Goal: Task Accomplishment & Management: Use online tool/utility

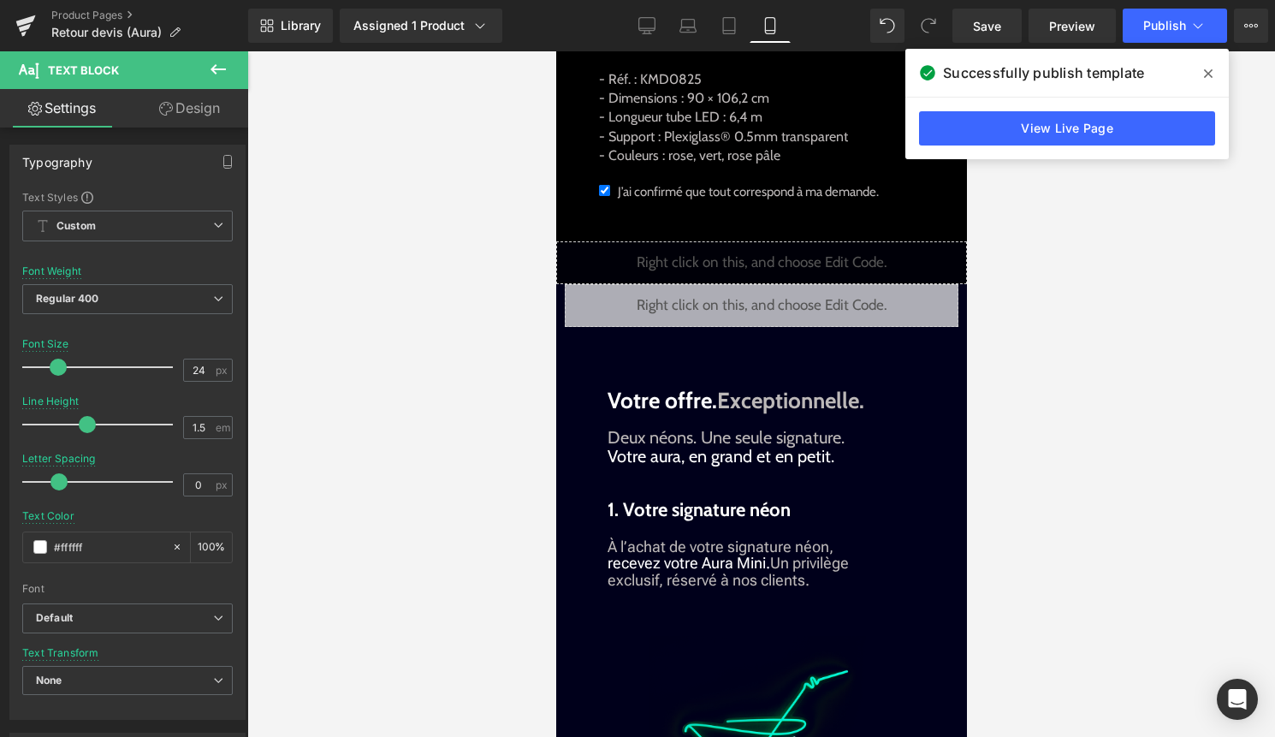
scroll to position [1595, 0]
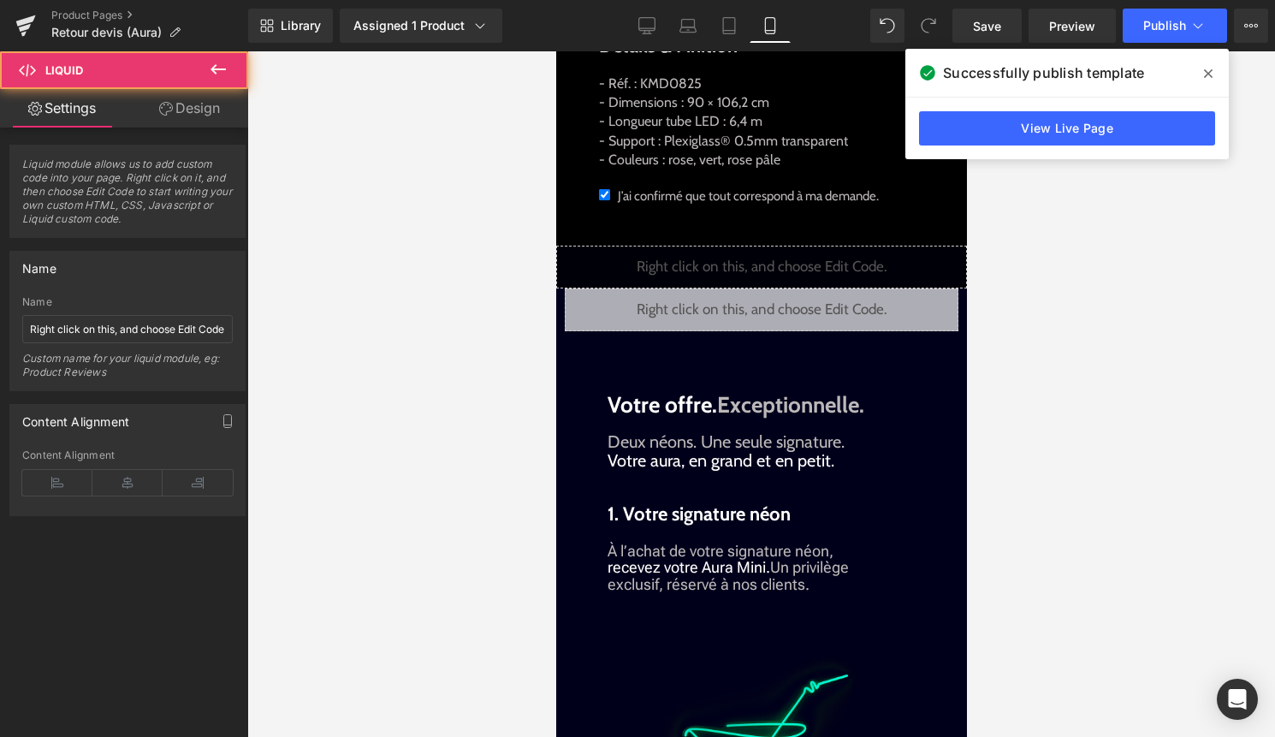
click at [766, 331] on div "Liquid" at bounding box center [761, 309] width 394 height 43
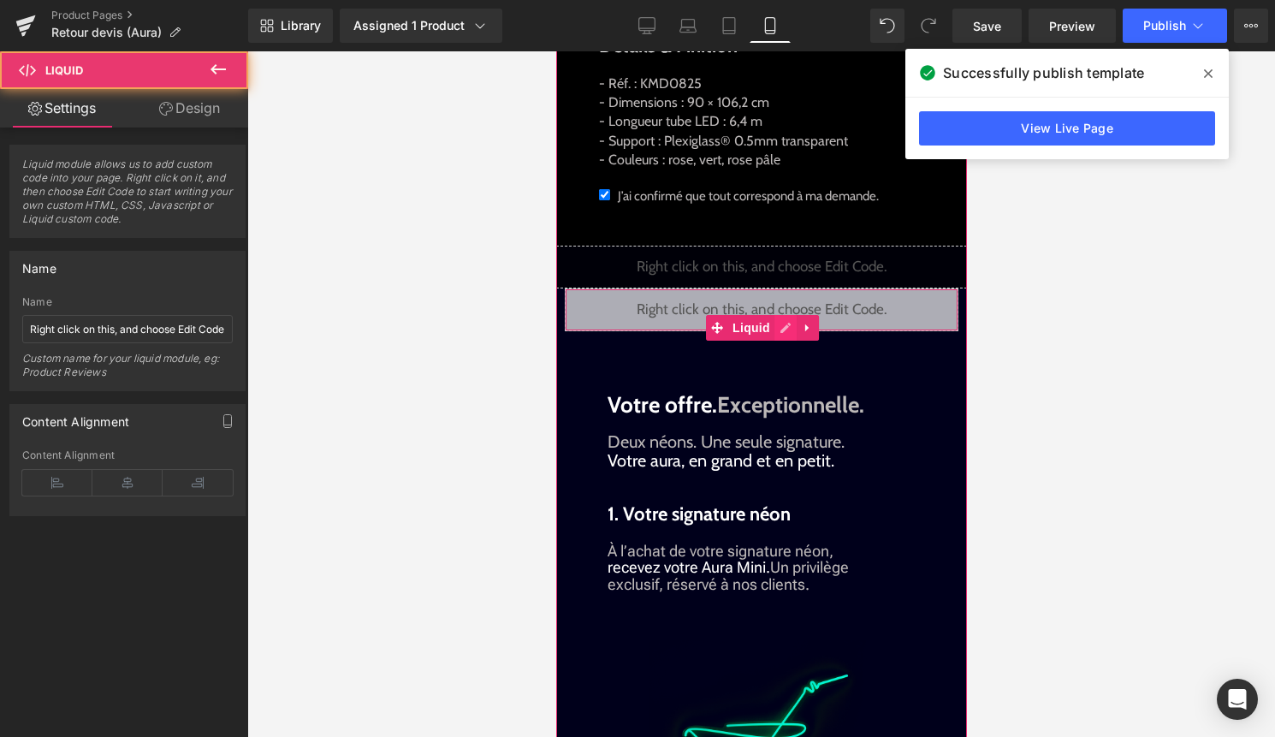
click at [784, 331] on div "Liquid" at bounding box center [761, 309] width 394 height 43
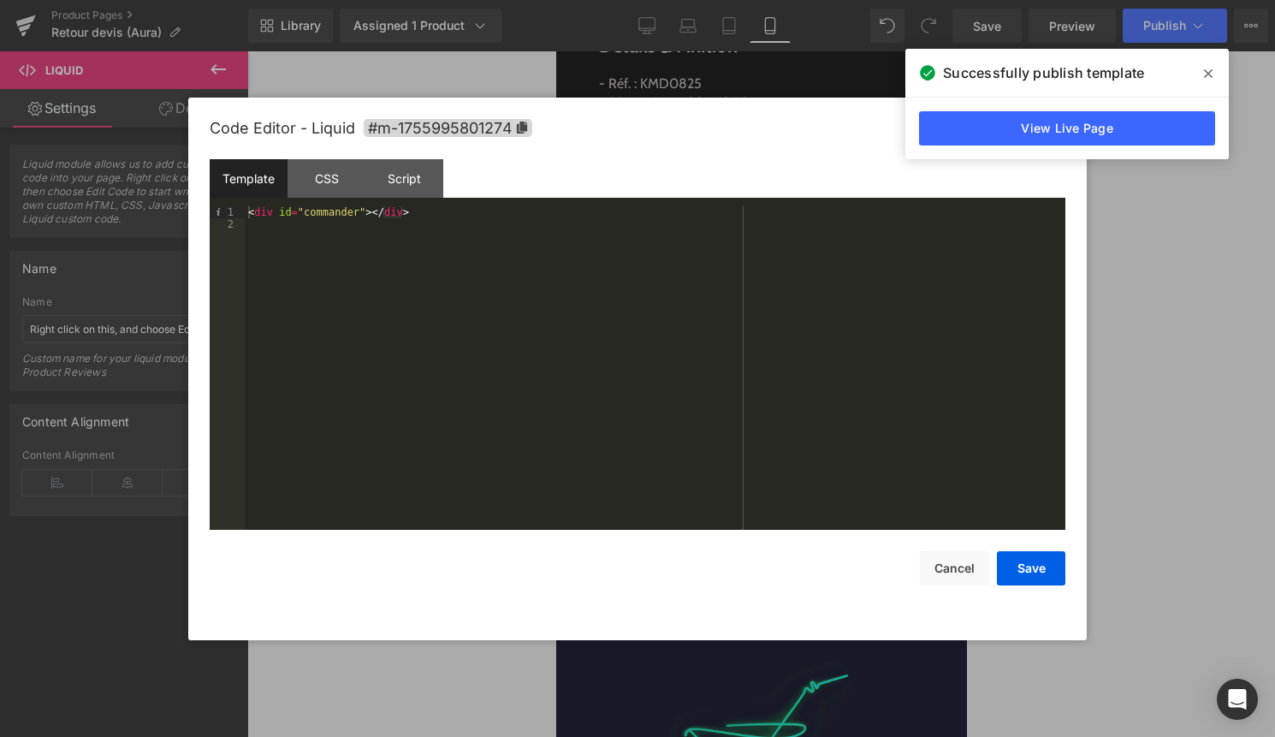
click at [441, 265] on div "< div id = "commander" > </ div >" at bounding box center [655, 379] width 820 height 347
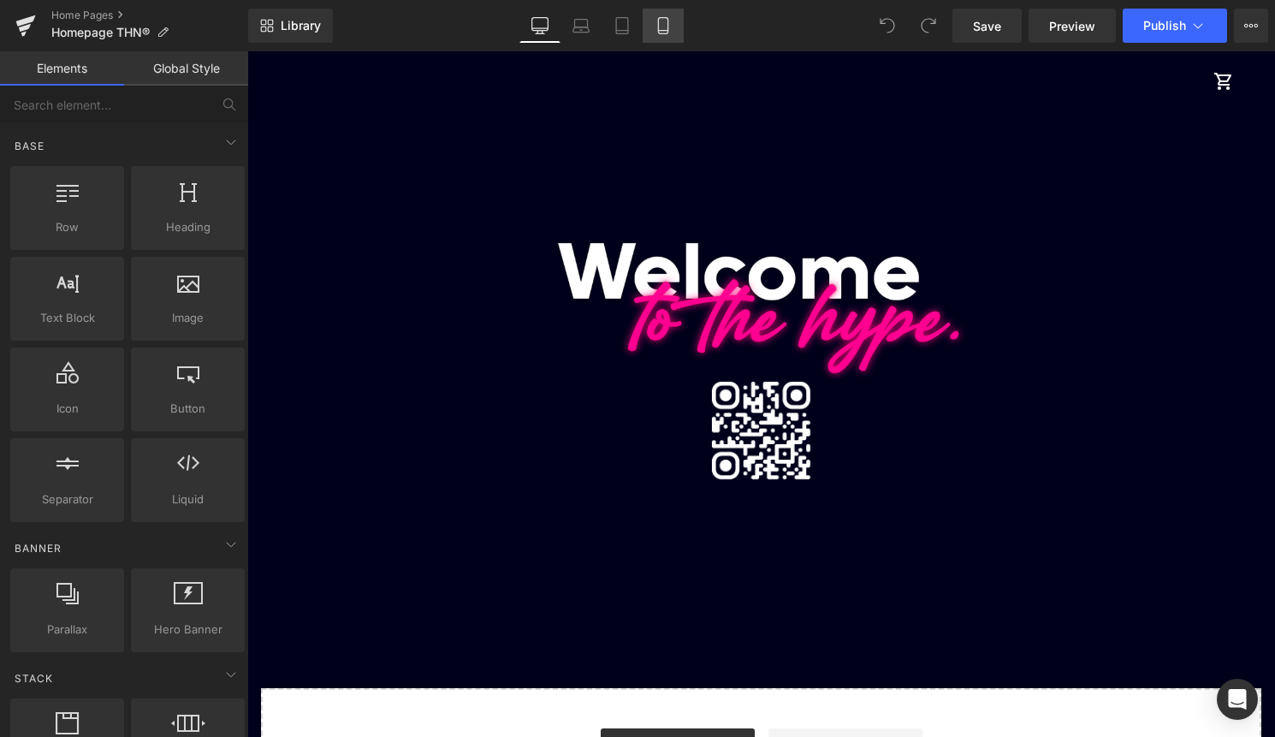
click at [657, 25] on icon at bounding box center [662, 25] width 17 height 17
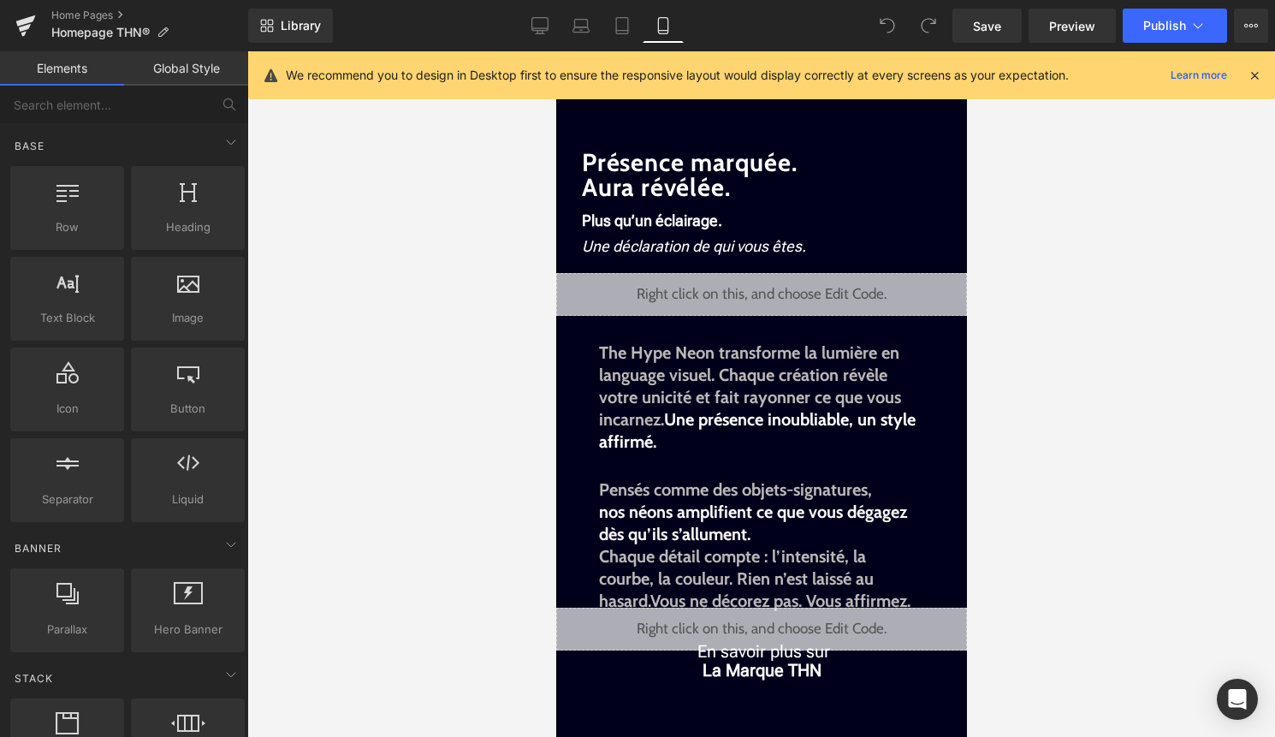
click at [1254, 72] on icon at bounding box center [1253, 75] width 15 height 15
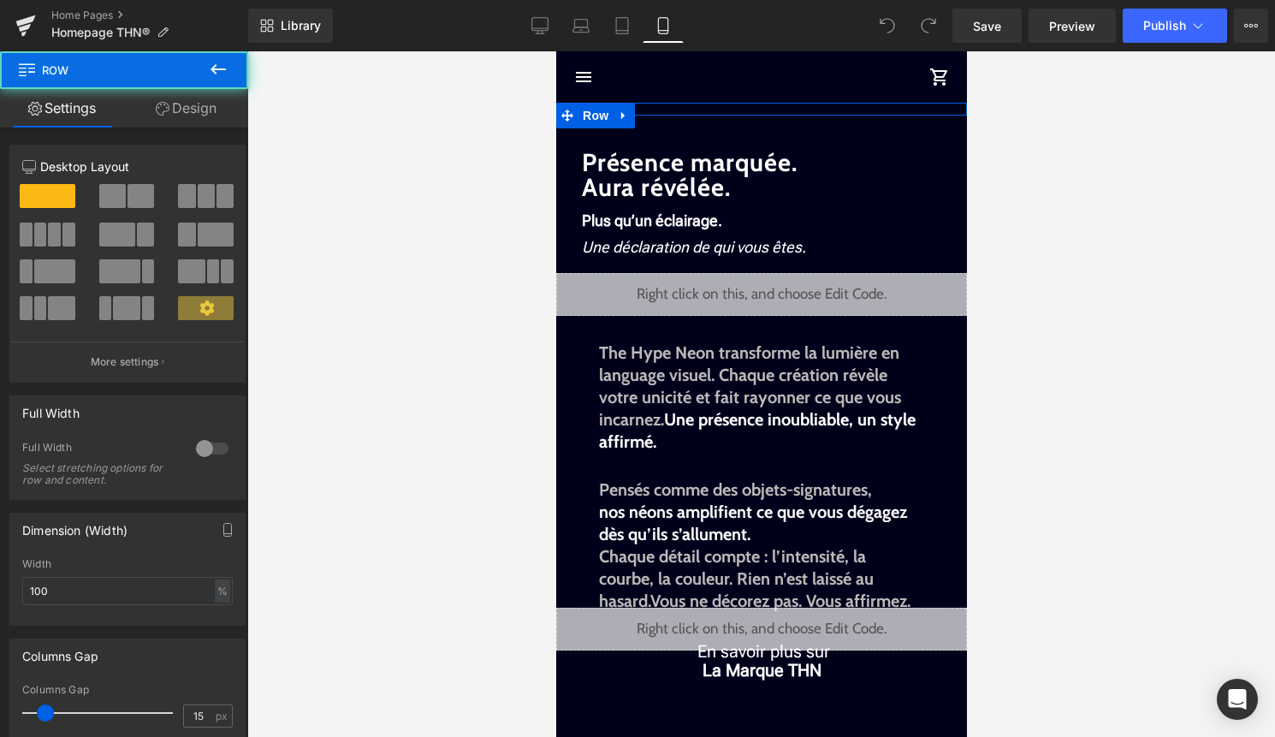
click at [672, 107] on div "Liquid Infinite Aura Text Block Got aura. All eyes on you . Text Block Créer mo…" at bounding box center [760, 109] width 411 height 13
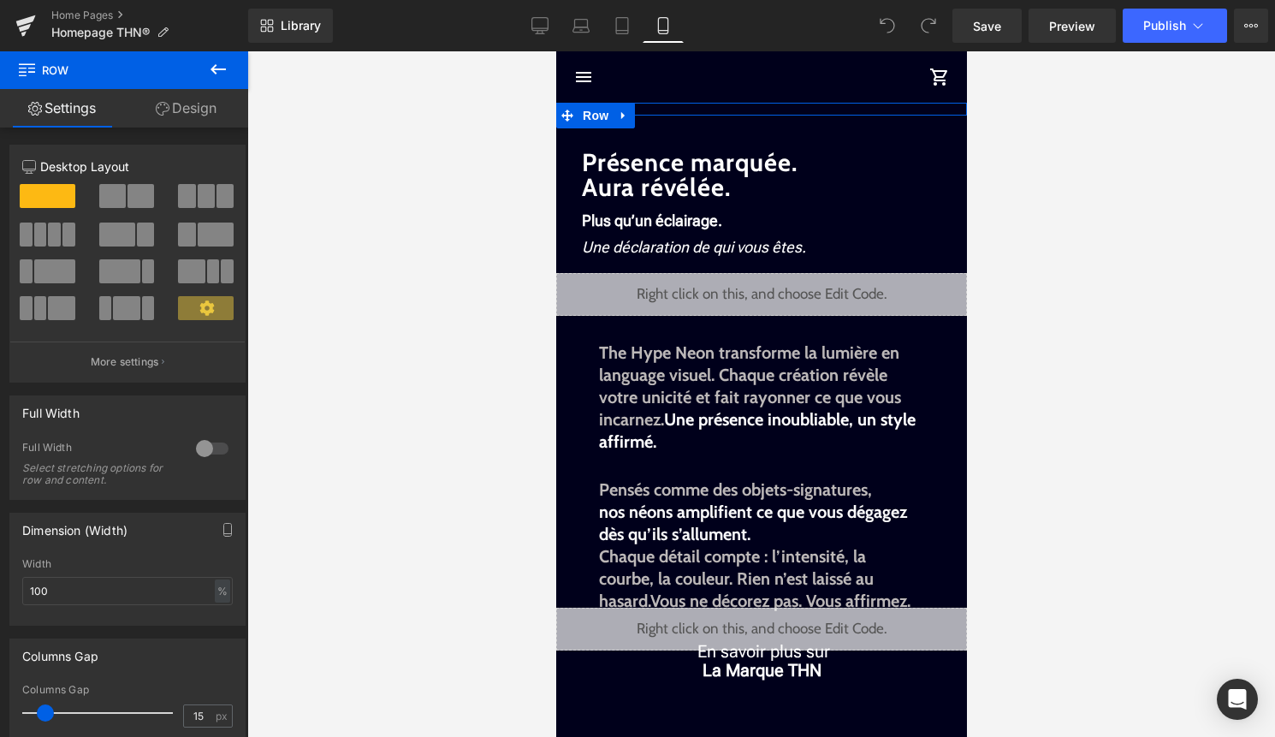
click at [211, 108] on link "Design" at bounding box center [186, 108] width 124 height 38
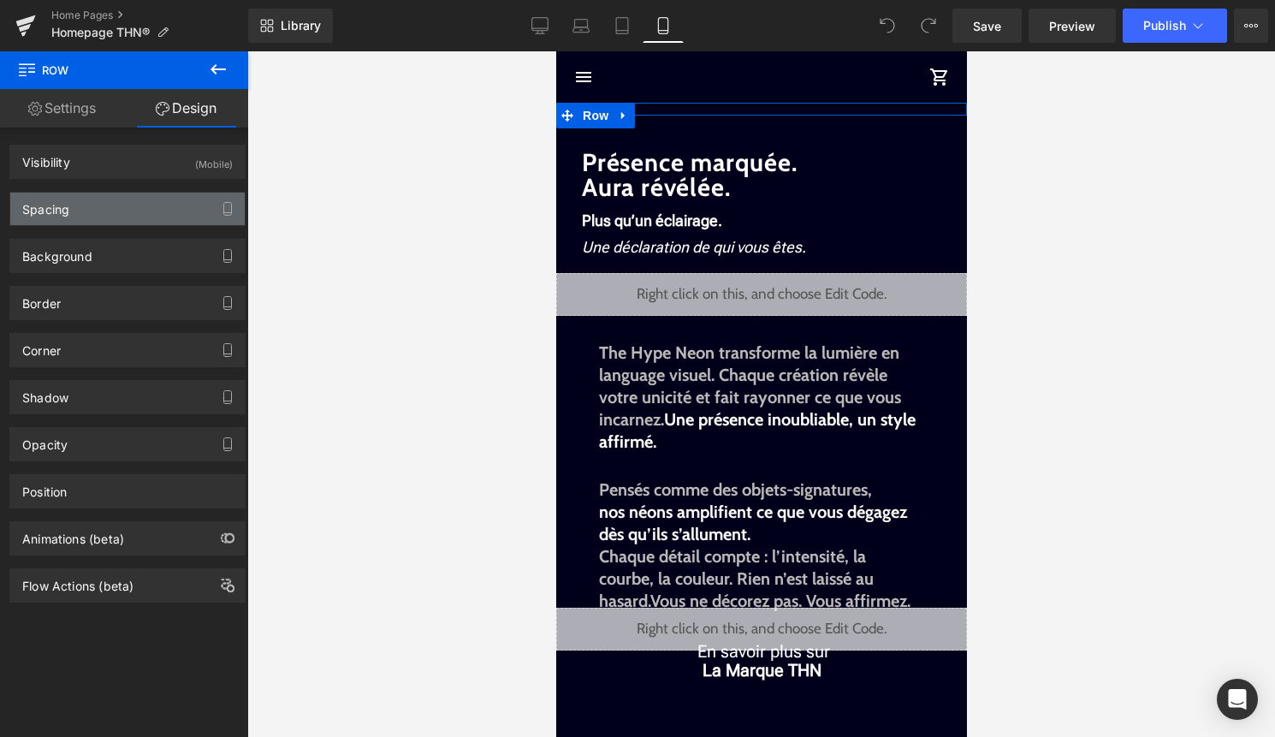
click at [165, 216] on div "Spacing" at bounding box center [127, 208] width 234 height 33
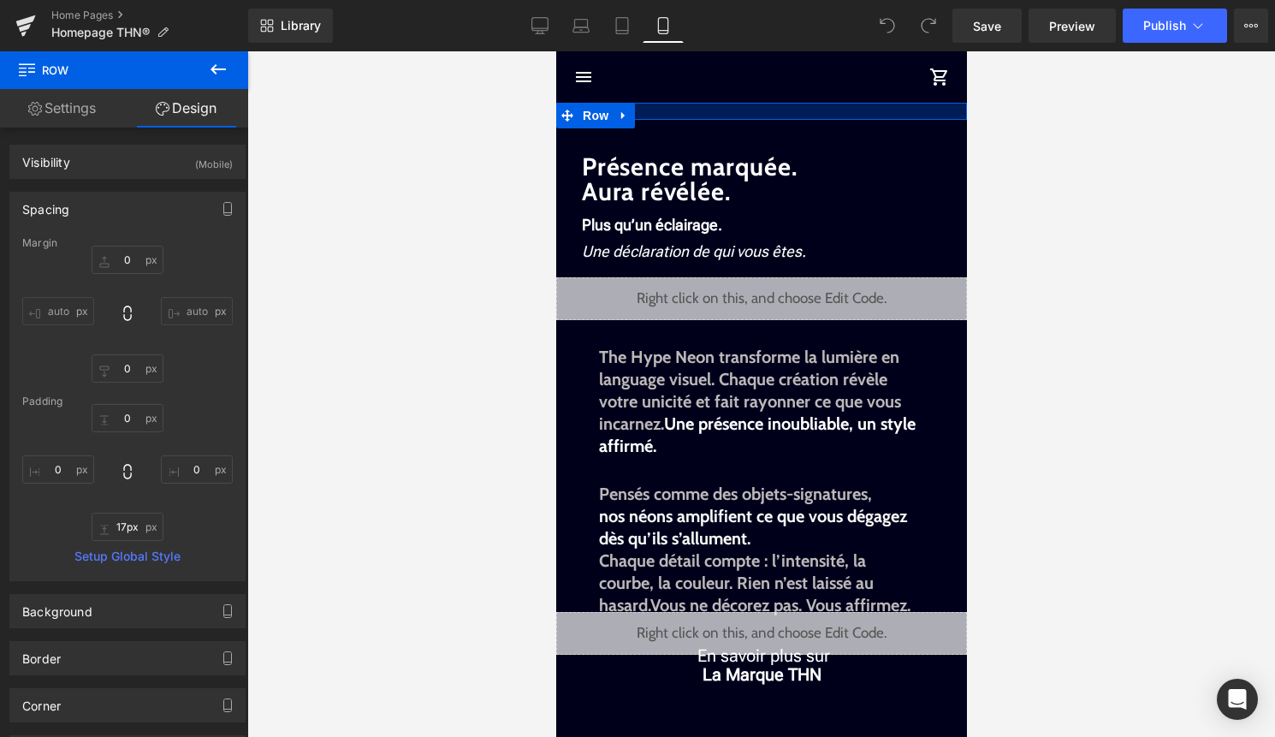
type input "16px"
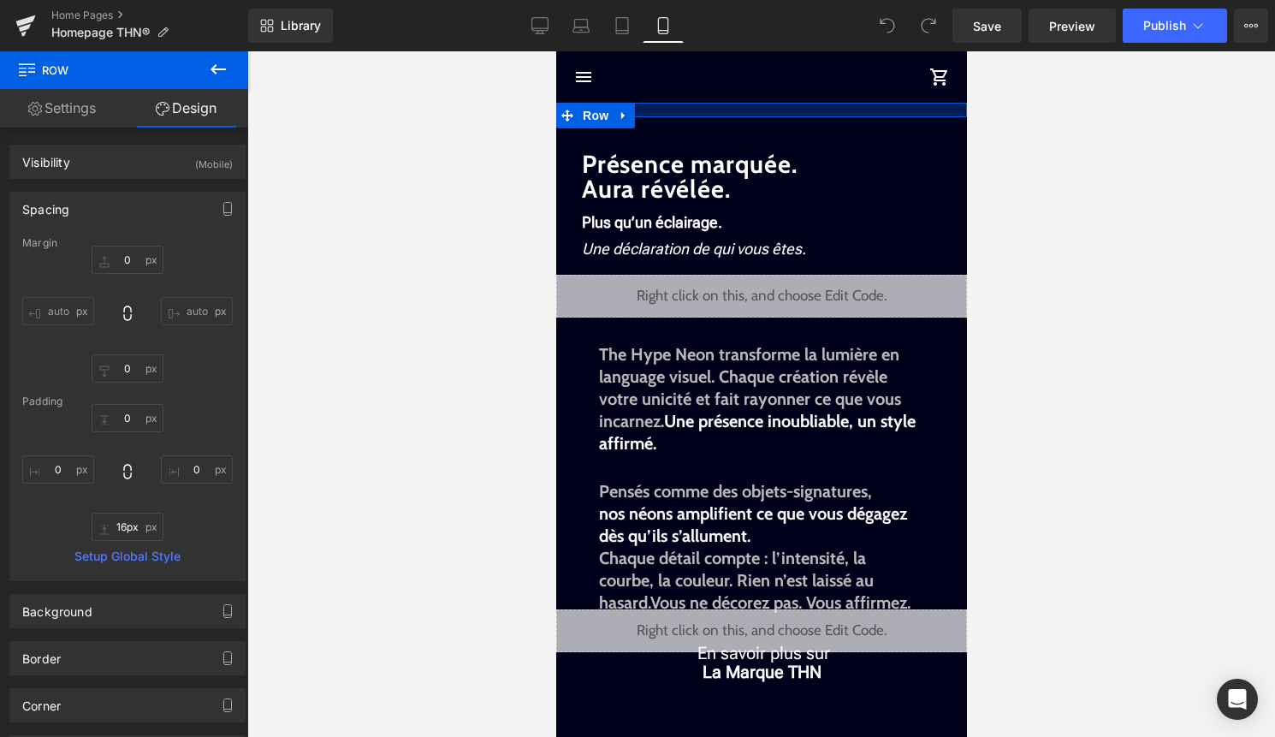
click at [670, 110] on div at bounding box center [760, 111] width 411 height 14
click at [911, 104] on div at bounding box center [760, 111] width 411 height 14
click at [565, 110] on icon at bounding box center [566, 116] width 12 height 13
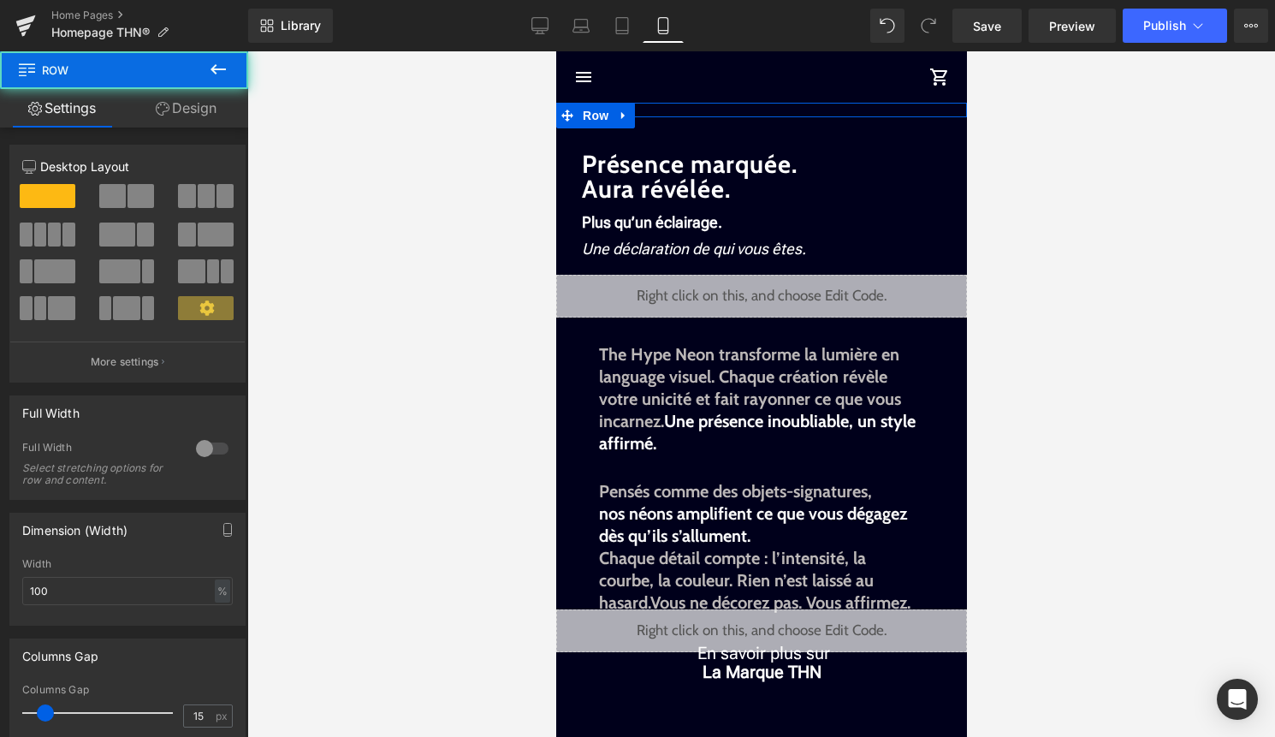
click at [212, 107] on link "Design" at bounding box center [186, 108] width 124 height 38
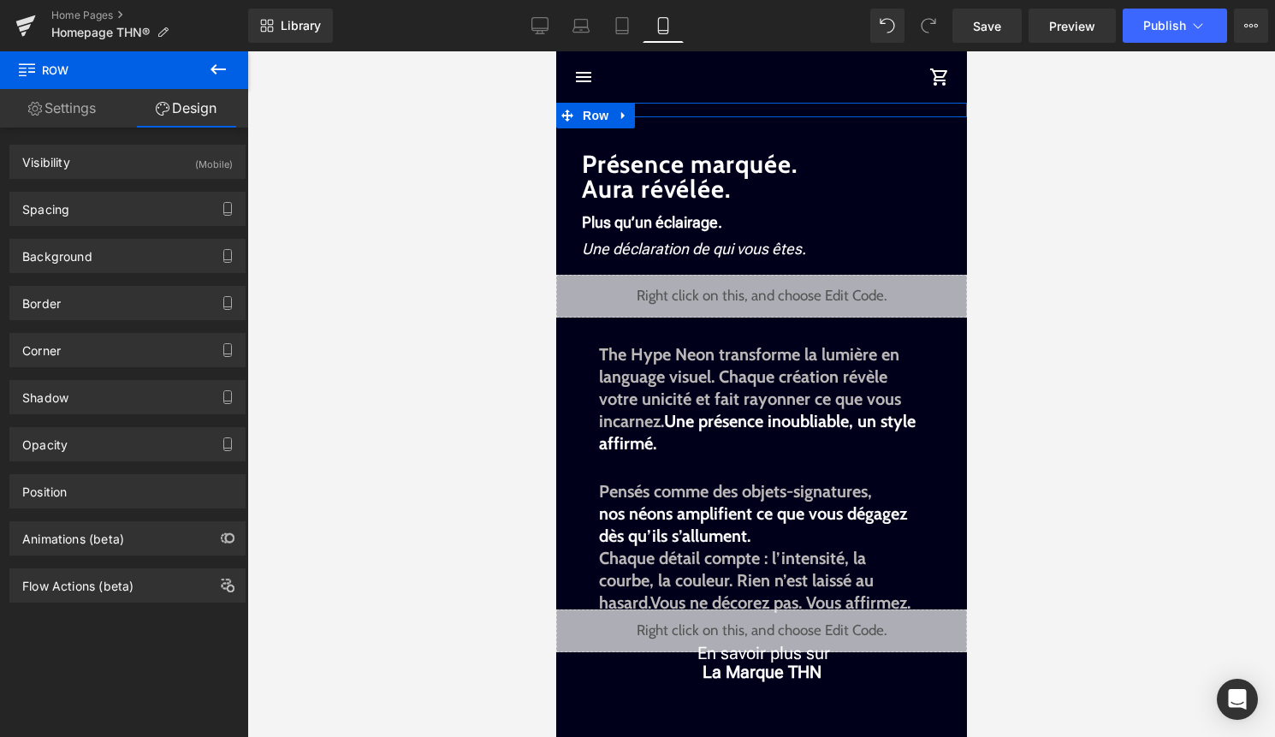
type input "0"
type input "16"
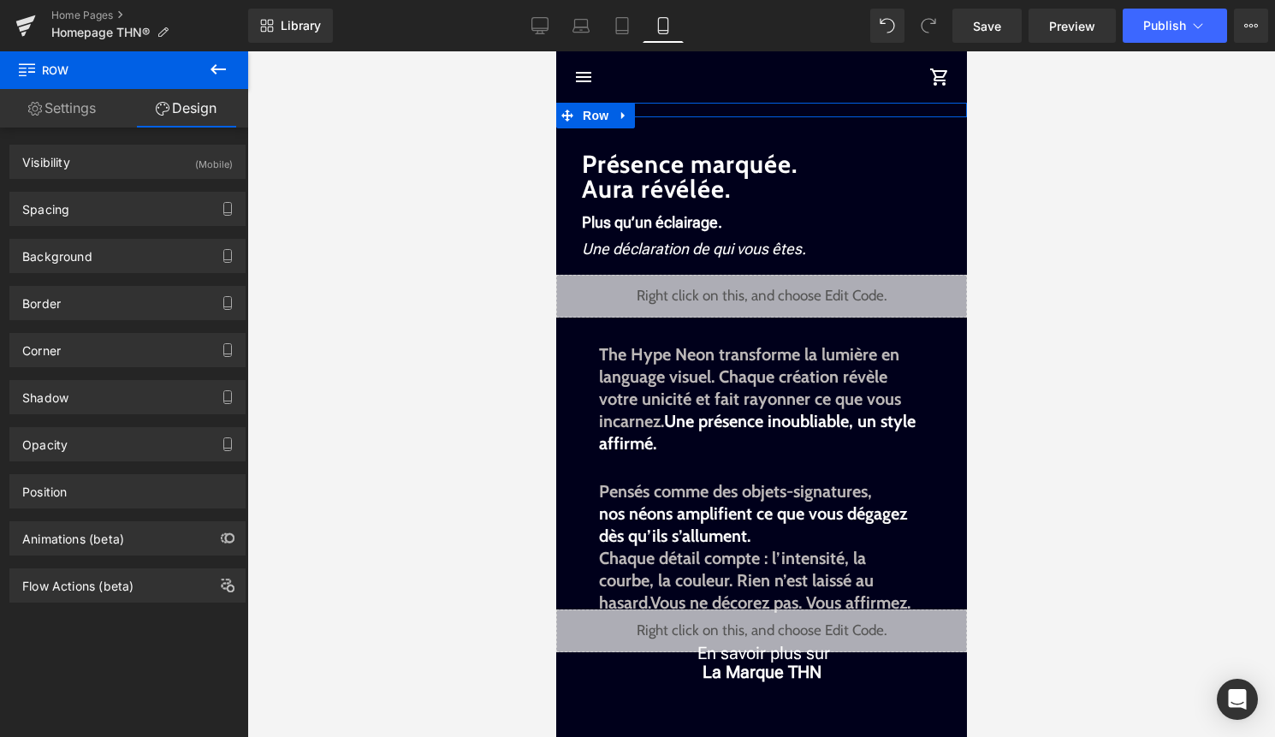
type input "0"
click at [126, 222] on div "Spacing" at bounding box center [127, 208] width 234 height 33
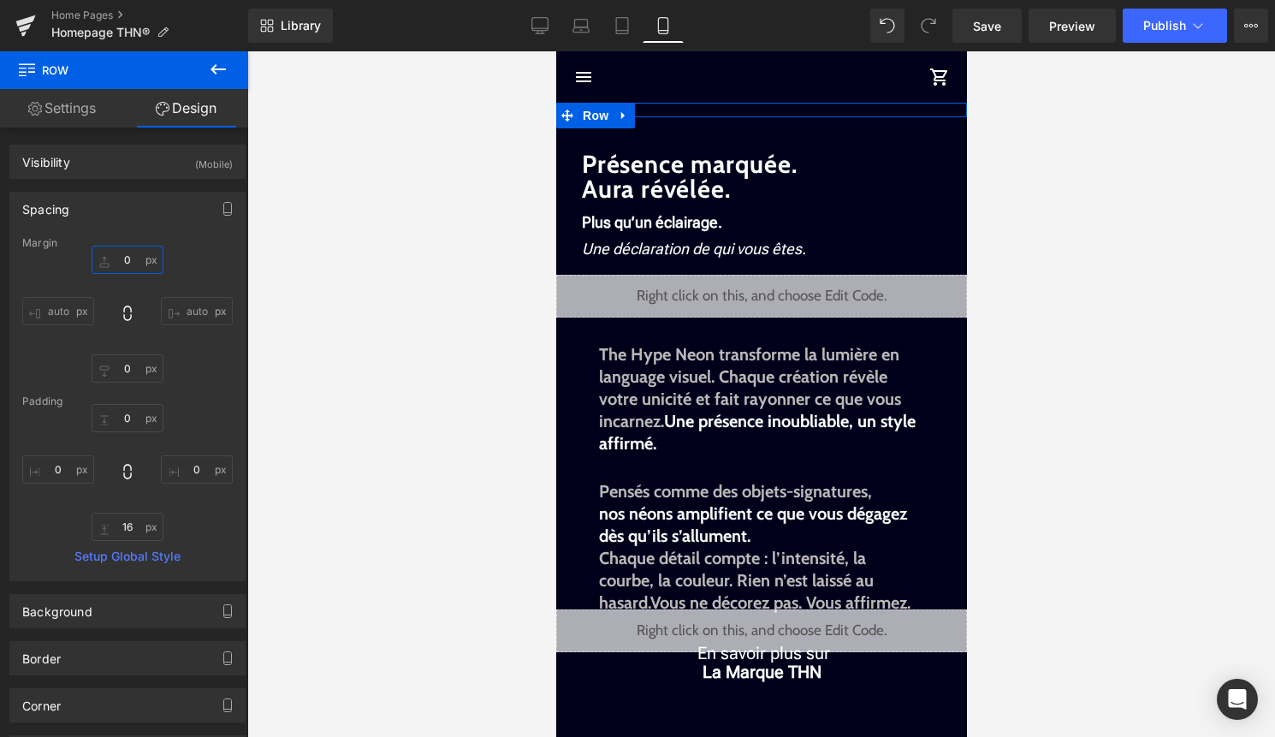
click at [127, 263] on input "0" at bounding box center [128, 260] width 72 height 28
type input "-"
type input "50"
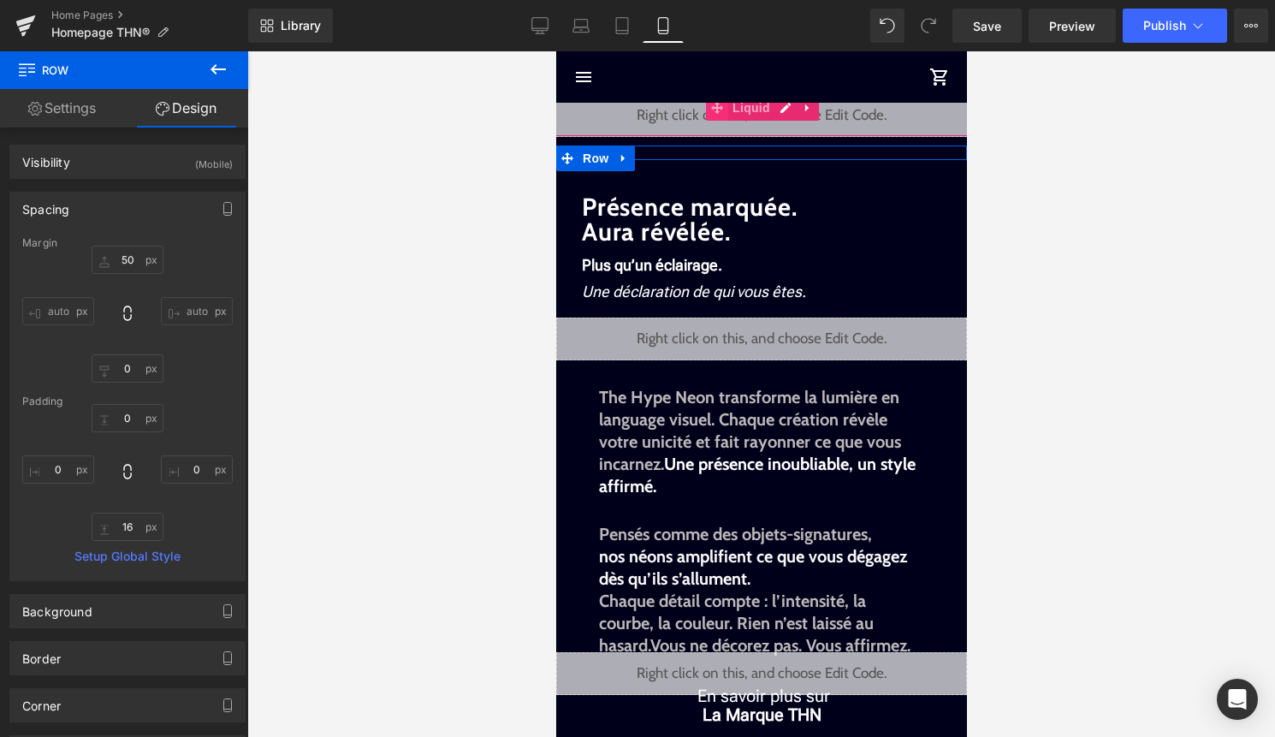
click at [714, 111] on icon at bounding box center [716, 108] width 12 height 12
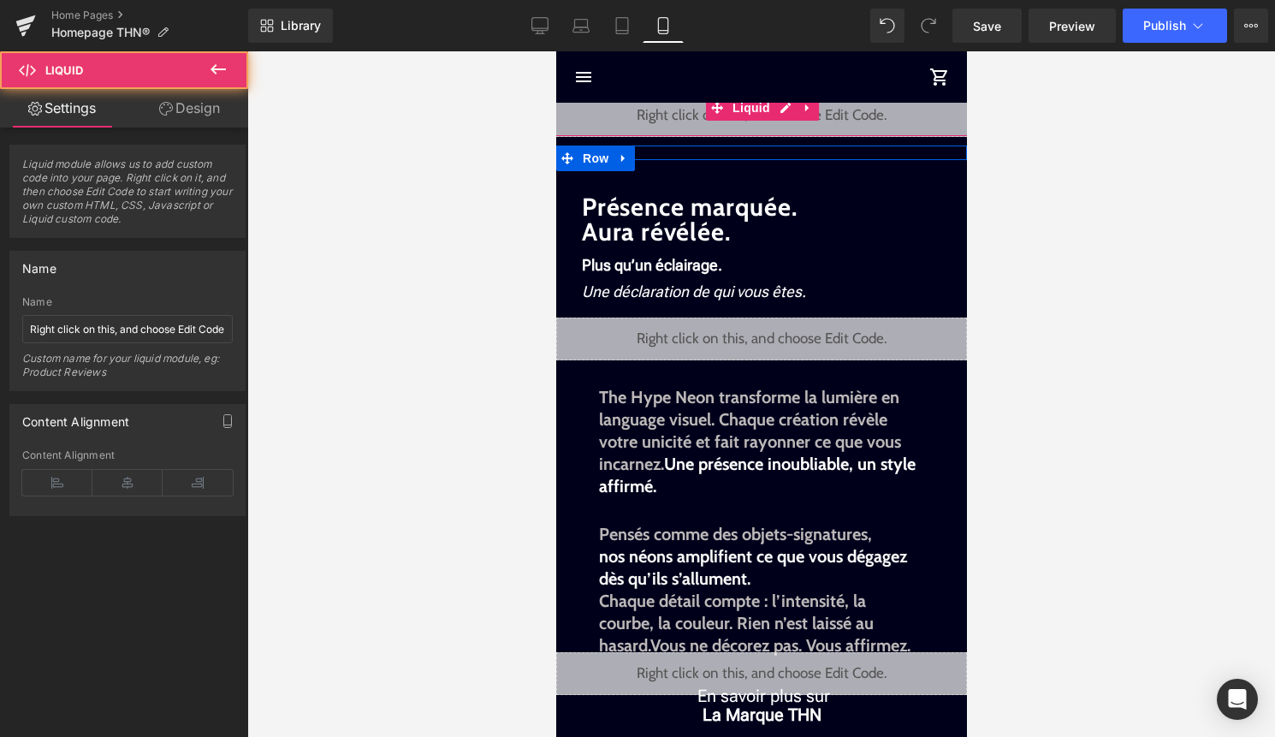
click at [670, 137] on div "Liquid" at bounding box center [760, 115] width 419 height 43
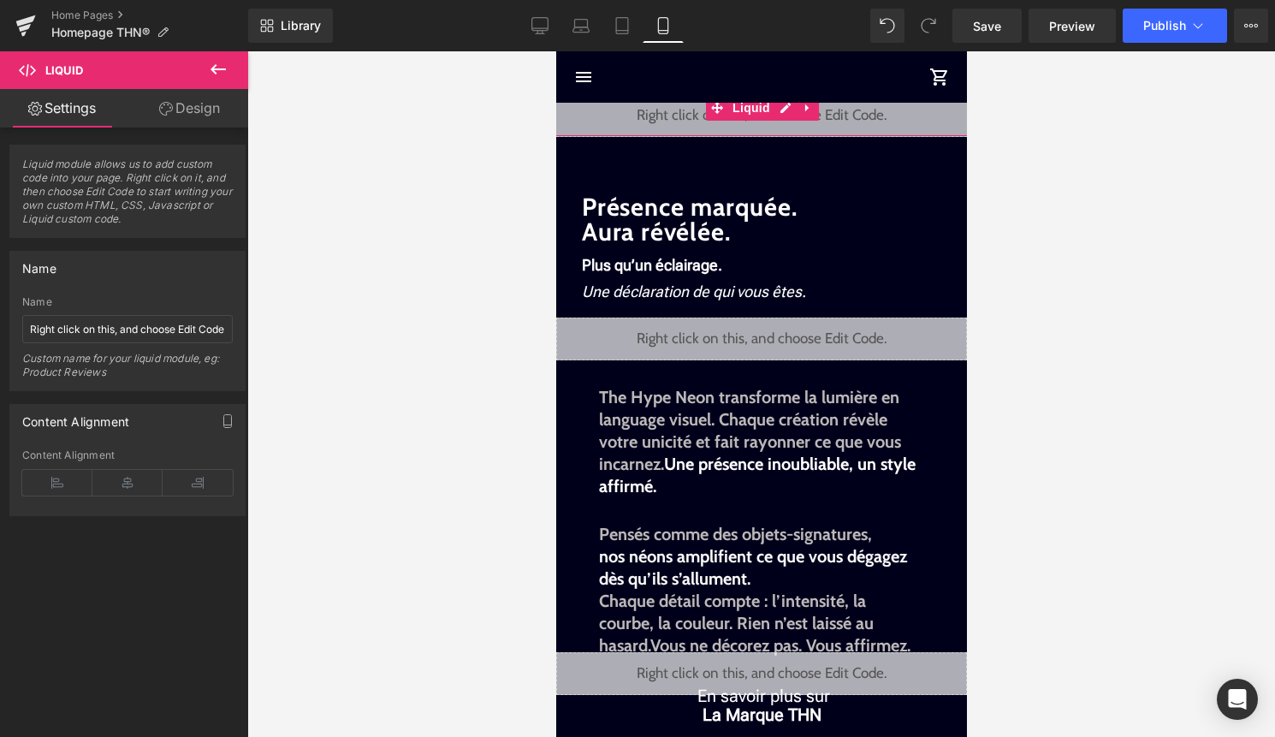
click at [216, 104] on link "Design" at bounding box center [189, 108] width 124 height 38
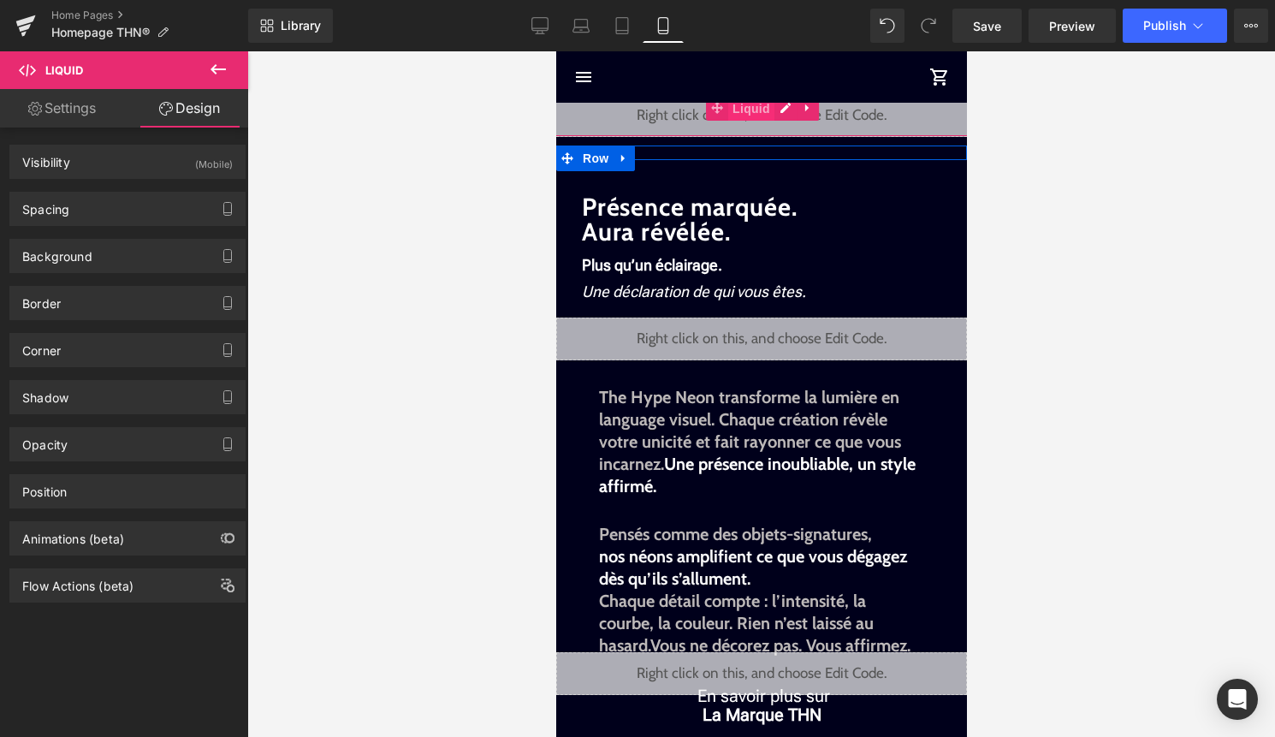
click at [746, 117] on span "Liquid" at bounding box center [750, 109] width 46 height 26
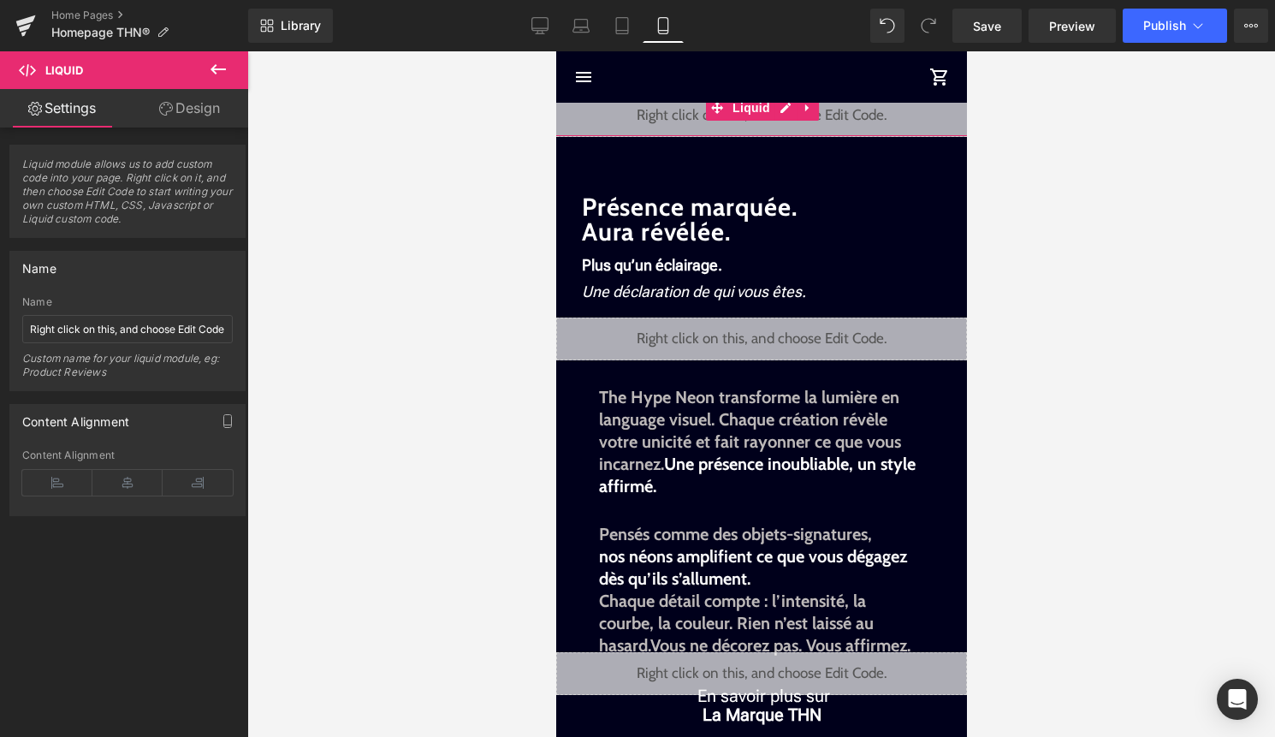
click at [217, 100] on link "Design" at bounding box center [189, 108] width 124 height 38
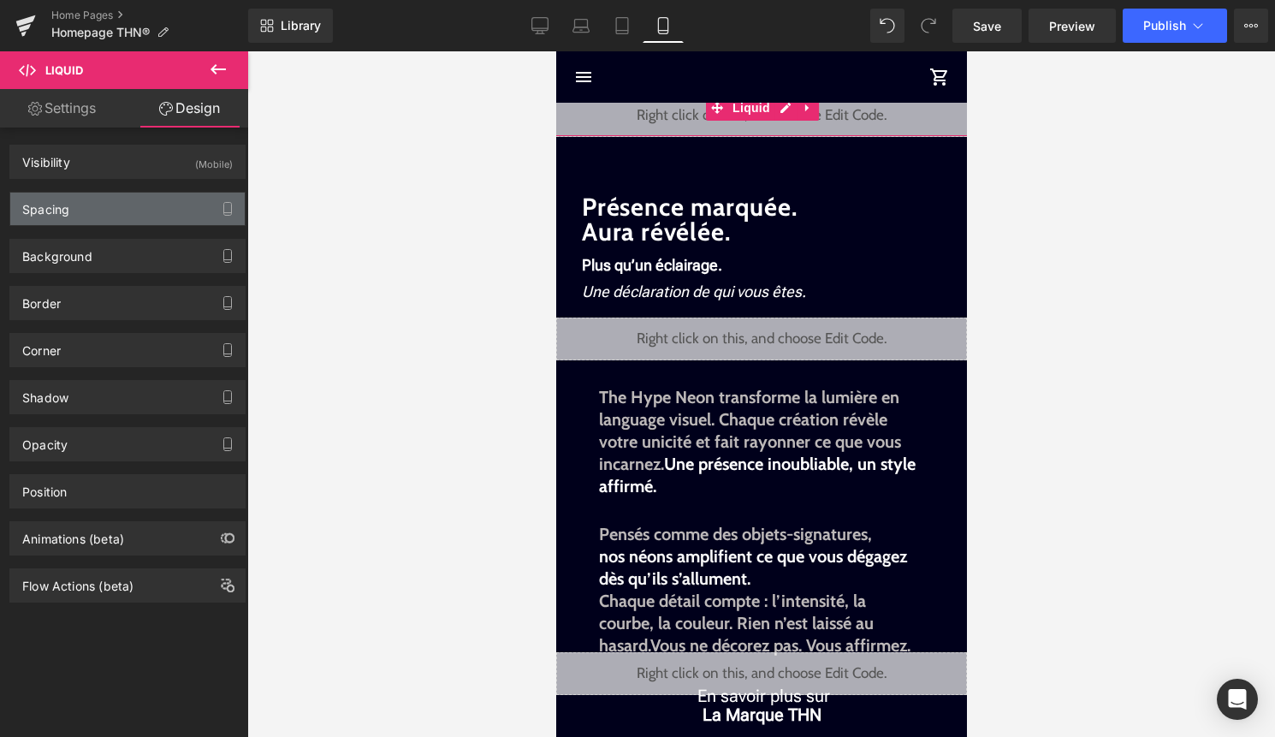
click at [164, 192] on div "Spacing" at bounding box center [127, 208] width 234 height 33
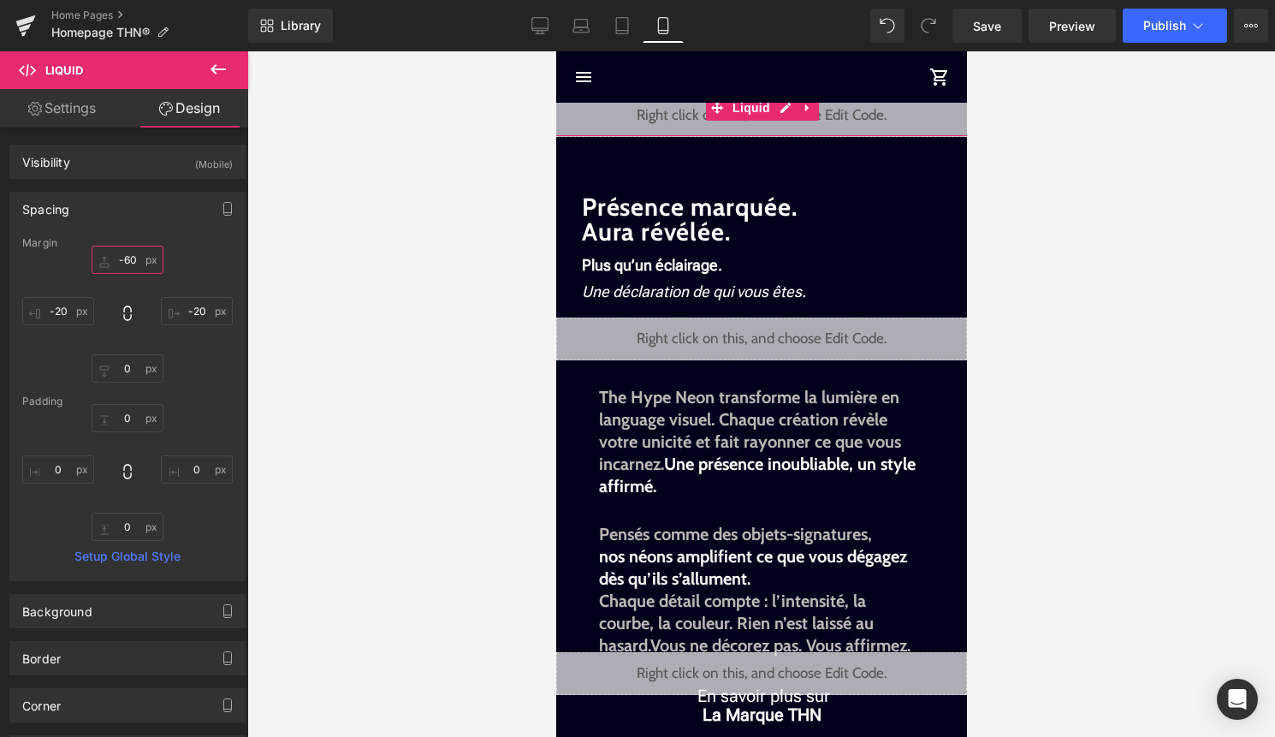
click at [133, 258] on input "-60" at bounding box center [128, 260] width 72 height 28
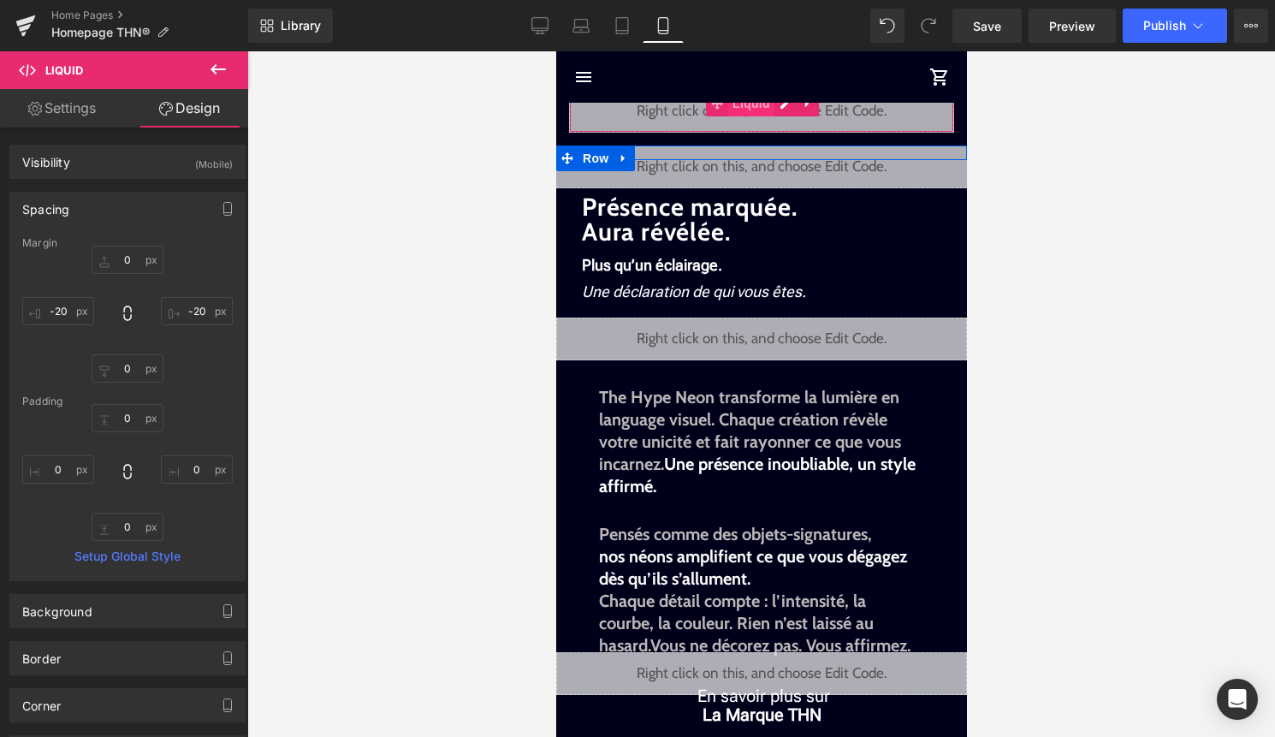
click at [751, 110] on span "Liquid" at bounding box center [750, 104] width 46 height 26
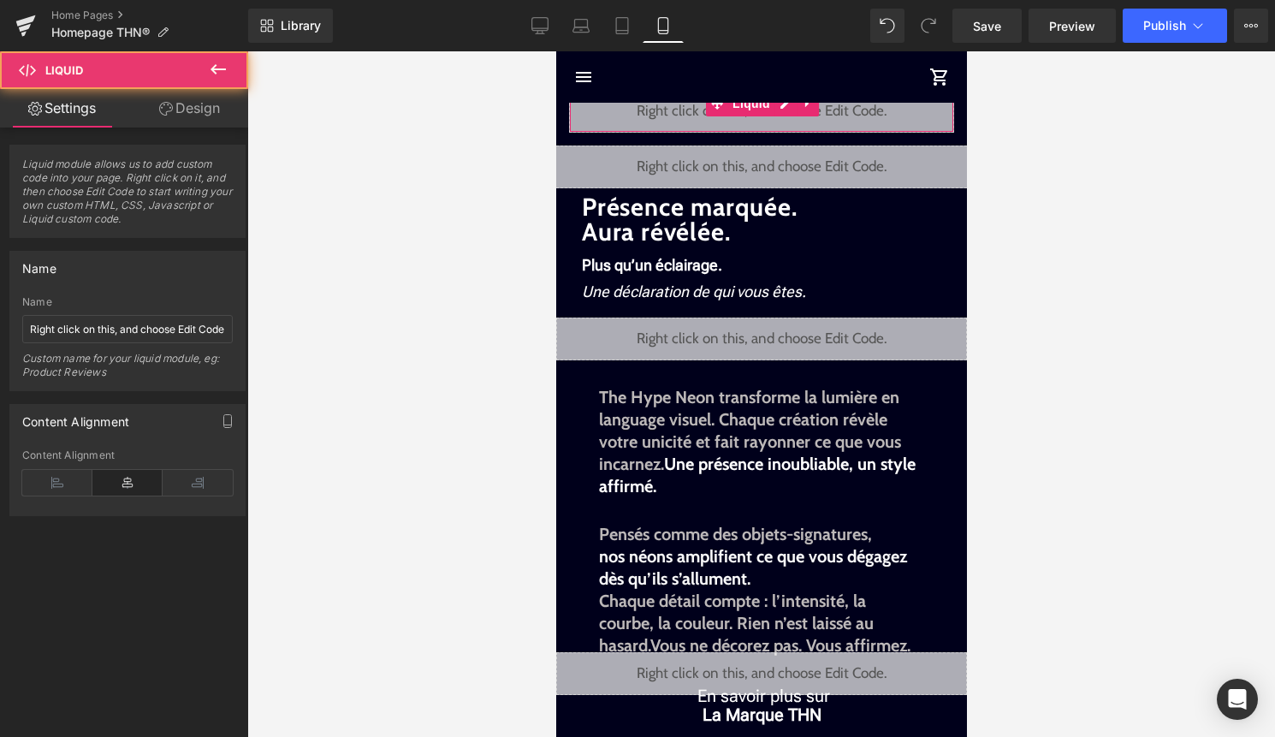
click at [229, 102] on link "Design" at bounding box center [189, 108] width 124 height 38
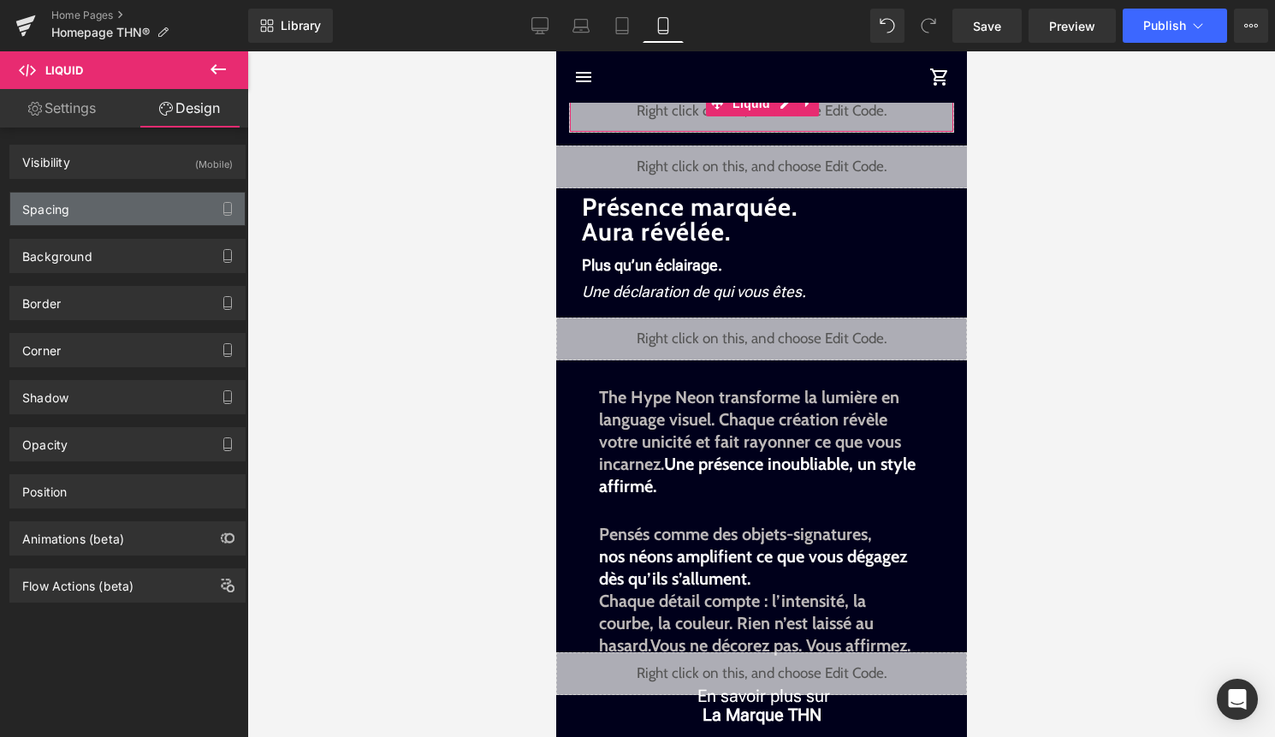
click at [139, 192] on div "Spacing" at bounding box center [127, 208] width 234 height 33
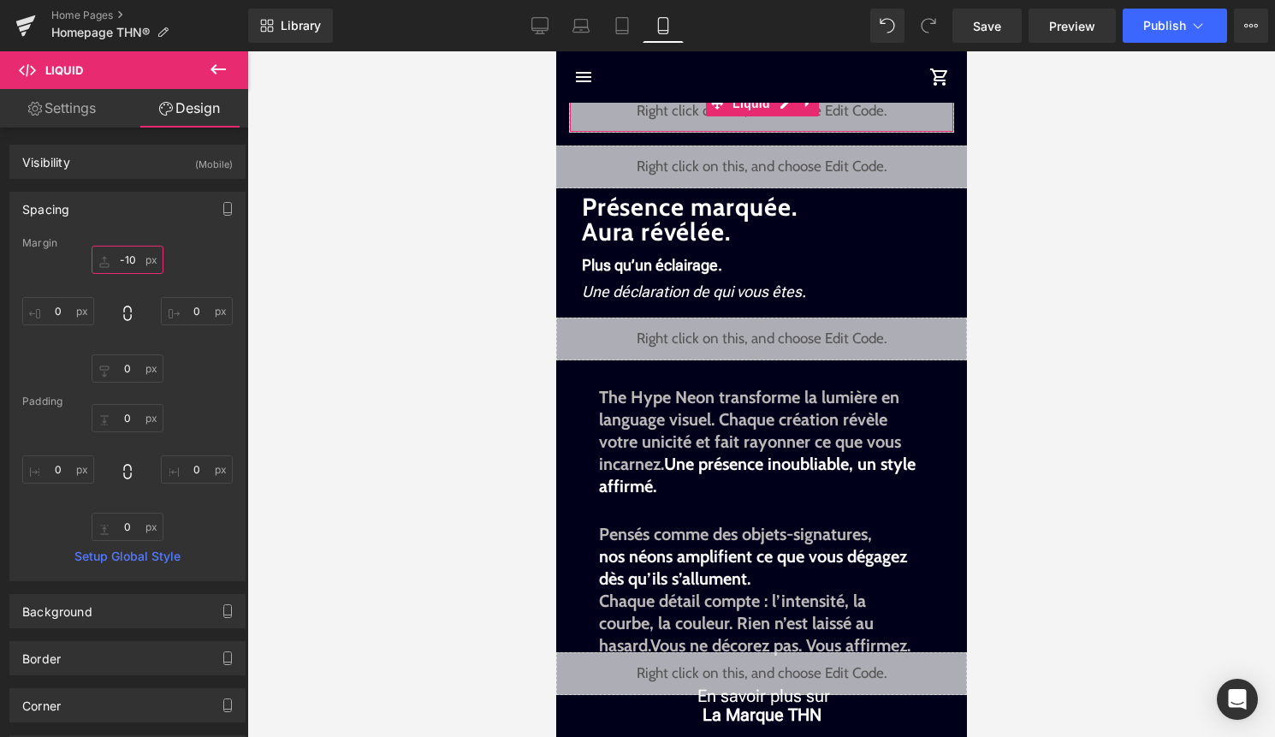
click at [130, 262] on input "-10" at bounding box center [128, 260] width 72 height 28
type input "-10"
click at [713, 110] on span at bounding box center [716, 104] width 22 height 26
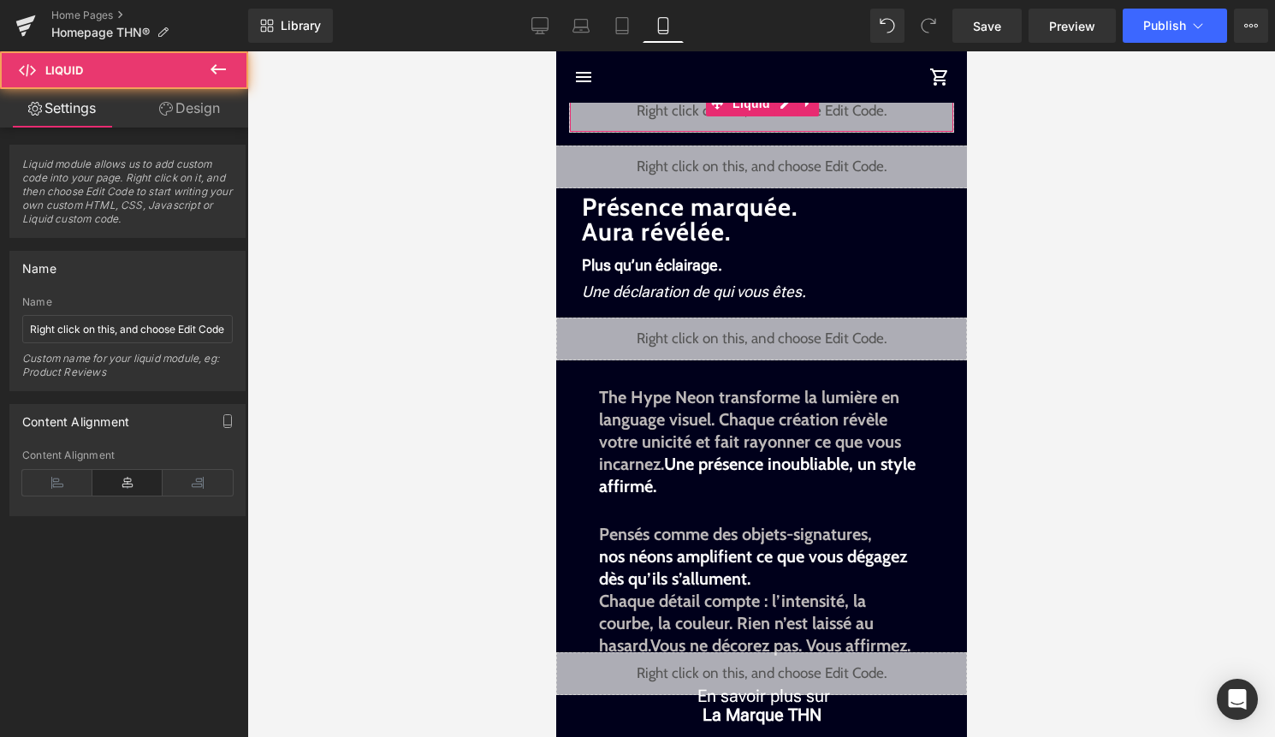
click at [195, 109] on link "Design" at bounding box center [189, 108] width 124 height 38
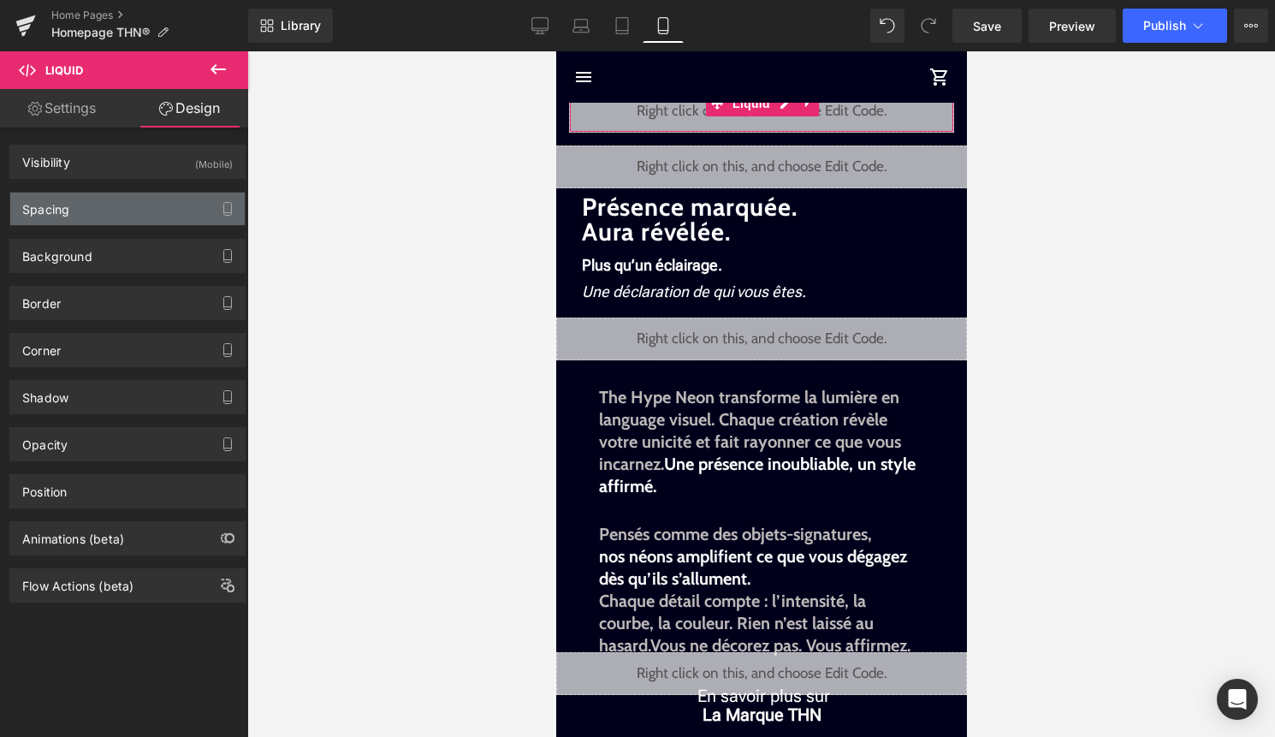
click at [148, 198] on div "Spacing" at bounding box center [127, 208] width 234 height 33
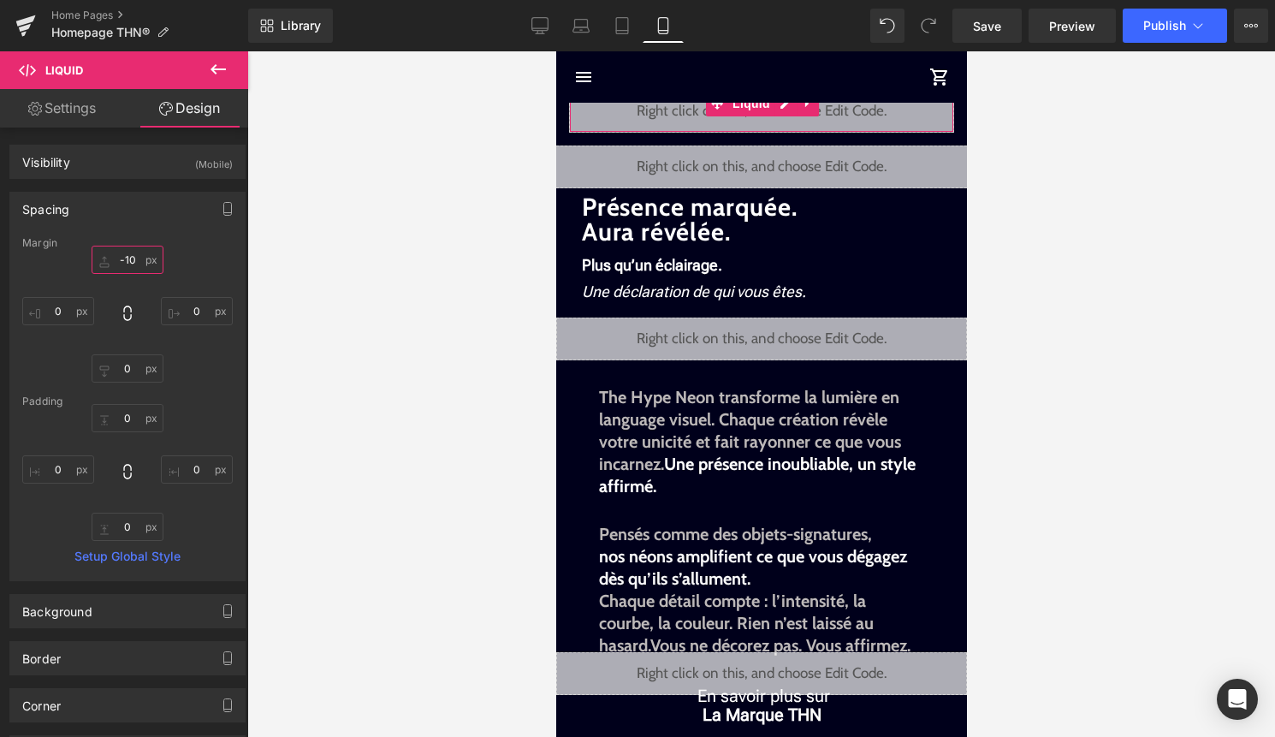
click at [129, 263] on input "-10" at bounding box center [128, 260] width 72 height 28
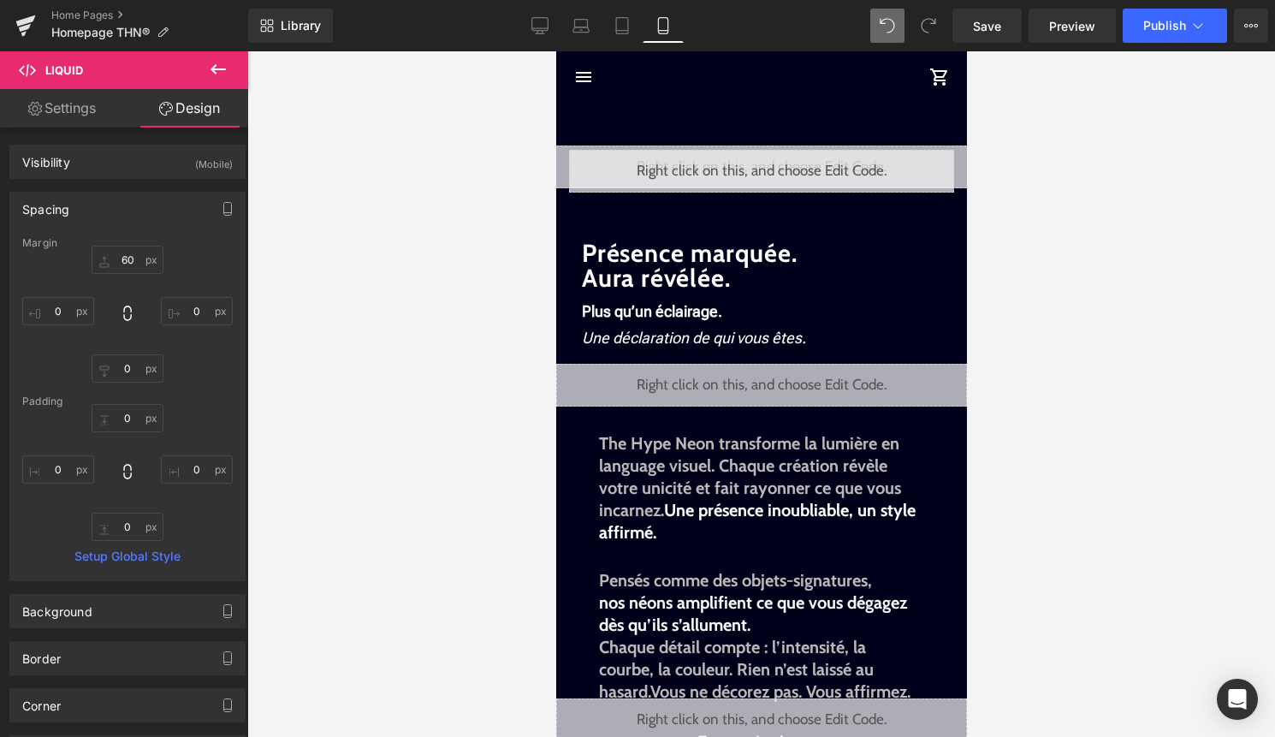
click at [881, 28] on icon at bounding box center [886, 25] width 15 height 15
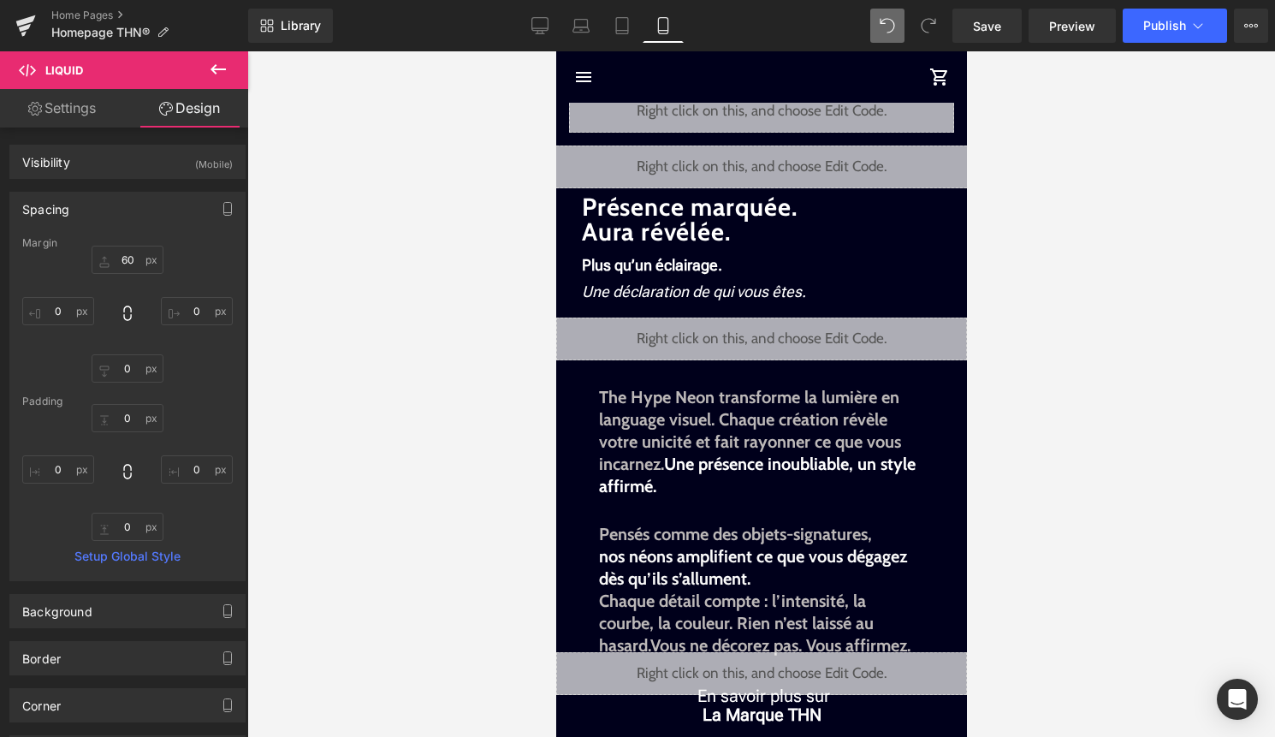
type input "-10"
type input "0"
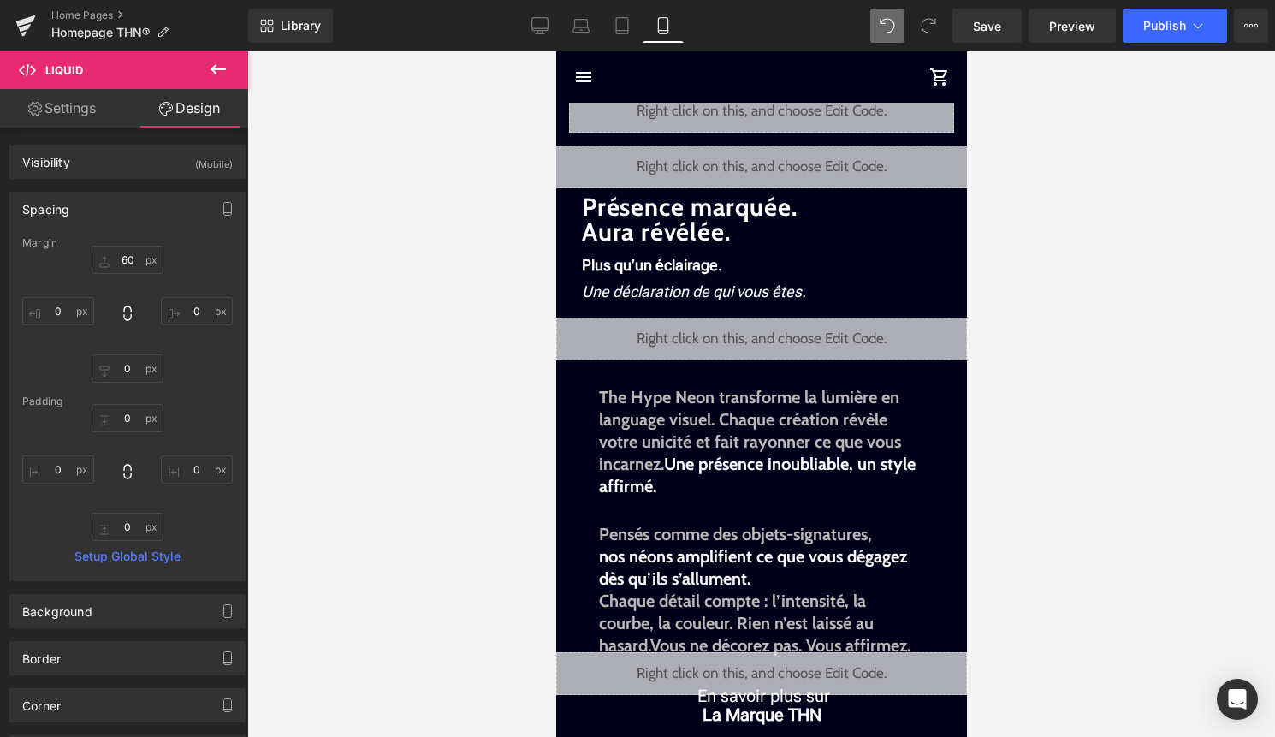
type input "0"
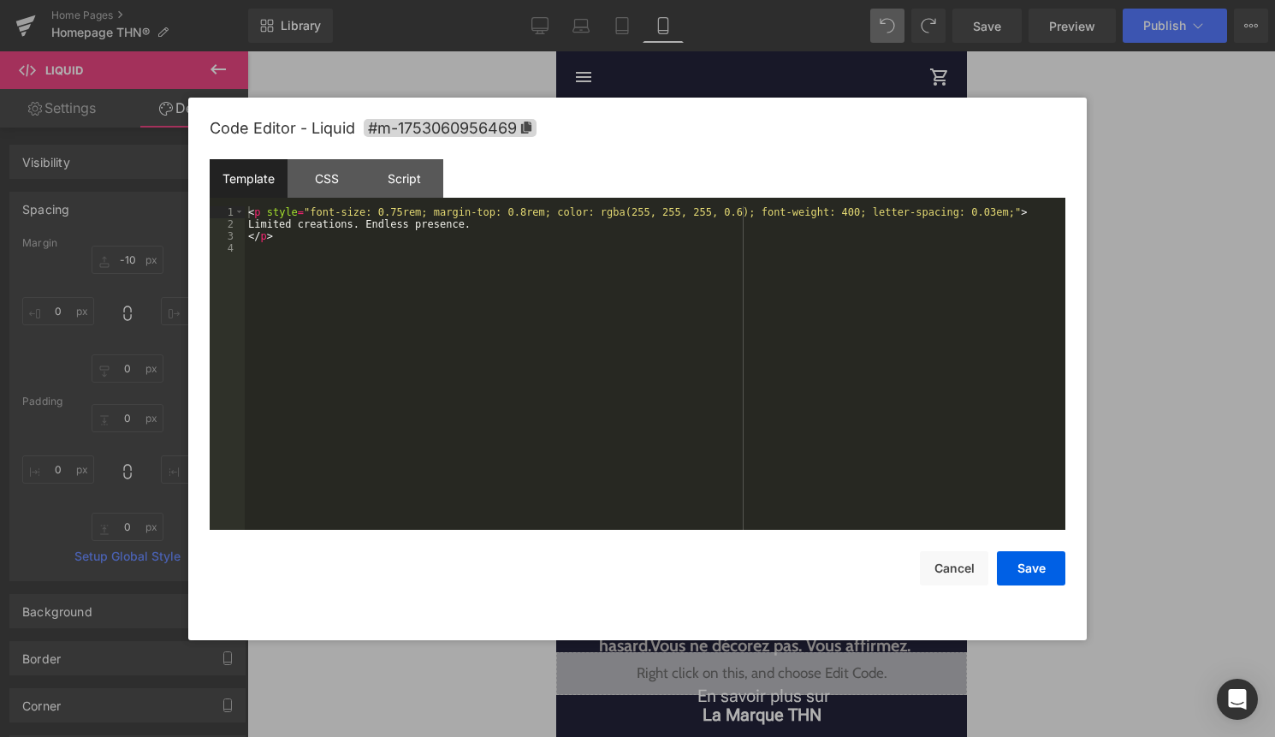
click at [785, 104] on div "Liquid" at bounding box center [760, 111] width 385 height 43
click at [938, 583] on button "Cancel" at bounding box center [954, 568] width 68 height 34
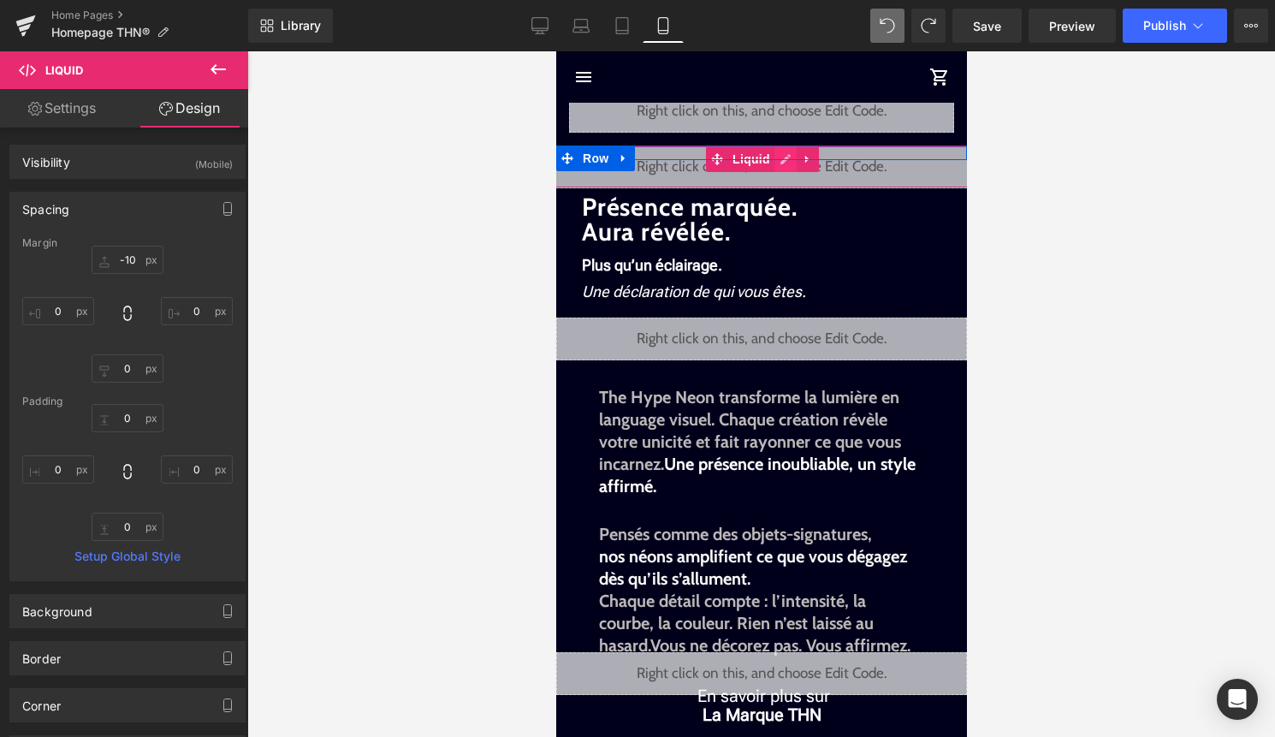
click at [785, 166] on div "Liquid" at bounding box center [760, 166] width 419 height 43
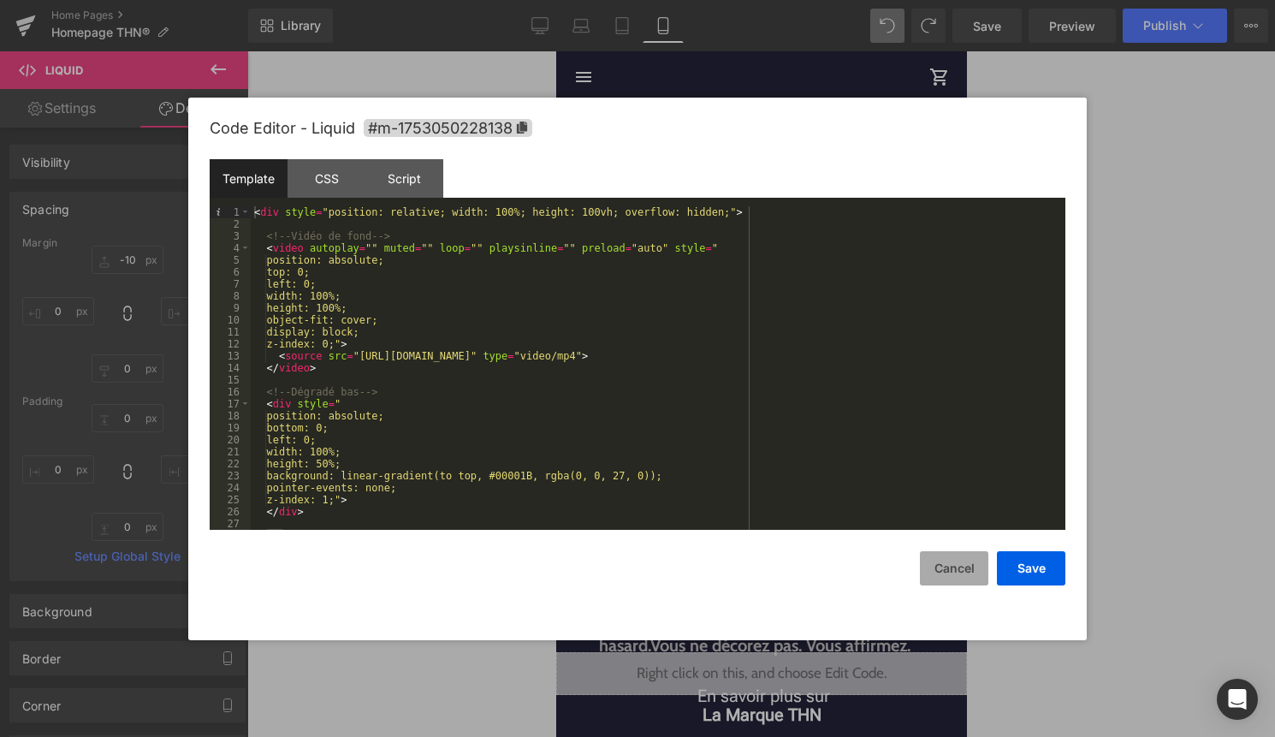
click at [968, 575] on button "Cancel" at bounding box center [954, 568] width 68 height 34
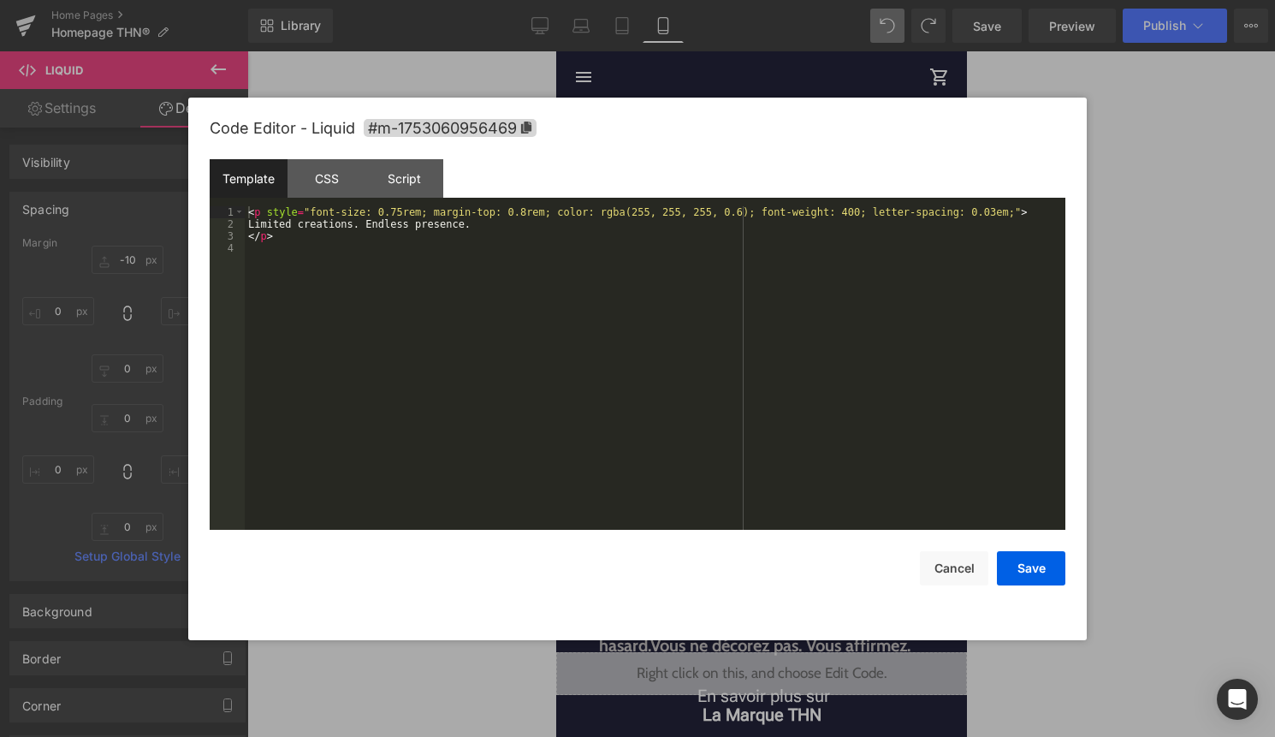
click at [783, 105] on div "Liquid" at bounding box center [760, 111] width 385 height 43
click at [936, 553] on button "Cancel" at bounding box center [954, 568] width 68 height 34
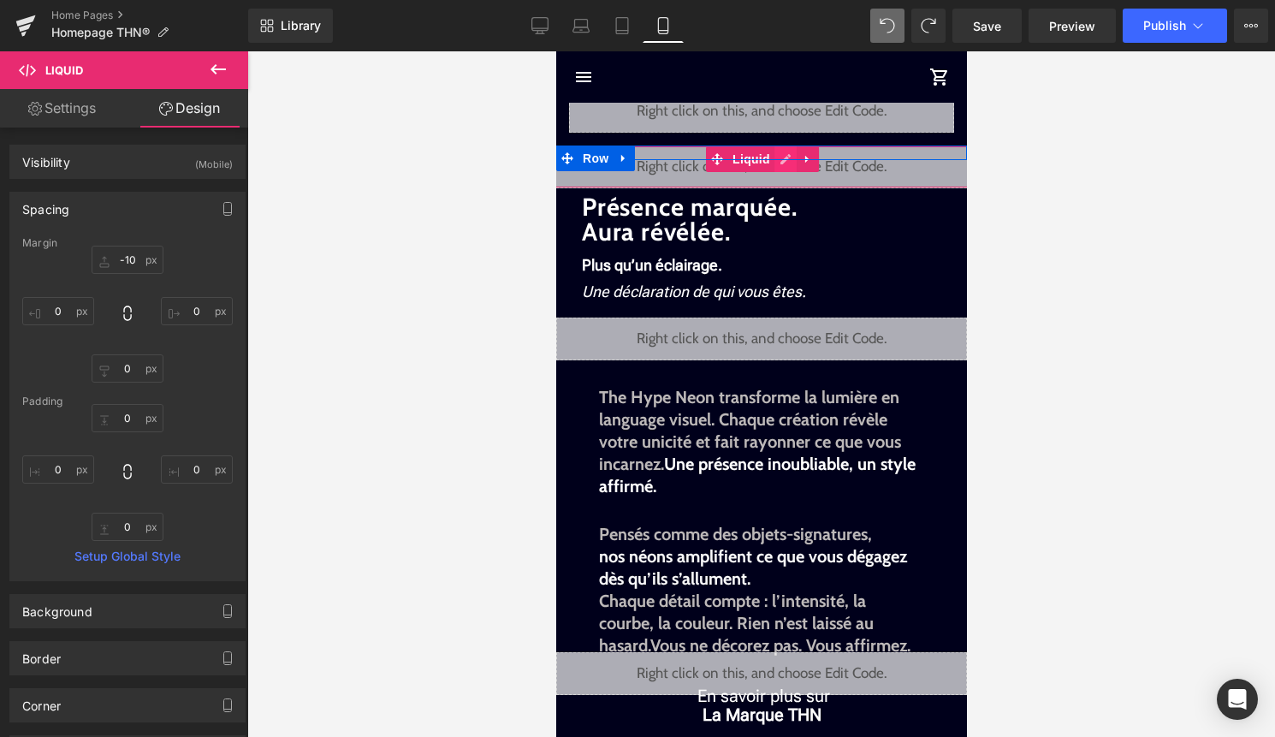
click at [788, 164] on div "Liquid" at bounding box center [760, 166] width 419 height 43
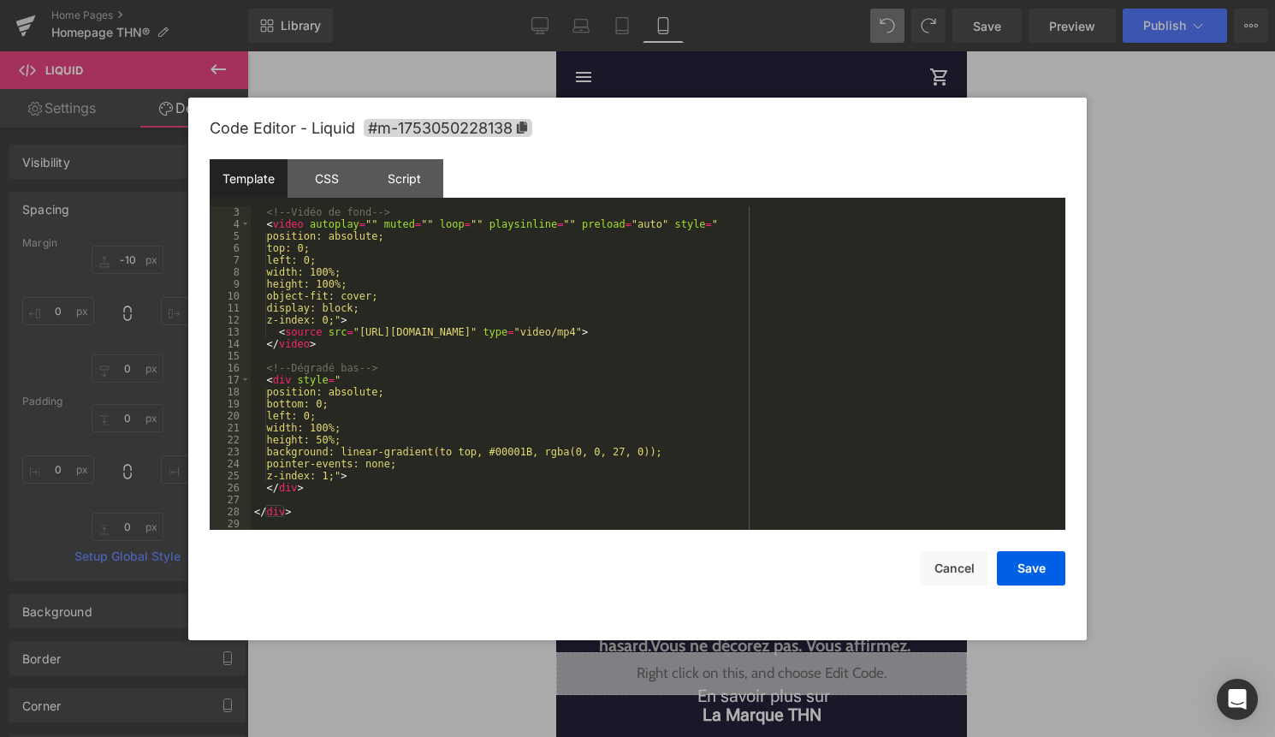
scroll to position [24, 0]
click at [947, 571] on button "Cancel" at bounding box center [954, 568] width 68 height 34
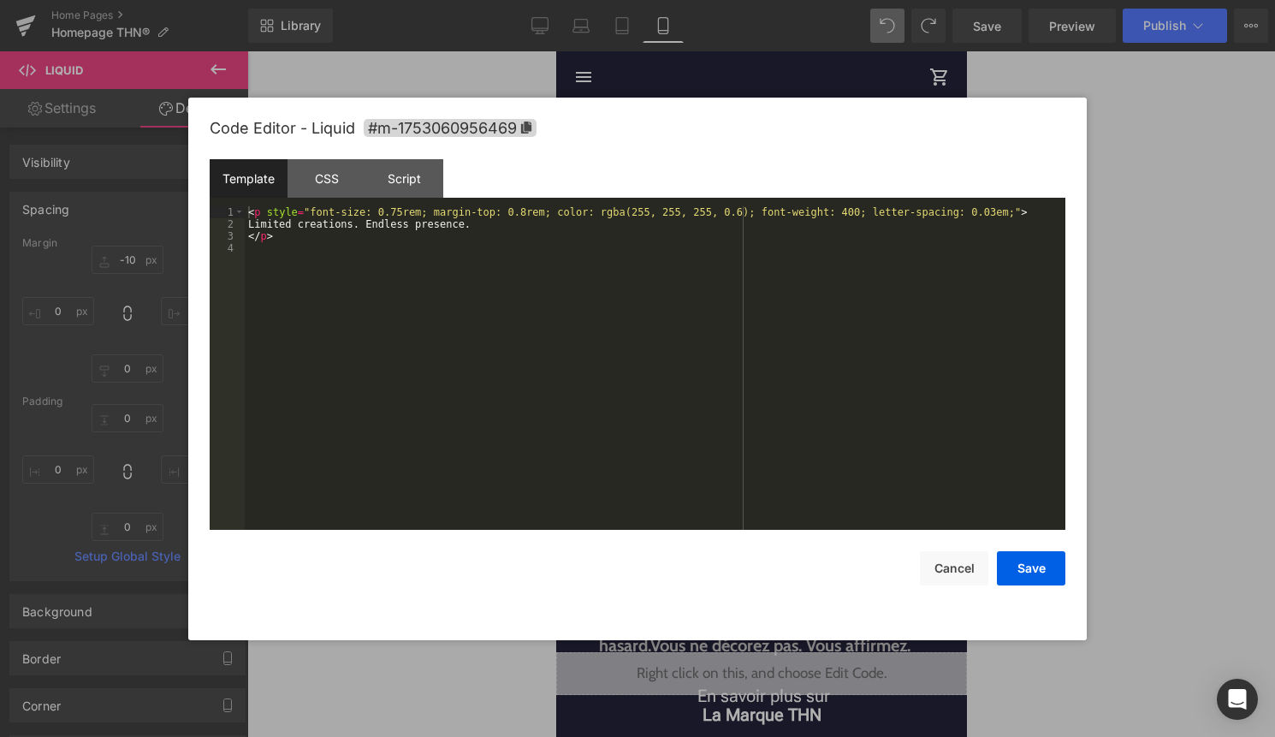
click at [784, 108] on div "Liquid" at bounding box center [760, 111] width 385 height 43
click at [957, 572] on button "Cancel" at bounding box center [954, 568] width 68 height 34
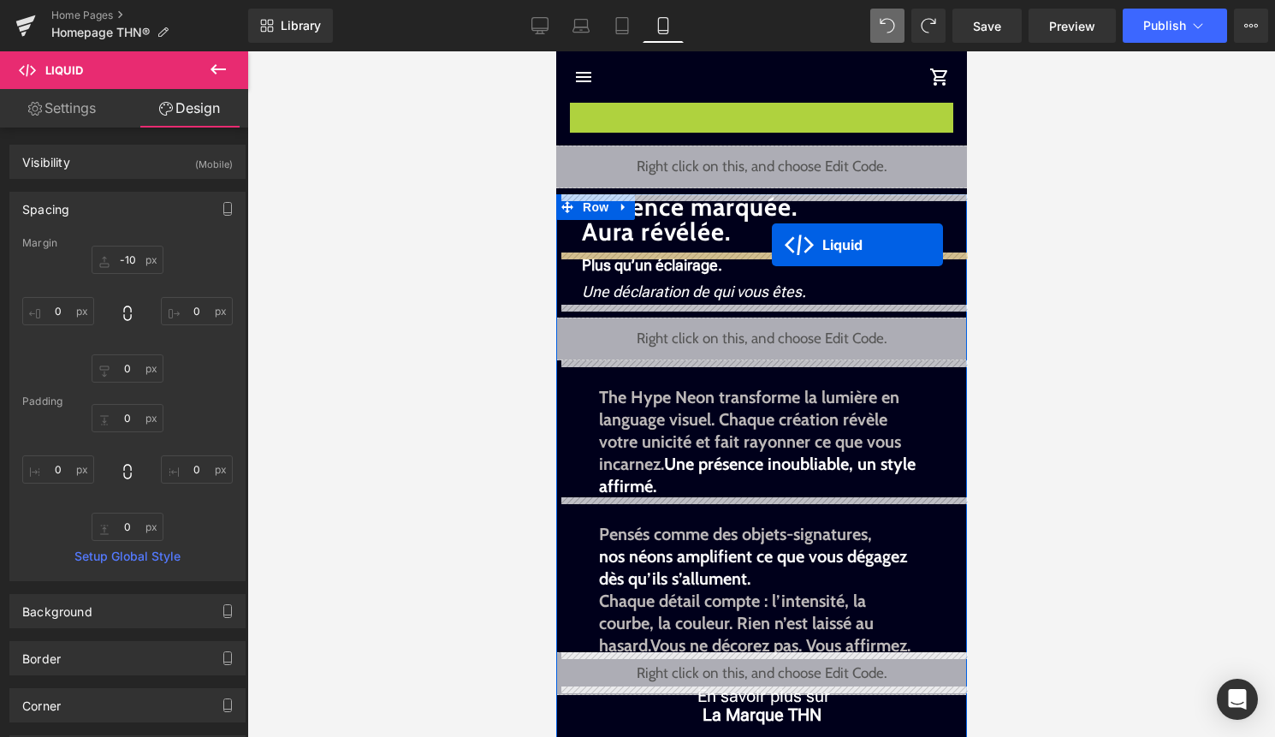
drag, startPoint x: 742, startPoint y: 110, endPoint x: 771, endPoint y: 245, distance: 138.3
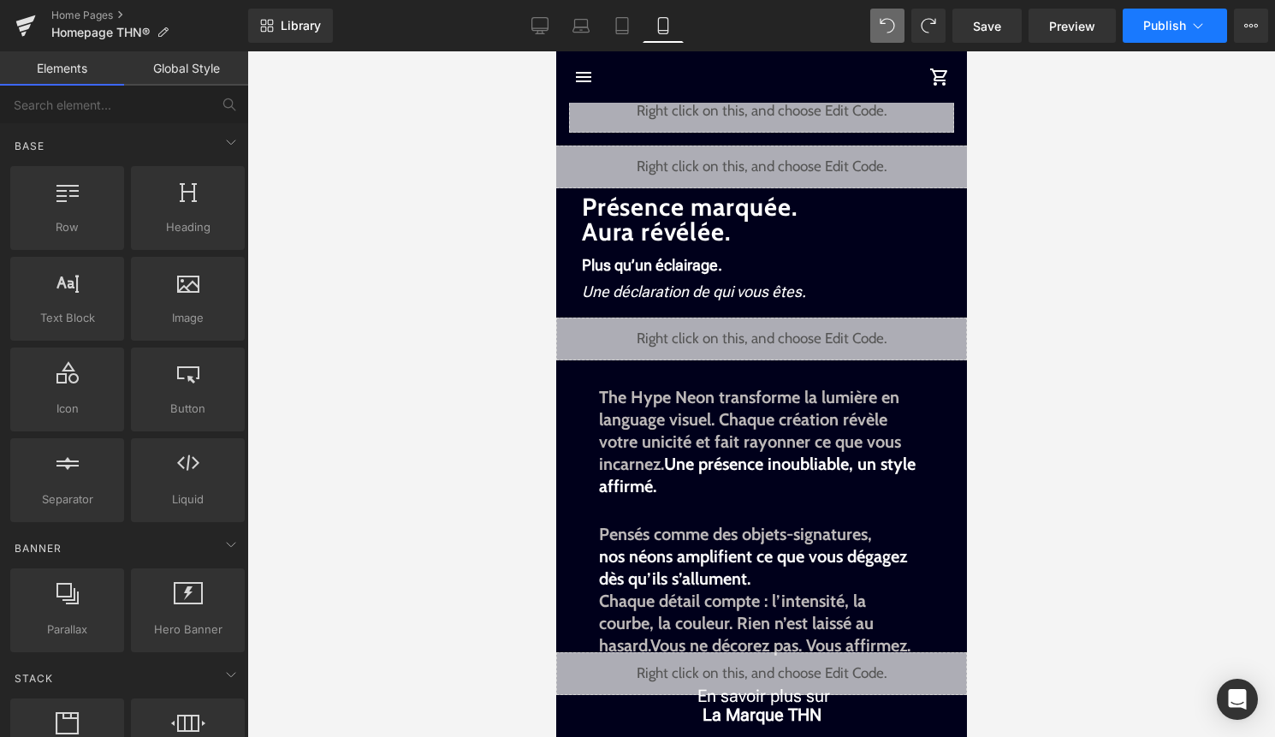
click at [1162, 29] on span "Publish" at bounding box center [1164, 26] width 43 height 14
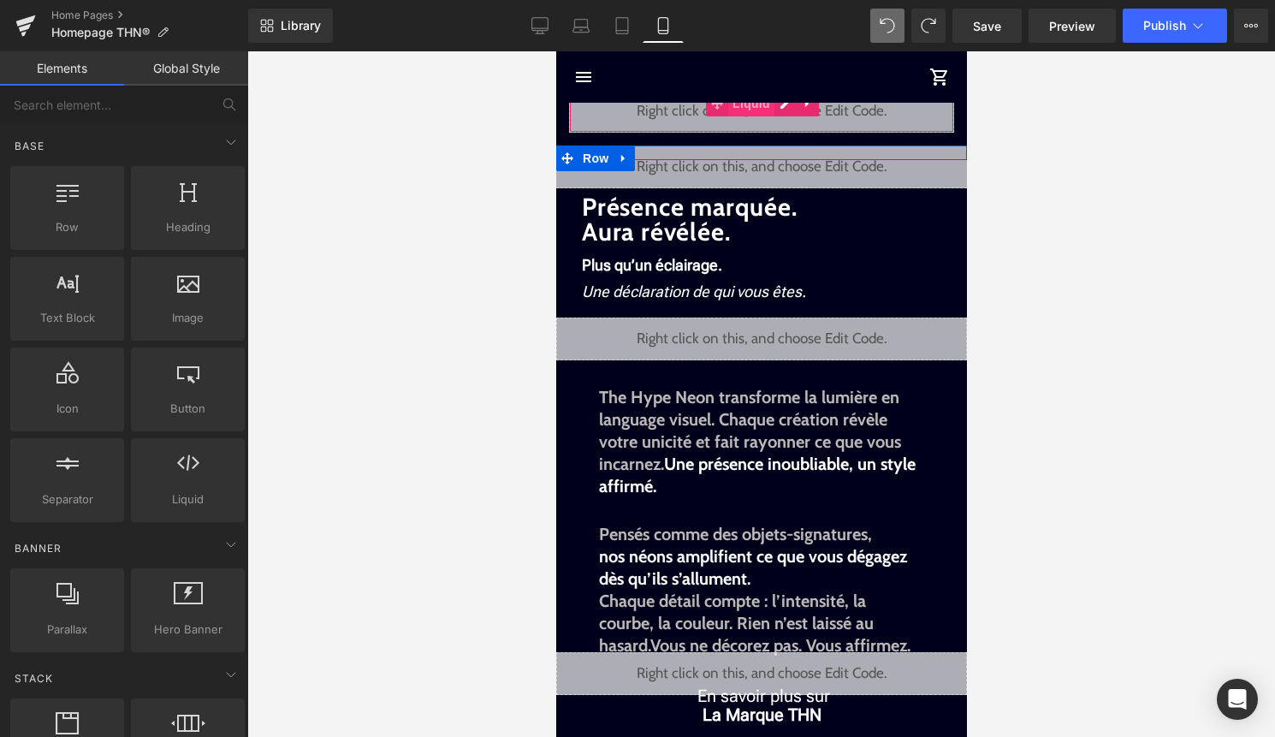
click at [742, 112] on span "Liquid" at bounding box center [750, 104] width 46 height 26
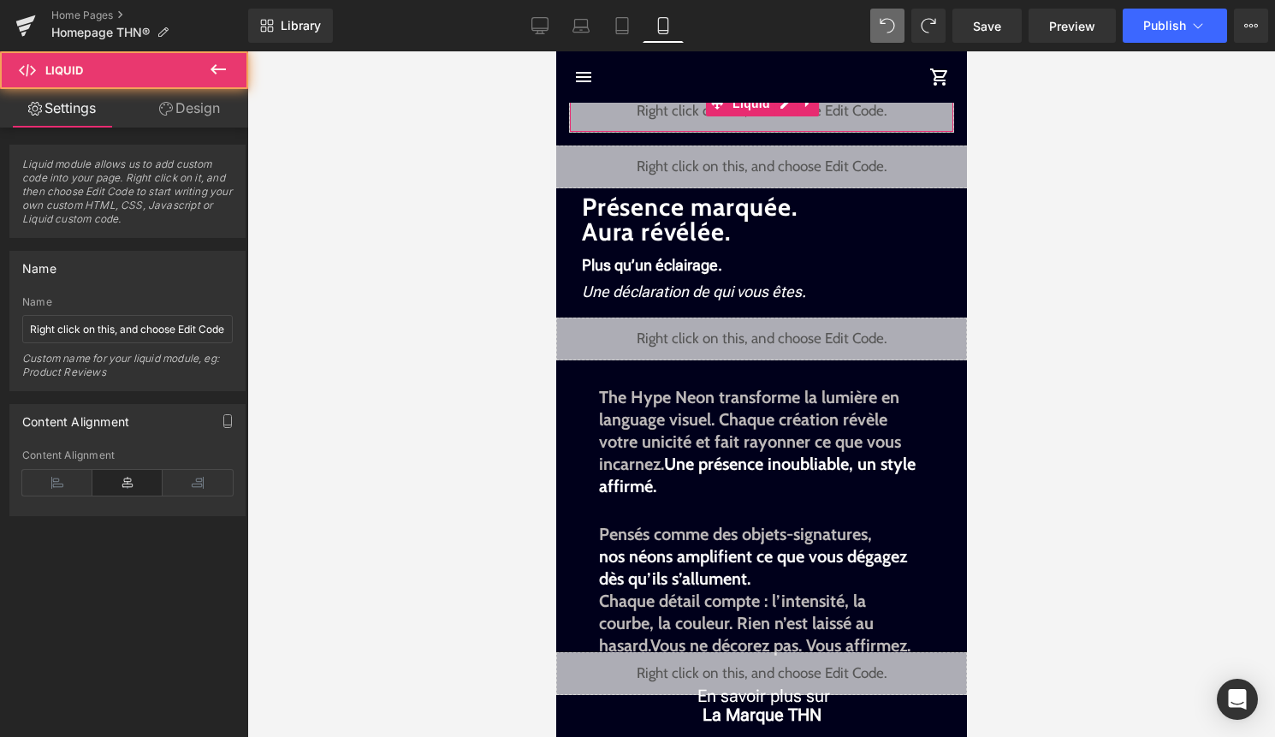
click at [198, 102] on link "Design" at bounding box center [189, 108] width 124 height 38
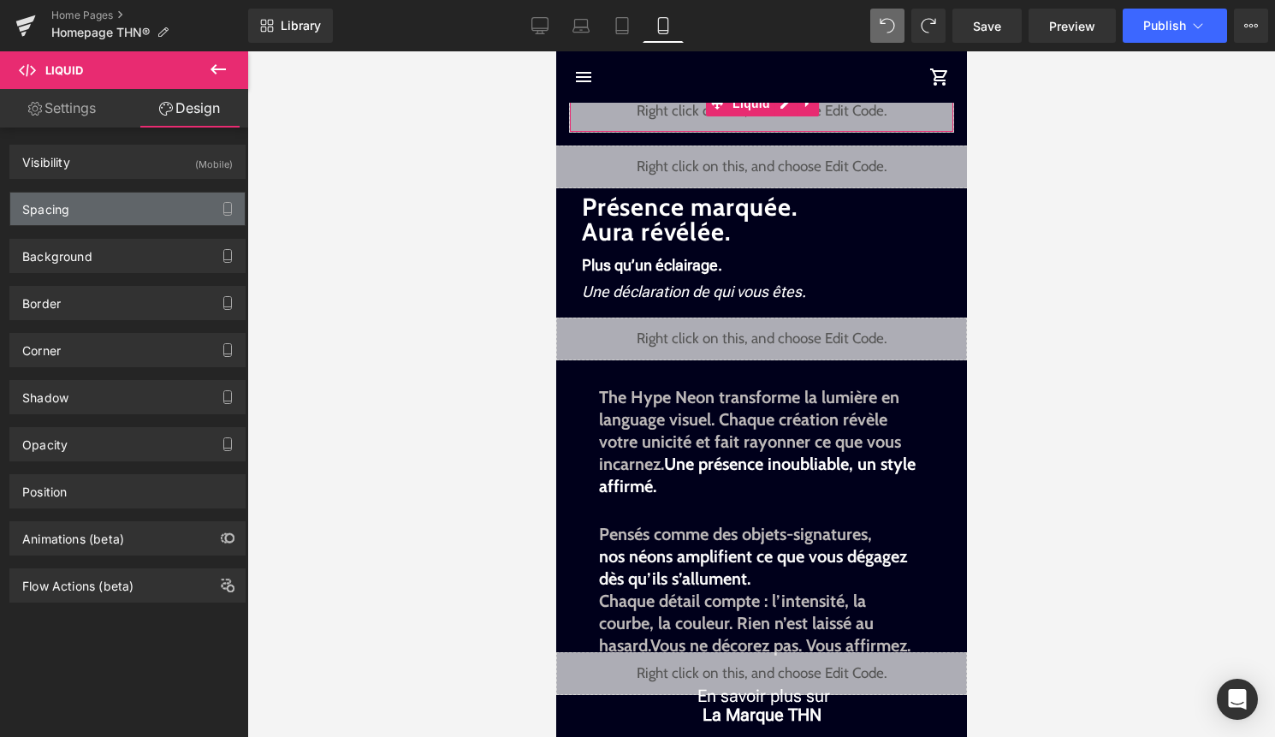
click at [164, 200] on div "Spacing" at bounding box center [127, 208] width 234 height 33
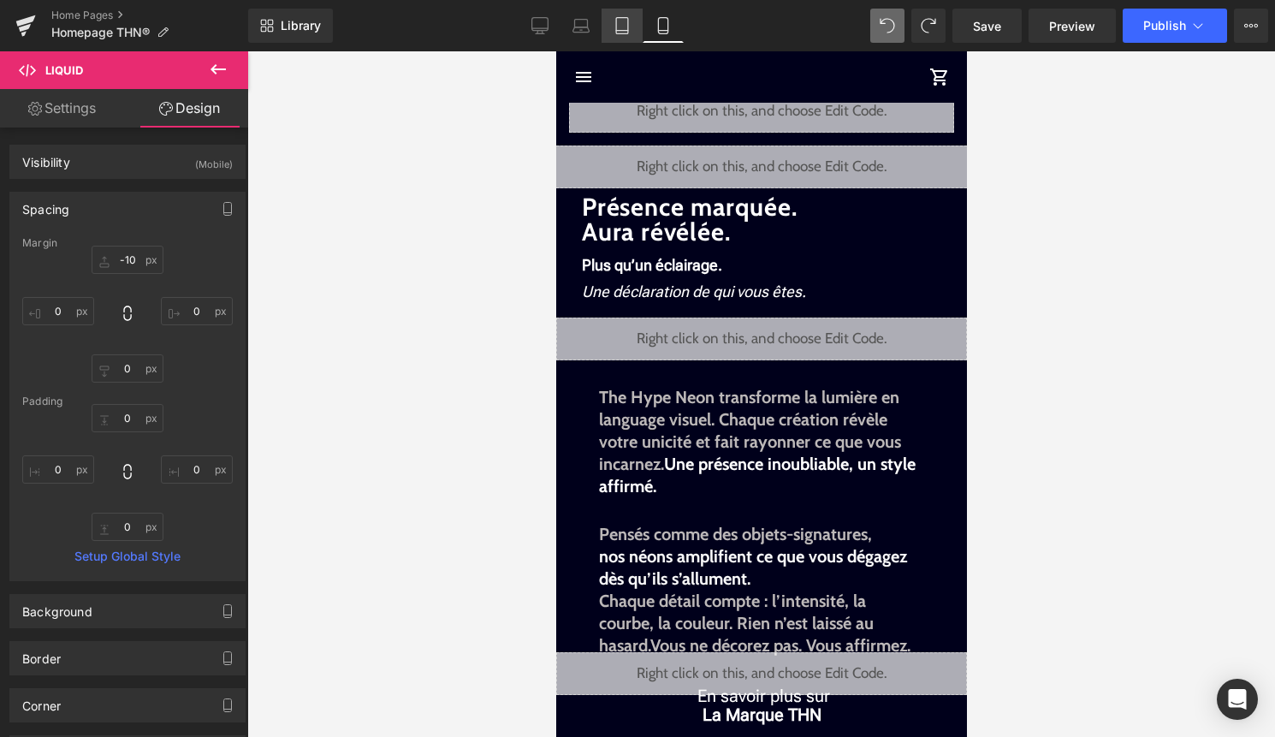
click at [622, 34] on link "Tablet" at bounding box center [621, 26] width 41 height 34
type input "0"
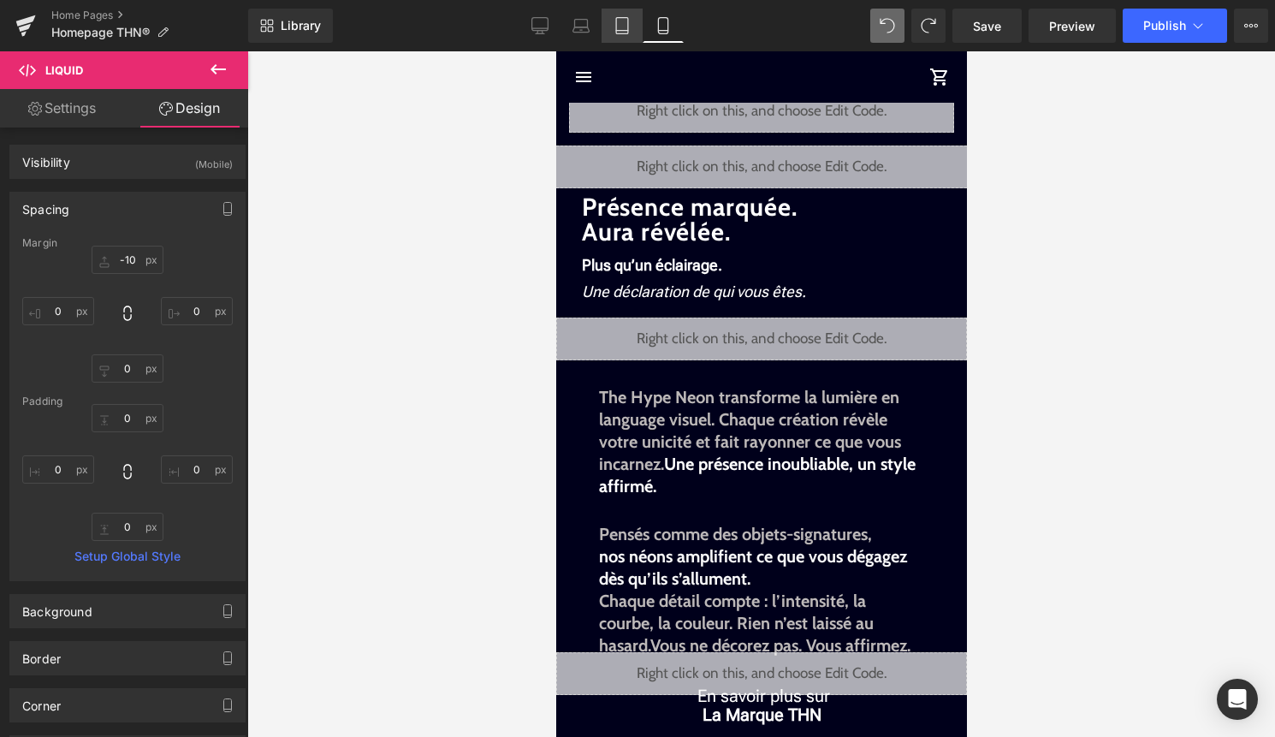
type input "0"
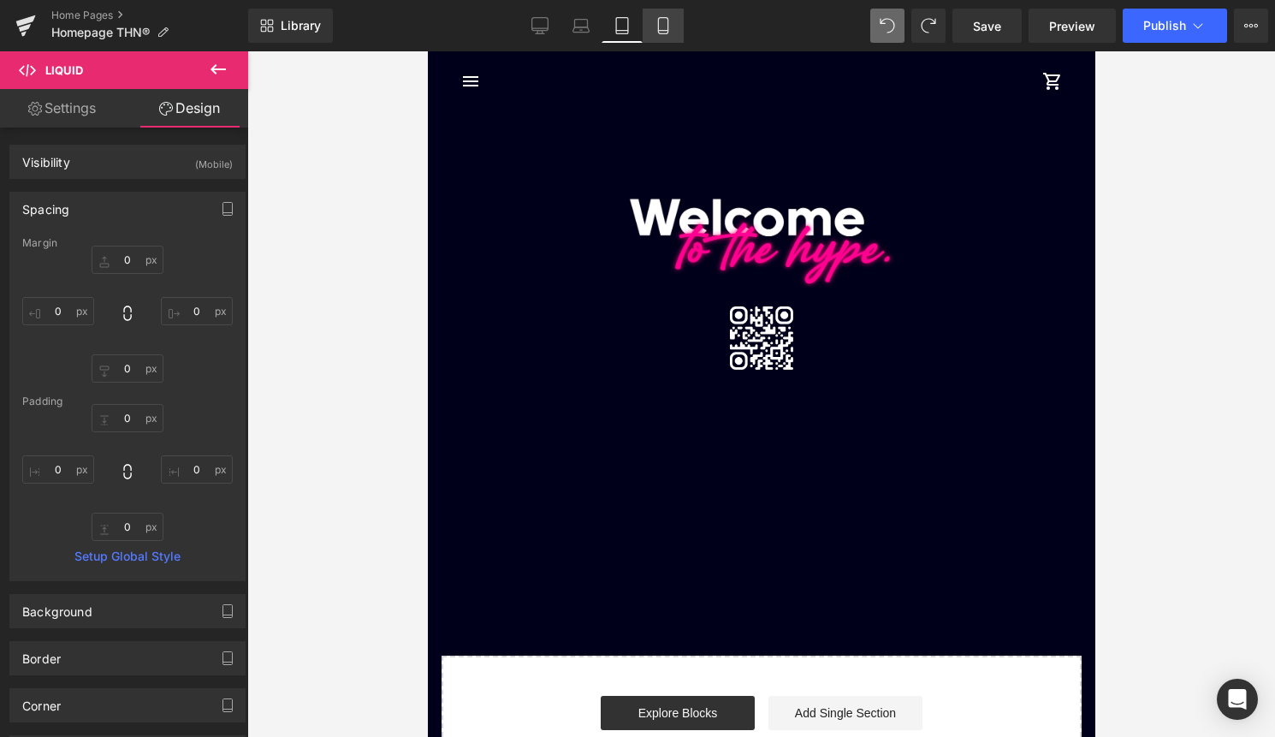
click at [661, 27] on icon at bounding box center [662, 25] width 17 height 17
type input "-10"
type input "0"
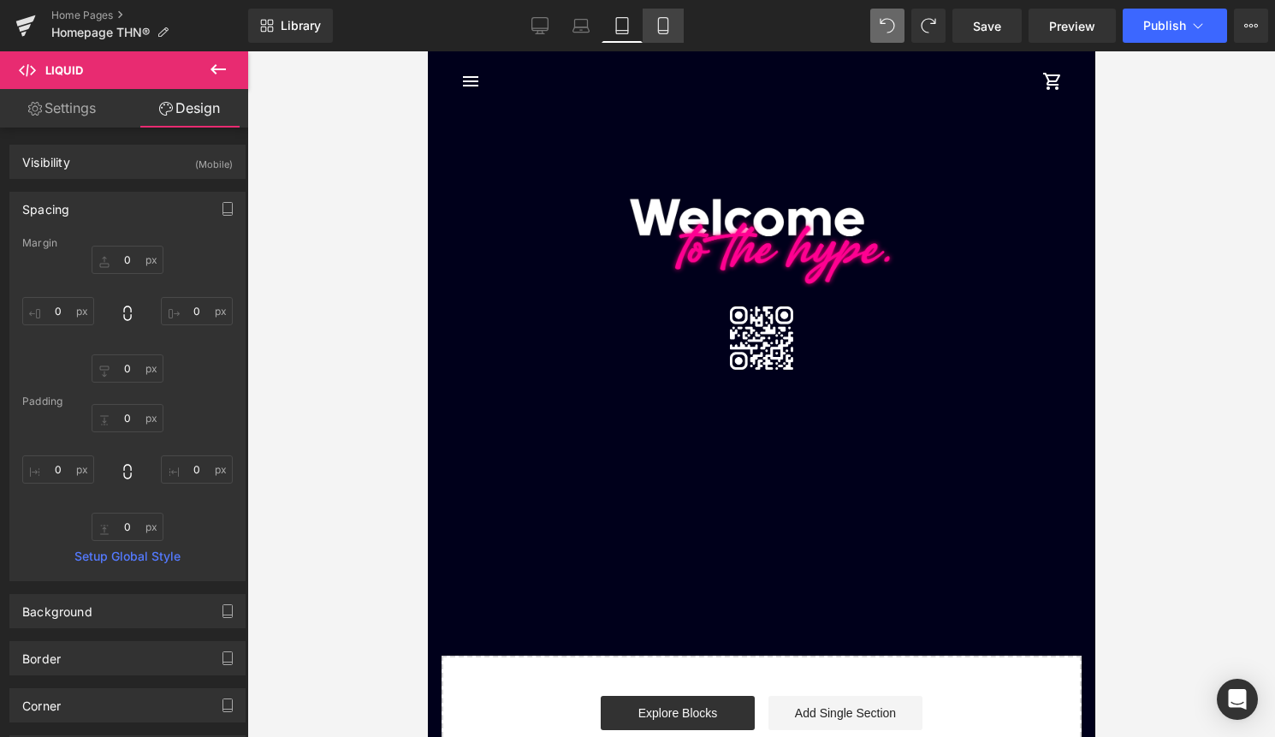
type input "0"
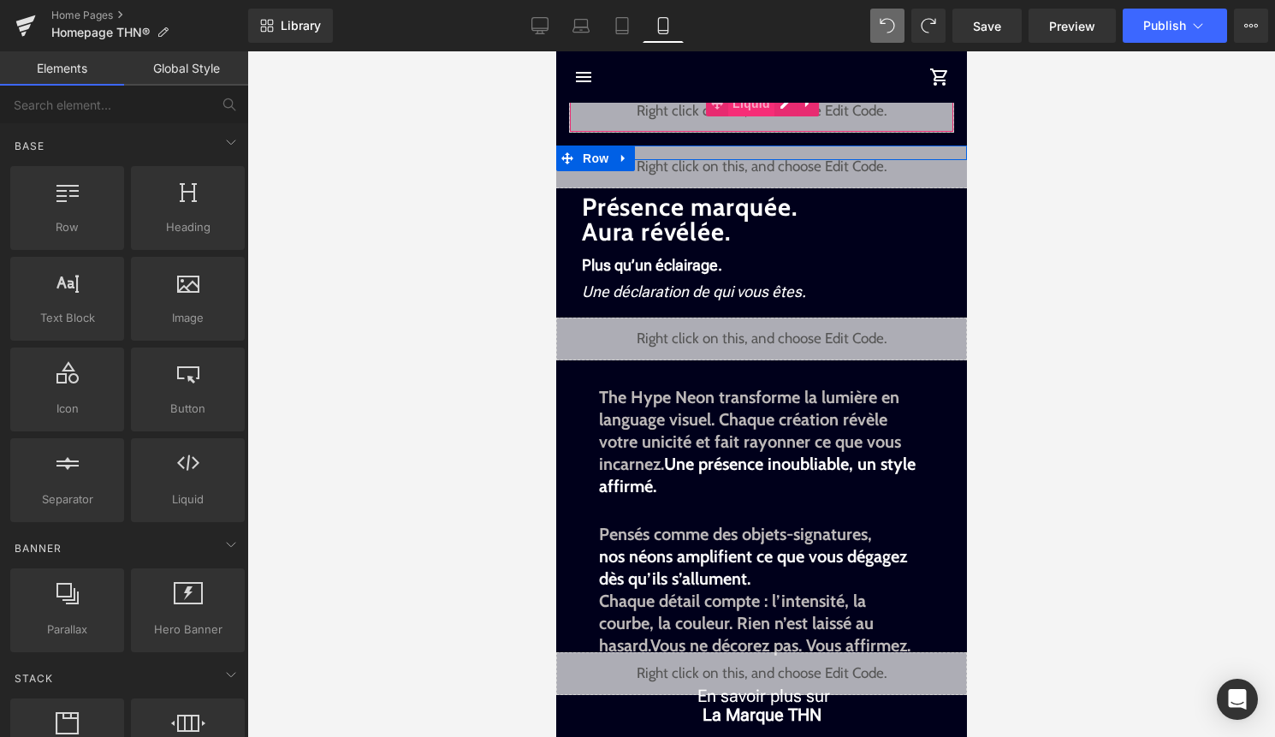
click at [766, 108] on span "Liquid" at bounding box center [750, 104] width 46 height 26
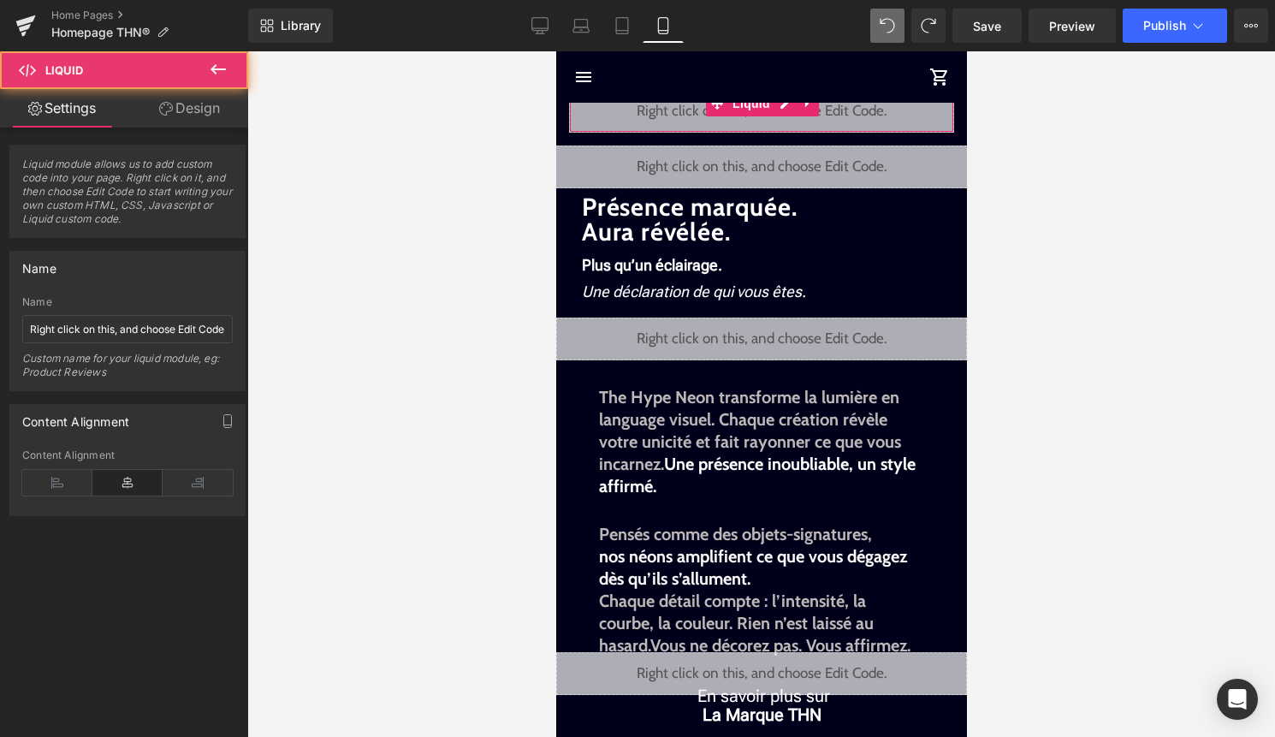
click at [205, 107] on link "Design" at bounding box center [189, 108] width 124 height 38
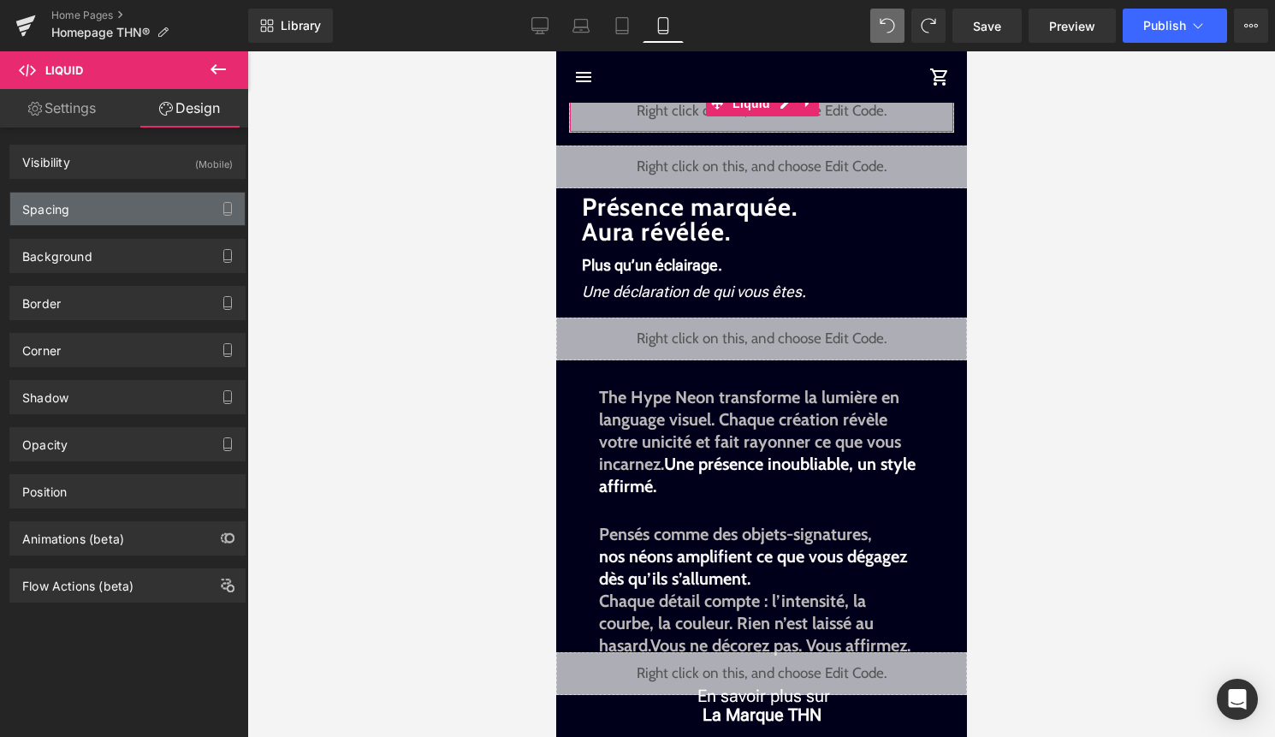
click at [136, 204] on div "Spacing" at bounding box center [127, 208] width 234 height 33
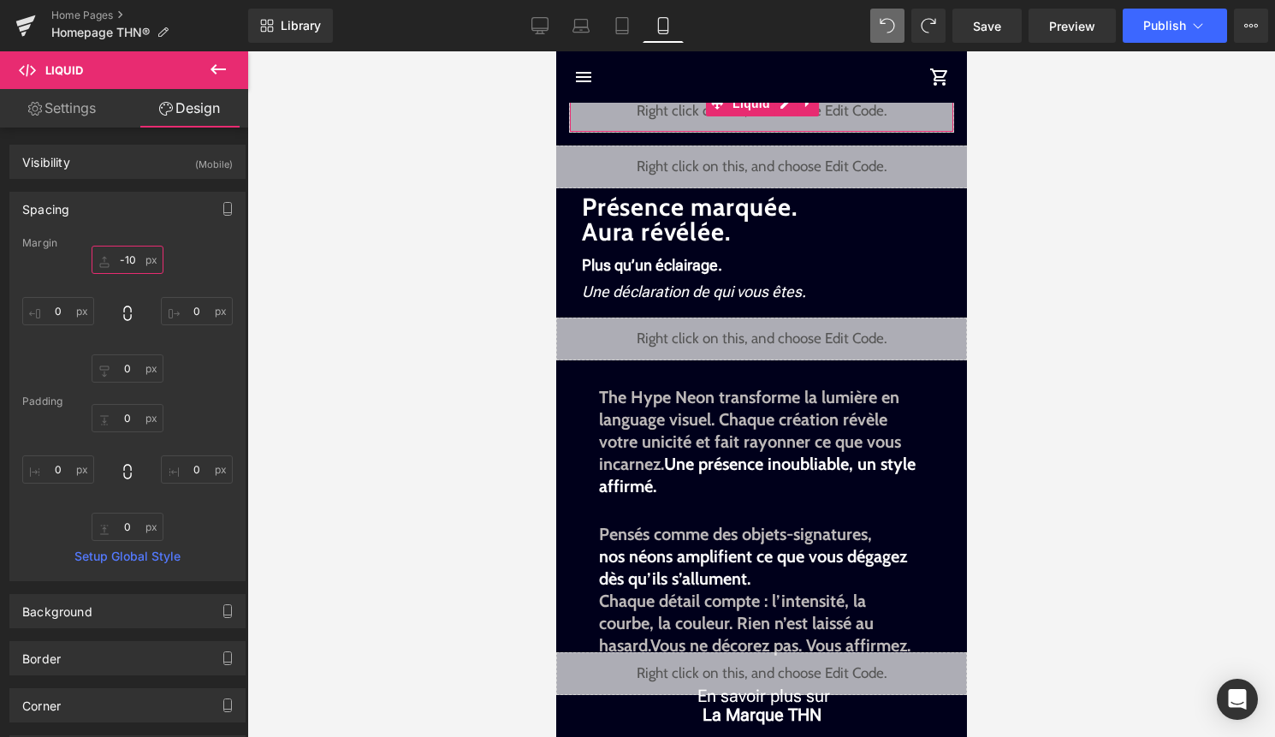
click at [122, 272] on input "-10" at bounding box center [128, 260] width 72 height 28
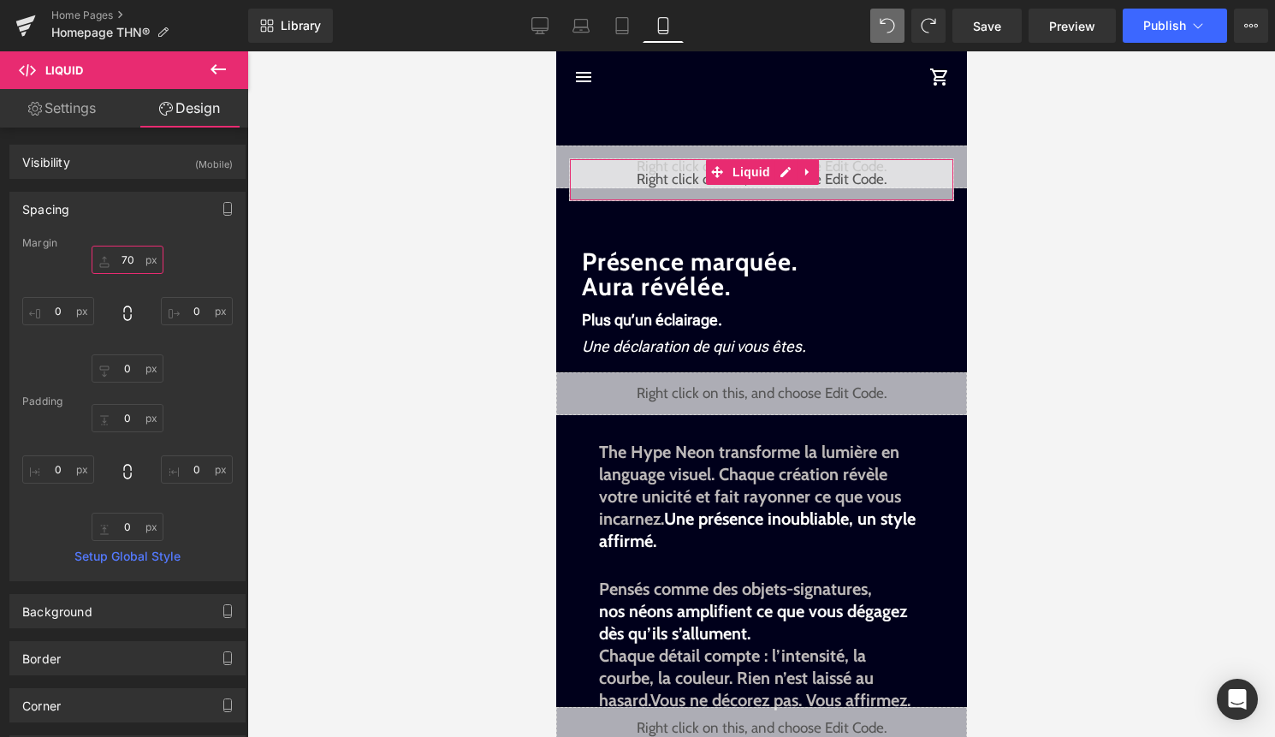
click at [130, 256] on input "70" at bounding box center [128, 260] width 72 height 28
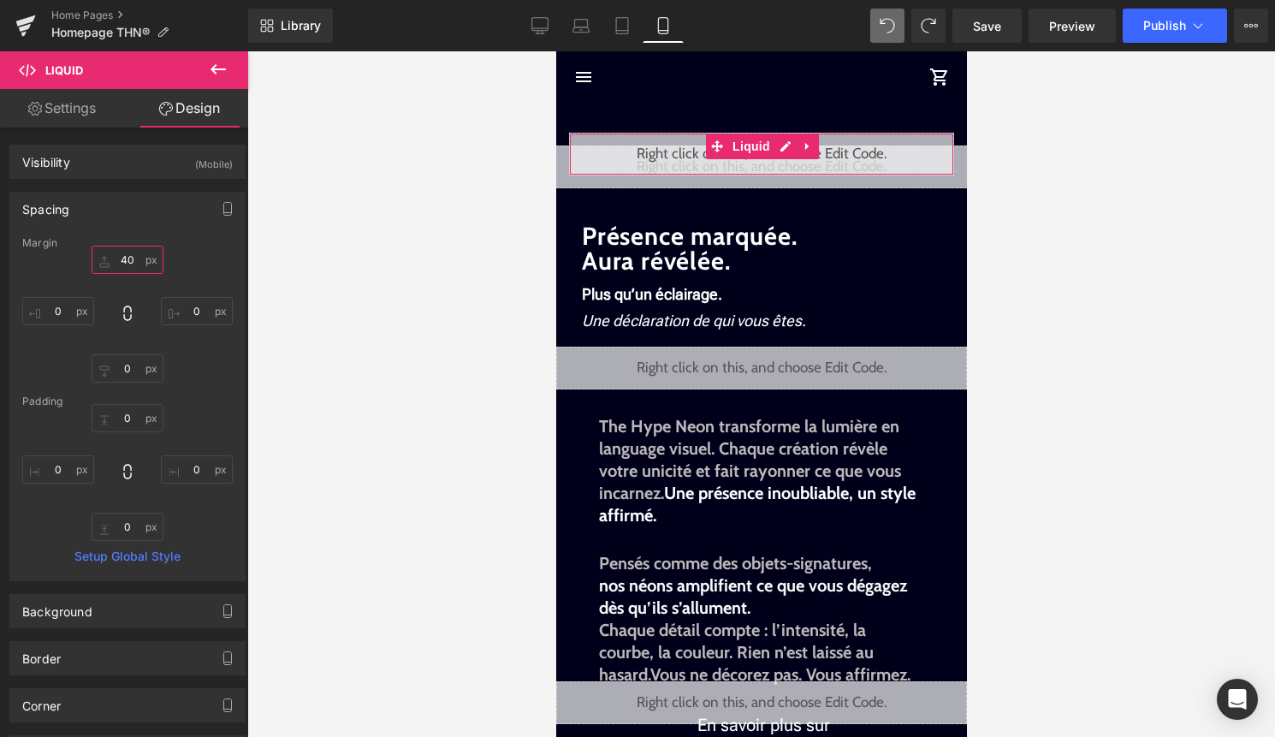
type input "4"
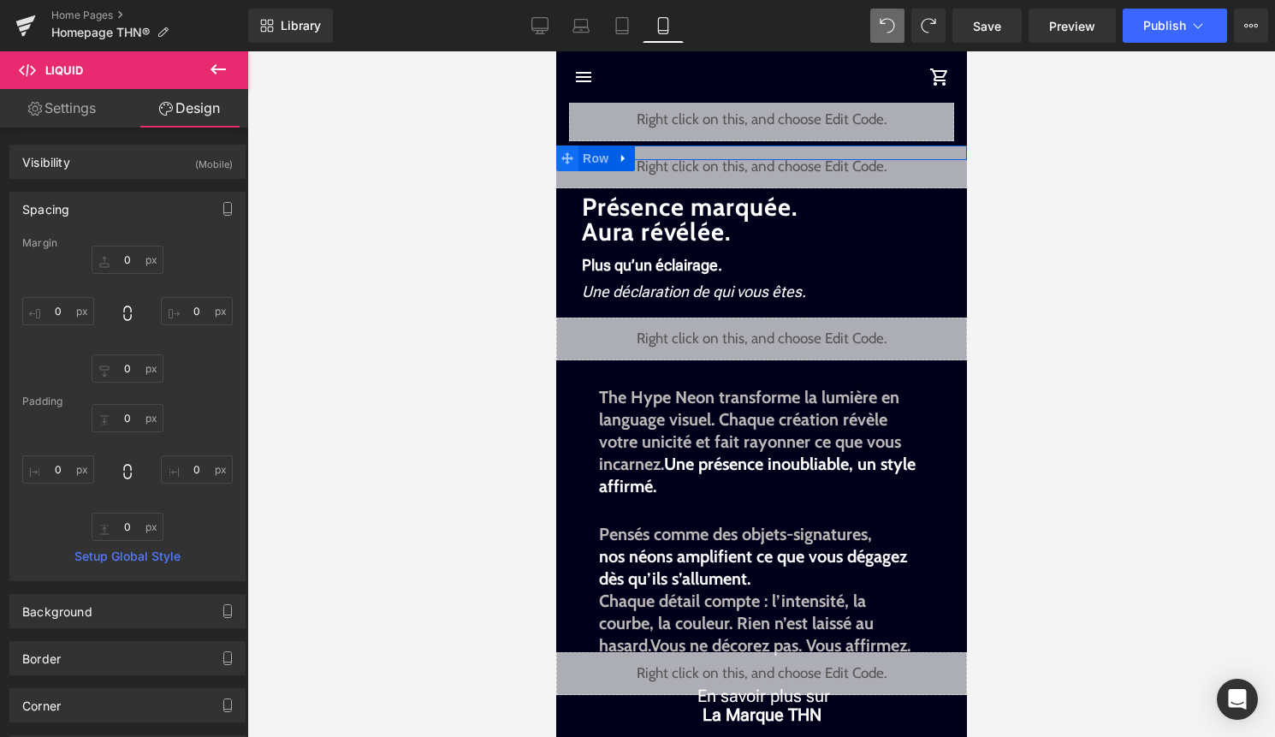
click at [576, 155] on span at bounding box center [566, 158] width 22 height 26
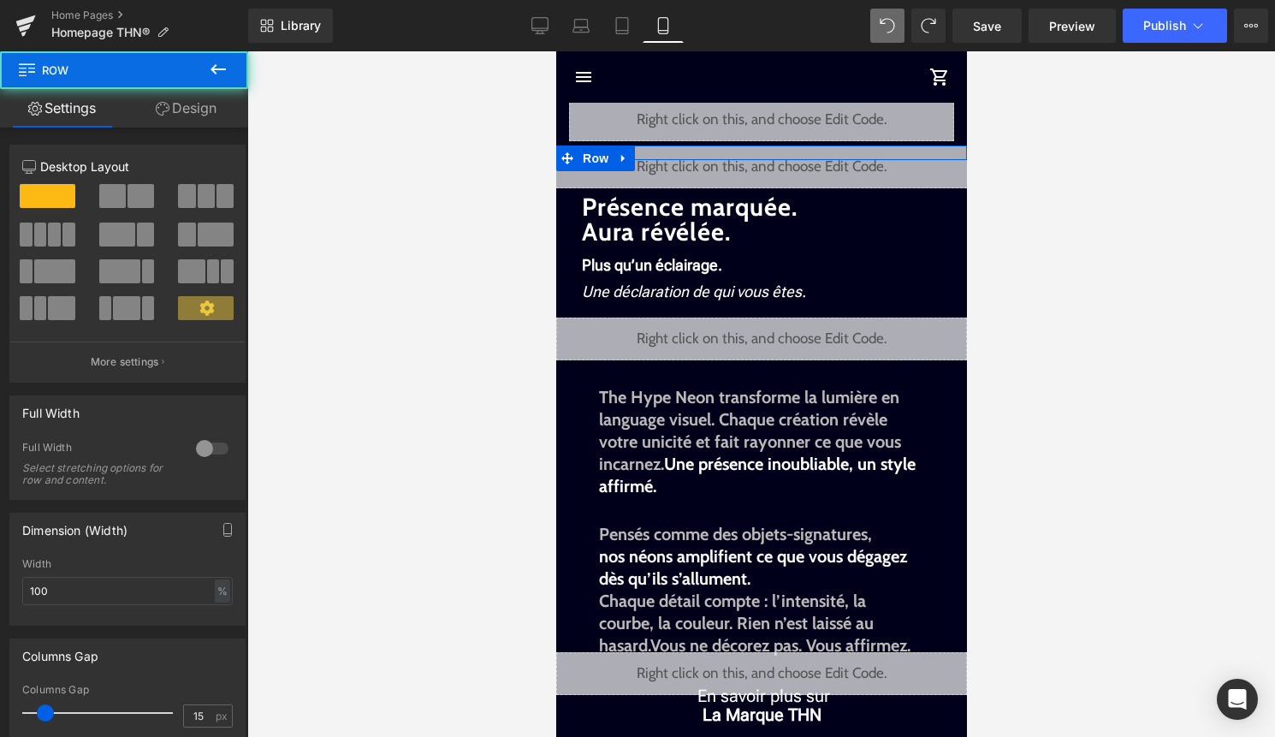
click at [183, 93] on link "Design" at bounding box center [186, 108] width 124 height 38
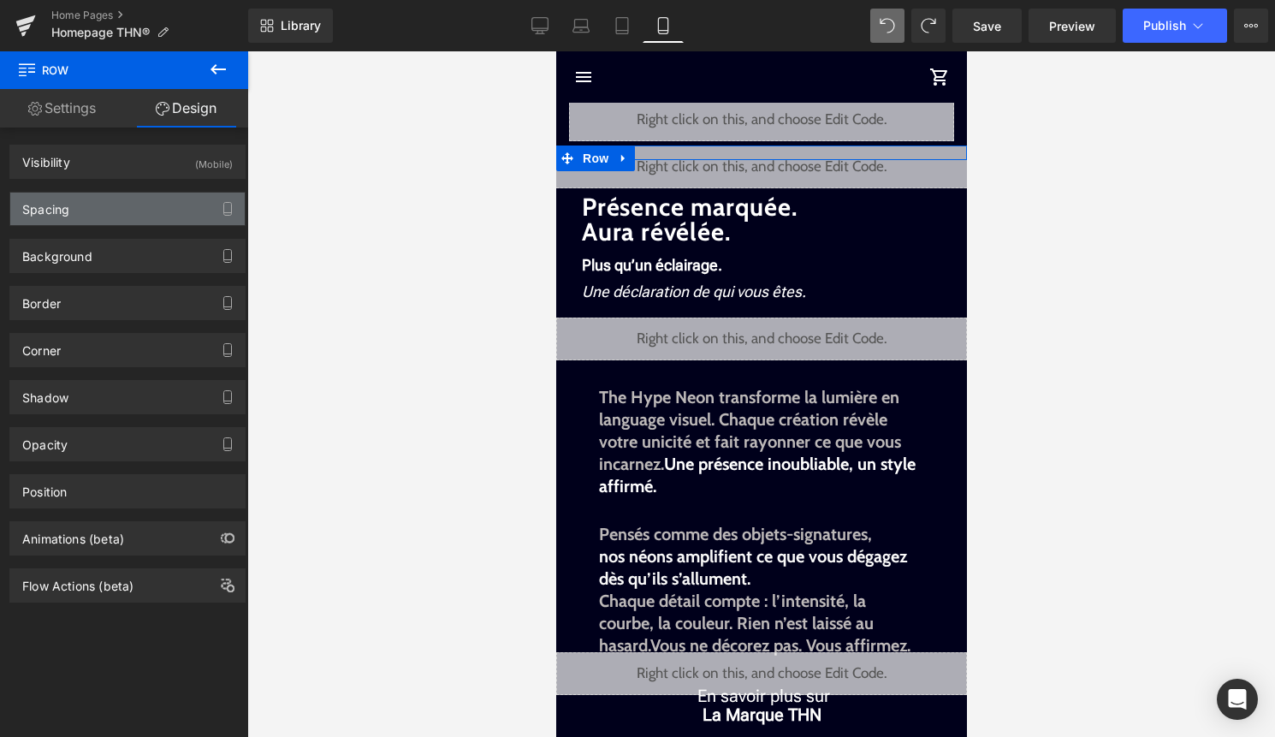
click at [153, 221] on div "Spacing" at bounding box center [127, 208] width 234 height 33
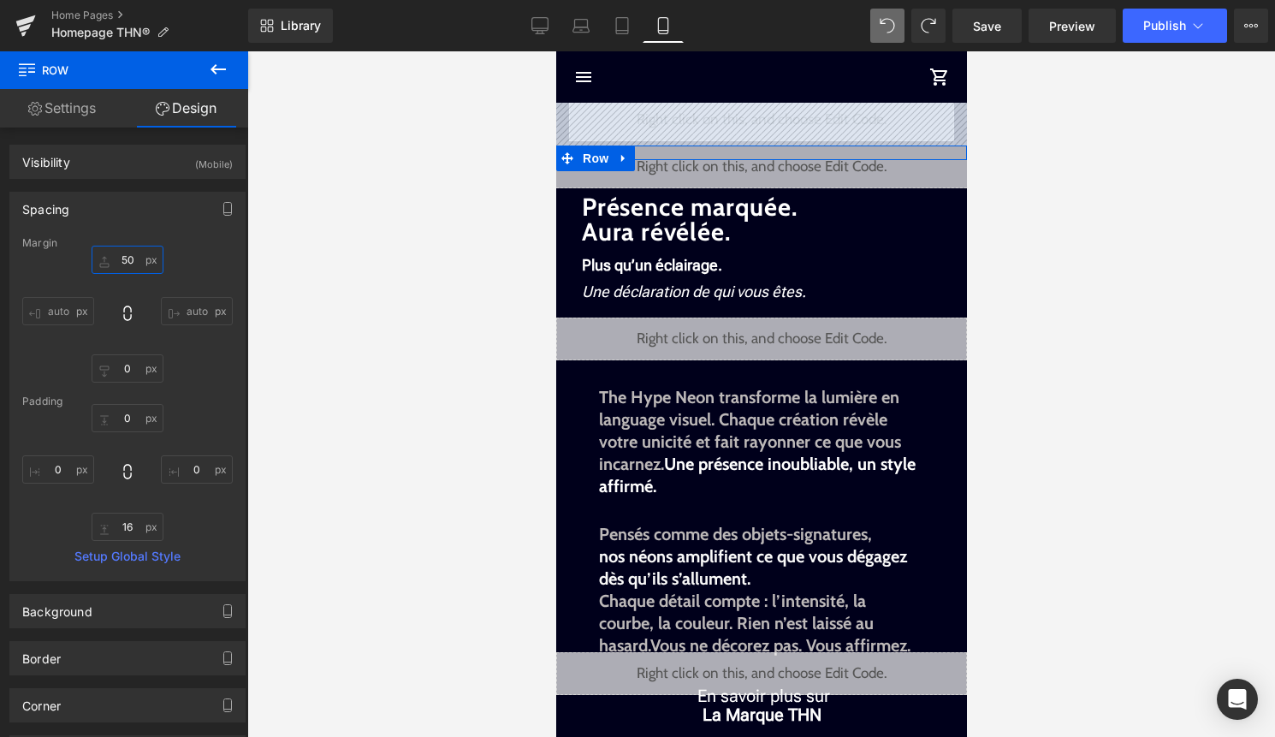
click at [129, 262] on input "50" at bounding box center [128, 260] width 72 height 28
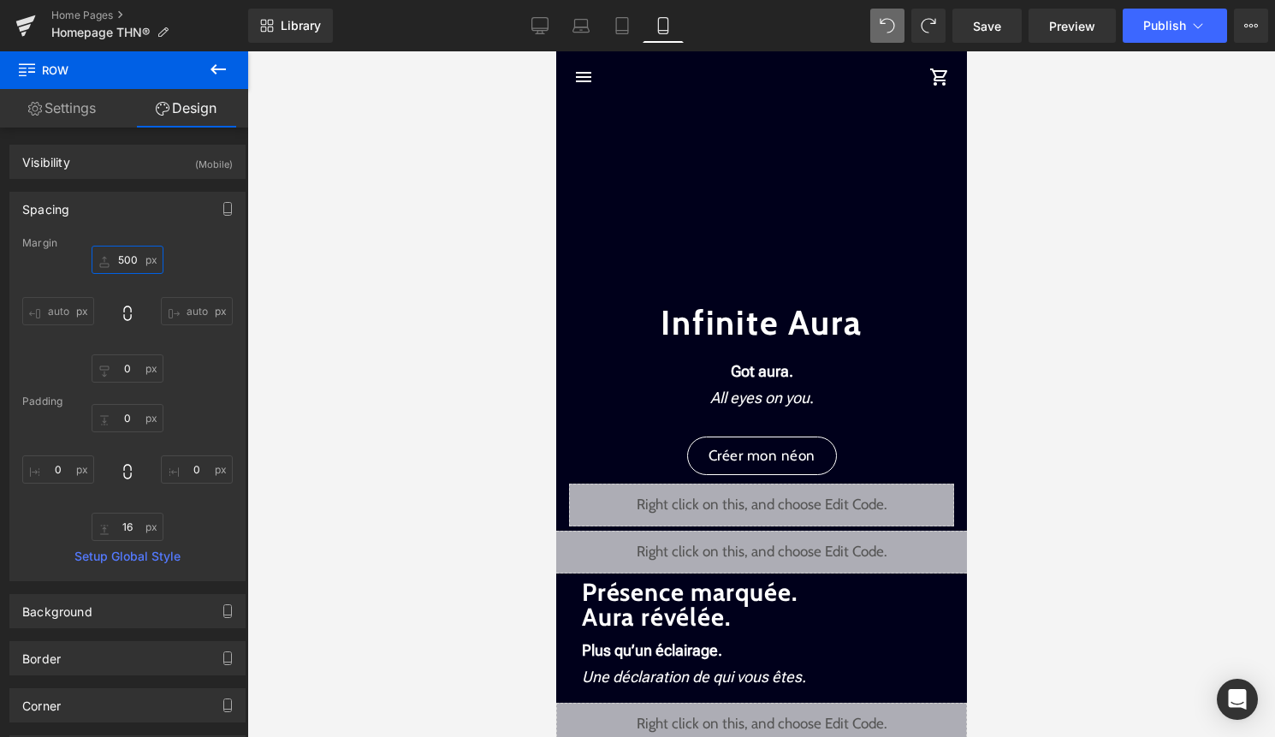
type input "50"
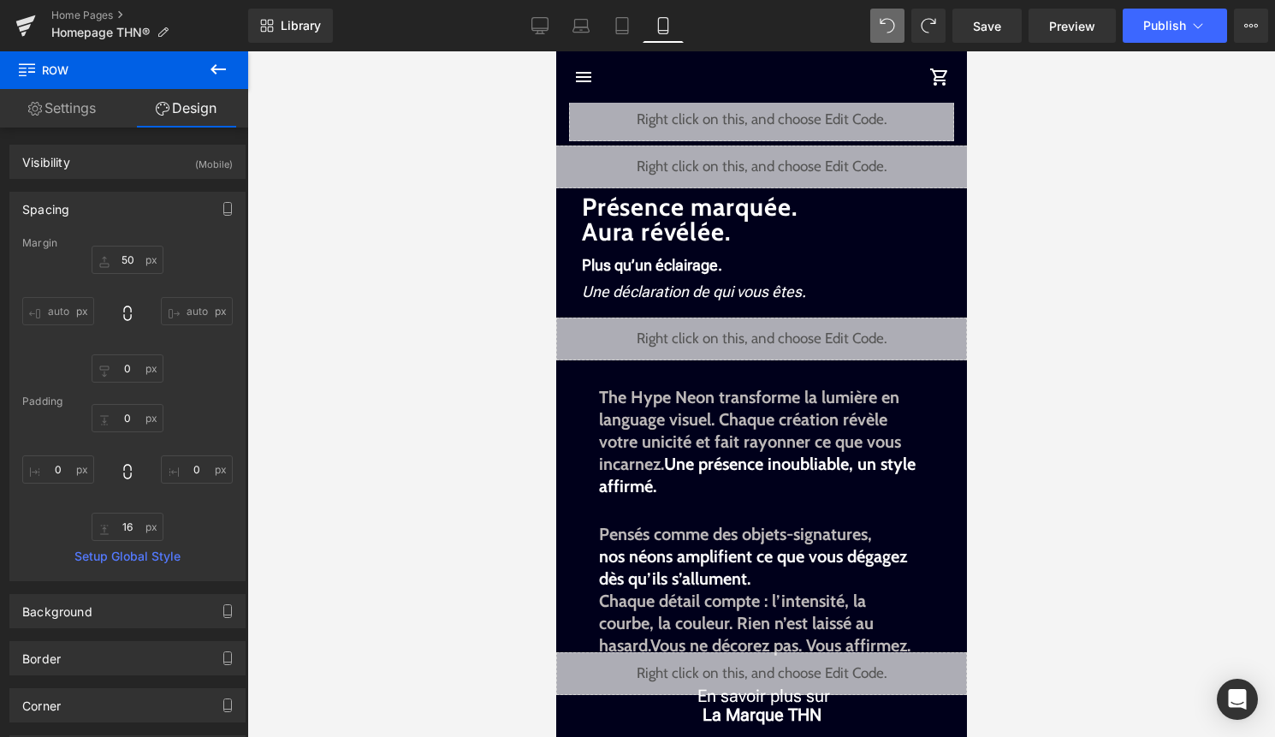
click at [902, 27] on span at bounding box center [887, 26] width 34 height 34
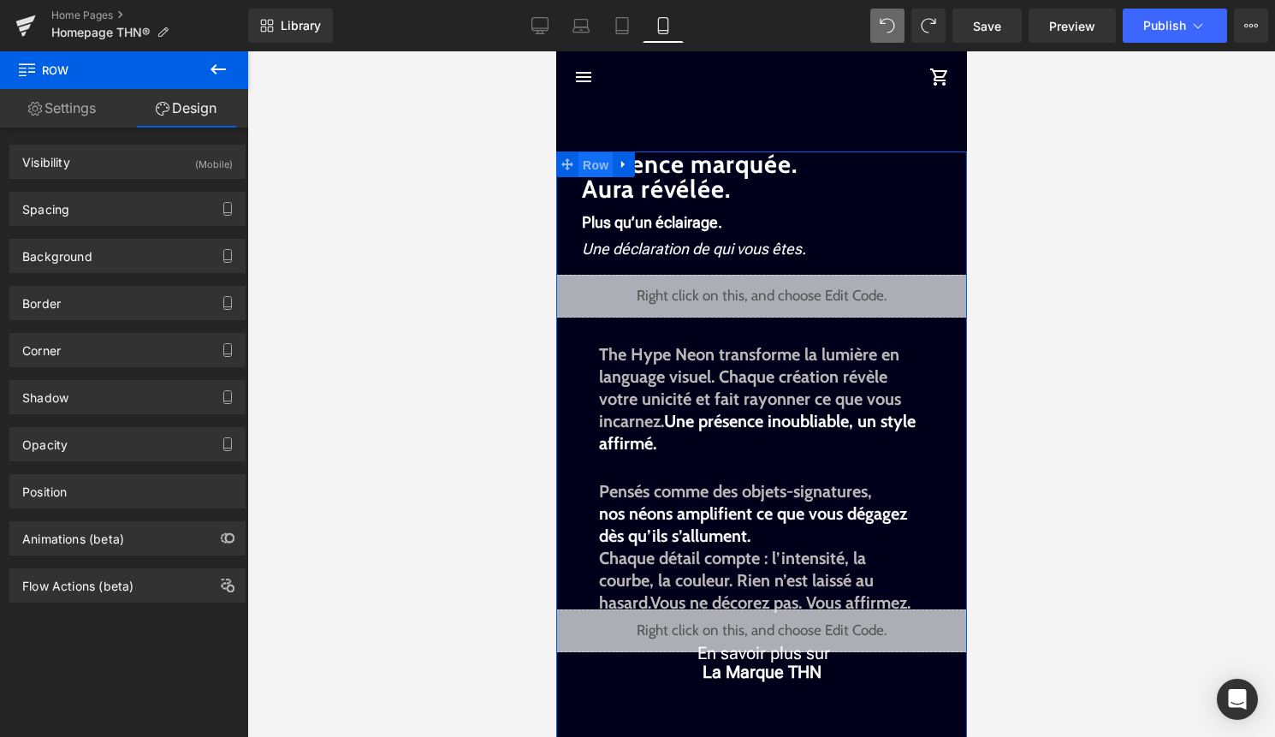
click at [589, 164] on span "Row" at bounding box center [594, 165] width 34 height 26
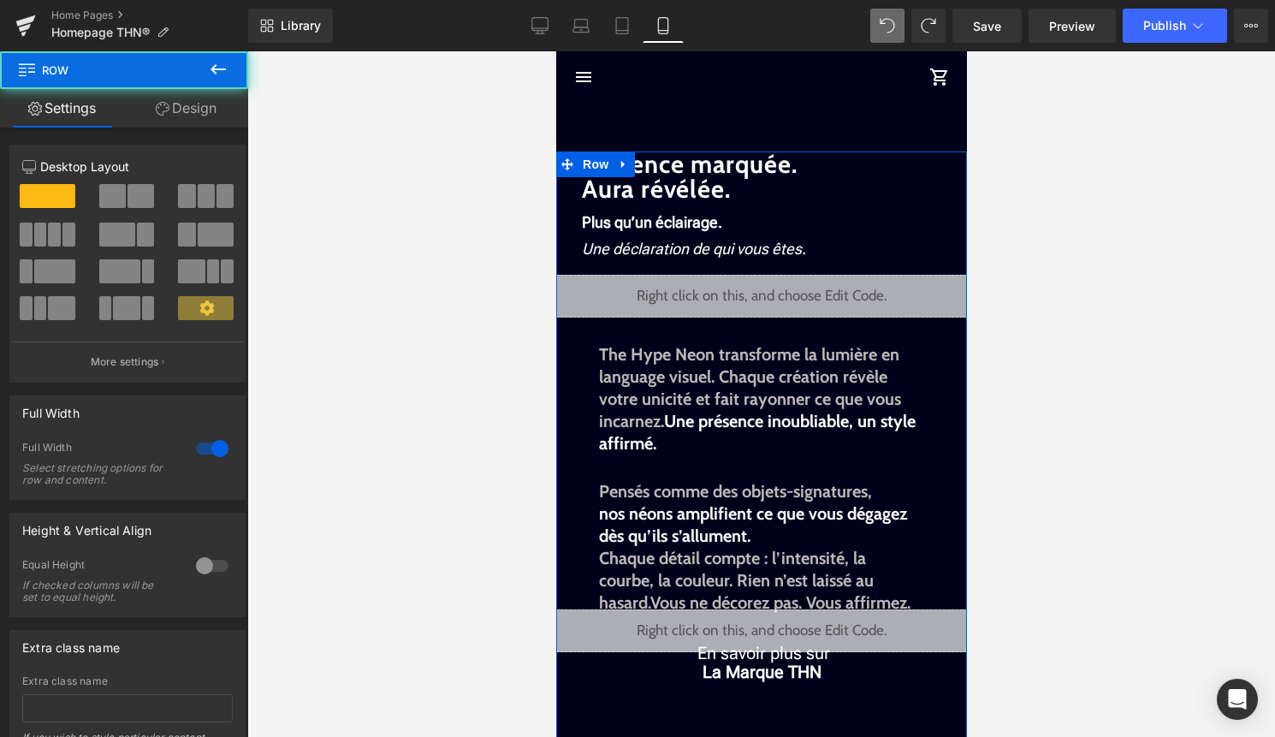
click at [180, 125] on link "Design" at bounding box center [186, 108] width 124 height 38
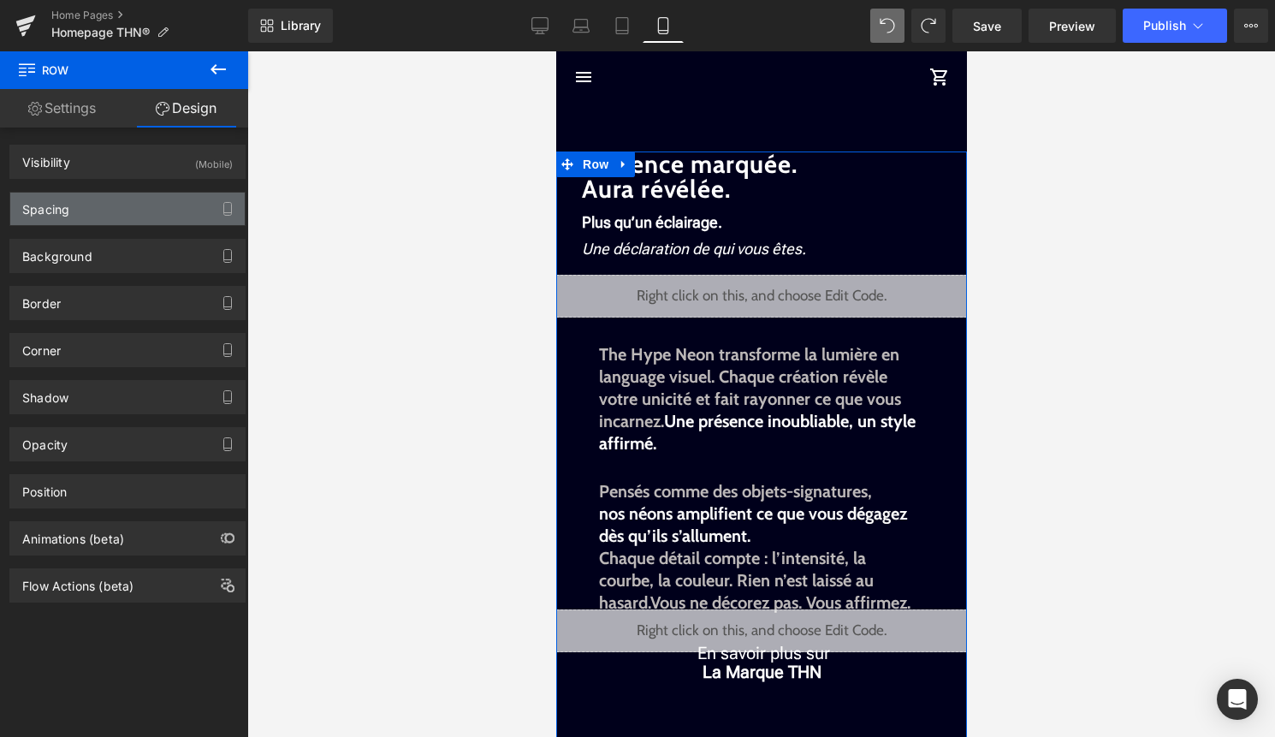
click at [176, 210] on div "Spacing" at bounding box center [127, 208] width 234 height 33
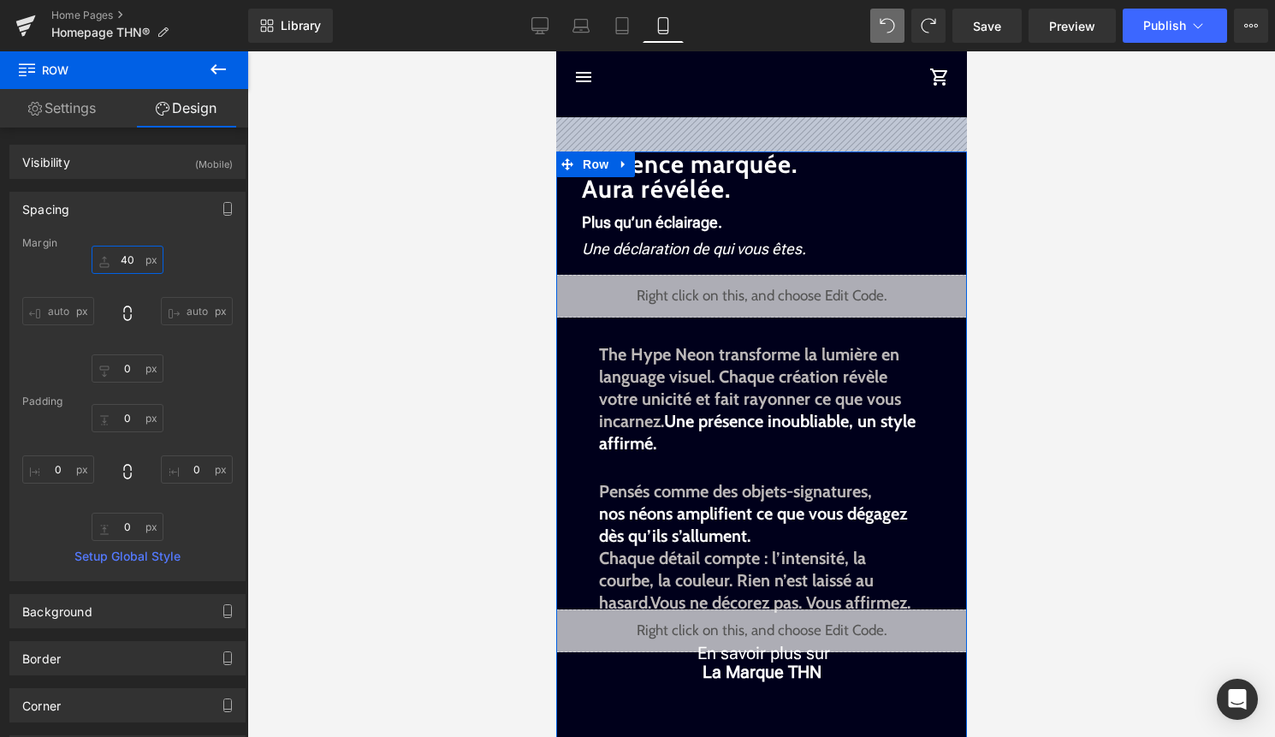
click at [128, 260] on input "40" at bounding box center [128, 260] width 72 height 28
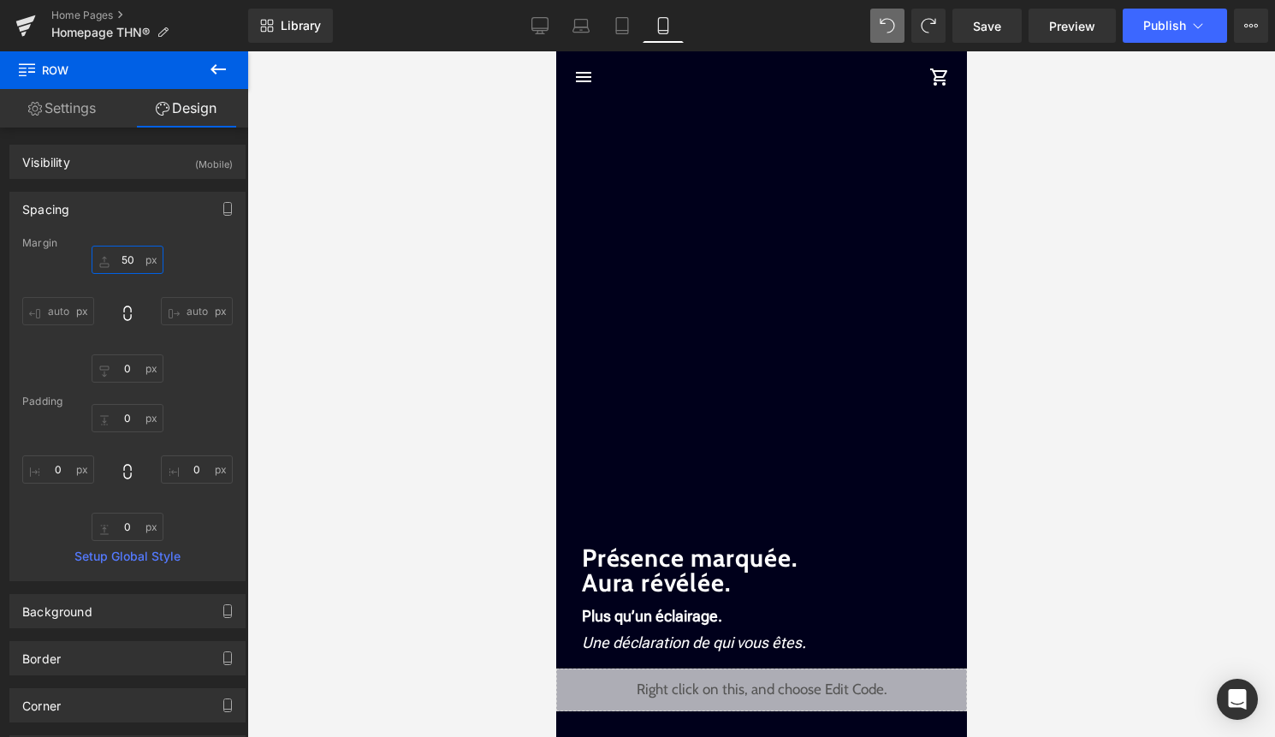
type input "5"
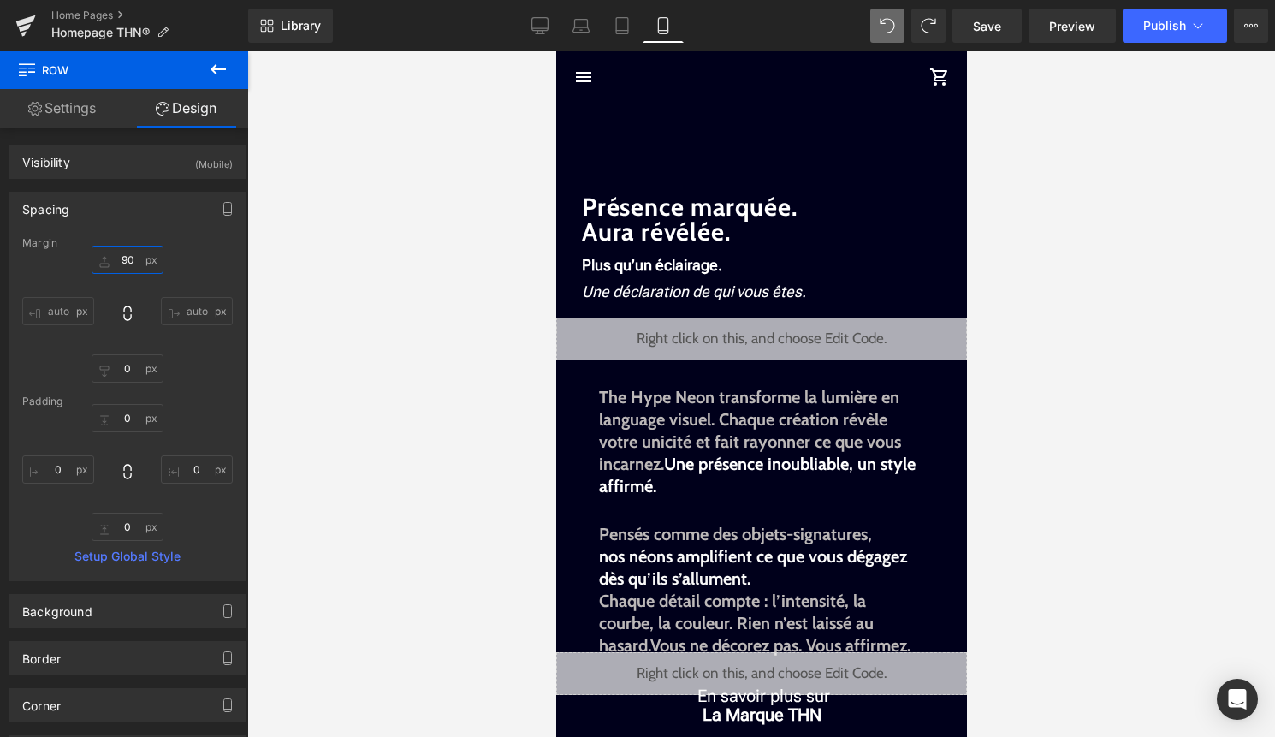
type input "9"
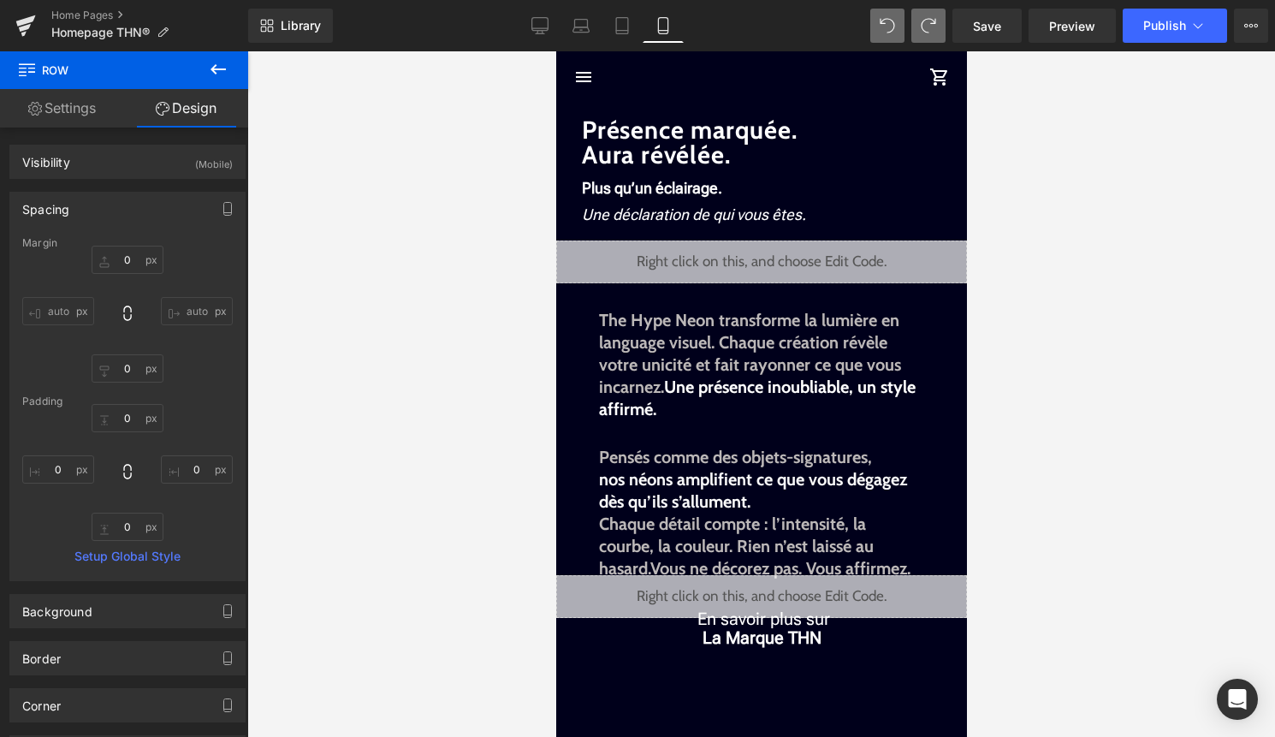
click at [931, 8] on div "Library Mobile Desktop Laptop Tablet Mobile Save Preview Publish Scheduled View…" at bounding box center [761, 25] width 1027 height 51
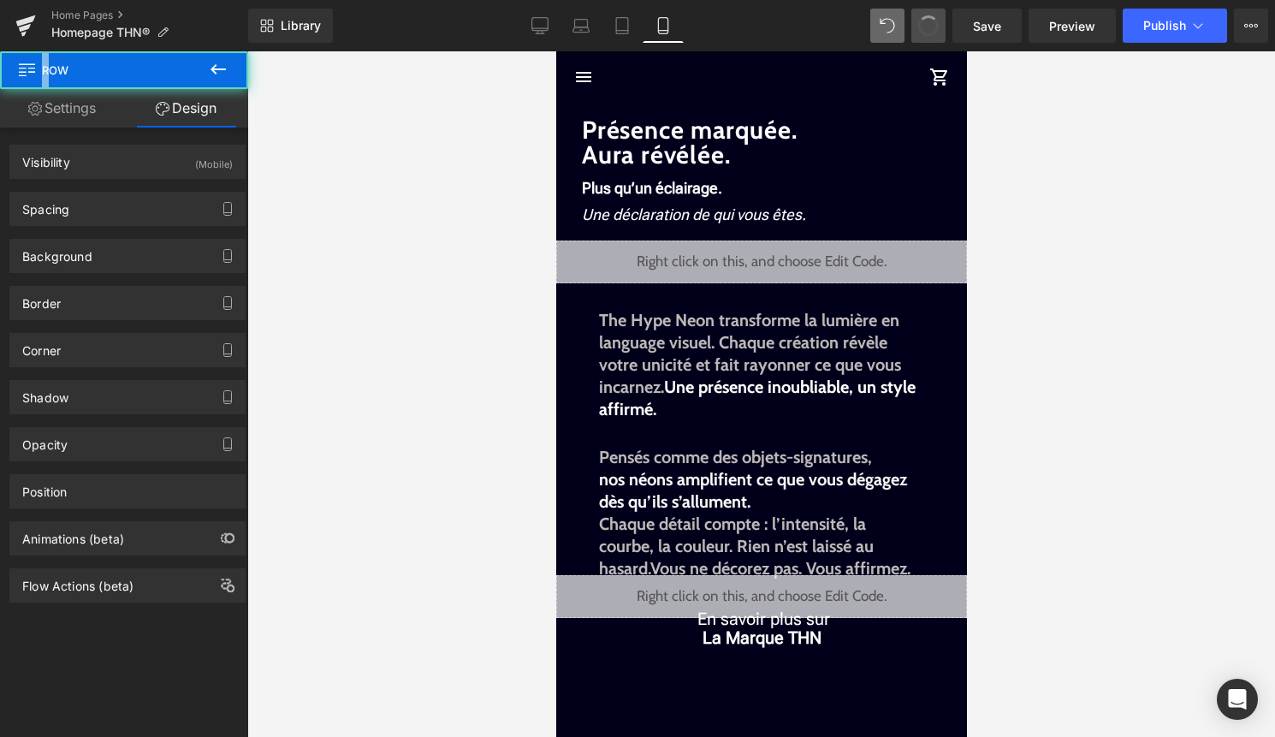
click at [931, 9] on button at bounding box center [928, 26] width 34 height 34
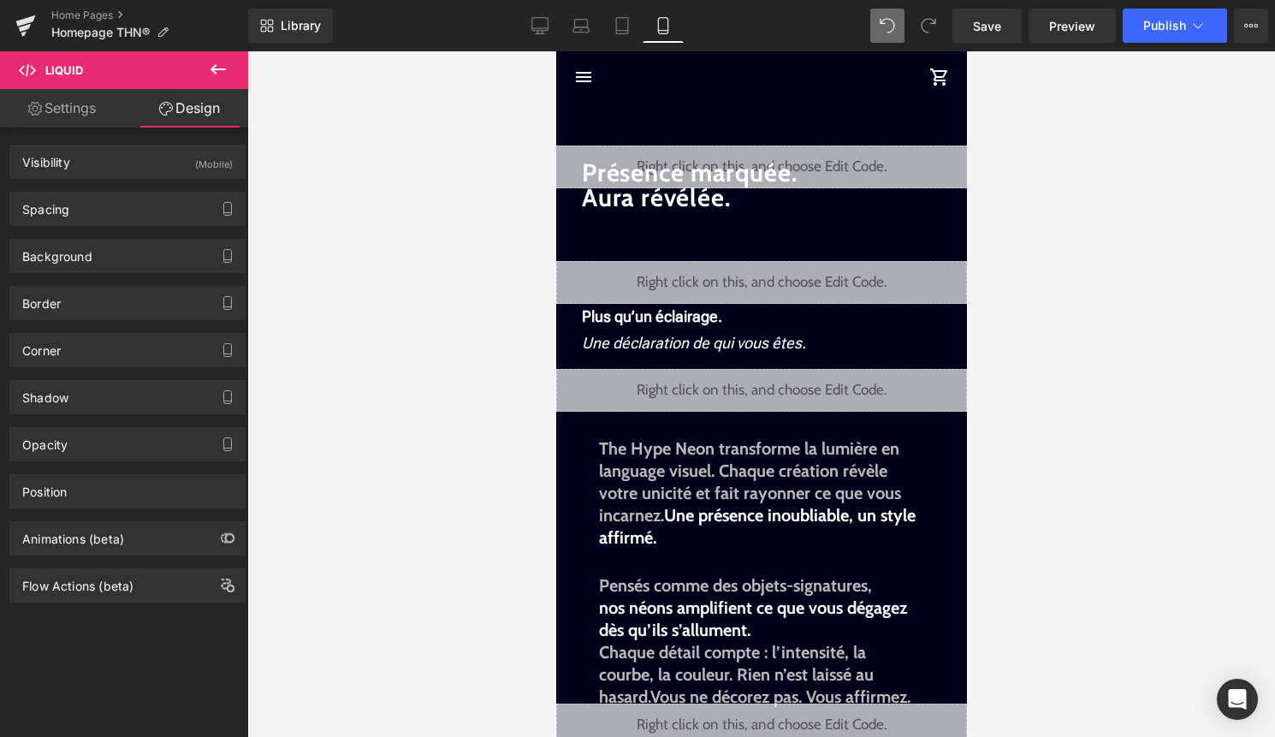
click at [931, 9] on span at bounding box center [928, 26] width 34 height 34
click at [586, 151] on span "Row" at bounding box center [594, 158] width 34 height 26
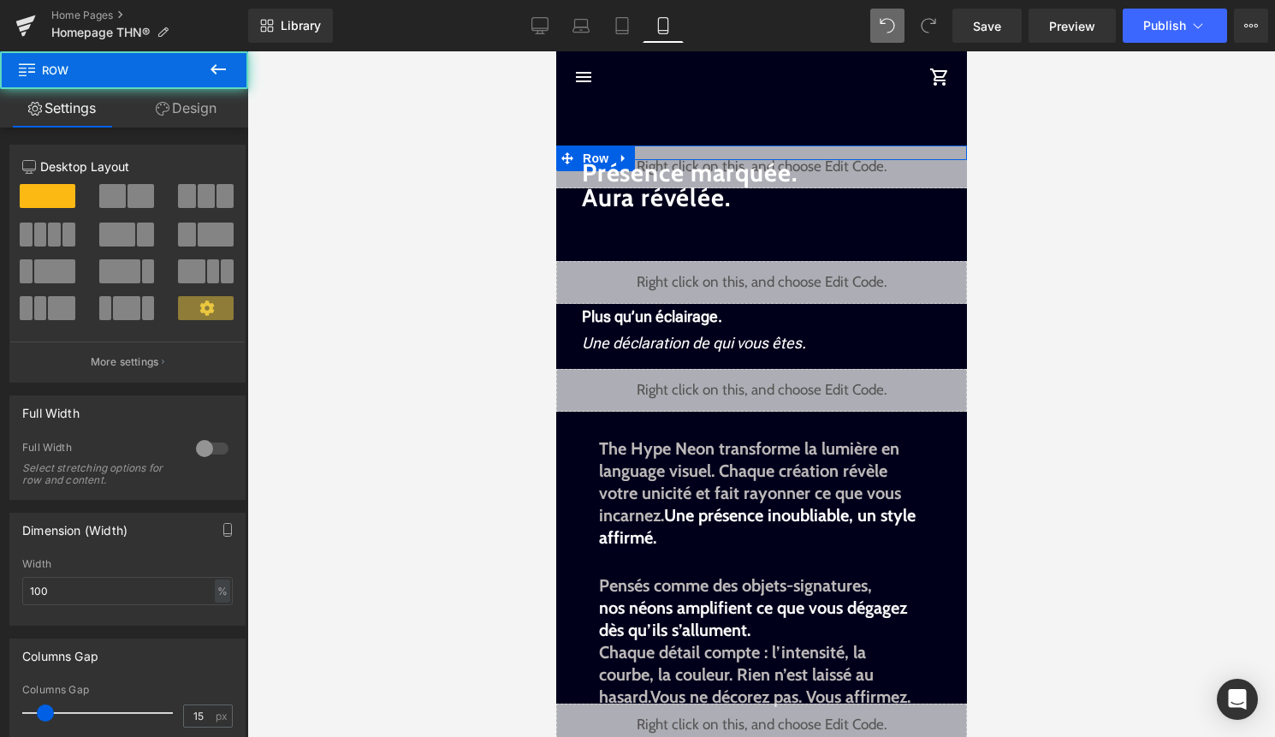
click at [192, 98] on link "Design" at bounding box center [186, 108] width 124 height 38
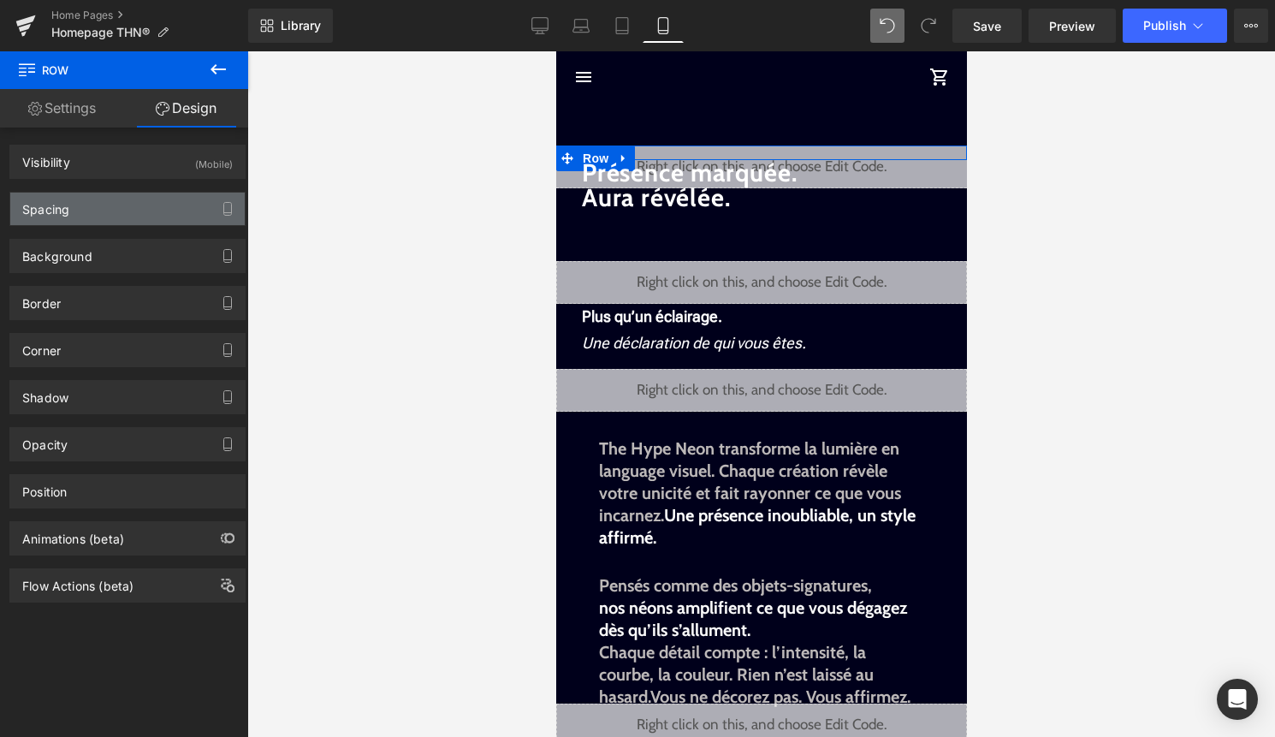
click at [147, 203] on div "Spacing" at bounding box center [127, 208] width 234 height 33
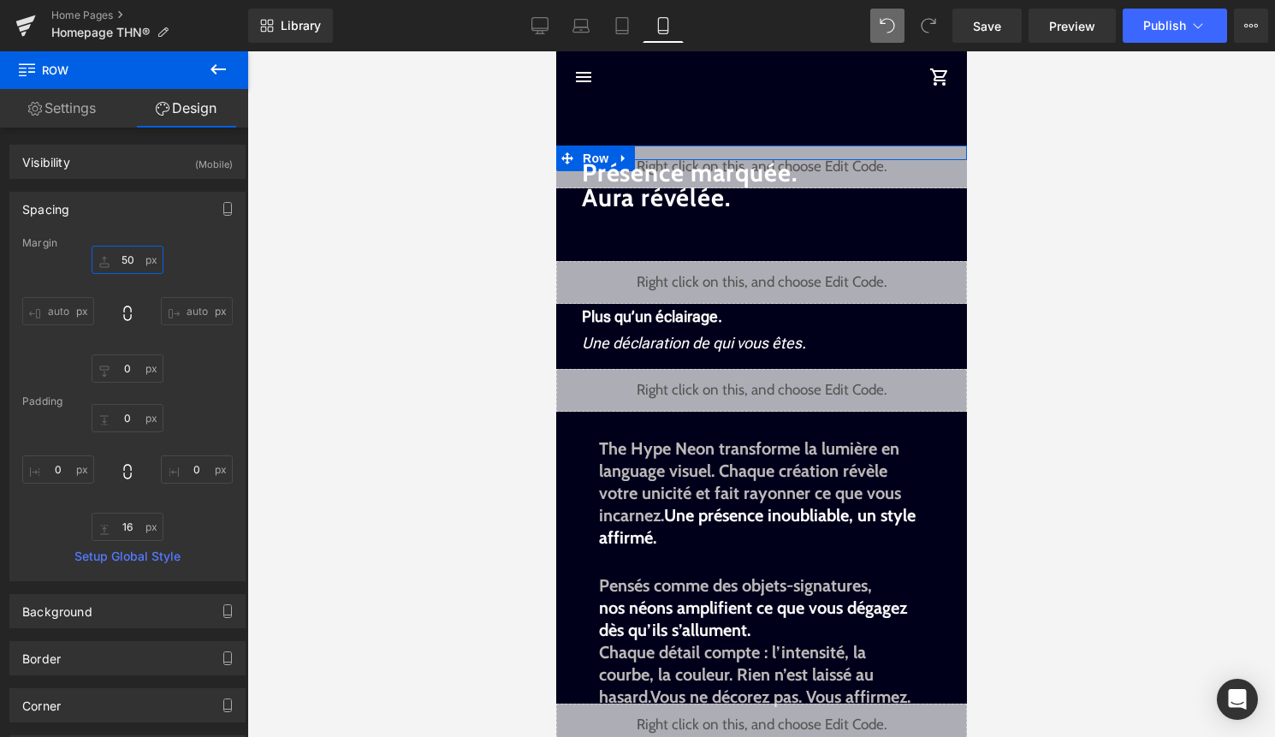
click at [133, 263] on input "50" at bounding box center [128, 260] width 72 height 28
type input "500"
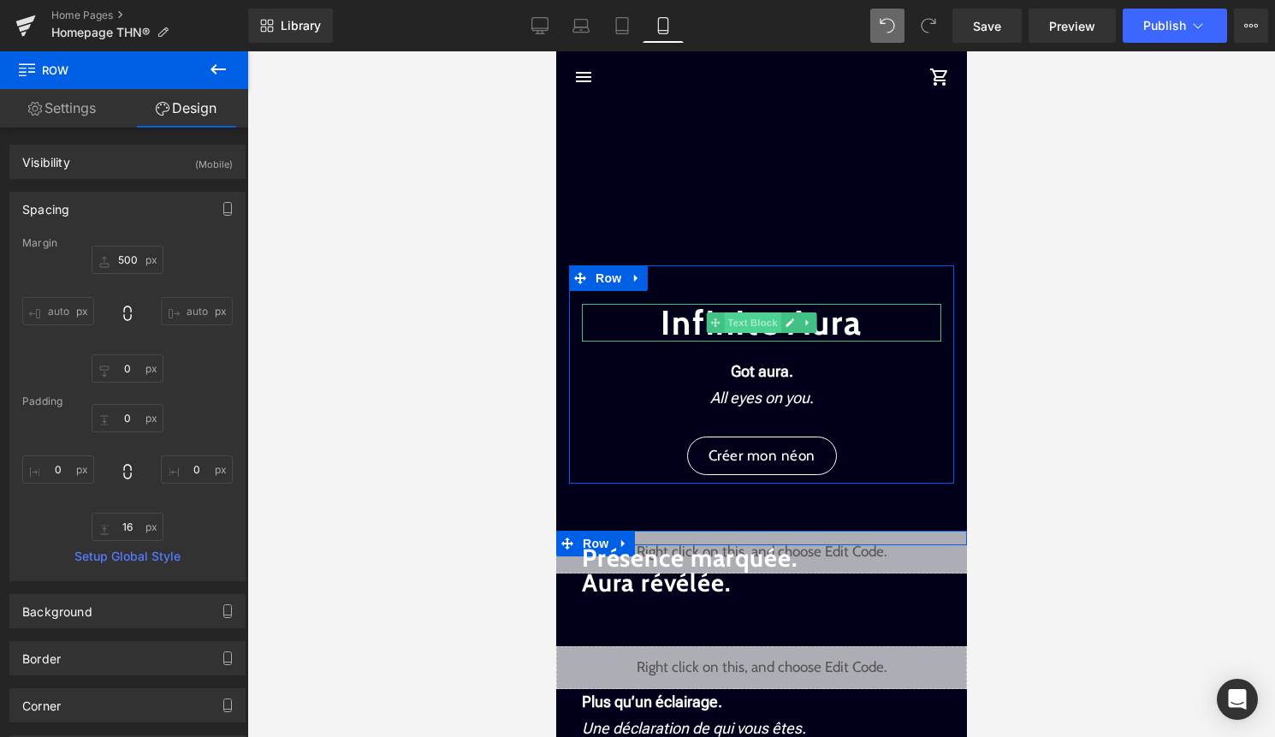
click at [767, 318] on span "Text Block" at bounding box center [751, 322] width 56 height 21
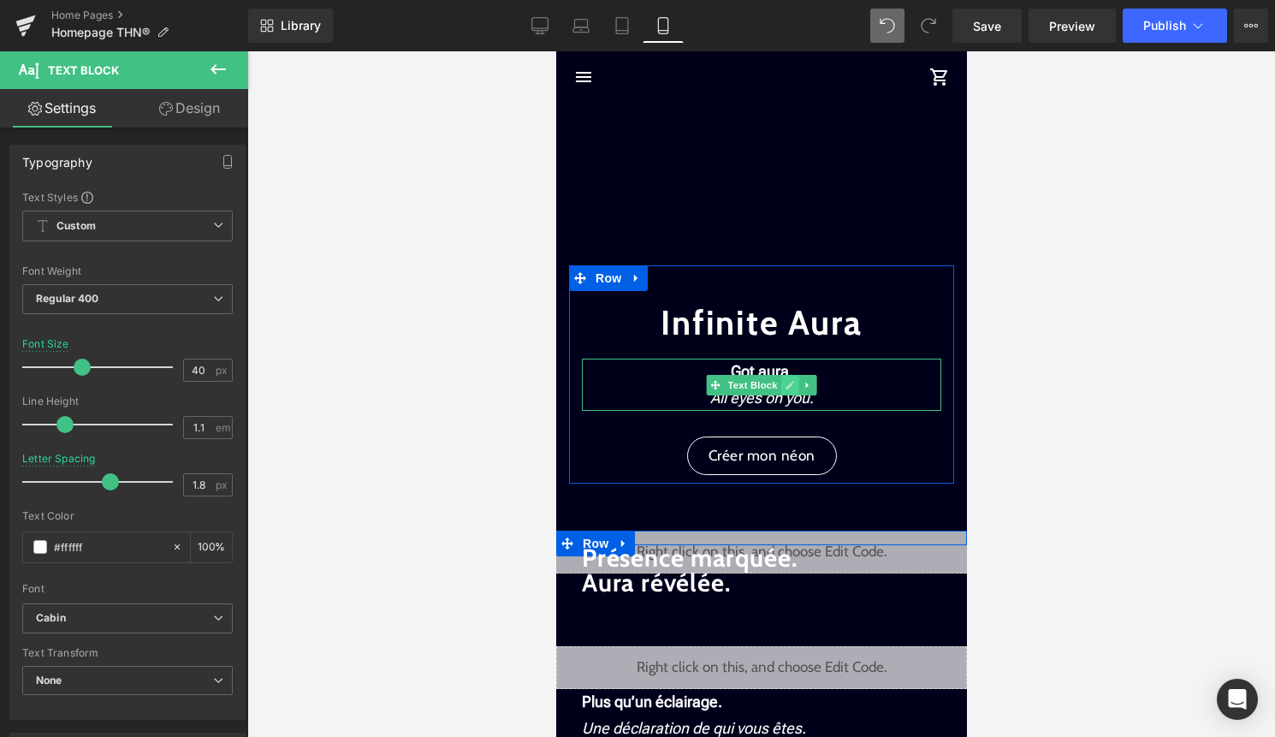
click at [789, 382] on icon at bounding box center [788, 385] width 9 height 9
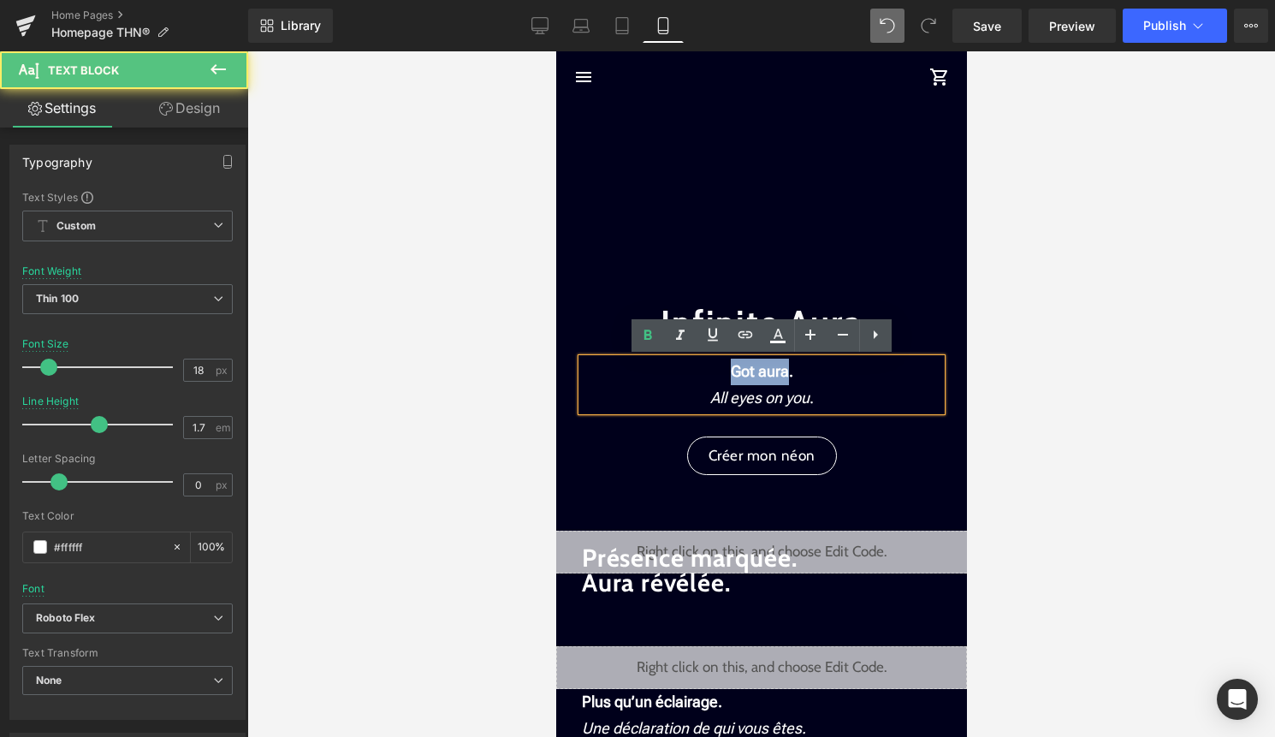
drag, startPoint x: 789, startPoint y: 374, endPoint x: 722, endPoint y: 373, distance: 66.7
click at [722, 373] on p "Got aura." at bounding box center [760, 371] width 359 height 27
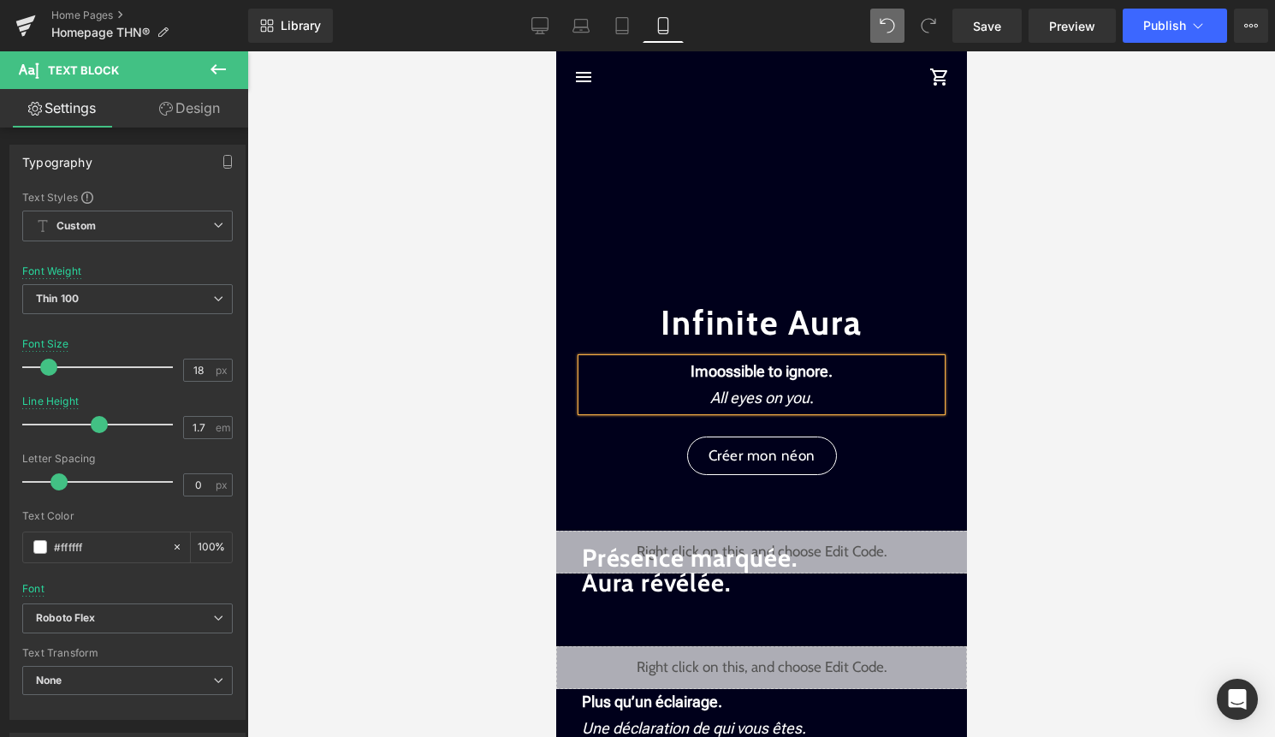
click at [707, 372] on strong "Imoossible to ignore." at bounding box center [761, 371] width 142 height 18
click at [1086, 315] on div at bounding box center [760, 393] width 1027 height 685
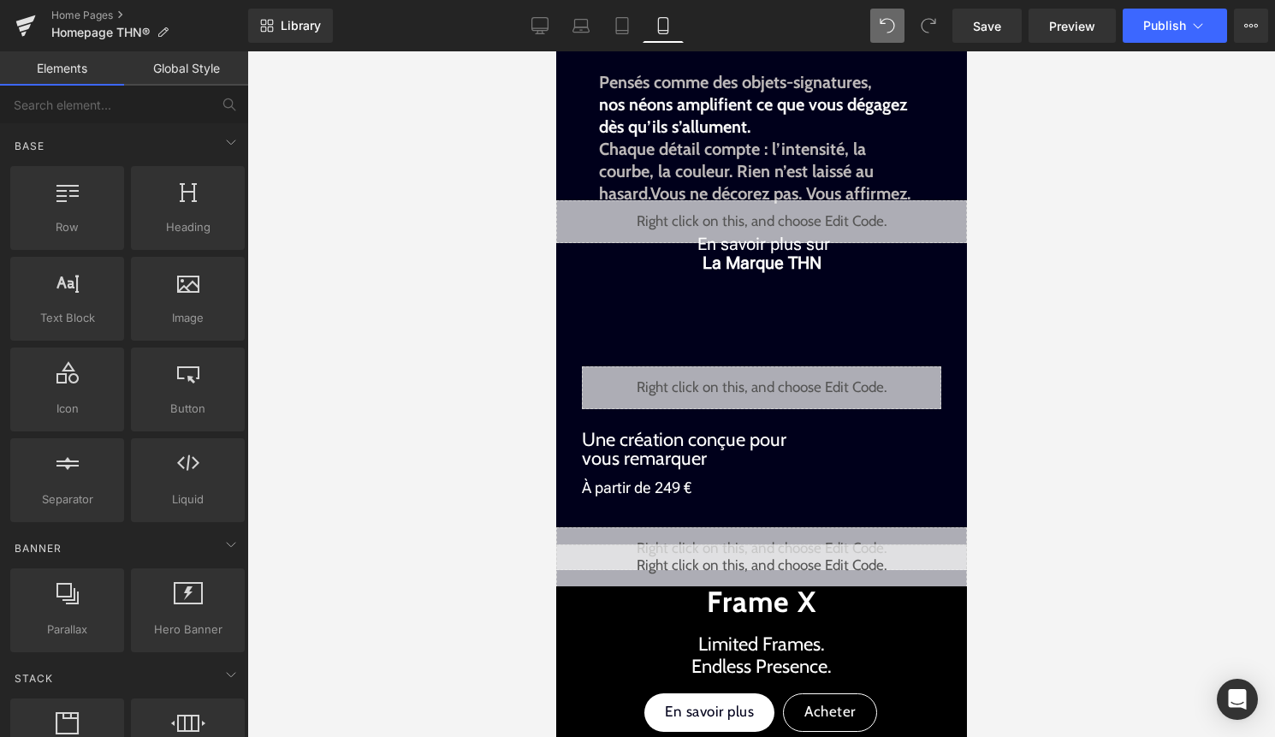
scroll to position [885, 0]
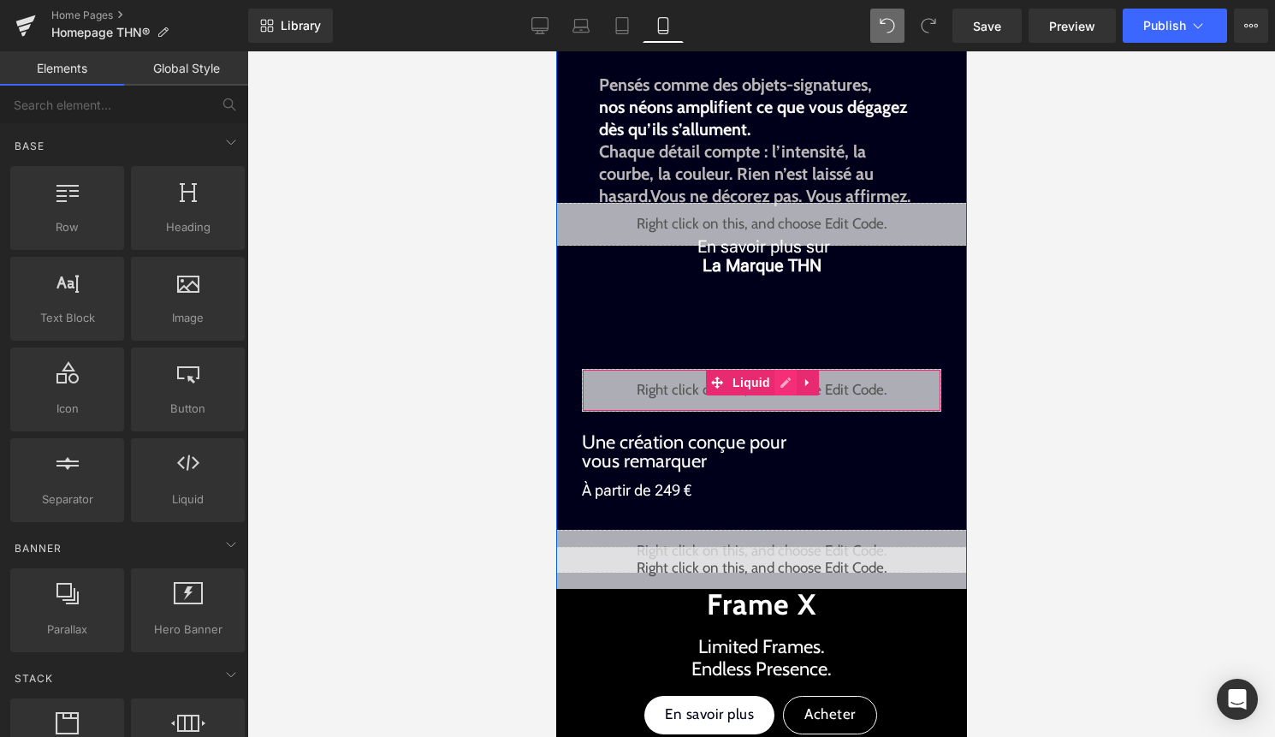
click at [783, 380] on div "Liquid" at bounding box center [760, 390] width 359 height 43
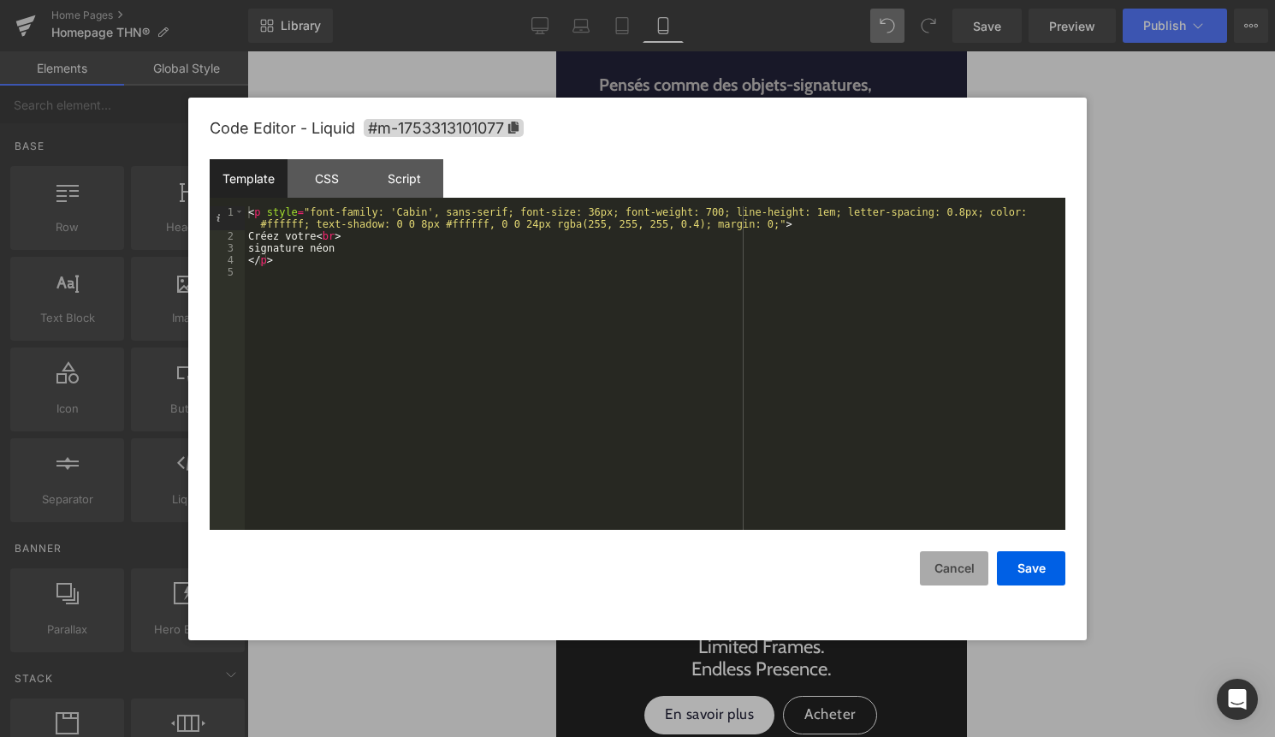
click at [954, 561] on button "Cancel" at bounding box center [954, 568] width 68 height 34
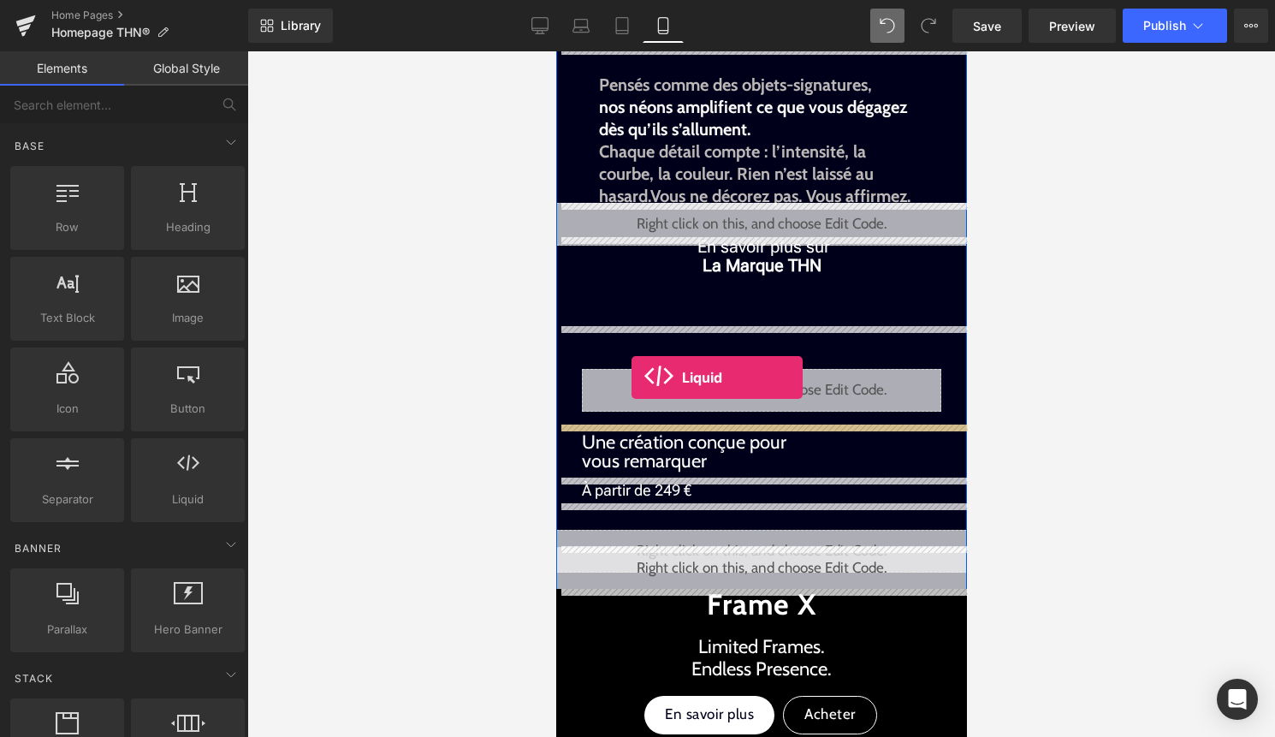
drag, startPoint x: 751, startPoint y: 537, endPoint x: 631, endPoint y: 377, distance: 200.4
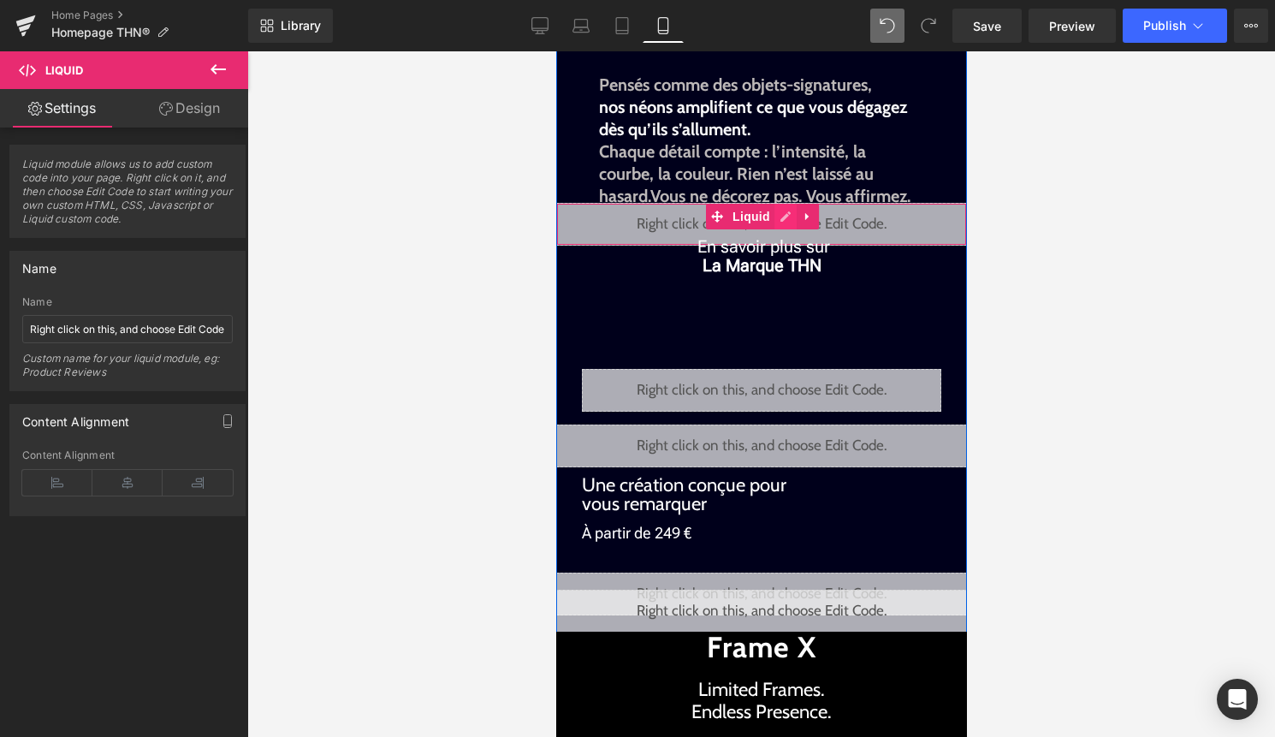
click at [787, 221] on div "Liquid" at bounding box center [760, 224] width 411 height 43
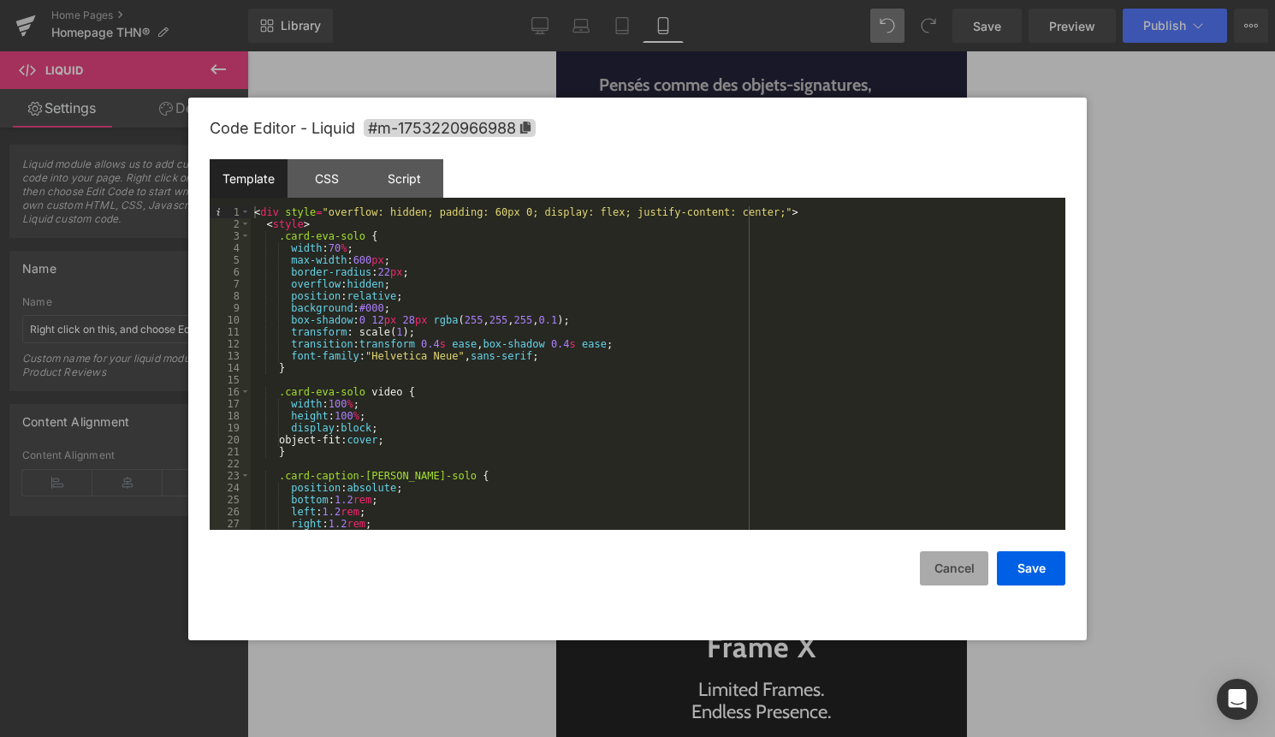
click at [950, 562] on button "Cancel" at bounding box center [954, 568] width 68 height 34
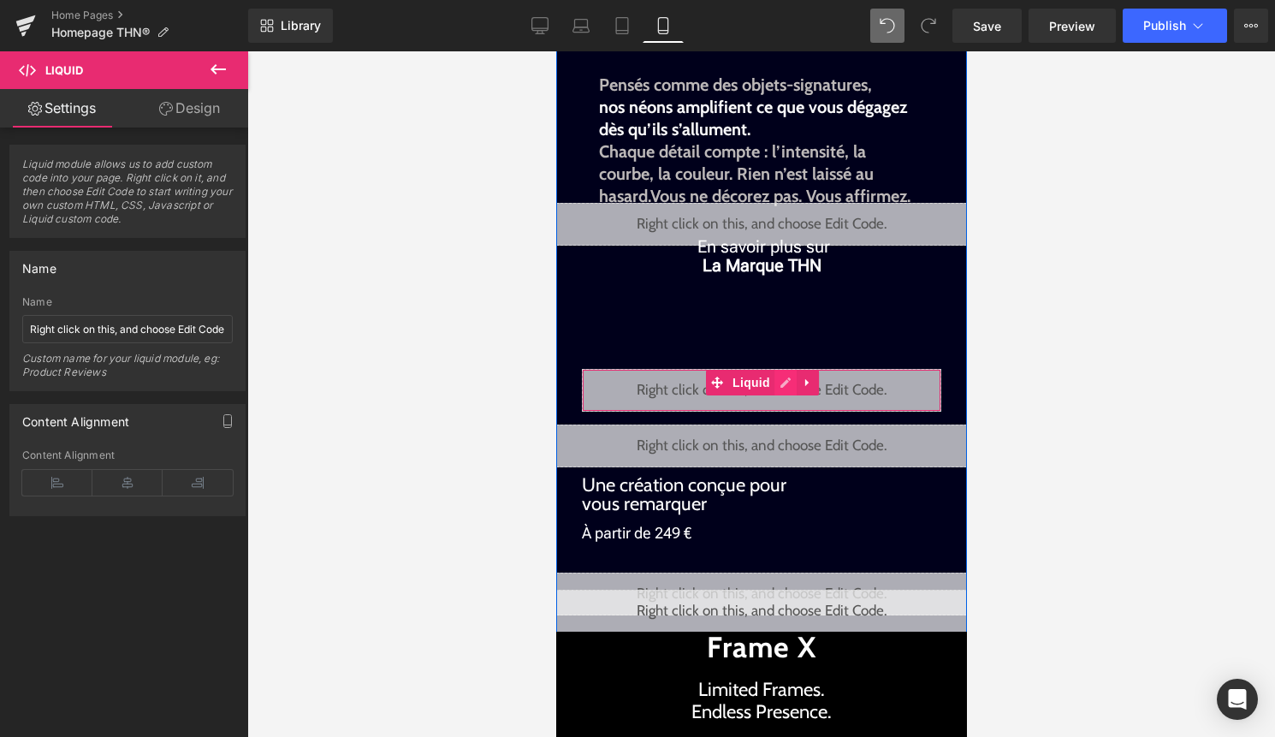
click at [783, 383] on div "Liquid" at bounding box center [760, 390] width 359 height 43
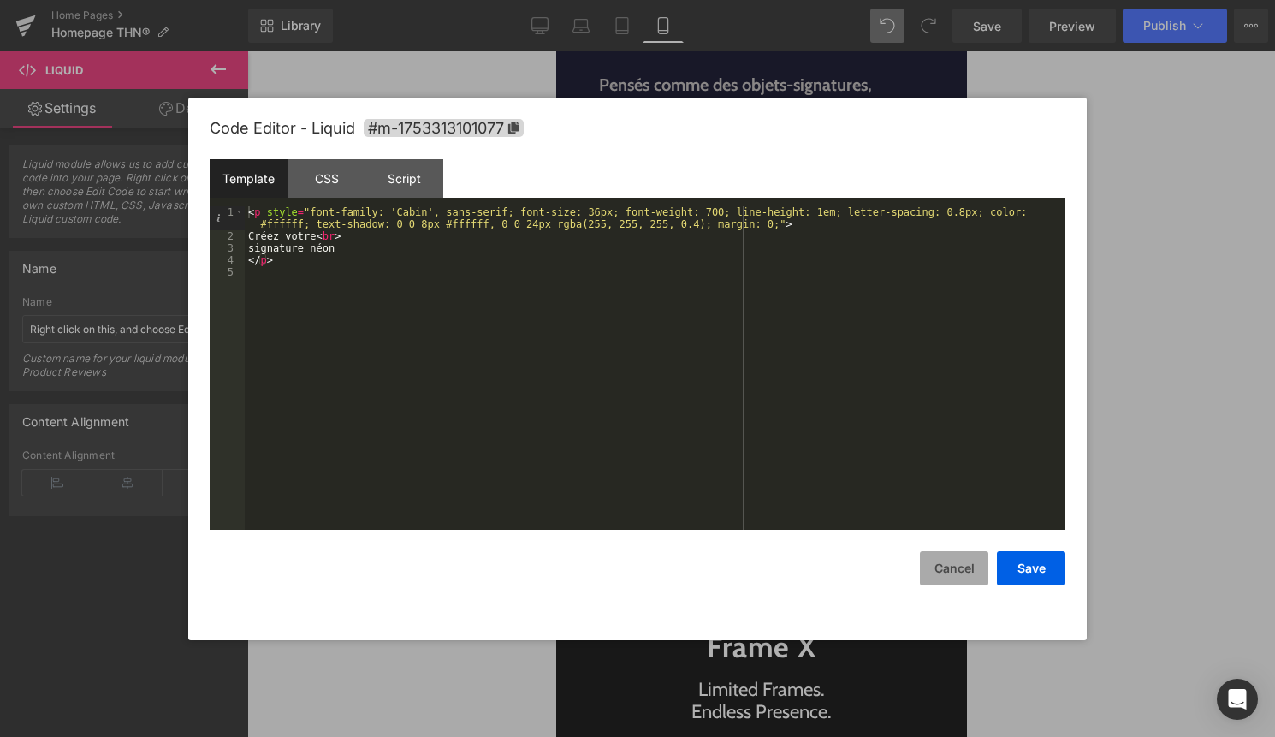
click at [976, 575] on button "Cancel" at bounding box center [954, 568] width 68 height 34
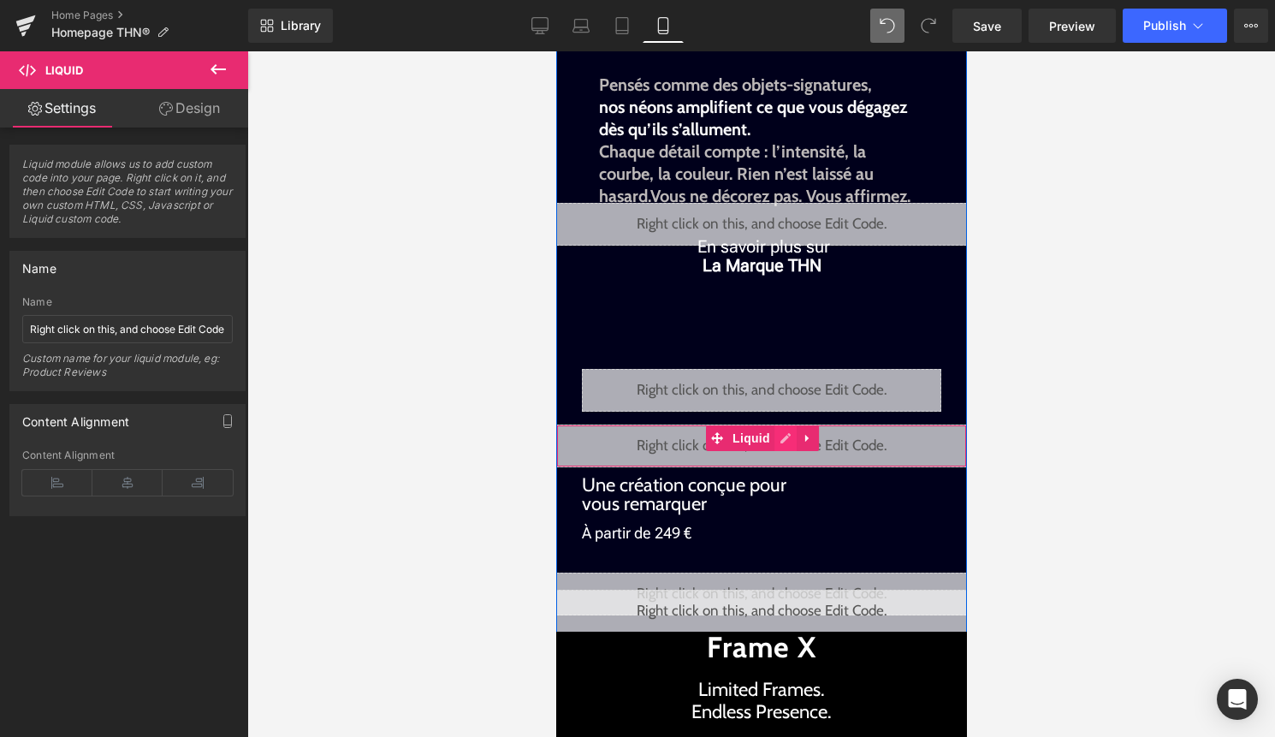
click at [779, 437] on div "Liquid" at bounding box center [760, 445] width 411 height 43
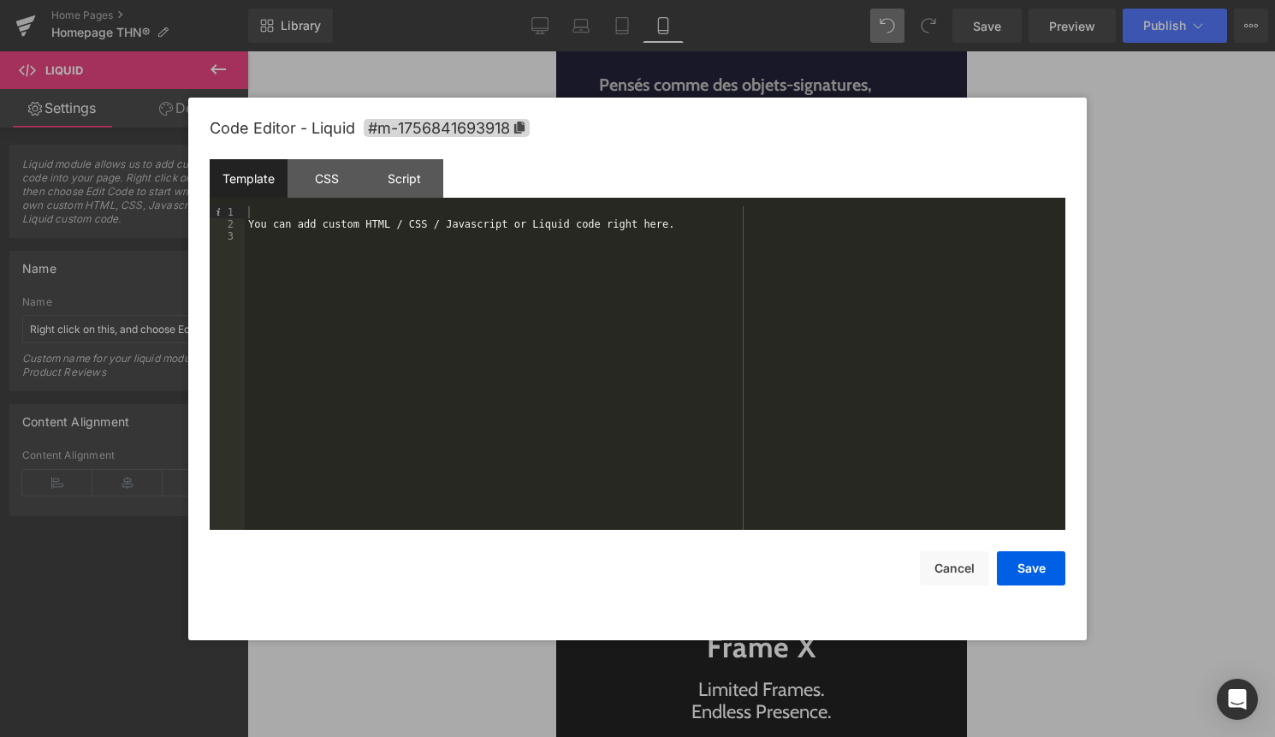
click at [694, 273] on div "You can add custom HTML / CSS / Javascript or Liquid code right here." at bounding box center [655, 379] width 820 height 347
click at [358, 213] on div "< div id = "commander" > </ div >" at bounding box center [655, 379] width 820 height 347
click at [1038, 568] on button "Save" at bounding box center [1031, 568] width 68 height 34
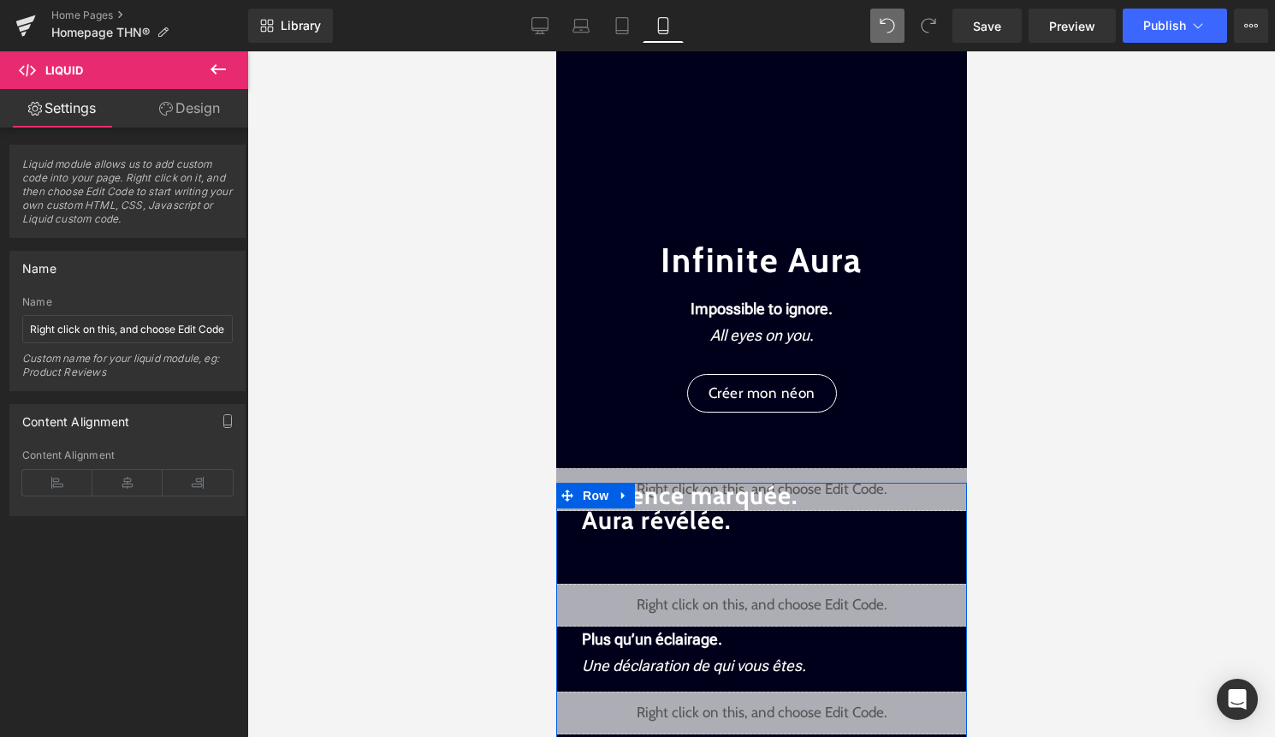
scroll to position [0, 0]
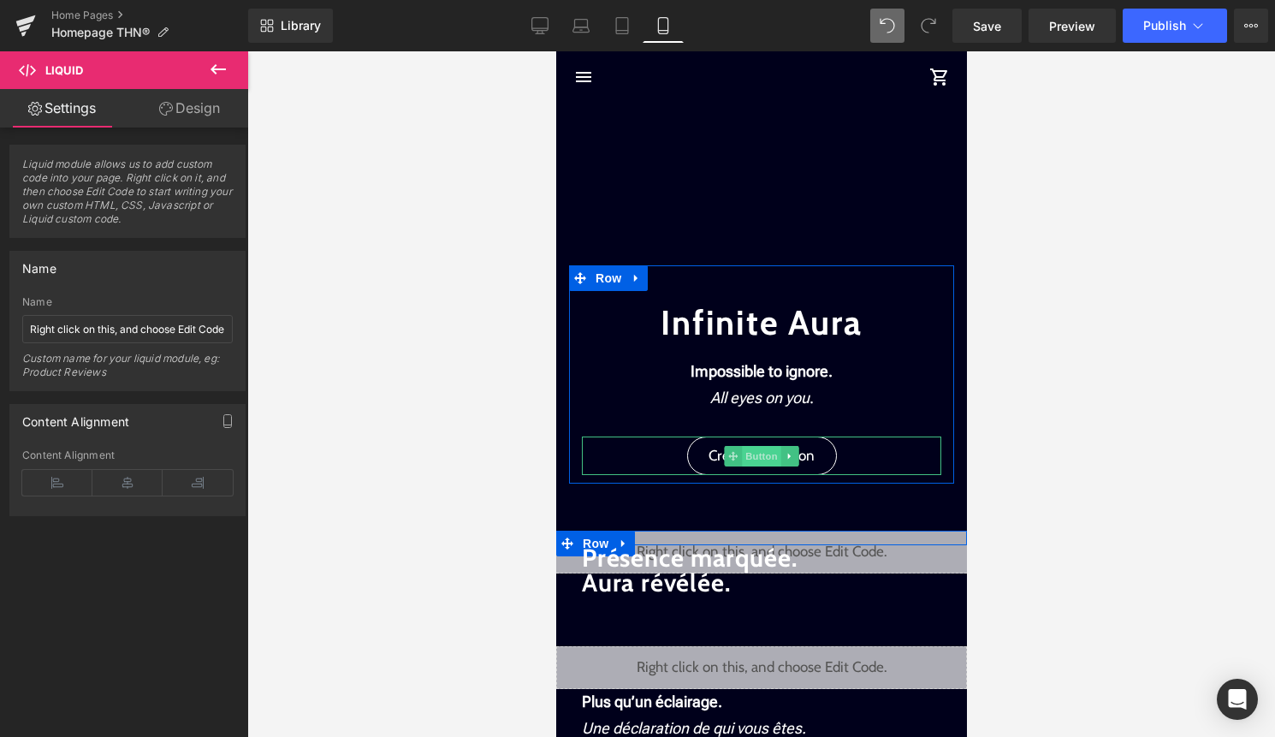
click at [761, 457] on span "Button" at bounding box center [760, 456] width 39 height 21
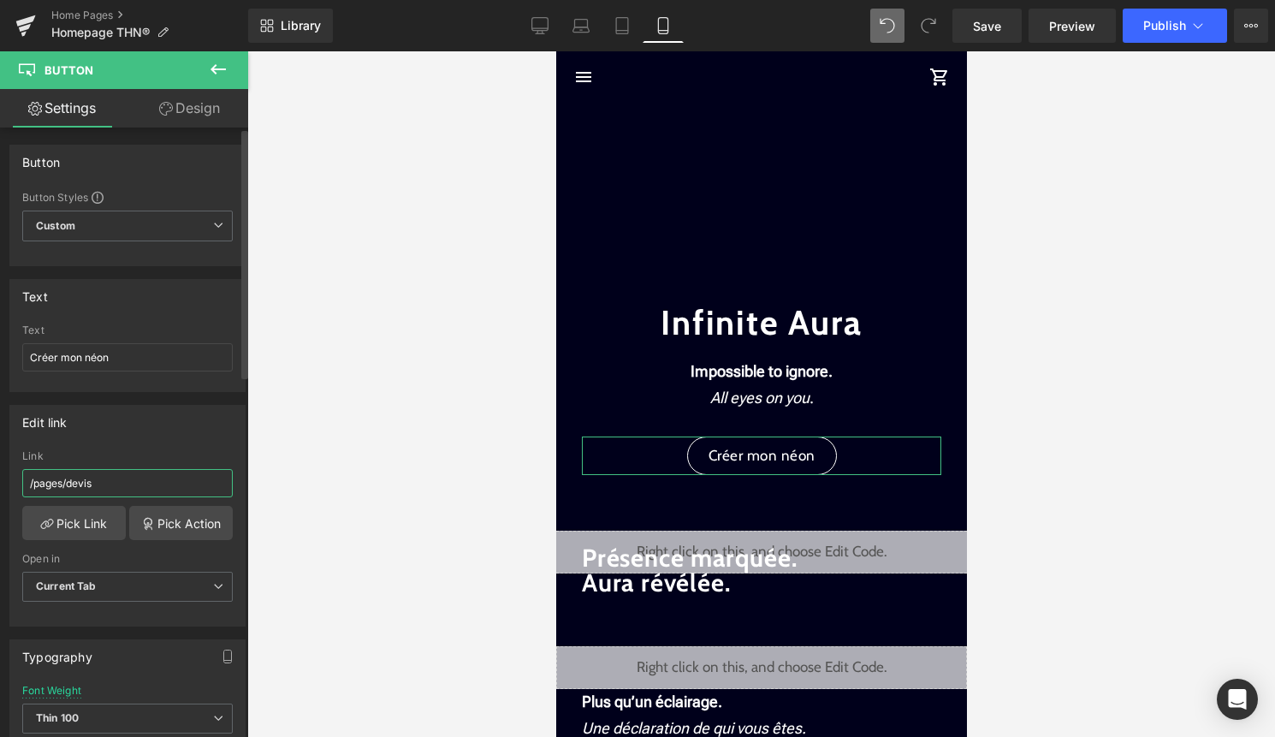
click at [128, 483] on input "/pages/devis" at bounding box center [127, 483] width 210 height 28
drag, startPoint x: 104, startPoint y: 477, endPoint x: 36, endPoint y: 477, distance: 67.6
click at [36, 477] on input "/pages/devis" at bounding box center [127, 483] width 210 height 28
type input "/"
type input "#commencer"
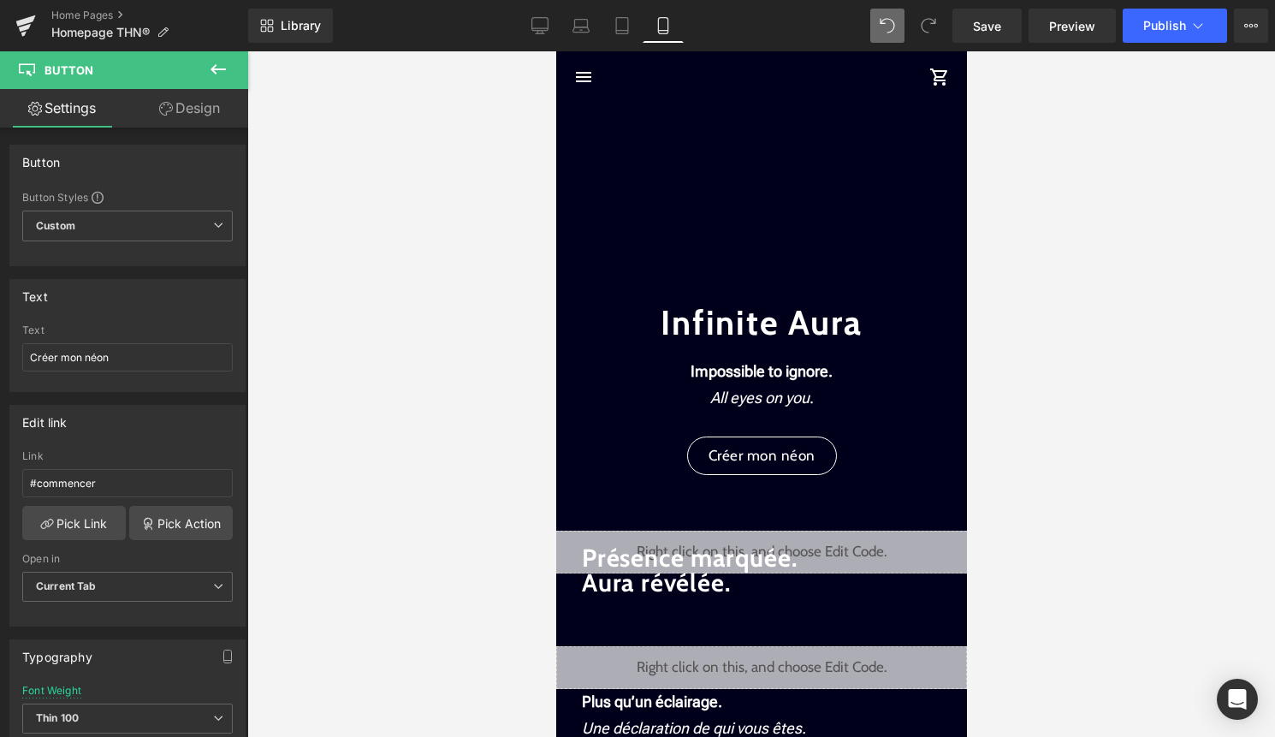
click at [446, 459] on div at bounding box center [760, 393] width 1027 height 685
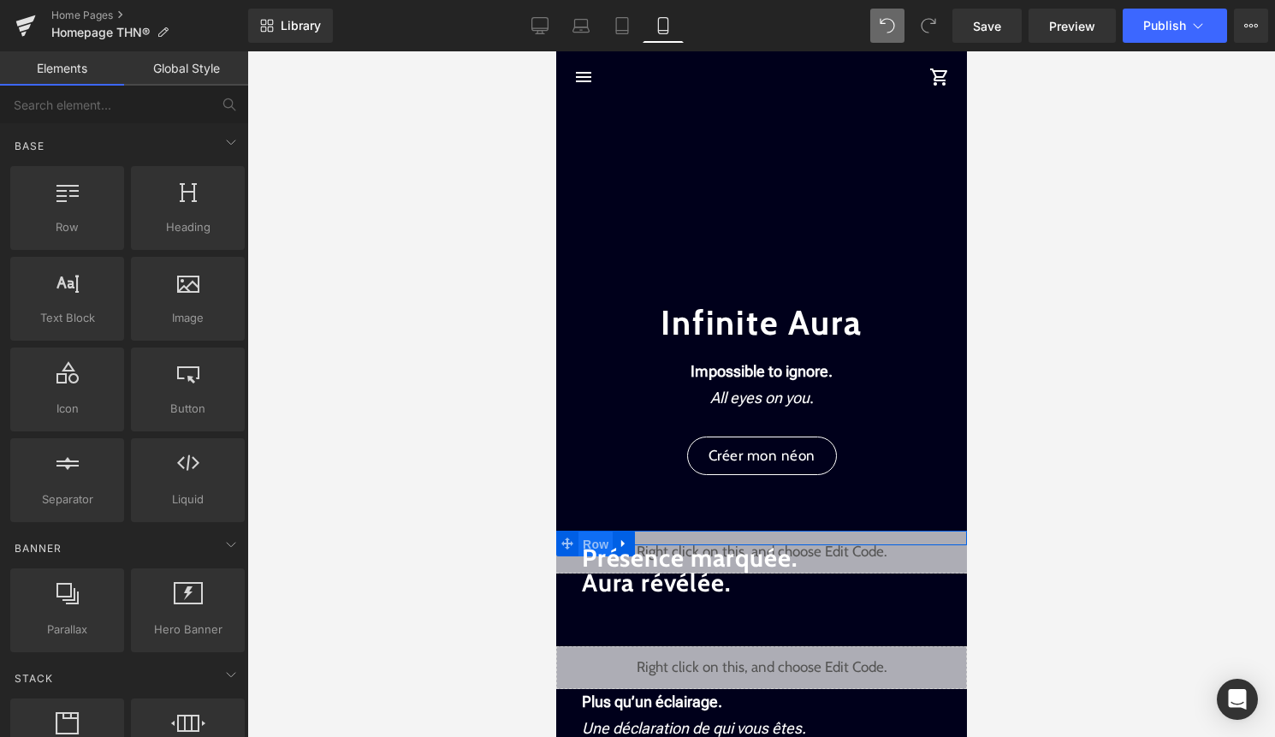
click at [612, 532] on span "Row" at bounding box center [594, 544] width 34 height 26
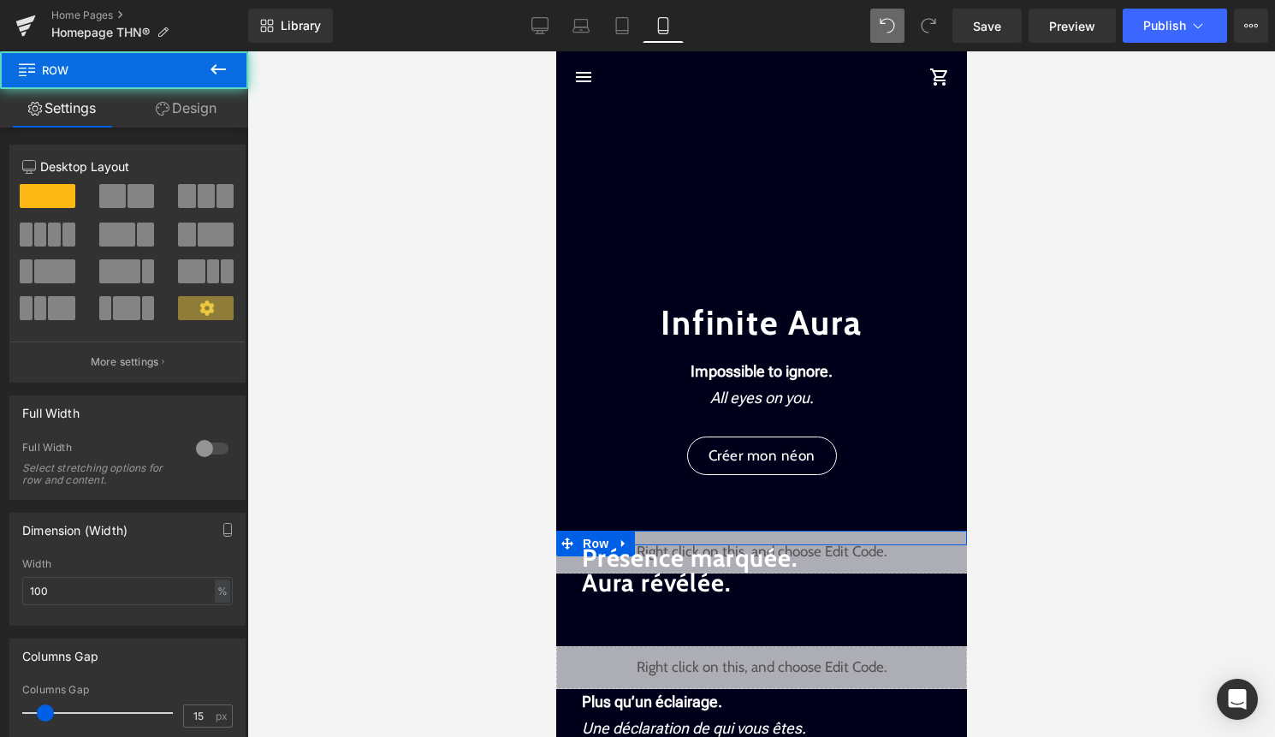
click at [205, 116] on link "Design" at bounding box center [186, 108] width 124 height 38
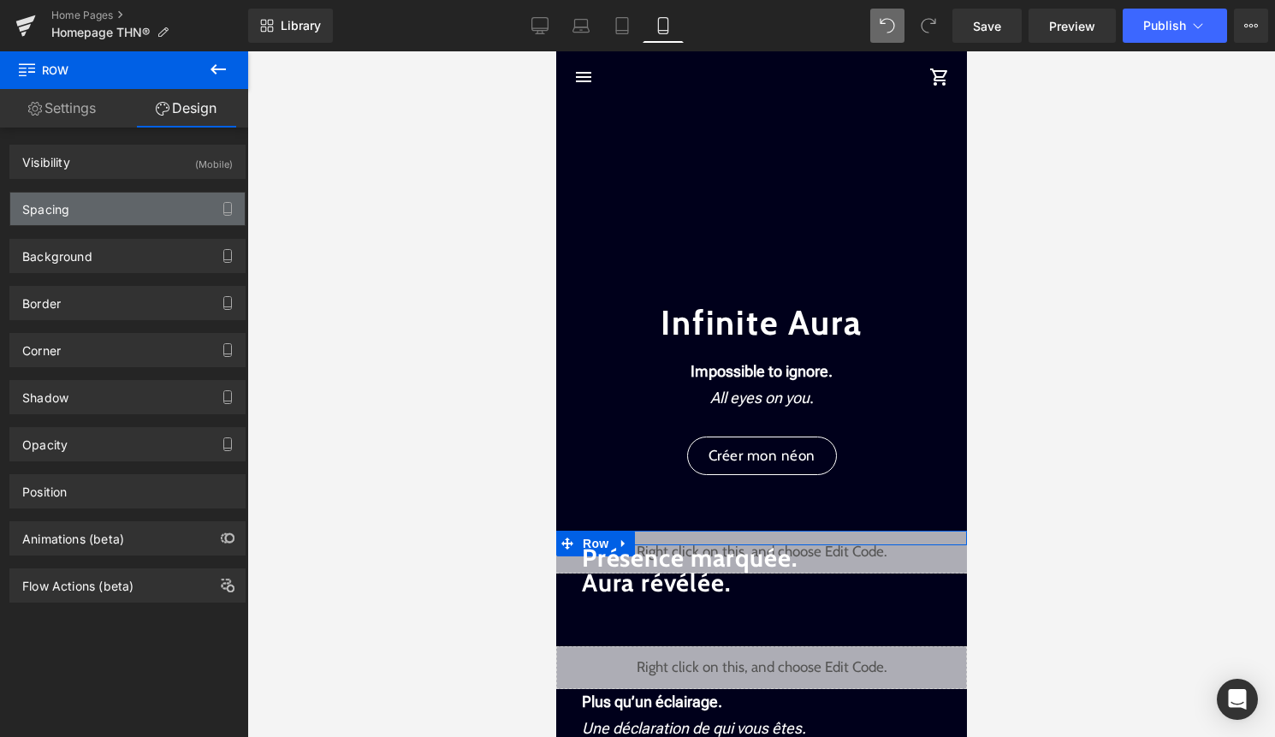
click at [145, 200] on div "Spacing" at bounding box center [127, 208] width 234 height 33
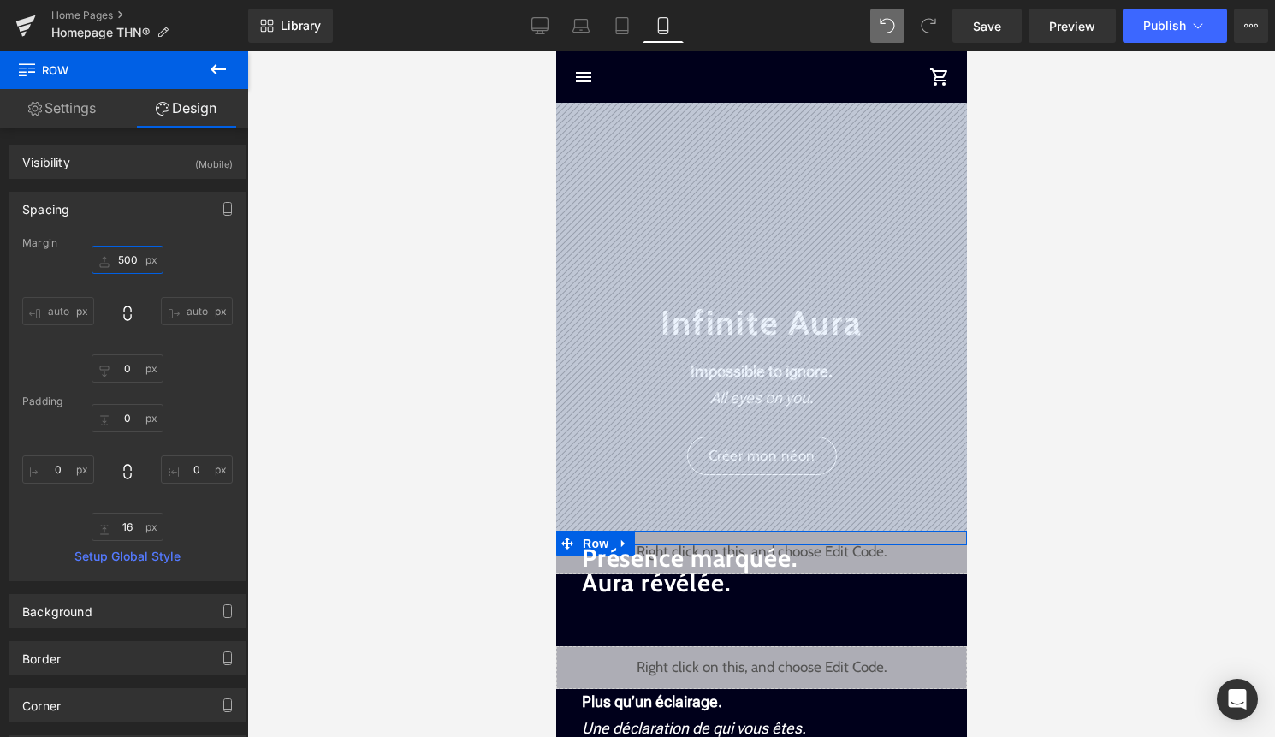
click at [130, 262] on input "500" at bounding box center [128, 260] width 72 height 28
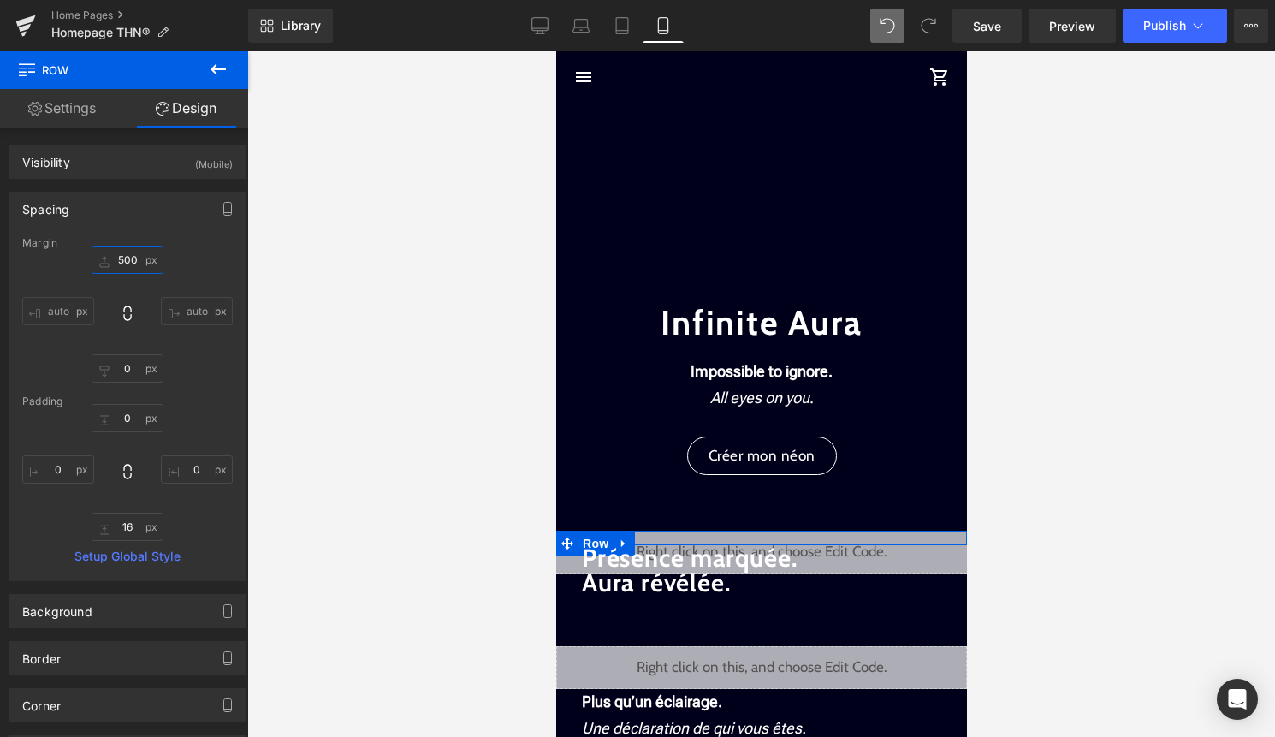
type input "50"
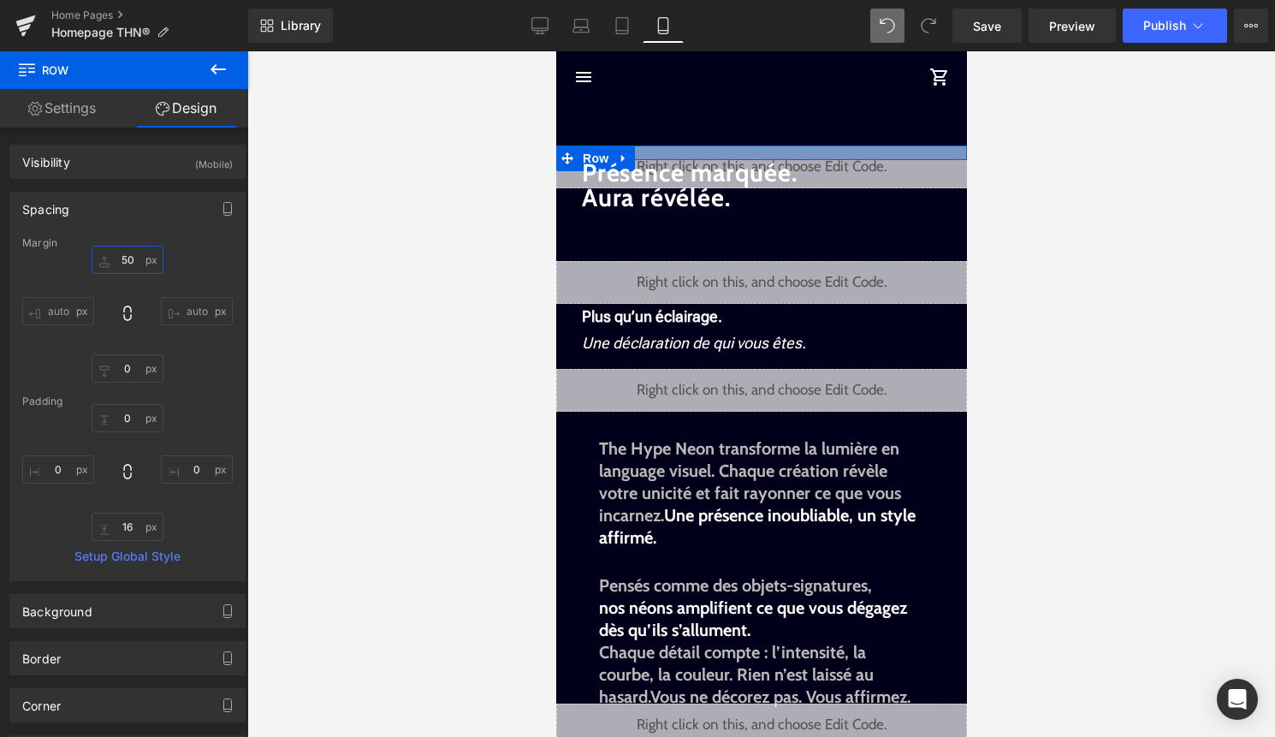
click at [655, 152] on div at bounding box center [760, 153] width 411 height 14
click at [583, 153] on span "Row" at bounding box center [594, 158] width 34 height 26
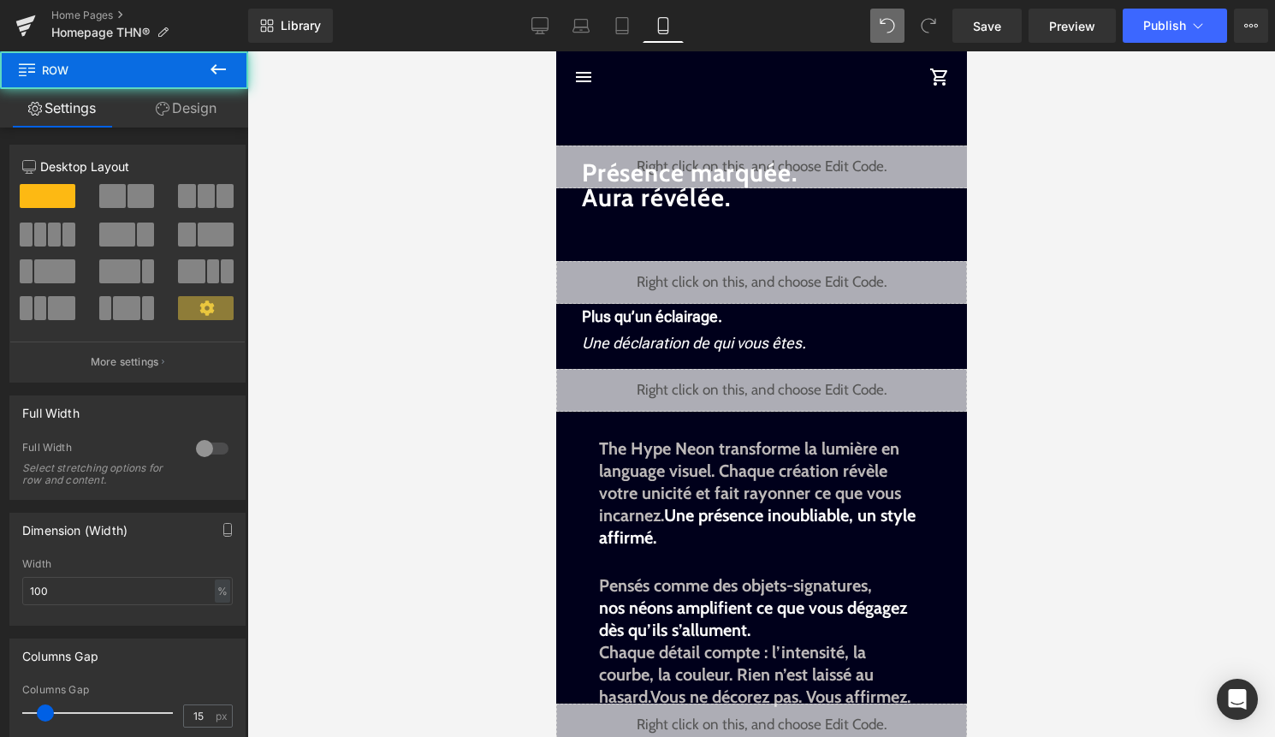
click at [184, 92] on link "Design" at bounding box center [186, 108] width 124 height 38
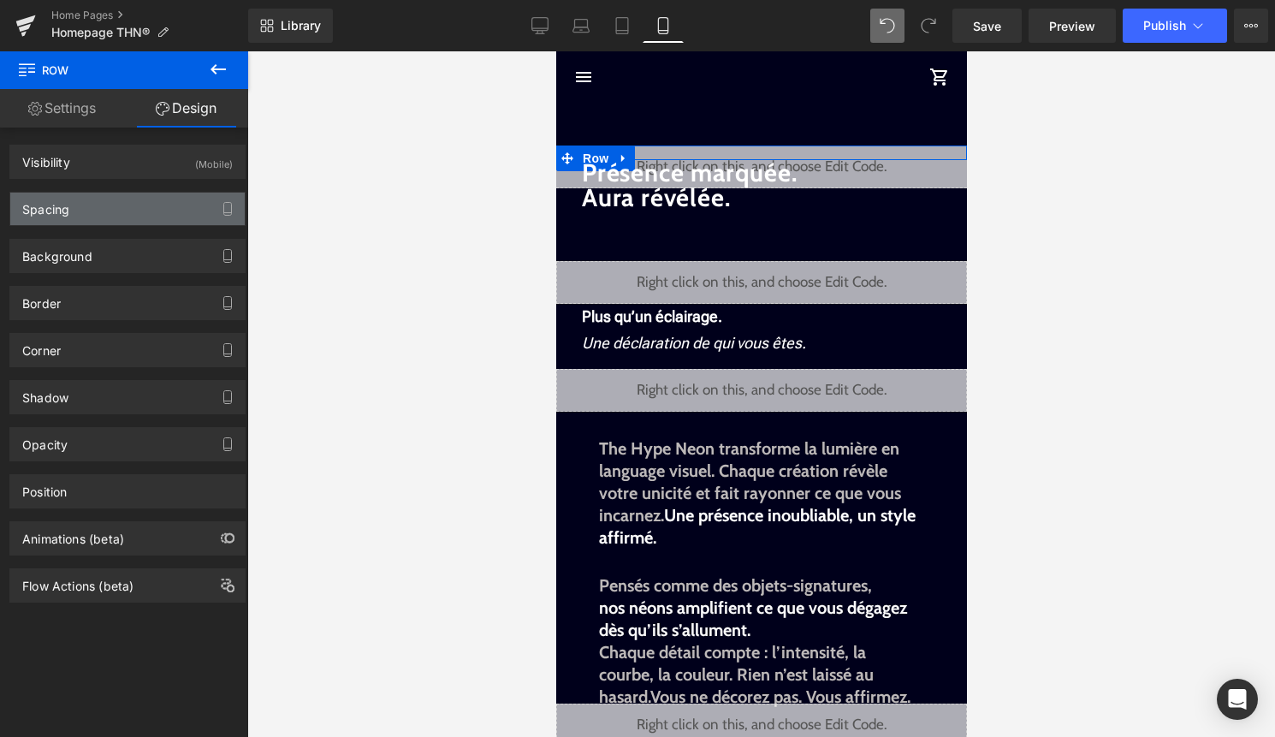
click at [148, 200] on div "Spacing" at bounding box center [127, 208] width 234 height 33
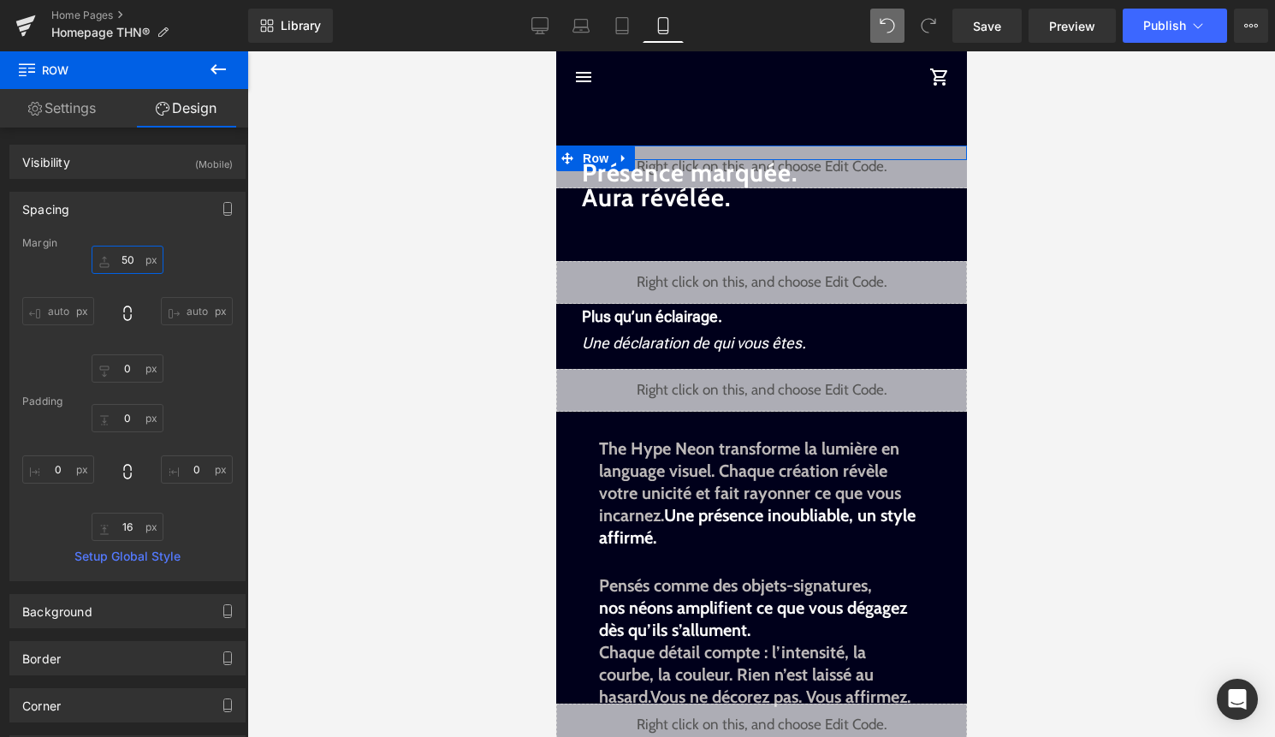
click at [128, 263] on input "50" at bounding box center [128, 260] width 72 height 28
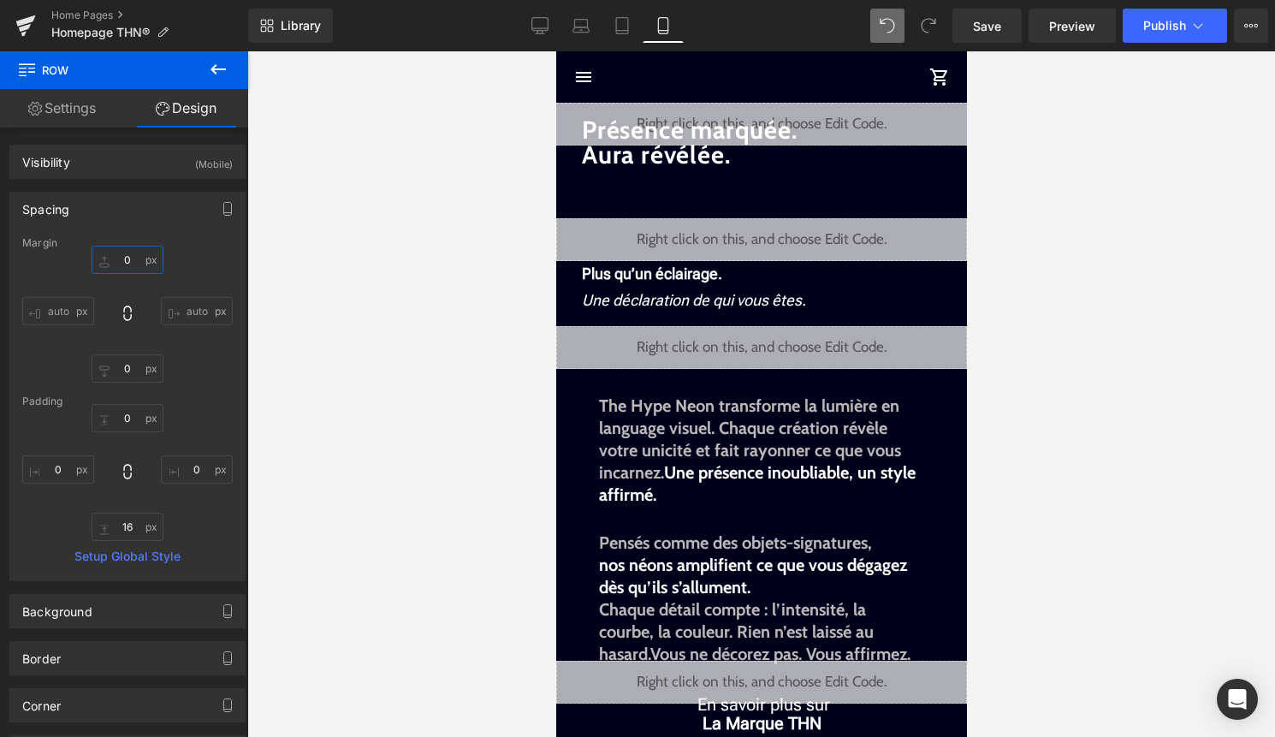
type input "-"
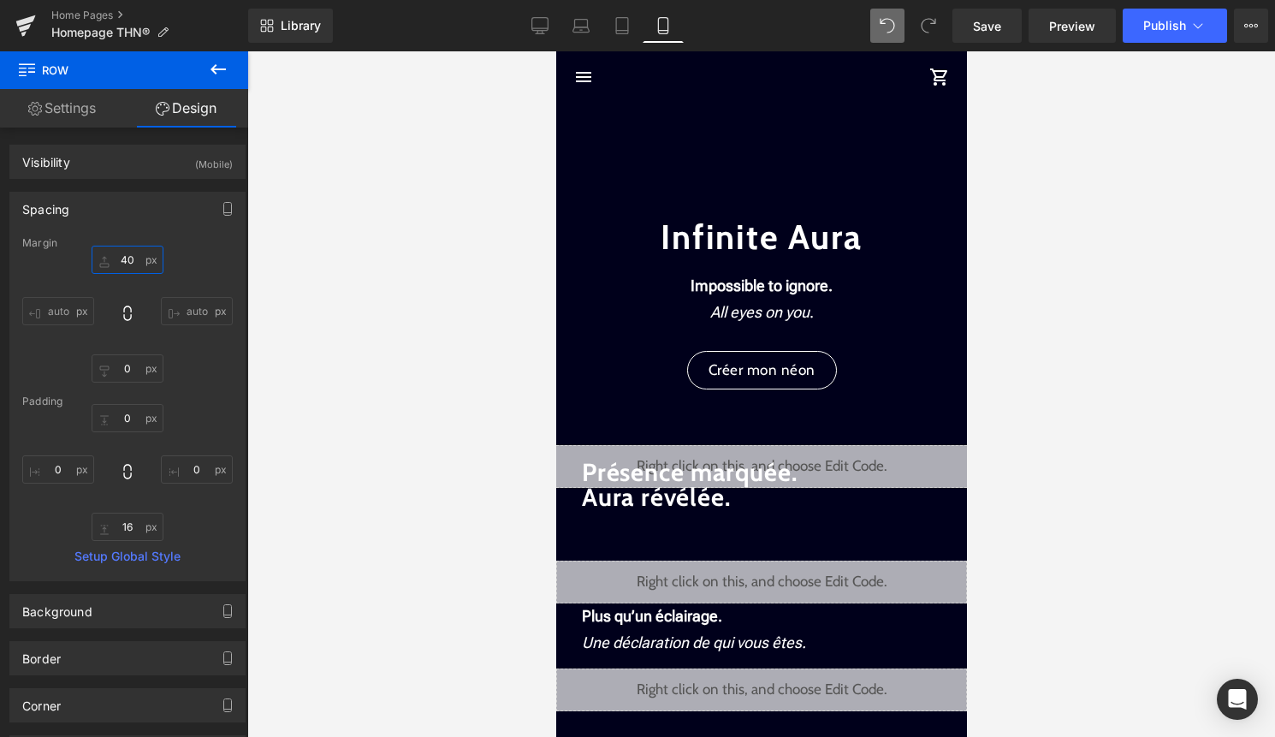
type input "4"
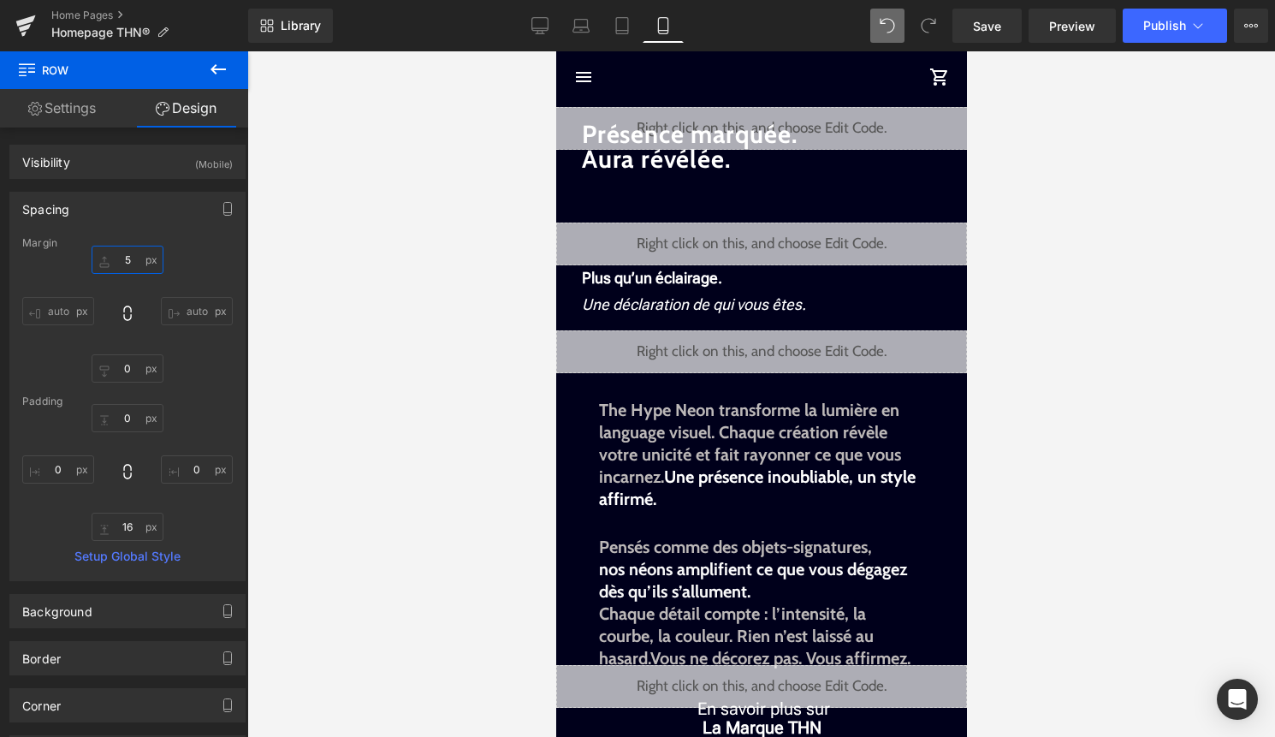
type input "50"
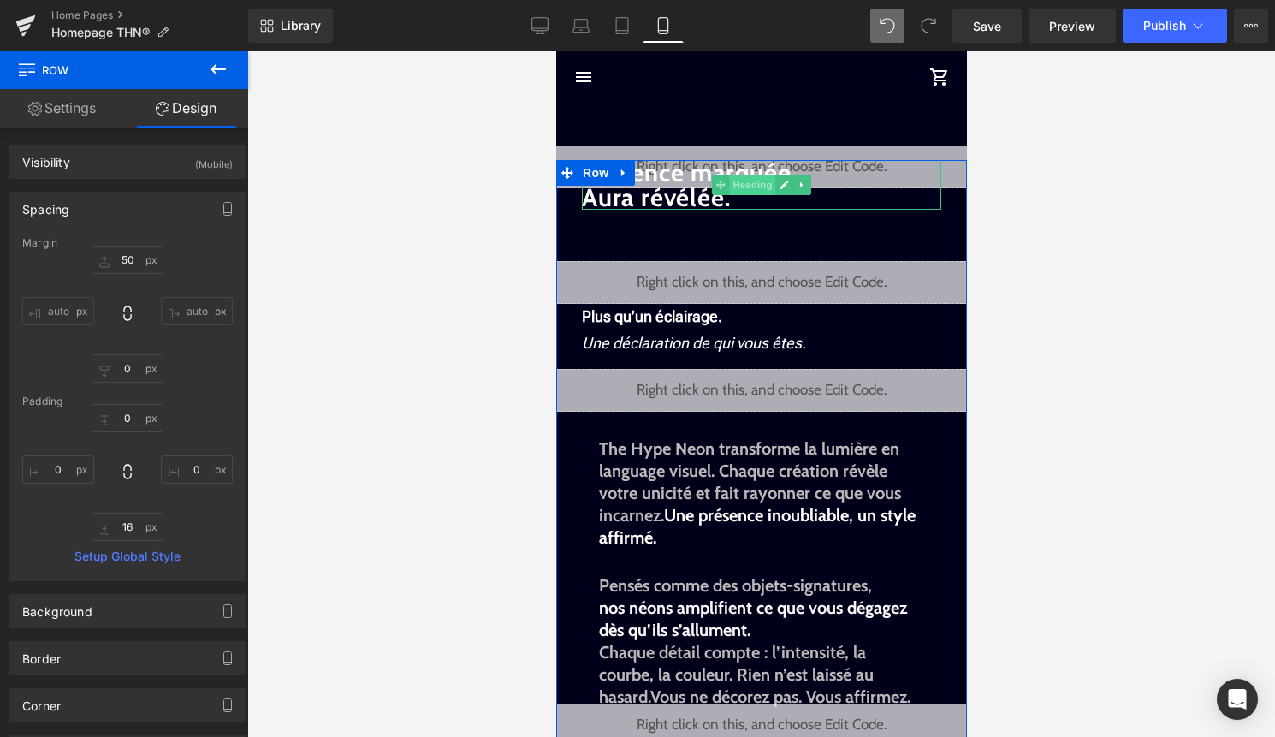
click at [747, 184] on span "Heading" at bounding box center [752, 185] width 46 height 21
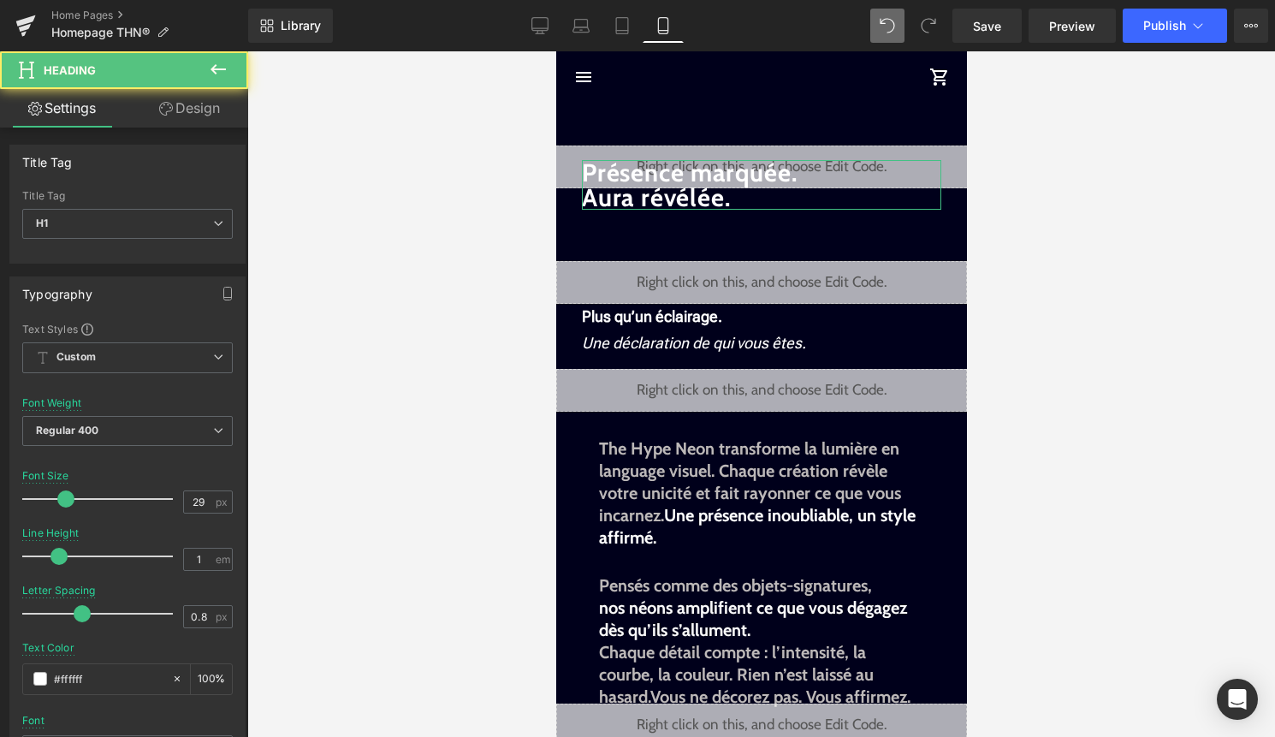
click at [209, 117] on link "Design" at bounding box center [189, 108] width 124 height 38
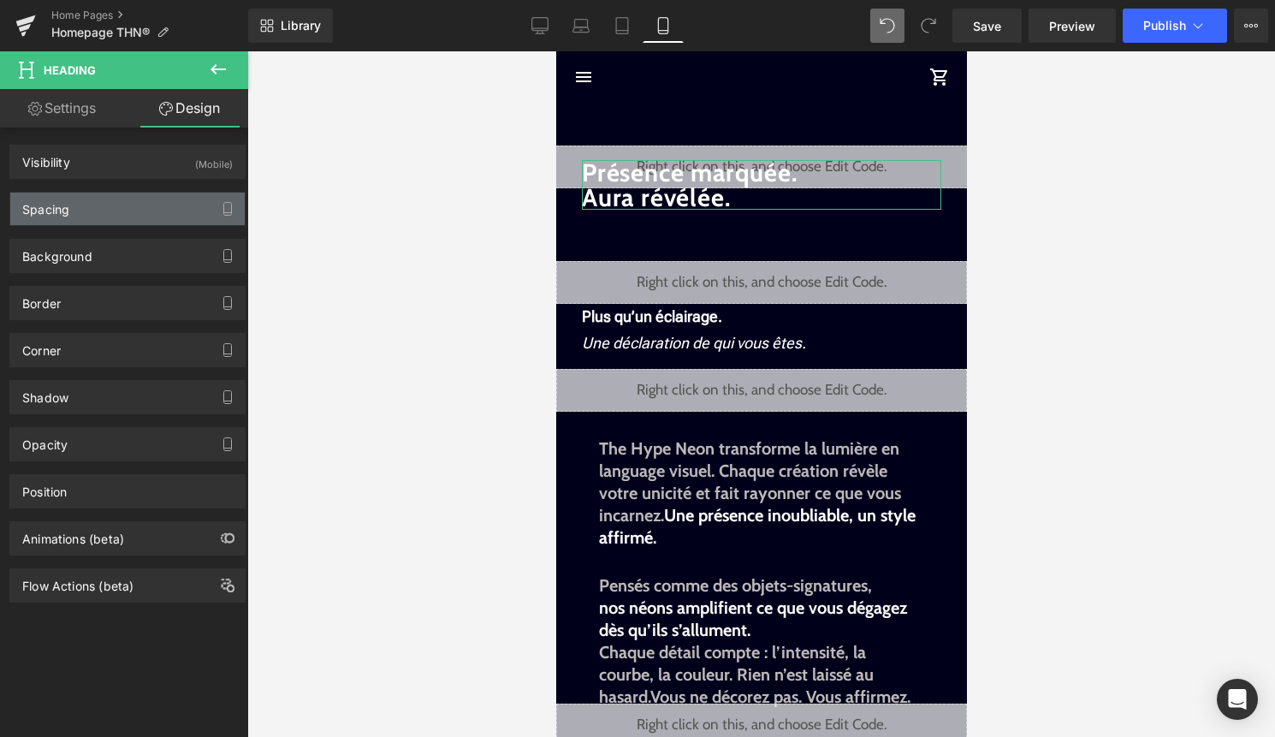
click at [150, 222] on div "Spacing" at bounding box center [127, 208] width 234 height 33
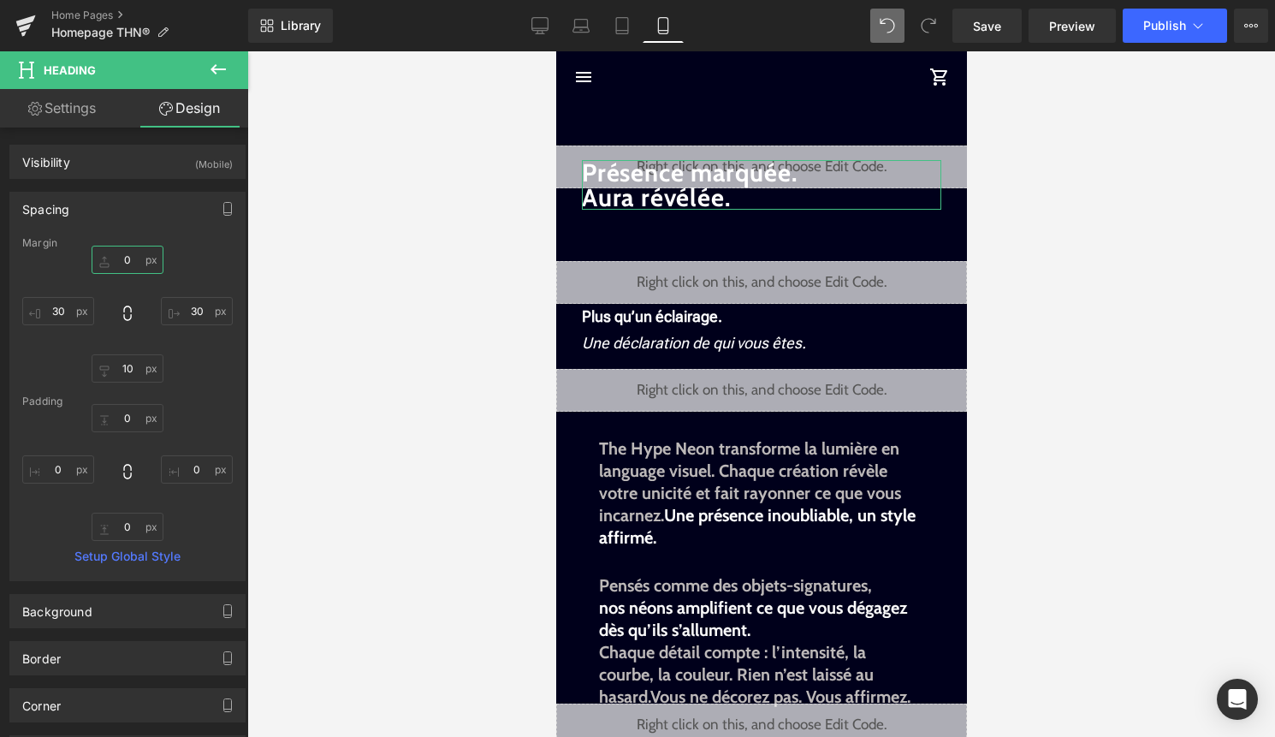
click at [128, 263] on input "0" at bounding box center [128, 260] width 72 height 28
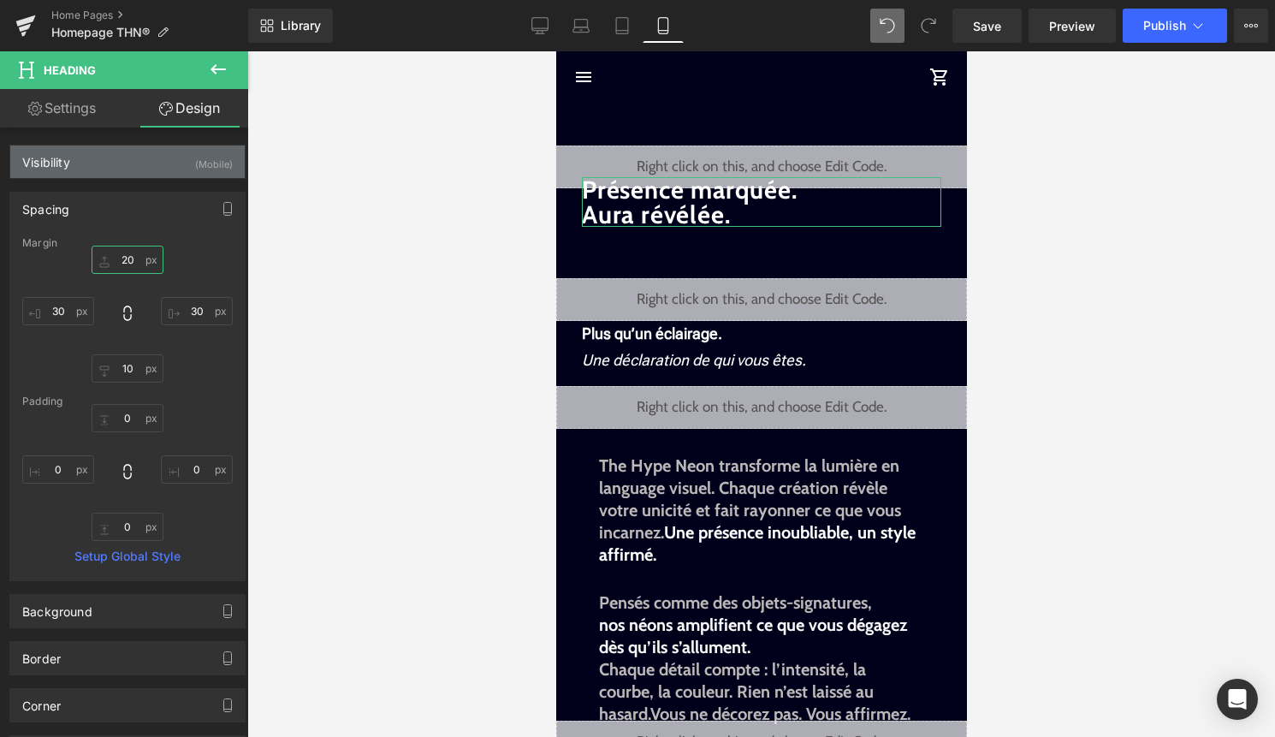
type input "2"
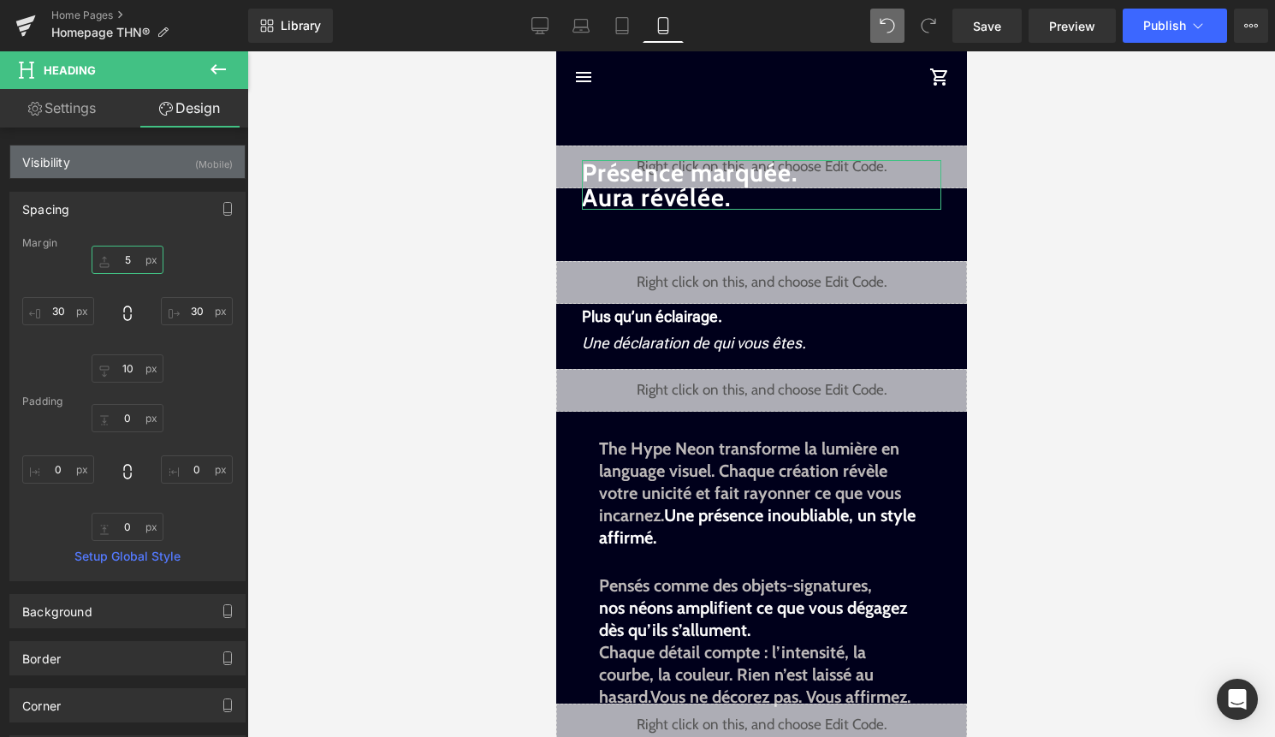
type input "50"
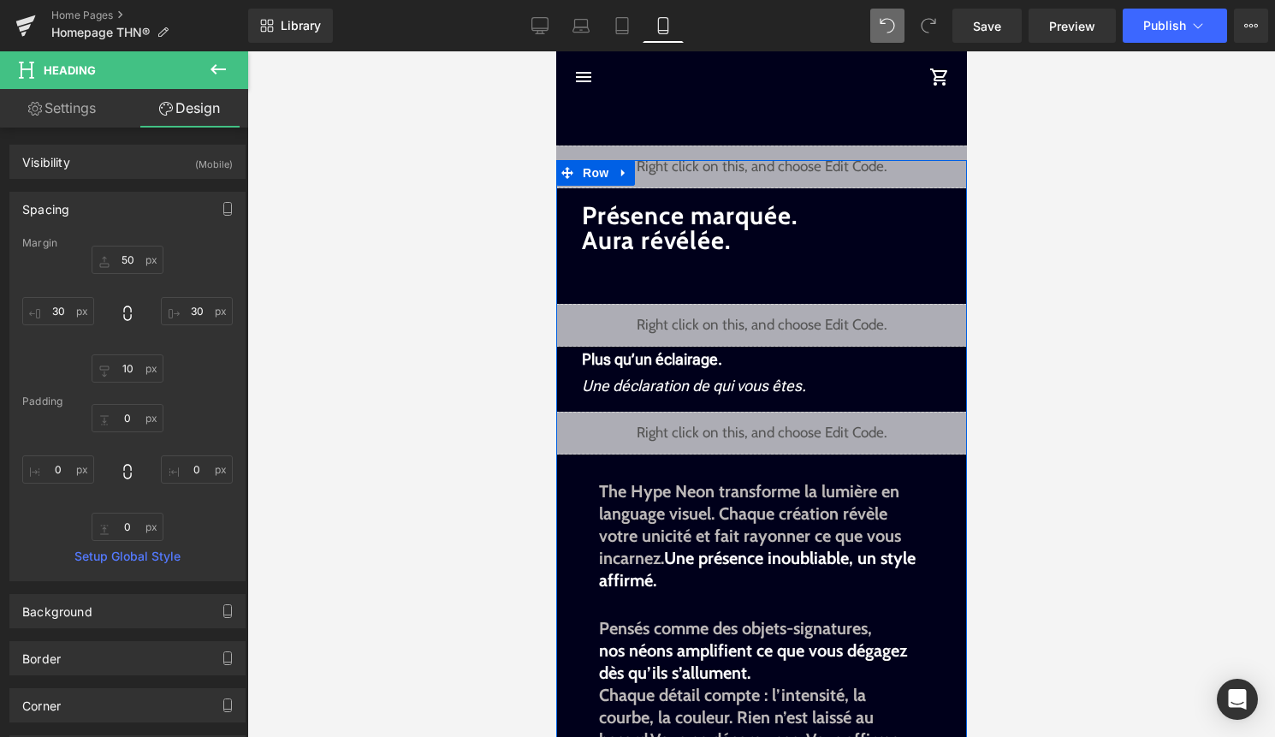
click at [779, 180] on div "Présence marquée. Aura révélée. Heading Liquid Plus qu’un éclairage. Une déclar…" at bounding box center [760, 667] width 411 height 1015
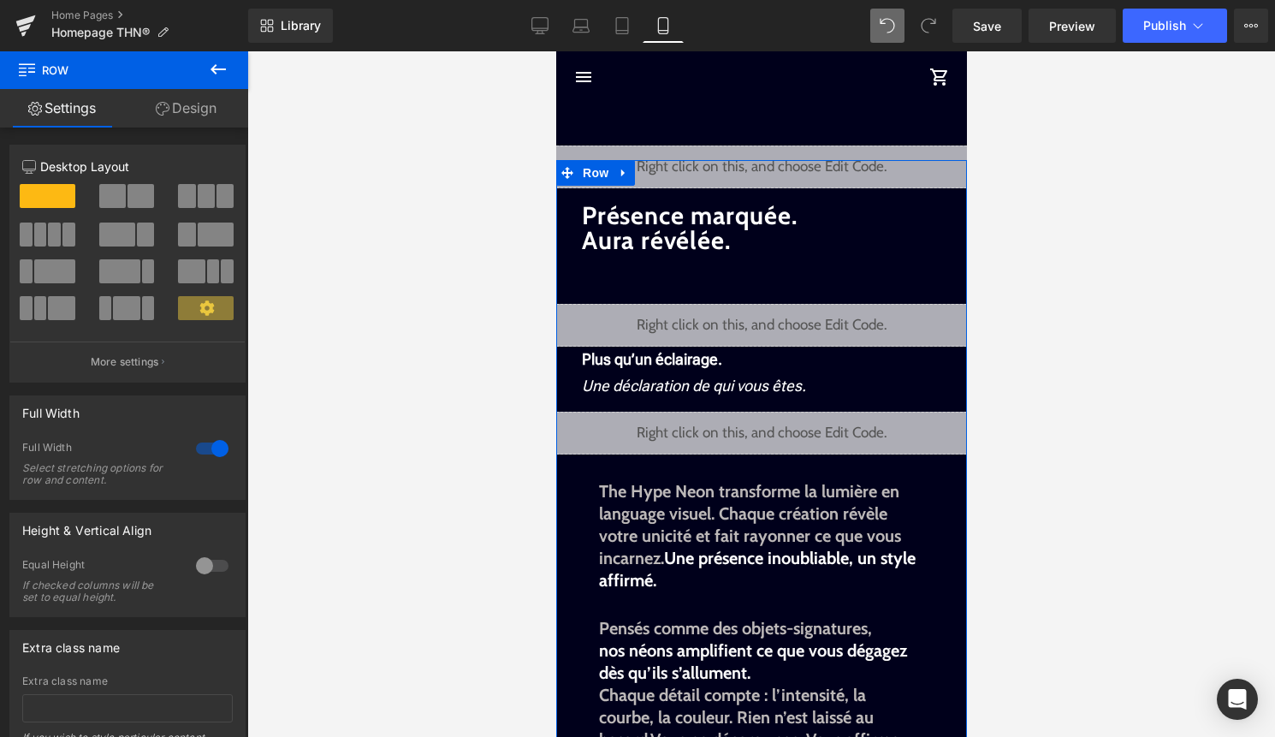
drag, startPoint x: 773, startPoint y: 160, endPoint x: 764, endPoint y: 189, distance: 30.6
click at [764, 189] on div "Présence marquée. Aura révélée. Heading Liquid Plus qu’un éclairage. Une déclar…" at bounding box center [760, 667] width 411 height 1015
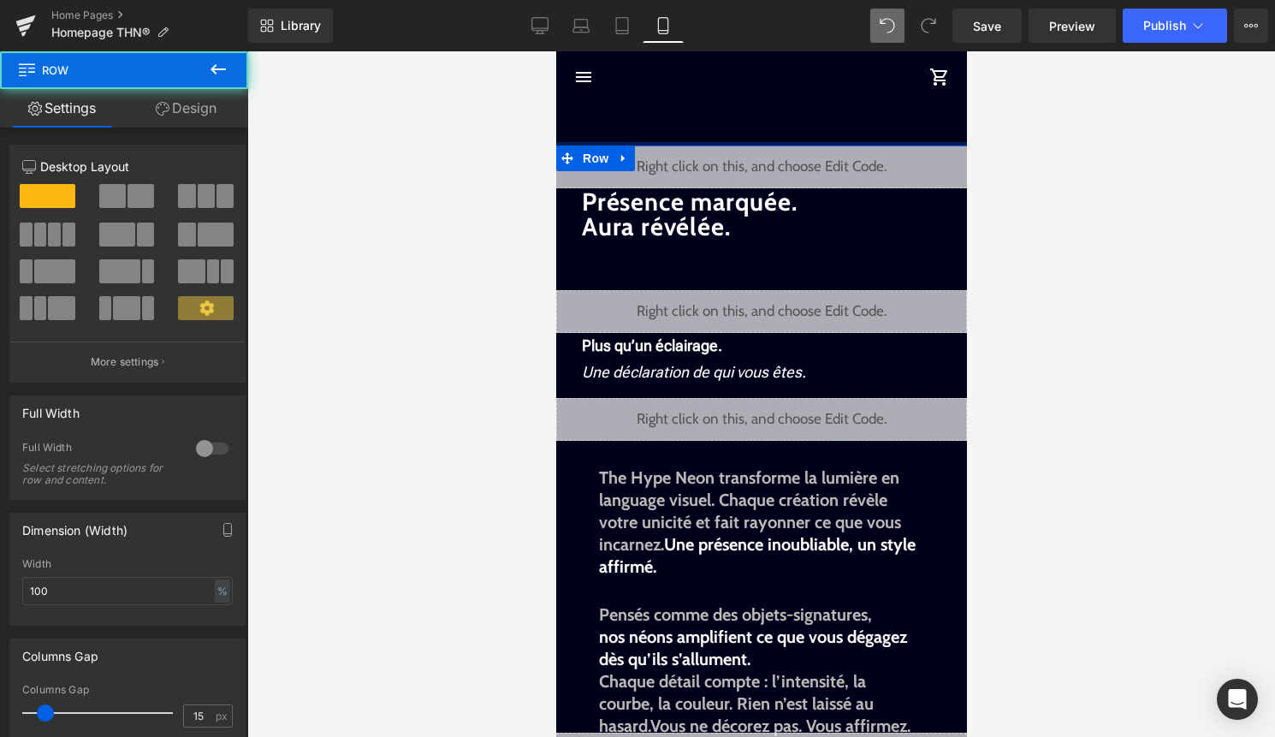
drag, startPoint x: 775, startPoint y: 154, endPoint x: 778, endPoint y: 130, distance: 24.1
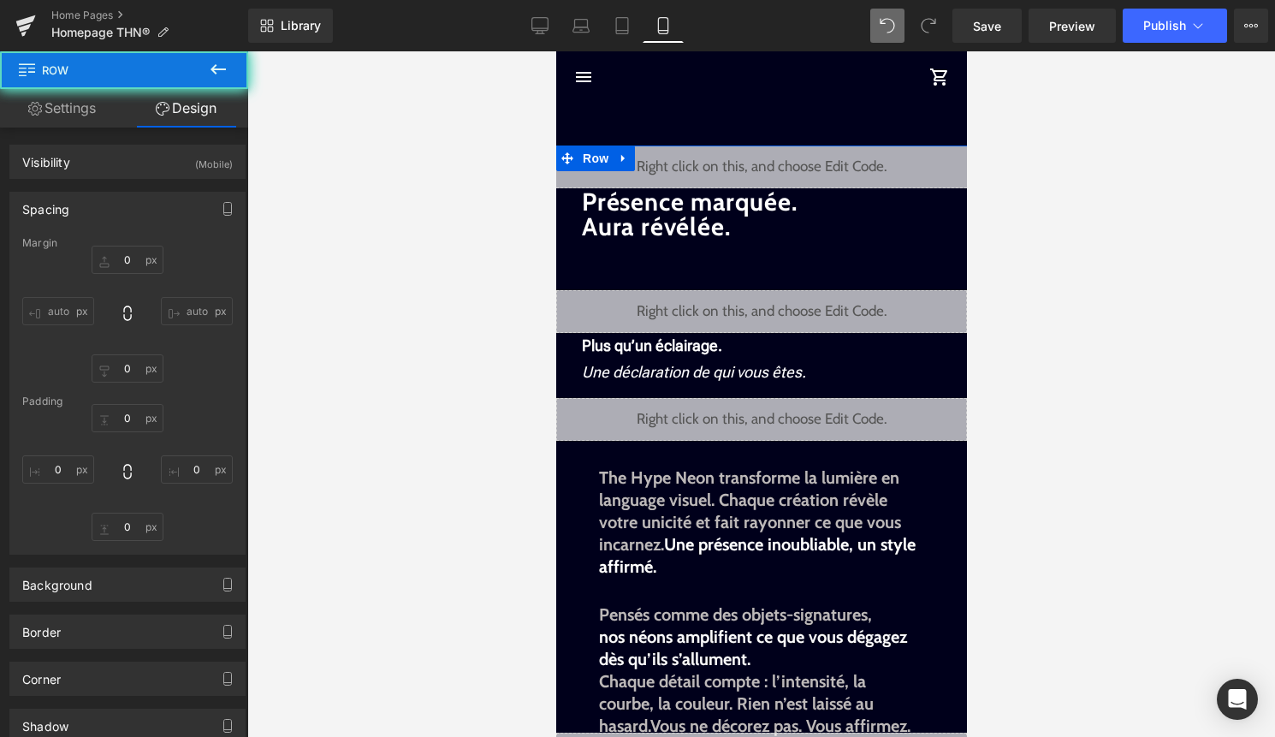
type input "50"
type input "0"
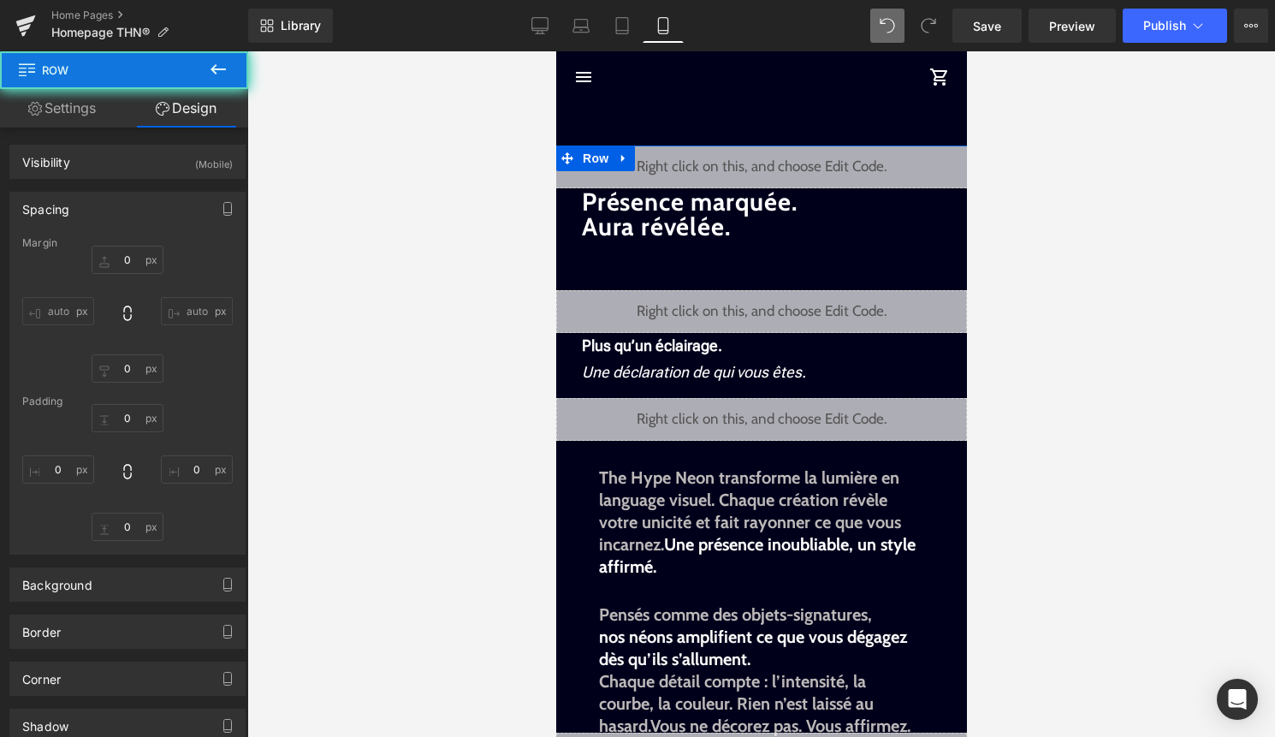
type input "0"
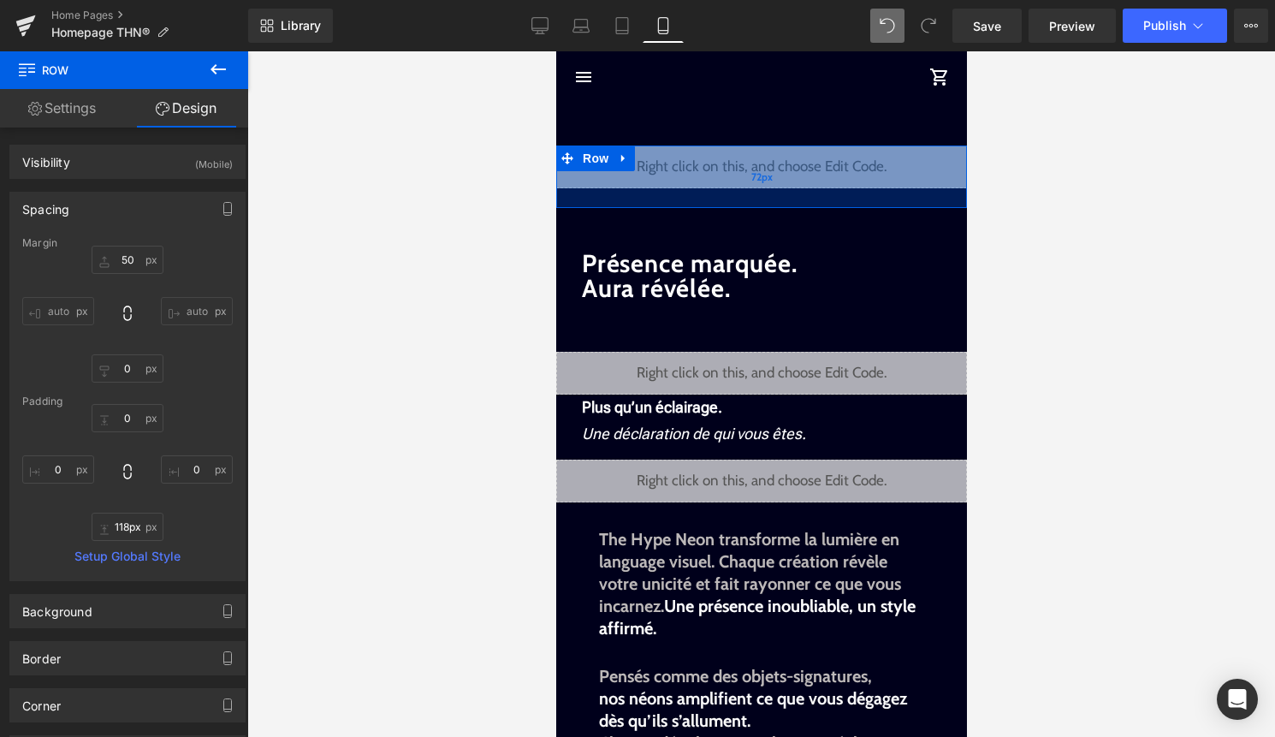
type input "120px"
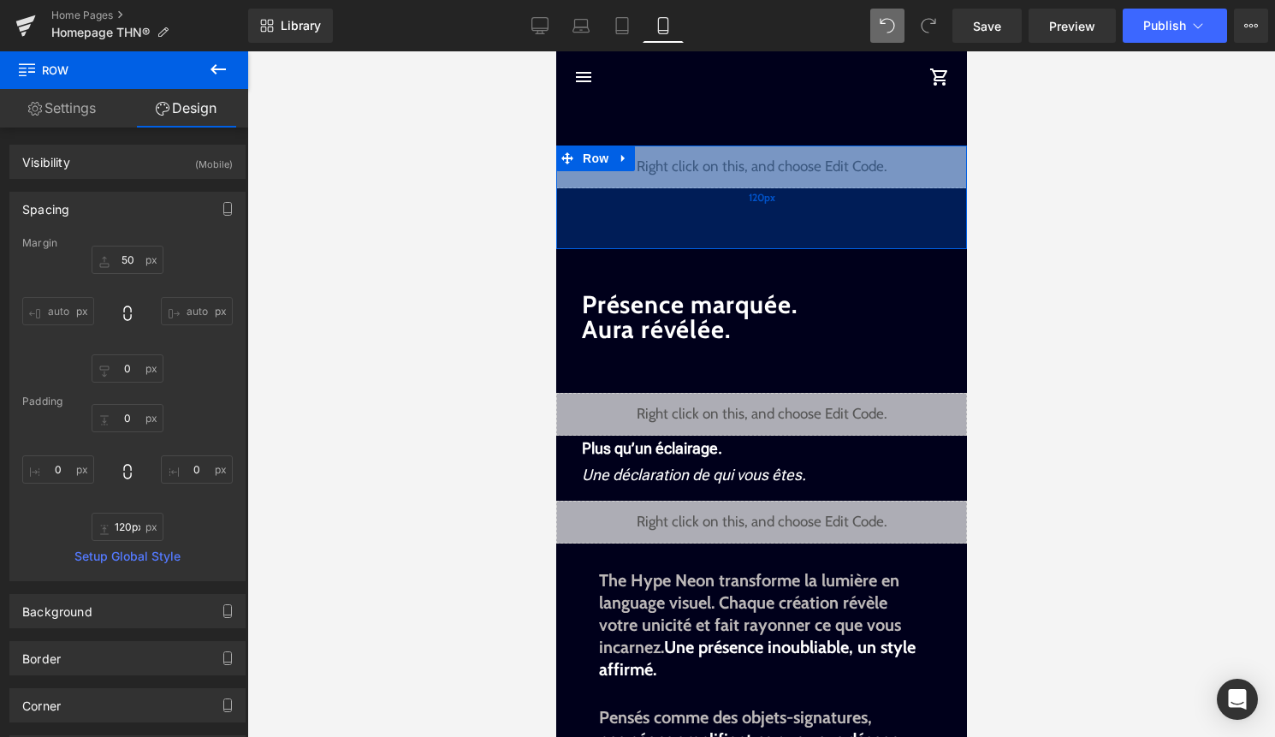
drag, startPoint x: 727, startPoint y: 145, endPoint x: 714, endPoint y: 247, distance: 103.5
click at [714, 247] on div "120px" at bounding box center [760, 197] width 411 height 103
click at [744, 157] on div "120px" at bounding box center [760, 197] width 411 height 103
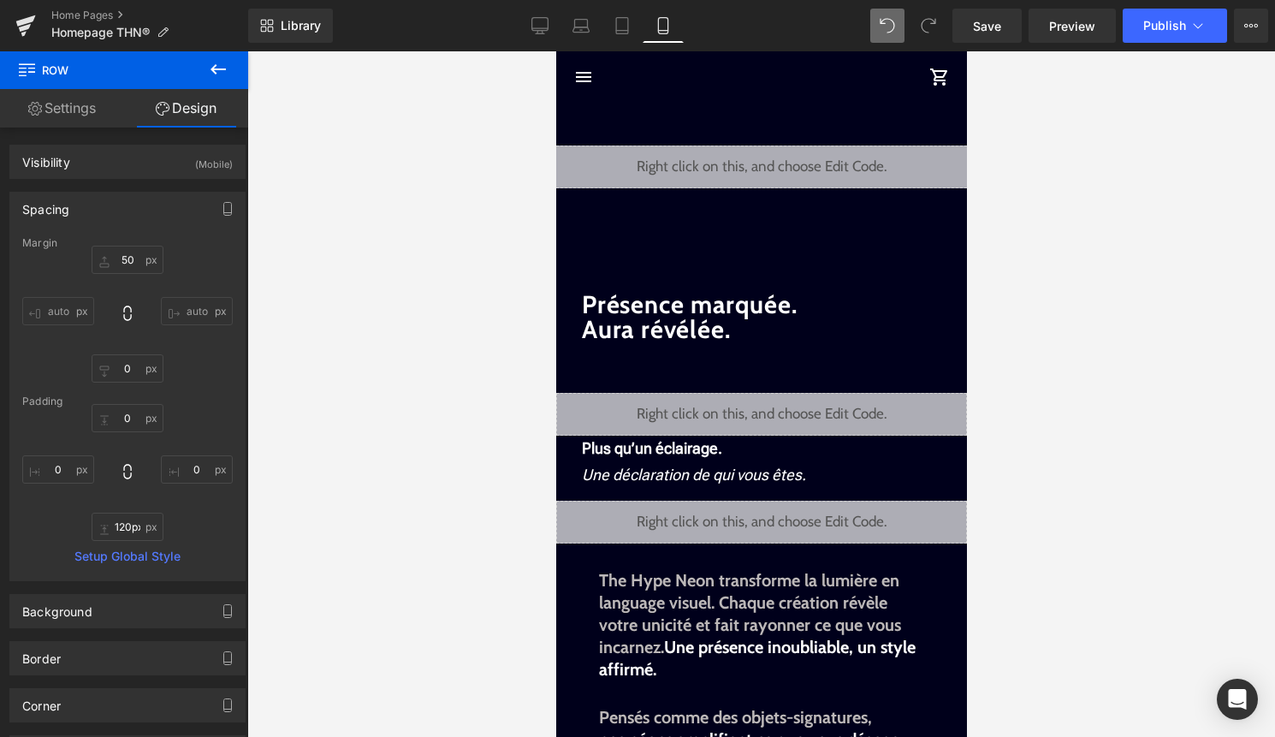
click at [1099, 212] on div at bounding box center [760, 393] width 1027 height 685
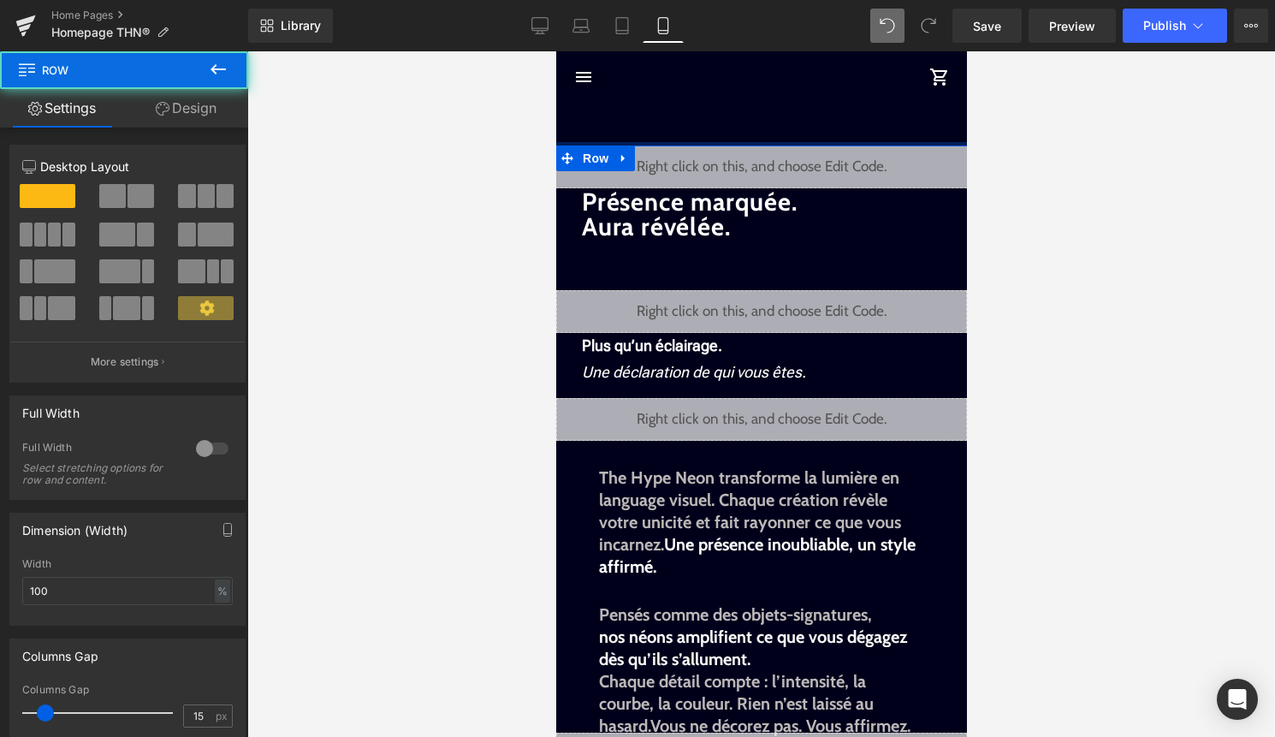
drag, startPoint x: 754, startPoint y: 240, endPoint x: 768, endPoint y: 99, distance: 141.1
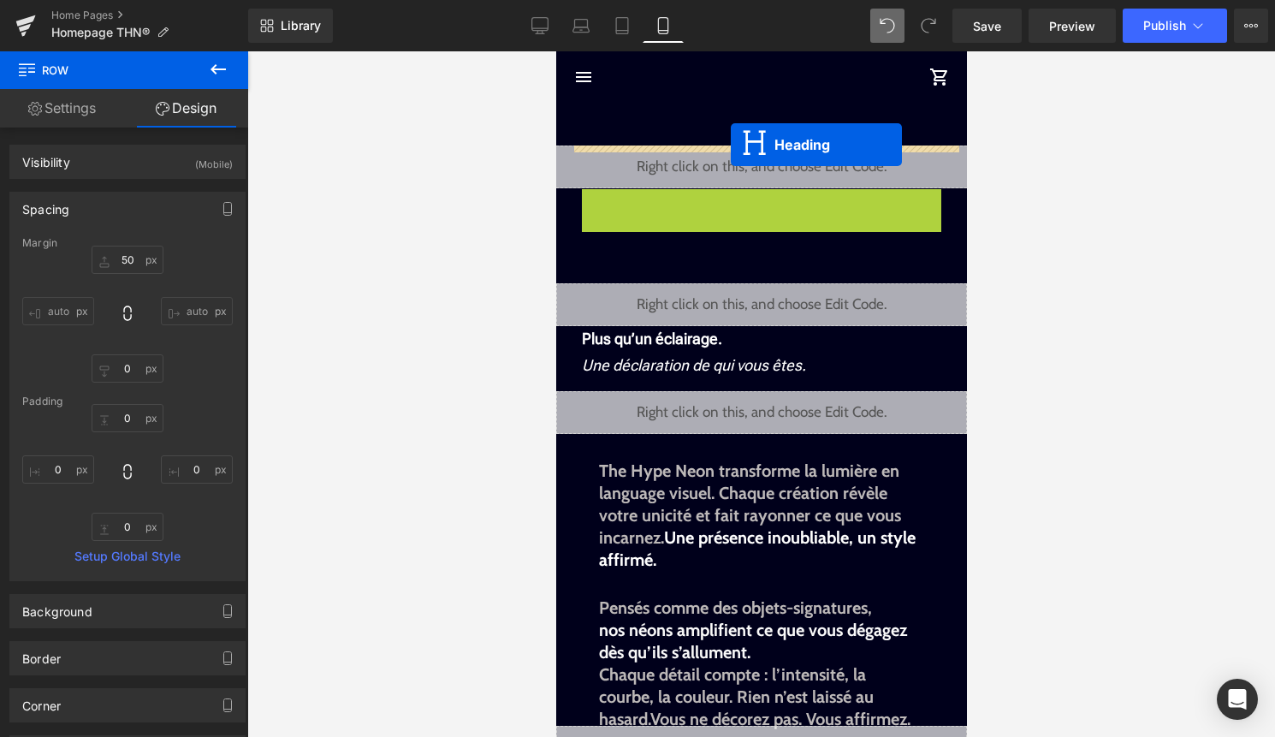
drag, startPoint x: 725, startPoint y: 210, endPoint x: 730, endPoint y: 145, distance: 66.0
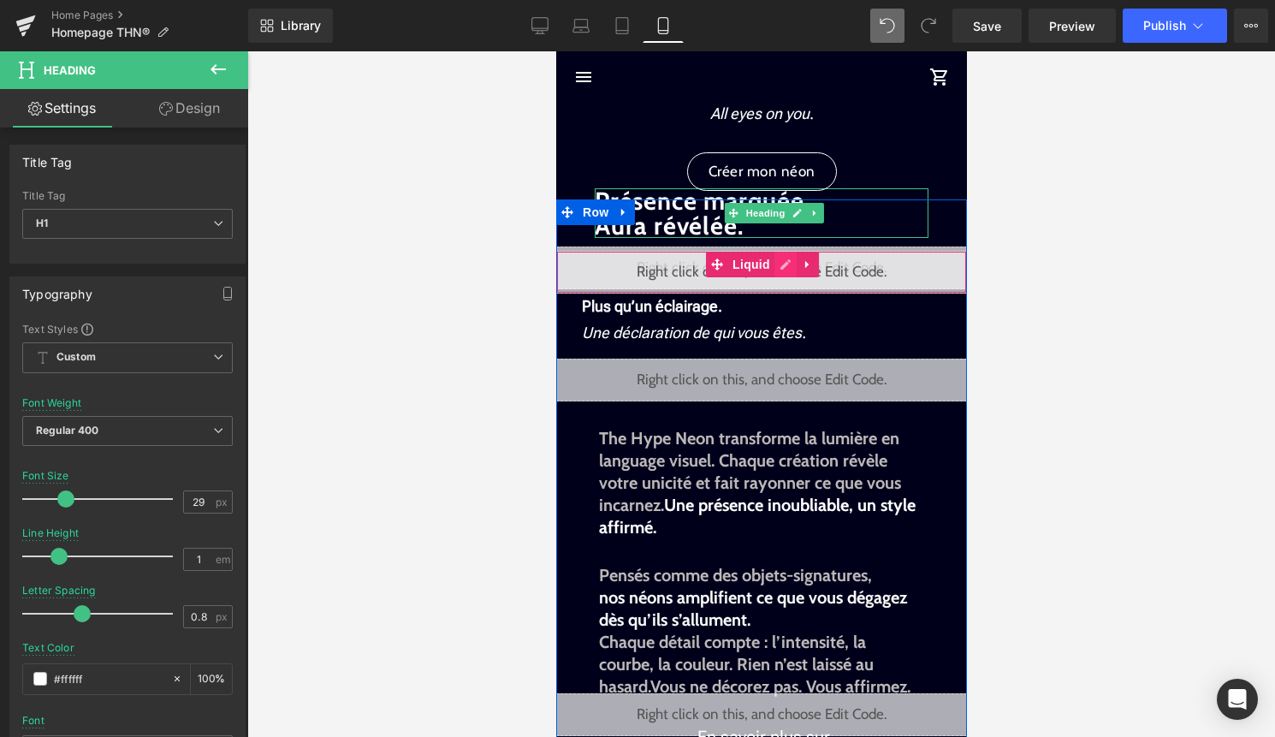
click at [779, 264] on div "Liquid" at bounding box center [760, 272] width 411 height 43
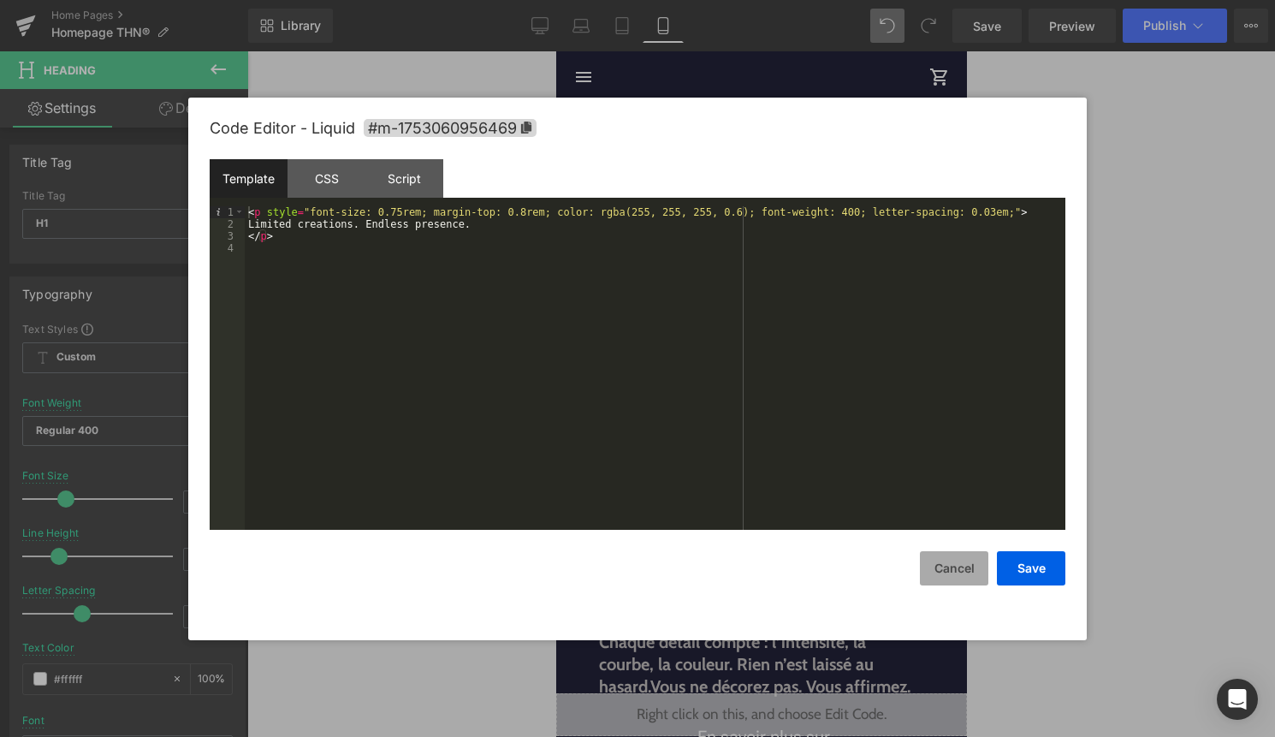
click at [970, 569] on button "Cancel" at bounding box center [954, 568] width 68 height 34
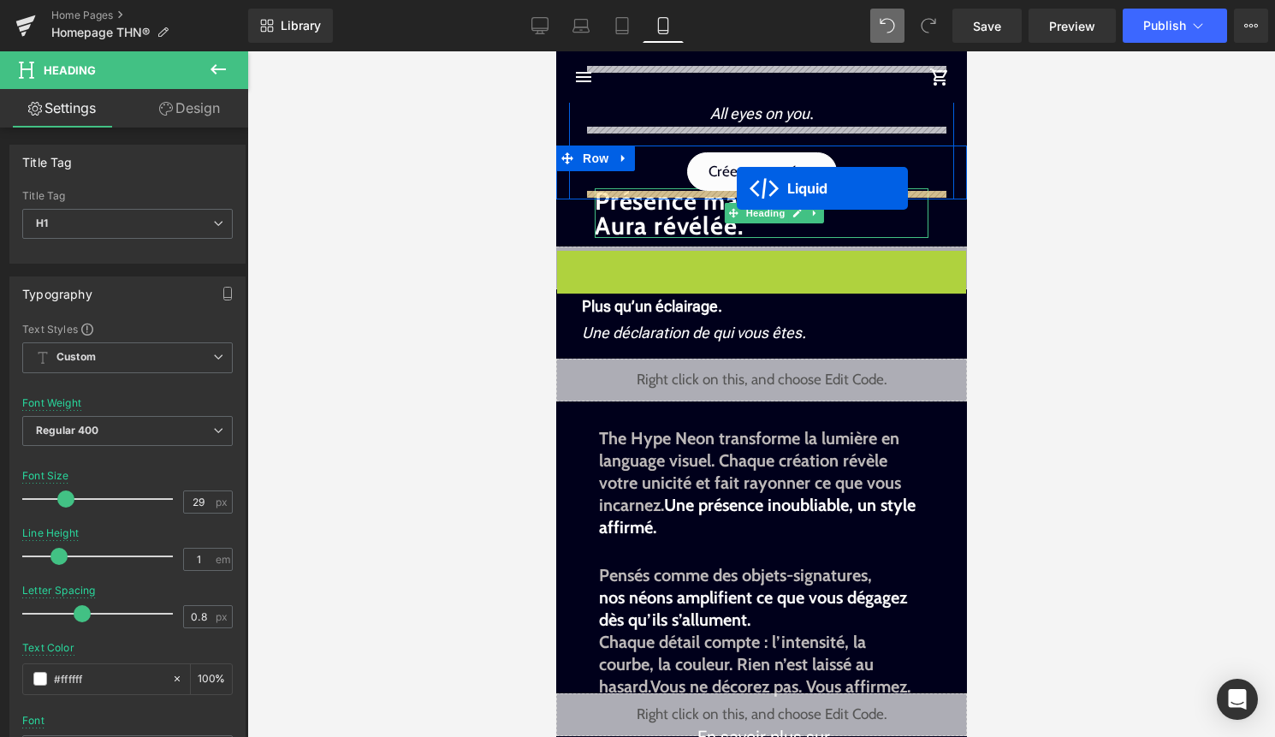
drag, startPoint x: 736, startPoint y: 261, endPoint x: 736, endPoint y: 187, distance: 73.6
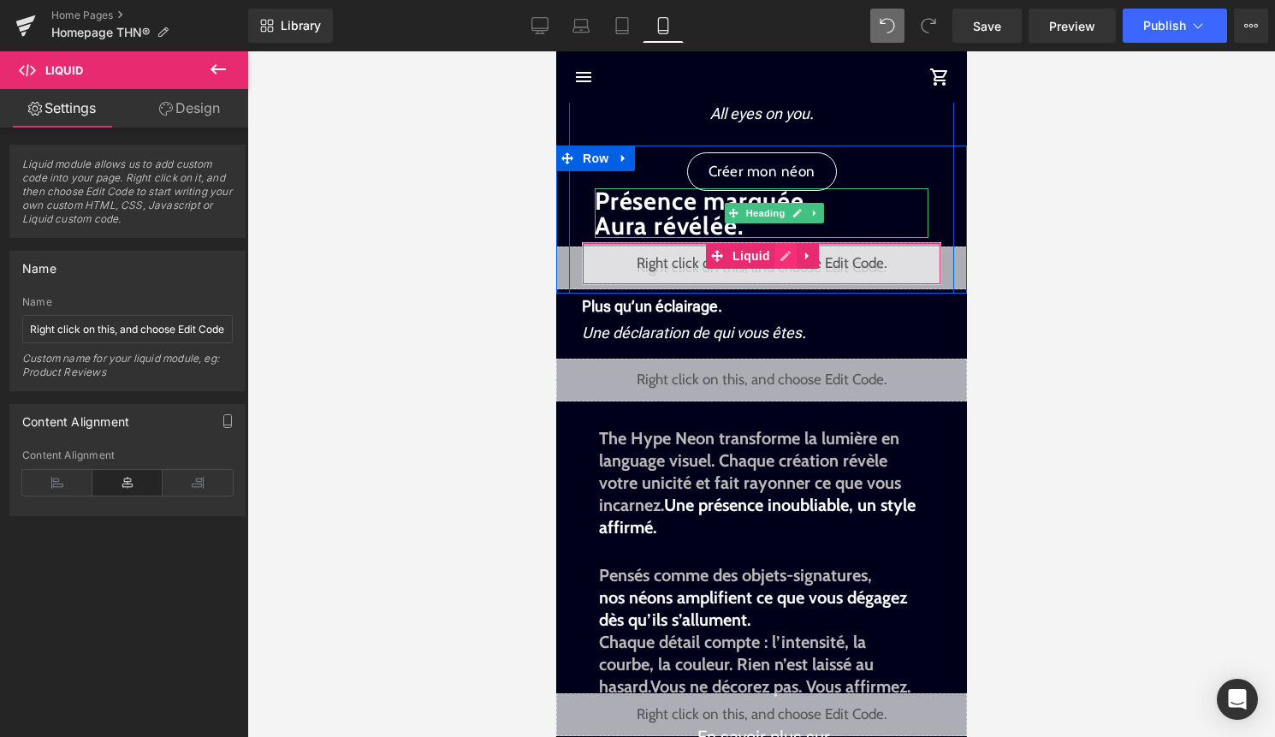
click at [780, 256] on div "Liquid" at bounding box center [760, 263] width 359 height 43
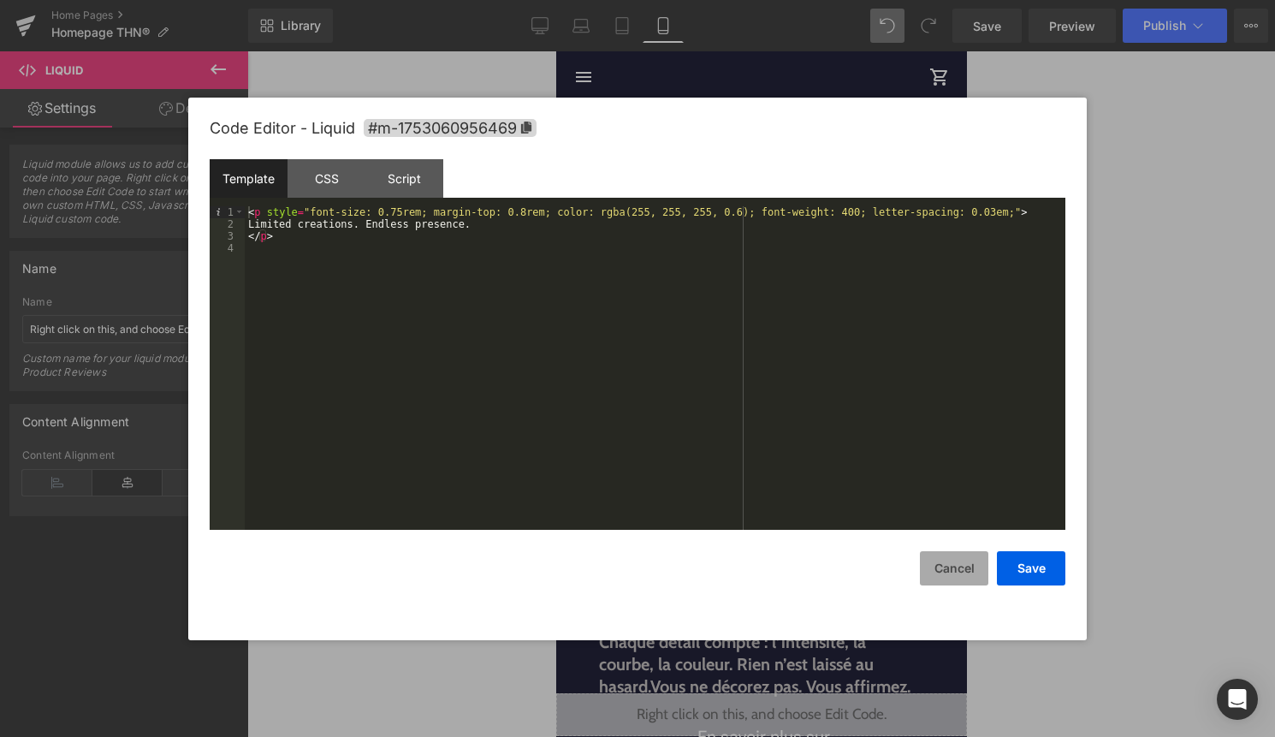
click at [939, 573] on button "Cancel" at bounding box center [954, 568] width 68 height 34
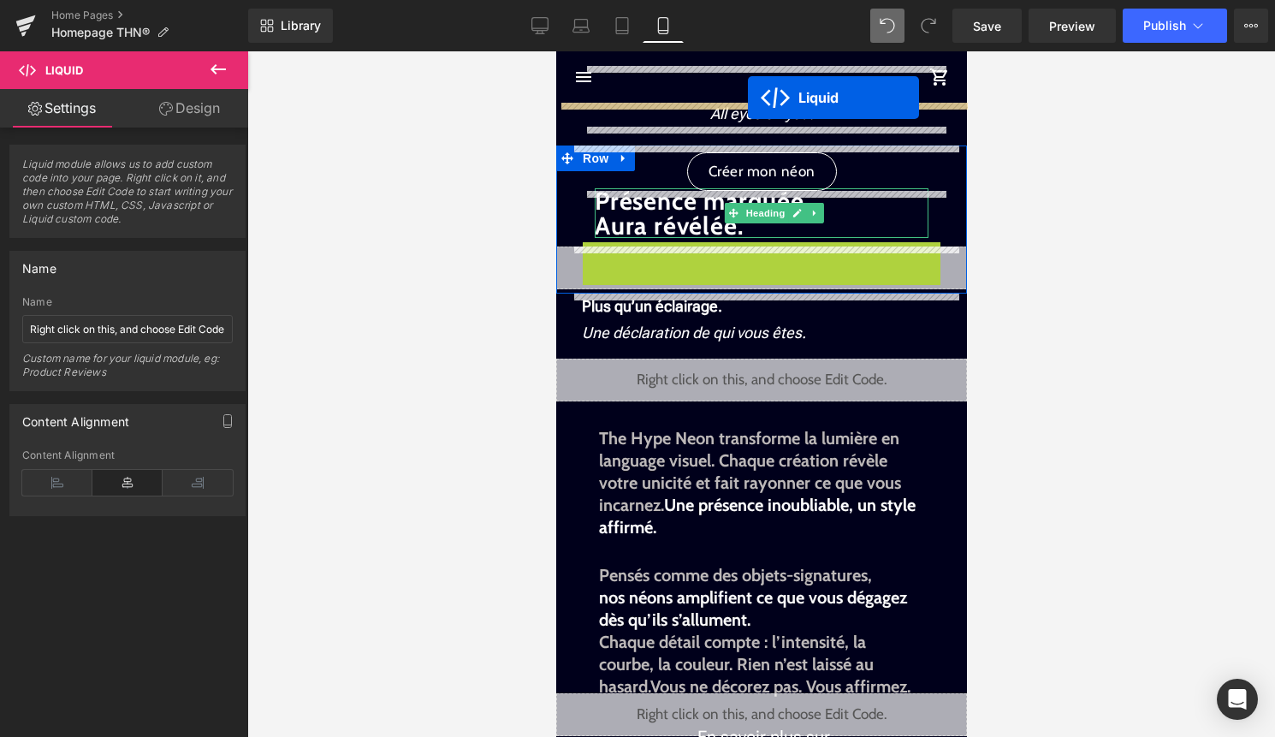
drag, startPoint x: 729, startPoint y: 251, endPoint x: 747, endPoint y: 98, distance: 154.2
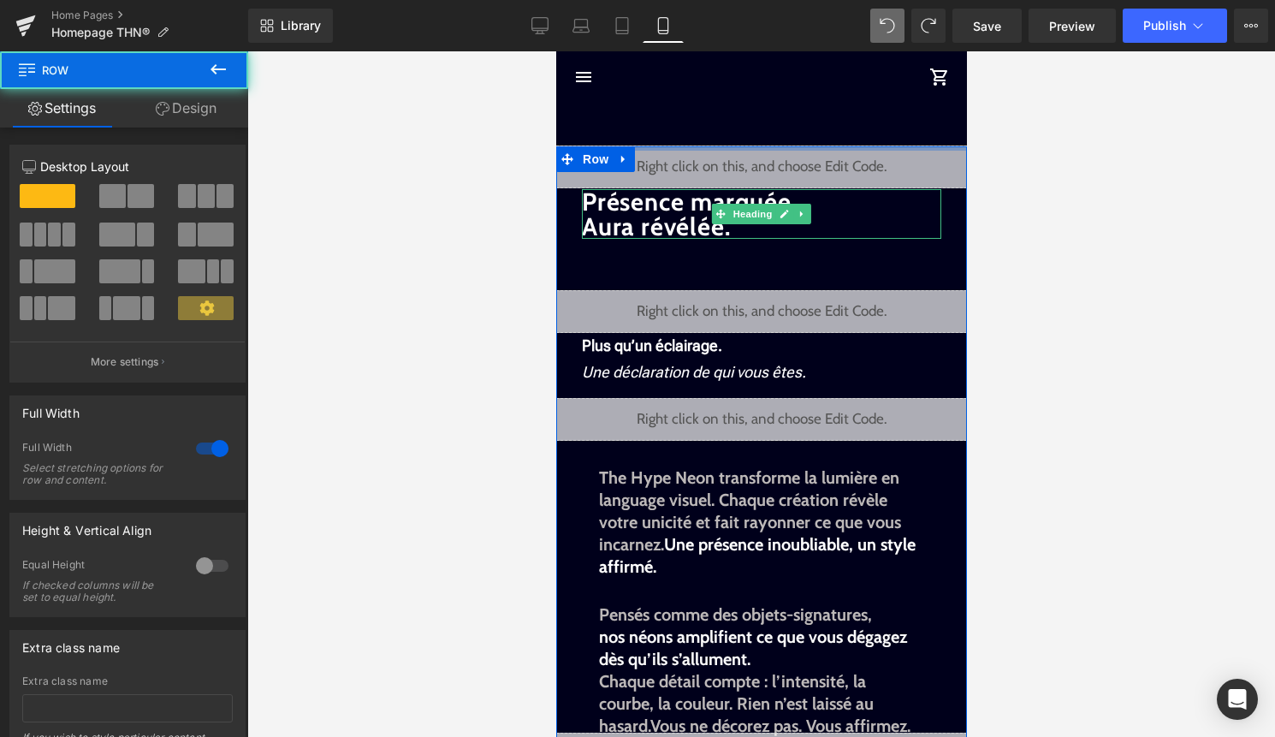
drag, startPoint x: 748, startPoint y: 146, endPoint x: 748, endPoint y: 157, distance: 10.3
click at [748, 157] on div "Présence marquée. Aura révélée. Heading Liquid Plus qu’un éclairage. Une déclar…" at bounding box center [760, 653] width 411 height 1015
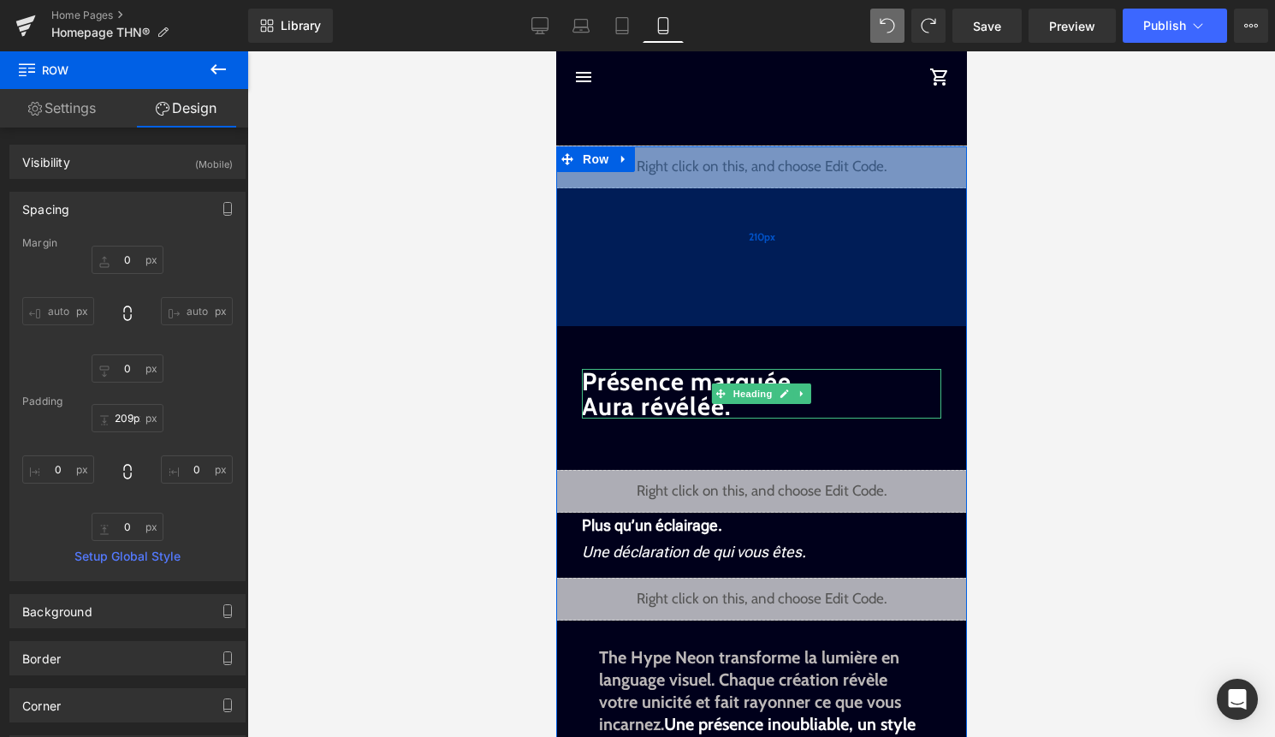
drag, startPoint x: 748, startPoint y: 147, endPoint x: 742, endPoint y: 316, distance: 168.6
click at [742, 316] on div "210px" at bounding box center [760, 236] width 411 height 180
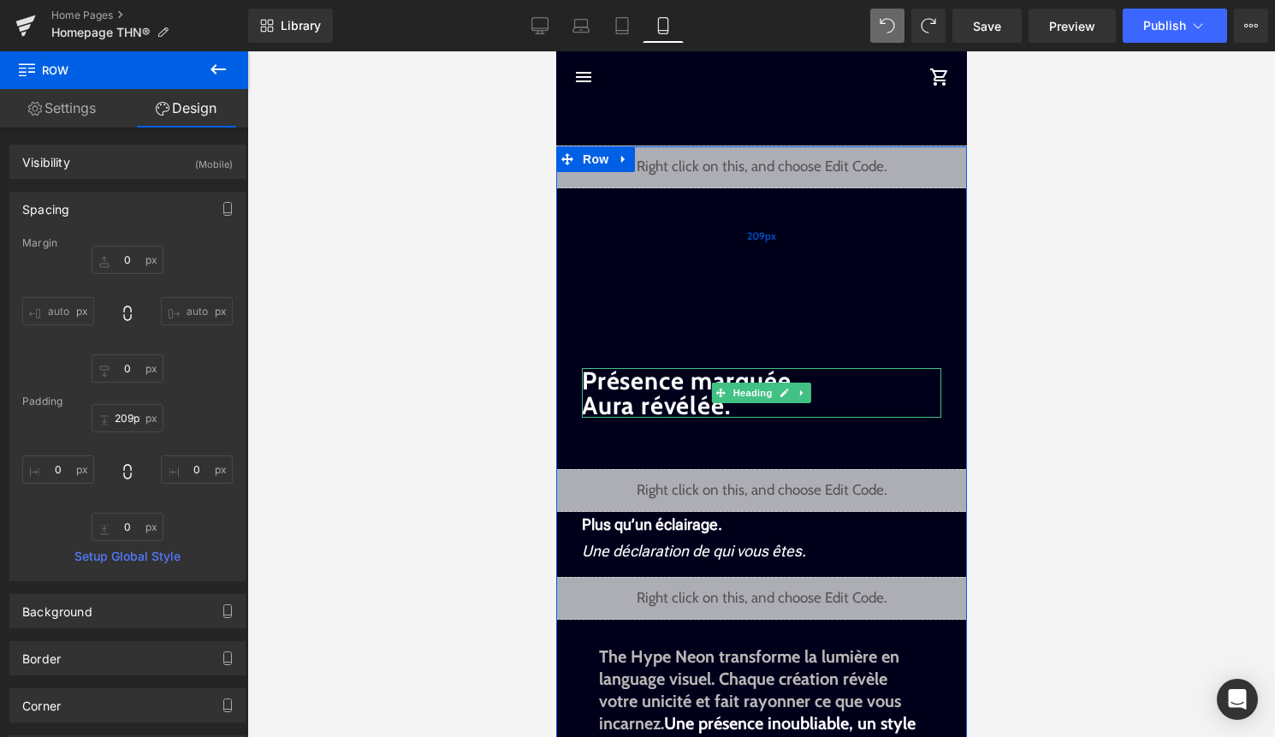
click at [757, 165] on div "209px" at bounding box center [760, 235] width 411 height 179
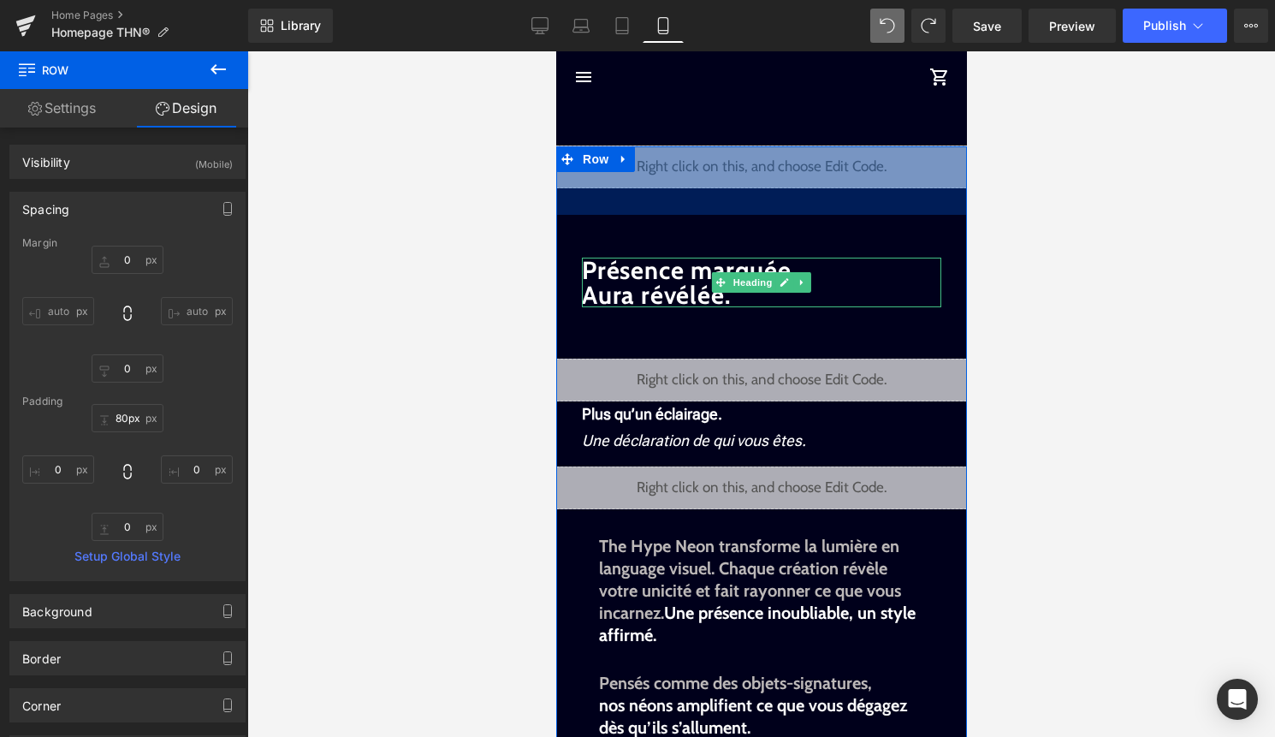
drag, startPoint x: 757, startPoint y: 165, endPoint x: 764, endPoint y: -48, distance: 213.1
click at [764, 51] on html "search close menu Menu close Mes commandes Service client Contact RGPD Conditio…" at bounding box center [760, 393] width 411 height 685
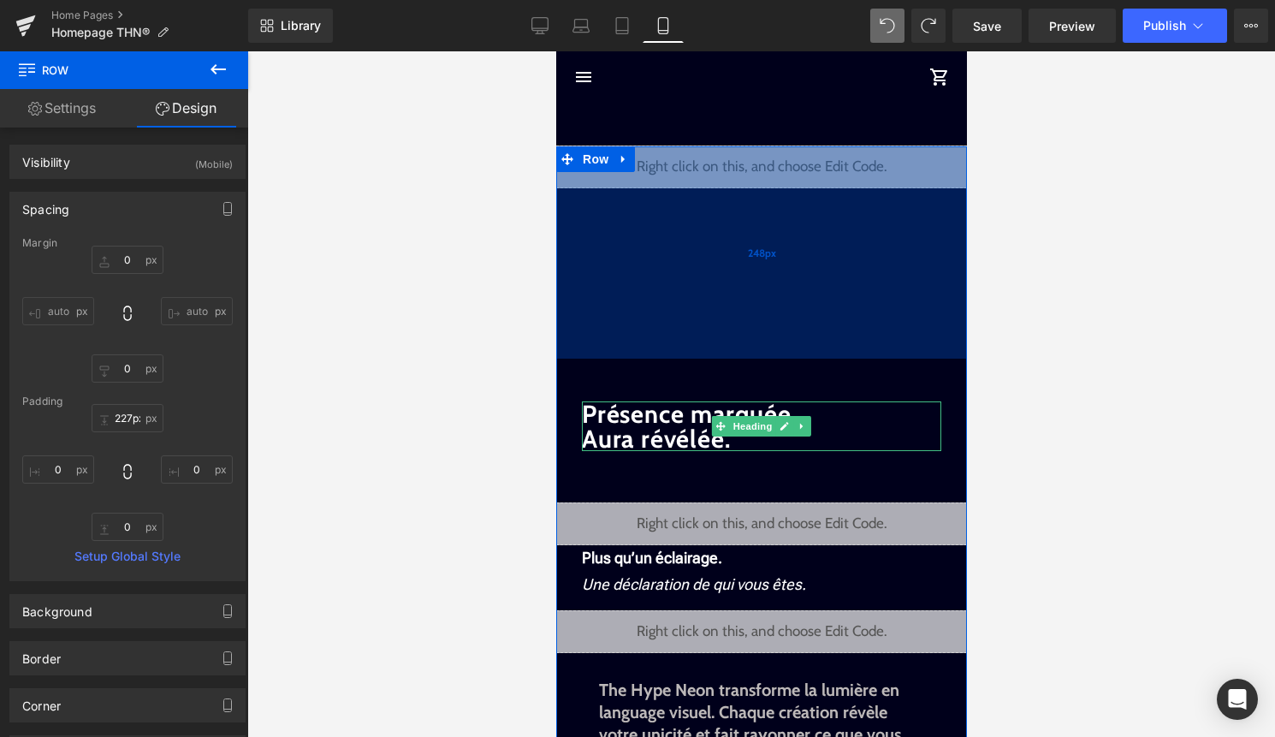
click at [740, 181] on div "248px" at bounding box center [760, 252] width 411 height 212
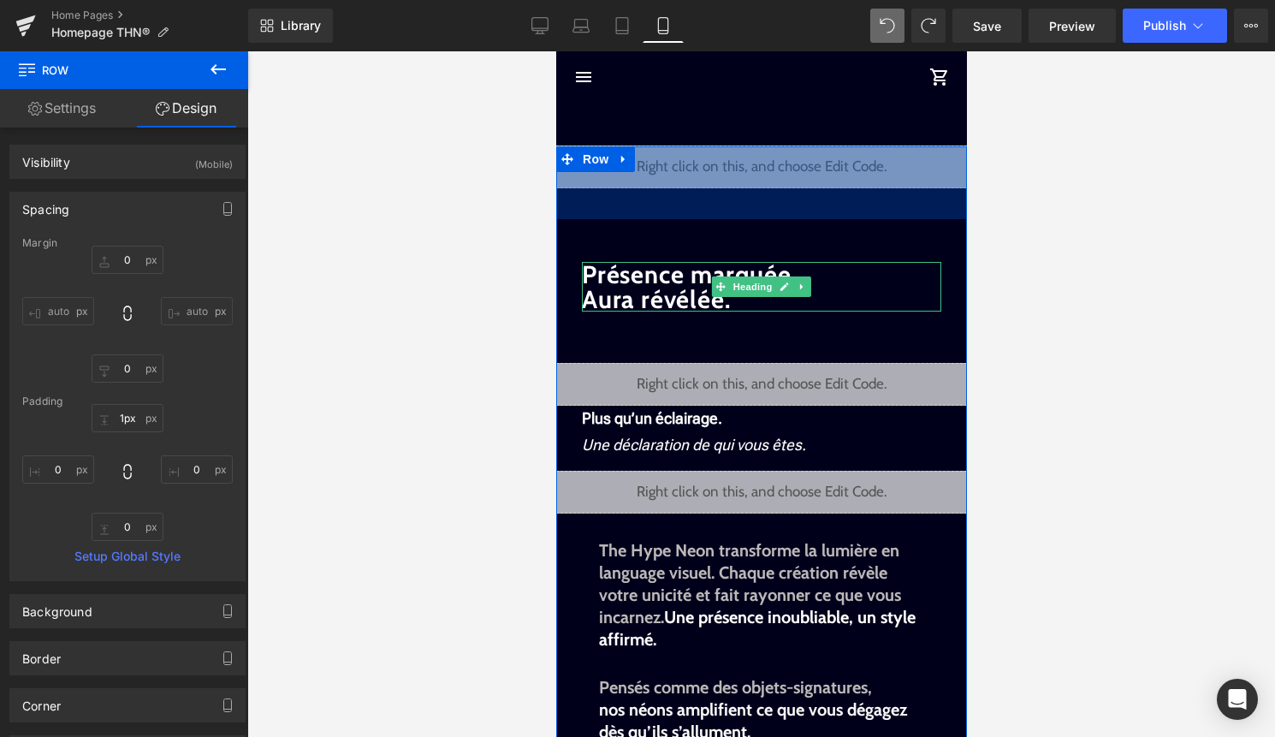
type input "0px"
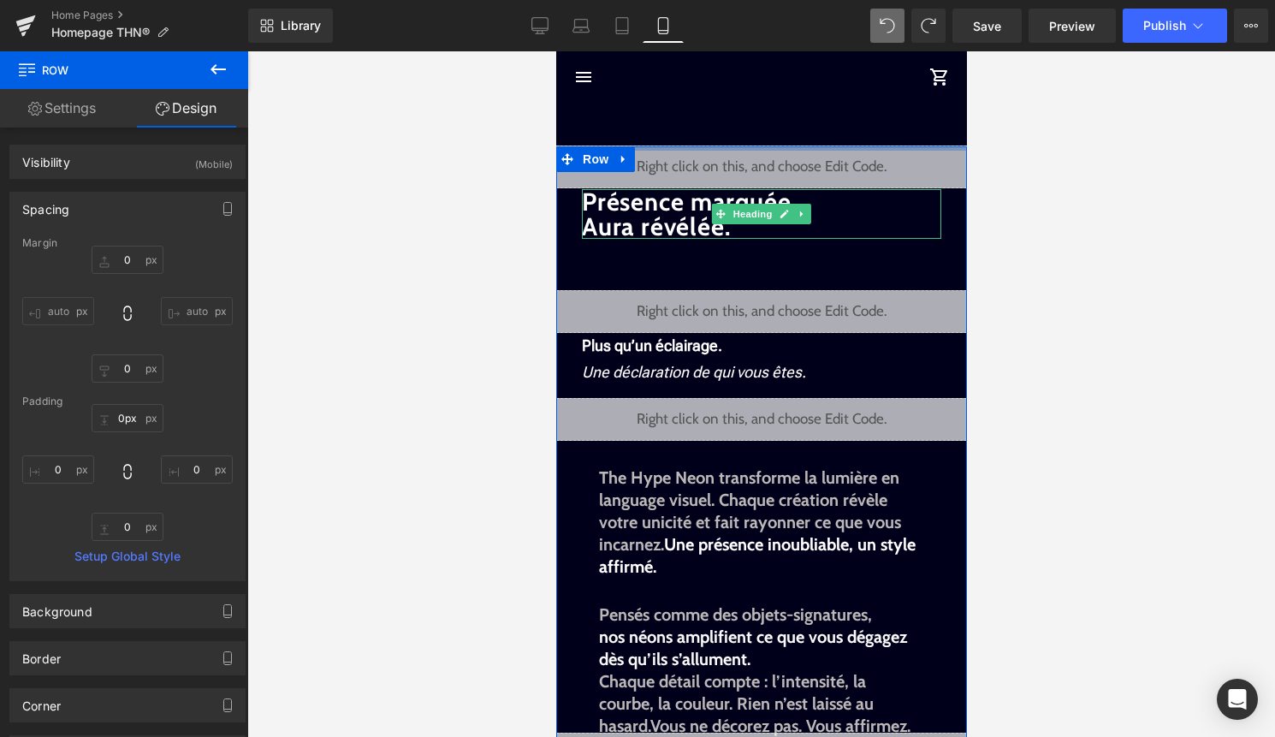
drag, startPoint x: 740, startPoint y: 295, endPoint x: 756, endPoint y: 51, distance: 244.4
click at [600, 157] on span "Row" at bounding box center [594, 160] width 34 height 26
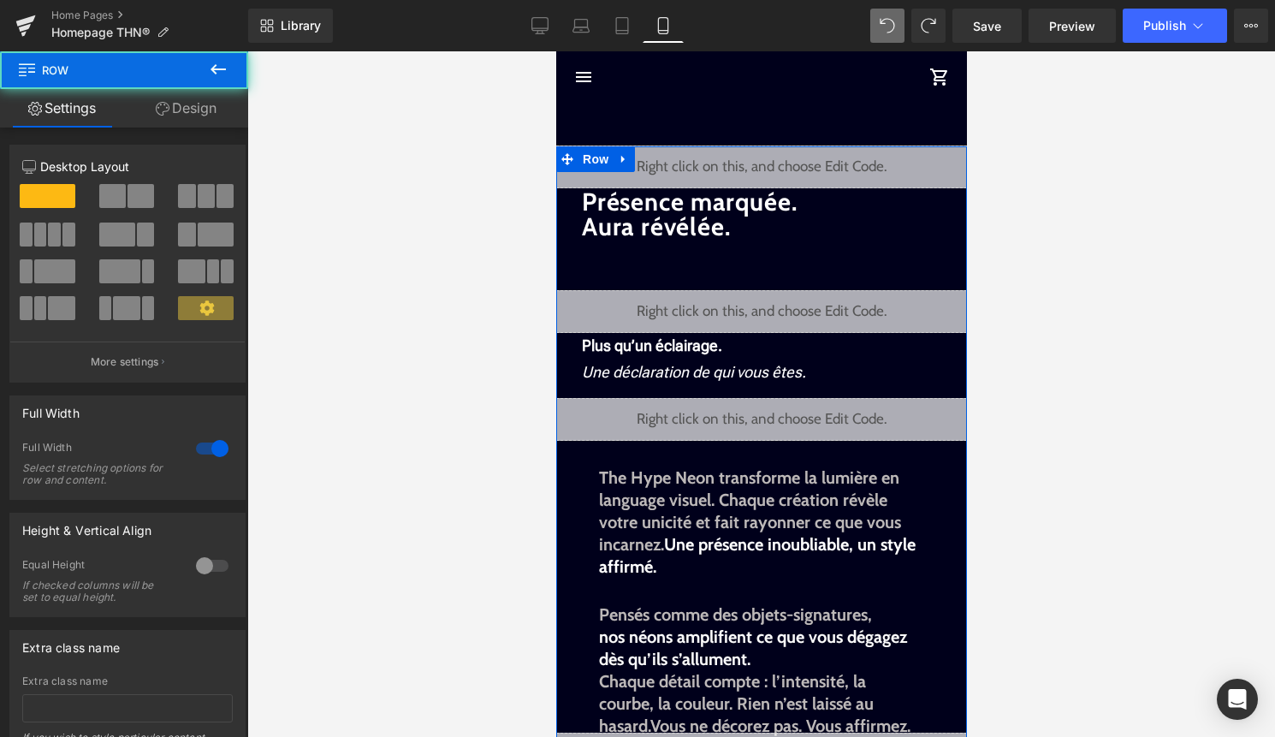
click at [221, 110] on link "Design" at bounding box center [186, 108] width 124 height 38
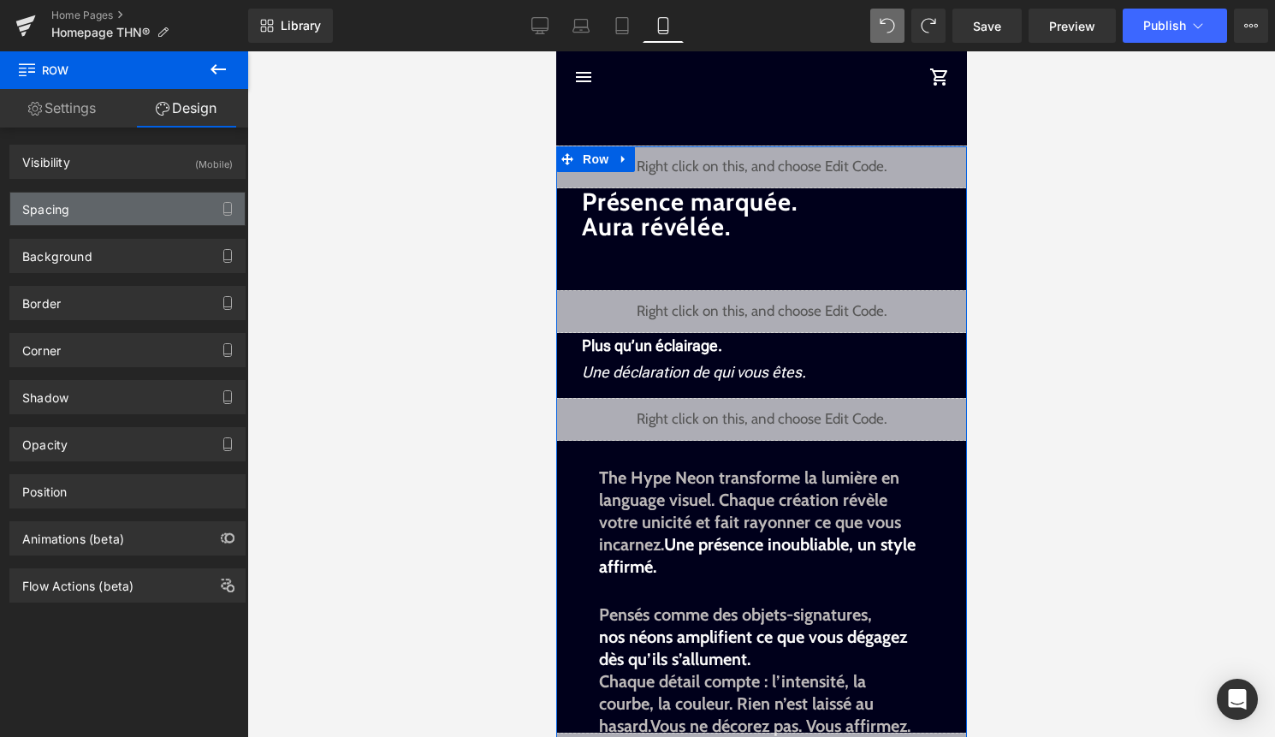
click at [163, 207] on div "Spacing" at bounding box center [127, 208] width 234 height 33
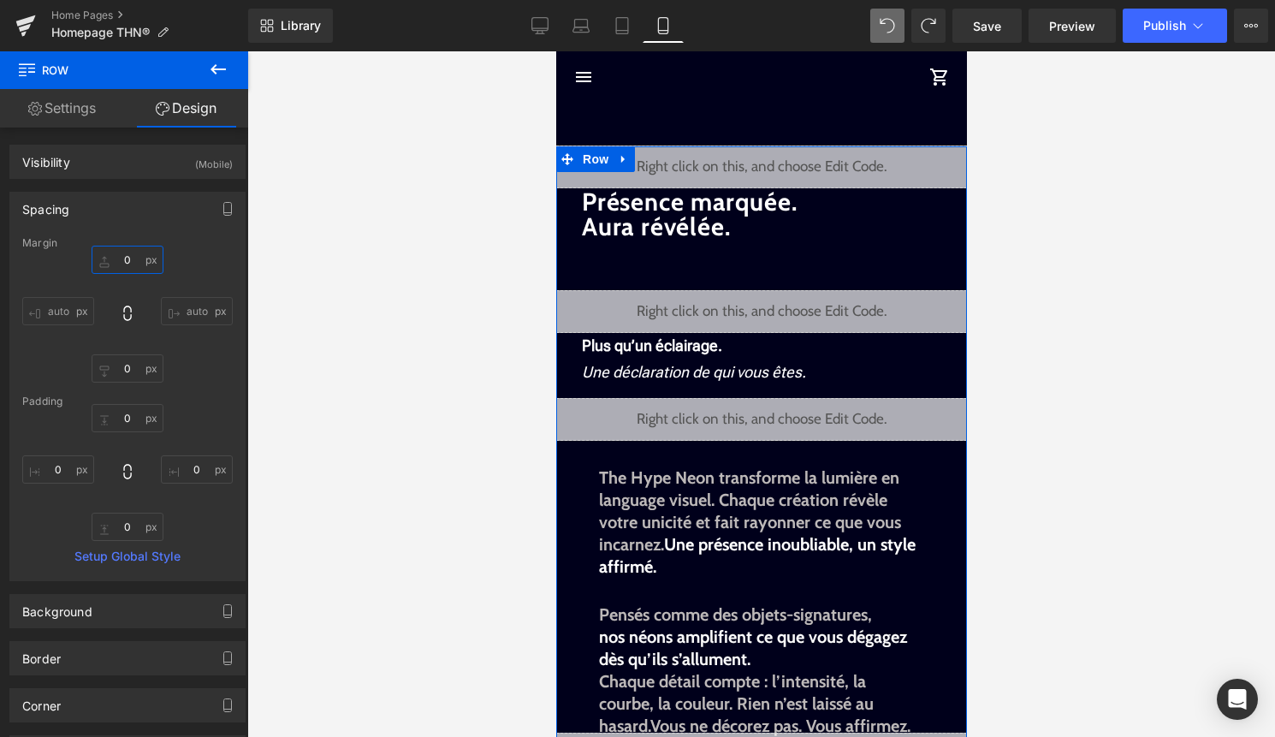
click at [118, 262] on input "0" at bounding box center [128, 260] width 72 height 28
type input "-400"
click at [747, 166] on div "Présence marquée. Aura révélée. Heading Liquid Plus qu’un éclairage. Une déclar…" at bounding box center [760, 653] width 411 height 1015
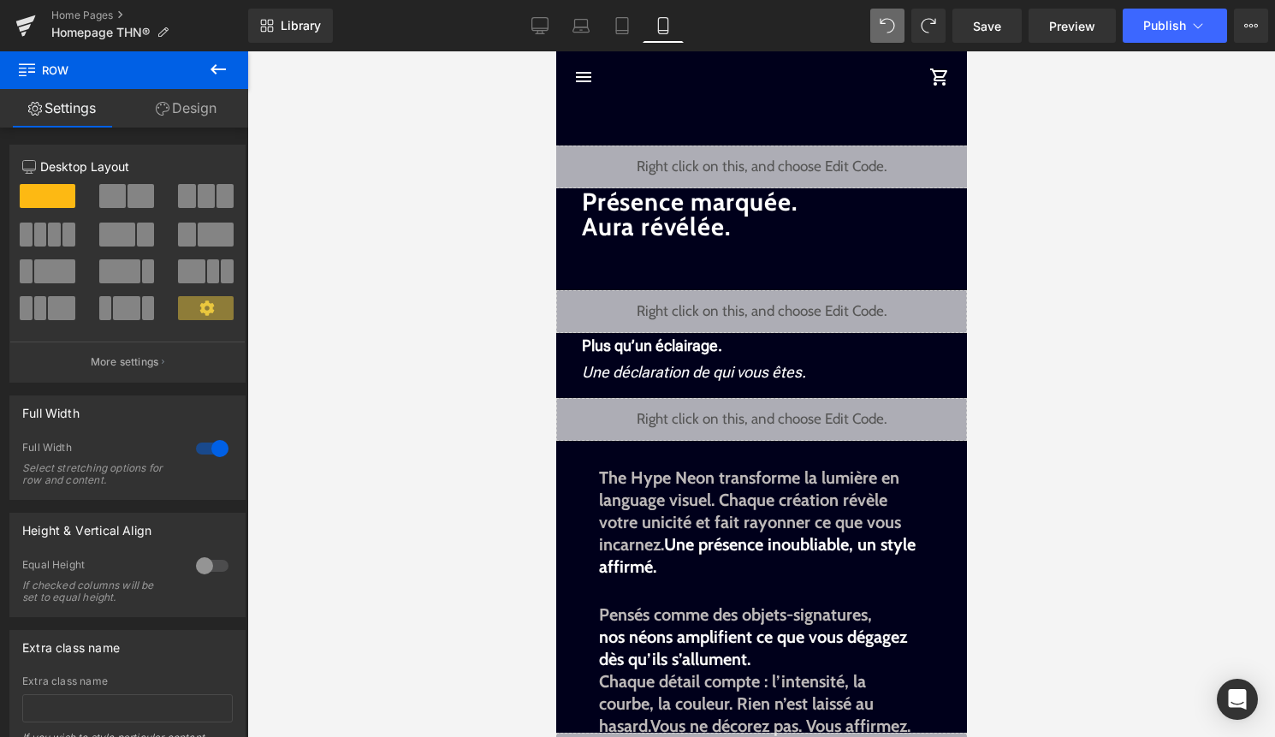
click at [725, 181] on div "Présence marquée. Aura révélée. Heading Liquid Plus qu’un éclairage. Une déclar…" at bounding box center [760, 653] width 411 height 1015
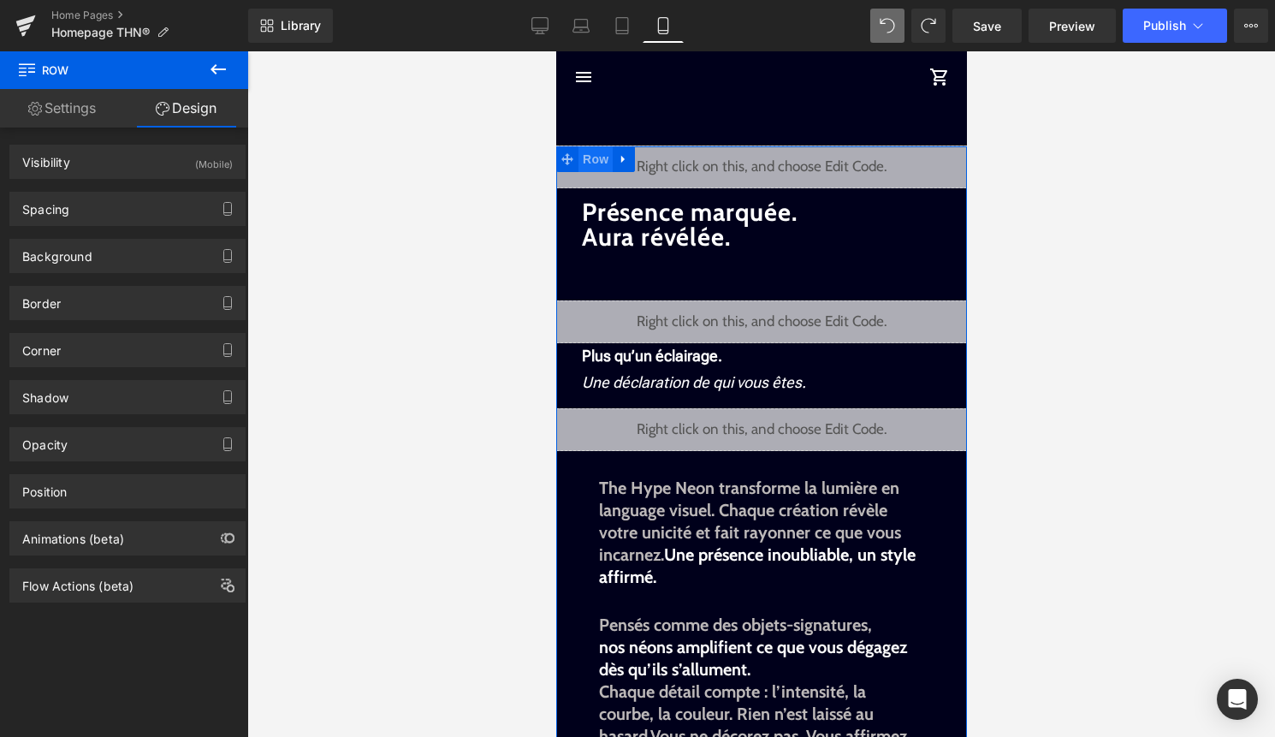
click at [589, 157] on span "Row" at bounding box center [594, 159] width 34 height 26
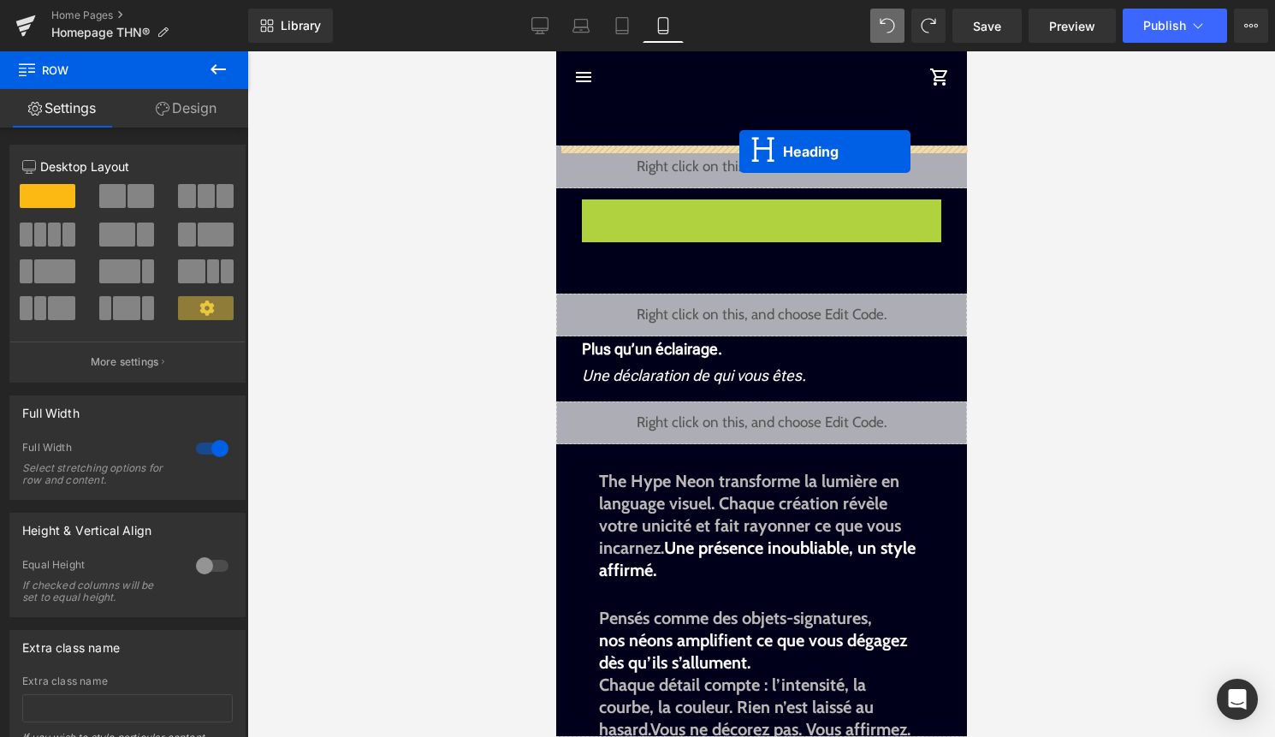
drag, startPoint x: 735, startPoint y: 219, endPoint x: 738, endPoint y: 151, distance: 67.7
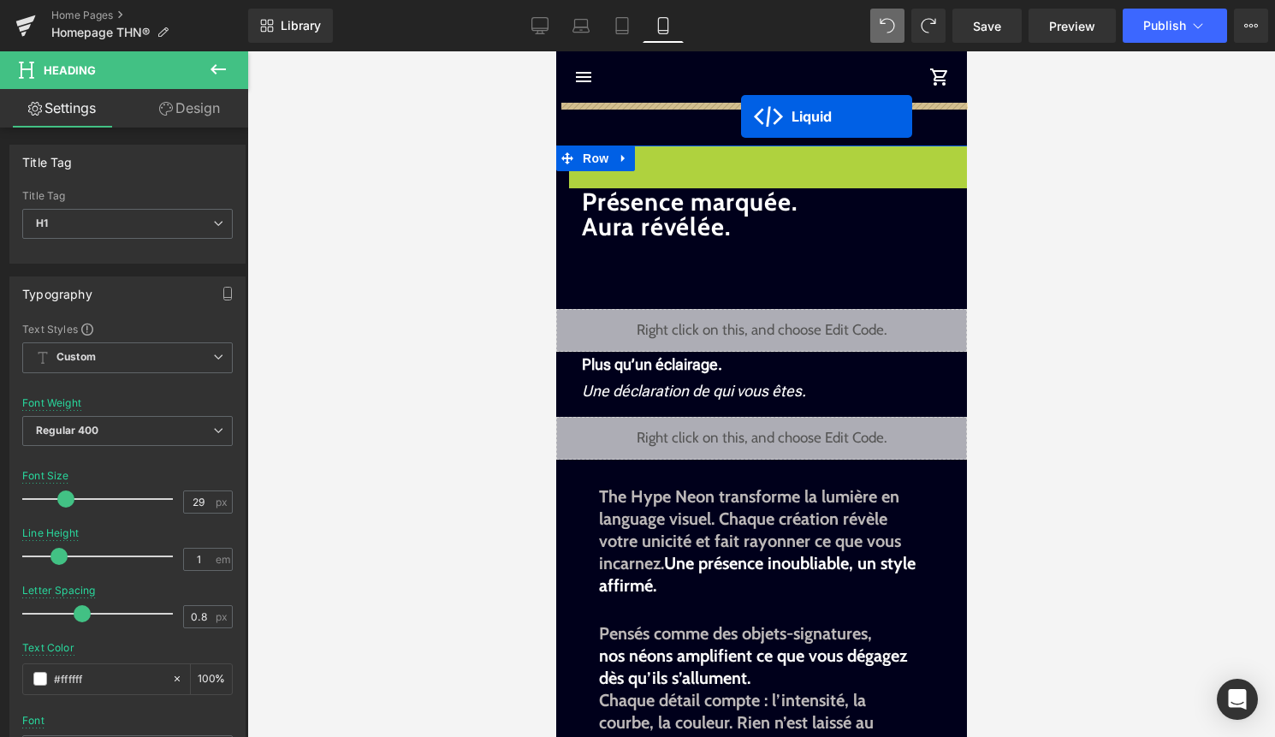
drag, startPoint x: 738, startPoint y: 157, endPoint x: 740, endPoint y: 116, distance: 41.1
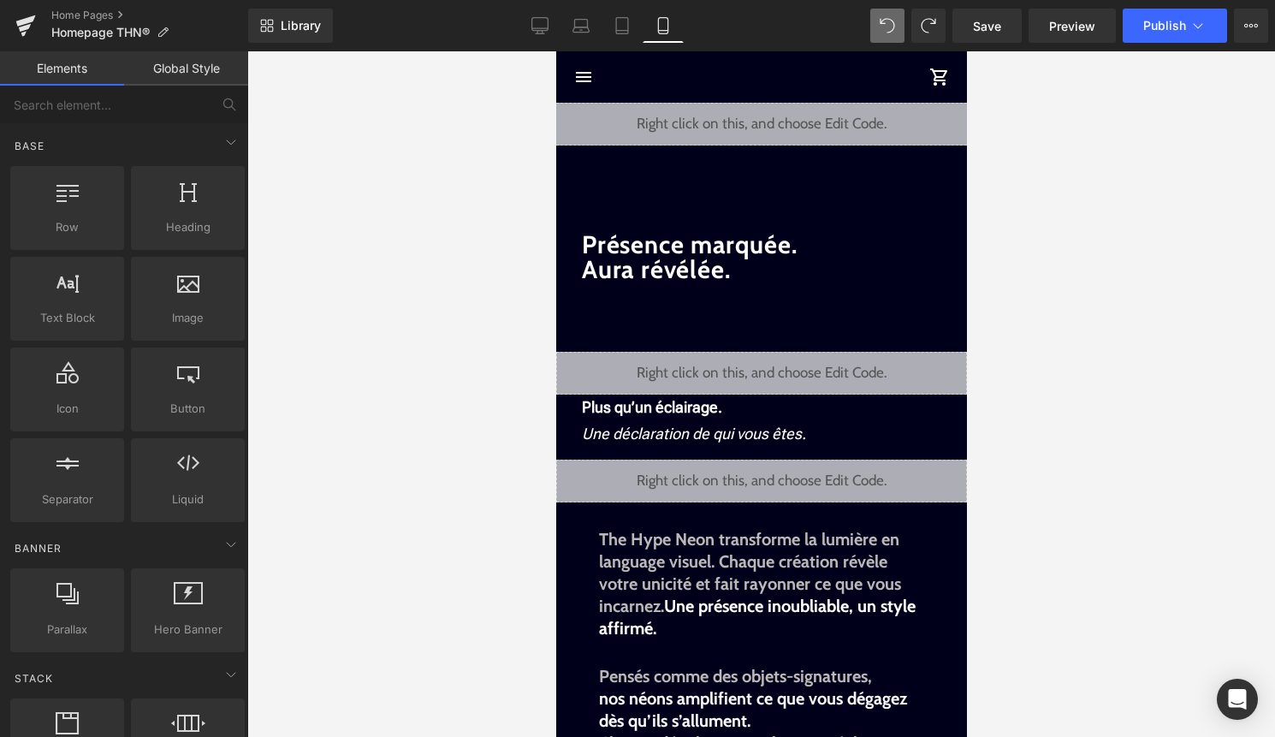
click at [749, 121] on span "Liquid" at bounding box center [750, 117] width 46 height 26
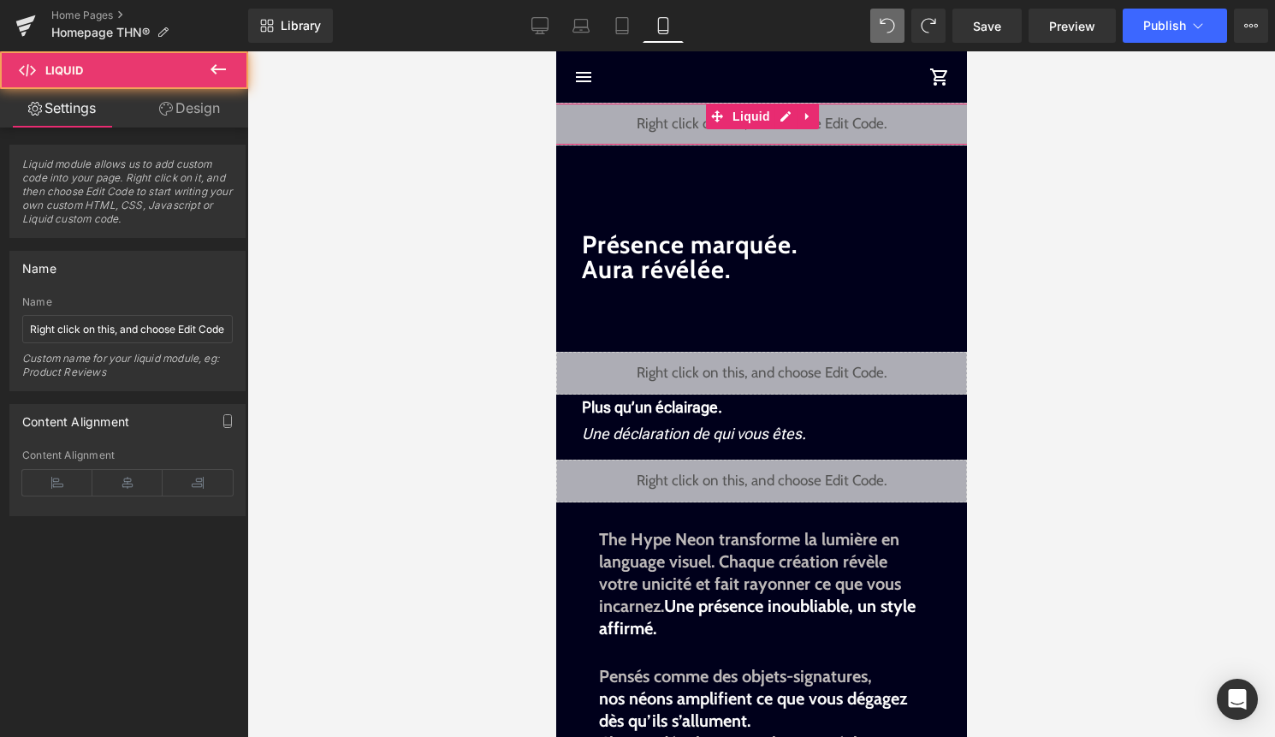
click at [211, 100] on link "Design" at bounding box center [189, 108] width 124 height 38
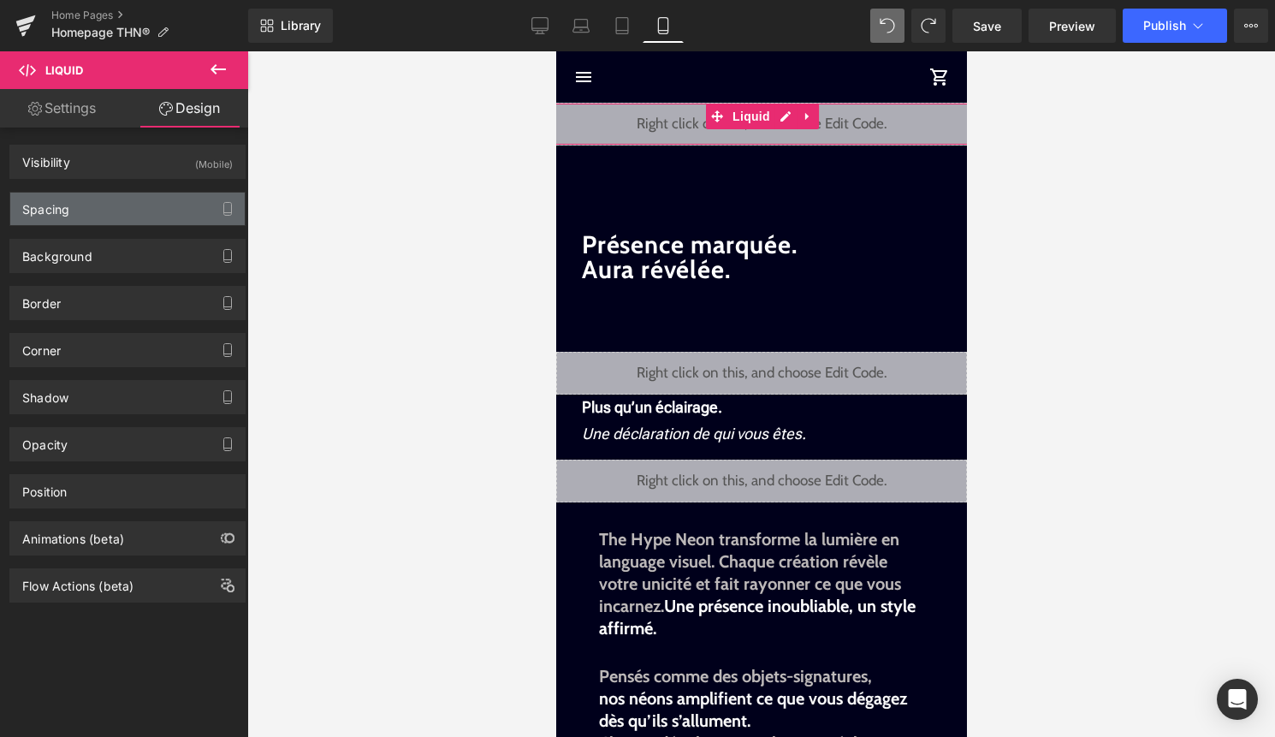
click at [142, 216] on div "Spacing" at bounding box center [127, 208] width 234 height 33
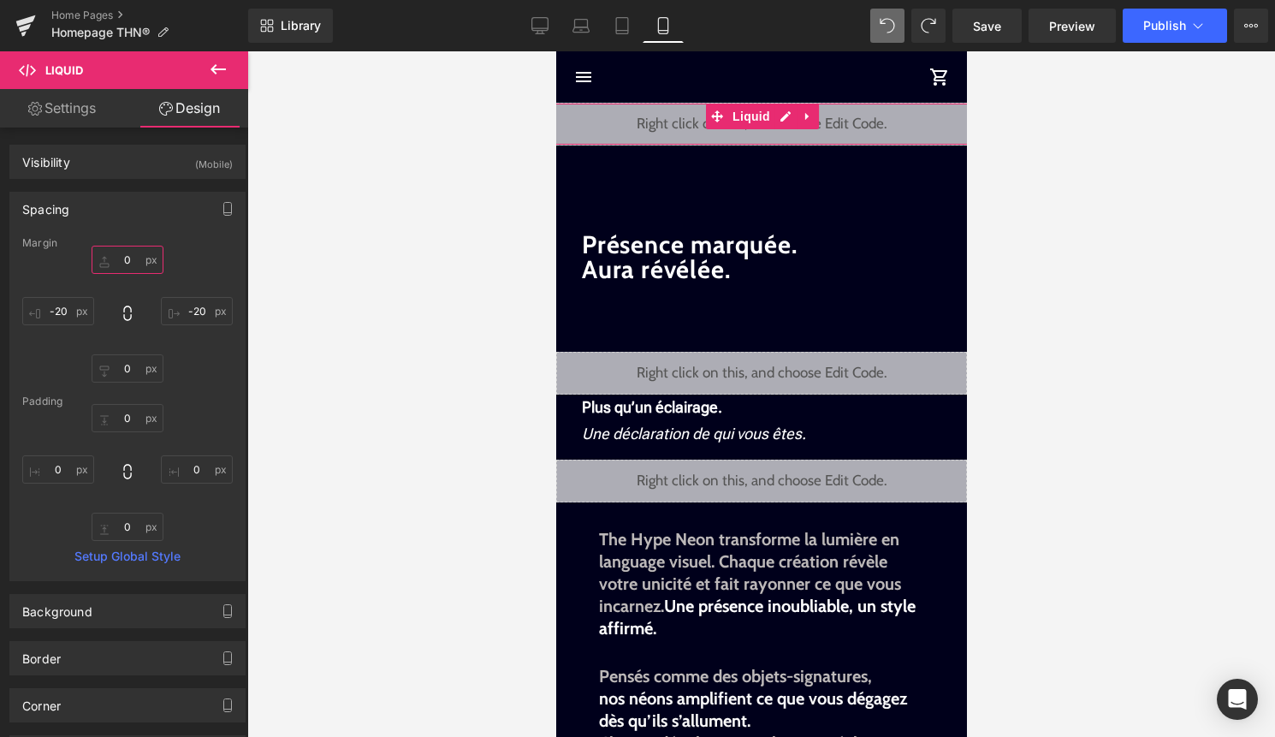
click at [127, 268] on input "0" at bounding box center [128, 260] width 72 height 28
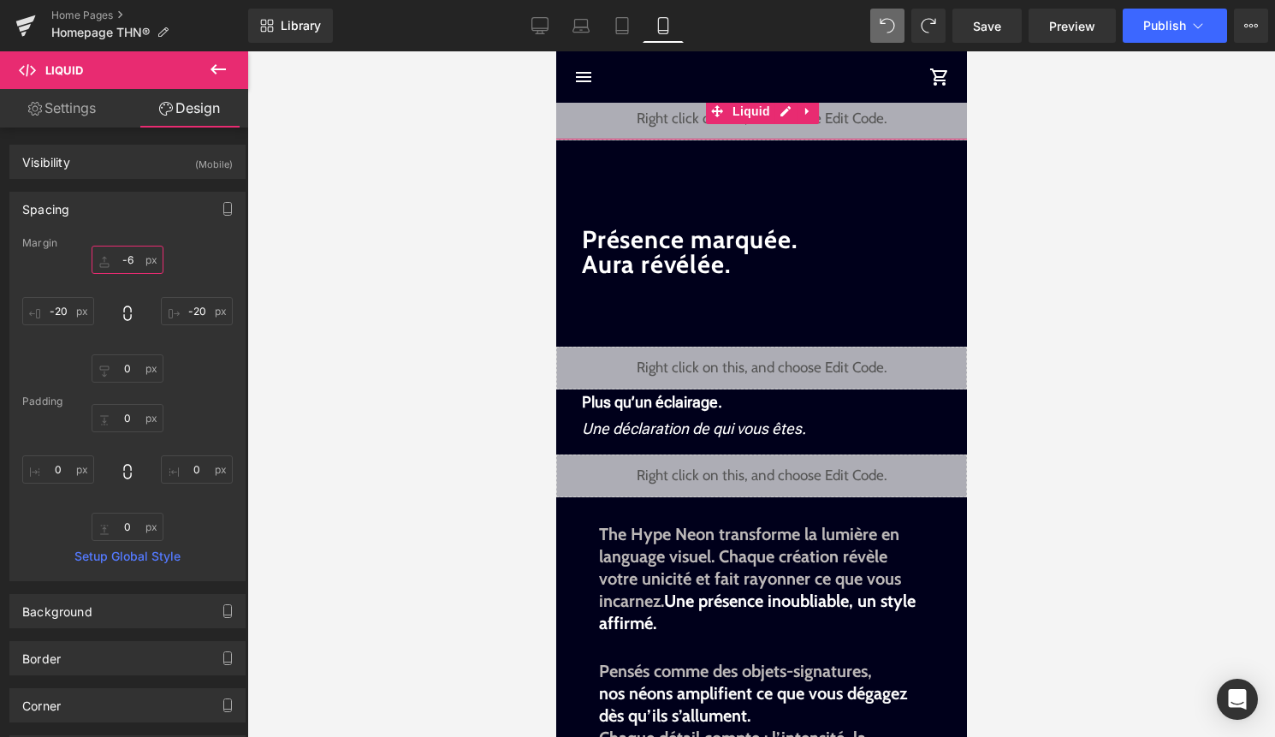
type input "-60"
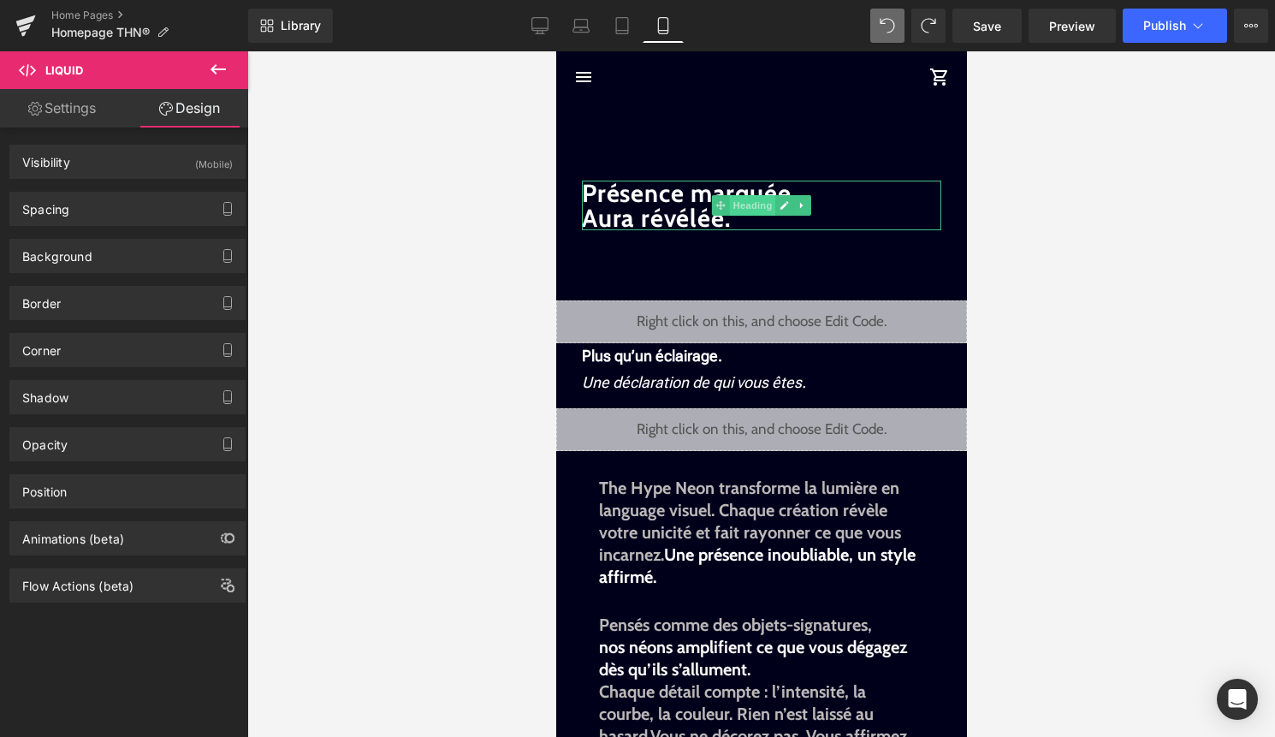
click at [741, 211] on span "Heading" at bounding box center [752, 205] width 46 height 21
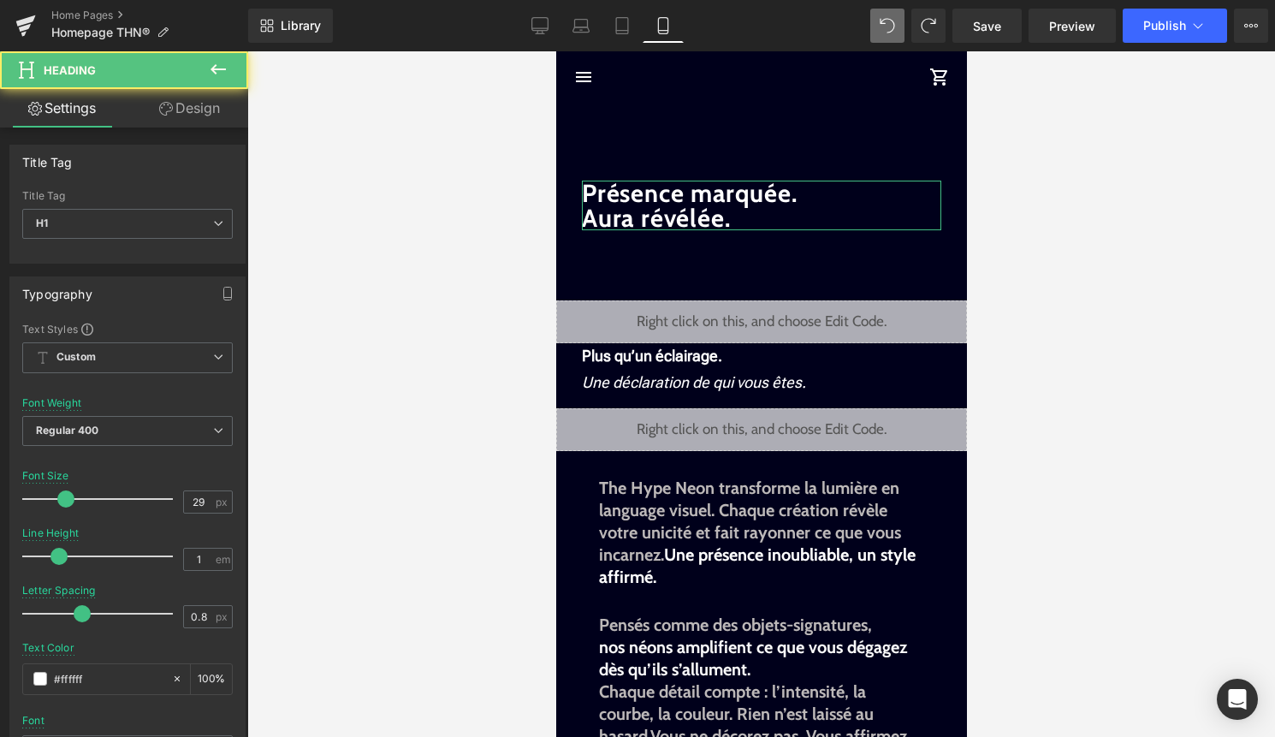
click at [199, 112] on link "Design" at bounding box center [189, 108] width 124 height 38
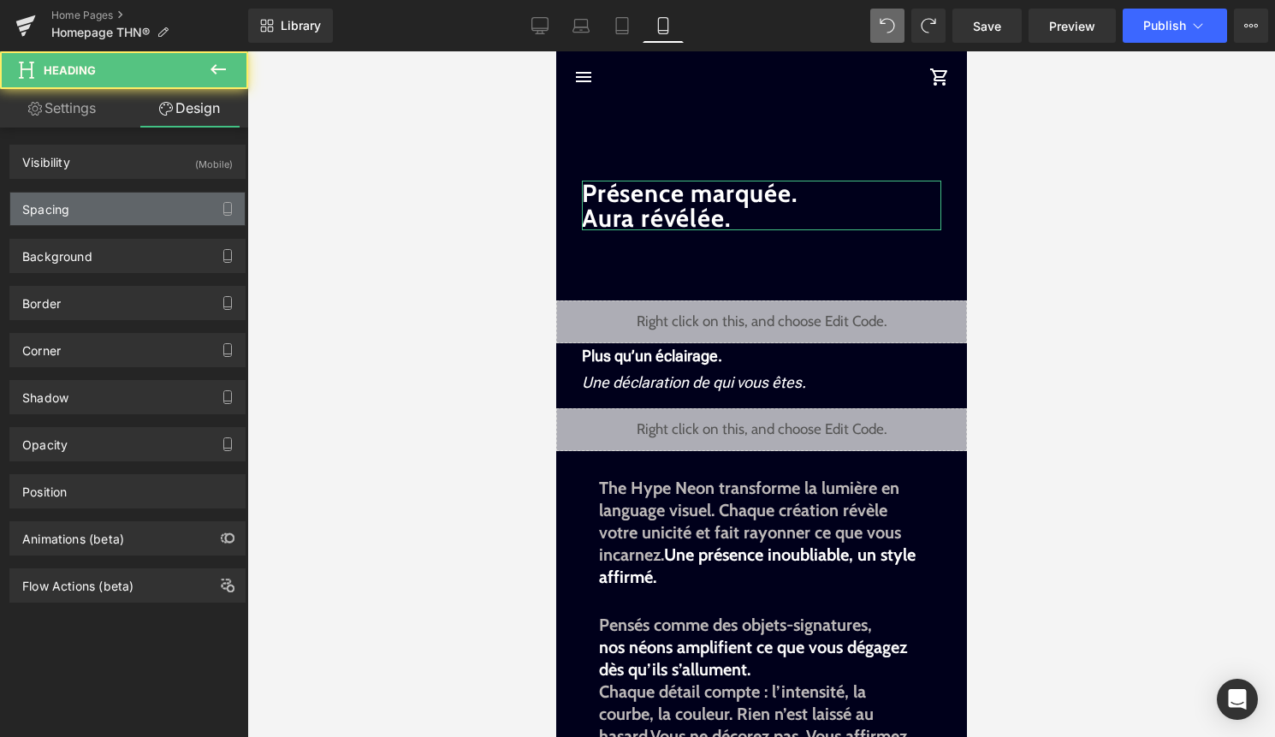
type input "50"
type input "30"
type input "10"
type input "30"
type input "0"
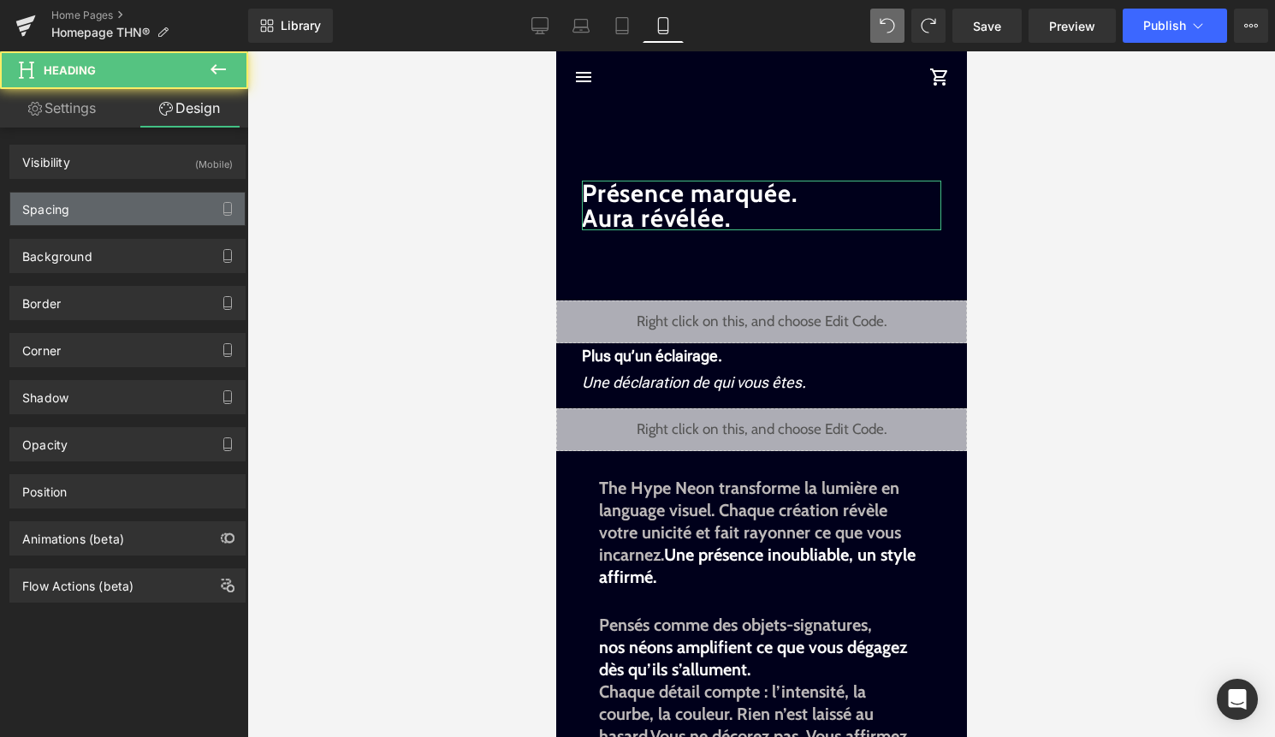
type input "0"
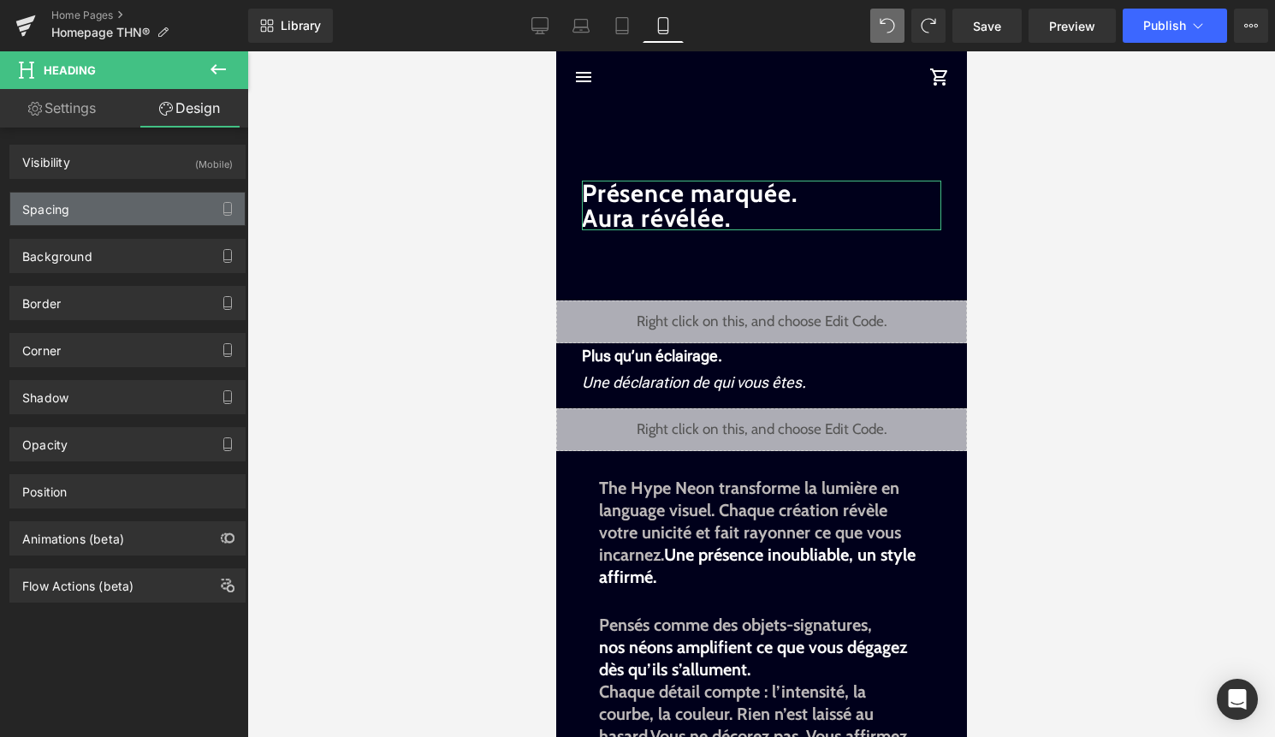
click at [127, 214] on div "Spacing" at bounding box center [127, 208] width 234 height 33
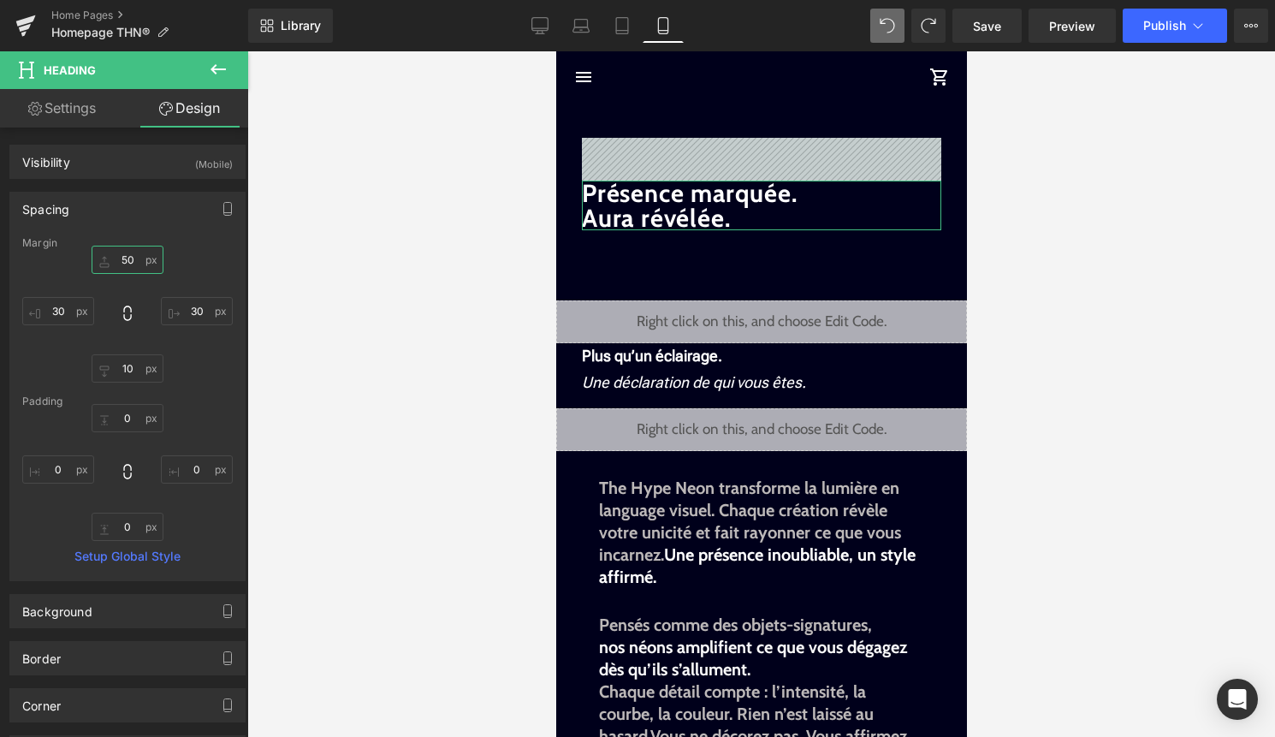
click at [124, 269] on input "50" at bounding box center [128, 260] width 72 height 28
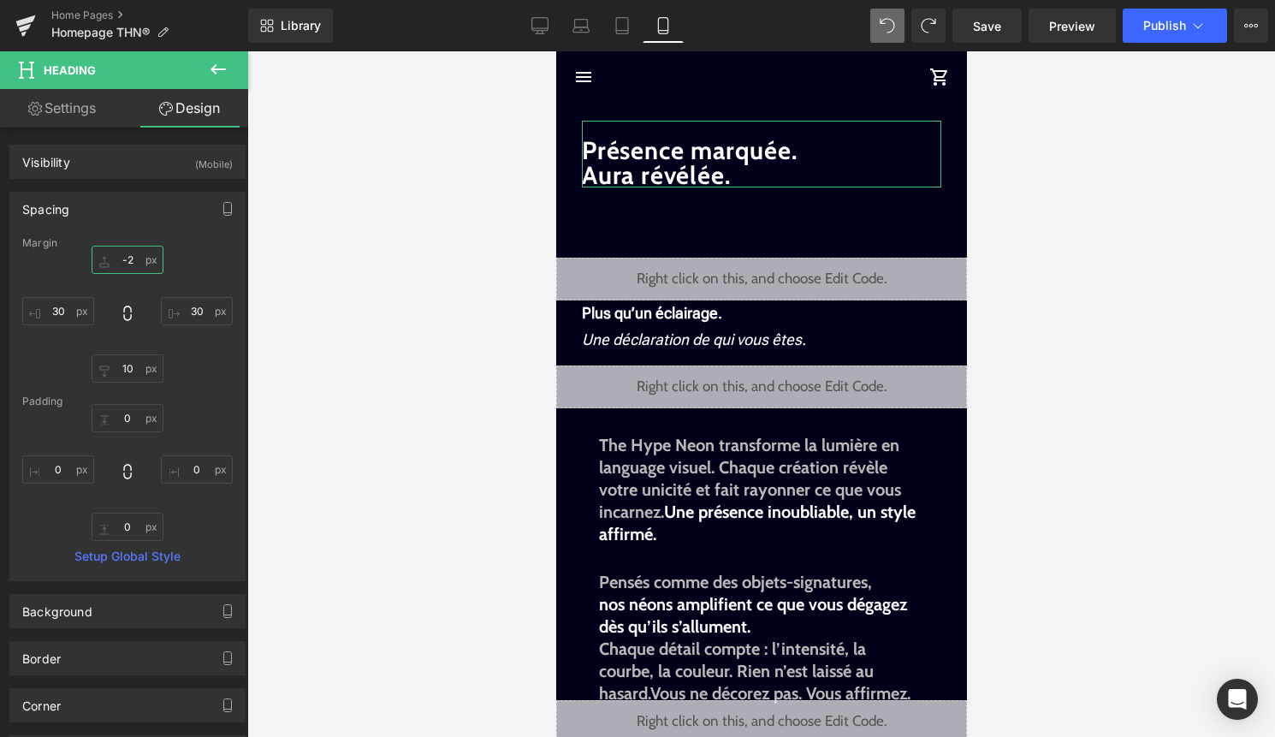
type input "-"
click at [723, 153] on span at bounding box center [720, 162] width 18 height 21
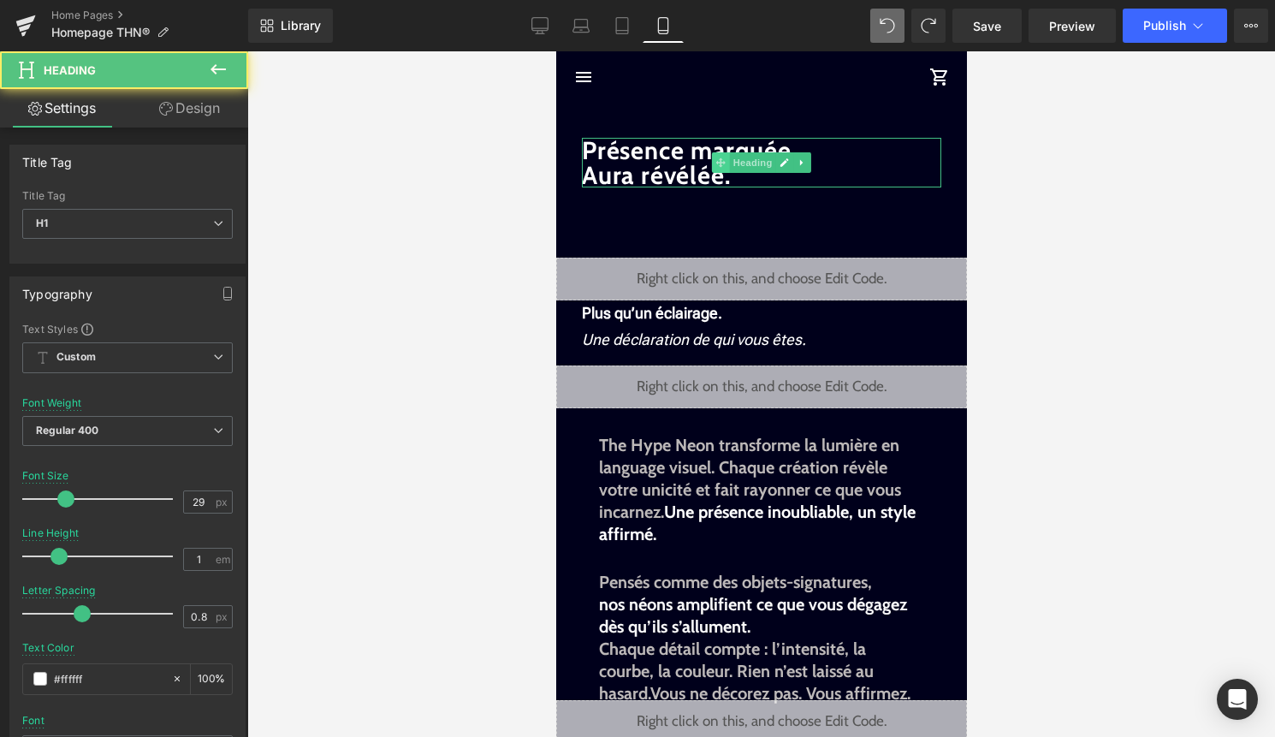
click at [726, 160] on span at bounding box center [720, 162] width 18 height 21
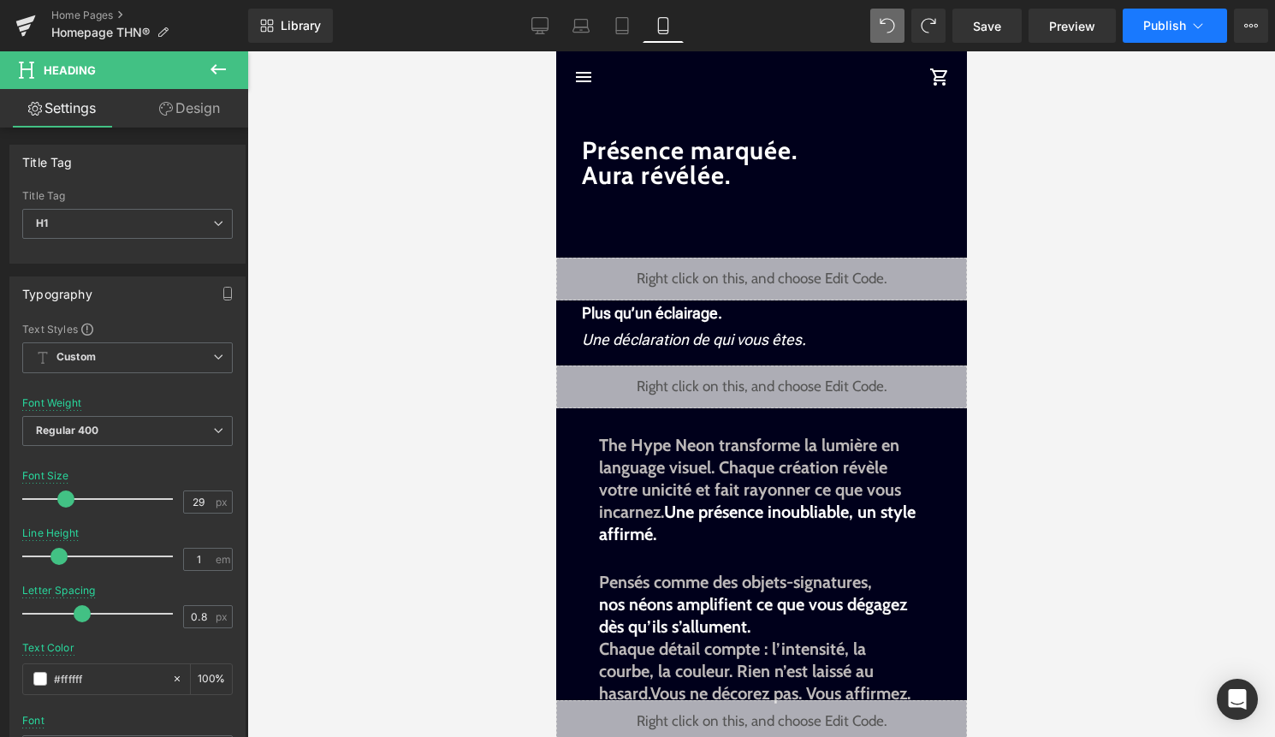
click at [1185, 33] on button "Publish" at bounding box center [1174, 26] width 104 height 34
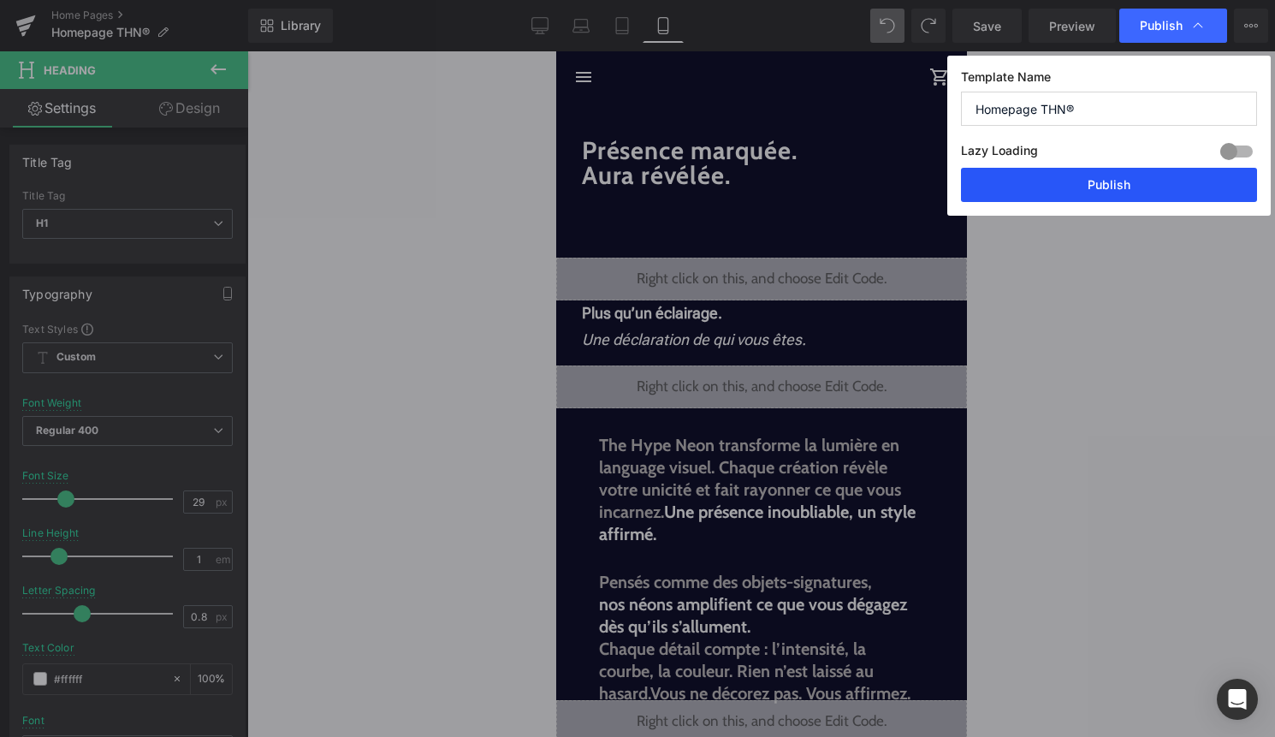
click at [1140, 183] on button "Publish" at bounding box center [1109, 185] width 296 height 34
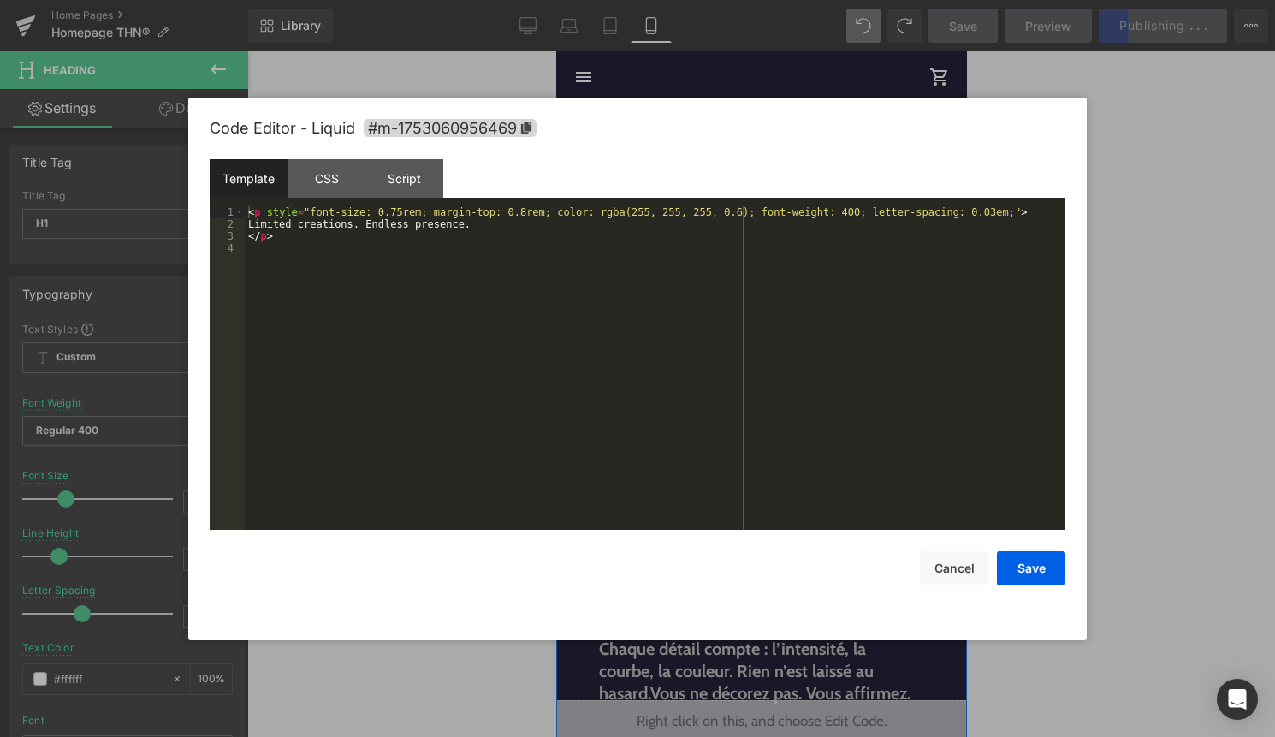
click at [781, 269] on div "Liquid" at bounding box center [760, 279] width 411 height 43
click at [959, 566] on button "Cancel" at bounding box center [954, 568] width 68 height 34
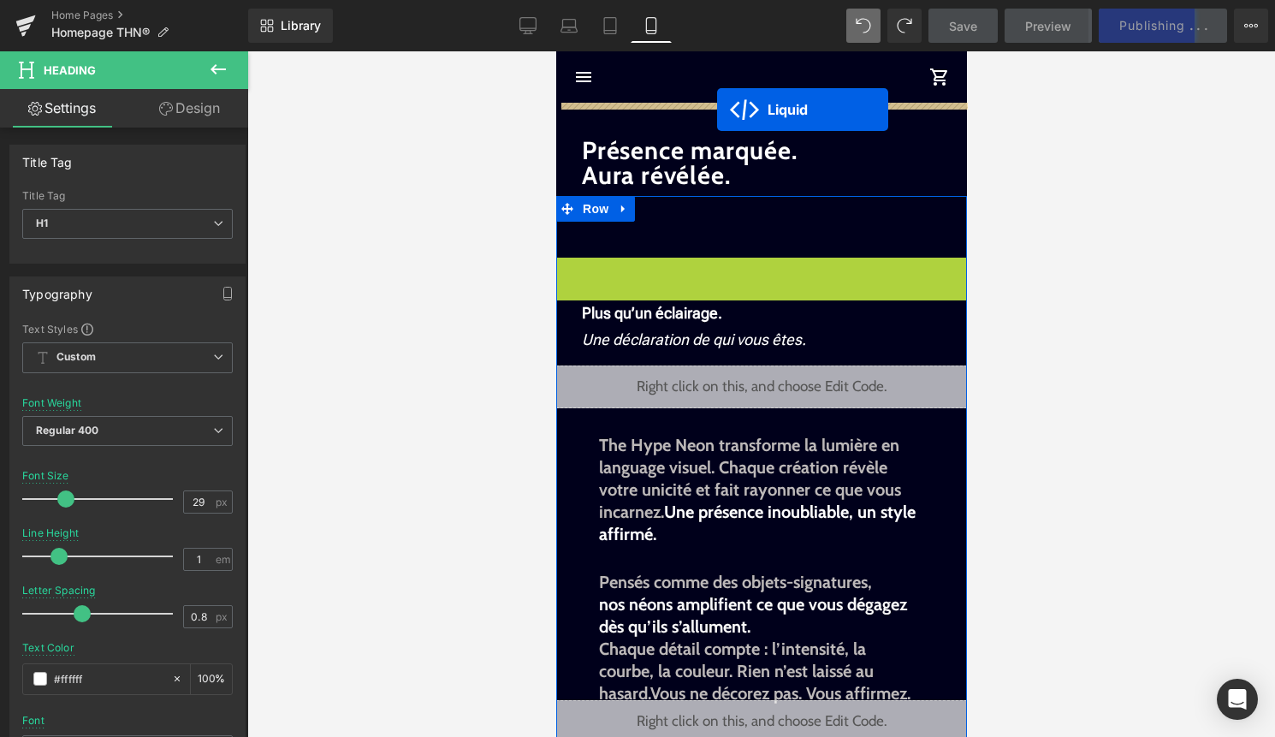
drag, startPoint x: 717, startPoint y: 275, endPoint x: 716, endPoint y: 110, distance: 165.1
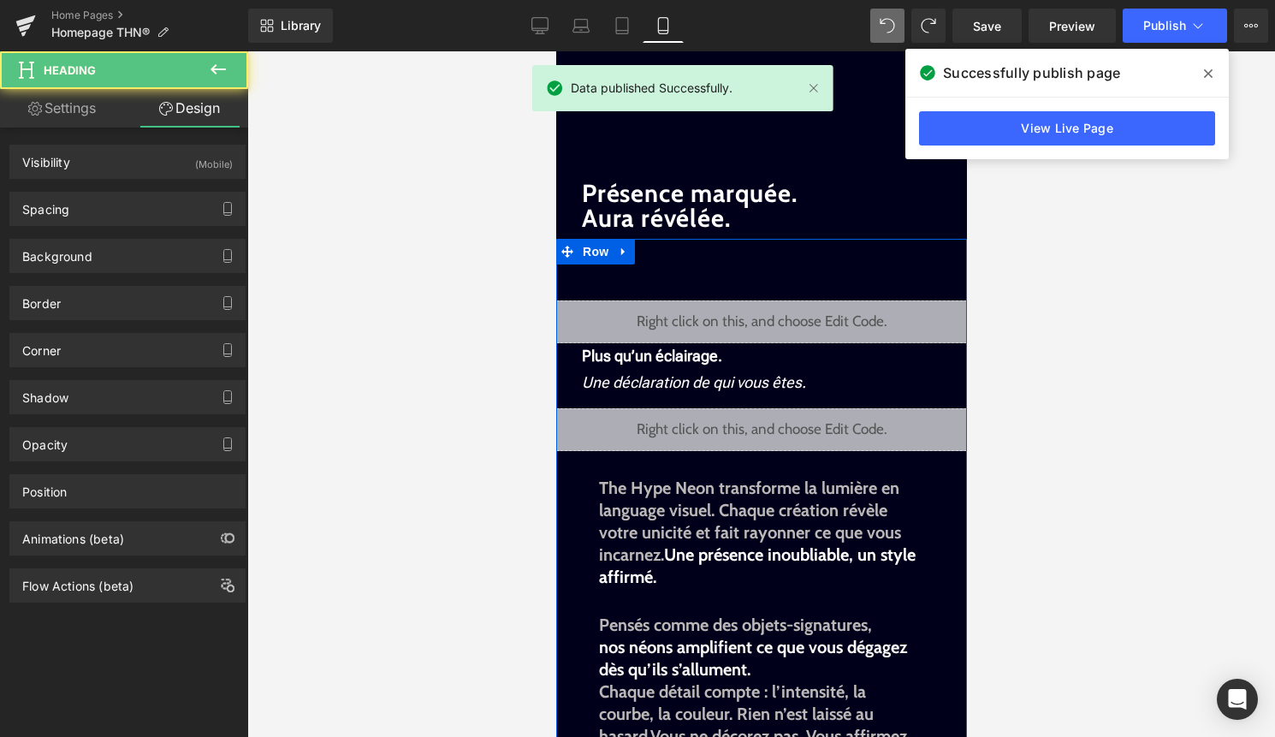
click at [861, 20] on div "Library Mobile Desktop Laptop Tablet Mobile Save Preview Publish Scheduled View…" at bounding box center [761, 26] width 1027 height 34
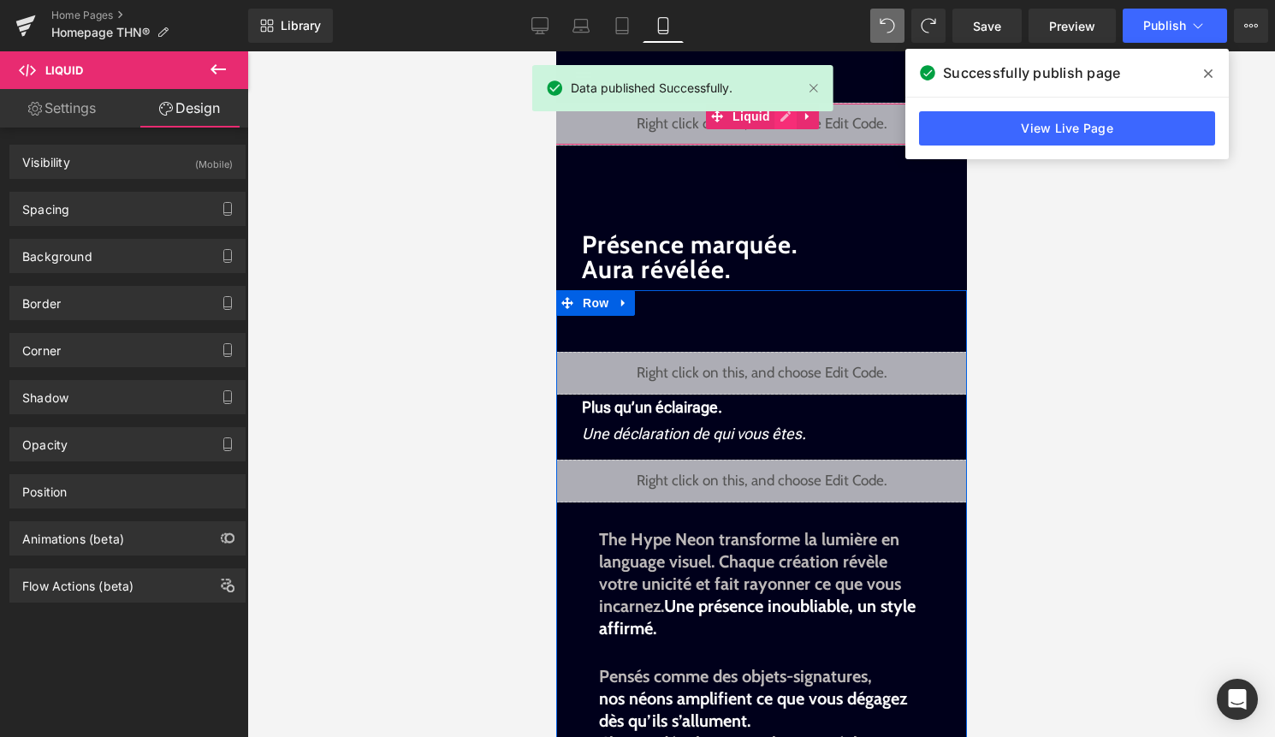
click at [789, 120] on div "Liquid" at bounding box center [760, 124] width 445 height 43
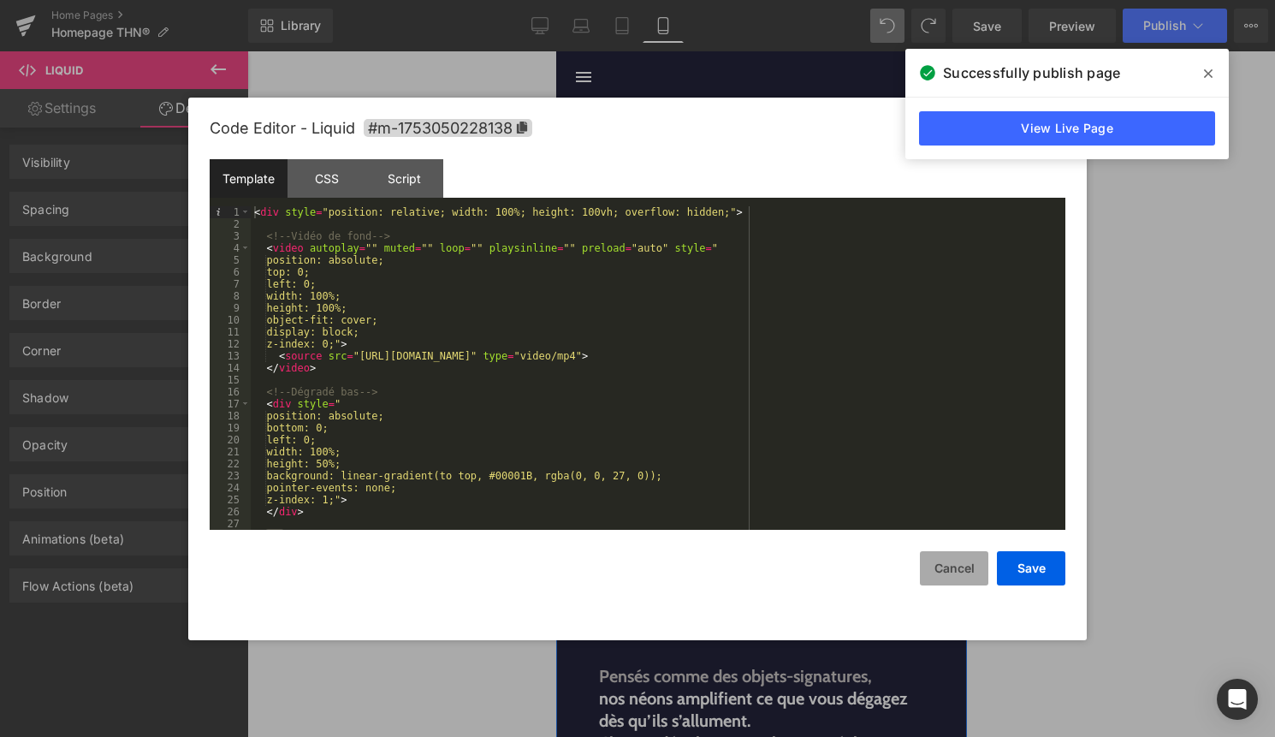
click at [954, 565] on button "Cancel" at bounding box center [954, 568] width 68 height 34
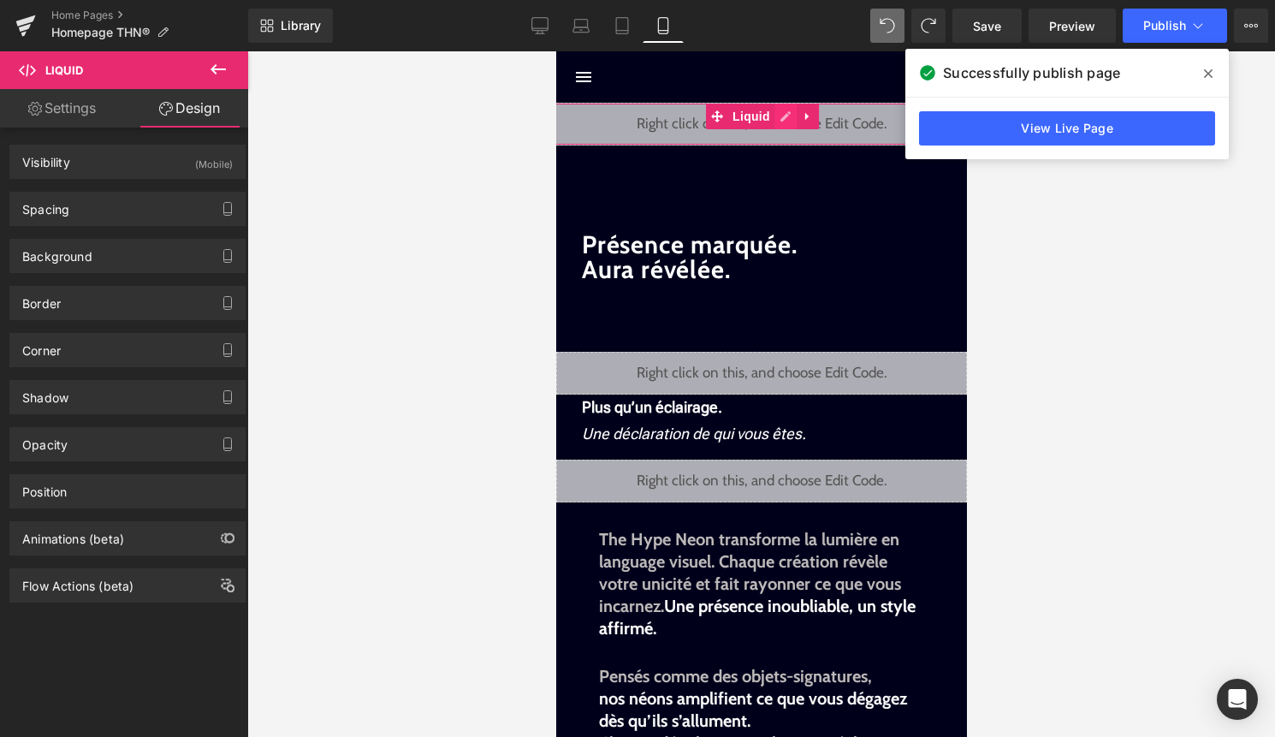
click at [779, 116] on div "Liquid" at bounding box center [760, 124] width 445 height 43
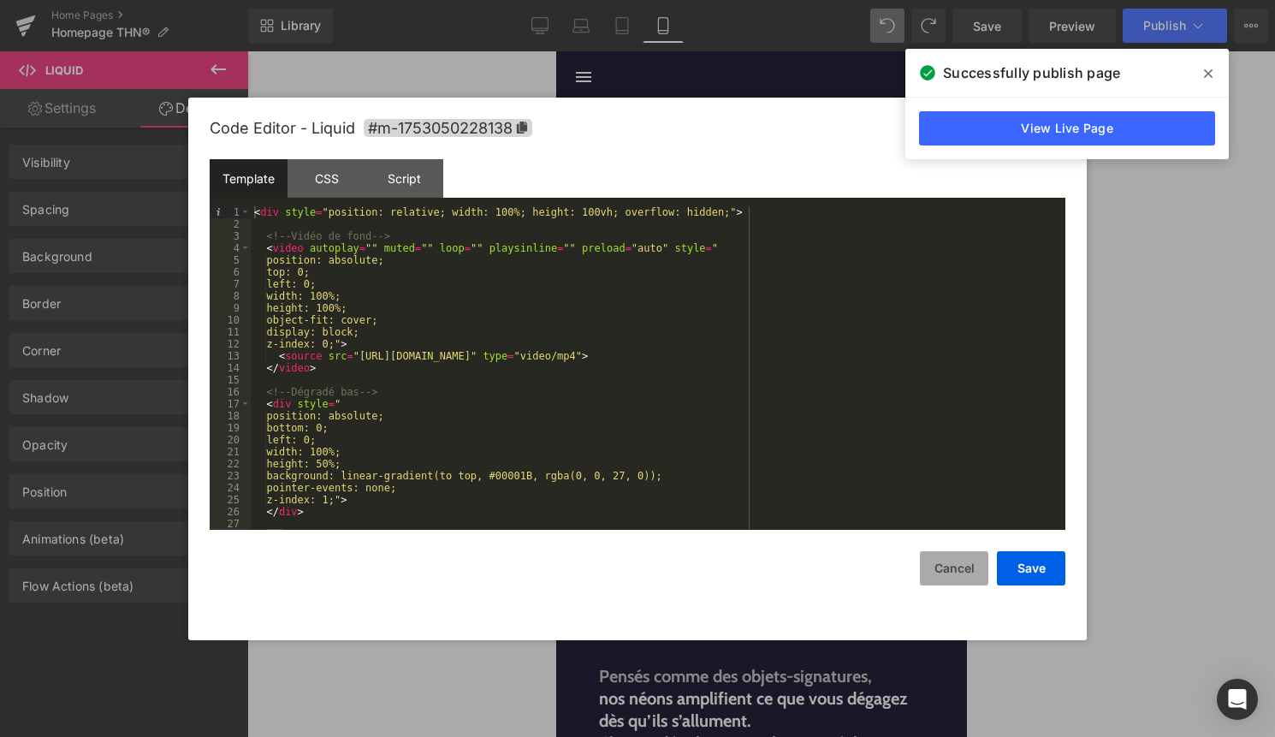
click at [961, 576] on button "Cancel" at bounding box center [954, 568] width 68 height 34
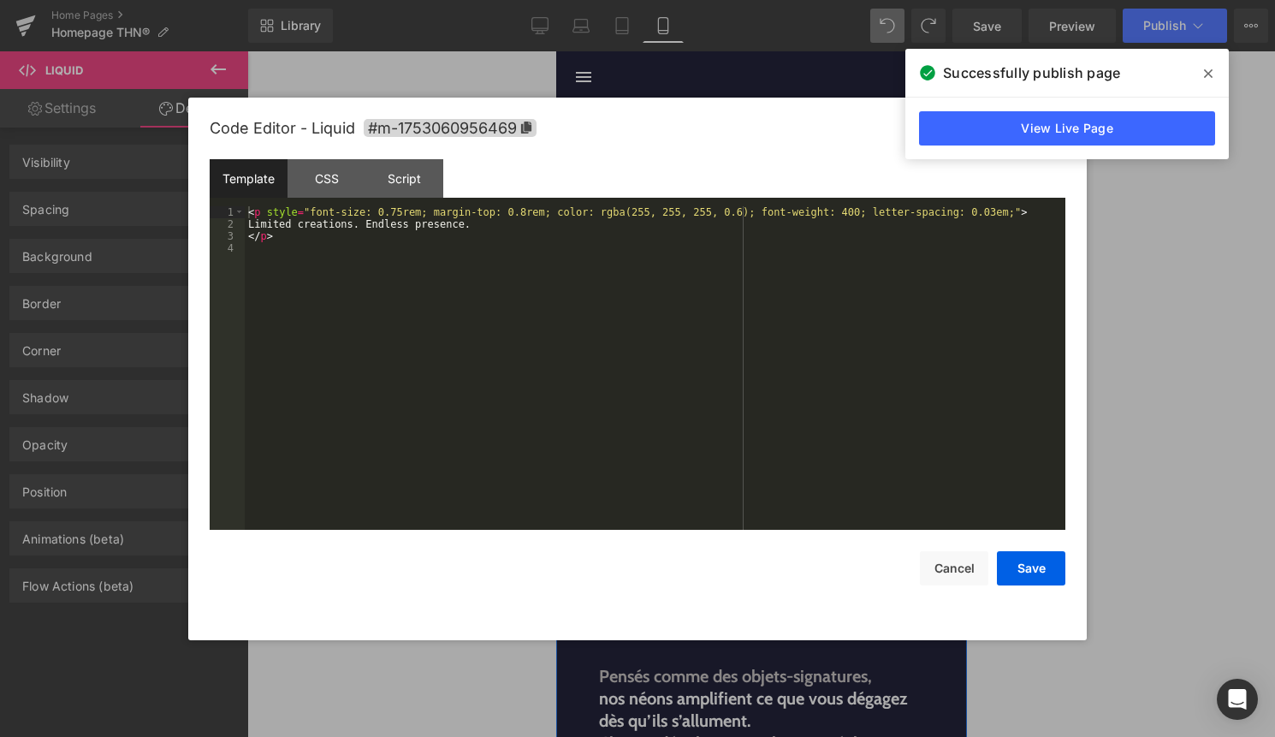
click at [784, 362] on div "Liquid" at bounding box center [760, 373] width 411 height 43
click at [954, 571] on button "Cancel" at bounding box center [954, 568] width 68 height 34
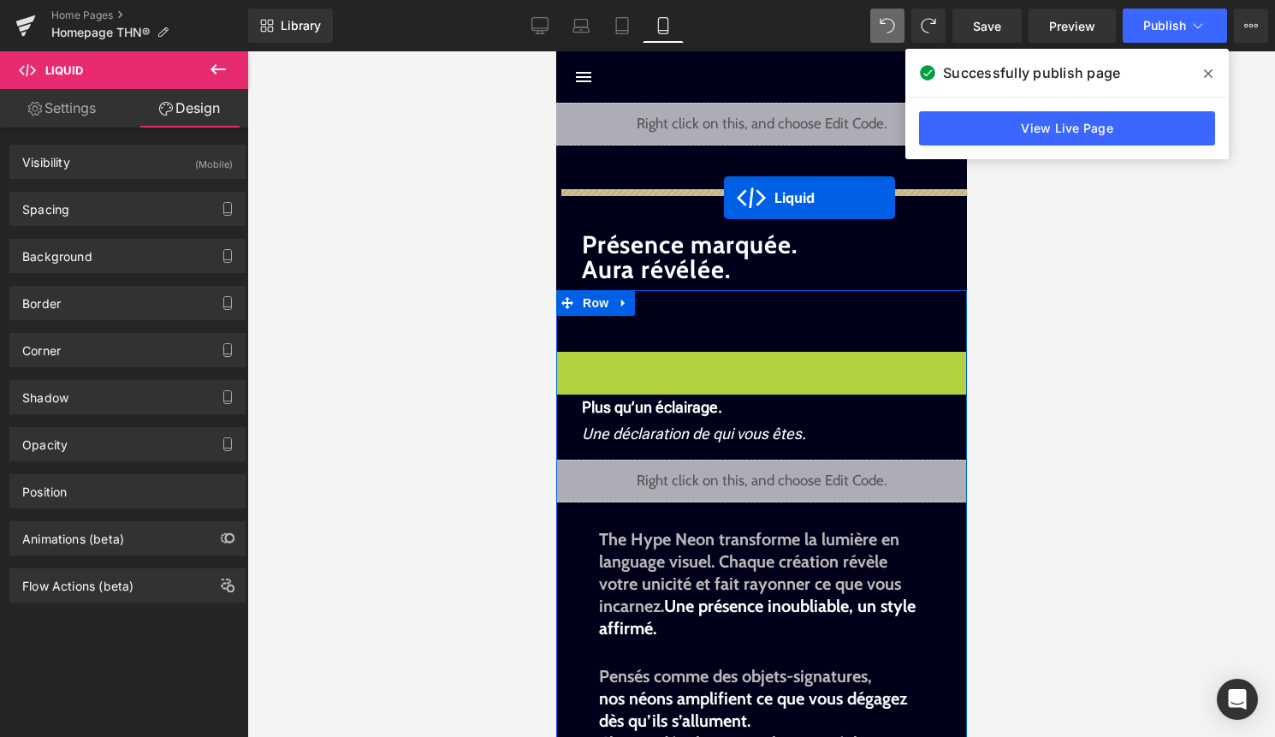
drag, startPoint x: 718, startPoint y: 363, endPoint x: 724, endPoint y: 189, distance: 173.8
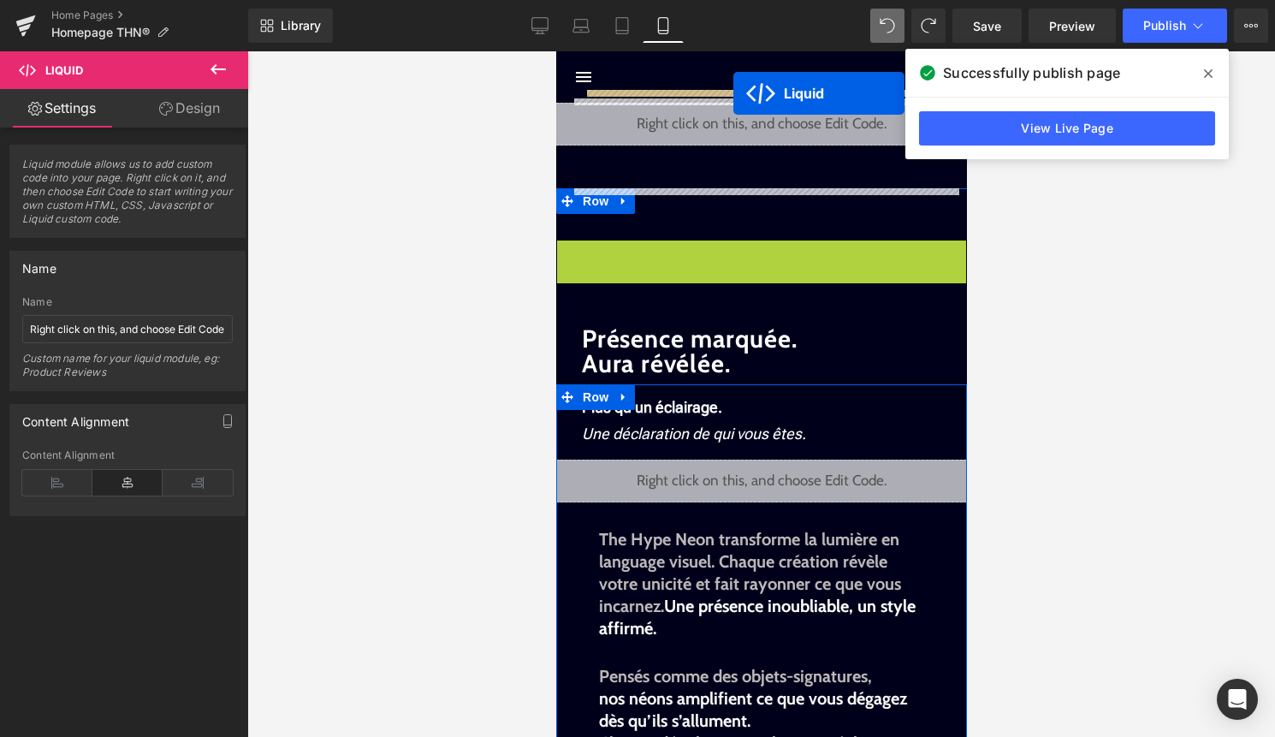
drag, startPoint x: 714, startPoint y: 251, endPoint x: 732, endPoint y: 93, distance: 158.4
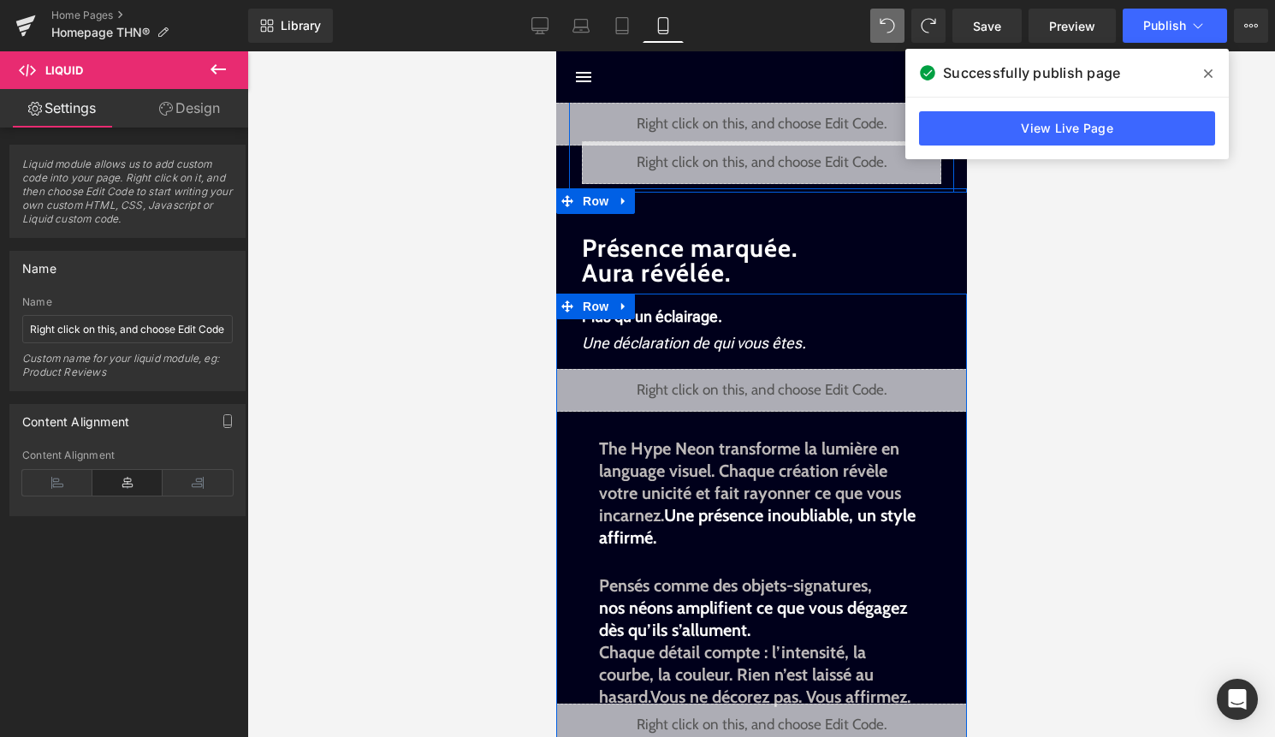
click at [779, 121] on div "Infinite Aura Text Block Impossible to ignore. All eyes on you . Text Block Cré…" at bounding box center [760, 32] width 385 height 304
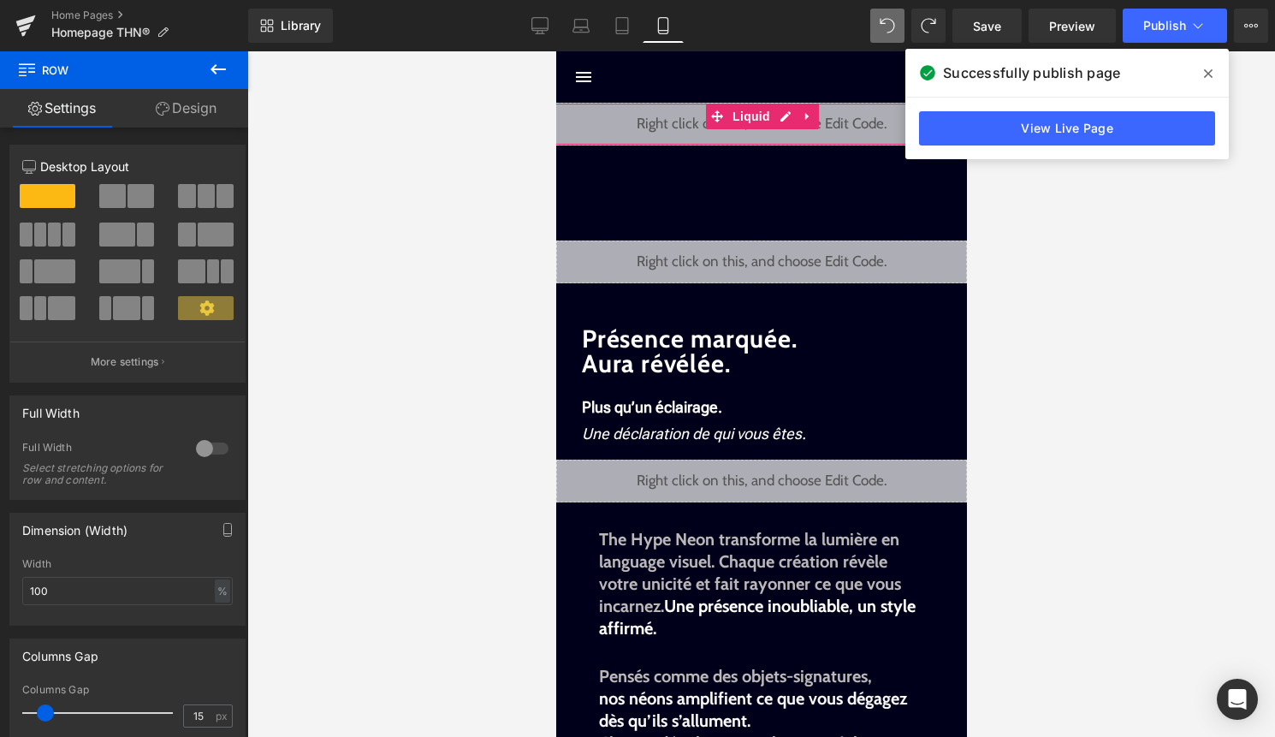
click at [747, 119] on span "Liquid" at bounding box center [750, 117] width 46 height 26
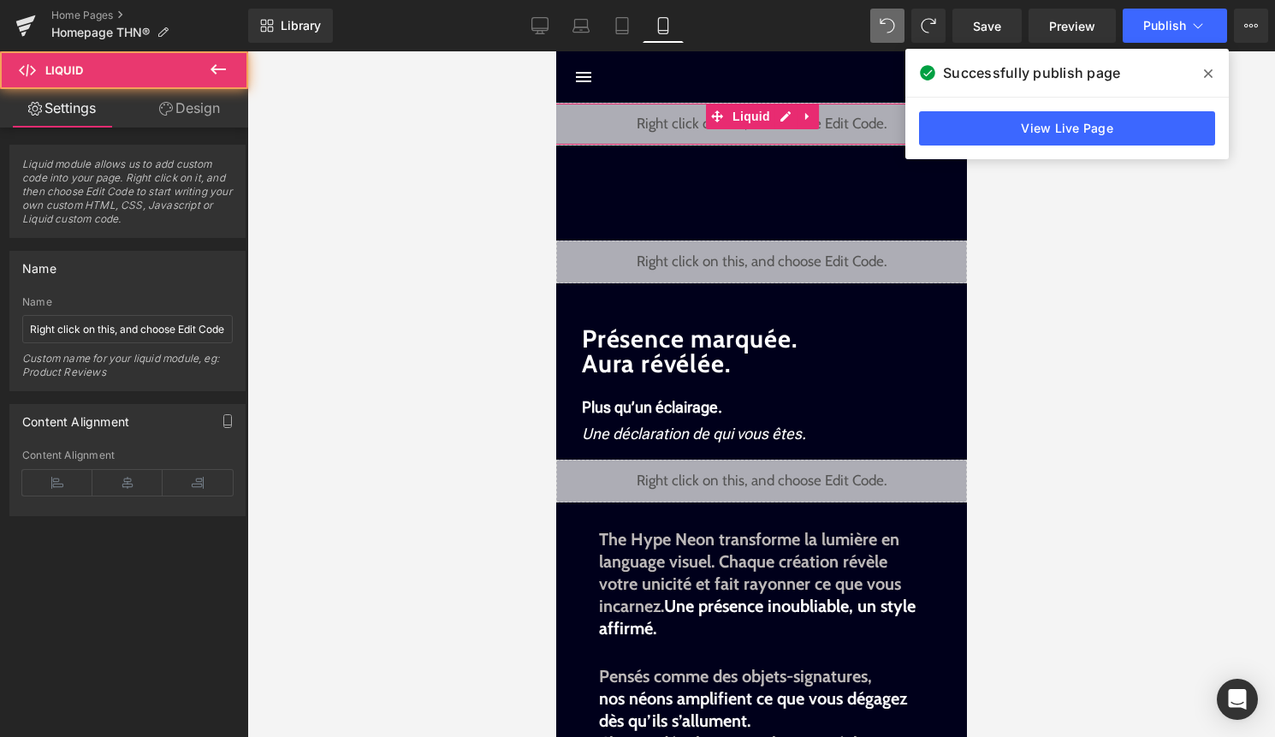
click at [206, 101] on link "Design" at bounding box center [189, 108] width 124 height 38
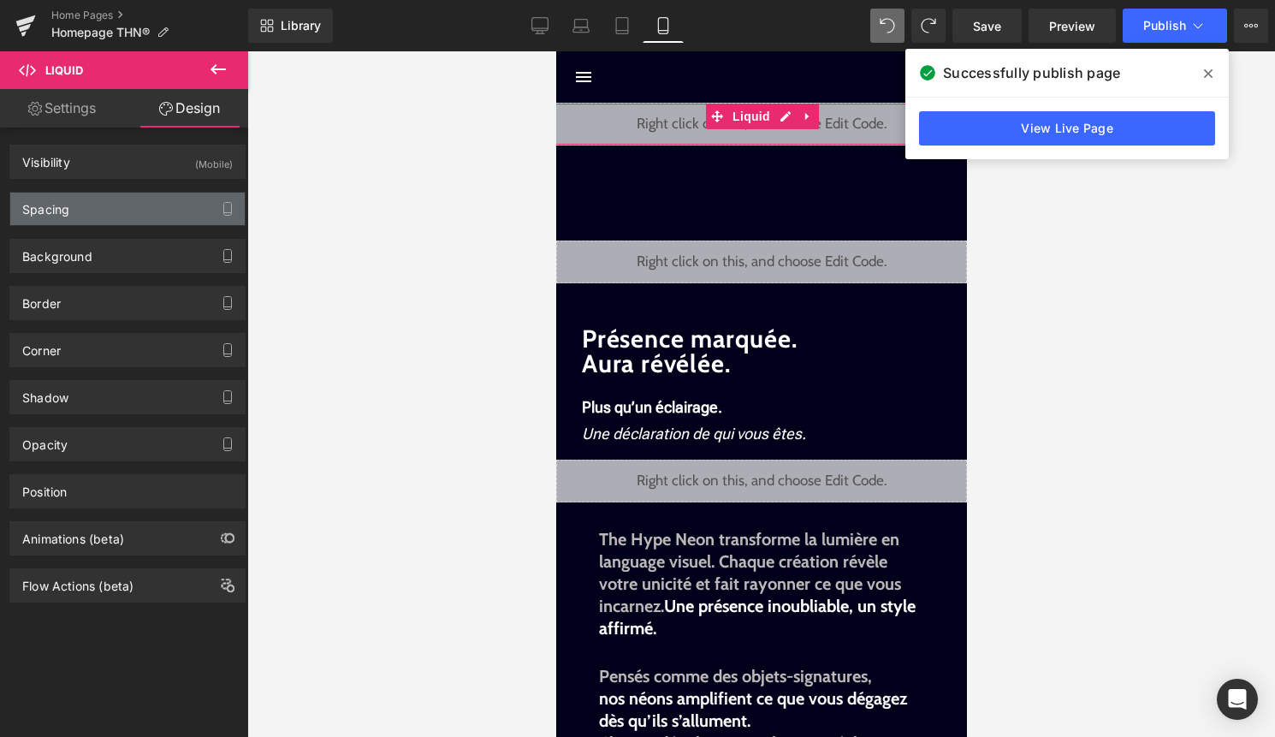
type input "0"
type input "-20"
type input "0"
type input "-20"
type input "0"
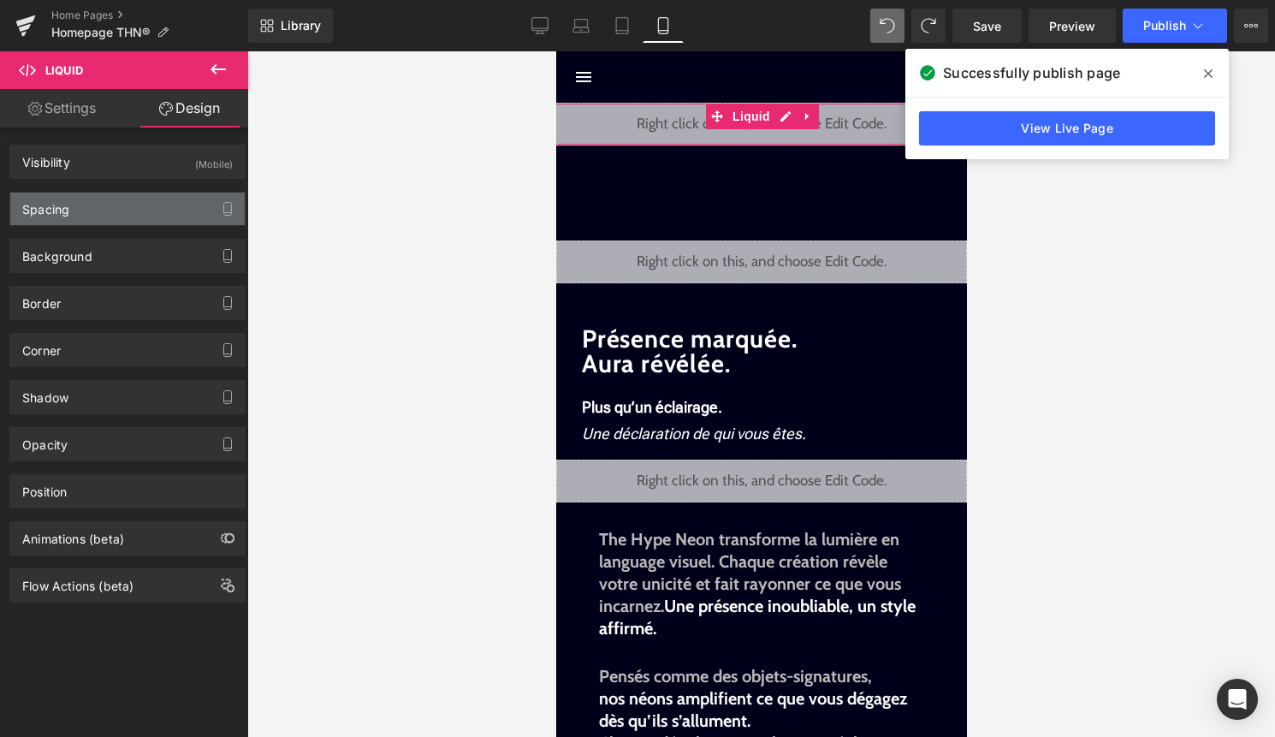
type input "0"
click at [140, 207] on div "Spacing" at bounding box center [127, 208] width 234 height 33
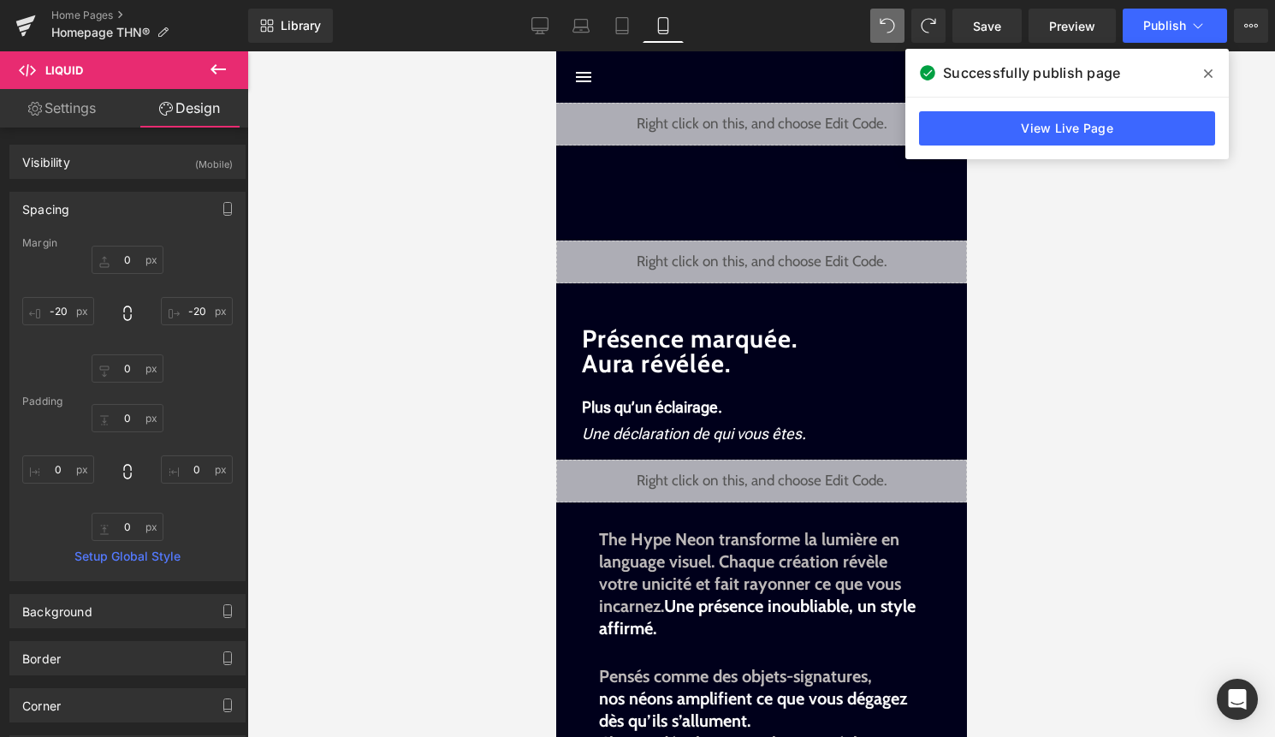
click at [778, 117] on div "Liquid" at bounding box center [760, 124] width 445 height 43
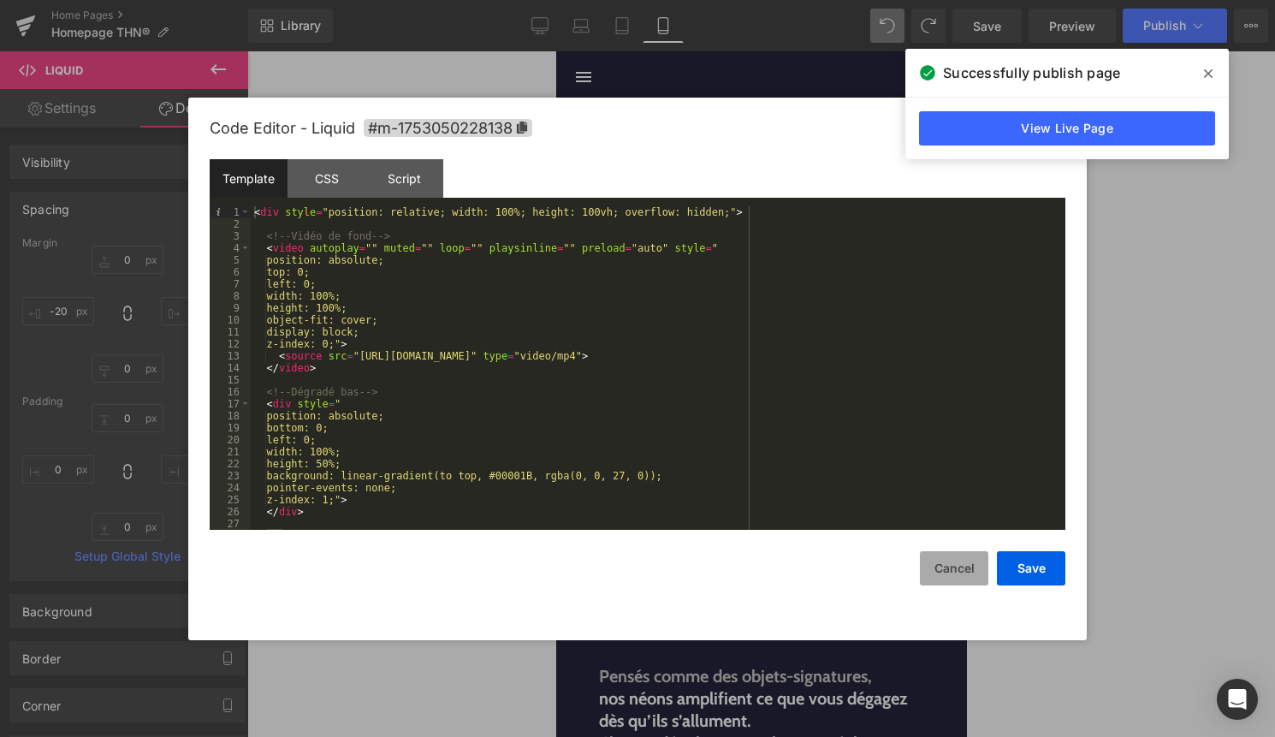
click at [967, 560] on button "Cancel" at bounding box center [954, 568] width 68 height 34
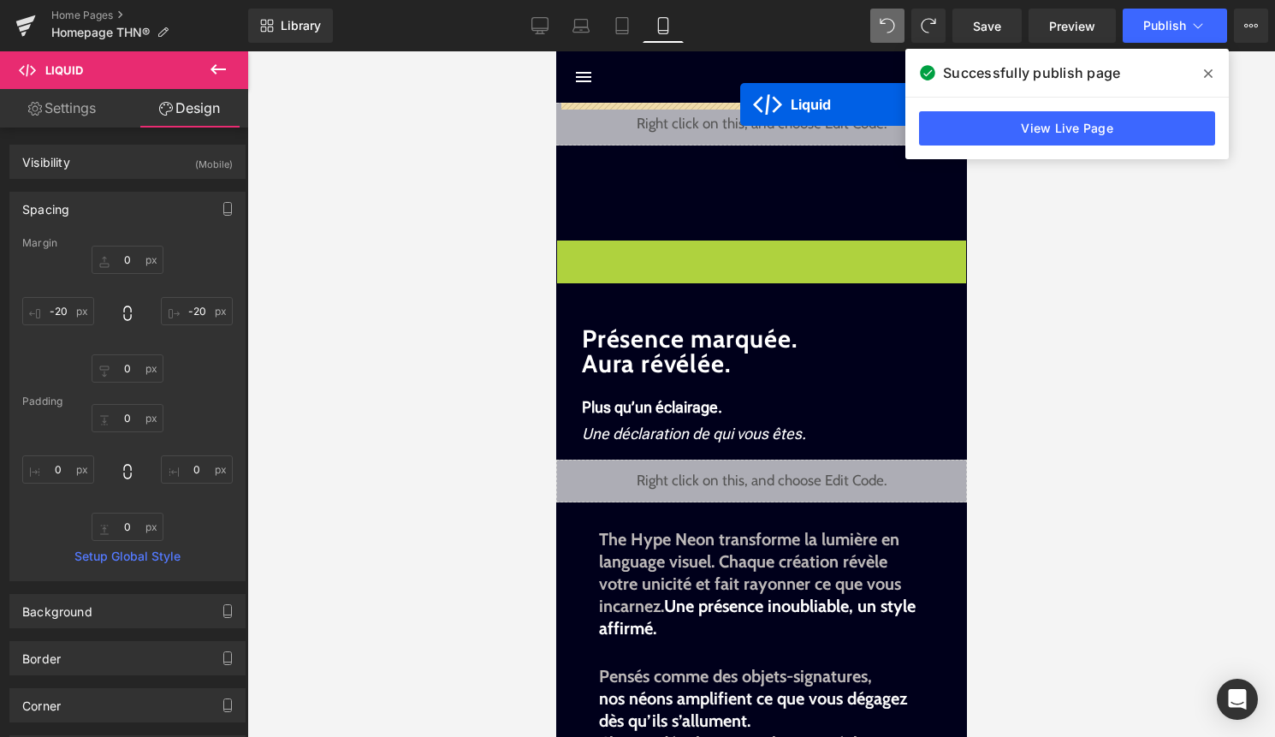
drag, startPoint x: 721, startPoint y: 250, endPoint x: 739, endPoint y: 105, distance: 145.7
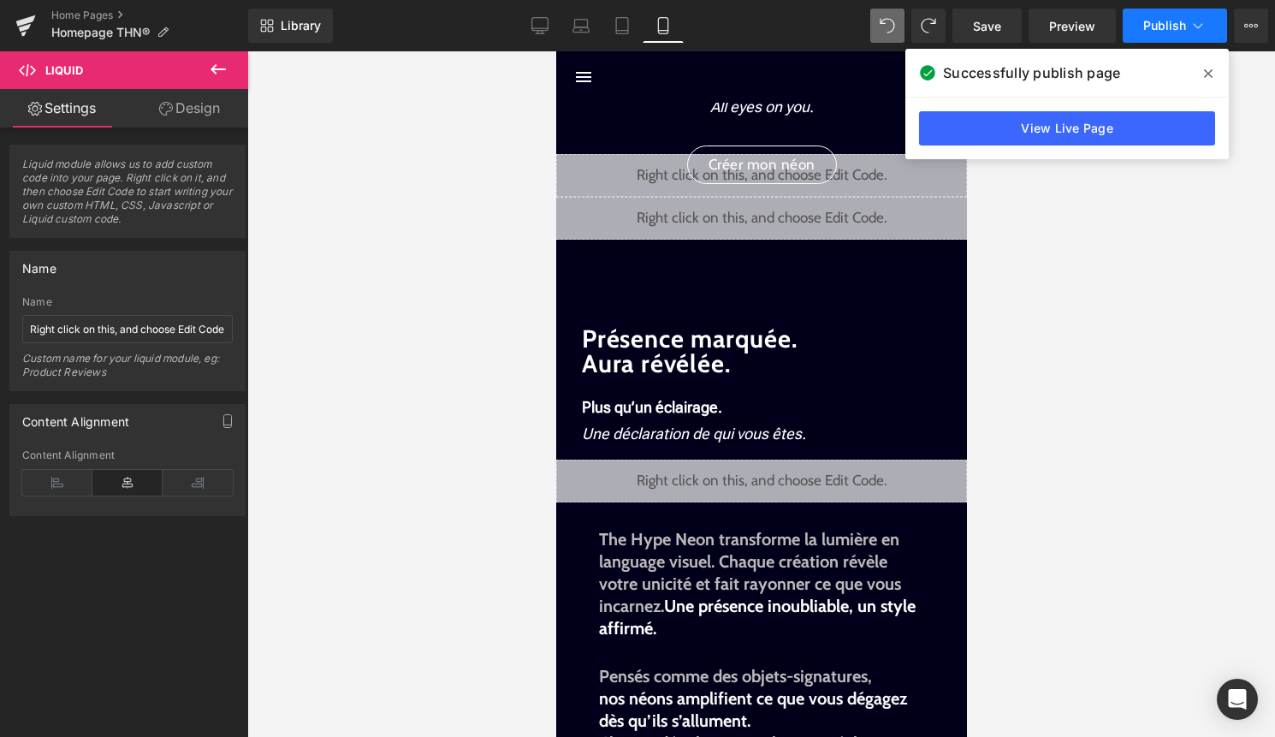
click at [1150, 33] on button "Publish" at bounding box center [1174, 26] width 104 height 34
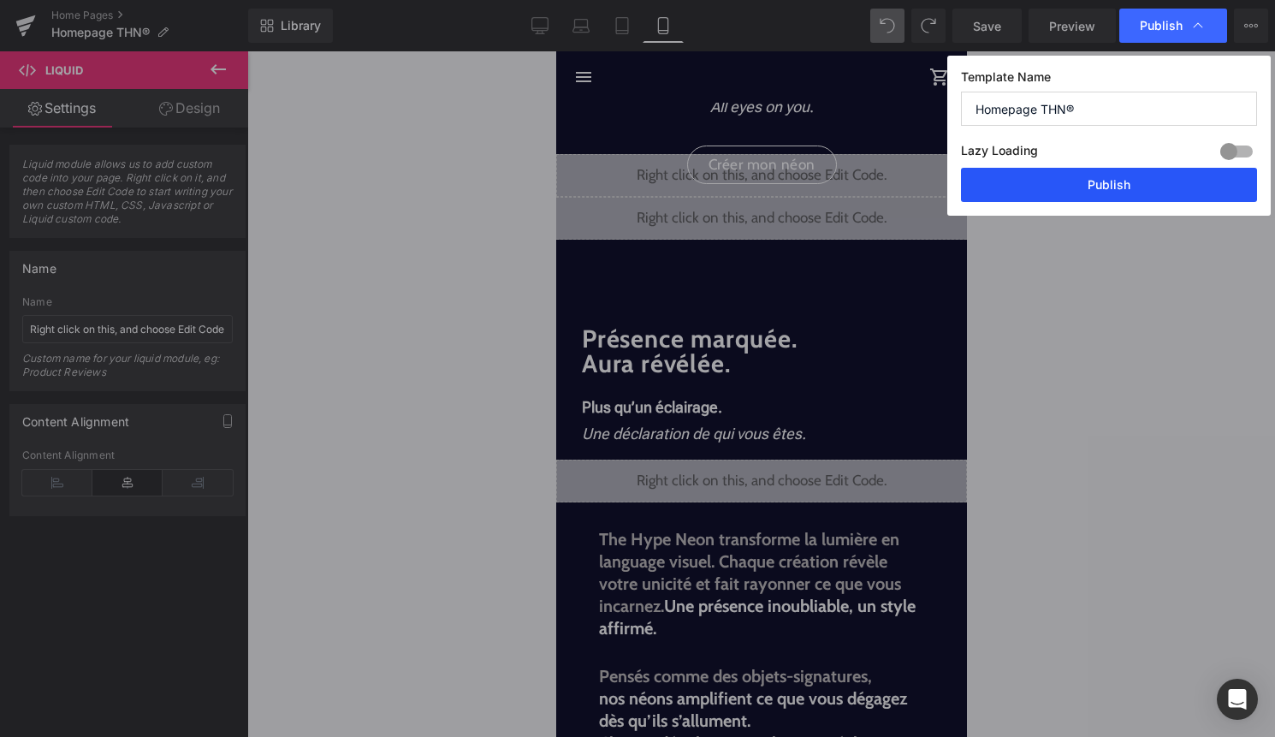
click at [1122, 169] on button "Publish" at bounding box center [1109, 185] width 296 height 34
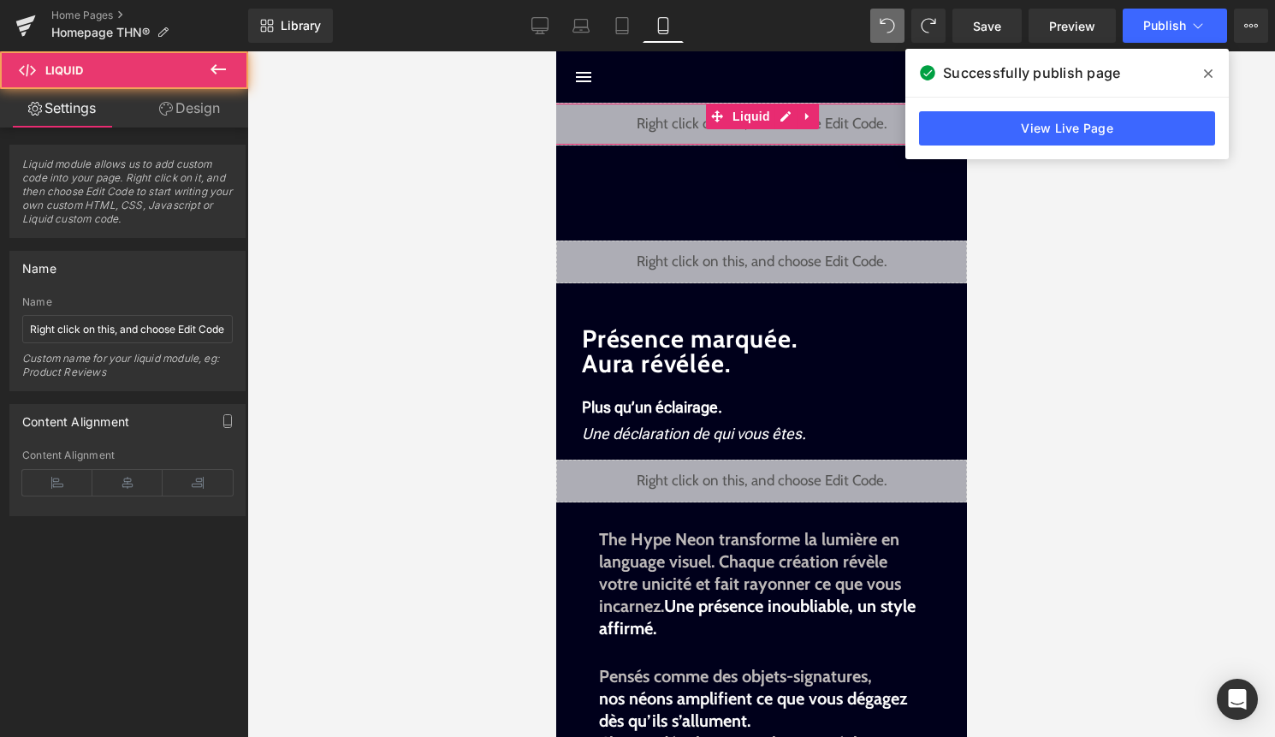
click at [795, 129] on div "Liquid" at bounding box center [760, 124] width 445 height 43
click at [794, 126] on div "Liquid" at bounding box center [760, 124] width 445 height 43
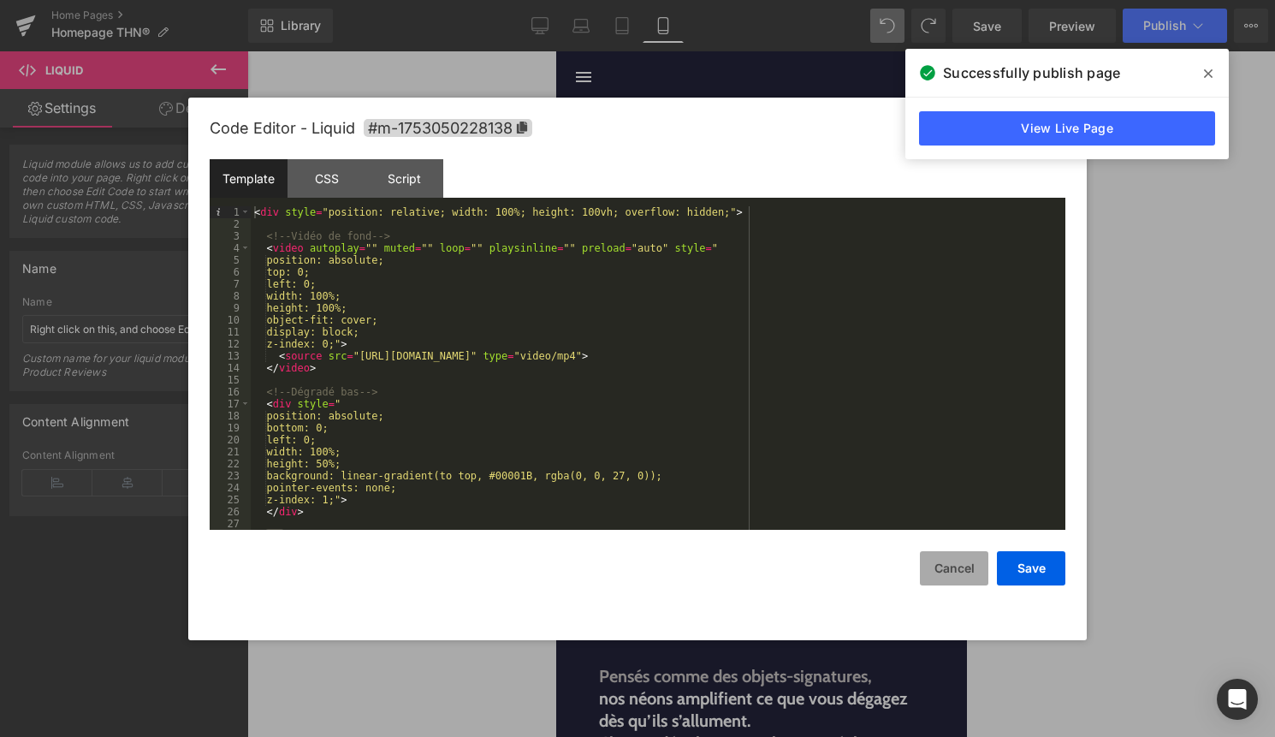
click at [960, 567] on button "Cancel" at bounding box center [954, 568] width 68 height 34
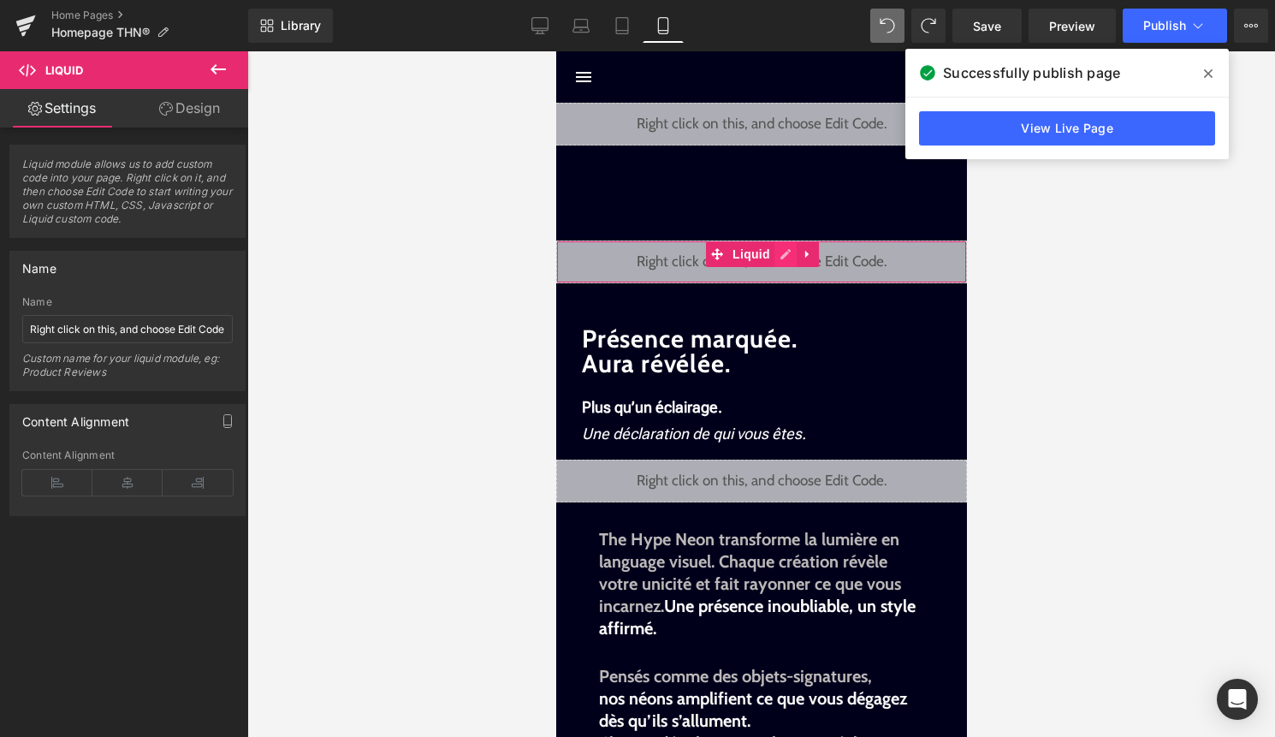
click at [785, 248] on div "Liquid" at bounding box center [760, 261] width 411 height 43
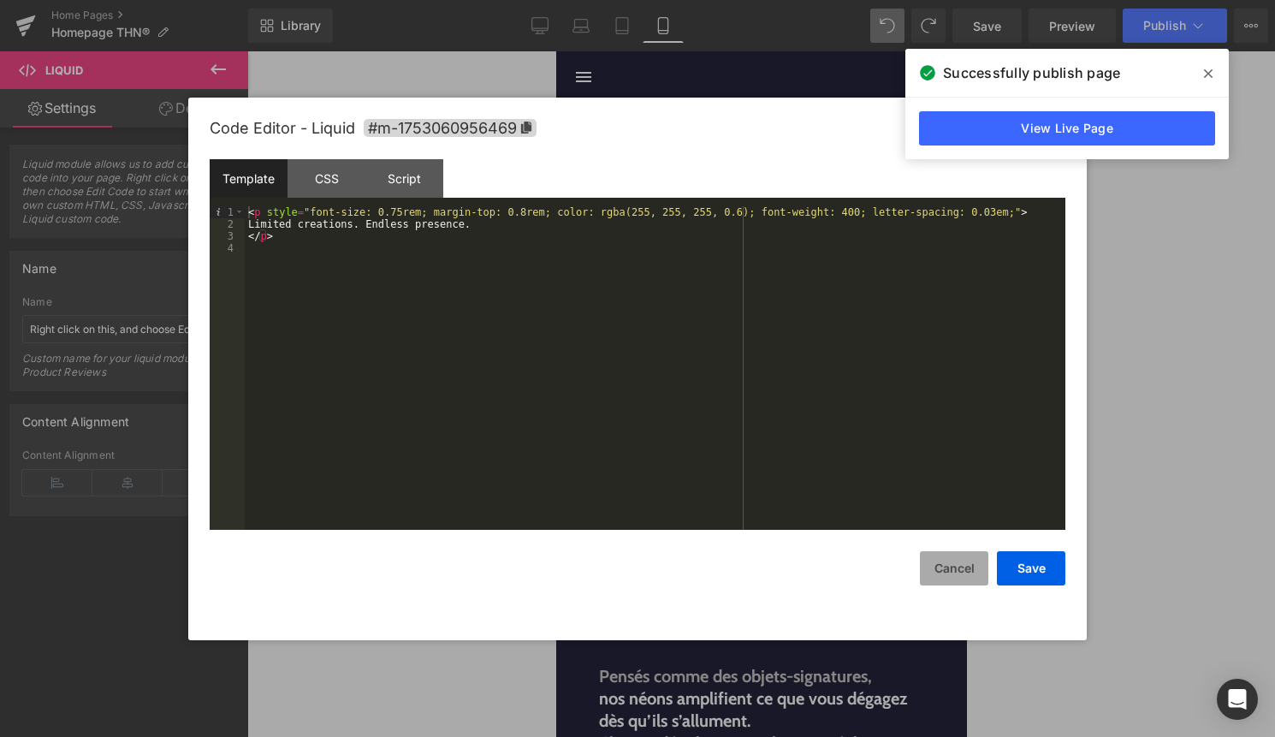
click at [926, 568] on button "Cancel" at bounding box center [954, 568] width 68 height 34
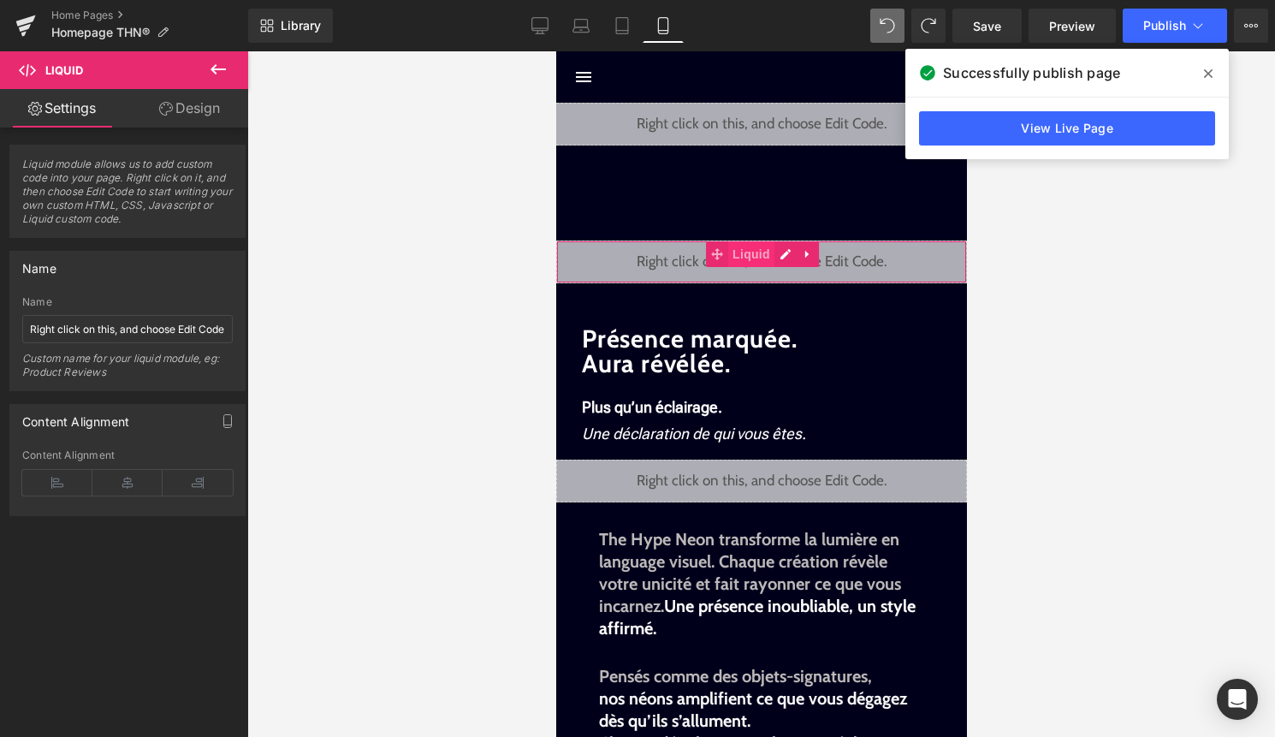
click at [749, 256] on span "Liquid" at bounding box center [750, 254] width 46 height 26
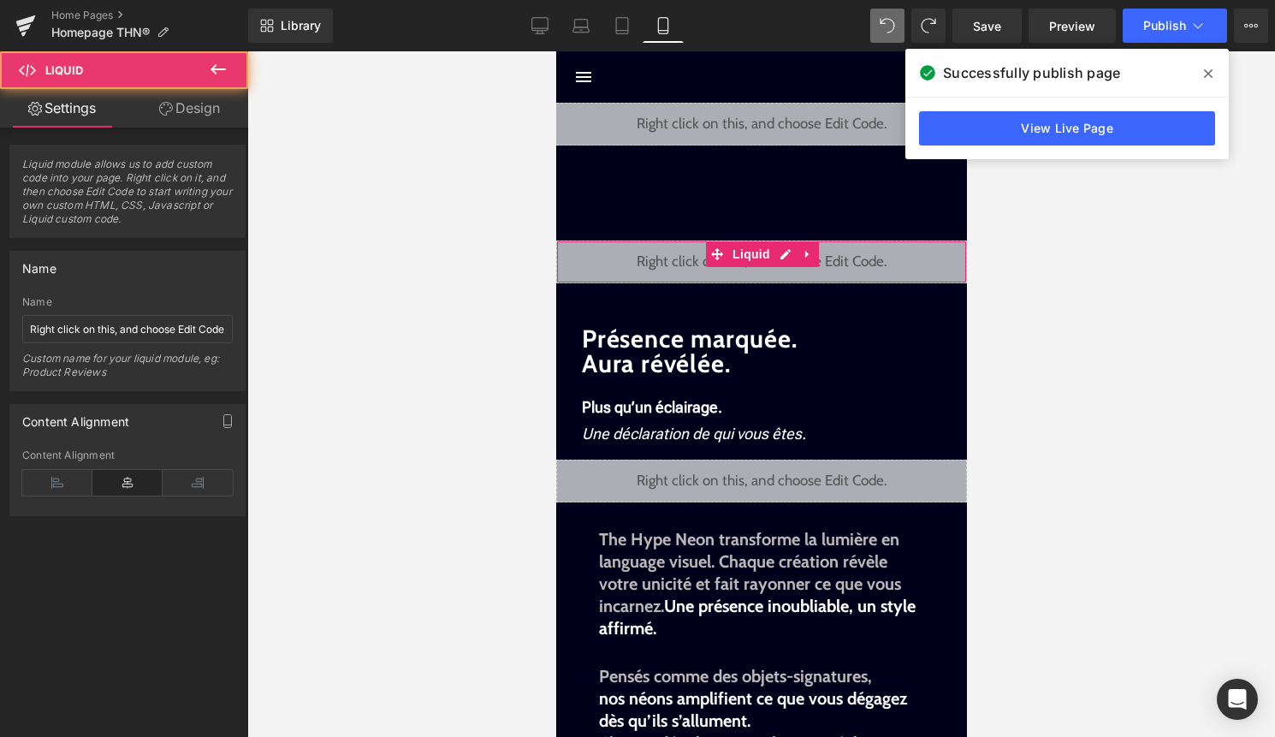
click at [205, 110] on link "Design" at bounding box center [189, 108] width 124 height 38
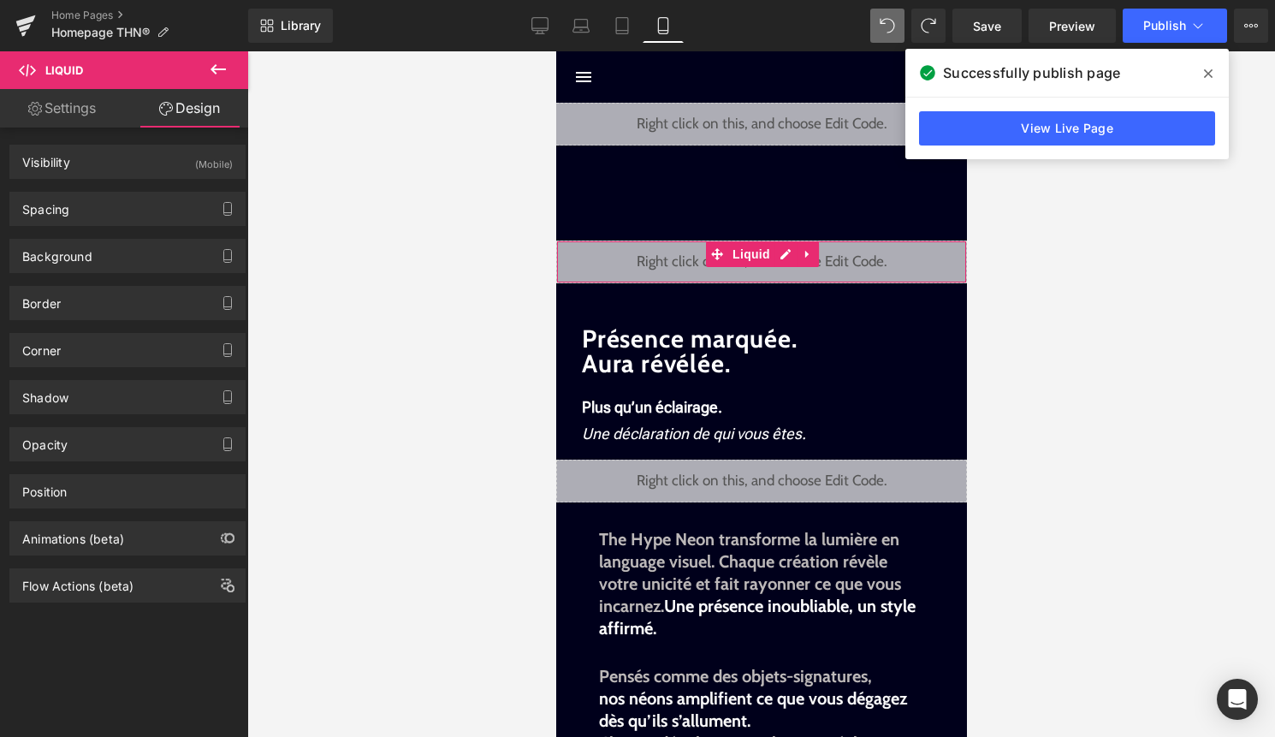
click at [154, 192] on div "Spacing Margin 60px 60 0px 0 0px 0 0px 0 Padding 0px 0 0px 0 0px 0 0px 0 Setup …" at bounding box center [127, 209] width 236 height 34
click at [154, 211] on div "Spacing" at bounding box center [127, 208] width 234 height 33
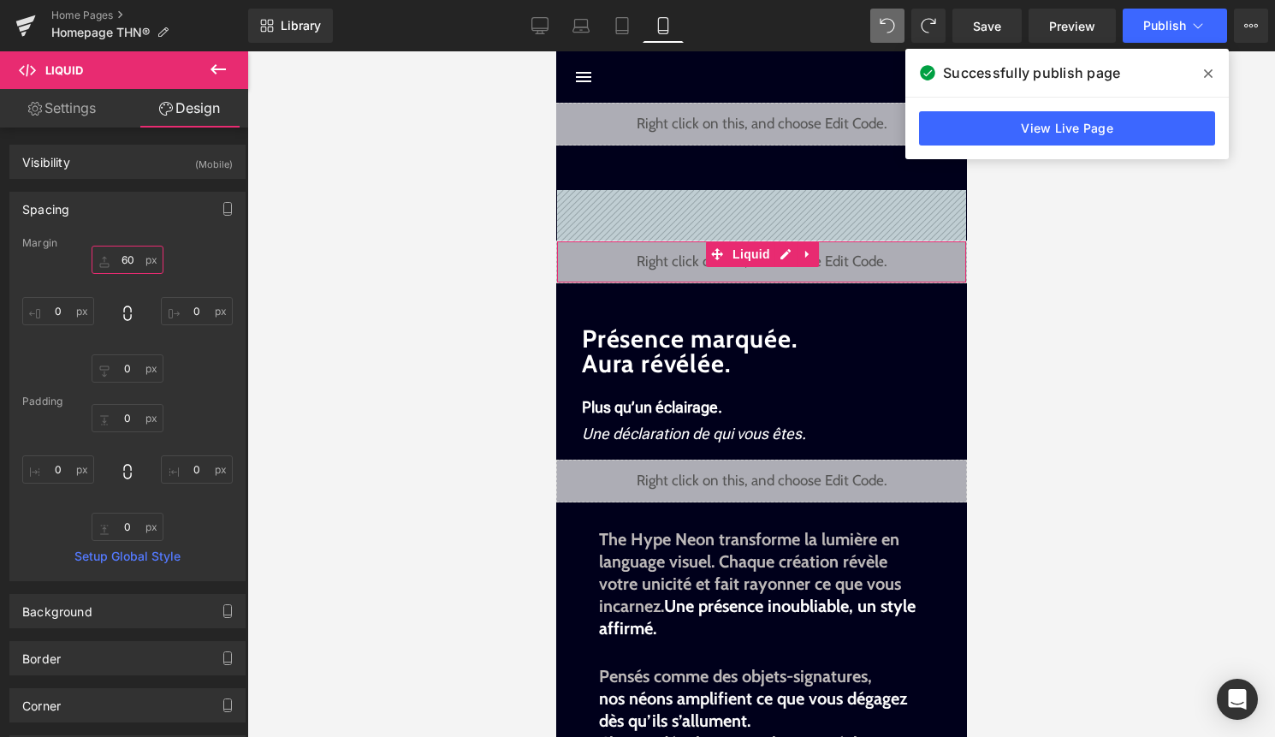
click at [125, 259] on input "60" at bounding box center [128, 260] width 72 height 28
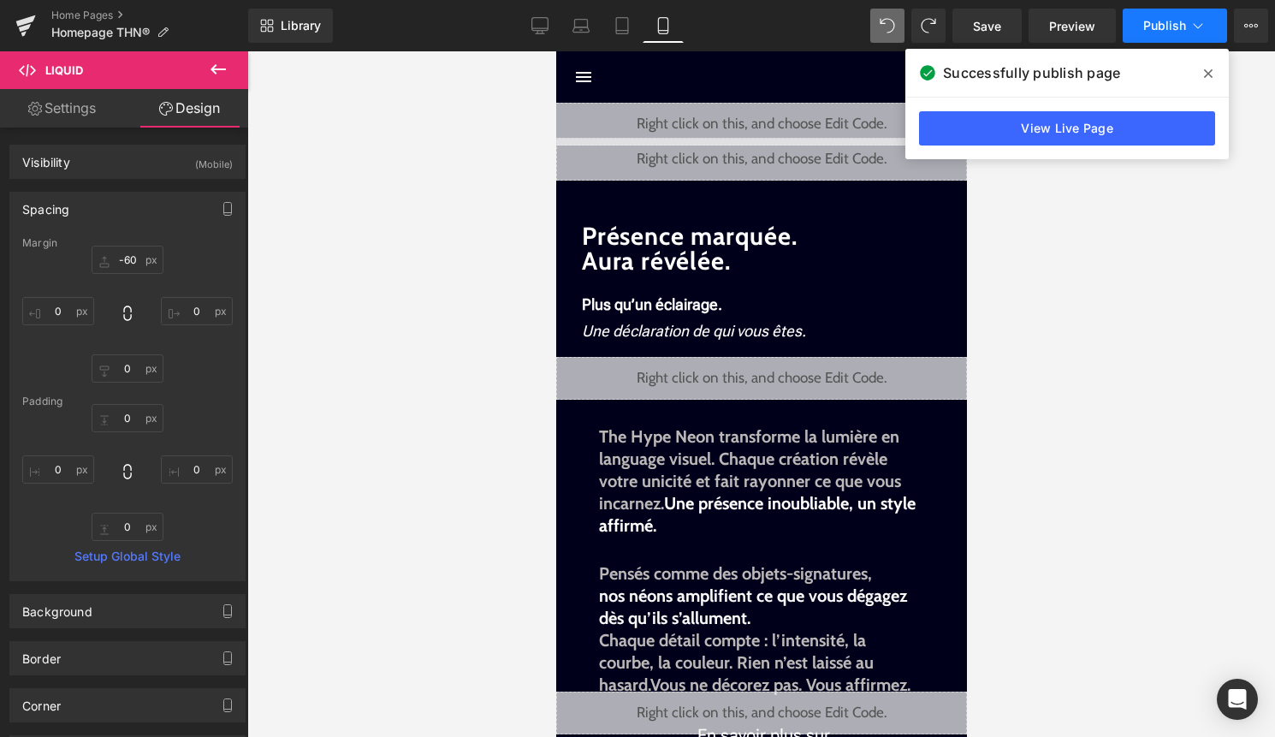
click at [1146, 31] on span "Publish" at bounding box center [1164, 26] width 43 height 14
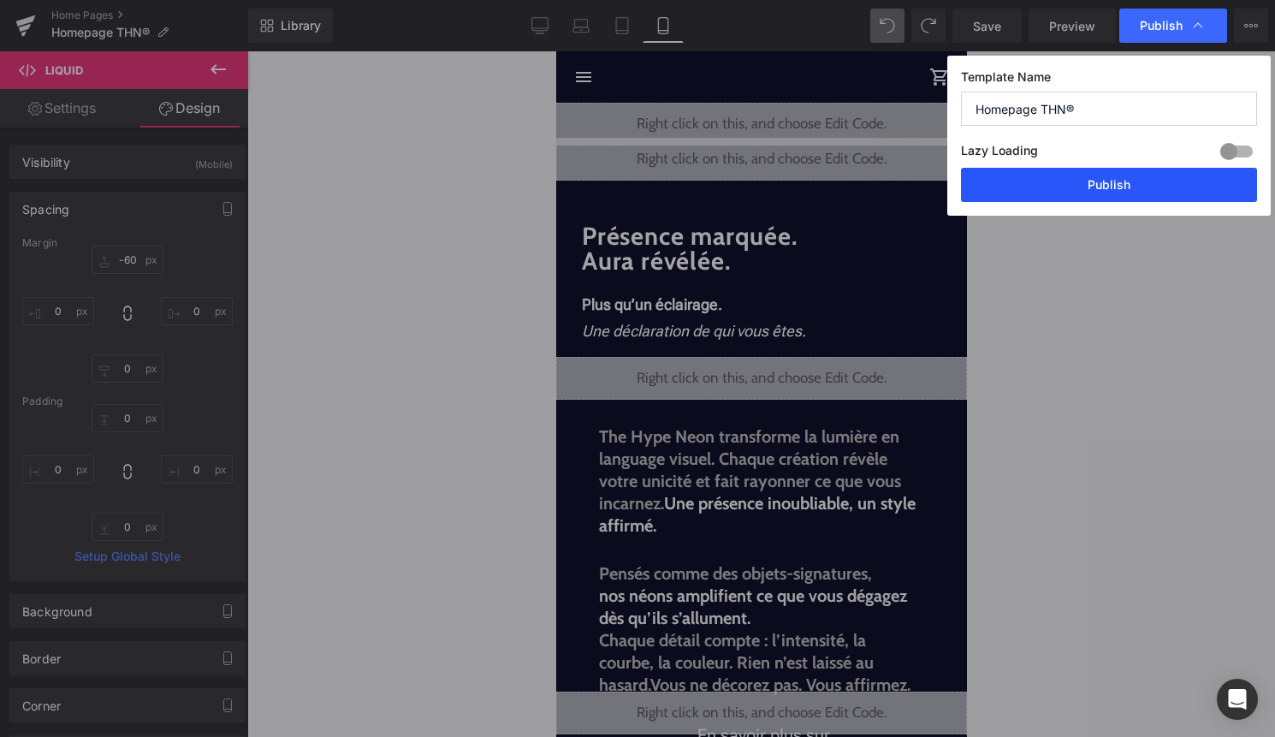
click at [1120, 176] on button "Publish" at bounding box center [1109, 185] width 296 height 34
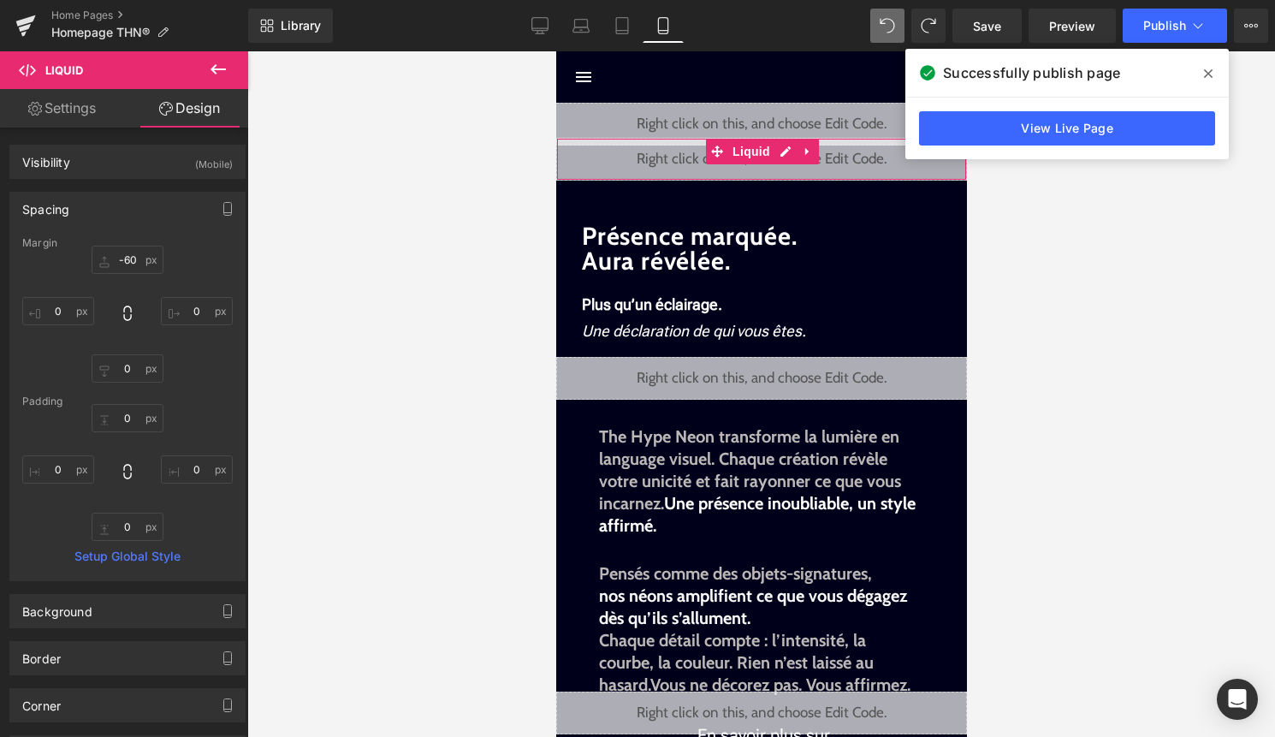
click at [775, 151] on div "Liquid" at bounding box center [760, 159] width 411 height 43
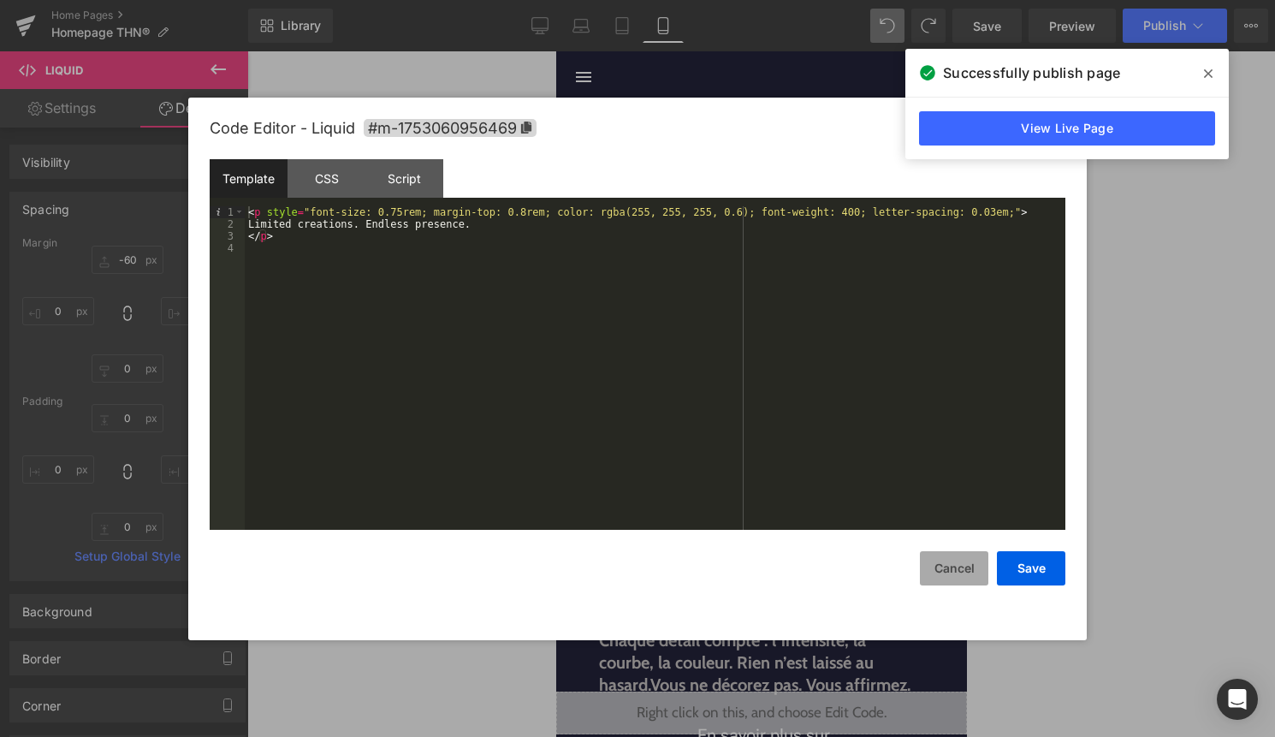
click at [962, 568] on button "Cancel" at bounding box center [954, 568] width 68 height 34
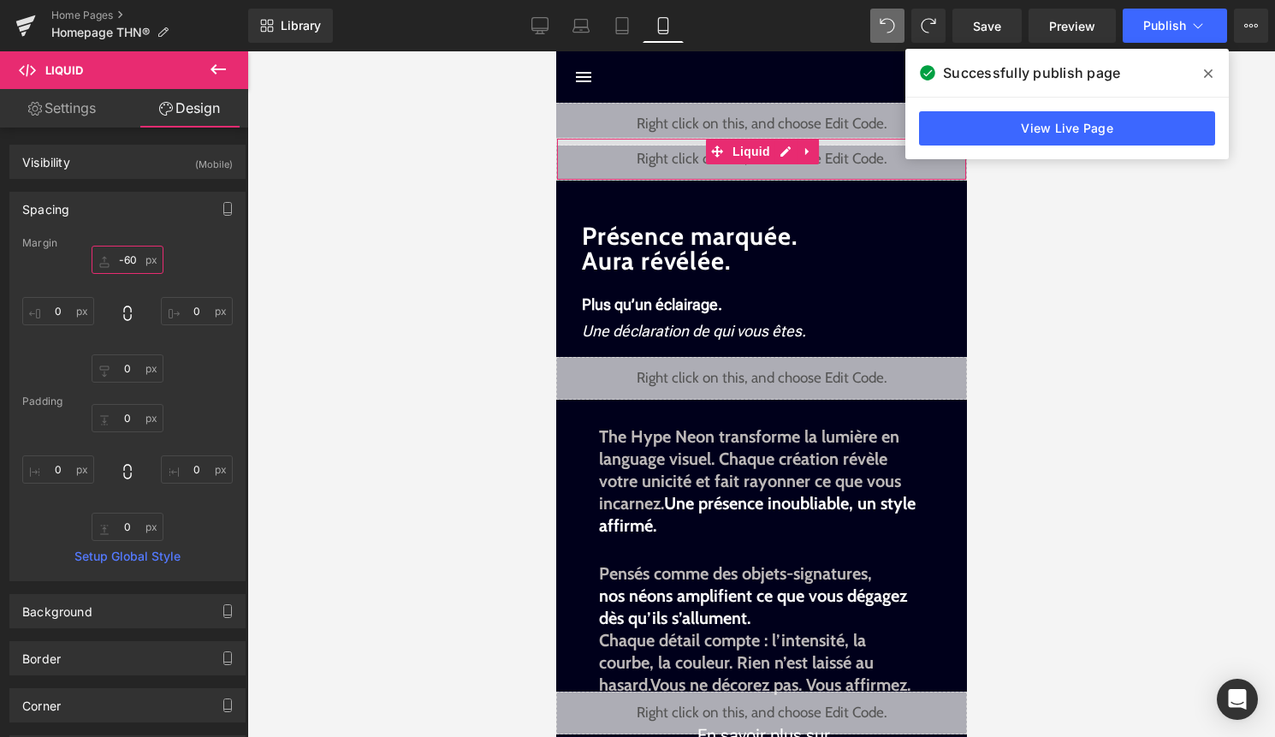
click at [125, 256] on input "-60" at bounding box center [128, 260] width 72 height 28
click at [126, 260] on input "-60" at bounding box center [128, 260] width 72 height 28
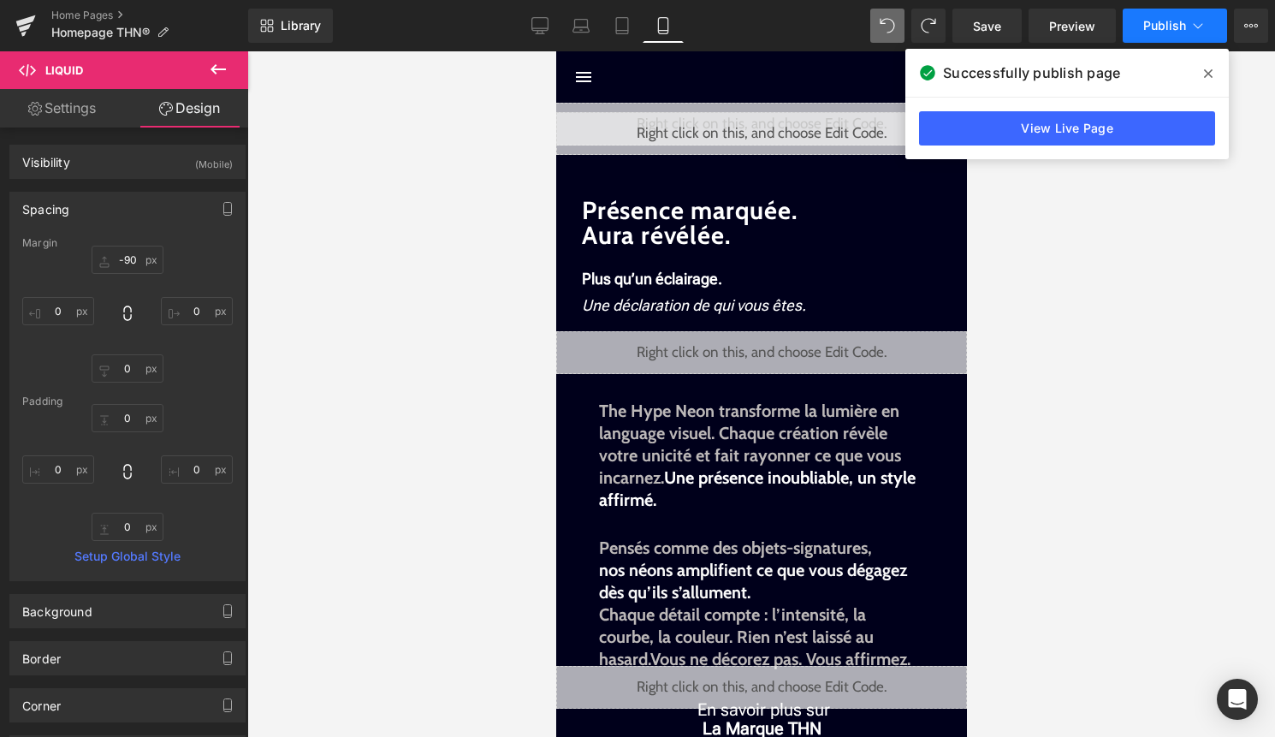
click at [1167, 32] on span "Publish" at bounding box center [1164, 26] width 43 height 14
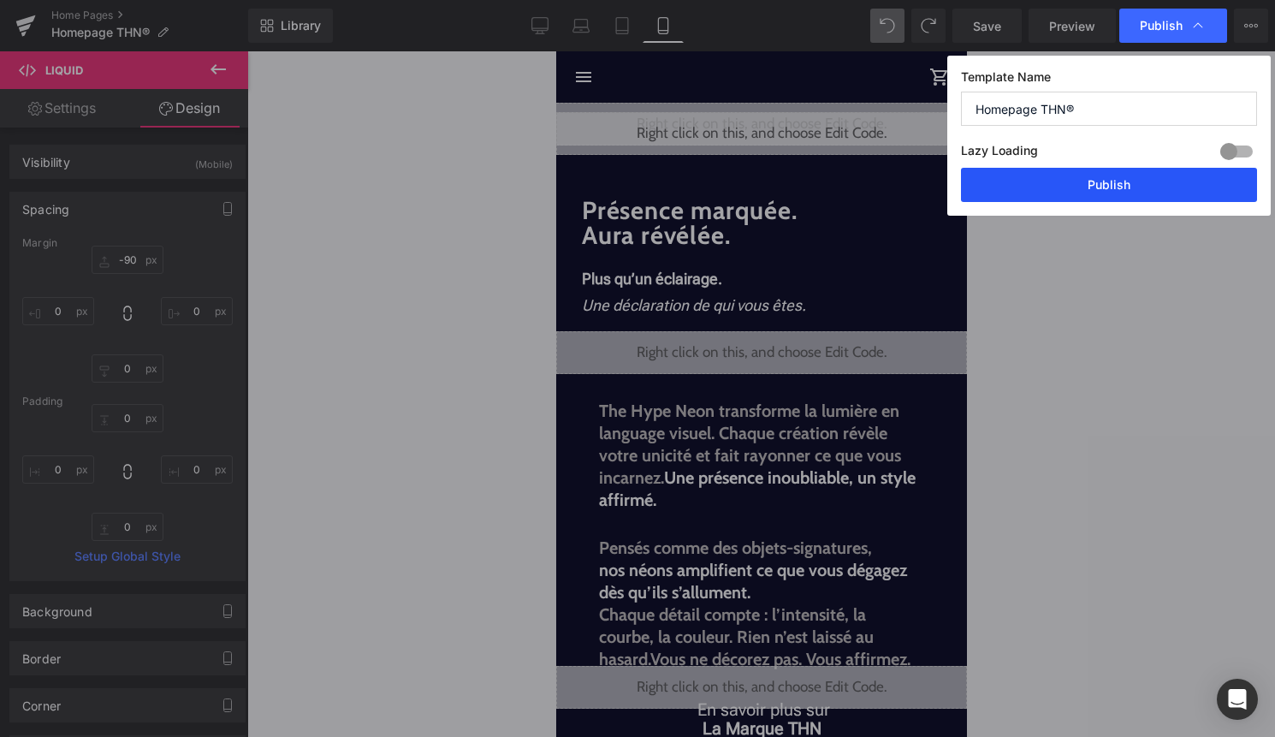
click at [1175, 185] on button "Publish" at bounding box center [1109, 185] width 296 height 34
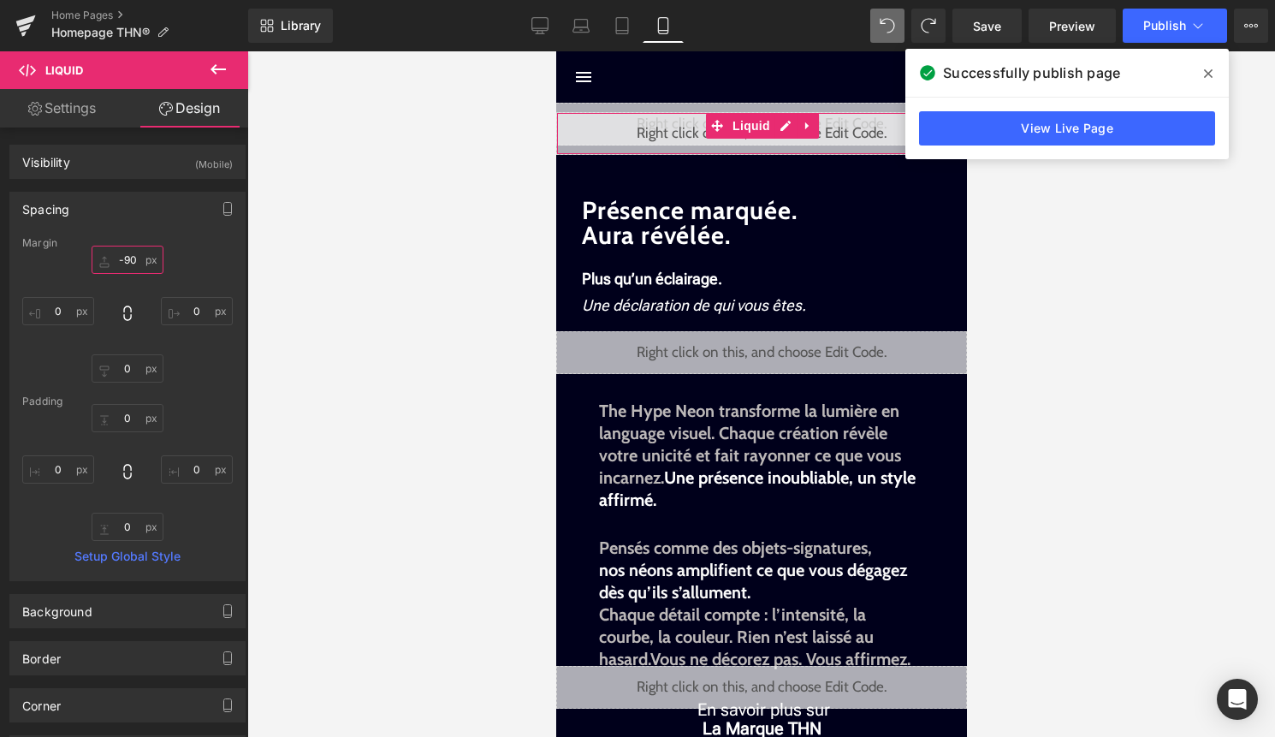
click at [125, 263] on input "-90" at bounding box center [128, 260] width 72 height 28
drag, startPoint x: 121, startPoint y: 260, endPoint x: 125, endPoint y: 272, distance: 12.5
click at [121, 260] on input "-90" at bounding box center [128, 260] width 72 height 28
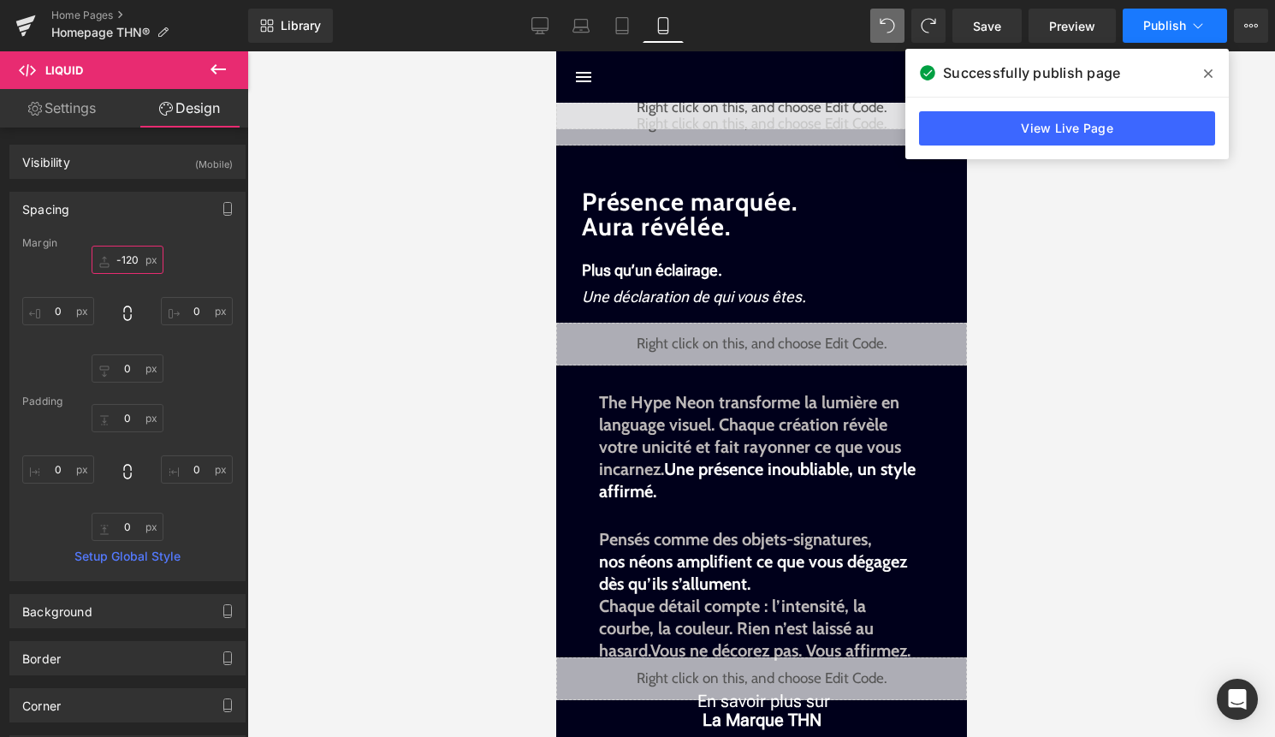
type input "-120"
click at [1193, 29] on icon at bounding box center [1197, 25] width 17 height 17
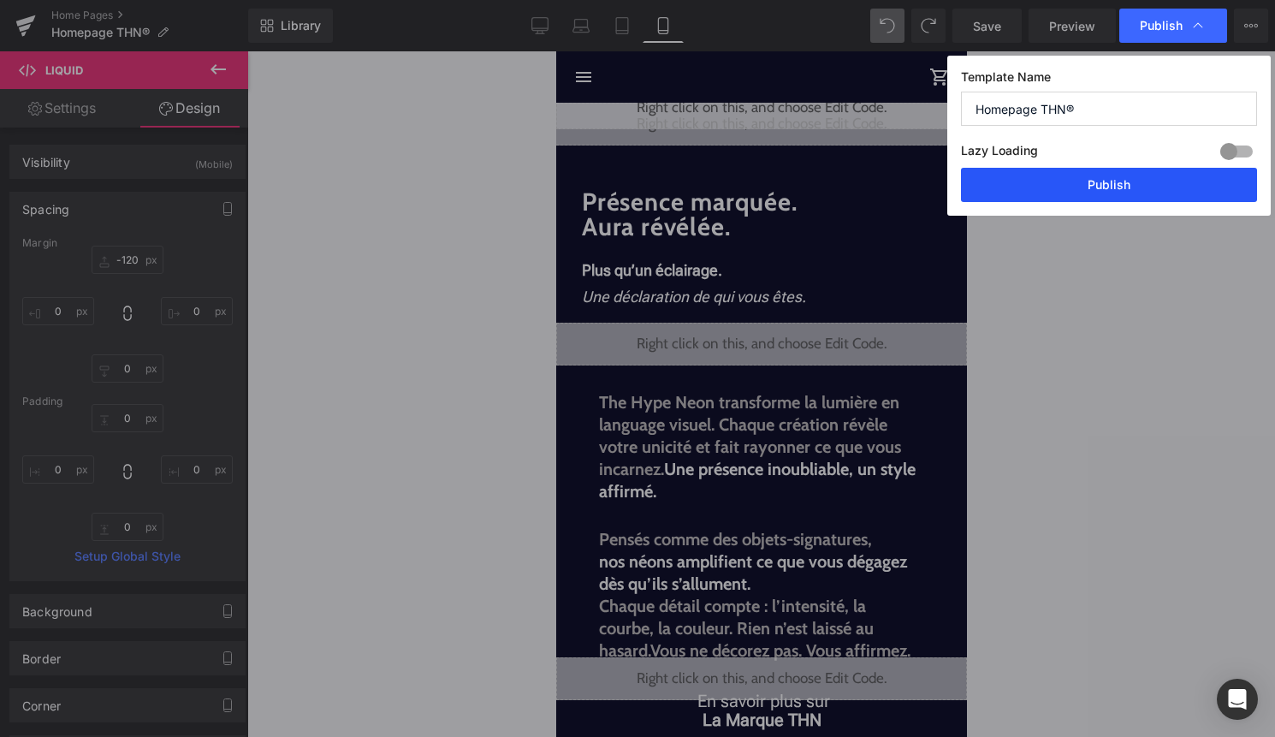
click at [1167, 194] on button "Publish" at bounding box center [1109, 185] width 296 height 34
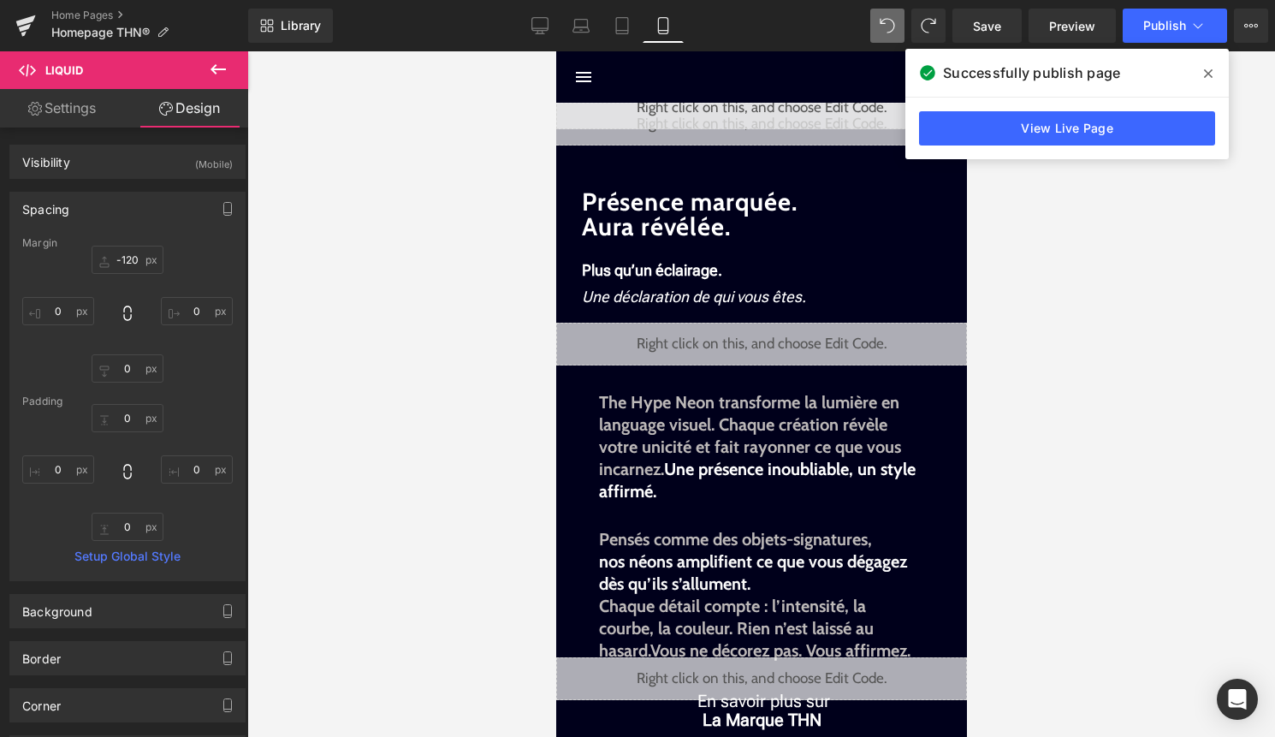
click at [1204, 75] on icon at bounding box center [1208, 74] width 9 height 14
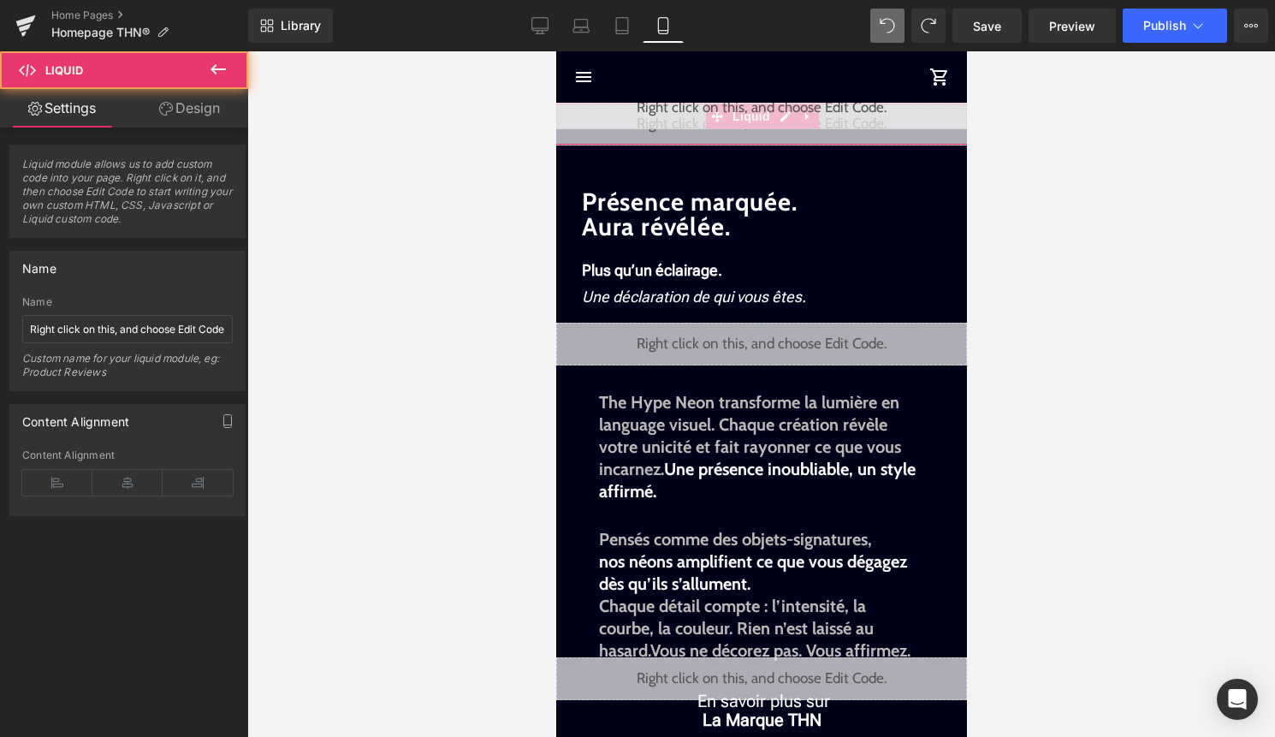
click at [756, 134] on div "Liquid" at bounding box center [760, 124] width 445 height 43
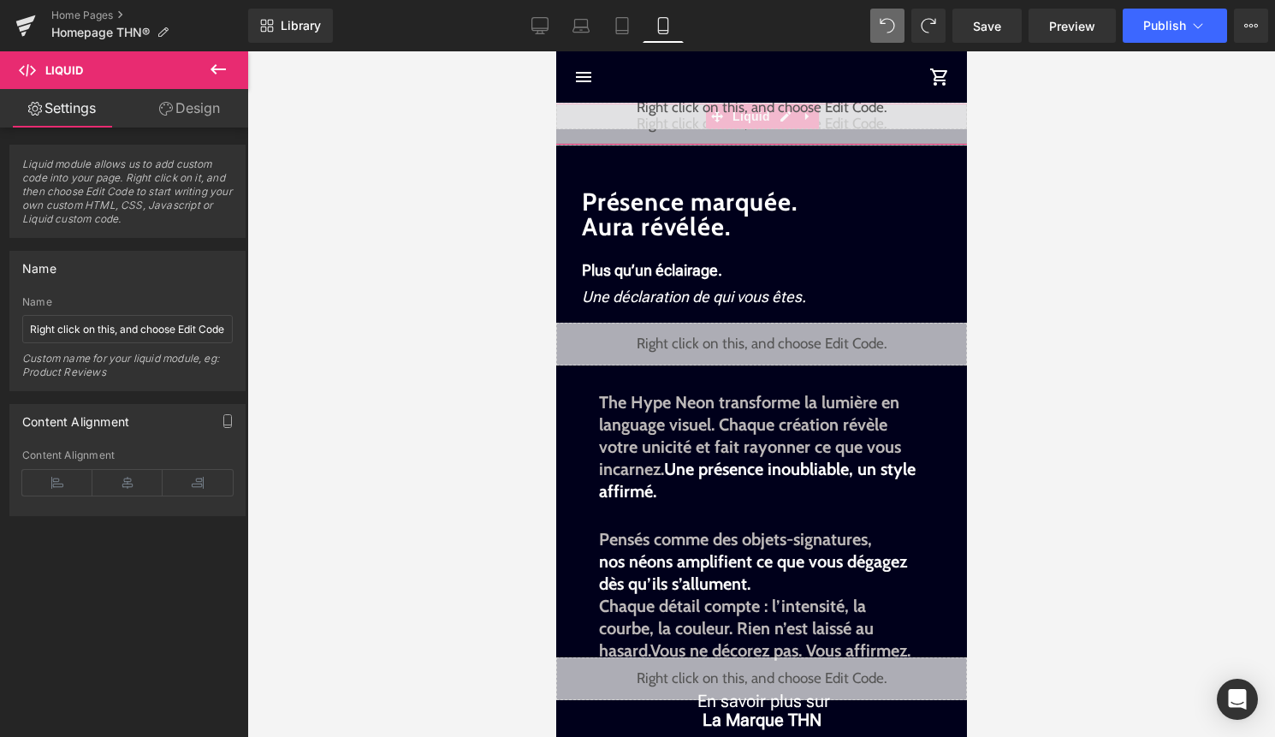
click at [184, 115] on link "Design" at bounding box center [189, 108] width 124 height 38
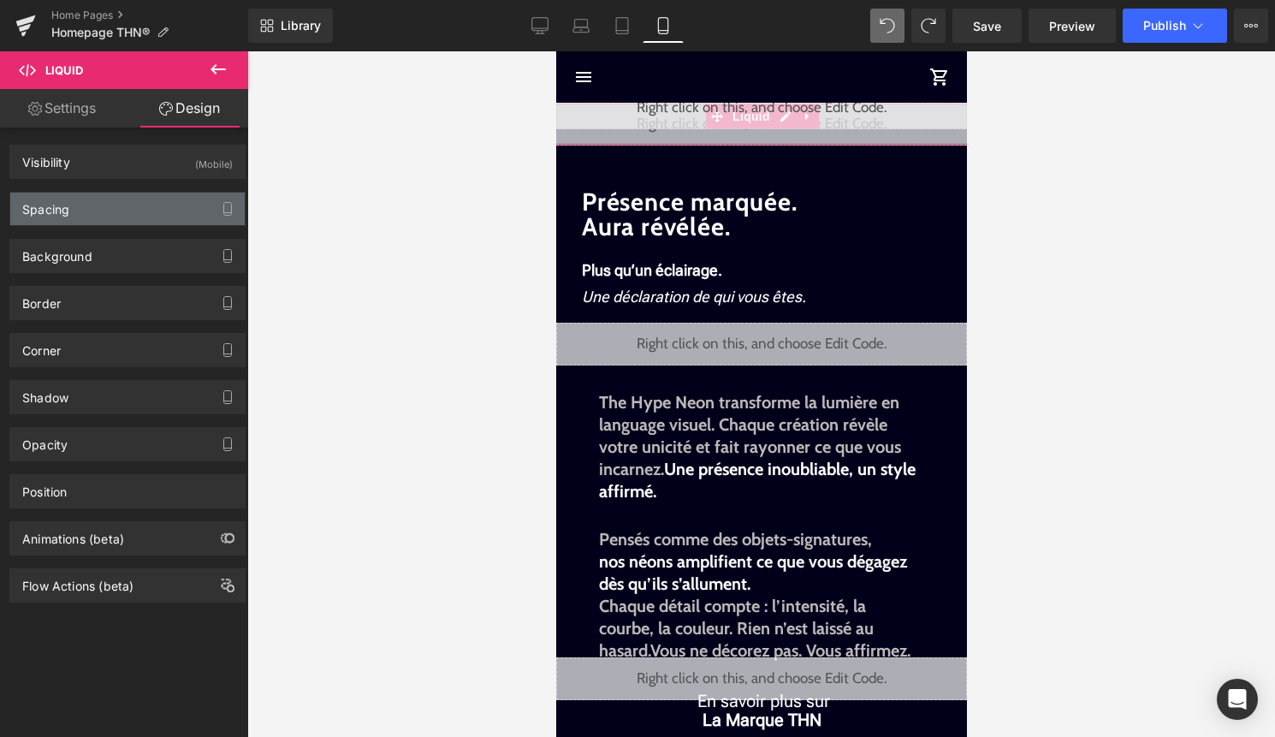
click at [145, 201] on div "Spacing" at bounding box center [127, 208] width 234 height 33
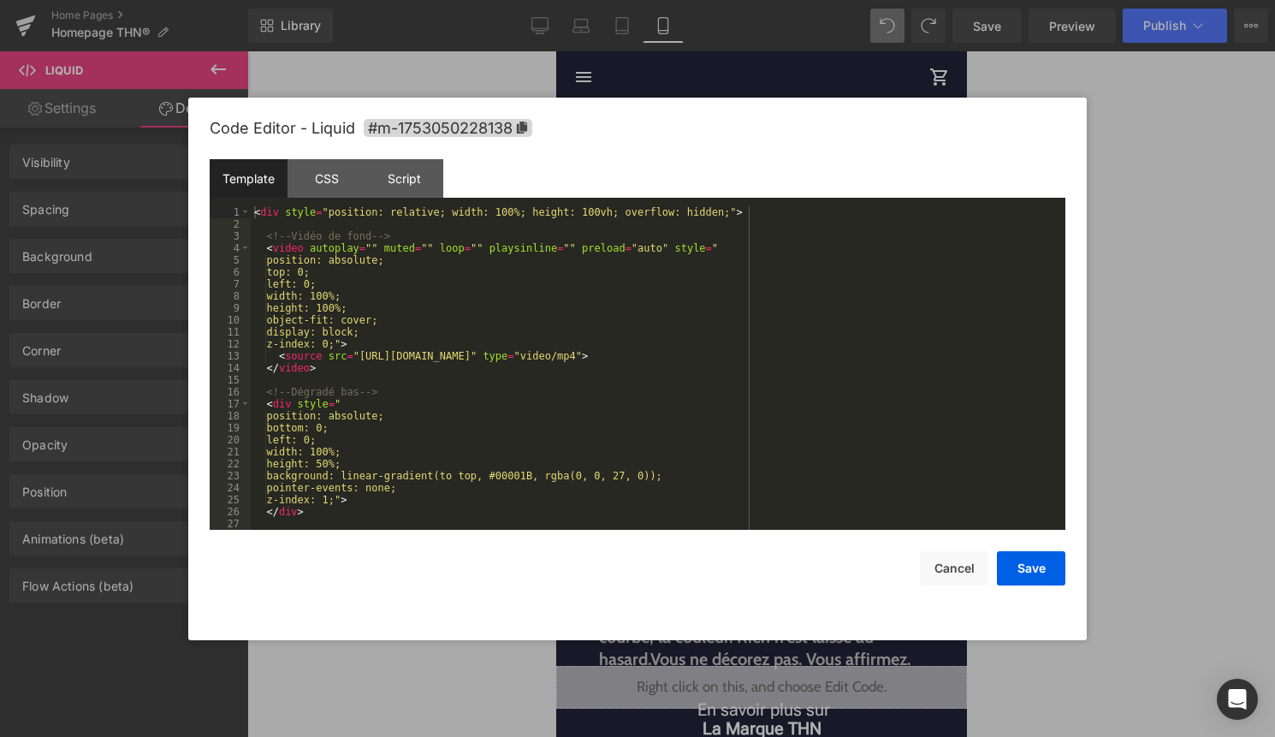
click at [786, 103] on div "Liquid" at bounding box center [760, 124] width 445 height 43
click at [957, 563] on button "Cancel" at bounding box center [954, 568] width 68 height 34
click at [790, 107] on div "Liquid" at bounding box center [760, 124] width 445 height 43
click at [955, 563] on button "Cancel" at bounding box center [954, 568] width 68 height 34
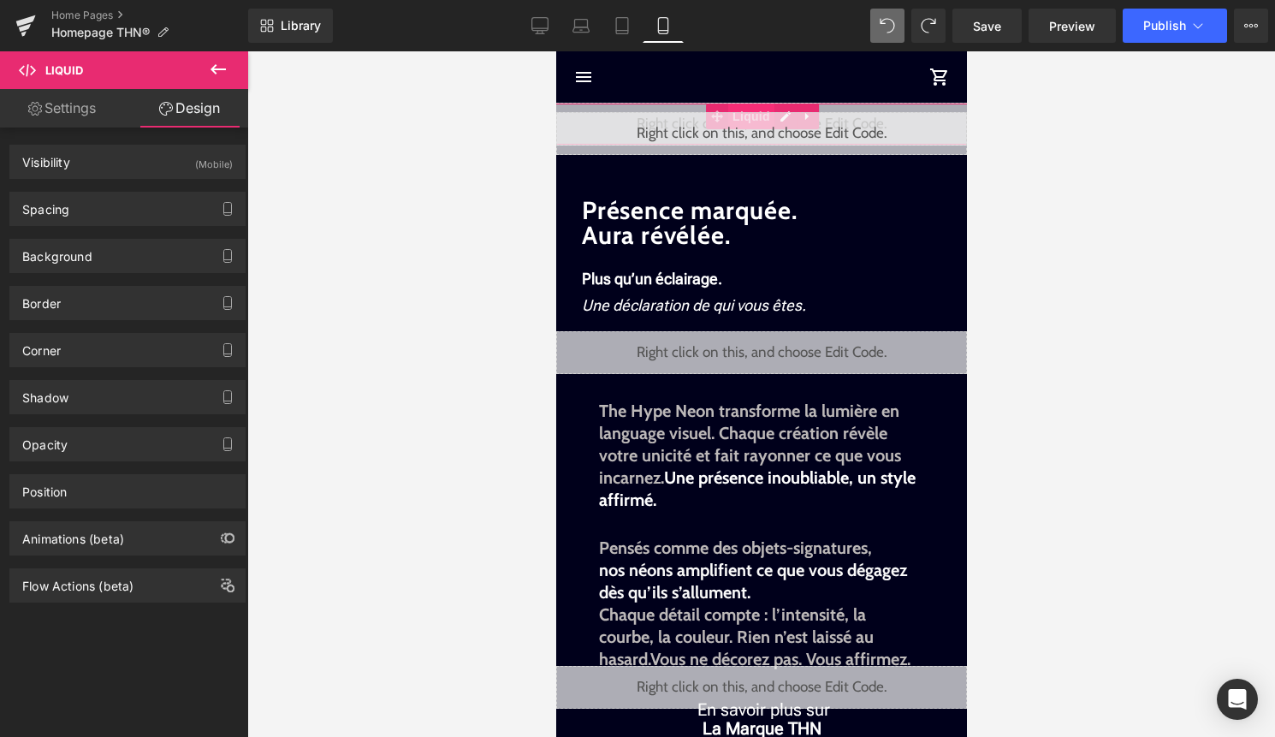
click at [755, 106] on span "Liquid" at bounding box center [750, 117] width 46 height 26
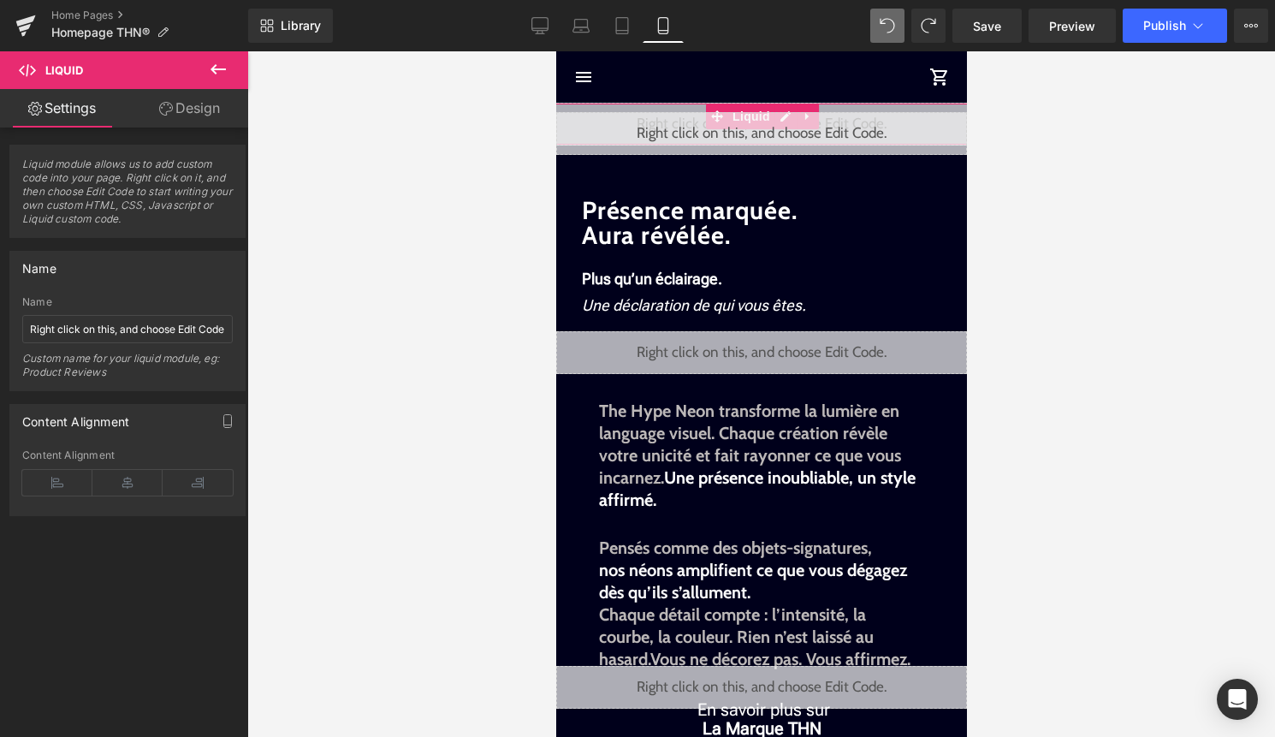
click at [197, 109] on link "Design" at bounding box center [189, 108] width 124 height 38
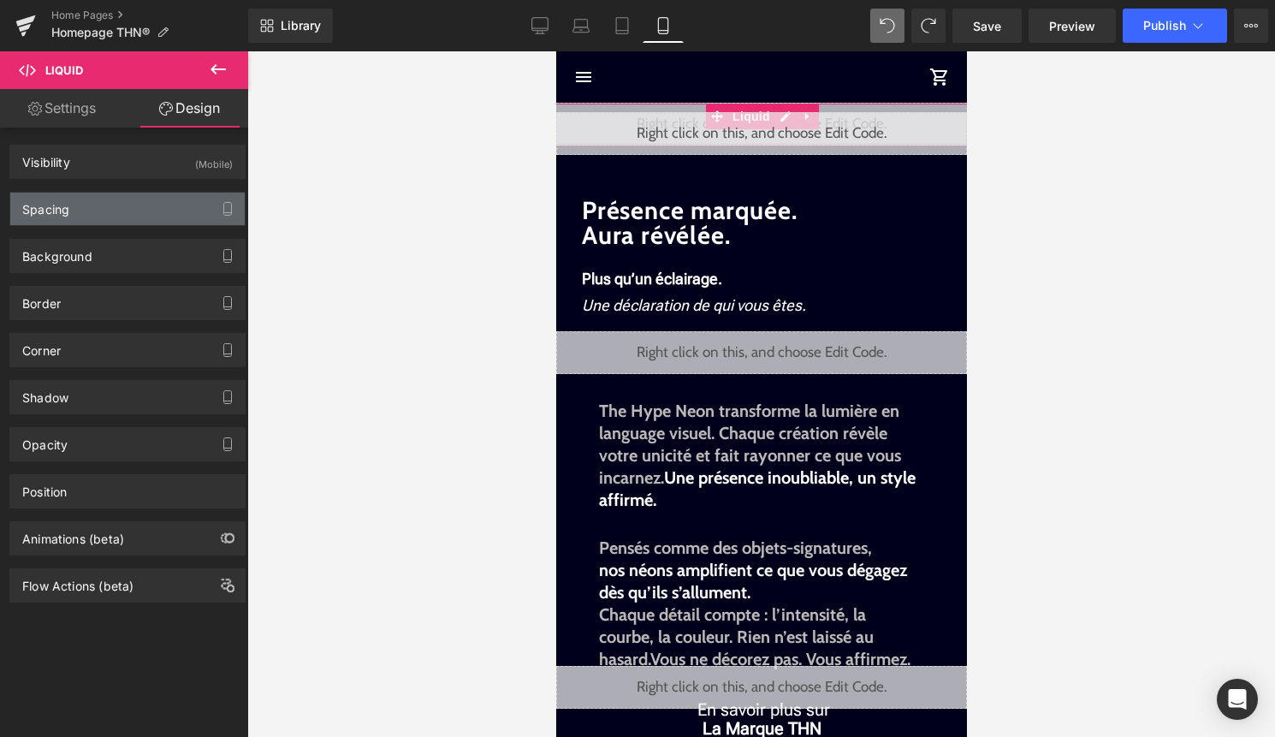
click at [157, 204] on div "Spacing" at bounding box center [127, 208] width 234 height 33
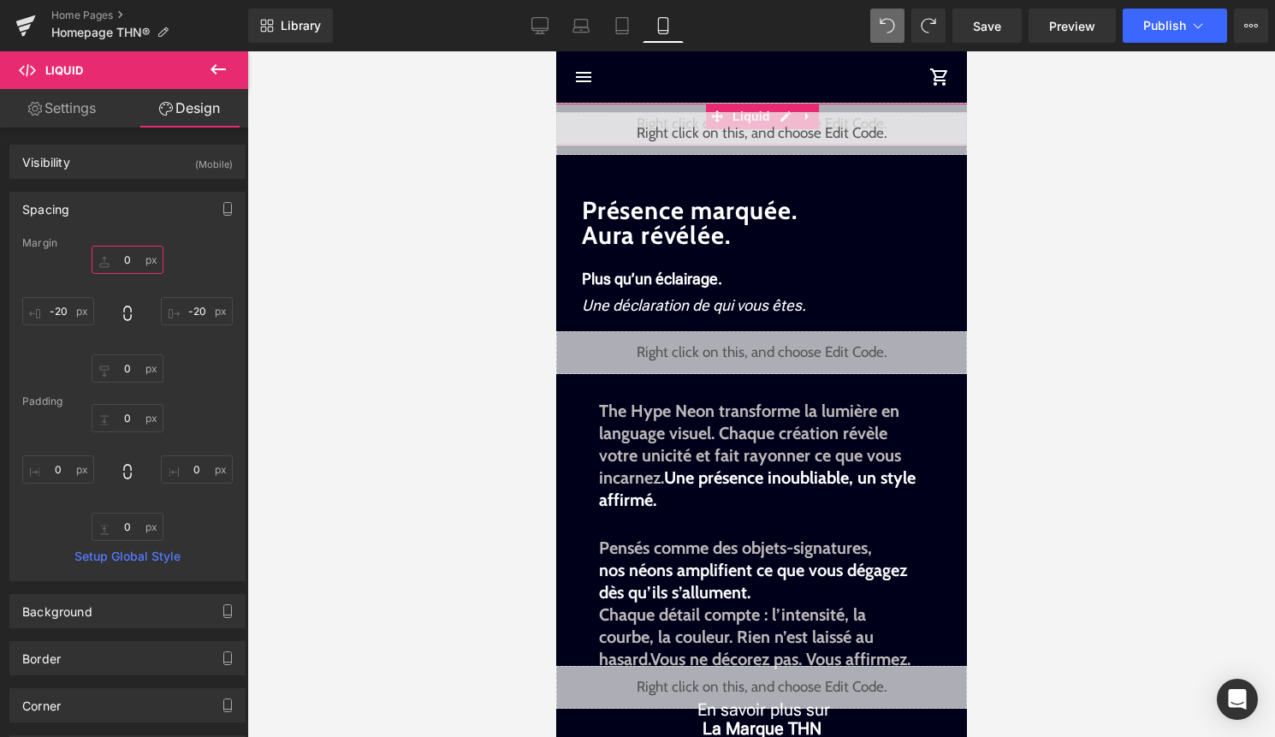
click at [122, 270] on input "0" at bounding box center [128, 260] width 72 height 28
type input "6"
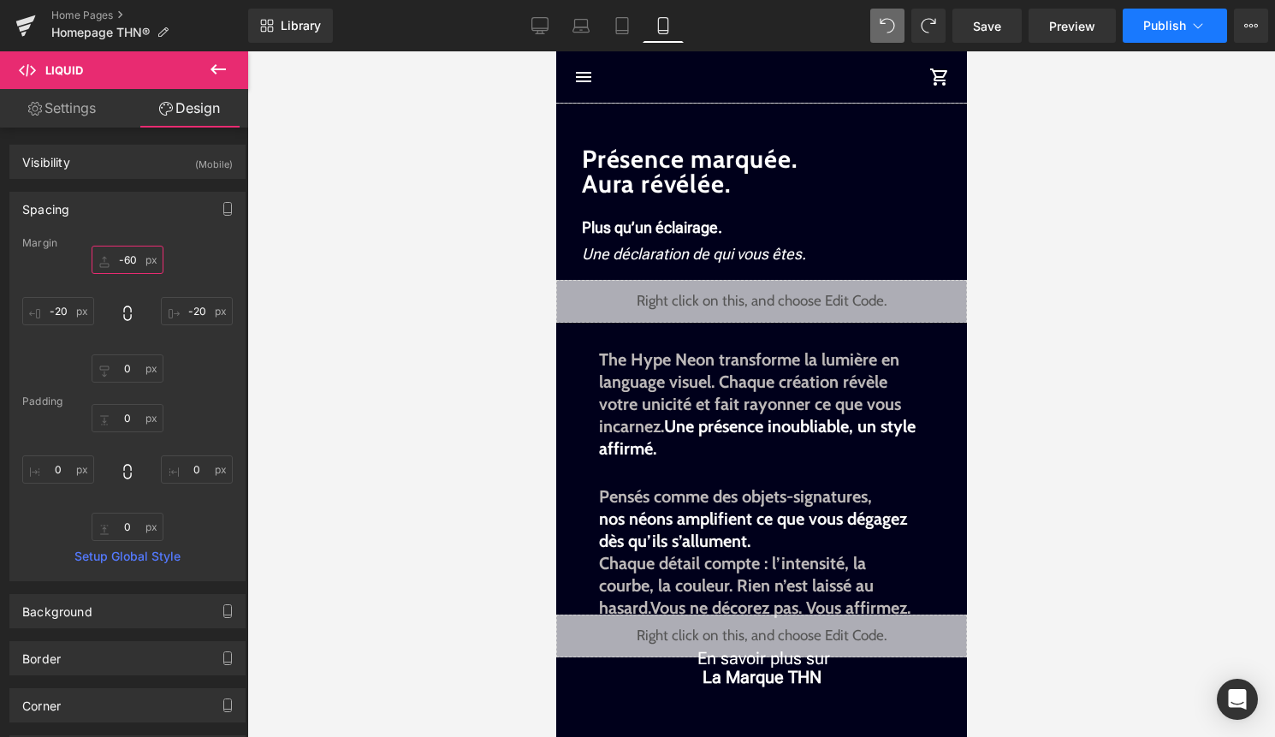
type input "-60"
click at [1168, 37] on button "Publish" at bounding box center [1174, 26] width 104 height 34
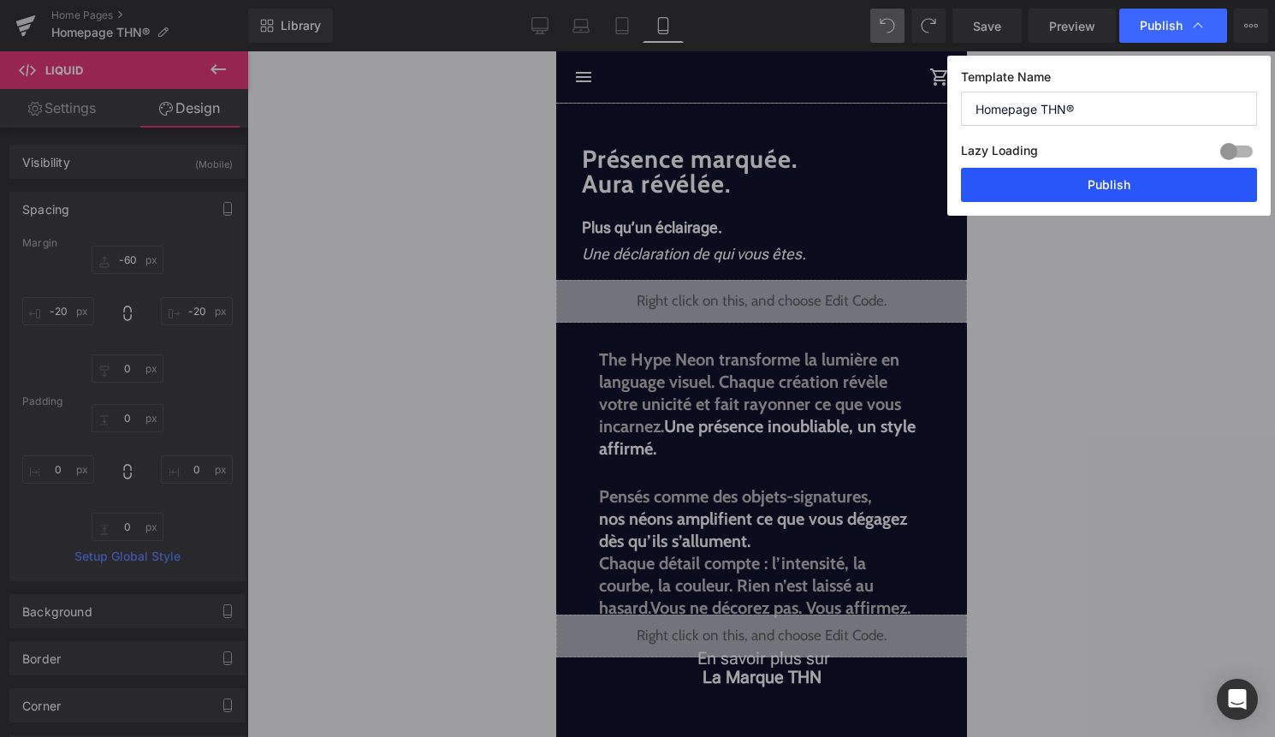
click at [1175, 195] on button "Publish" at bounding box center [1109, 185] width 296 height 34
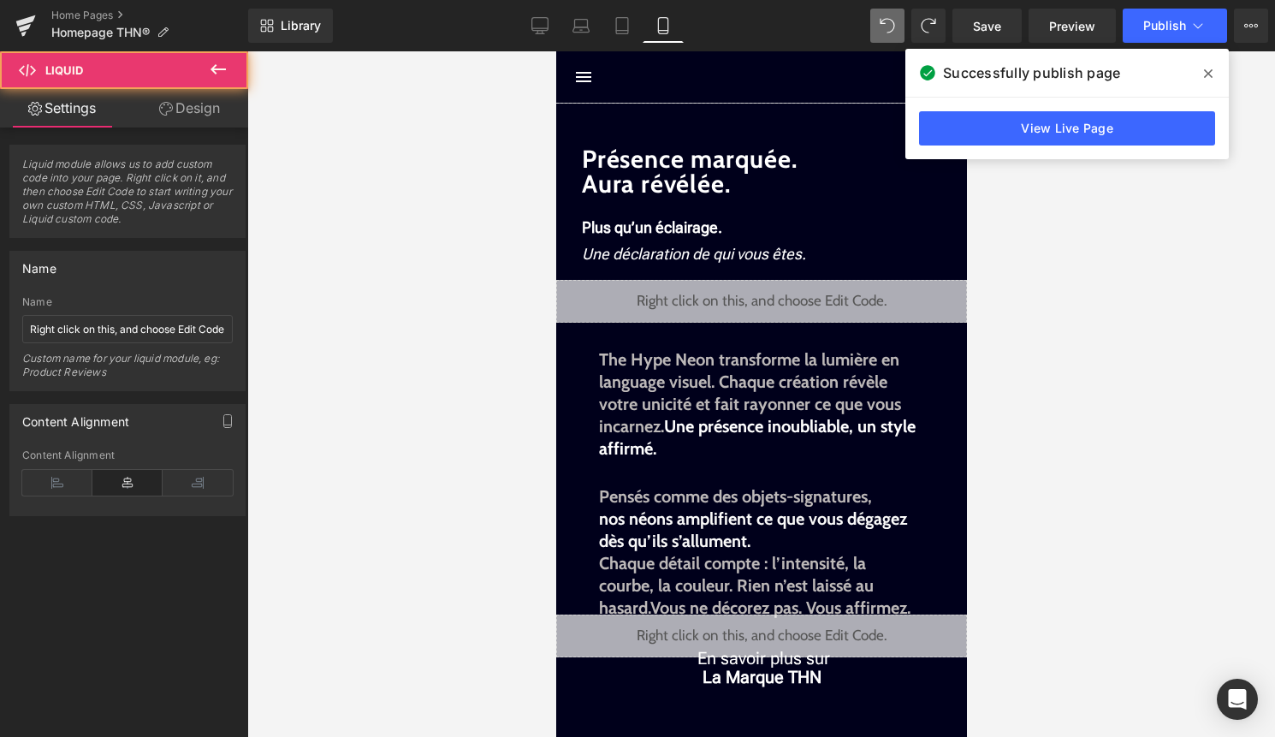
click at [804, 103] on div "Liquid" at bounding box center [760, 82] width 411 height 43
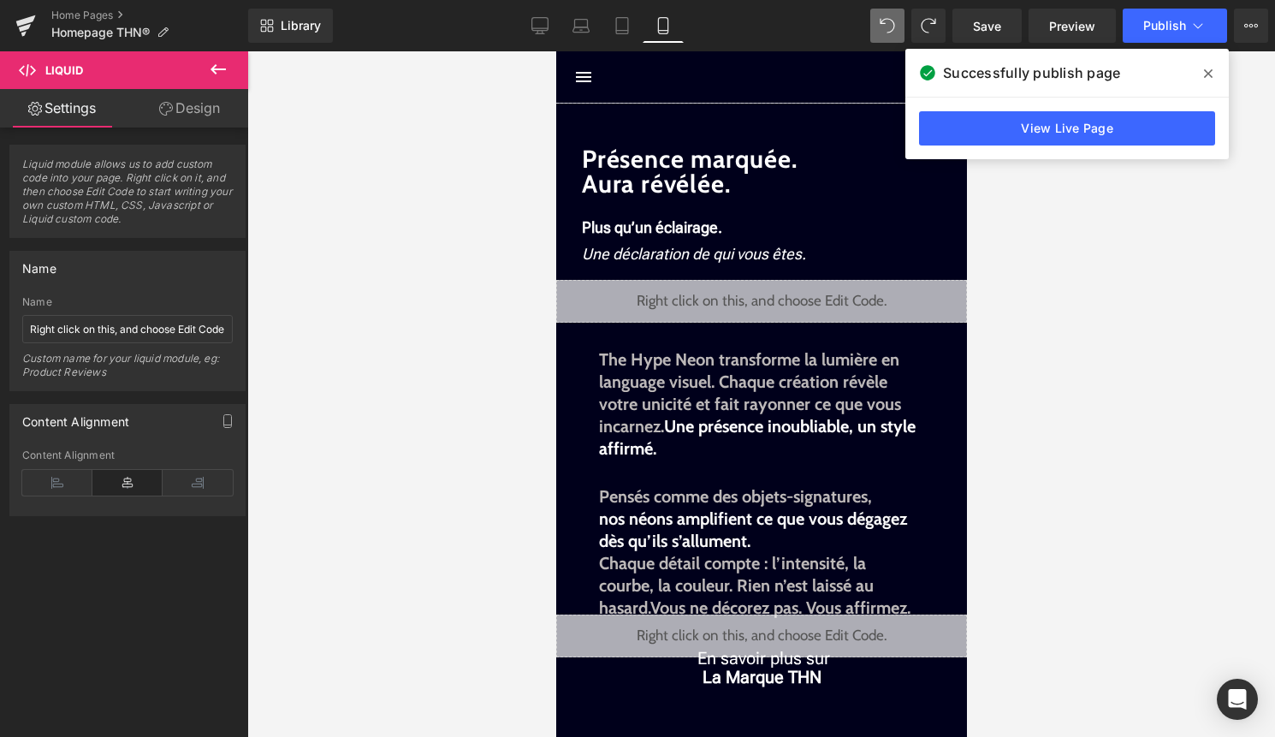
click at [189, 116] on link "Design" at bounding box center [189, 108] width 124 height 38
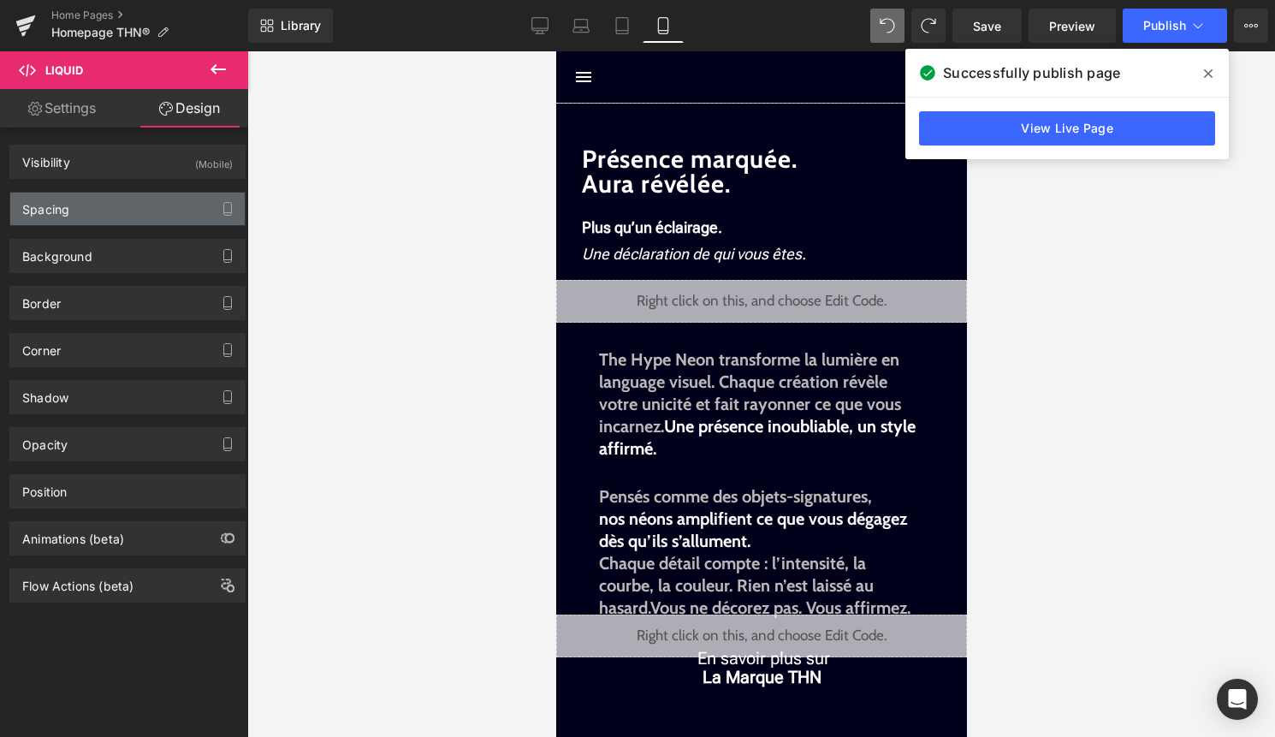
click at [149, 208] on div "Spacing" at bounding box center [127, 208] width 234 height 33
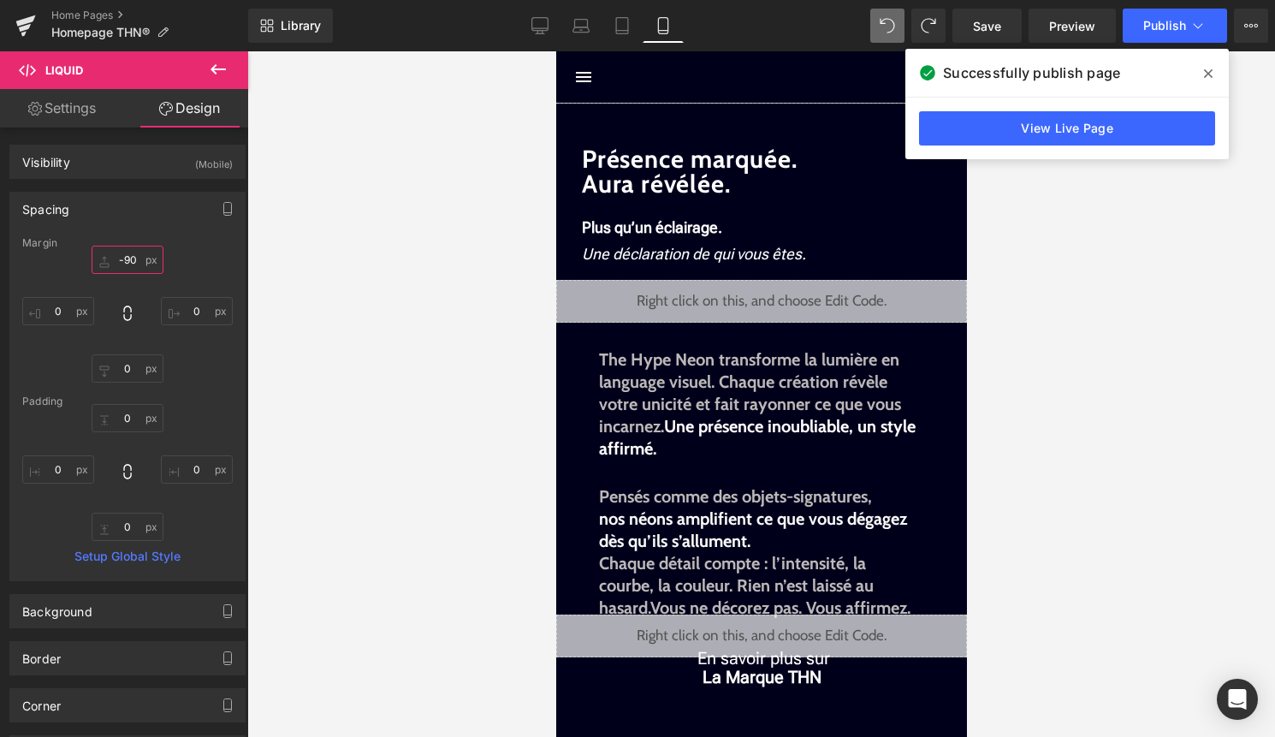
click at [129, 259] on input "-90" at bounding box center [128, 260] width 72 height 28
click at [128, 263] on input "-90" at bounding box center [128, 260] width 72 height 28
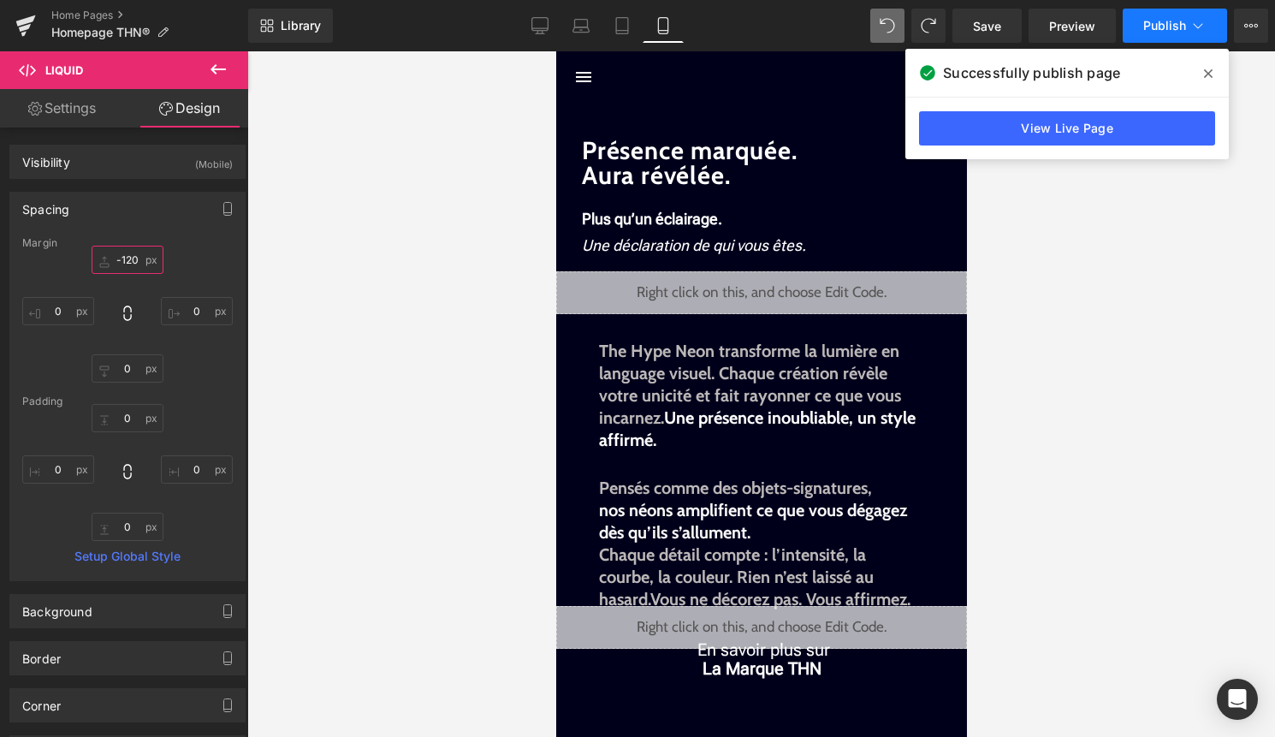
type input "-120"
click at [1185, 24] on span "Publish" at bounding box center [1164, 26] width 43 height 14
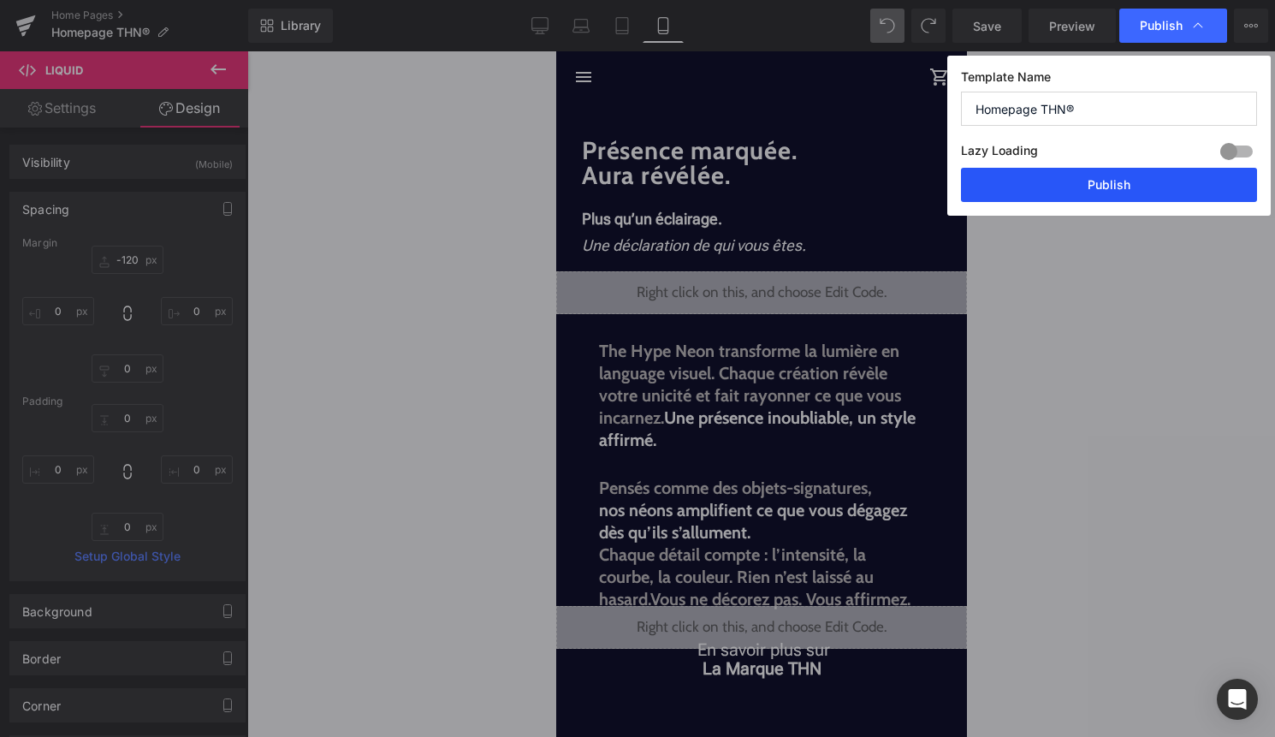
click at [1111, 184] on button "Publish" at bounding box center [1109, 185] width 296 height 34
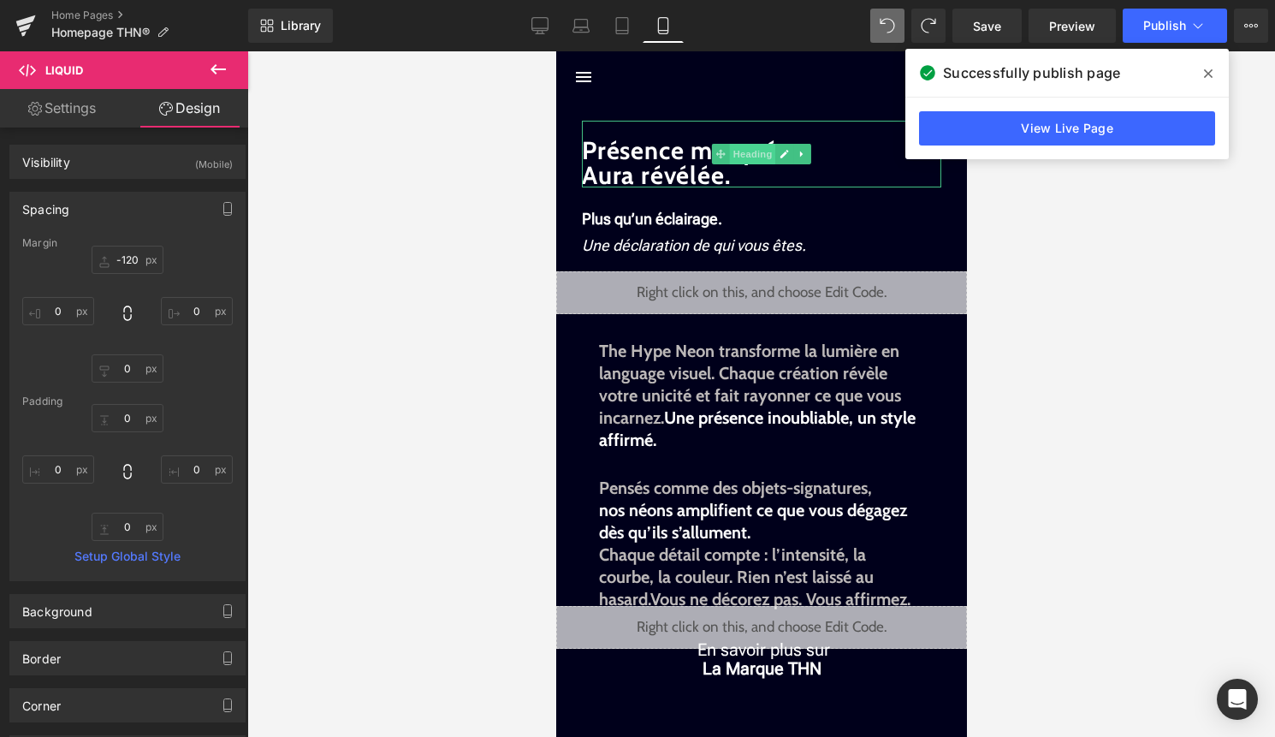
click at [745, 151] on span "Heading" at bounding box center [752, 154] width 46 height 21
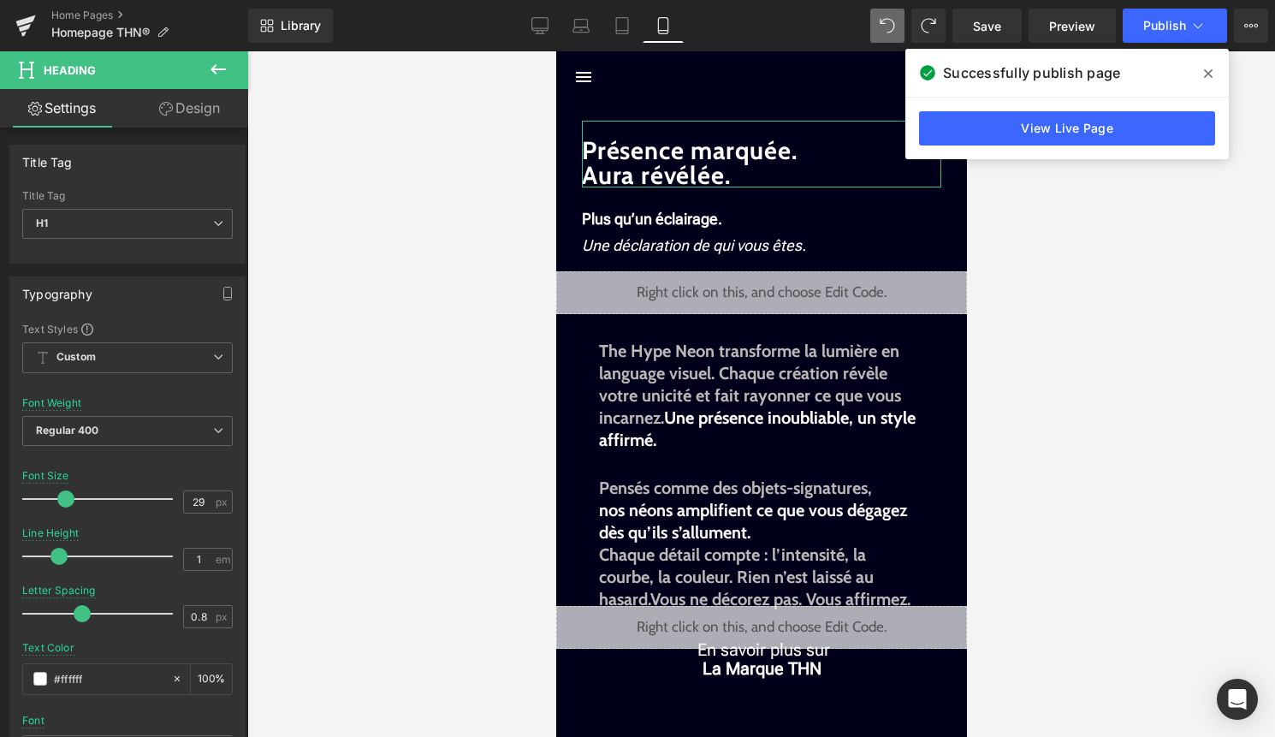
click at [193, 108] on link "Design" at bounding box center [189, 108] width 124 height 38
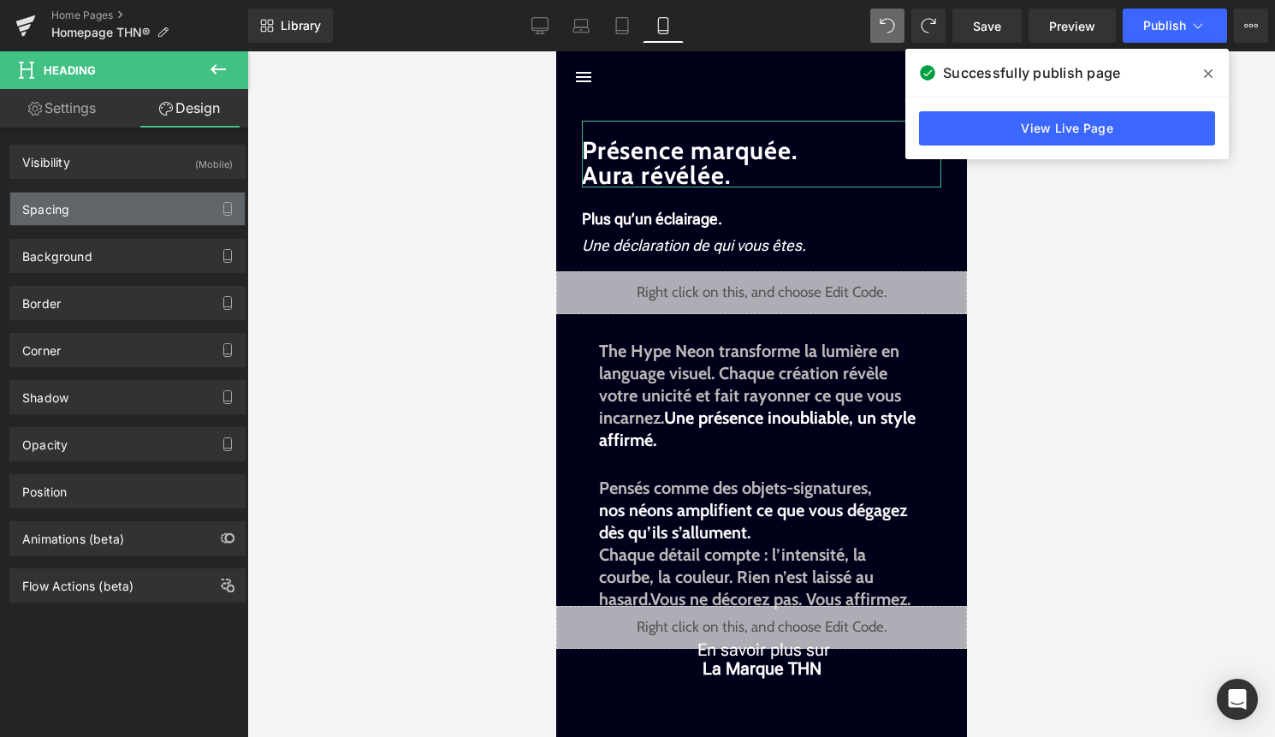
click at [142, 198] on div "Spacing" at bounding box center [127, 208] width 234 height 33
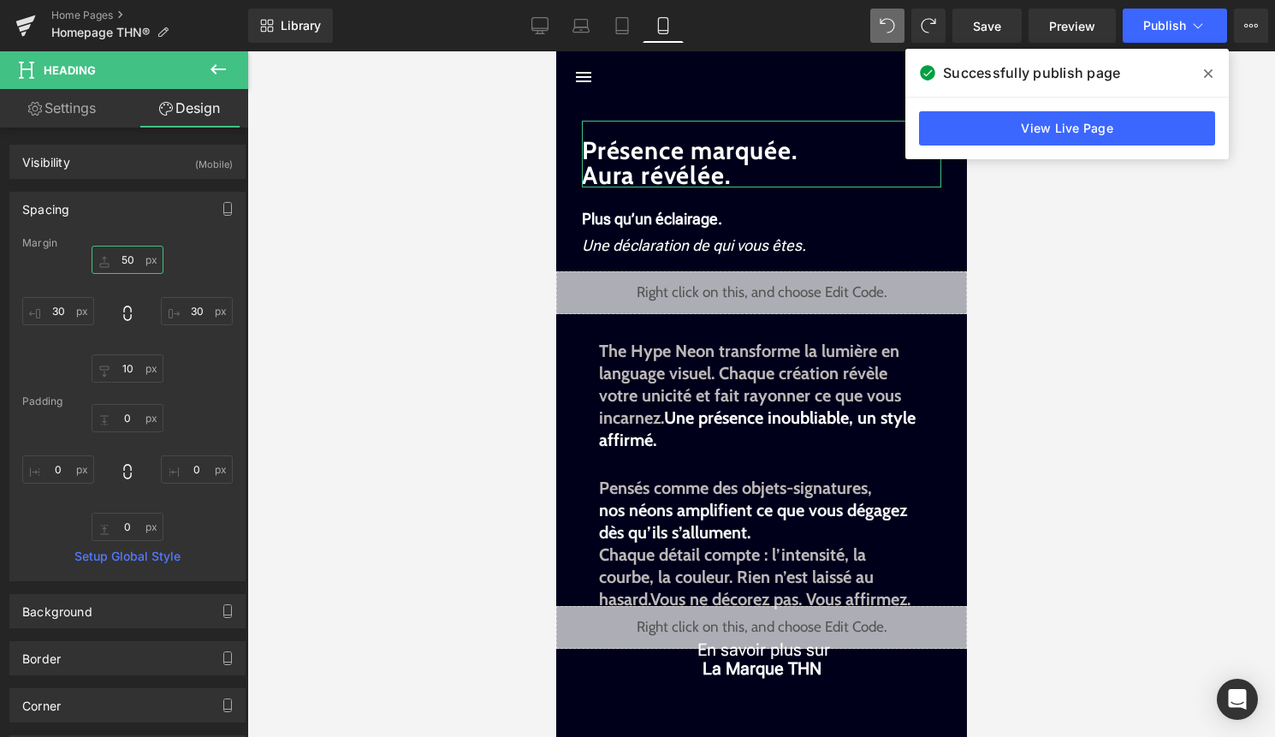
click at [129, 254] on input "50" at bounding box center [128, 260] width 72 height 28
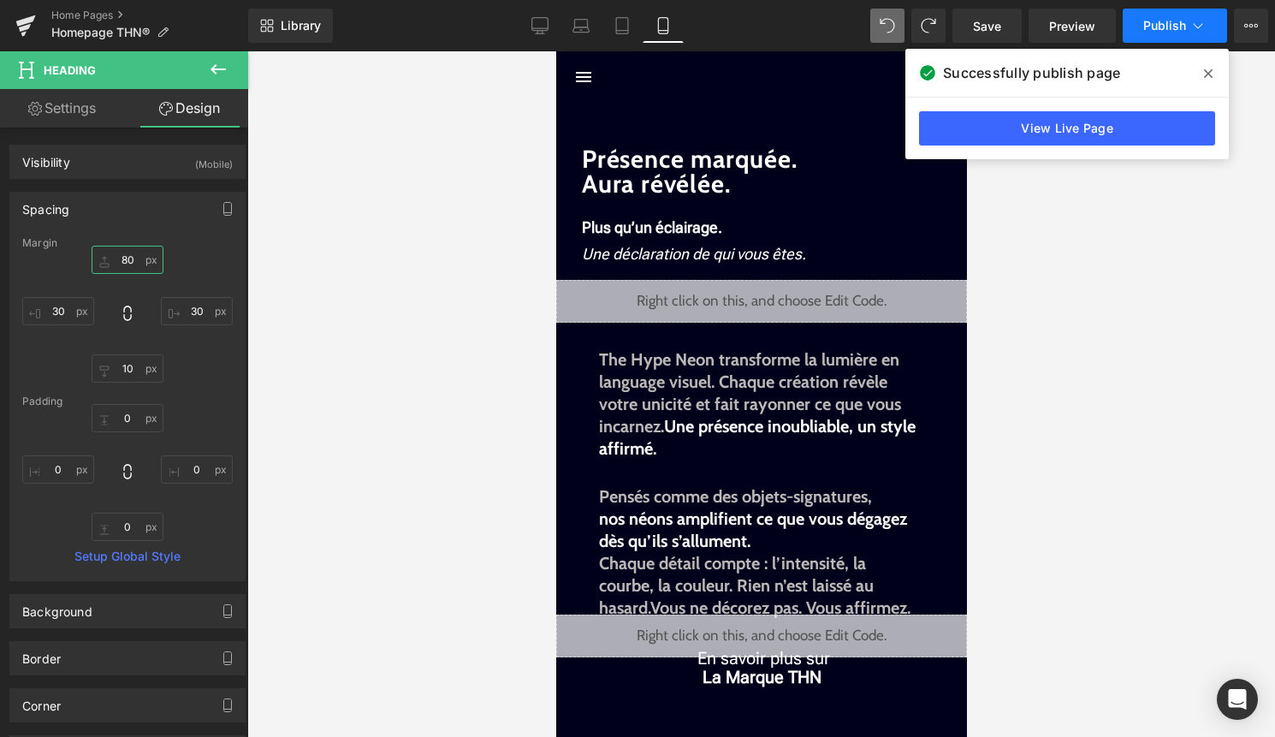
type input "80"
click at [1177, 15] on button "Publish" at bounding box center [1174, 26] width 104 height 34
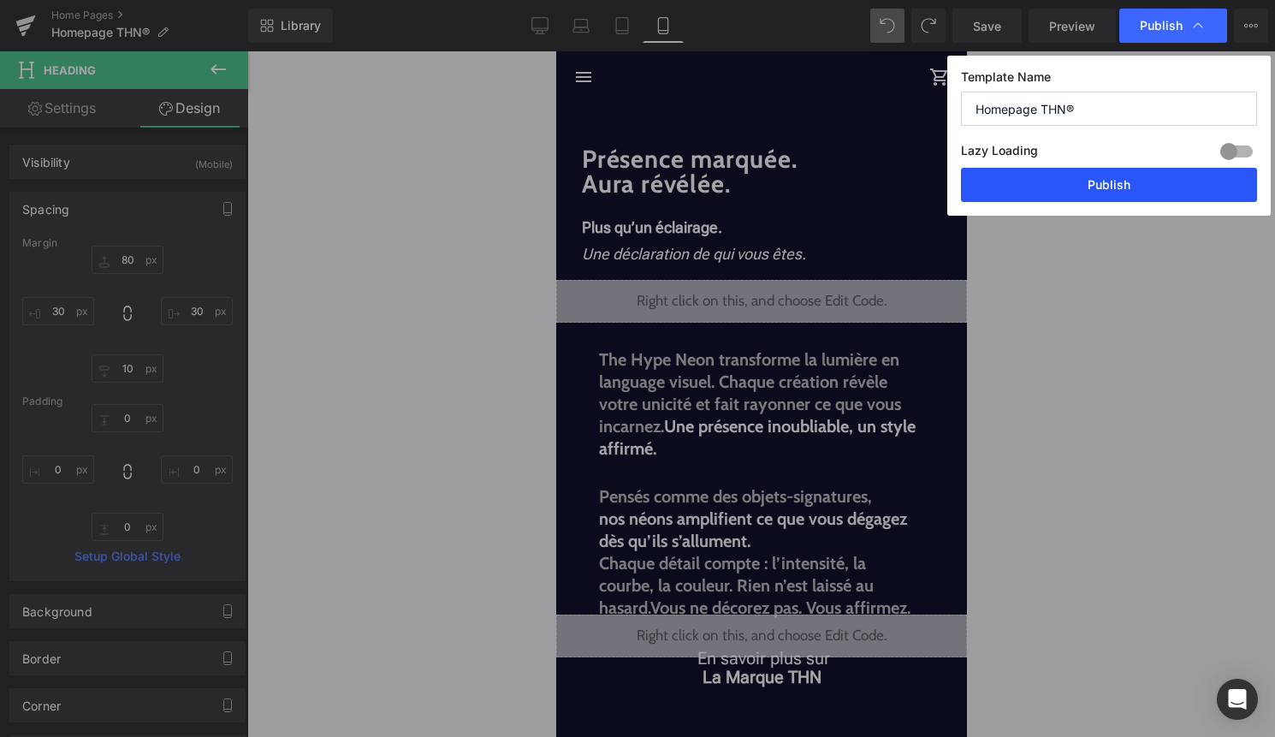
click at [1144, 190] on button "Publish" at bounding box center [1109, 185] width 296 height 34
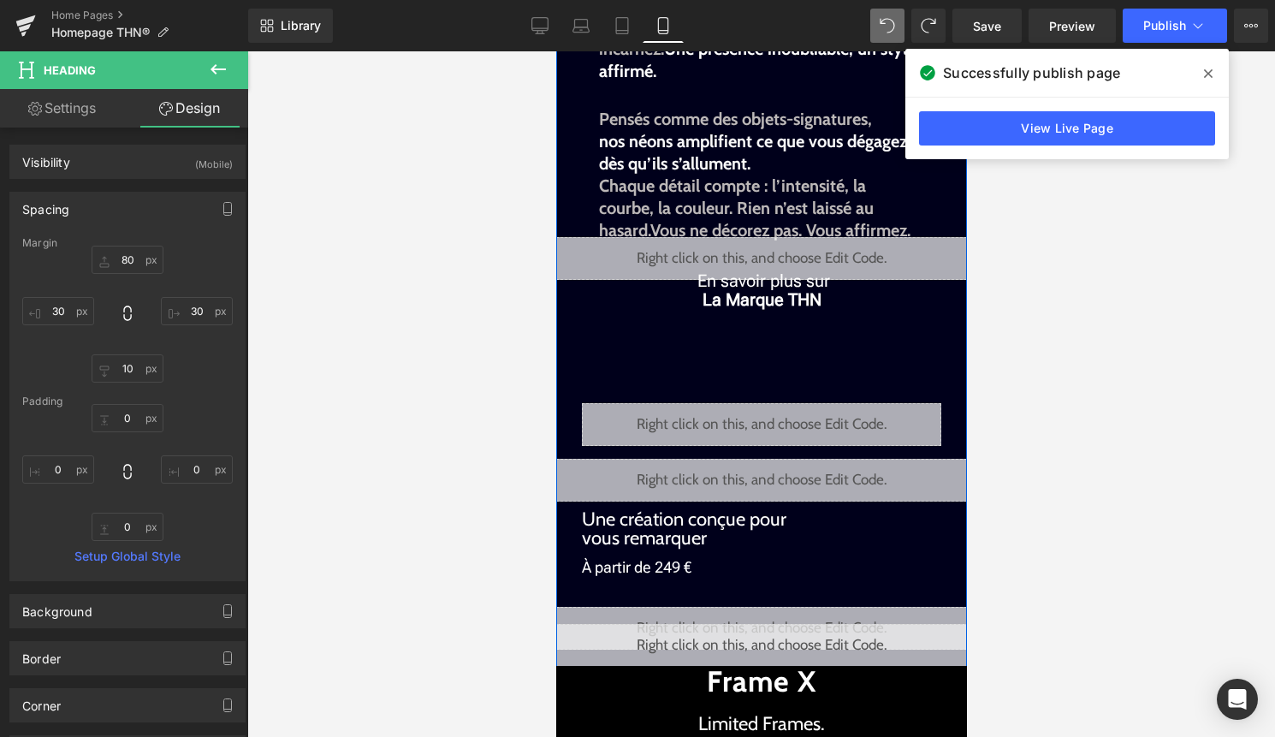
scroll to position [371, 0]
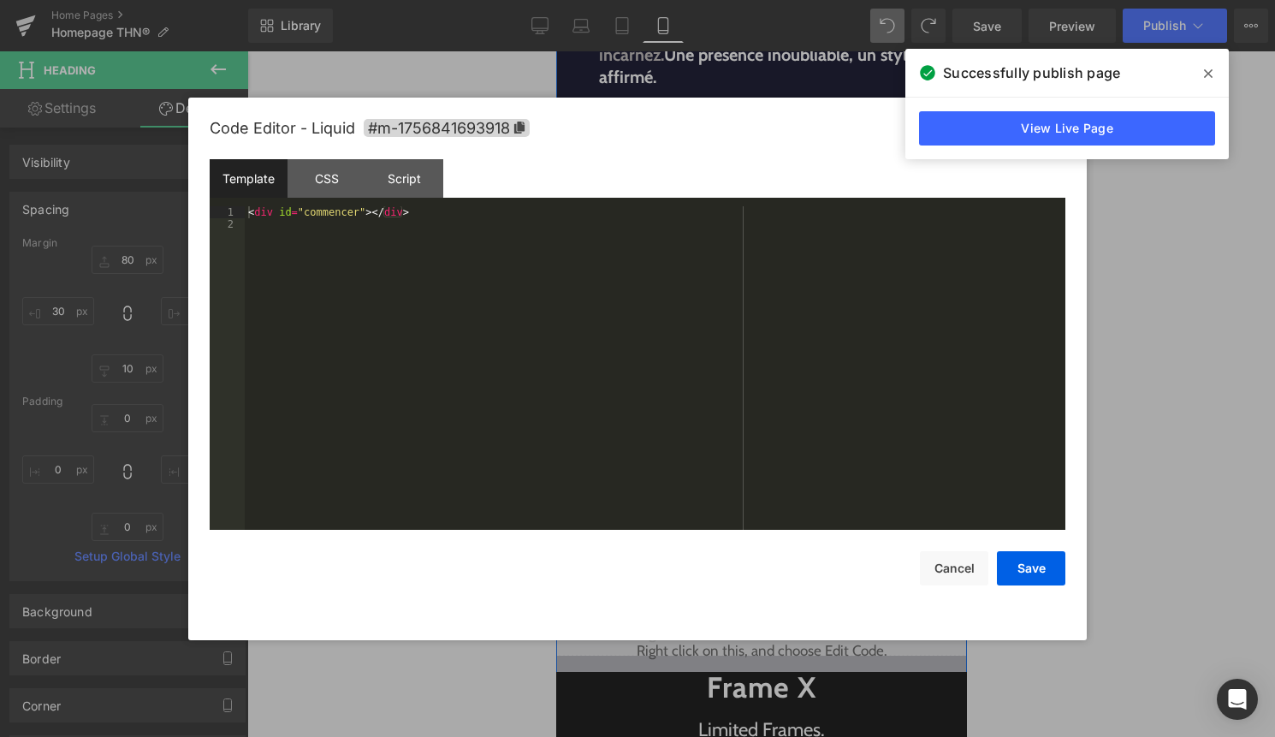
click at [784, 480] on div "Liquid" at bounding box center [760, 486] width 411 height 43
click at [942, 578] on button "Cancel" at bounding box center [954, 568] width 68 height 34
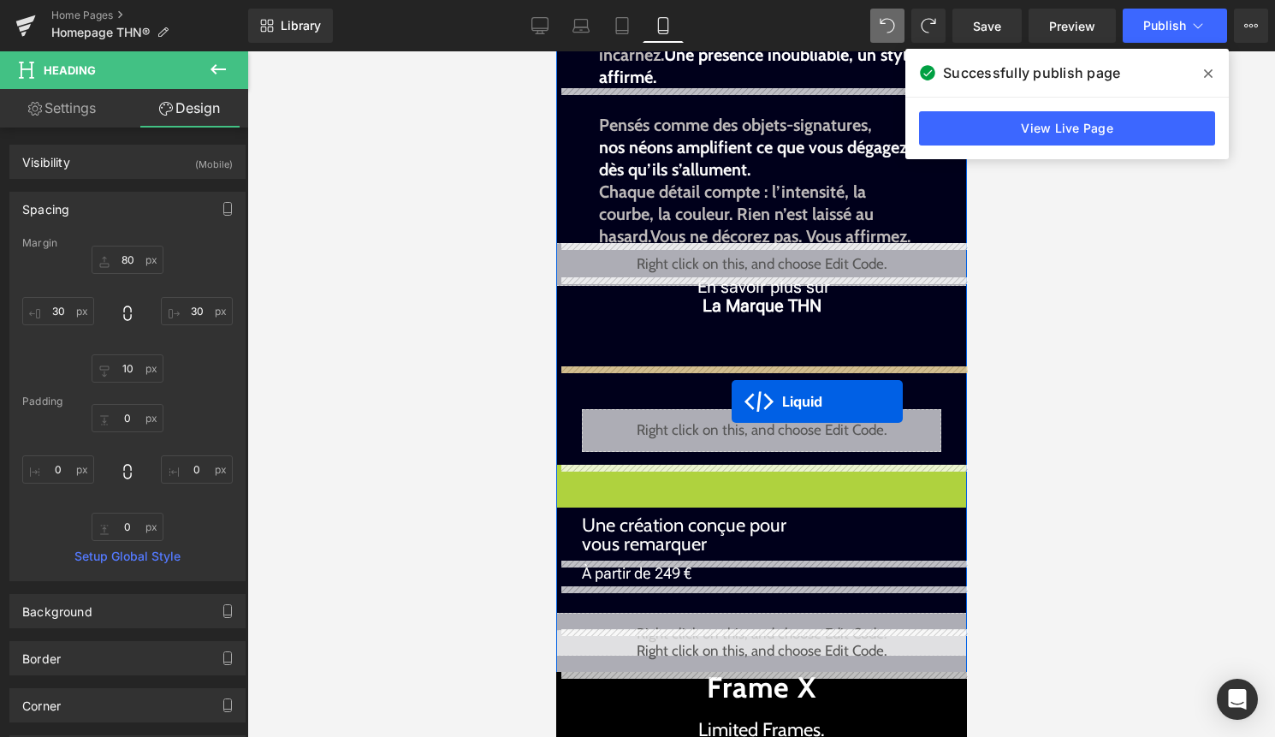
drag, startPoint x: 740, startPoint y: 472, endPoint x: 731, endPoint y: 400, distance: 72.5
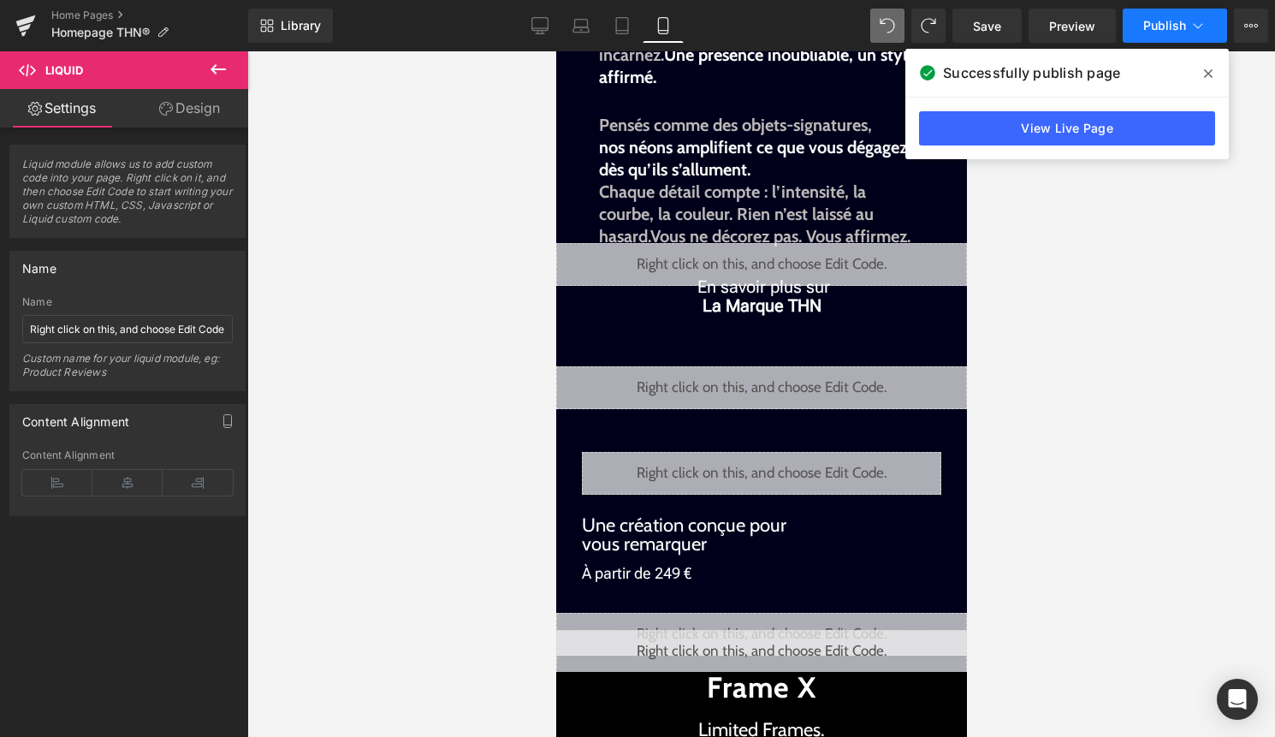
click at [1186, 21] on button "Publish" at bounding box center [1174, 26] width 104 height 34
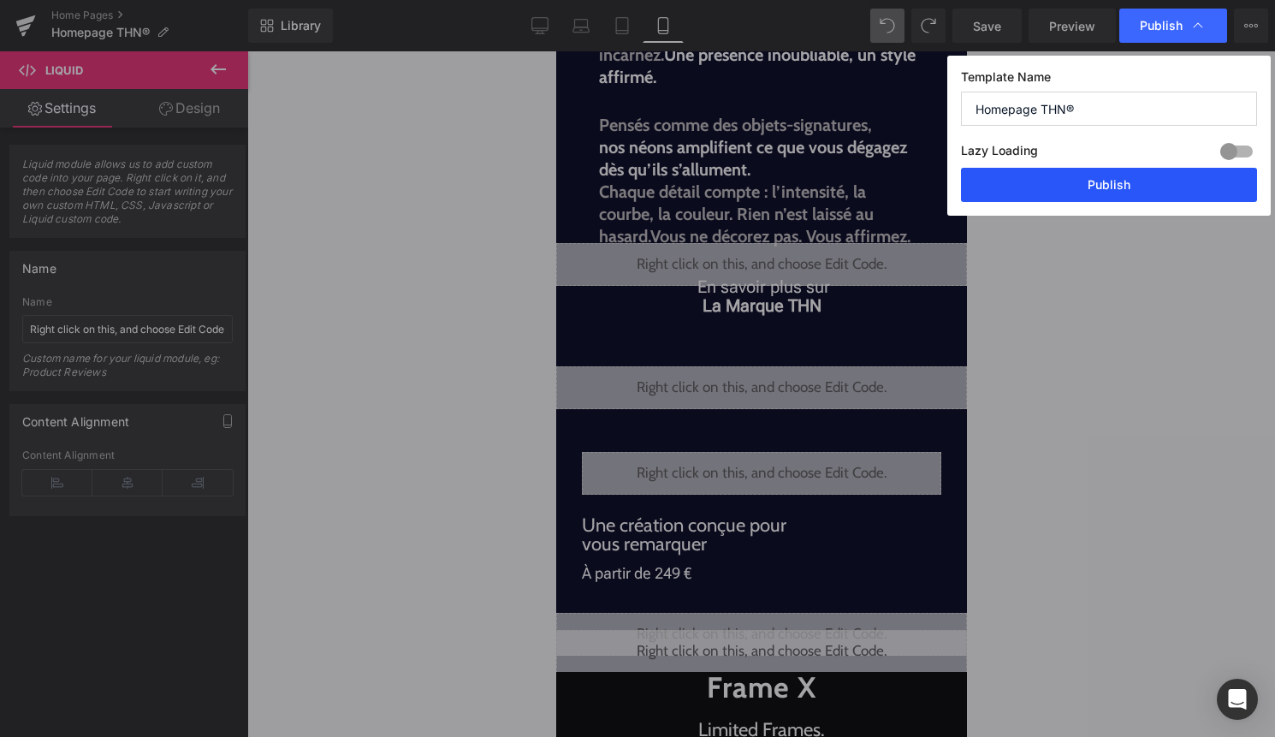
click at [1122, 175] on button "Publish" at bounding box center [1109, 185] width 296 height 34
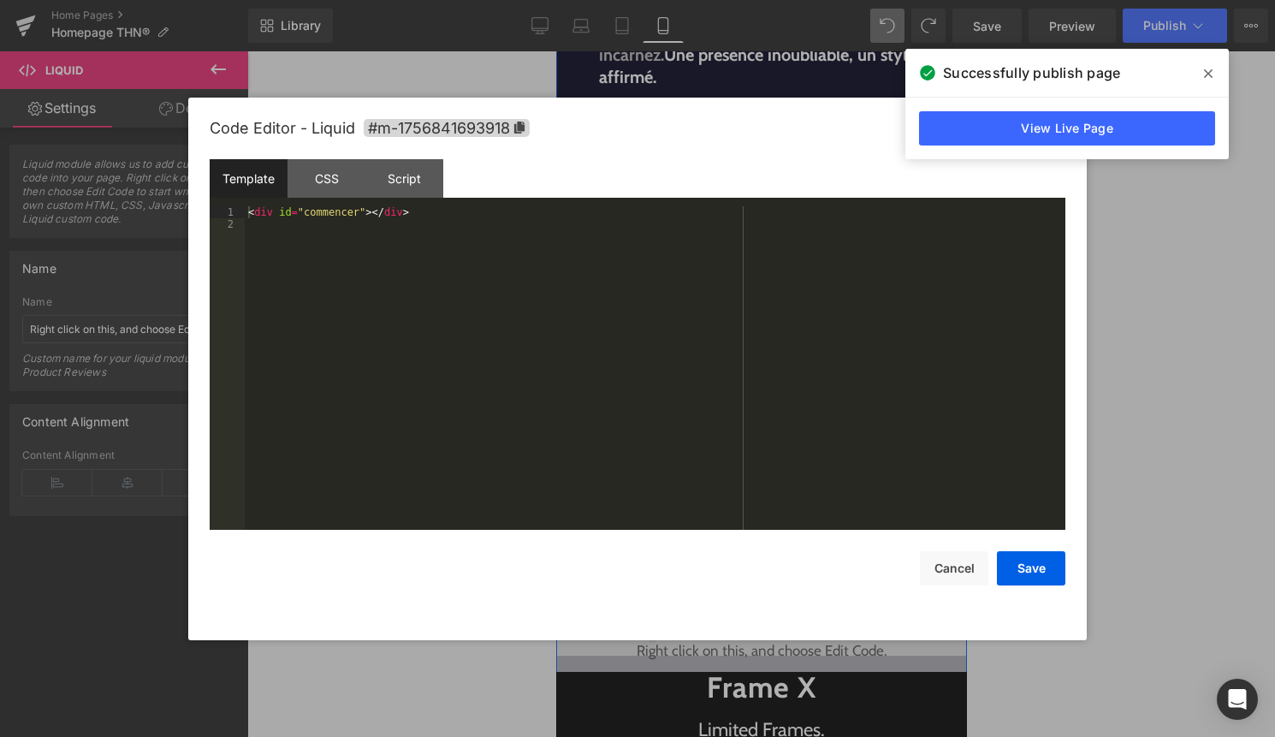
click at [782, 381] on div "Liquid" at bounding box center [760, 387] width 411 height 43
click at [941, 580] on button "Cancel" at bounding box center [954, 568] width 68 height 34
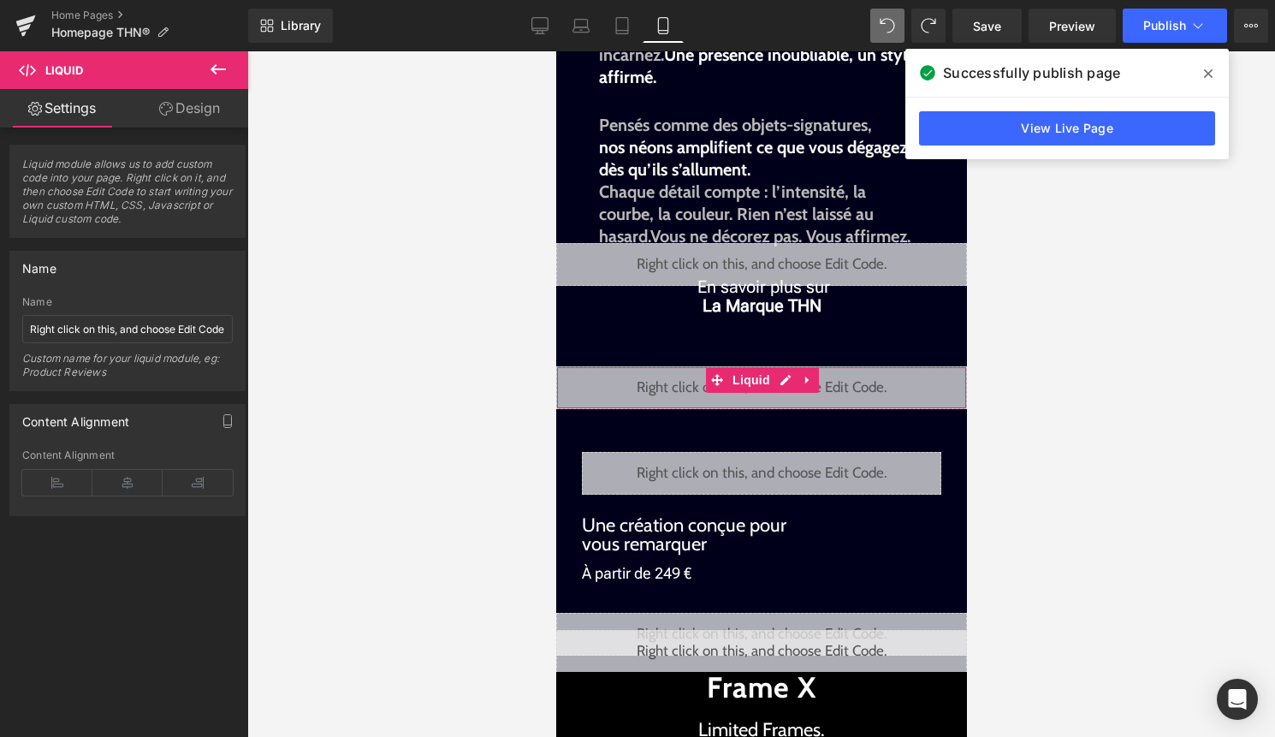
drag, startPoint x: 205, startPoint y: 121, endPoint x: 181, endPoint y: 163, distance: 48.0
click at [205, 121] on link "Design" at bounding box center [189, 108] width 124 height 38
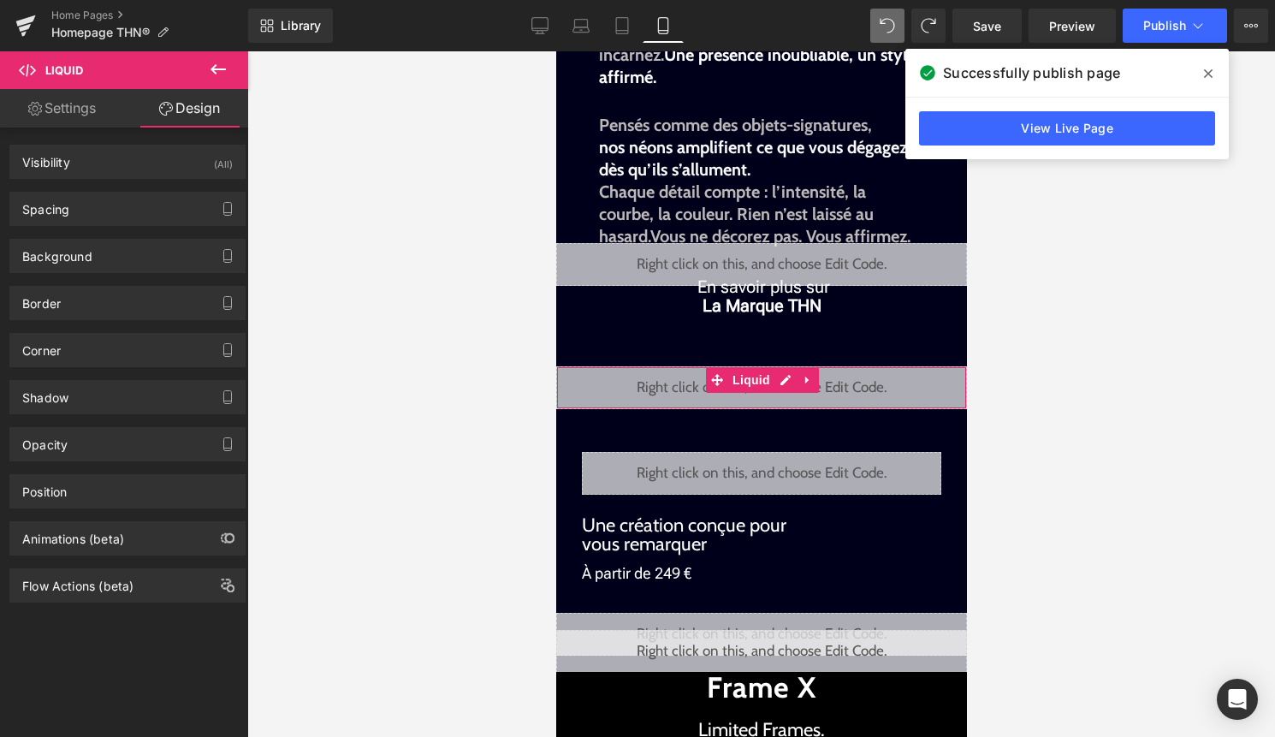
type input "0"
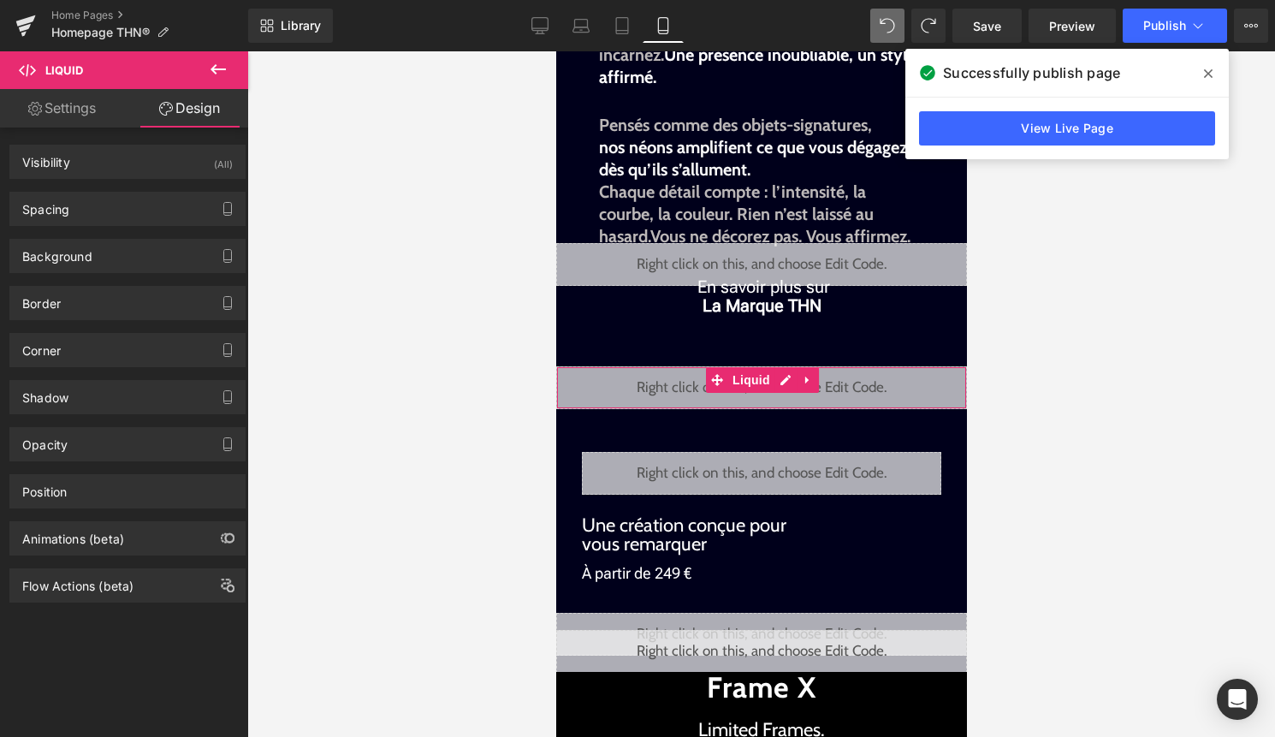
type input "0"
click at [149, 210] on div "Spacing" at bounding box center [127, 208] width 234 height 33
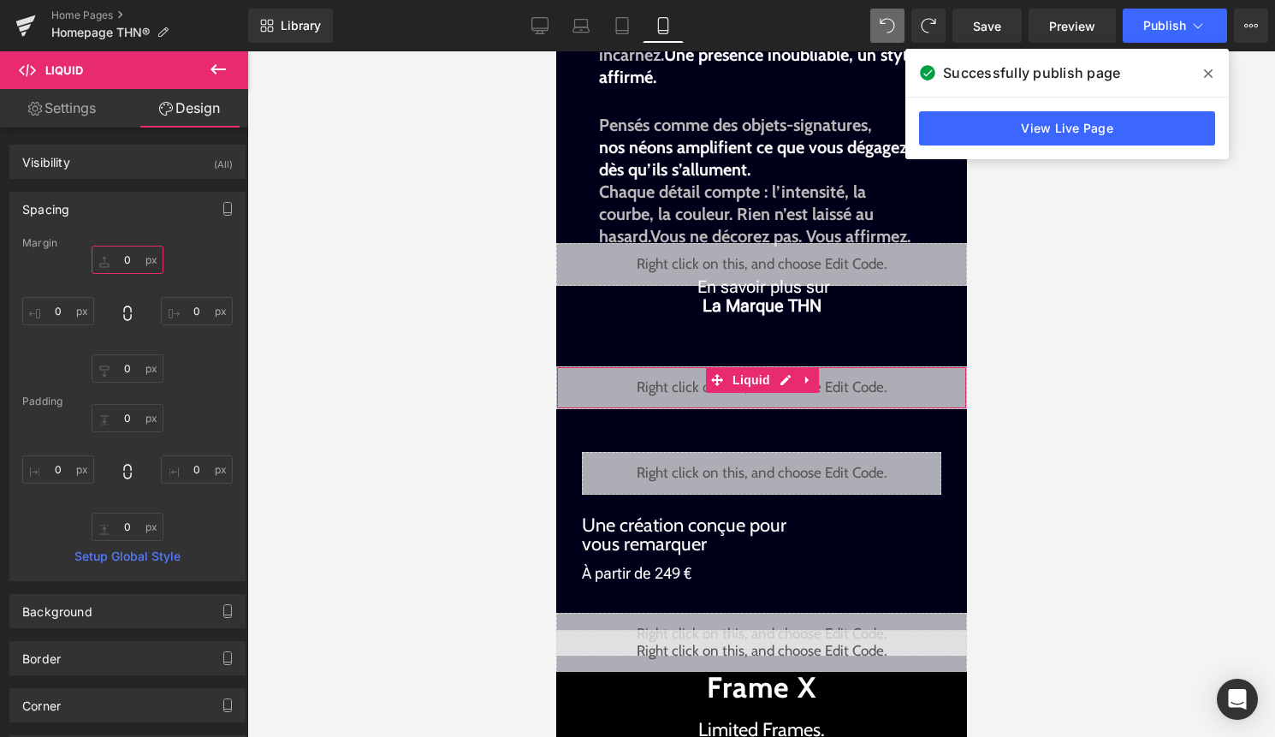
click at [130, 253] on input "0" at bounding box center [128, 260] width 72 height 28
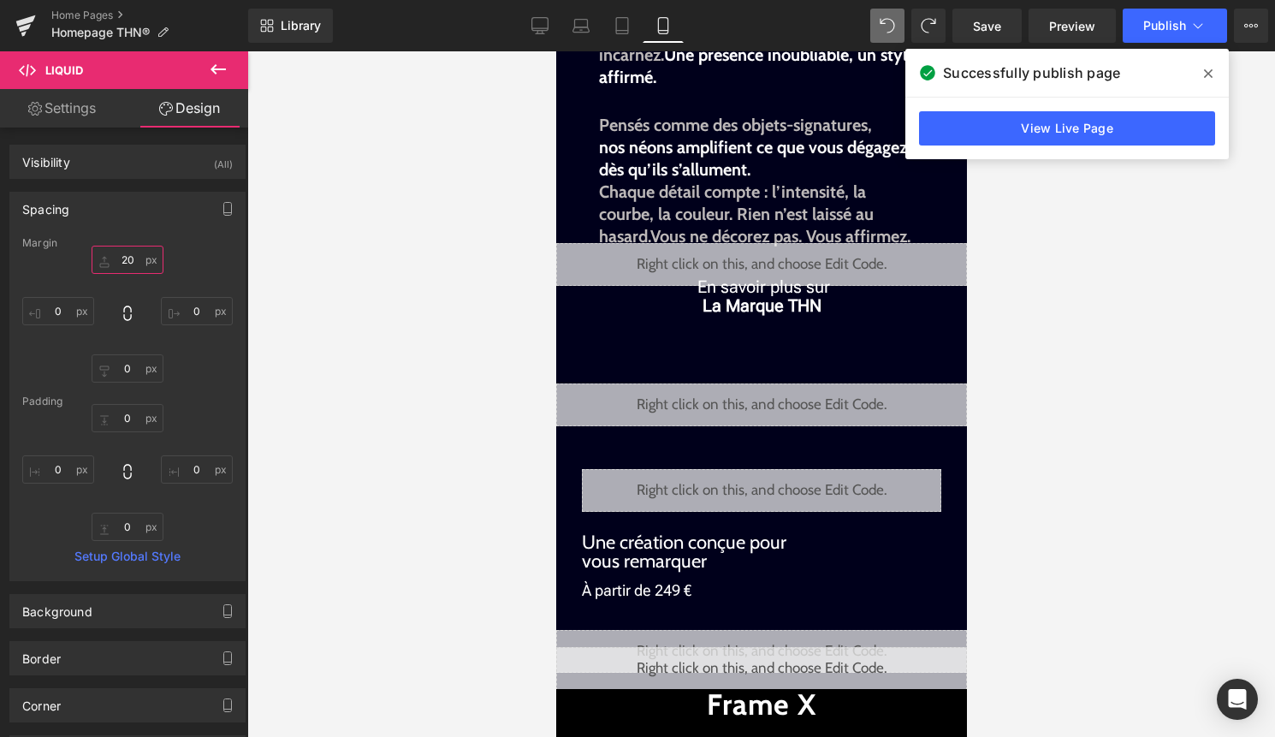
type input "2"
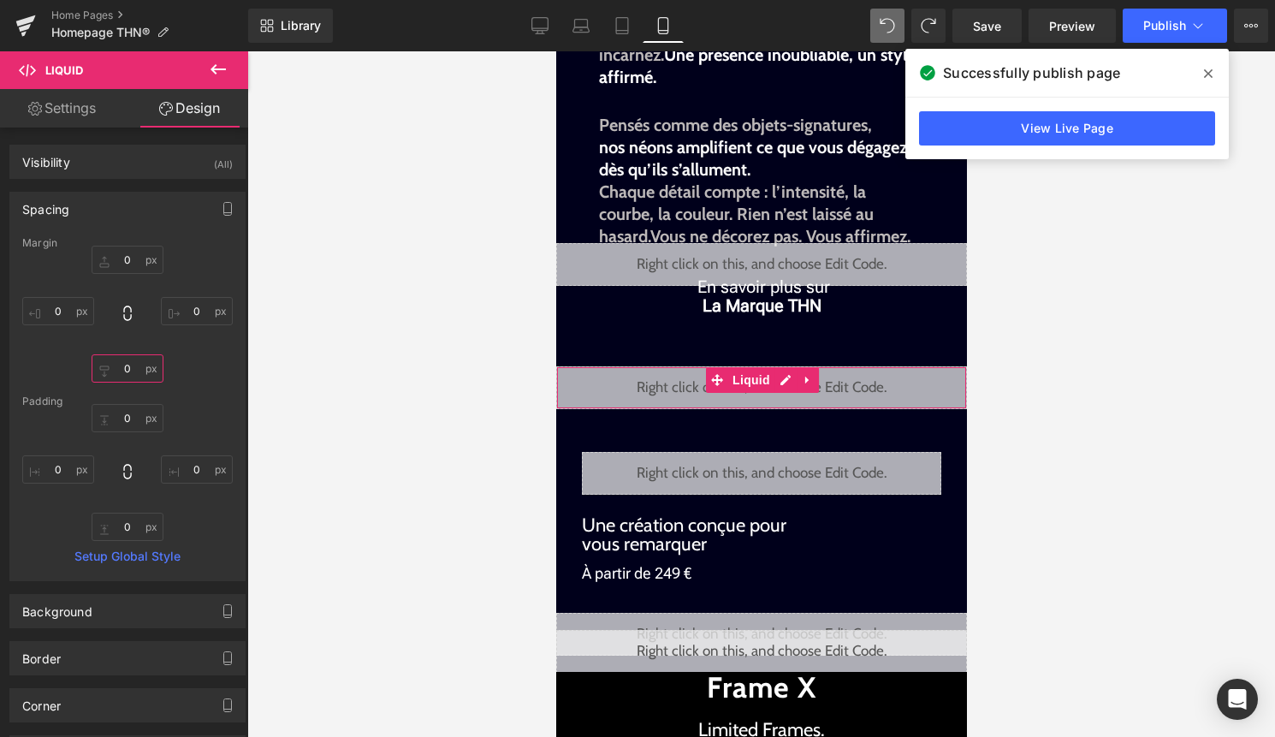
click at [124, 371] on input "0" at bounding box center [128, 368] width 72 height 28
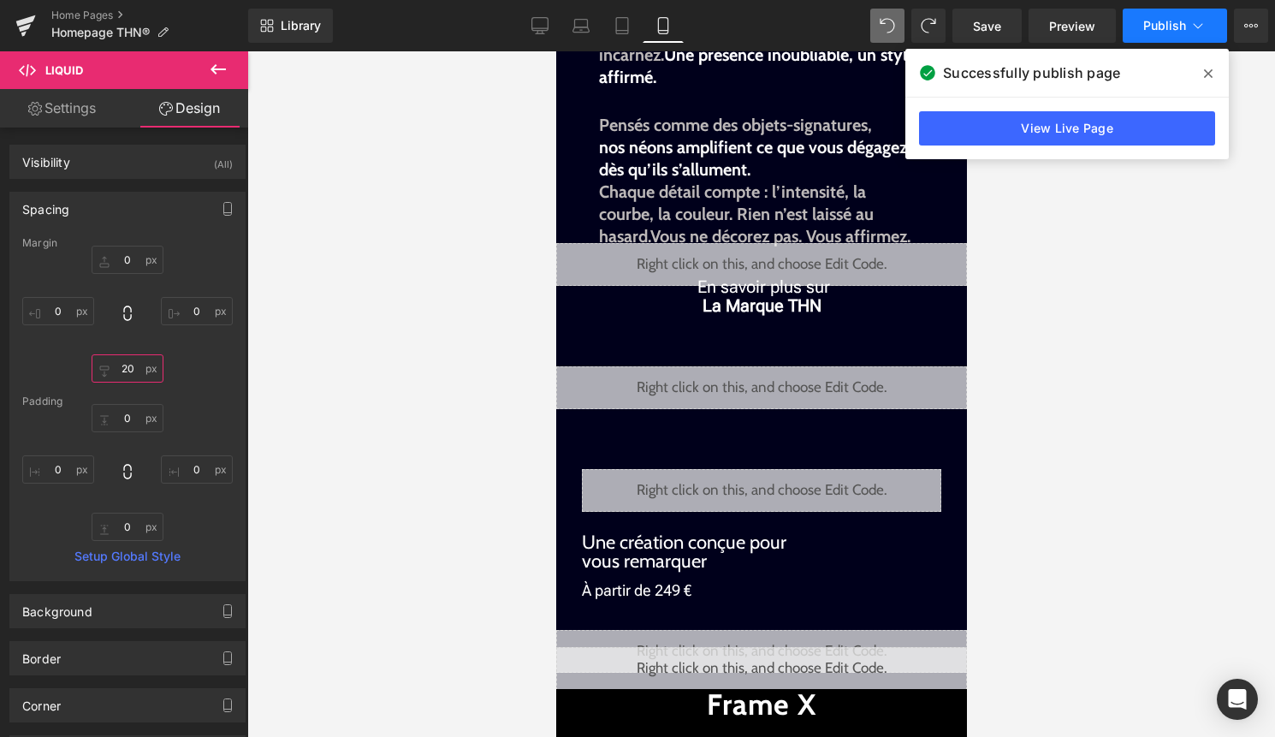
type input "20"
click at [1182, 21] on span "Publish" at bounding box center [1164, 26] width 43 height 14
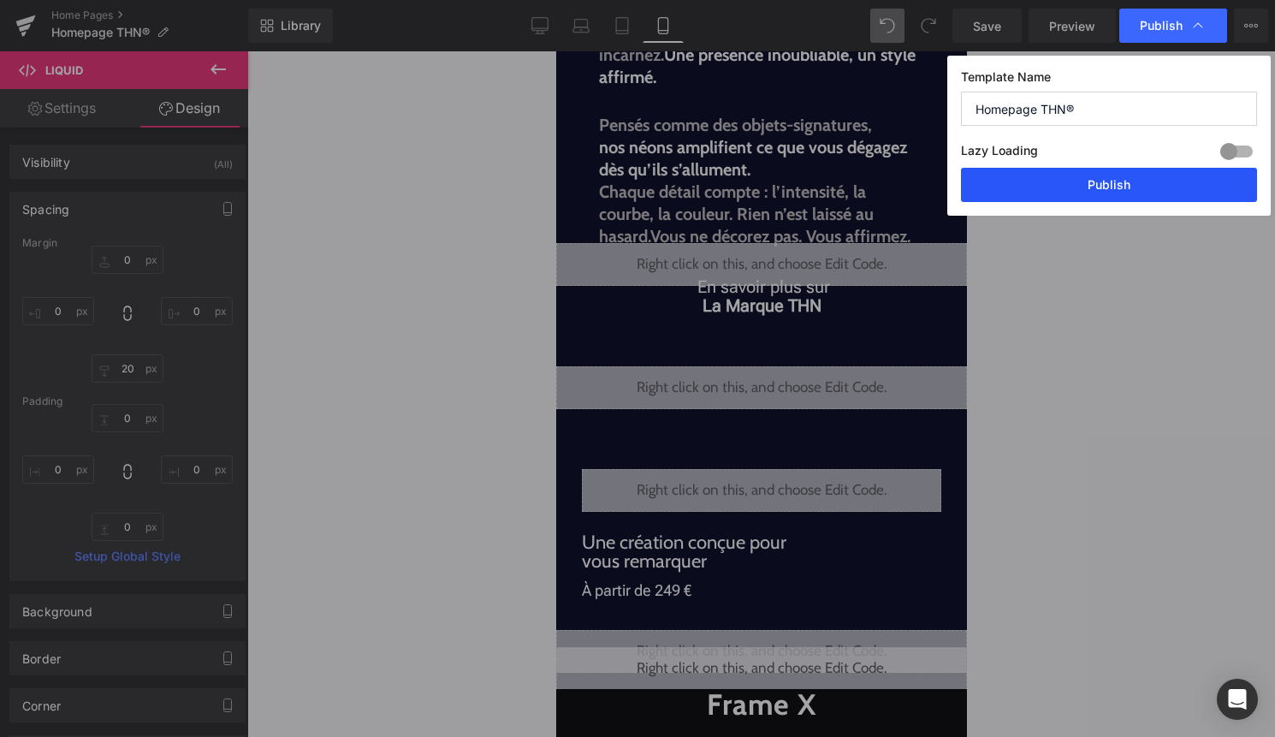
click at [1162, 184] on button "Publish" at bounding box center [1109, 185] width 296 height 34
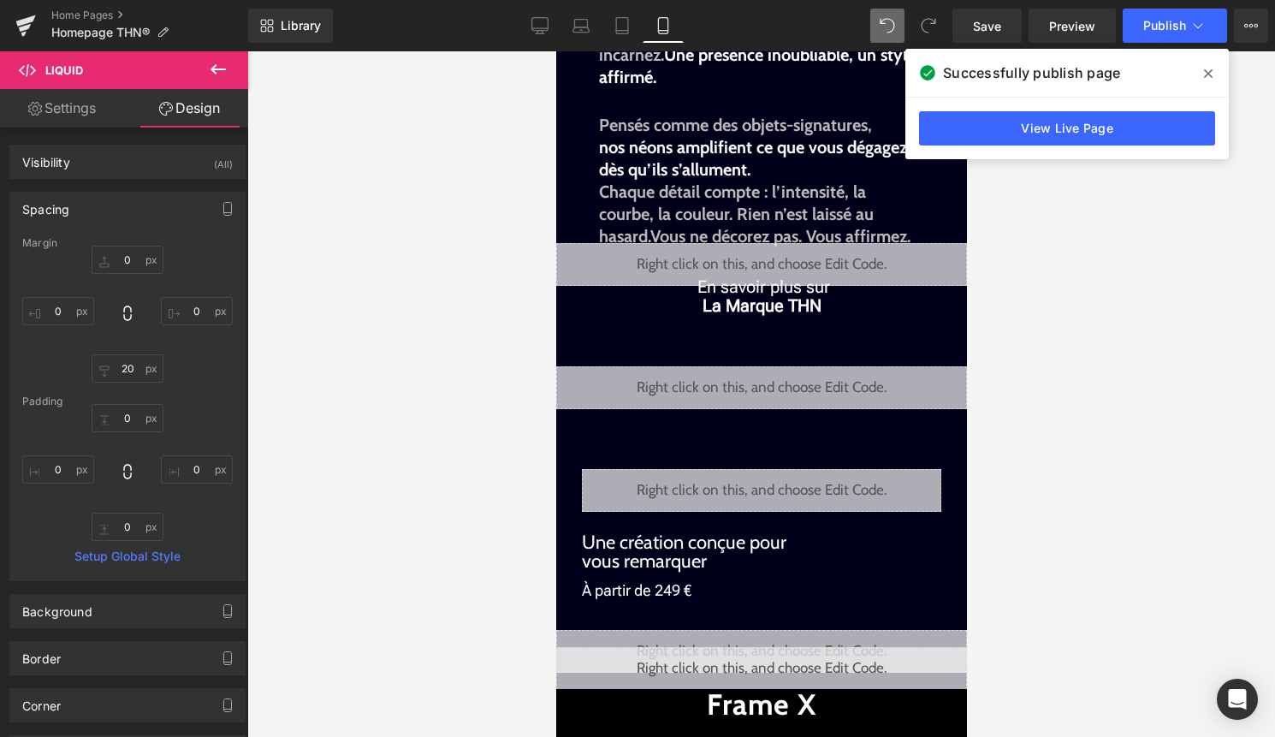
click at [1129, 302] on div at bounding box center [760, 393] width 1027 height 685
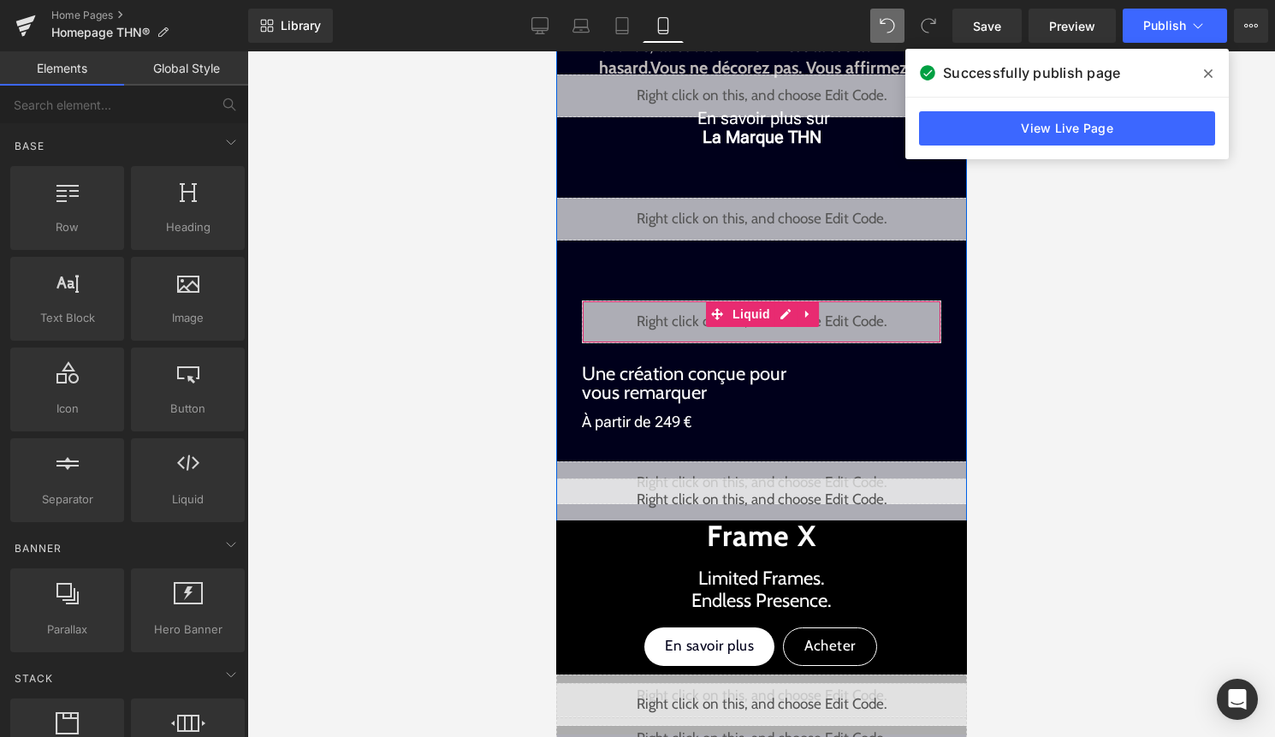
scroll to position [542, 0]
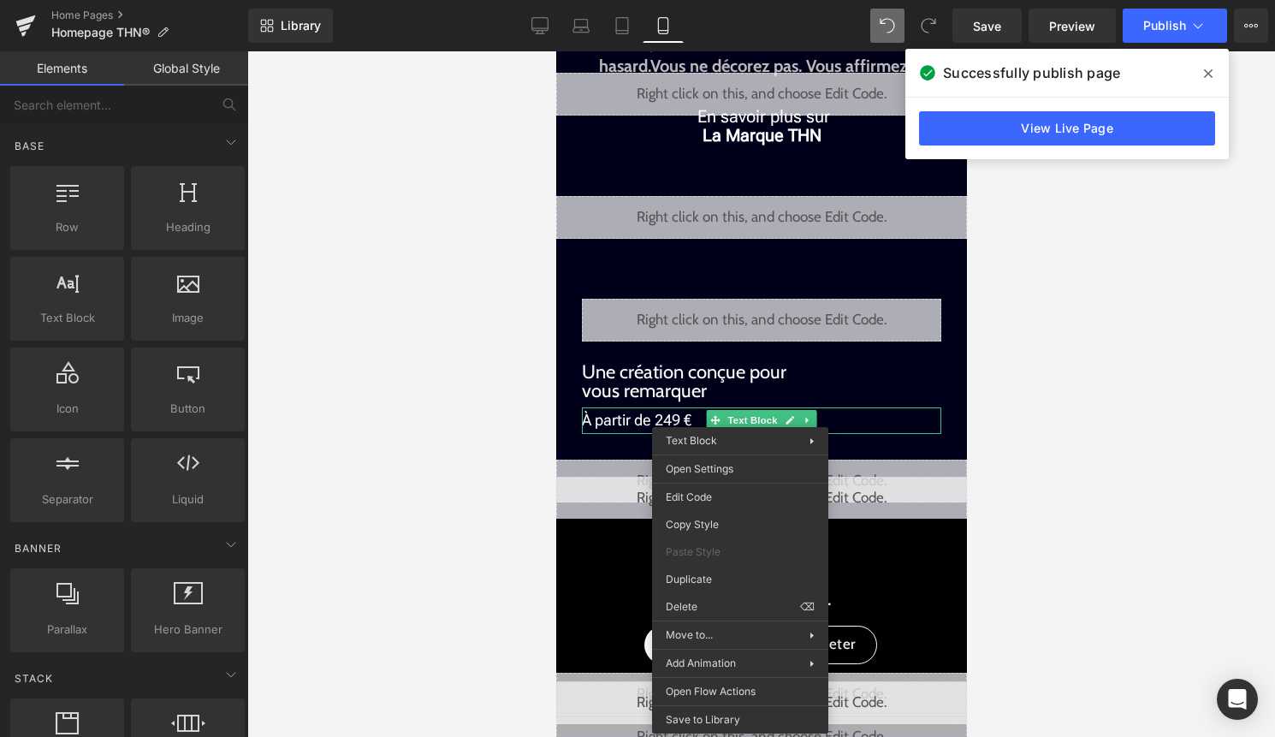
click at [325, 206] on div at bounding box center [760, 393] width 1027 height 685
click at [730, 413] on div "À partir de 249 € Text Block" at bounding box center [760, 420] width 359 height 27
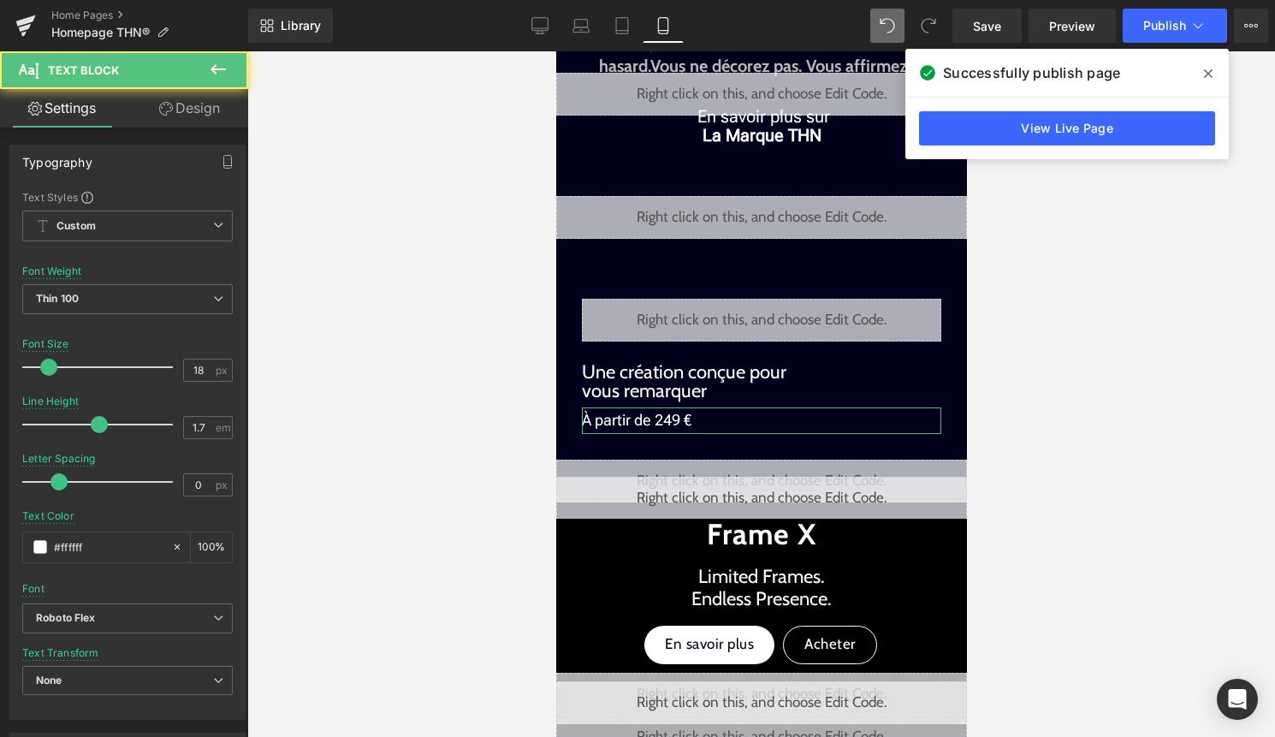
click at [188, 125] on link "Design" at bounding box center [189, 108] width 124 height 38
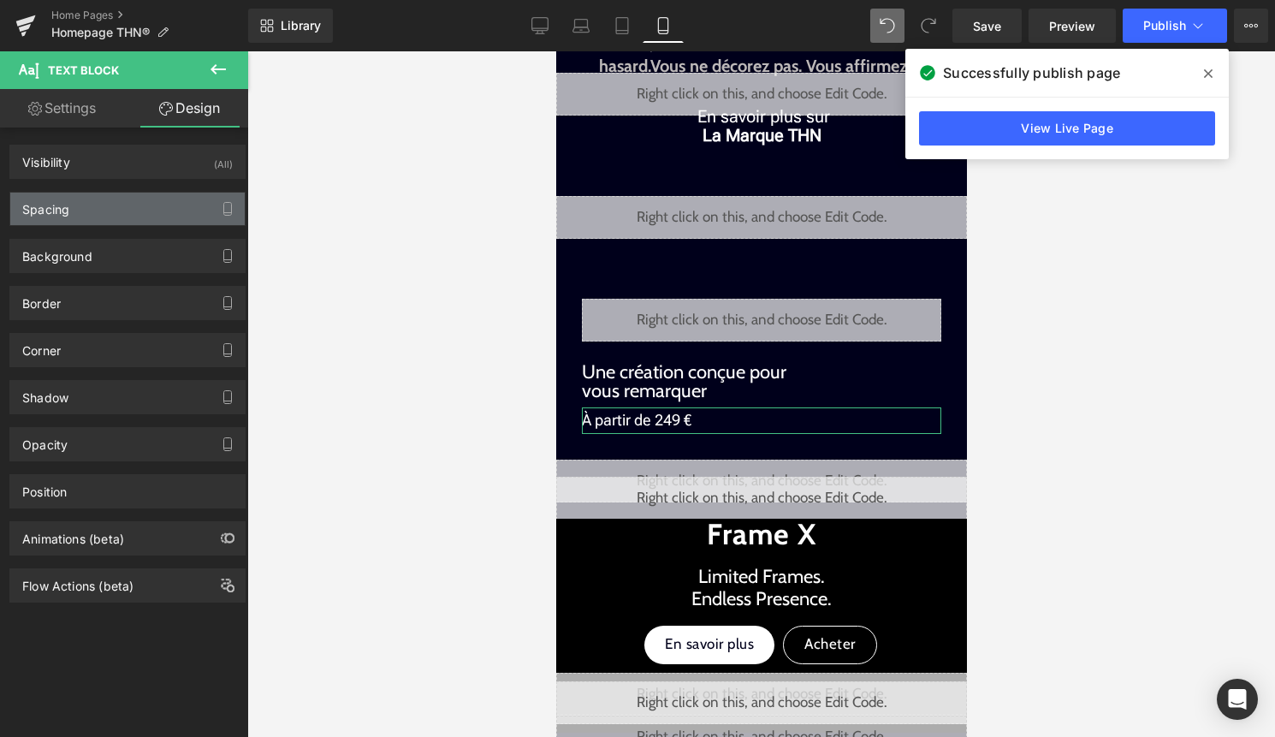
click at [142, 219] on div "Spacing" at bounding box center [127, 208] width 234 height 33
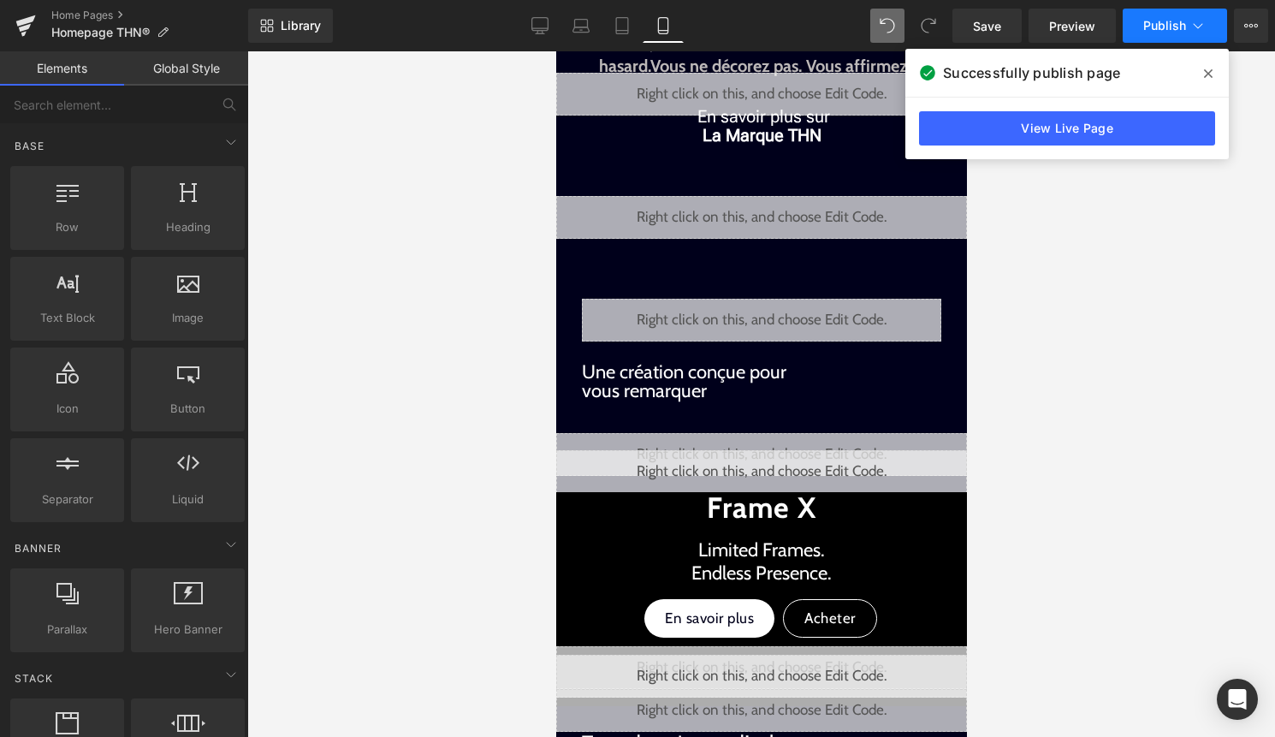
click at [1187, 33] on button "Publish" at bounding box center [1174, 26] width 104 height 34
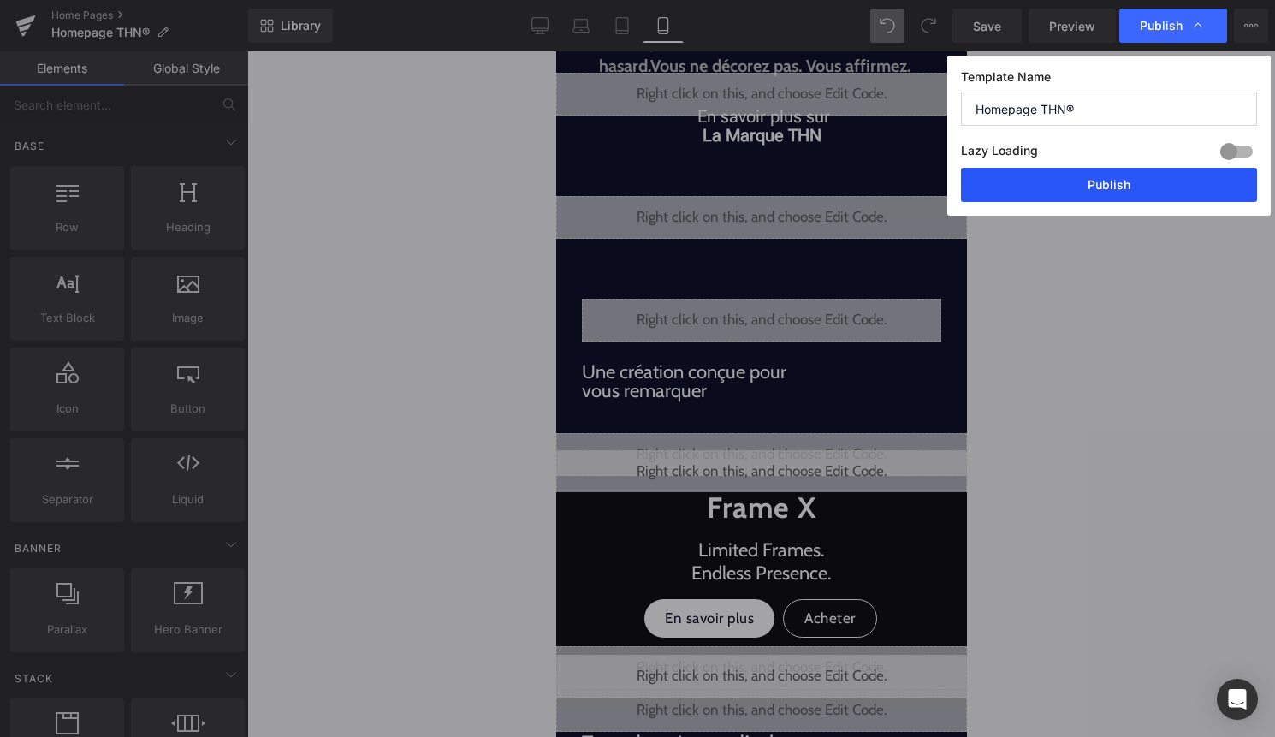
click at [1156, 176] on button "Publish" at bounding box center [1109, 185] width 296 height 34
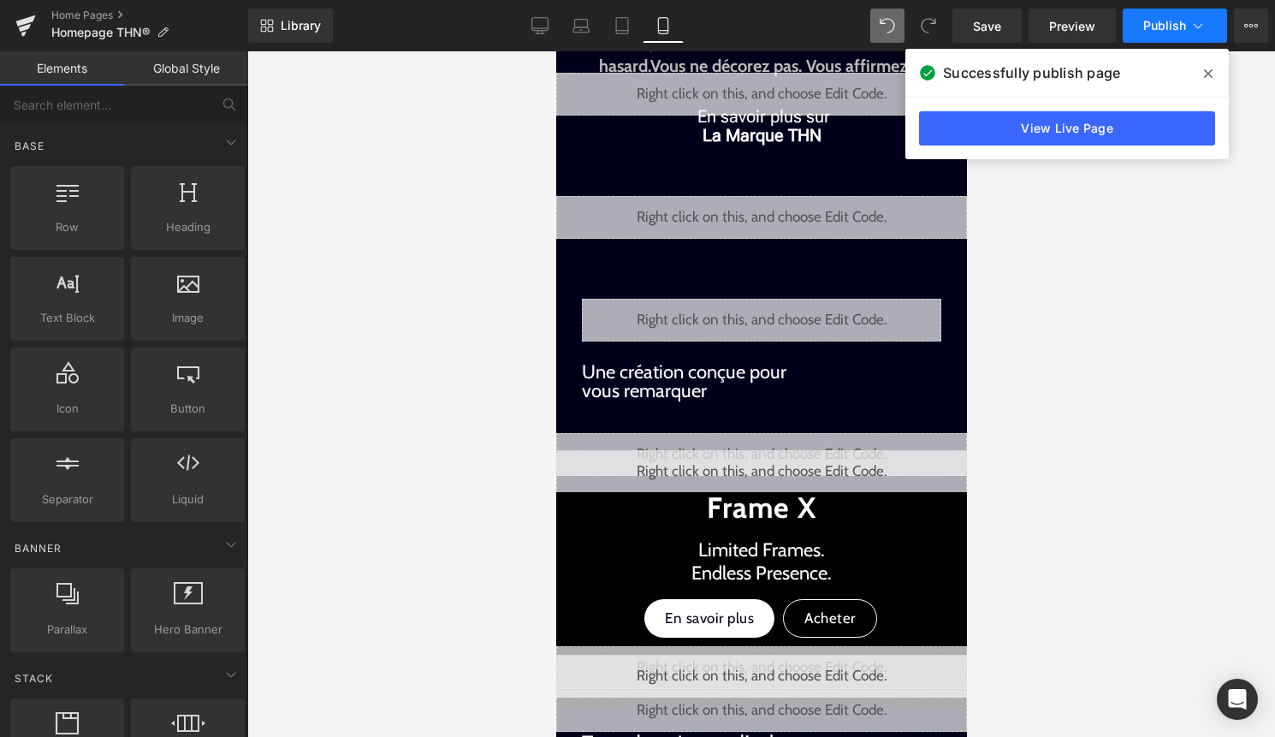
click at [1168, 31] on span "Publish" at bounding box center [1164, 26] width 43 height 14
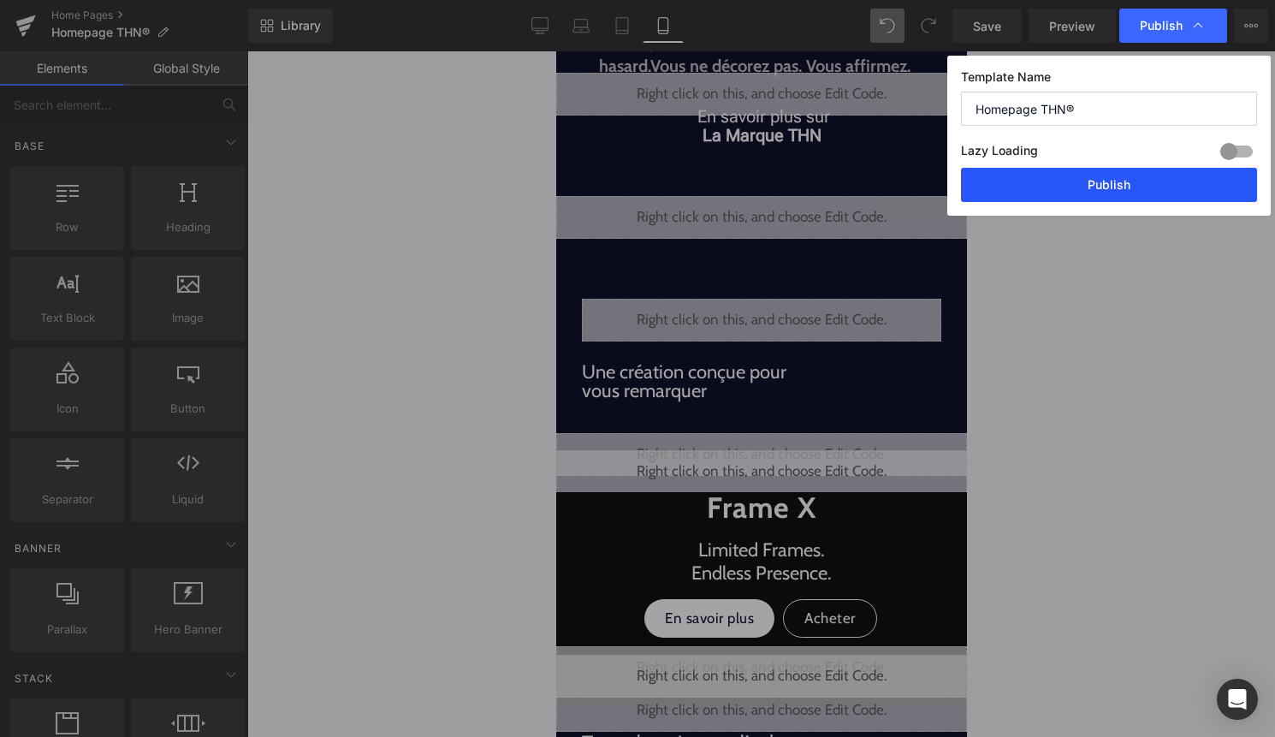
click at [1143, 188] on button "Publish" at bounding box center [1109, 185] width 296 height 34
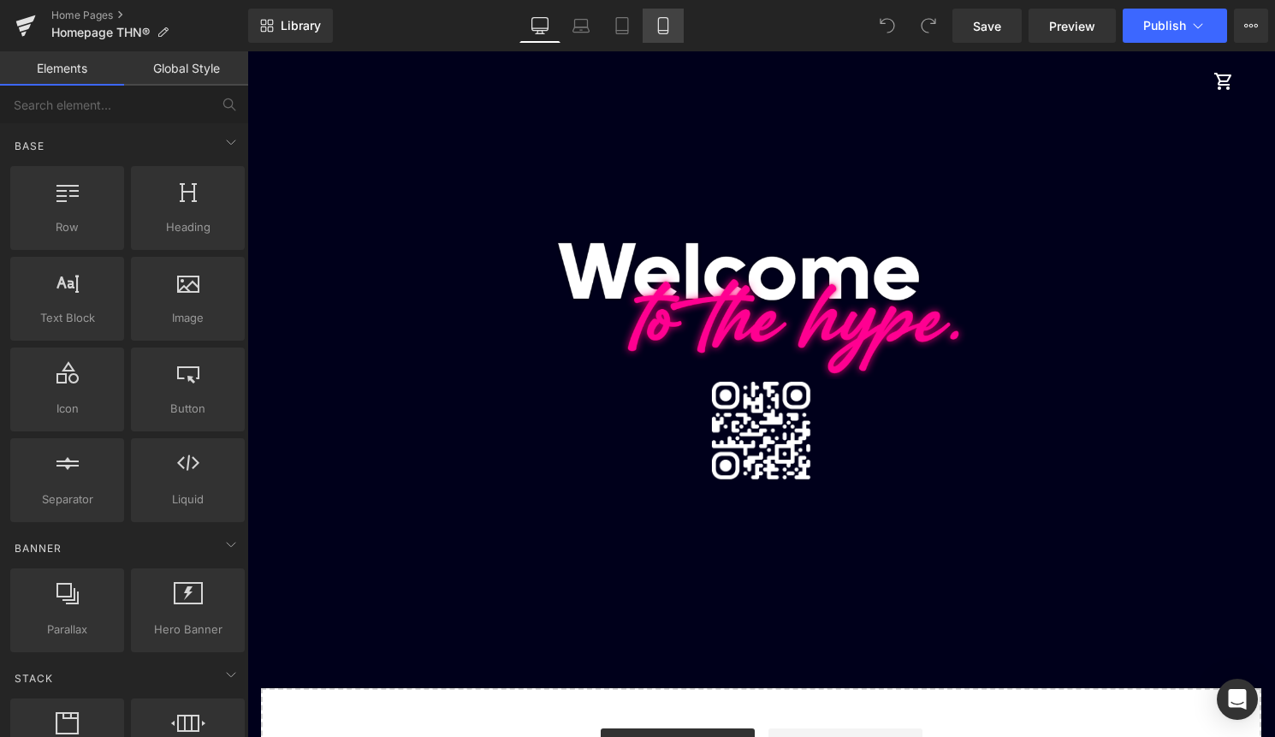
click at [651, 28] on link "Mobile" at bounding box center [662, 26] width 41 height 34
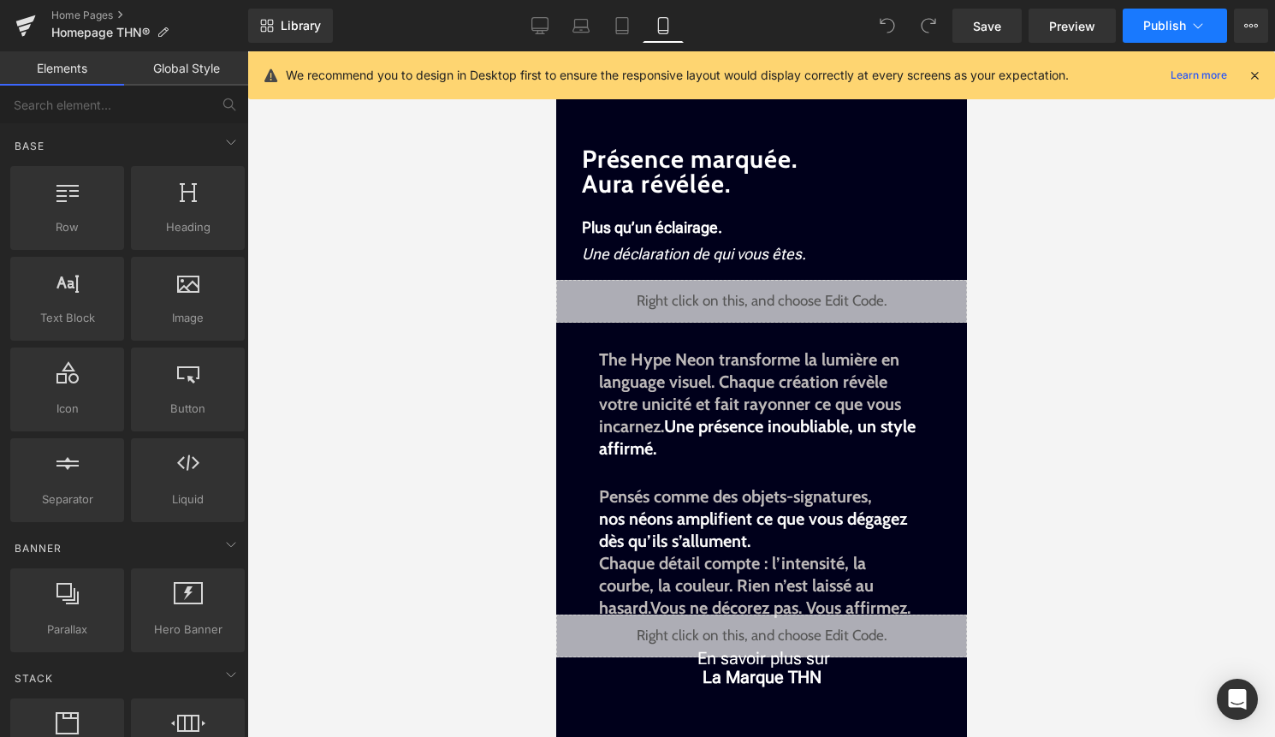
click at [1171, 21] on span "Publish" at bounding box center [1164, 26] width 43 height 14
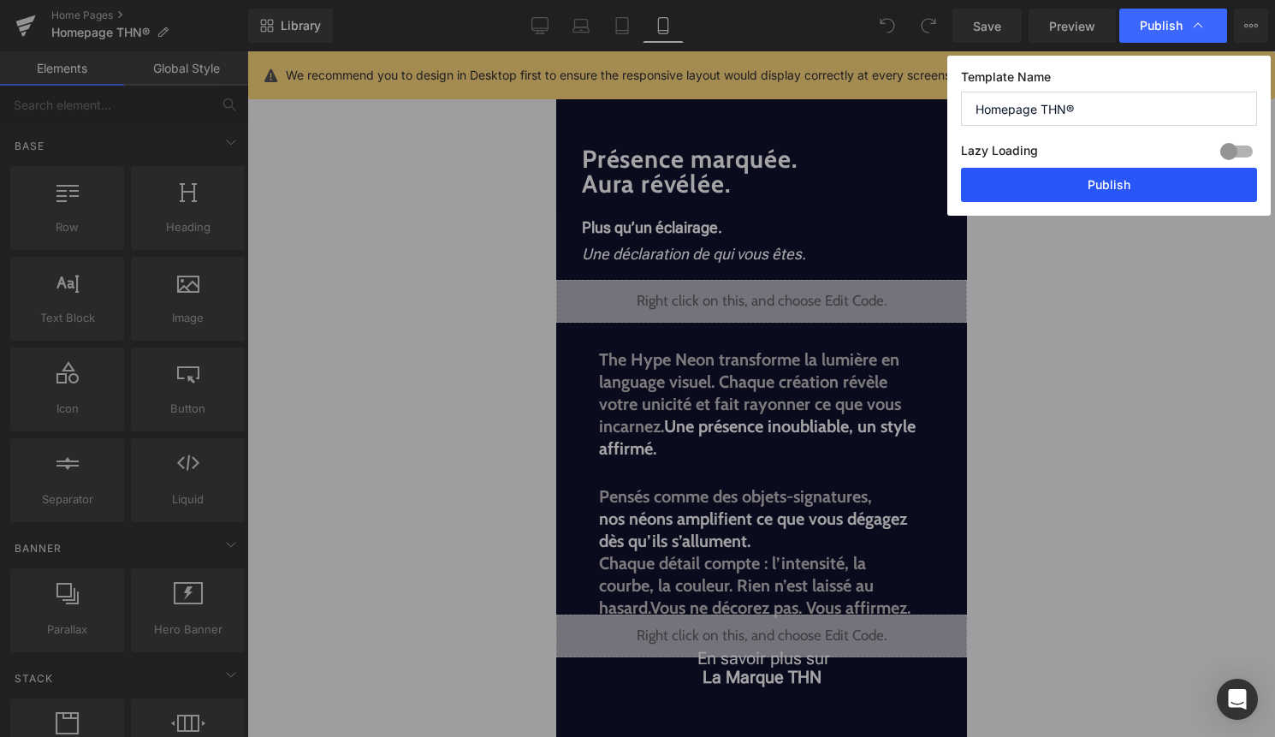
click at [1164, 195] on button "Publish" at bounding box center [1109, 185] width 296 height 34
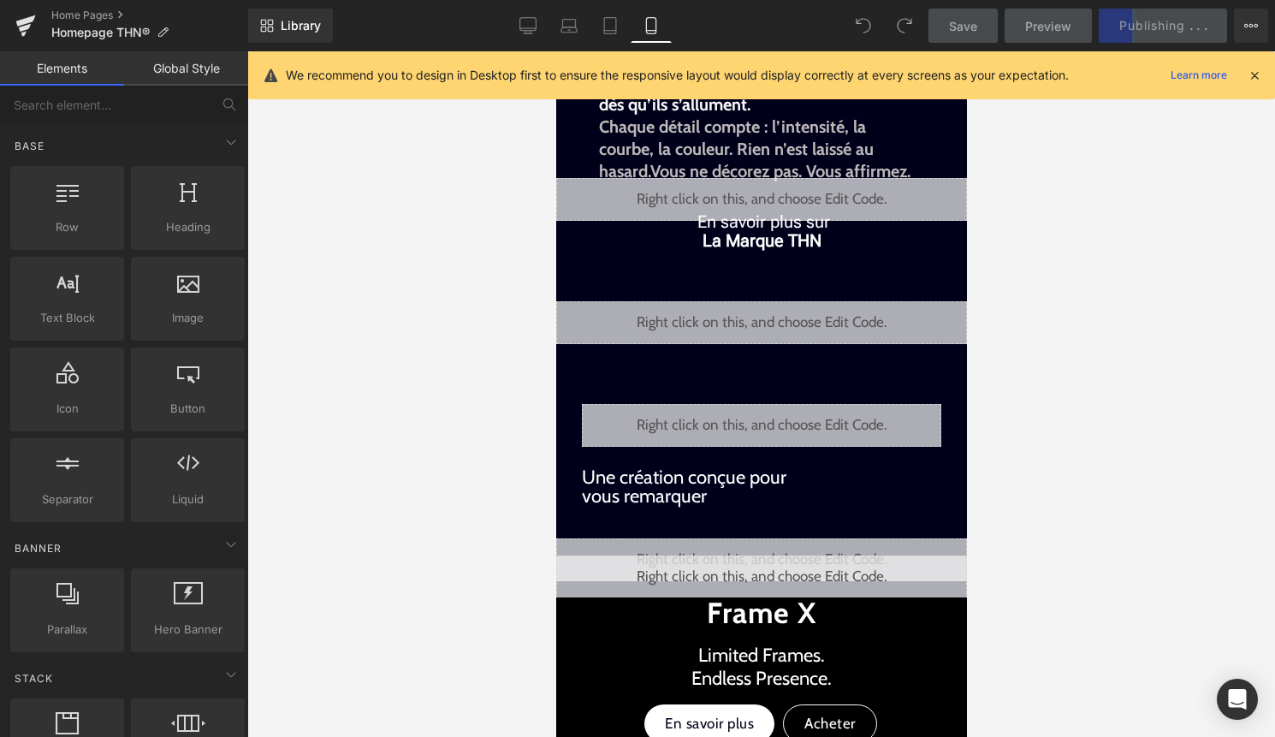
scroll to position [438, 0]
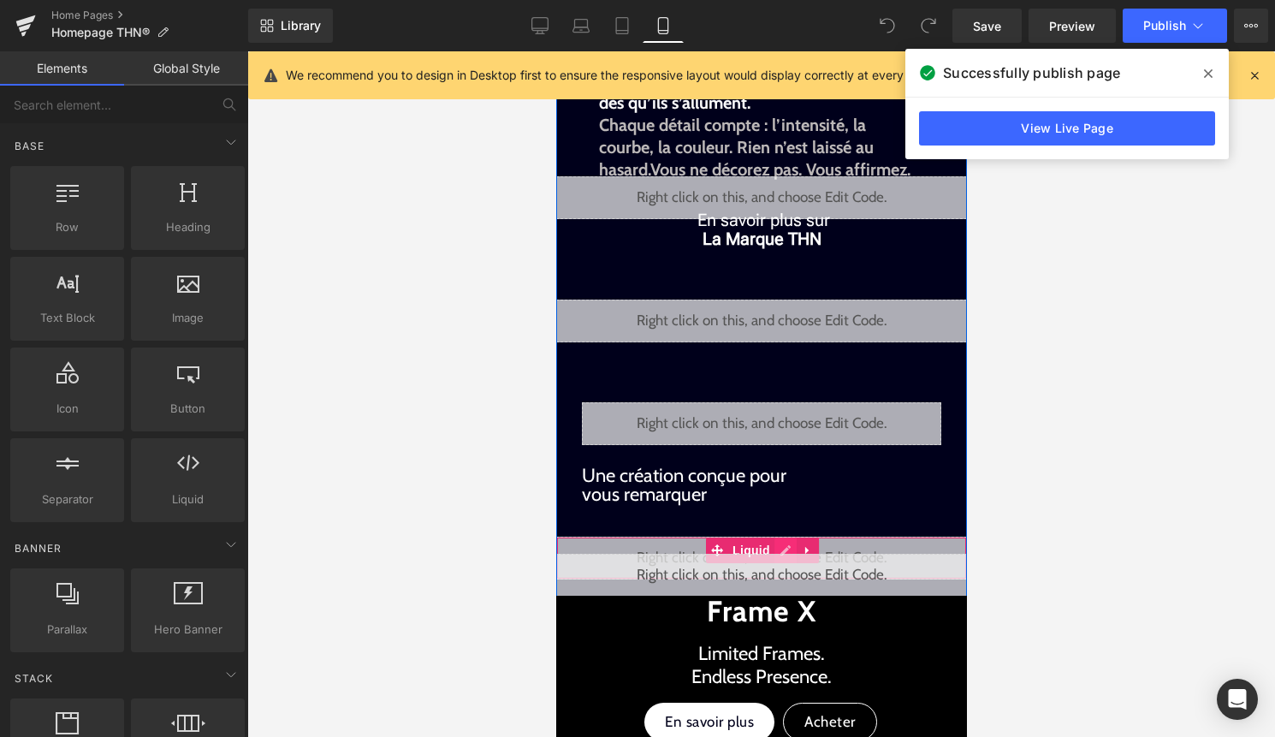
click at [779, 540] on div "Liquid" at bounding box center [760, 557] width 411 height 43
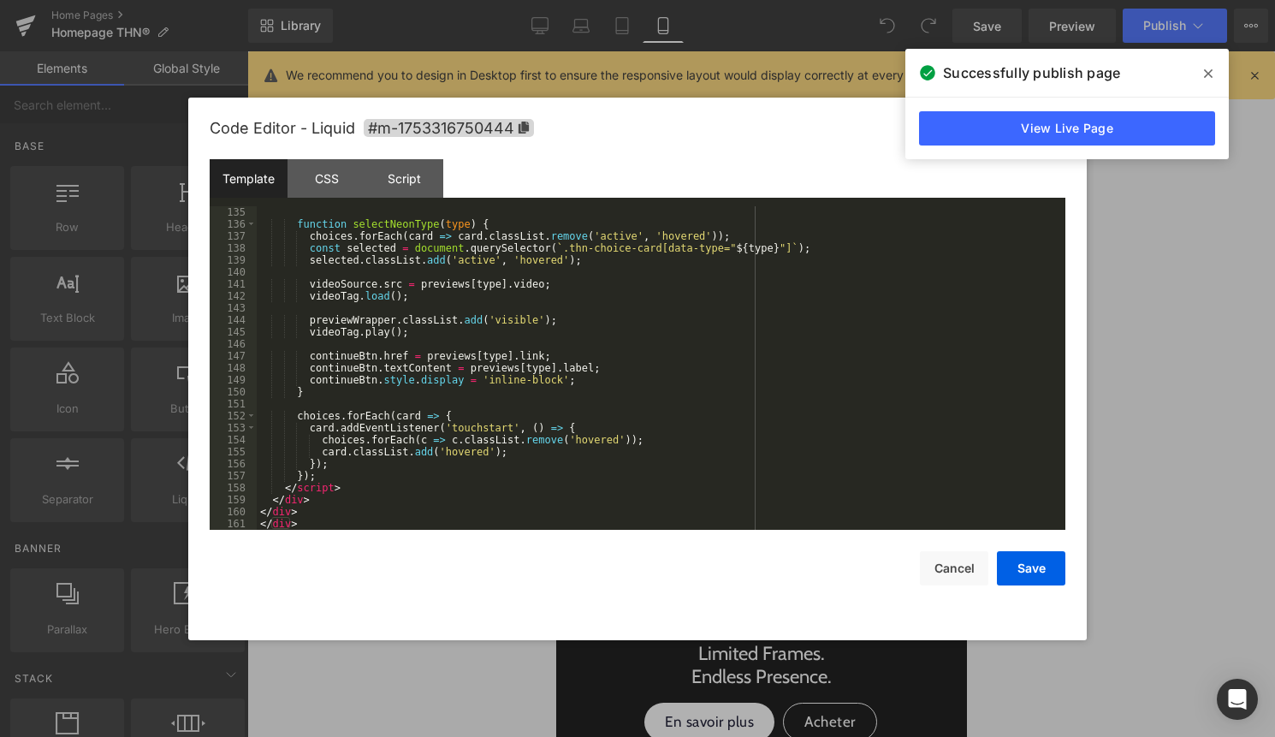
scroll to position [1629, 0]
click at [932, 565] on button "Cancel" at bounding box center [954, 568] width 68 height 34
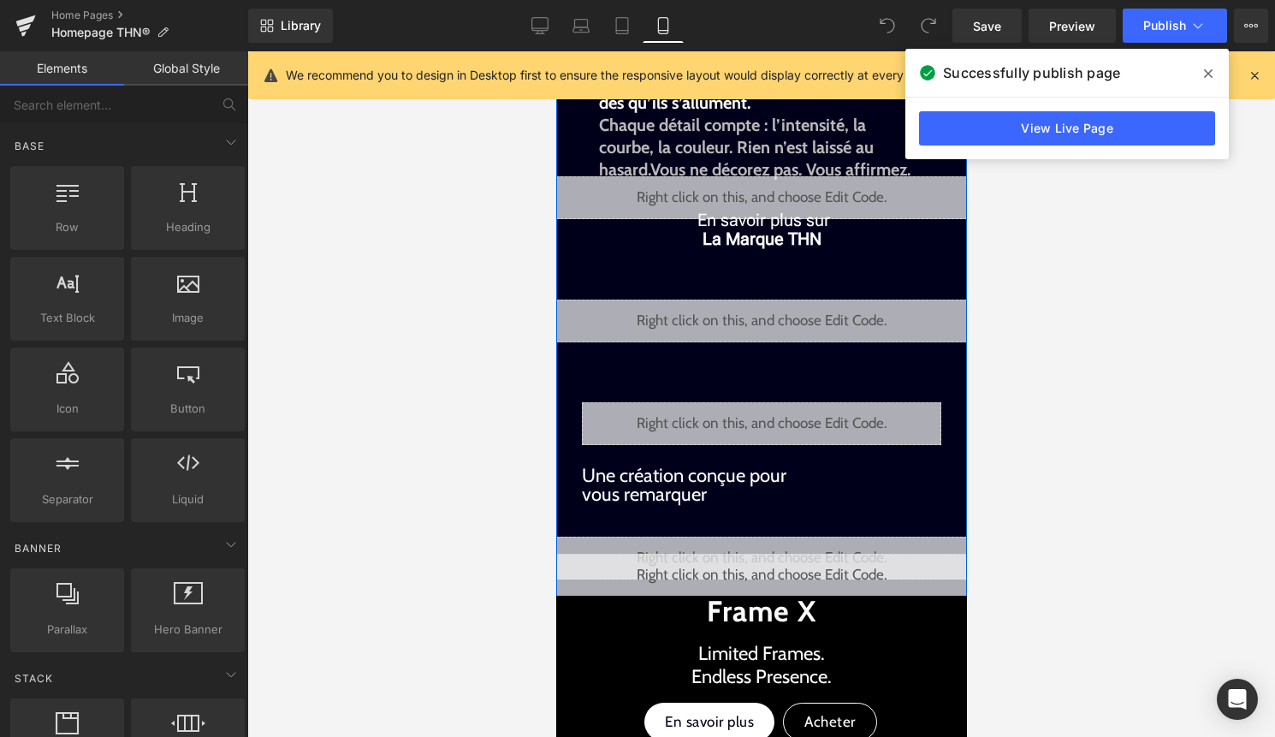
click at [778, 568] on div "Liquid" at bounding box center [760, 575] width 411 height 43
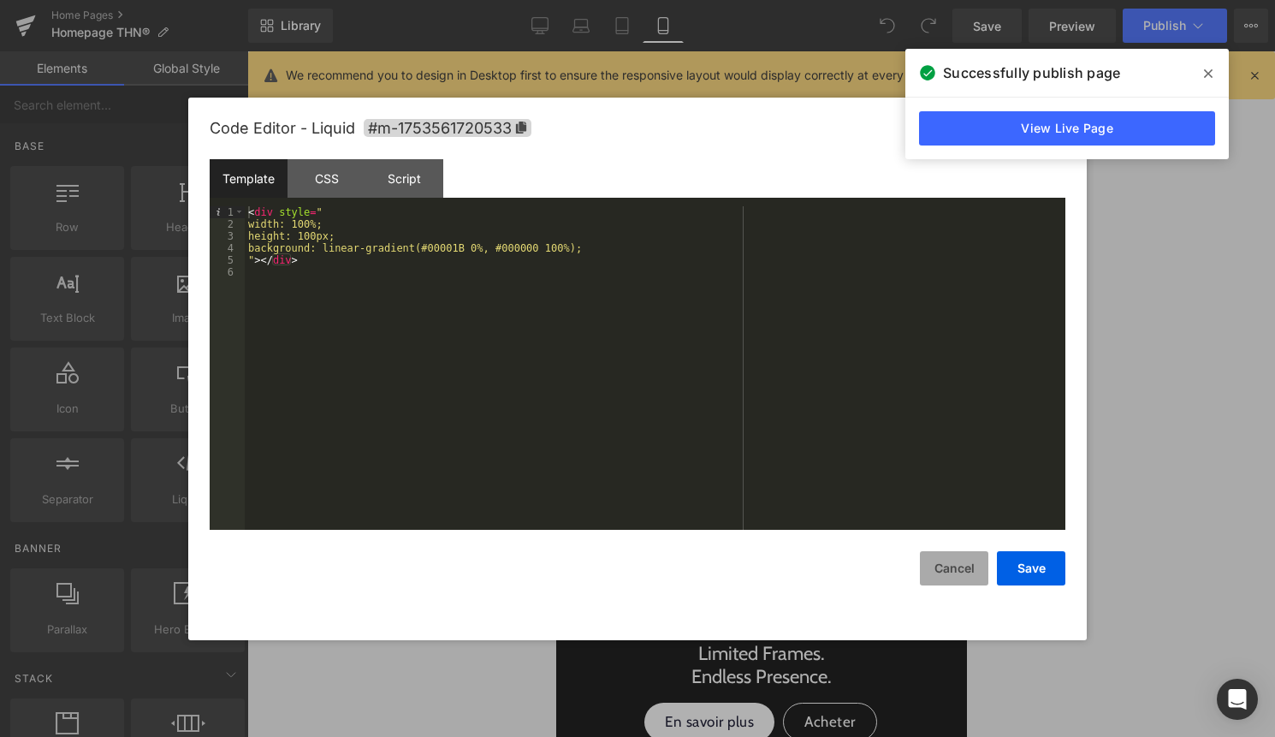
click at [968, 571] on button "Cancel" at bounding box center [954, 568] width 68 height 34
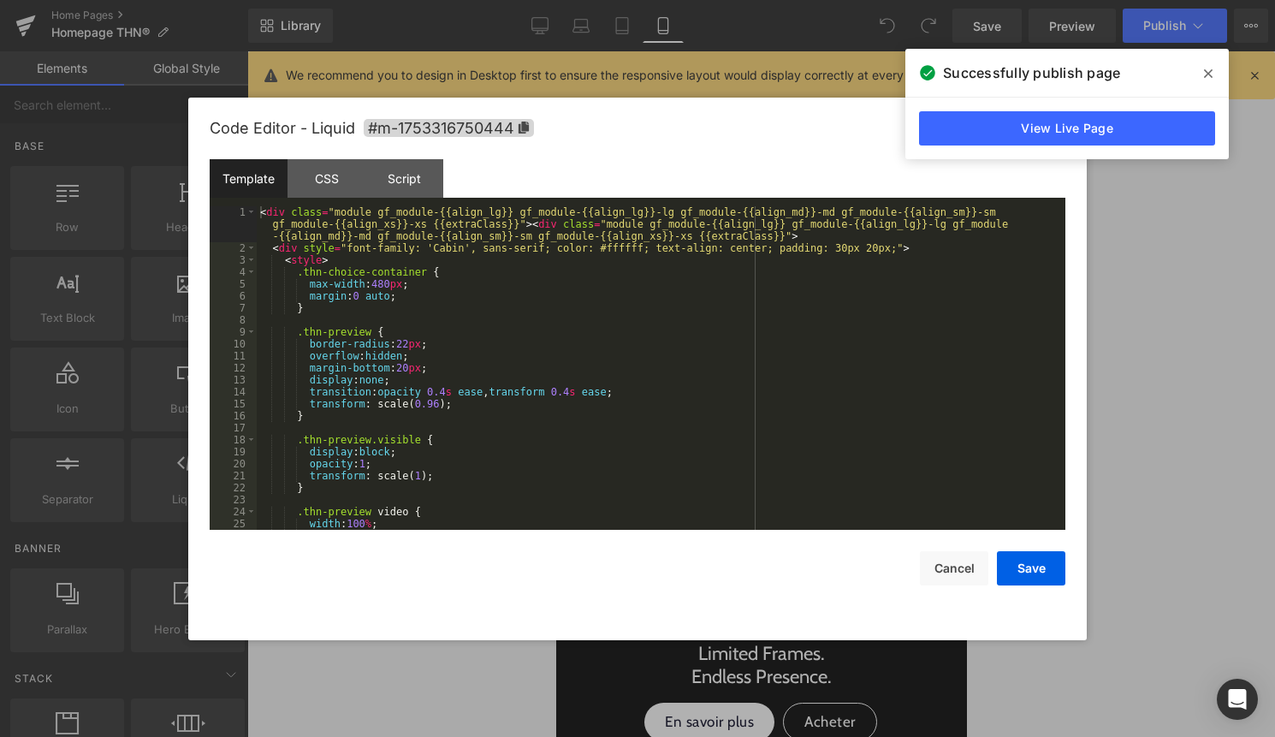
click at [784, 545] on div "Liquid" at bounding box center [760, 557] width 411 height 43
click at [606, 442] on div "< div class = "module gf_module-{{align_lg}} gf_module-{{align_lg}}-lg gf_modul…" at bounding box center [658, 391] width 802 height 371
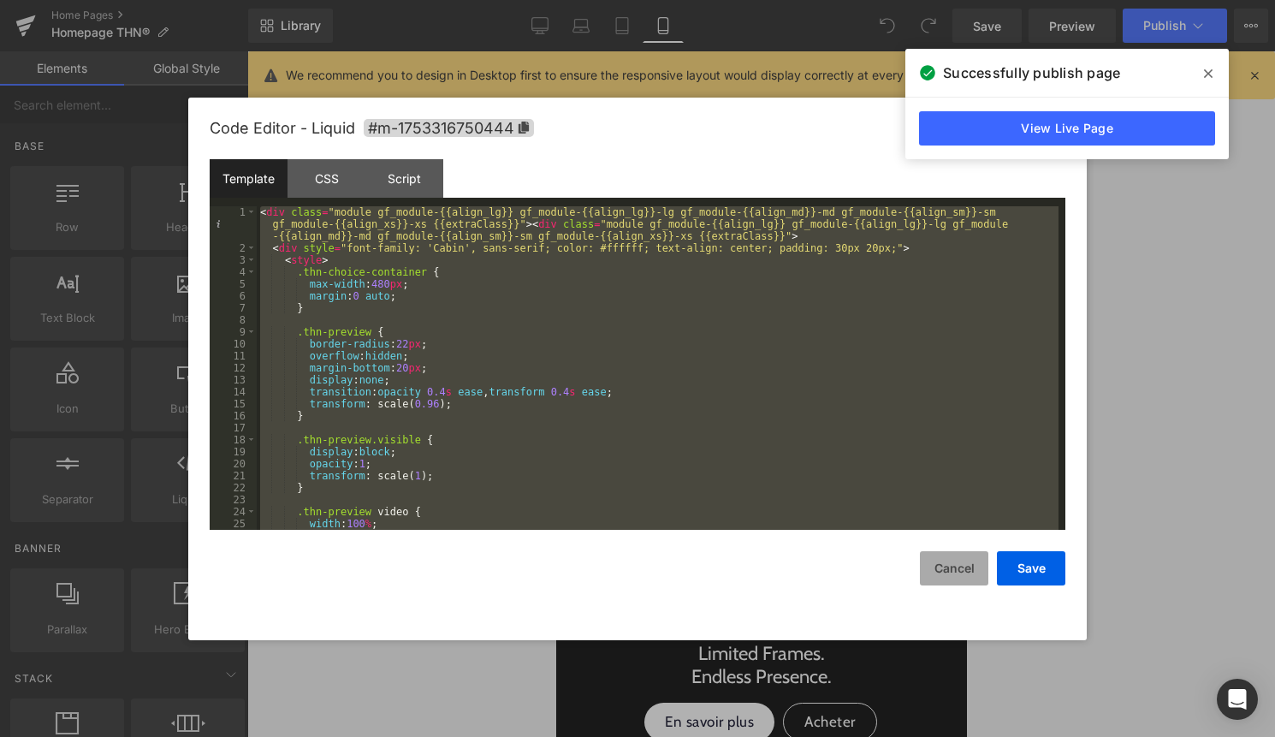
click at [956, 567] on button "Cancel" at bounding box center [954, 568] width 68 height 34
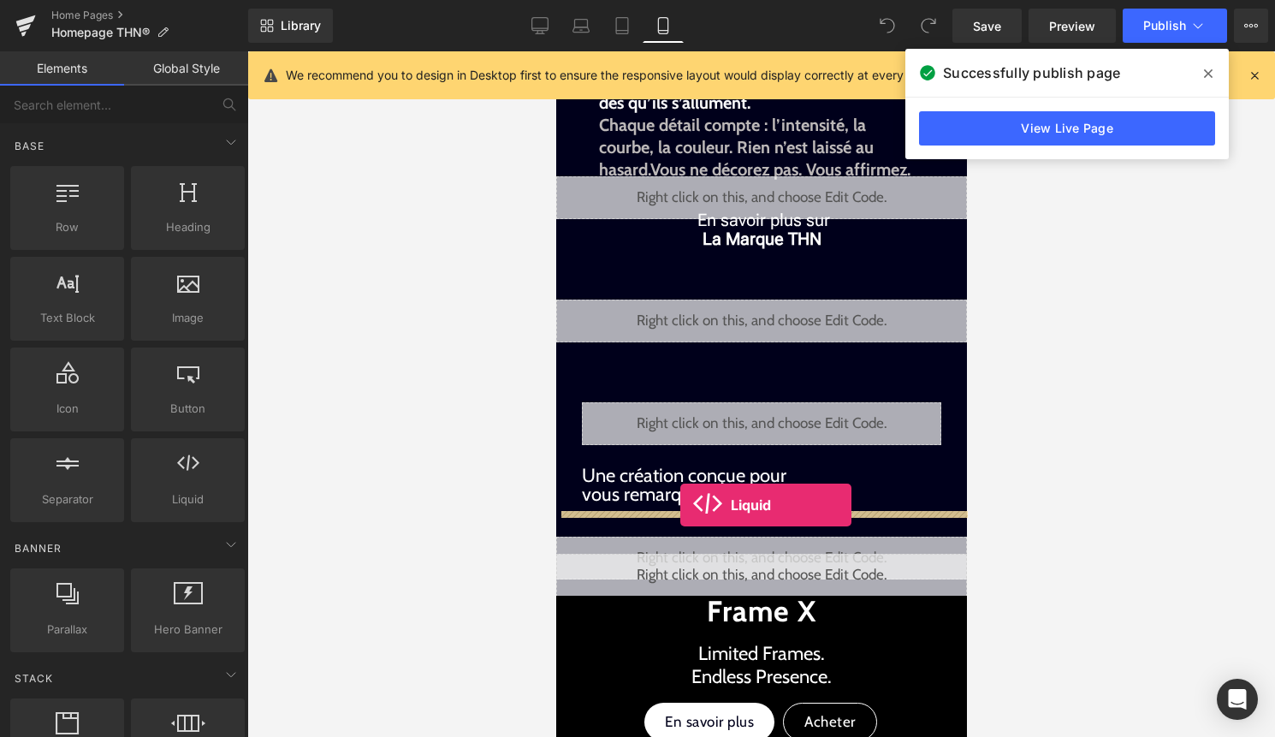
drag, startPoint x: 747, startPoint y: 518, endPoint x: 679, endPoint y: 505, distance: 68.8
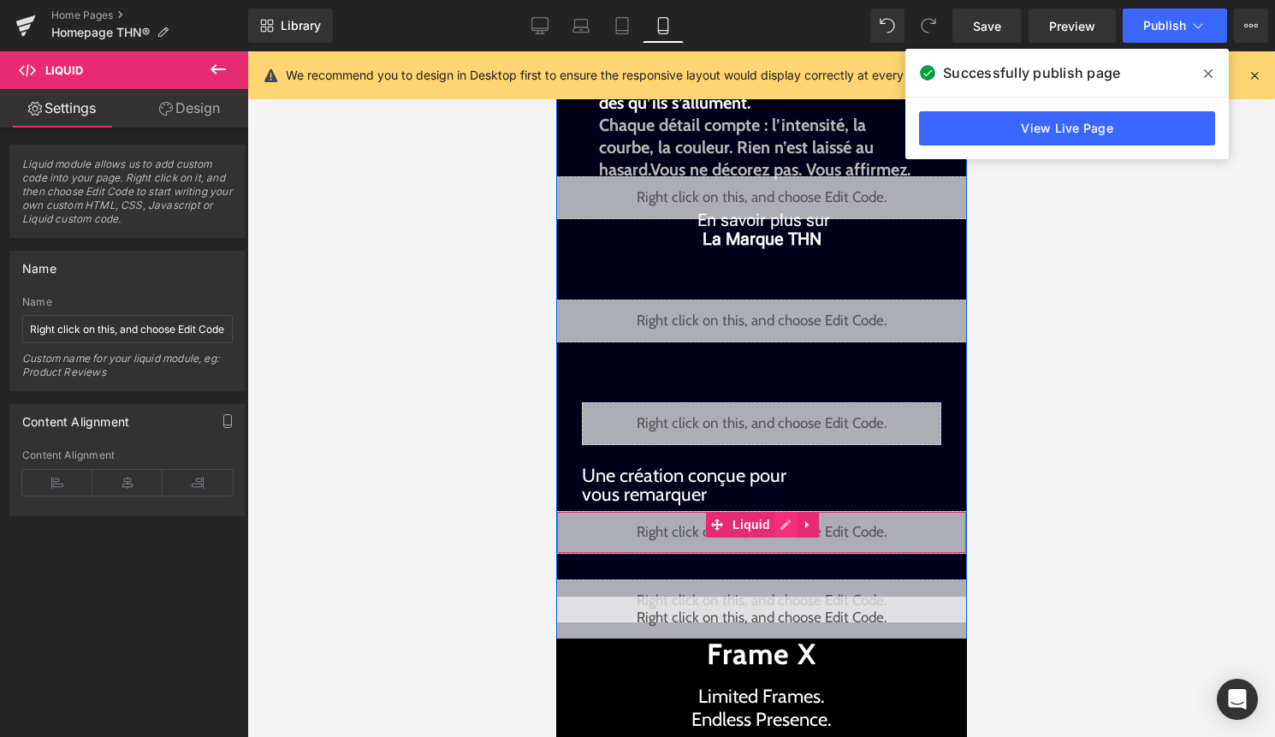
click at [779, 522] on div "Liquid" at bounding box center [760, 532] width 411 height 43
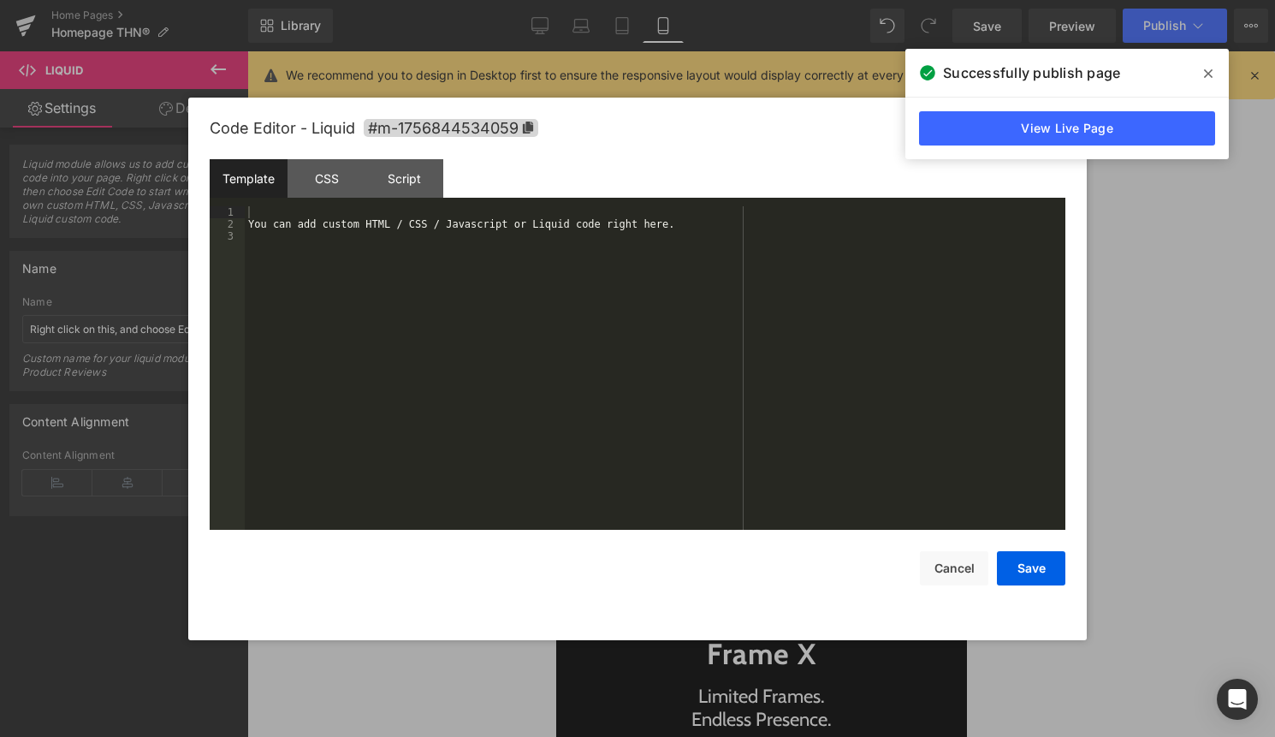
click at [769, 496] on div "You can add custom HTML / CSS / Javascript or Liquid code right here." at bounding box center [655, 379] width 820 height 347
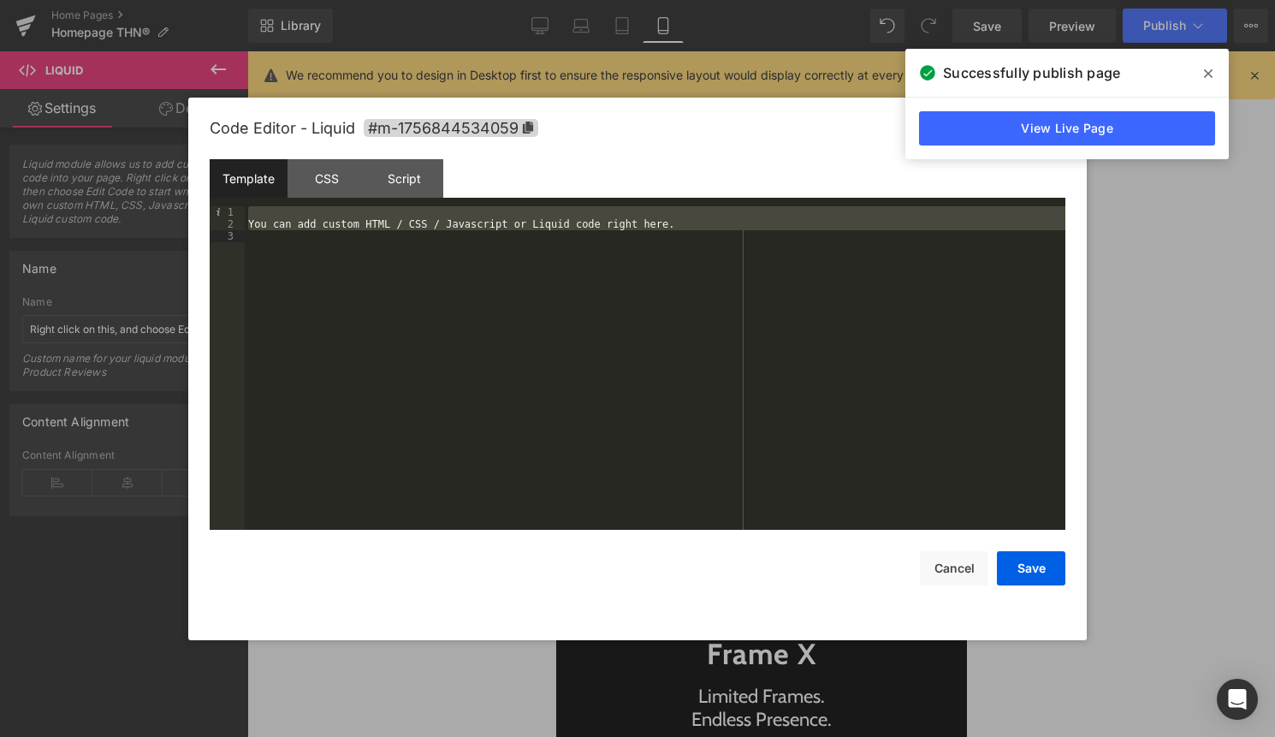
scroll to position [2192, 0]
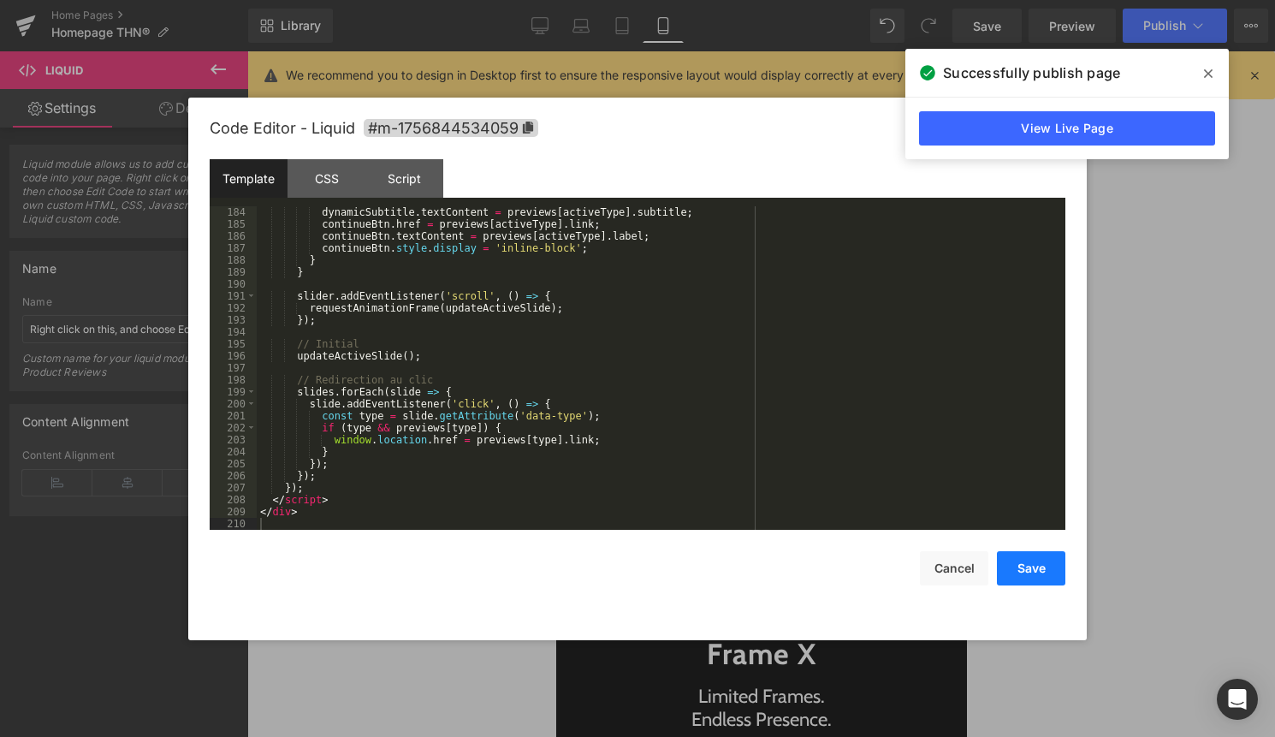
click at [1046, 577] on button "Save" at bounding box center [1031, 568] width 68 height 34
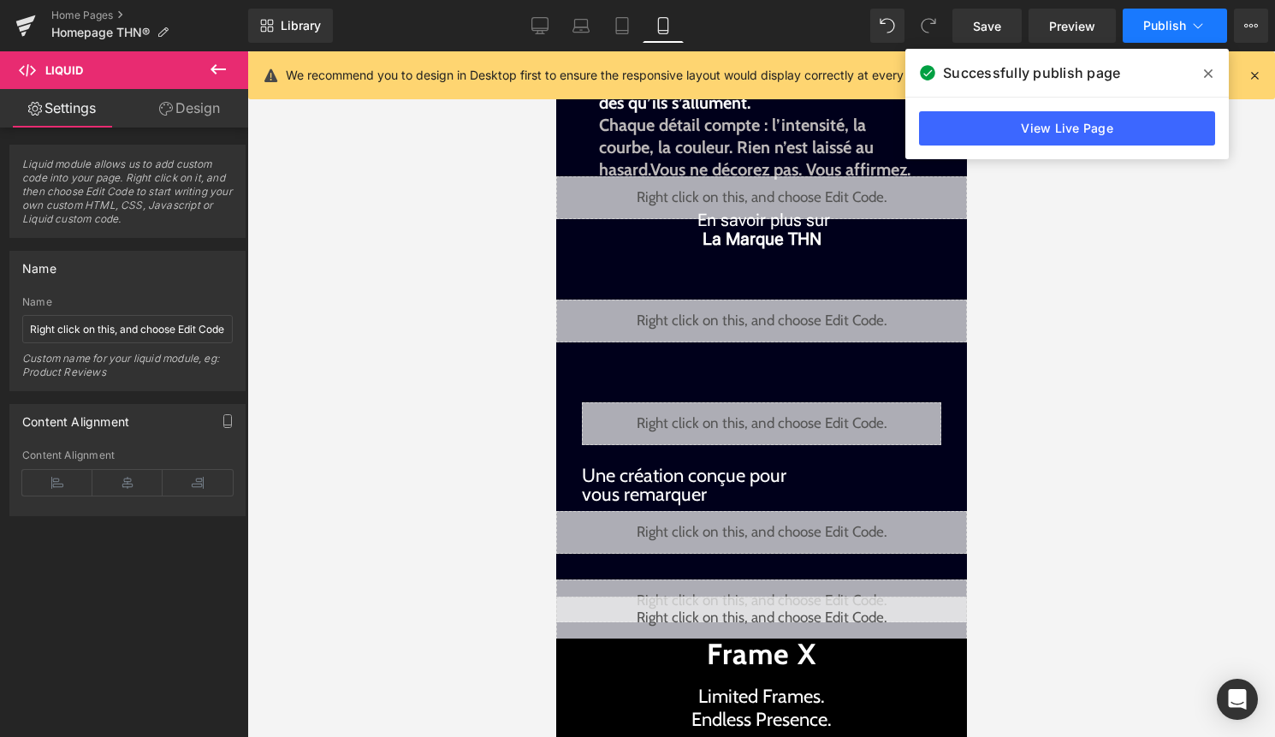
click at [1165, 39] on button "Publish" at bounding box center [1174, 26] width 104 height 34
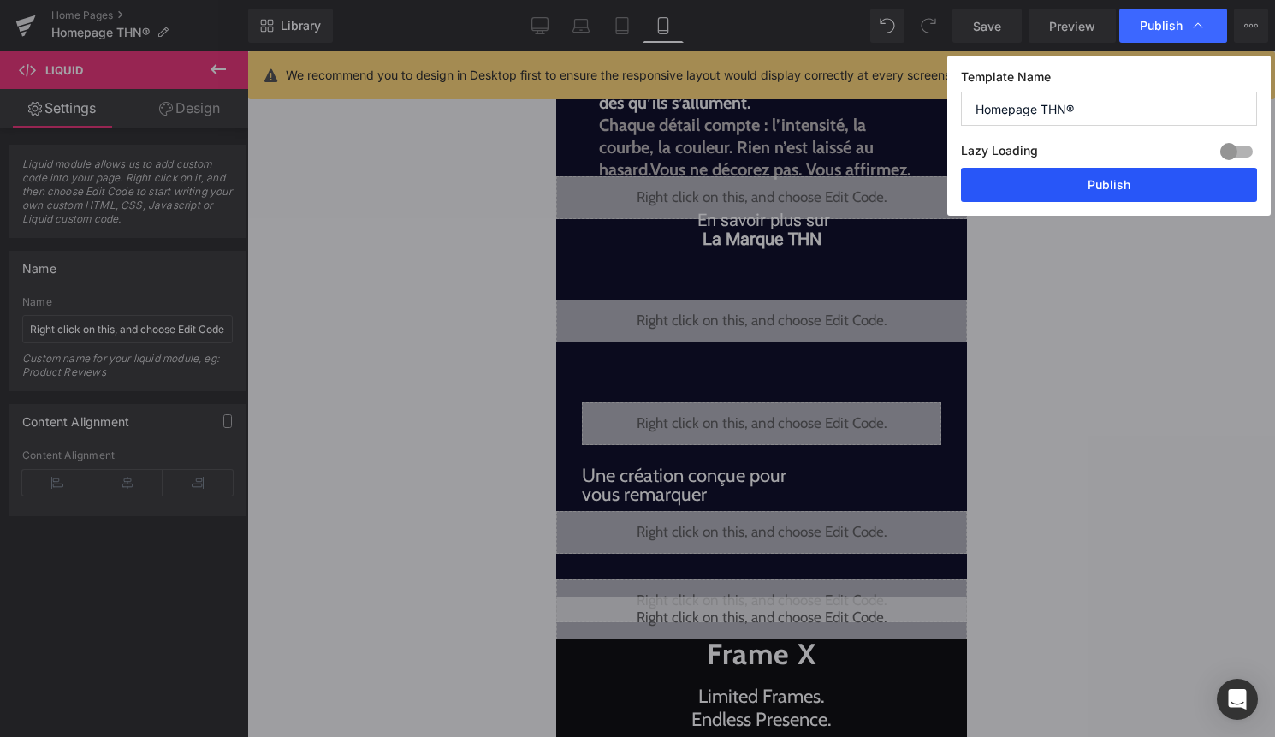
click at [1150, 183] on button "Publish" at bounding box center [1109, 185] width 296 height 34
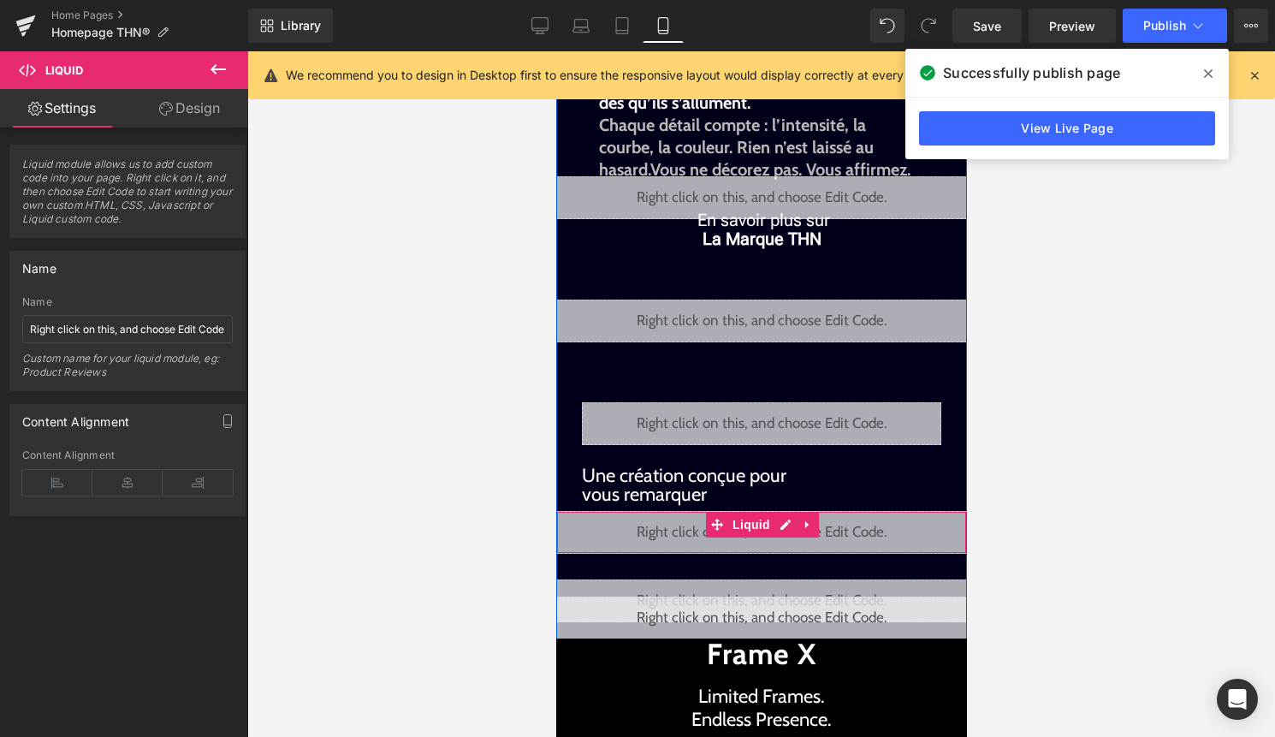
click at [787, 524] on div "Liquid" at bounding box center [760, 532] width 411 height 43
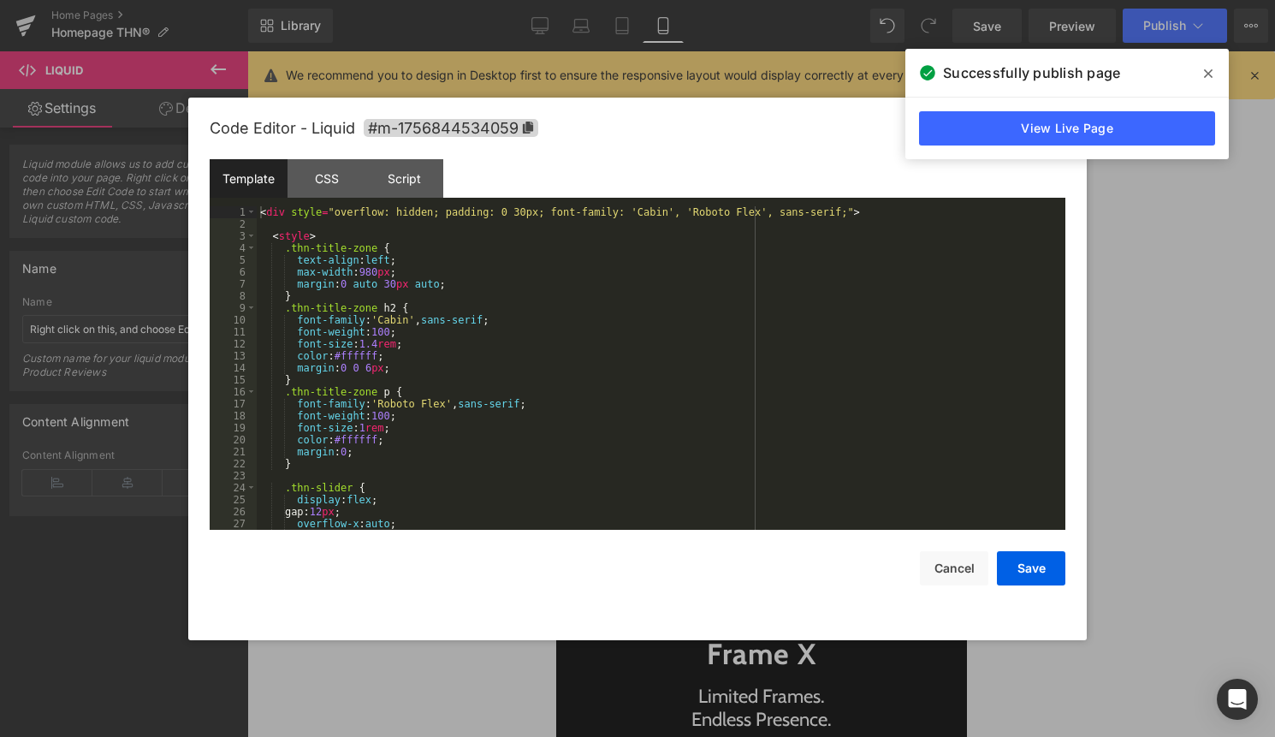
click at [758, 536] on div "Save Cancel" at bounding box center [638, 558] width 856 height 56
click at [710, 461] on div "< div style = "overflow: hidden; padding: 0 30px; font-family: 'Cabin', 'Roboto…" at bounding box center [658, 379] width 802 height 347
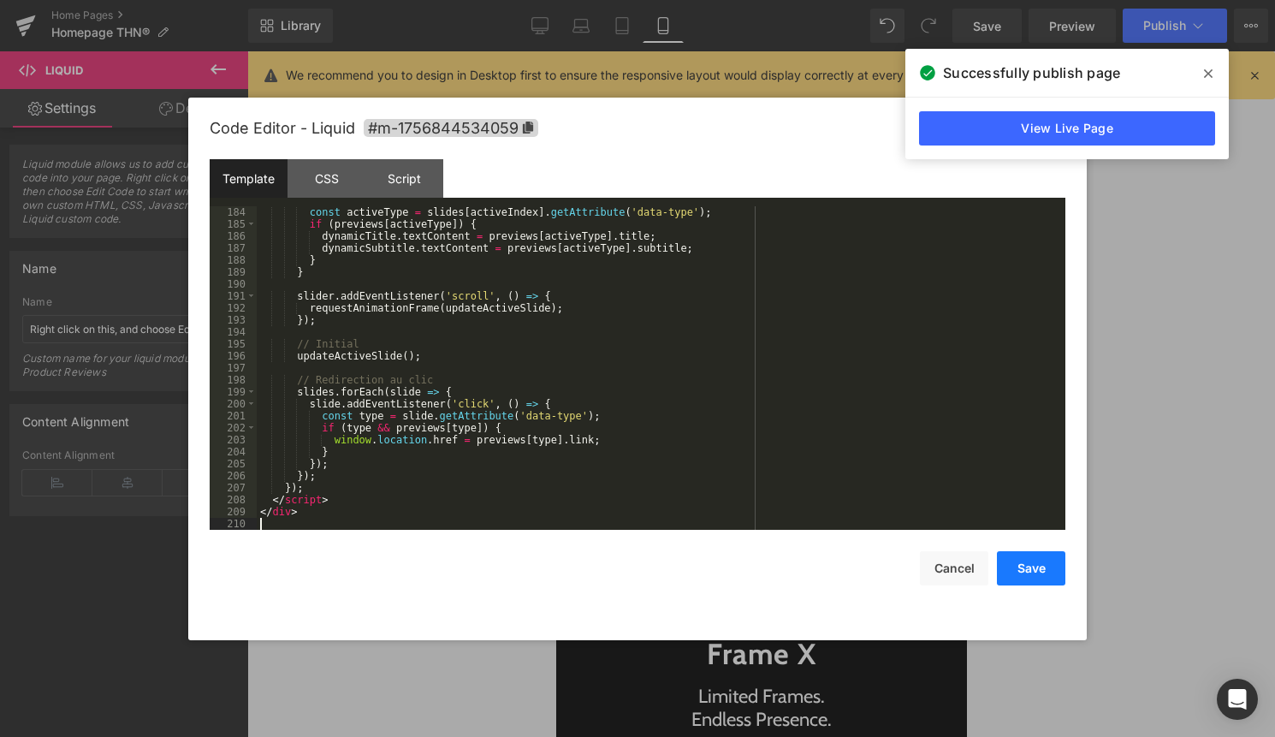
click at [1036, 559] on button "Save" at bounding box center [1031, 568] width 68 height 34
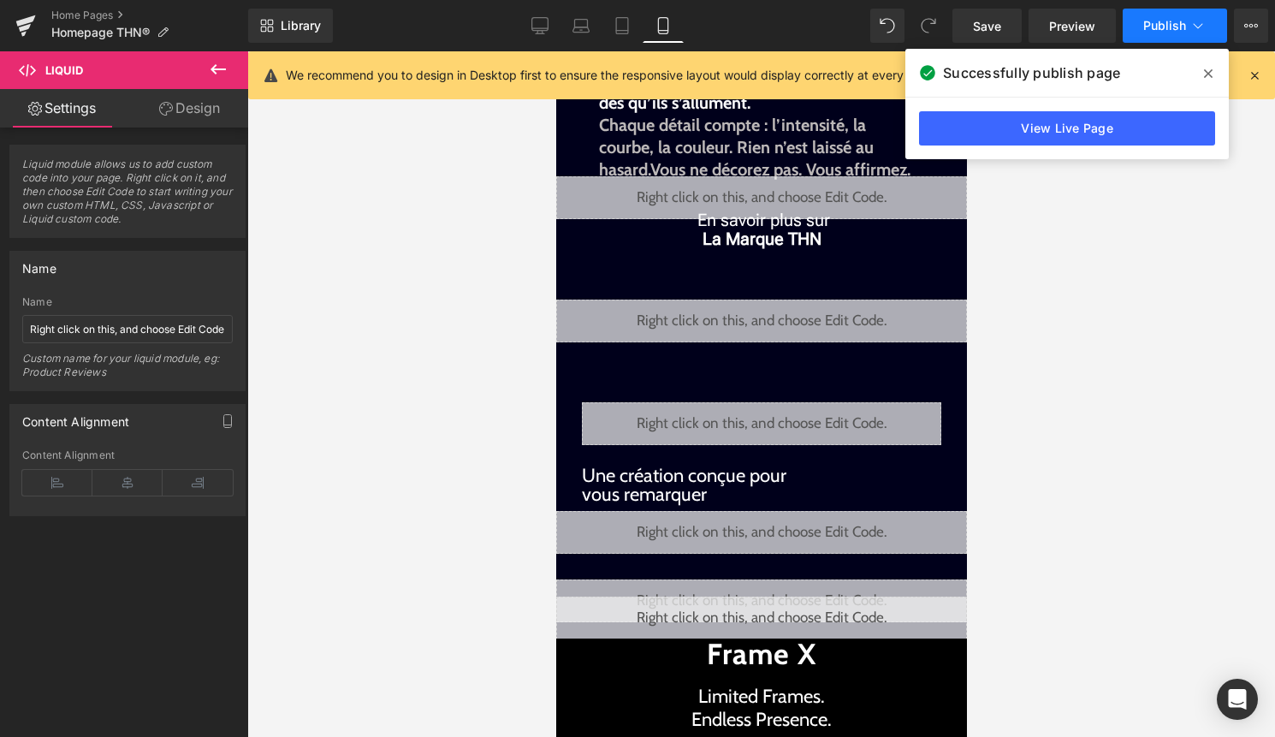
click at [1183, 28] on span "Publish" at bounding box center [1164, 26] width 43 height 14
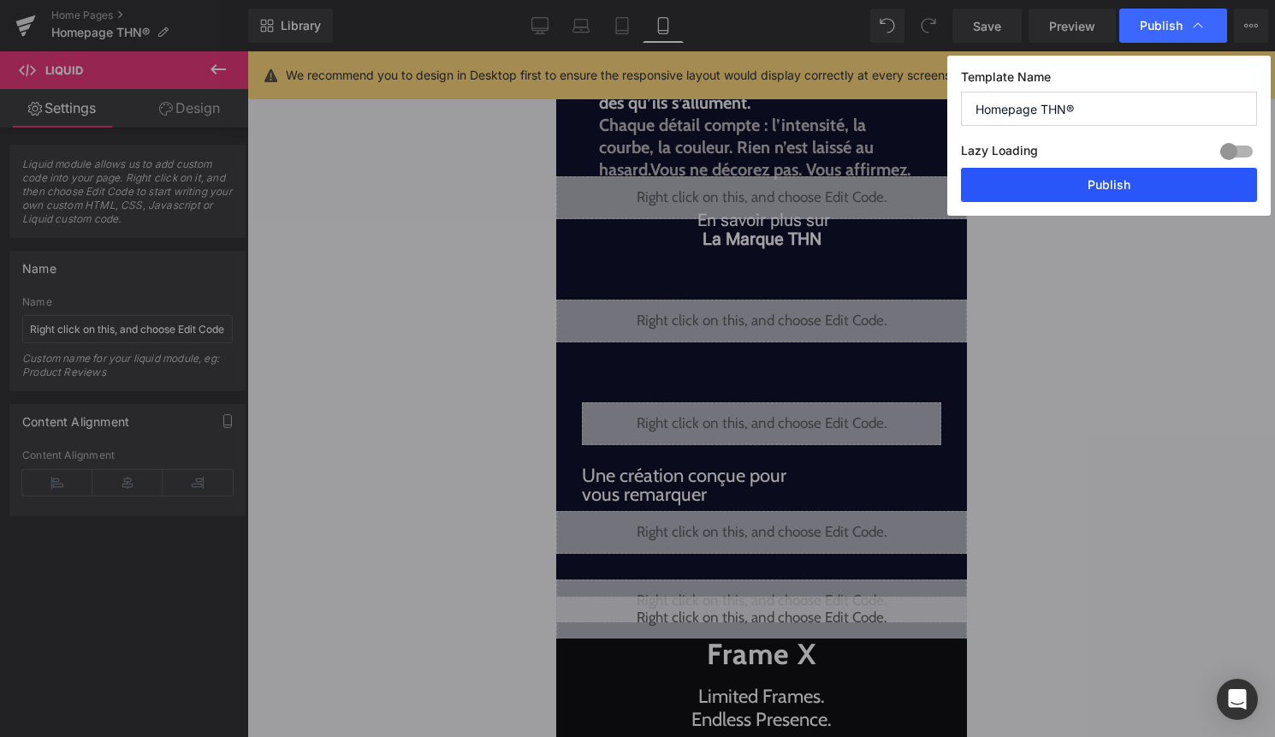
click at [1164, 181] on button "Publish" at bounding box center [1109, 185] width 296 height 34
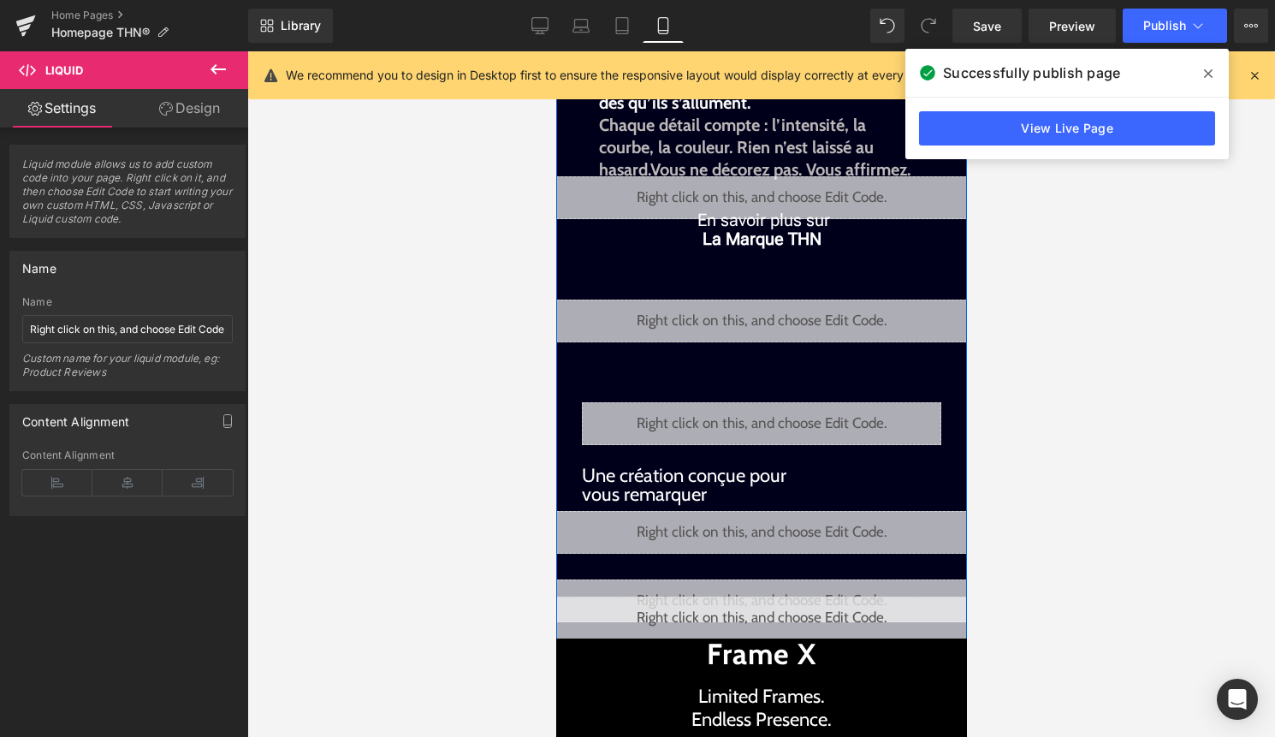
click at [781, 520] on div "Liquid" at bounding box center [760, 532] width 411 height 43
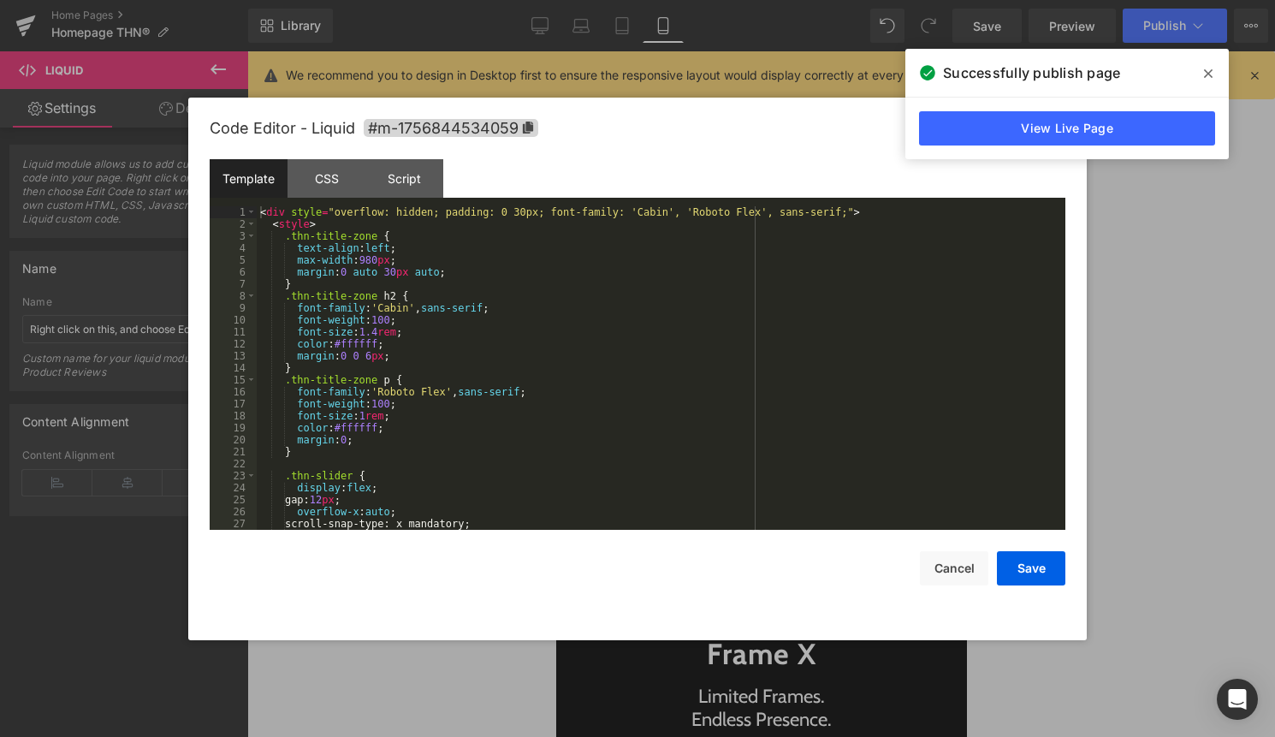
click at [706, 454] on div "< div style = "overflow: hidden; padding: 0 30px; font-family: 'Cabin', 'Roboto…" at bounding box center [658, 379] width 802 height 347
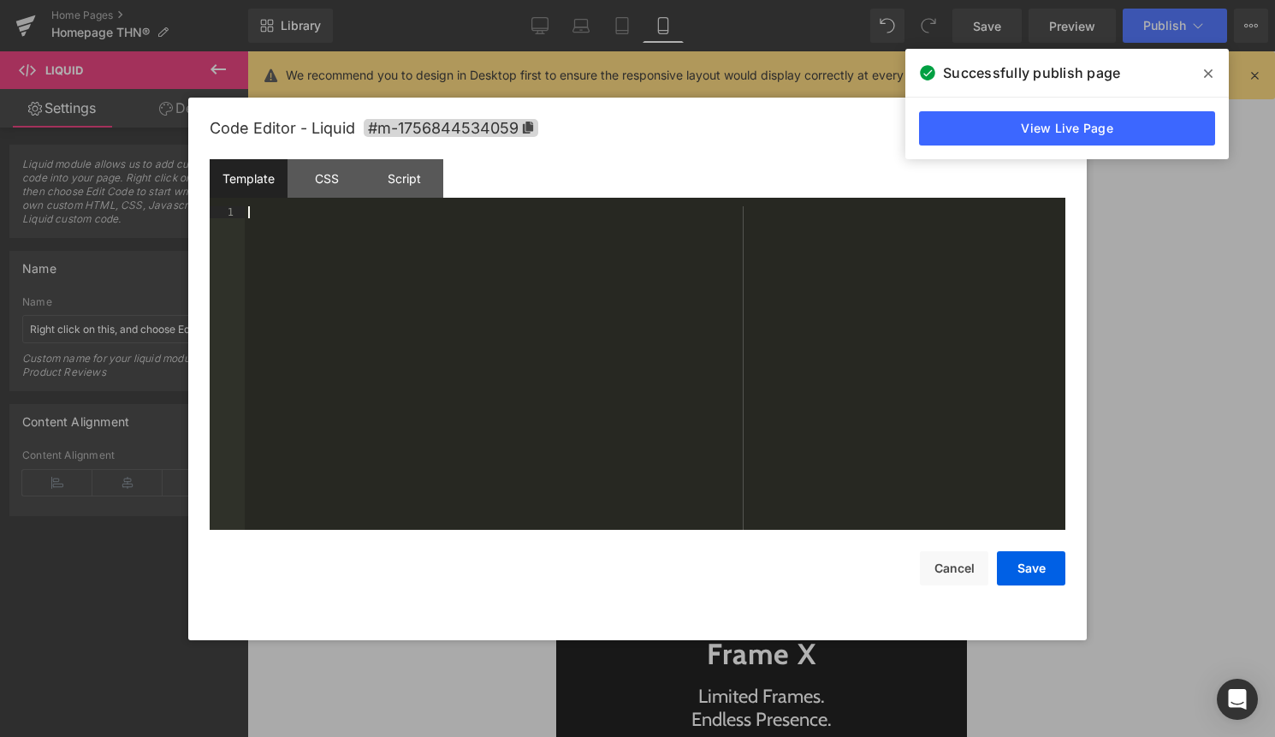
scroll to position [2300, 0]
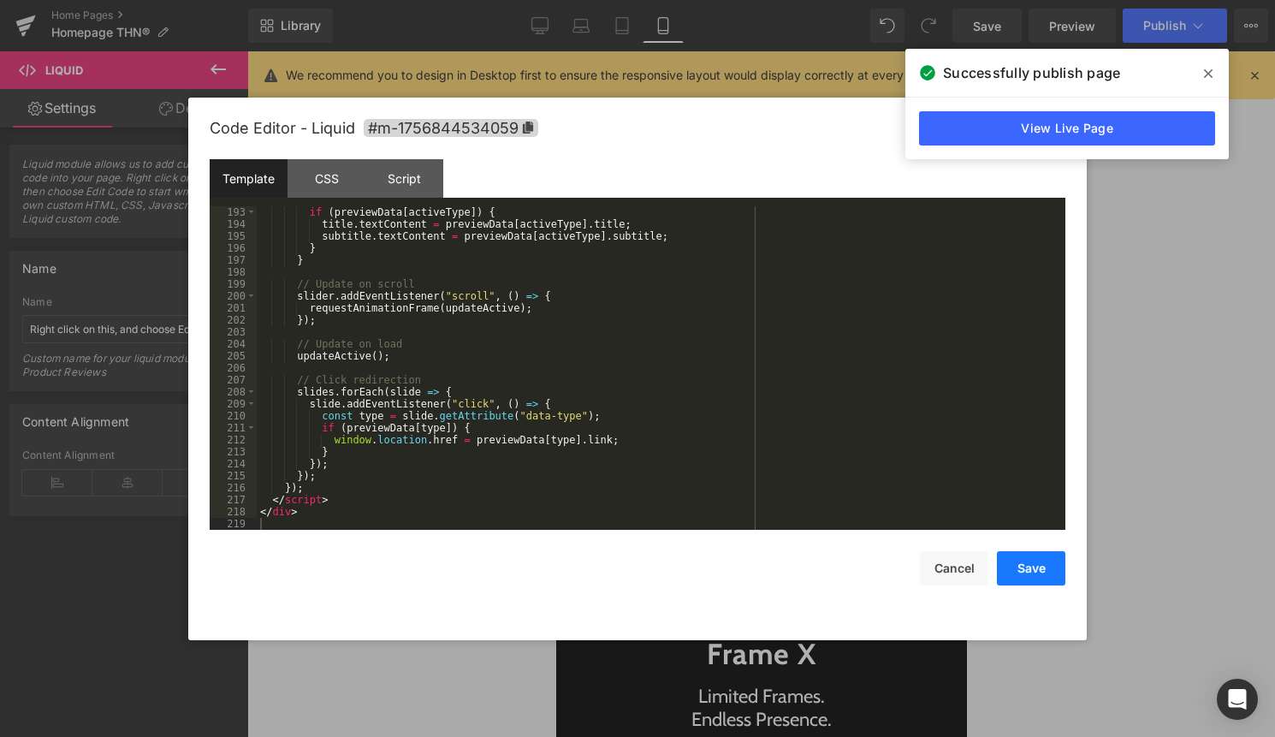
click at [1023, 575] on button "Save" at bounding box center [1031, 568] width 68 height 34
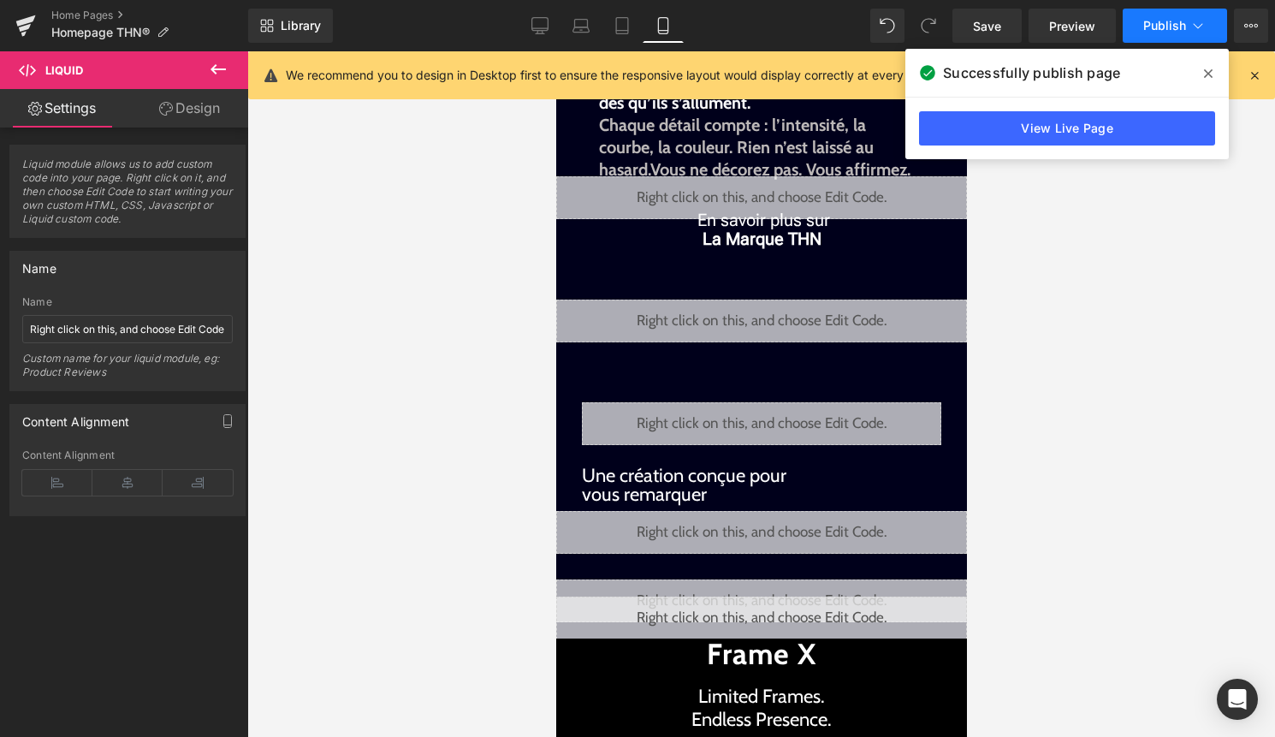
click at [1166, 37] on button "Publish" at bounding box center [1174, 26] width 104 height 34
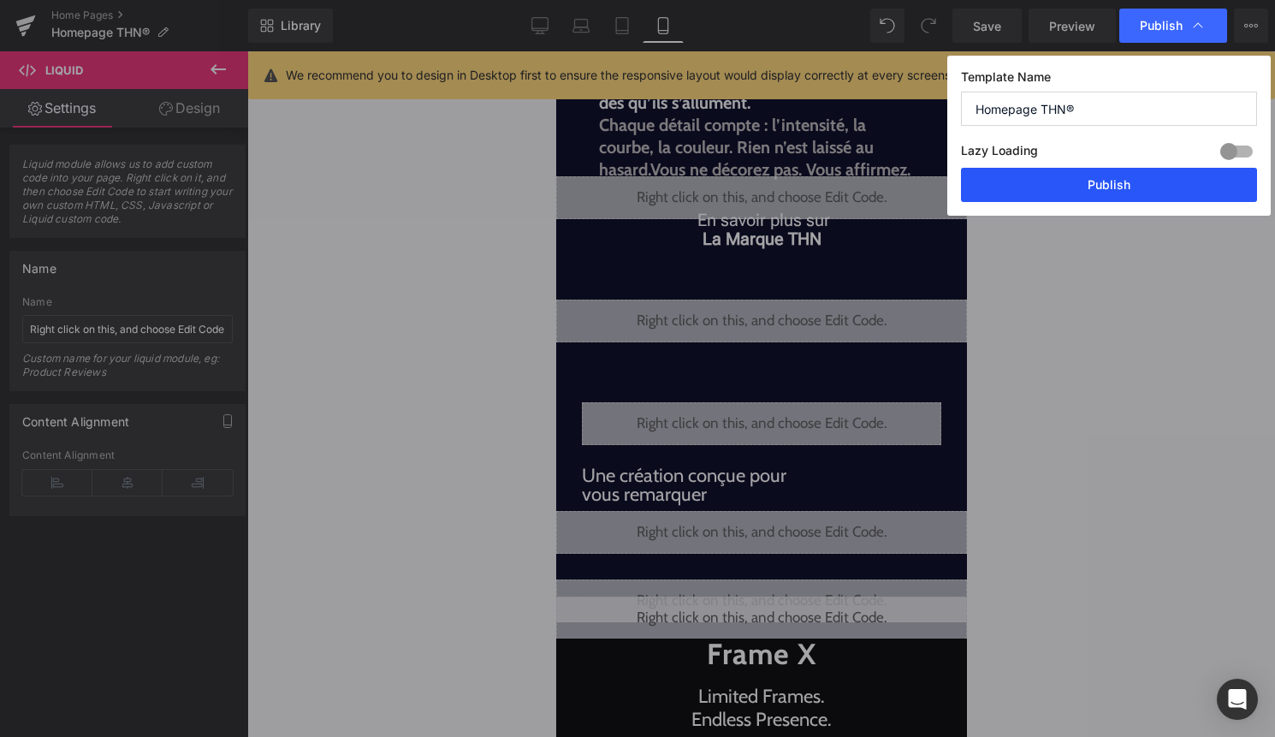
click at [1126, 196] on button "Publish" at bounding box center [1109, 185] width 296 height 34
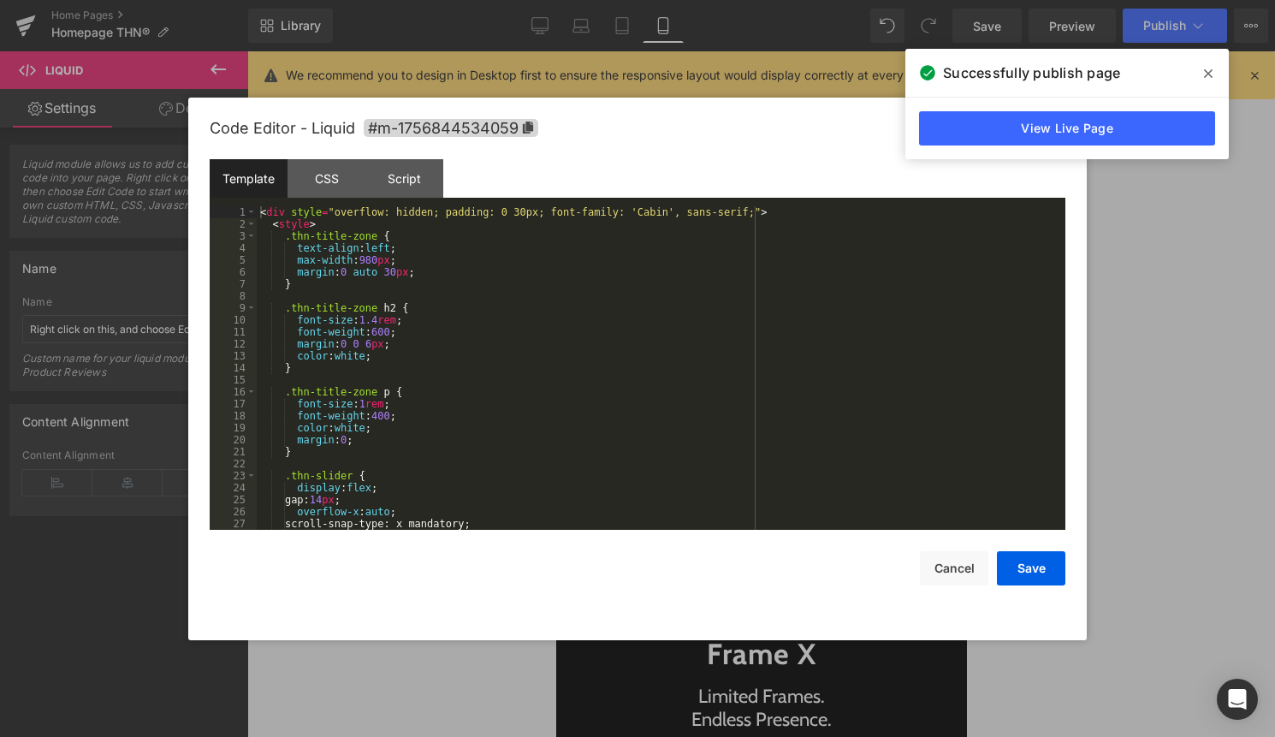
click at [784, 524] on div "Liquid" at bounding box center [760, 532] width 411 height 43
click at [713, 474] on div "< div style = "overflow: hidden; padding: 0 30px; font-family: 'Cabin', sans-se…" at bounding box center [658, 379] width 802 height 347
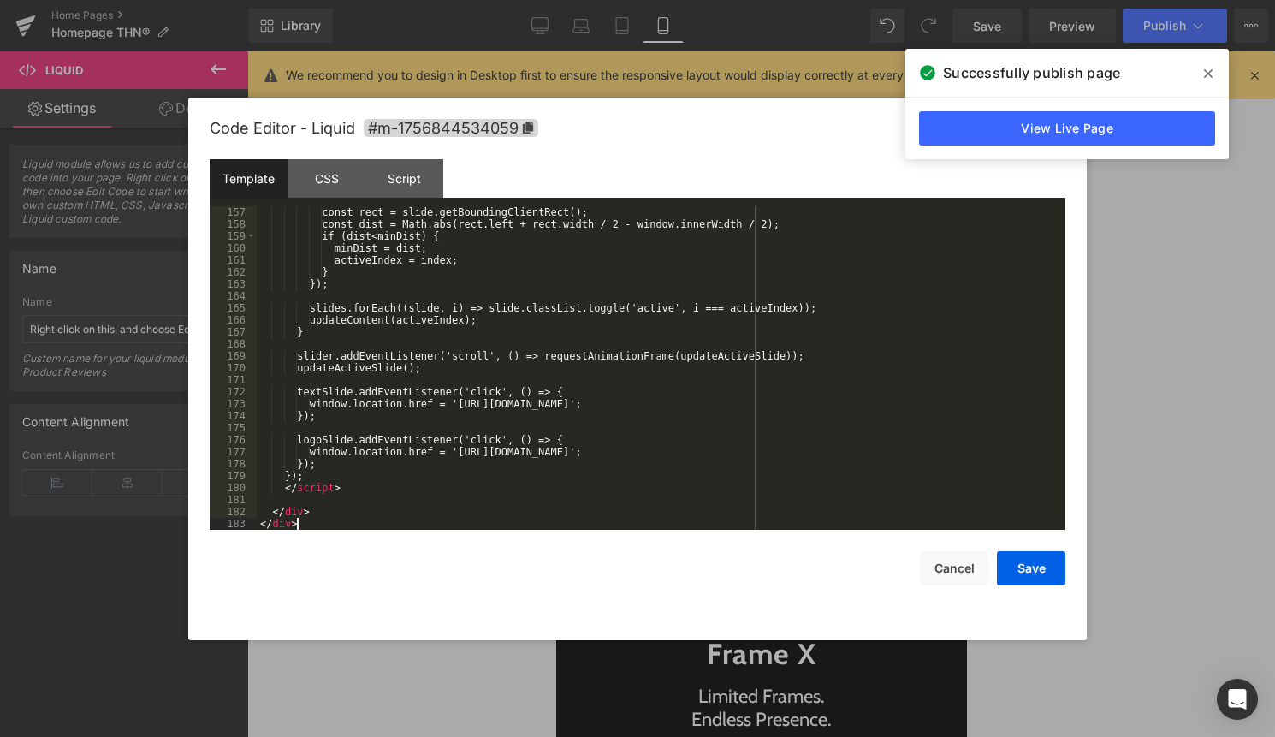
scroll to position [1880, 0]
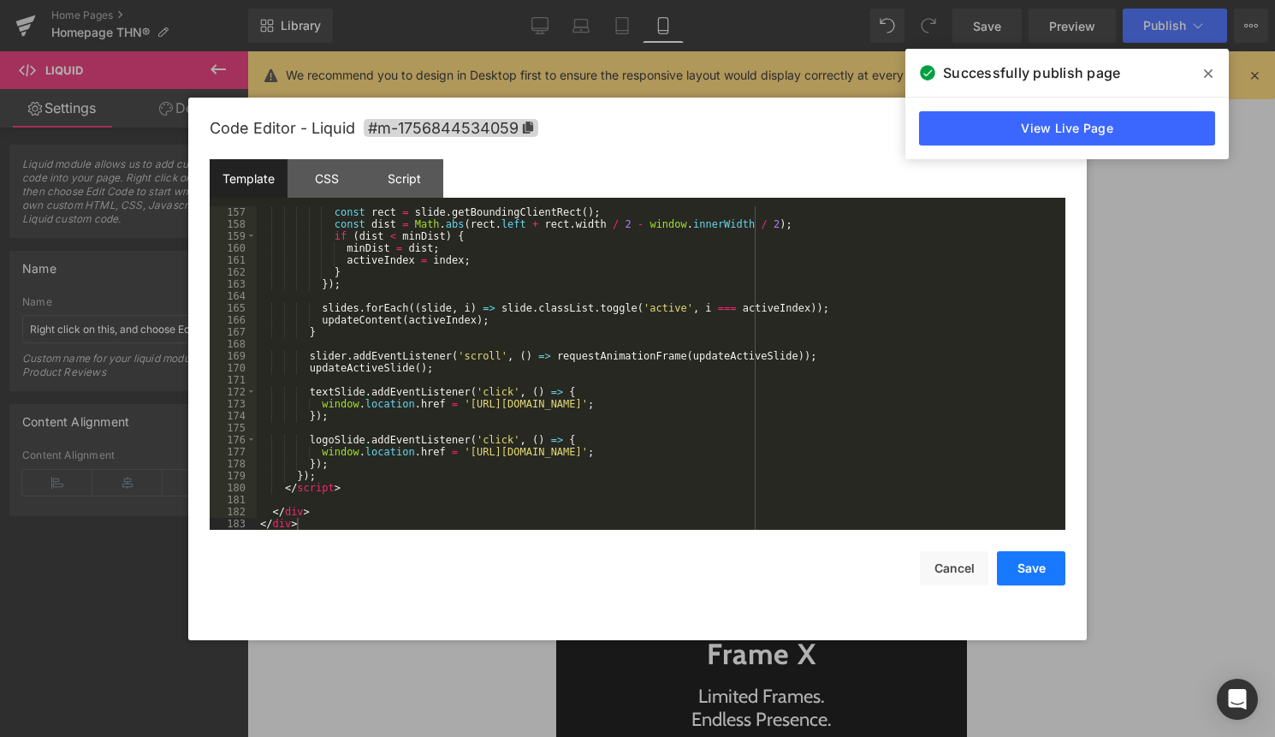
click at [1020, 565] on button "Save" at bounding box center [1031, 568] width 68 height 34
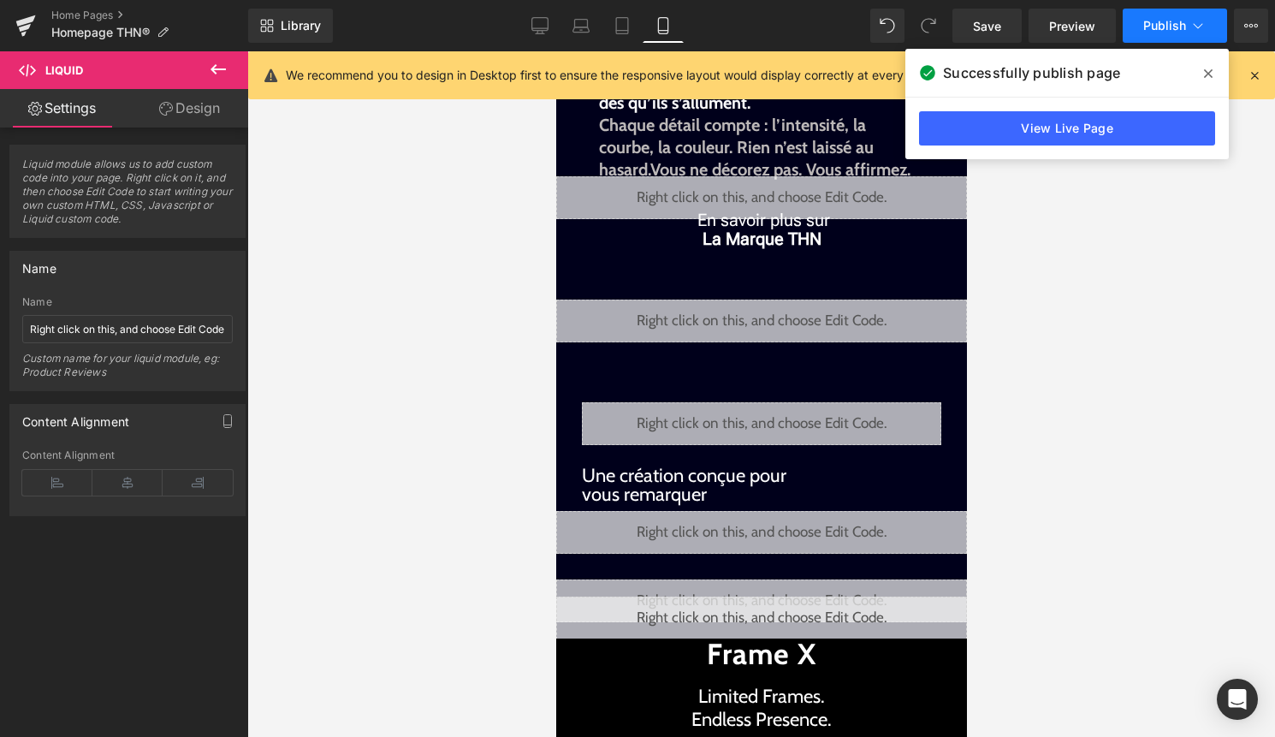
click at [1159, 26] on span "Publish" at bounding box center [1164, 26] width 43 height 14
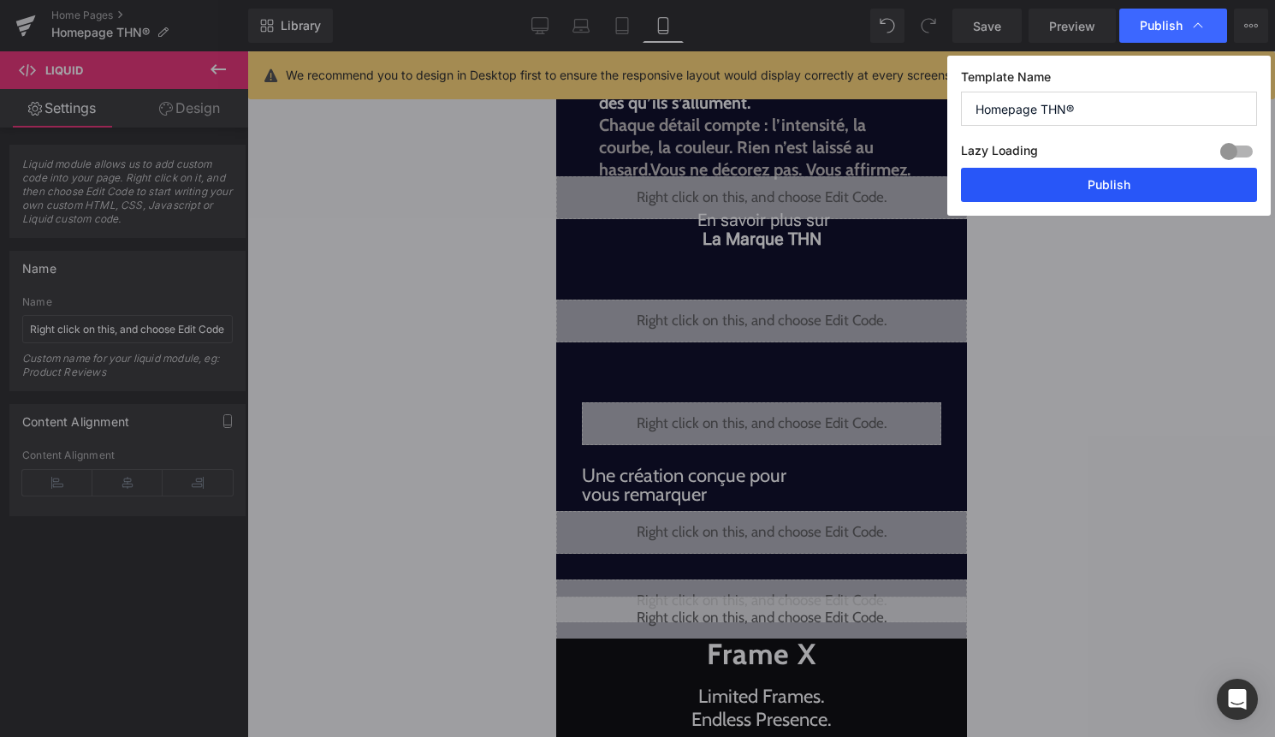
click at [1152, 173] on button "Publish" at bounding box center [1109, 185] width 296 height 34
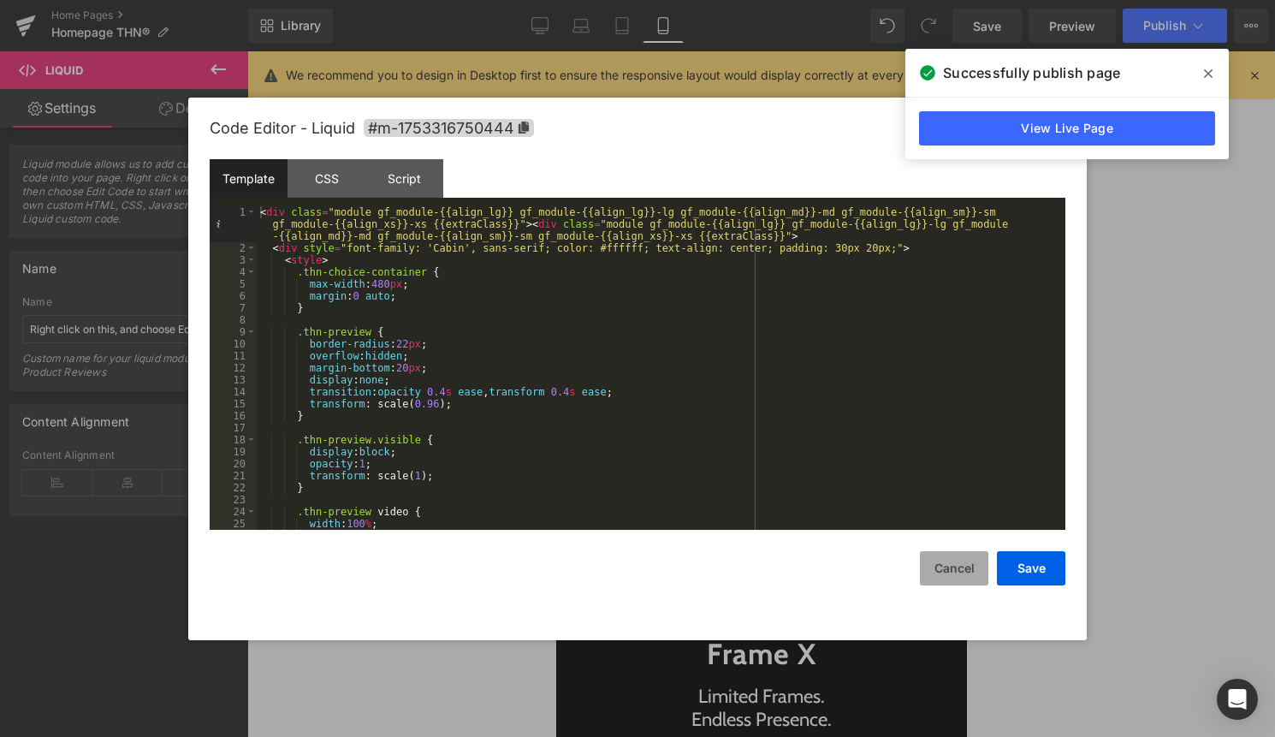
click at [943, 565] on button "Cancel" at bounding box center [954, 568] width 68 height 34
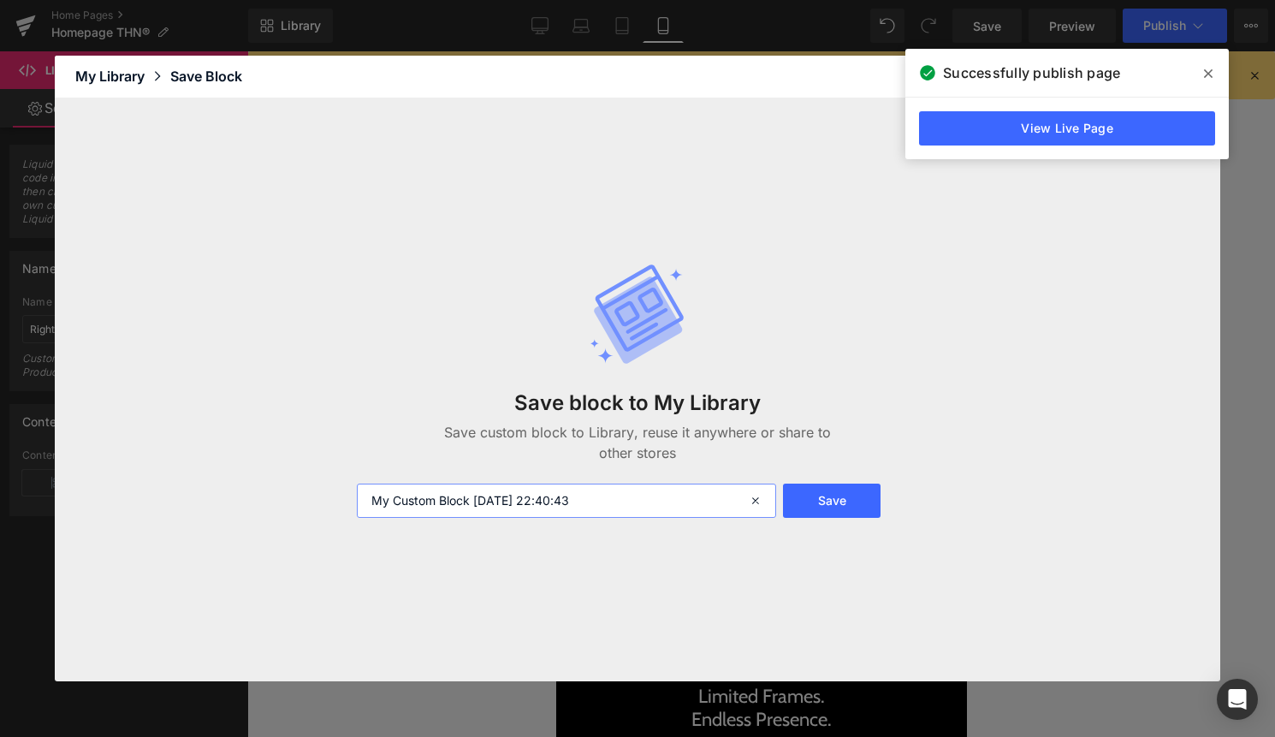
drag, startPoint x: 631, startPoint y: 506, endPoint x: 357, endPoint y: 509, distance: 274.6
click at [357, 509] on input "My Custom Block 2025-09-02 22:40:43" at bounding box center [567, 500] width 420 height 34
click at [371, 494] on input "Homepage" at bounding box center [567, 500] width 420 height 34
click at [602, 495] on input "Creer neon bloc 2 choix V1 Homepage" at bounding box center [567, 500] width 420 height 34
type input "Creer neon bloc 2 choix V1 Homepage Aura"
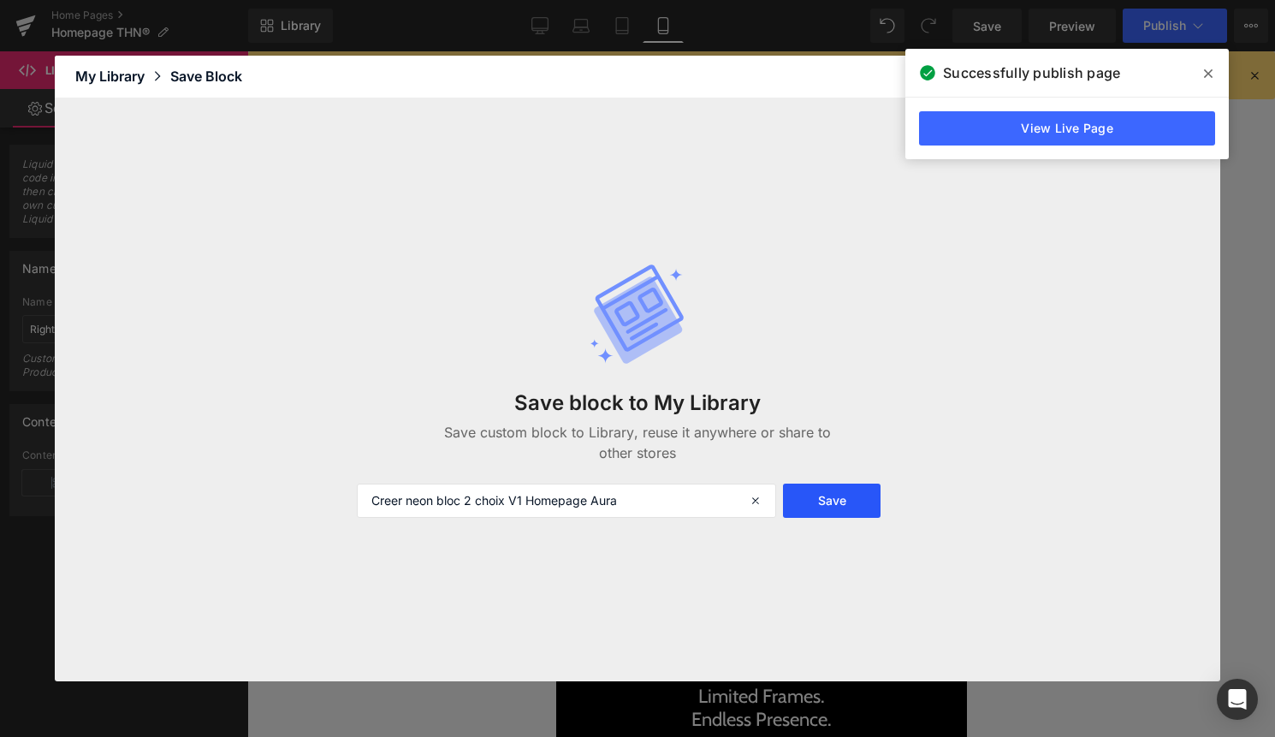
click at [827, 496] on button "Save" at bounding box center [832, 500] width 98 height 34
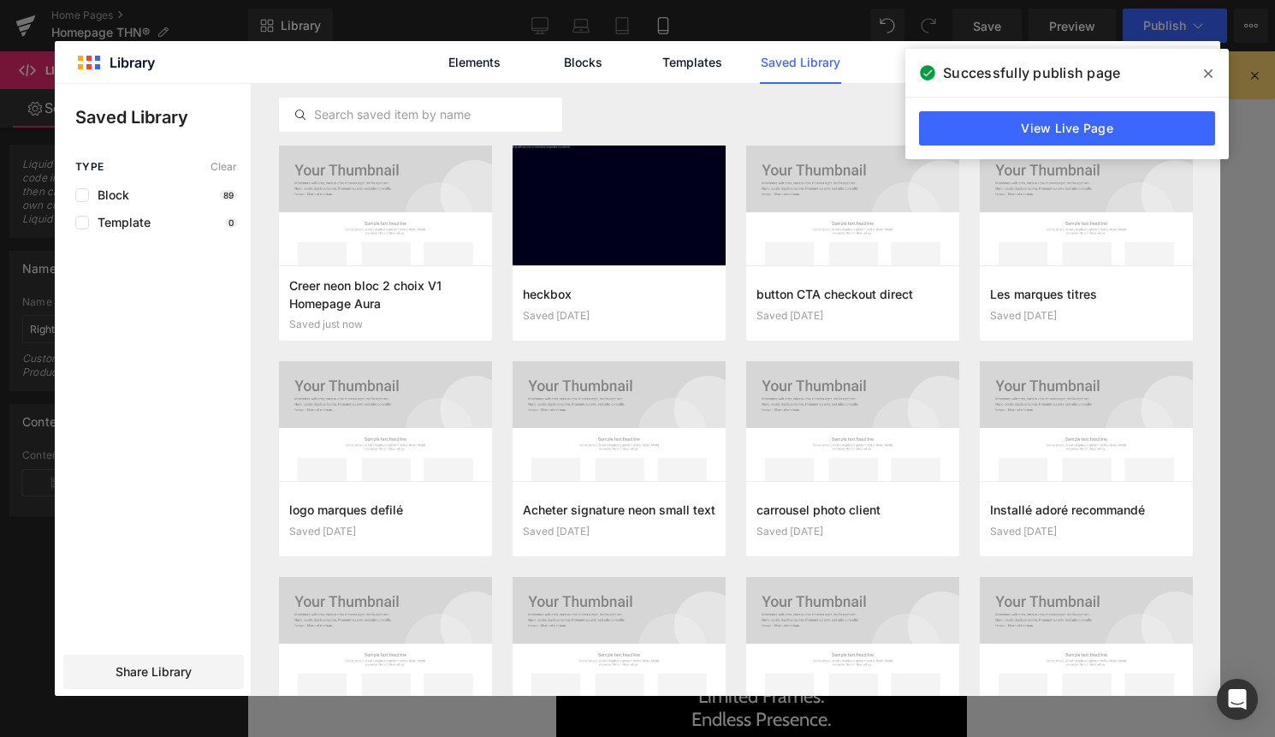
click at [1206, 79] on icon at bounding box center [1208, 74] width 9 height 14
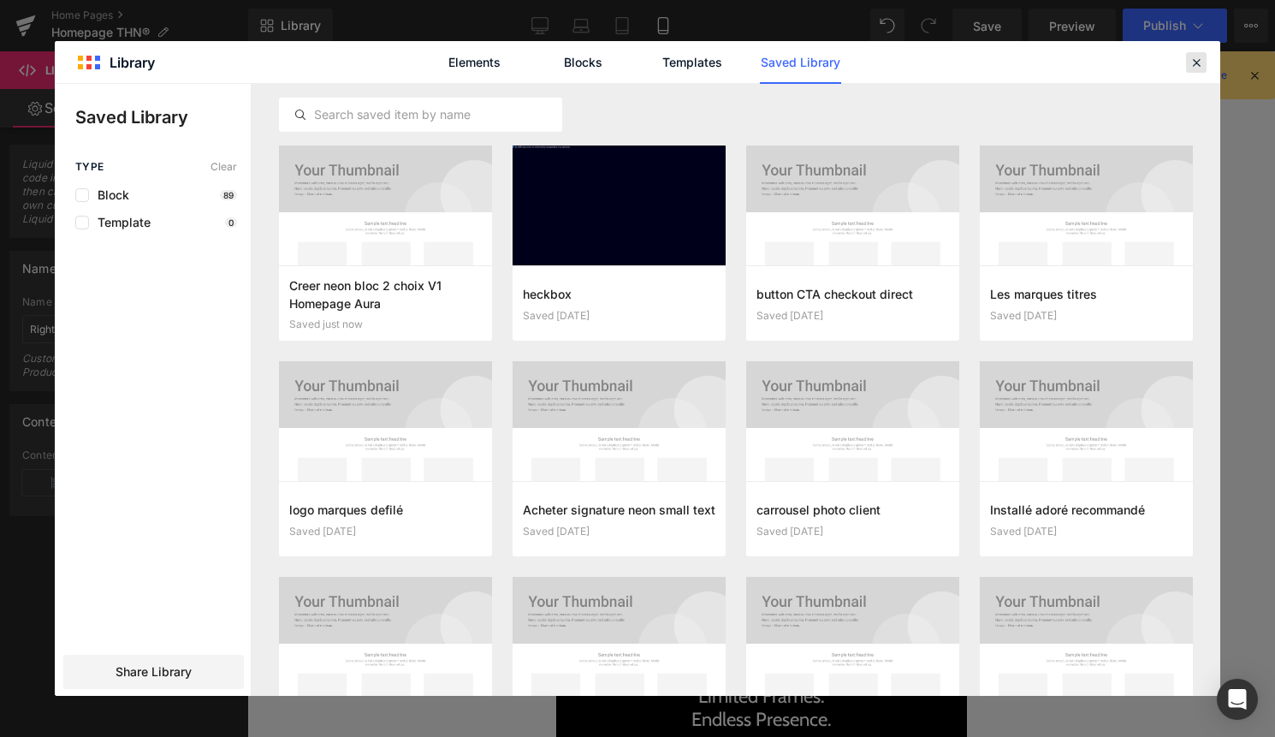
click at [1196, 62] on icon at bounding box center [1195, 62] width 15 height 15
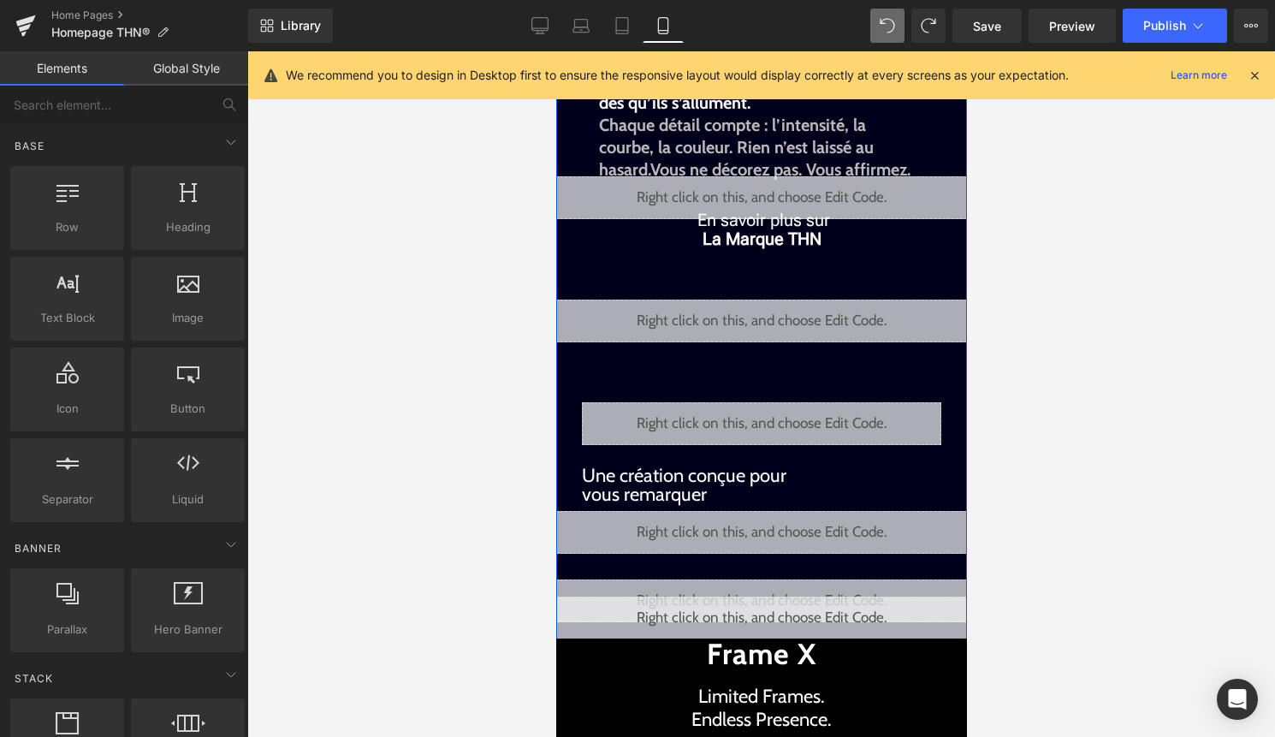
click at [784, 589] on div "Liquid" at bounding box center [760, 600] width 411 height 43
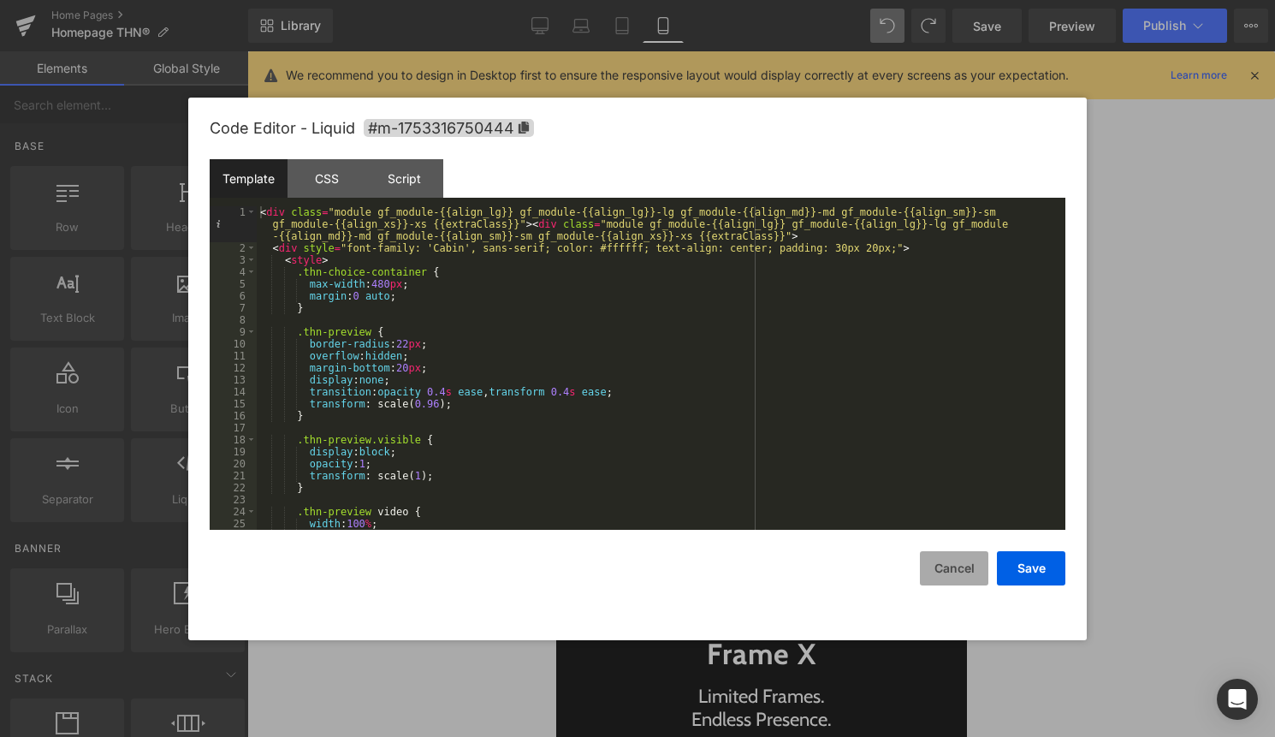
click at [980, 565] on button "Cancel" at bounding box center [954, 568] width 68 height 34
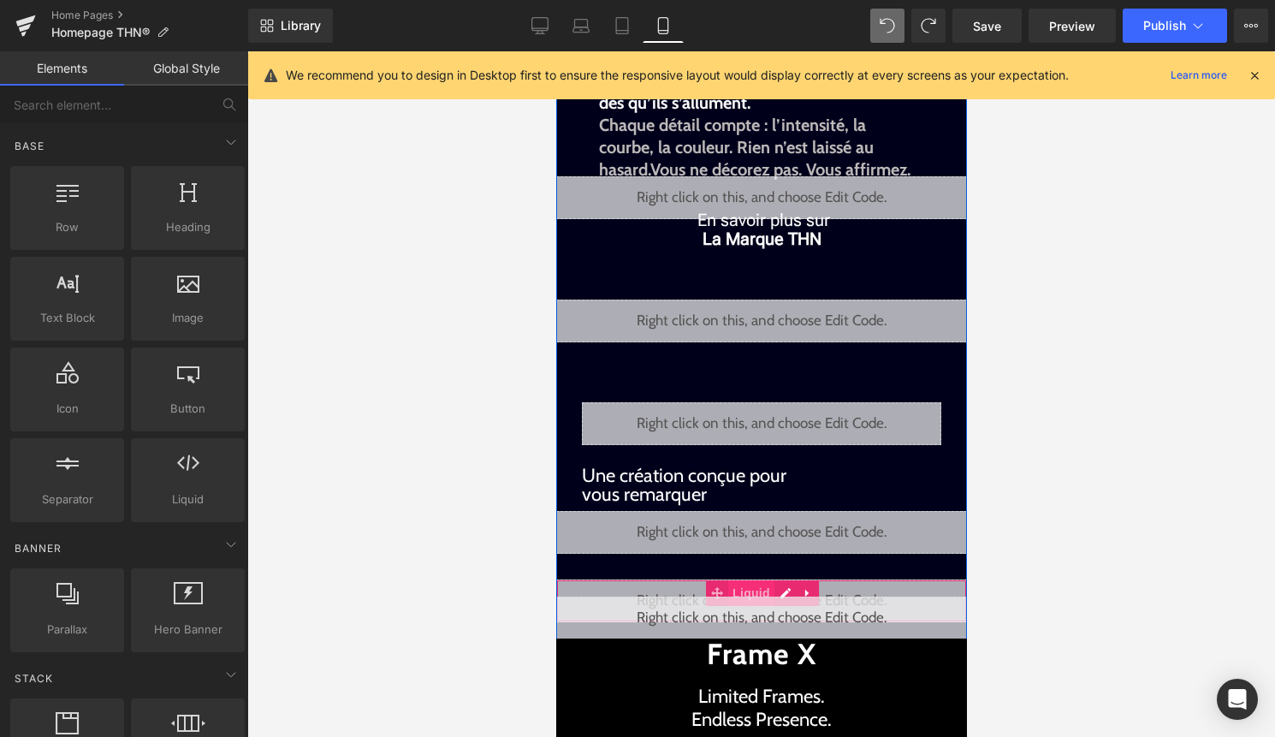
click at [730, 587] on span "Liquid" at bounding box center [750, 593] width 46 height 26
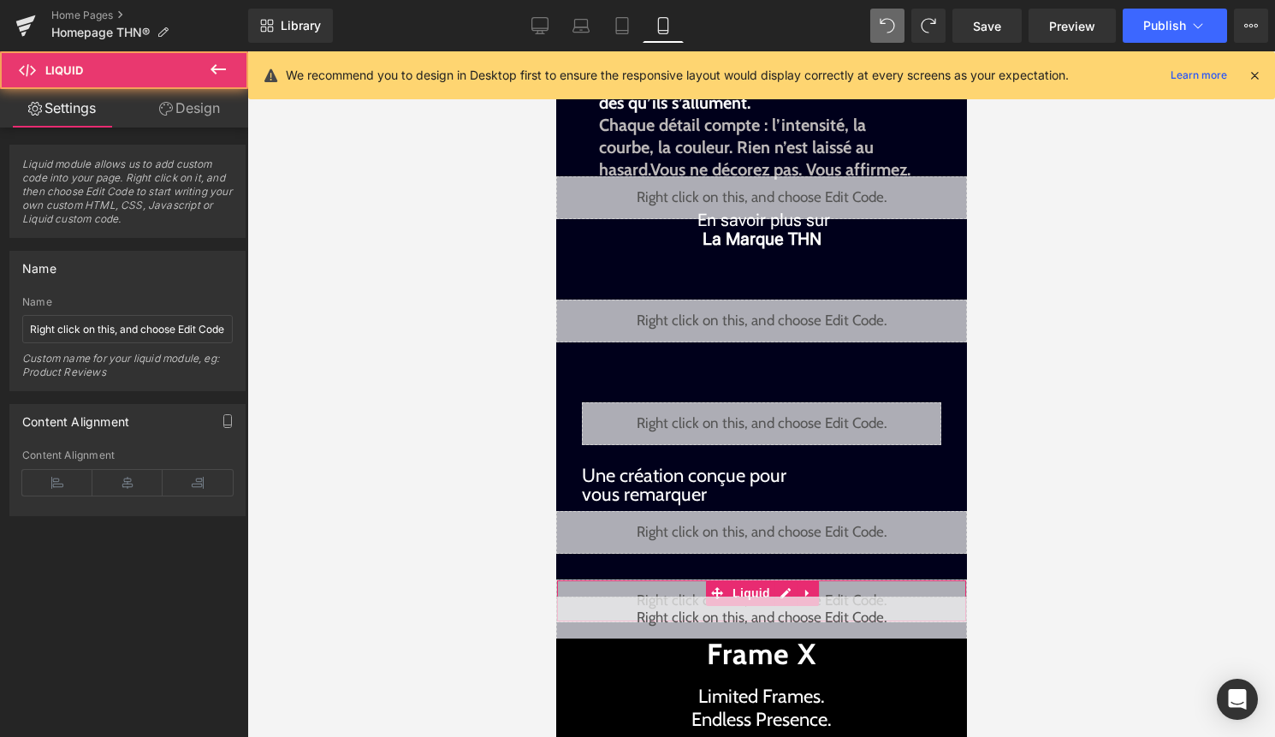
click at [187, 118] on link "Design" at bounding box center [189, 108] width 124 height 38
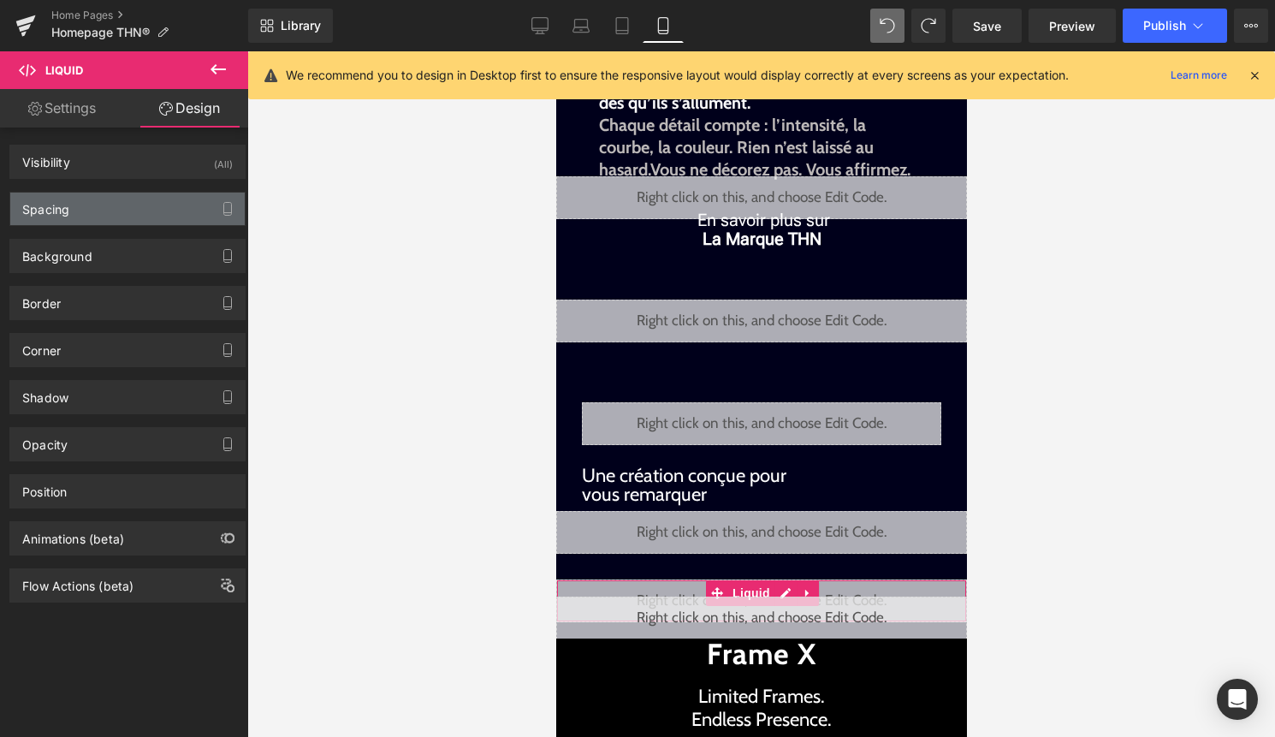
click at [186, 219] on div "Spacing" at bounding box center [127, 208] width 234 height 33
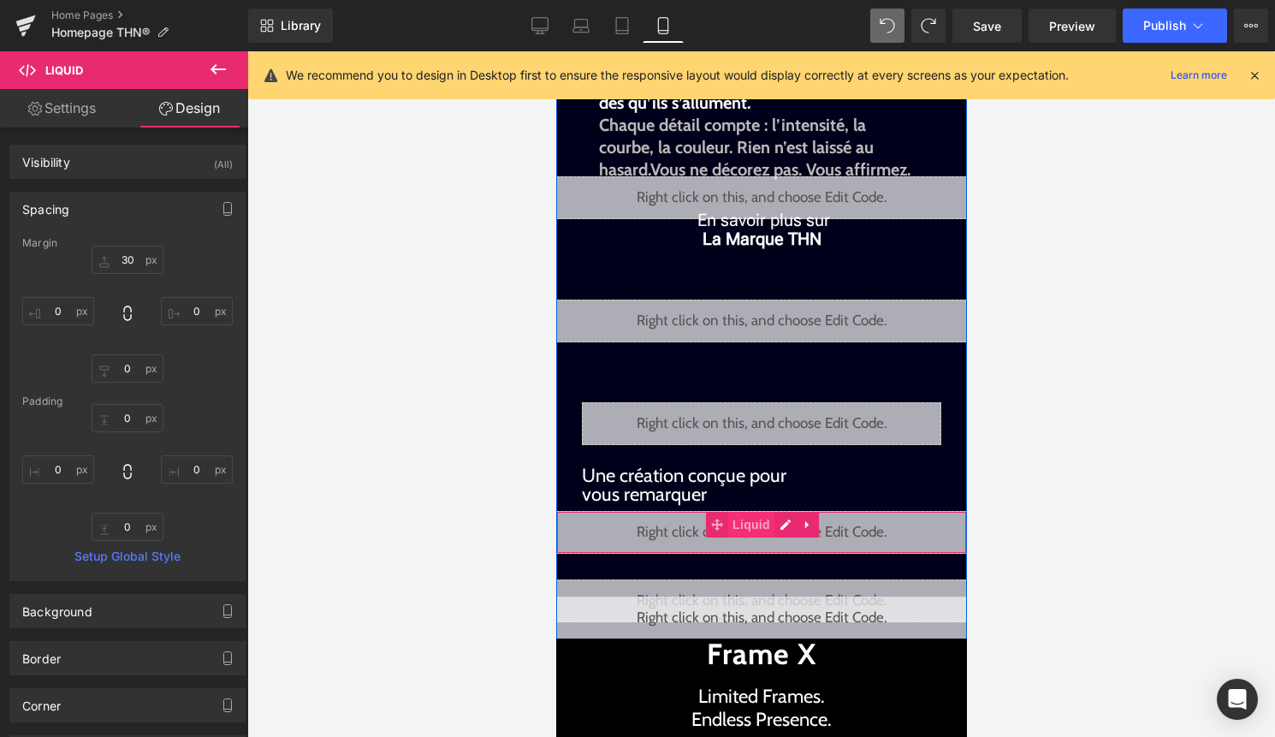
click at [771, 527] on span "Liquid" at bounding box center [750, 525] width 46 height 26
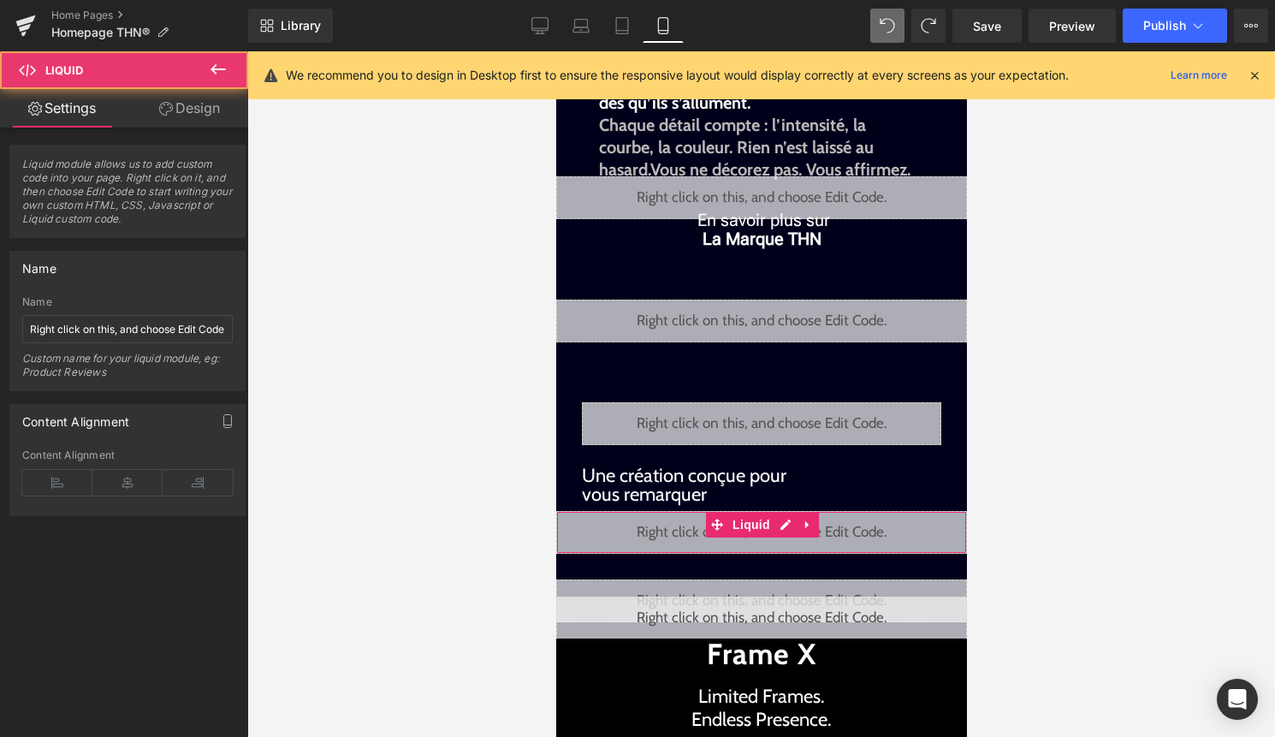
click at [198, 122] on link "Design" at bounding box center [189, 108] width 124 height 38
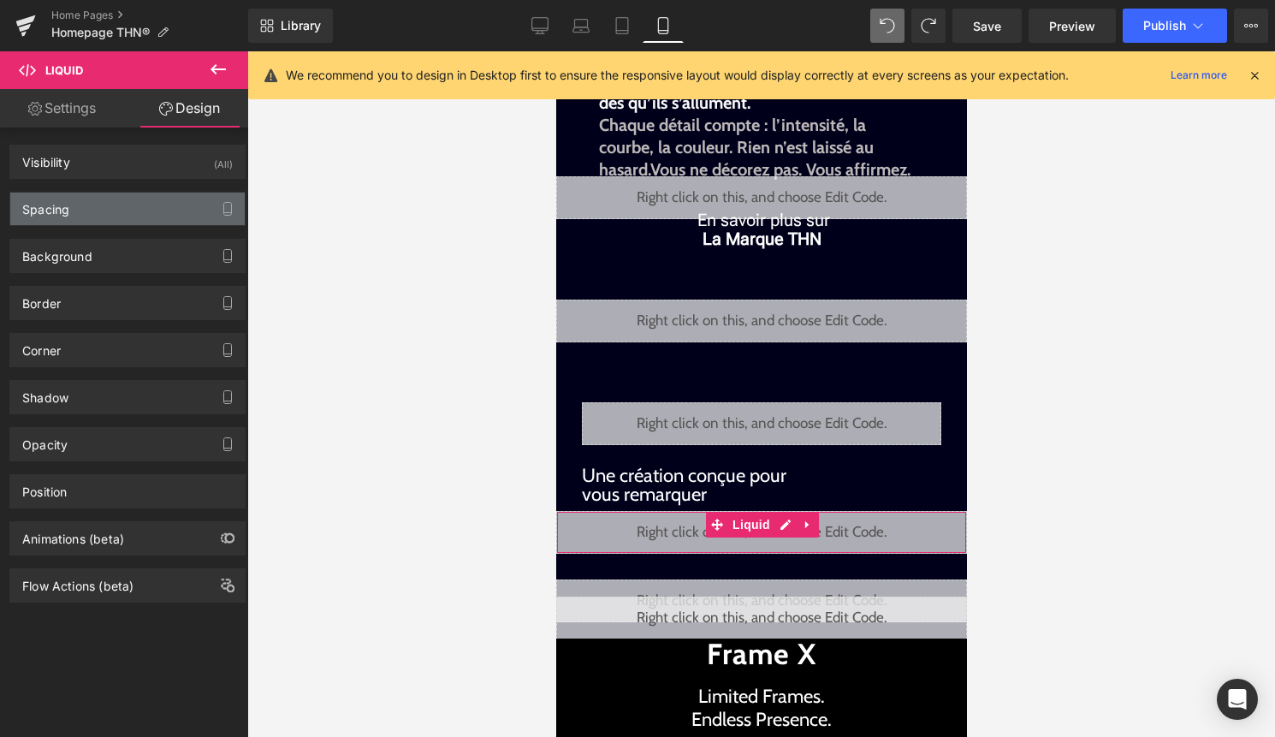
click at [152, 212] on div "Spacing" at bounding box center [127, 208] width 234 height 33
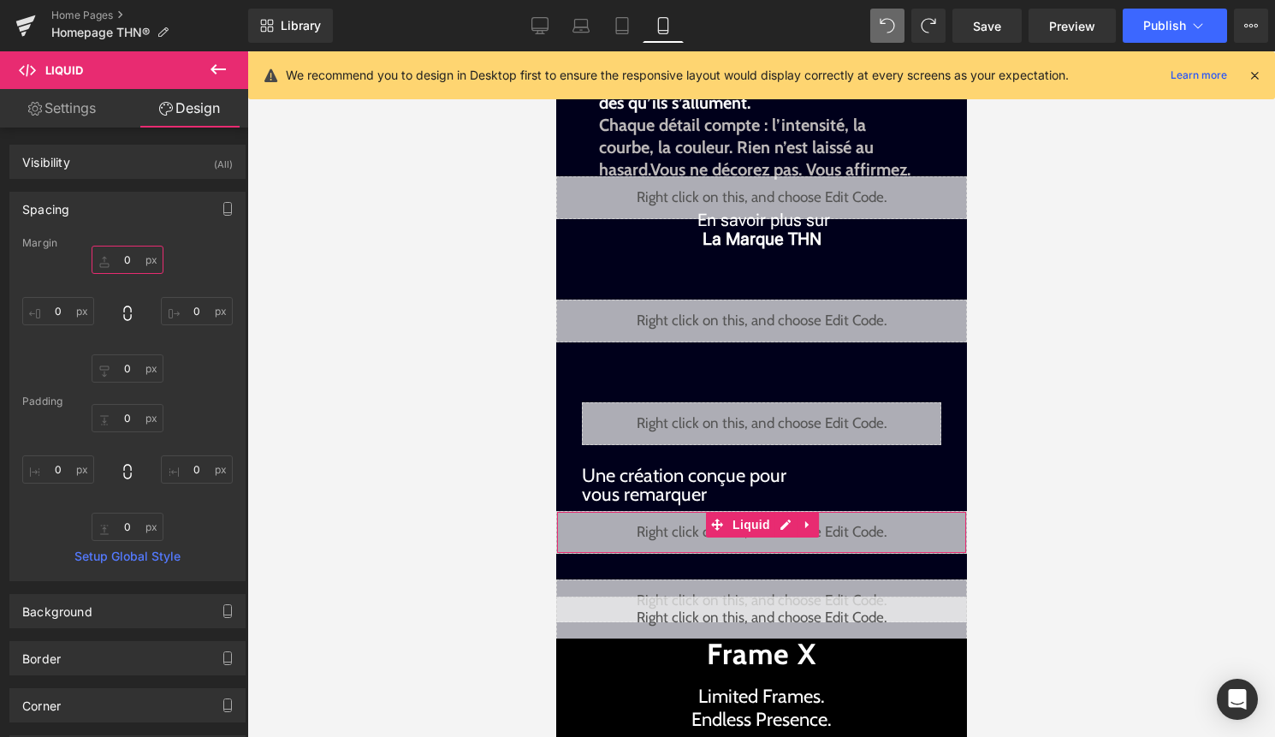
click at [123, 258] on input "0" at bounding box center [128, 260] width 72 height 28
type input "30"
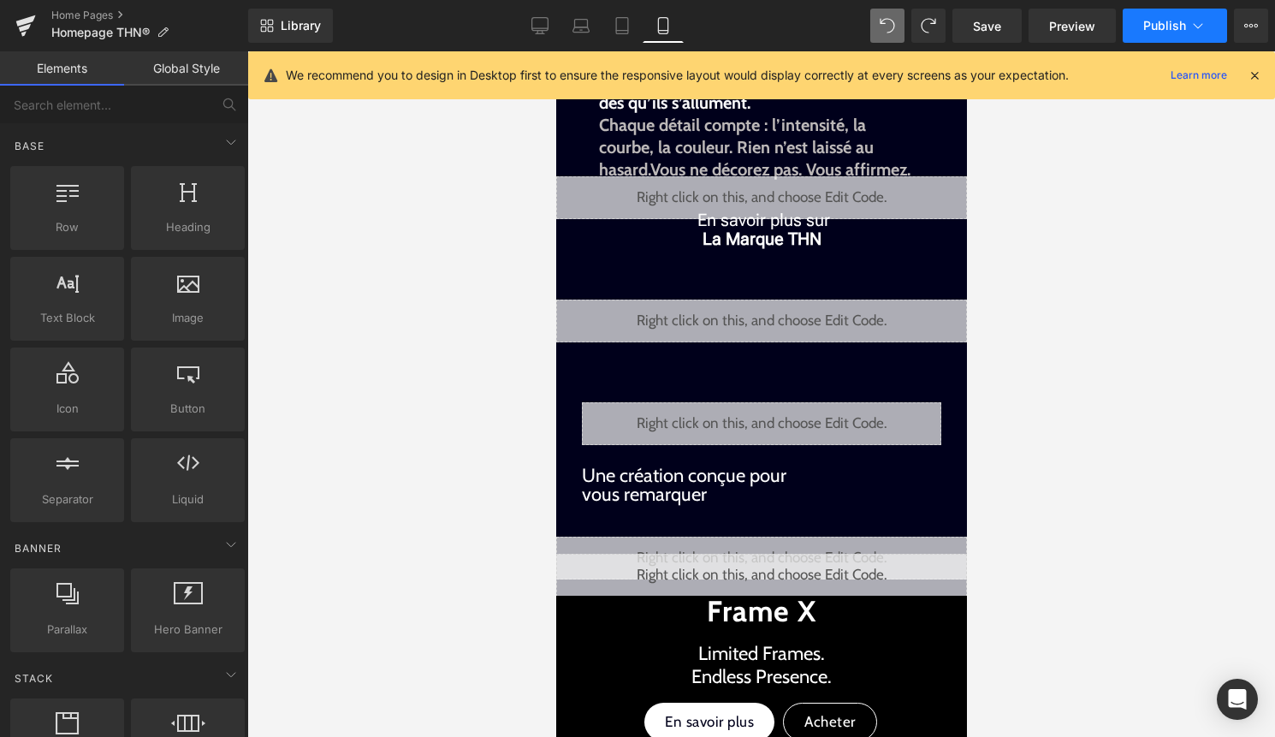
click at [1158, 26] on span "Publish" at bounding box center [1164, 26] width 43 height 14
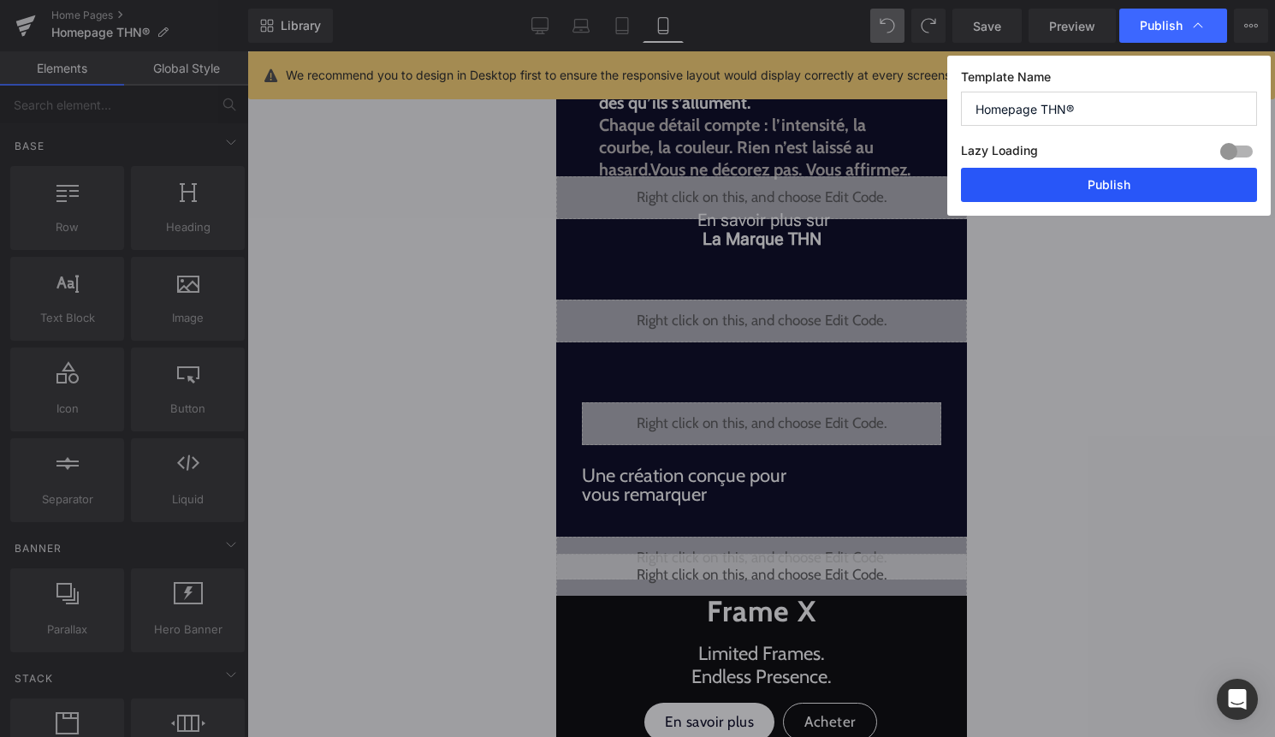
click at [1127, 184] on button "Publish" at bounding box center [1109, 185] width 296 height 34
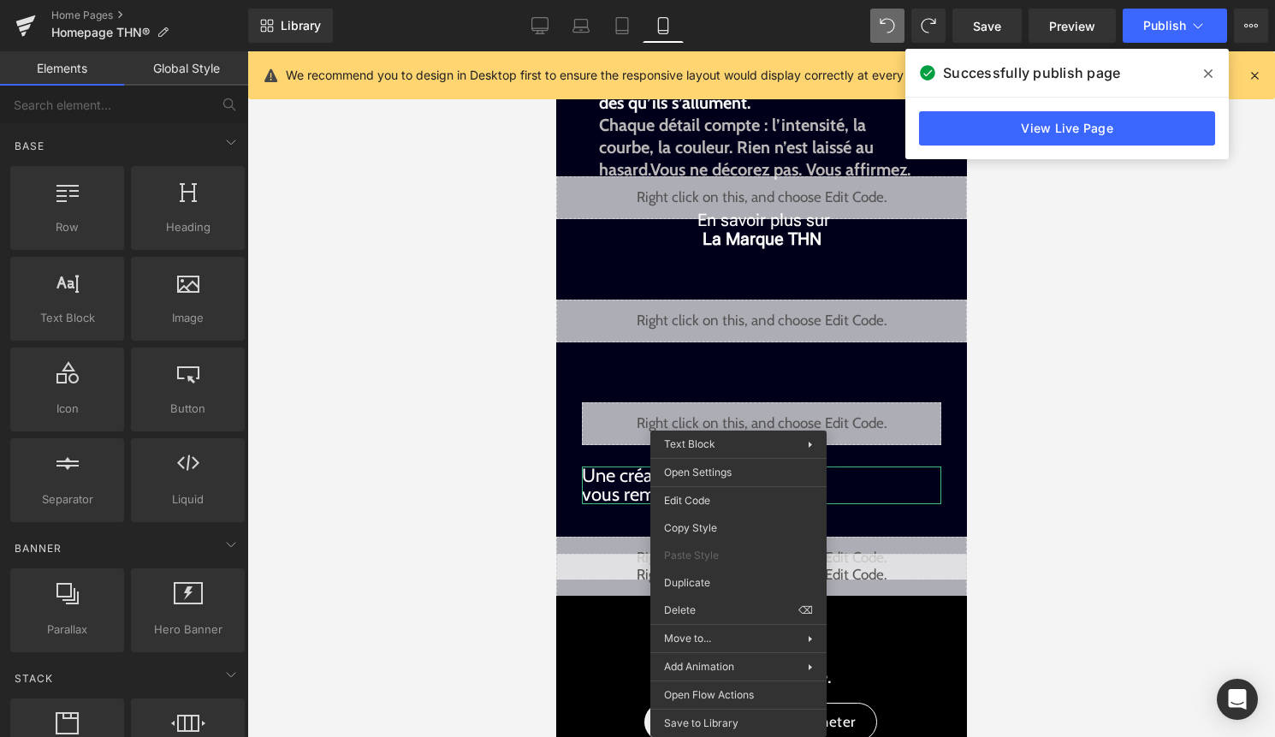
drag, startPoint x: 1267, startPoint y: 656, endPoint x: 711, endPoint y: 605, distance: 558.4
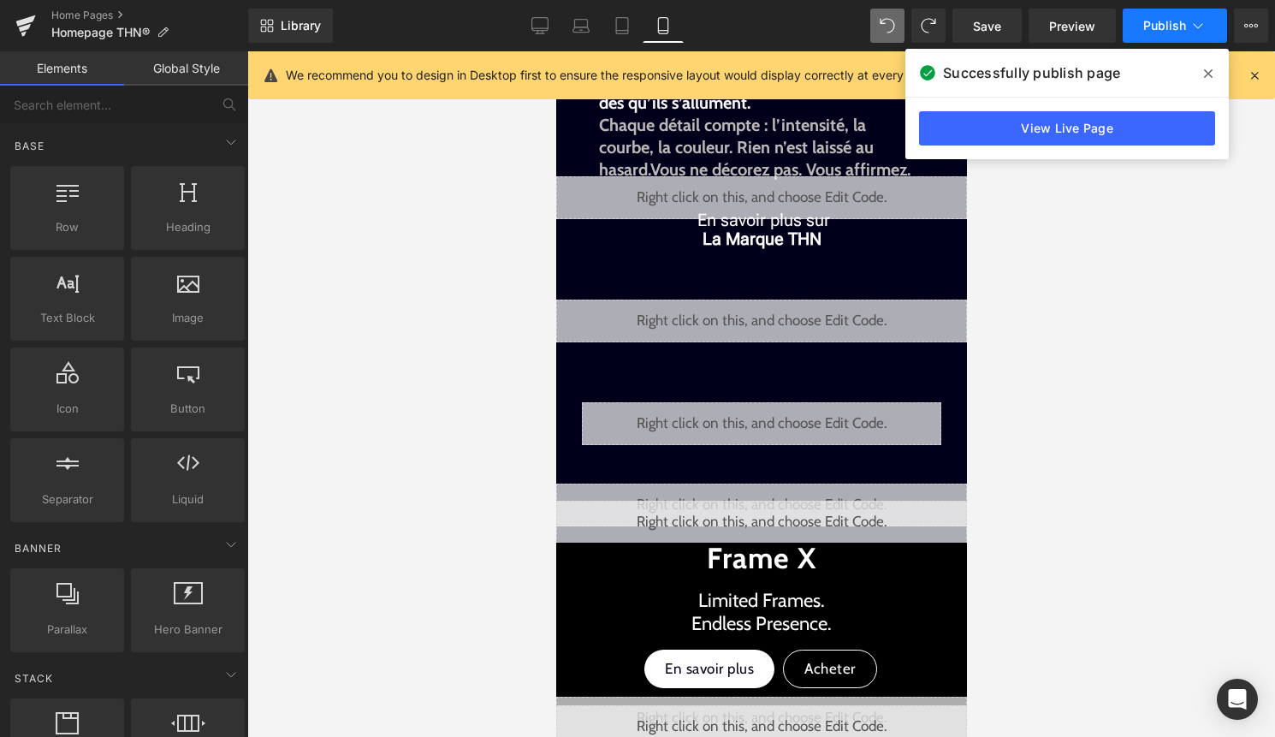
click at [1151, 33] on span "Publish" at bounding box center [1164, 26] width 43 height 14
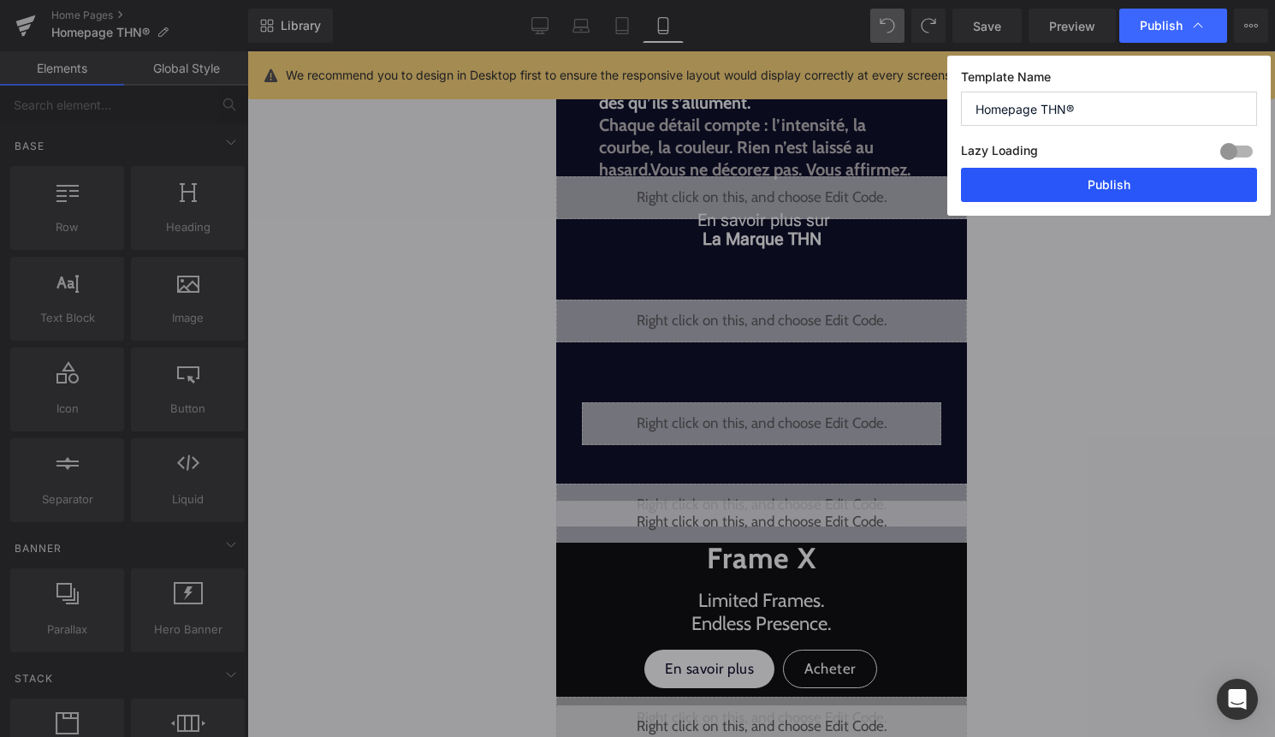
click at [1137, 191] on button "Publish" at bounding box center [1109, 185] width 296 height 34
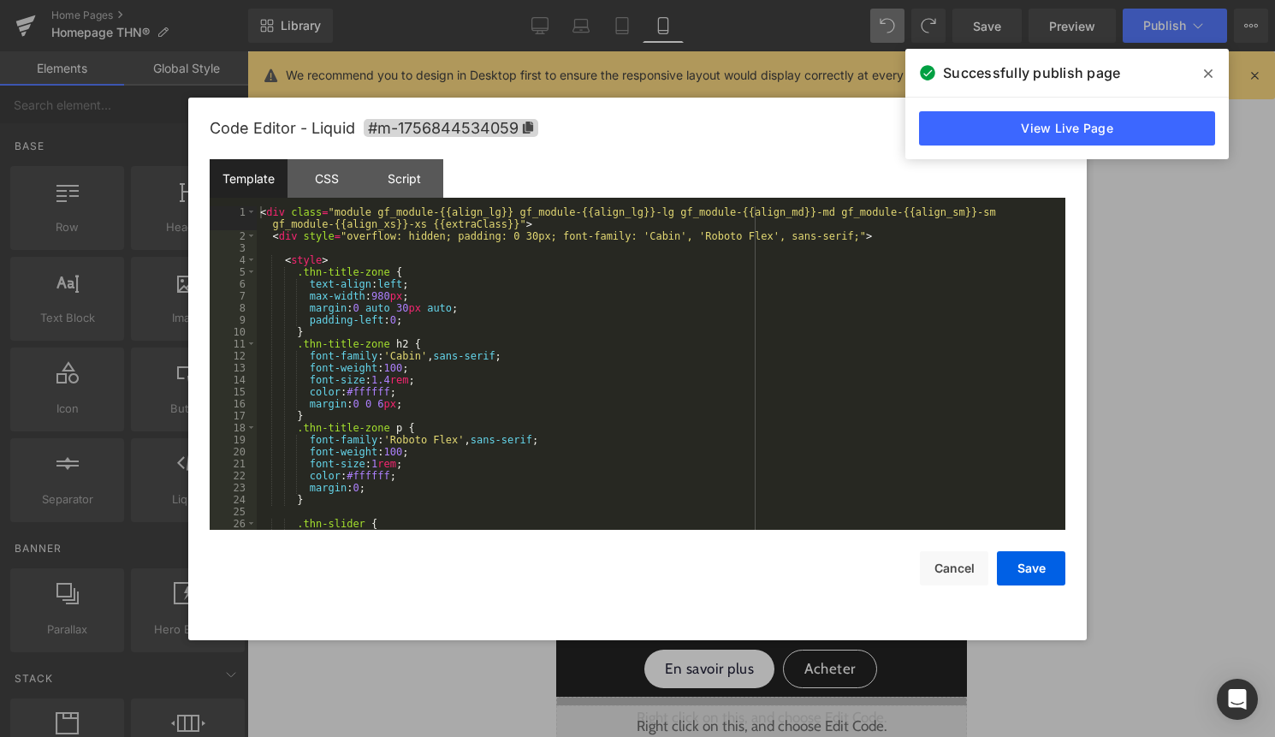
click at [783, 493] on div "Liquid" at bounding box center [760, 504] width 411 height 43
click at [615, 457] on div "< div class = "module gf_module-{{align_lg}} gf_module-{{align_lg}}-lg gf_modul…" at bounding box center [658, 385] width 802 height 359
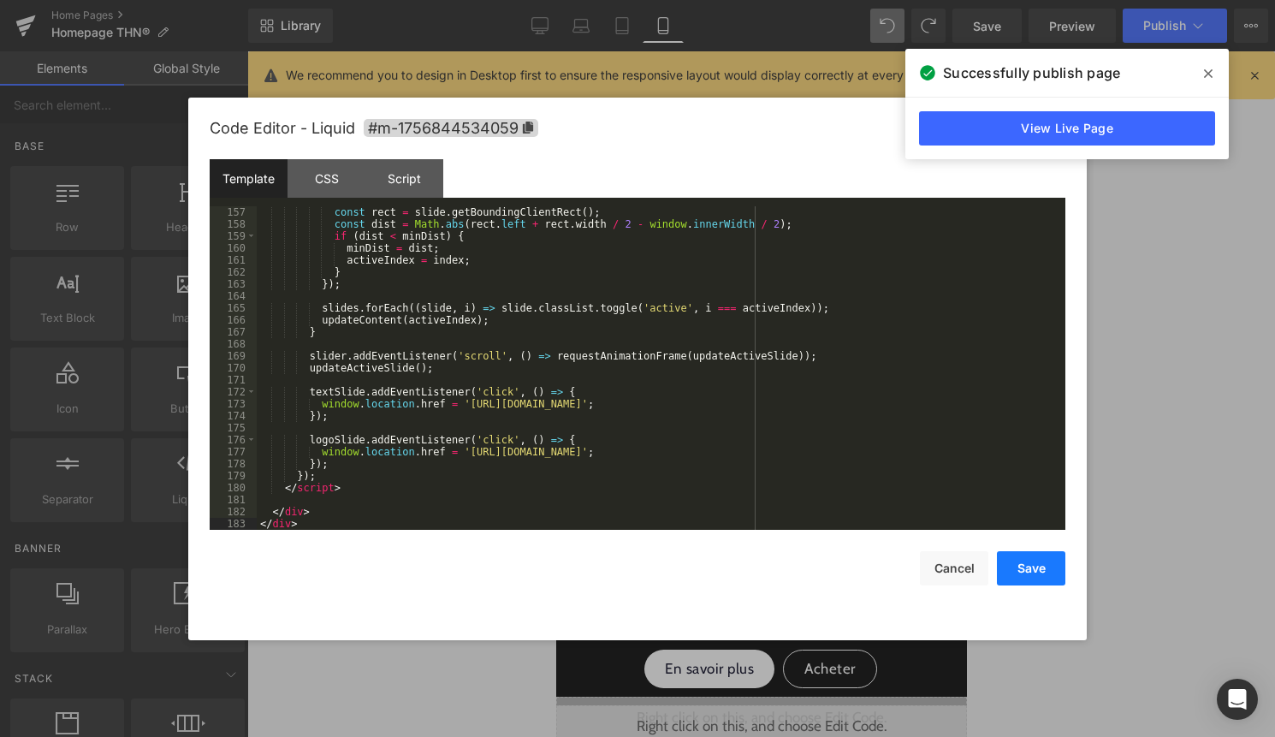
click at [1029, 577] on button "Save" at bounding box center [1031, 568] width 68 height 34
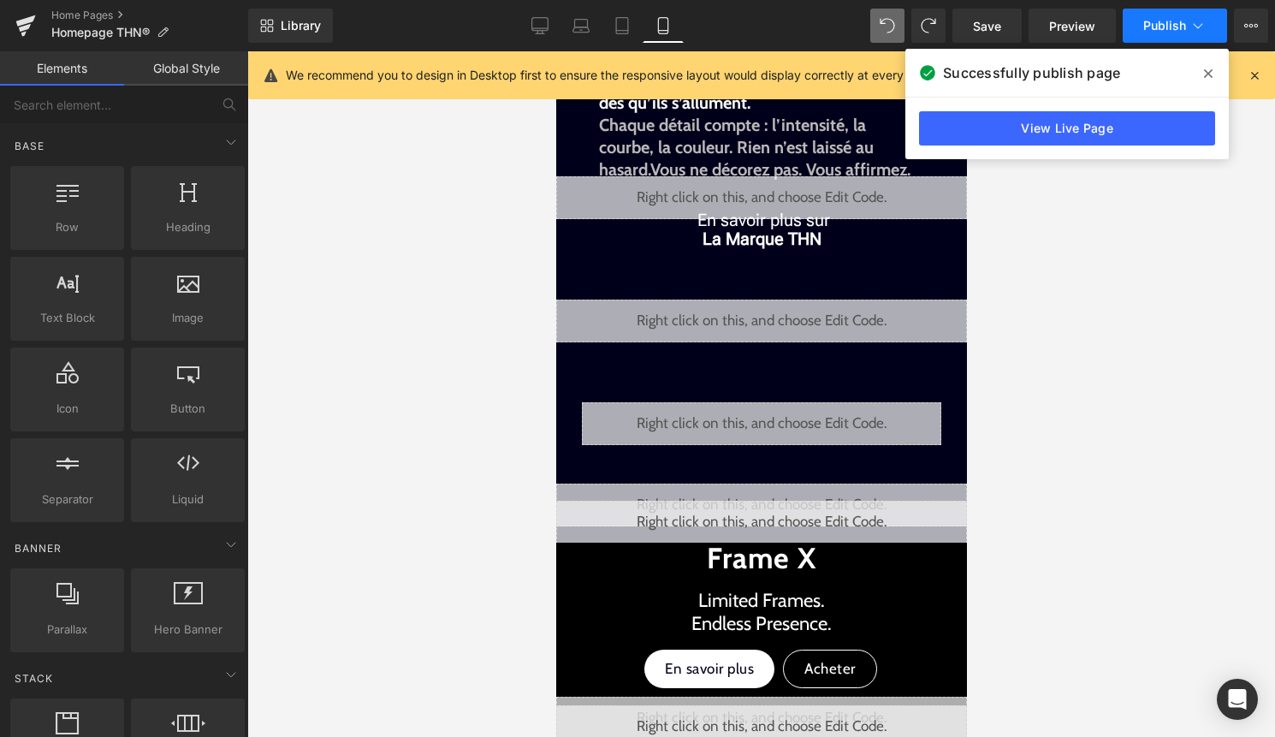
click at [1196, 30] on icon at bounding box center [1197, 25] width 17 height 17
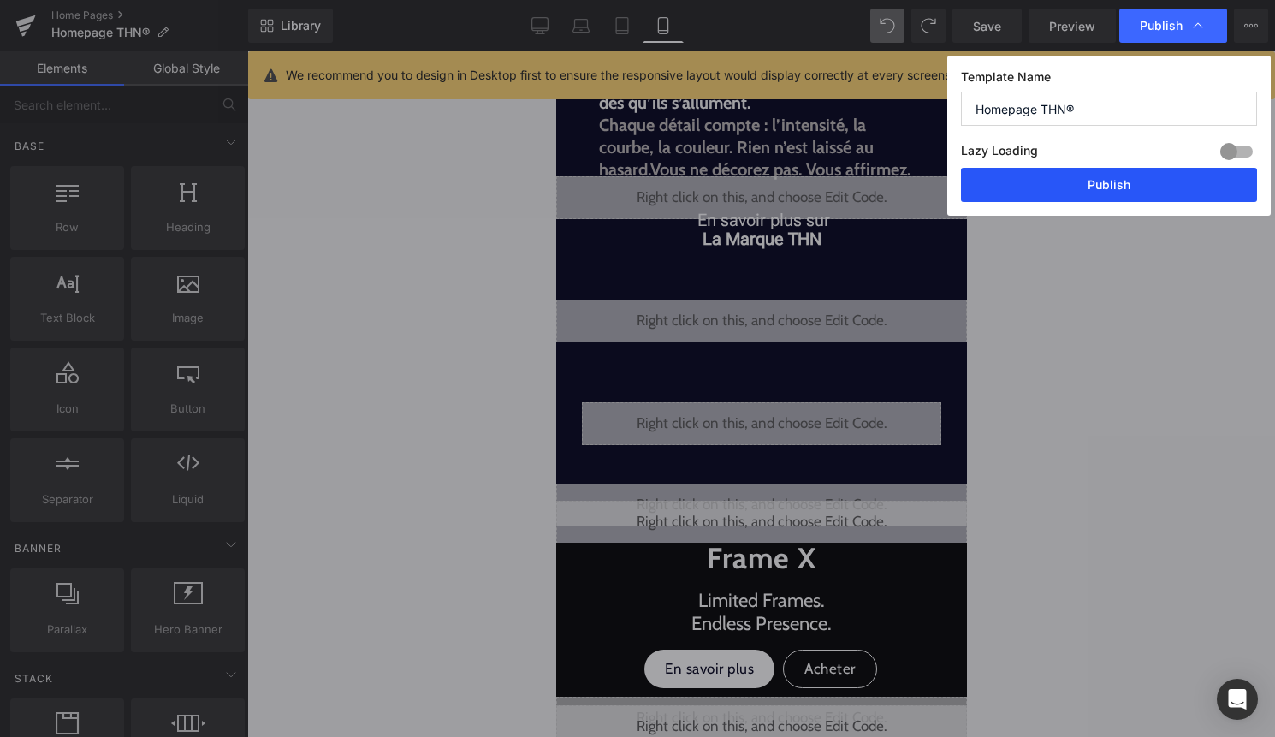
click at [1177, 180] on button "Publish" at bounding box center [1109, 185] width 296 height 34
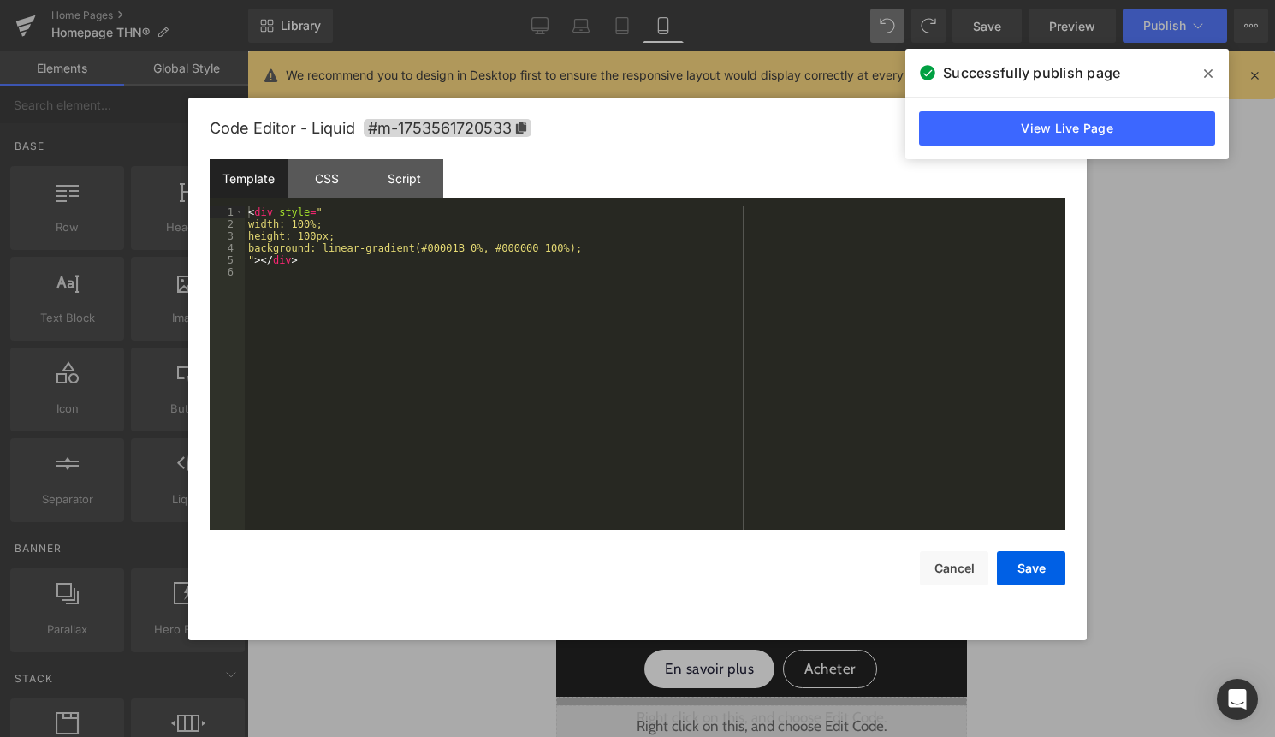
click at [784, 514] on div "Liquid" at bounding box center [760, 521] width 411 height 43
click at [963, 571] on button "Cancel" at bounding box center [954, 568] width 68 height 34
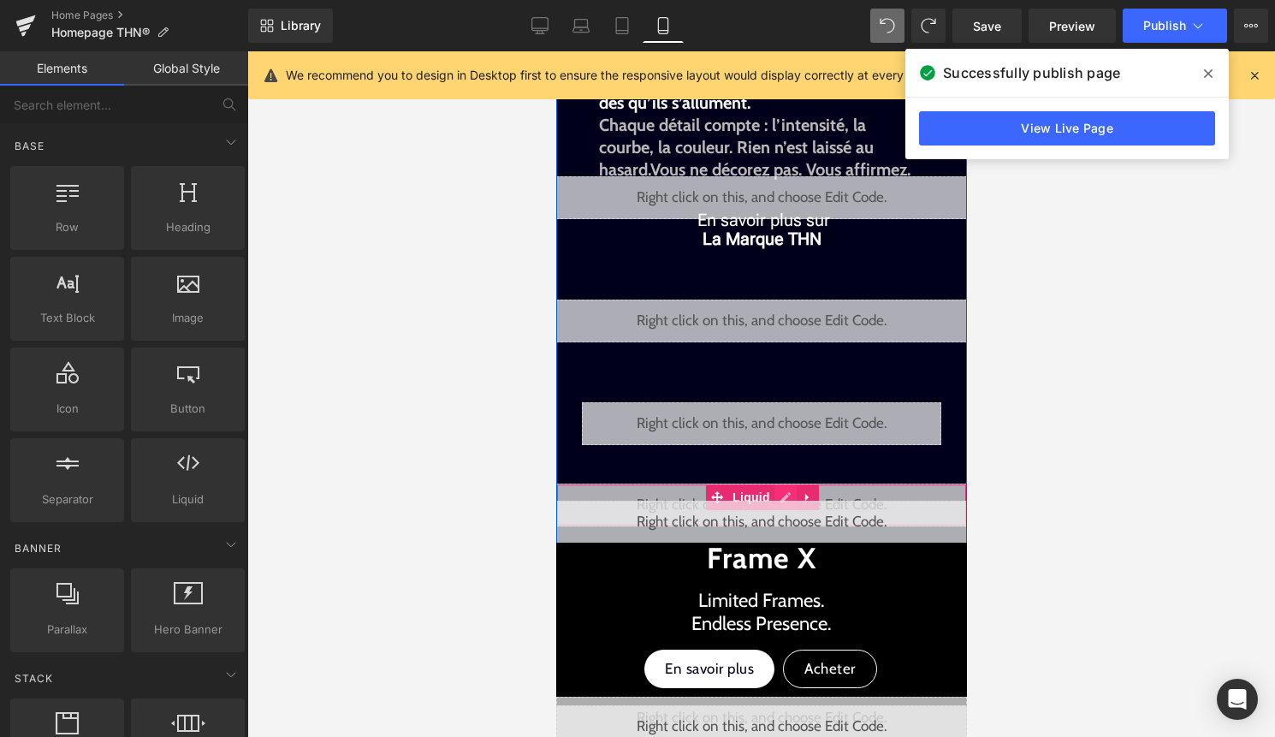
click at [788, 494] on div "Liquid" at bounding box center [760, 504] width 411 height 43
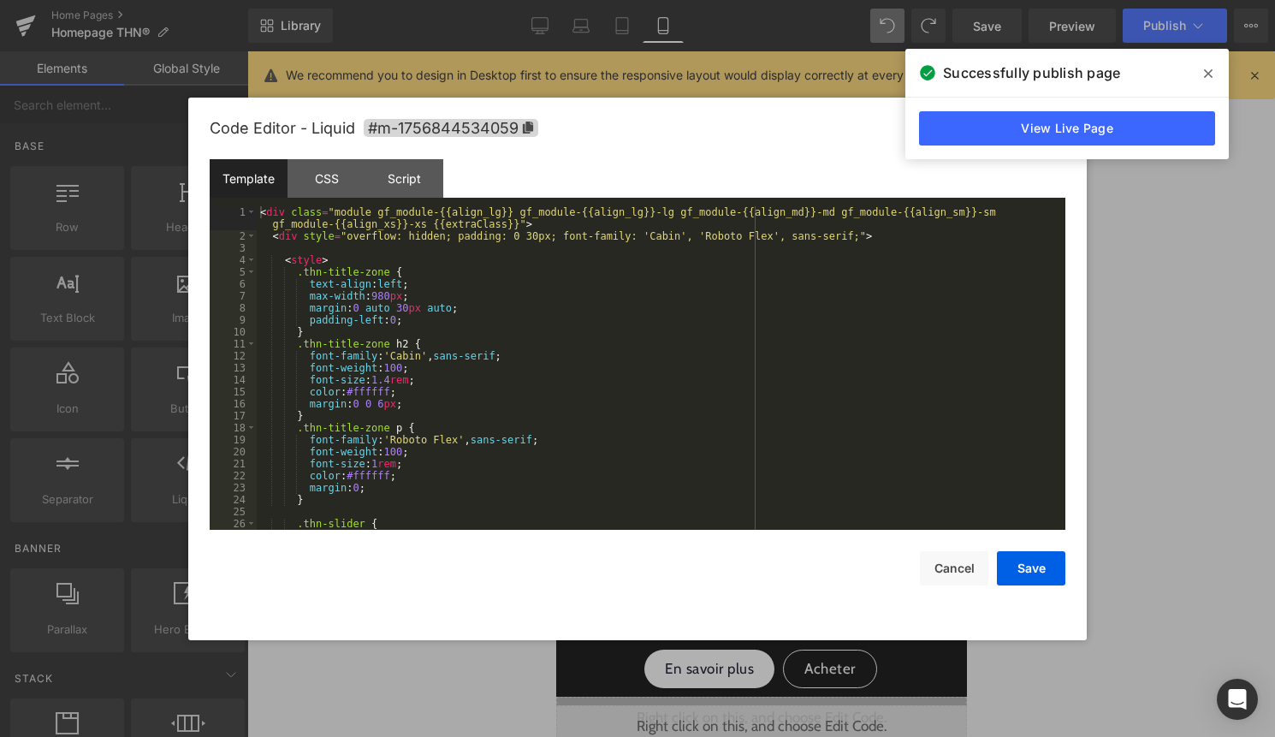
click at [652, 435] on div "< div class = "module gf_module-{{align_lg}} gf_module-{{align_lg}}-lg gf_modul…" at bounding box center [658, 385] width 802 height 359
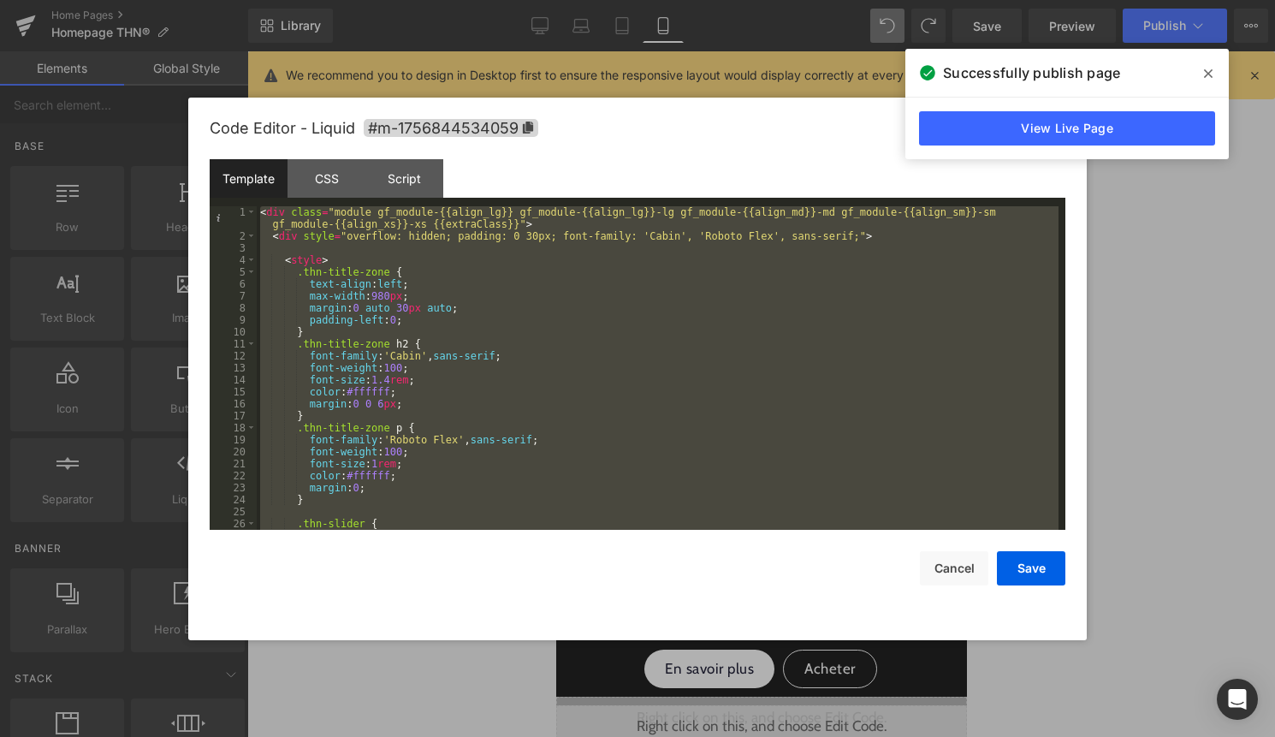
scroll to position [2072, 0]
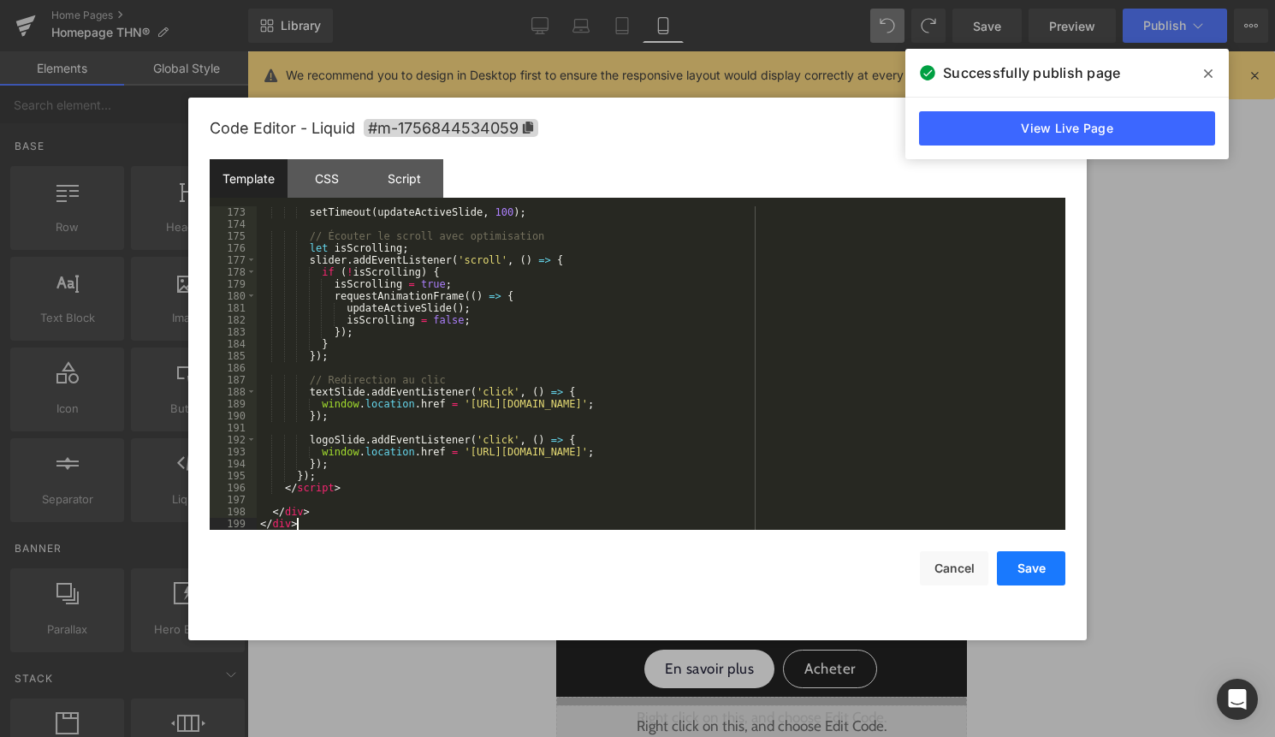
click at [1025, 563] on button "Save" at bounding box center [1031, 568] width 68 height 34
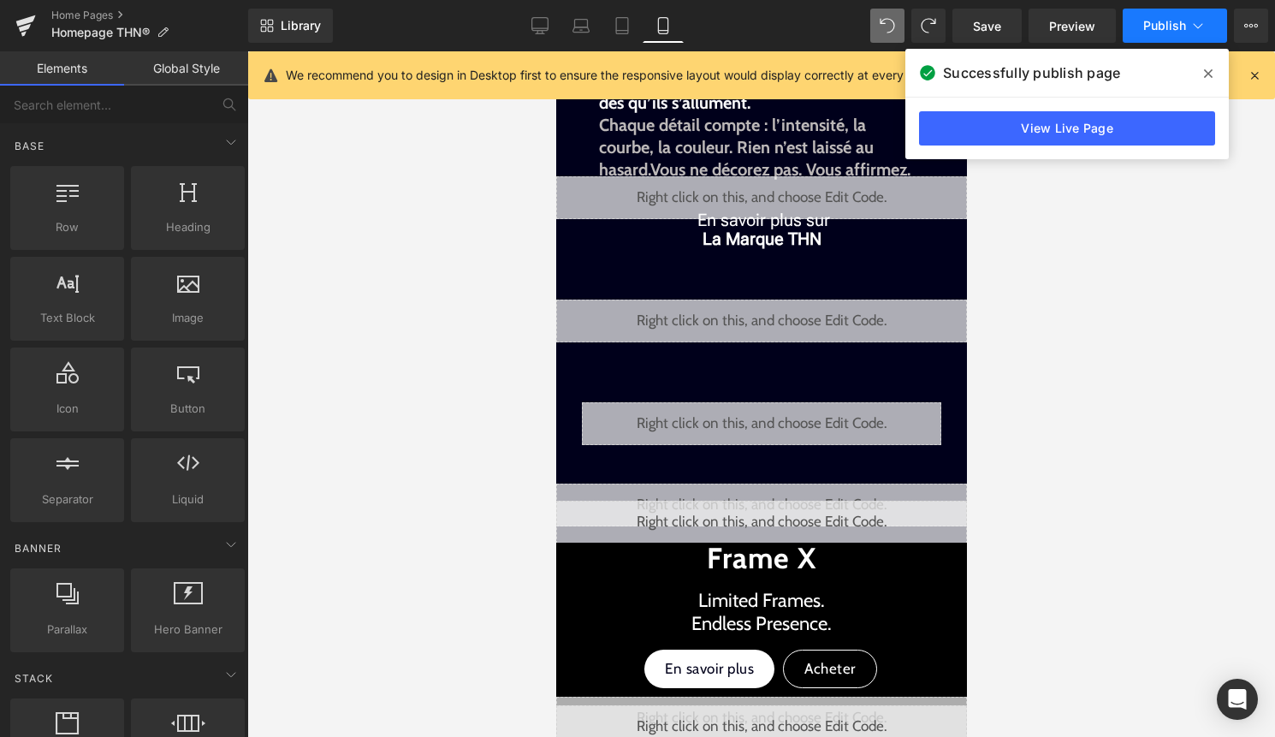
click at [1187, 21] on button "Publish" at bounding box center [1174, 26] width 104 height 34
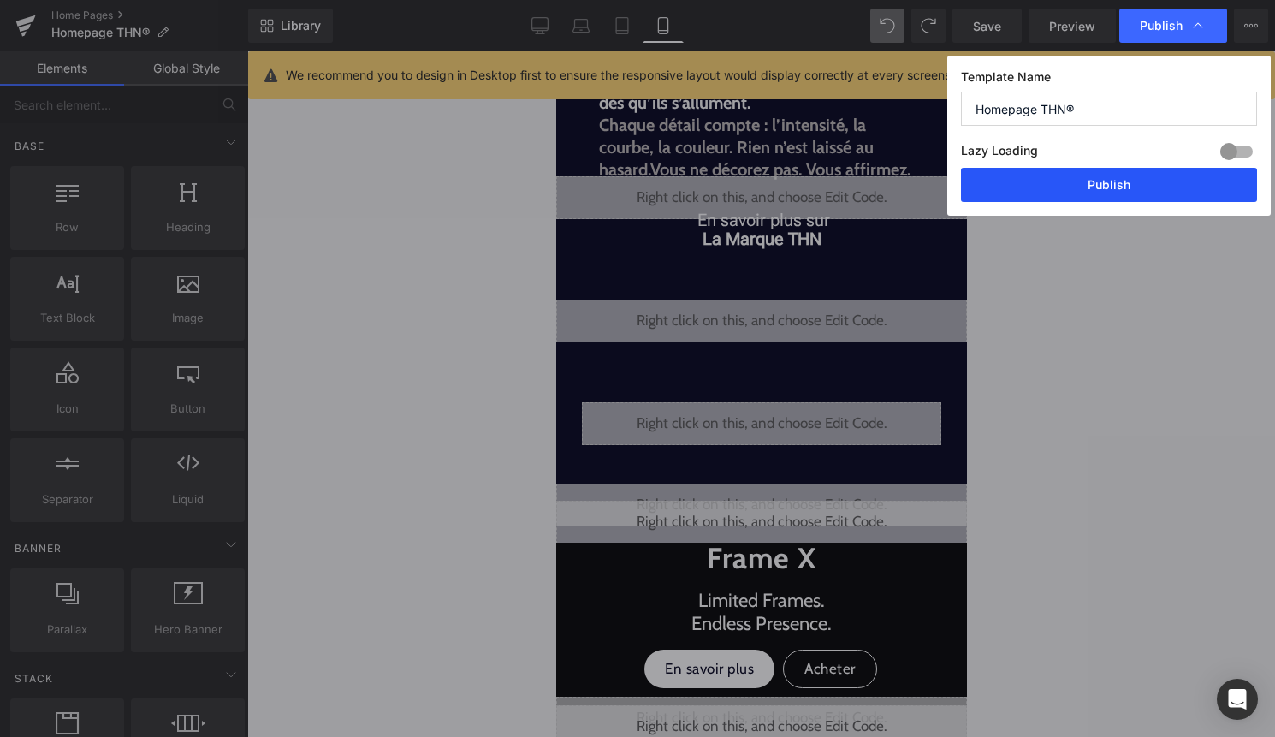
click at [1154, 182] on button "Publish" at bounding box center [1109, 185] width 296 height 34
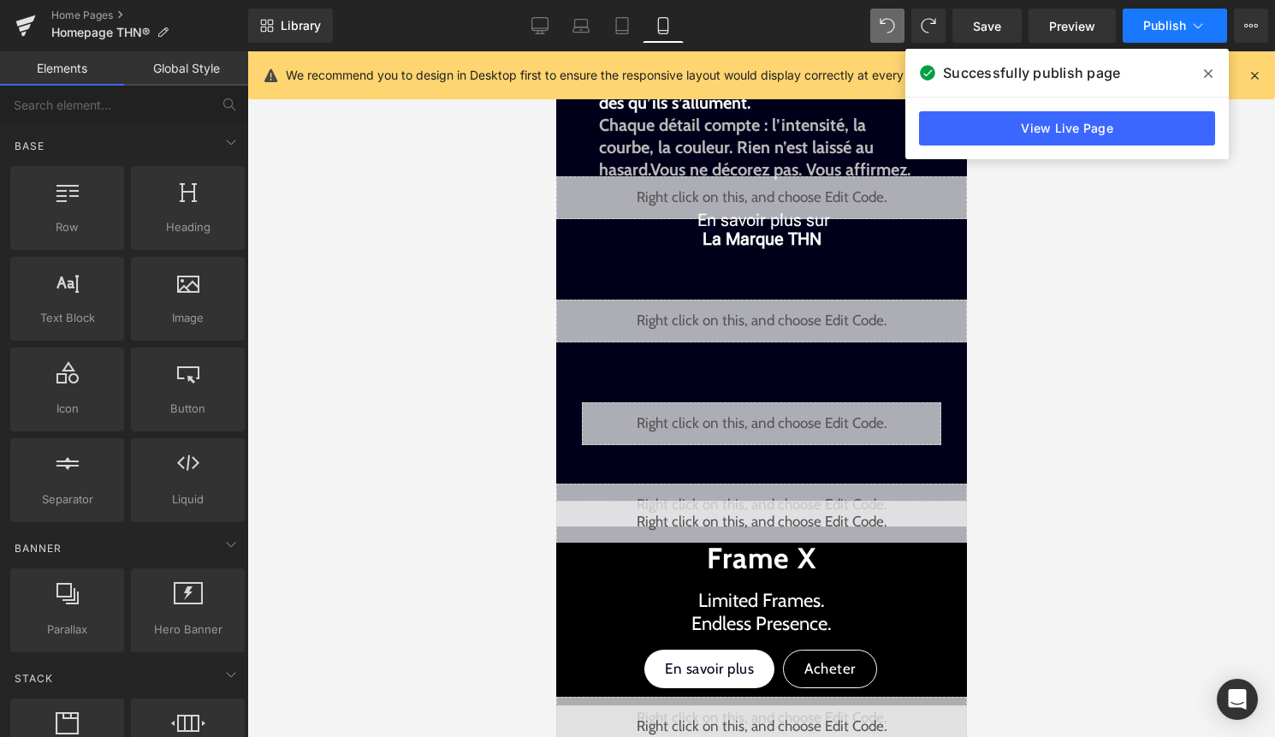
click at [1163, 28] on span "Publish" at bounding box center [1164, 26] width 43 height 14
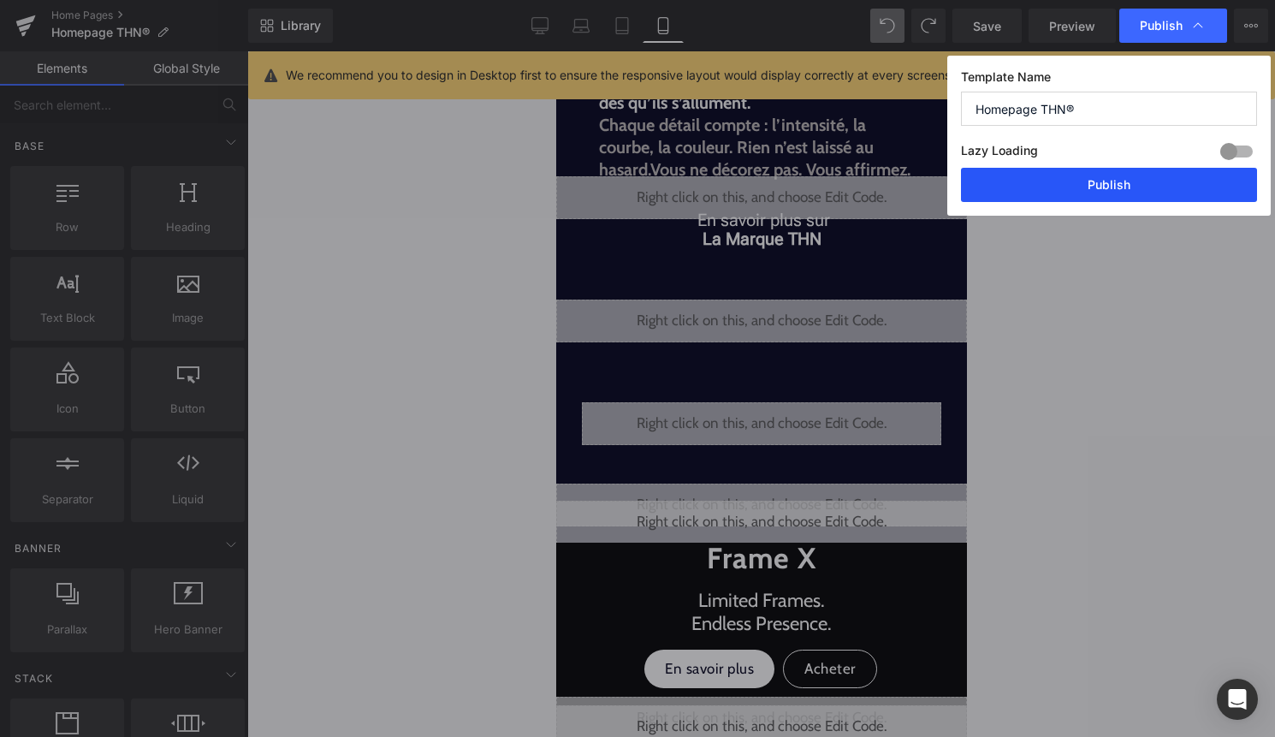
click at [1136, 181] on button "Publish" at bounding box center [1109, 185] width 296 height 34
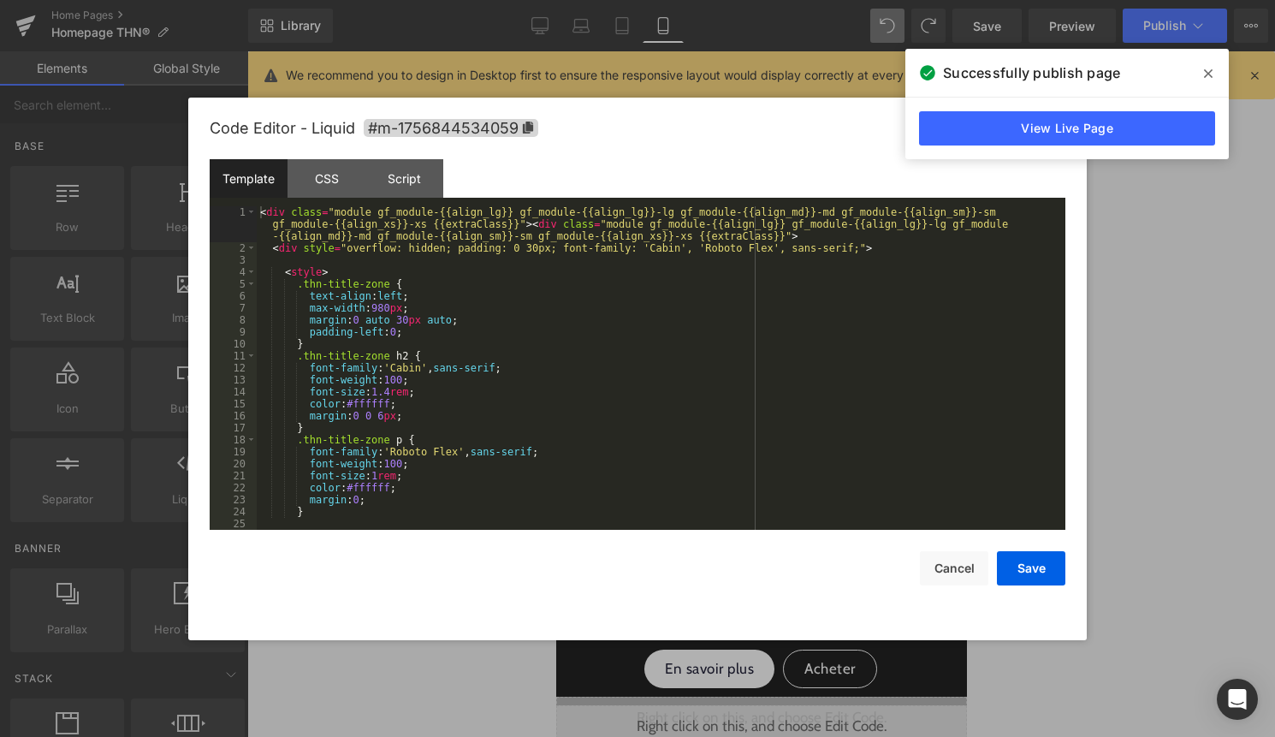
click at [784, 493] on icon at bounding box center [785, 497] width 12 height 13
click at [737, 479] on div "< div class = "module gf_module-{{align_lg}} gf_module-{{align_lg}}-lg gf_modul…" at bounding box center [658, 391] width 802 height 371
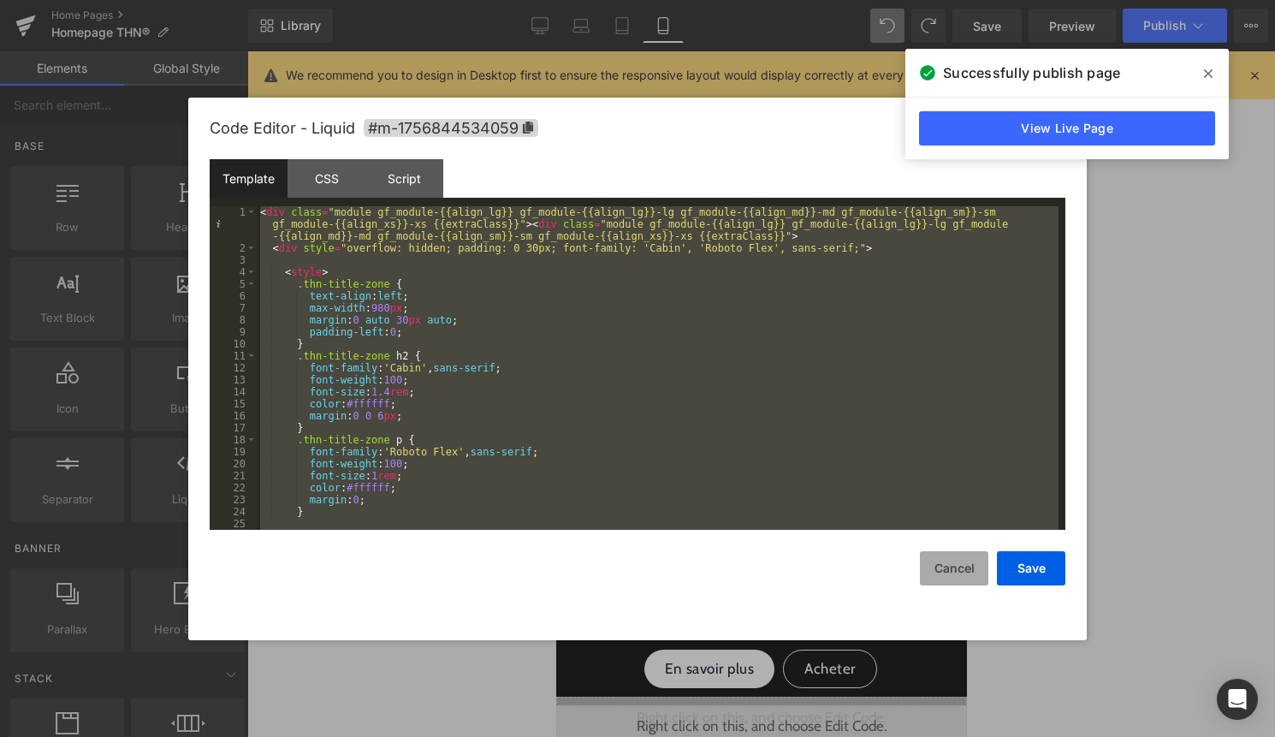
click at [932, 568] on button "Cancel" at bounding box center [954, 568] width 68 height 34
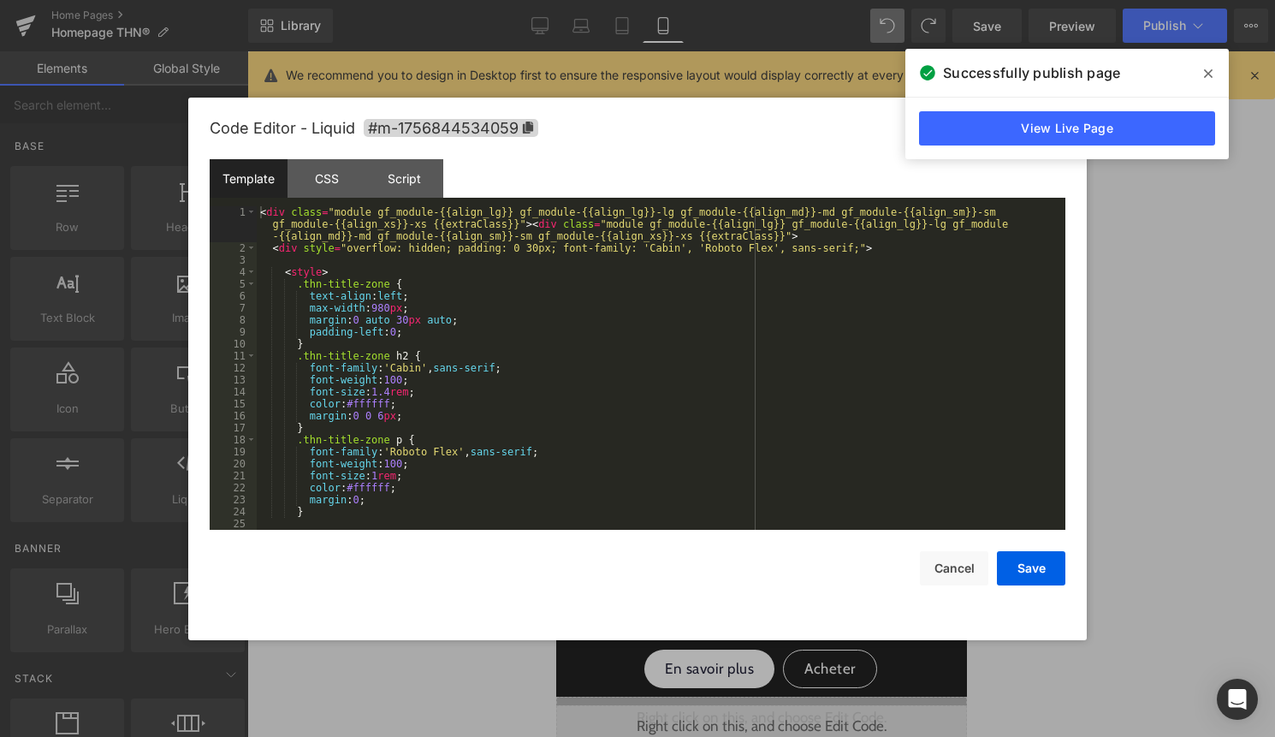
click at [782, 488] on div "Liquid" at bounding box center [760, 504] width 411 height 43
click at [766, 449] on div "< div class = "module gf_module-{{align_lg}} gf_module-{{align_lg}}-lg gf_modul…" at bounding box center [658, 391] width 802 height 371
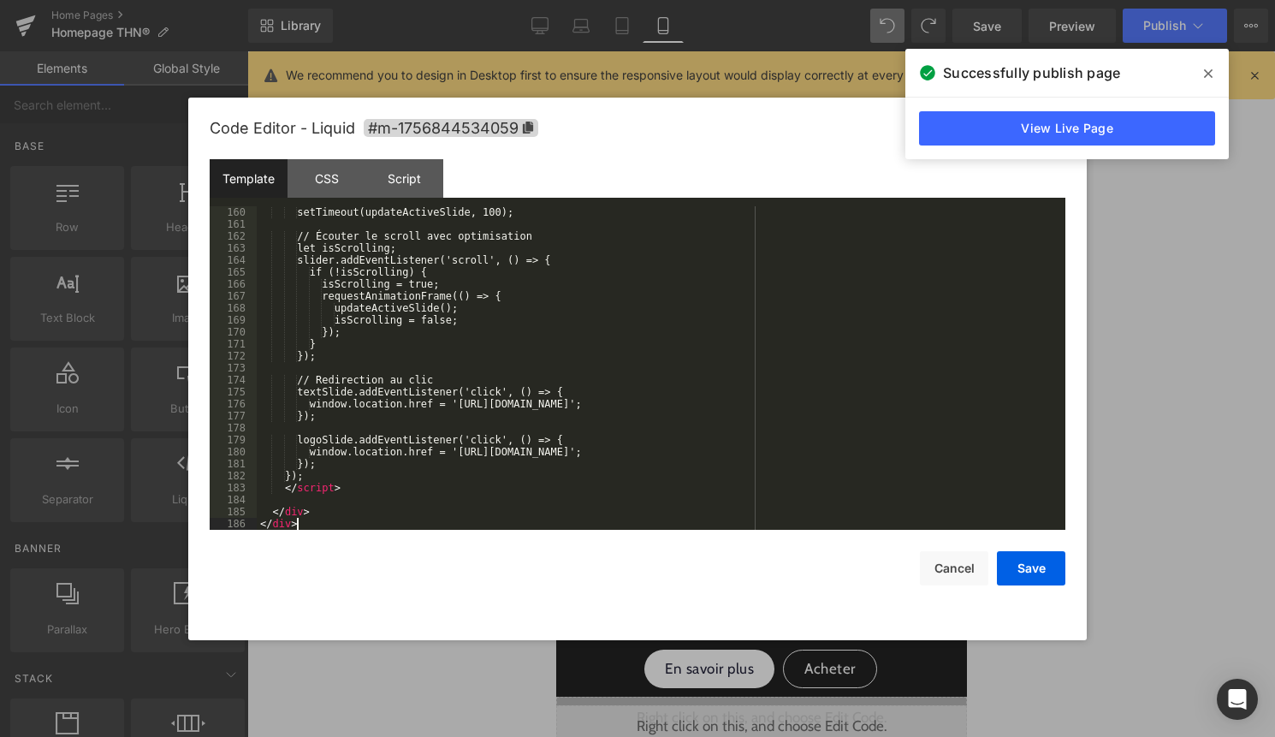
scroll to position [1916, 0]
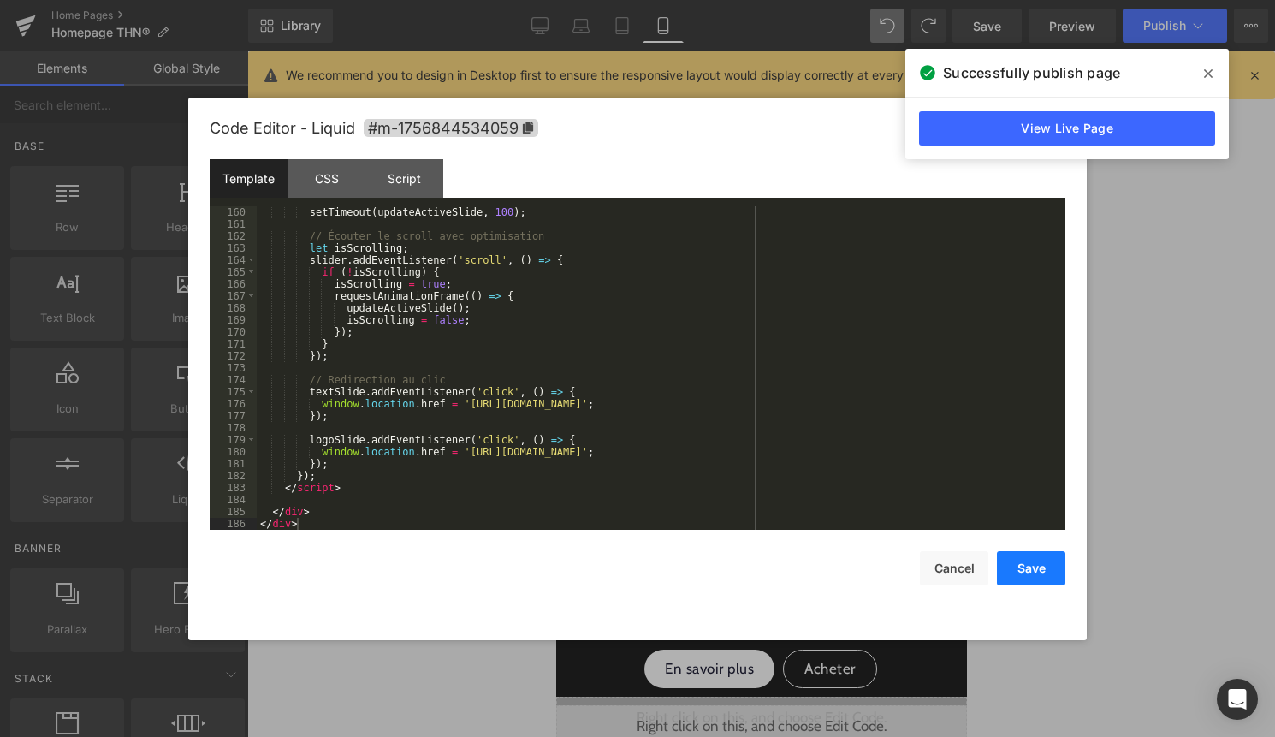
click at [1014, 565] on button "Save" at bounding box center [1031, 568] width 68 height 34
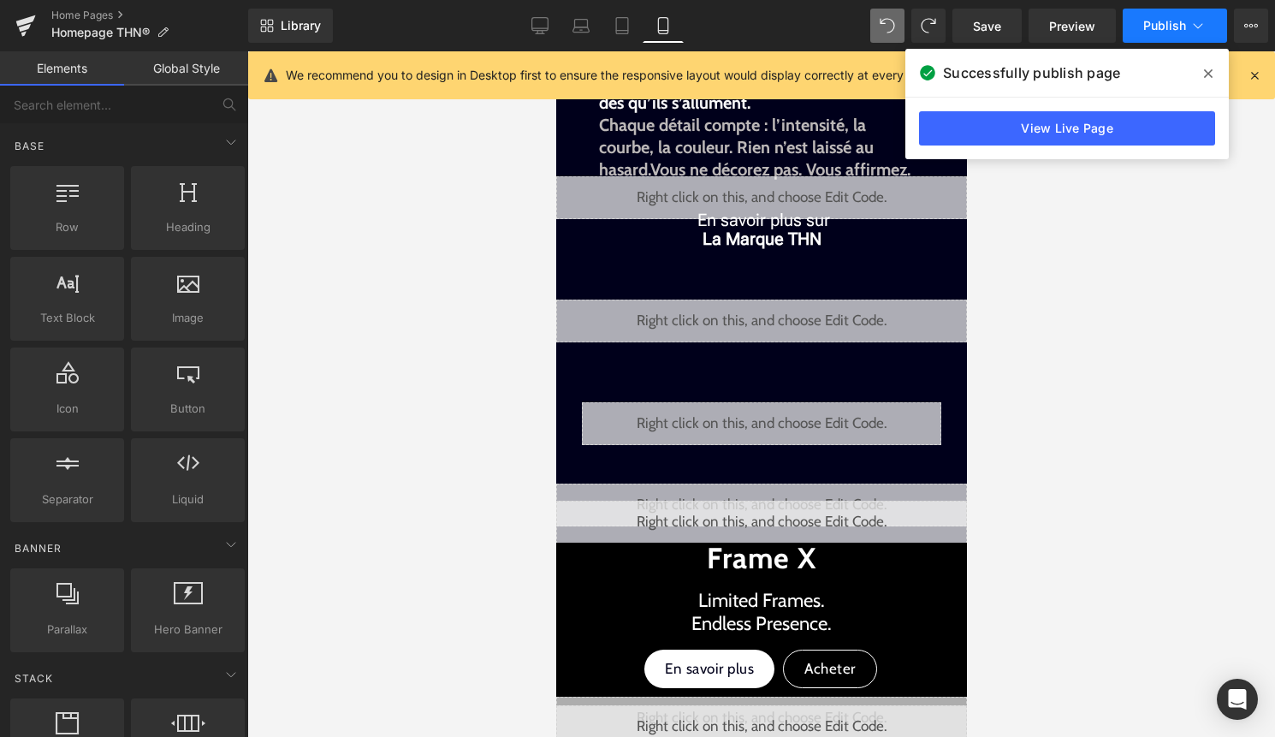
click at [1181, 25] on span "Publish" at bounding box center [1164, 26] width 43 height 14
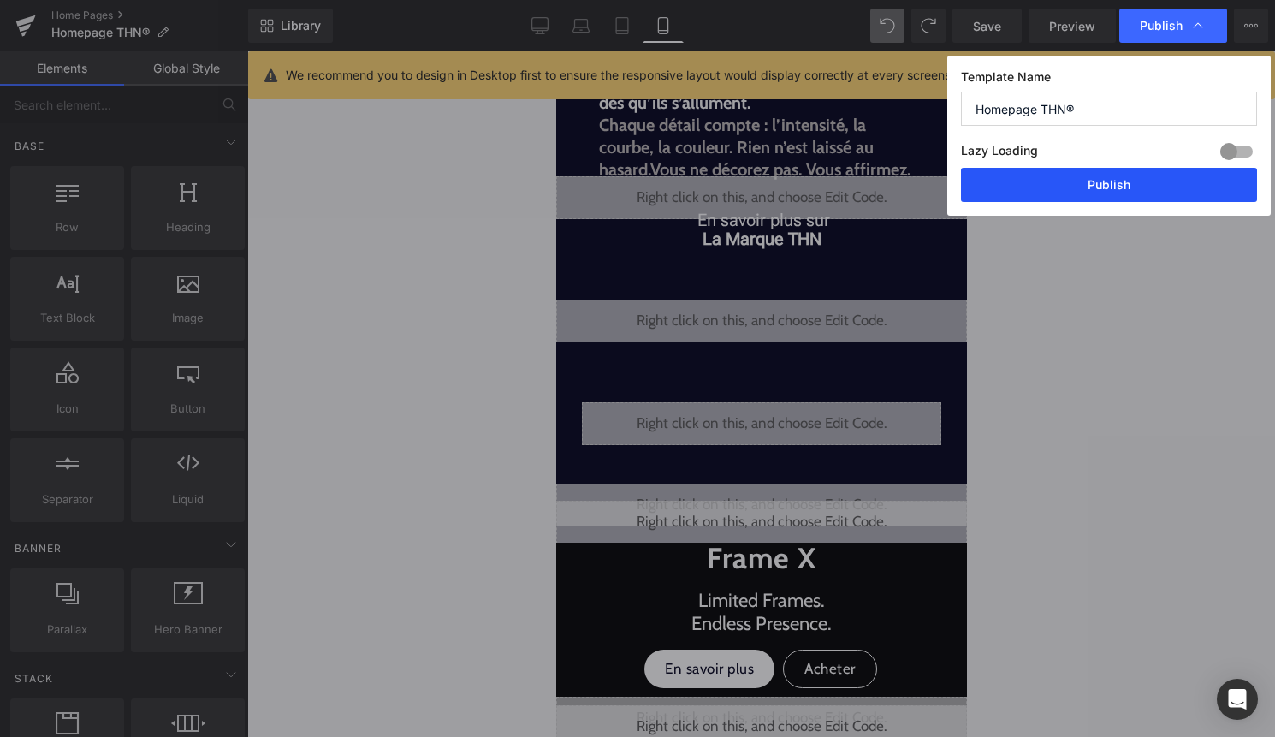
click at [1150, 175] on button "Publish" at bounding box center [1109, 185] width 296 height 34
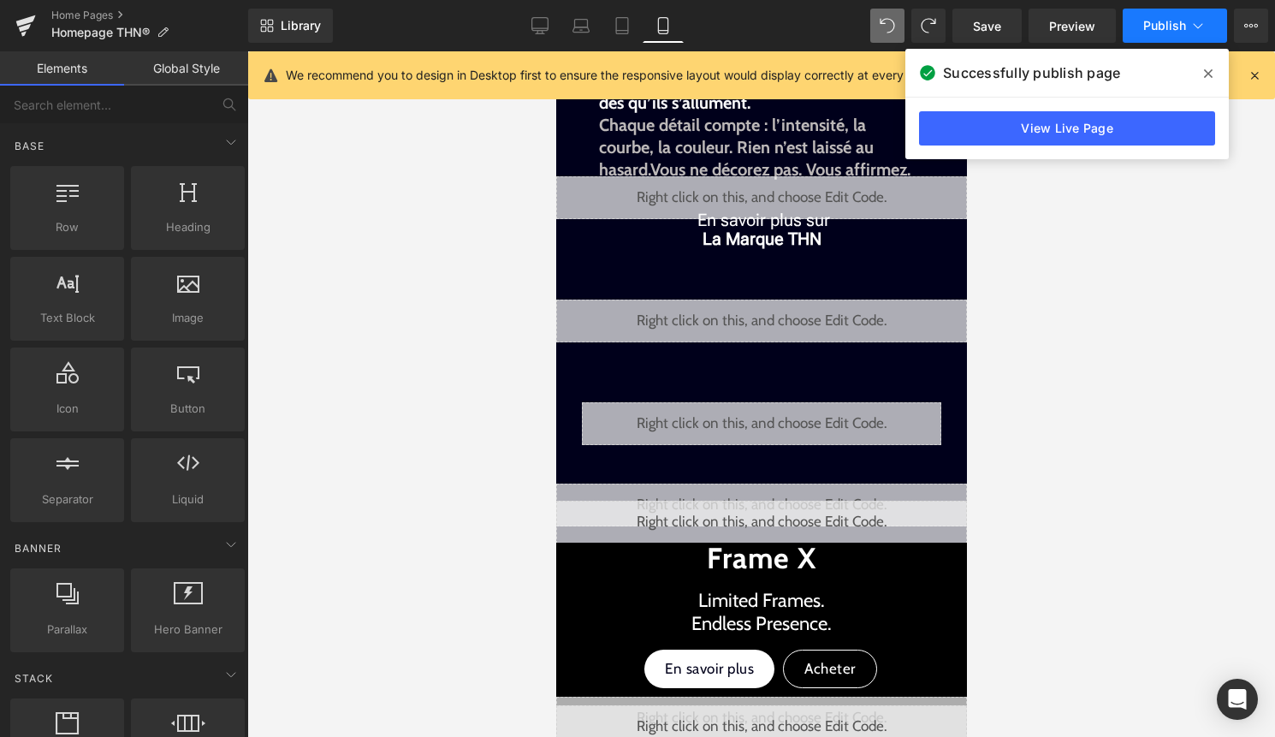
click at [1189, 12] on button "Publish" at bounding box center [1174, 26] width 104 height 34
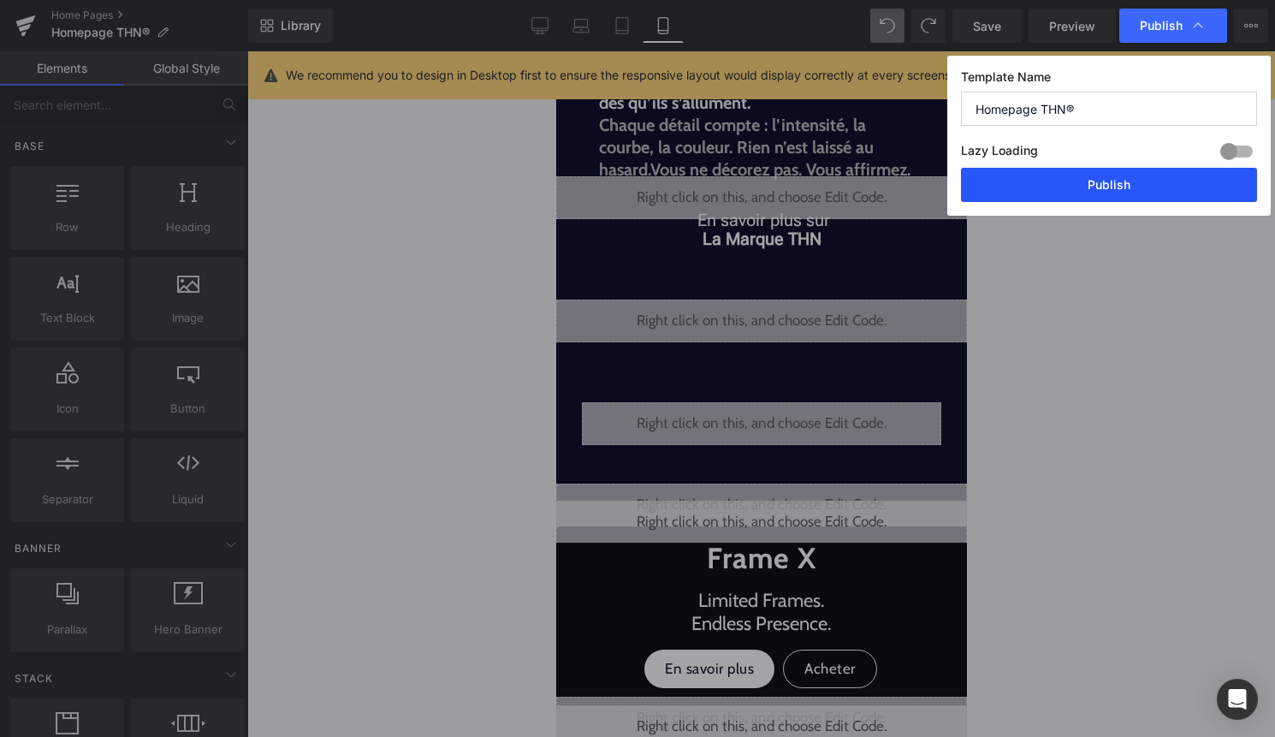
click at [1120, 181] on button "Publish" at bounding box center [1109, 185] width 296 height 34
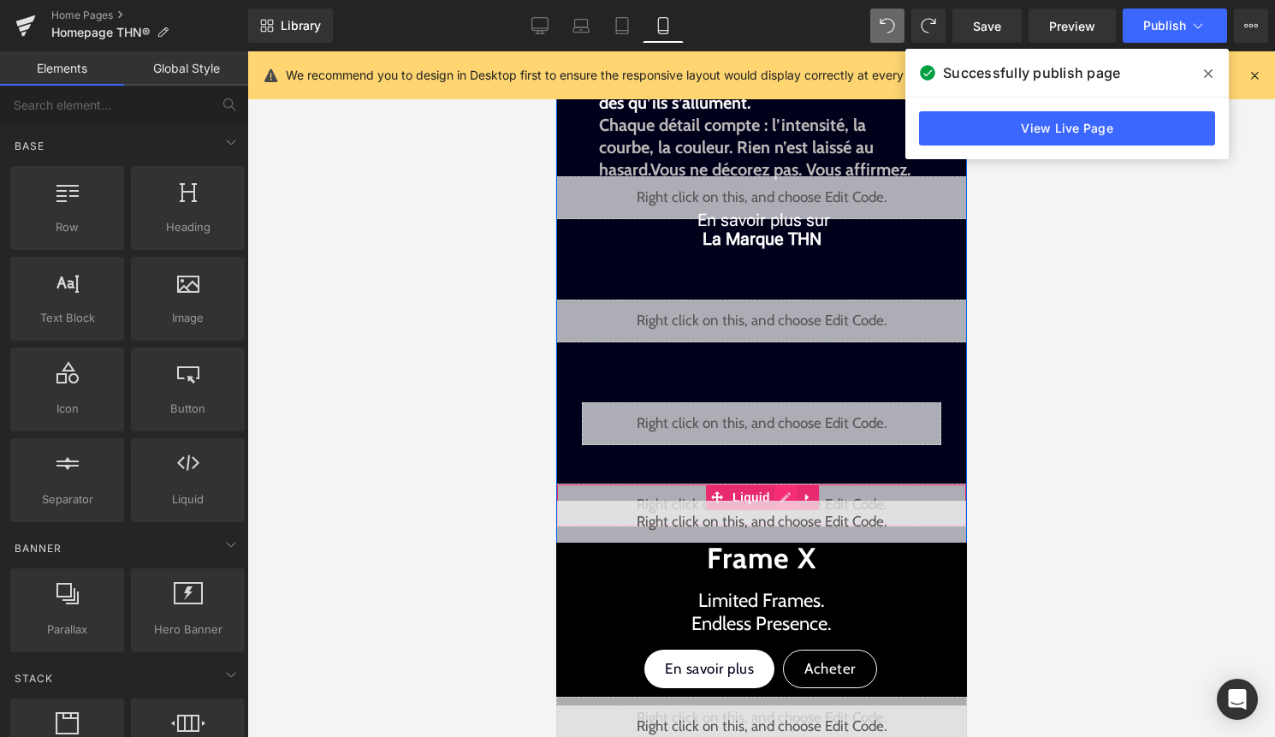
click at [783, 492] on div "Liquid" at bounding box center [760, 504] width 411 height 43
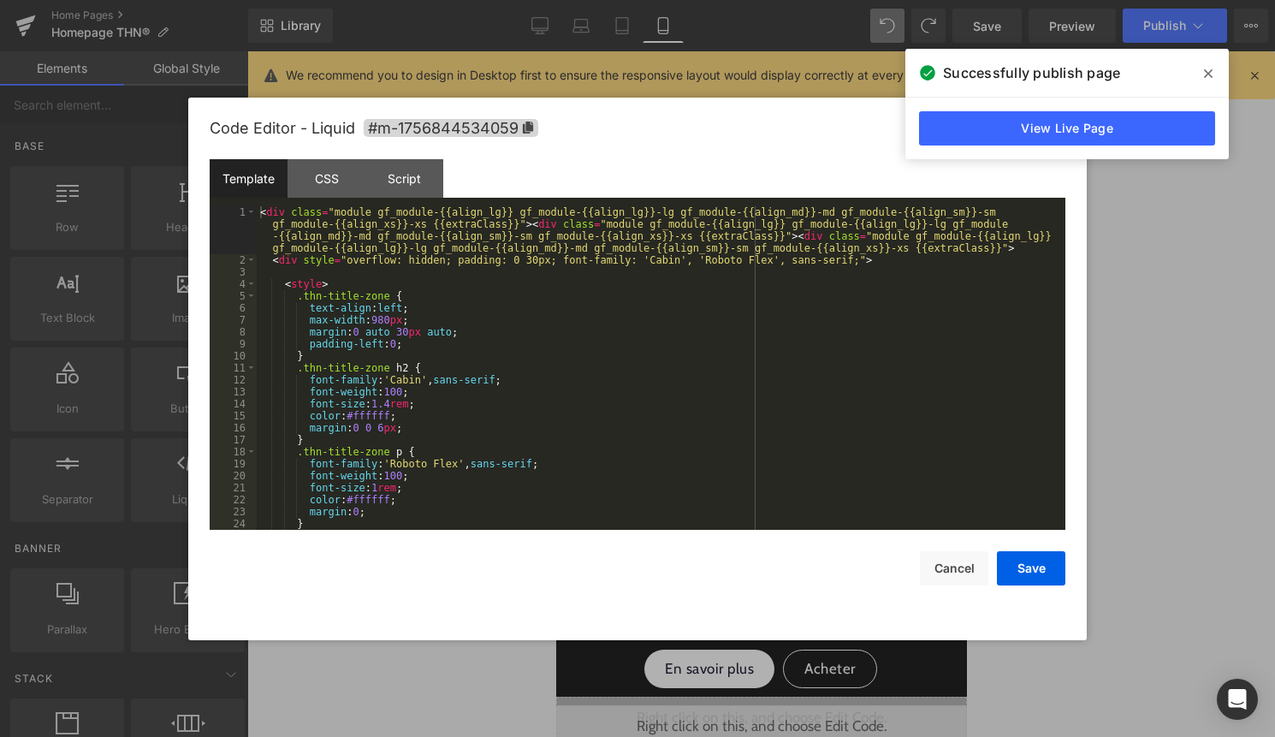
click at [701, 452] on div "< div class = "module gf_module-{{align_lg}} gf_module-{{align_lg}}-lg gf_modul…" at bounding box center [658, 397] width 802 height 383
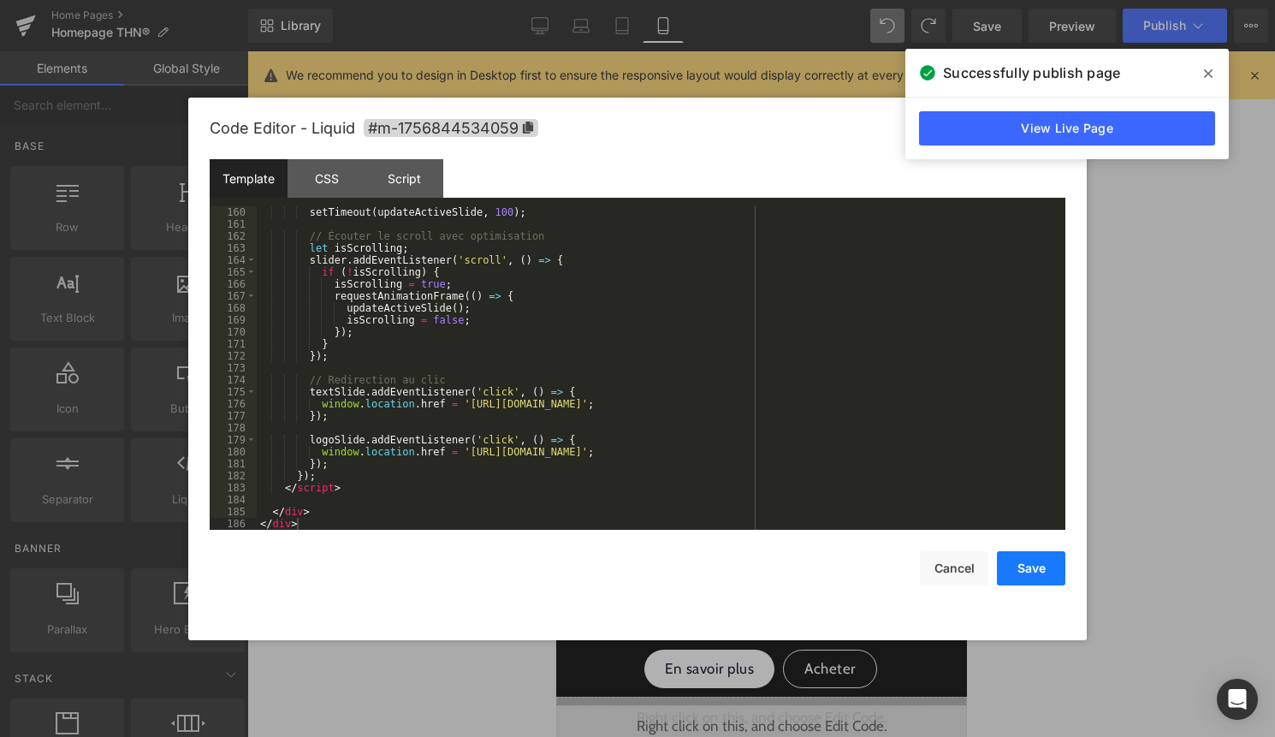
click at [1018, 567] on button "Save" at bounding box center [1031, 568] width 68 height 34
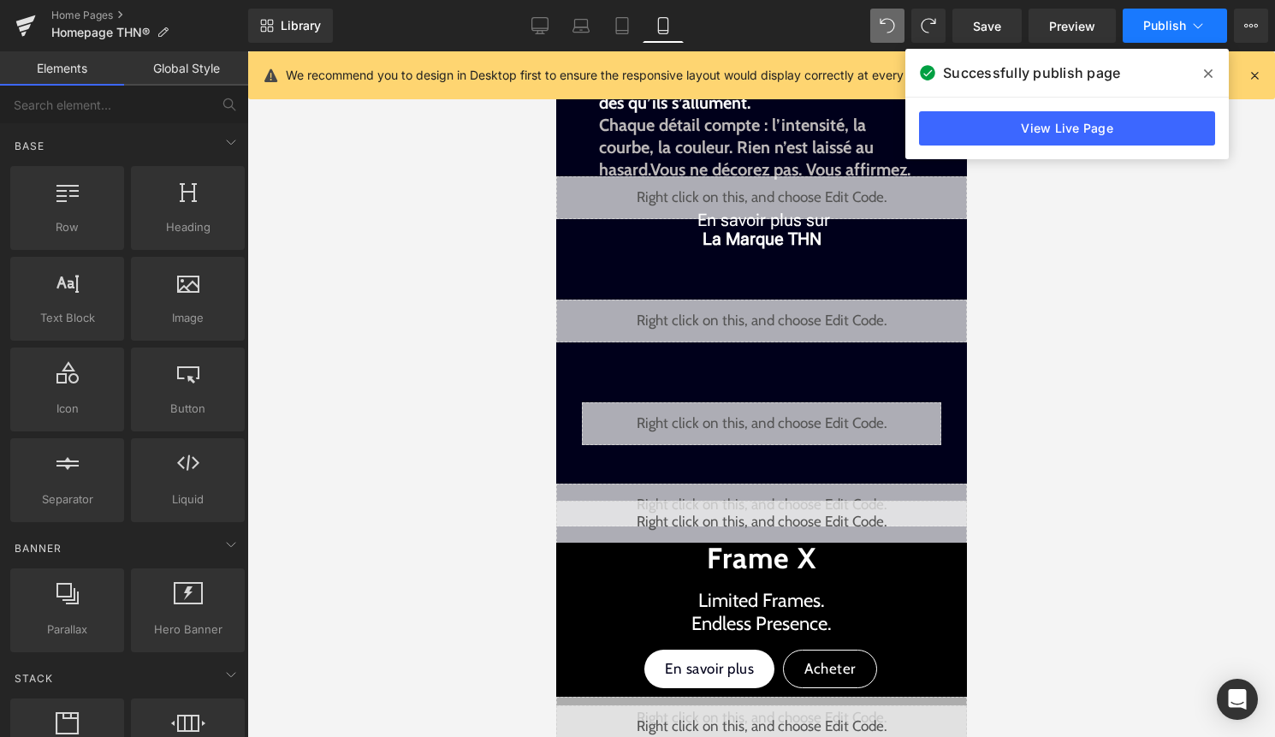
click at [1189, 30] on icon at bounding box center [1197, 25] width 17 height 17
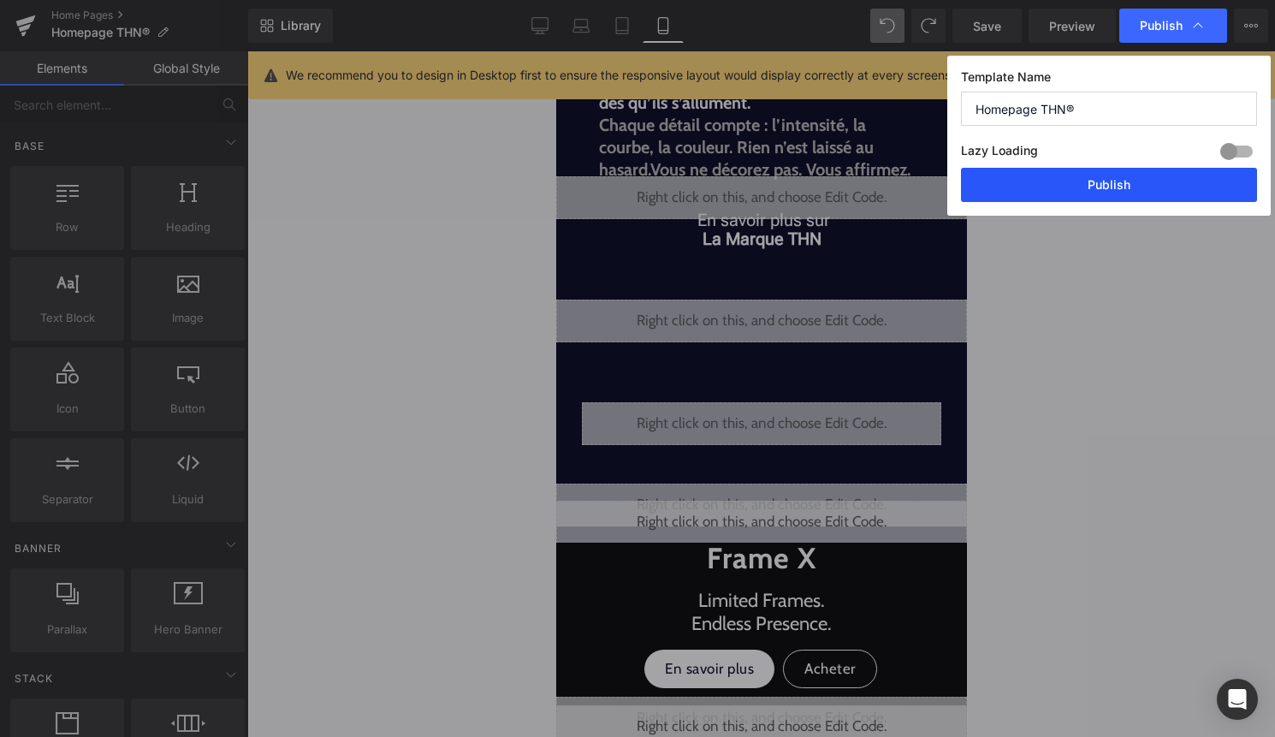
click at [1161, 176] on button "Publish" at bounding box center [1109, 185] width 296 height 34
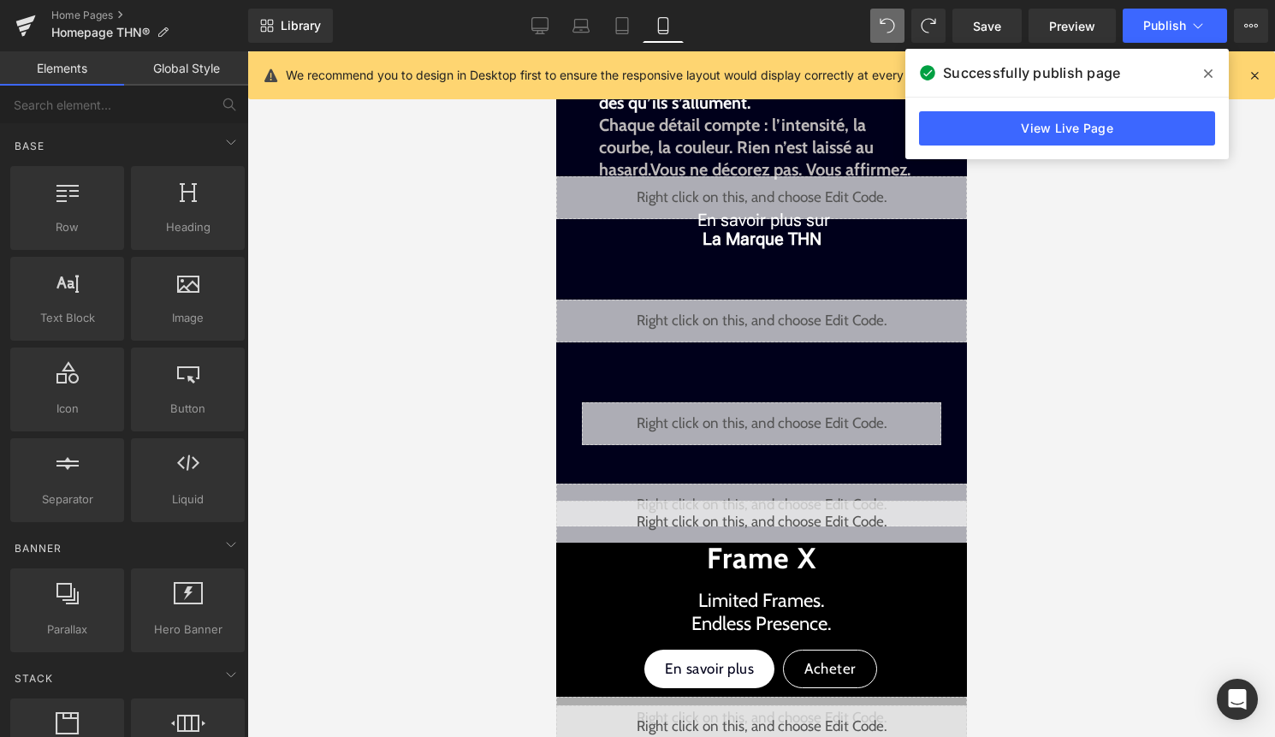
click at [1197, 68] on span at bounding box center [1207, 73] width 27 height 27
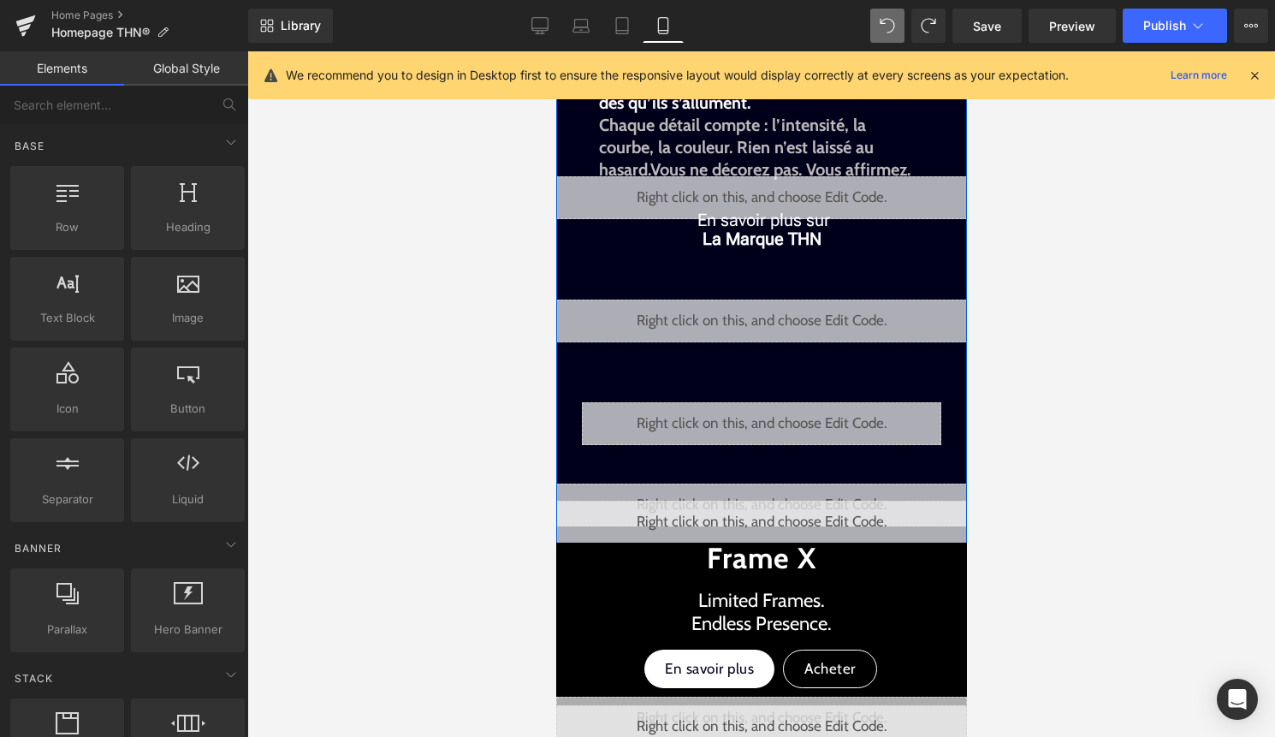
click at [783, 492] on icon at bounding box center [779, 497] width 9 height 10
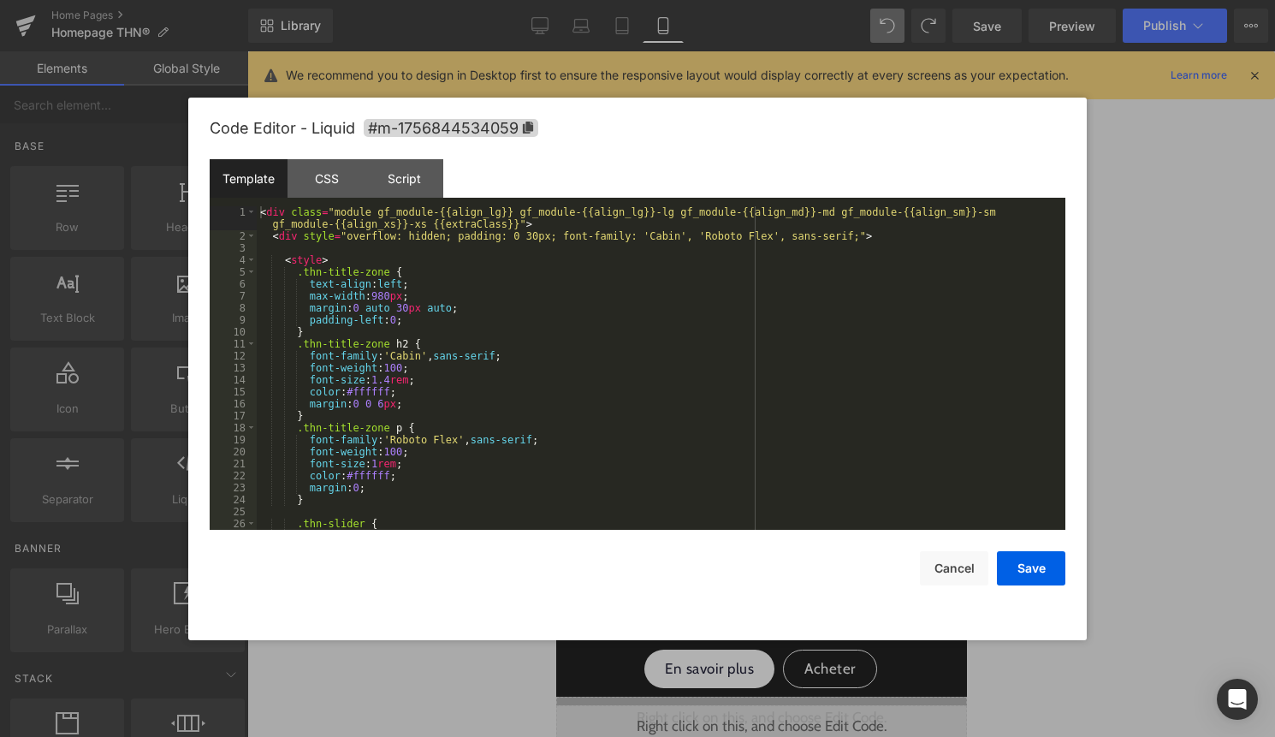
click at [667, 410] on div "< div class = "module gf_module-{{align_lg}} gf_module-{{align_lg}}-lg gf_modul…" at bounding box center [658, 385] width 802 height 359
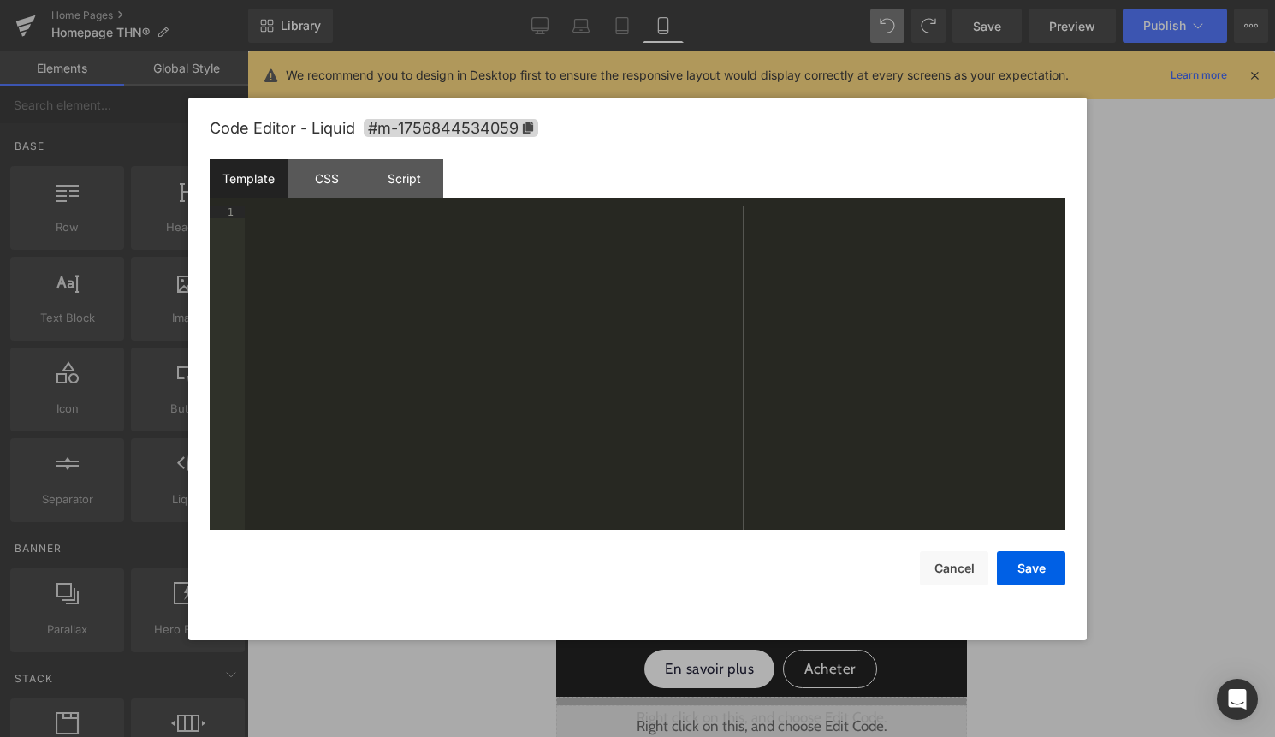
scroll to position [1952, 0]
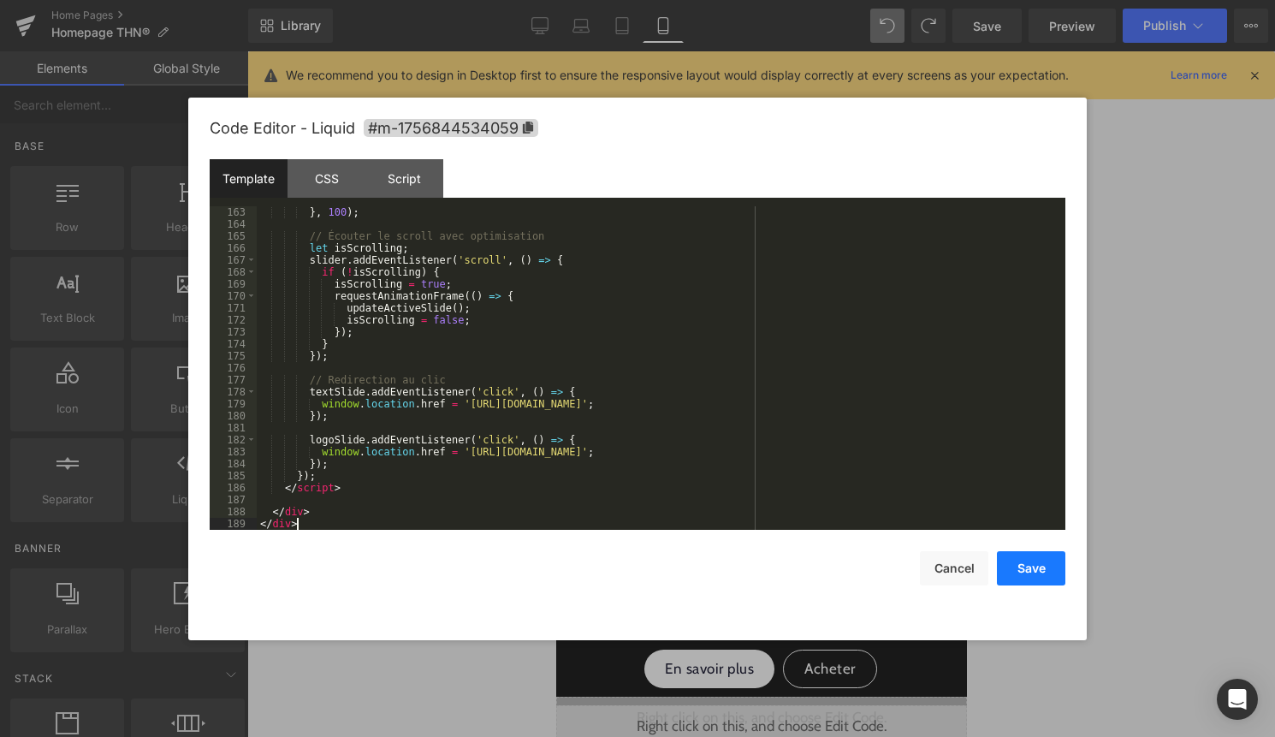
click at [1038, 567] on button "Save" at bounding box center [1031, 568] width 68 height 34
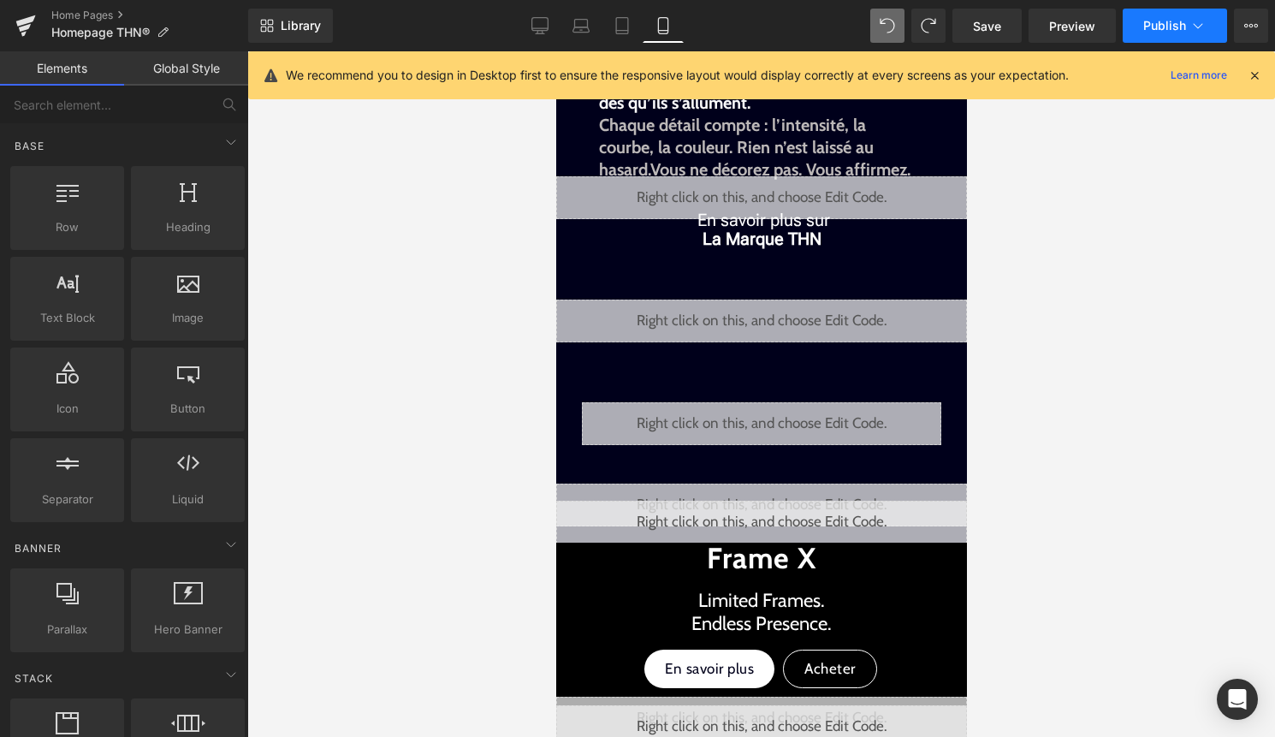
click at [1157, 23] on span "Publish" at bounding box center [1164, 26] width 43 height 14
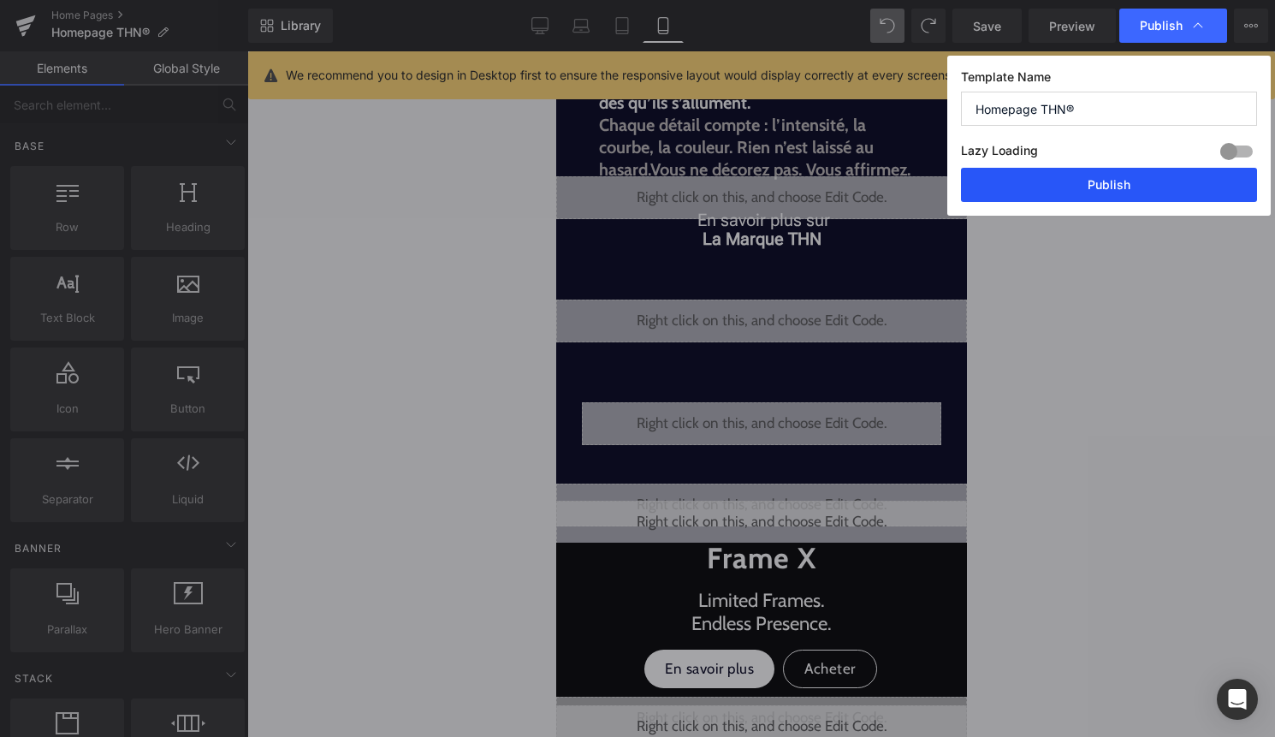
click at [1124, 186] on button "Publish" at bounding box center [1109, 185] width 296 height 34
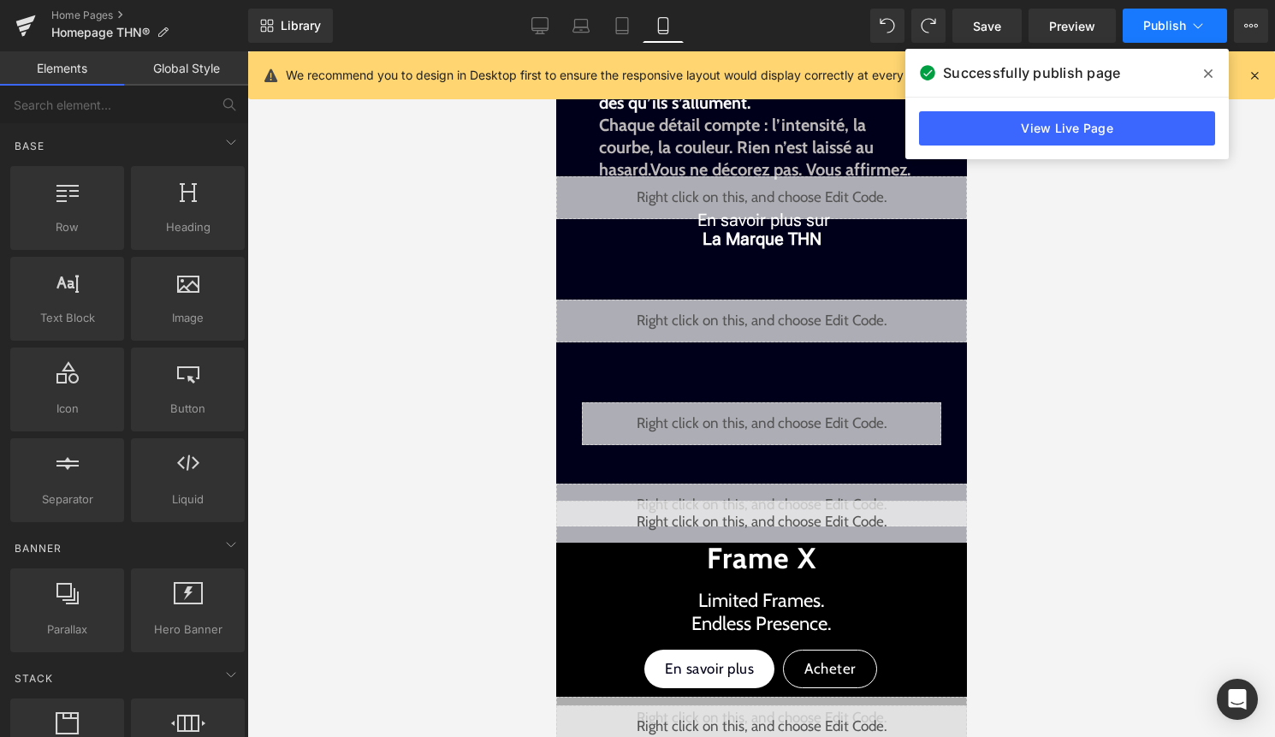
click at [1158, 22] on span "Publish" at bounding box center [1164, 26] width 43 height 14
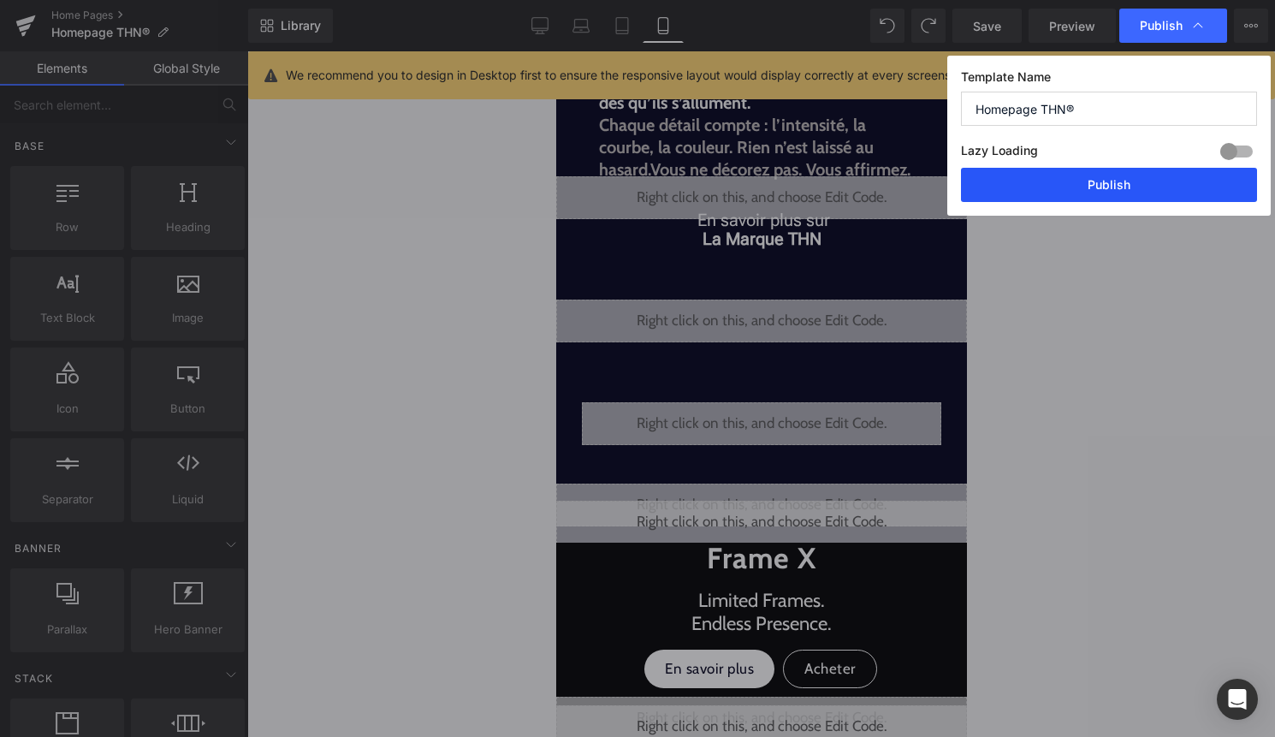
click at [1130, 186] on button "Publish" at bounding box center [1109, 185] width 296 height 34
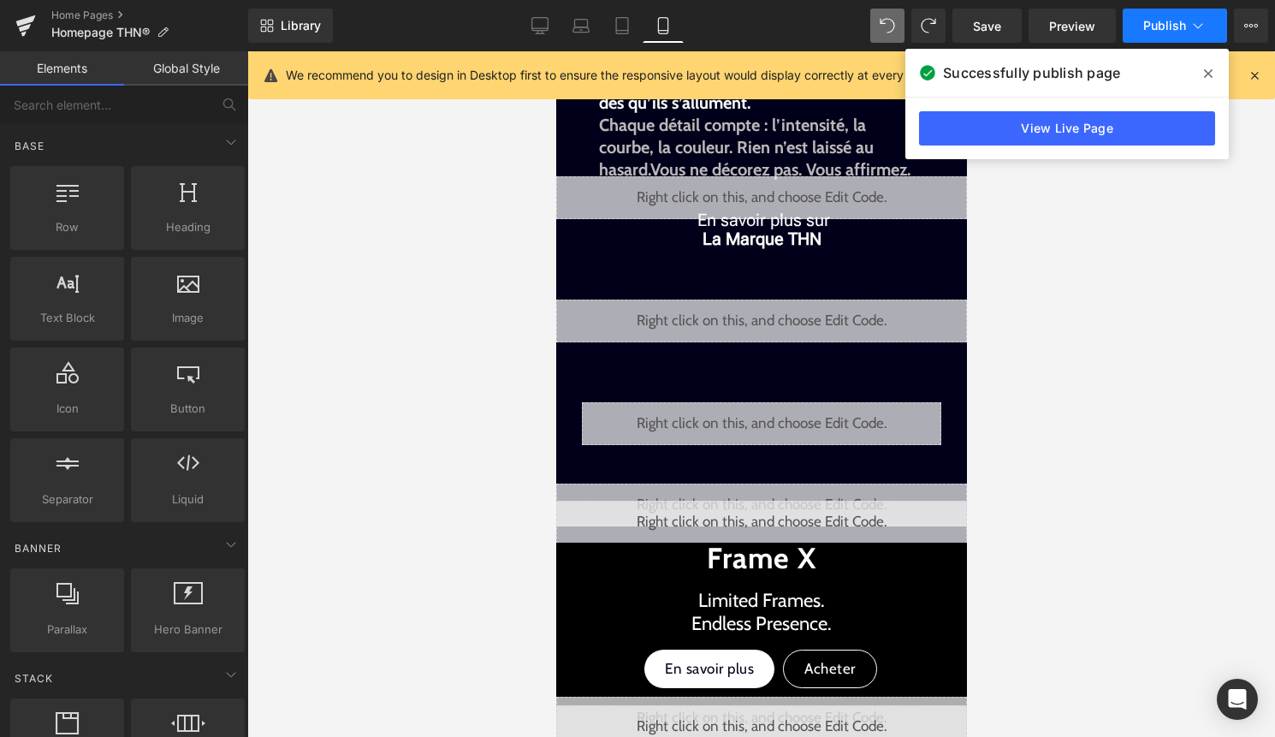
click at [1187, 34] on button "Publish" at bounding box center [1174, 26] width 104 height 34
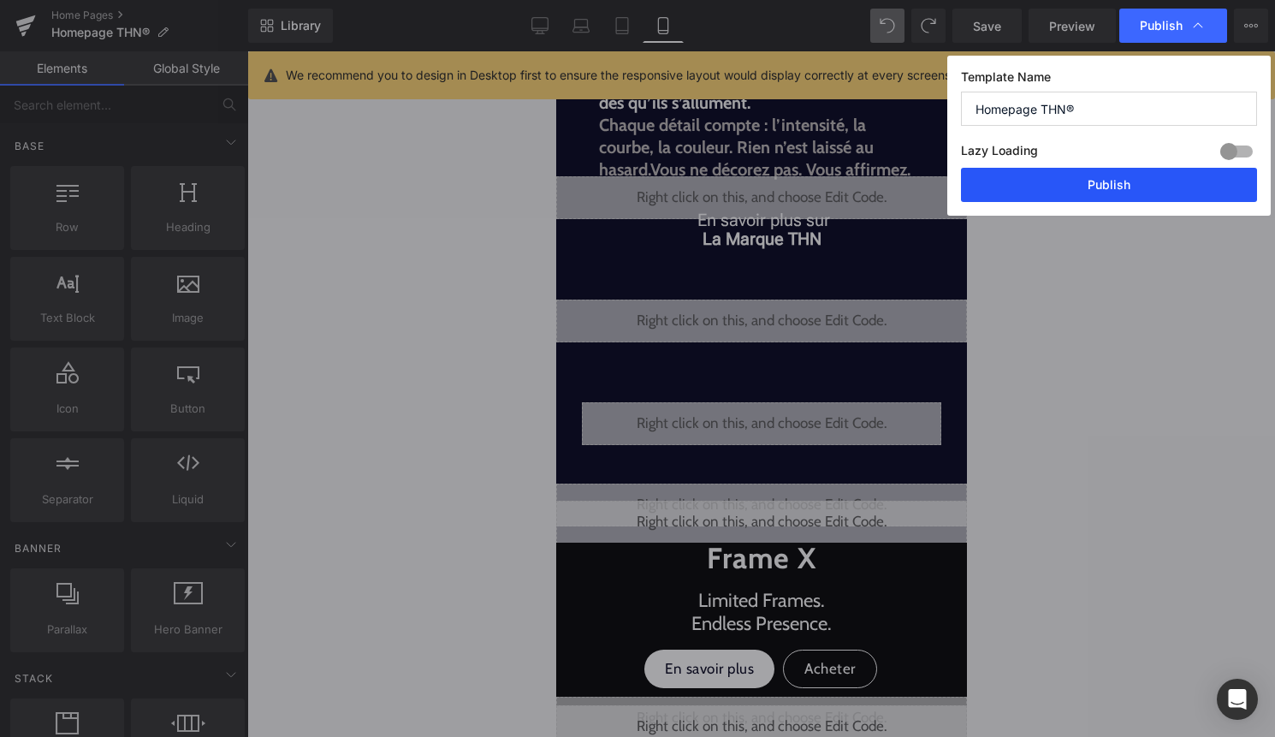
click at [1151, 171] on button "Publish" at bounding box center [1109, 185] width 296 height 34
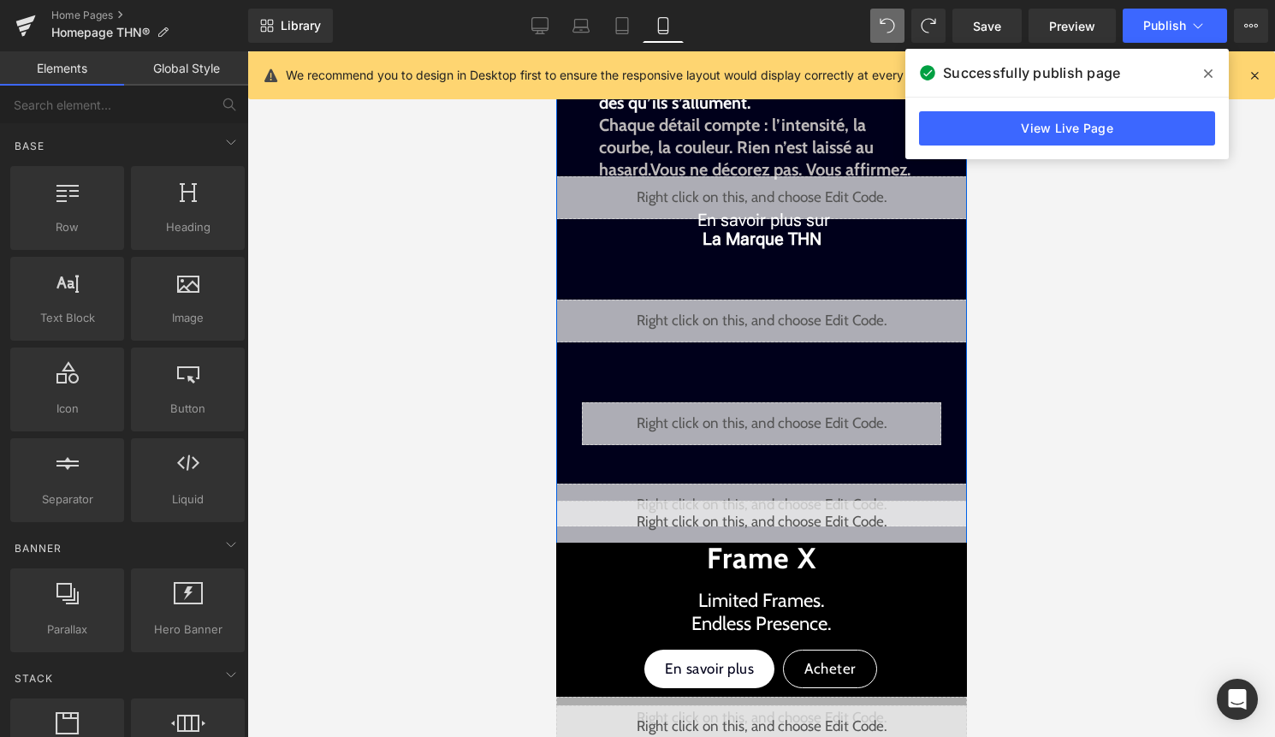
click at [790, 494] on div "Liquid" at bounding box center [760, 504] width 411 height 43
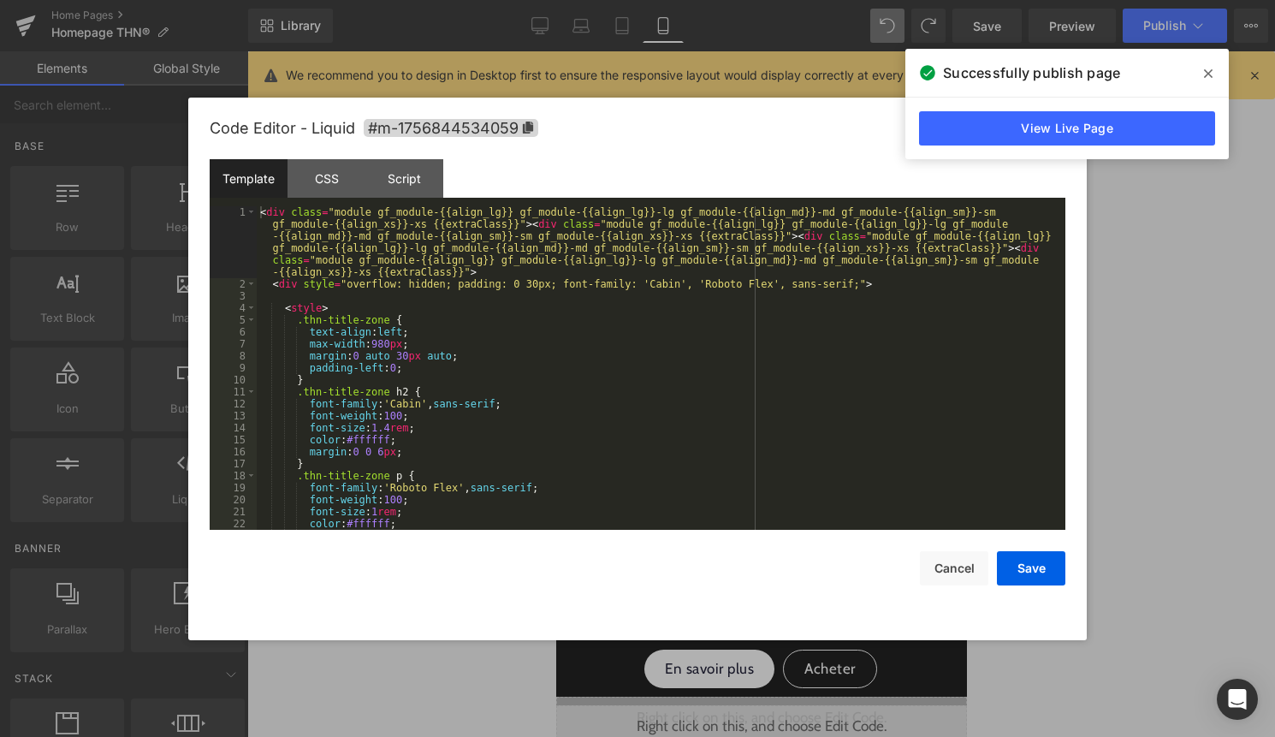
click at [553, 451] on div "< div class = "module gf_module-{{align_lg}} gf_module-{{align_lg}}-lg gf_modul…" at bounding box center [658, 409] width 802 height 407
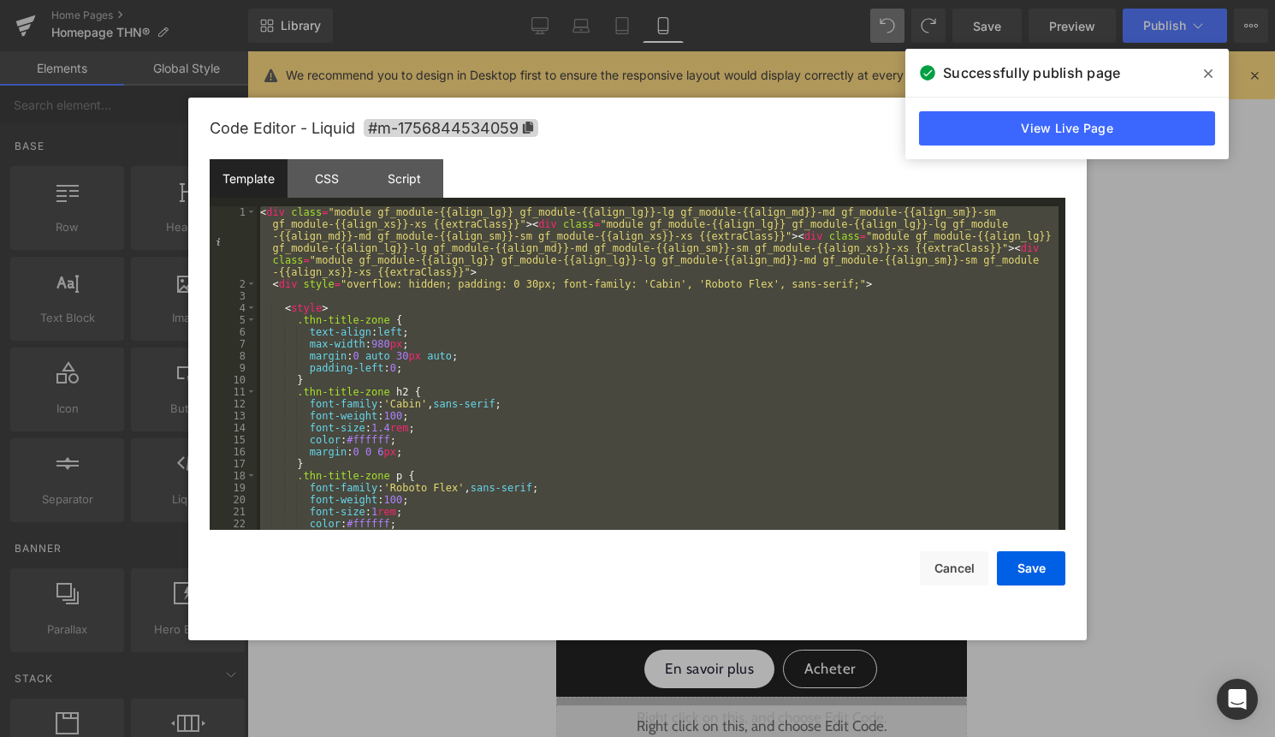
click at [1205, 419] on div at bounding box center [637, 368] width 1275 height 737
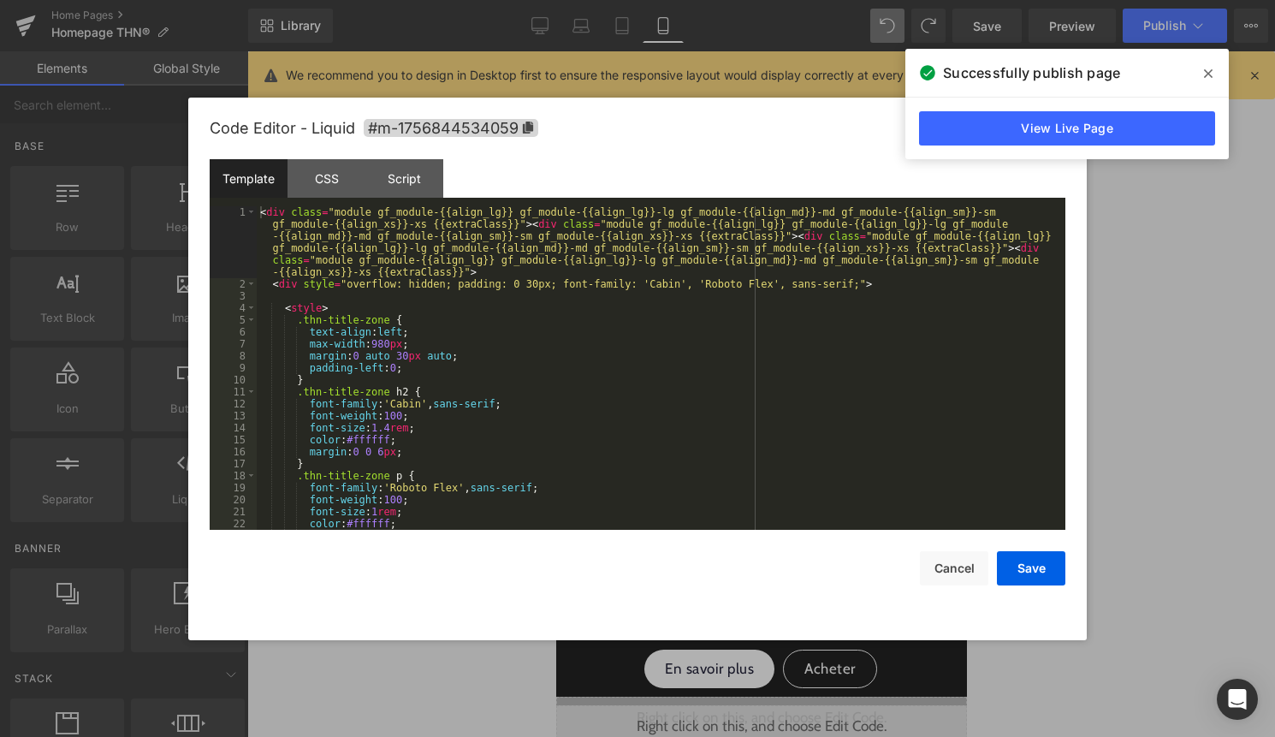
click at [786, 493] on div "Liquid" at bounding box center [760, 504] width 411 height 43
click at [682, 483] on div "< div class = "module gf_module-{{align_lg}} gf_module-{{align_lg}}-lg gf_modul…" at bounding box center [658, 409] width 802 height 407
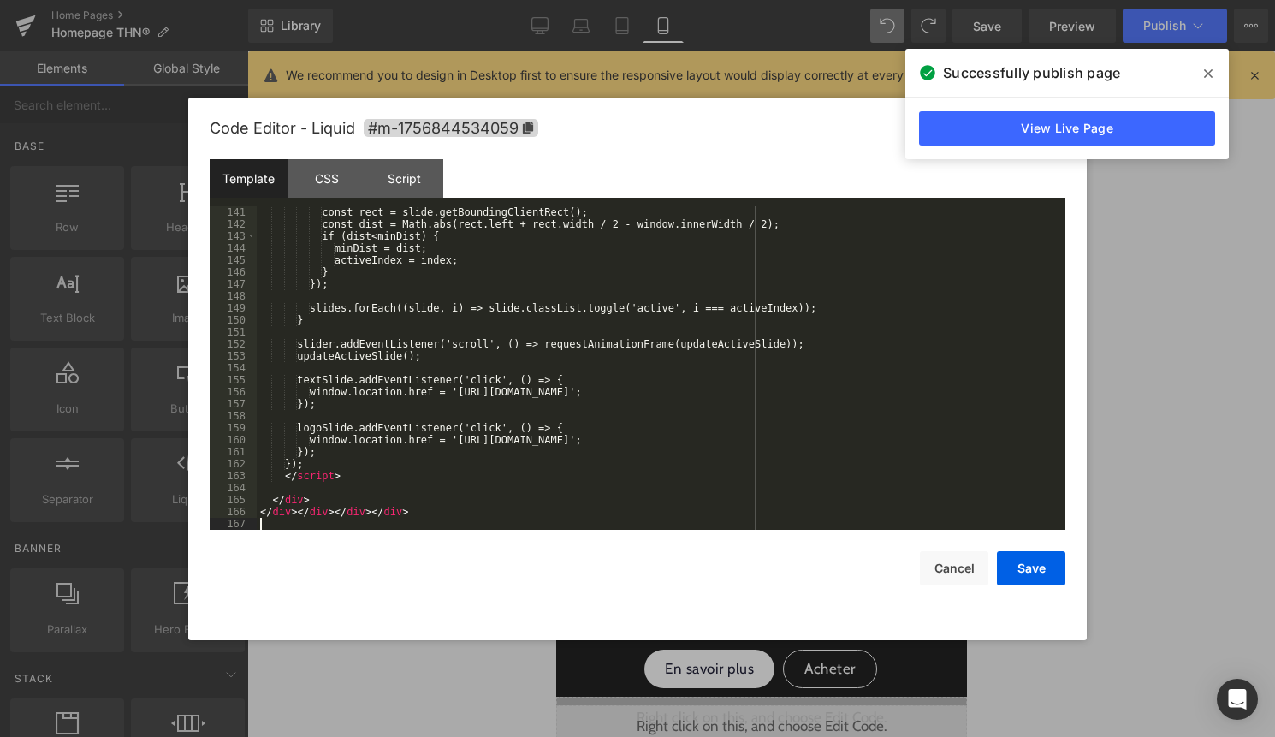
scroll to position [1737, 0]
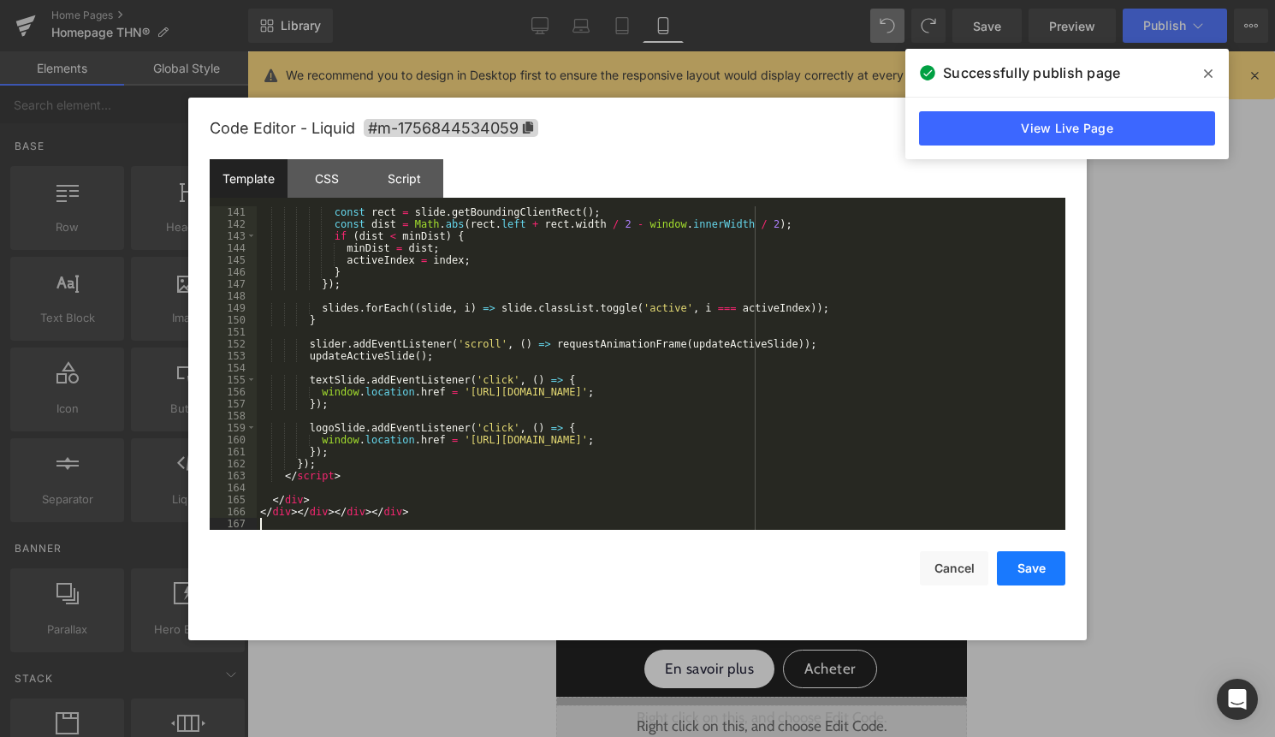
click at [1054, 566] on button "Save" at bounding box center [1031, 568] width 68 height 34
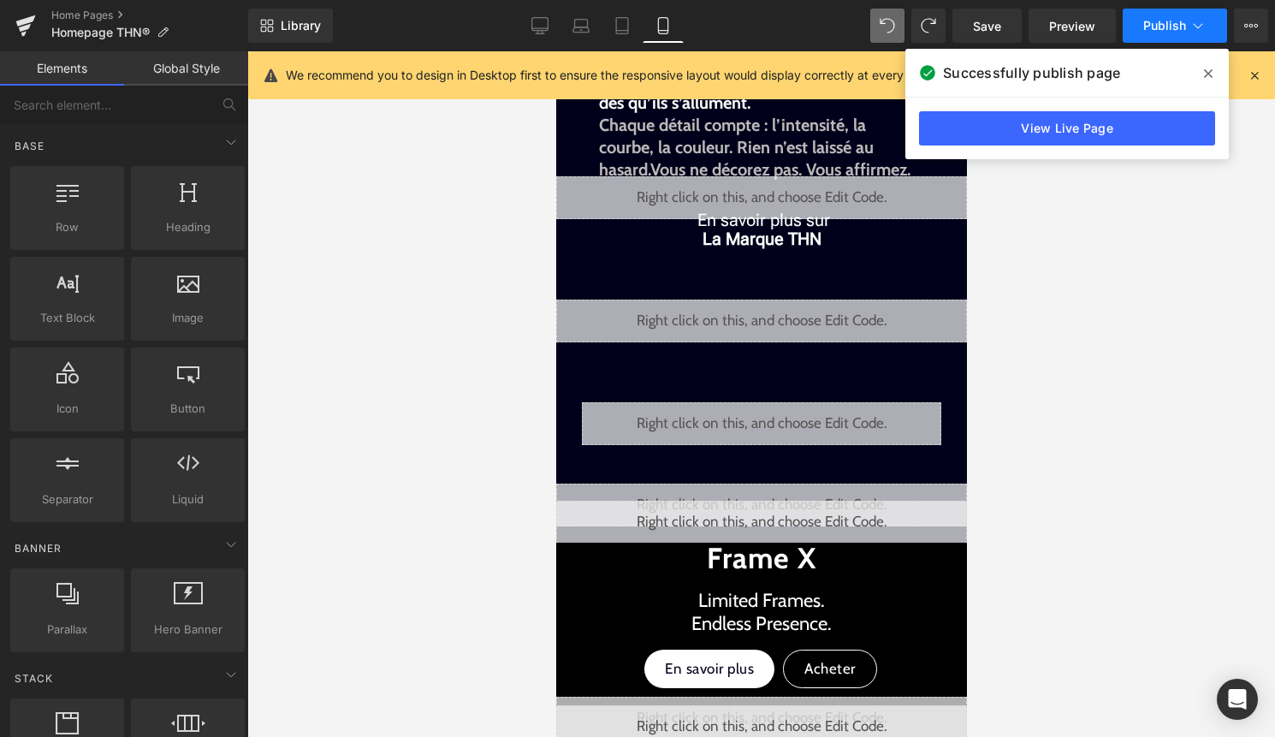
click at [1168, 30] on span "Publish" at bounding box center [1164, 26] width 43 height 14
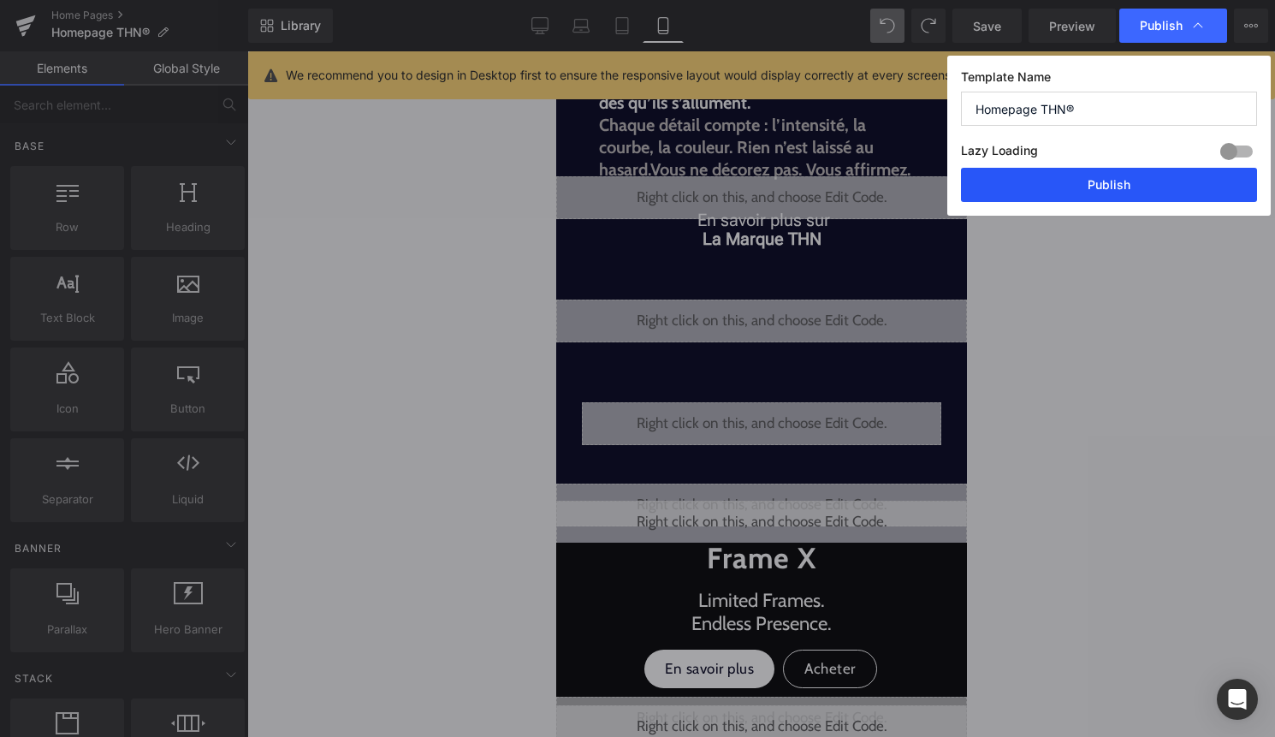
click at [1152, 186] on button "Publish" at bounding box center [1109, 185] width 296 height 34
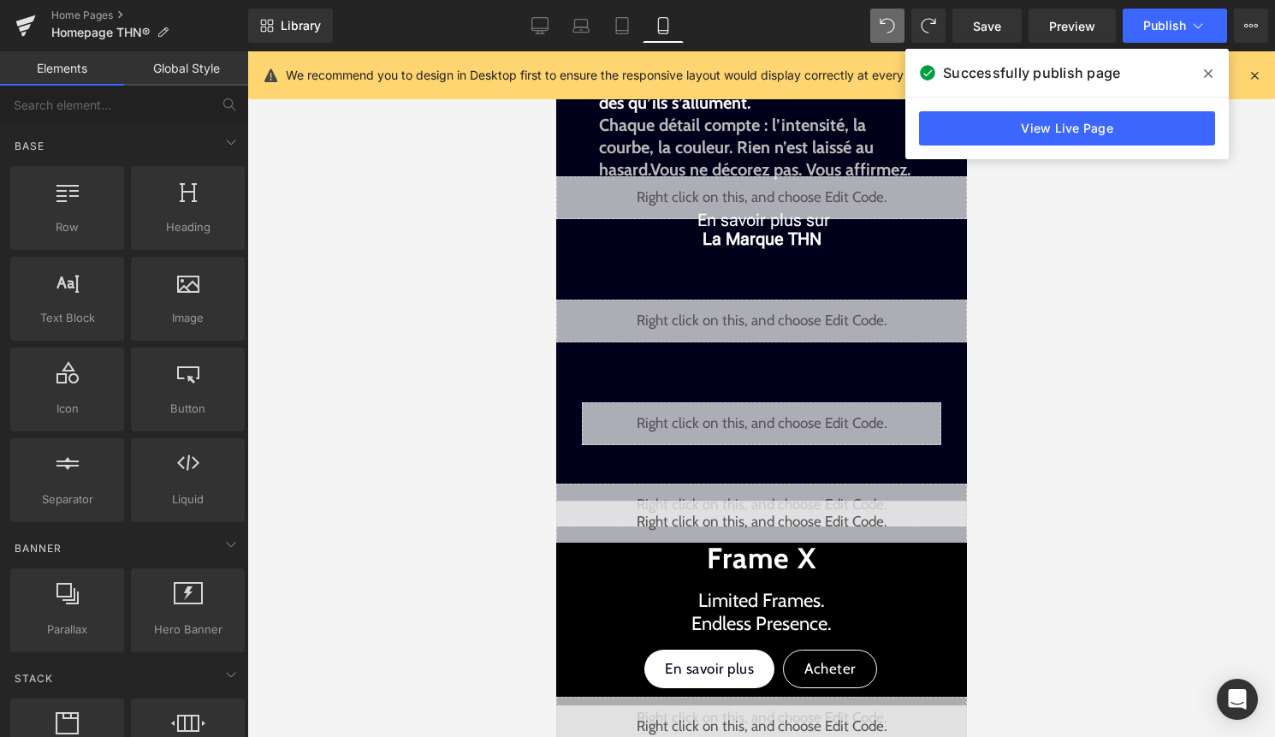
click at [1213, 68] on span at bounding box center [1207, 73] width 27 height 27
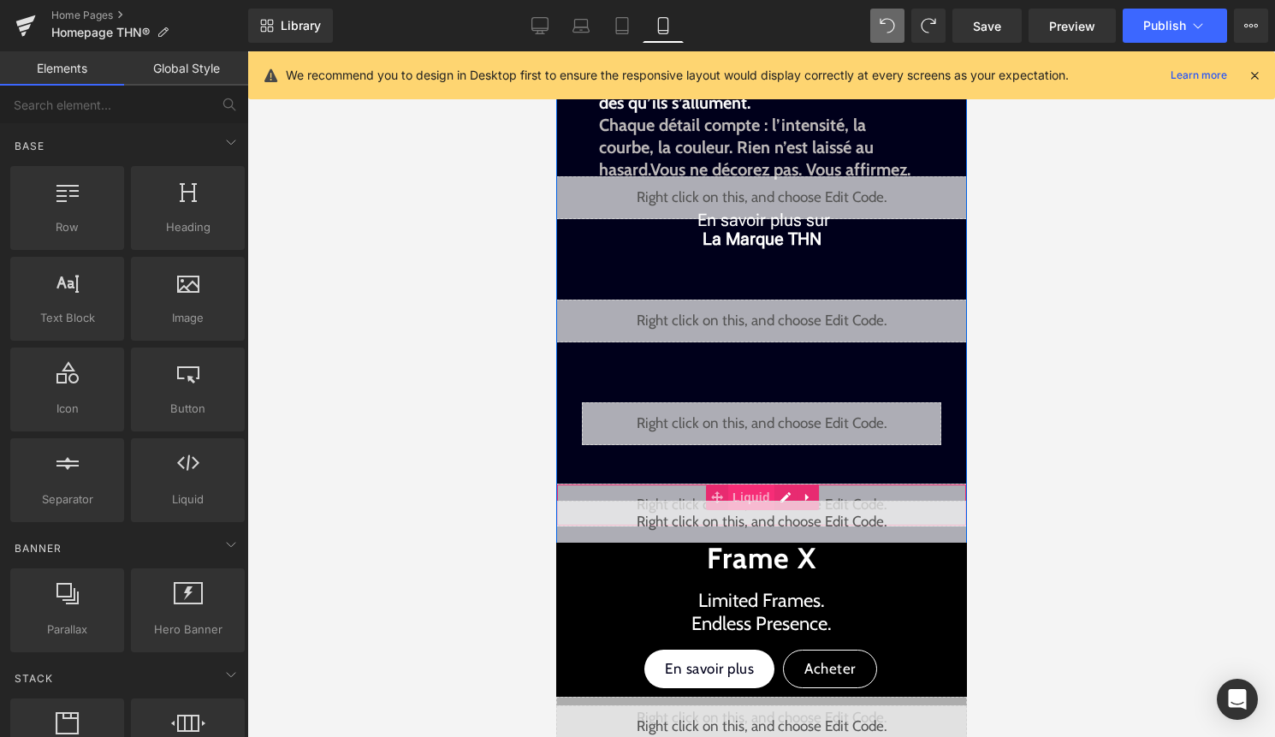
click at [755, 492] on span "Liquid" at bounding box center [750, 497] width 46 height 26
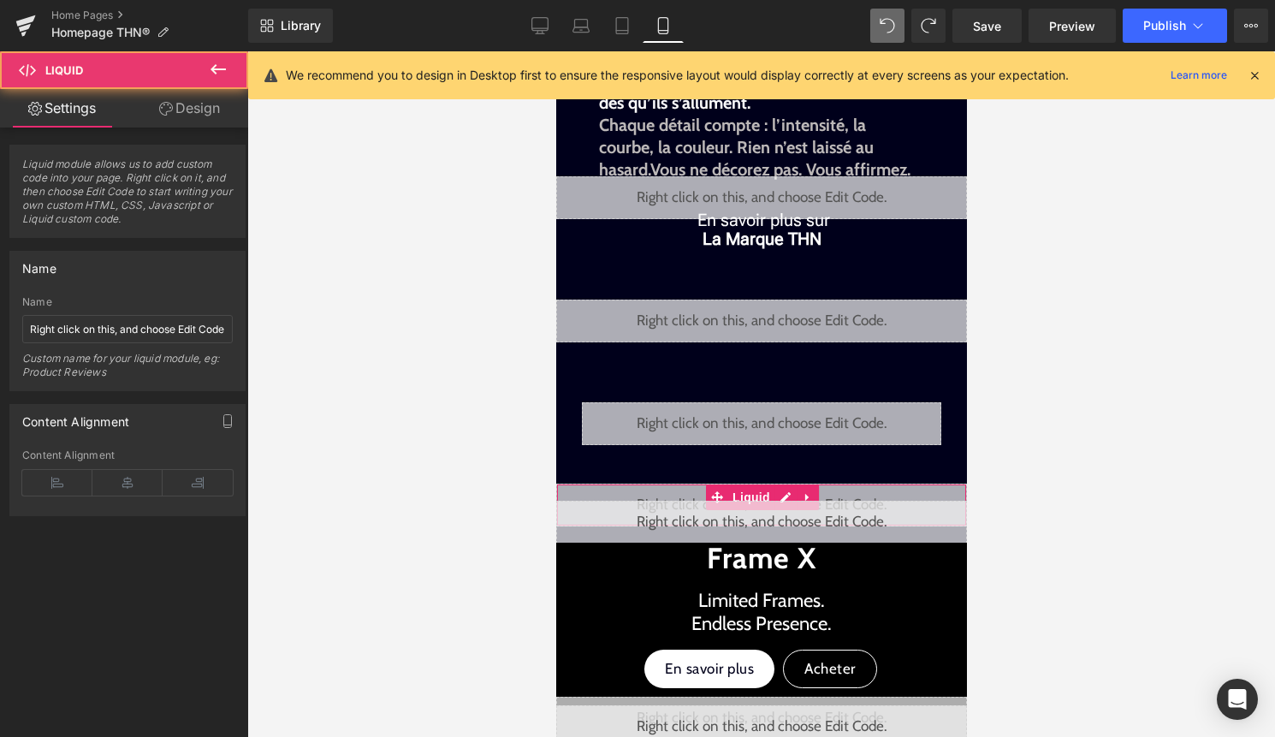
drag, startPoint x: 189, startPoint y: 107, endPoint x: 137, endPoint y: 193, distance: 100.9
click at [189, 107] on link "Design" at bounding box center [189, 108] width 124 height 38
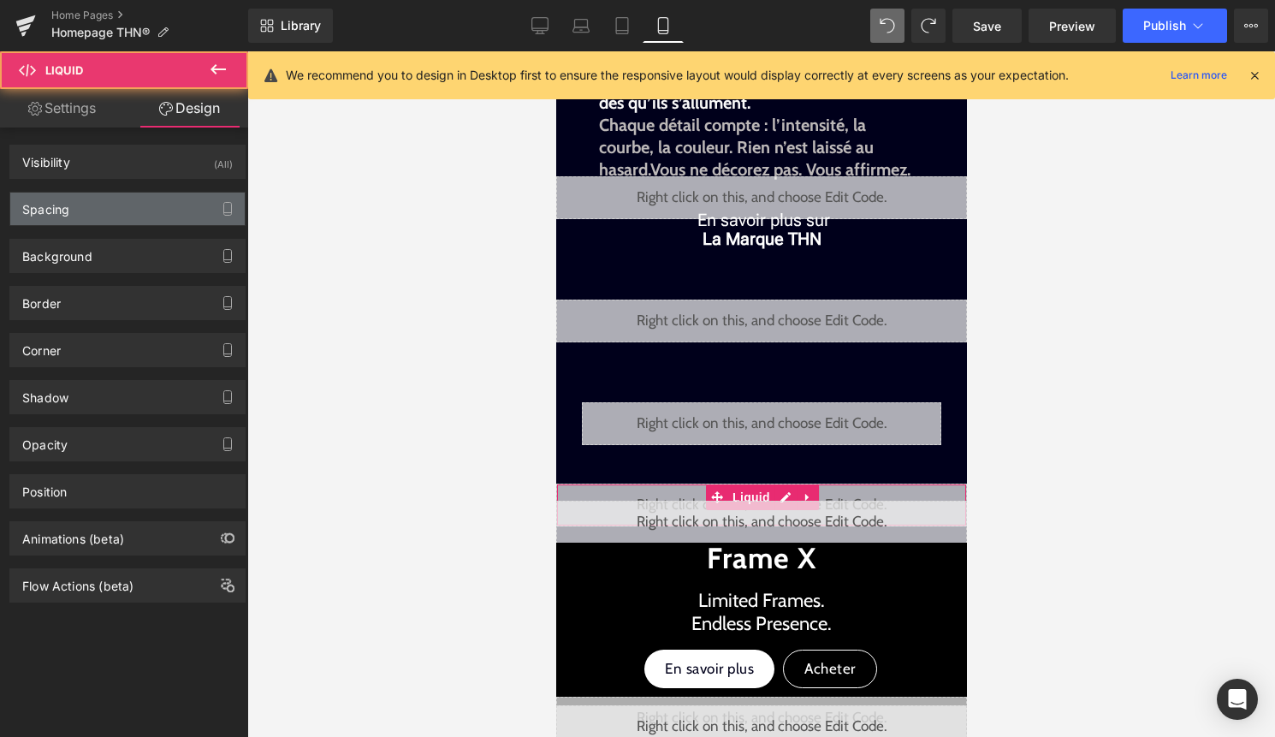
type input "30"
type input "0"
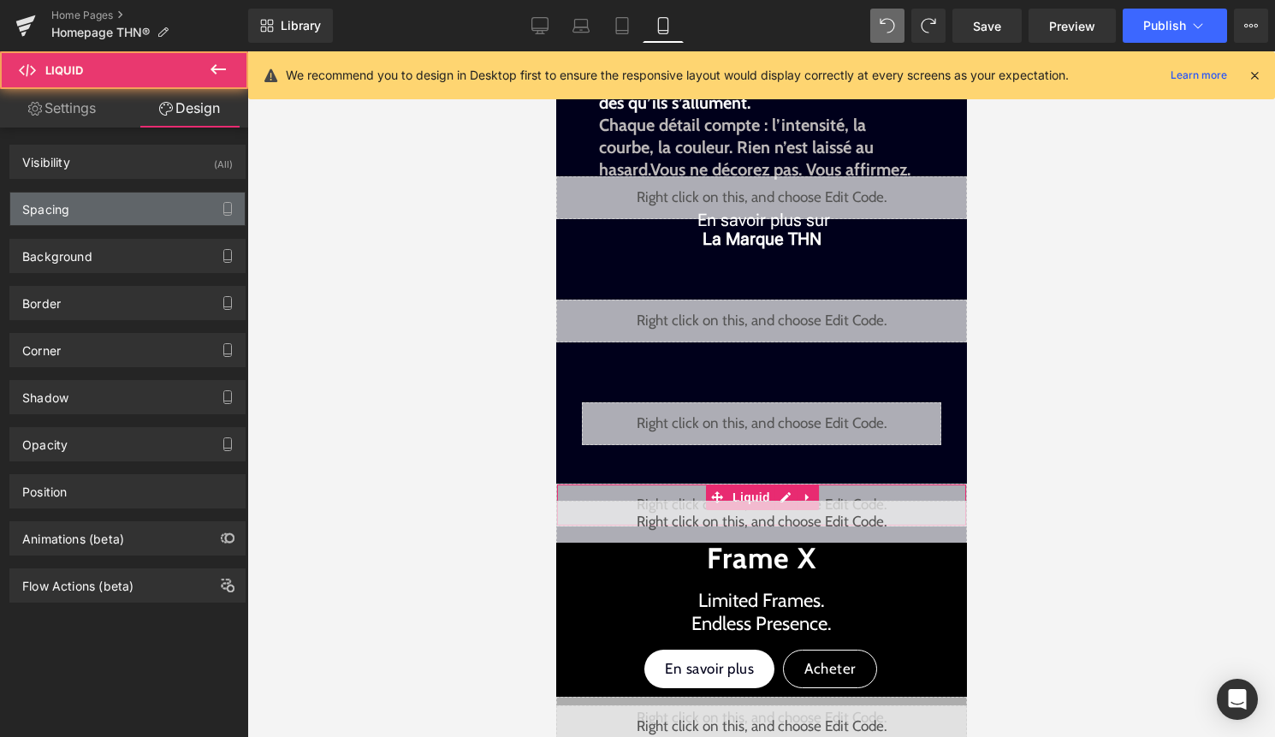
type input "0"
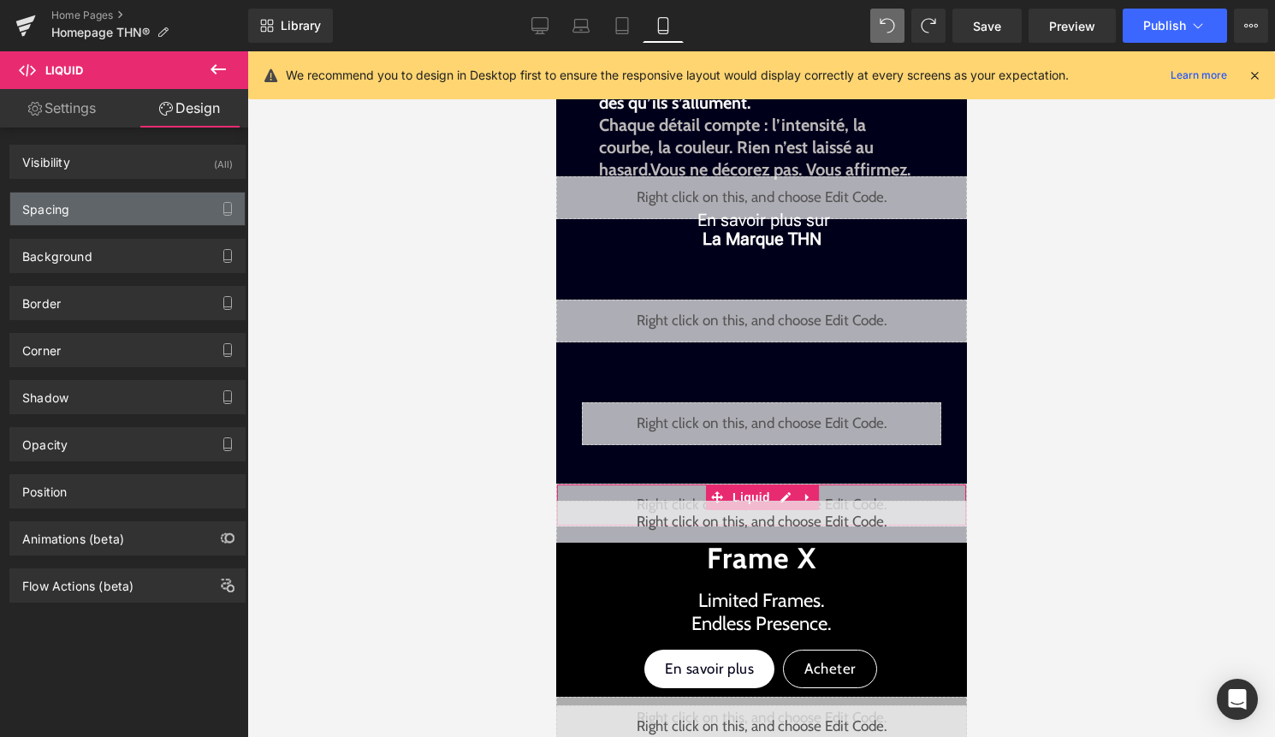
click at [130, 209] on div "Spacing" at bounding box center [127, 208] width 234 height 33
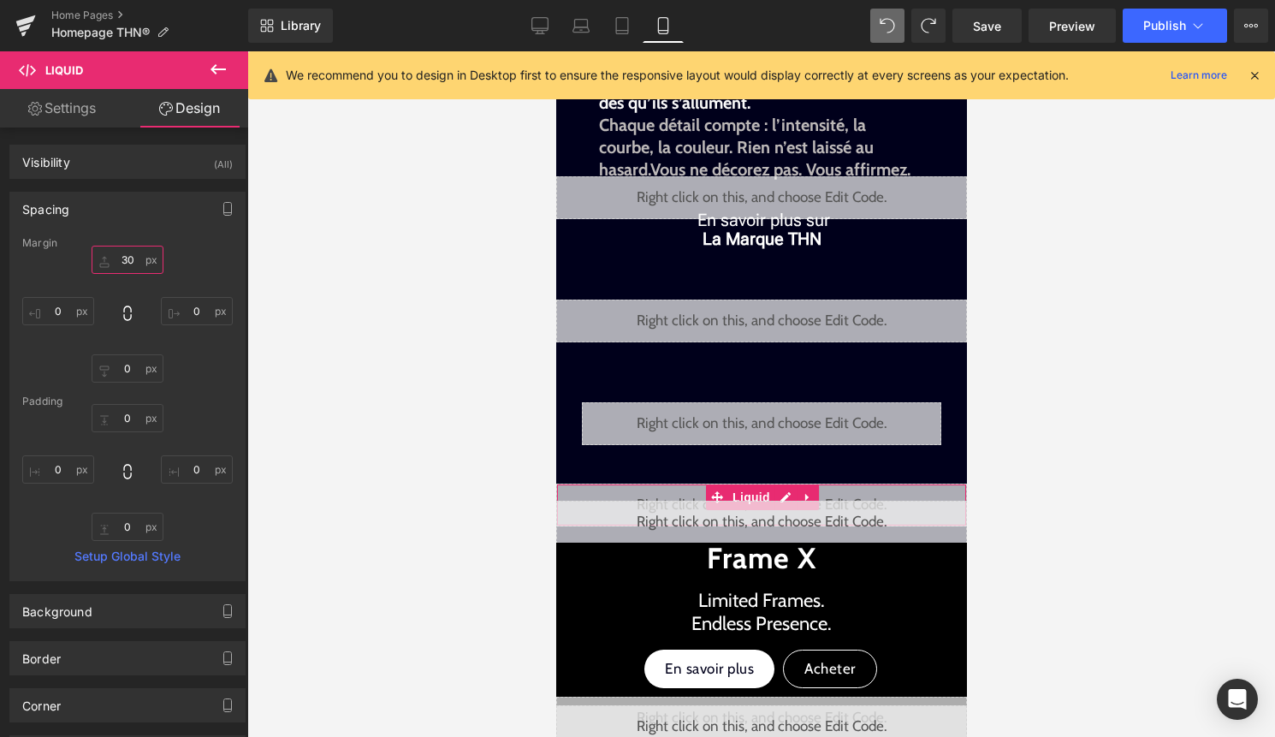
click at [131, 257] on input "30" at bounding box center [128, 260] width 72 height 28
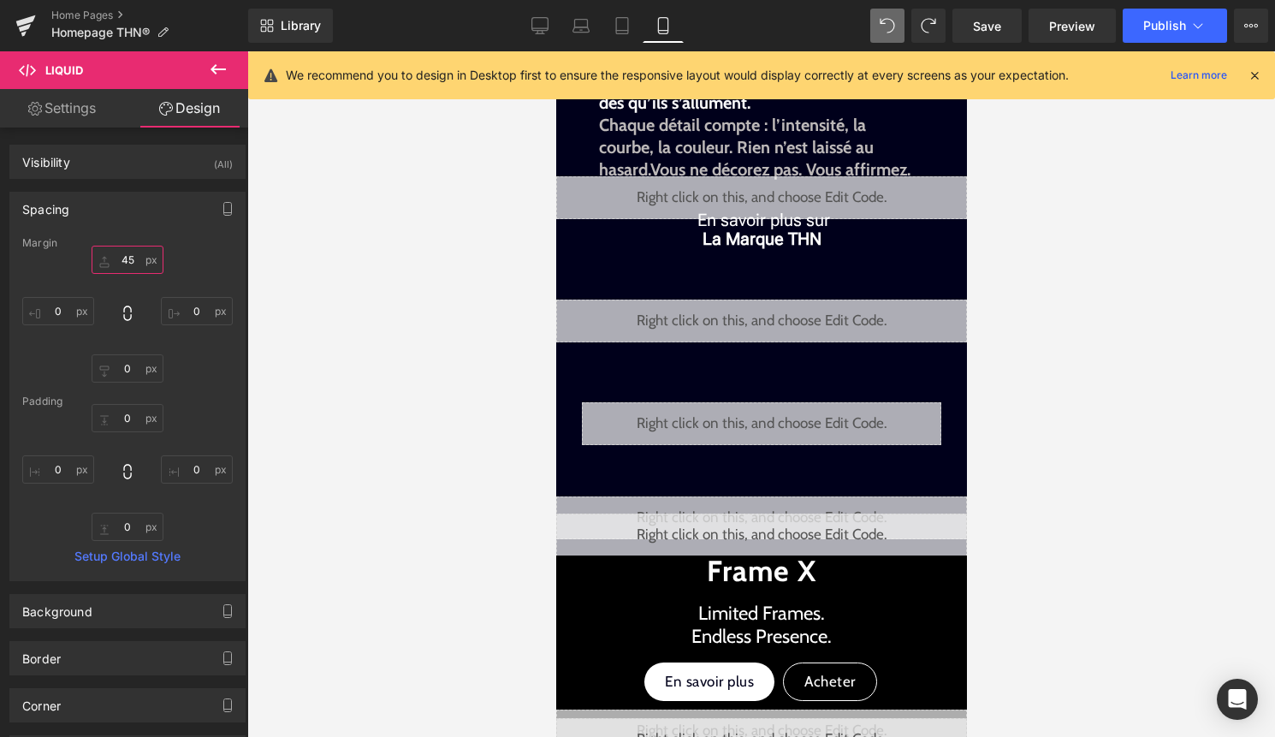
type input "45"
click at [1157, 6] on div "Library Mobile Desktop Laptop Tablet Mobile Save Preview Publish Scheduled View…" at bounding box center [761, 25] width 1027 height 51
click at [1154, 35] on button "Publish" at bounding box center [1174, 26] width 104 height 34
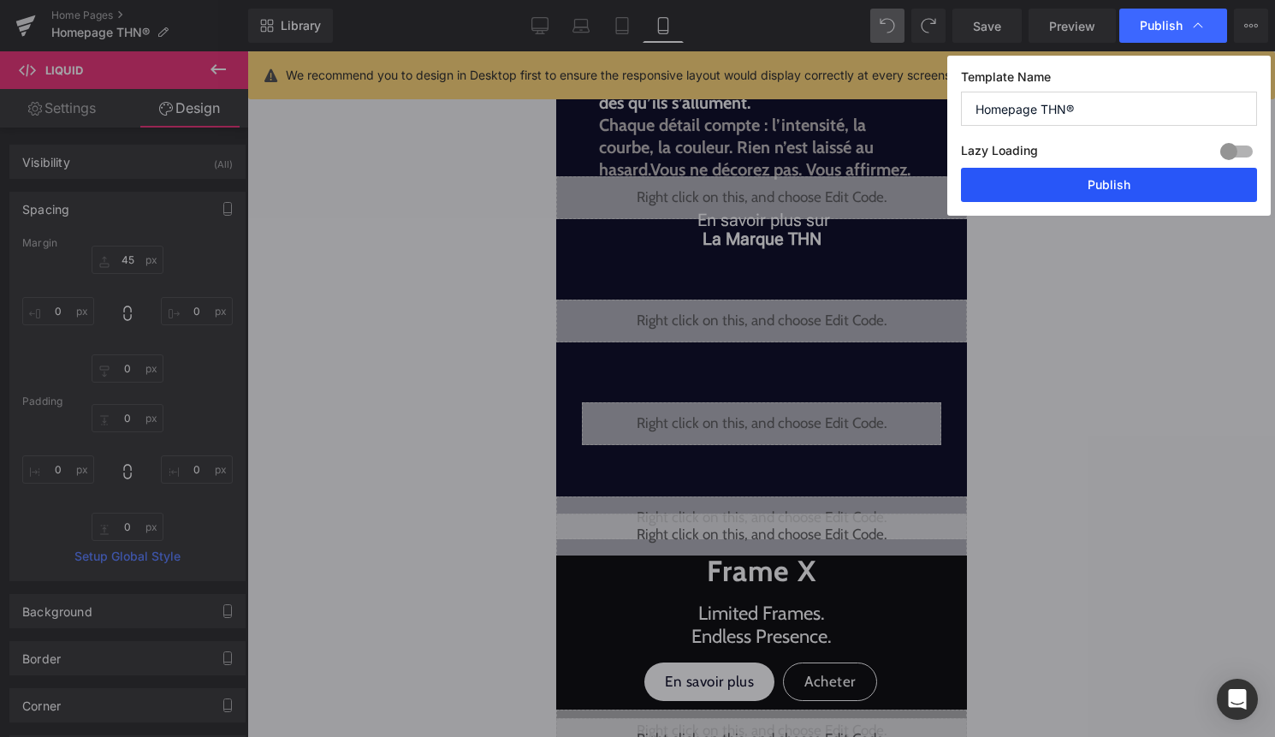
click at [1110, 182] on button "Publish" at bounding box center [1109, 185] width 296 height 34
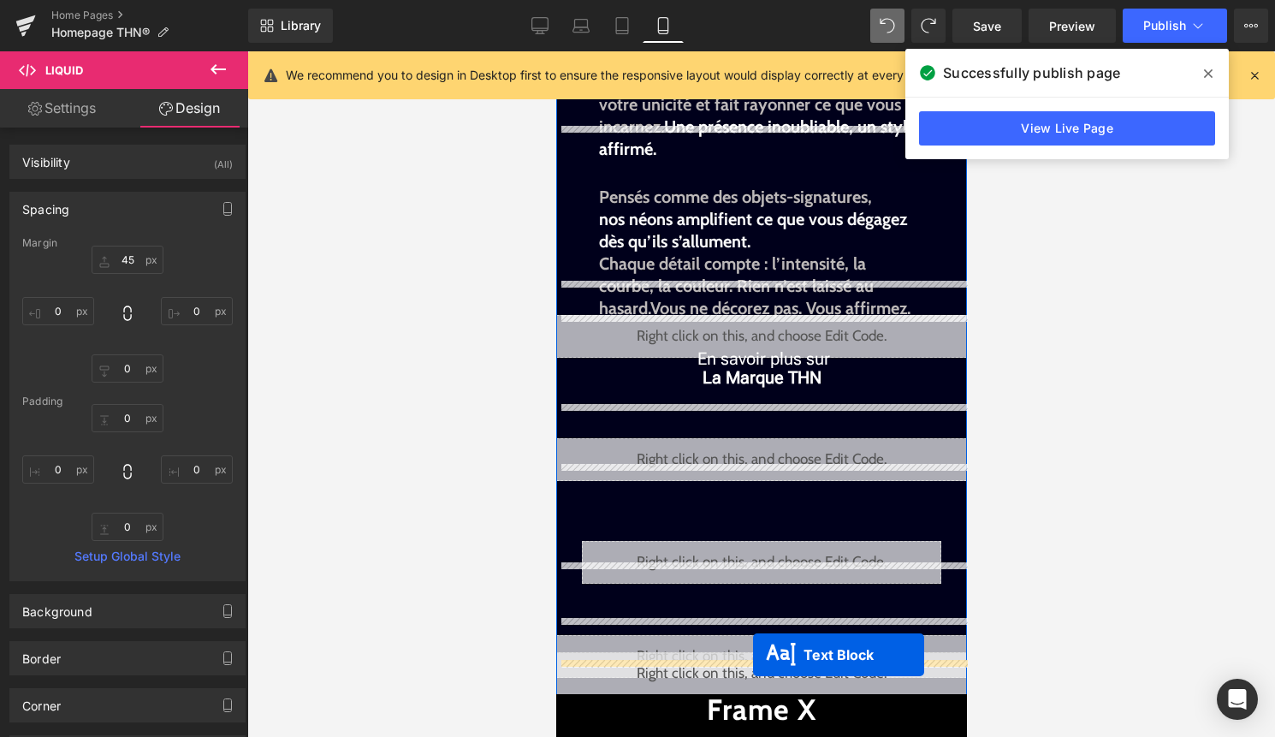
scroll to position [376, 0]
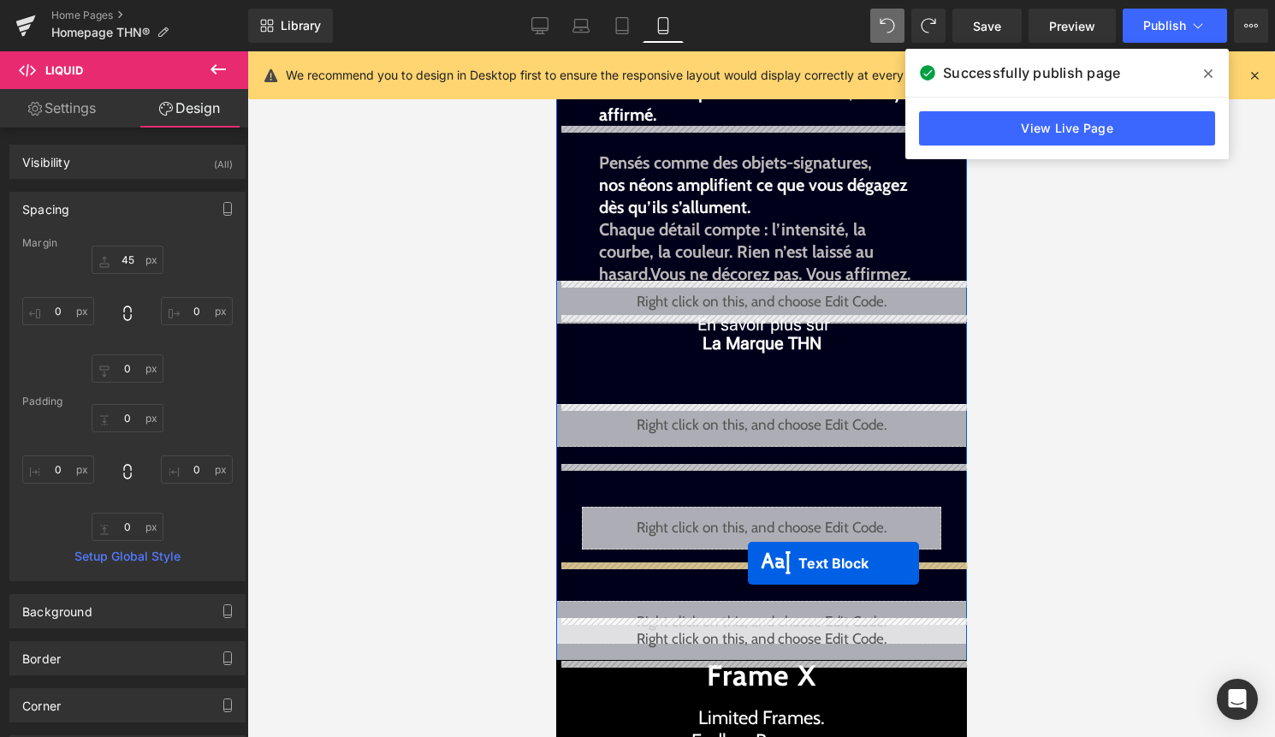
drag, startPoint x: 727, startPoint y: 293, endPoint x: 747, endPoint y: 563, distance: 270.2
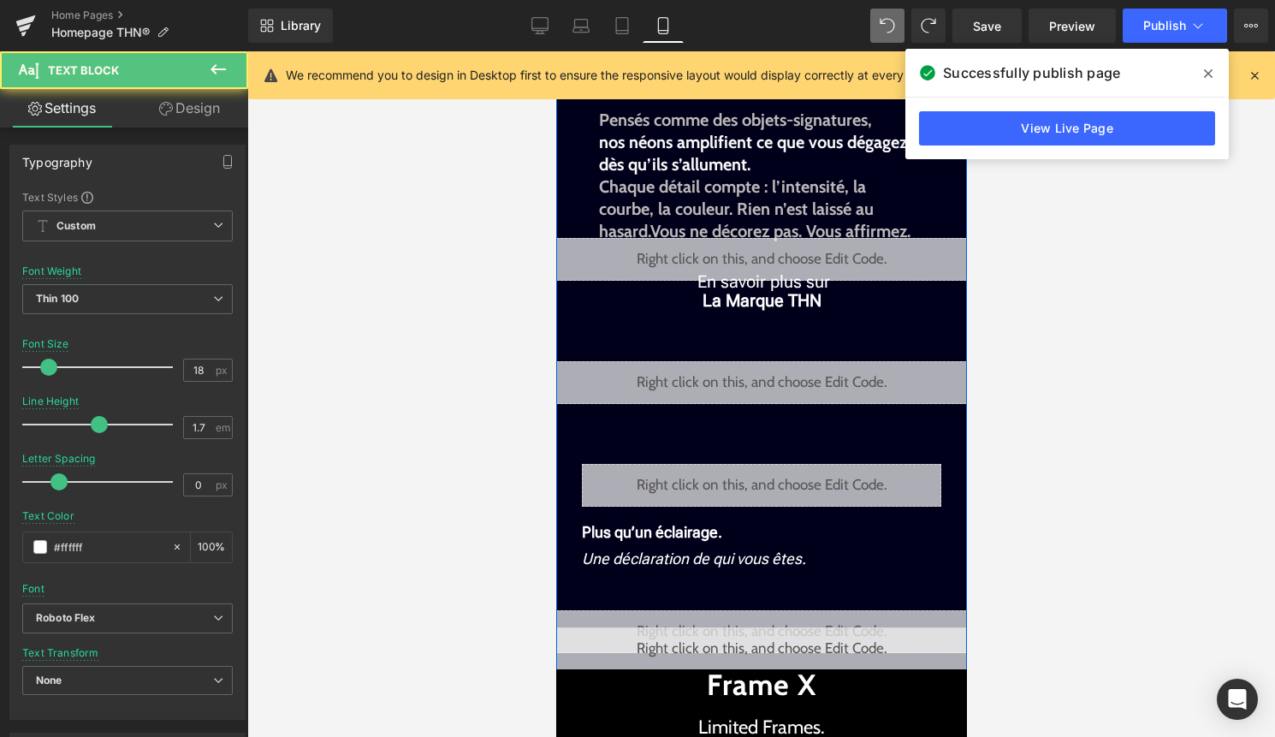
scroll to position [334, 0]
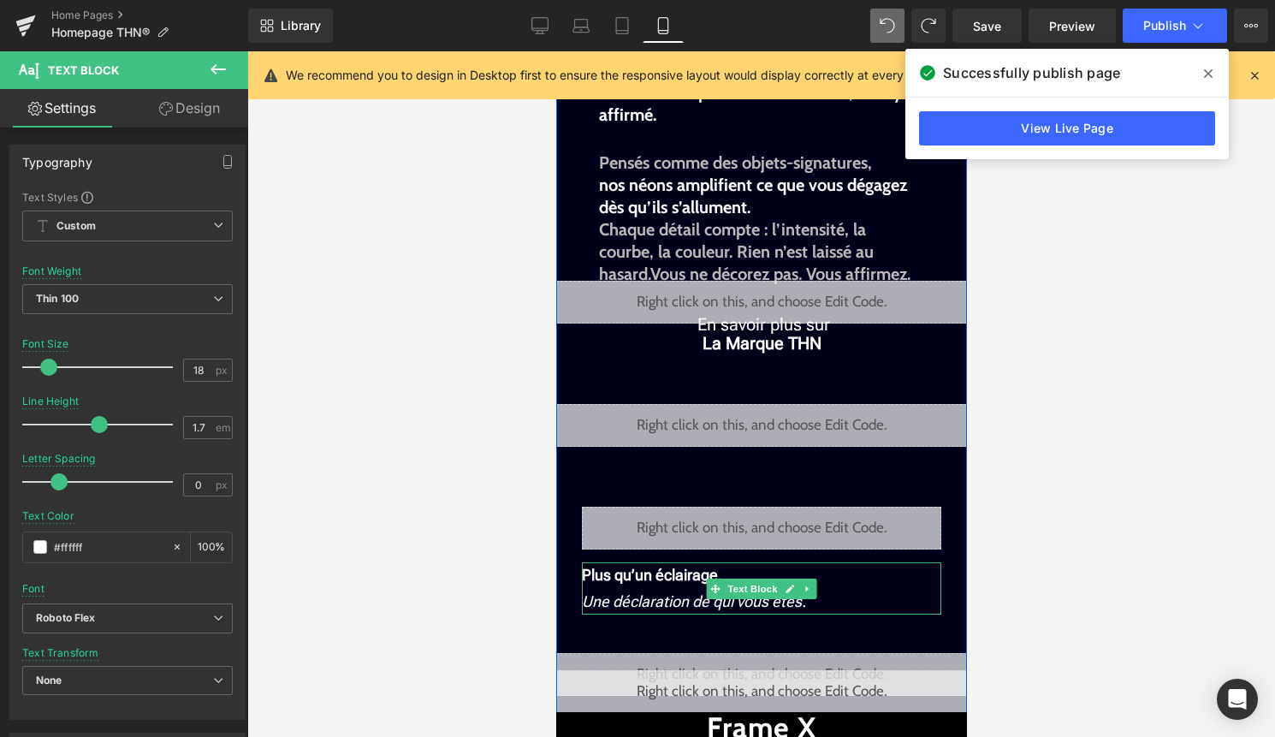
click at [834, 583] on p "Plus qu’un éclairage. Une déclaration de qui vous êtes." at bounding box center [760, 588] width 359 height 52
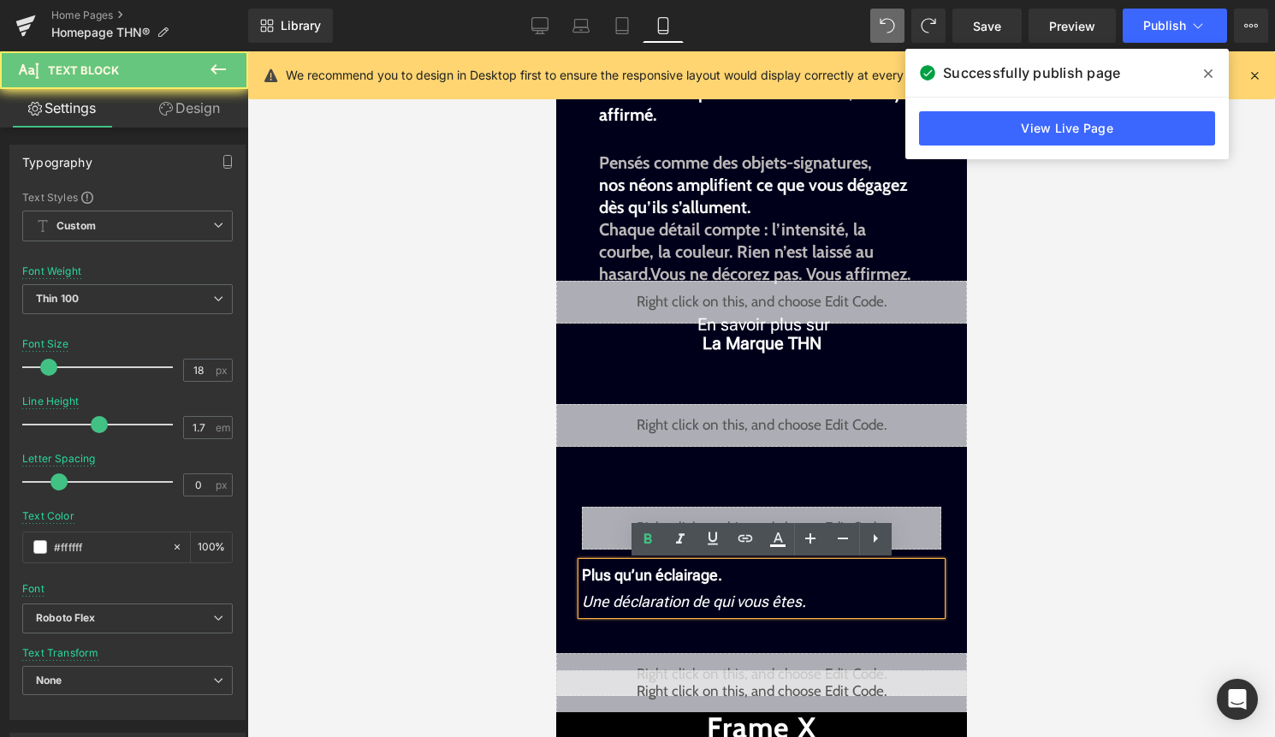
click at [791, 574] on p "Plus qu’un éclairage. Une déclaration de qui vous êtes." at bounding box center [760, 588] width 359 height 52
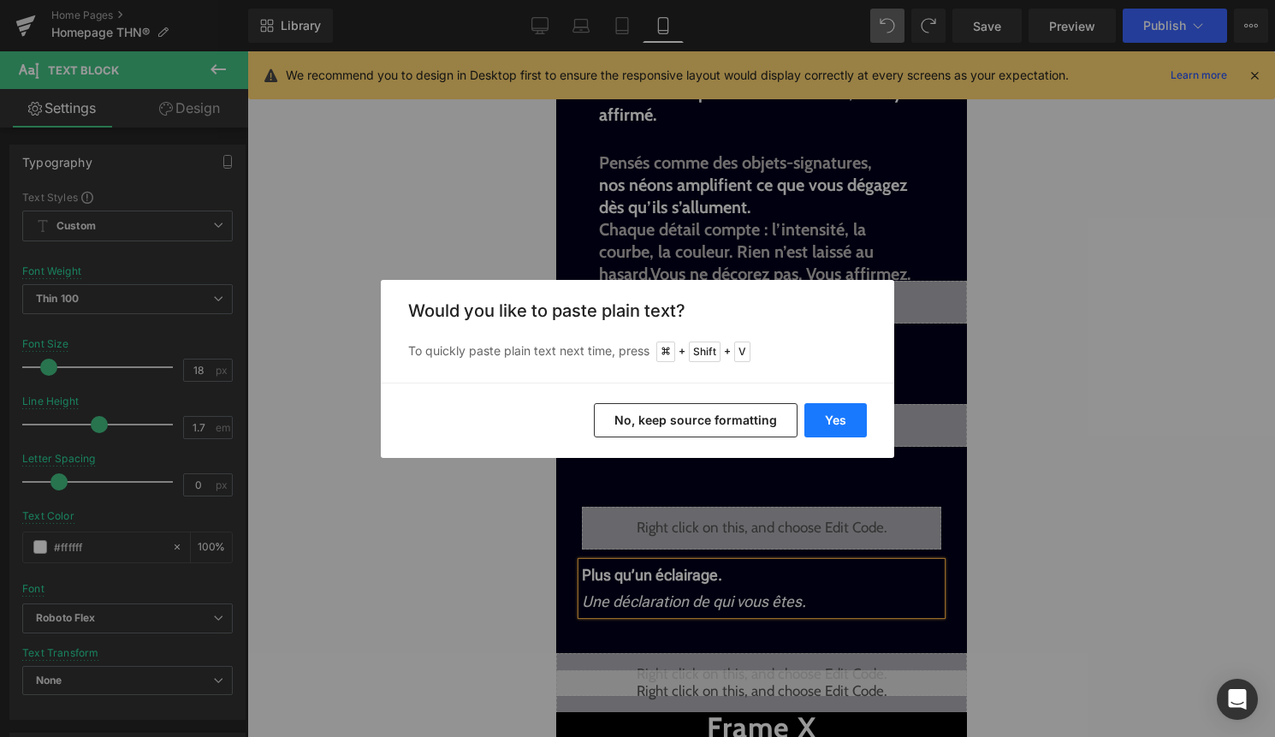
click at [836, 414] on button "Yes" at bounding box center [835, 420] width 62 height 34
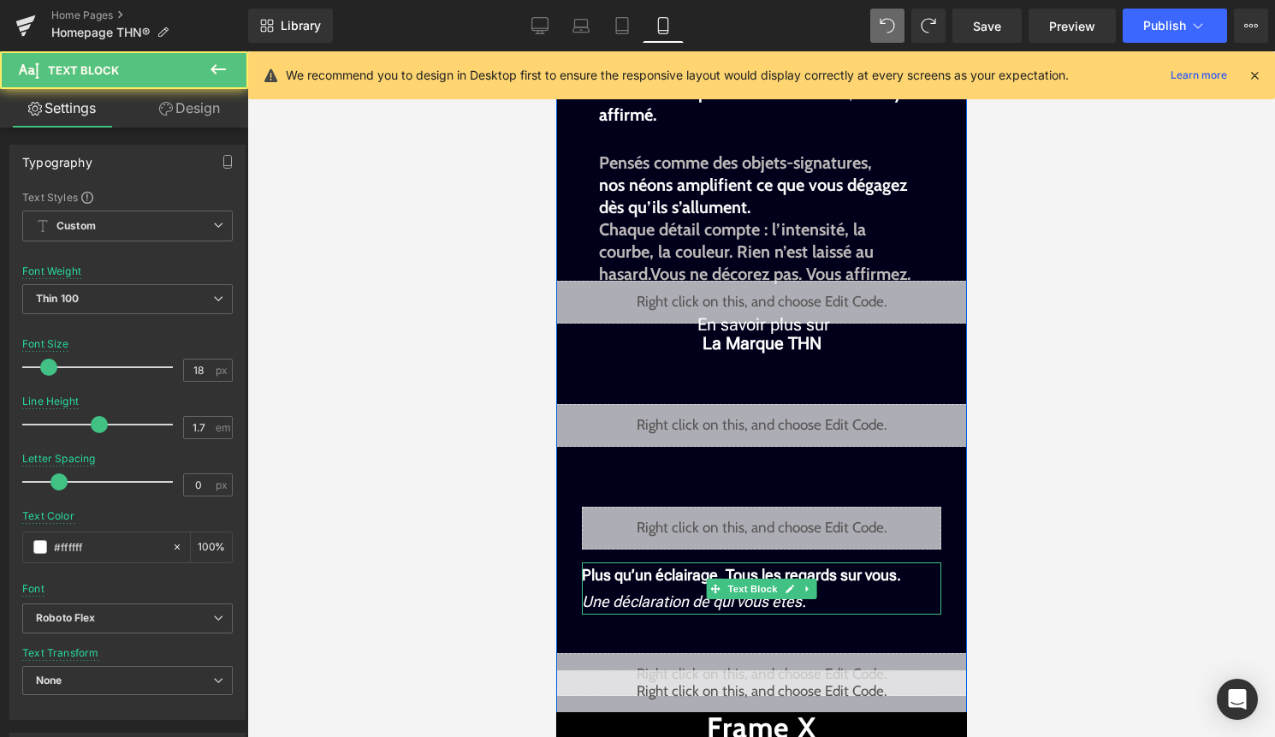
click at [865, 601] on p "Plus qu’un éclairage. Tous les regards sur vous. Une déclaration de qui vous êt…" at bounding box center [760, 588] width 359 height 52
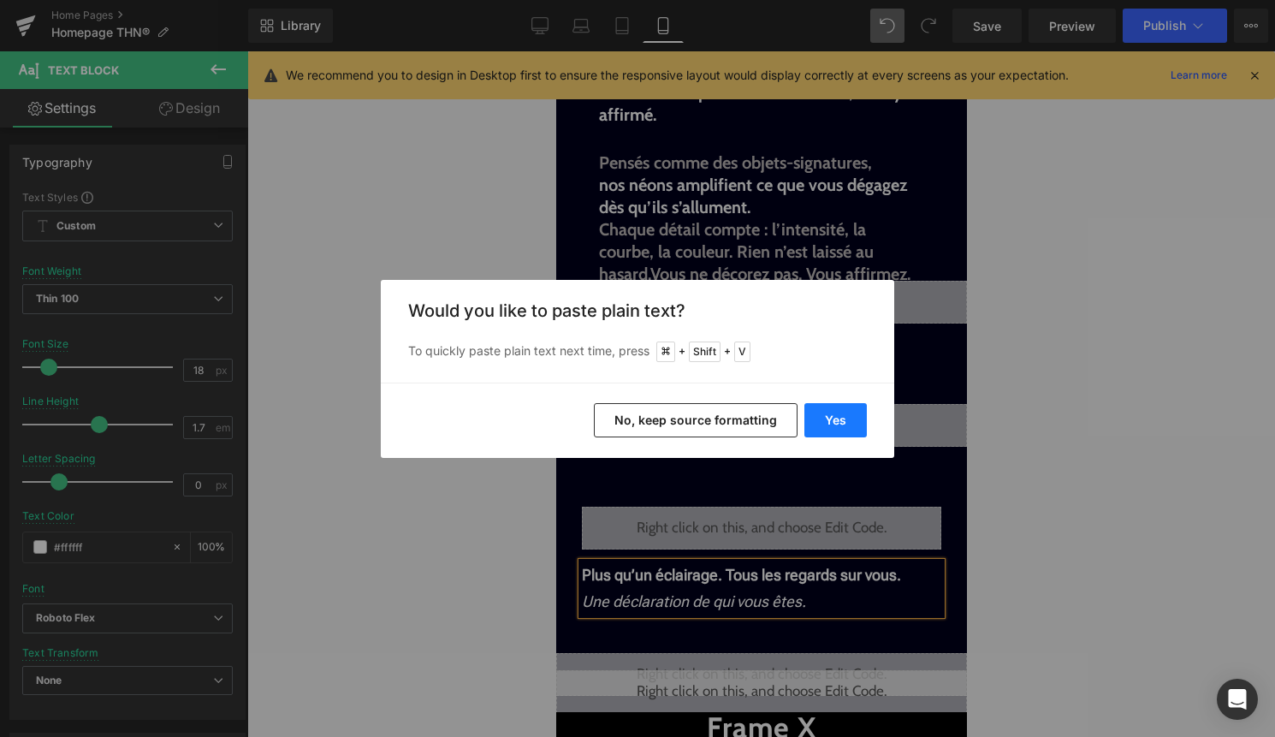
click at [842, 410] on button "Yes" at bounding box center [835, 420] width 62 height 34
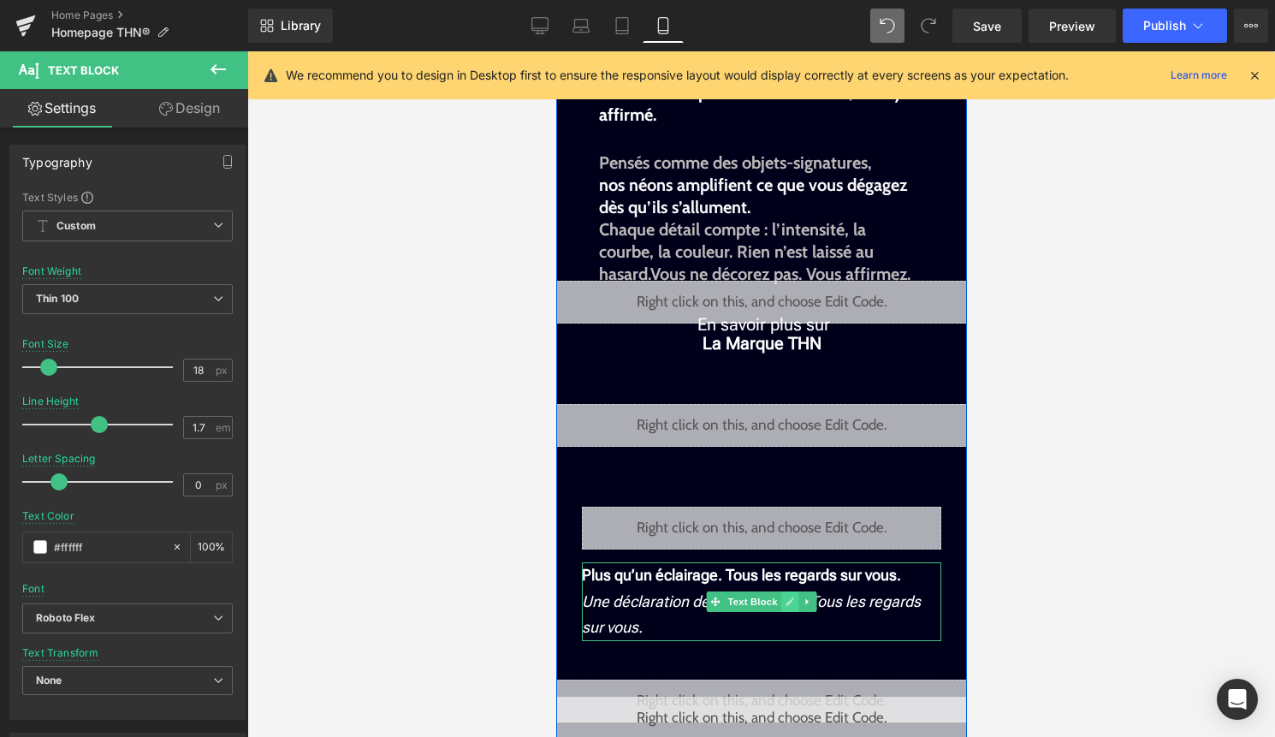
click at [791, 601] on icon at bounding box center [788, 601] width 9 height 10
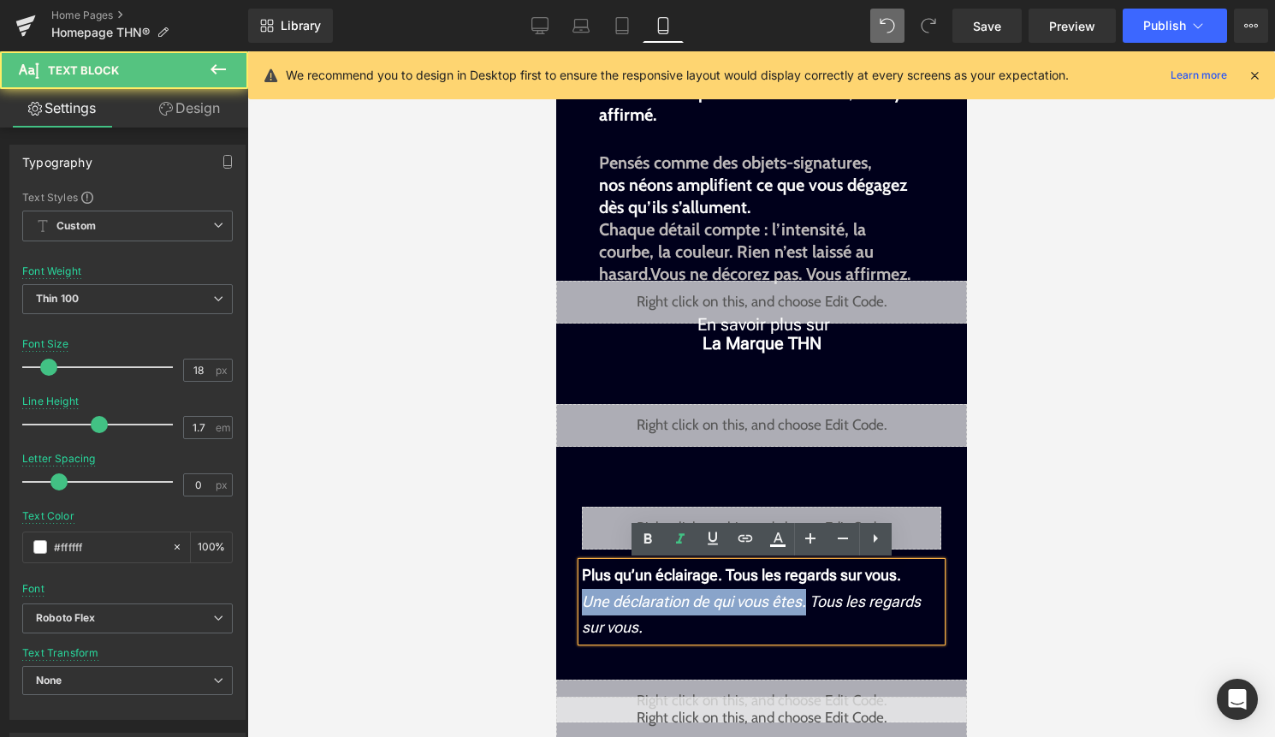
drag, startPoint x: 800, startPoint y: 600, endPoint x: 541, endPoint y: 595, distance: 259.3
click at [555, 403] on html "search close menu Menu close Mes commandes Service client Contact RGPD Conditio…" at bounding box center [760, 60] width 411 height 685
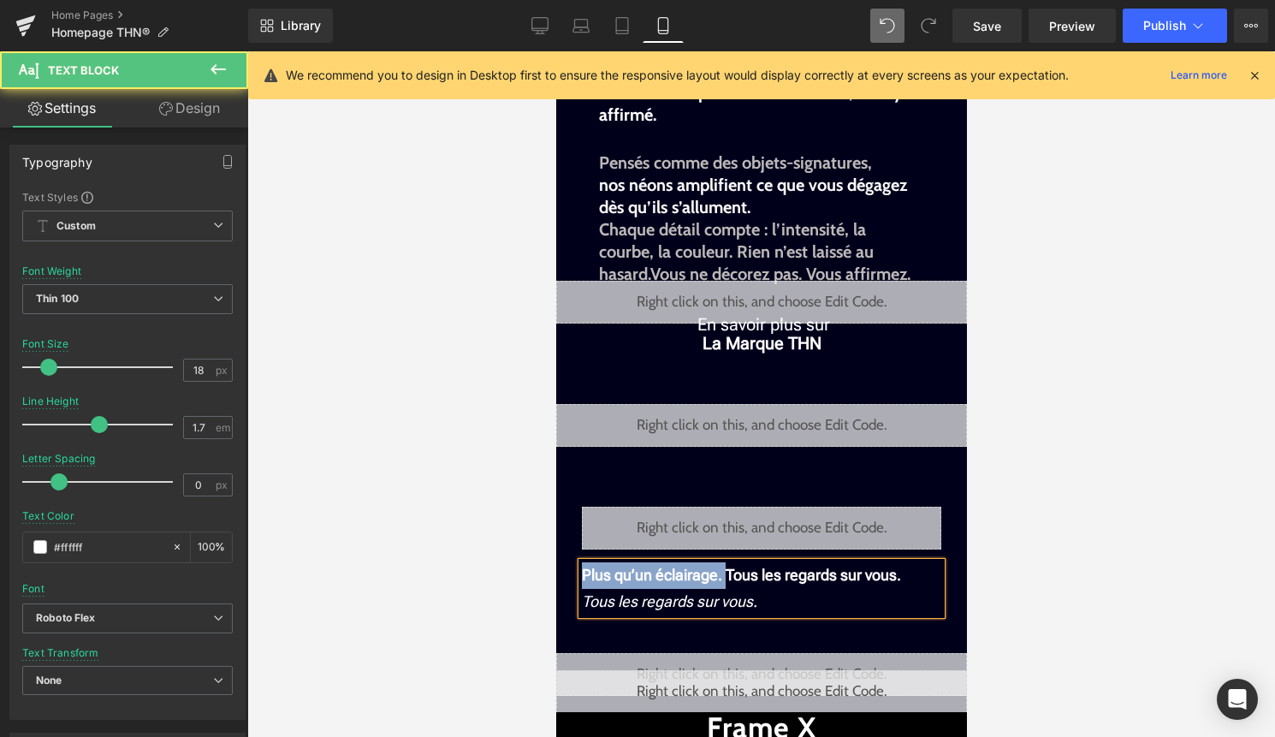
drag, startPoint x: 736, startPoint y: 573, endPoint x: 554, endPoint y: 565, distance: 182.4
click at [555, 403] on html "search close menu Menu close Mes commandes Service client Contact RGPD Conditio…" at bounding box center [760, 60] width 411 height 685
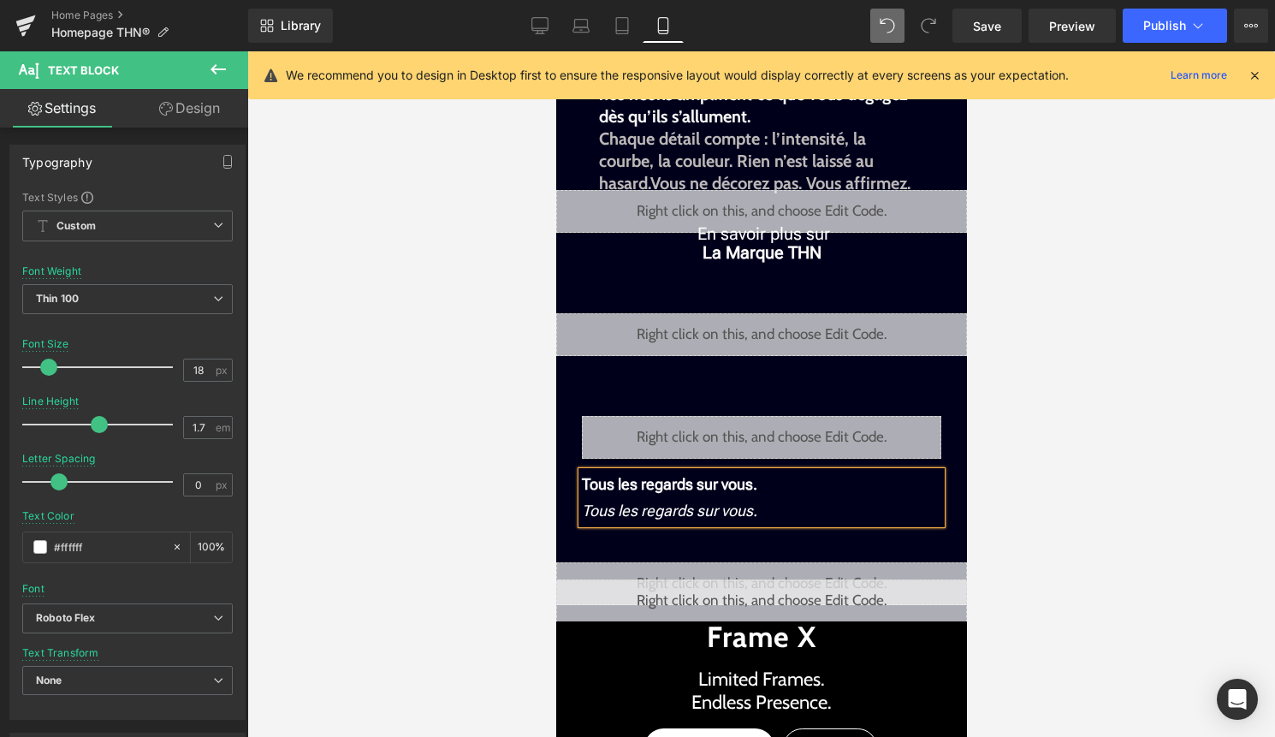
scroll to position [423, 0]
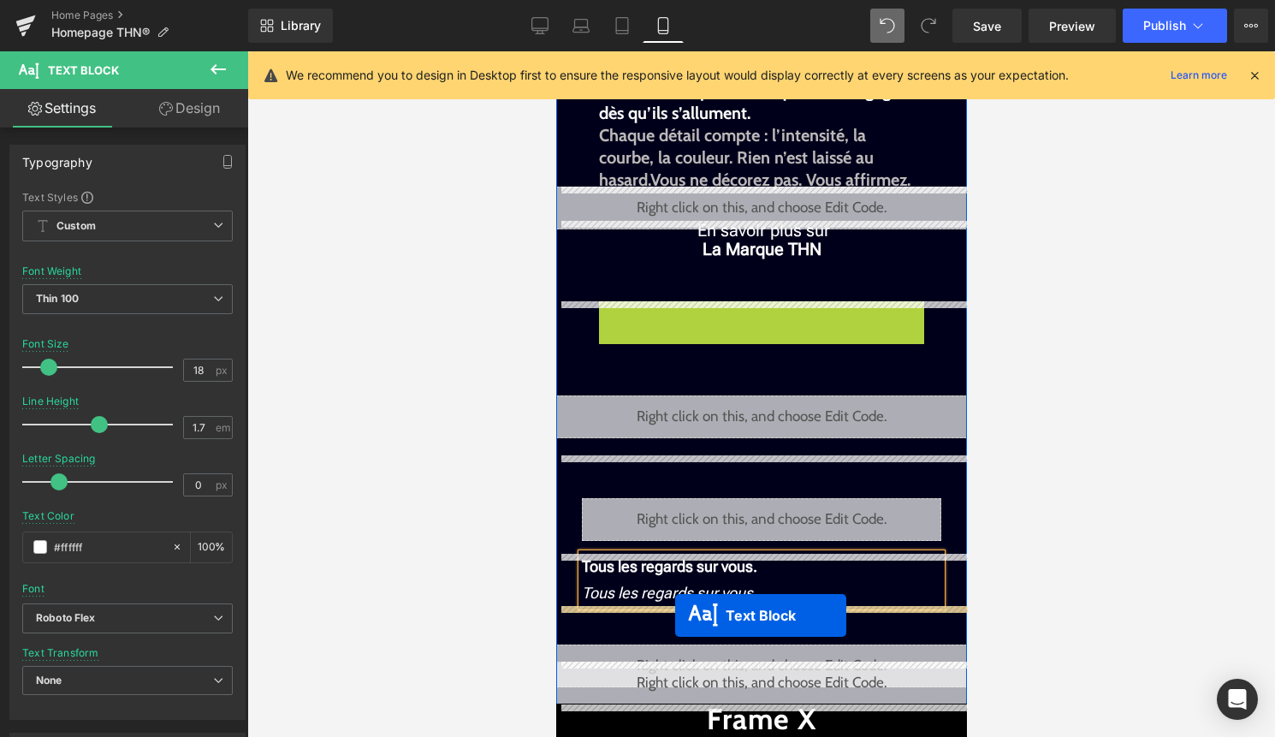
drag, startPoint x: 762, startPoint y: 323, endPoint x: 674, endPoint y: 615, distance: 304.7
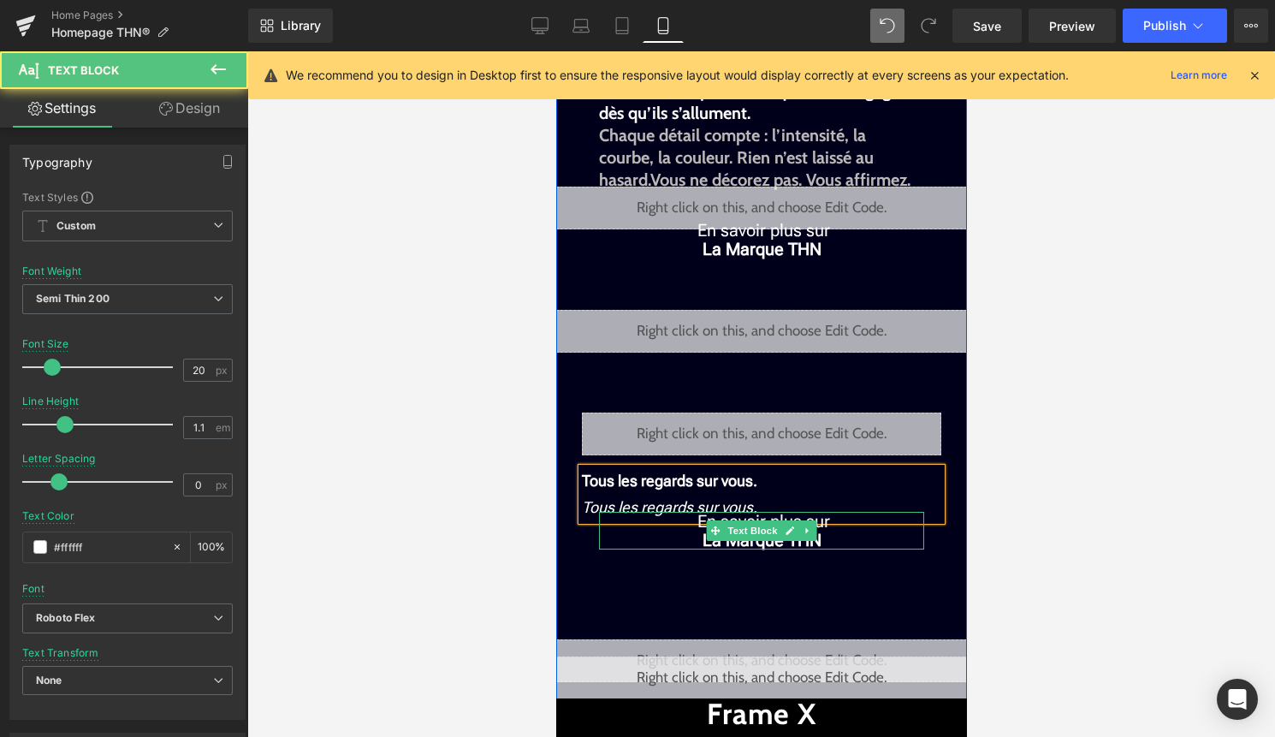
scroll to position [342, 0]
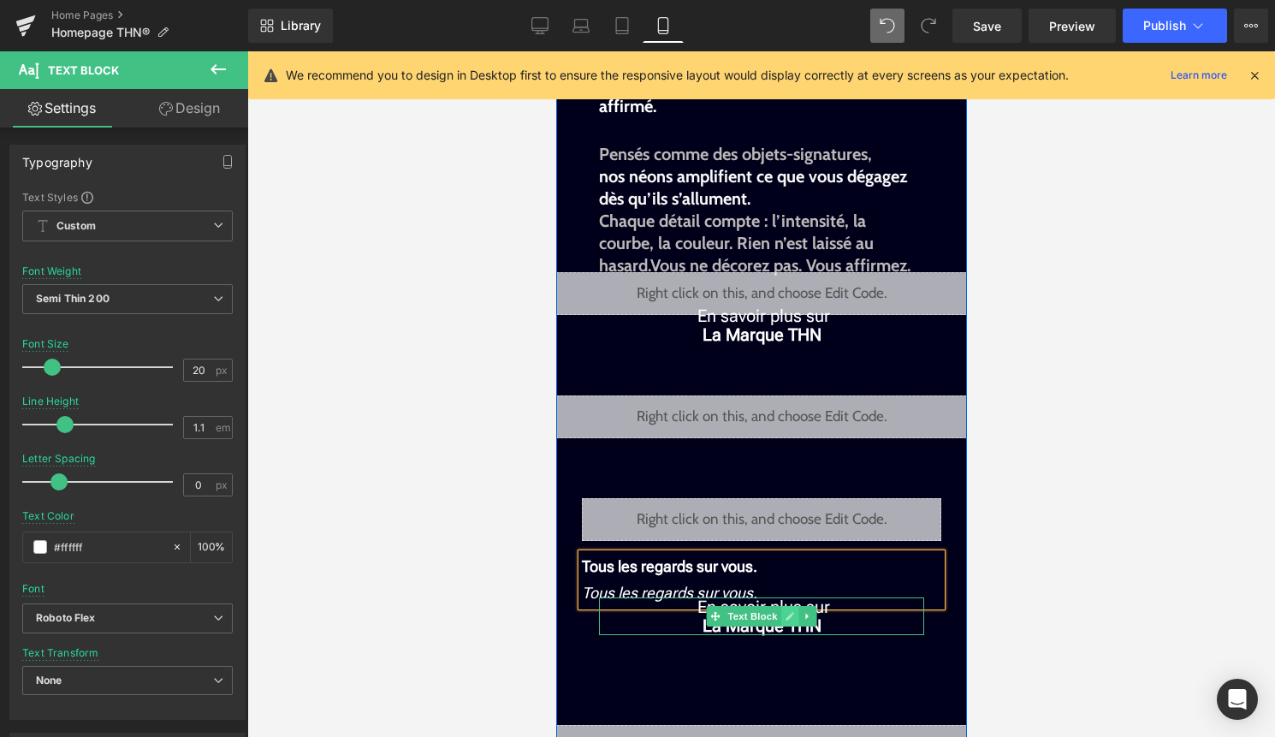
click at [790, 616] on icon at bounding box center [788, 617] width 9 height 9
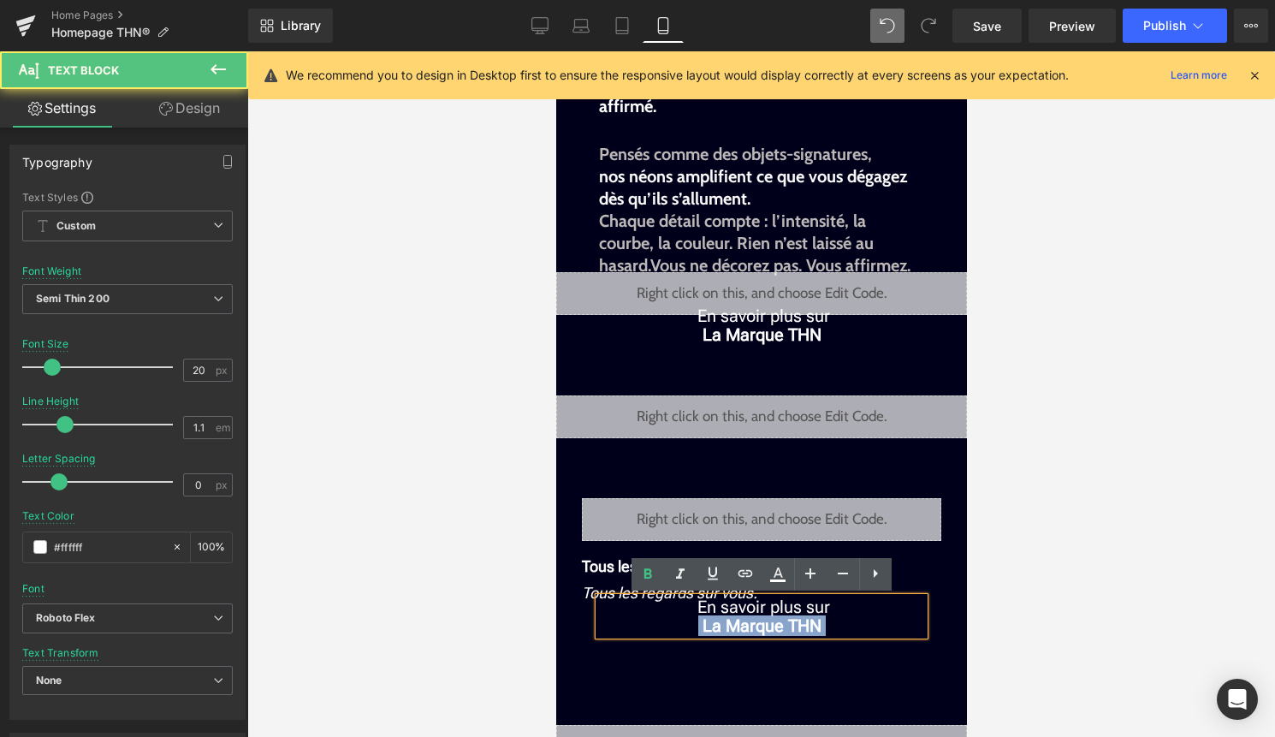
drag, startPoint x: 826, startPoint y: 625, endPoint x: 688, endPoint y: 616, distance: 138.1
click at [688, 616] on p "La Marque THN" at bounding box center [760, 625] width 325 height 19
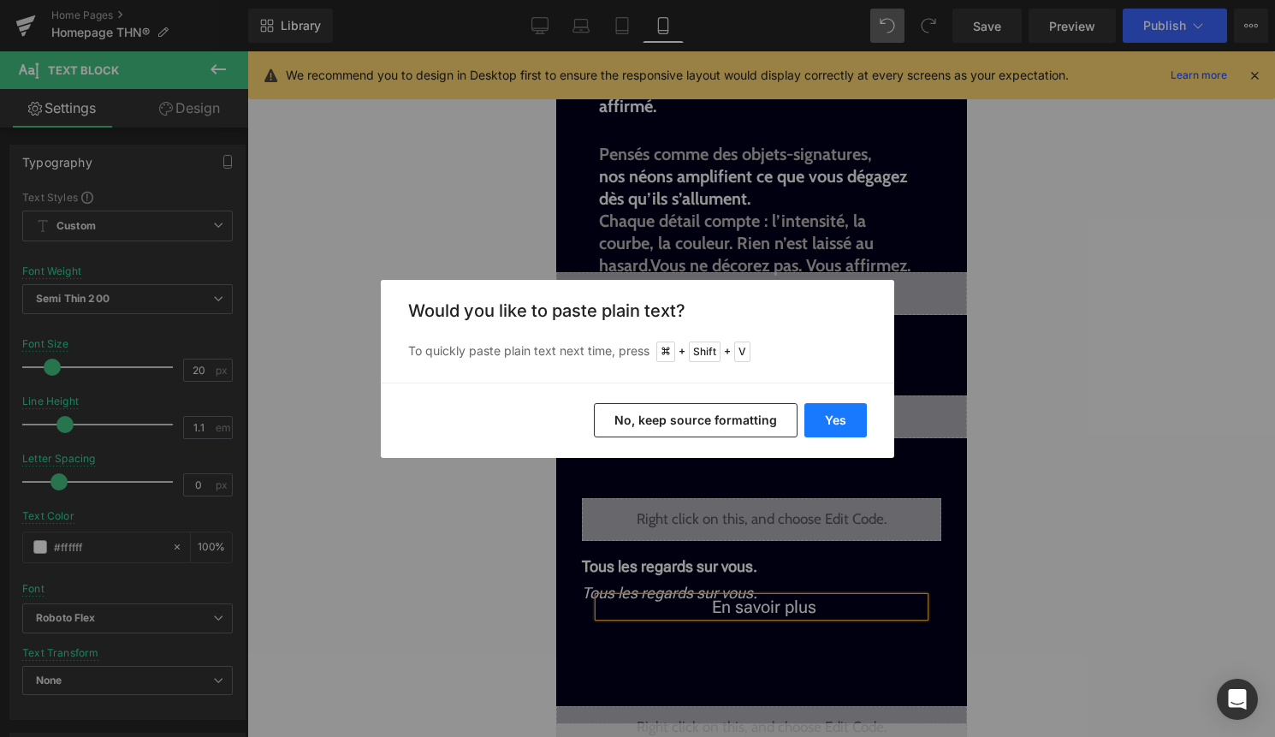
click at [832, 409] on button "Yes" at bounding box center [835, 420] width 62 height 34
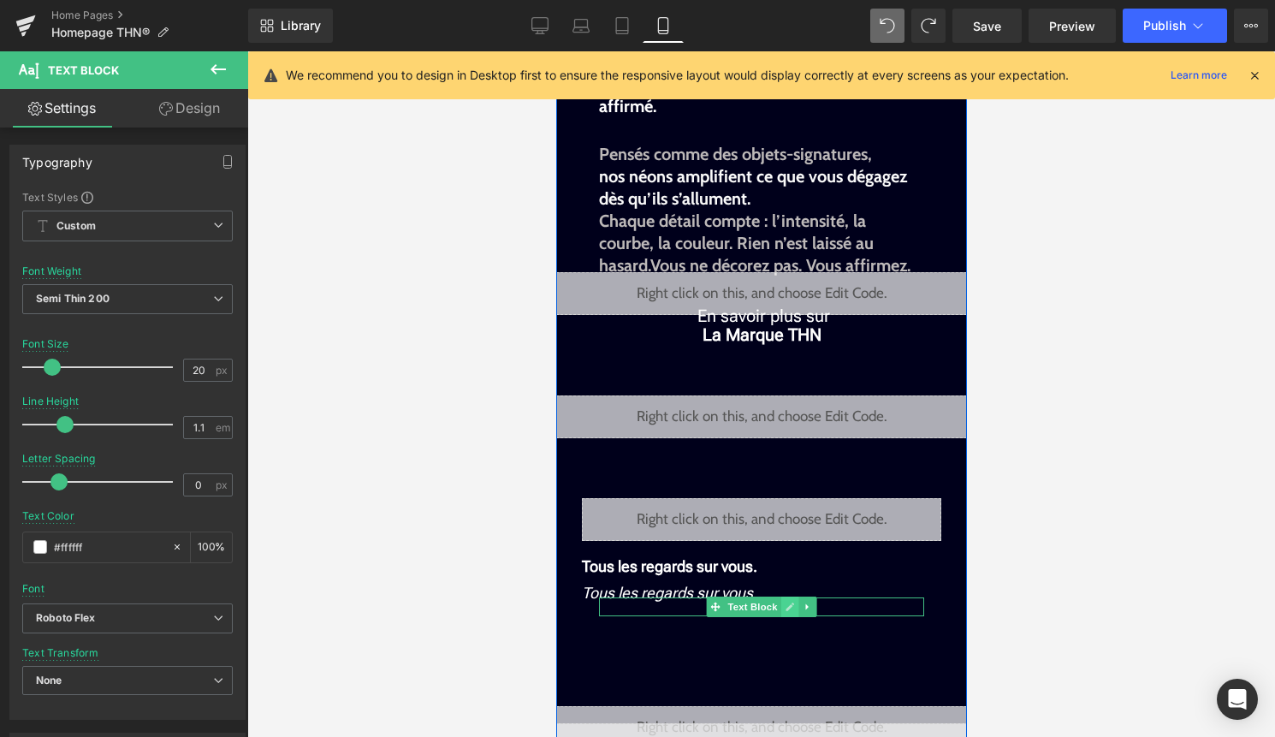
click at [787, 603] on icon at bounding box center [788, 606] width 9 height 10
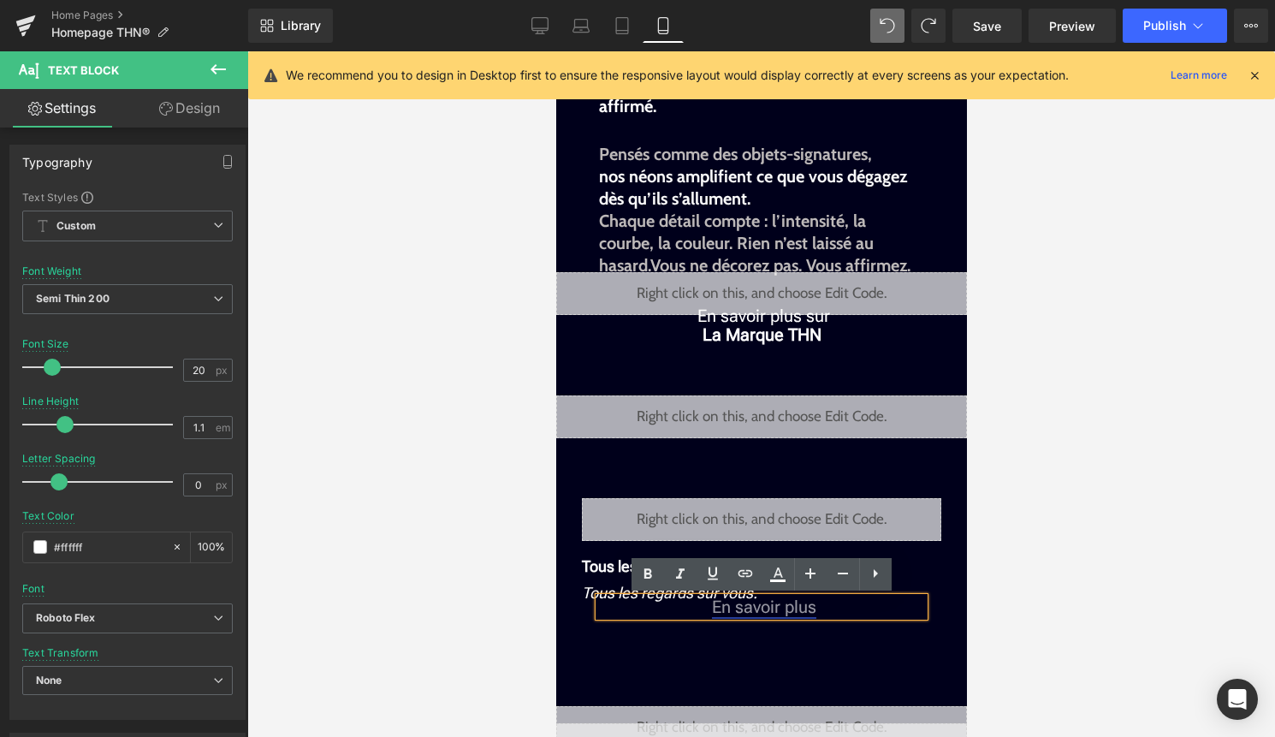
click at [769, 606] on link "En savoir plus" at bounding box center [763, 606] width 104 height 21
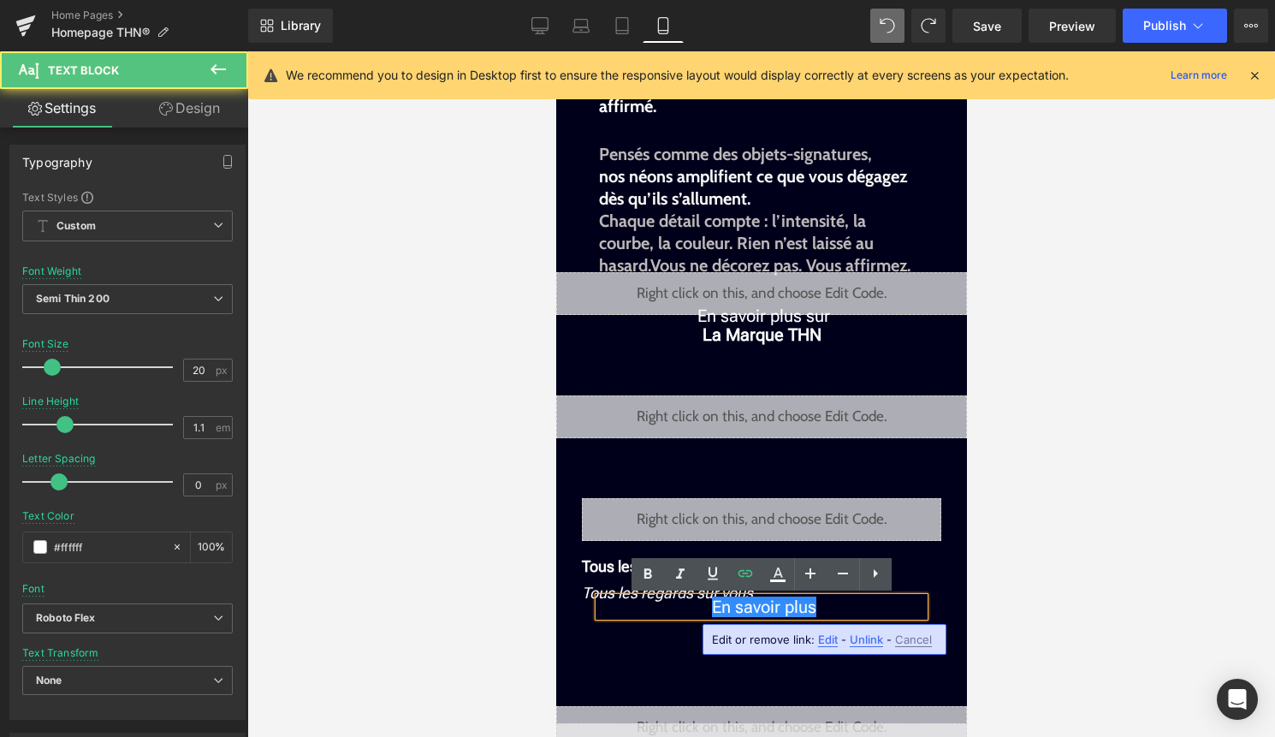
click at [824, 607] on p "En savoir plus" at bounding box center [760, 606] width 325 height 19
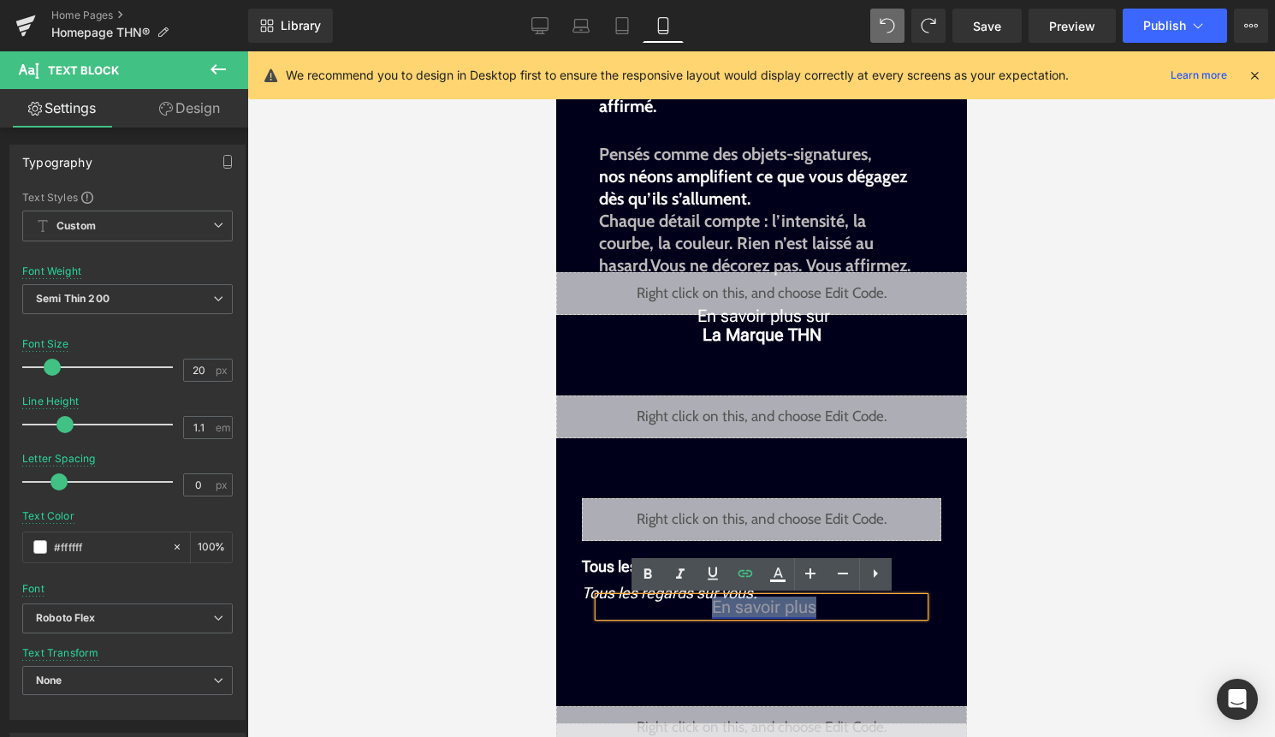
drag, startPoint x: 825, startPoint y: 607, endPoint x: 713, endPoint y: 603, distance: 112.2
click at [713, 603] on p "En savoir plus" at bounding box center [760, 606] width 325 height 19
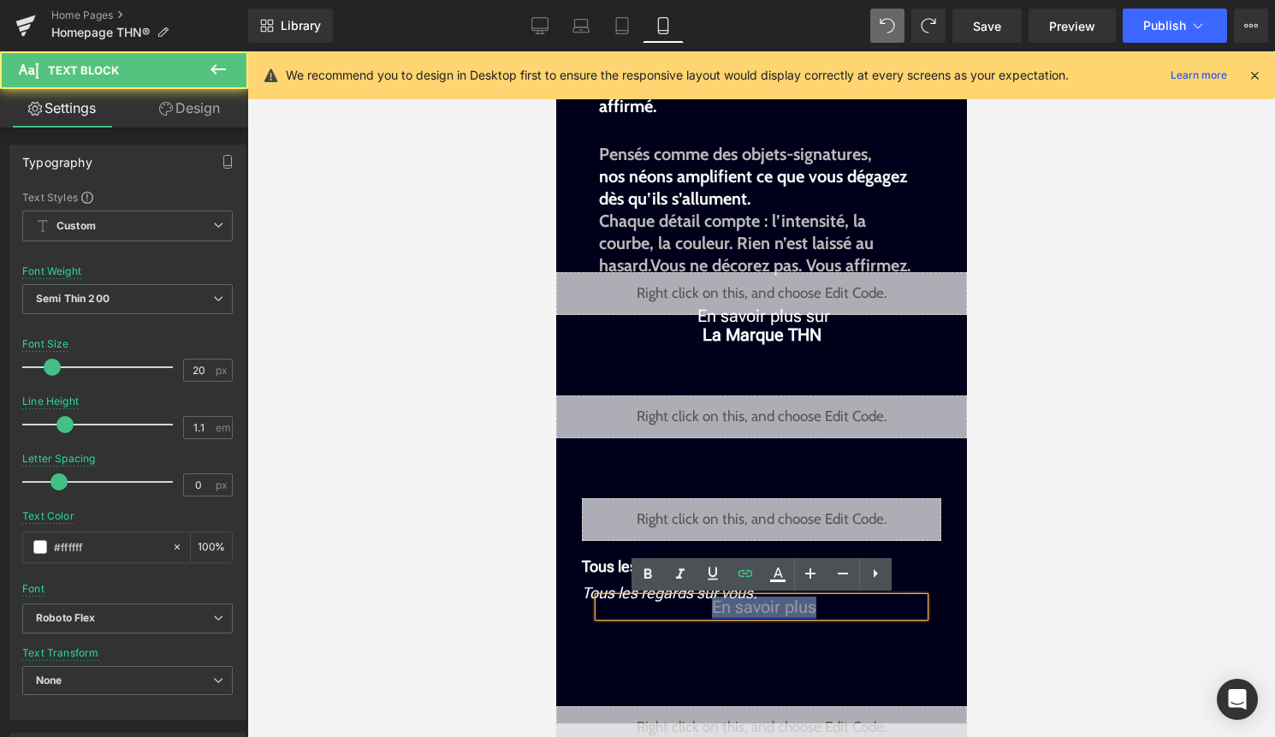
click at [713, 603] on link "En savoir plus" at bounding box center [763, 606] width 104 height 21
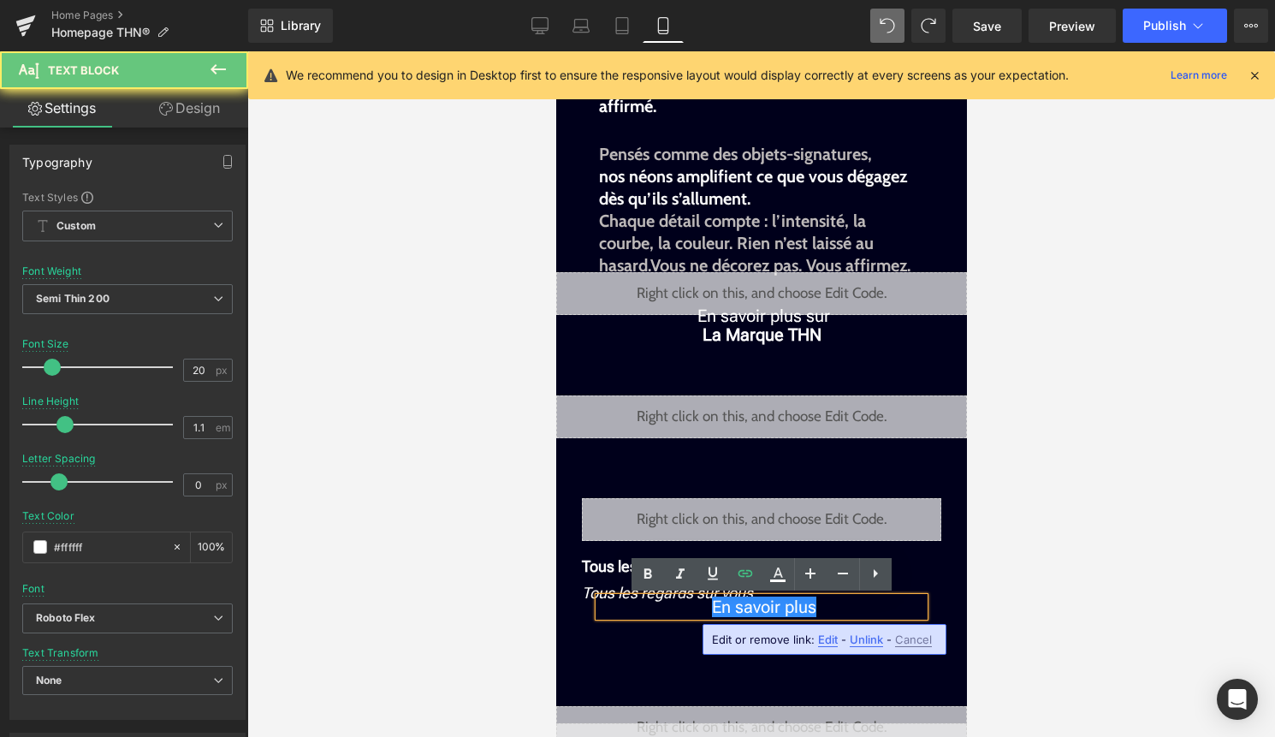
click at [702, 607] on p "En savoir plus" at bounding box center [760, 606] width 325 height 19
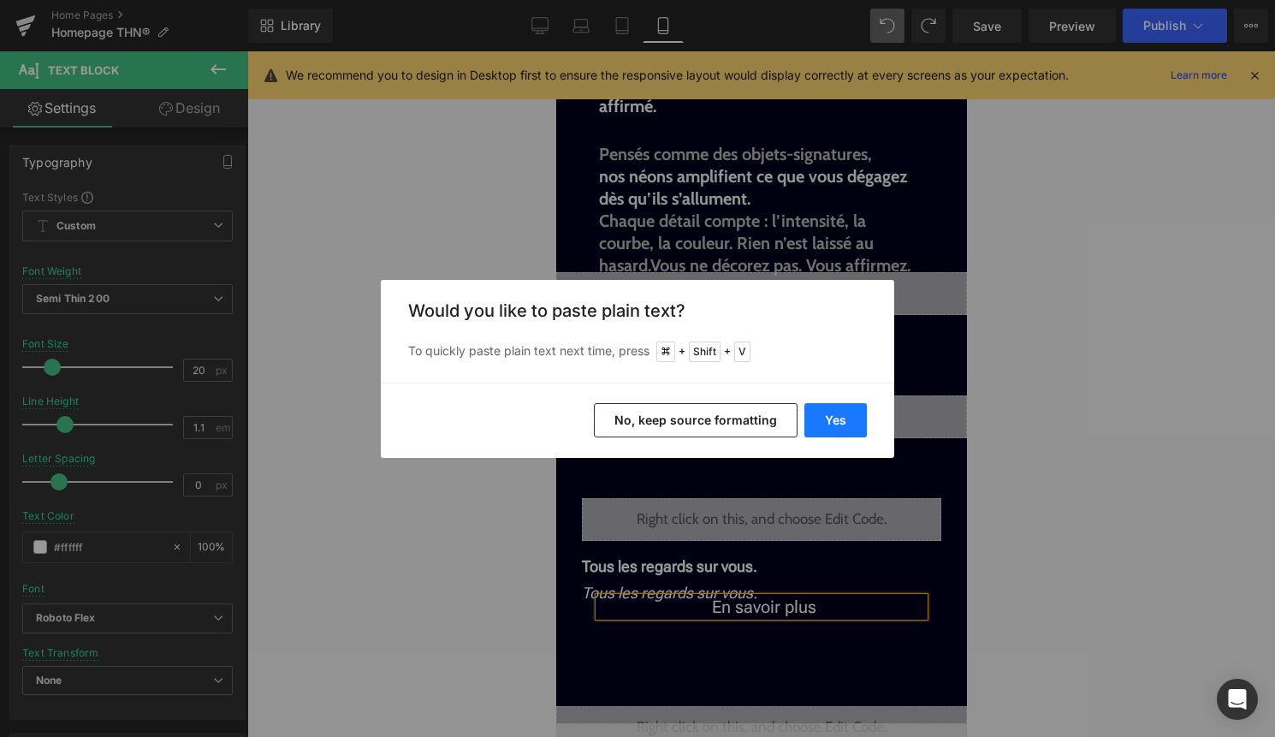
click at [838, 417] on button "Yes" at bounding box center [835, 420] width 62 height 34
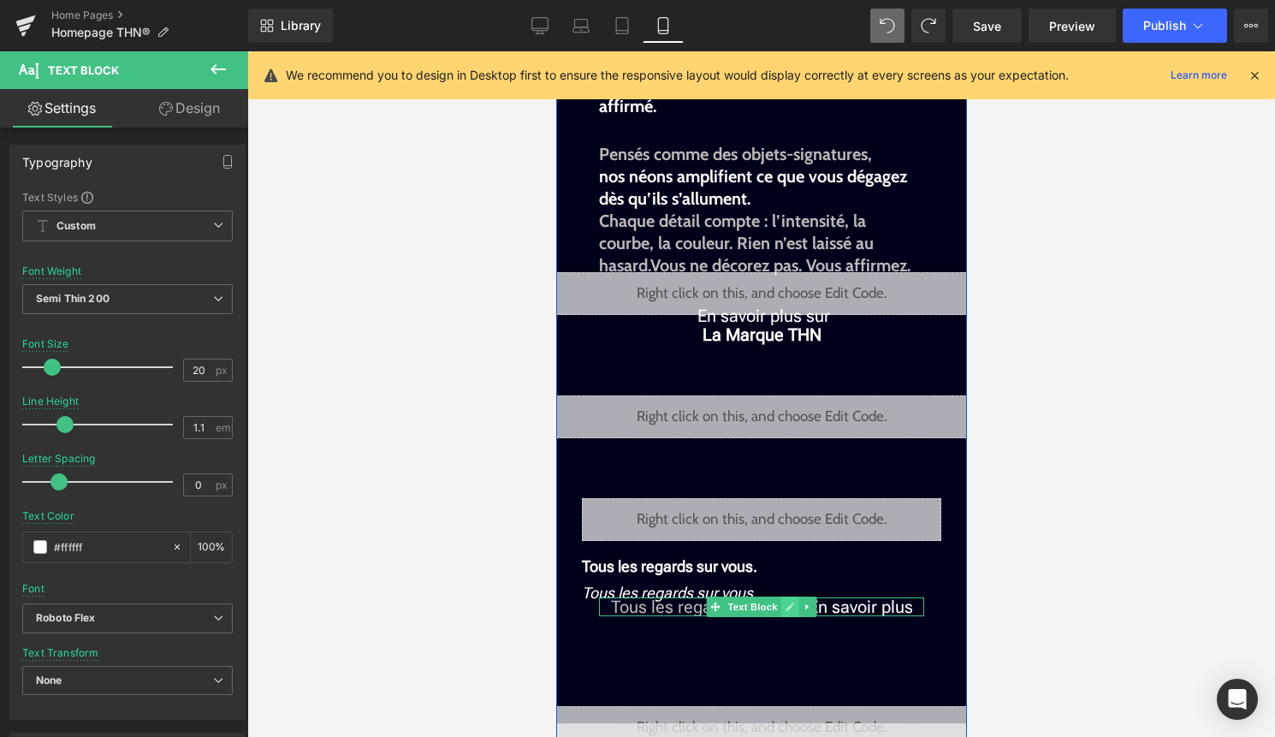
click at [796, 610] on link at bounding box center [789, 606] width 18 height 21
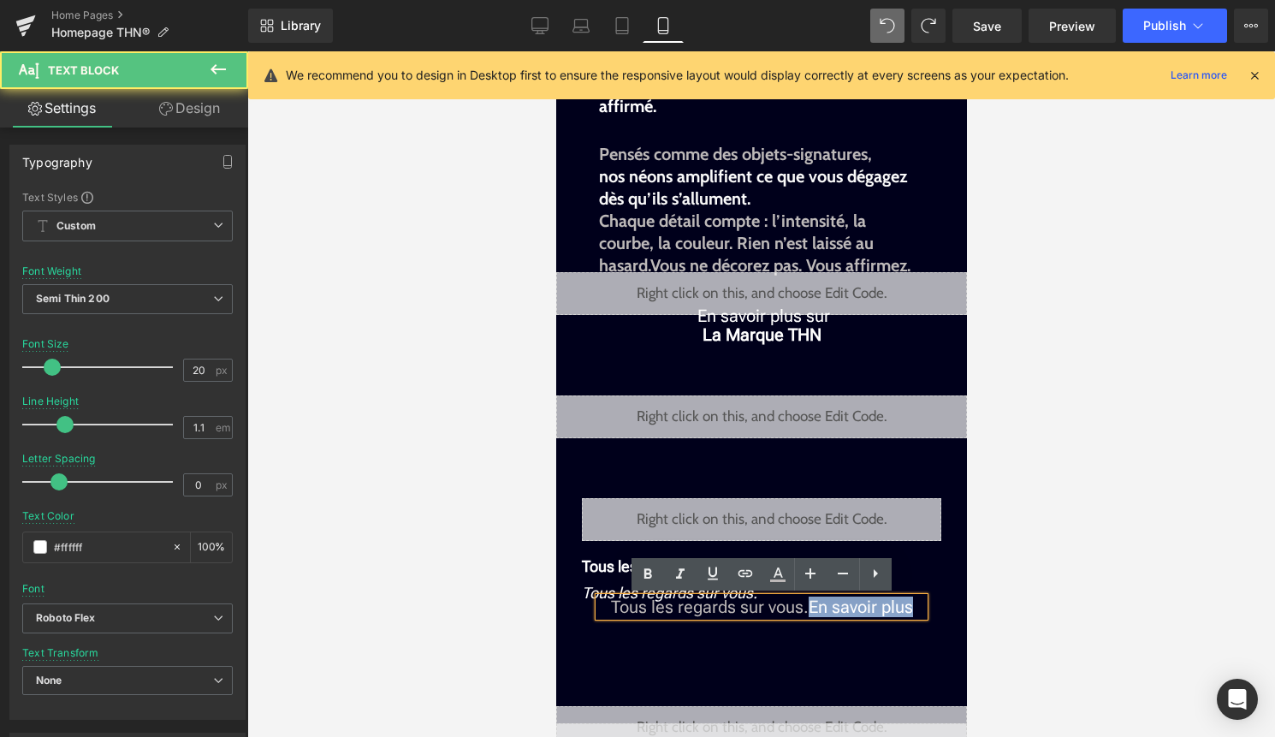
drag, startPoint x: 809, startPoint y: 602, endPoint x: 950, endPoint y: 607, distance: 140.4
click at [949, 607] on div "Plus qu’un éclairage. Une déclaration de qui vous êtes. Text Block Liquid The H…" at bounding box center [760, 319] width 411 height 893
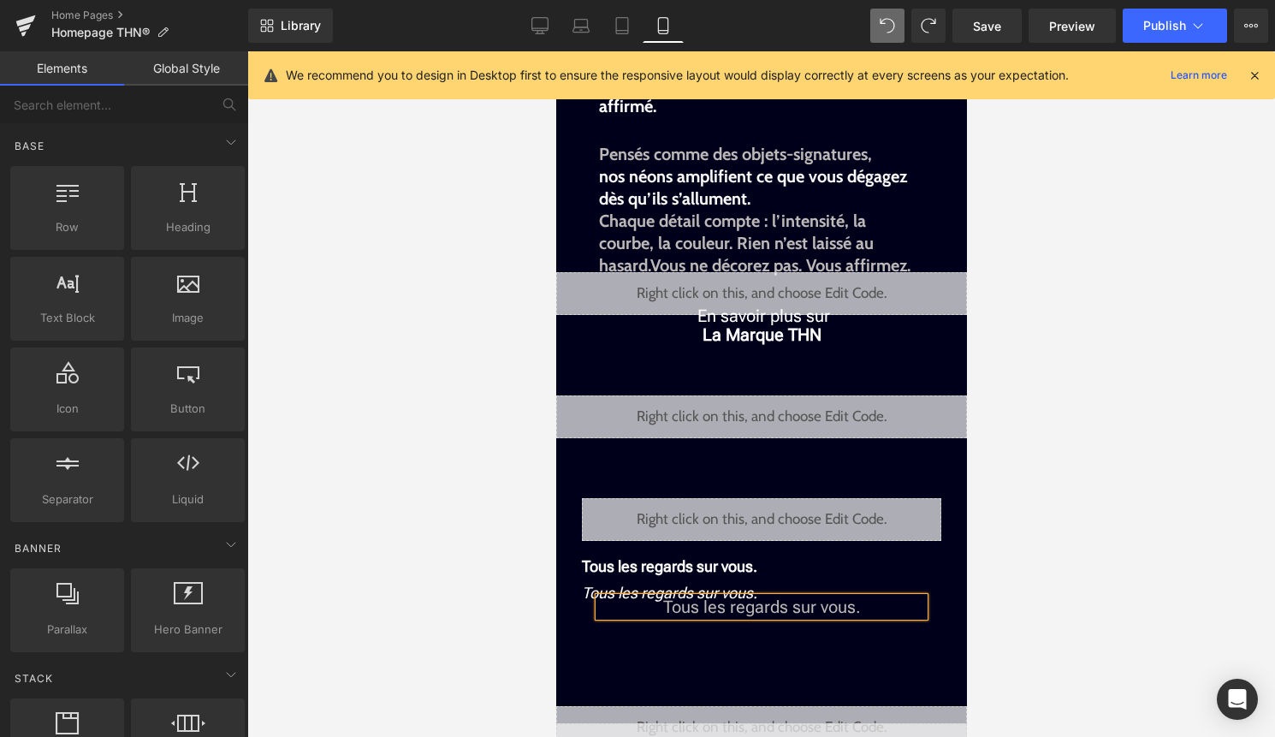
click at [1103, 583] on div at bounding box center [760, 393] width 1027 height 685
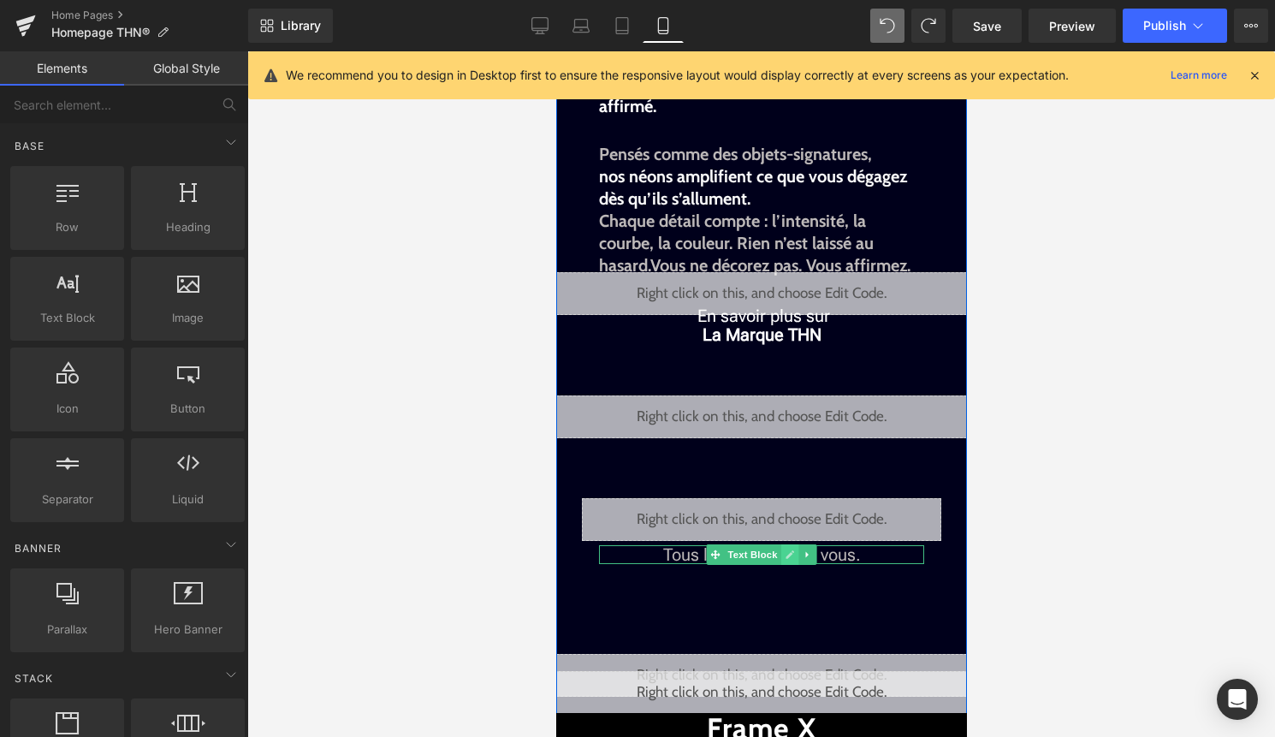
click at [792, 558] on icon at bounding box center [788, 554] width 9 height 10
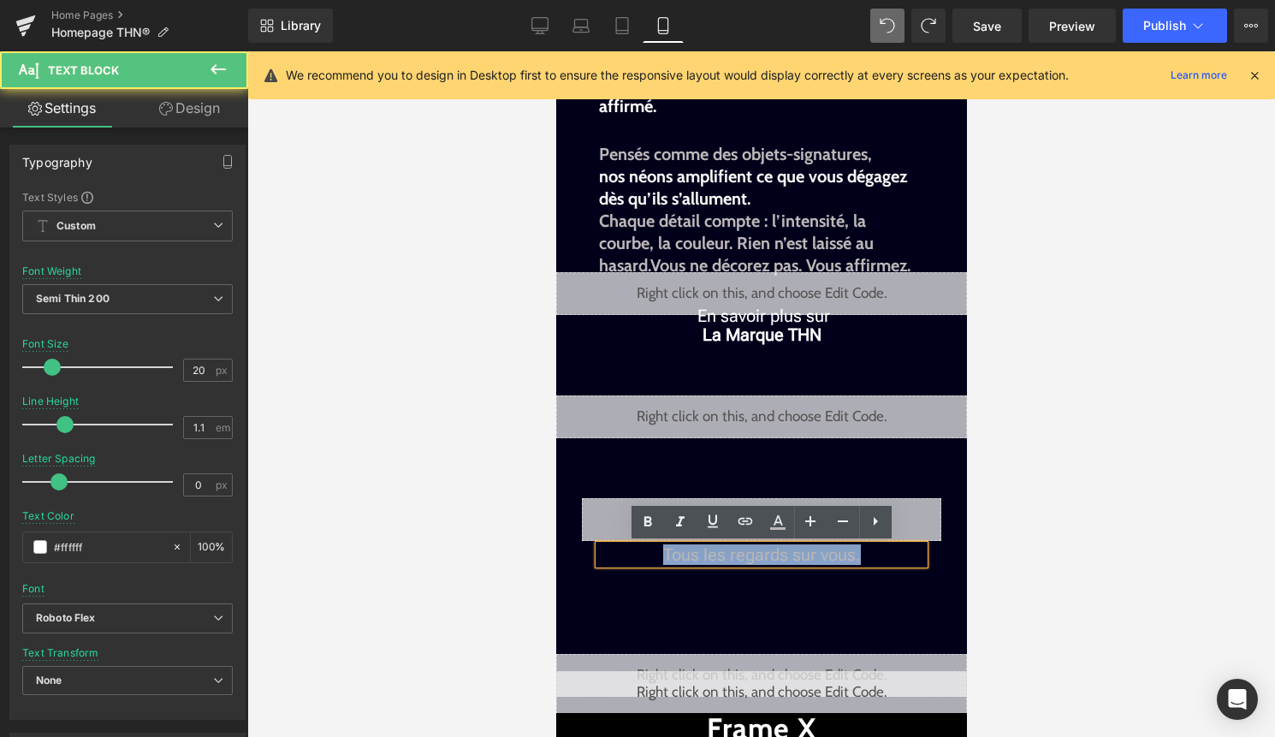
drag, startPoint x: 809, startPoint y: 559, endPoint x: 645, endPoint y: 552, distance: 164.4
click at [645, 552] on p "Tous les regards sur vous." at bounding box center [760, 554] width 325 height 19
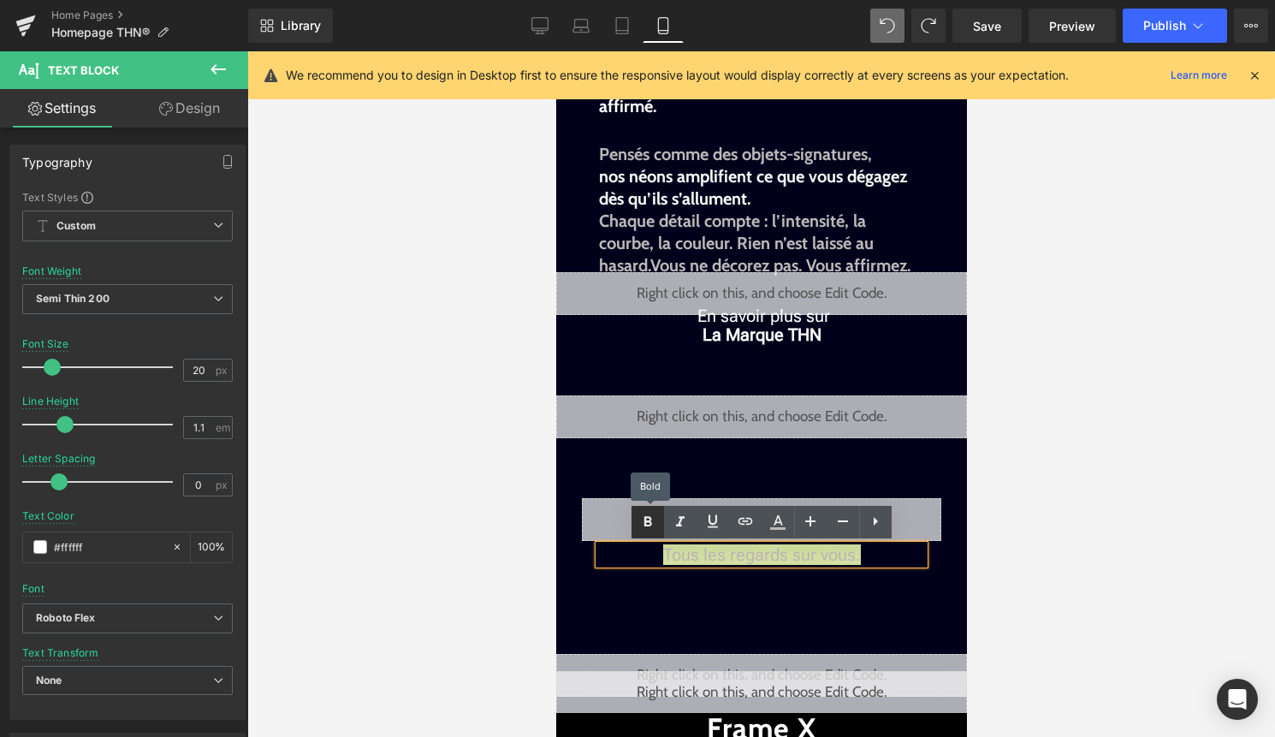
click at [650, 516] on icon at bounding box center [647, 522] width 21 height 21
click at [647, 518] on icon at bounding box center [647, 522] width 8 height 10
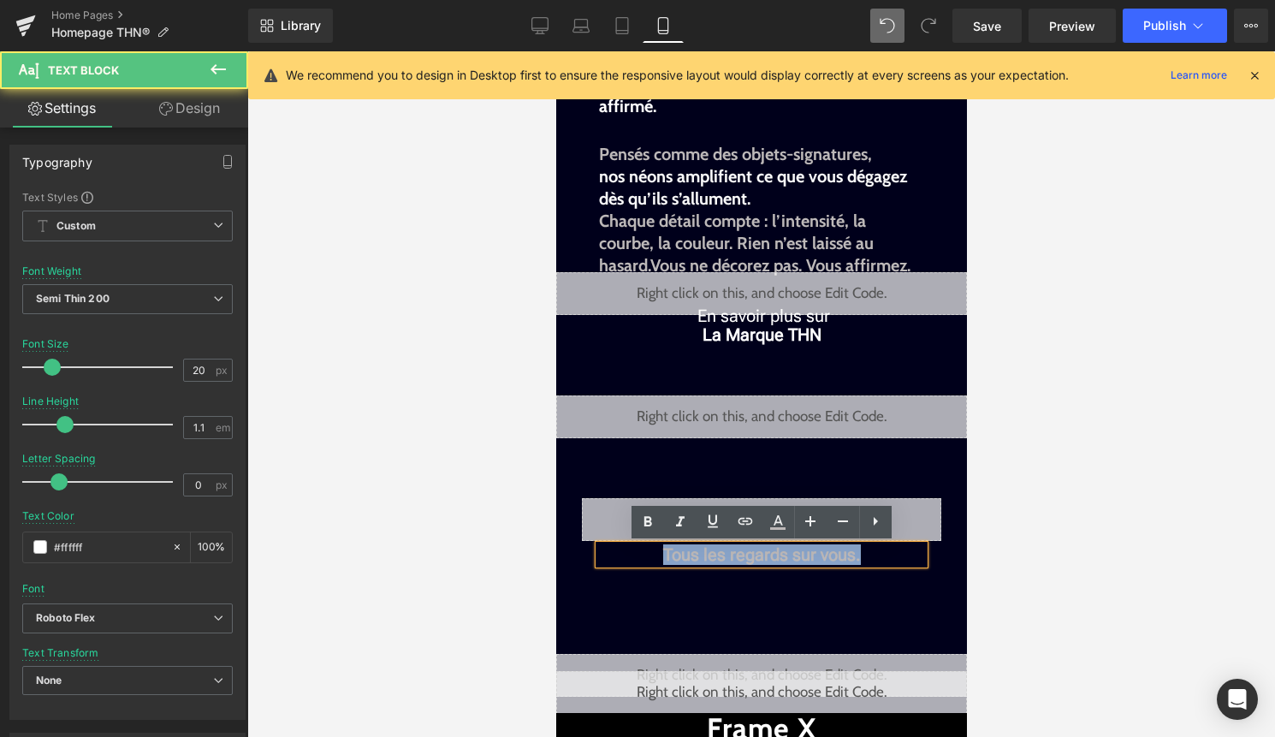
drag, startPoint x: 657, startPoint y: 544, endPoint x: 873, endPoint y: 548, distance: 215.6
click at [873, 548] on p "Tous les regards sur vous." at bounding box center [760, 554] width 325 height 19
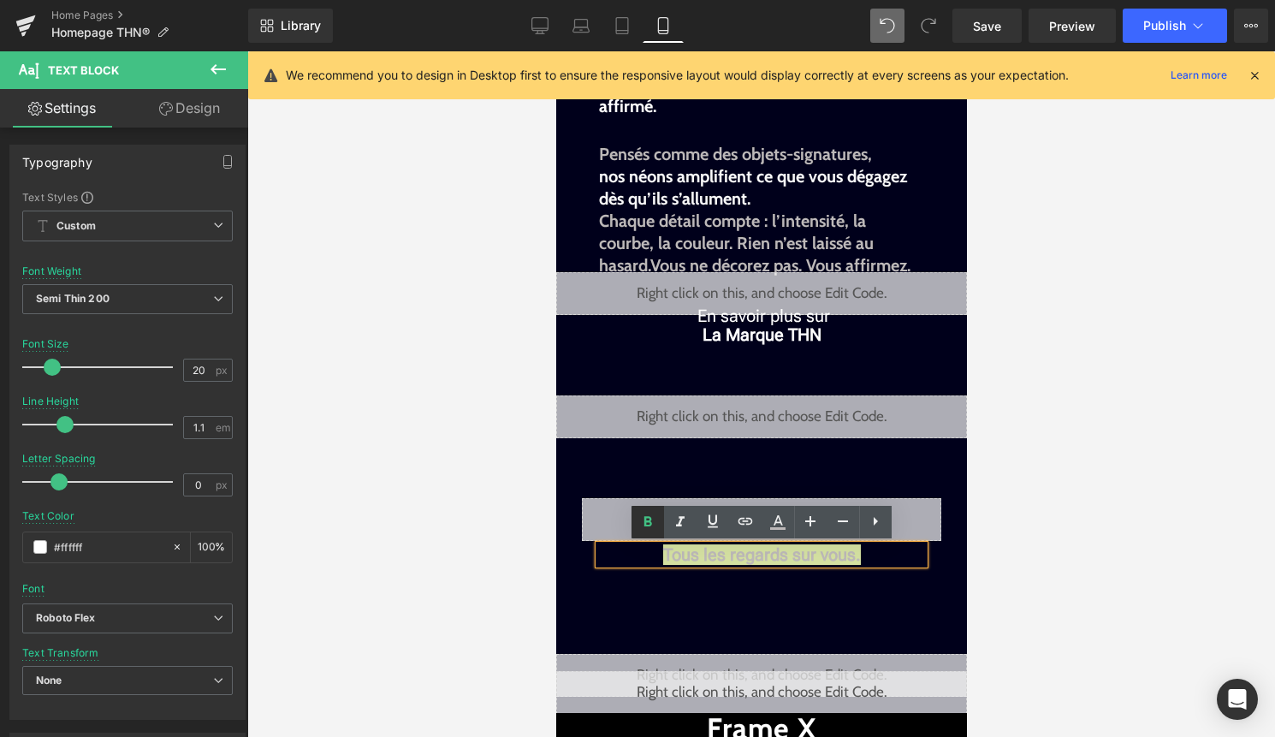
click at [657, 517] on link at bounding box center [647, 522] width 33 height 33
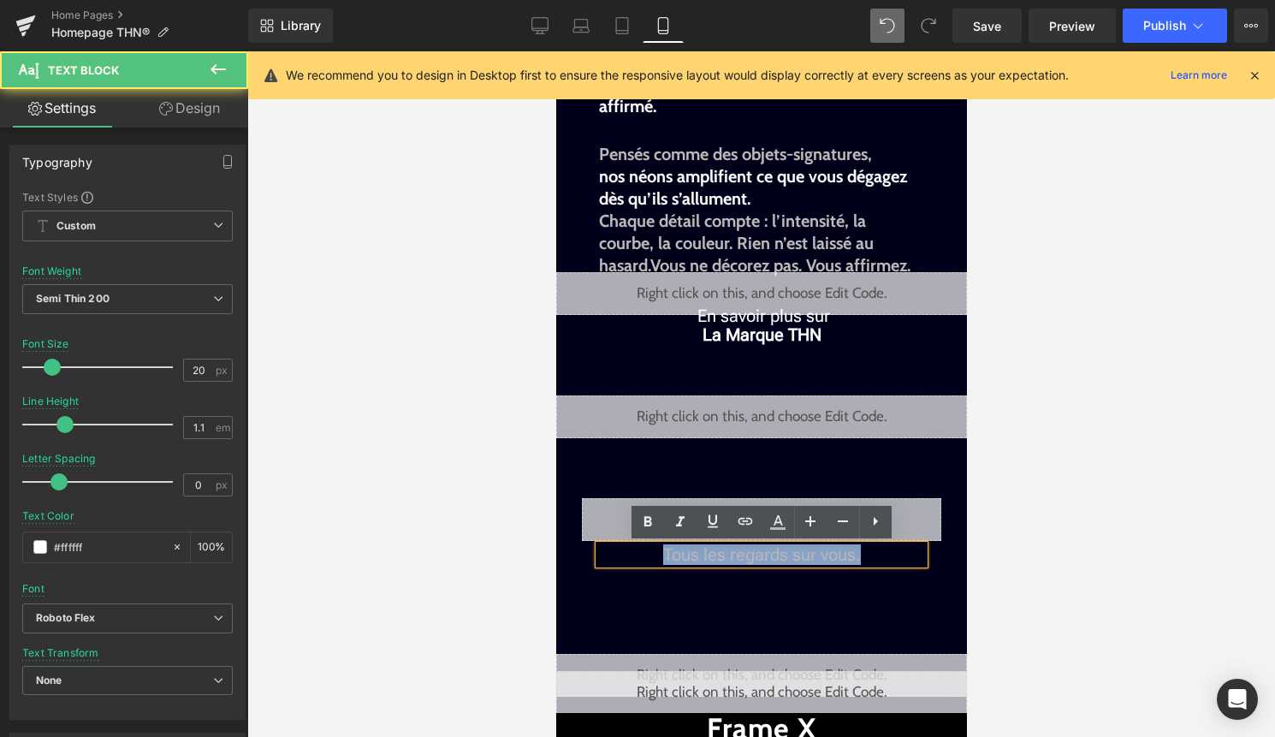
drag, startPoint x: 858, startPoint y: 552, endPoint x: 645, endPoint y: 548, distance: 213.1
click at [645, 548] on p "Tous les regards sur vous." at bounding box center [760, 554] width 325 height 19
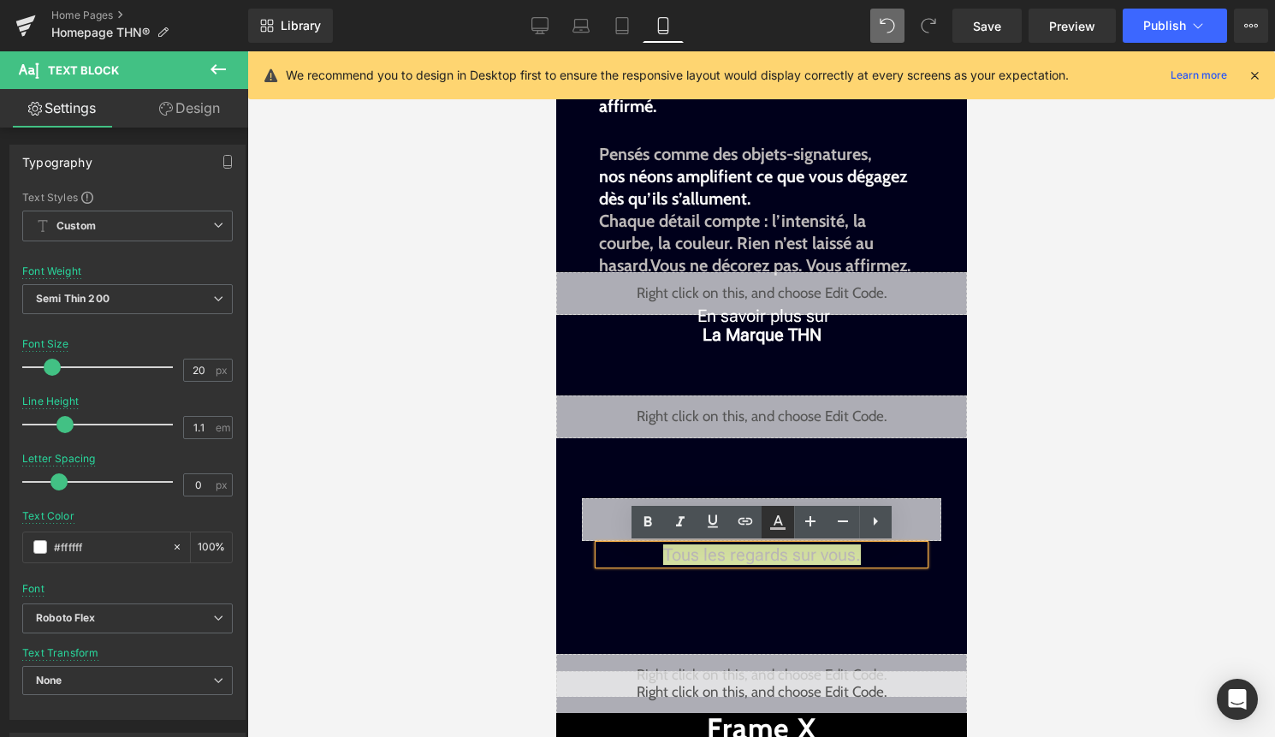
click at [776, 520] on icon at bounding box center [777, 520] width 9 height 10
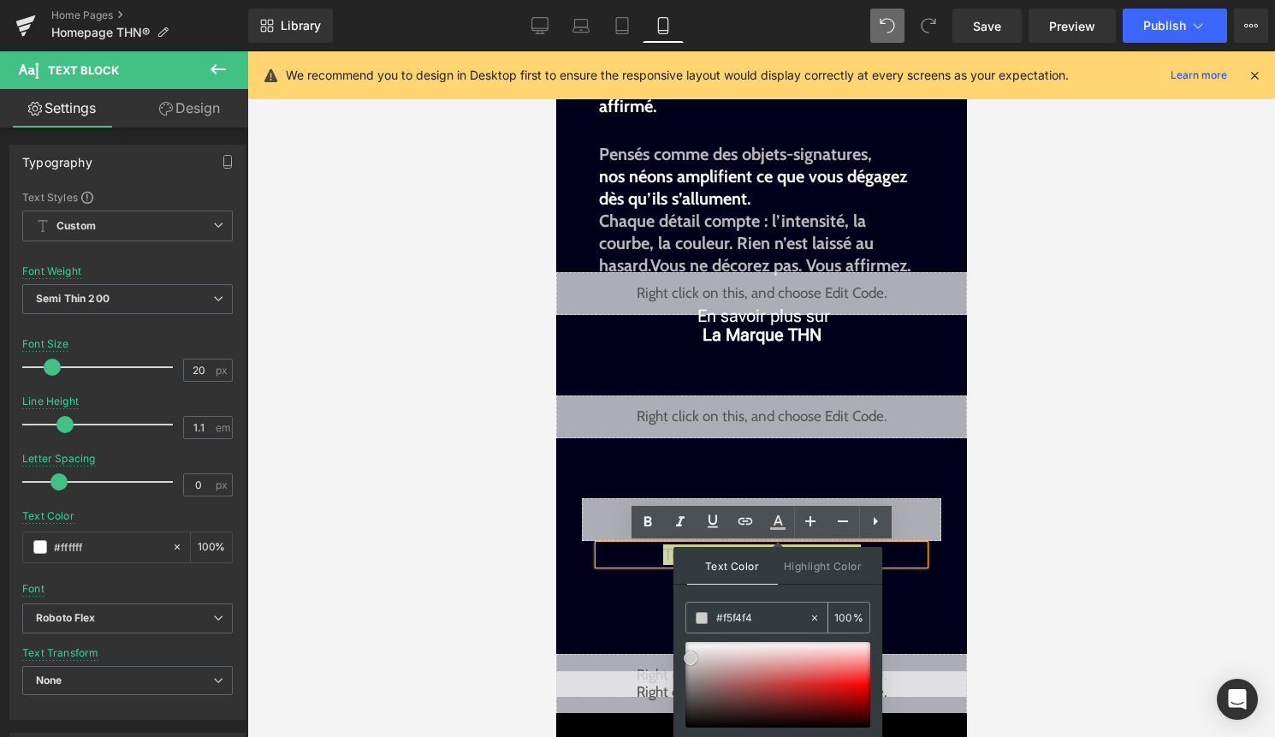
type input "#ffffff"
drag, startPoint x: 690, startPoint y: 660, endPoint x: 681, endPoint y: 619, distance: 41.9
click at [681, 619] on div "Text Color Highlight Color rgba(255, 255, 255, 1) #ffffff 100 % transparent tra…" at bounding box center [777, 663] width 209 height 233
click at [645, 551] on p "Tous les regards sur vous." at bounding box center [760, 554] width 325 height 19
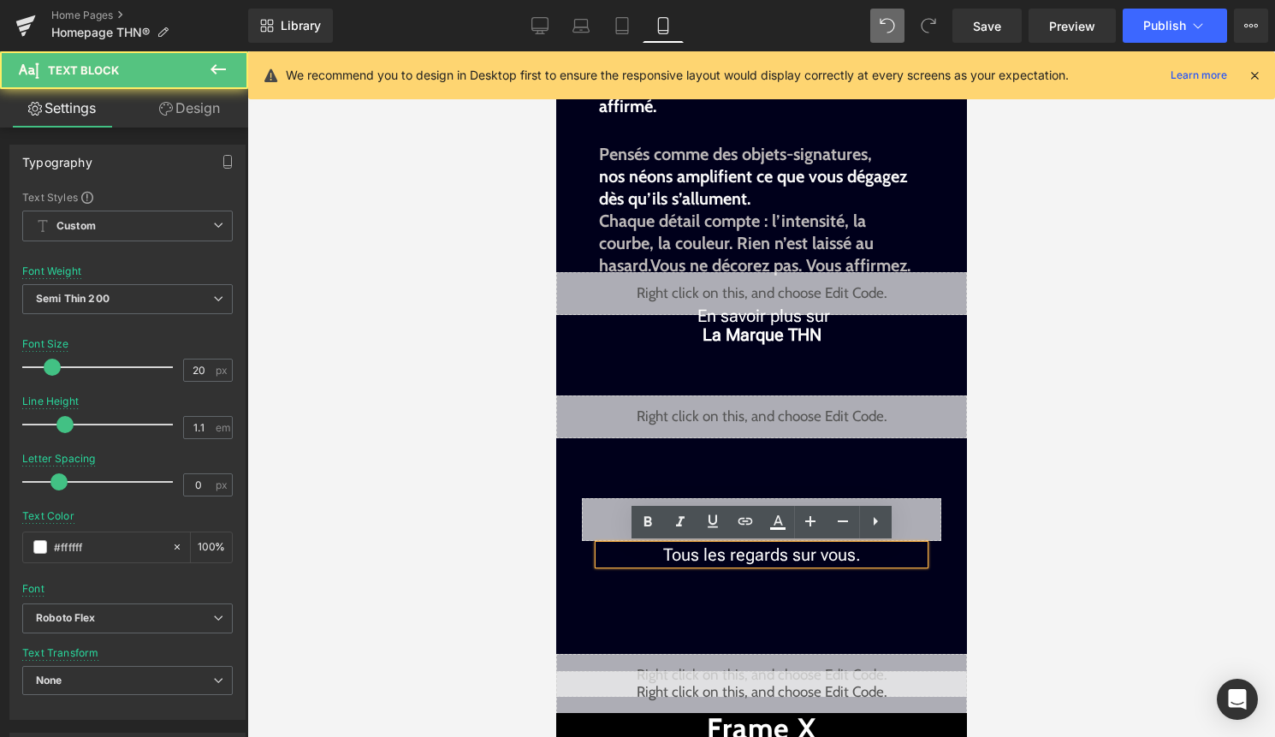
click at [678, 551] on p "Tous les regards sur vous." at bounding box center [760, 554] width 325 height 19
drag, startPoint x: 862, startPoint y: 552, endPoint x: 664, endPoint y: 553, distance: 198.5
click at [664, 553] on p "Tous les regards sur vous." at bounding box center [760, 554] width 325 height 19
click at [791, 557] on p "Tous les regards sur vous." at bounding box center [760, 554] width 325 height 19
click at [861, 557] on p "Tous les regards sur vous." at bounding box center [760, 554] width 325 height 19
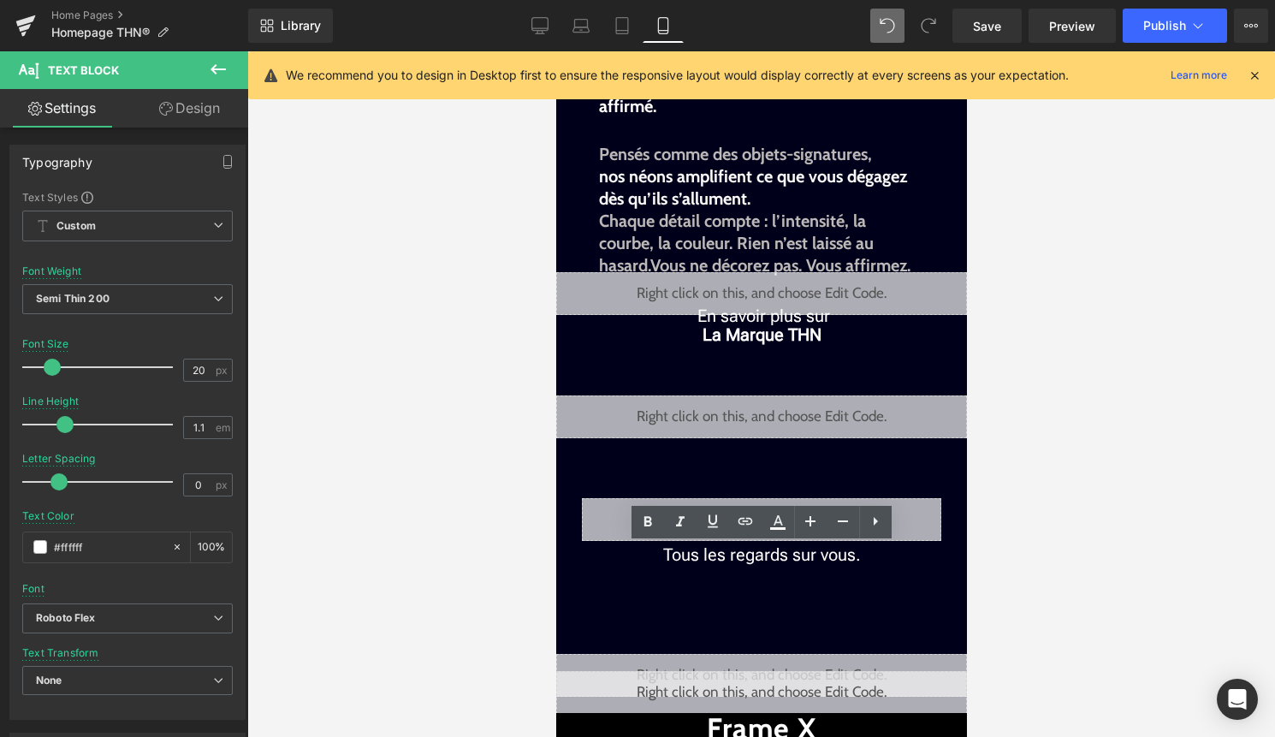
click at [1027, 543] on div at bounding box center [760, 393] width 1027 height 685
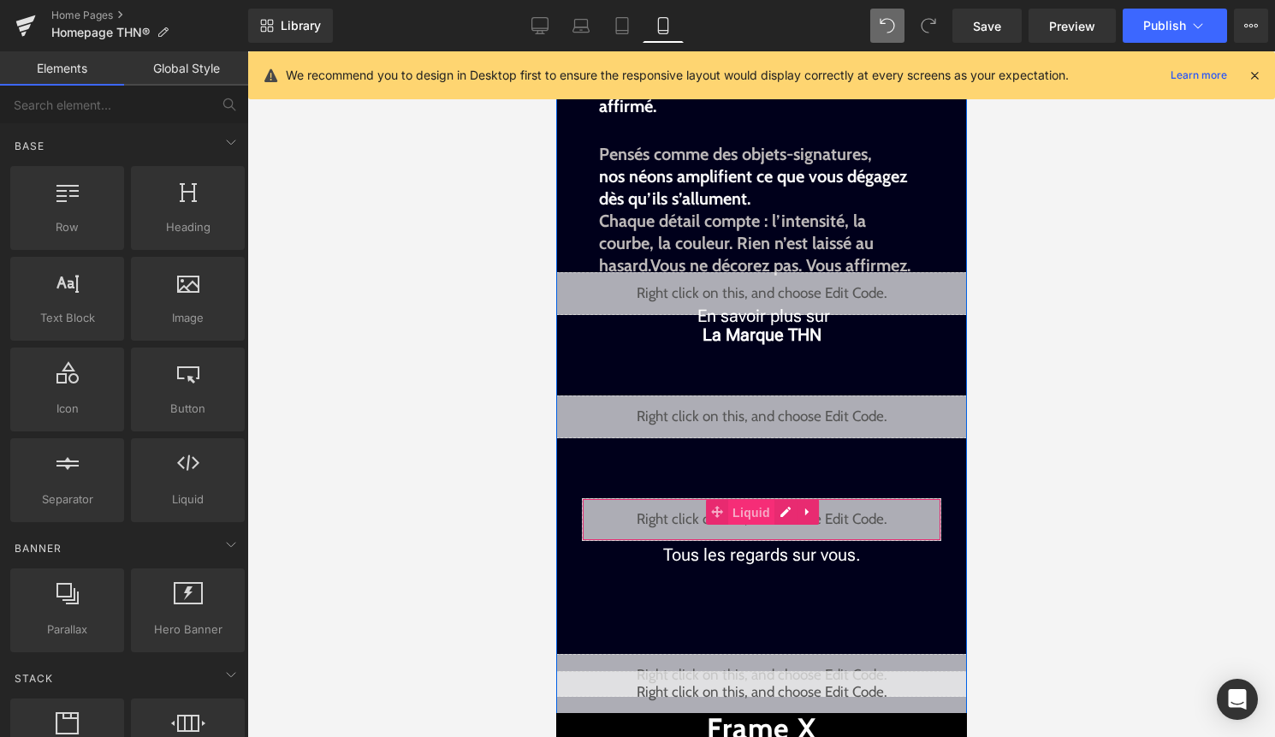
click at [772, 512] on span "Liquid" at bounding box center [750, 513] width 46 height 26
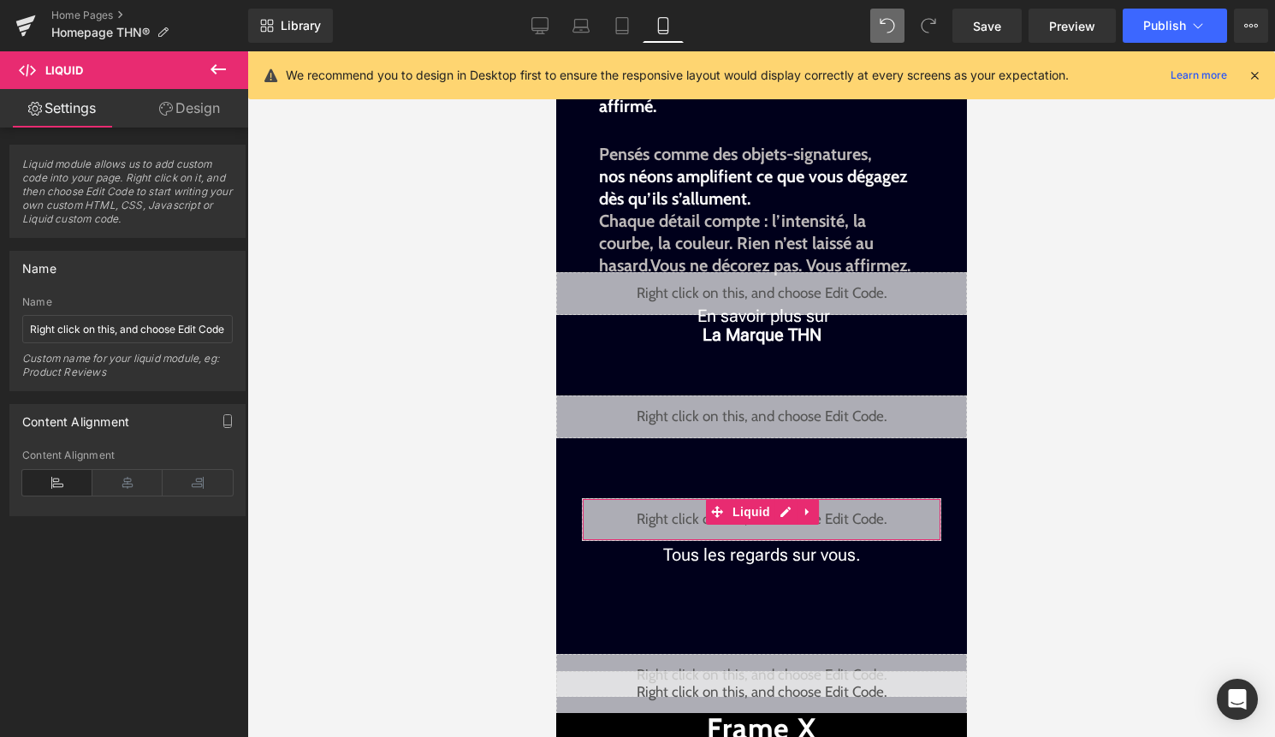
click at [207, 110] on link "Design" at bounding box center [189, 108] width 124 height 38
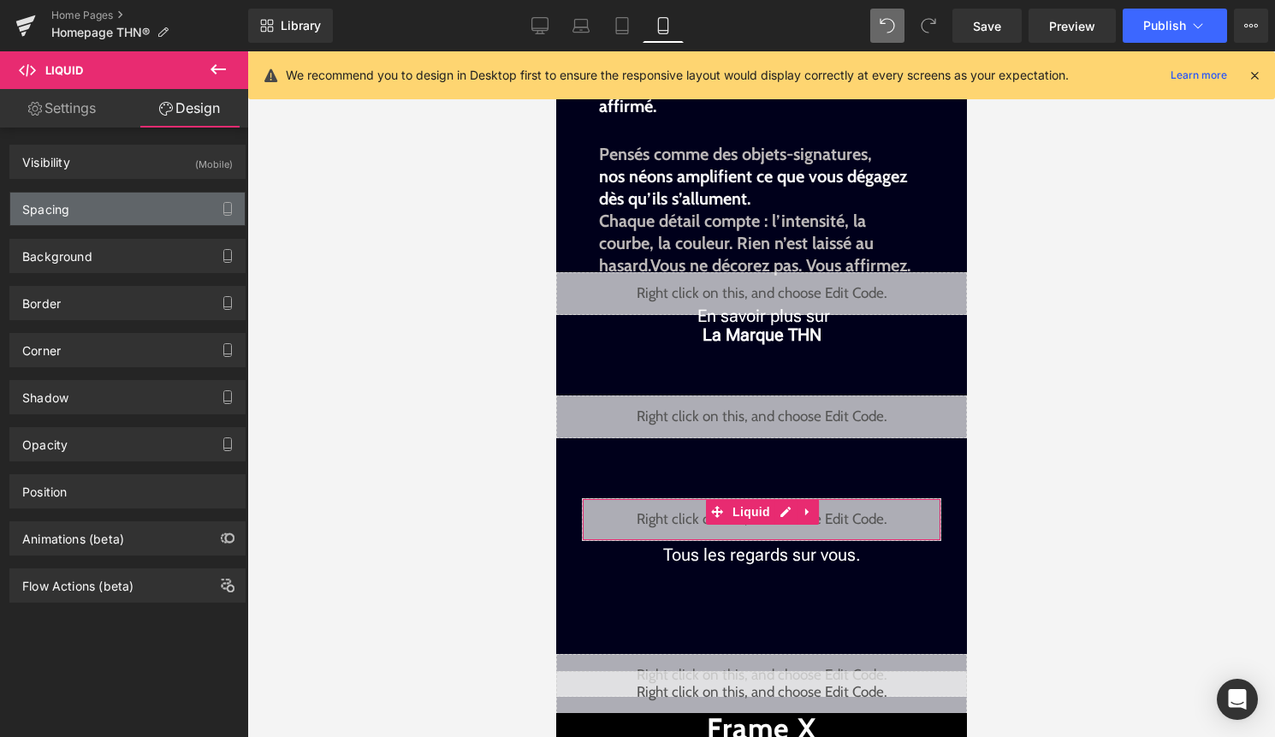
click at [77, 222] on div "Spacing" at bounding box center [127, 208] width 234 height 33
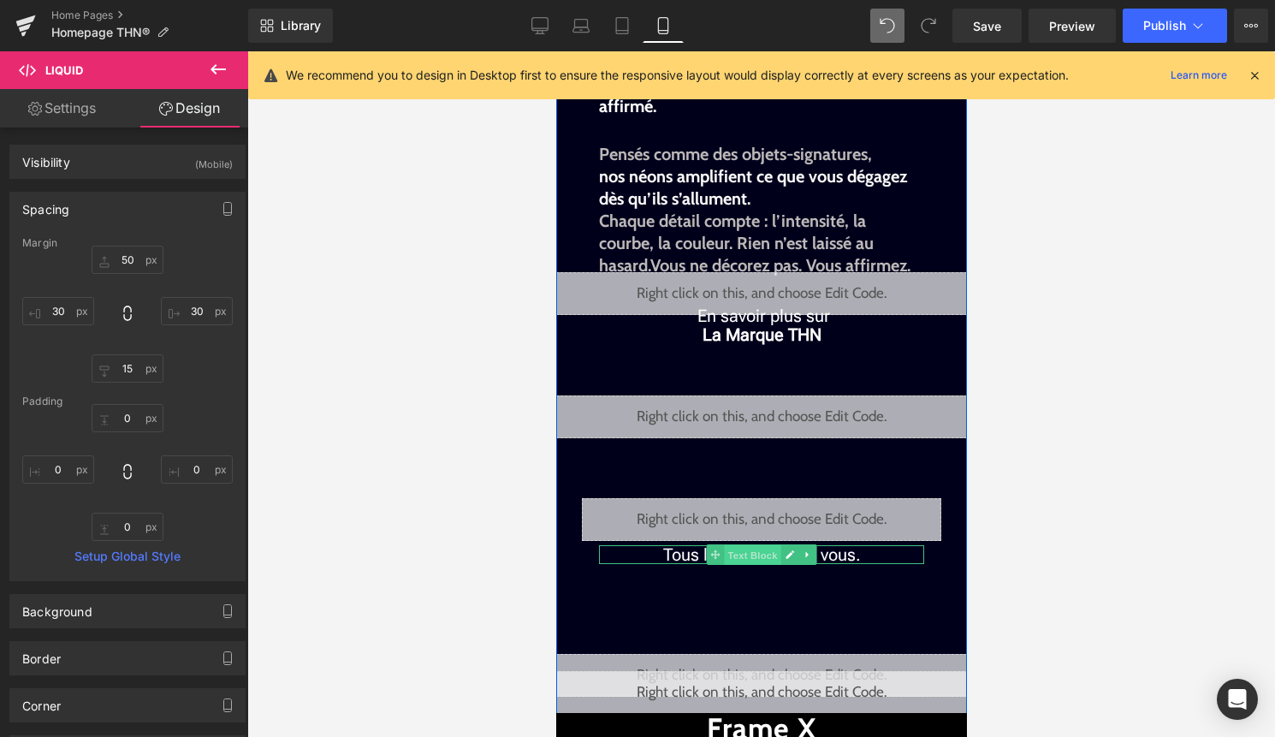
click at [745, 557] on span "Text Block" at bounding box center [751, 555] width 56 height 21
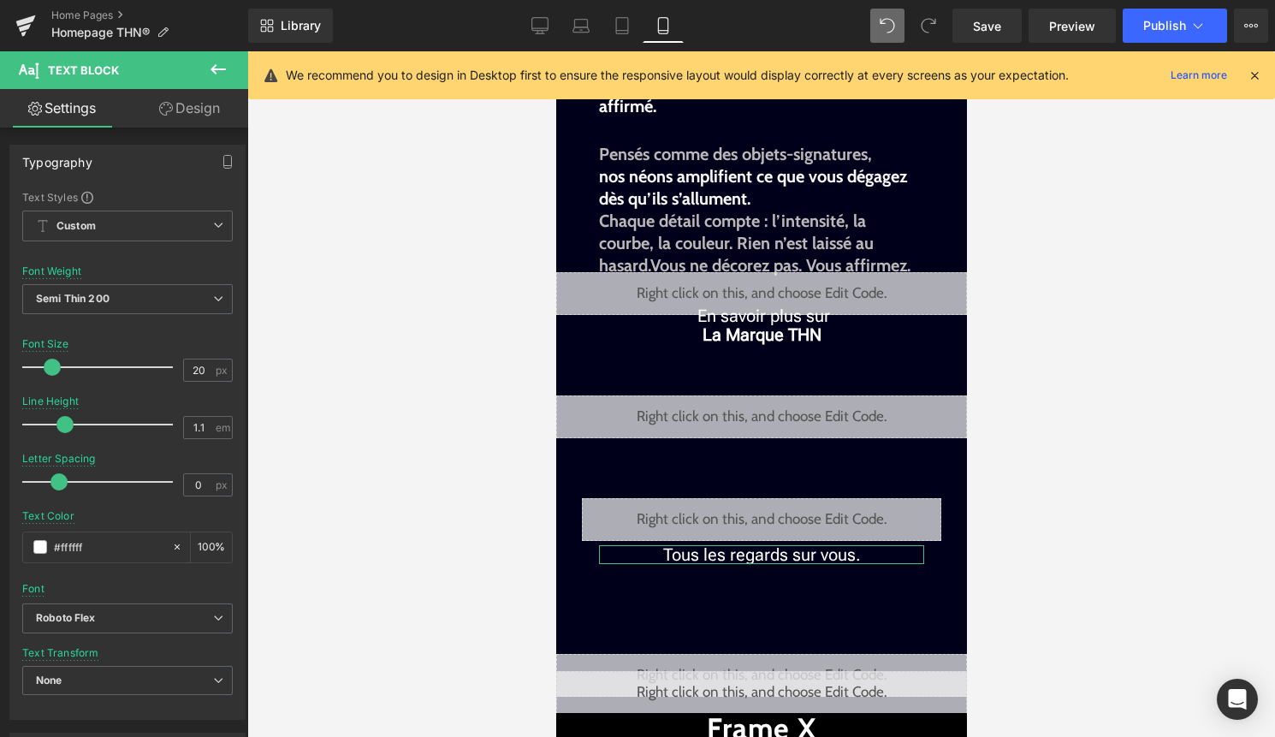
drag, startPoint x: 211, startPoint y: 104, endPoint x: 121, endPoint y: 179, distance: 117.3
click at [211, 104] on link "Design" at bounding box center [189, 108] width 124 height 38
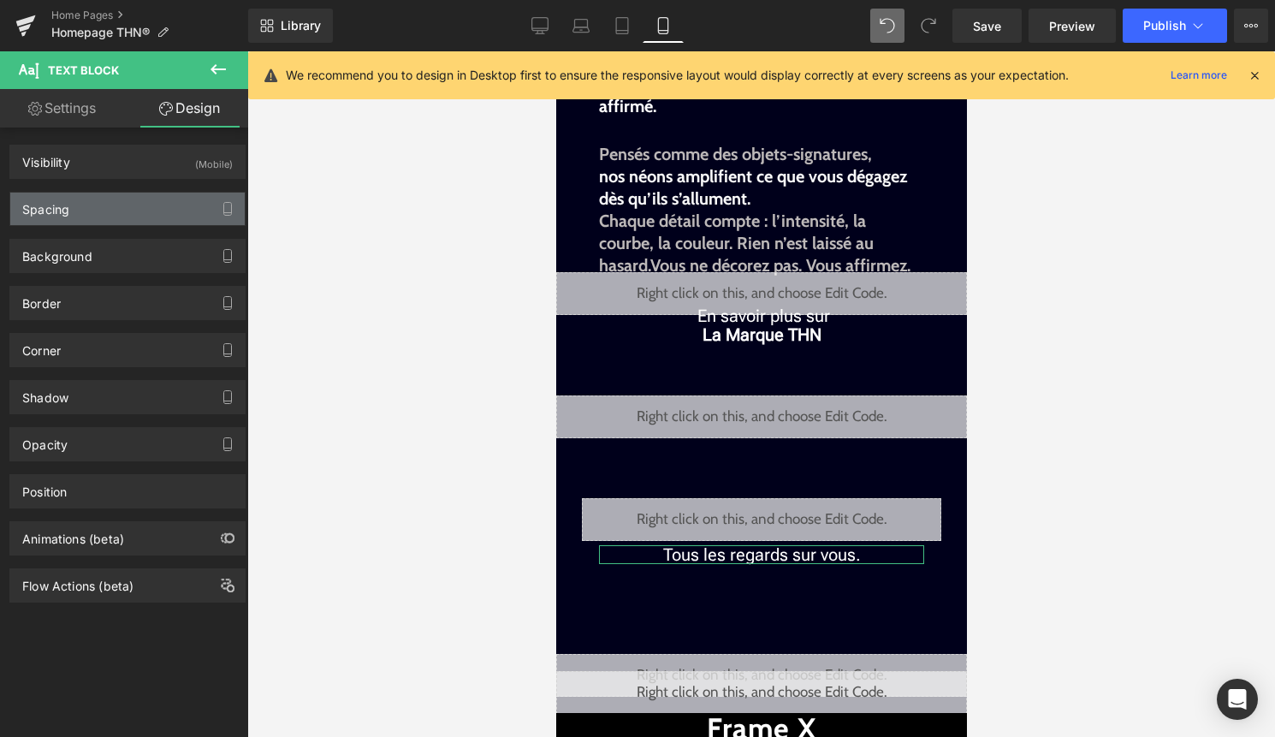
type input "-10"
type input "50"
type input "60"
type input "50"
type input "0"
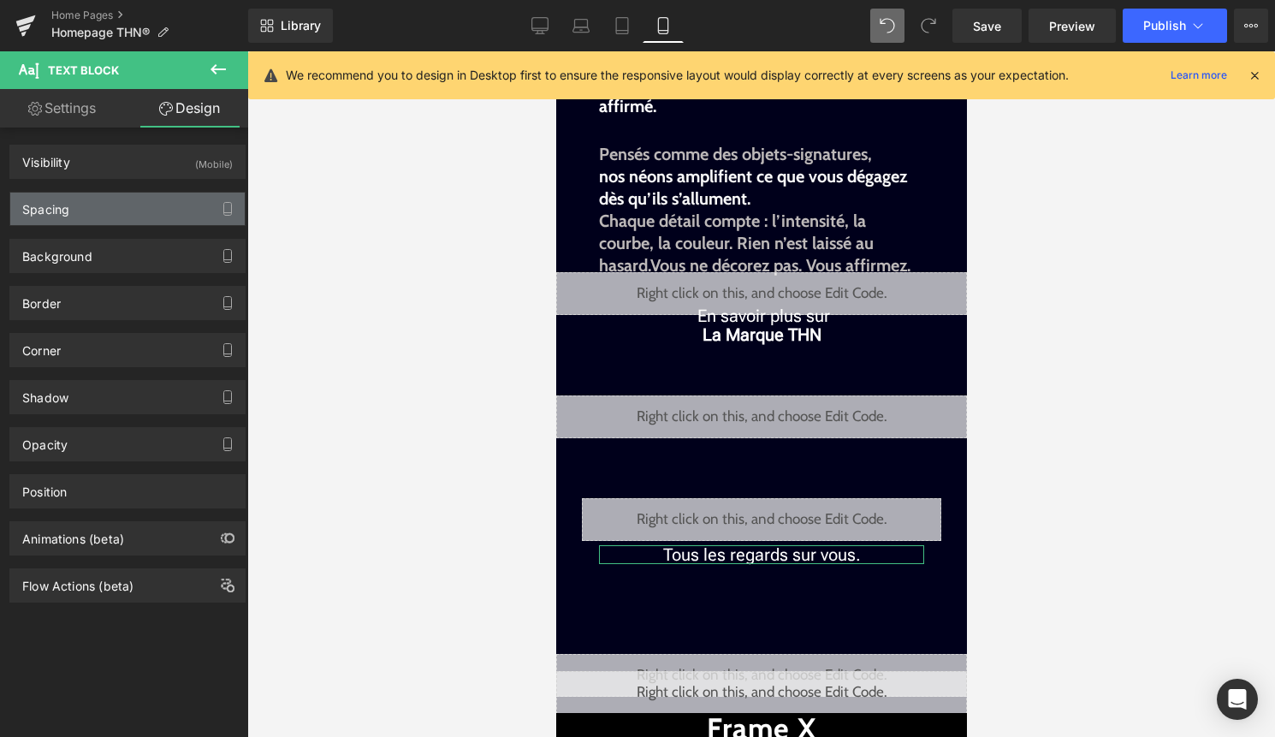
type input "0"
click at [103, 209] on div "Spacing" at bounding box center [127, 208] width 234 height 33
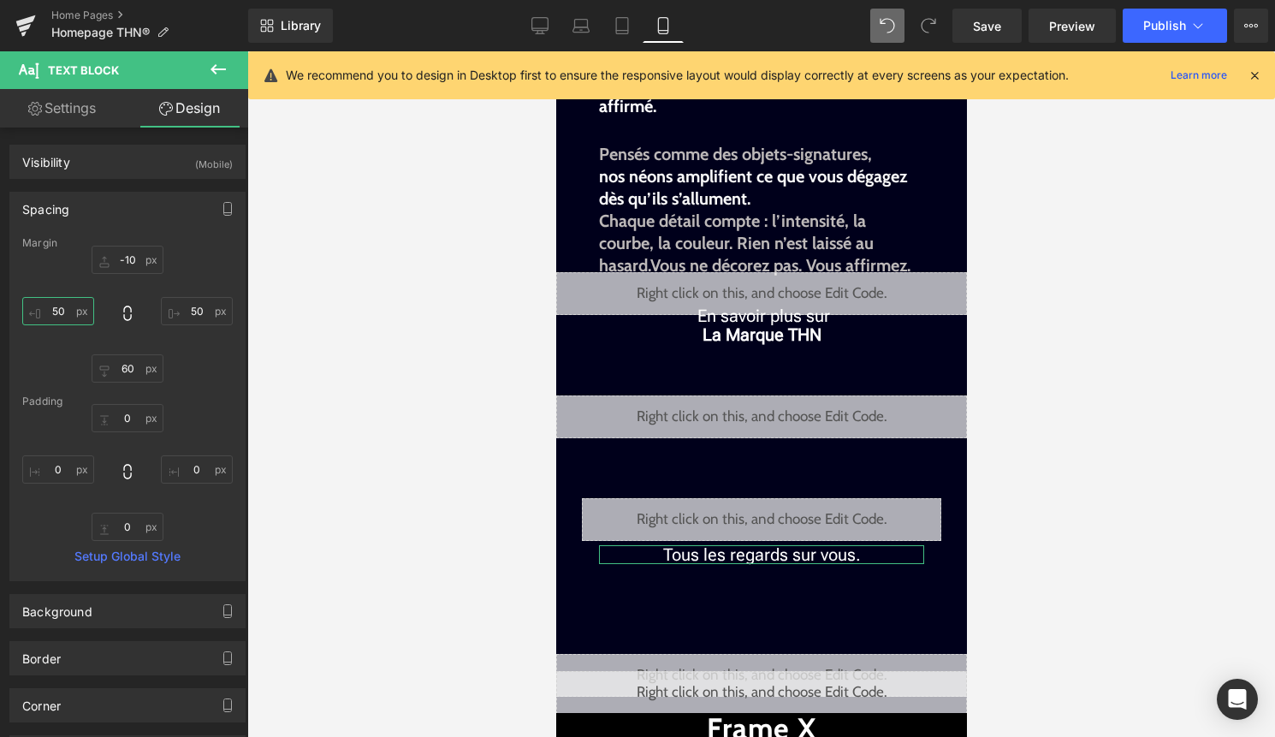
click at [56, 318] on input "50" at bounding box center [58, 311] width 72 height 28
type input "30"
click at [71, 94] on link "Settings" at bounding box center [62, 108] width 124 height 38
type input "100"
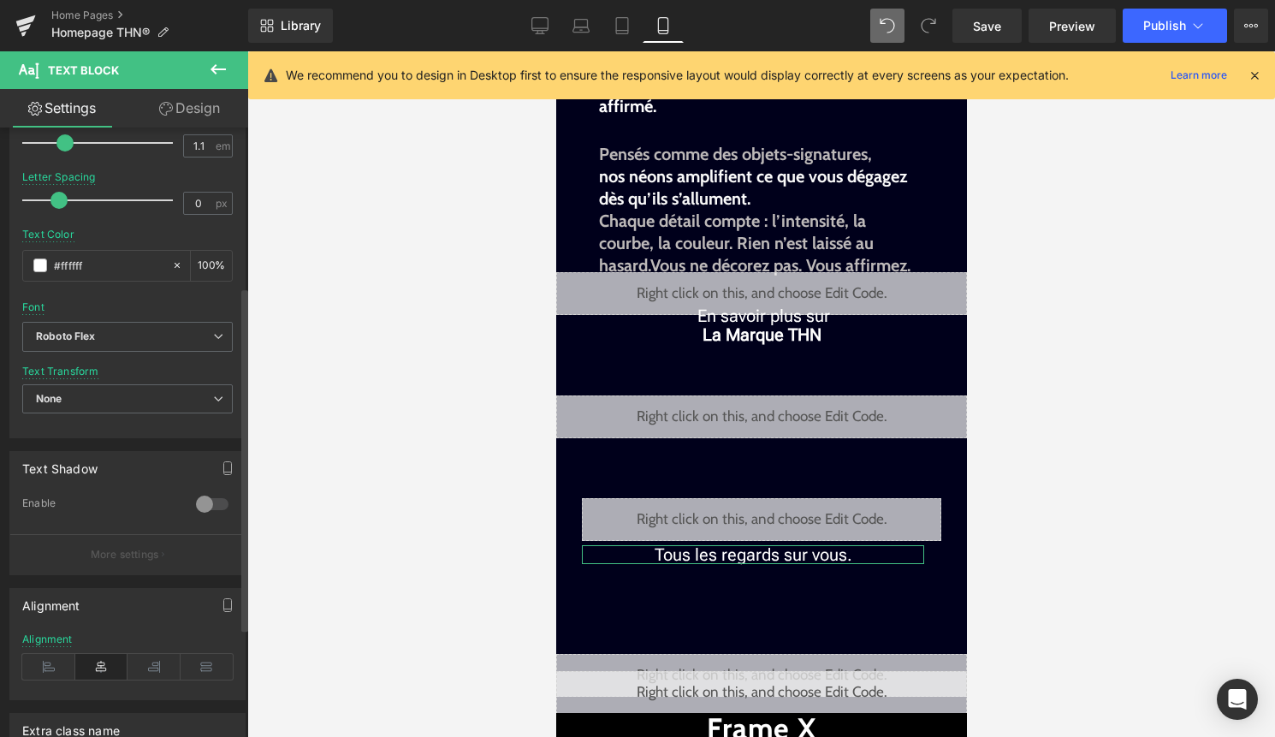
scroll to position [474, 0]
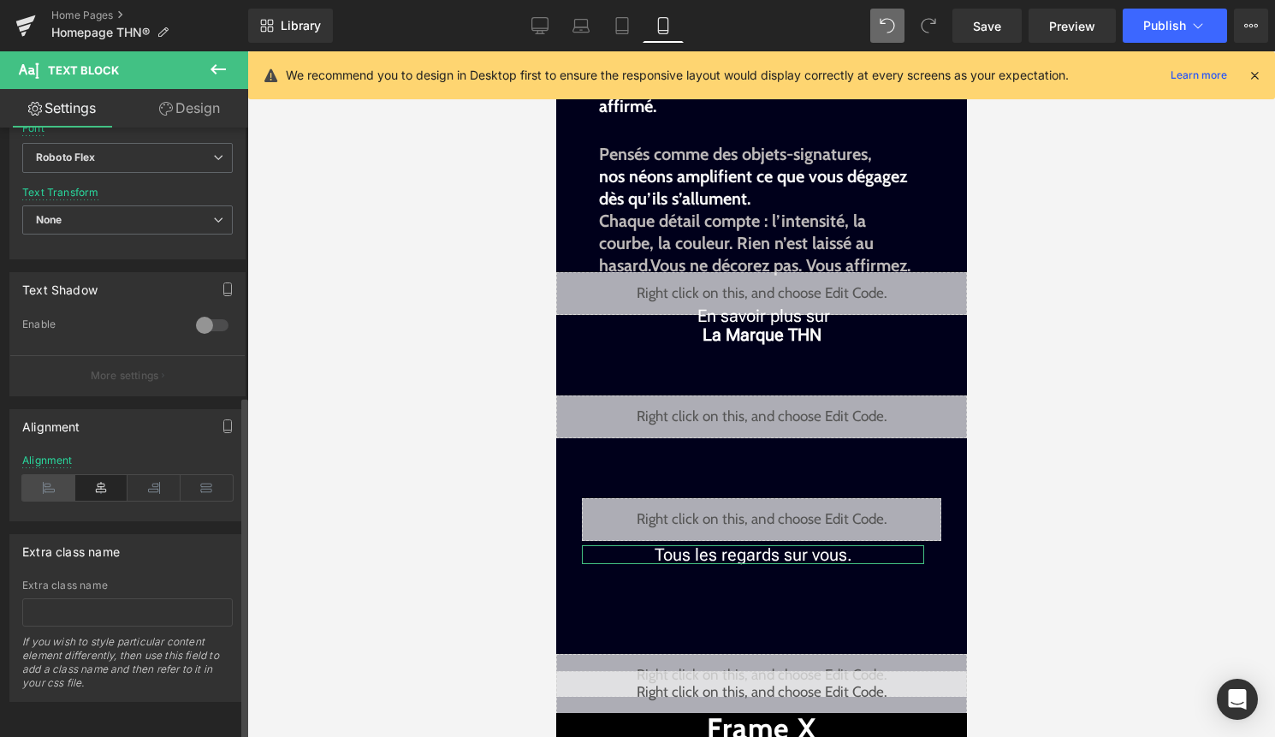
click at [44, 479] on icon at bounding box center [48, 488] width 53 height 26
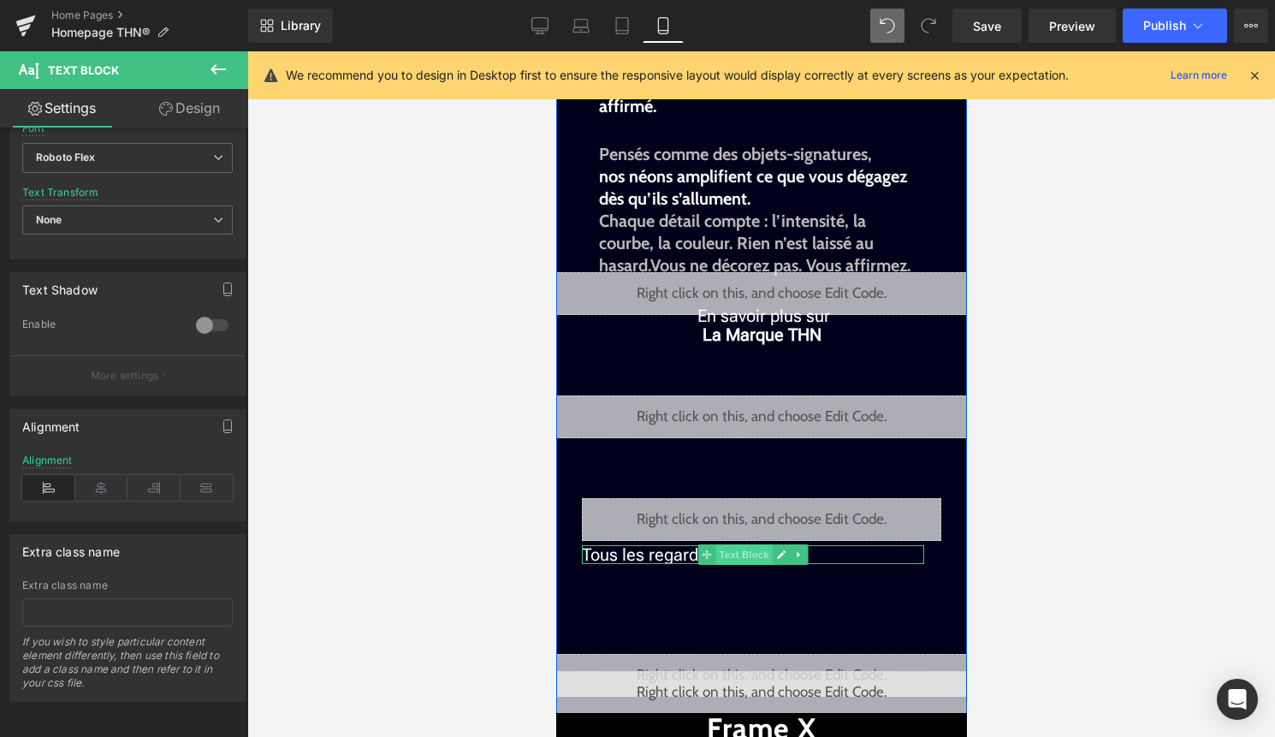
click at [734, 557] on span "Text Block" at bounding box center [742, 554] width 56 height 21
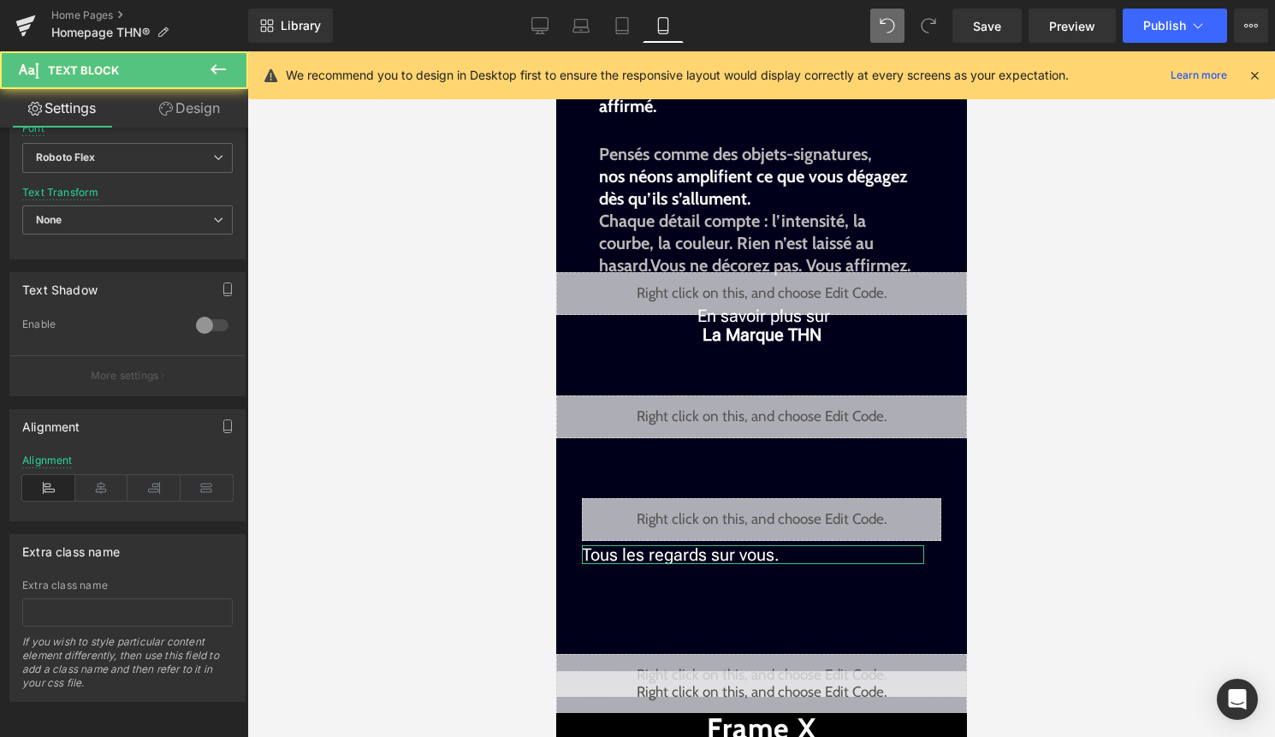
click at [205, 110] on link "Design" at bounding box center [189, 108] width 124 height 38
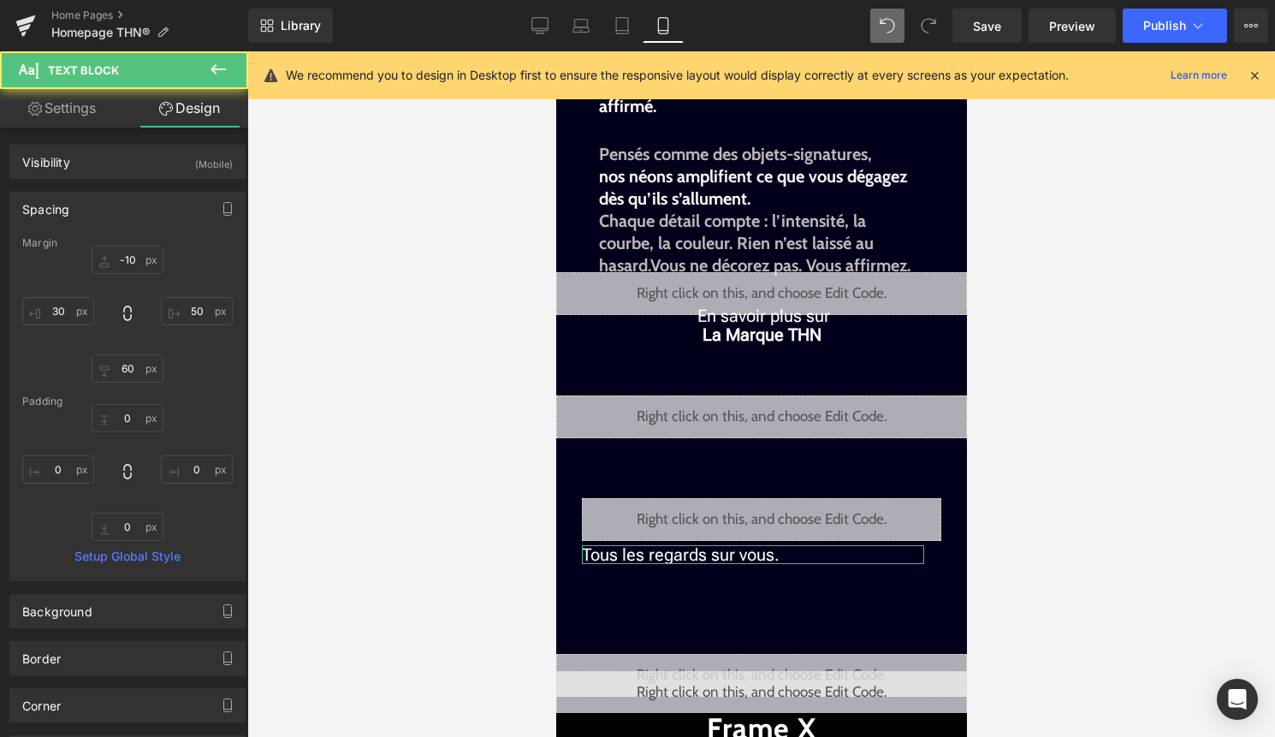
type input "-10"
type input "50"
type input "60"
type input "30"
type input "0"
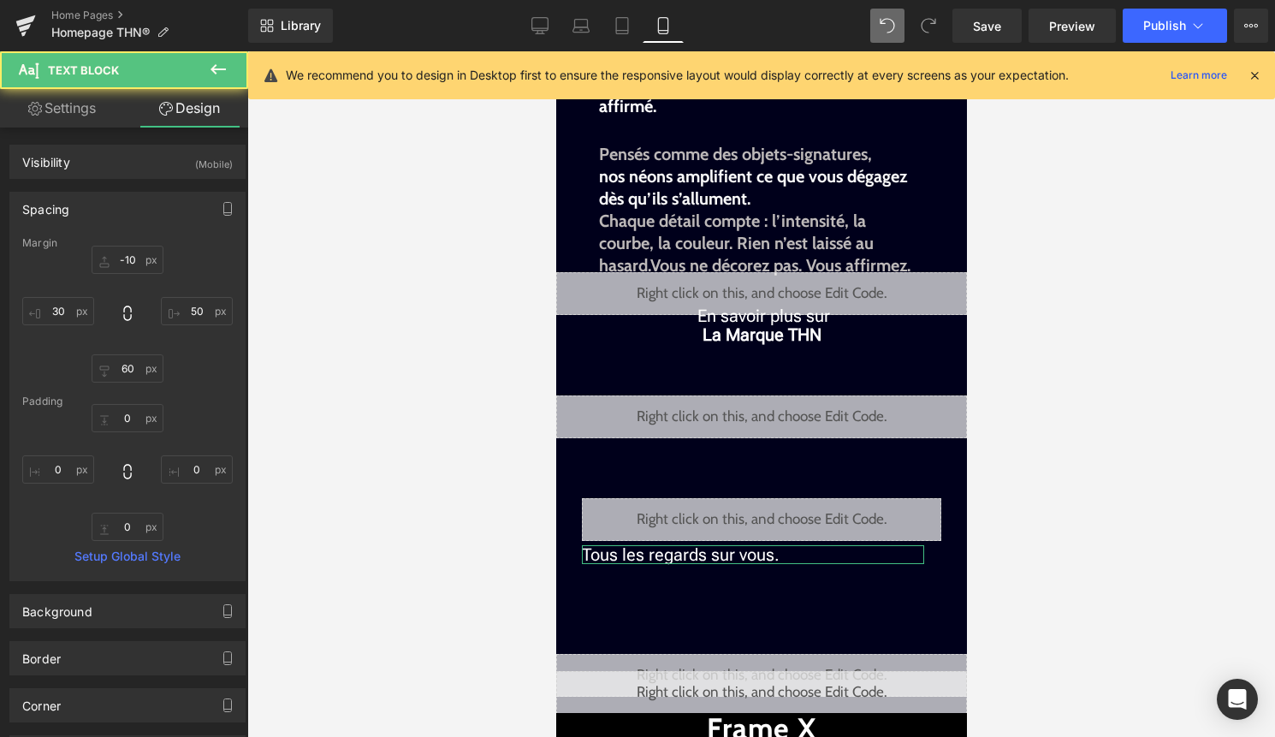
type input "0"
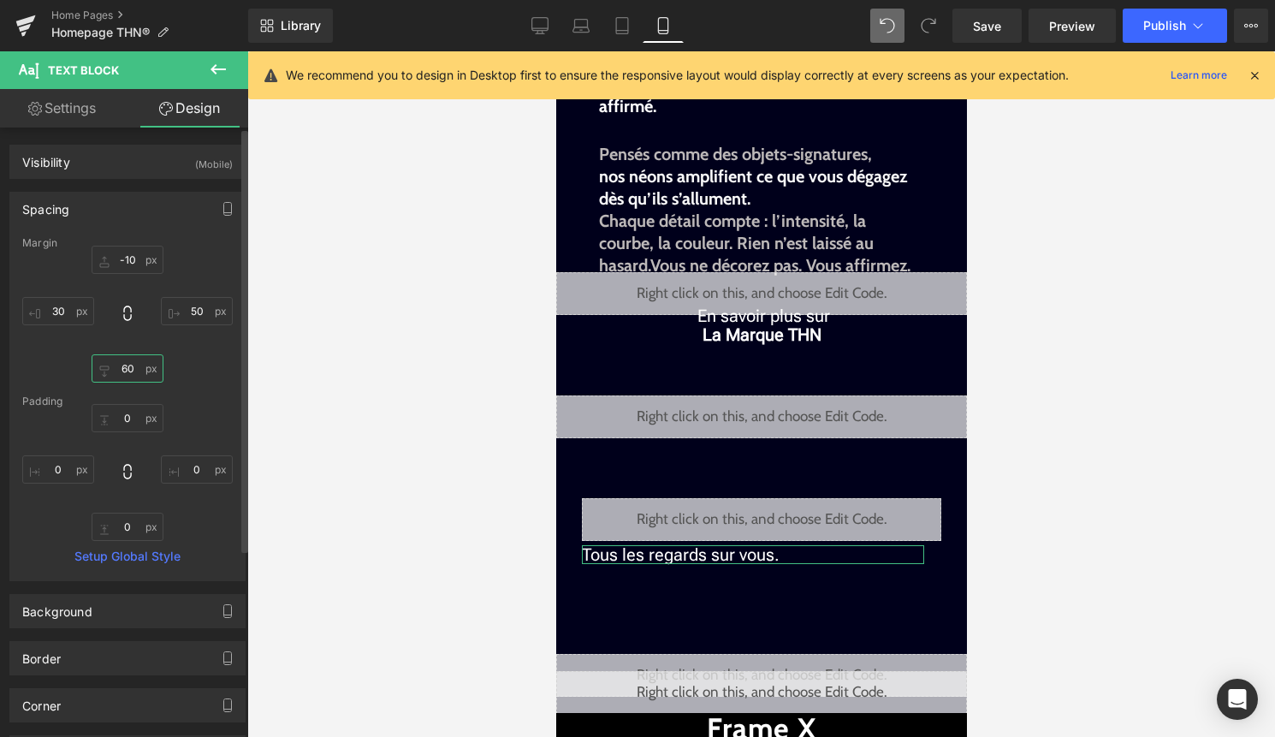
click at [126, 368] on input "60" at bounding box center [128, 368] width 72 height 28
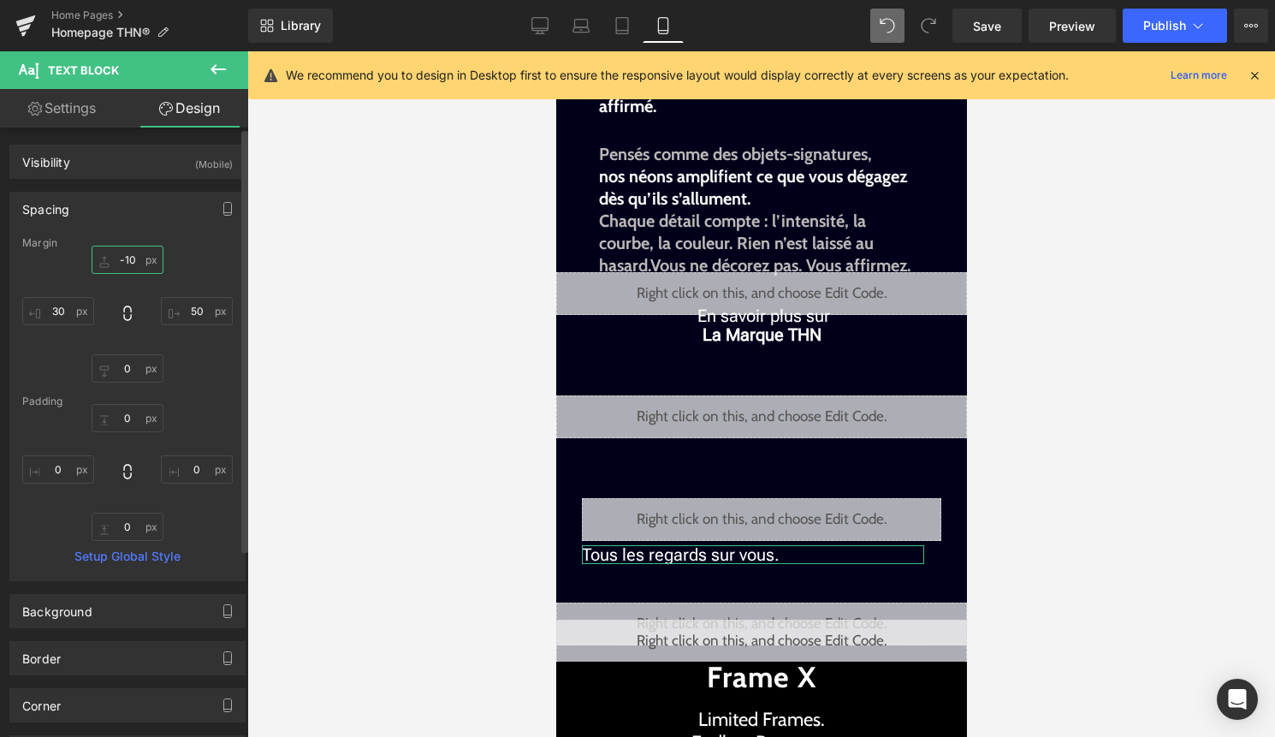
click at [133, 252] on input "-10" at bounding box center [128, 260] width 72 height 28
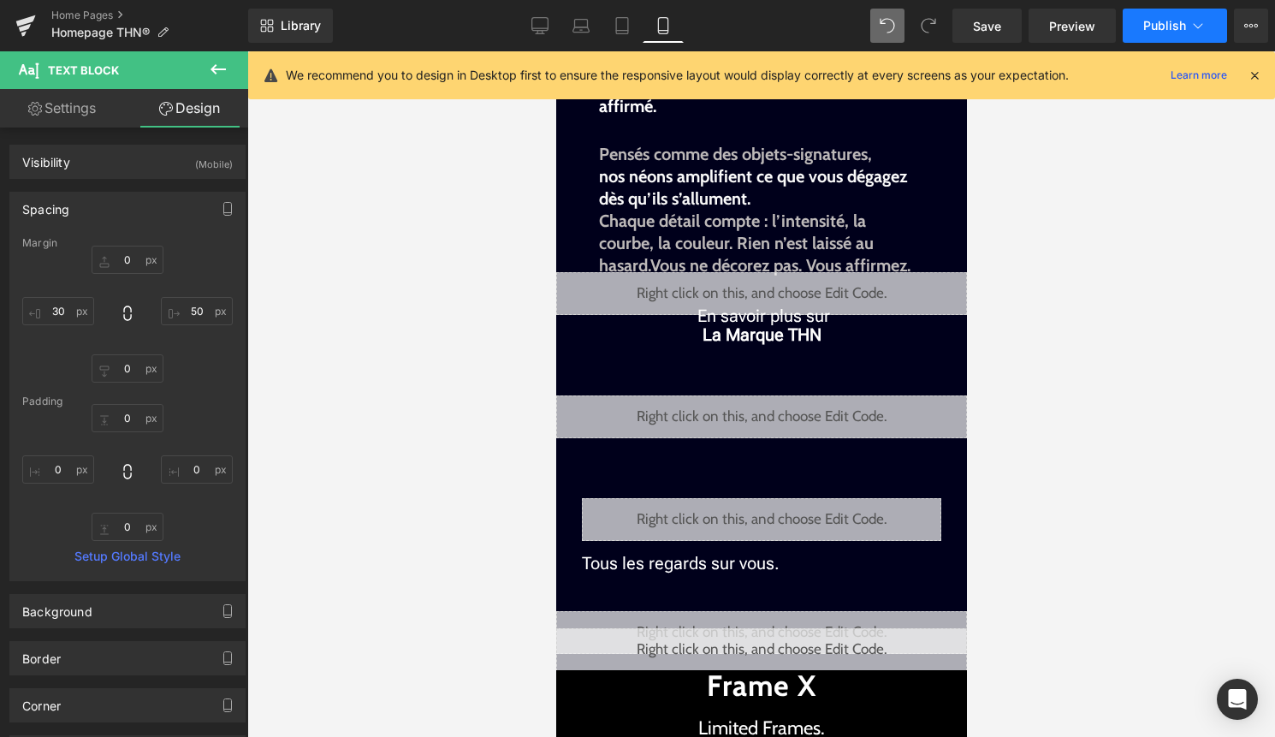
click at [1165, 37] on button "Publish" at bounding box center [1174, 26] width 104 height 34
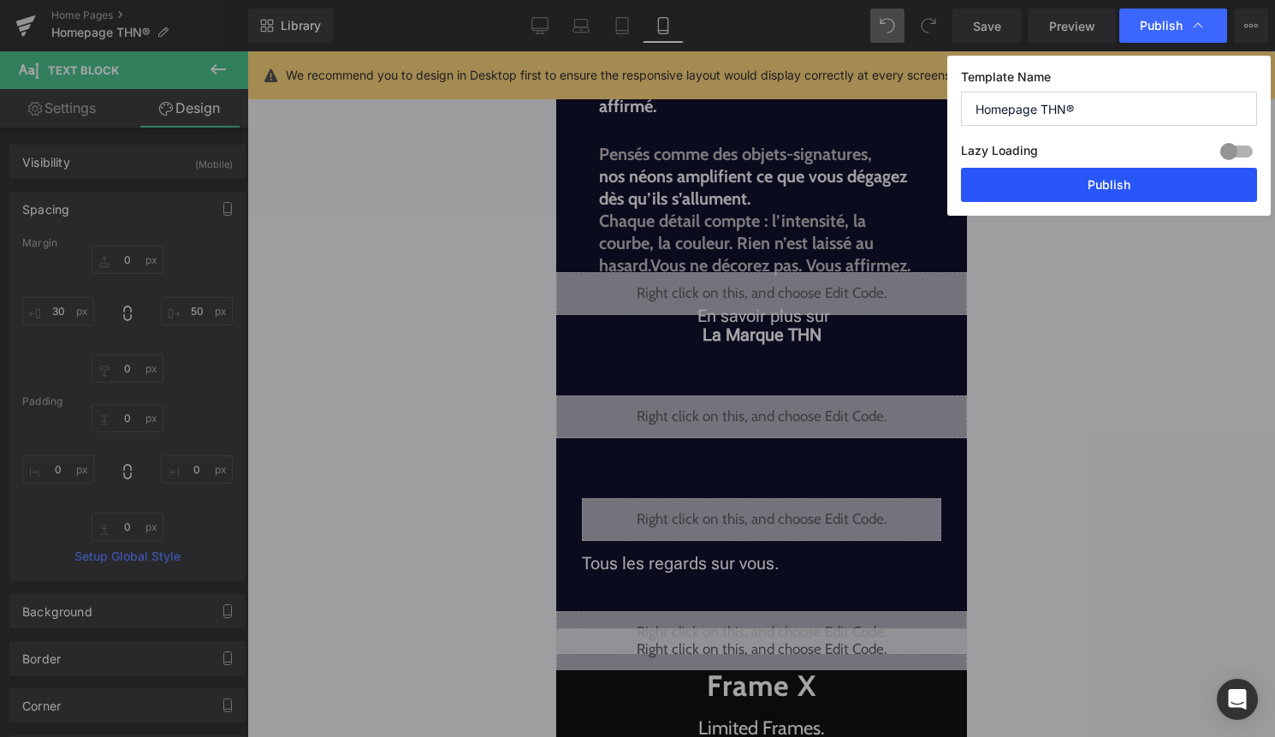
click at [1116, 192] on button "Publish" at bounding box center [1109, 185] width 296 height 34
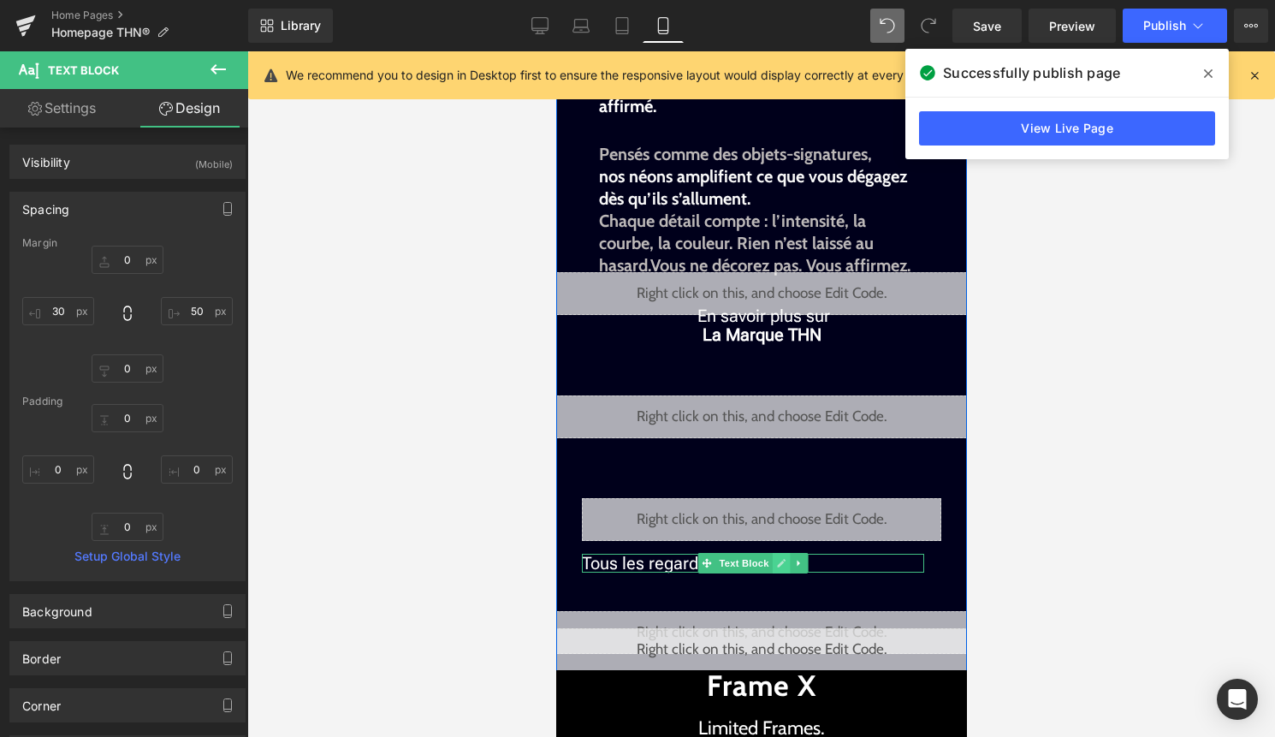
click at [782, 565] on icon at bounding box center [780, 563] width 9 height 10
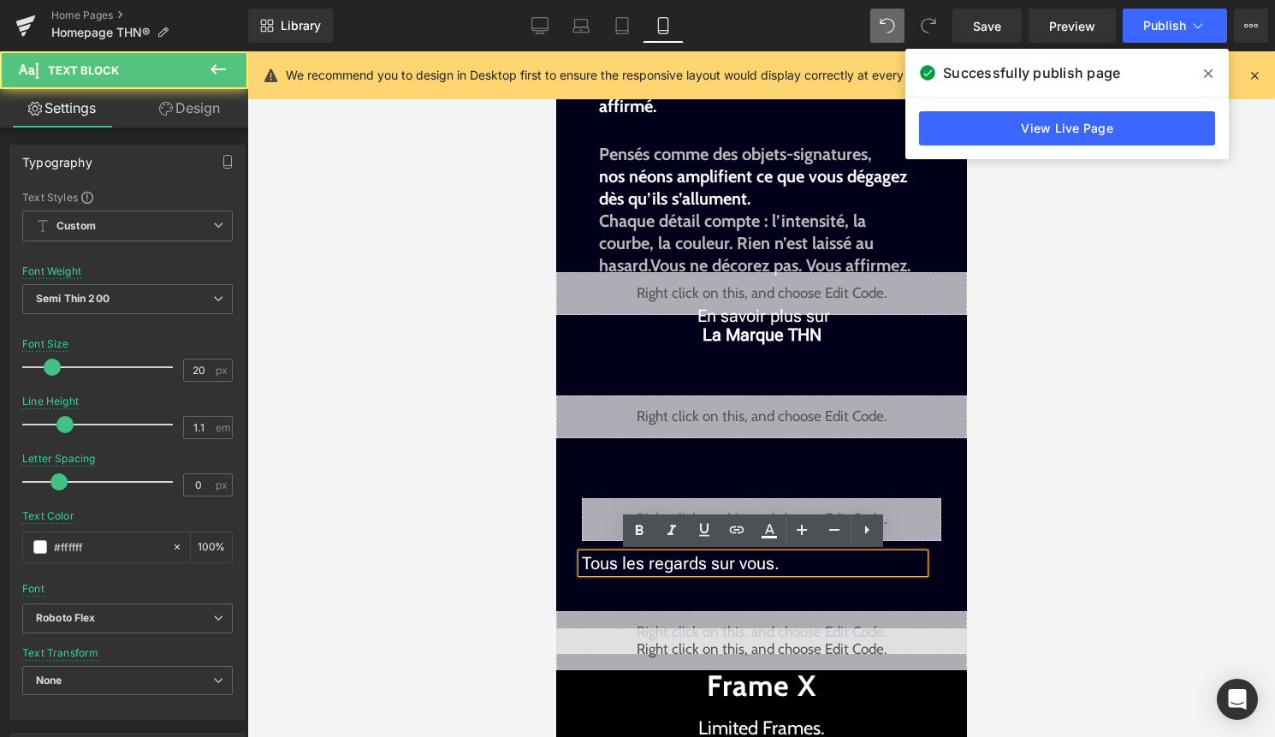
click at [555, 394] on html "search close menu Menu close Mes commandes Service client Contact RGPD Conditio…" at bounding box center [760, 51] width 411 height 685
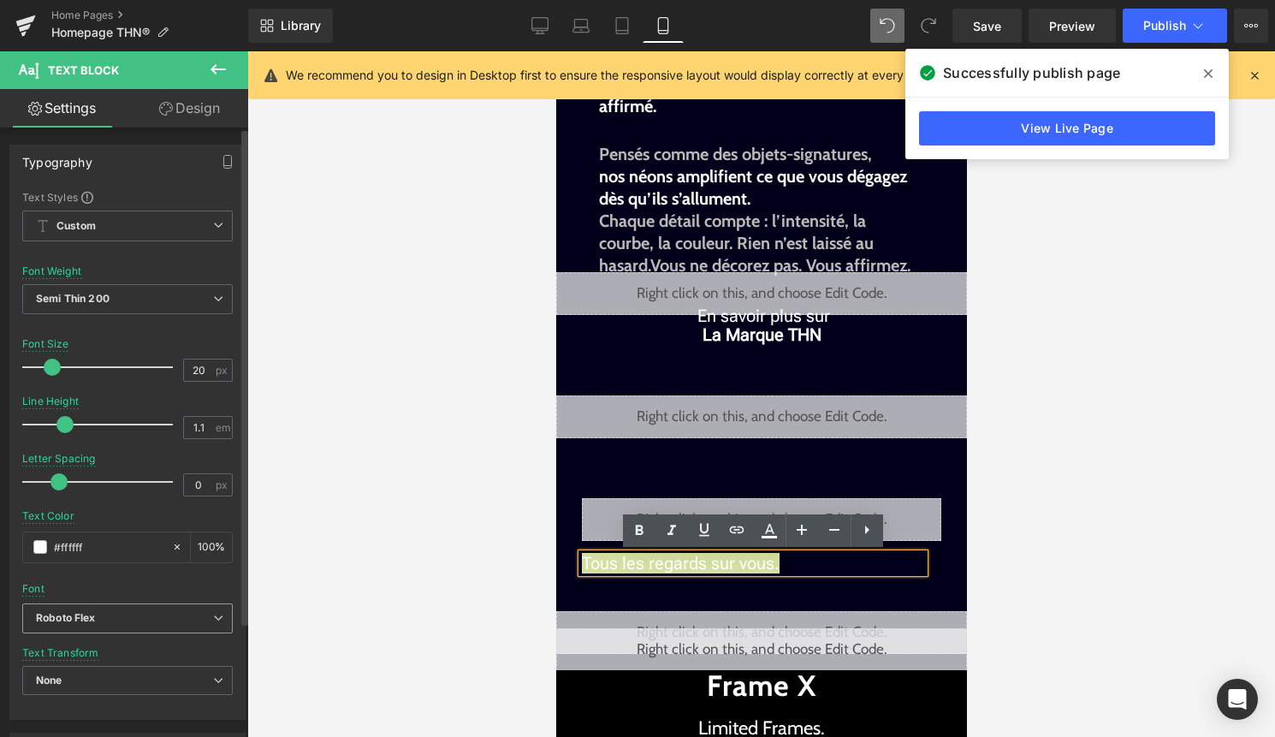
click at [213, 613] on icon at bounding box center [218, 618] width 10 height 10
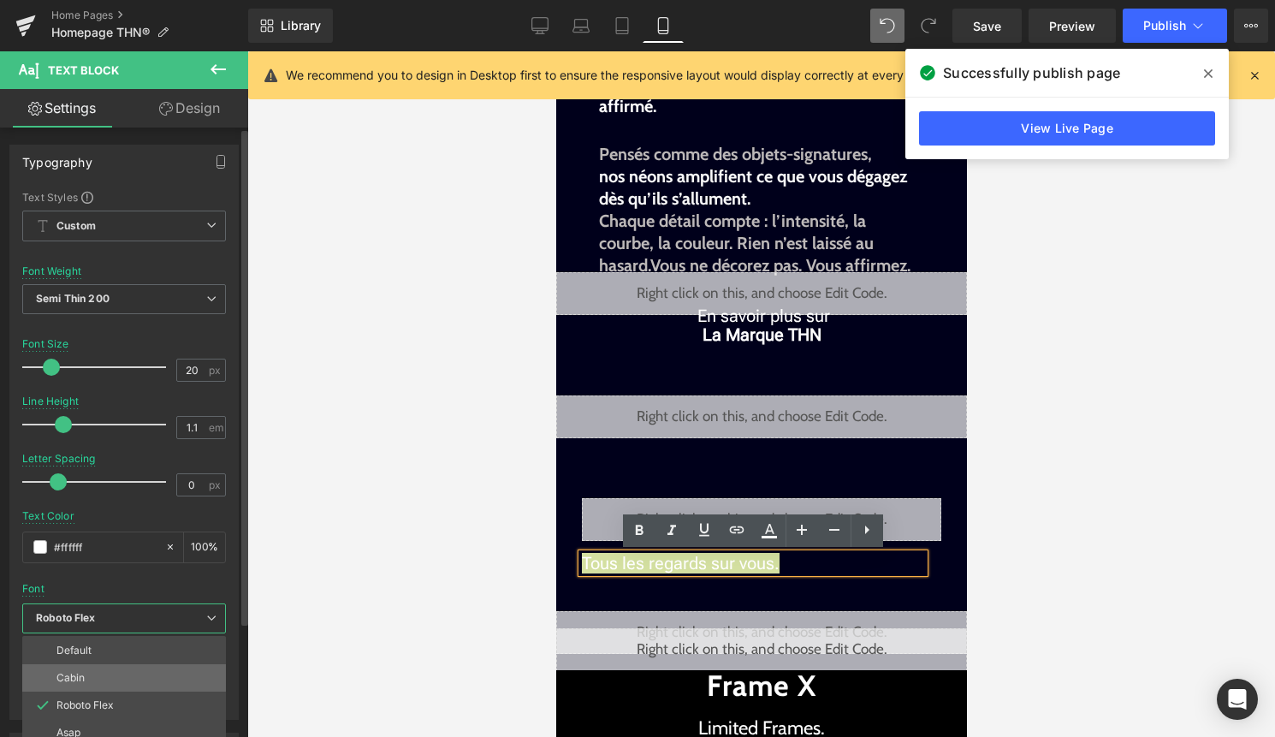
click at [153, 666] on li "Cabin" at bounding box center [124, 677] width 204 height 27
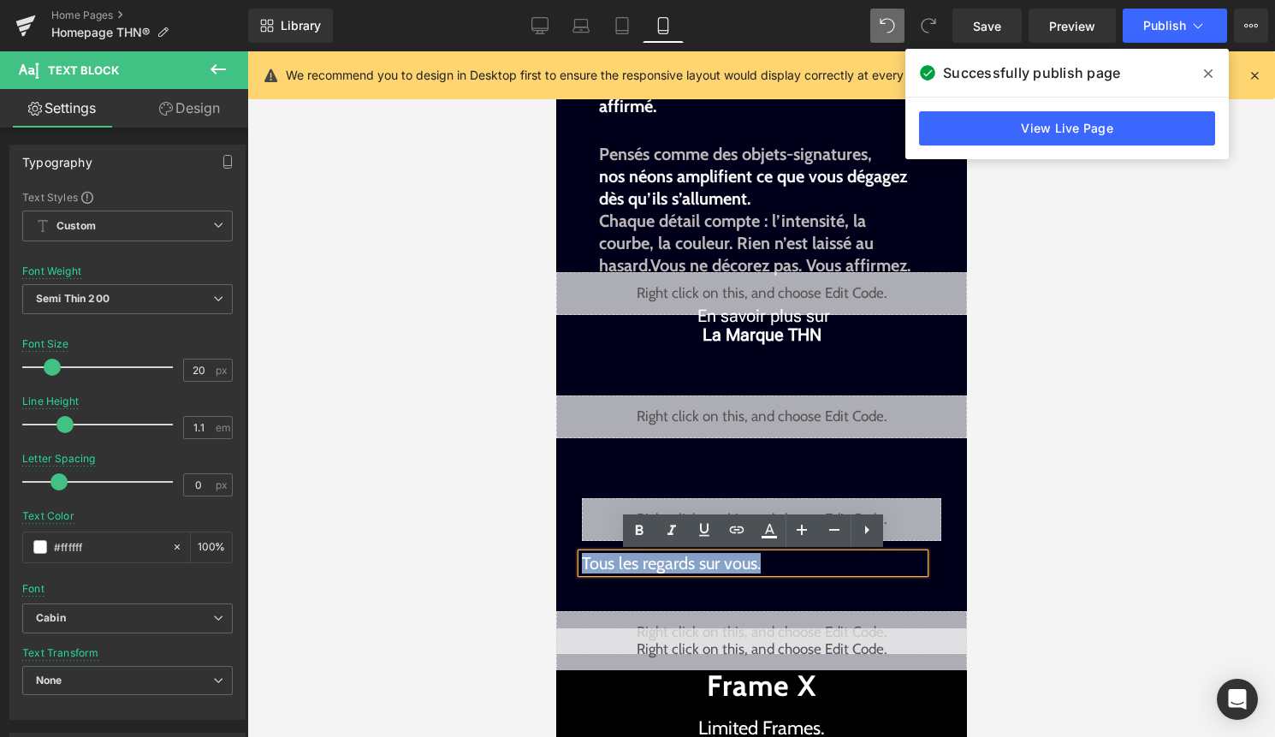
click at [621, 565] on p "Tous les regards sur vous." at bounding box center [752, 563] width 342 height 19
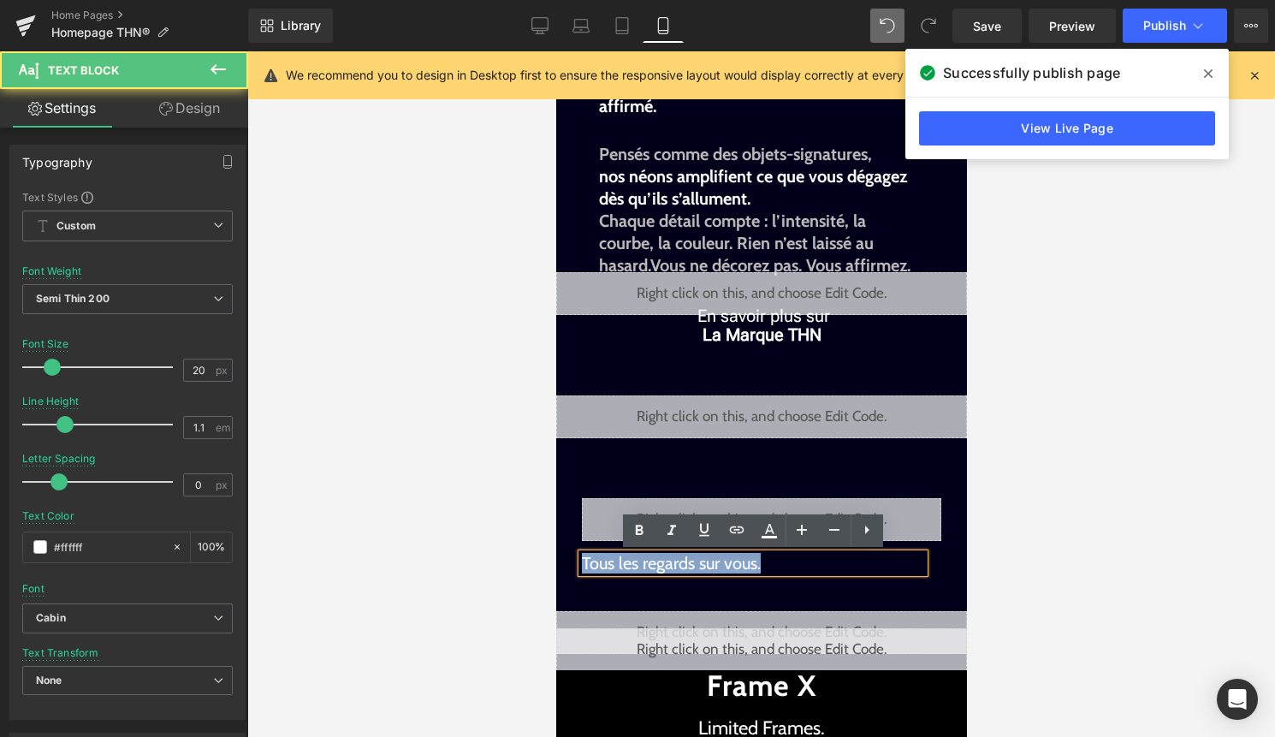
drag, startPoint x: 789, startPoint y: 564, endPoint x: 591, endPoint y: 548, distance: 198.2
click at [591, 548] on div "Plus qu’un éclairage. Une déclaration de qui vous êtes. Text Block Liquid The H…" at bounding box center [760, 272] width 411 height 798
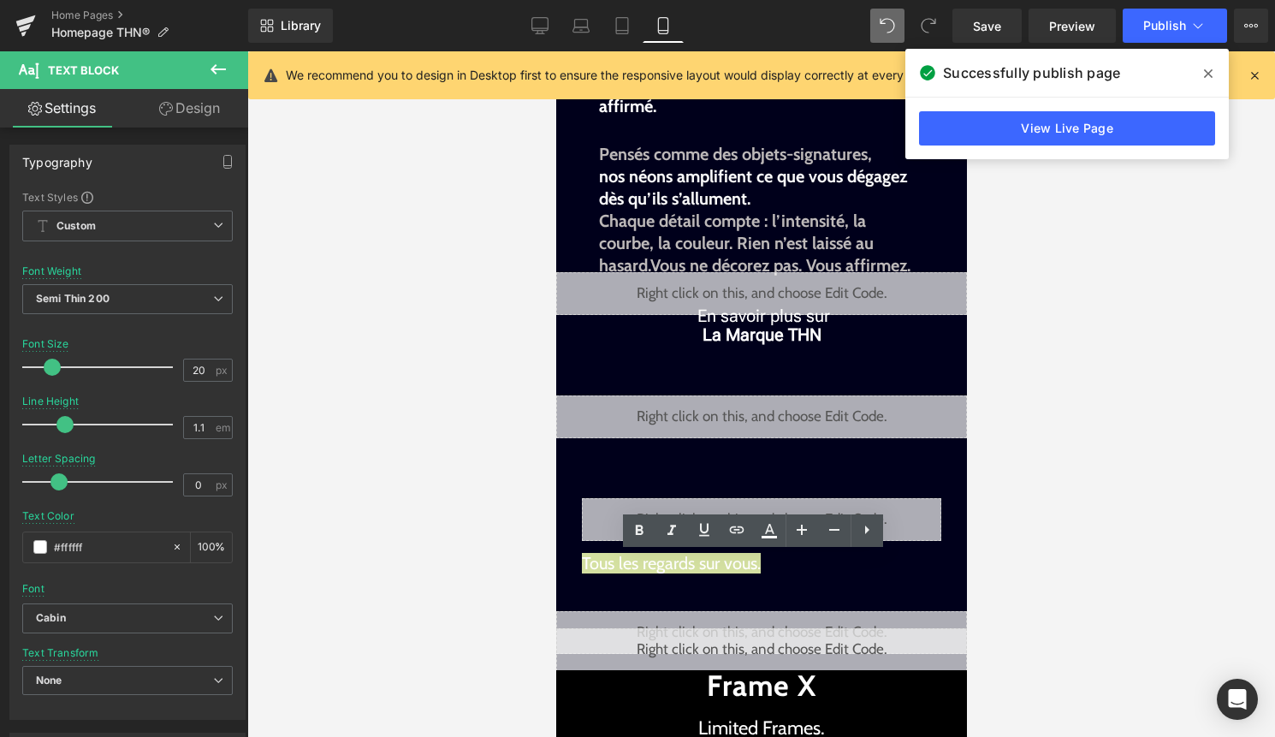
click at [1022, 588] on div at bounding box center [760, 393] width 1027 height 685
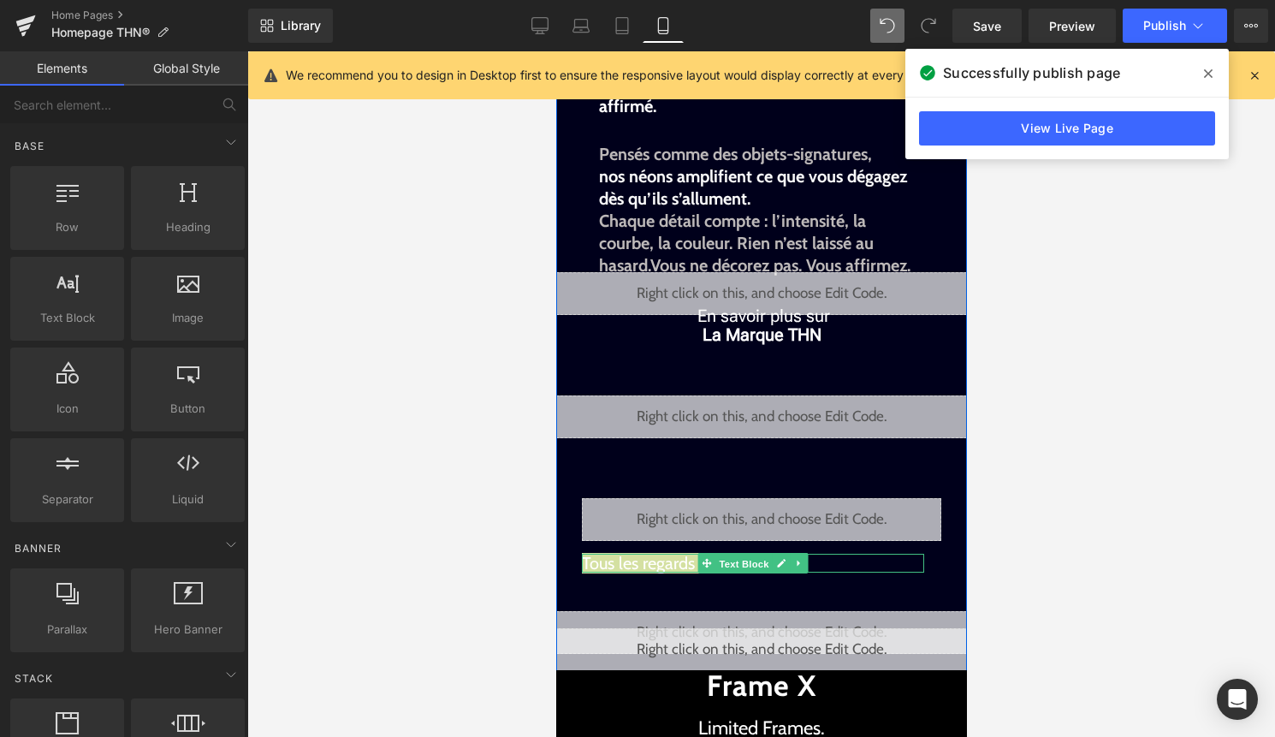
click at [731, 572] on span "Text Block" at bounding box center [742, 564] width 56 height 21
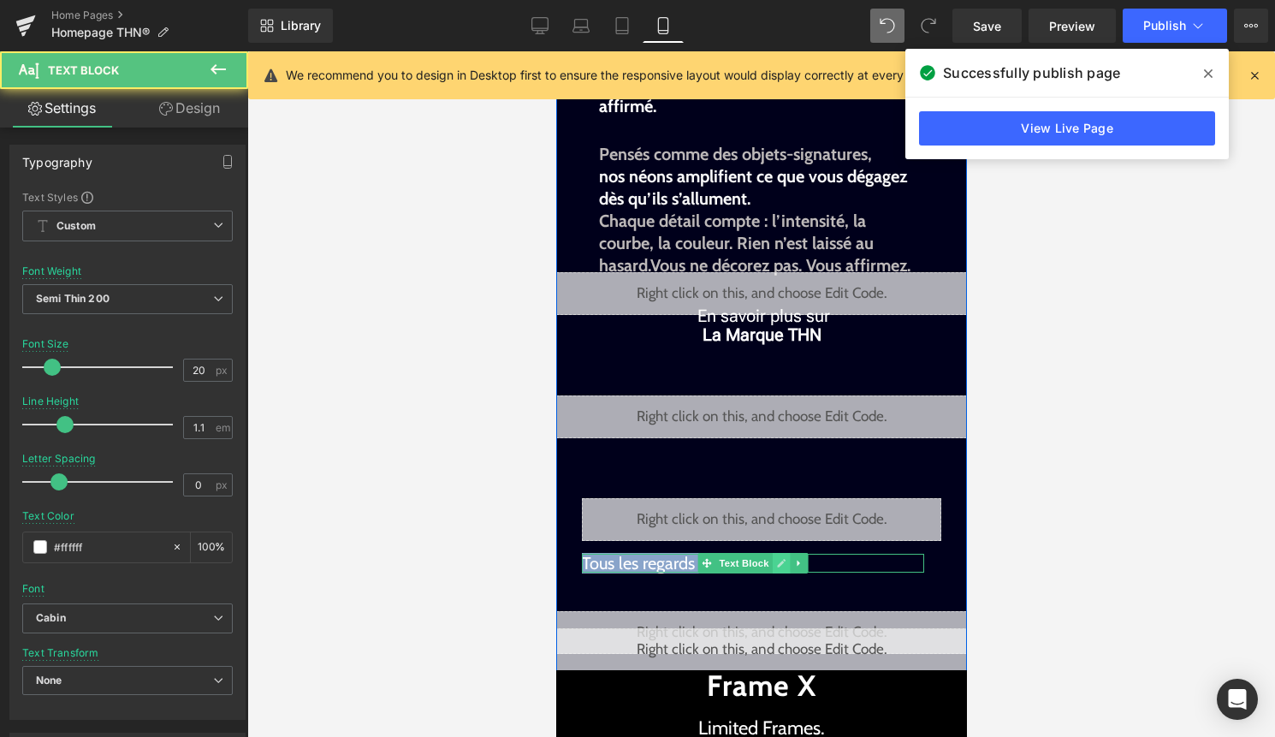
click at [779, 564] on icon at bounding box center [780, 563] width 9 height 9
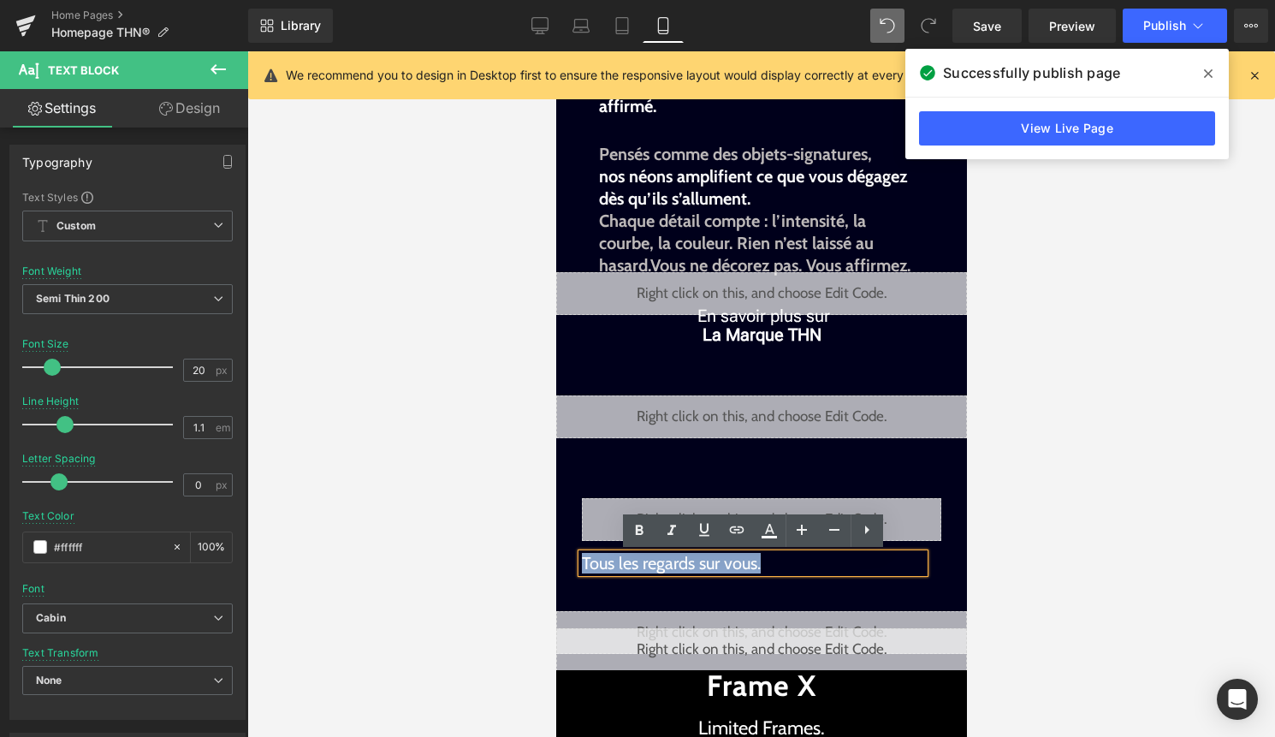
click at [779, 564] on p "Tous les regards sur vous." at bounding box center [752, 563] width 342 height 19
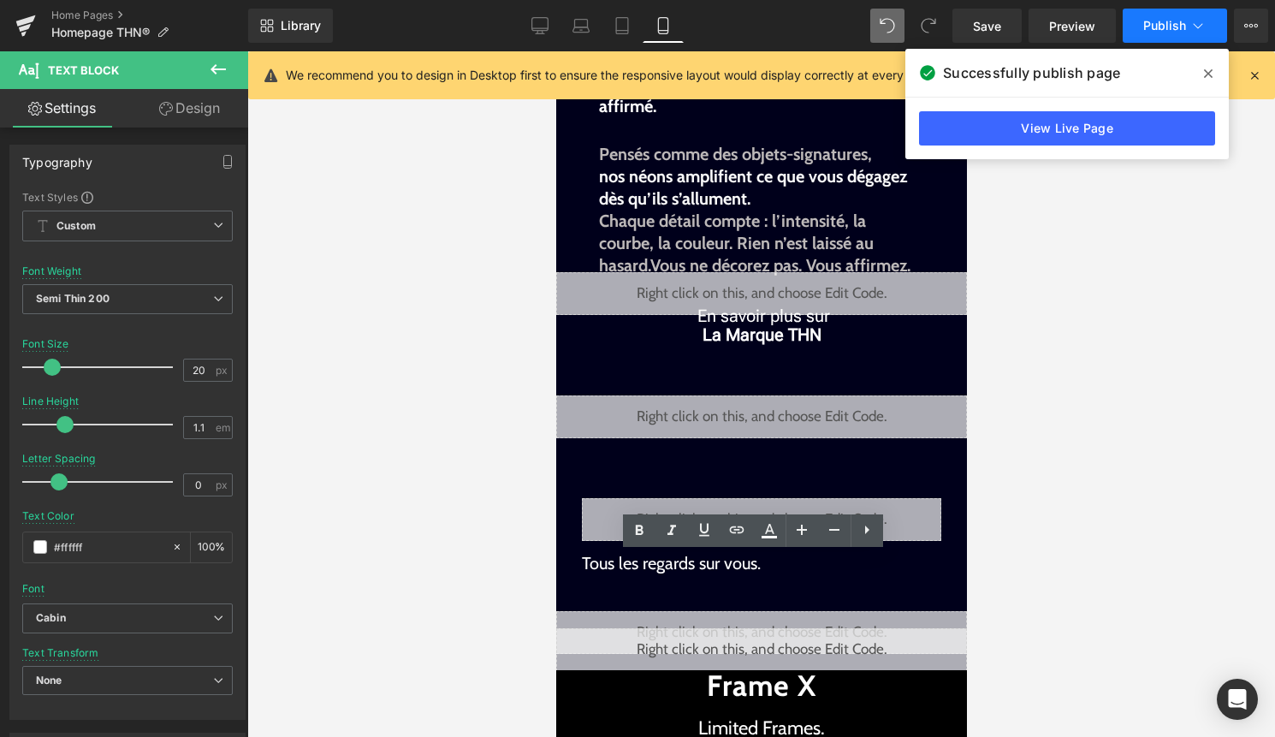
click at [1167, 15] on button "Publish" at bounding box center [1174, 26] width 104 height 34
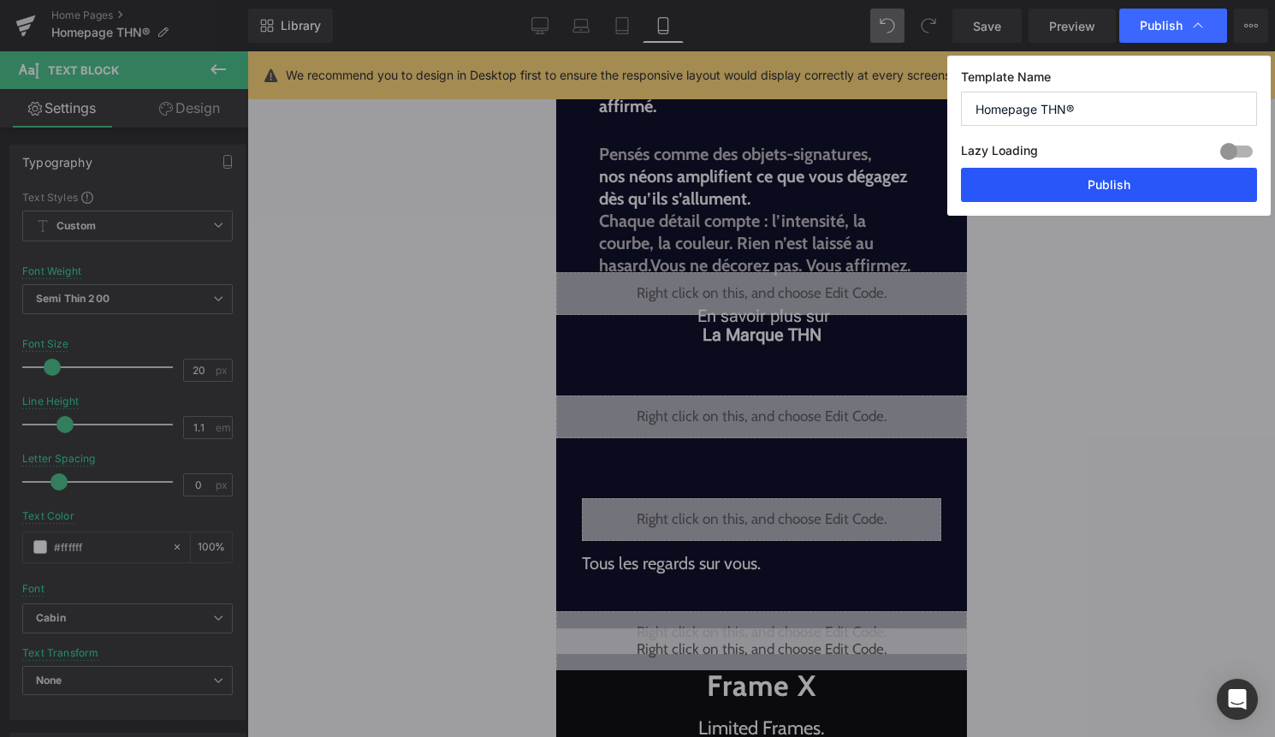
click at [1092, 170] on button "Publish" at bounding box center [1109, 185] width 296 height 34
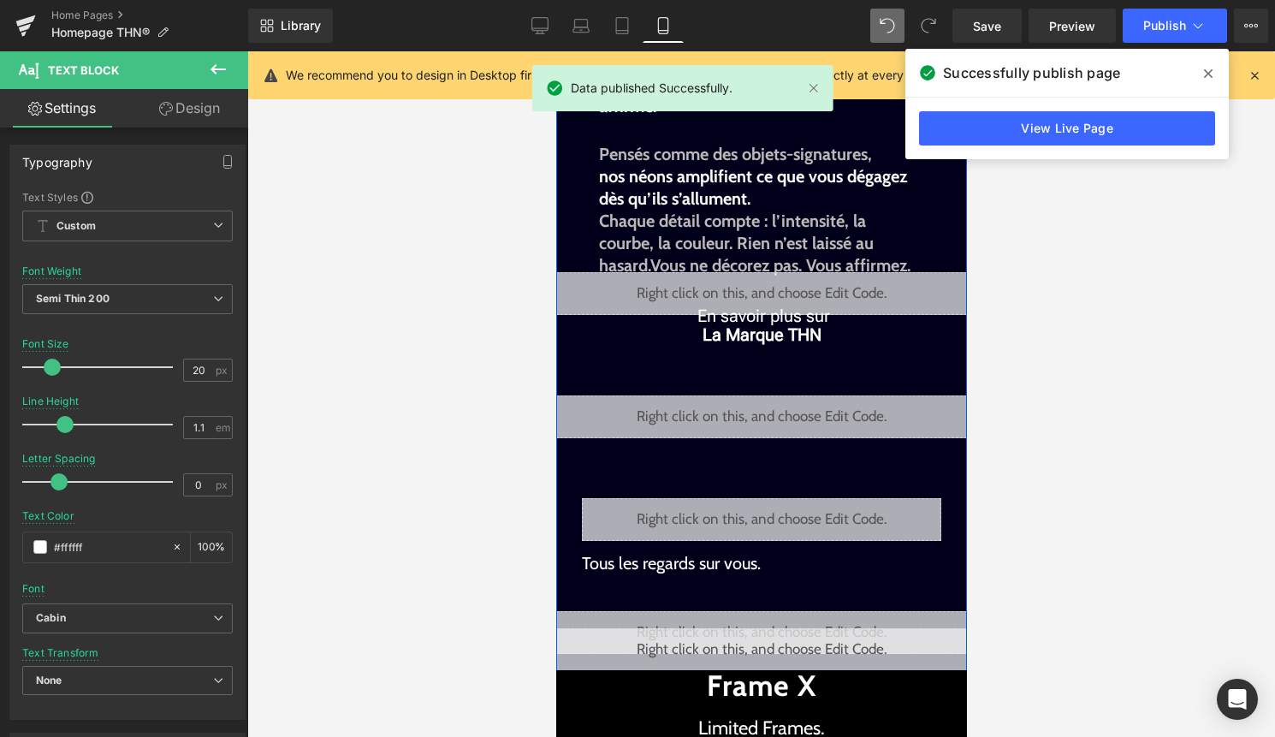
click at [790, 287] on div "Liquid" at bounding box center [760, 293] width 411 height 43
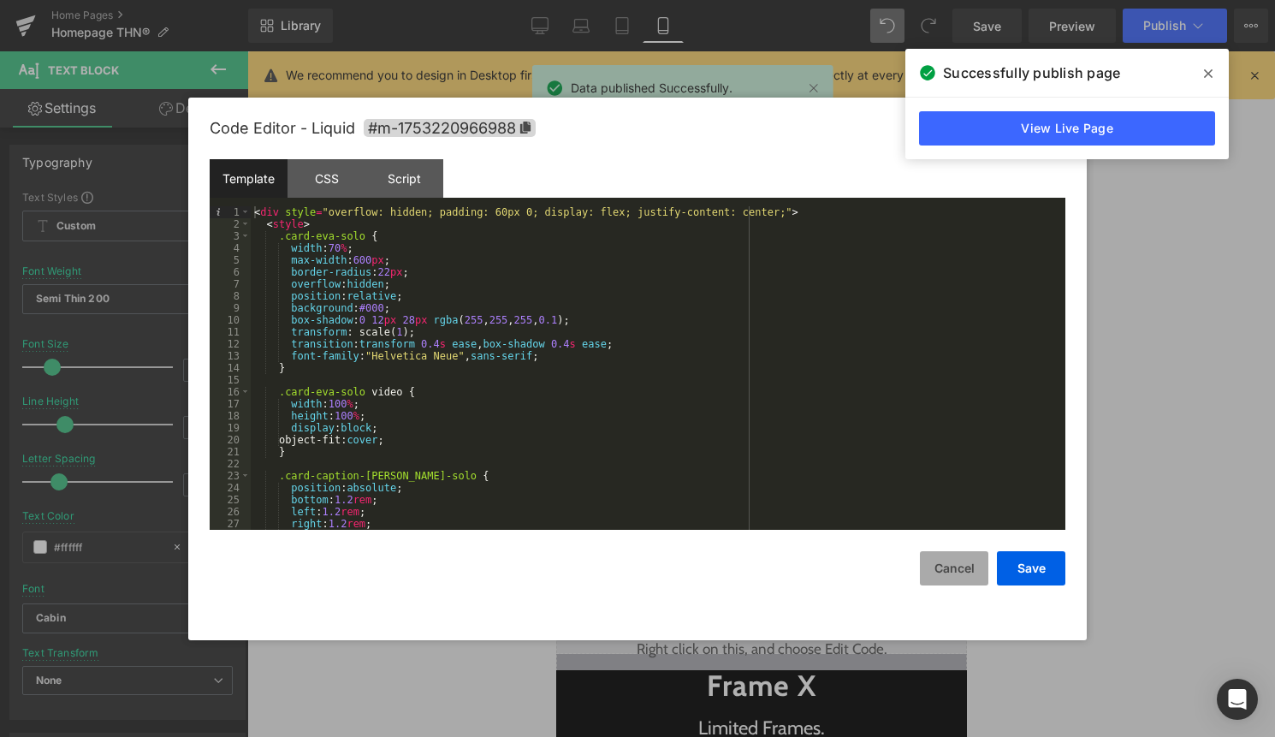
click at [964, 563] on button "Cancel" at bounding box center [954, 568] width 68 height 34
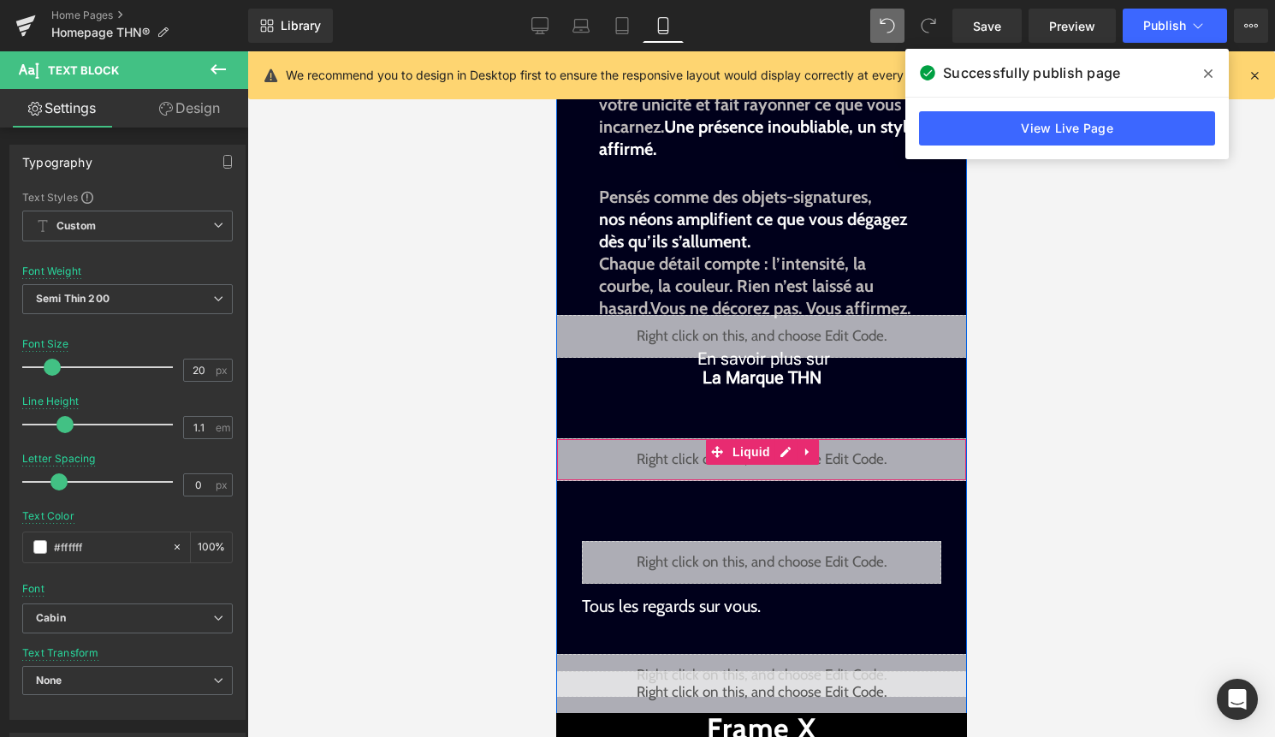
scroll to position [302, 0]
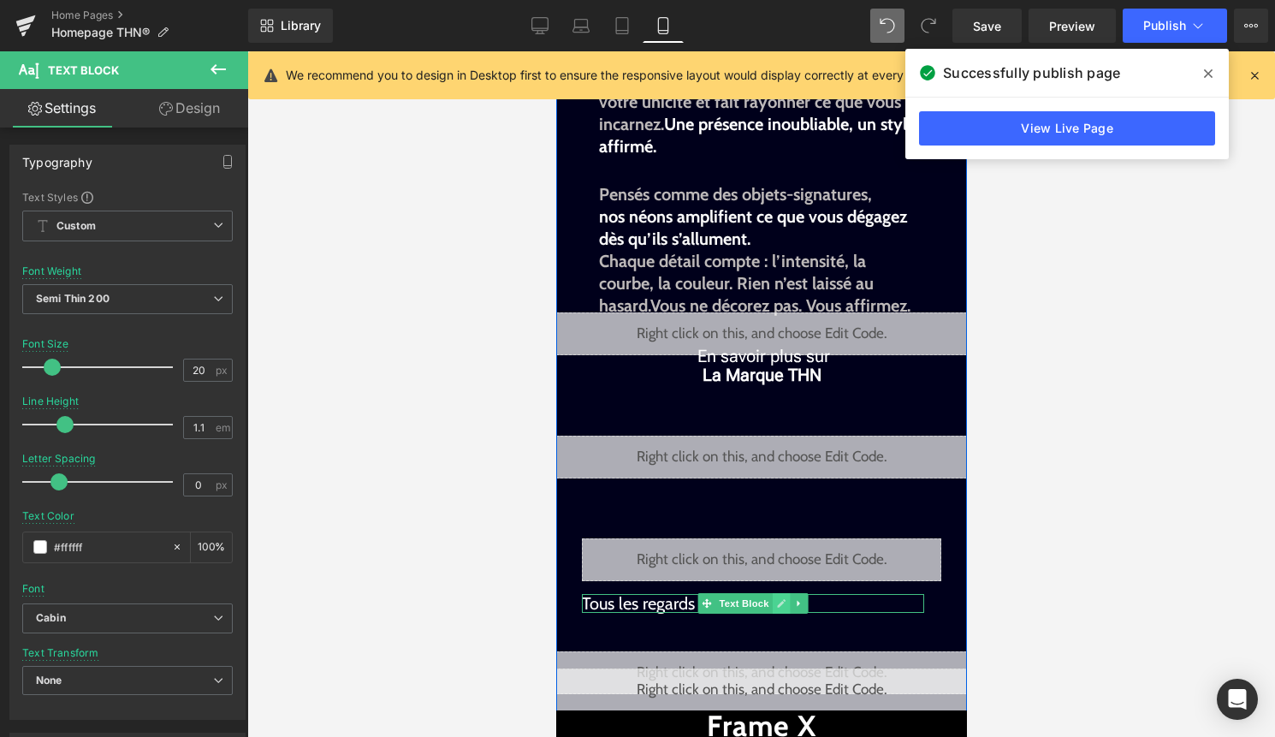
click at [772, 607] on link at bounding box center [781, 603] width 18 height 21
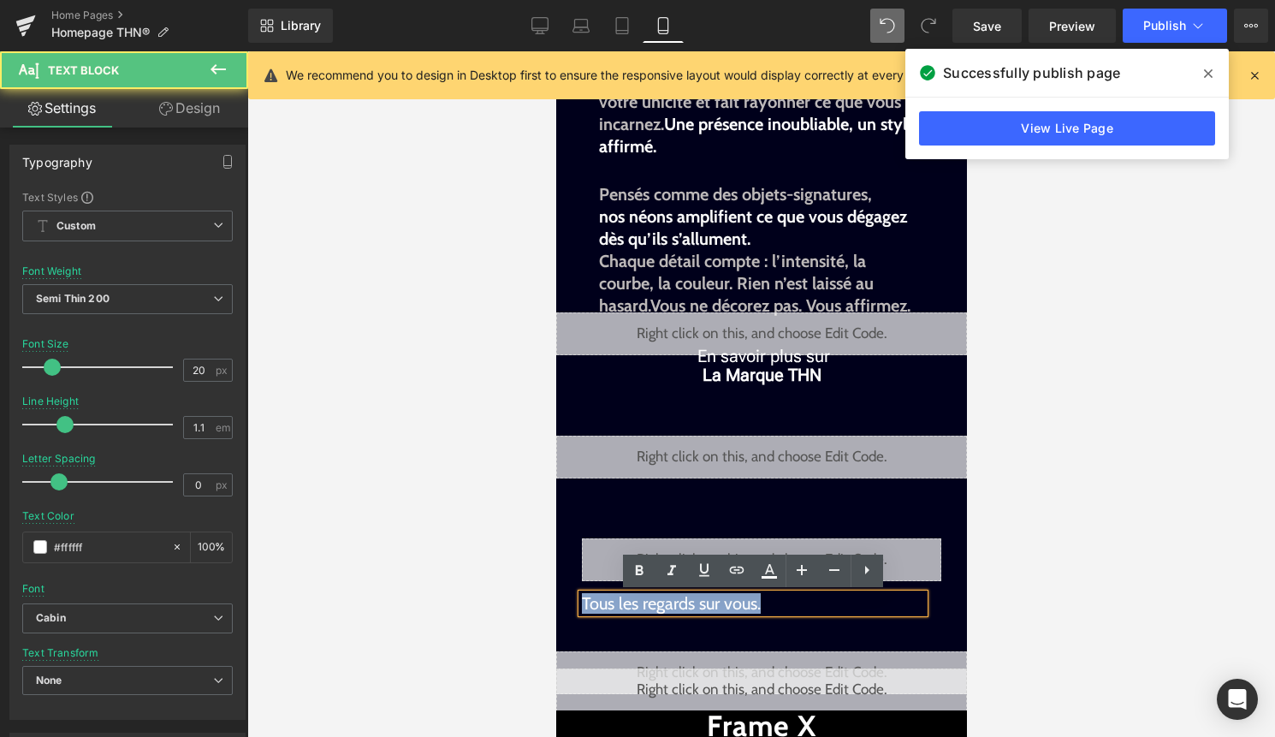
drag, startPoint x: 771, startPoint y: 607, endPoint x: 558, endPoint y: 606, distance: 213.0
click at [558, 606] on div "Plus qu’un éclairage. Une déclaration de qui vous êtes. Text Block Liquid The H…" at bounding box center [760, 312] width 411 height 798
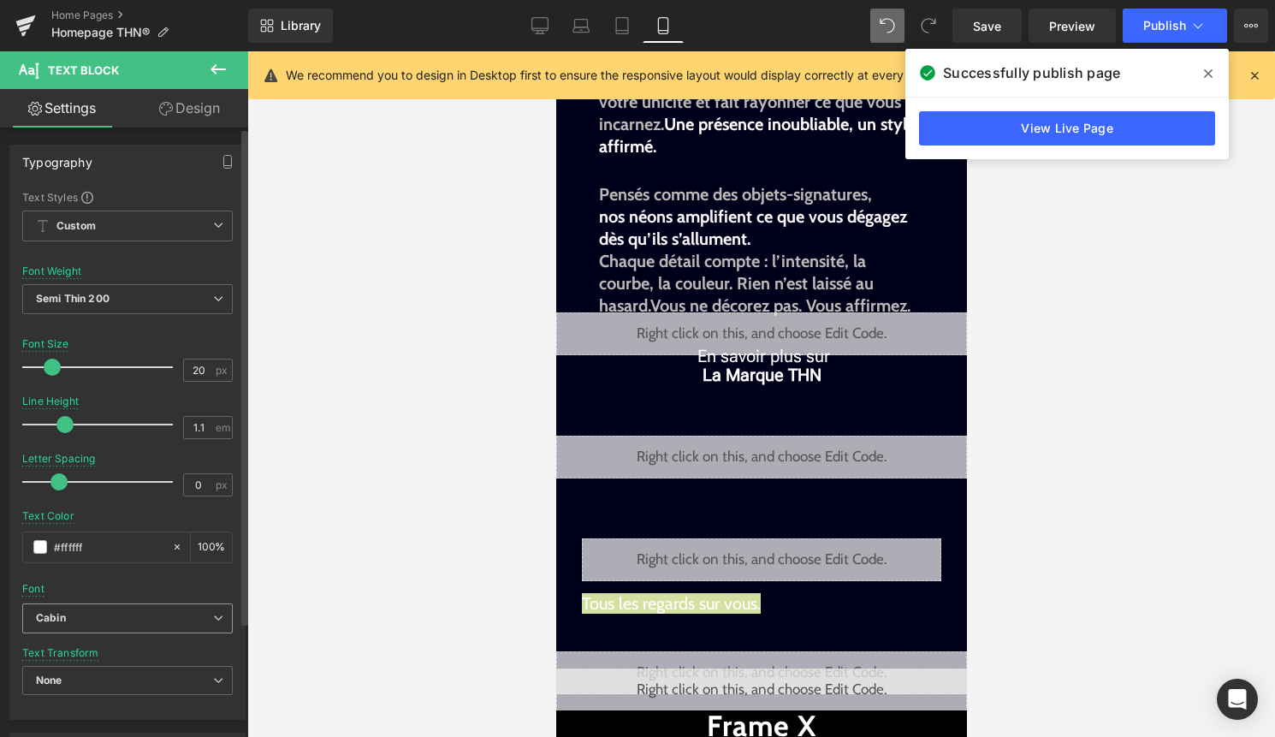
click at [78, 634] on div "Cabin Default Cabin Roboto Flex Asap Open Font Manager" at bounding box center [127, 622] width 210 height 39
click at [92, 620] on b "Cabin" at bounding box center [124, 618] width 177 height 15
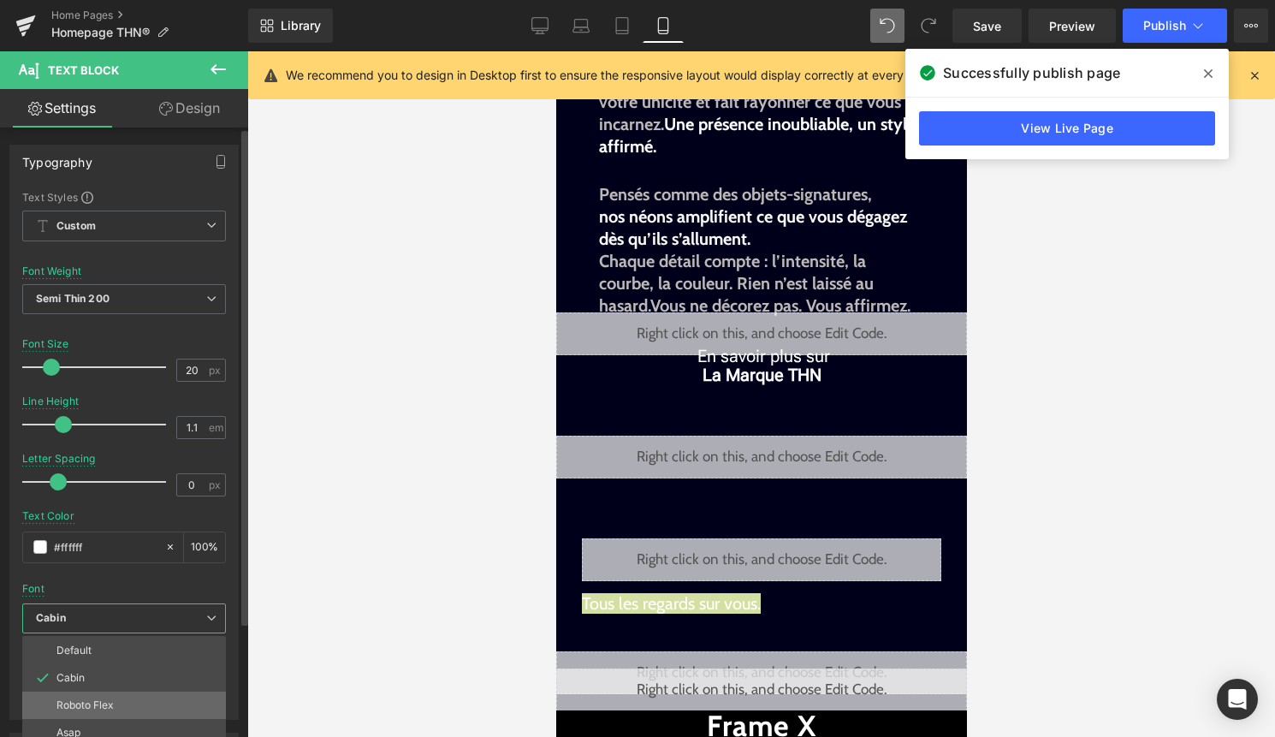
click at [84, 692] on li "Roboto Flex" at bounding box center [124, 704] width 204 height 27
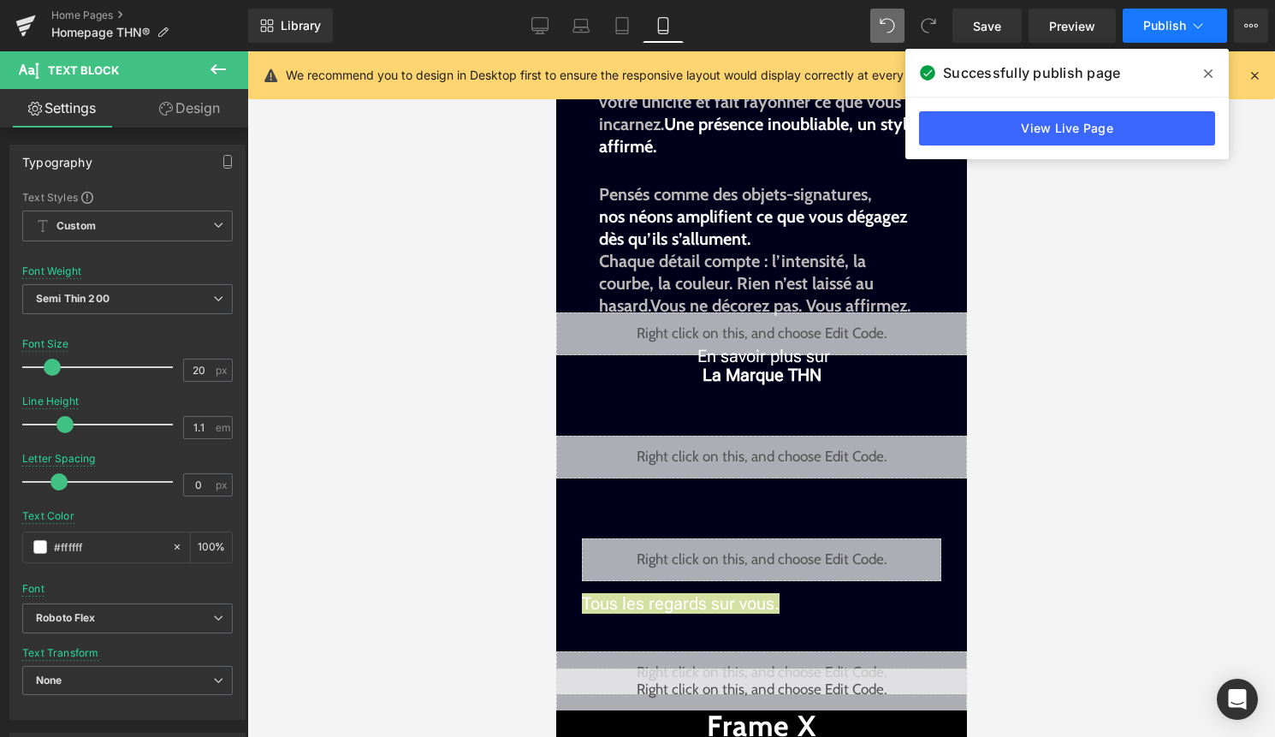
click at [1174, 26] on span "Publish" at bounding box center [1164, 26] width 43 height 14
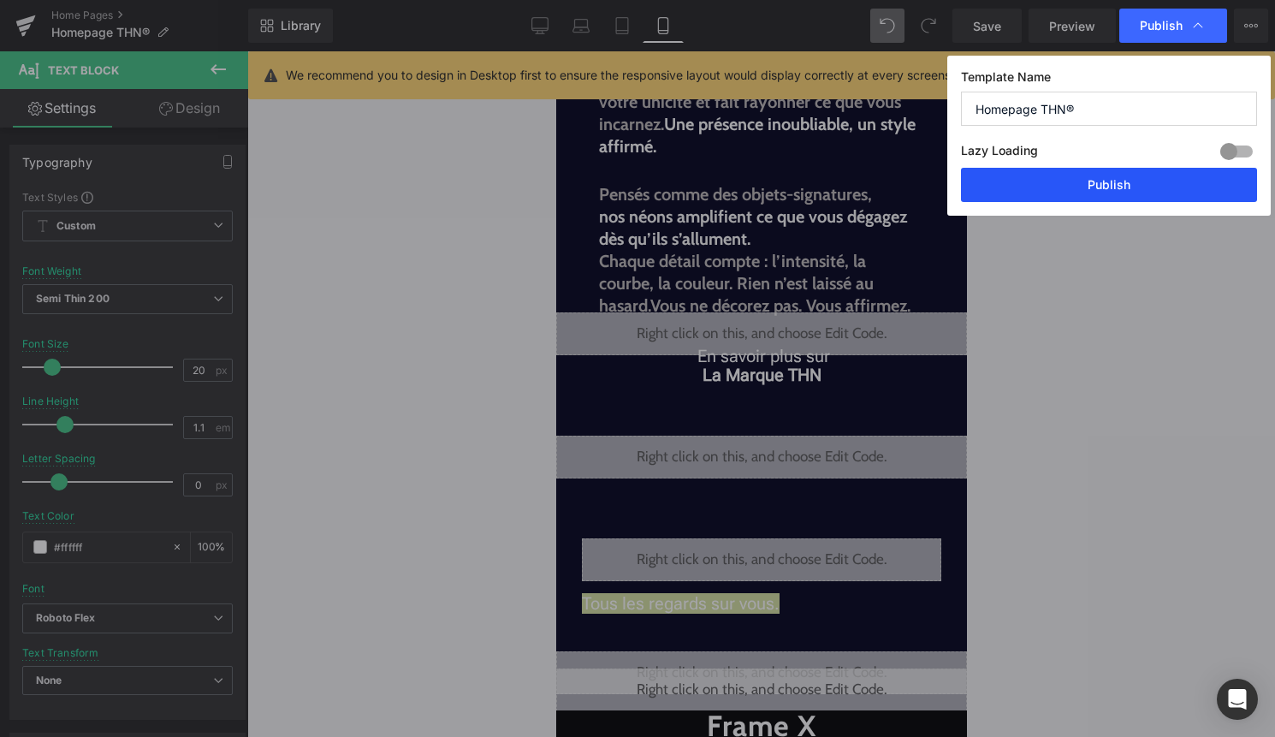
click at [1144, 176] on button "Publish" at bounding box center [1109, 185] width 296 height 34
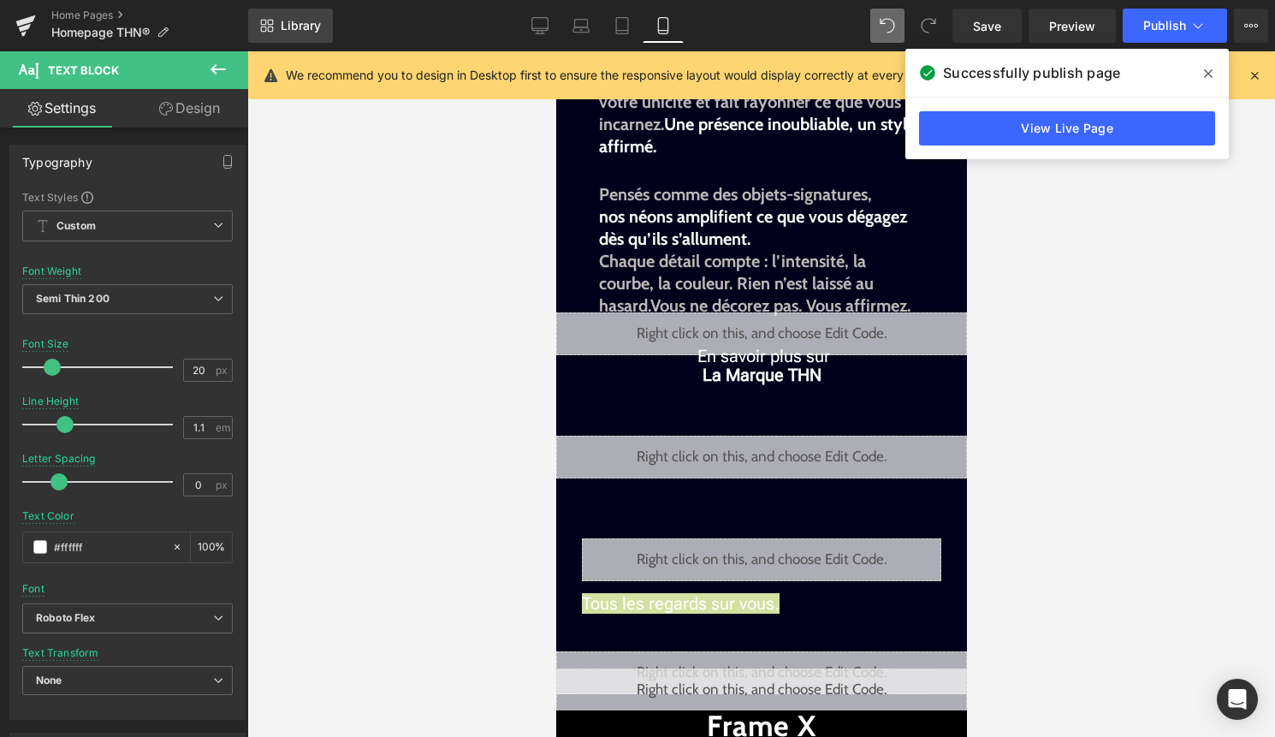
click at [313, 28] on span "Library" at bounding box center [301, 25] width 40 height 15
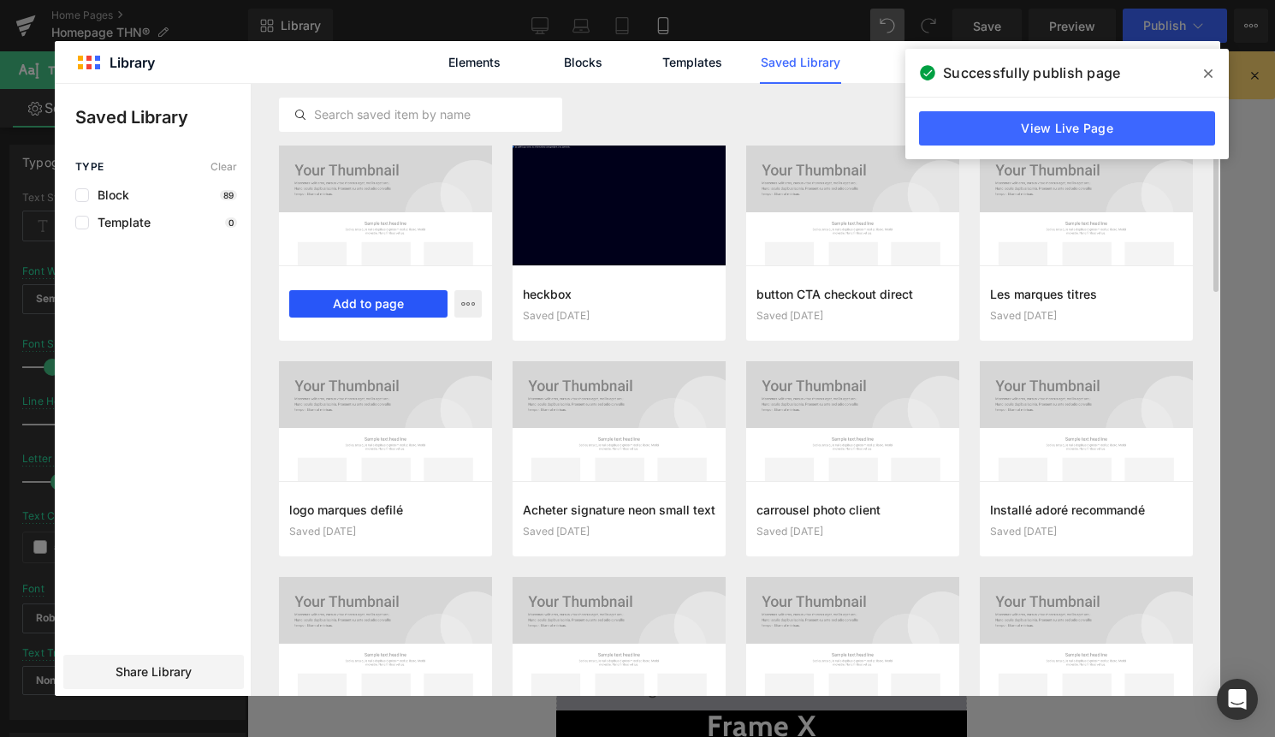
click at [373, 301] on button "Add to page" at bounding box center [368, 303] width 158 height 27
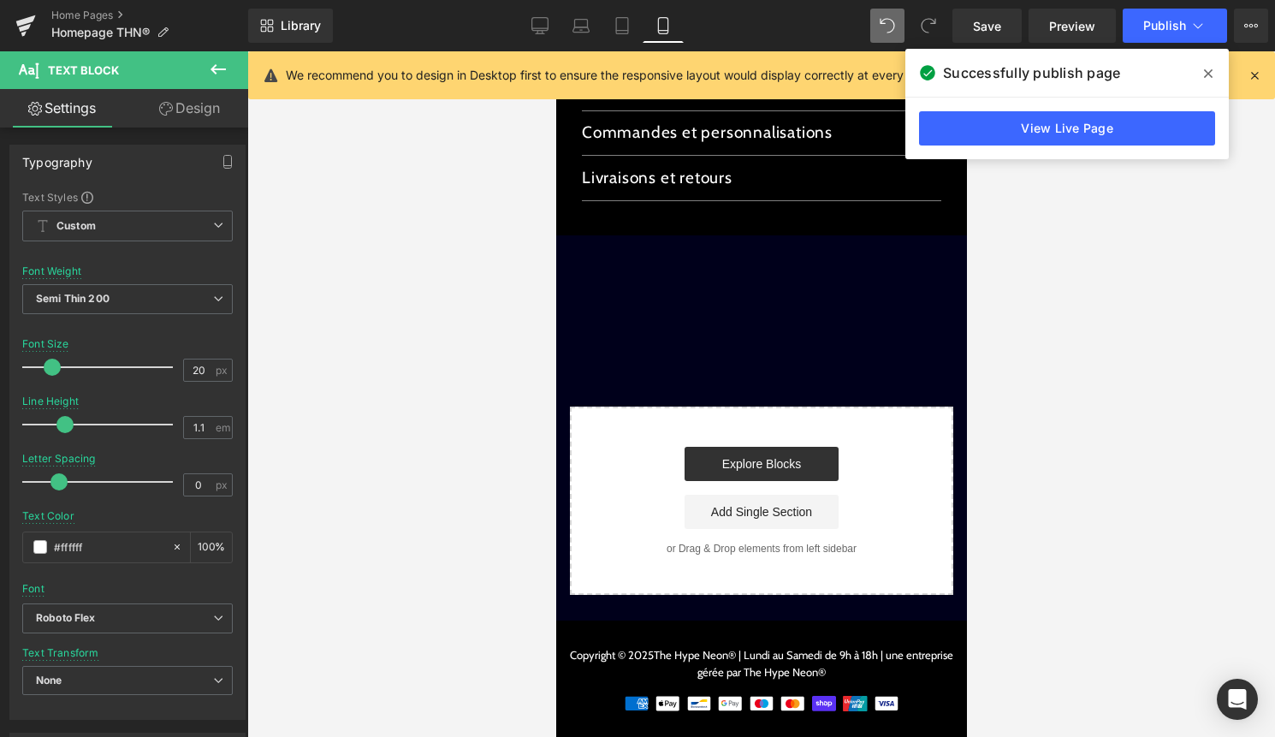
scroll to position [2636, 0]
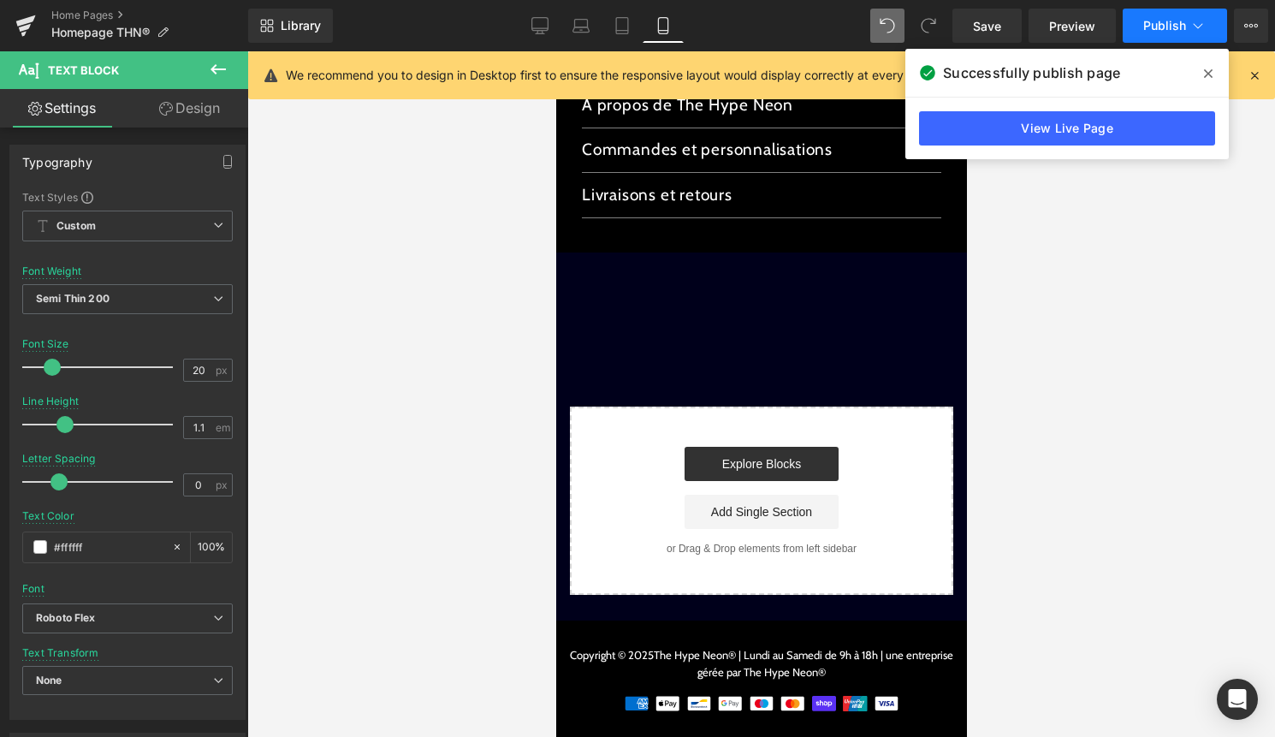
click at [1186, 14] on button "Publish" at bounding box center [1174, 26] width 104 height 34
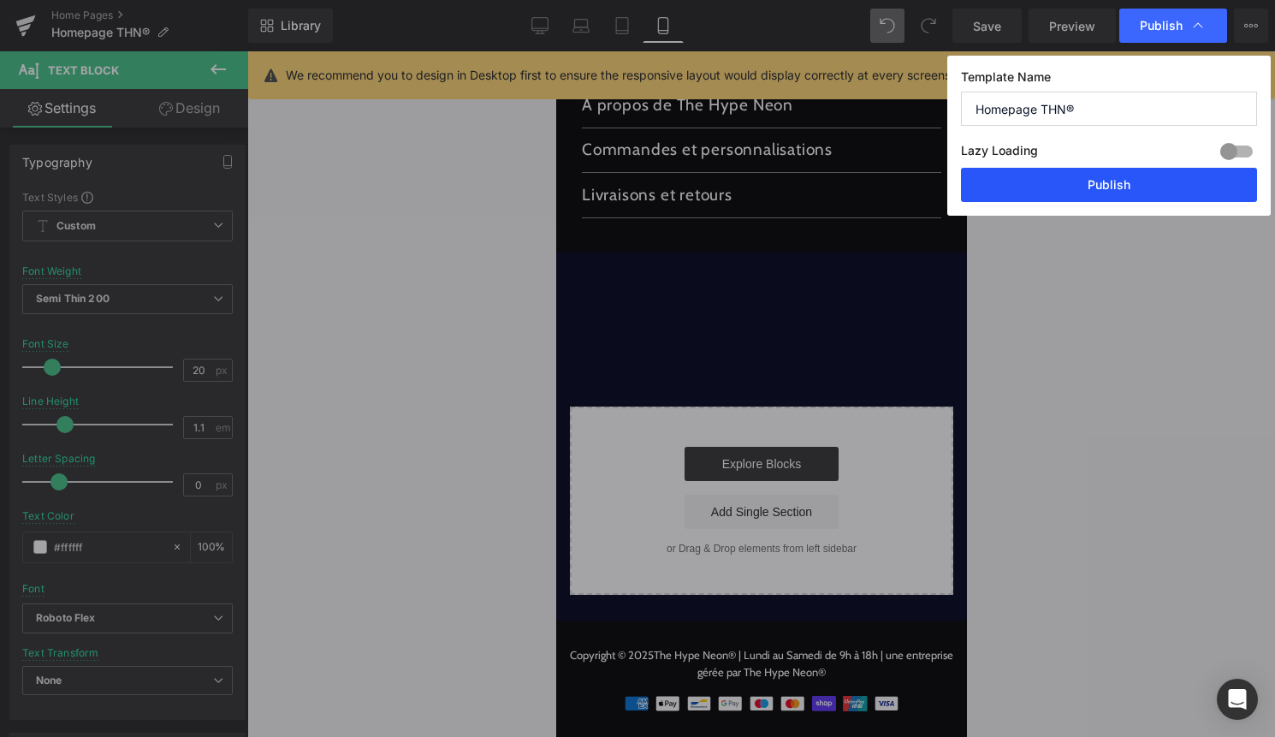
click at [1096, 190] on button "Publish" at bounding box center [1109, 185] width 296 height 34
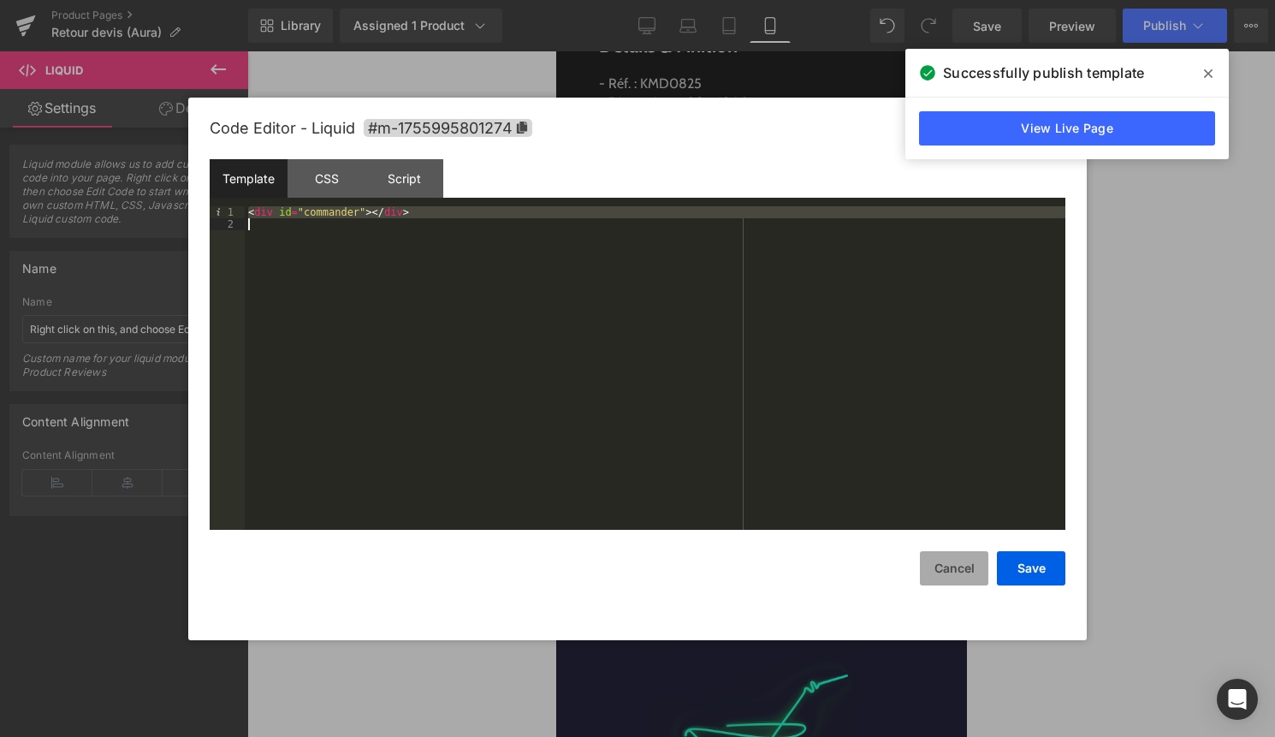
click at [940, 555] on button "Cancel" at bounding box center [954, 568] width 68 height 34
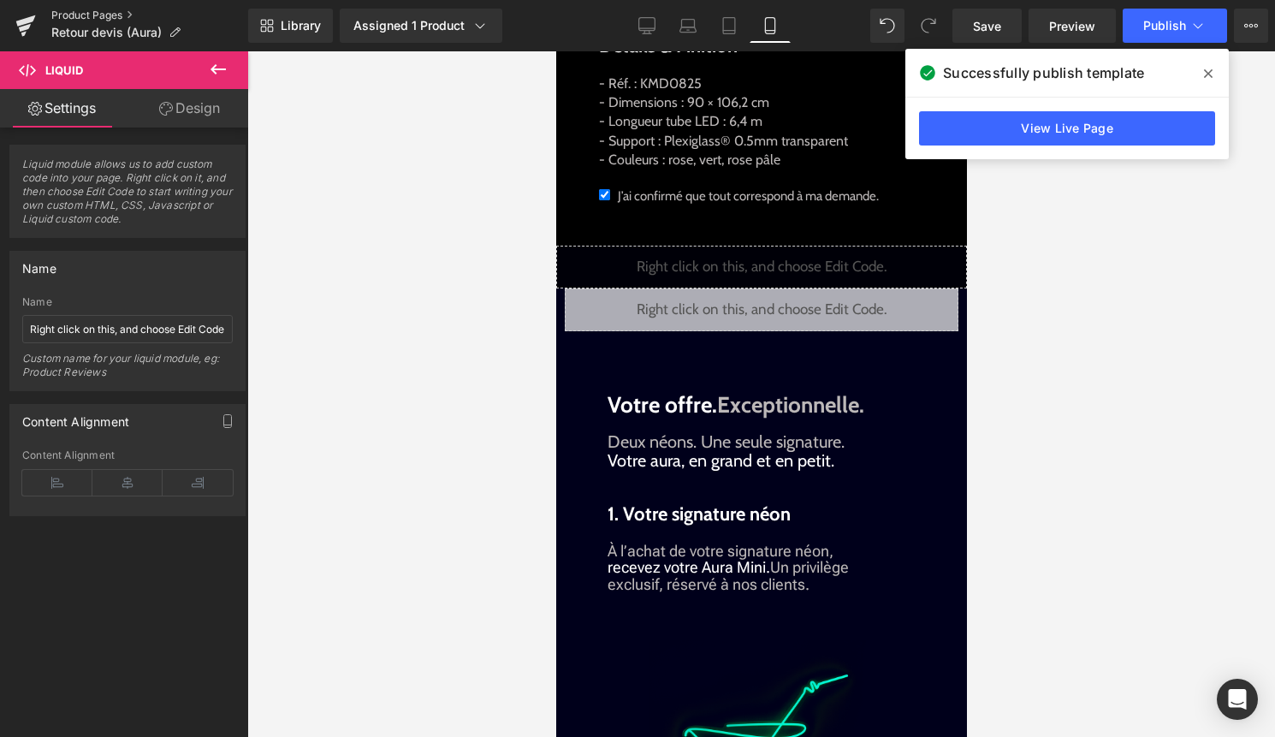
click at [103, 18] on link "Product Pages" at bounding box center [149, 16] width 197 height 14
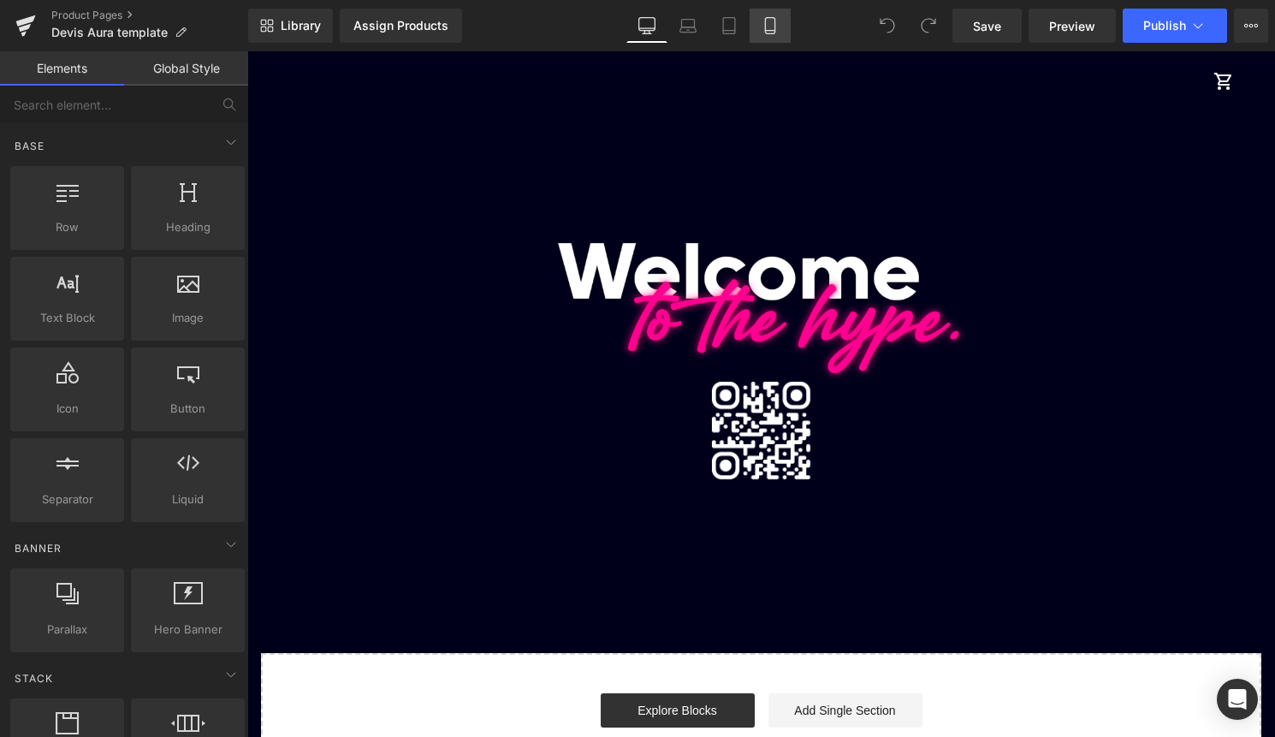
click at [767, 33] on icon at bounding box center [769, 26] width 9 height 16
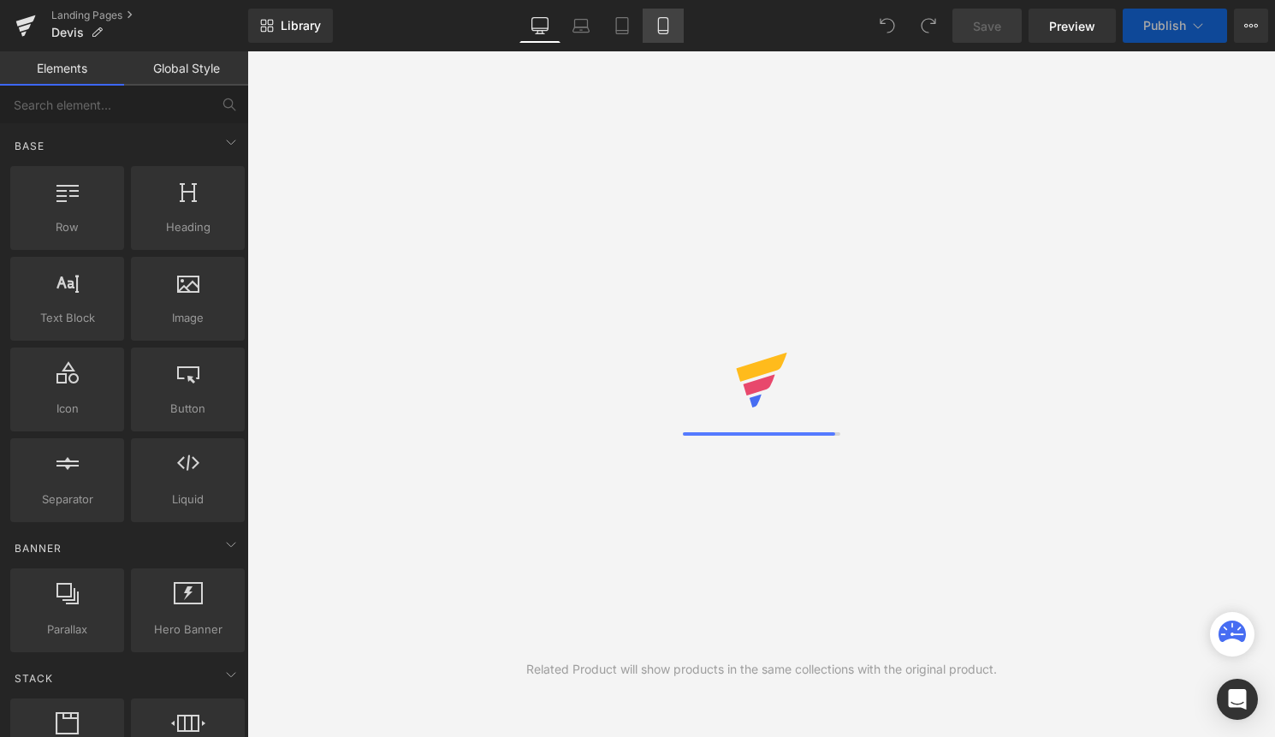
click at [664, 33] on icon at bounding box center [662, 25] width 17 height 17
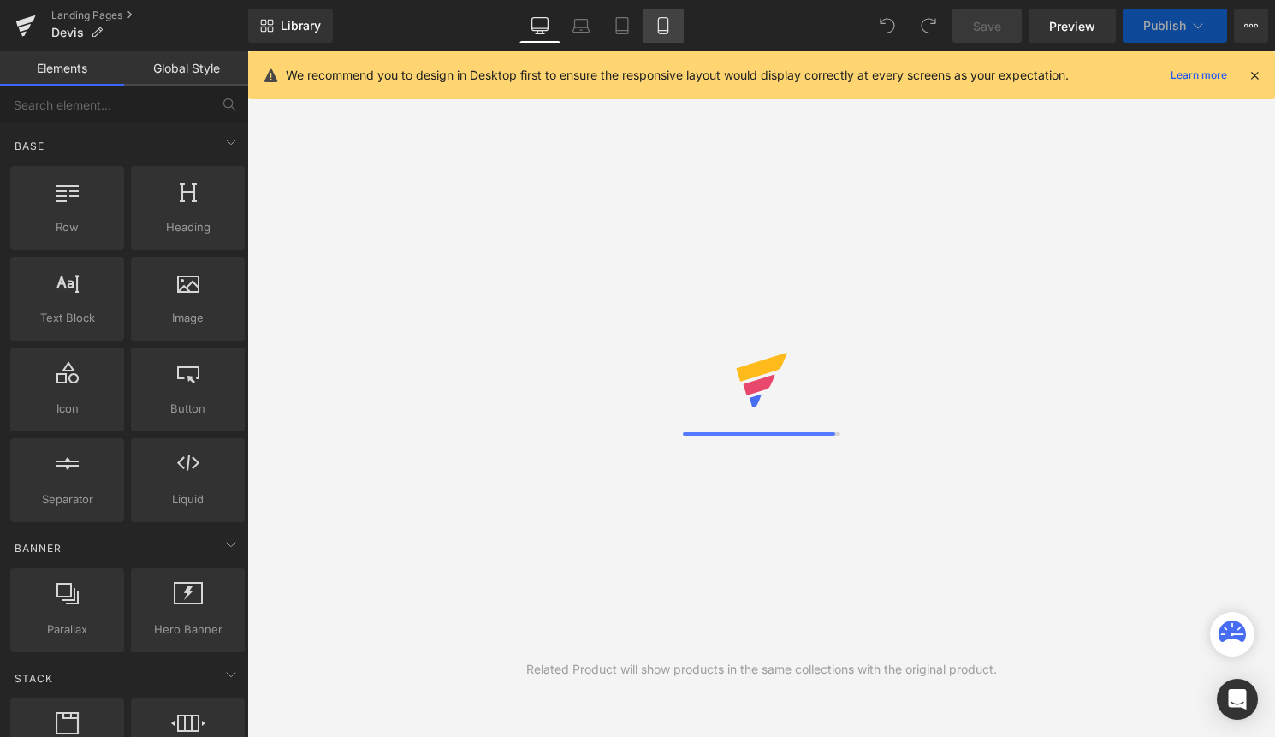
click at [667, 31] on icon at bounding box center [662, 31] width 9 height 0
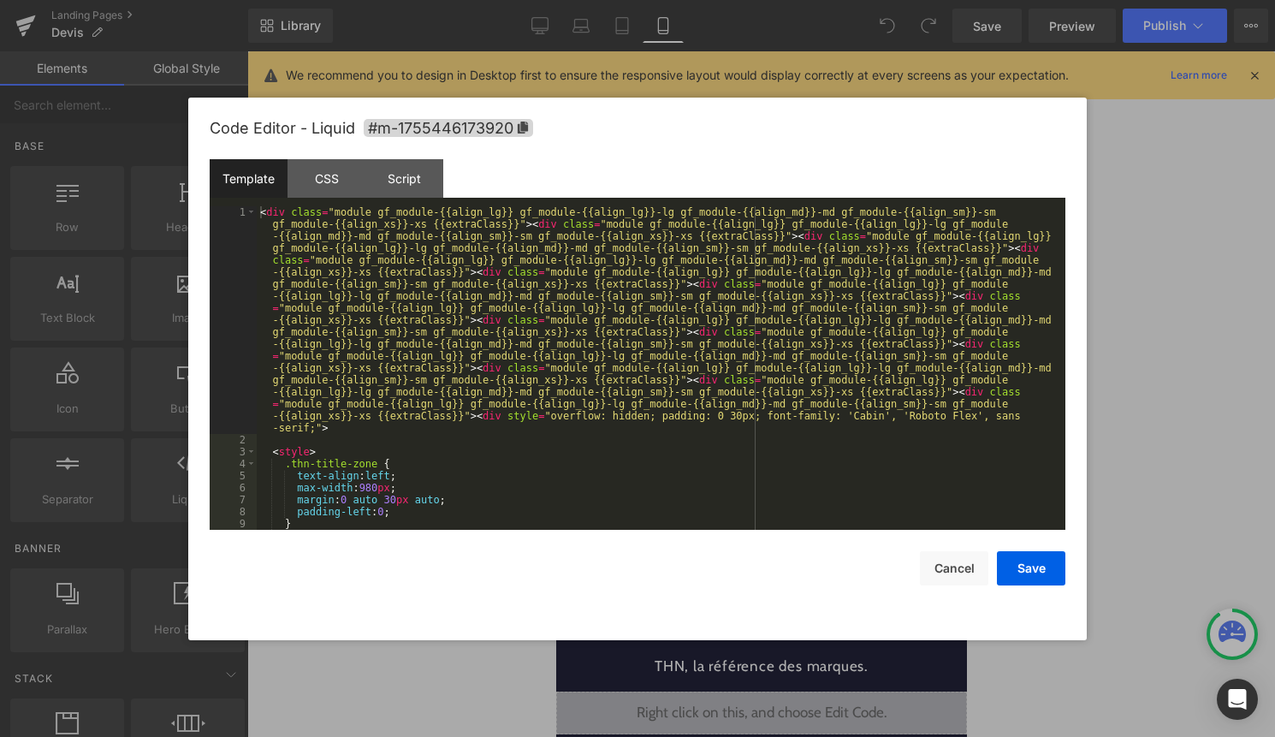
click at [786, 348] on div "Liquid" at bounding box center [761, 355] width 394 height 43
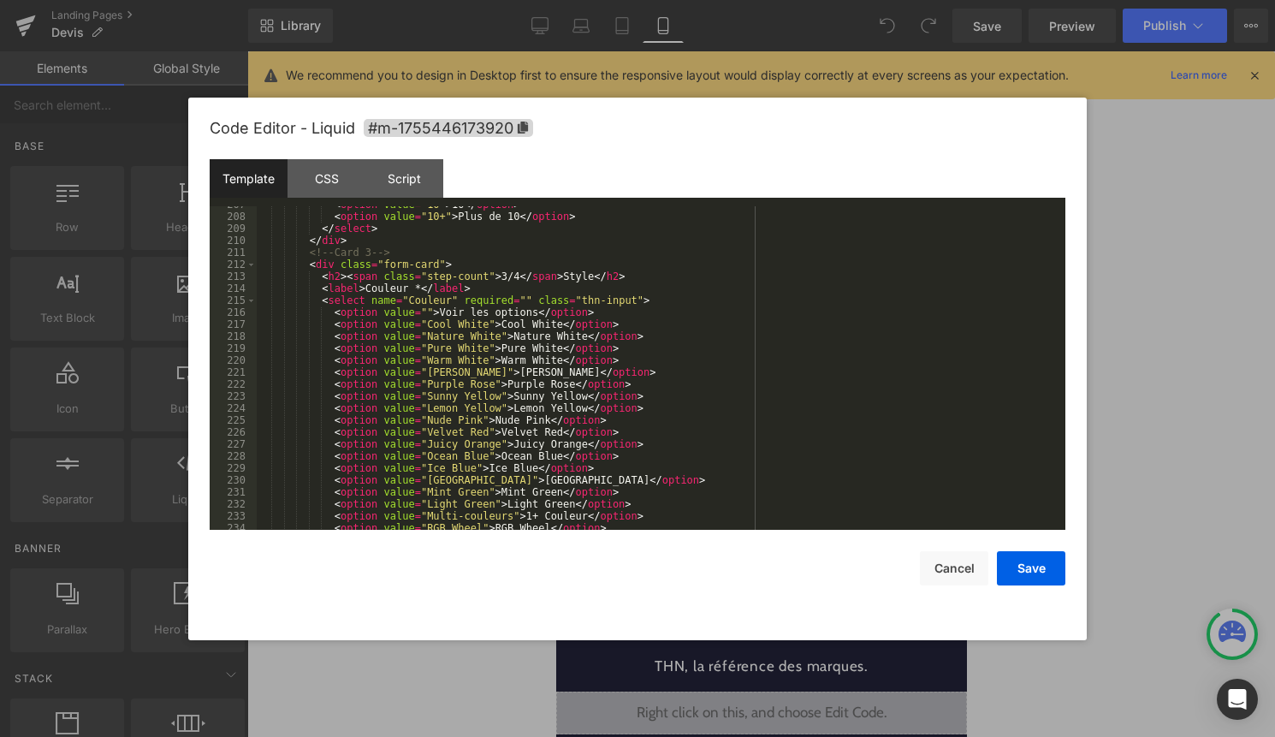
scroll to position [2785, 0]
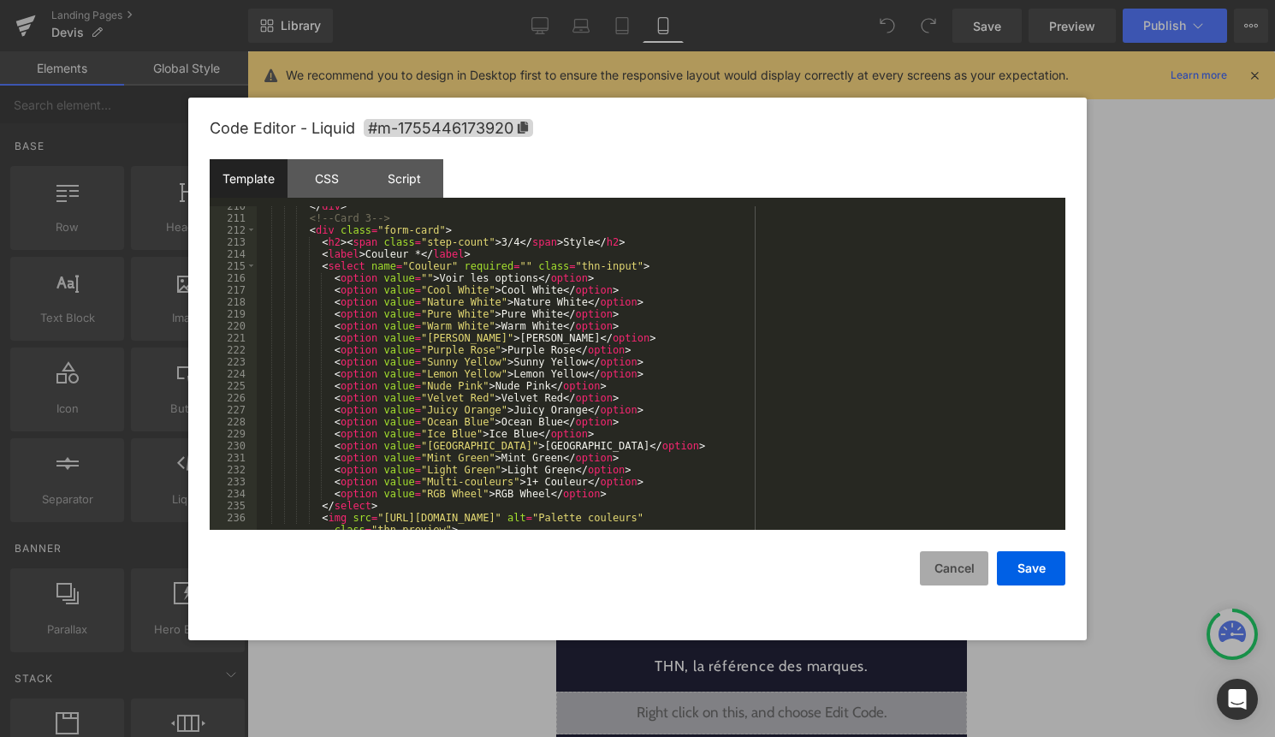
click at [967, 576] on button "Cancel" at bounding box center [954, 568] width 68 height 34
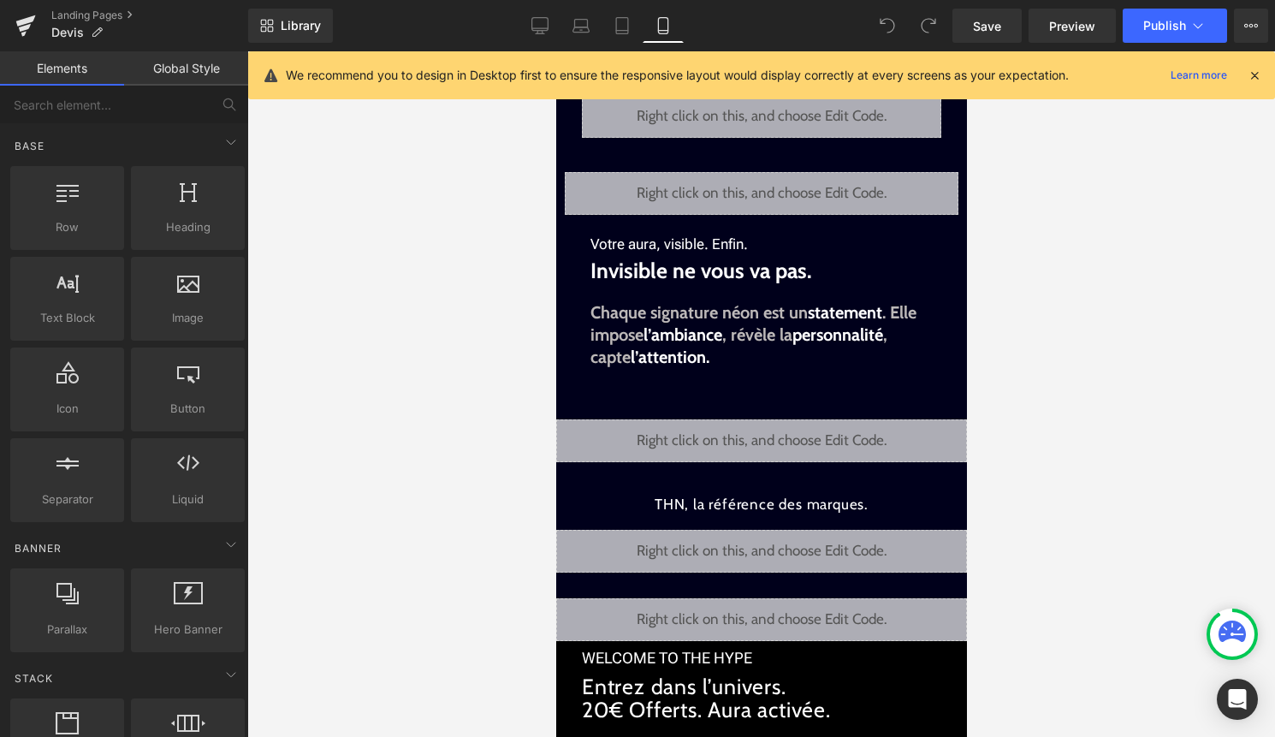
scroll to position [166, 0]
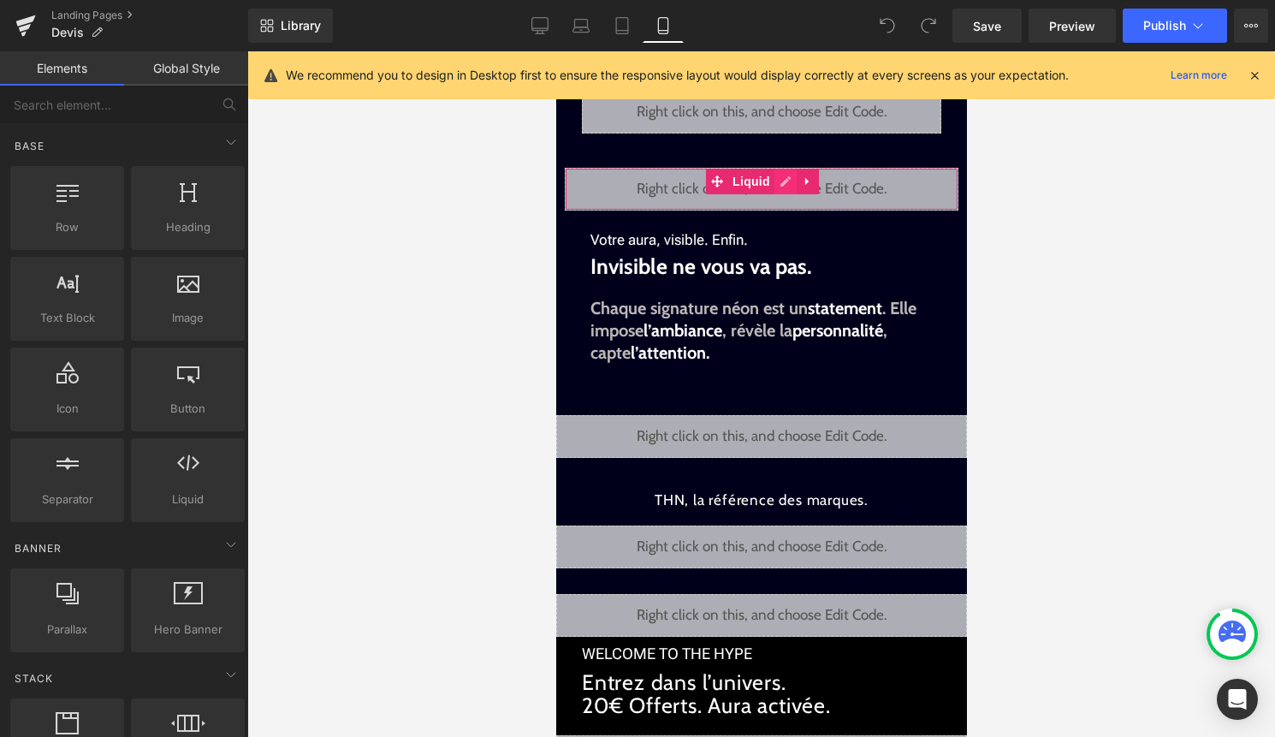
click at [783, 179] on div "Liquid" at bounding box center [761, 189] width 394 height 43
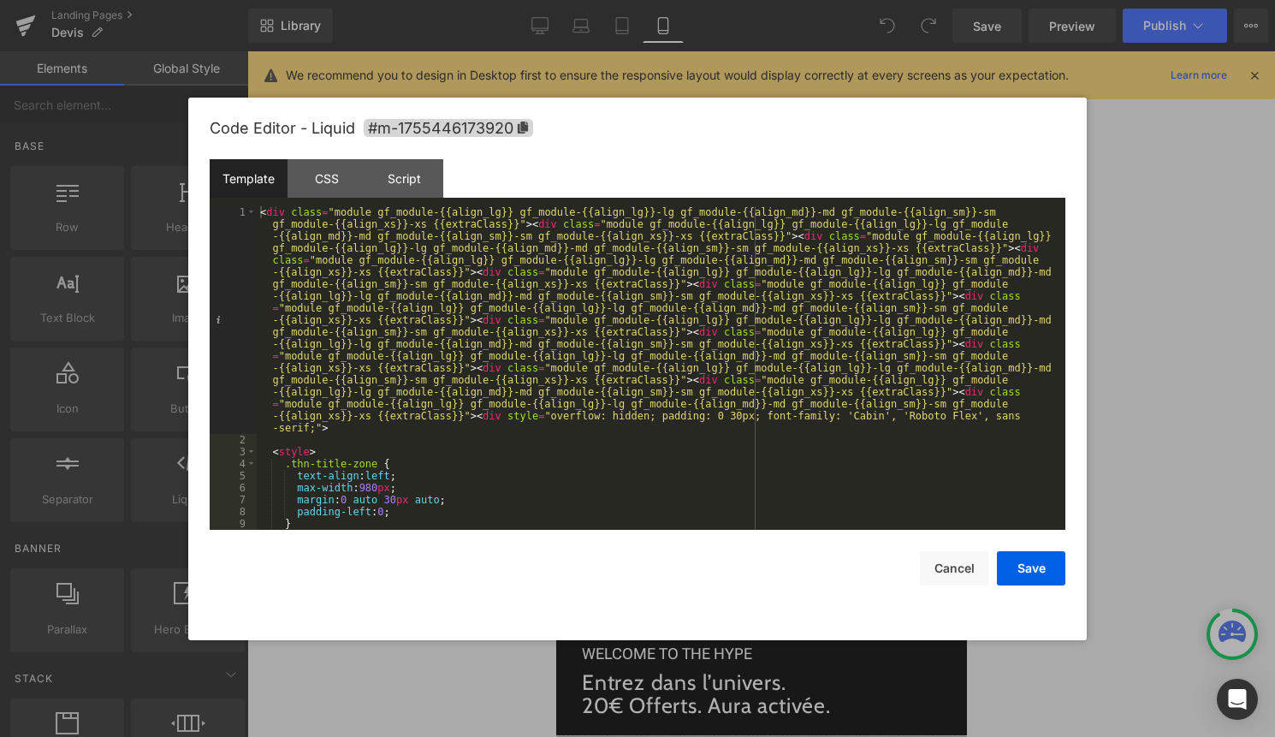
click at [756, 456] on div "< div class = "module gf_module-{{align_lg}} gf_module-{{align_lg}}-lg gf_modul…" at bounding box center [658, 487] width 802 height 563
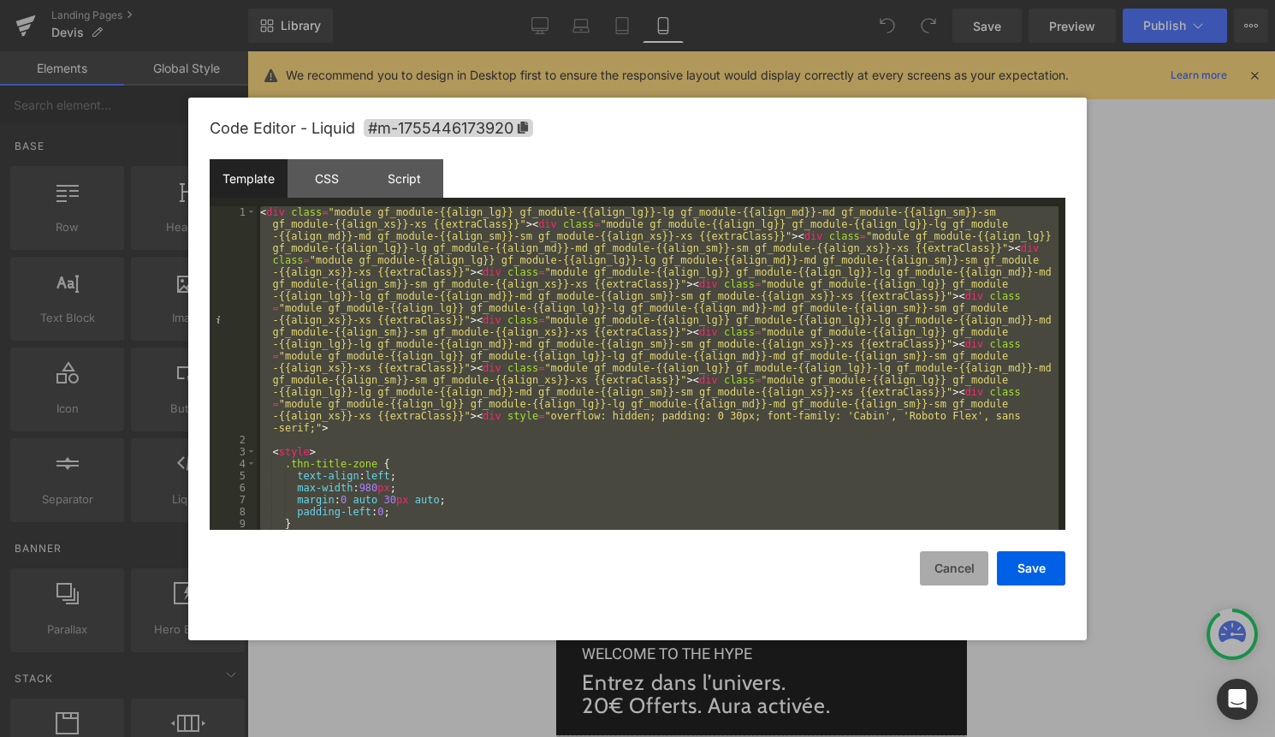
click at [949, 567] on button "Cancel" at bounding box center [954, 568] width 68 height 34
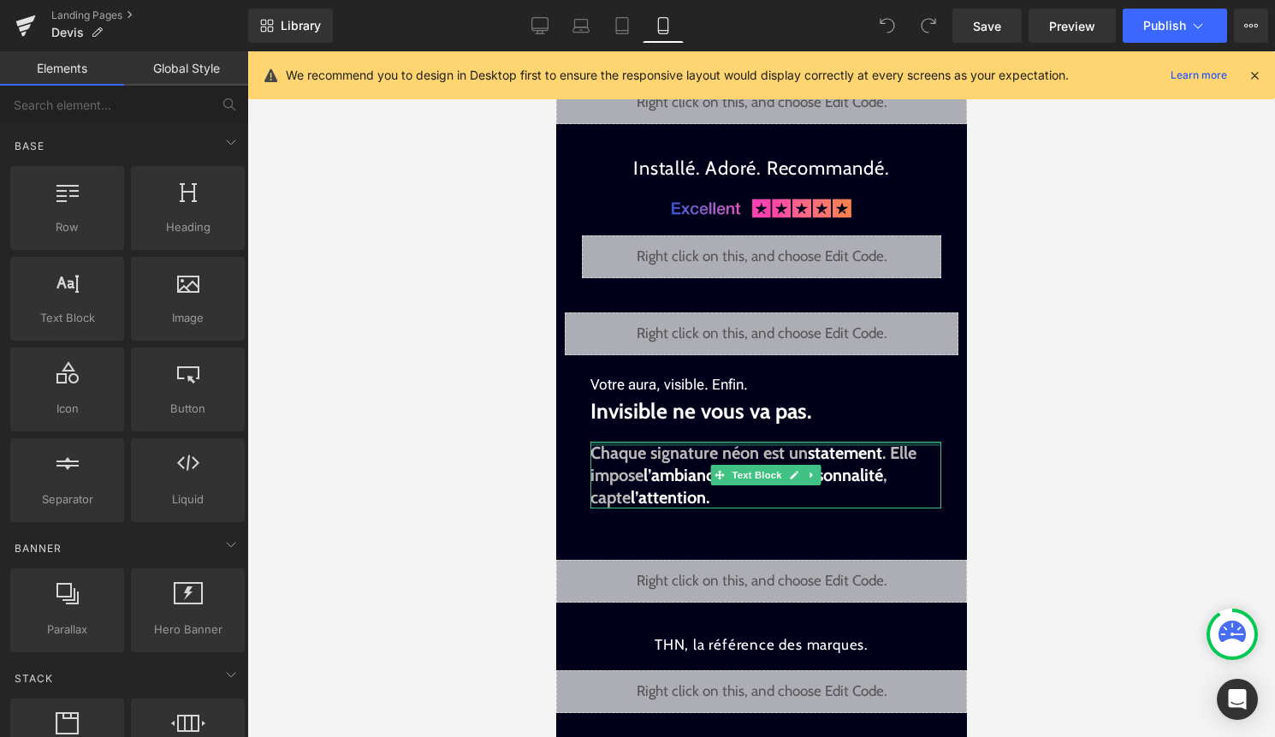
scroll to position [0, 0]
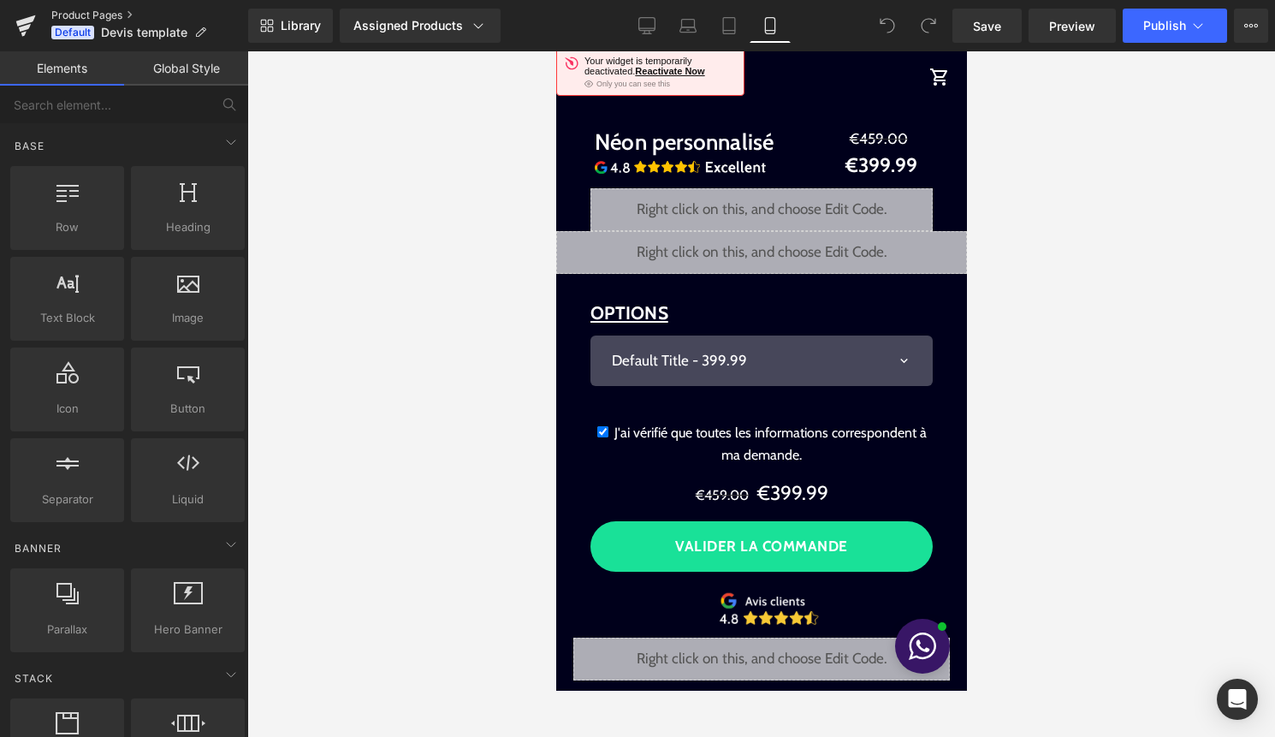
click at [111, 14] on link "Product Pages" at bounding box center [149, 16] width 197 height 14
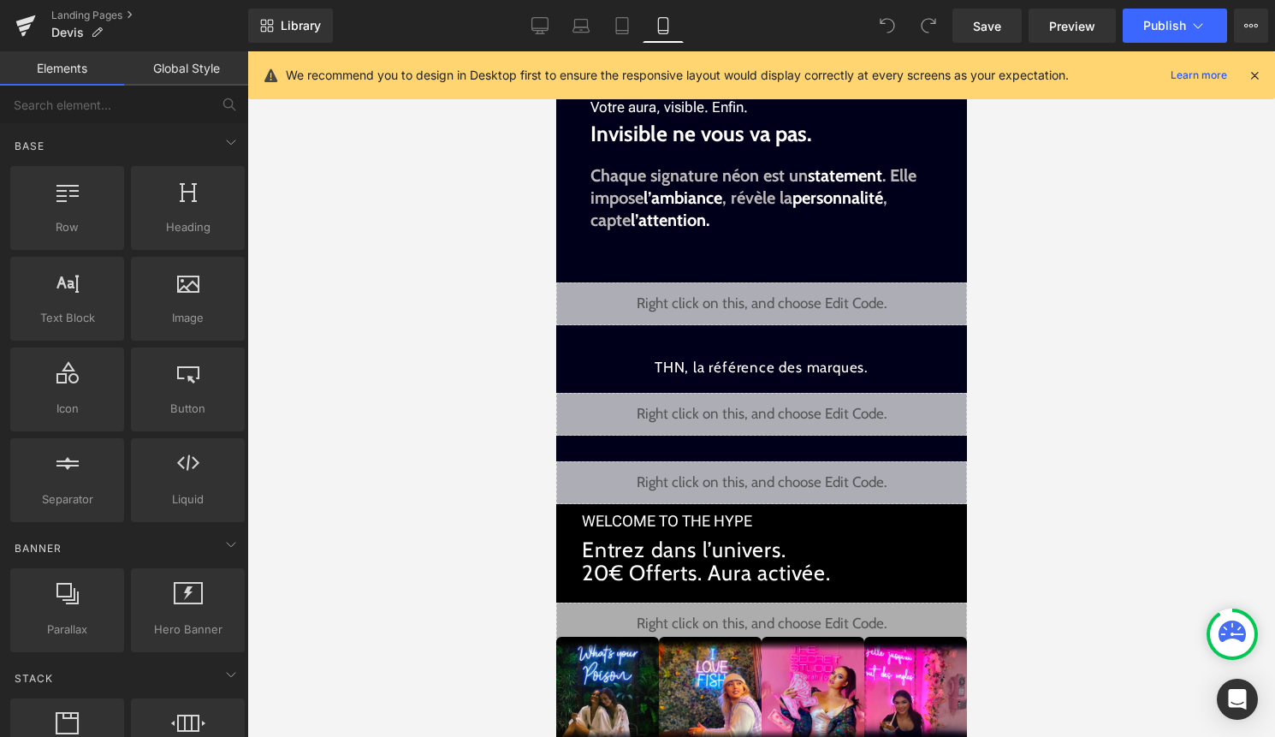
scroll to position [381, 0]
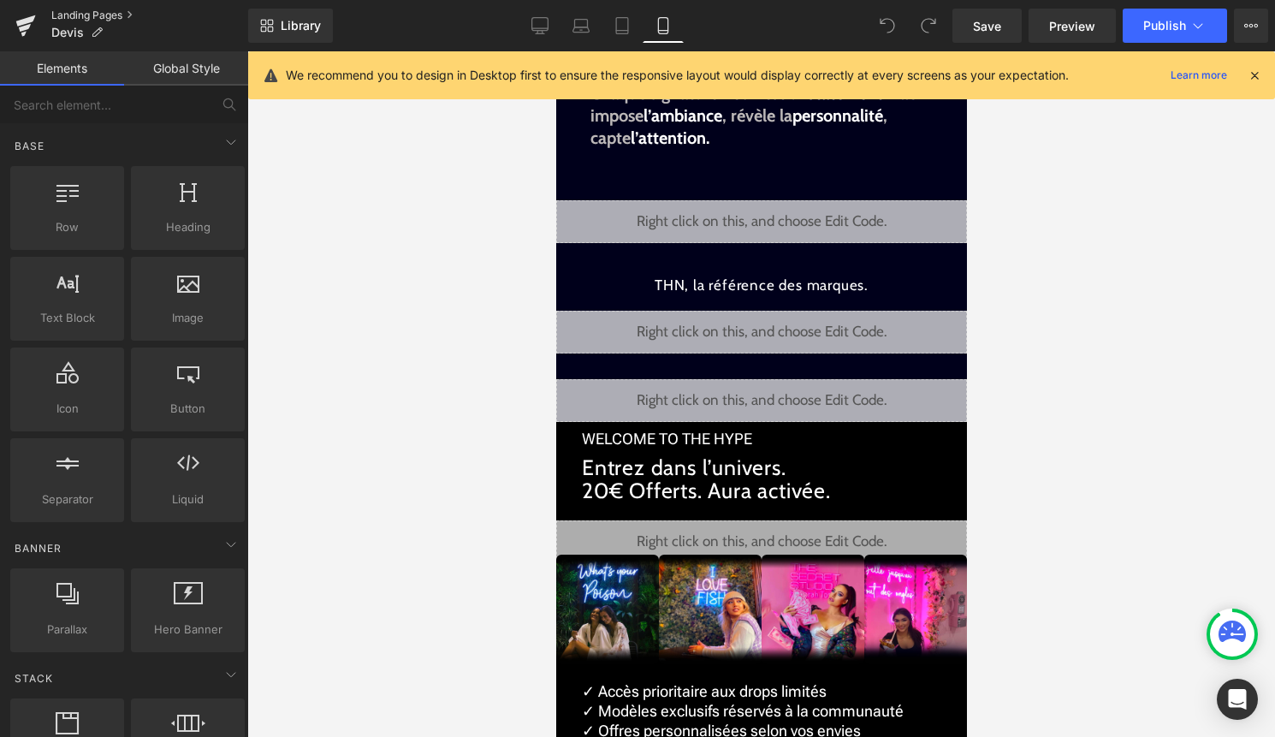
click at [97, 14] on link "Landing Pages" at bounding box center [149, 16] width 197 height 14
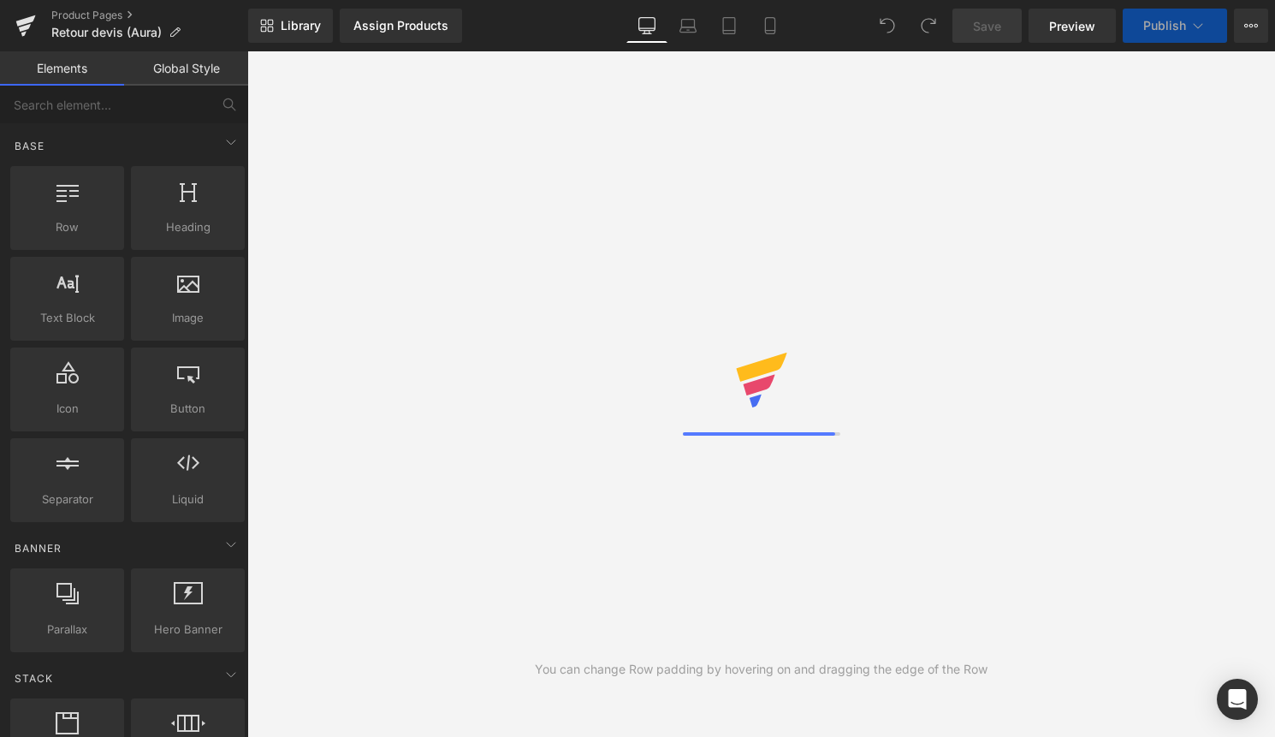
click at [671, 35] on link "Laptop" at bounding box center [687, 26] width 41 height 34
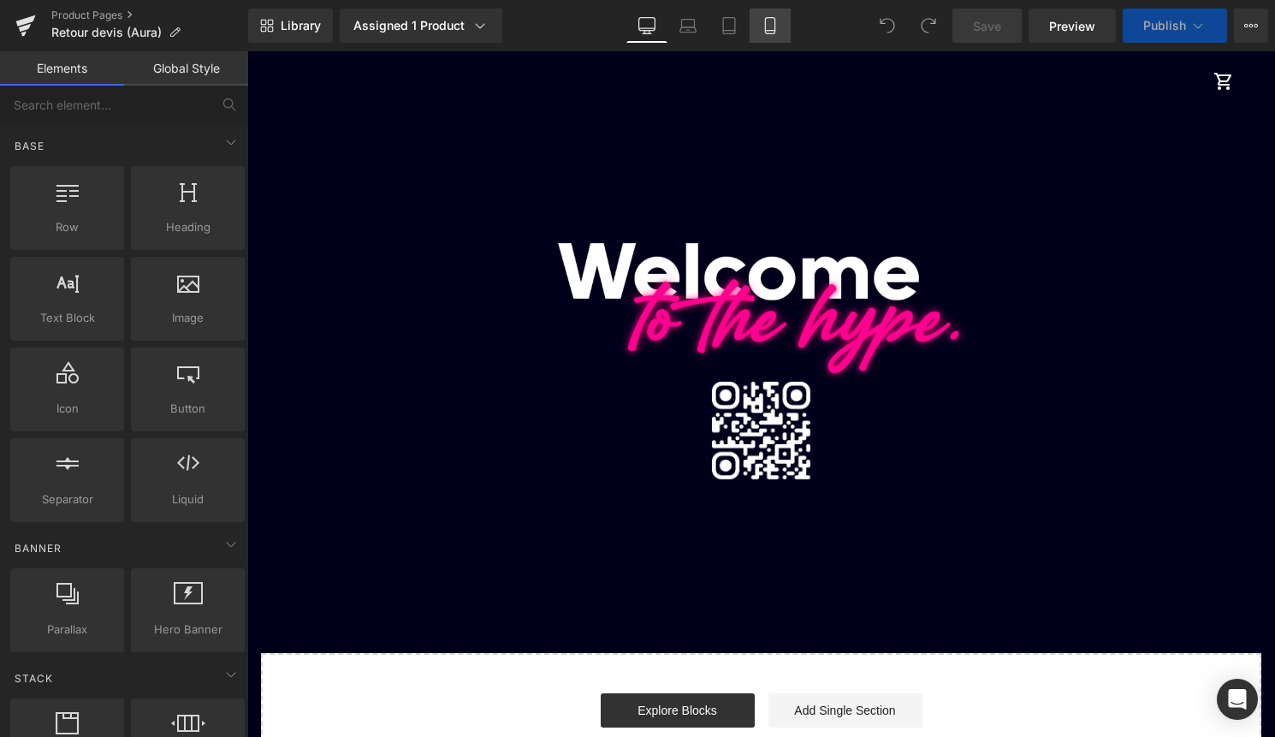
click at [756, 34] on link "Mobile" at bounding box center [769, 26] width 41 height 34
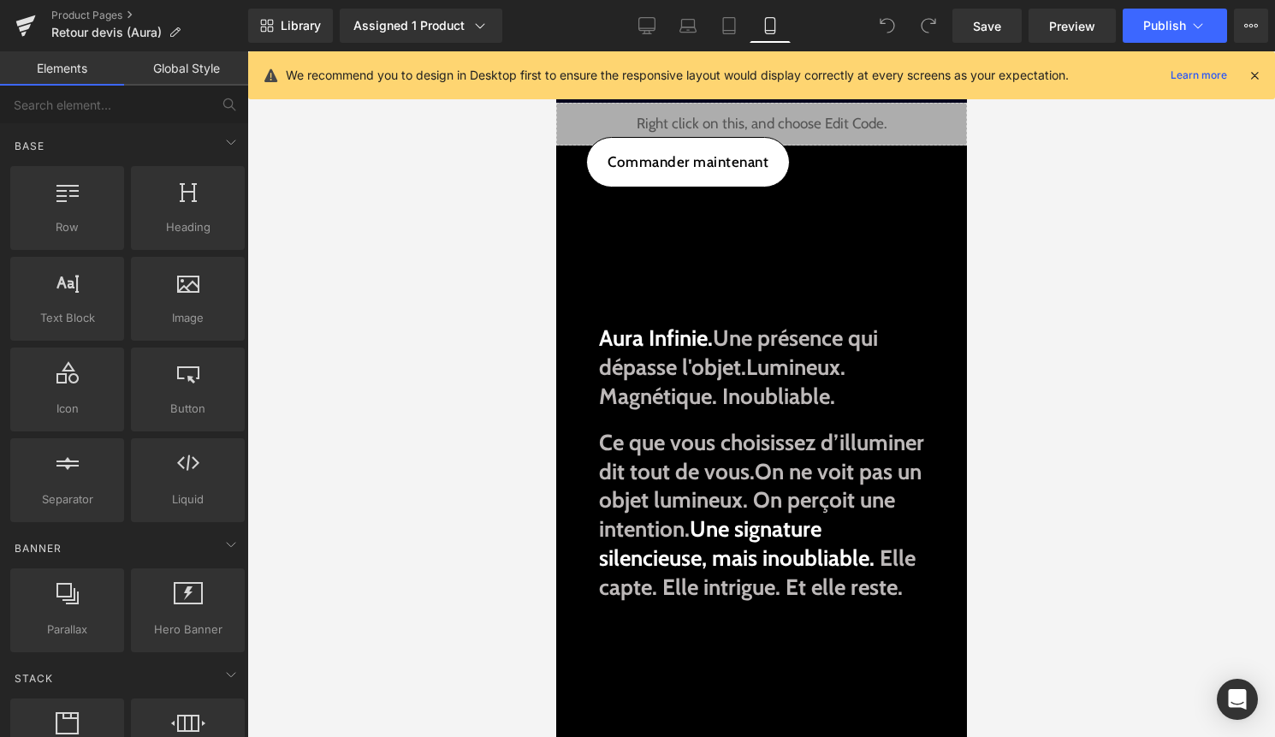
click at [1258, 71] on icon at bounding box center [1253, 75] width 15 height 15
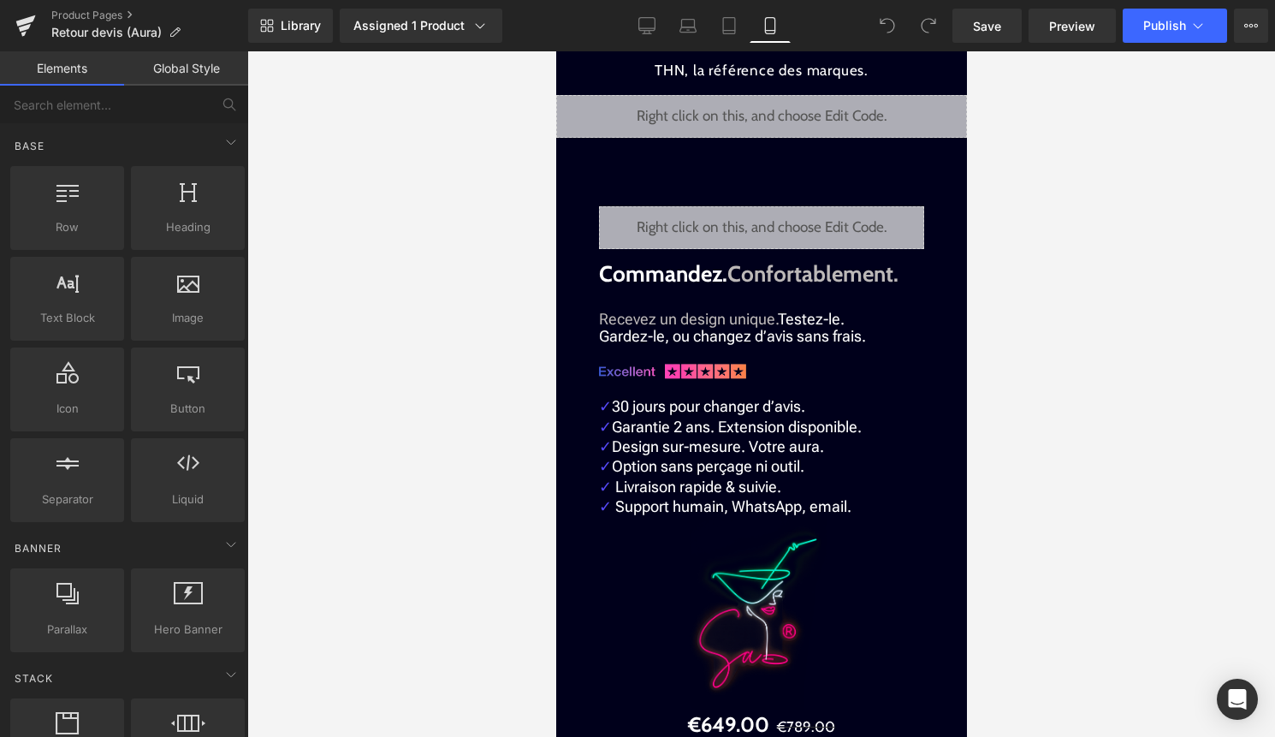
scroll to position [3682, 0]
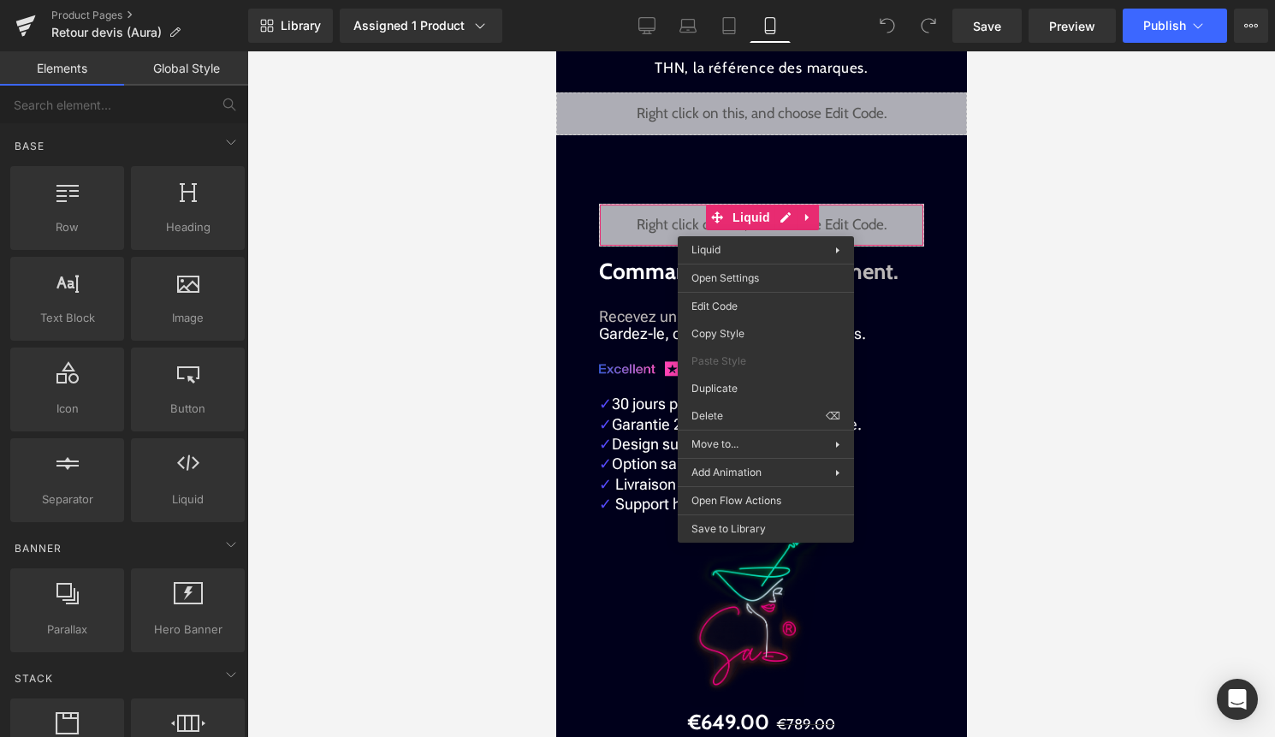
drag, startPoint x: 1305, startPoint y: 572, endPoint x: 749, endPoint y: 521, distance: 557.6
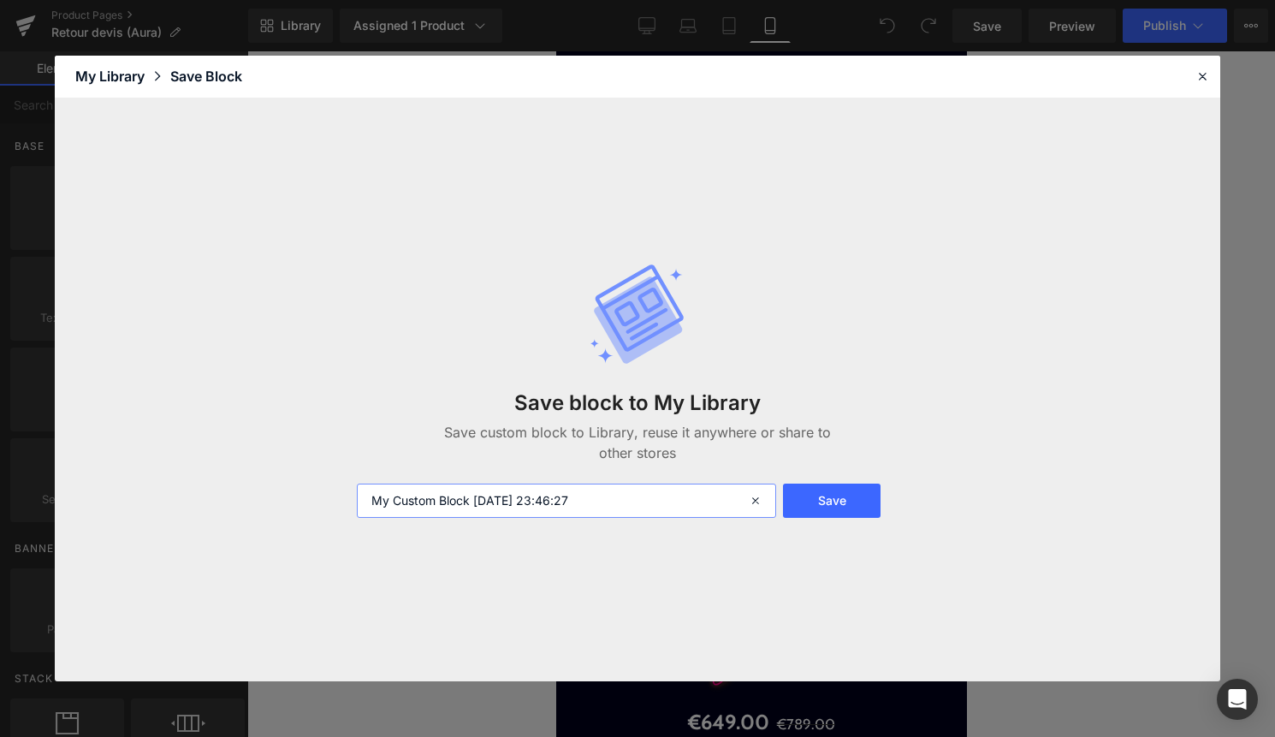
drag, startPoint x: 646, startPoint y: 498, endPoint x: 327, endPoint y: 497, distance: 319.1
click at [328, 497] on div "Save block to My Library Save custom block to Library, reuse it anywhere or sha…" at bounding box center [637, 389] width 1165 height 583
type input "trust clients 13K + photos"
click at [814, 488] on button "Save" at bounding box center [832, 500] width 98 height 34
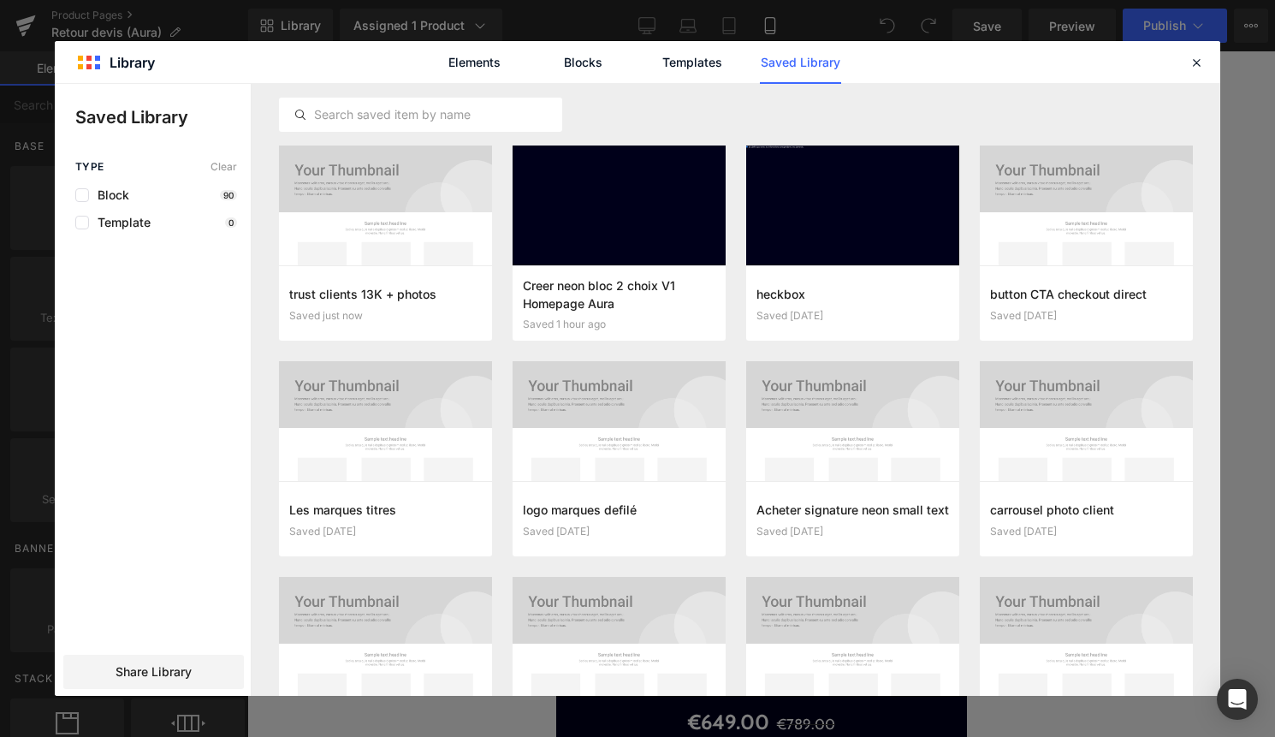
click at [1209, 63] on div "Elements Blocks Templates Saved Library" at bounding box center [637, 62] width 1165 height 42
click at [1199, 63] on icon at bounding box center [1195, 62] width 15 height 15
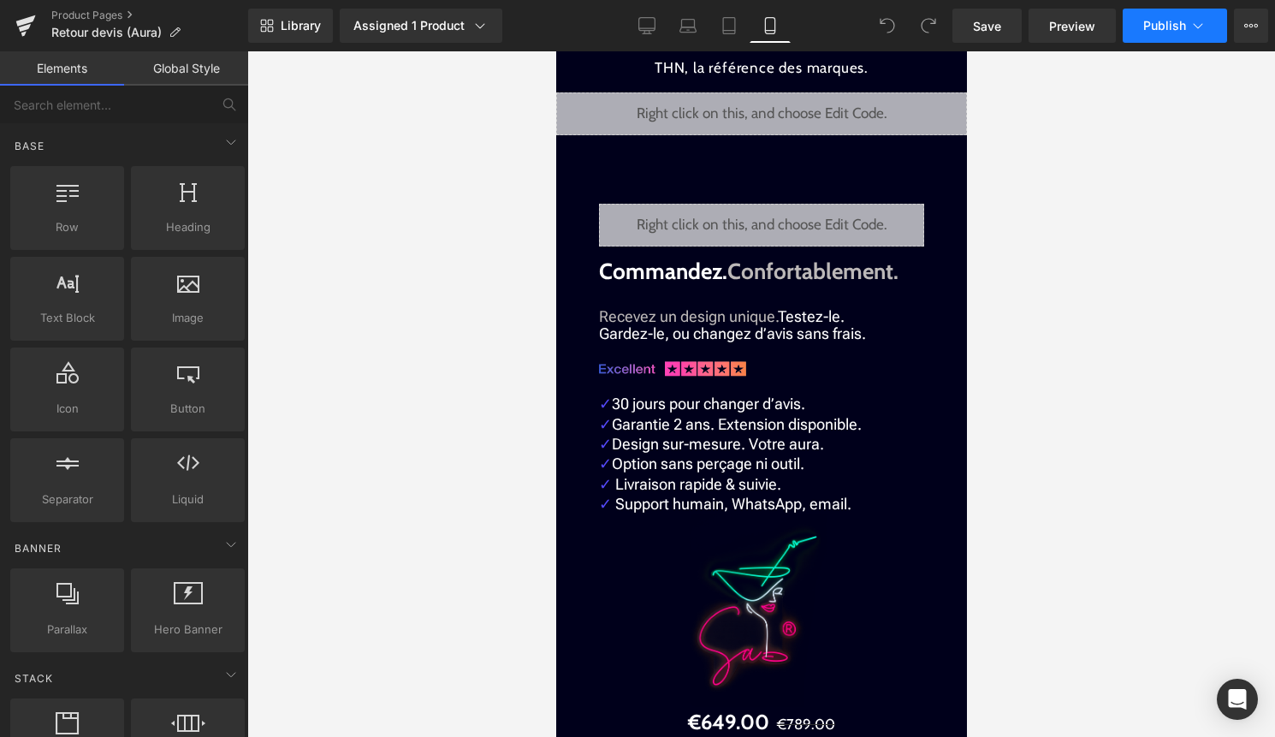
click at [1199, 26] on icon at bounding box center [1197, 25] width 9 height 5
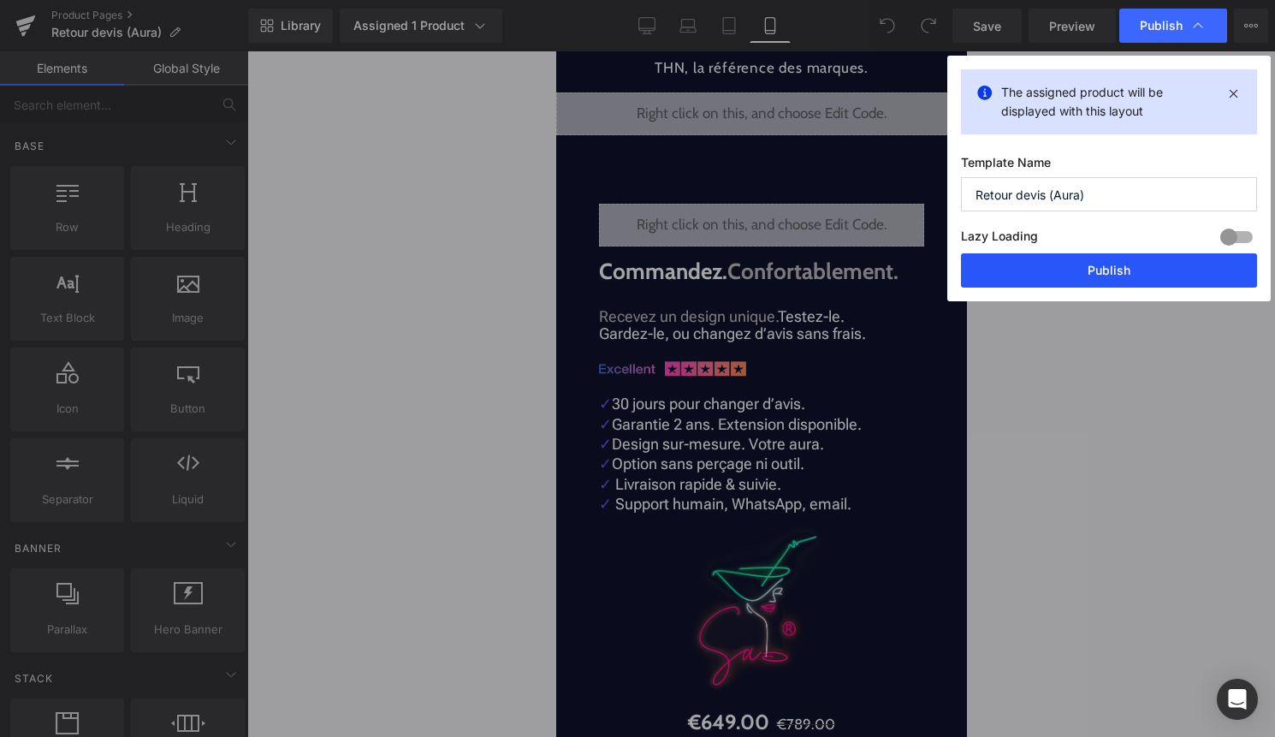
click at [1151, 253] on button "Publish" at bounding box center [1109, 270] width 296 height 34
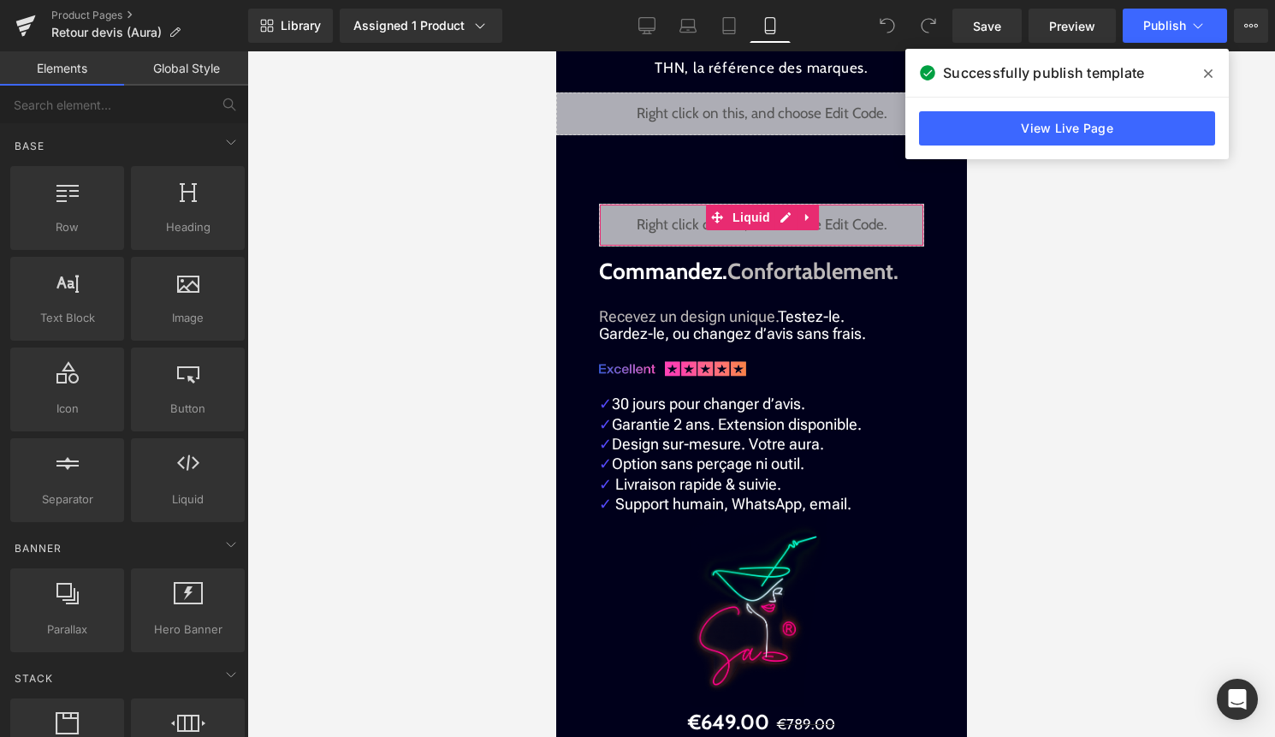
click at [783, 221] on div "Liquid" at bounding box center [760, 225] width 325 height 43
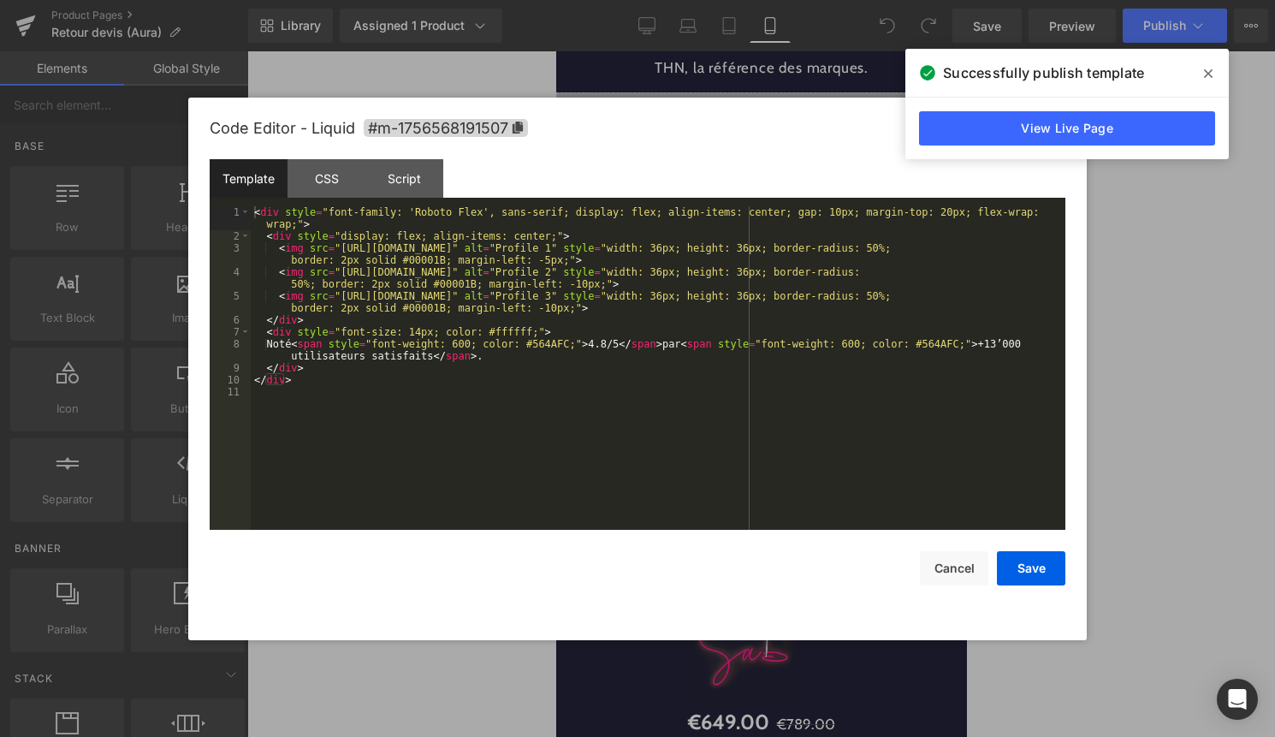
click at [713, 292] on div "< div style = "font-family: 'Roboto Flex', sans-serif; display: flex; align-ite…" at bounding box center [658, 385] width 814 height 359
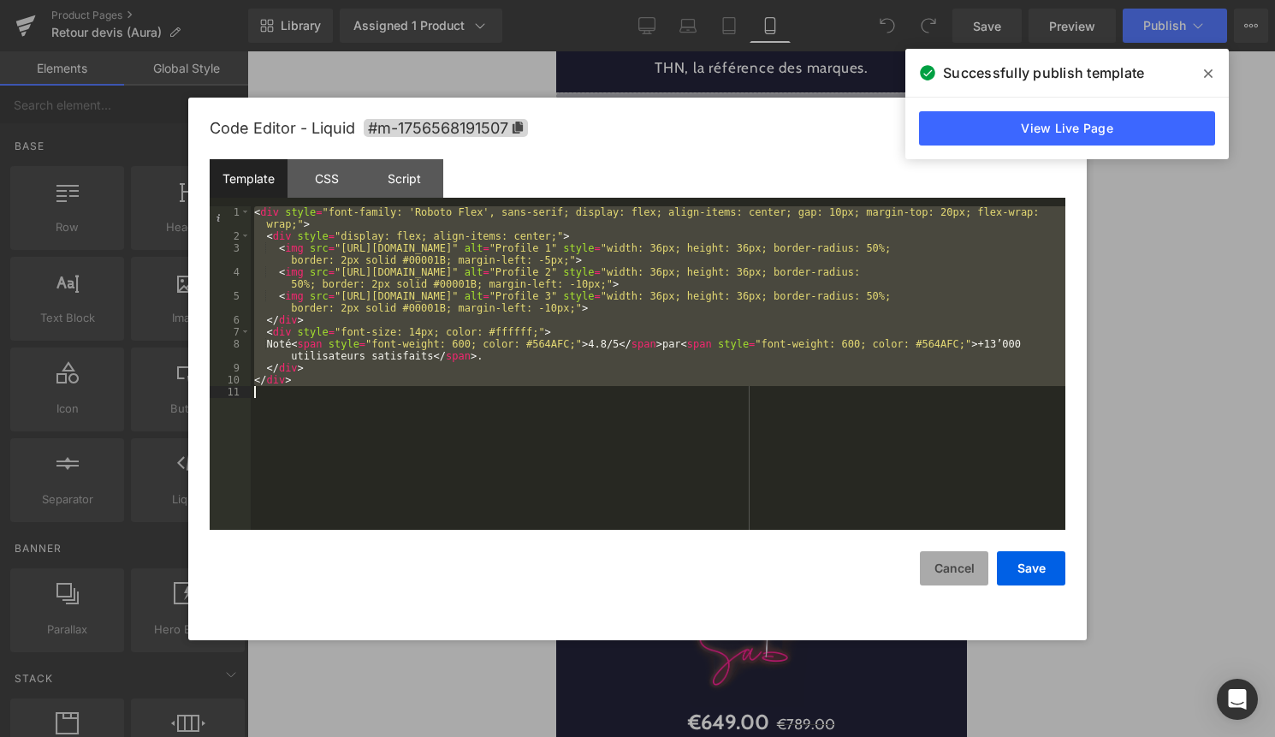
click at [948, 568] on button "Cancel" at bounding box center [954, 568] width 68 height 34
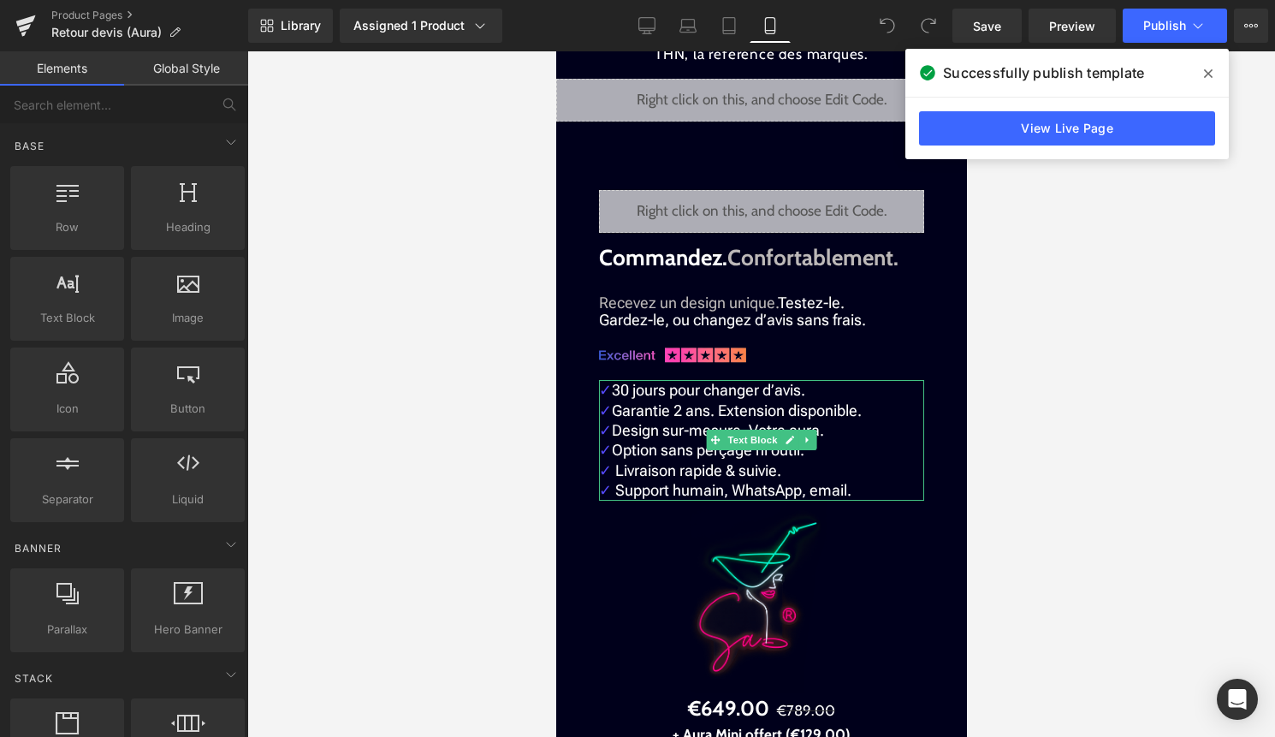
scroll to position [3656, 0]
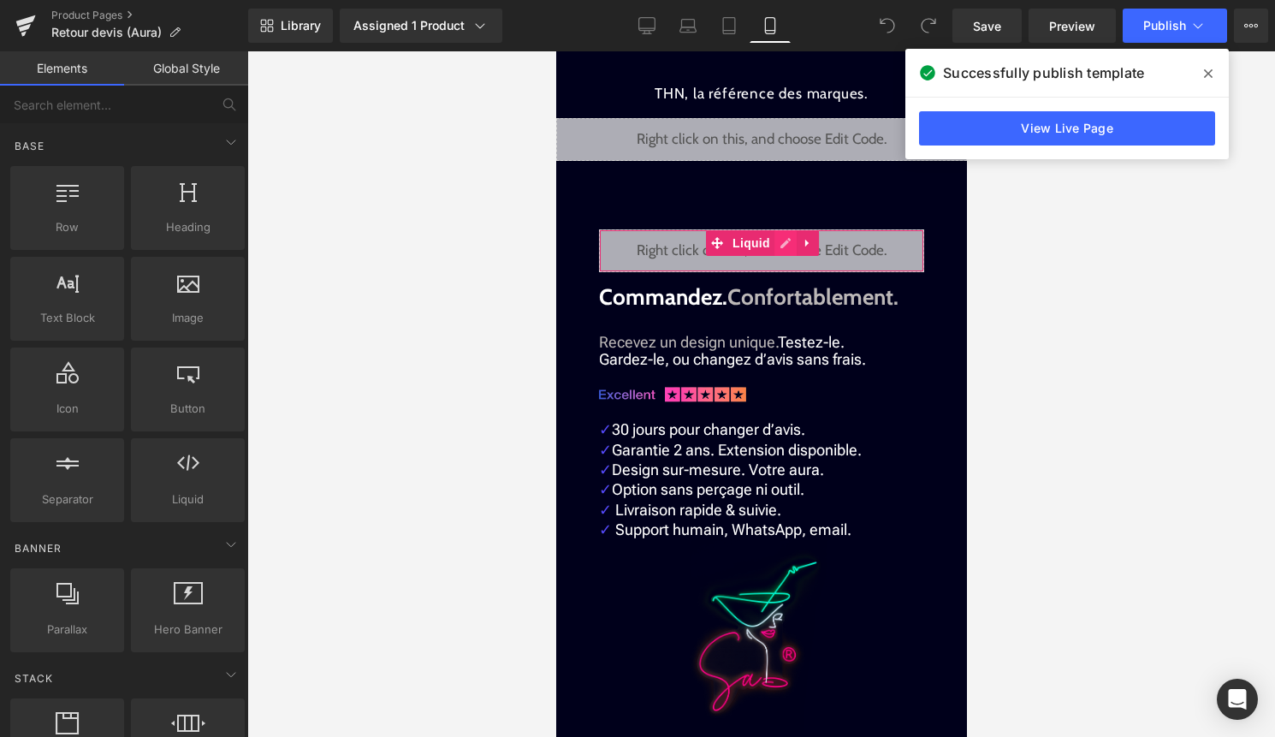
click at [783, 240] on div "Liquid" at bounding box center [760, 250] width 325 height 43
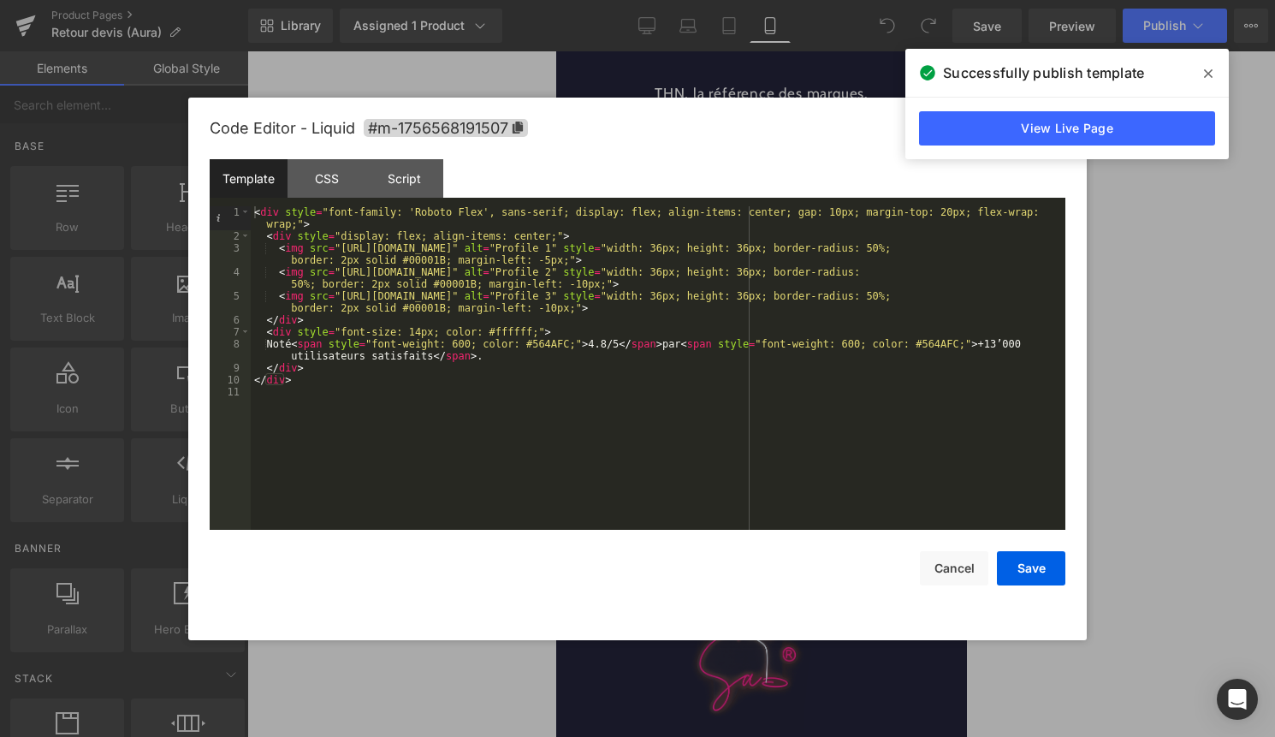
click at [652, 413] on div "< div style = "font-family: 'Roboto Flex', sans-serif; display: flex; align-ite…" at bounding box center [658, 385] width 814 height 359
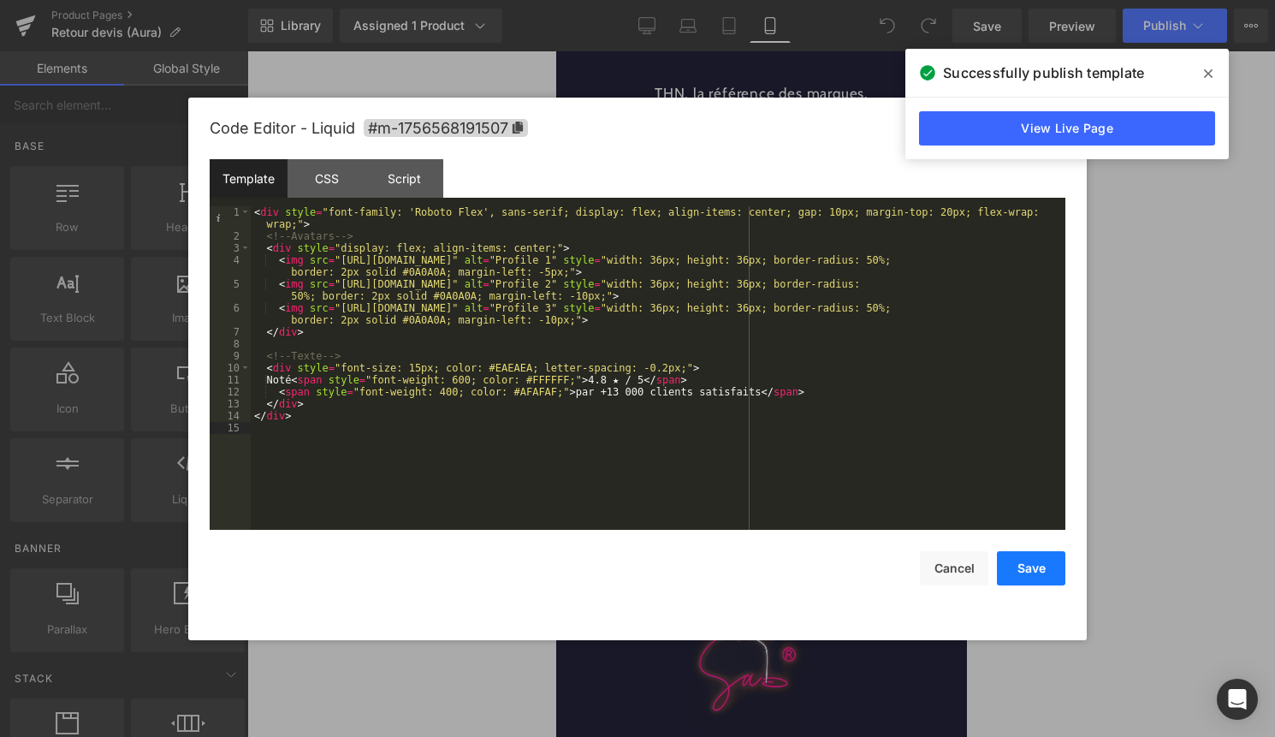
click at [1039, 567] on button "Save" at bounding box center [1031, 568] width 68 height 34
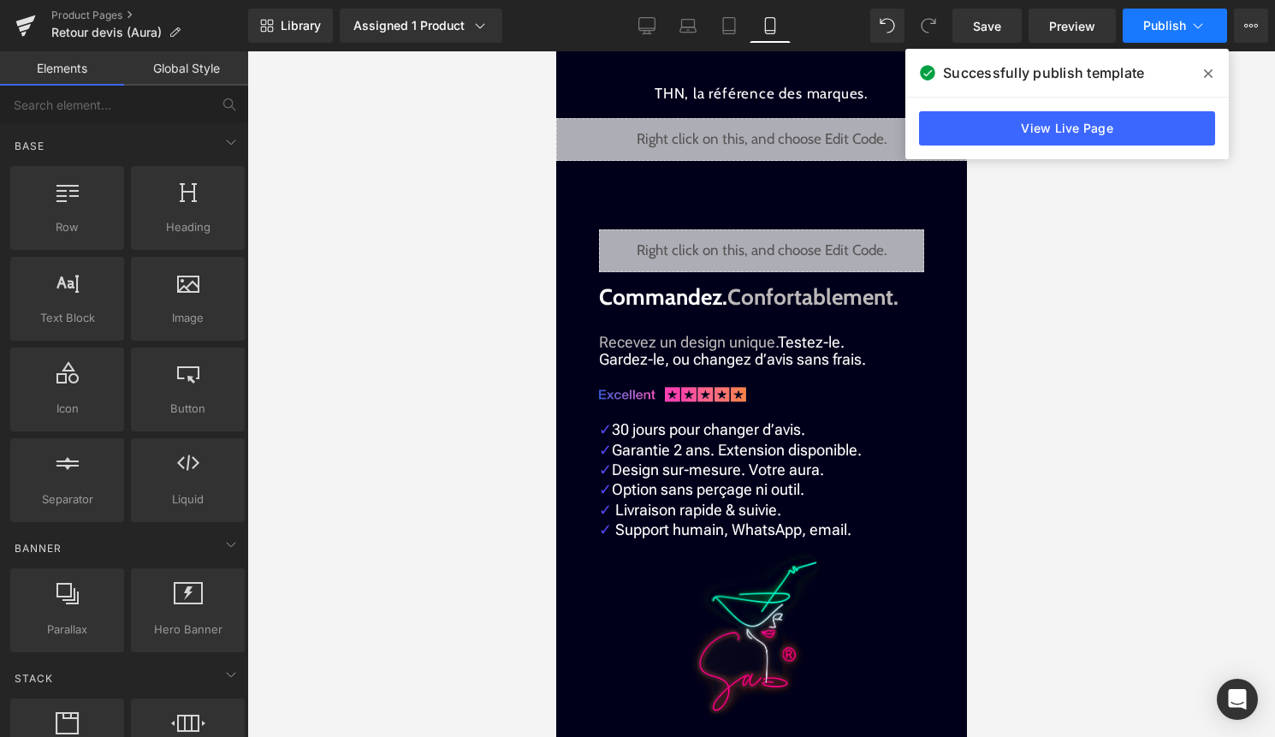
click at [1163, 29] on span "Publish" at bounding box center [1164, 26] width 43 height 14
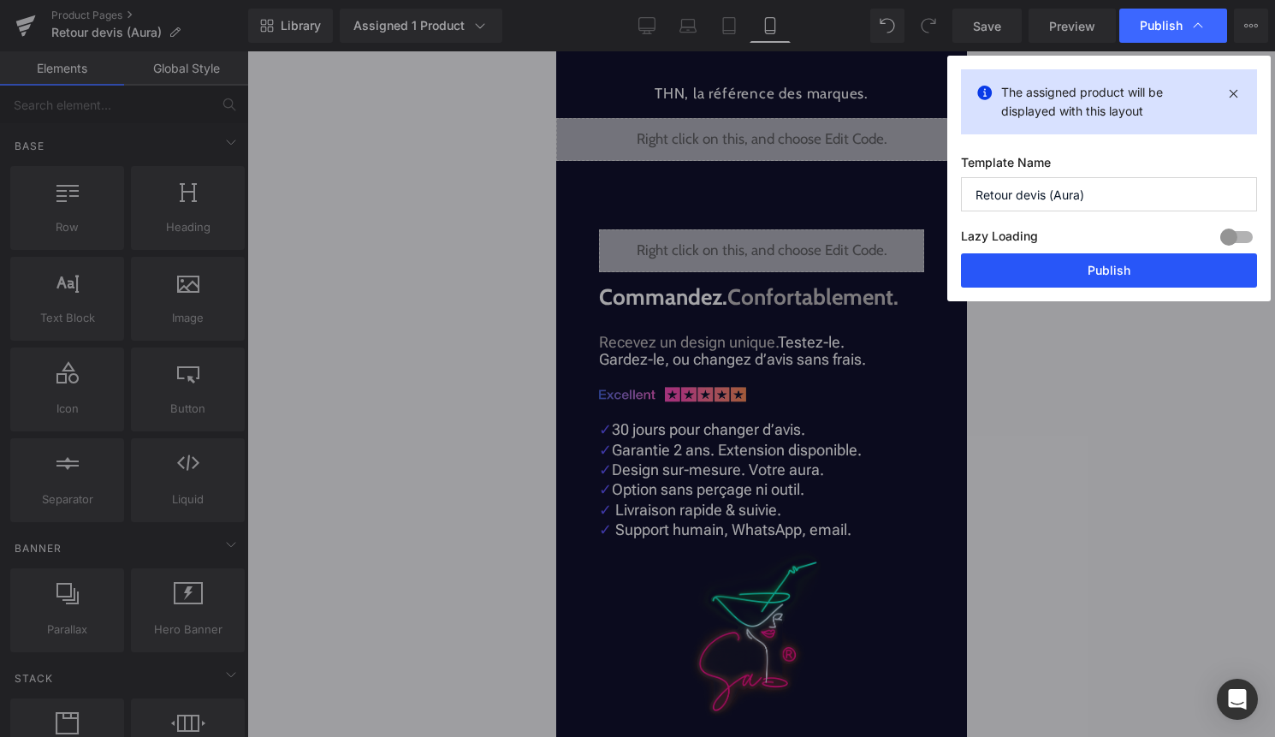
click at [1146, 271] on button "Publish" at bounding box center [1109, 270] width 296 height 34
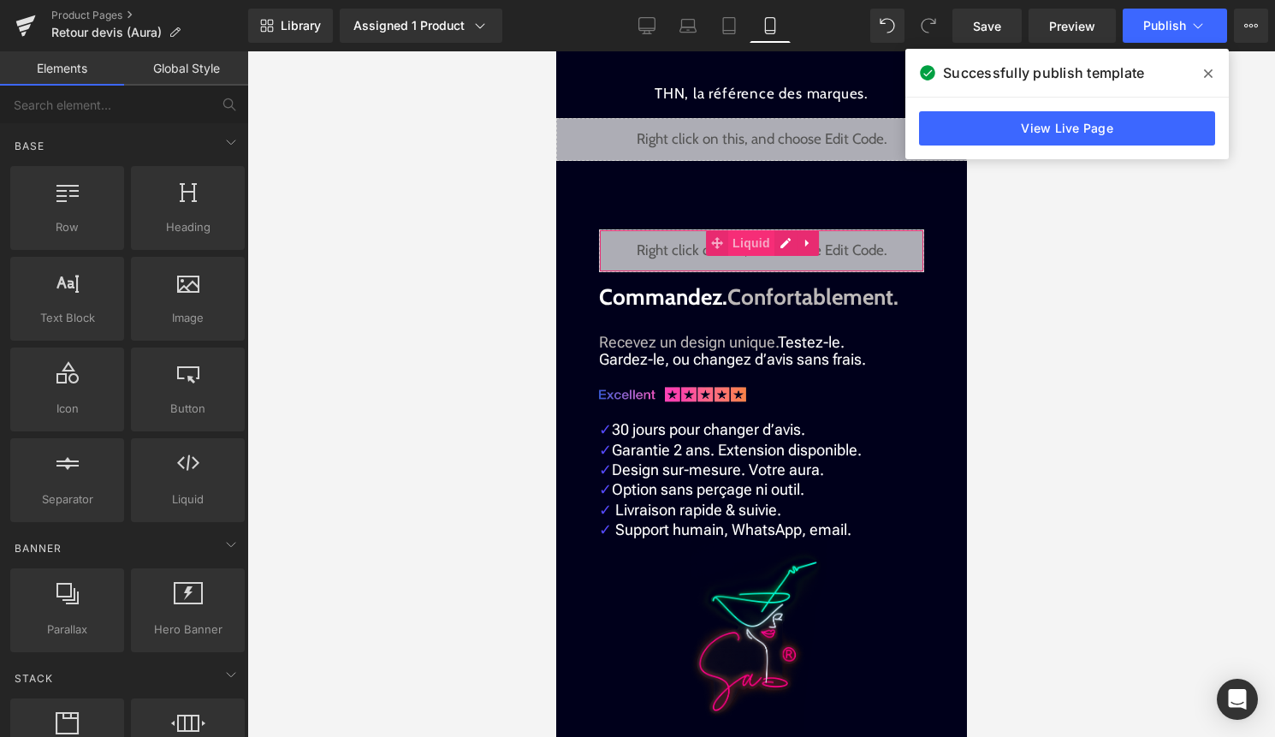
click at [754, 246] on span "Liquid" at bounding box center [750, 243] width 46 height 26
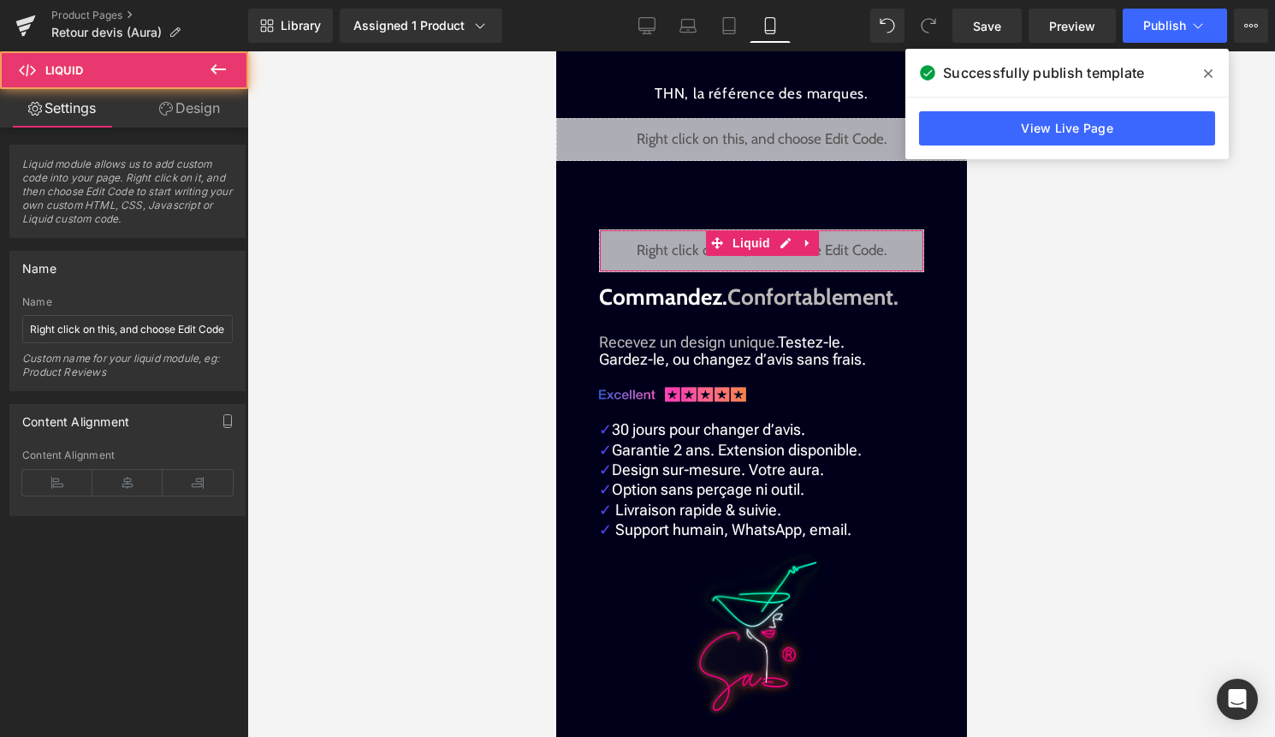
click at [199, 103] on link "Design" at bounding box center [189, 108] width 124 height 38
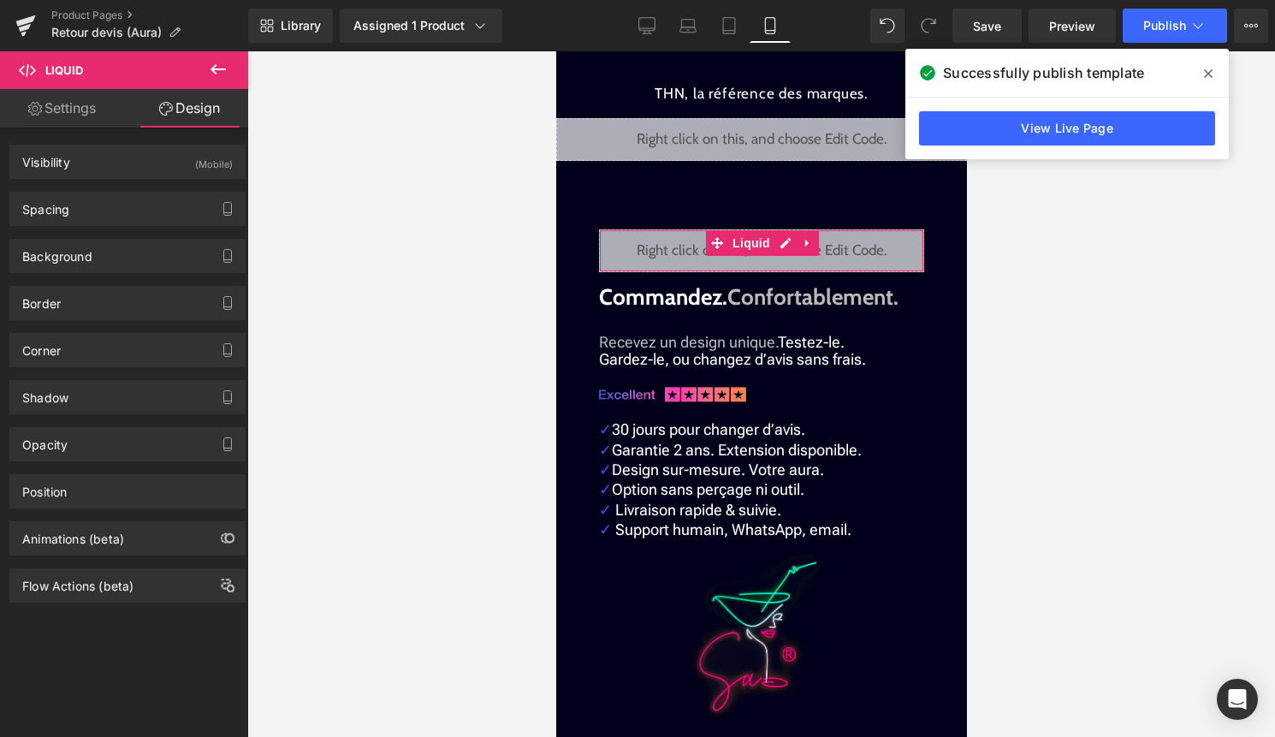
click at [160, 186] on div "Spacing Margin 30 50 10 50 Padding 0 0 0 0 Setup Global Style" at bounding box center [128, 202] width 256 height 47
click at [160, 198] on div "Spacing" at bounding box center [127, 208] width 234 height 33
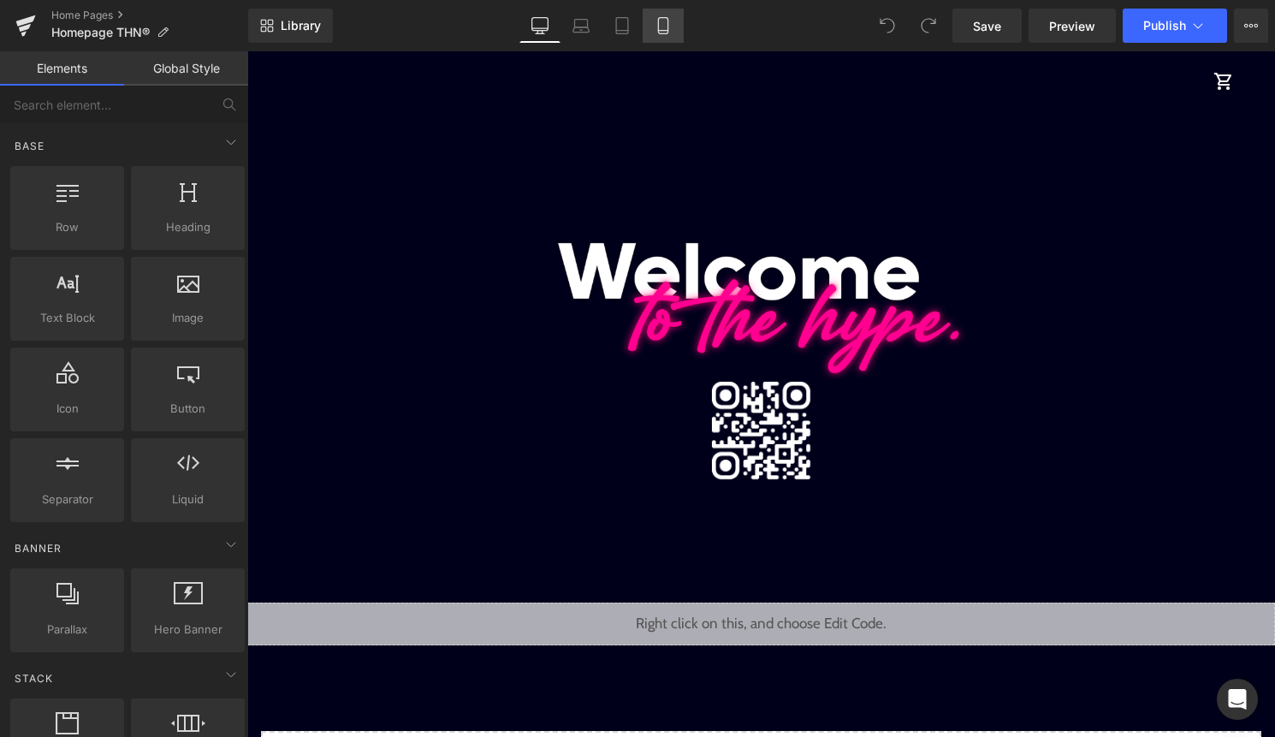
click at [652, 38] on link "Mobile" at bounding box center [662, 26] width 41 height 34
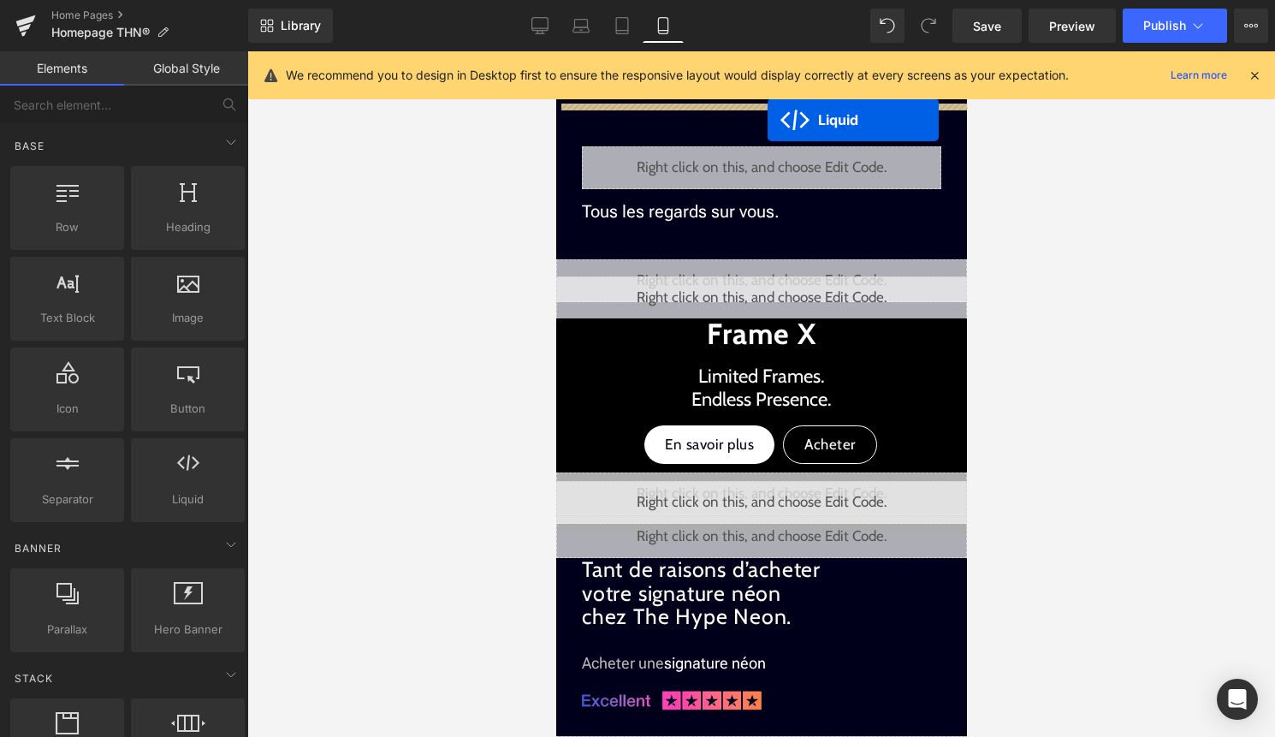
scroll to position [625, 0]
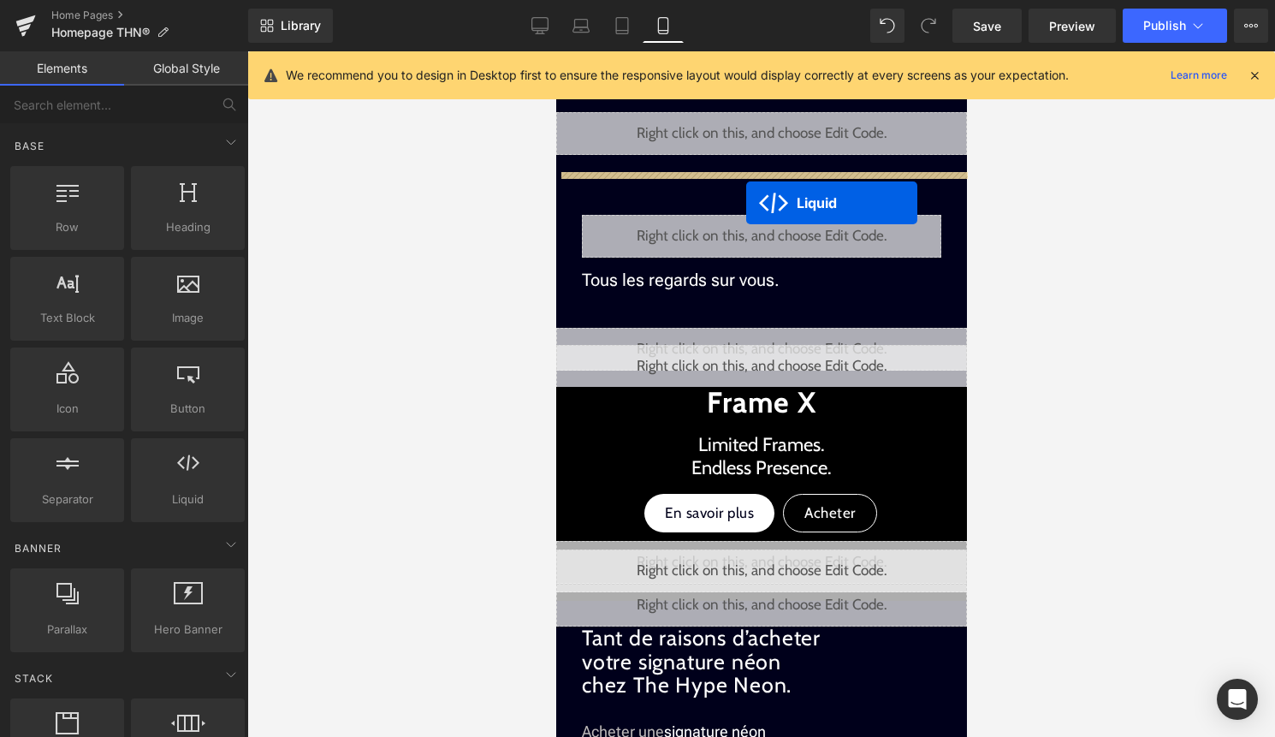
drag, startPoint x: 719, startPoint y: 368, endPoint x: 745, endPoint y: 203, distance: 167.1
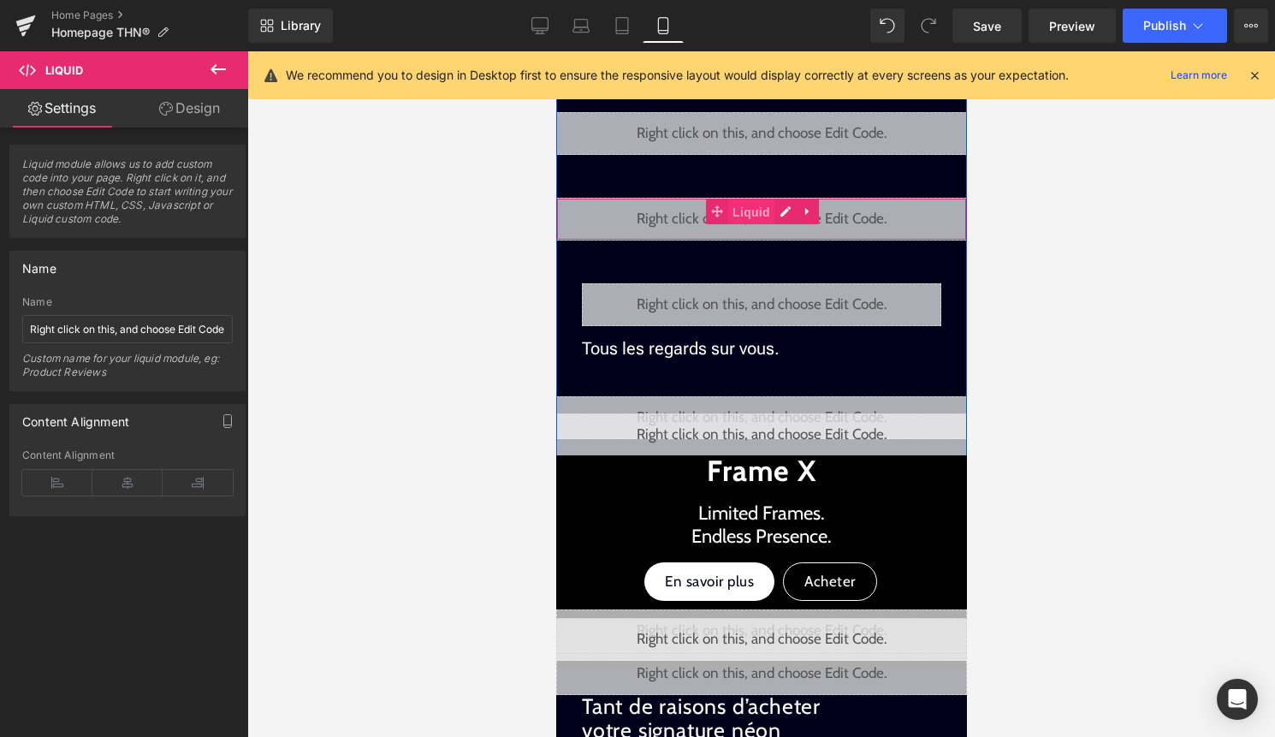
click at [746, 215] on span "Liquid" at bounding box center [750, 212] width 46 height 26
click at [754, 303] on span "Liquid" at bounding box center [750, 297] width 46 height 26
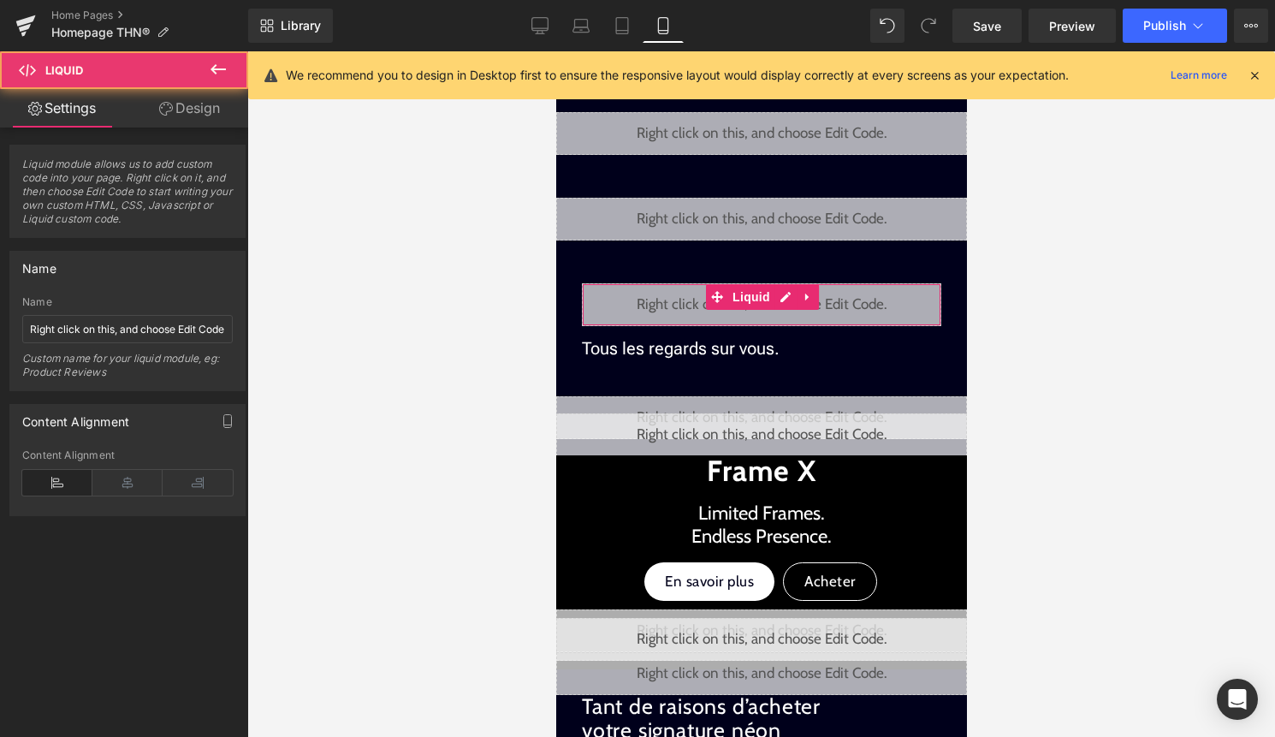
click at [222, 132] on div "Liquid module allows us to add custom code into your page. Right click on it, a…" at bounding box center [128, 185] width 256 height 106
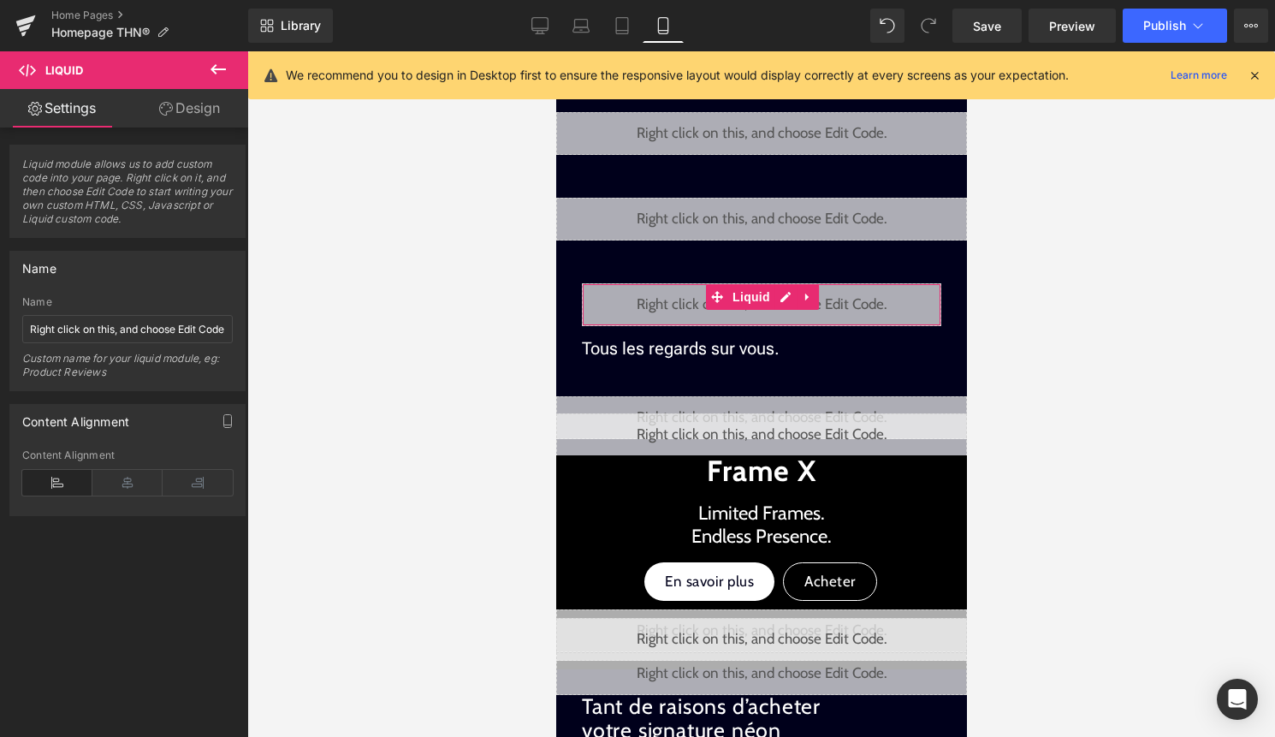
click at [213, 113] on link "Design" at bounding box center [189, 108] width 124 height 38
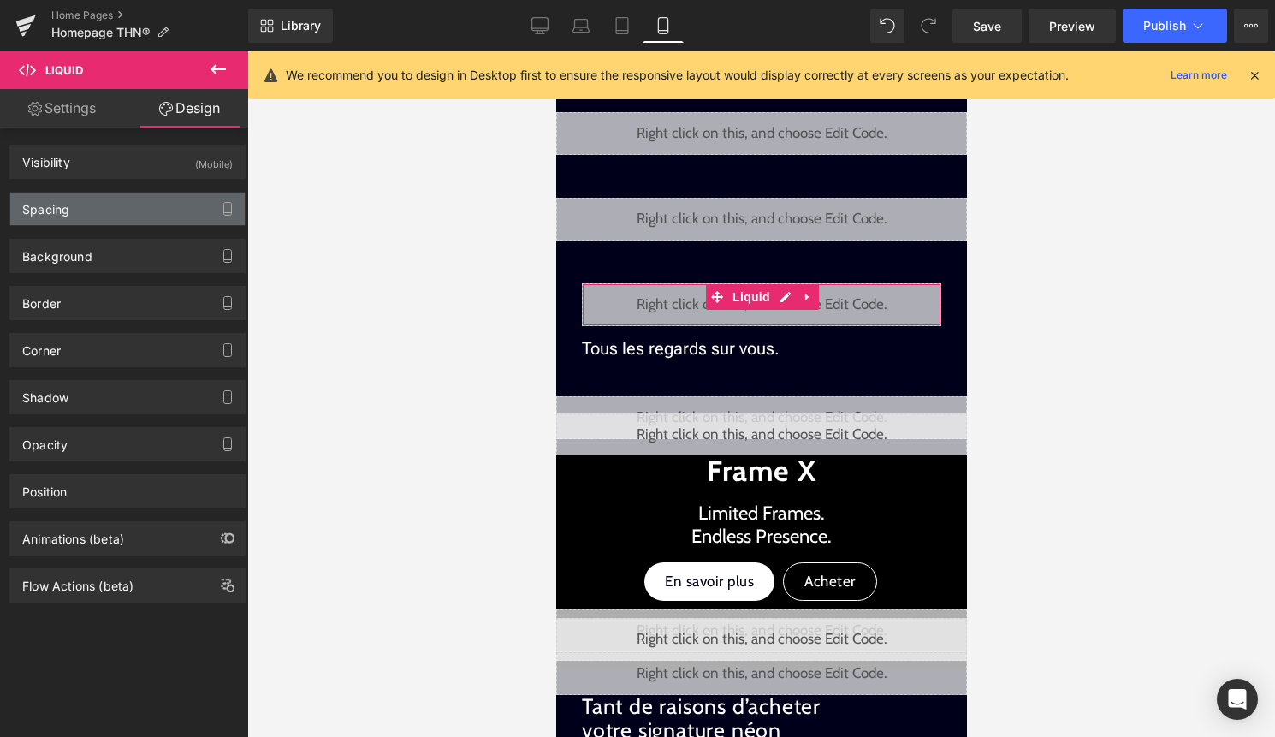
click at [166, 205] on div "Spacing" at bounding box center [127, 208] width 234 height 33
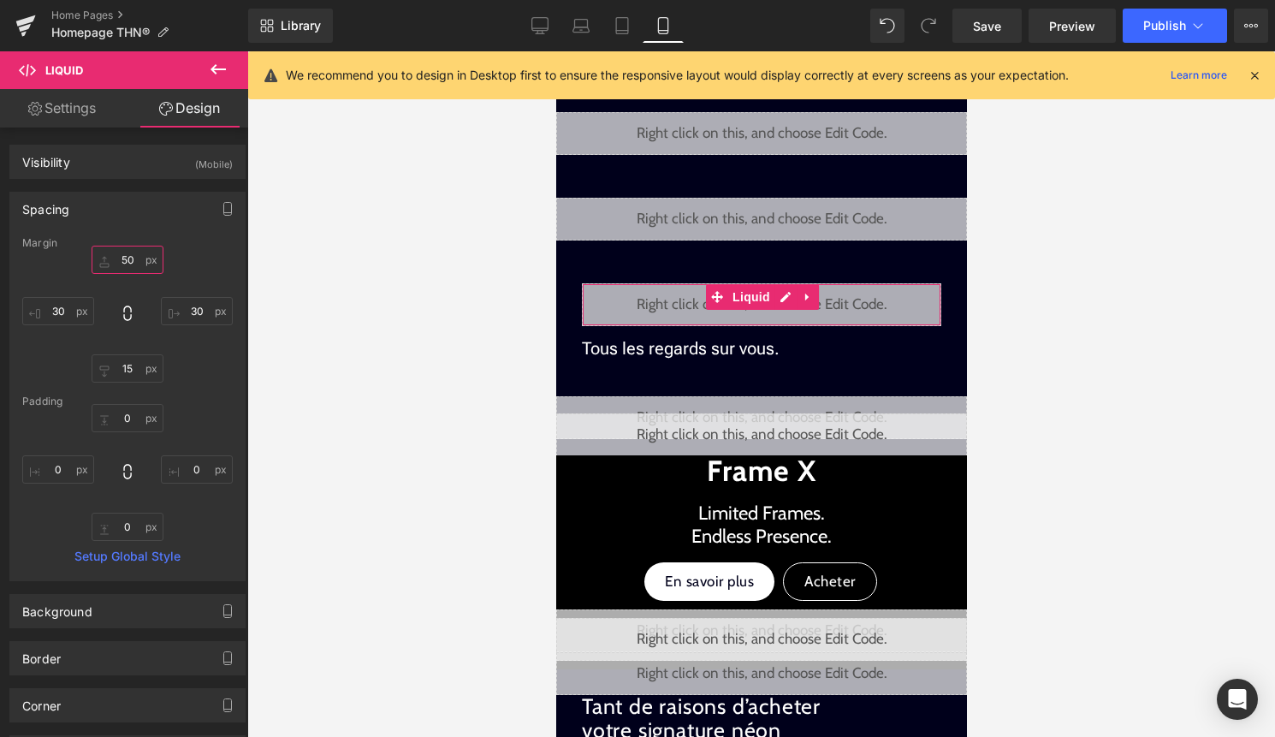
click at [128, 255] on input "50" at bounding box center [128, 260] width 72 height 28
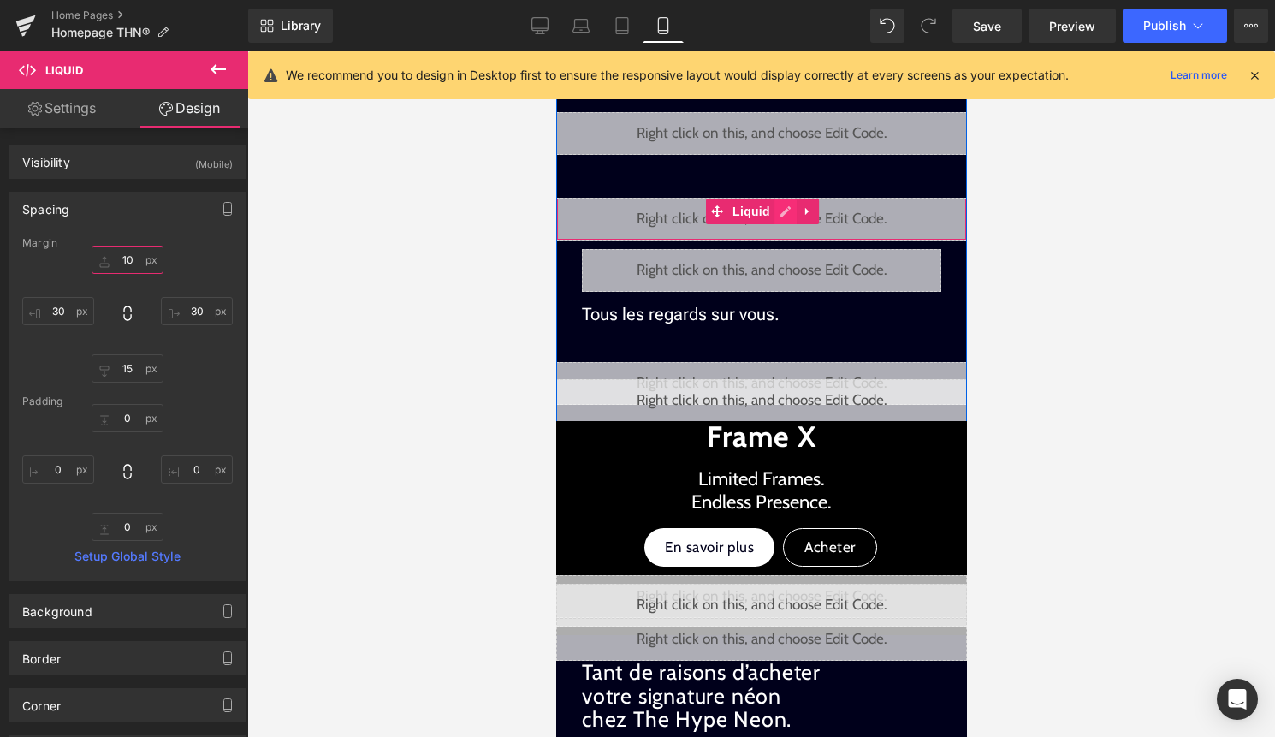
click at [775, 208] on div "Liquid" at bounding box center [760, 219] width 411 height 43
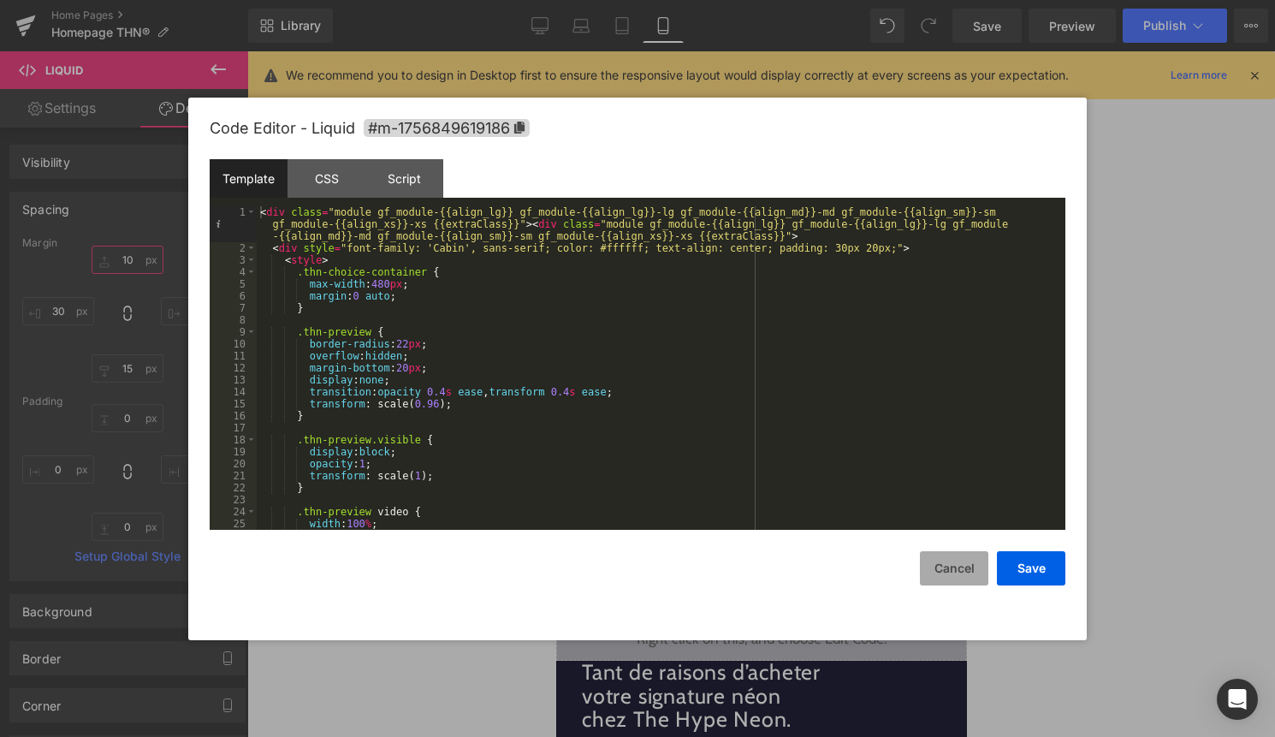
type input "10"
click at [966, 575] on button "Cancel" at bounding box center [954, 568] width 68 height 34
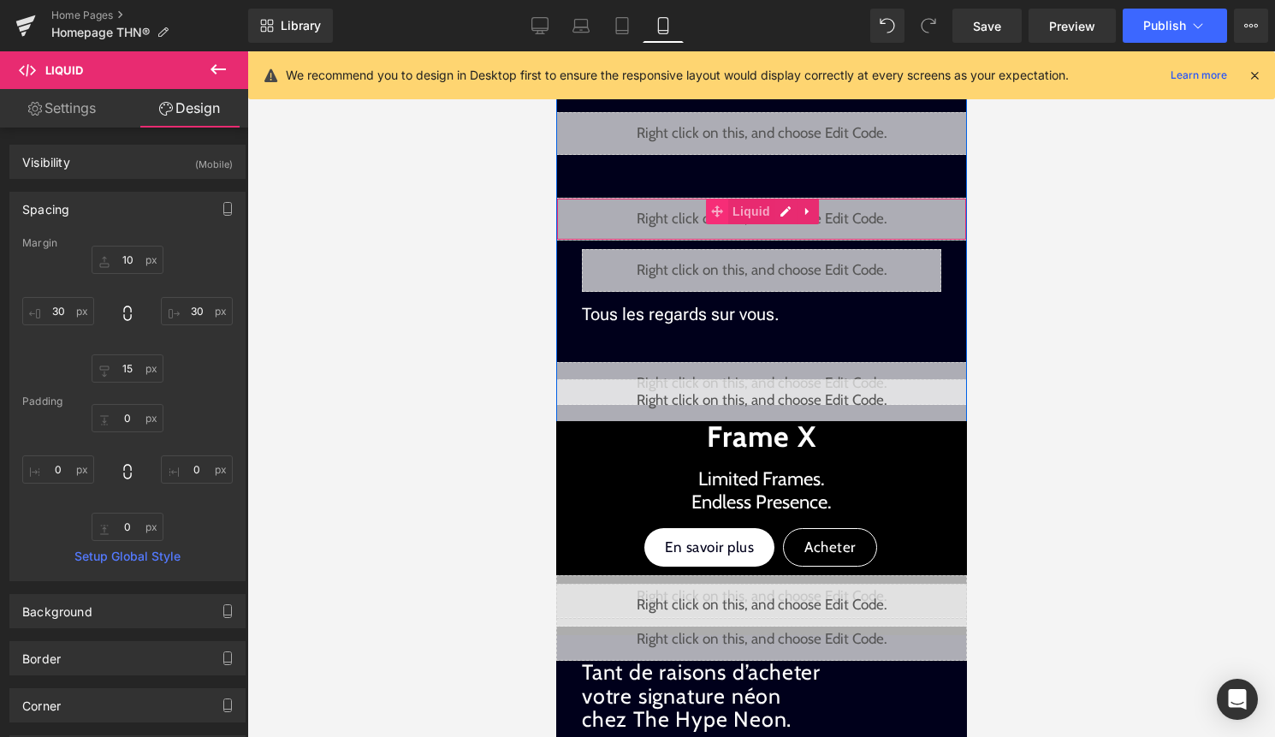
click at [724, 213] on span at bounding box center [716, 211] width 22 height 26
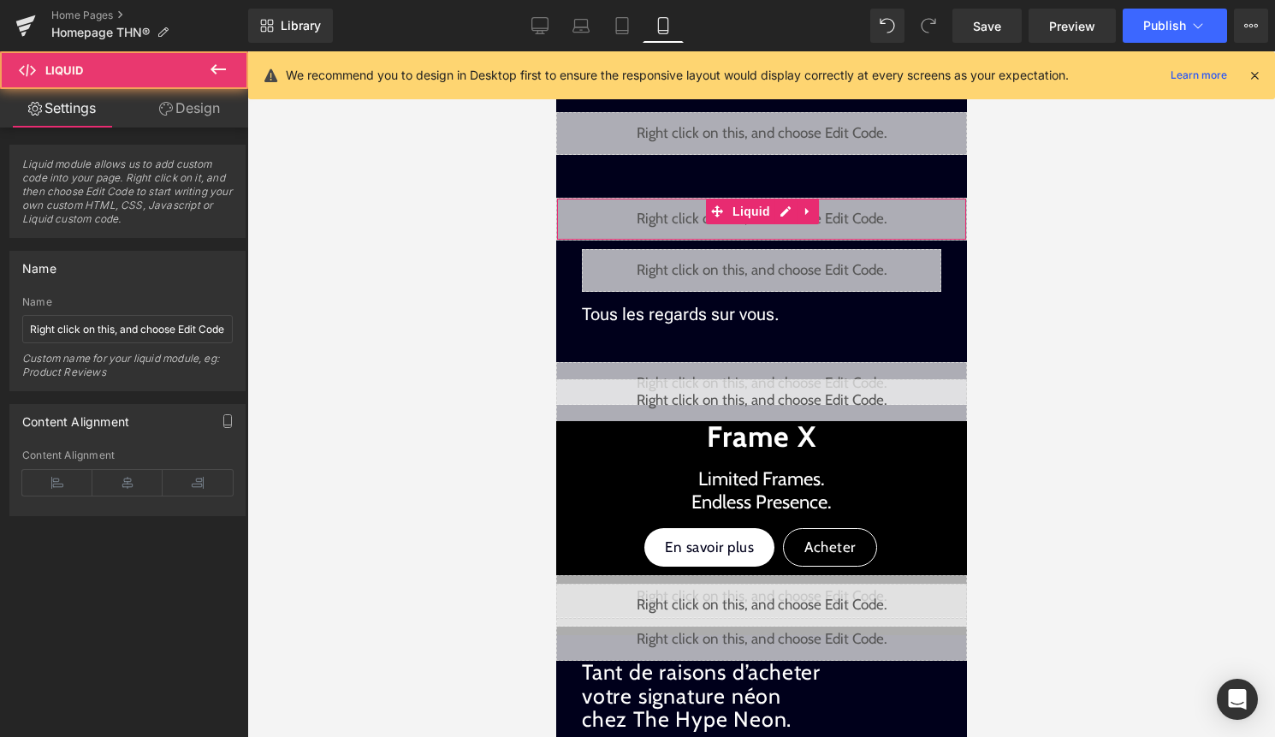
click at [193, 109] on link "Design" at bounding box center [189, 108] width 124 height 38
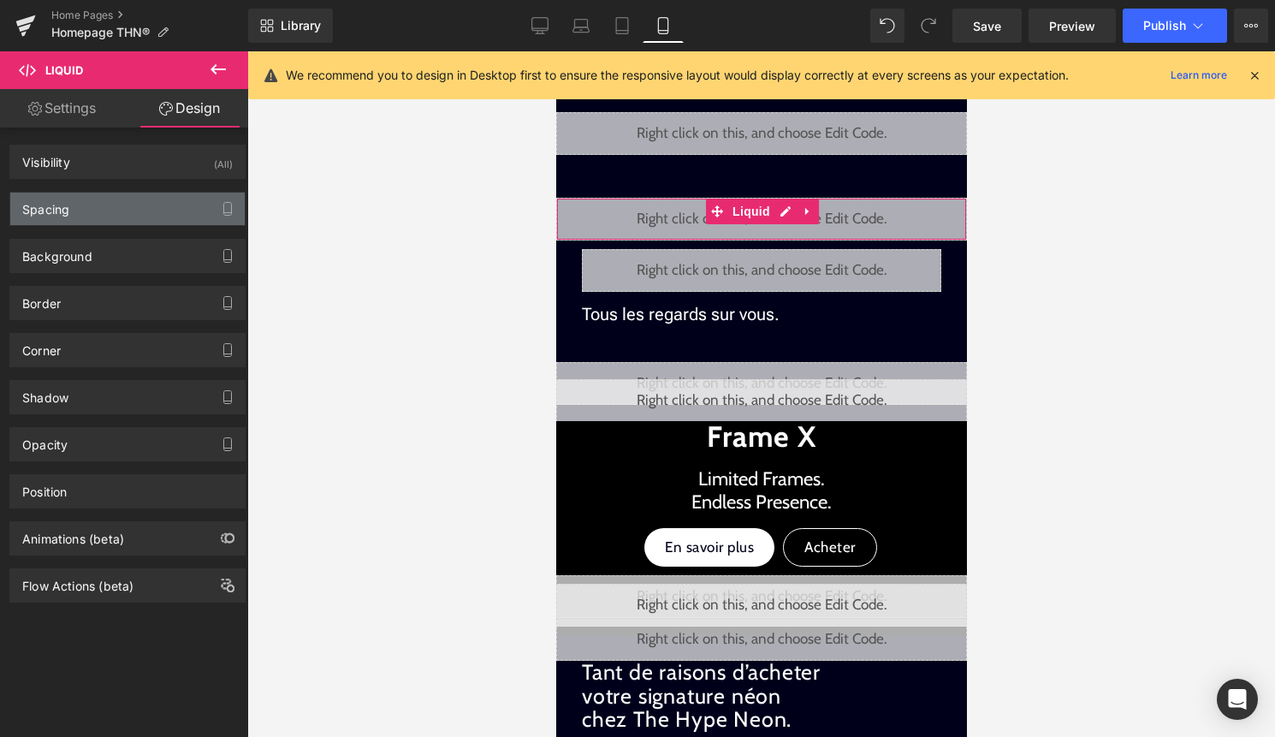
click at [150, 215] on div "Spacing" at bounding box center [127, 208] width 234 height 33
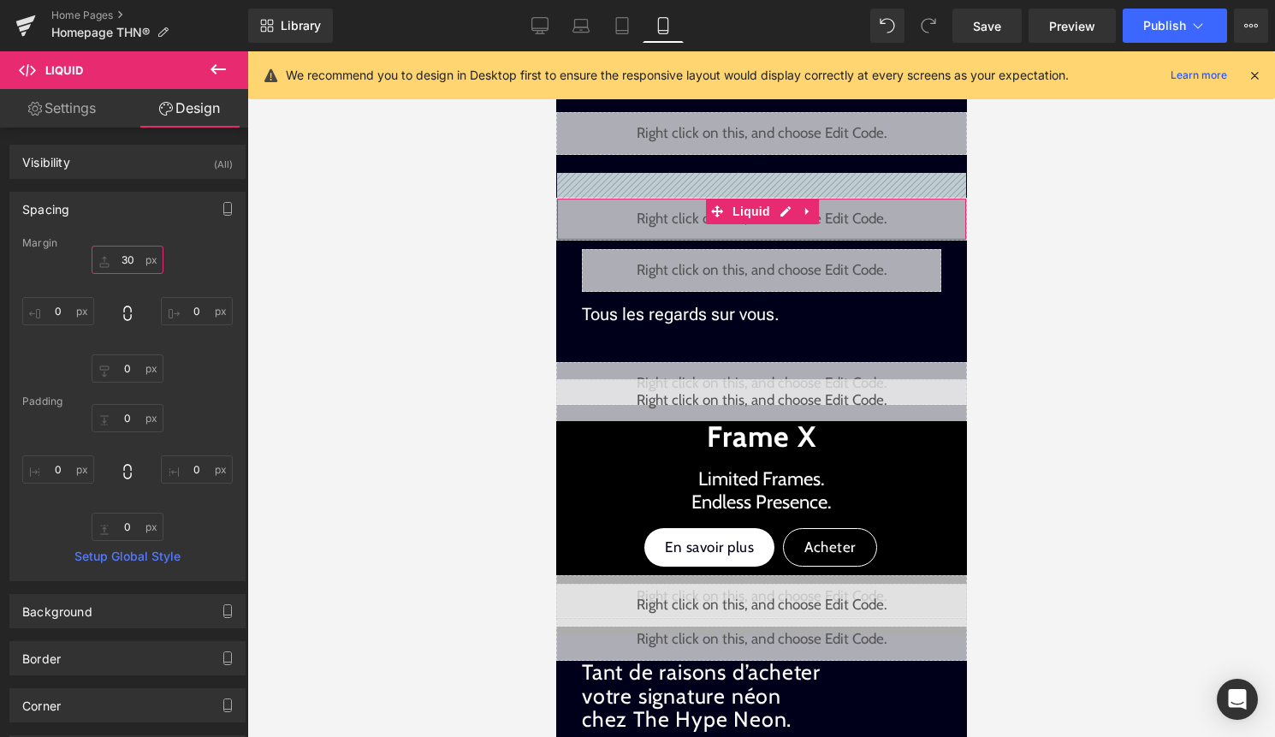
click at [126, 263] on input "30" at bounding box center [128, 260] width 72 height 28
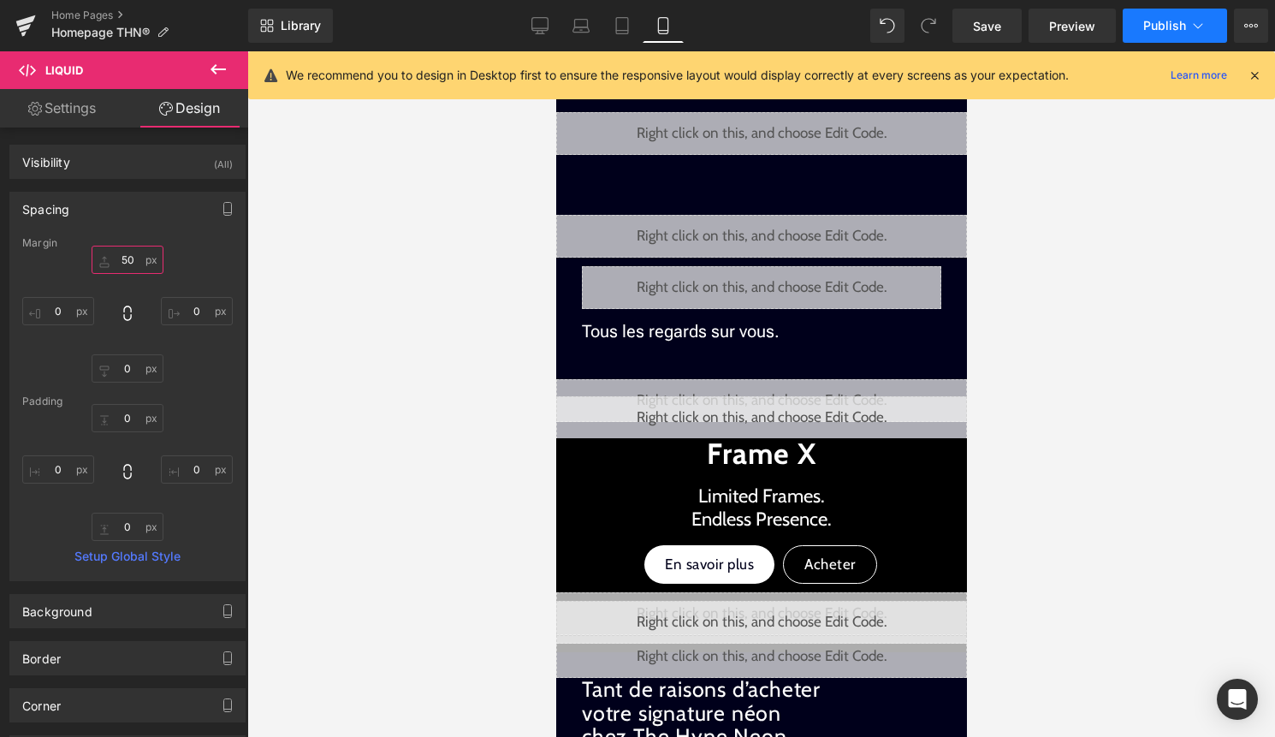
type input "50"
click at [1171, 33] on button "Publish" at bounding box center [1174, 26] width 104 height 34
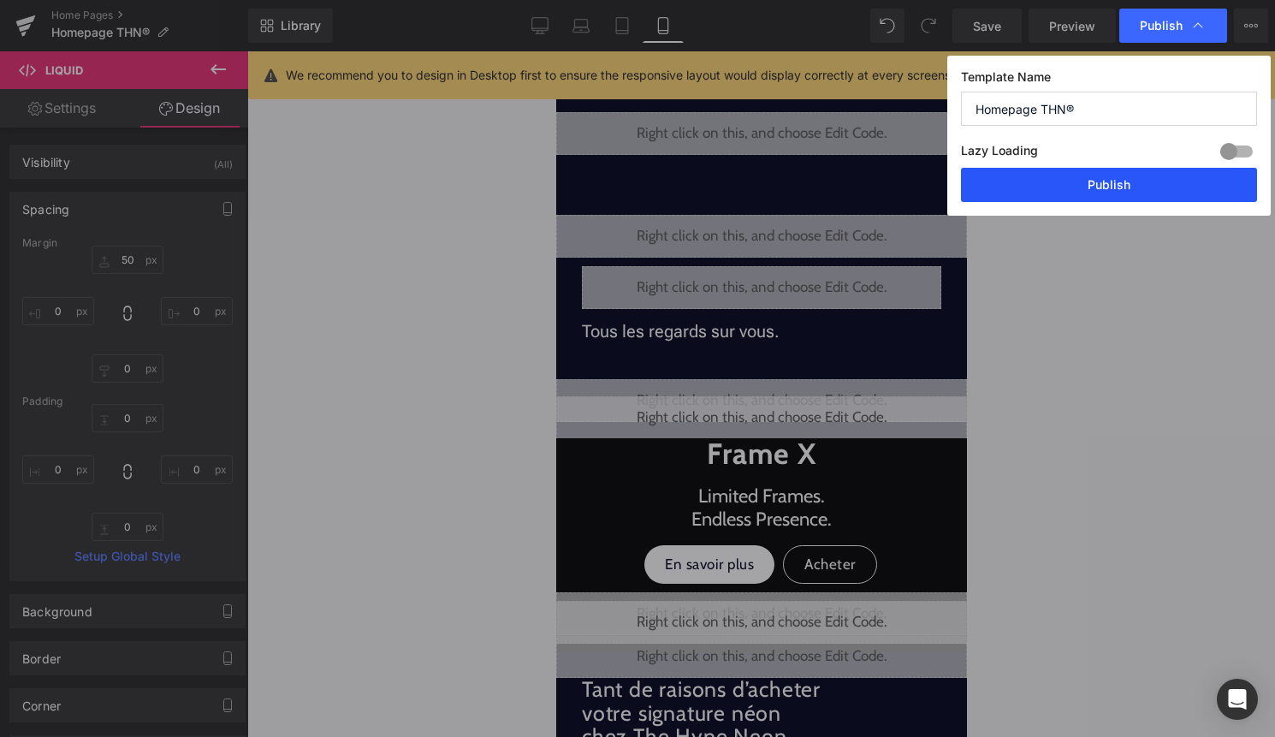
click at [1145, 174] on button "Publish" at bounding box center [1109, 185] width 296 height 34
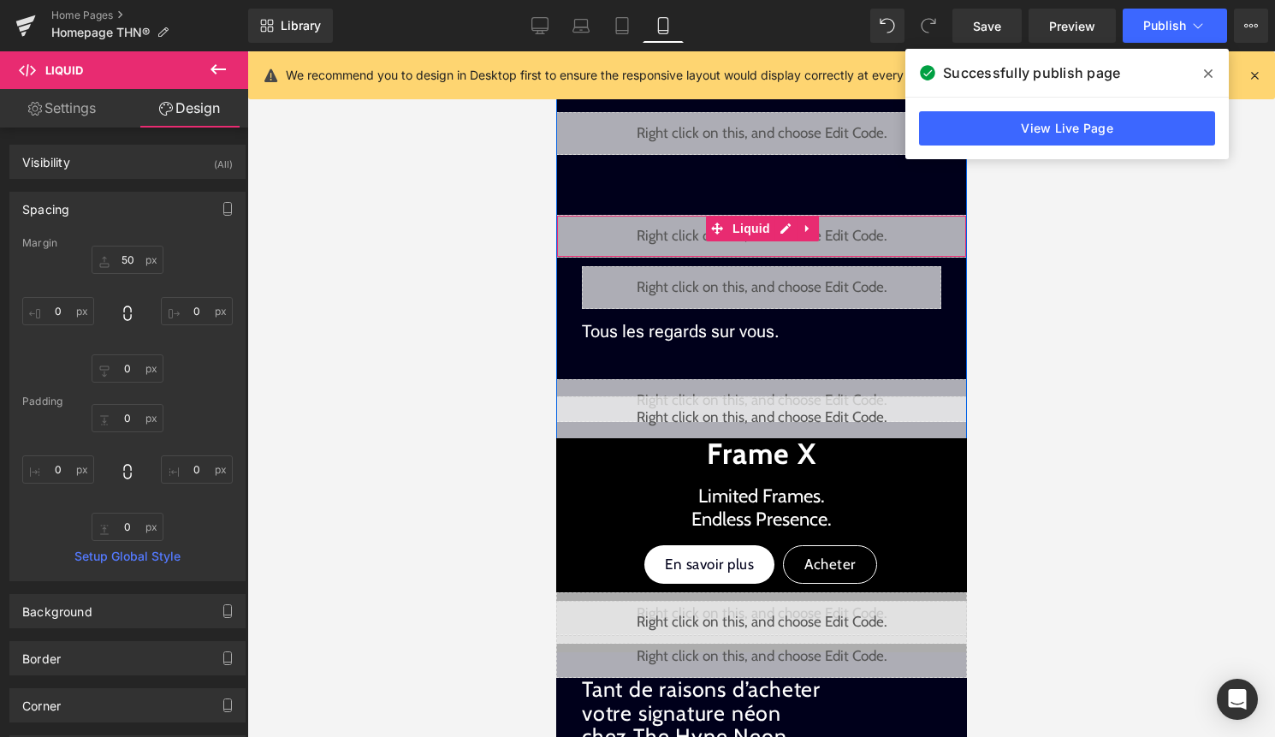
click at [790, 229] on div "Liquid" at bounding box center [760, 236] width 411 height 43
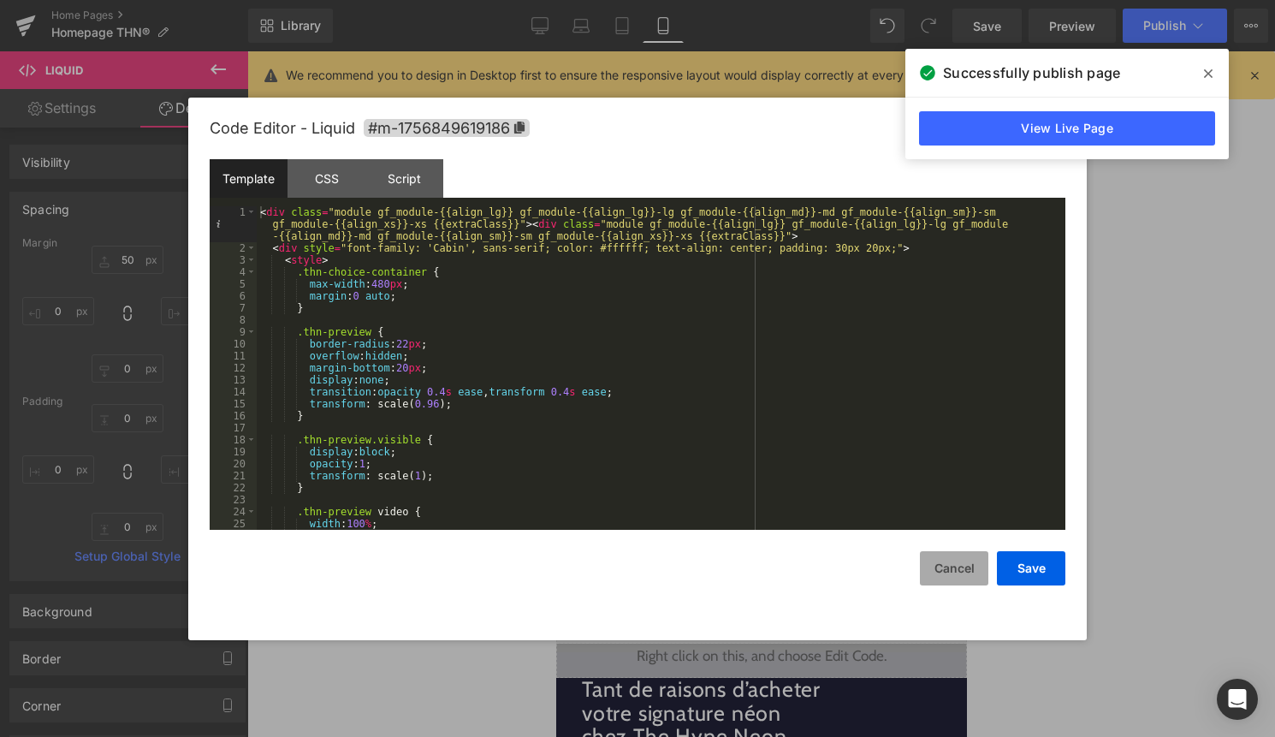
click at [956, 574] on button "Cancel" at bounding box center [954, 568] width 68 height 34
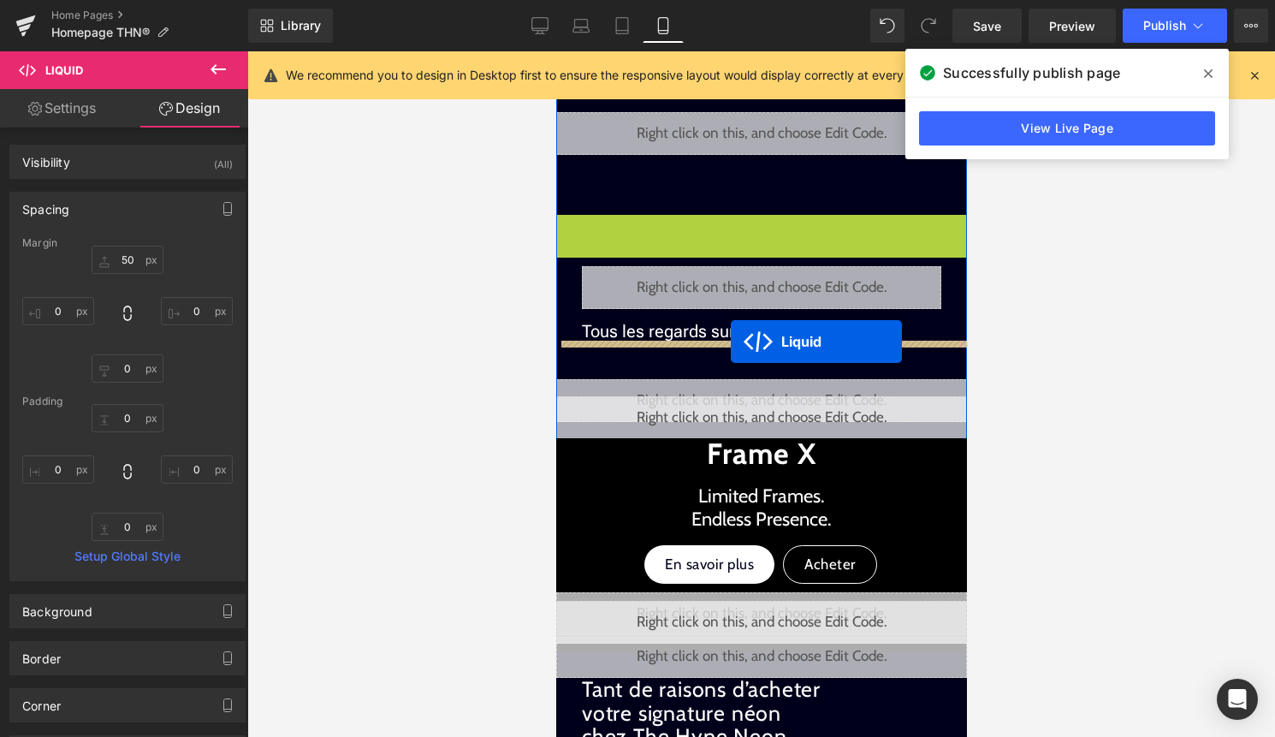
drag, startPoint x: 745, startPoint y: 228, endPoint x: 730, endPoint y: 341, distance: 114.0
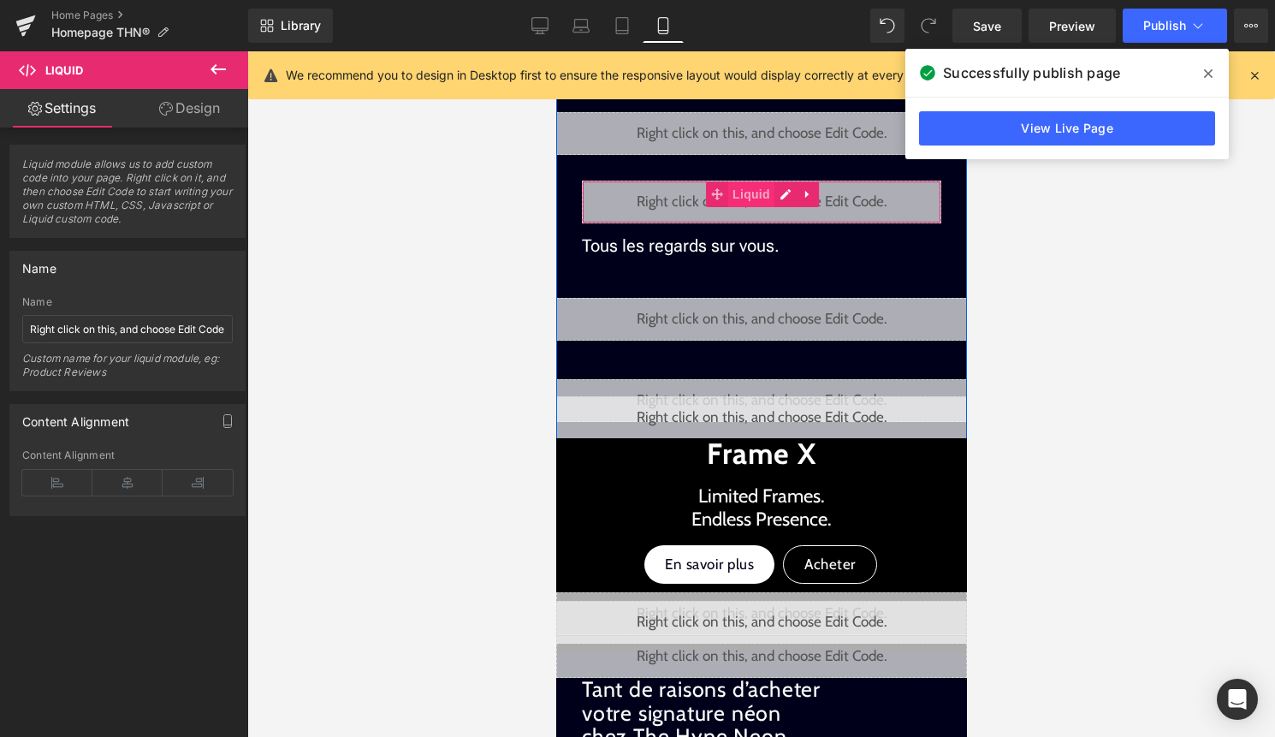
click at [745, 197] on span "Liquid" at bounding box center [750, 194] width 46 height 26
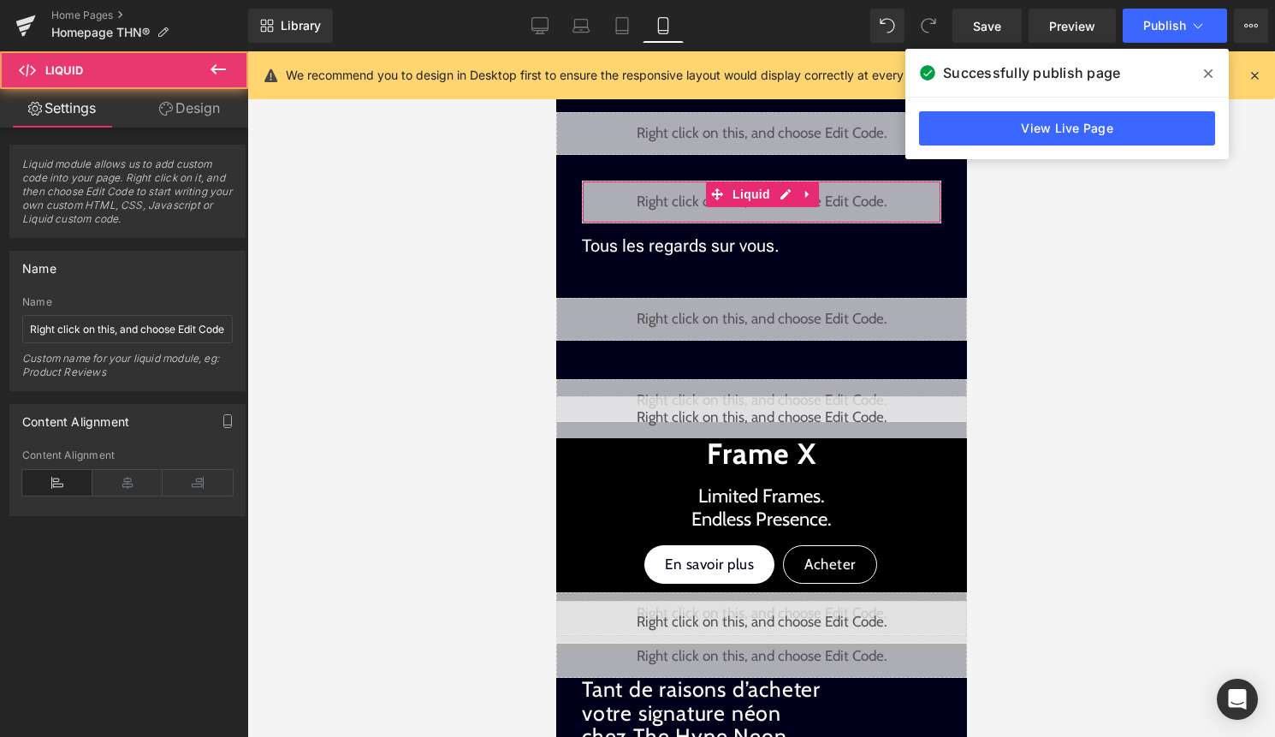
click at [194, 113] on link "Design" at bounding box center [189, 108] width 124 height 38
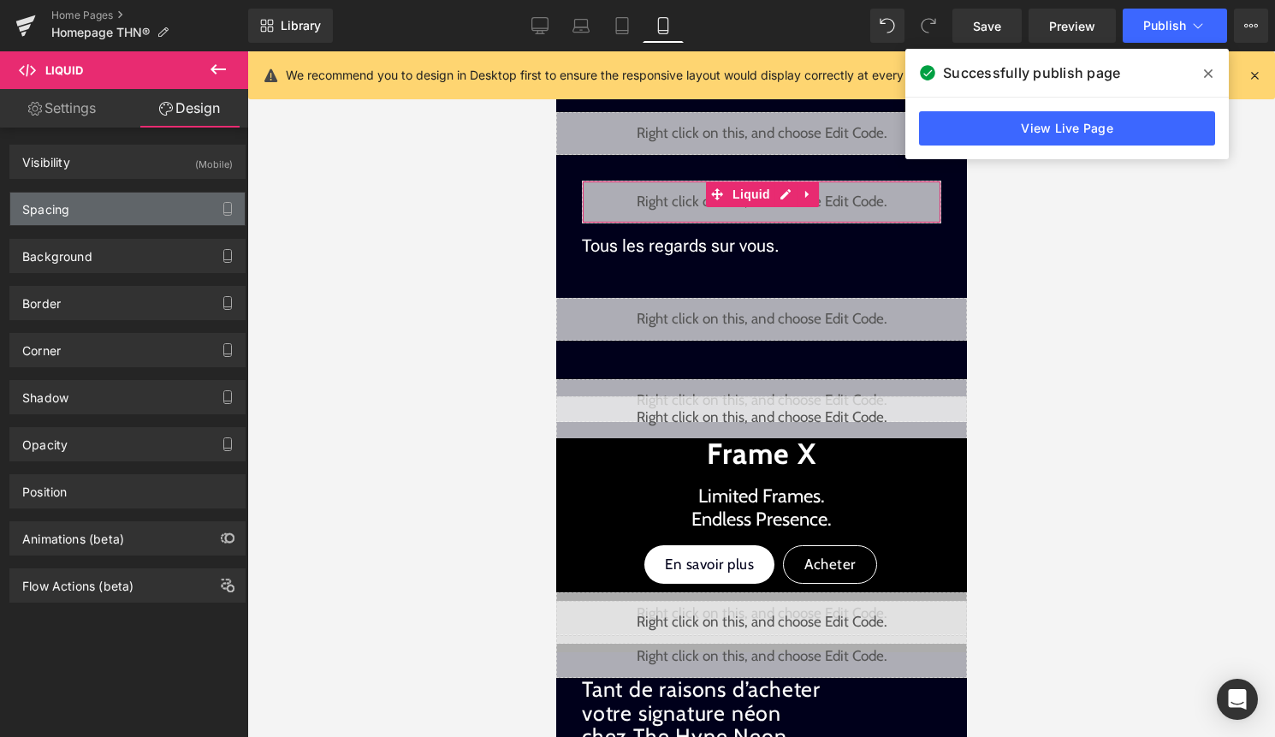
click at [155, 203] on div "Spacing" at bounding box center [127, 208] width 234 height 33
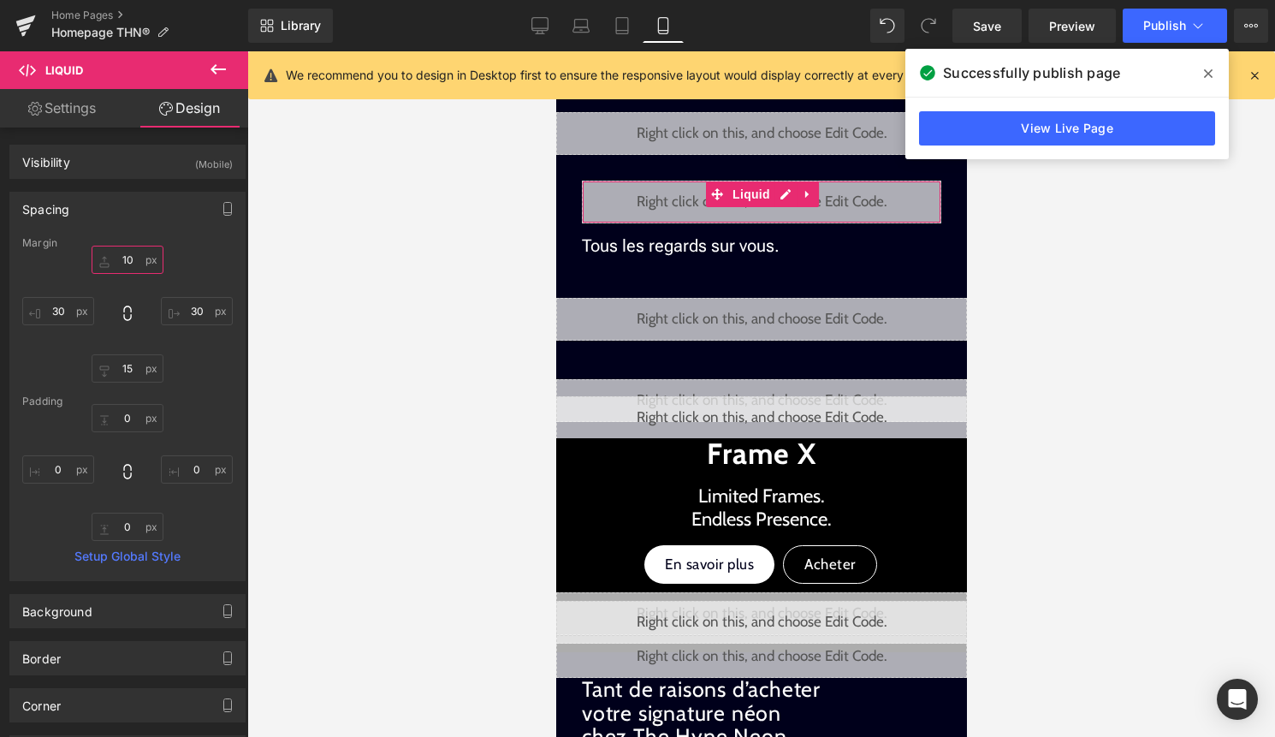
click at [127, 258] on input "10" at bounding box center [128, 260] width 72 height 28
type input "50"
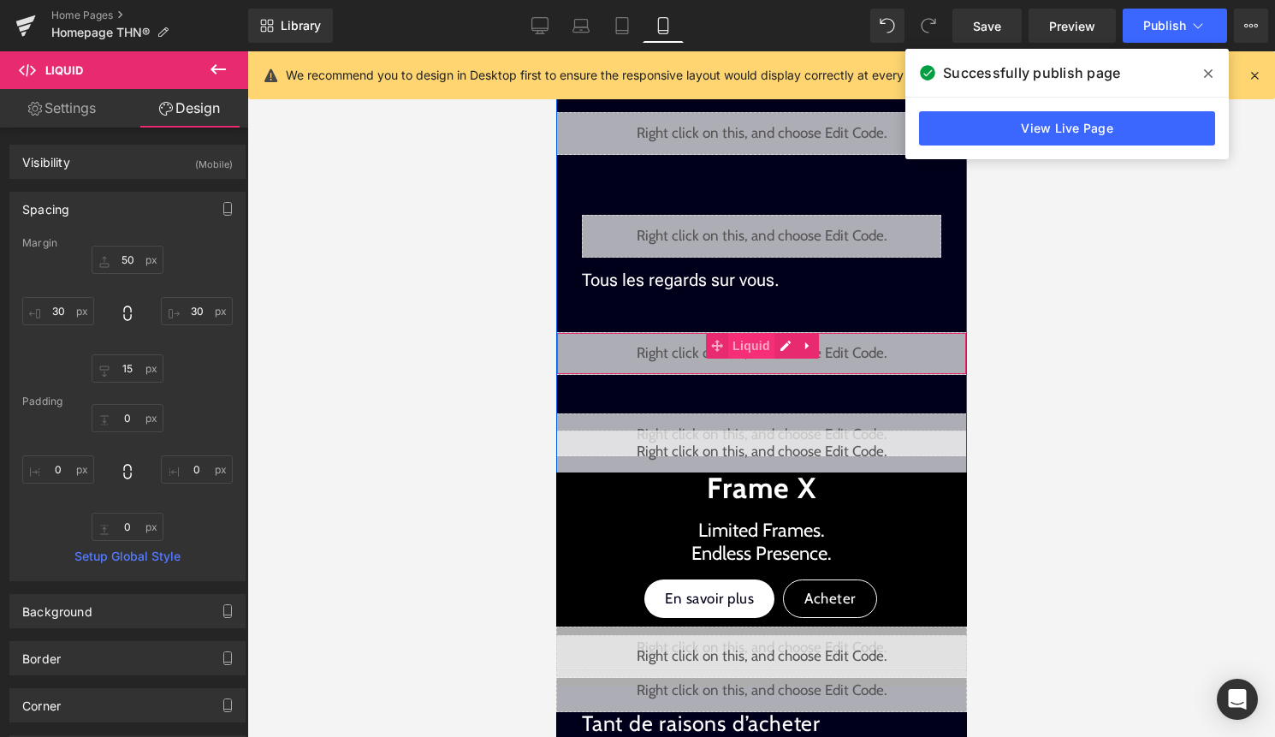
click at [758, 348] on span "Liquid" at bounding box center [750, 346] width 46 height 26
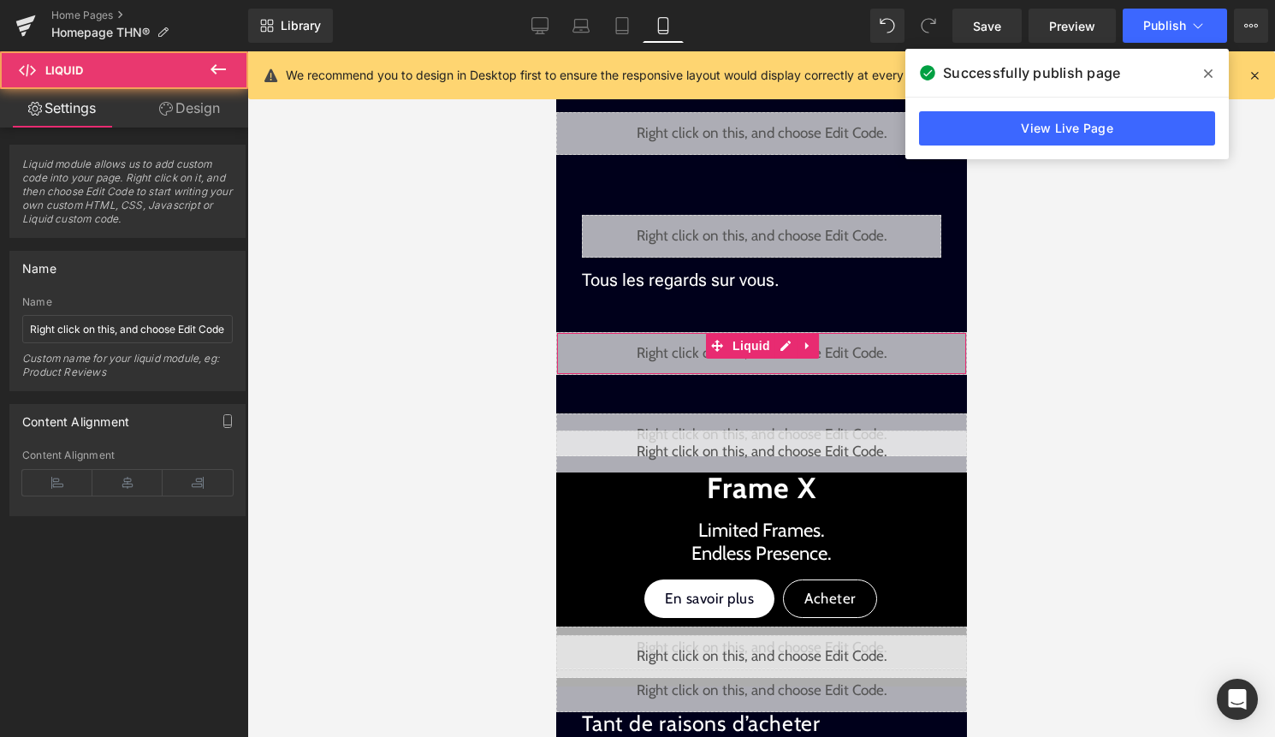
click at [185, 111] on link "Design" at bounding box center [189, 108] width 124 height 38
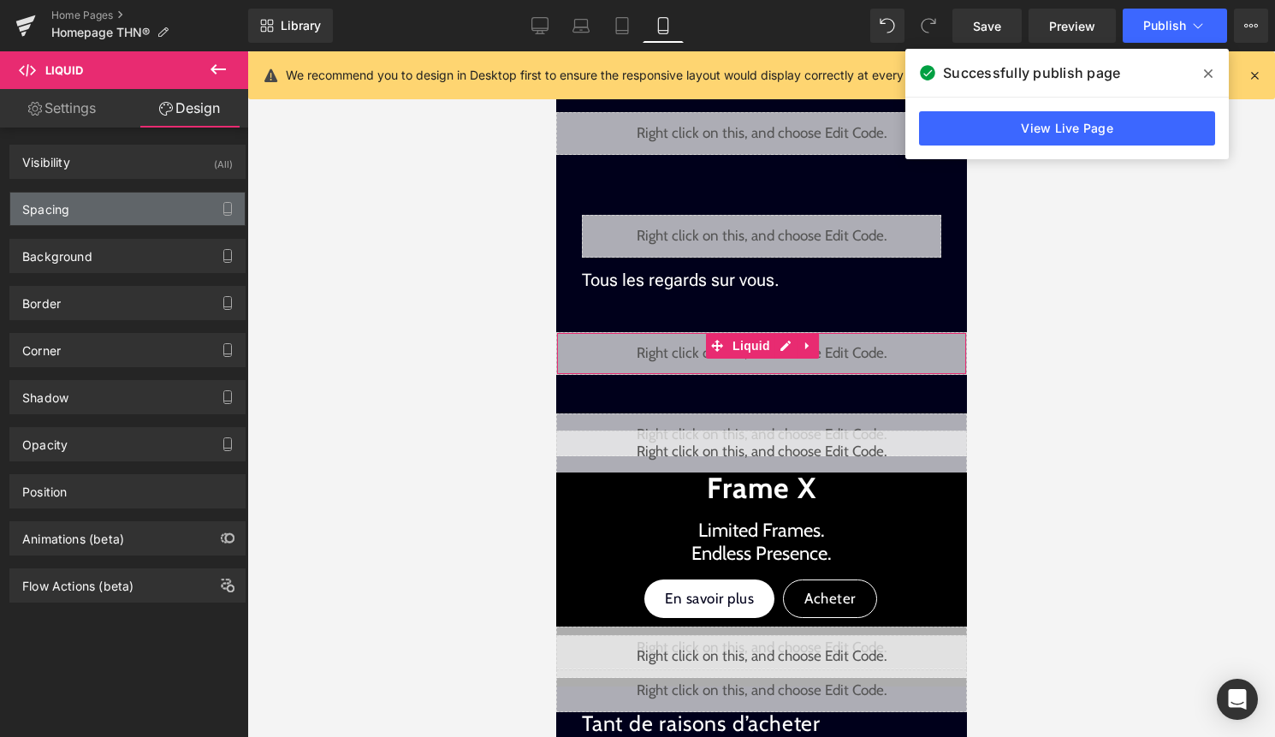
click at [143, 198] on div "Spacing" at bounding box center [127, 208] width 234 height 33
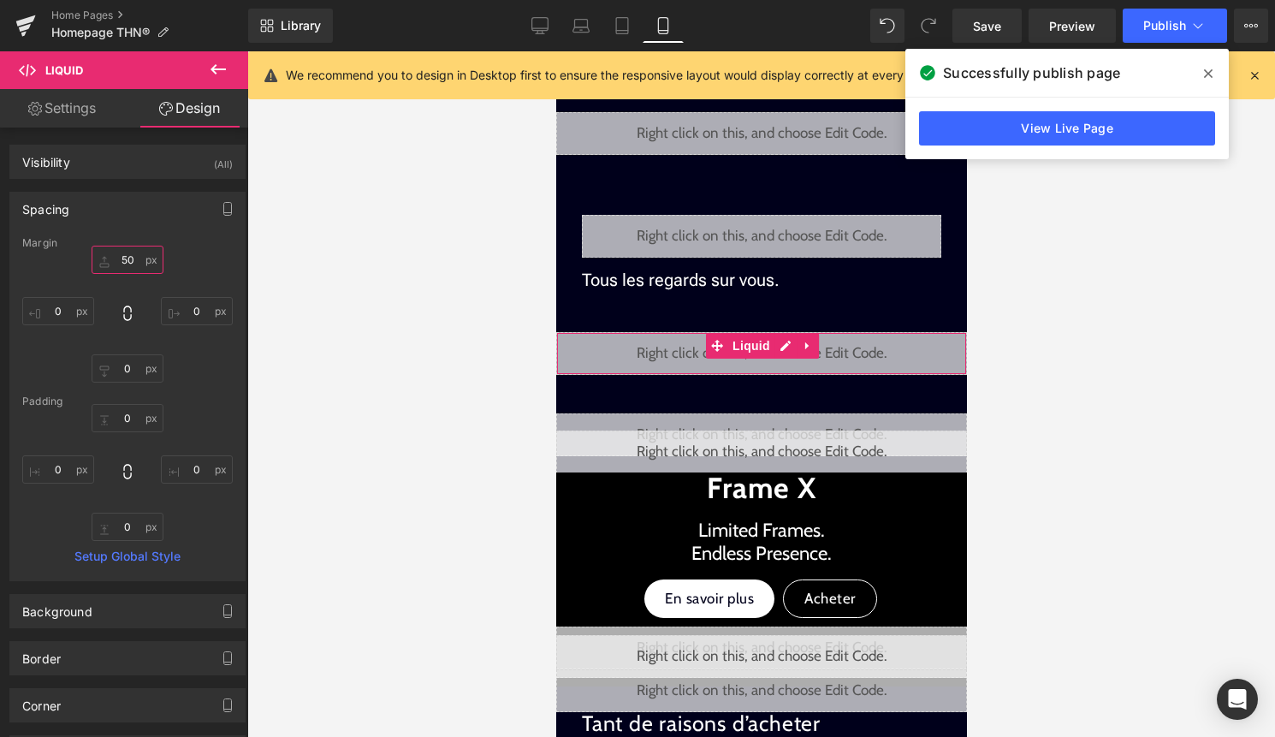
click at [125, 269] on input "50" at bounding box center [128, 260] width 72 height 28
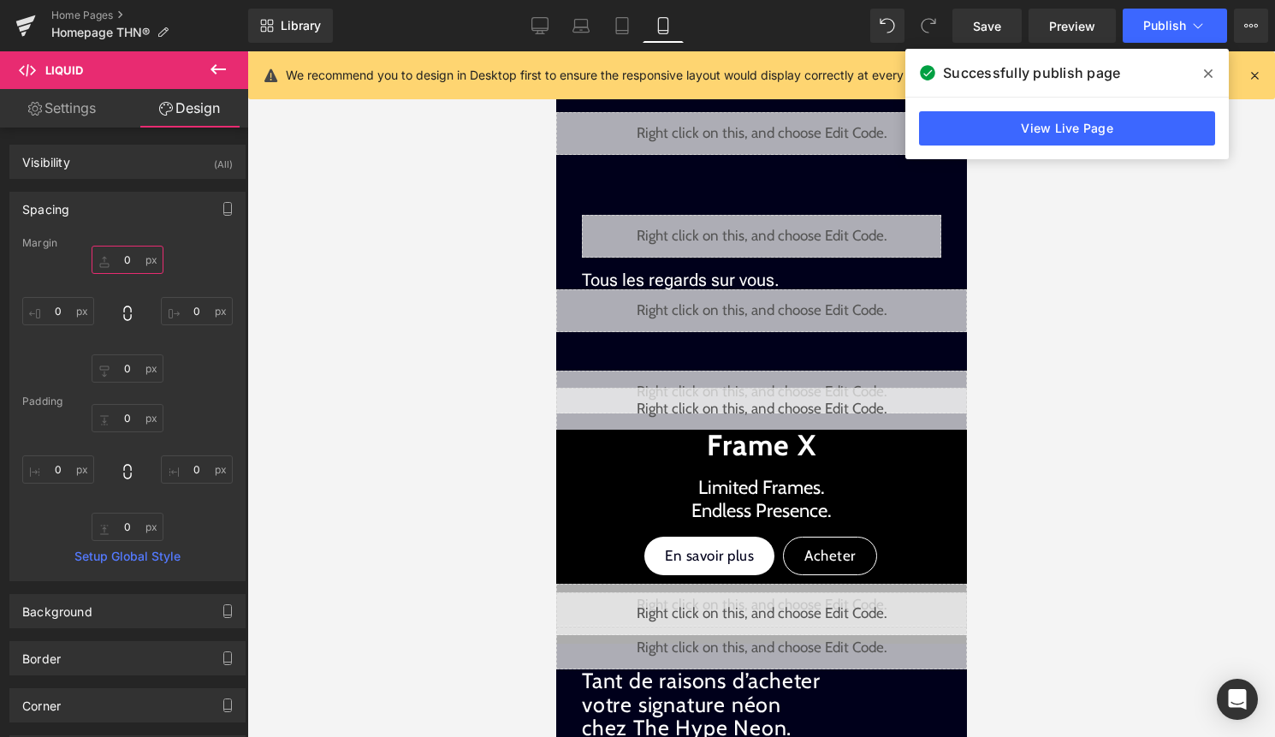
type input "&"
type input "à"
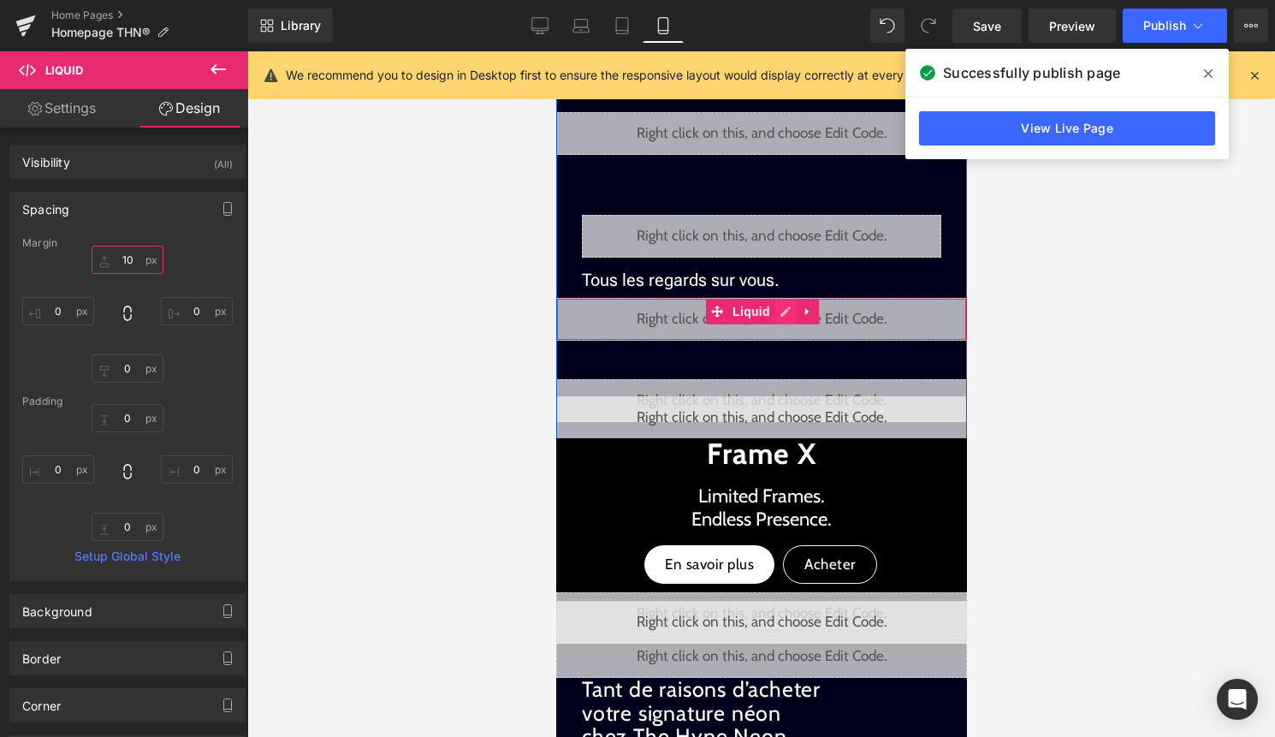
click at [778, 314] on div "Liquid" at bounding box center [760, 319] width 411 height 43
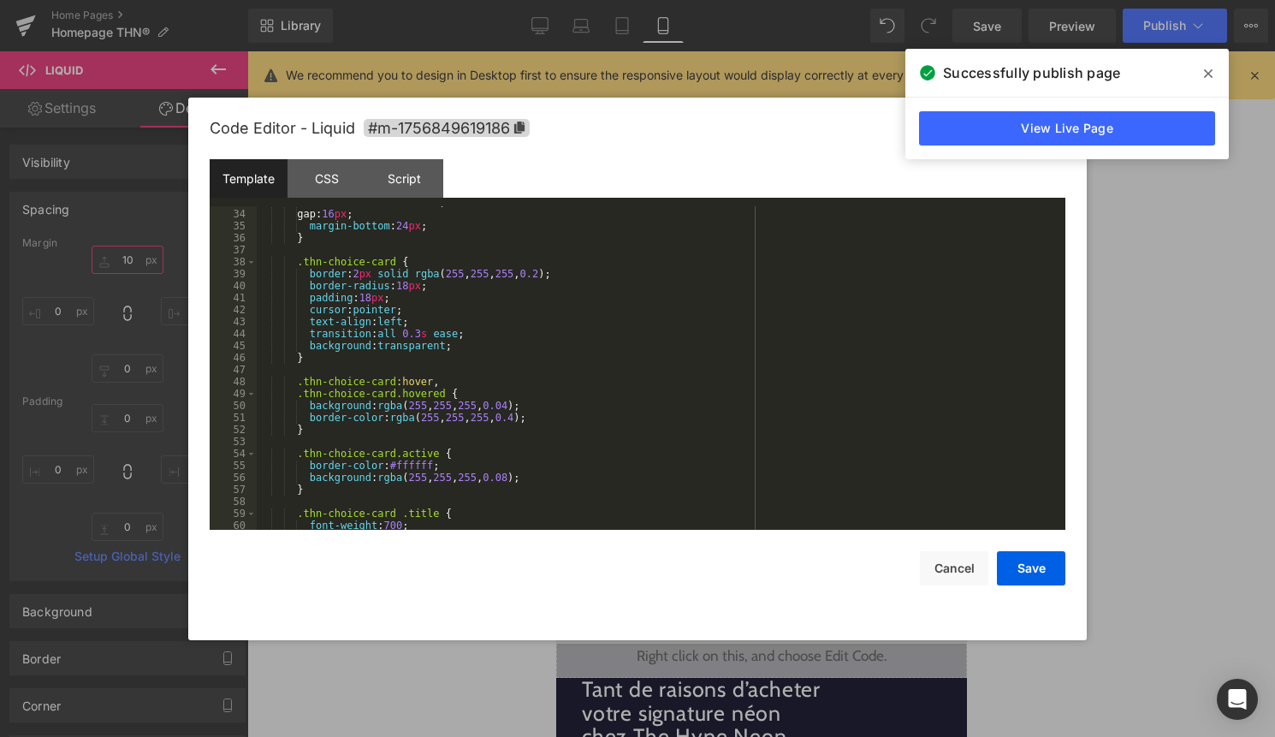
scroll to position [1629, 0]
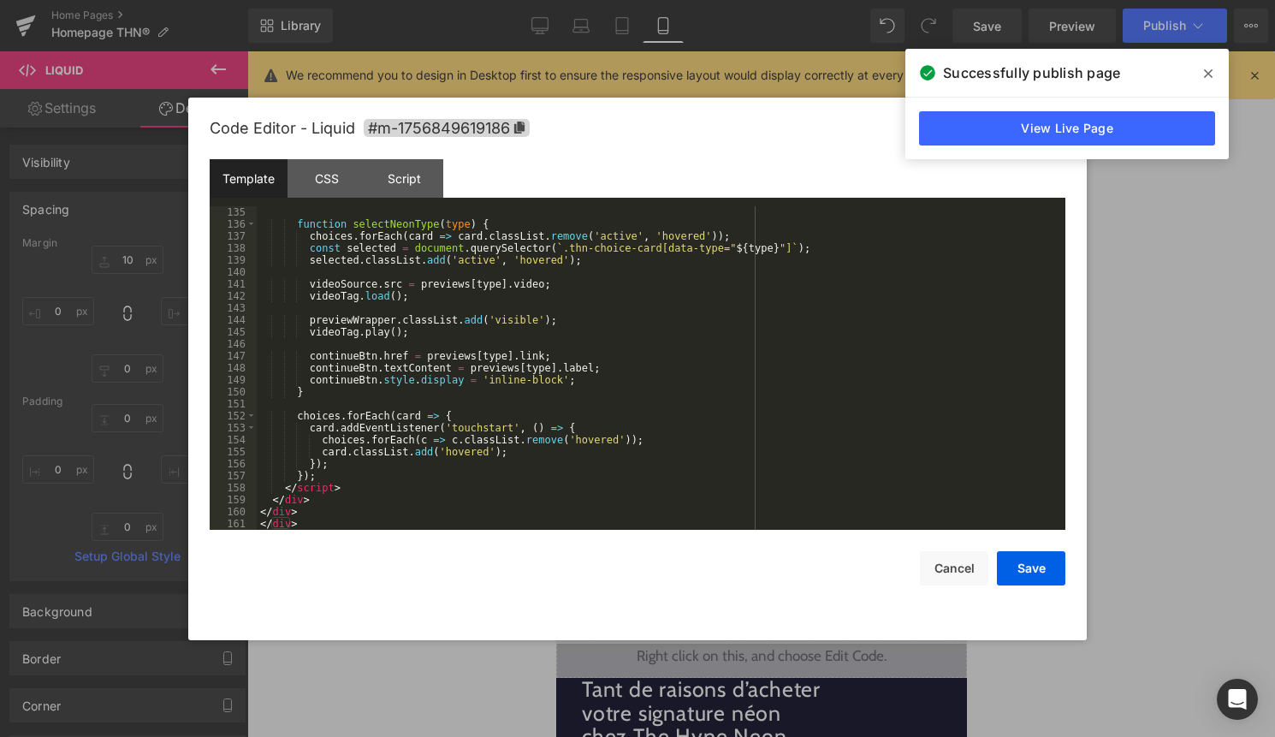
click at [1033, 593] on div "Code Editor - Liquid #m-1756849619186 Template CSS Script Data 135 136 137 138 …" at bounding box center [638, 369] width 856 height 542
click at [1041, 571] on button "Save" at bounding box center [1031, 568] width 68 height 34
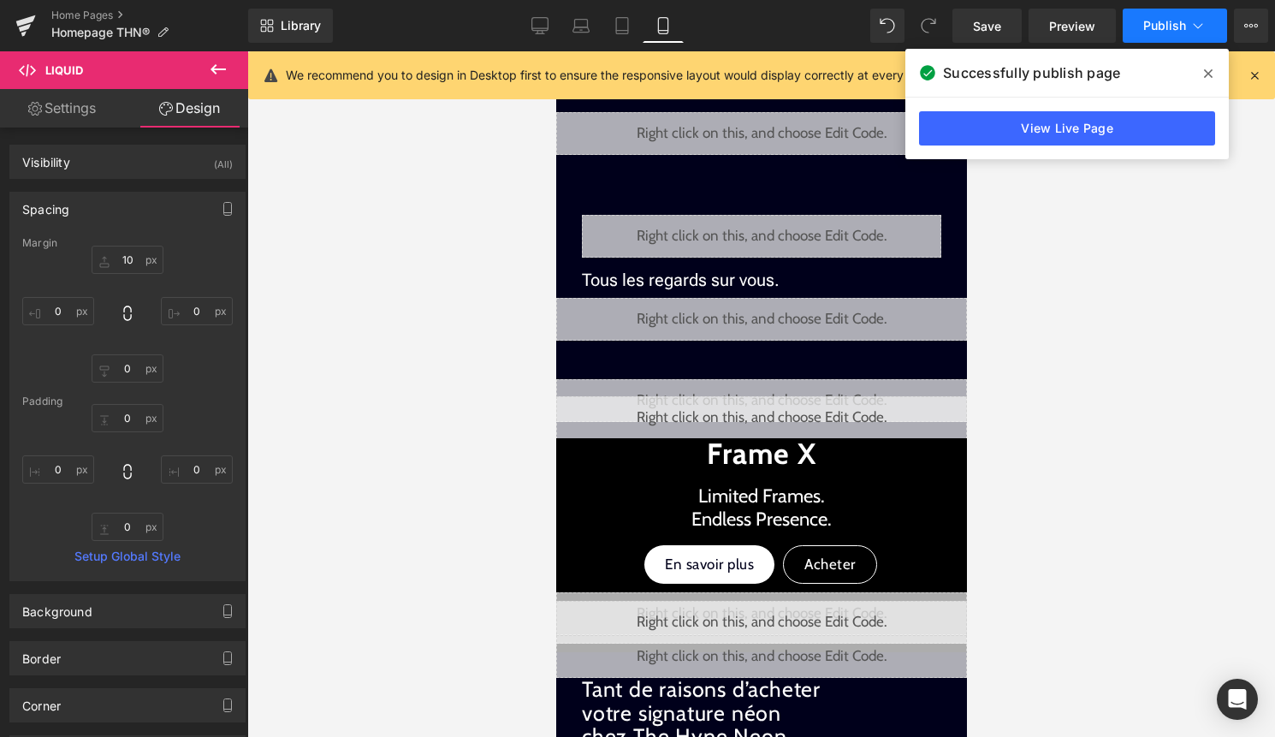
click at [1194, 22] on icon at bounding box center [1197, 25] width 17 height 17
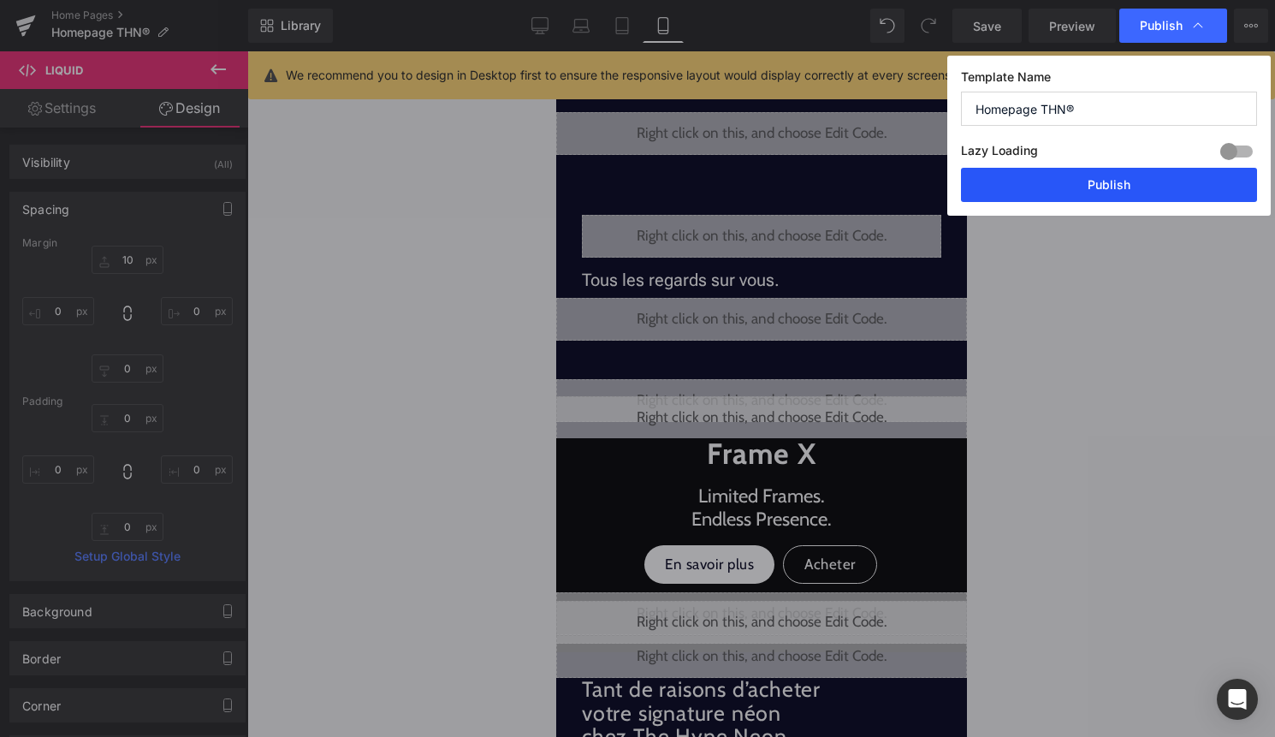
click at [1223, 178] on button "Publish" at bounding box center [1109, 185] width 296 height 34
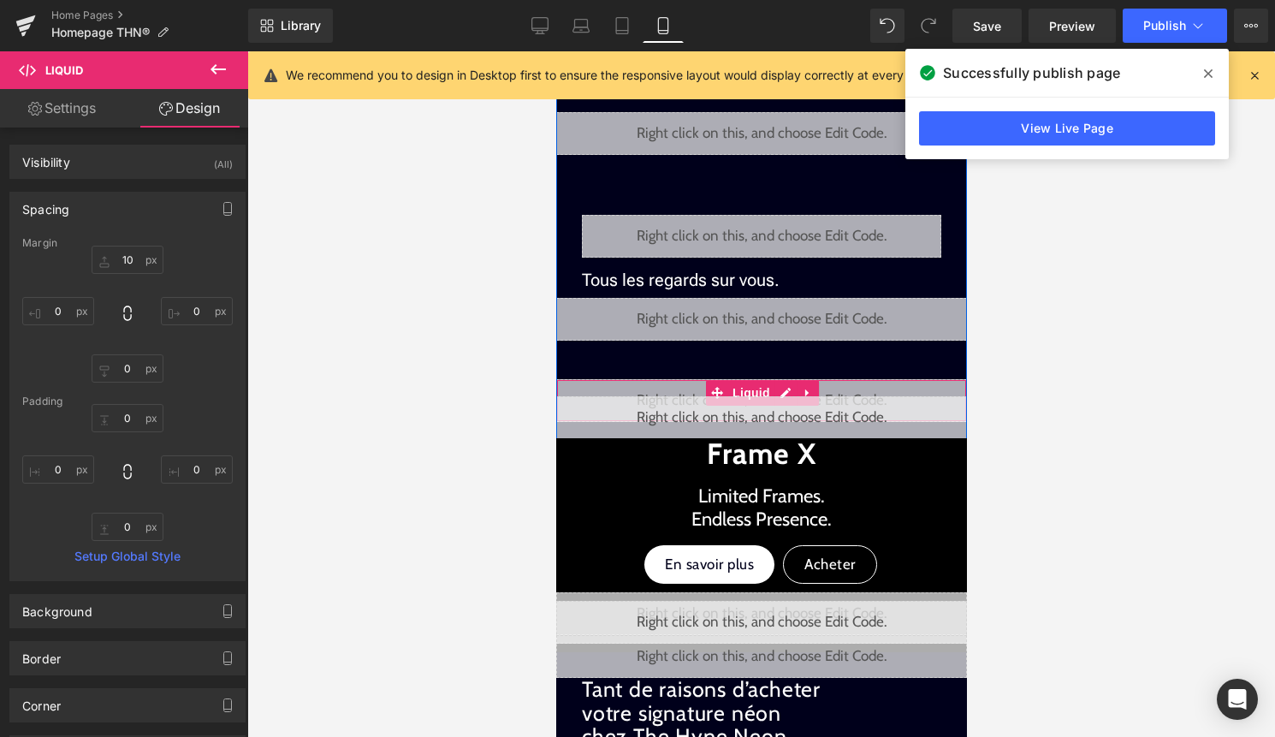
click at [790, 389] on div "Liquid" at bounding box center [760, 400] width 411 height 43
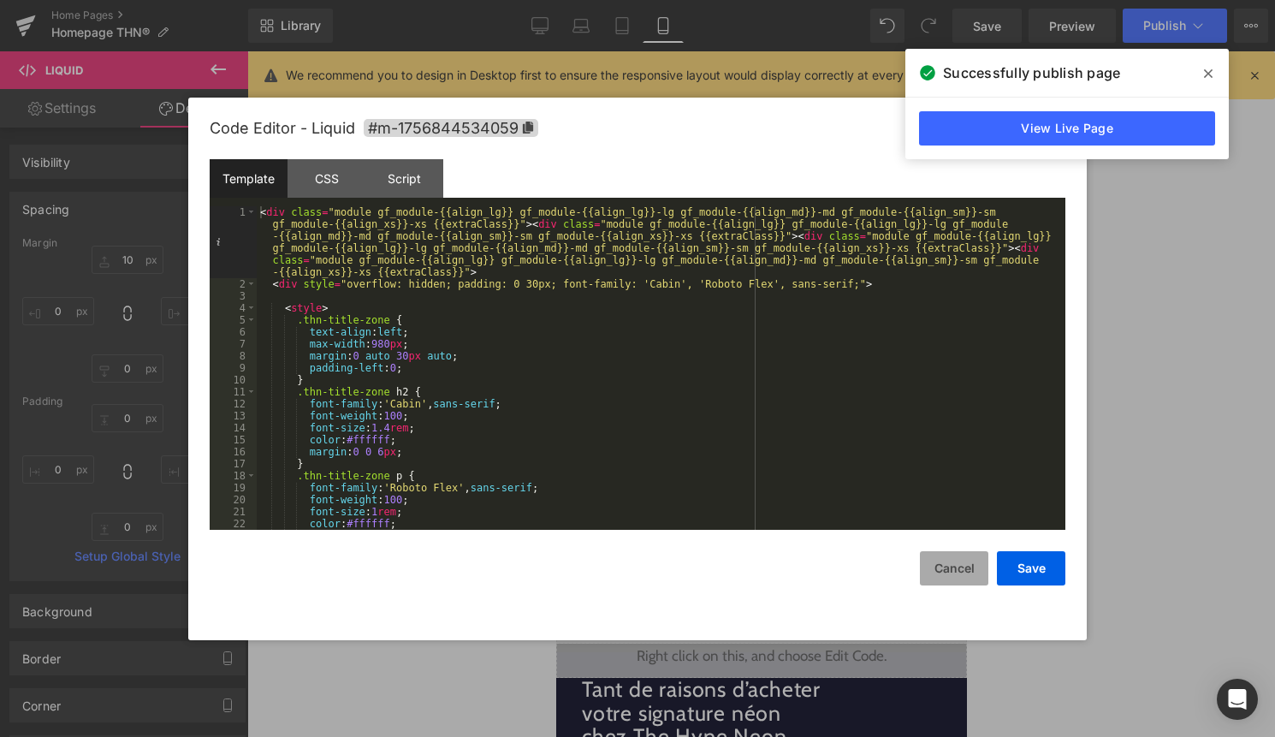
click at [974, 571] on button "Cancel" at bounding box center [954, 568] width 68 height 34
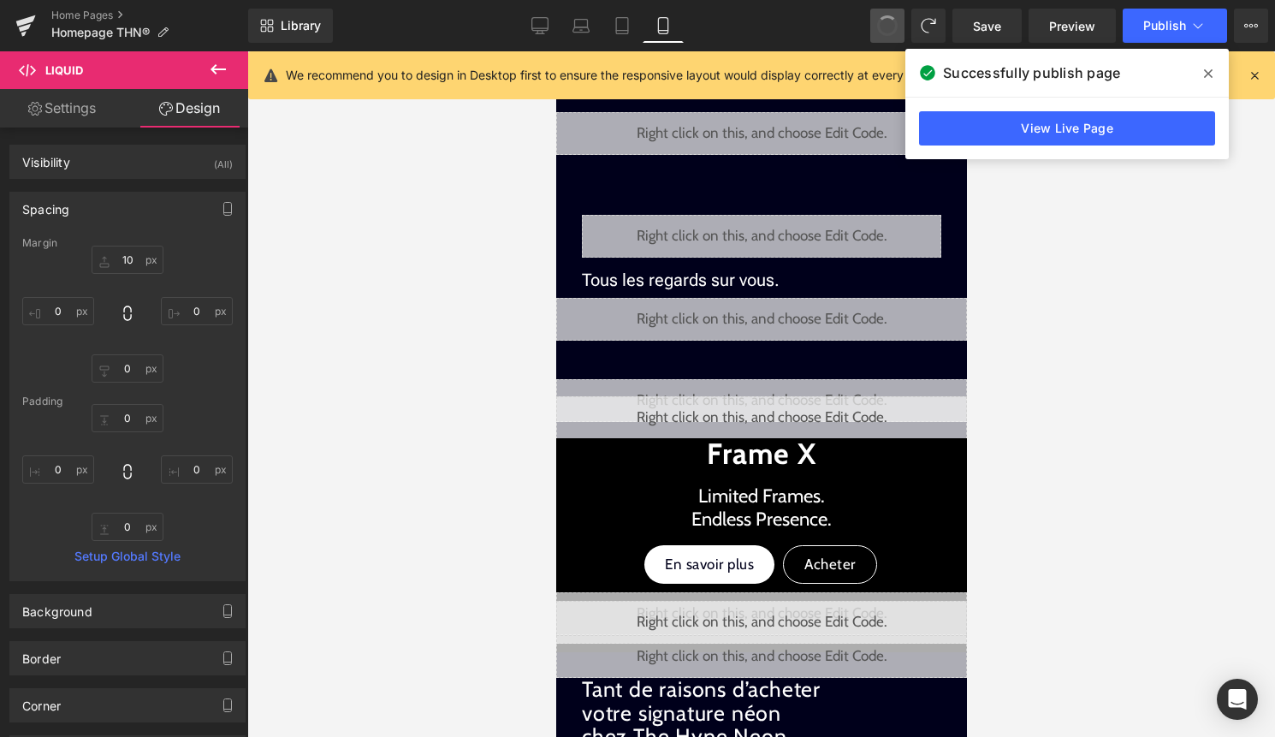
type input "50"
type input "0"
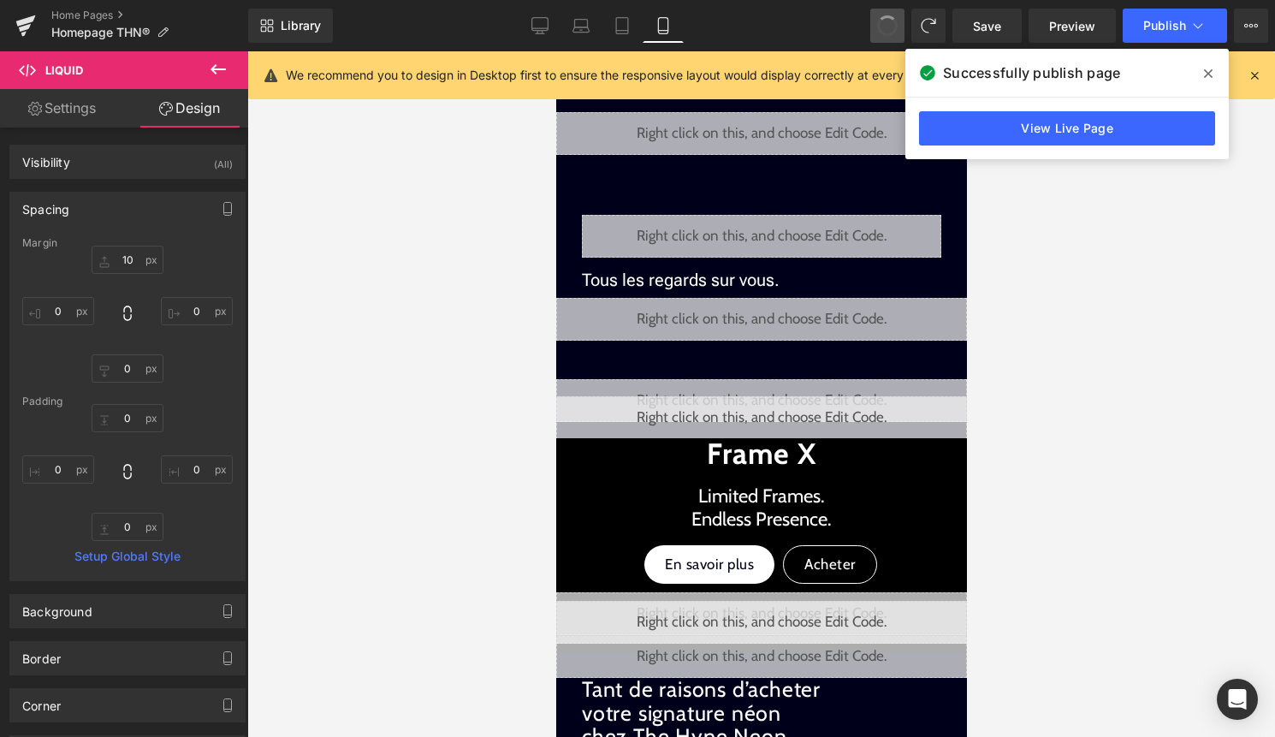
type input "0"
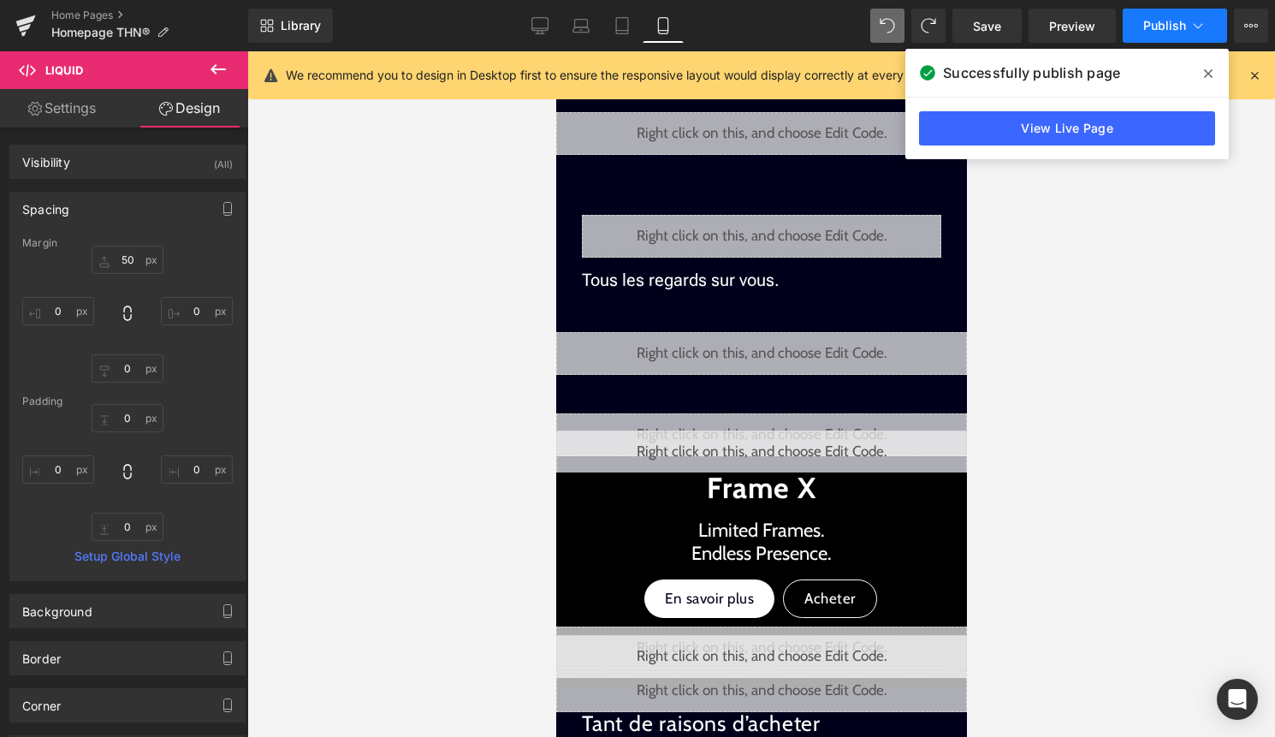
click at [1161, 24] on span "Publish" at bounding box center [1164, 26] width 43 height 14
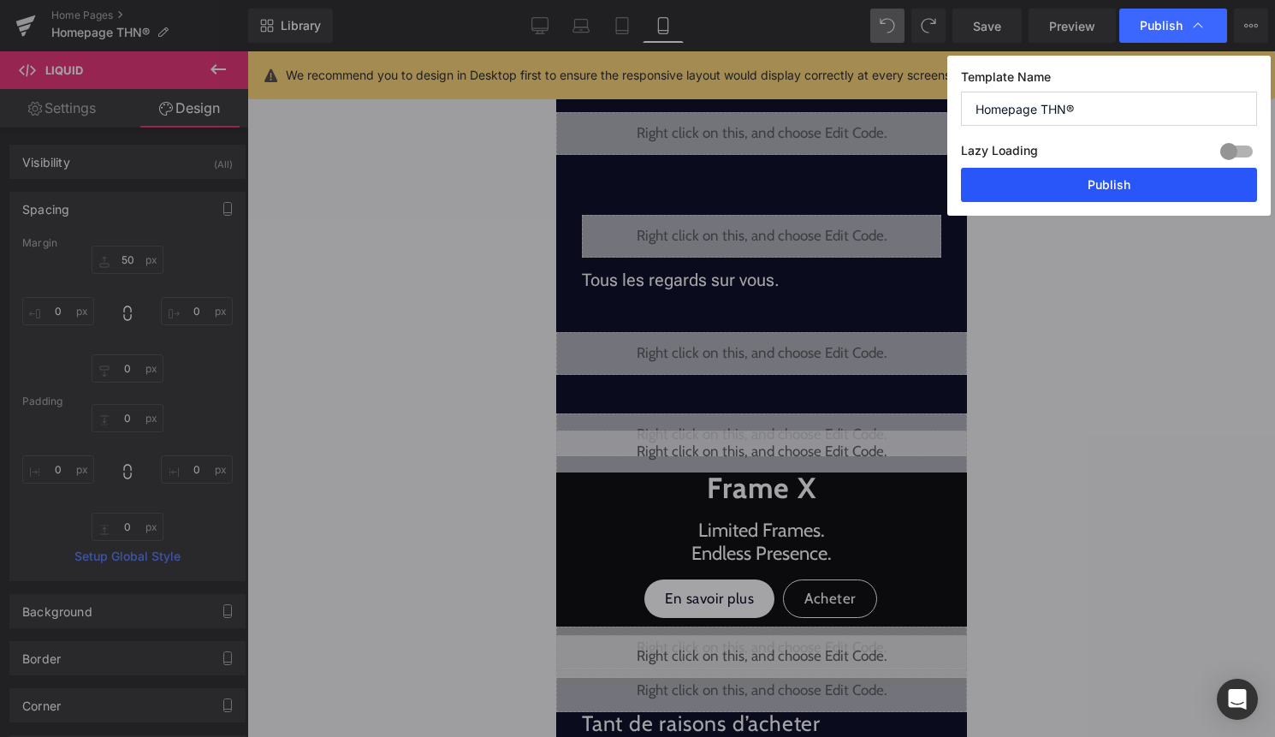
click at [1110, 186] on button "Publish" at bounding box center [1109, 185] width 296 height 34
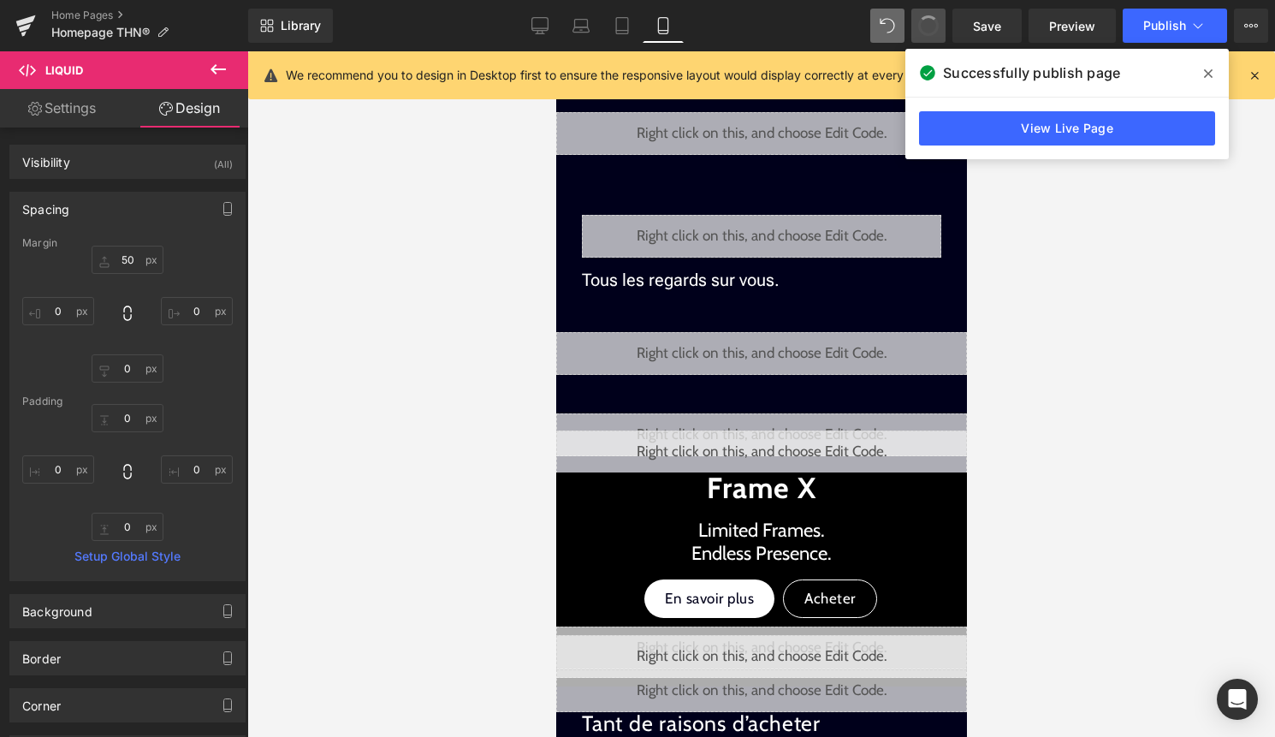
type input "10"
type input "0"
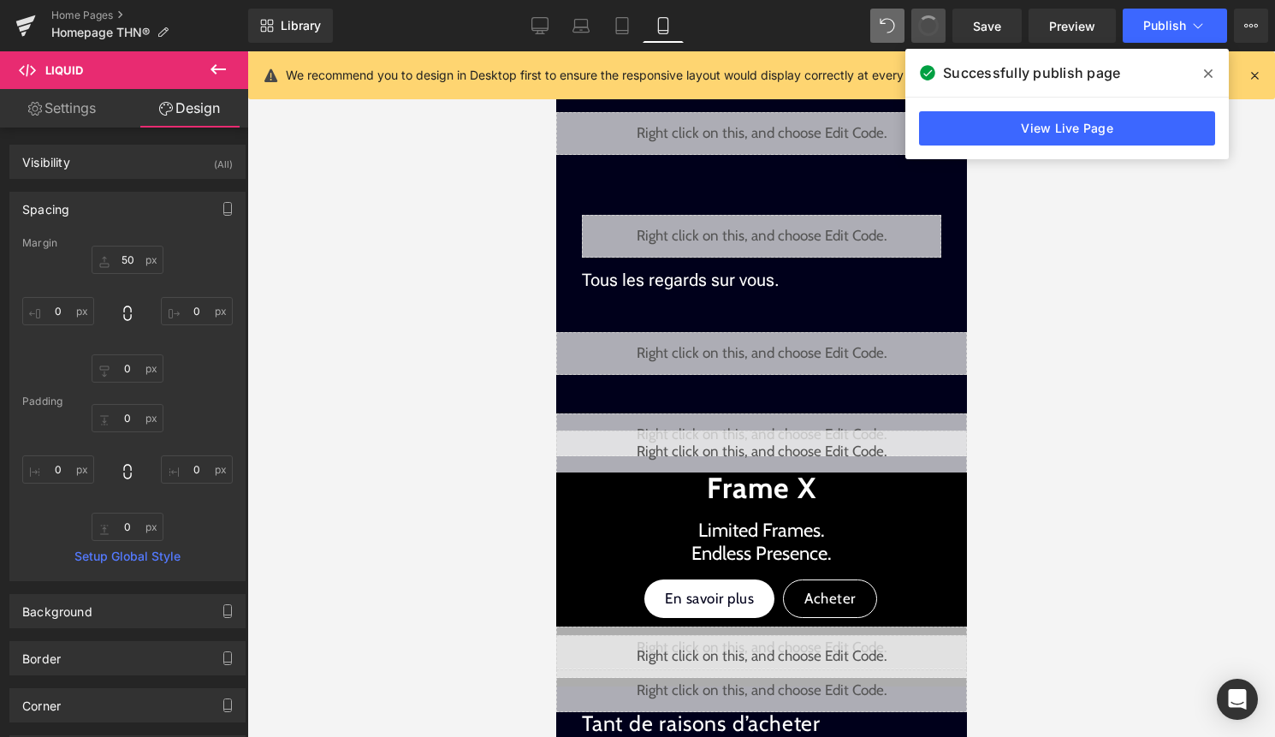
type input "0"
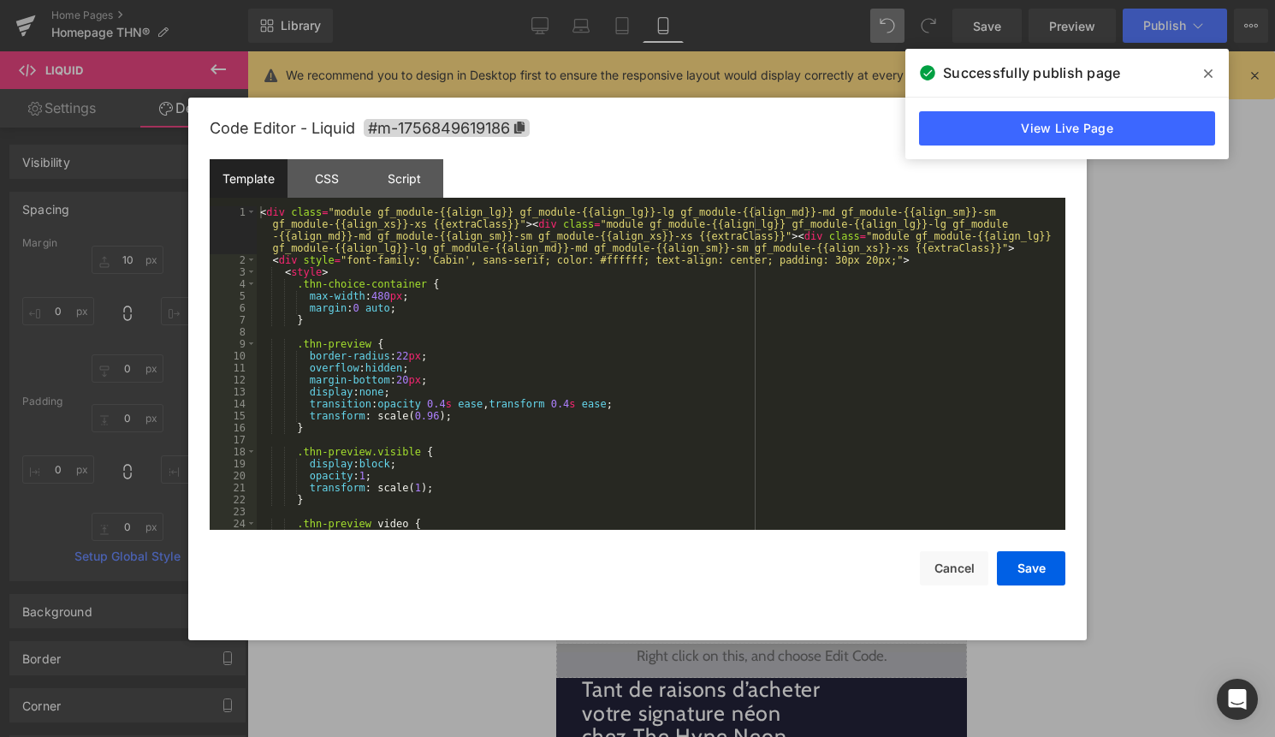
click at [773, 309] on div "Liquid" at bounding box center [760, 319] width 411 height 43
click at [953, 571] on button "Cancel" at bounding box center [954, 568] width 68 height 34
click at [777, 323] on div "Liquid" at bounding box center [760, 319] width 411 height 43
click at [711, 381] on div "< div class = "module gf_module-{{align_lg}} gf_module-{{align_lg}}-lg gf_modul…" at bounding box center [658, 397] width 802 height 383
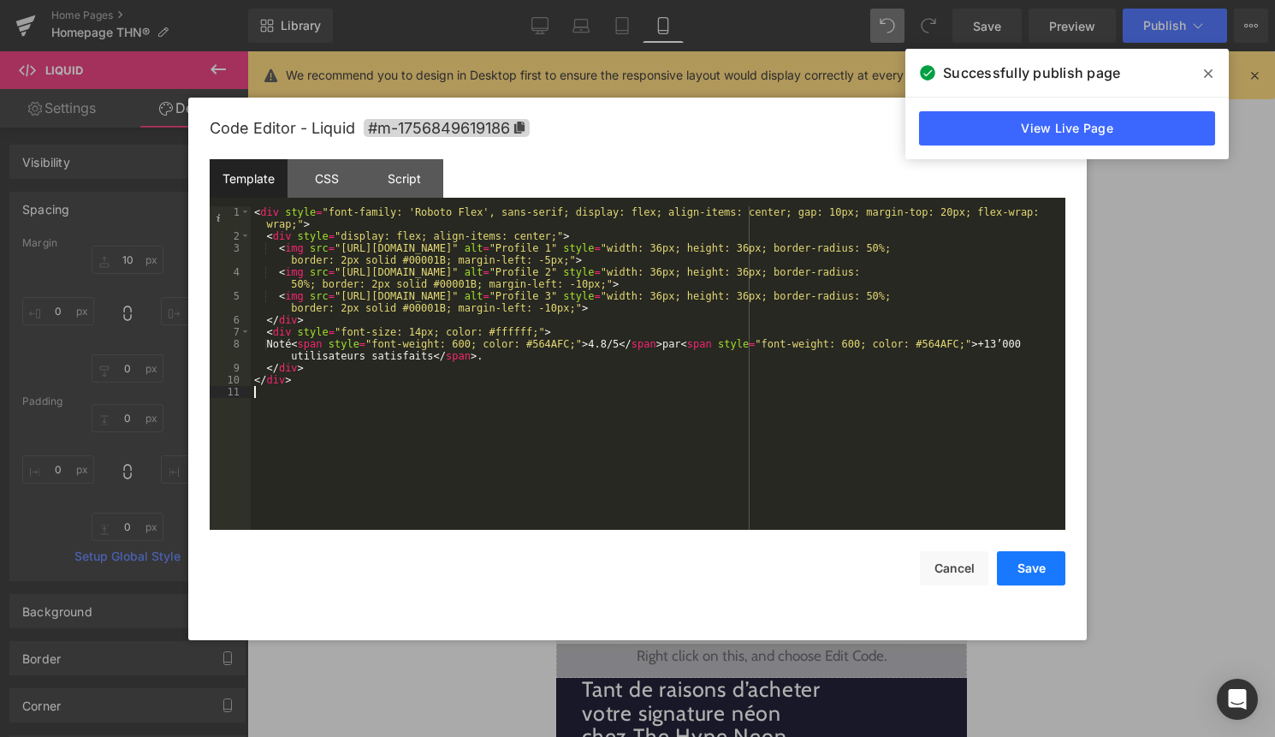
click at [1027, 565] on button "Save" at bounding box center [1031, 568] width 68 height 34
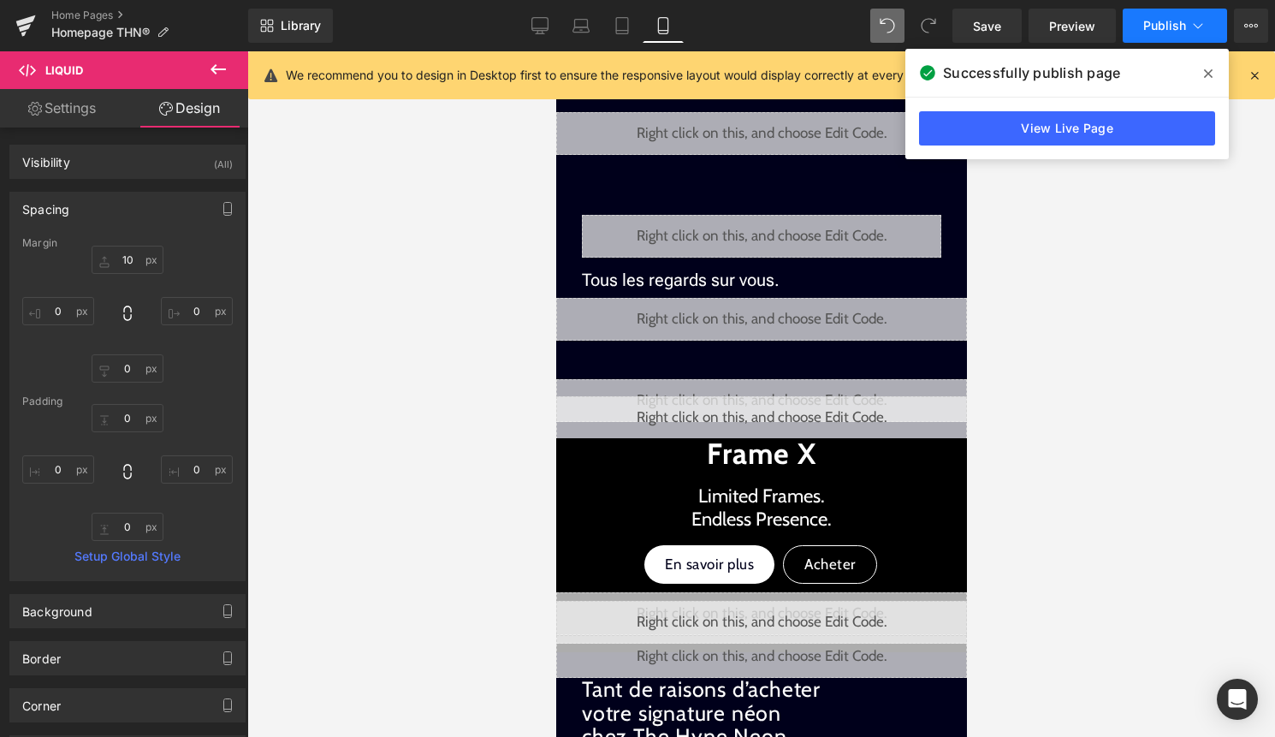
click at [1173, 16] on button "Publish" at bounding box center [1174, 26] width 104 height 34
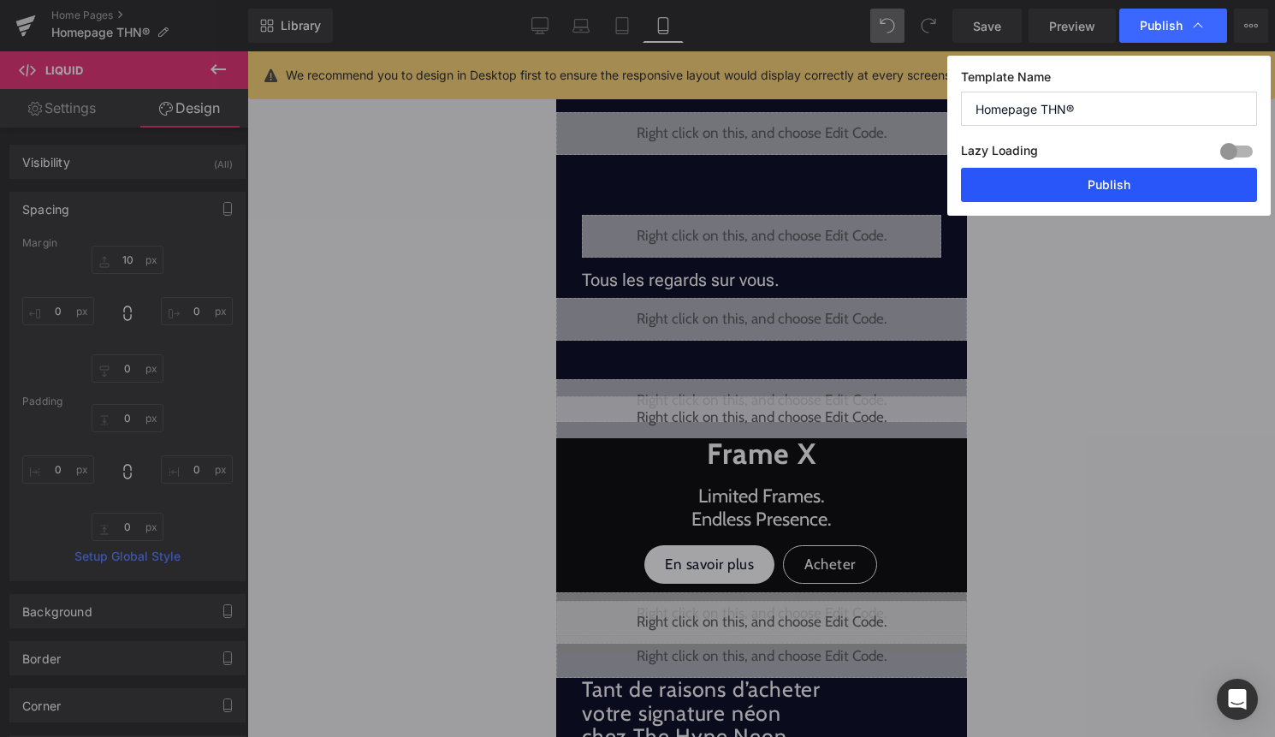
click at [1154, 176] on button "Publish" at bounding box center [1109, 185] width 296 height 34
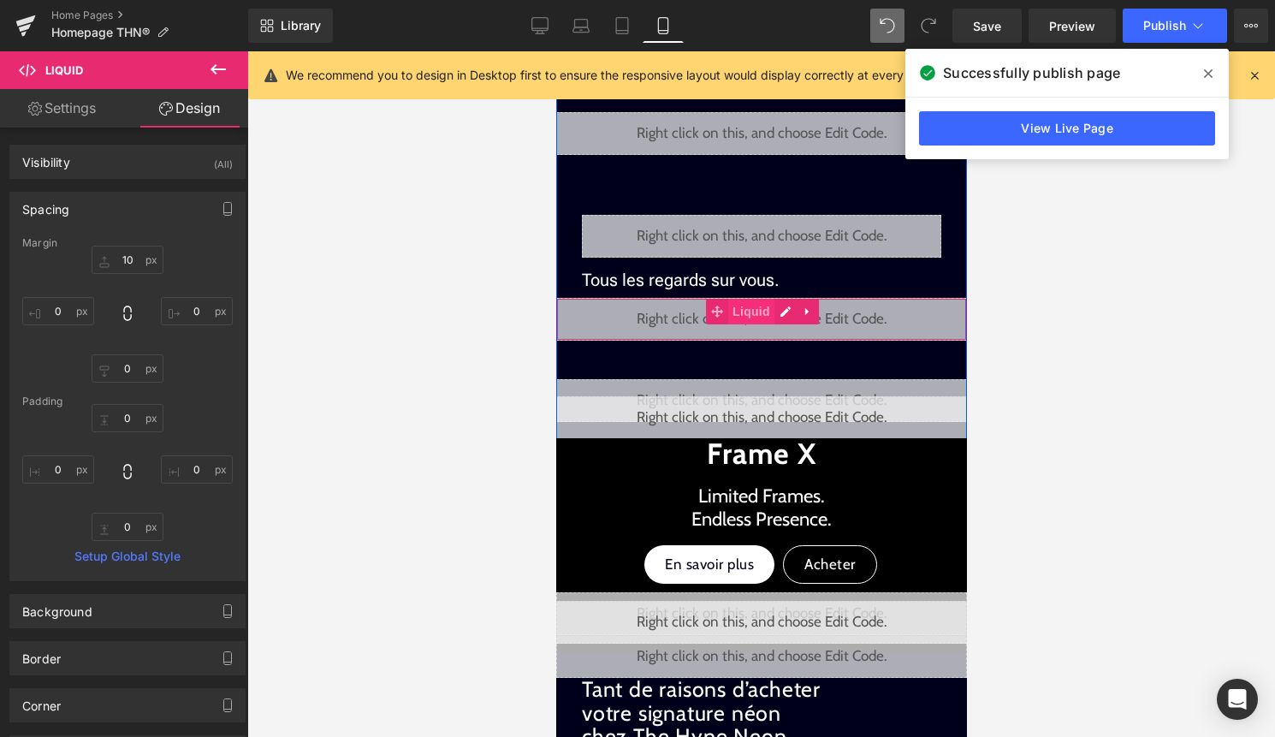
click at [769, 312] on span "Liquid" at bounding box center [750, 312] width 46 height 26
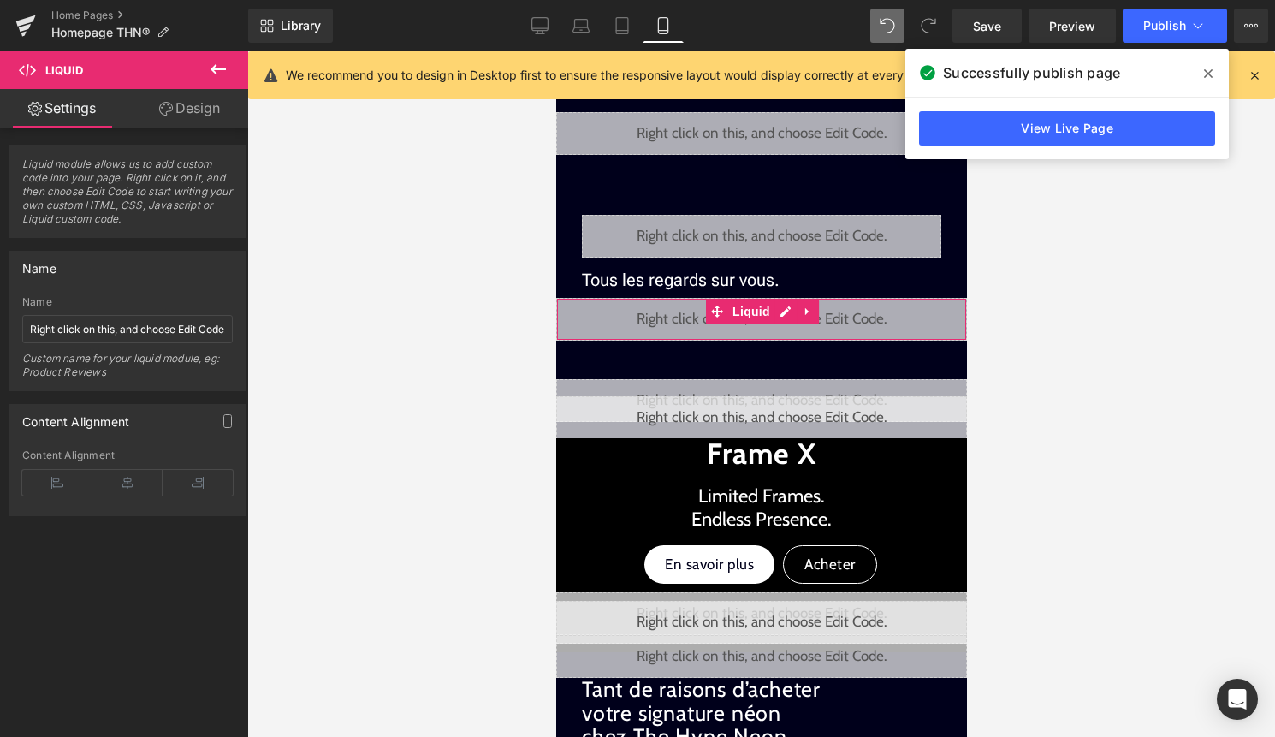
click at [187, 115] on link "Design" at bounding box center [189, 108] width 124 height 38
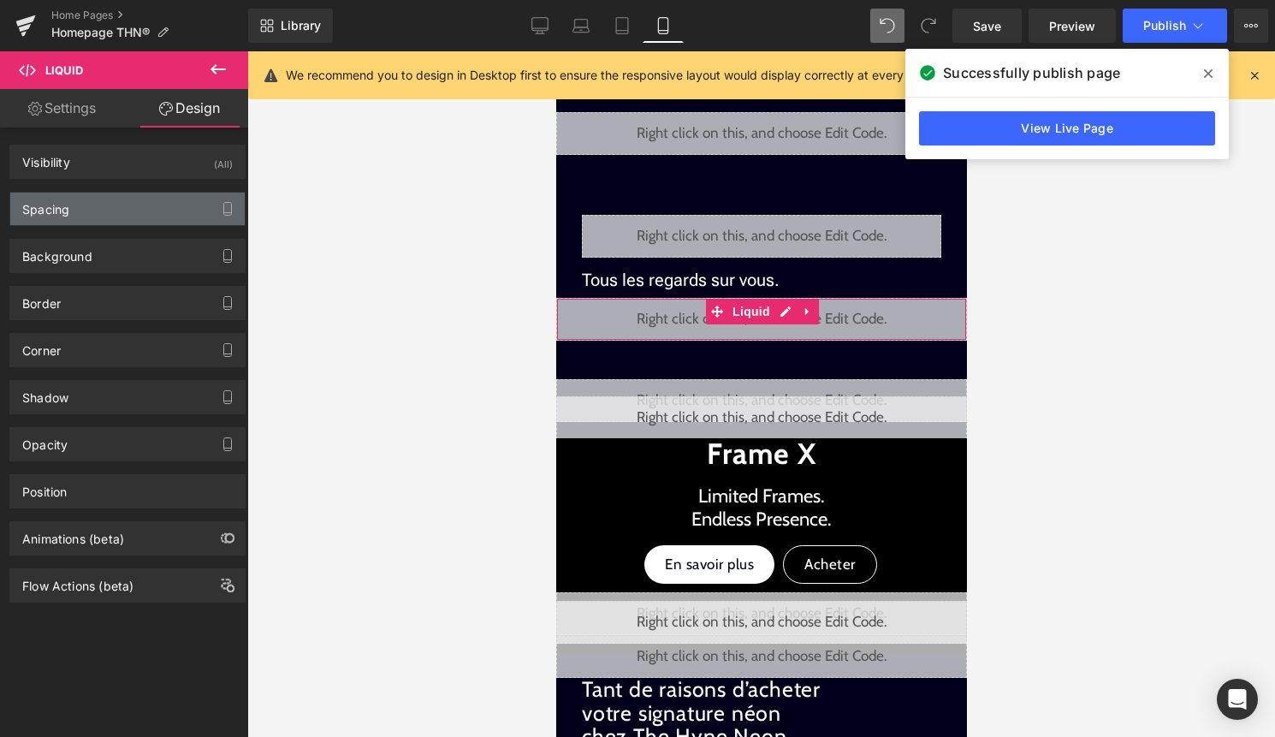
click at [144, 204] on div "Spacing" at bounding box center [127, 208] width 234 height 33
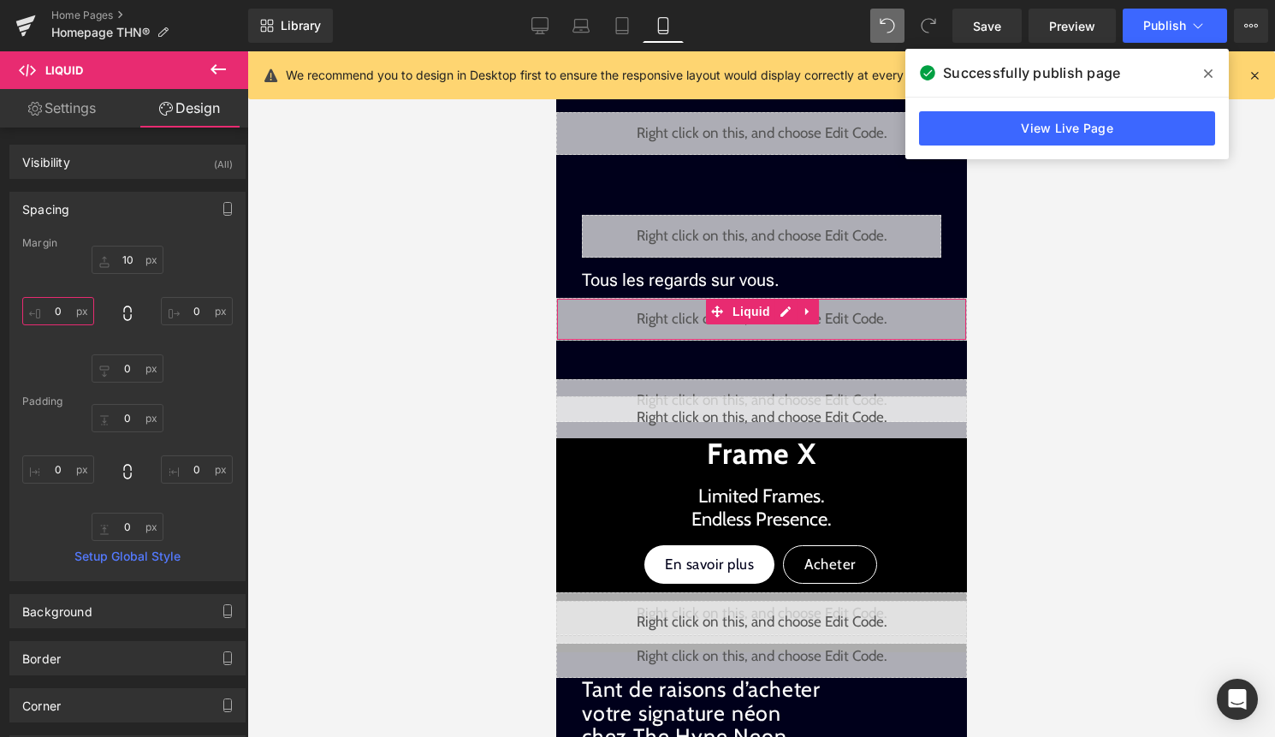
click at [64, 317] on input "0" at bounding box center [58, 311] width 72 height 28
type input "30"
click at [198, 309] on input "0" at bounding box center [197, 311] width 72 height 28
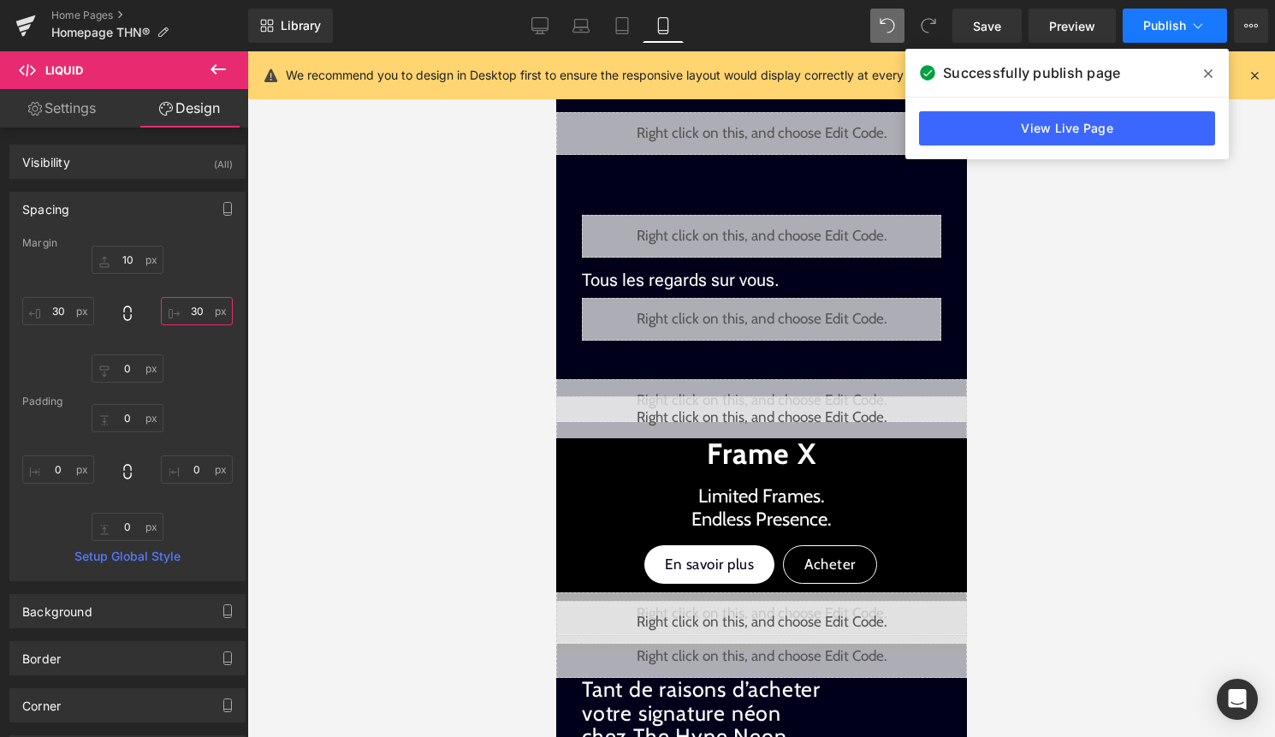
type input "30"
click at [1162, 29] on span "Publish" at bounding box center [1164, 26] width 43 height 14
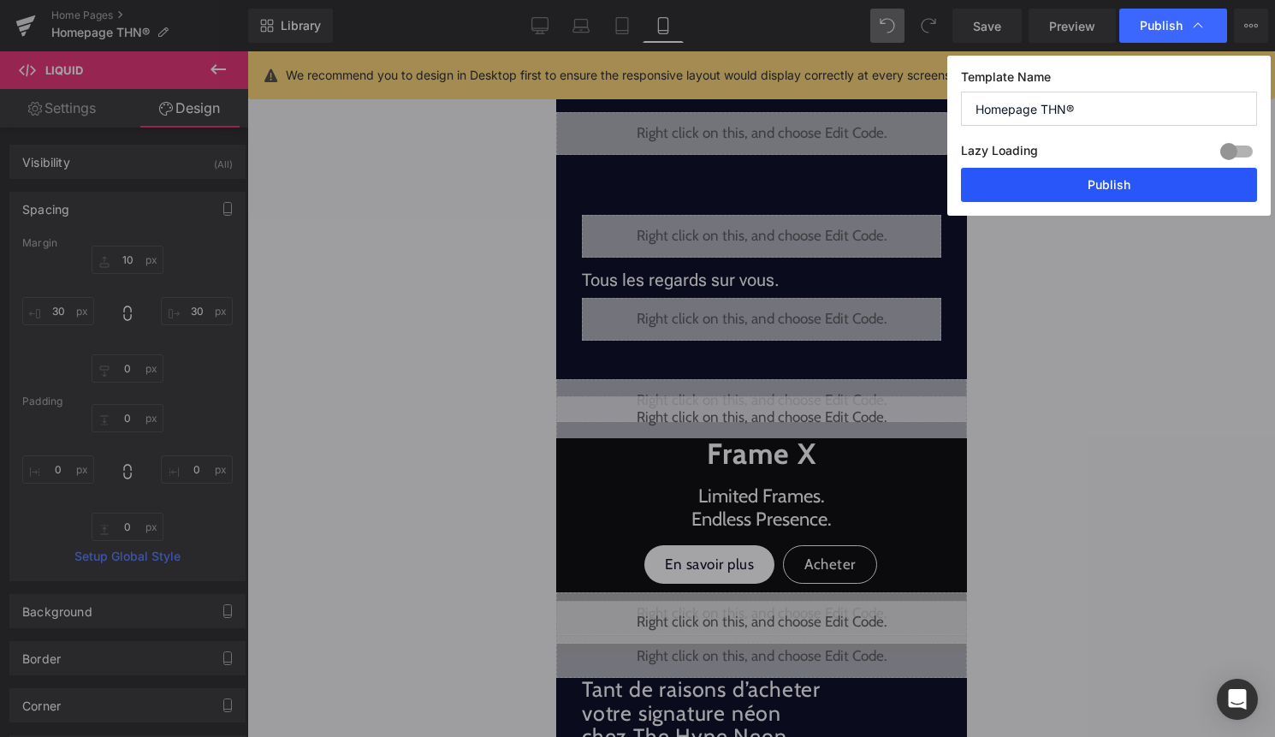
click at [1146, 189] on button "Publish" at bounding box center [1109, 185] width 296 height 34
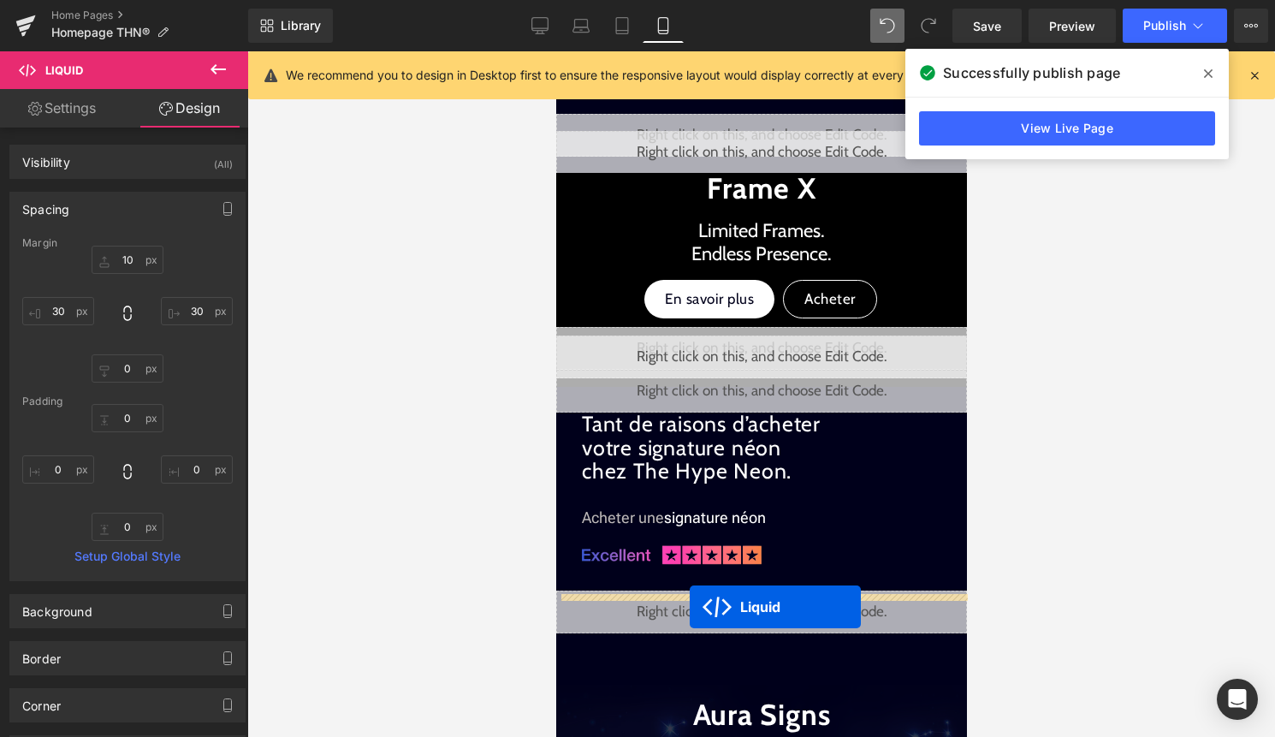
scroll to position [942, 0]
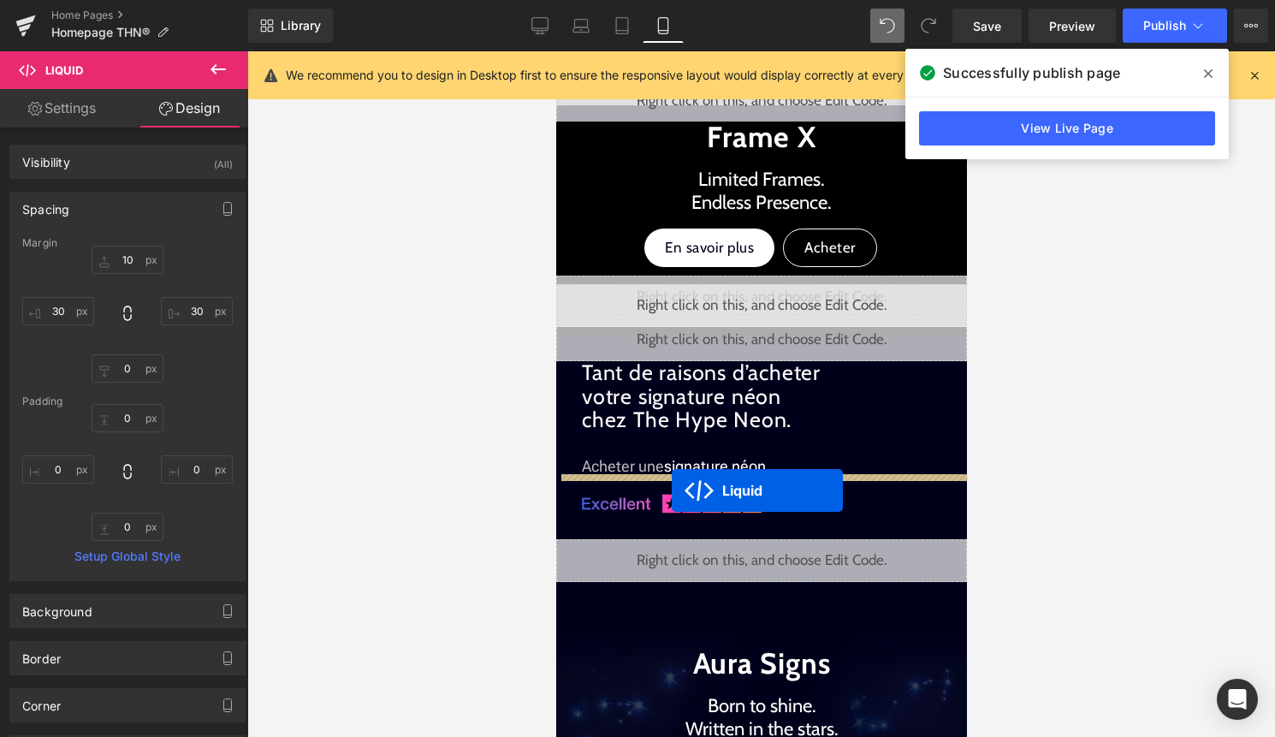
drag, startPoint x: 732, startPoint y: 388, endPoint x: 671, endPoint y: 490, distance: 119.0
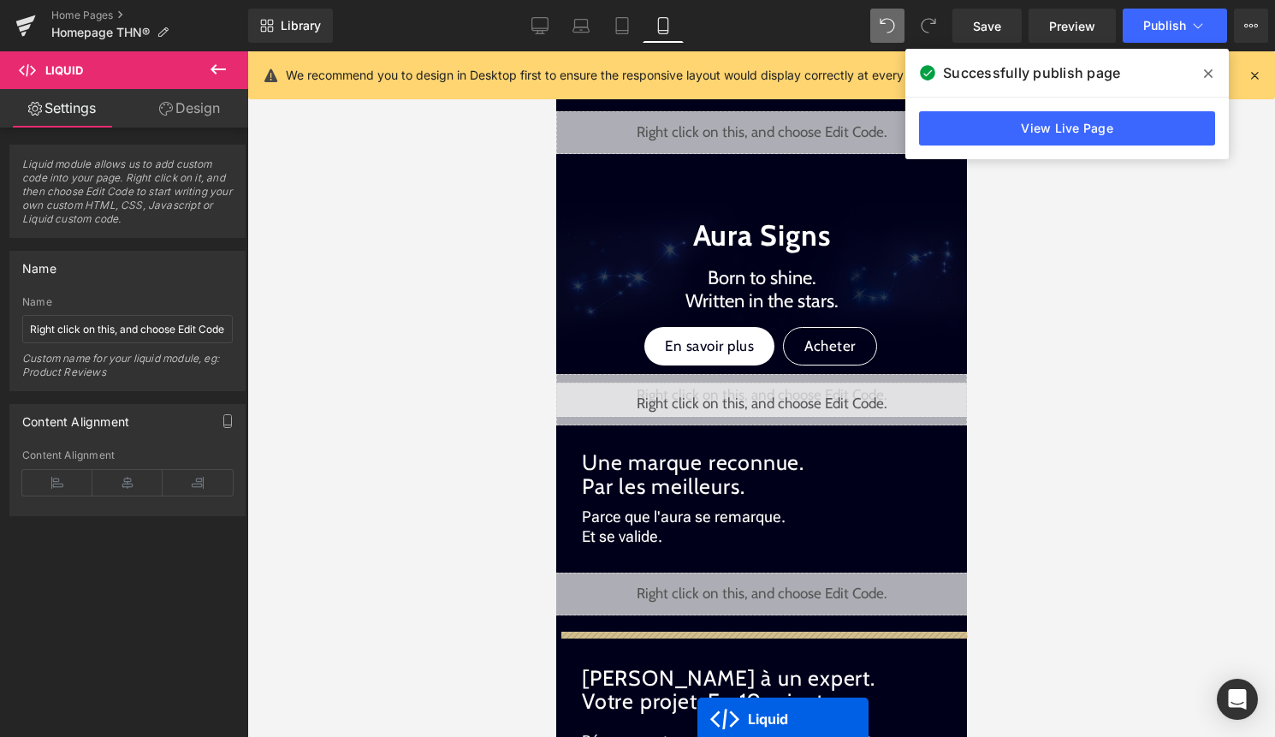
scroll to position [1455, 0]
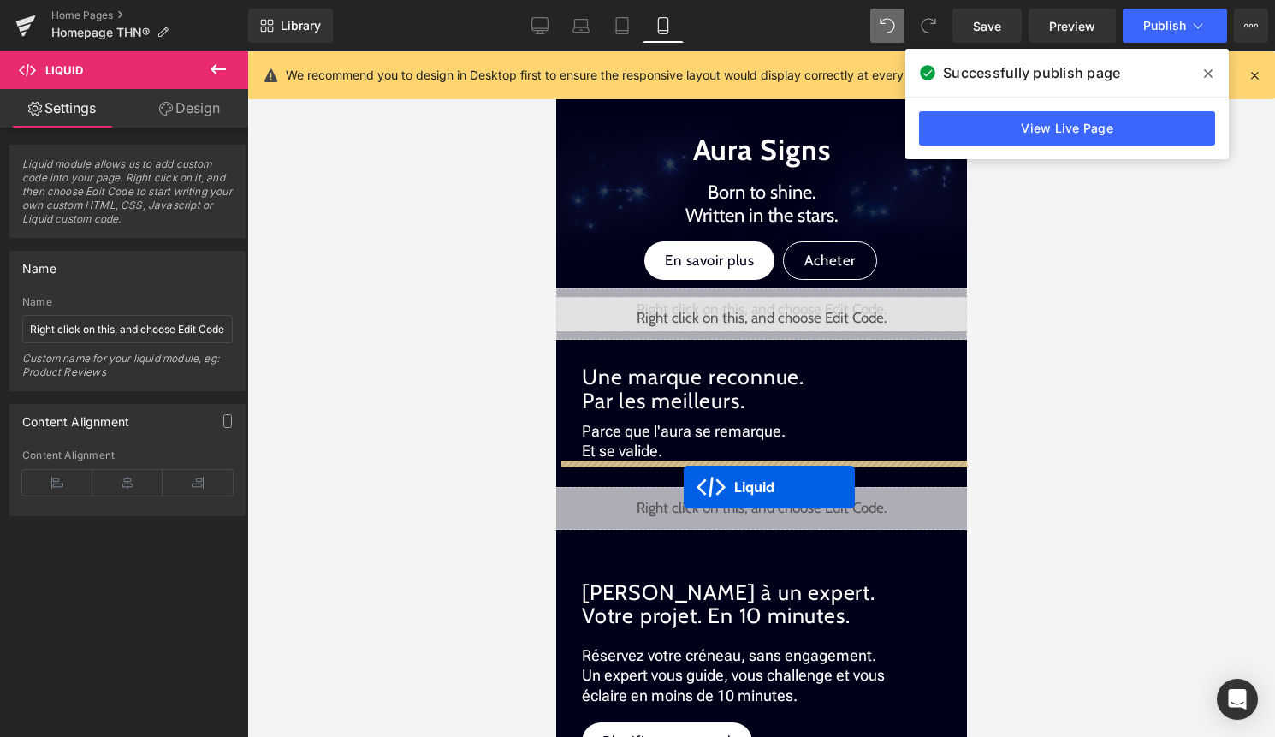
drag, startPoint x: 736, startPoint y: 498, endPoint x: 683, endPoint y: 487, distance: 54.2
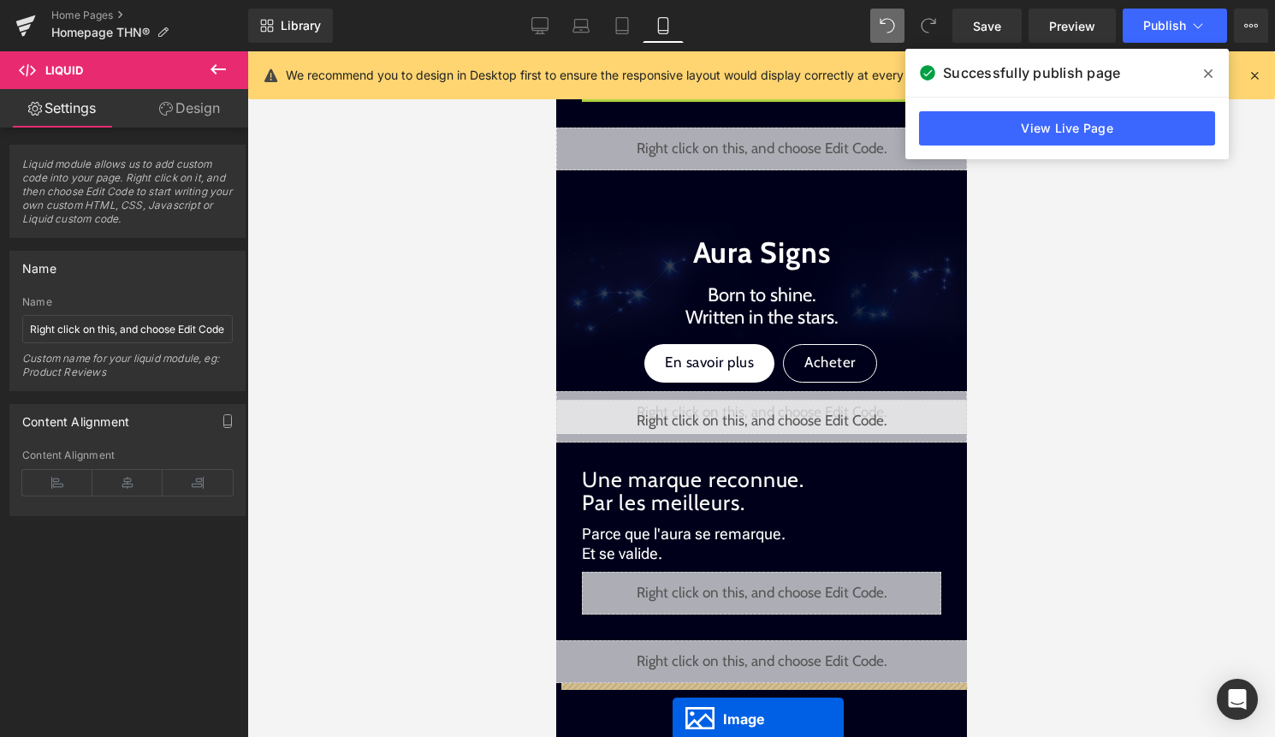
scroll to position [1391, 0]
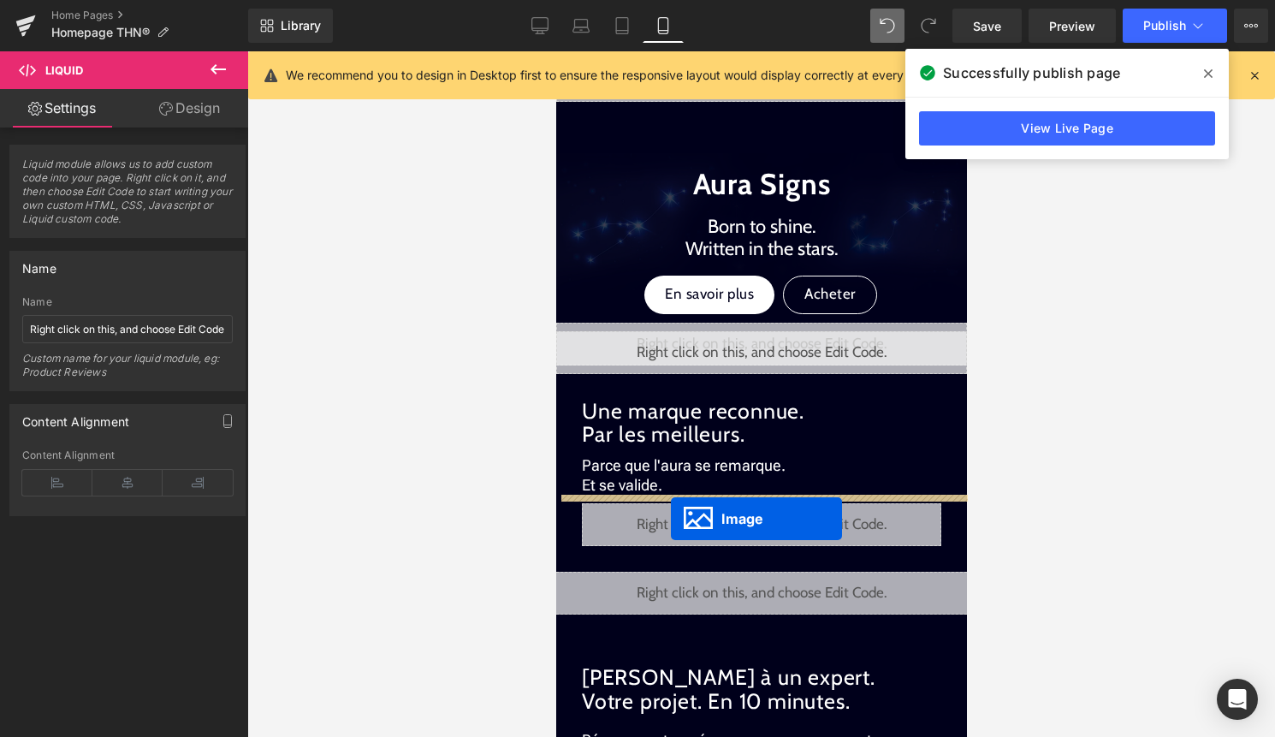
drag, startPoint x: 667, startPoint y: 240, endPoint x: 670, endPoint y: 518, distance: 278.9
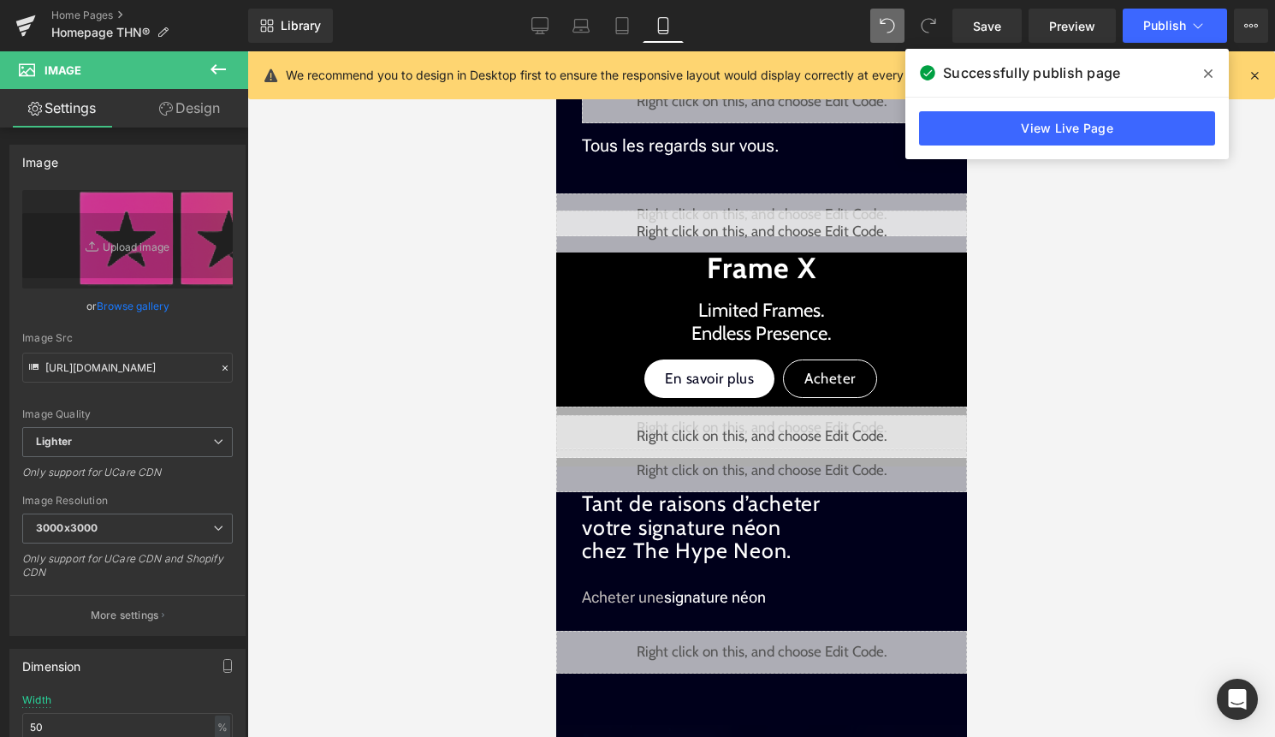
scroll to position [761, 0]
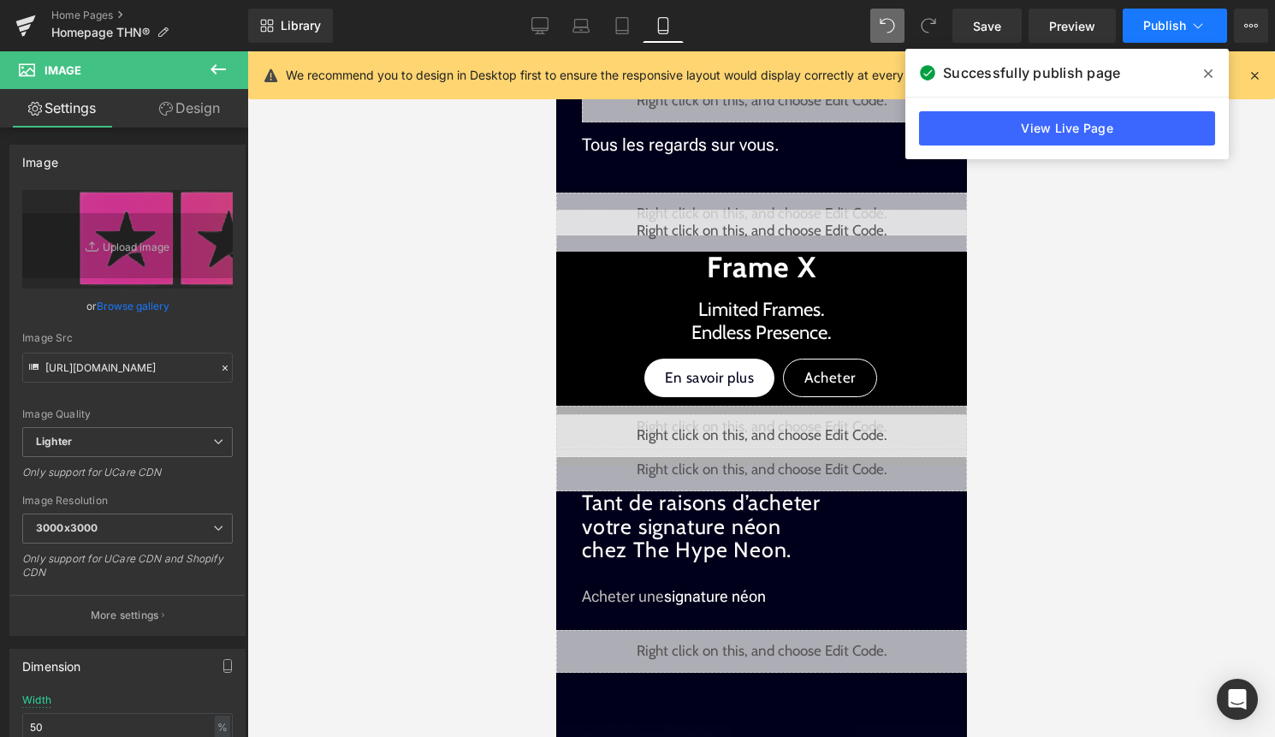
click at [1171, 38] on button "Publish" at bounding box center [1174, 26] width 104 height 34
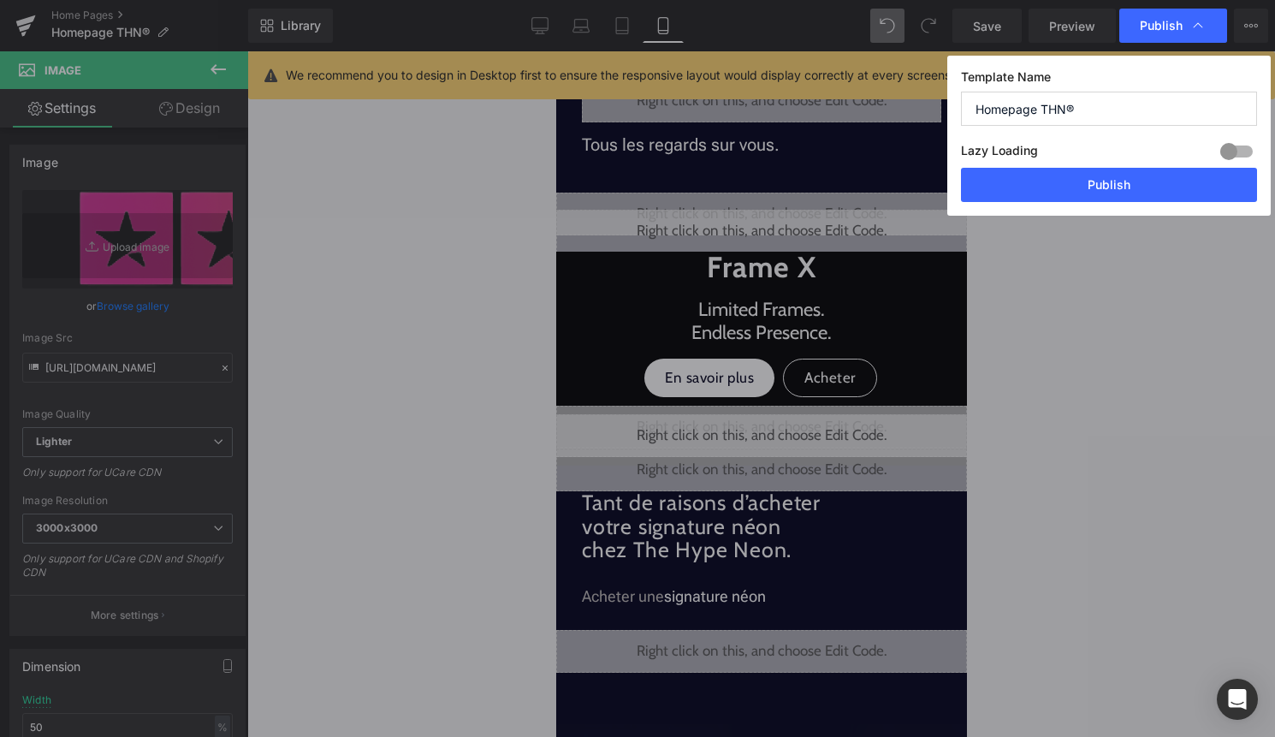
click at [1147, 209] on div "Template Name Homepage THN® Lazy Loading Build Upgrade plan to unlock Lazy load…" at bounding box center [1108, 136] width 323 height 160
click at [1155, 193] on button "Publish" at bounding box center [1109, 185] width 296 height 34
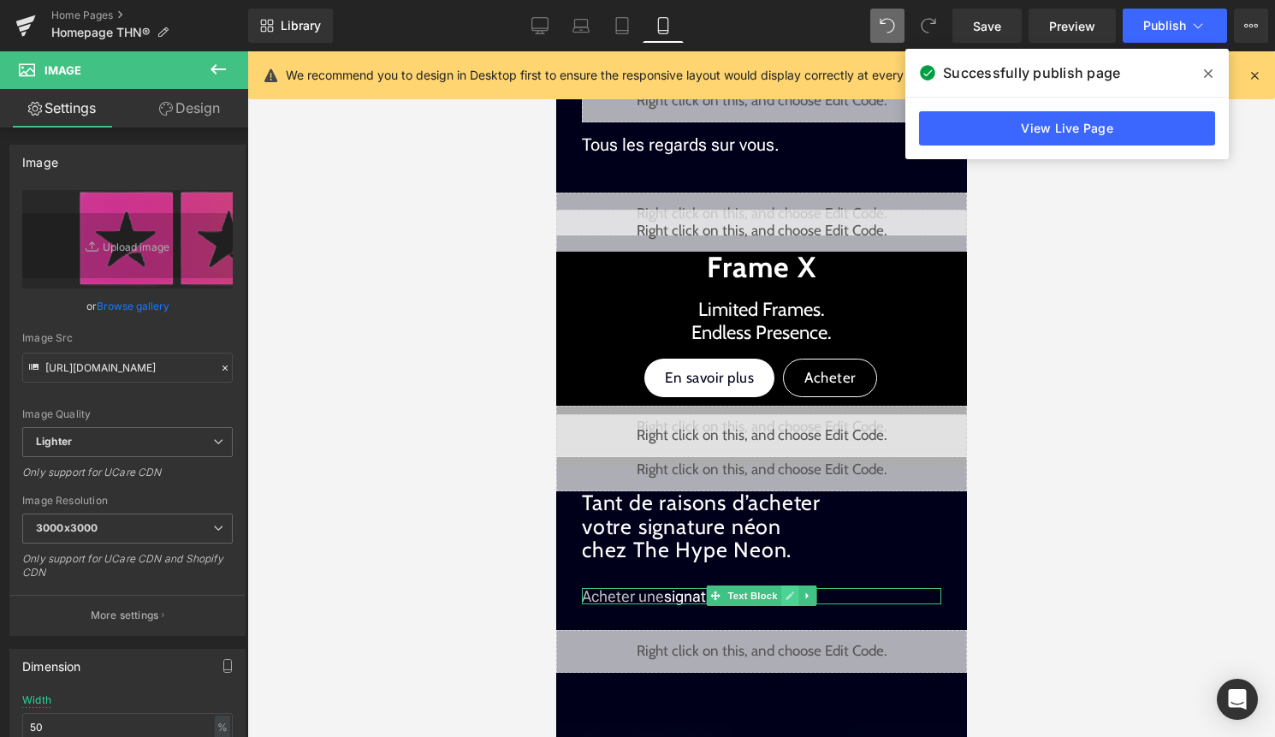
click at [786, 593] on icon at bounding box center [788, 595] width 9 height 10
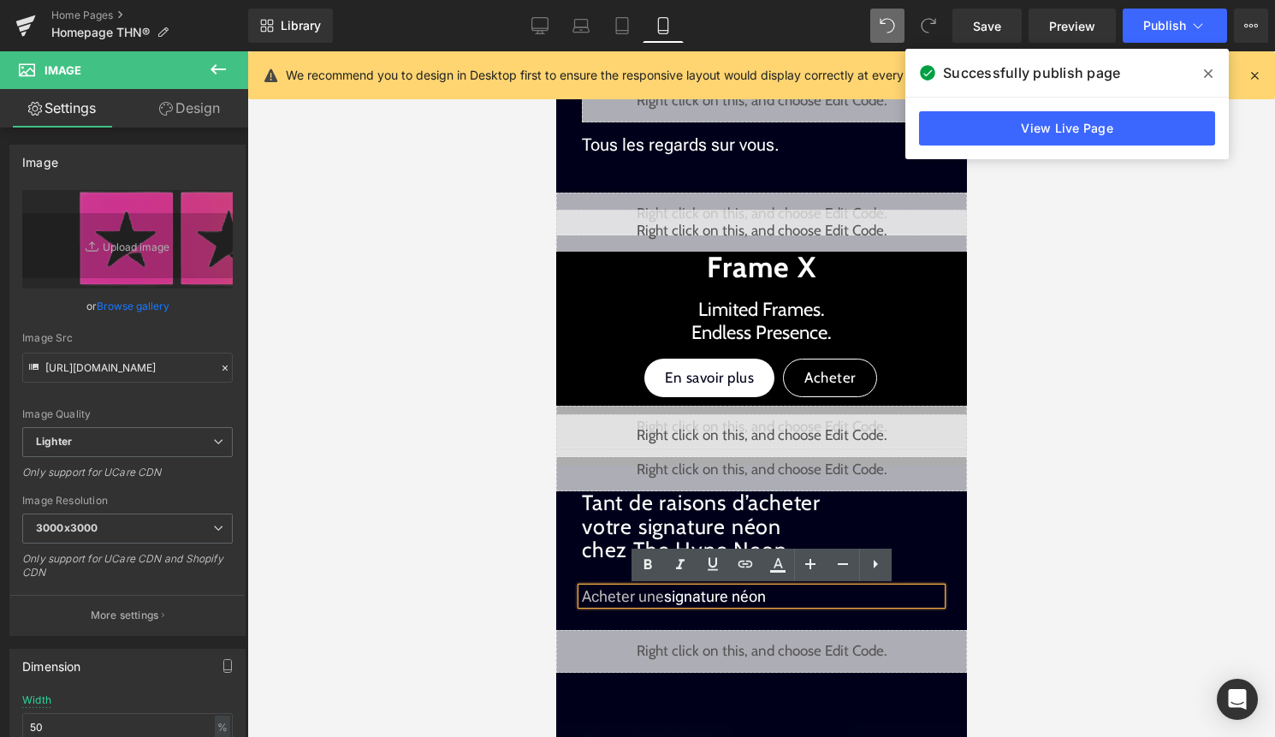
click at [779, 598] on p "Acheter une signature néon" at bounding box center [760, 596] width 359 height 17
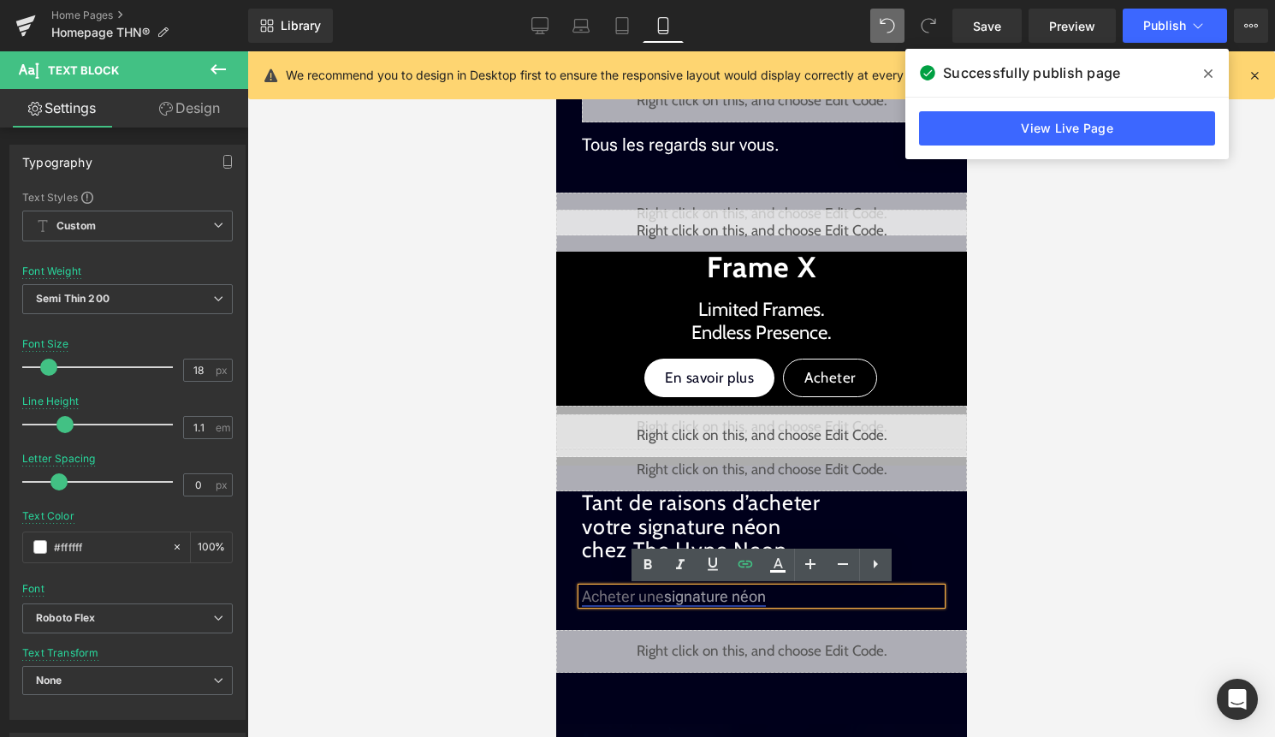
drag, startPoint x: 779, startPoint y: 598, endPoint x: 580, endPoint y: 595, distance: 199.4
click at [581, 595] on p "Acheter une signature néon" at bounding box center [760, 596] width 359 height 17
click at [749, 571] on icon at bounding box center [745, 564] width 21 height 21
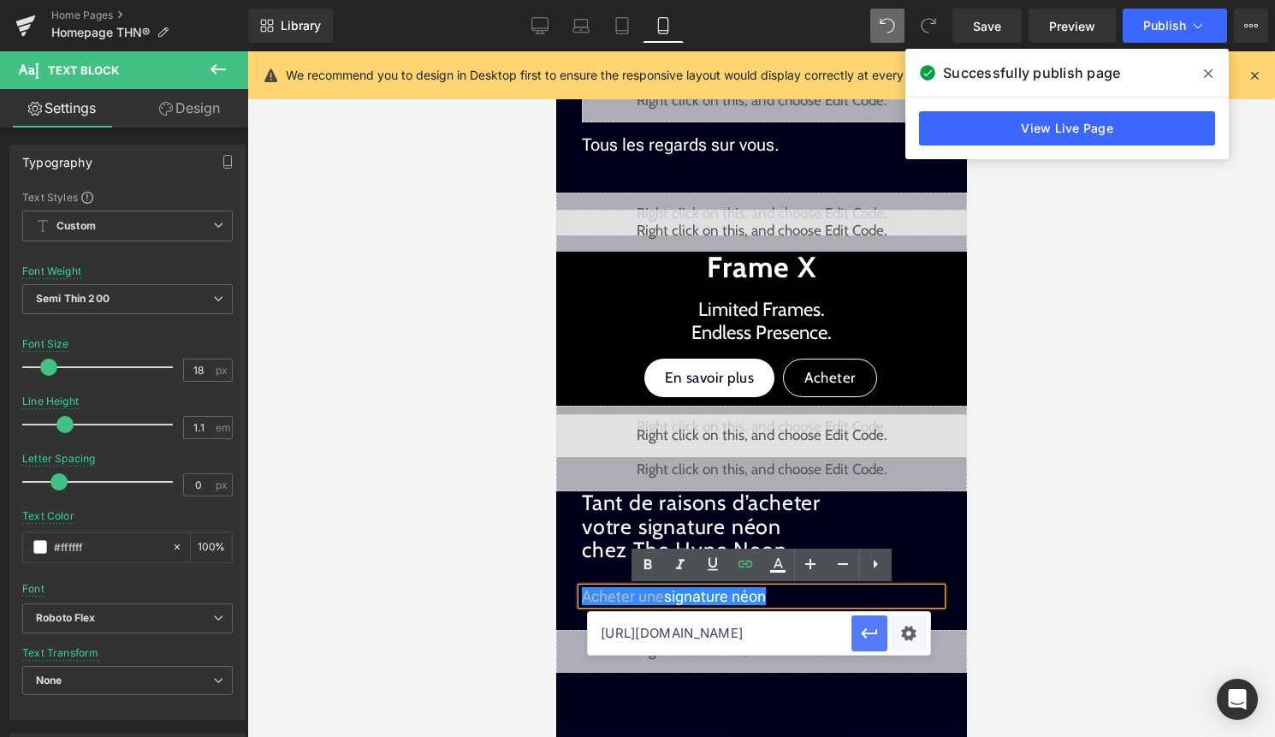
scroll to position [0, 3]
drag, startPoint x: 769, startPoint y: 641, endPoint x: 878, endPoint y: 648, distance: 108.9
click at [878, 648] on div "https://thehypeneon.com/pages/devis" at bounding box center [759, 633] width 342 height 43
type input "https://thehypeneon.com/#commencer"
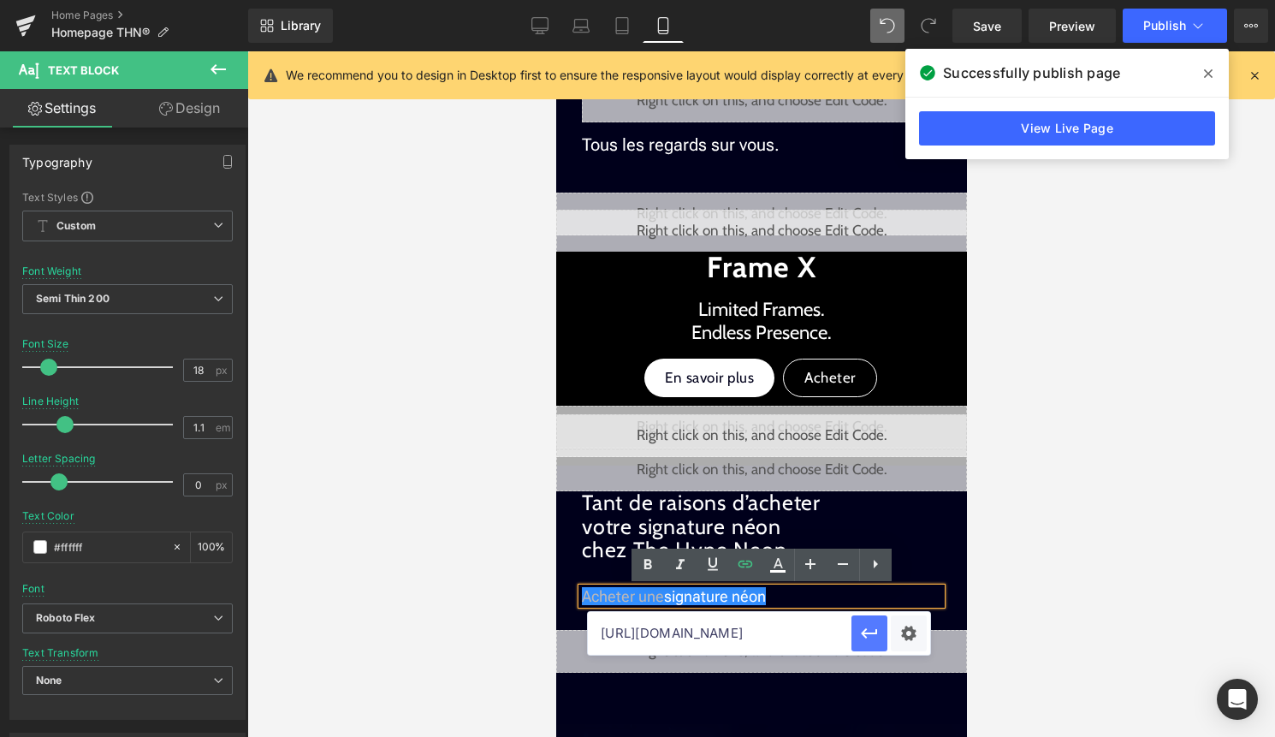
click at [873, 635] on icon "button" at bounding box center [869, 633] width 21 height 21
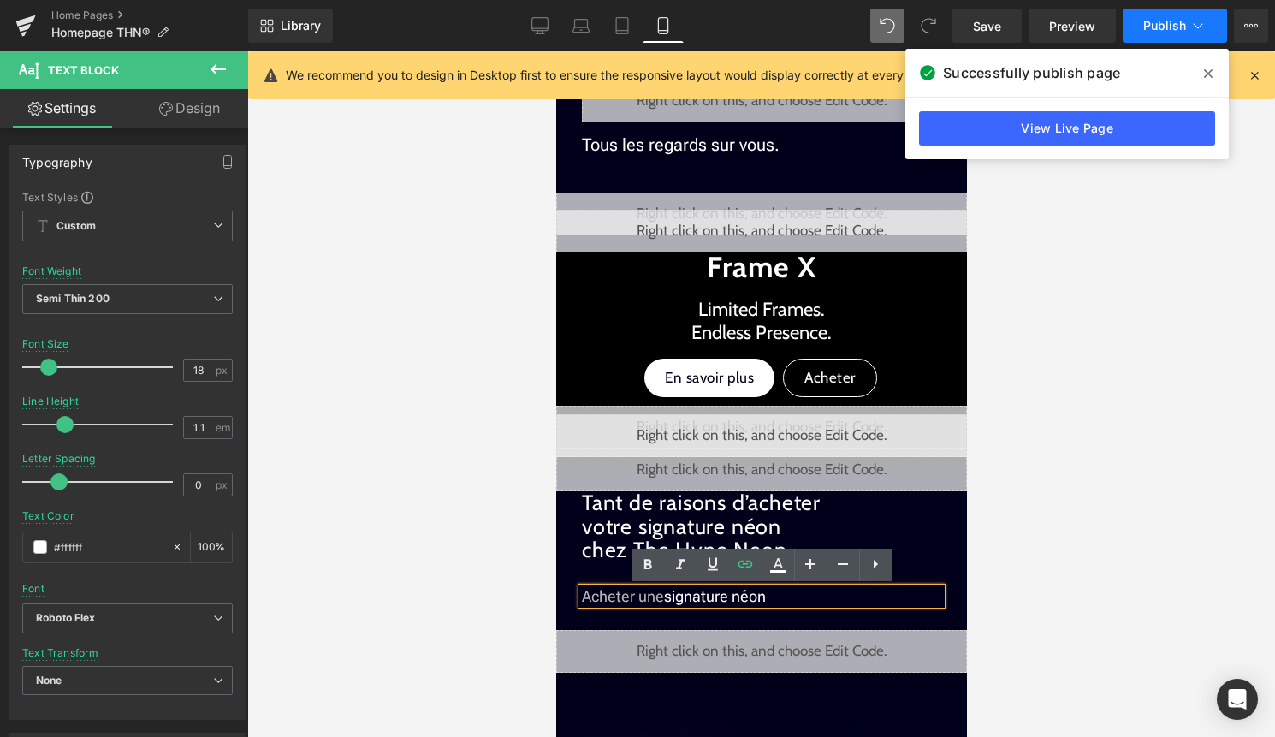
click at [1157, 27] on span "Publish" at bounding box center [1164, 26] width 43 height 14
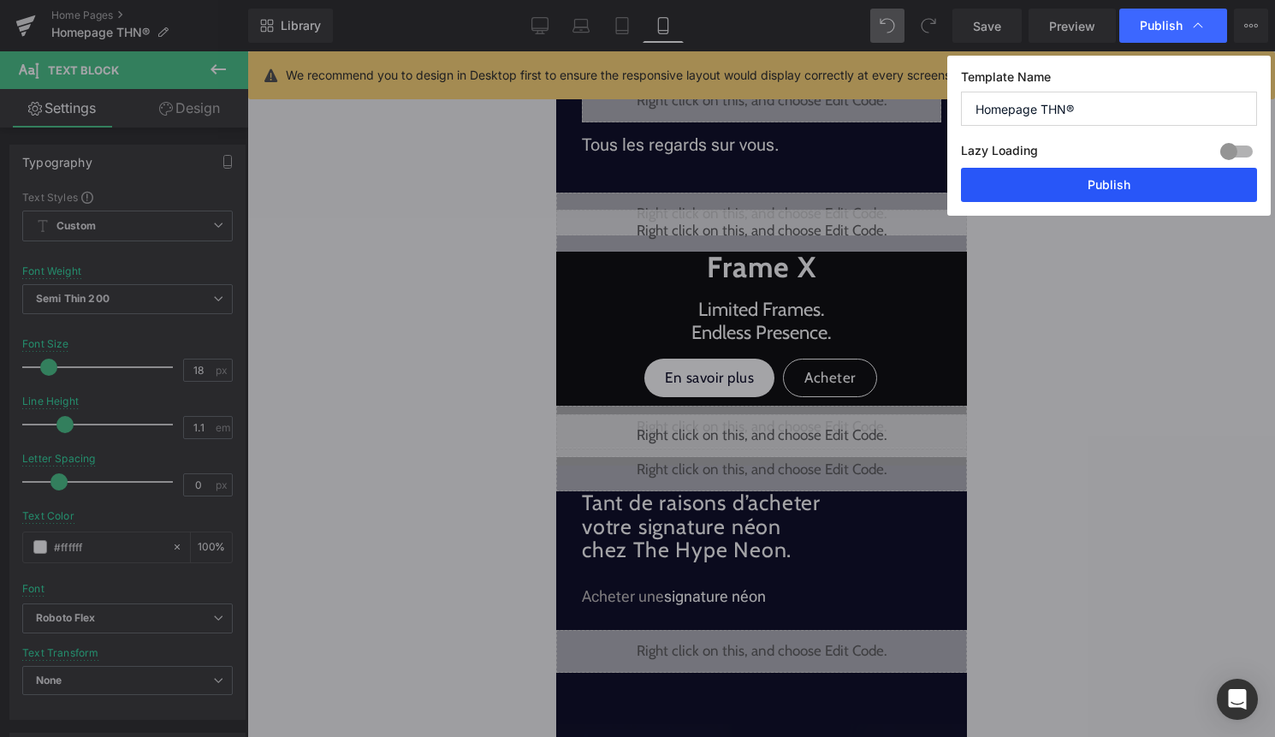
click at [1136, 183] on button "Publish" at bounding box center [1109, 185] width 296 height 34
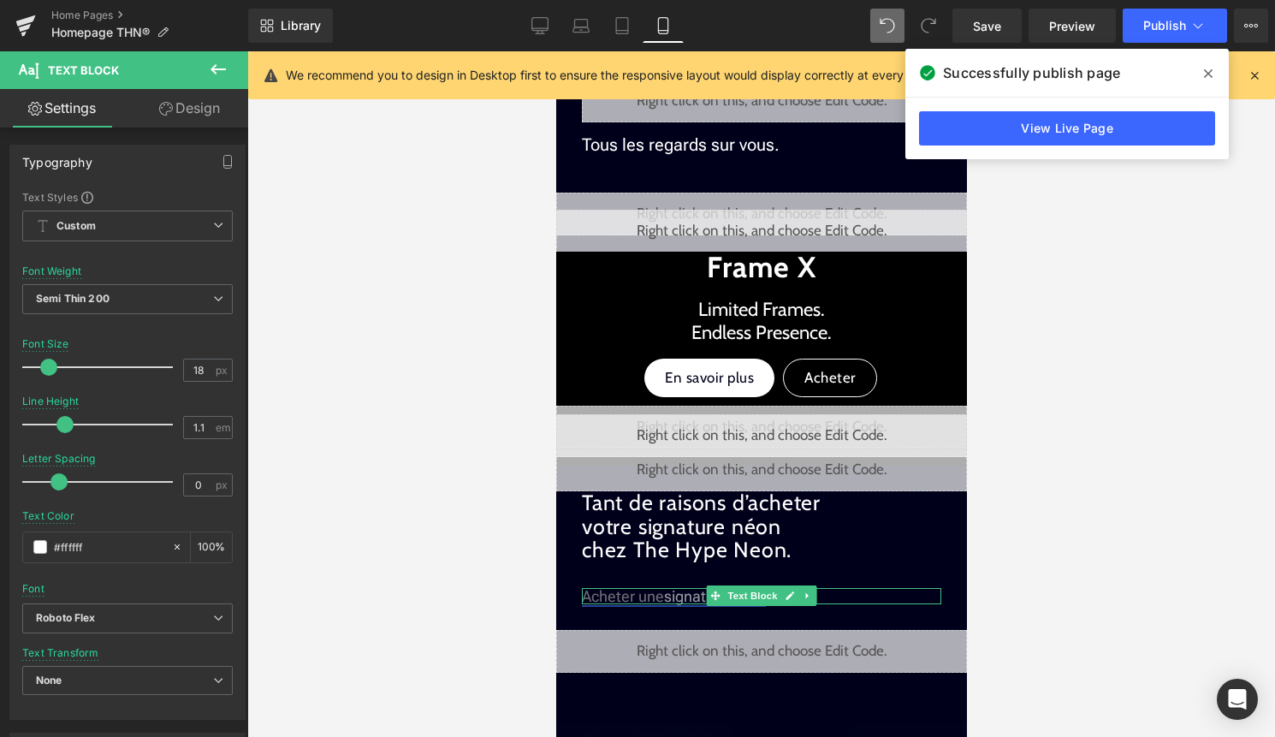
click at [609, 596] on font "Acheter une" at bounding box center [622, 596] width 82 height 18
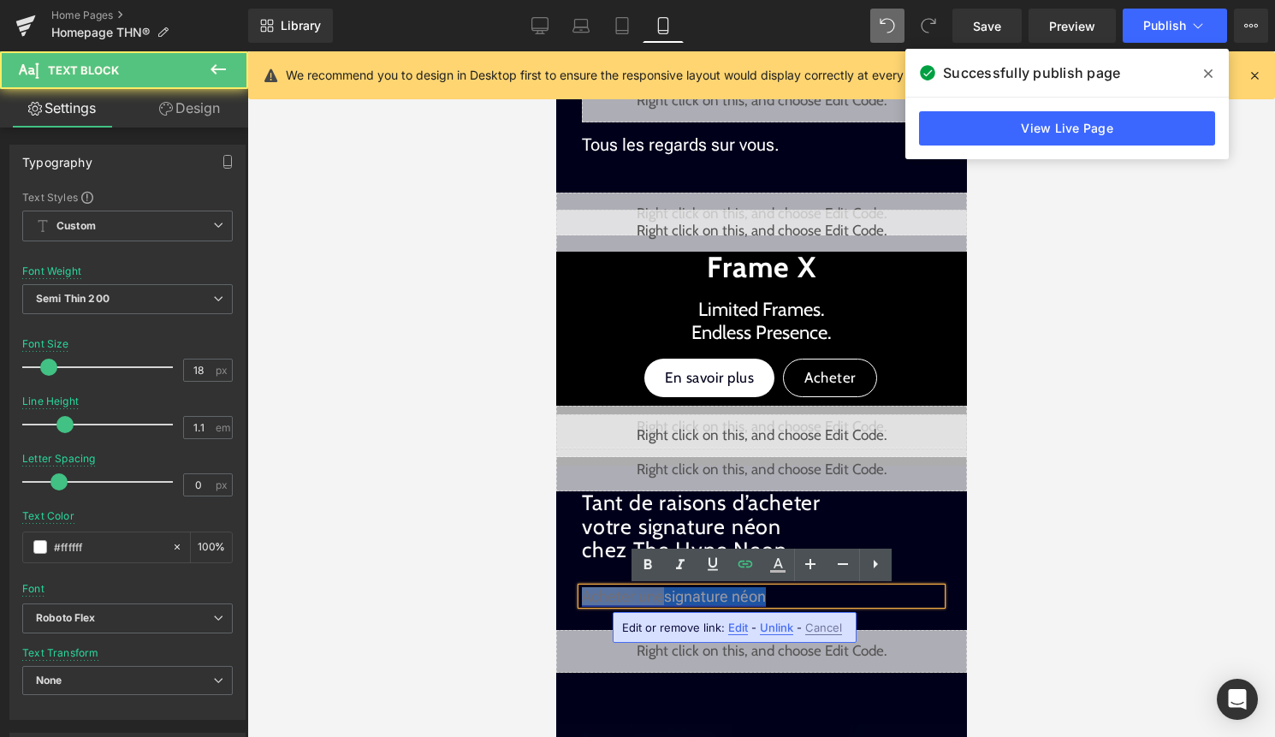
drag, startPoint x: 661, startPoint y: 594, endPoint x: 583, endPoint y: 594, distance: 78.7
click at [583, 594] on font "Acheter une" at bounding box center [622, 596] width 82 height 18
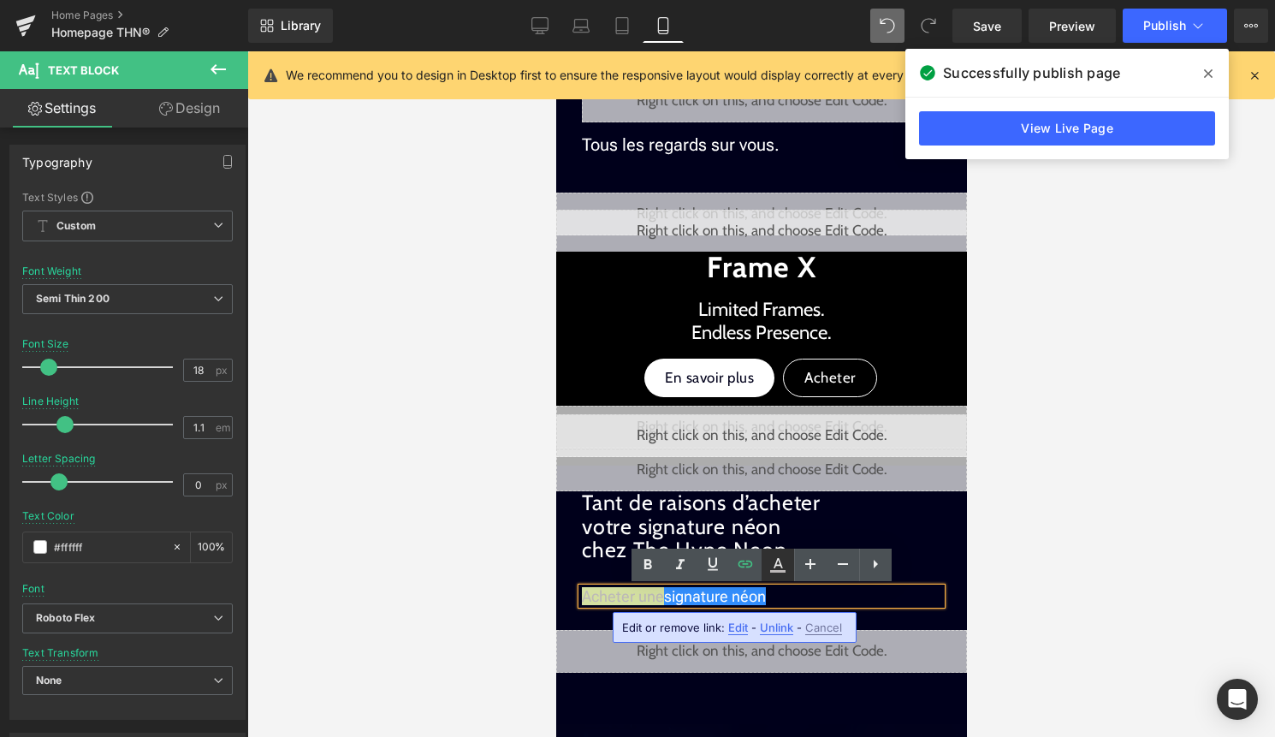
click at [773, 562] on icon at bounding box center [777, 564] width 21 height 21
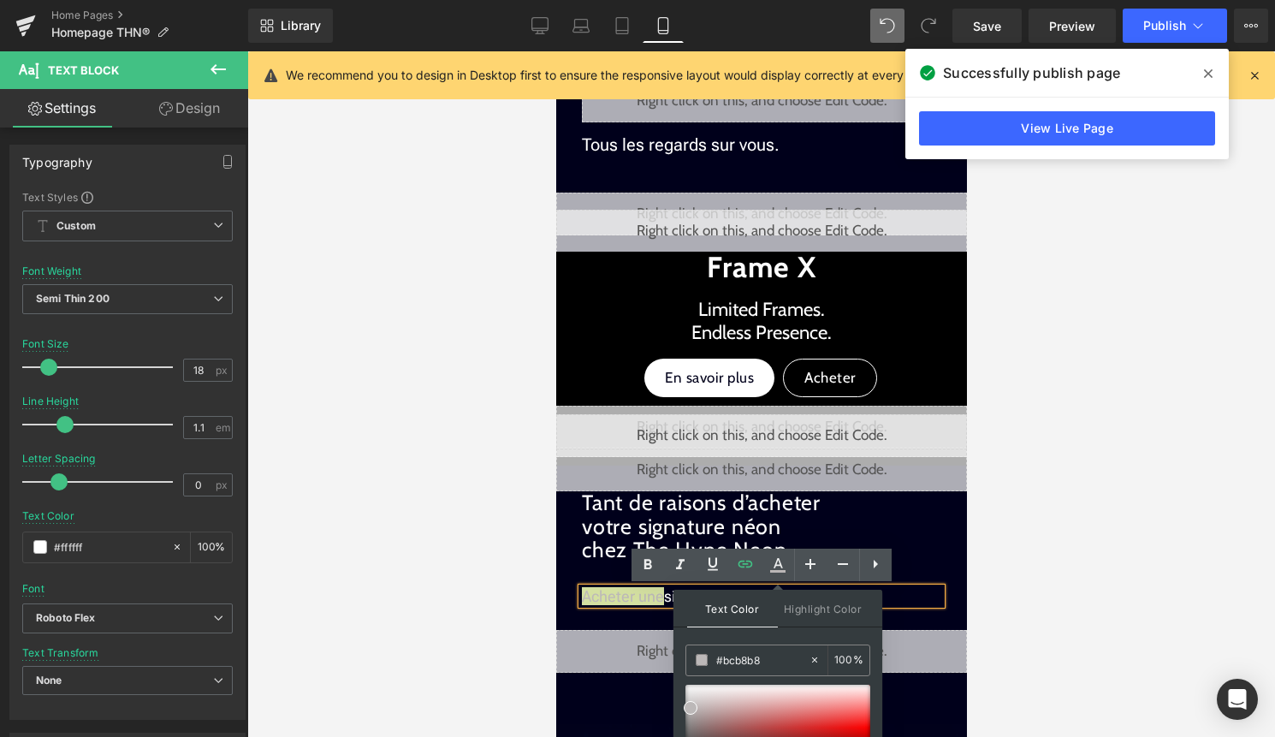
drag, startPoint x: 1334, startPoint y: 706, endPoint x: 664, endPoint y: 654, distance: 671.8
click at [1090, 596] on div at bounding box center [760, 393] width 1027 height 685
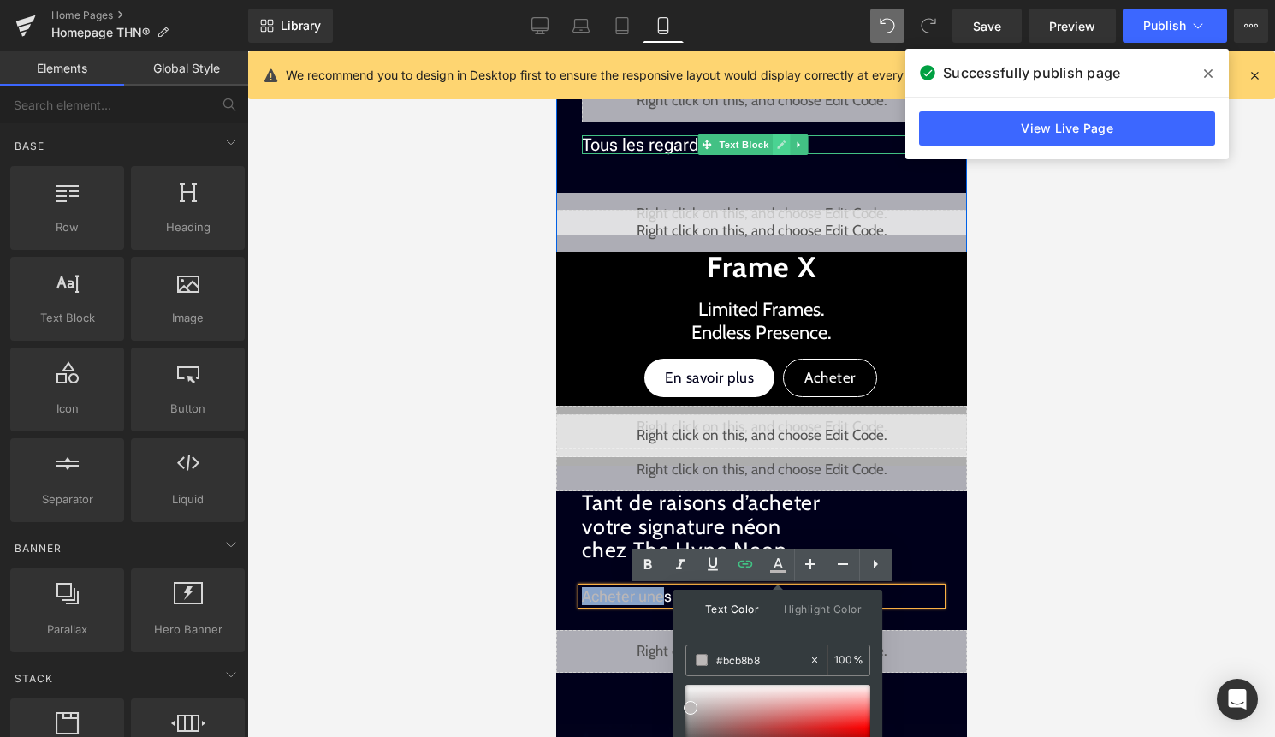
click at [774, 147] on link at bounding box center [781, 144] width 18 height 21
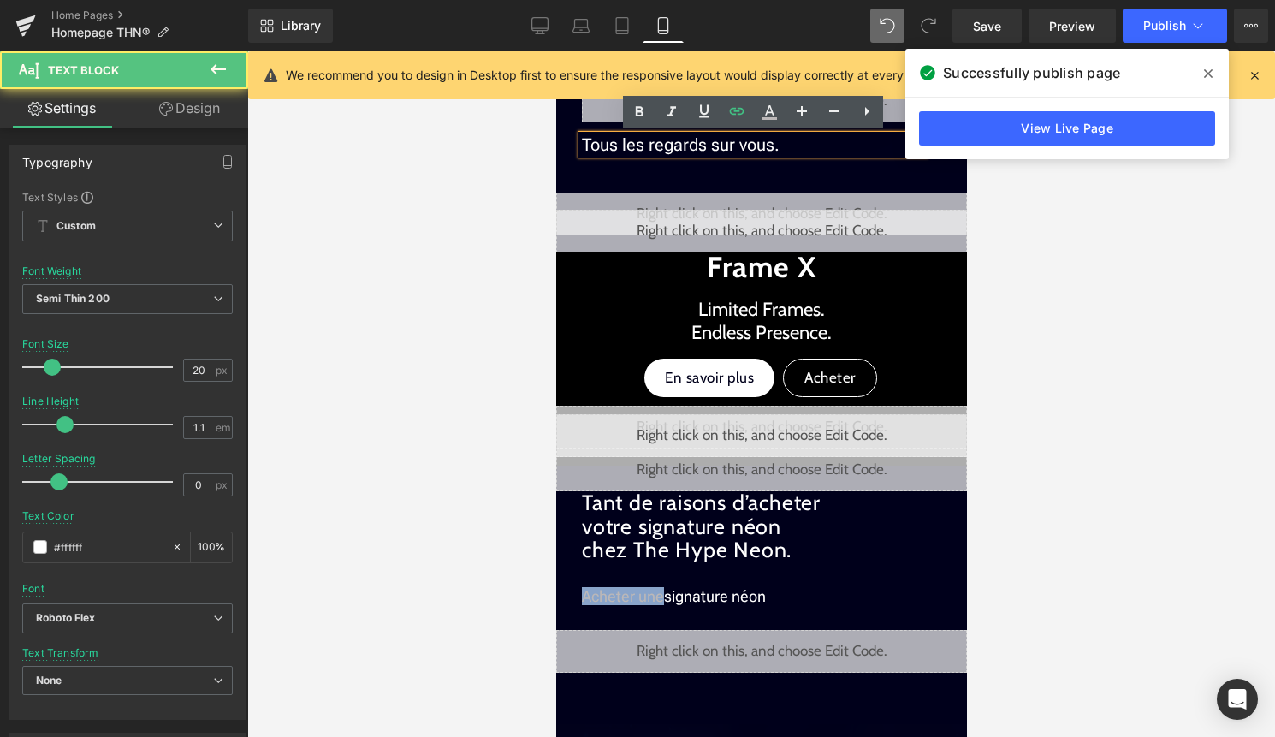
drag, startPoint x: 774, startPoint y: 147, endPoint x: 579, endPoint y: 140, distance: 195.2
click at [581, 140] on div "Tous les regards sur vous." at bounding box center [752, 144] width 342 height 19
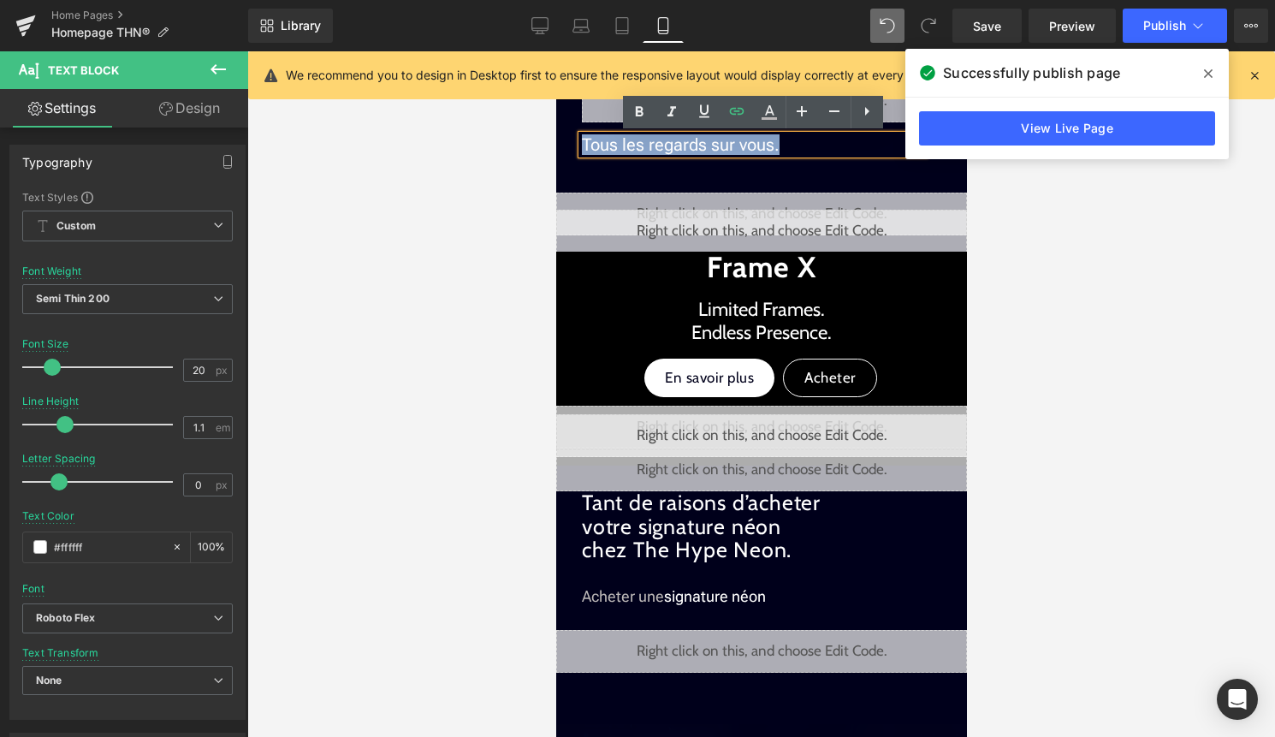
drag, startPoint x: 579, startPoint y: 140, endPoint x: 570, endPoint y: 120, distance: 22.6
click at [767, 111] on icon at bounding box center [769, 110] width 9 height 10
type input "#ffffff"
type input "100"
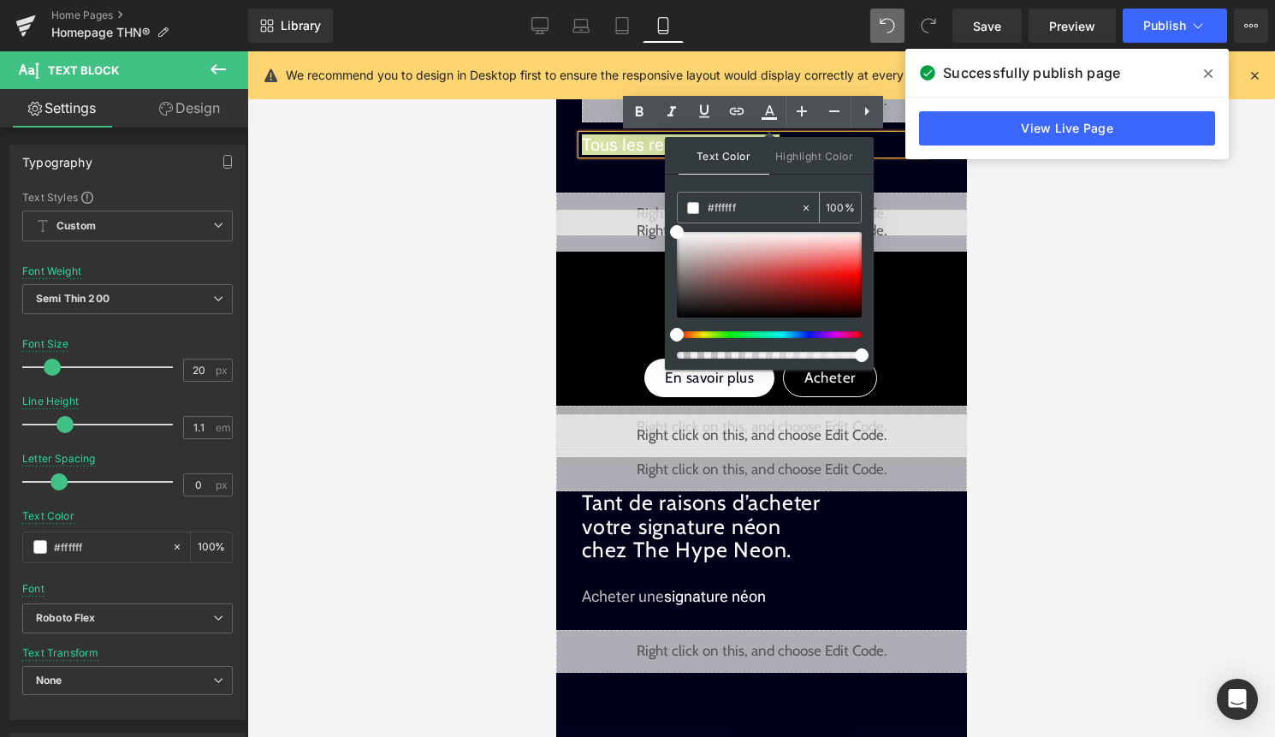
click at [807, 205] on icon at bounding box center [804, 207] width 5 height 5
type input "none"
type input "0"
click at [765, 209] on input "none" at bounding box center [754, 207] width 92 height 19
paste input "#bcb8b8"
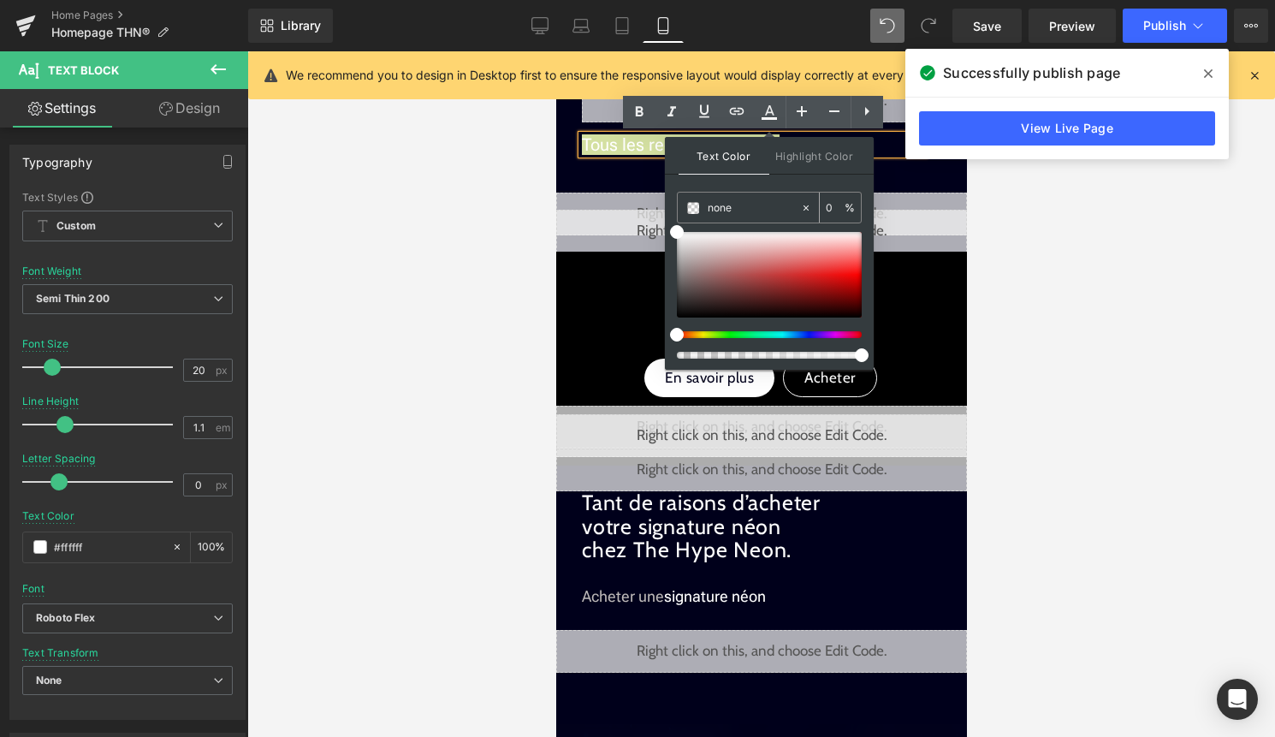
type input "#bcb8b8"
type input "100"
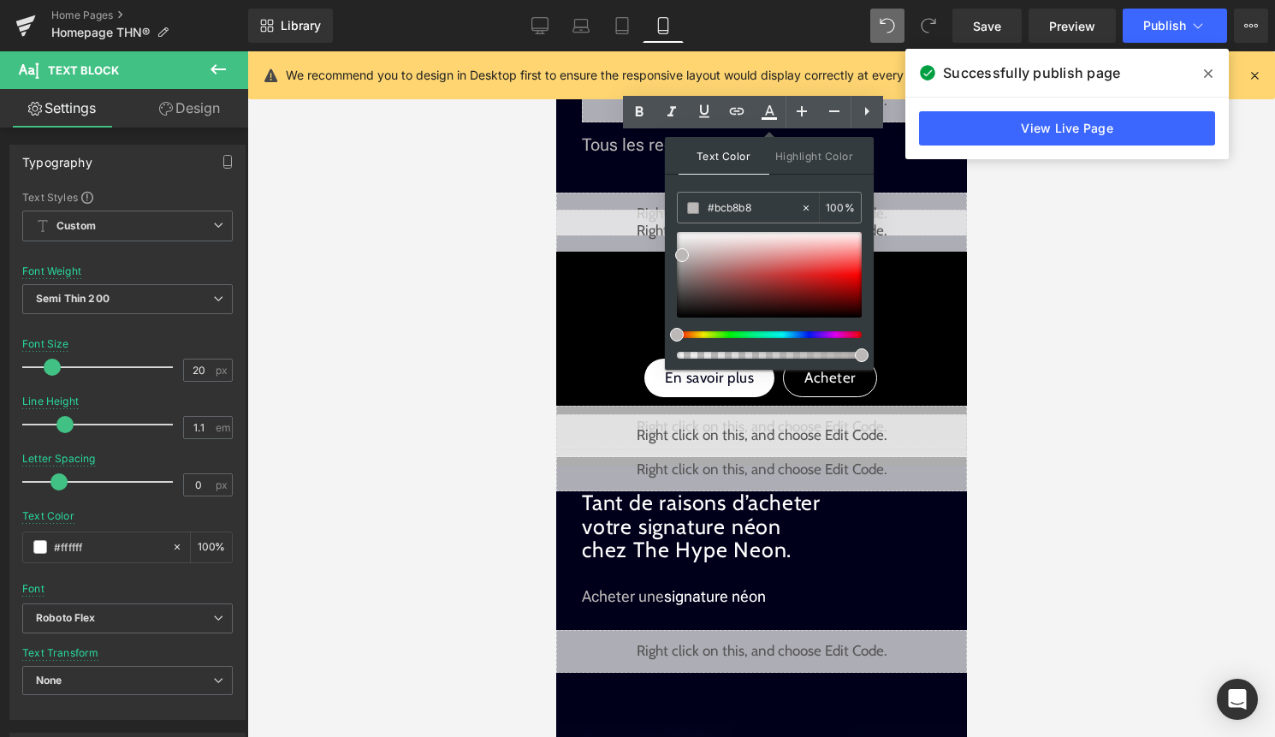
click at [977, 263] on div at bounding box center [760, 393] width 1027 height 685
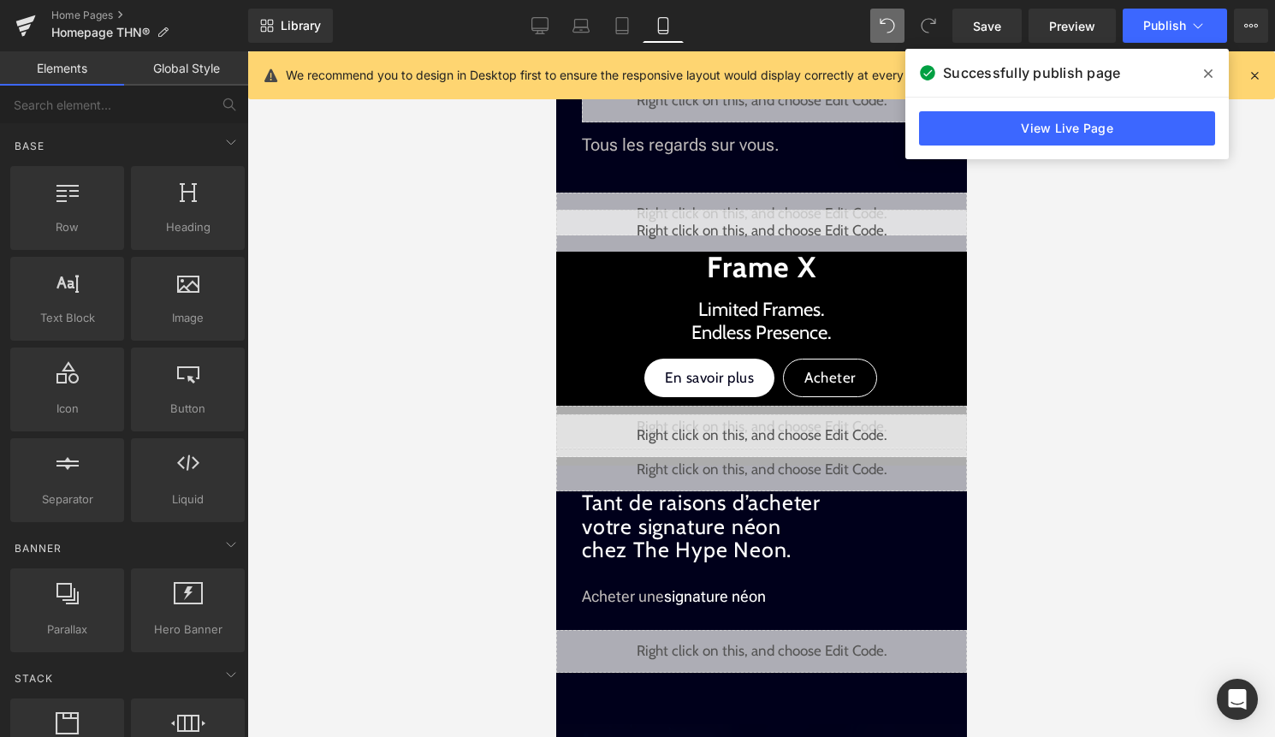
click at [1156, 43] on div "Library Mobile Desktop Laptop Tablet Mobile Save Preview Publish Scheduled View…" at bounding box center [761, 25] width 1027 height 51
click at [1165, 33] on button "Publish" at bounding box center [1174, 26] width 104 height 34
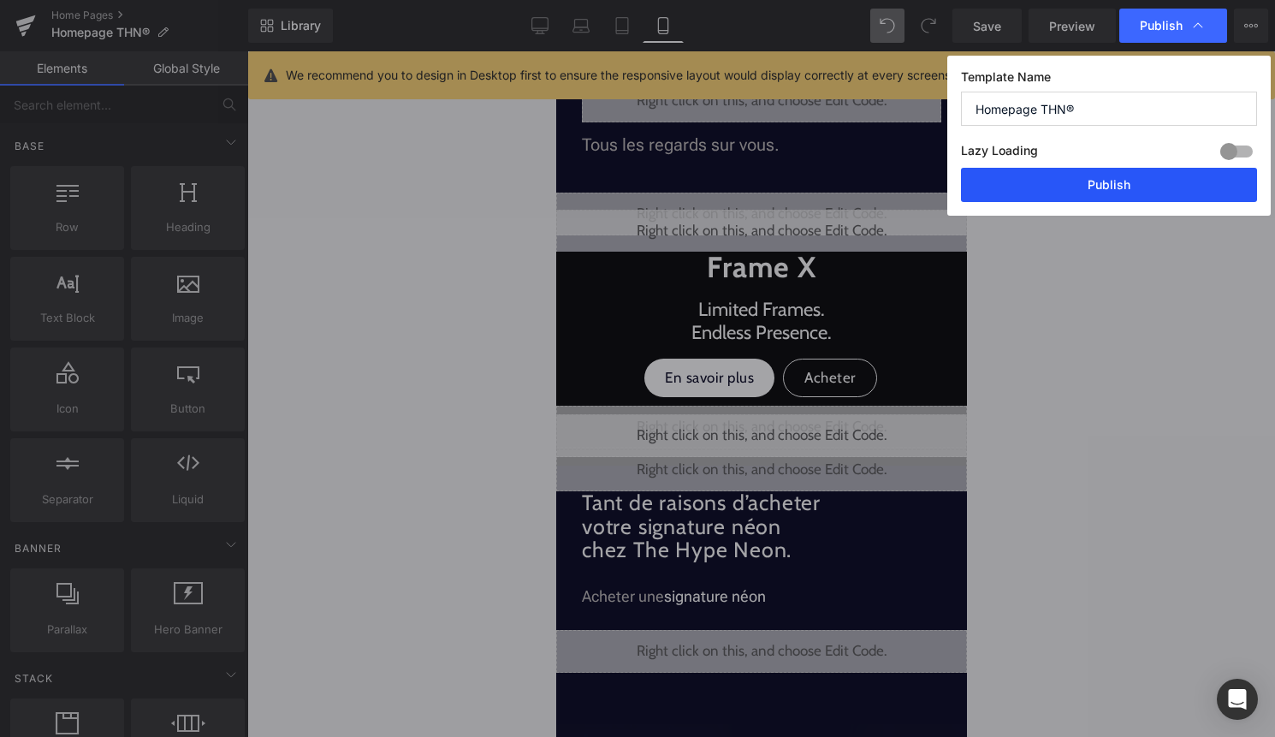
click at [1157, 192] on button "Publish" at bounding box center [1109, 185] width 296 height 34
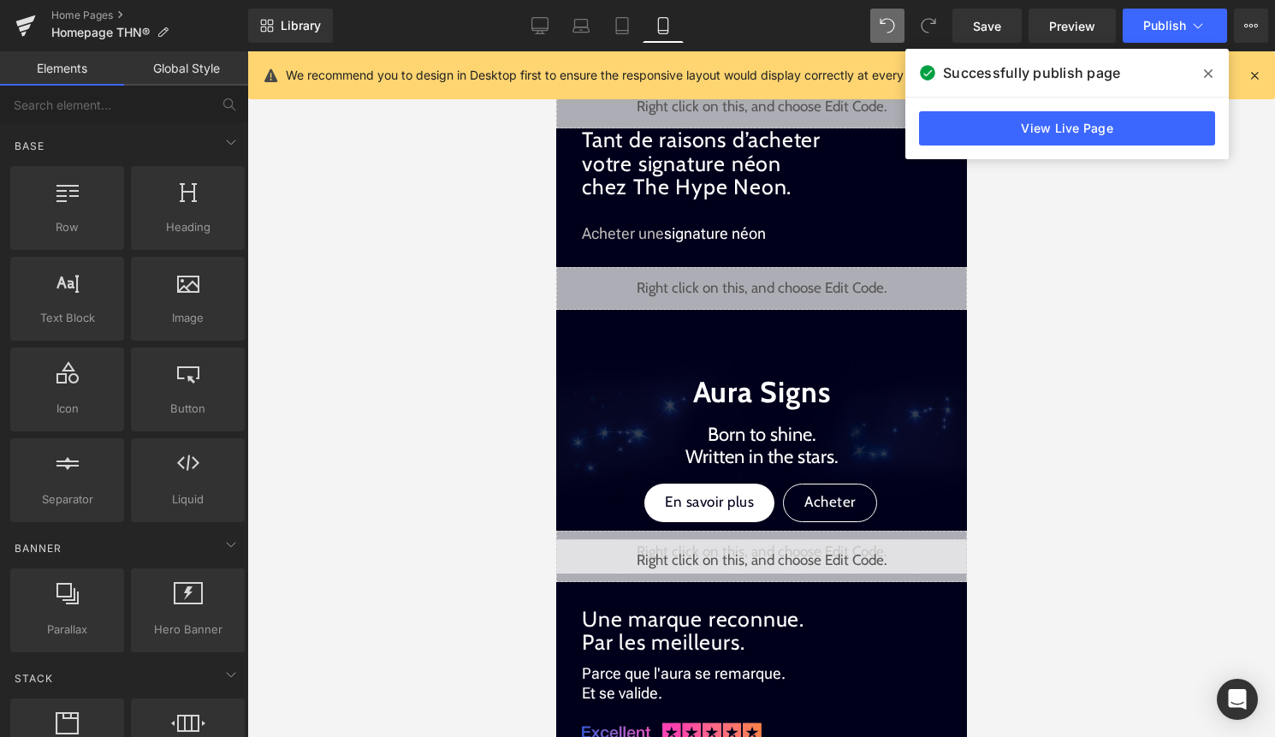
scroll to position [1129, 0]
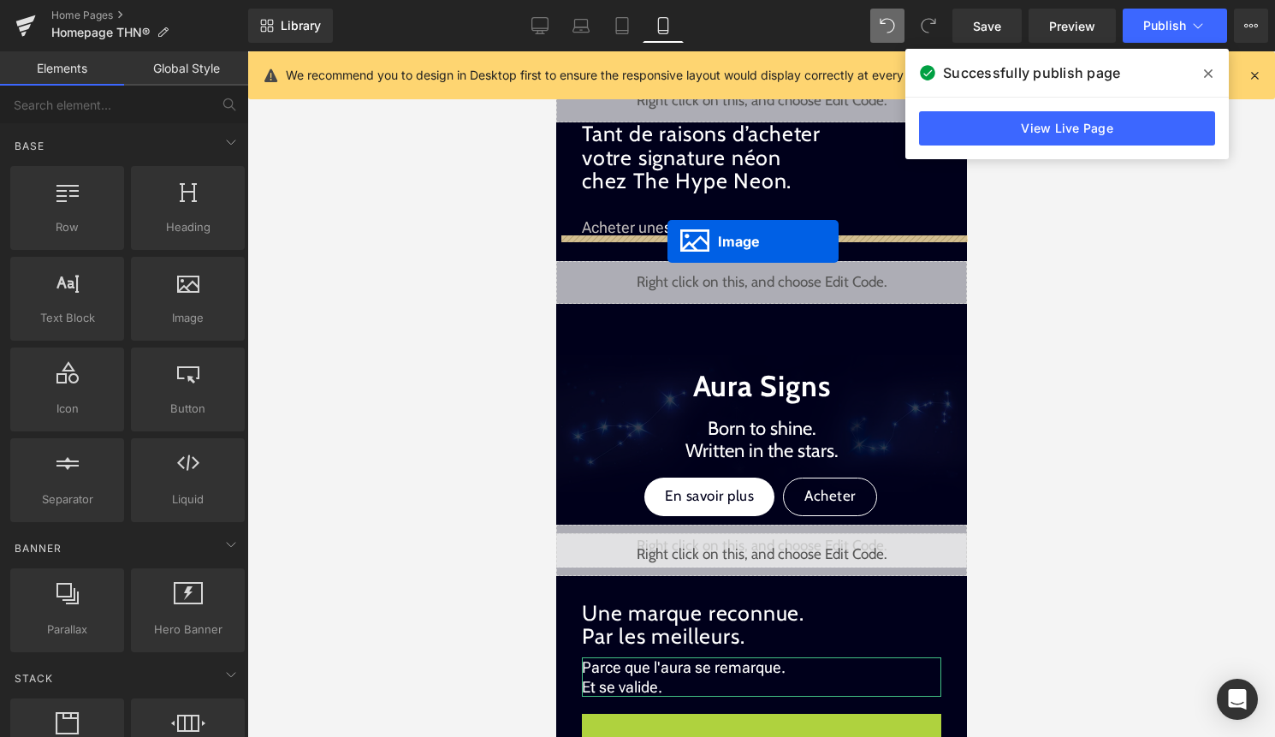
drag, startPoint x: 676, startPoint y: 719, endPoint x: 666, endPoint y: 241, distance: 477.5
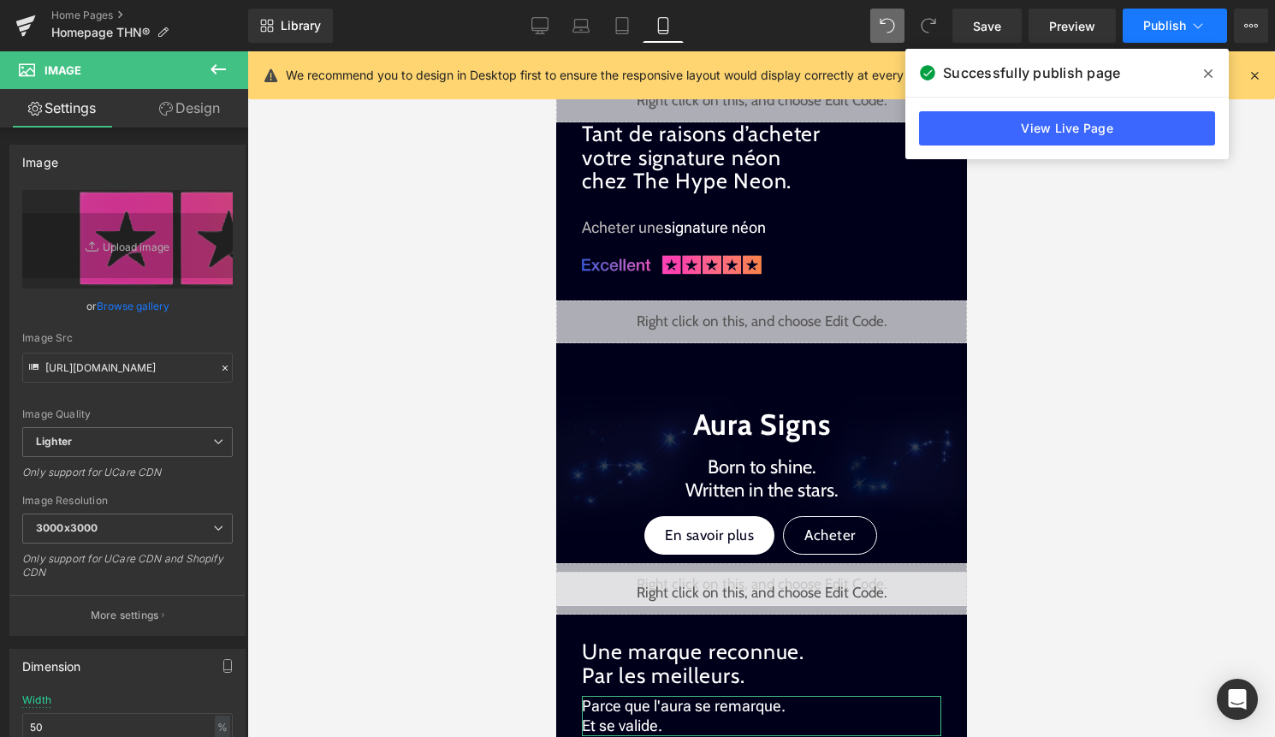
click at [1187, 23] on button "Publish" at bounding box center [1174, 26] width 104 height 34
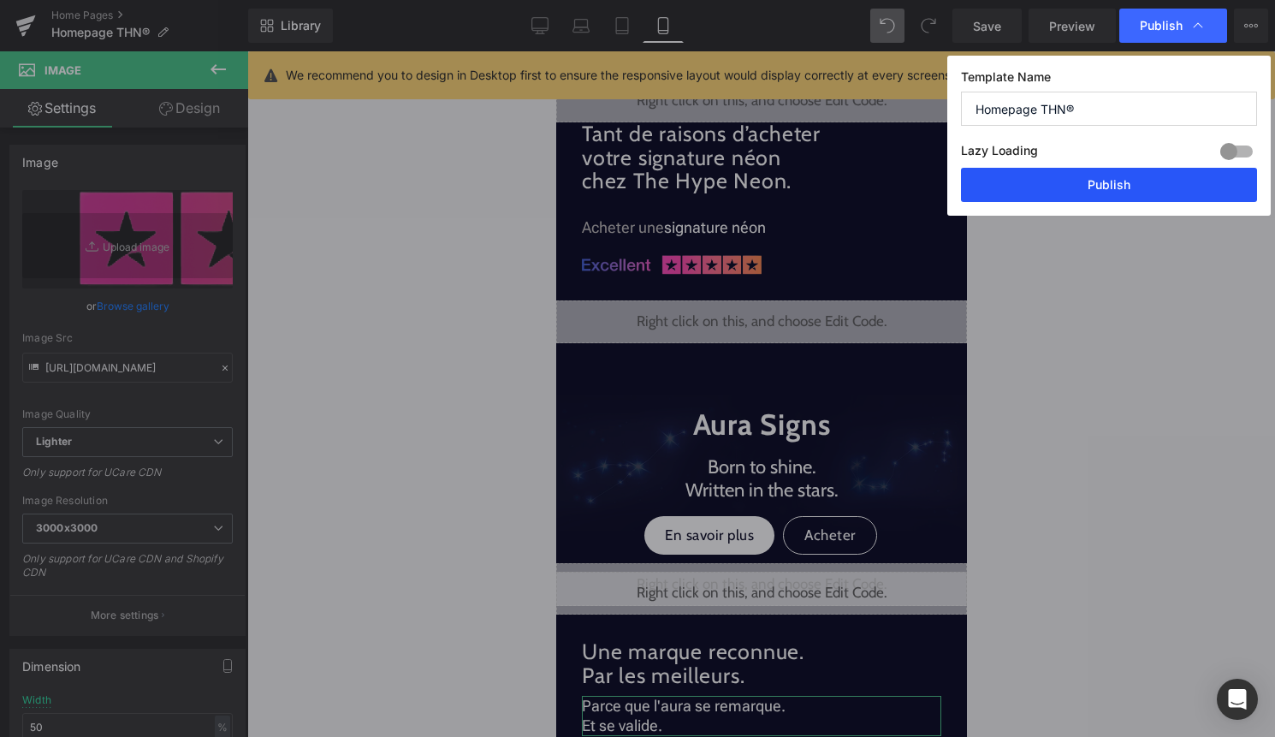
click at [1160, 187] on button "Publish" at bounding box center [1109, 185] width 296 height 34
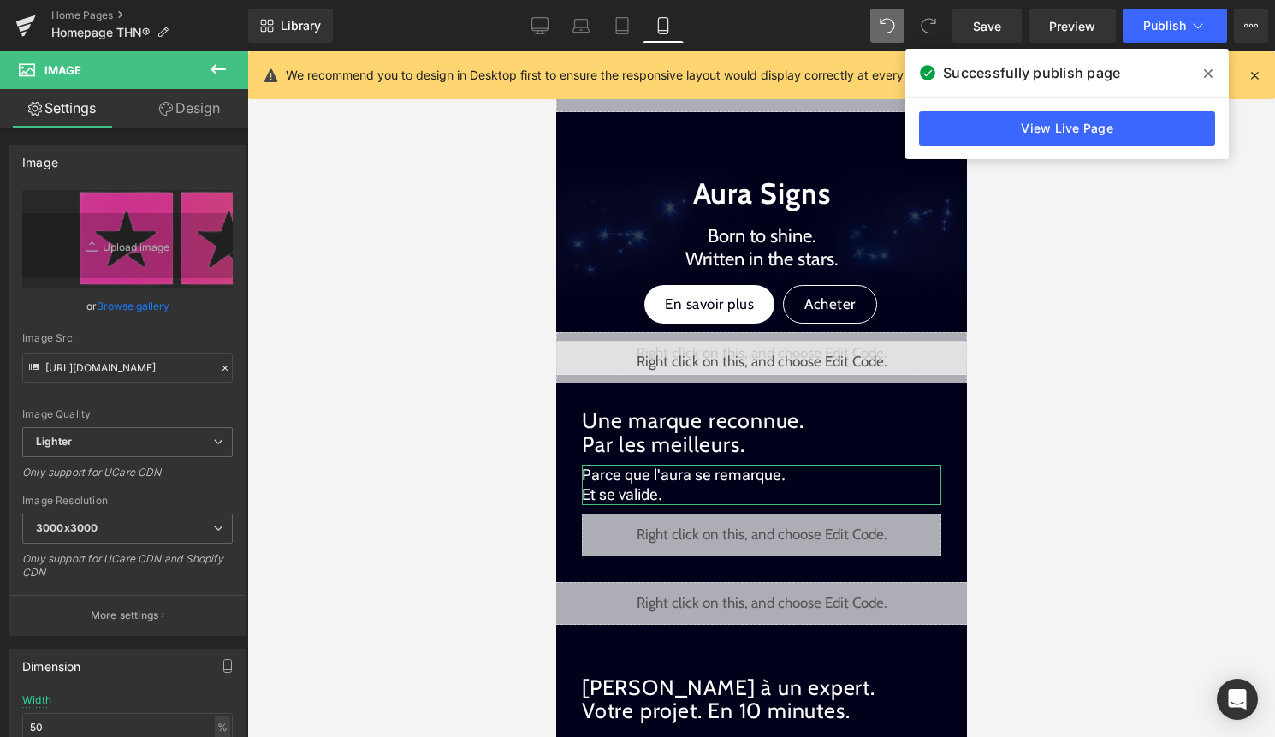
scroll to position [1385, 0]
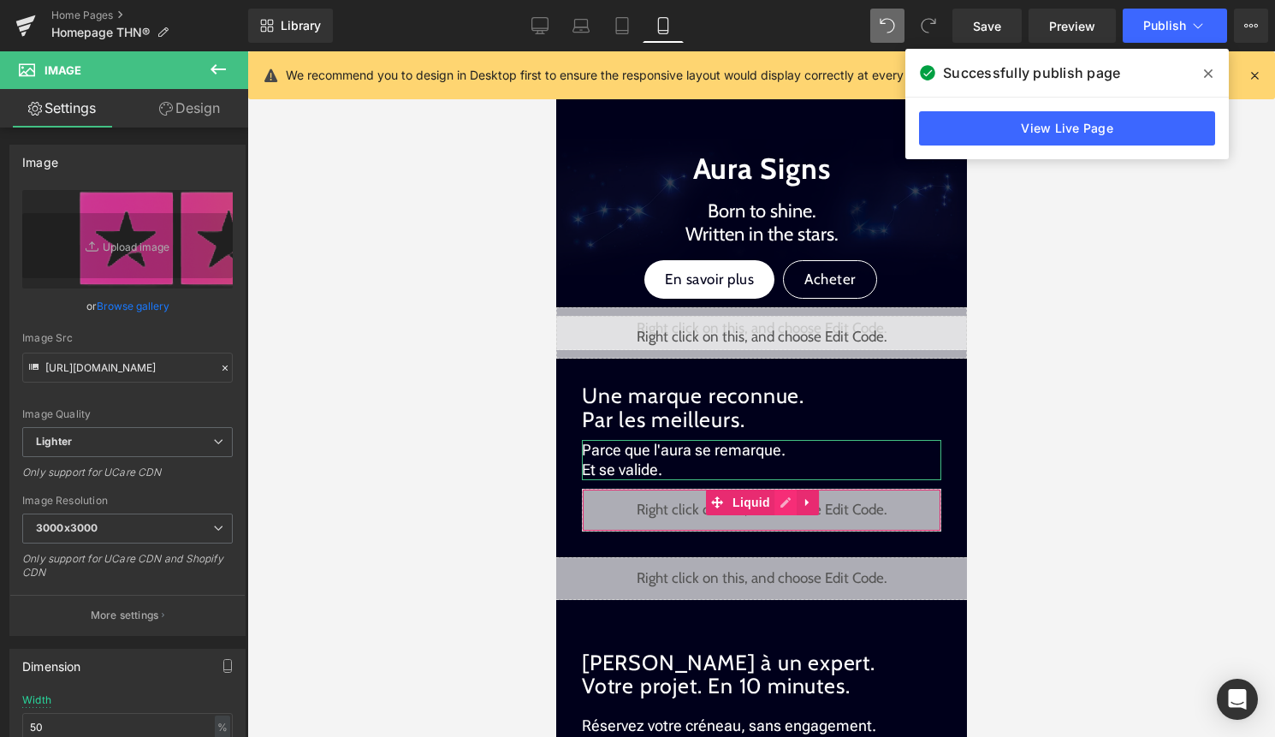
click at [783, 505] on div "Liquid" at bounding box center [760, 509] width 359 height 43
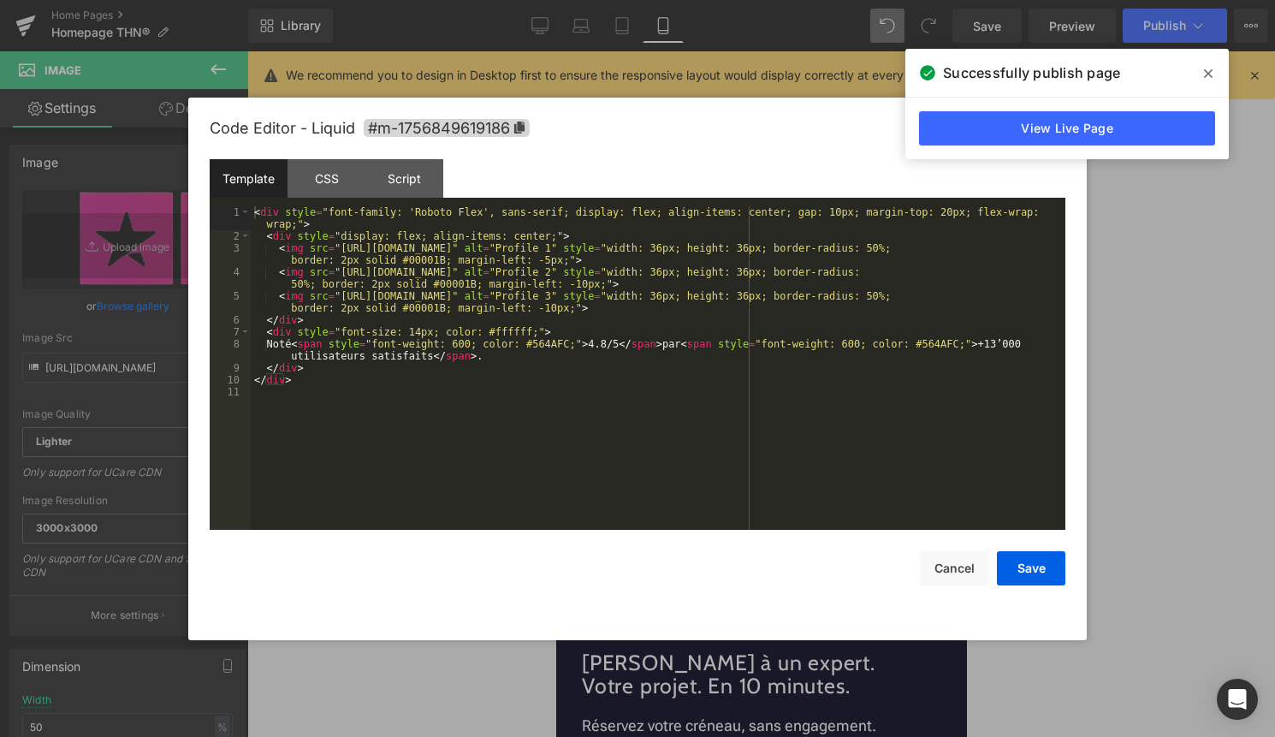
click at [690, 426] on div "< div style = "font-family: 'Roboto Flex', sans-serif; display: flex; align-ite…" at bounding box center [658, 385] width 814 height 359
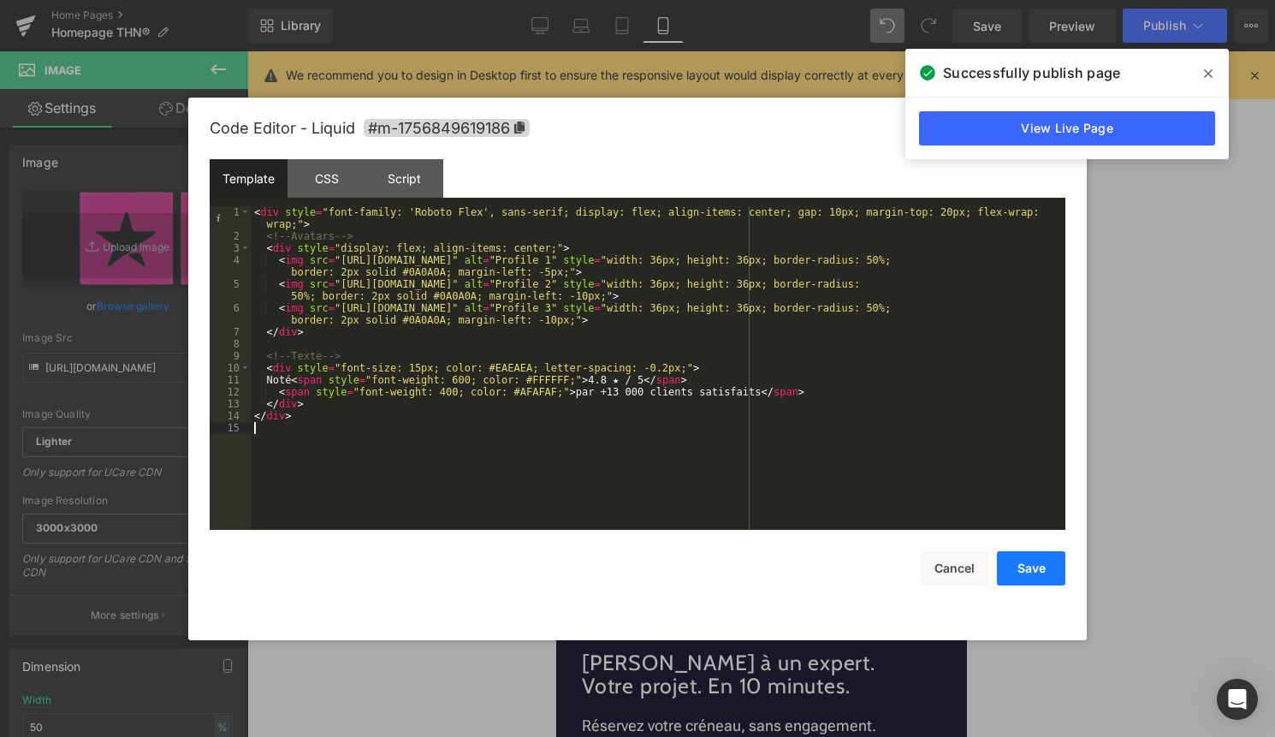
click at [1033, 562] on button "Save" at bounding box center [1031, 568] width 68 height 34
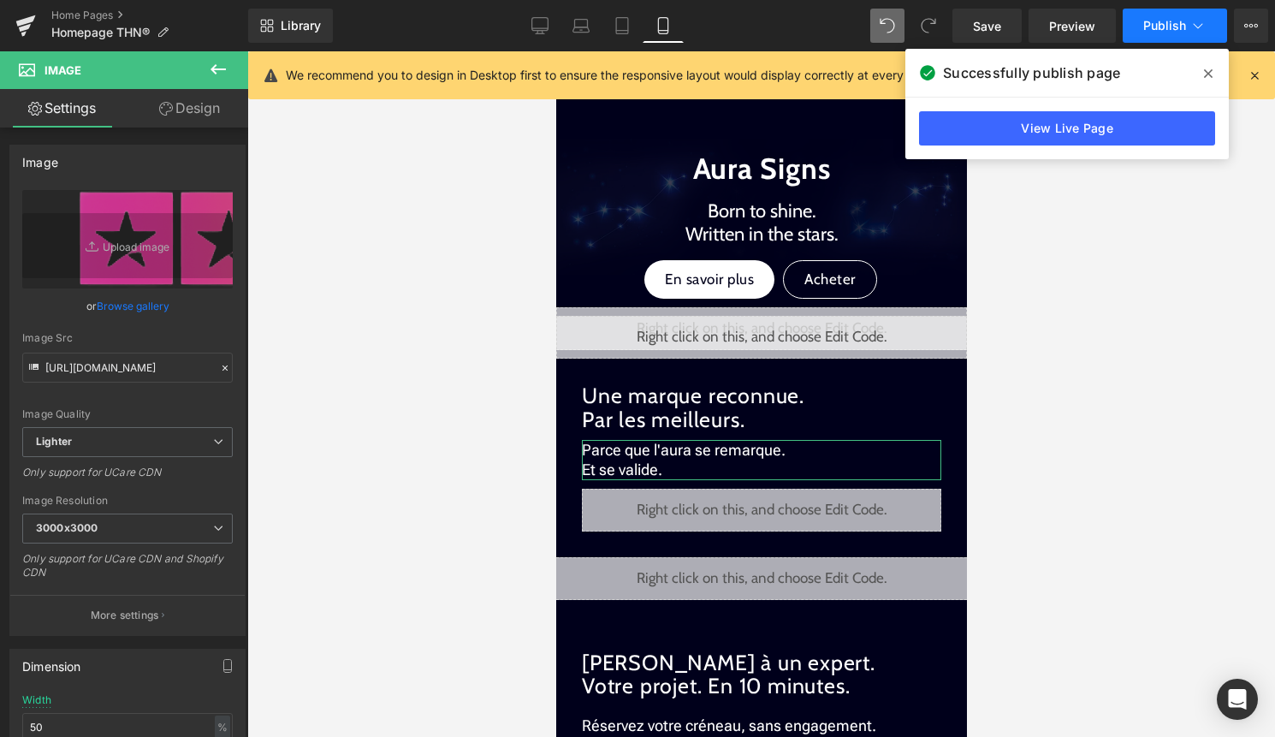
click at [1187, 32] on button "Publish" at bounding box center [1174, 26] width 104 height 34
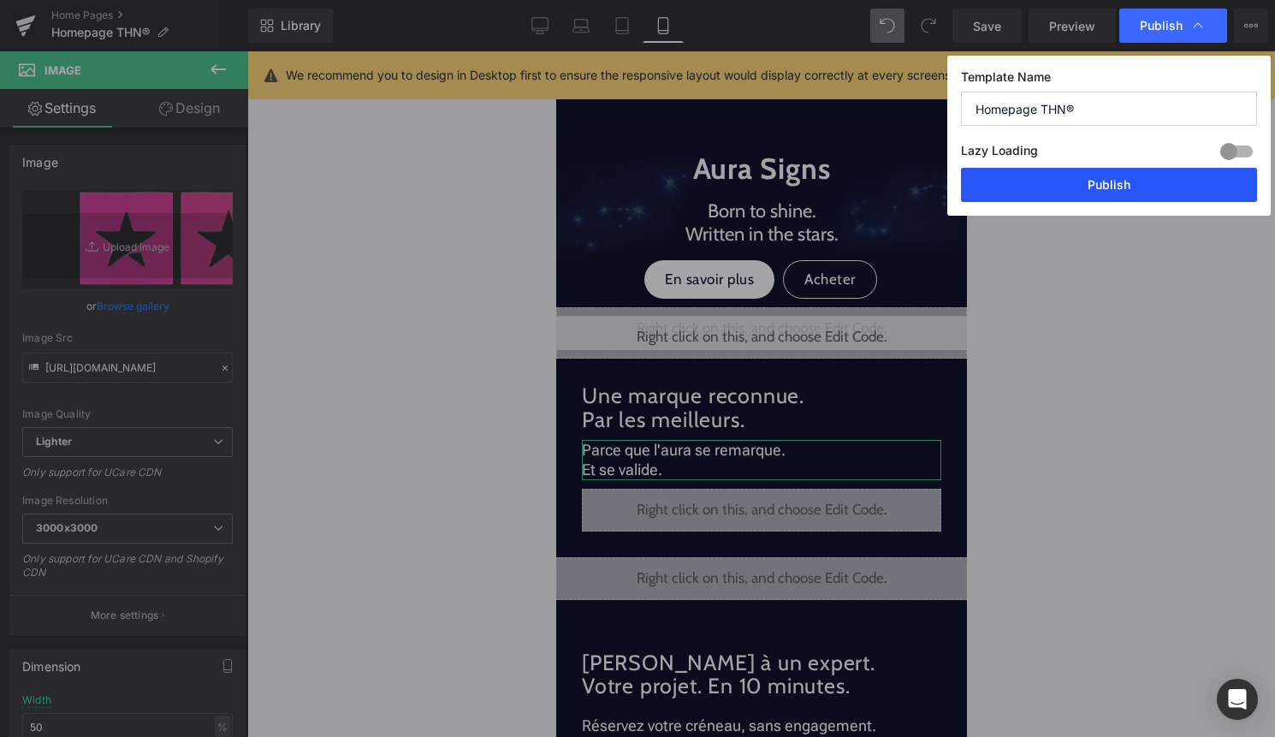
click at [1139, 177] on button "Publish" at bounding box center [1109, 185] width 296 height 34
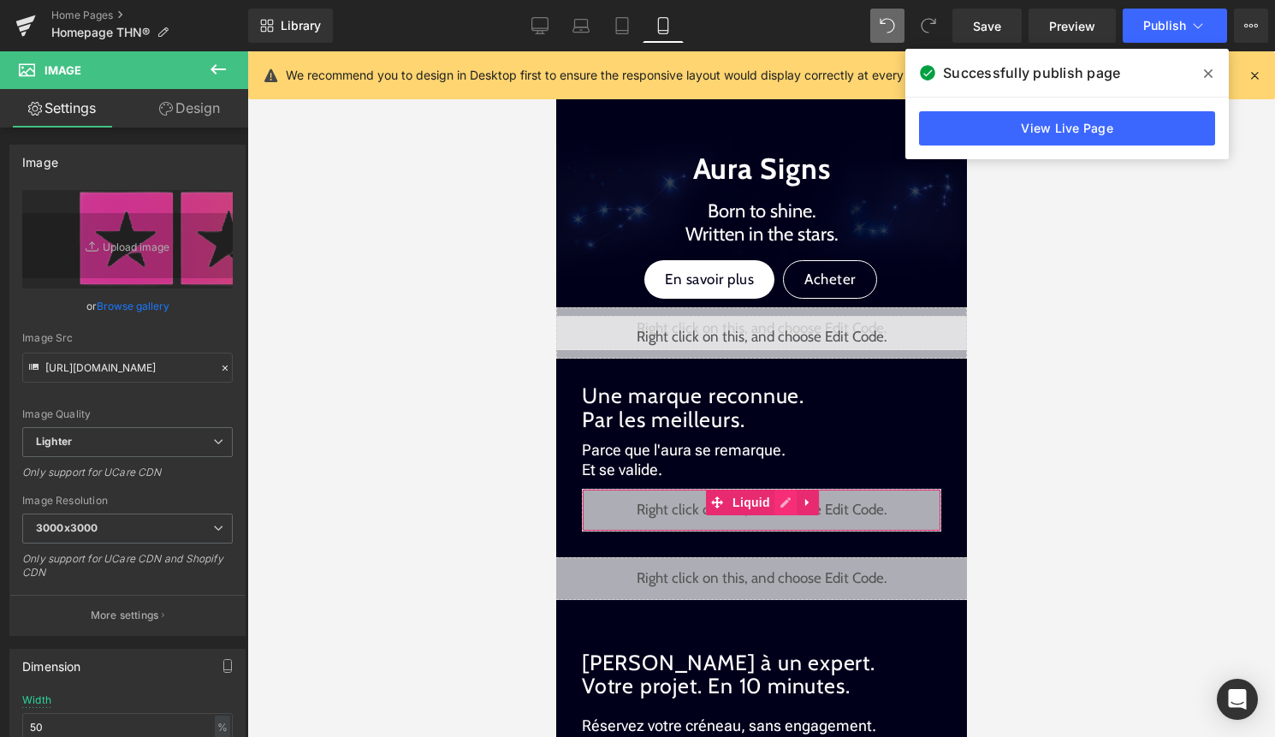
click at [785, 505] on div "Liquid" at bounding box center [760, 509] width 359 height 43
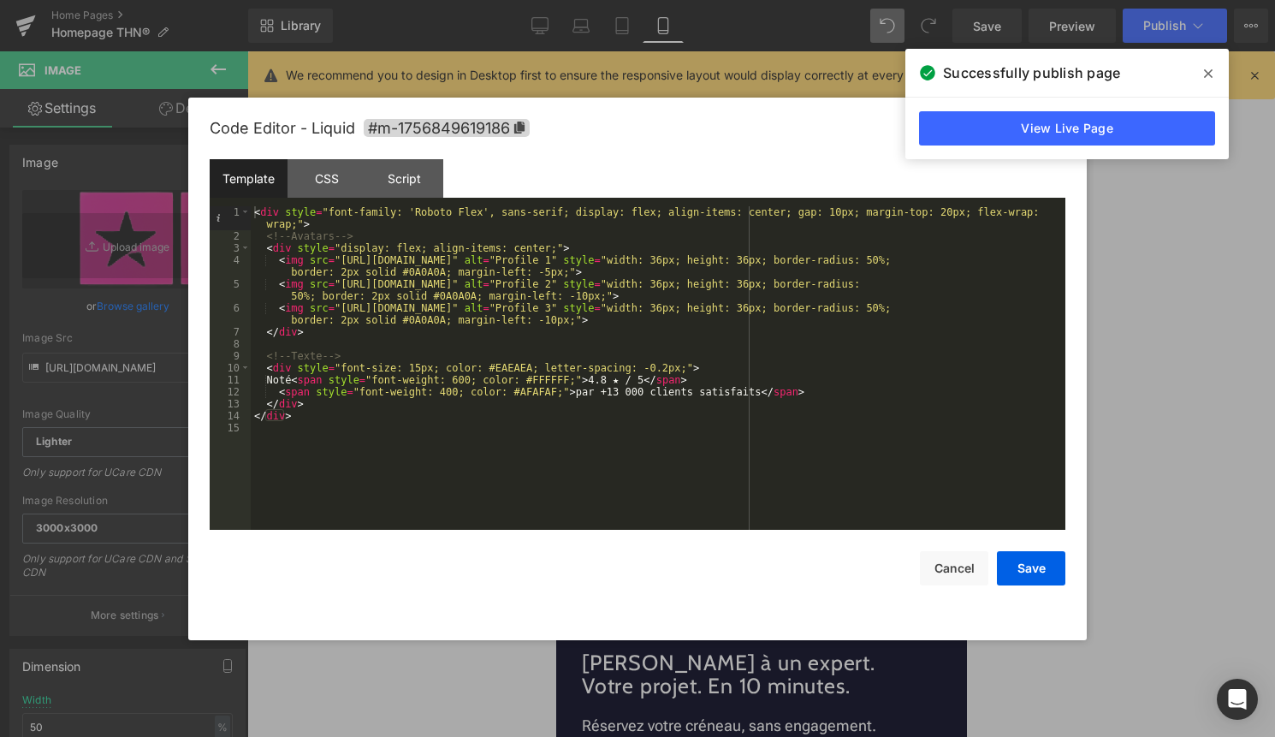
click at [577, 395] on div "< div style = "font-family: 'Roboto Flex', sans-serif; display: flex; align-ite…" at bounding box center [658, 385] width 814 height 359
click at [1033, 564] on button "Save" at bounding box center [1031, 568] width 68 height 34
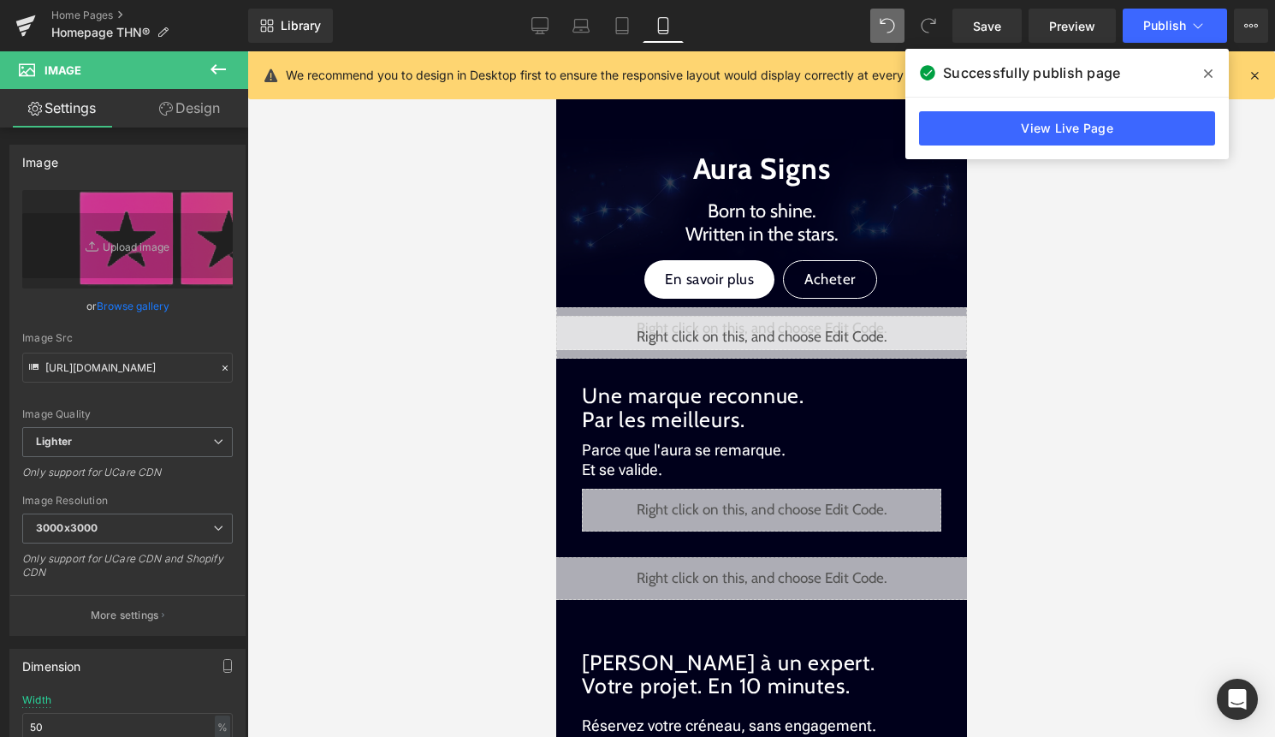
click at [1213, 70] on span at bounding box center [1207, 73] width 27 height 27
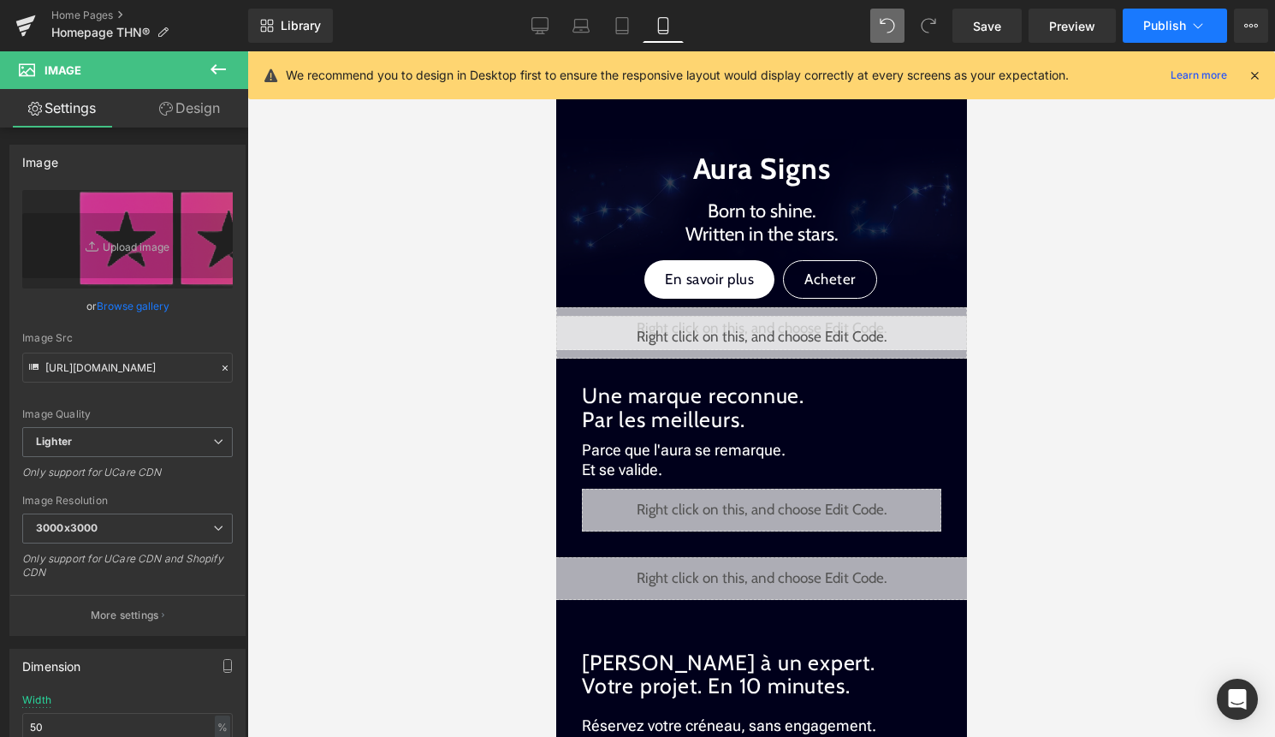
click at [1199, 35] on button "Publish" at bounding box center [1174, 26] width 104 height 34
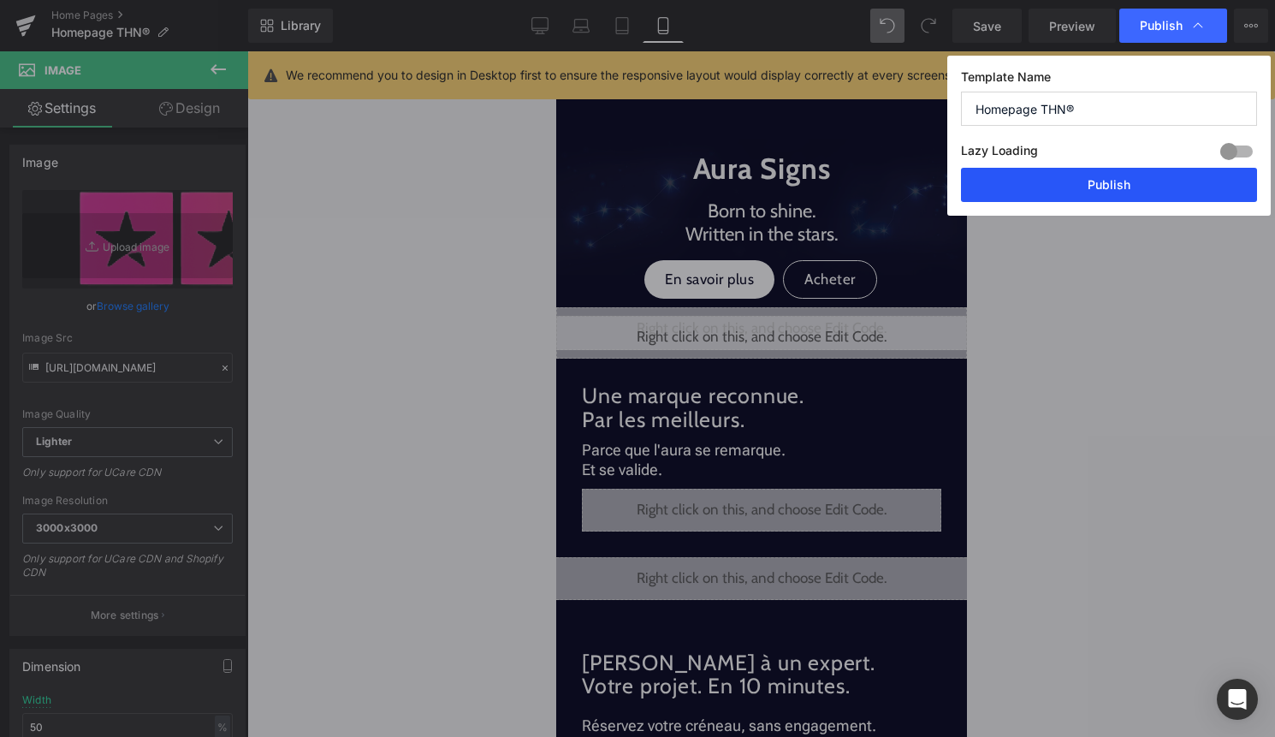
click at [1150, 181] on button "Publish" at bounding box center [1109, 185] width 296 height 34
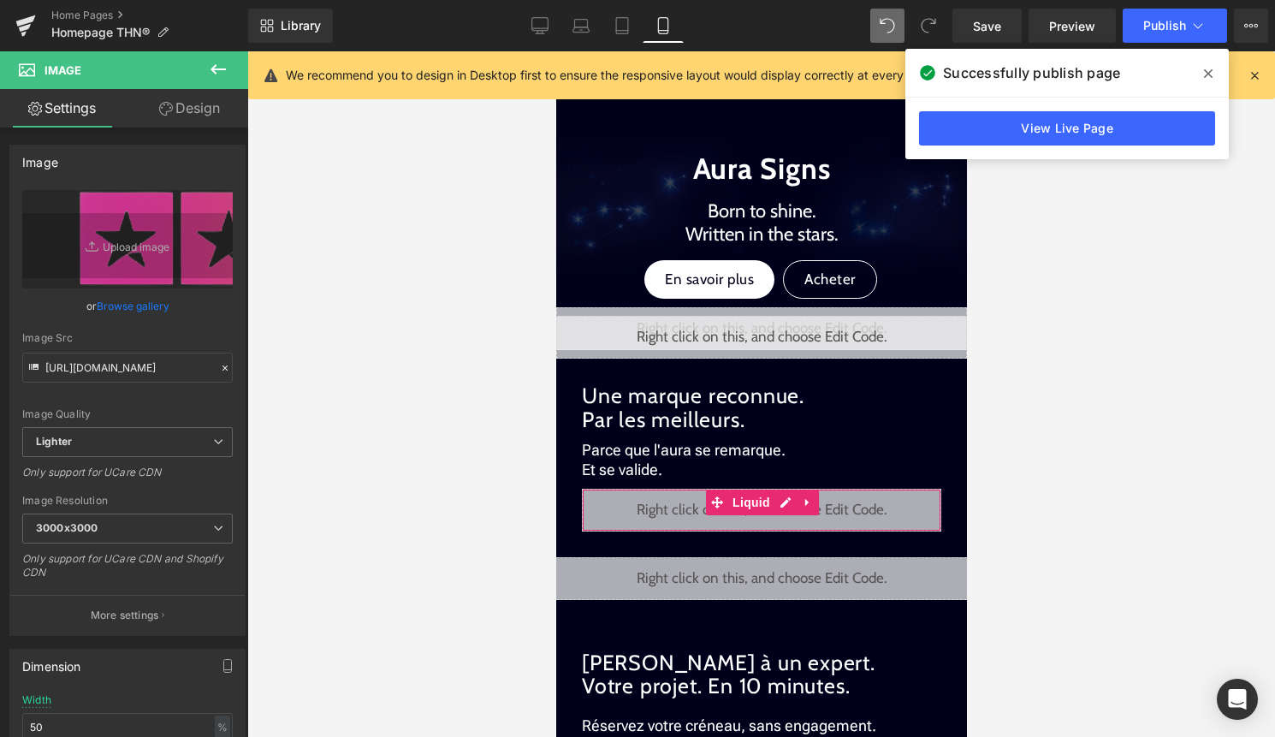
click at [781, 506] on div "Liquid" at bounding box center [760, 509] width 359 height 43
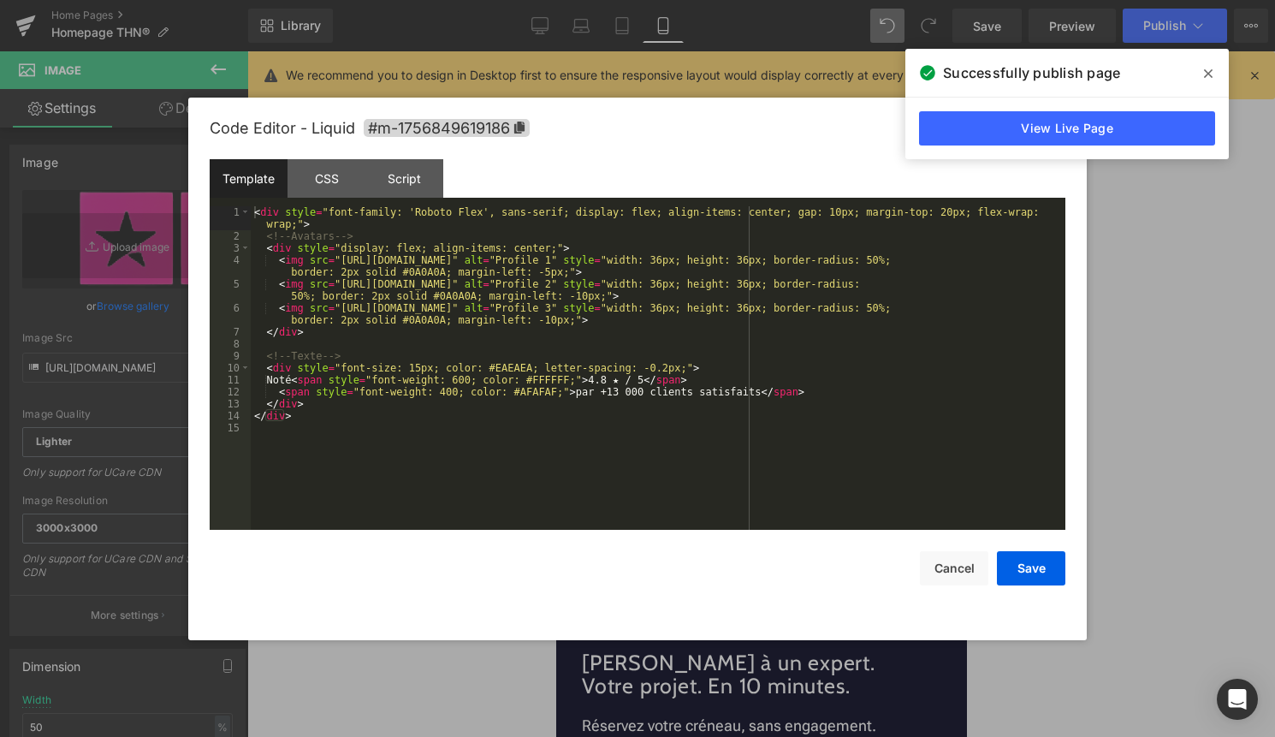
click at [724, 441] on div "< div style = "font-family: 'Roboto Flex', sans-serif; display: flex; align-ite…" at bounding box center [658, 385] width 814 height 359
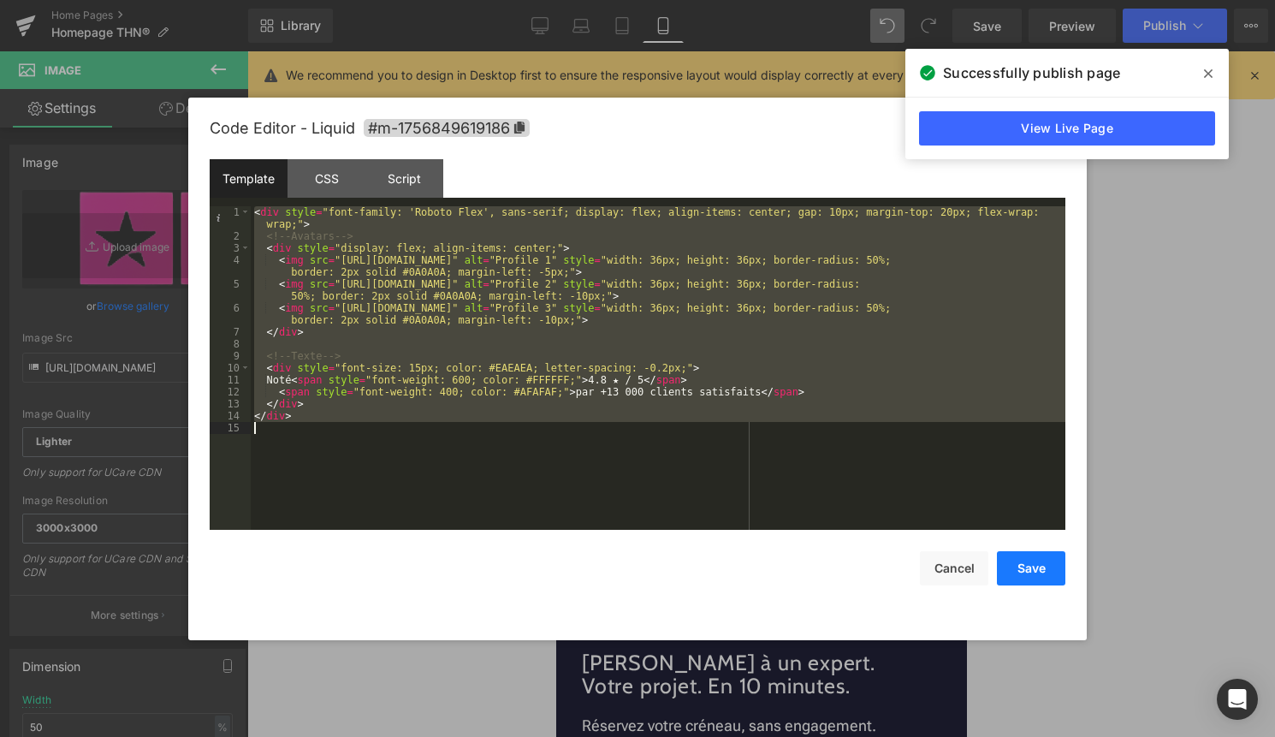
click at [1039, 571] on button "Save" at bounding box center [1031, 568] width 68 height 34
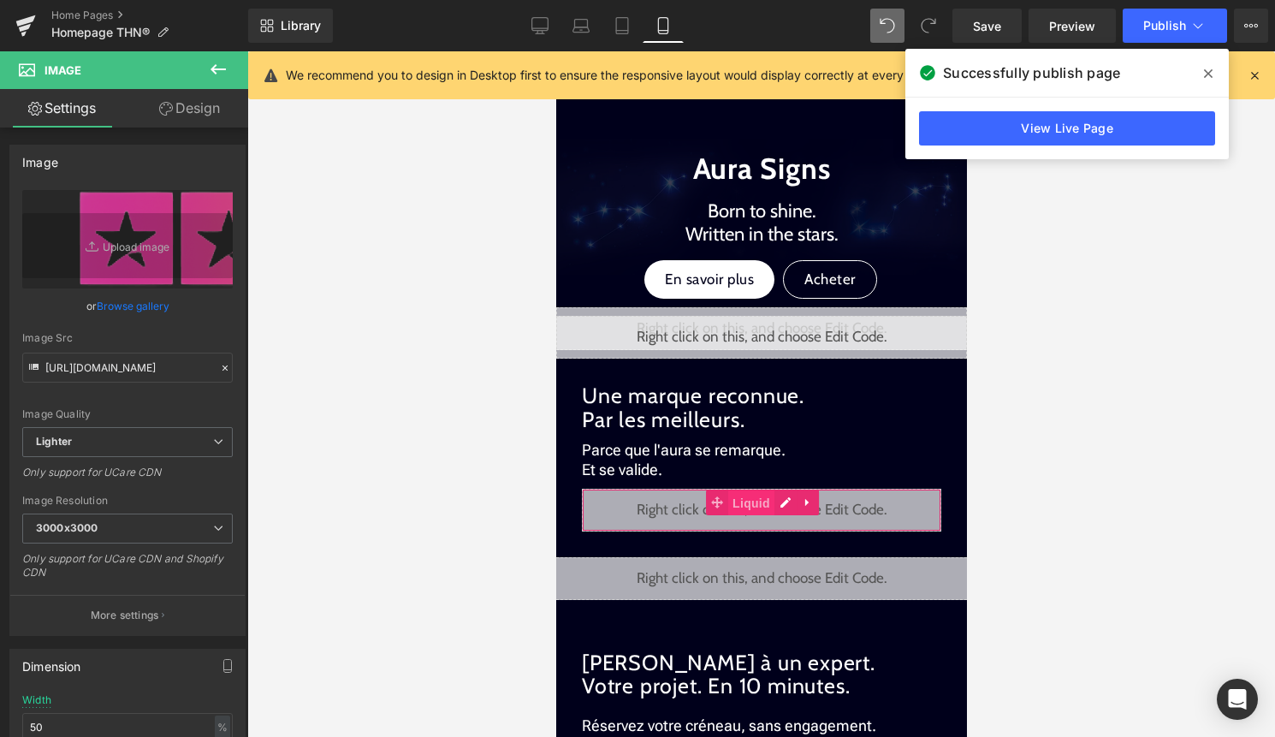
click at [749, 511] on span "Liquid" at bounding box center [750, 503] width 46 height 26
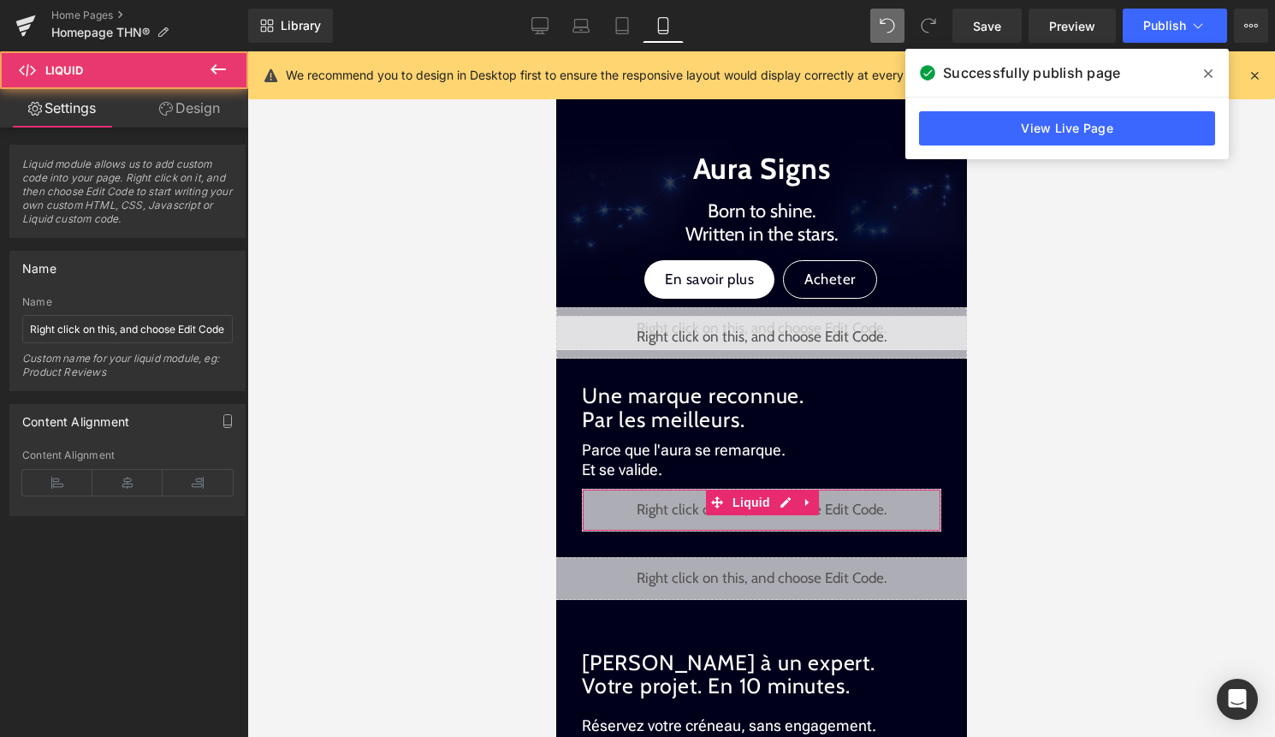
click at [210, 109] on link "Design" at bounding box center [189, 108] width 124 height 38
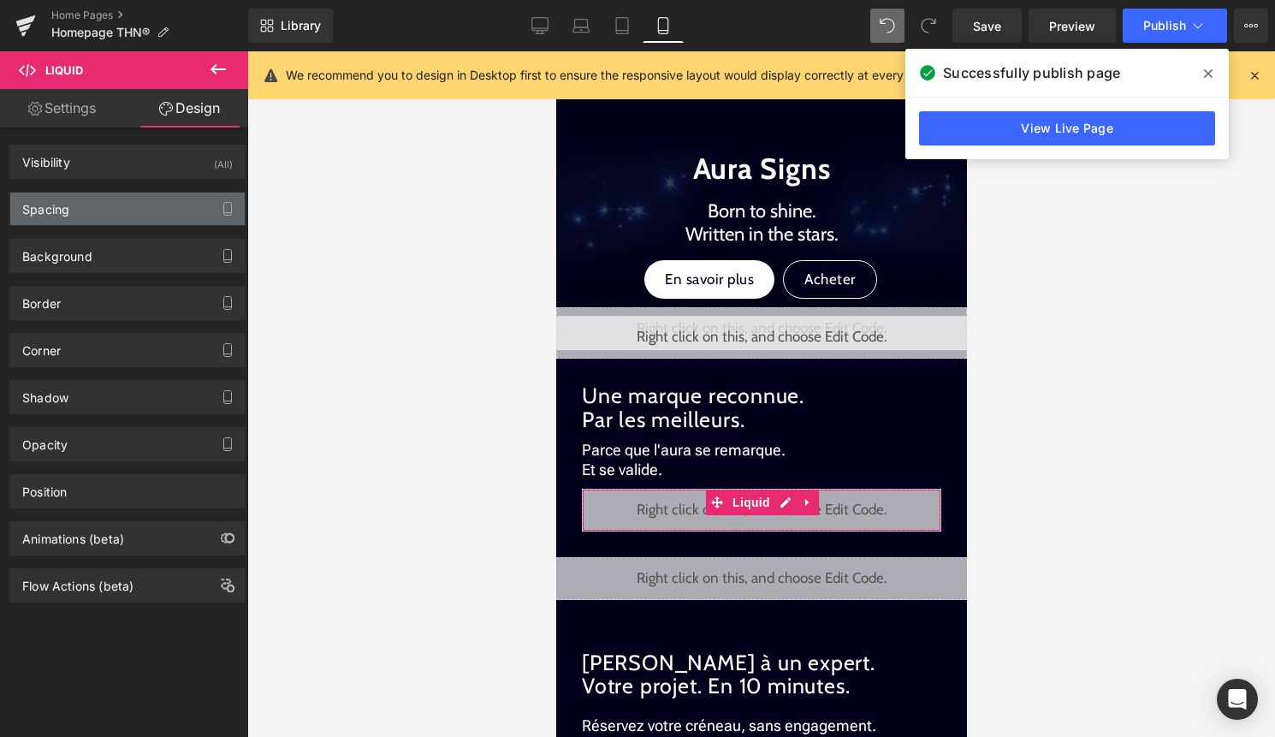
click at [145, 214] on div "Spacing" at bounding box center [127, 208] width 234 height 33
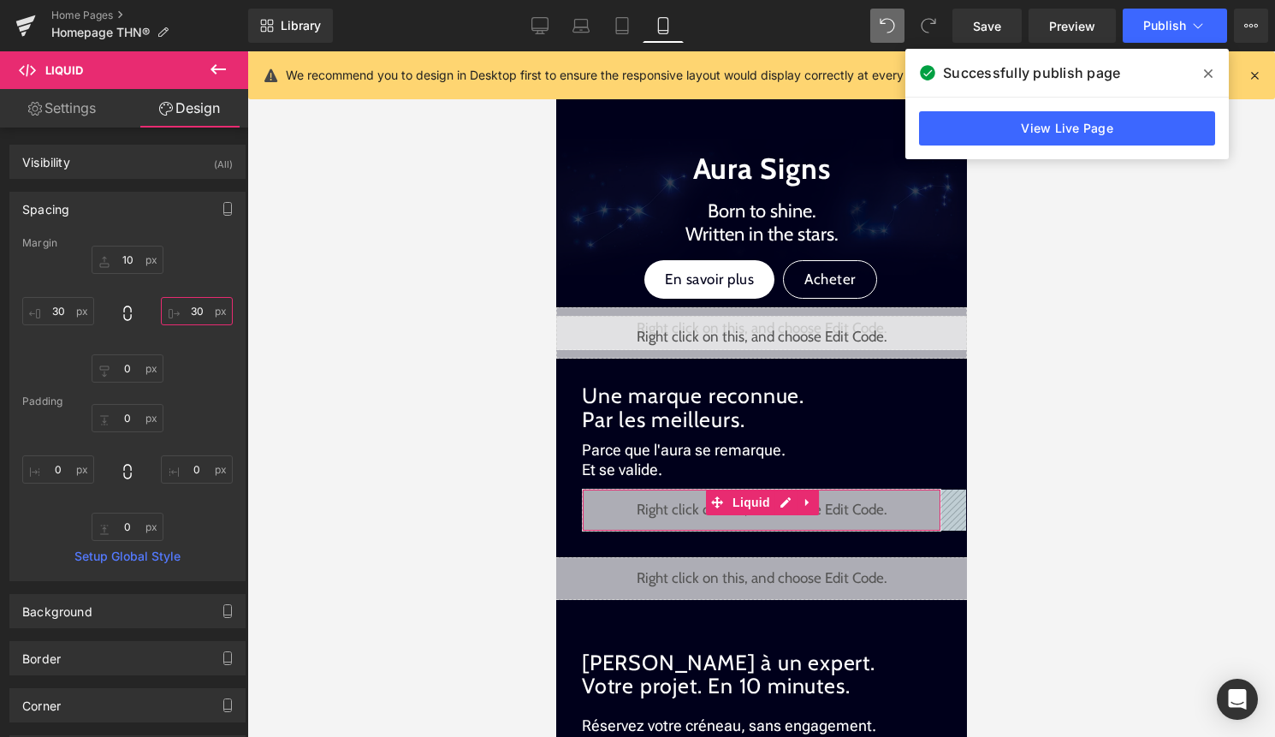
click at [194, 317] on input "30" at bounding box center [197, 311] width 72 height 28
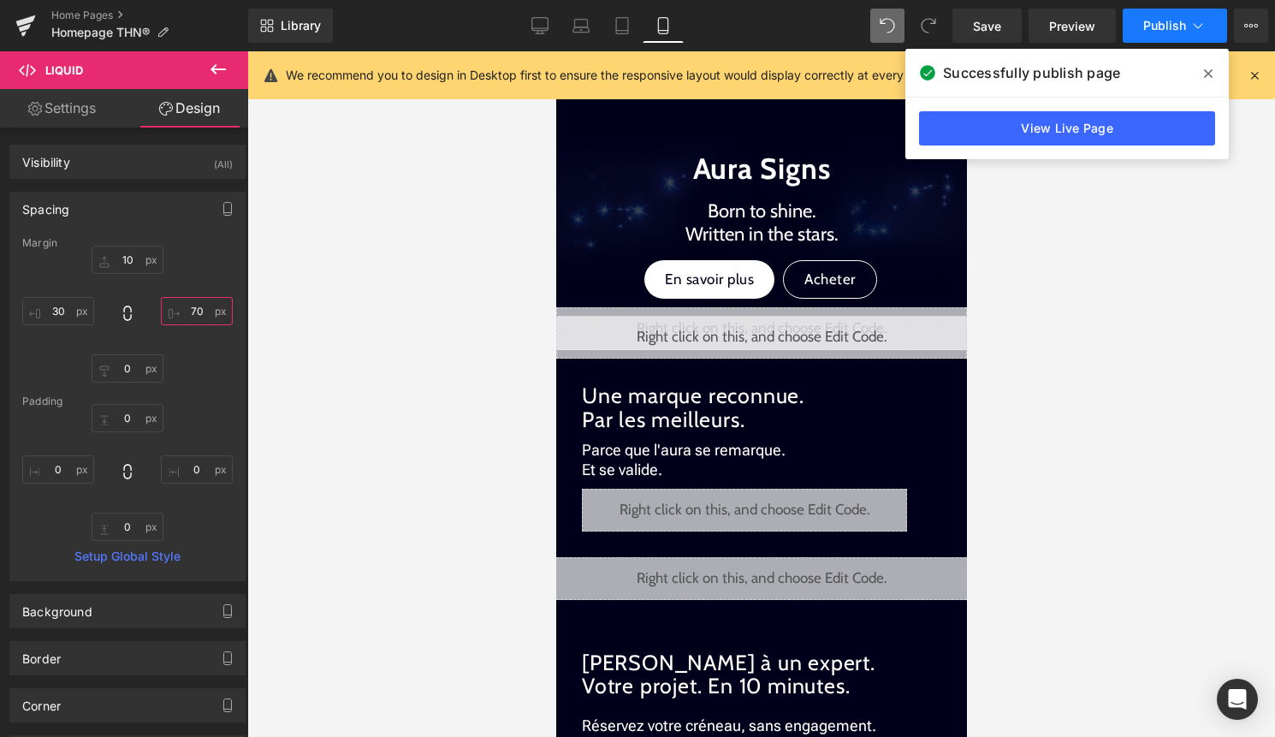
type input "70"
click at [1184, 29] on span "Publish" at bounding box center [1164, 26] width 43 height 14
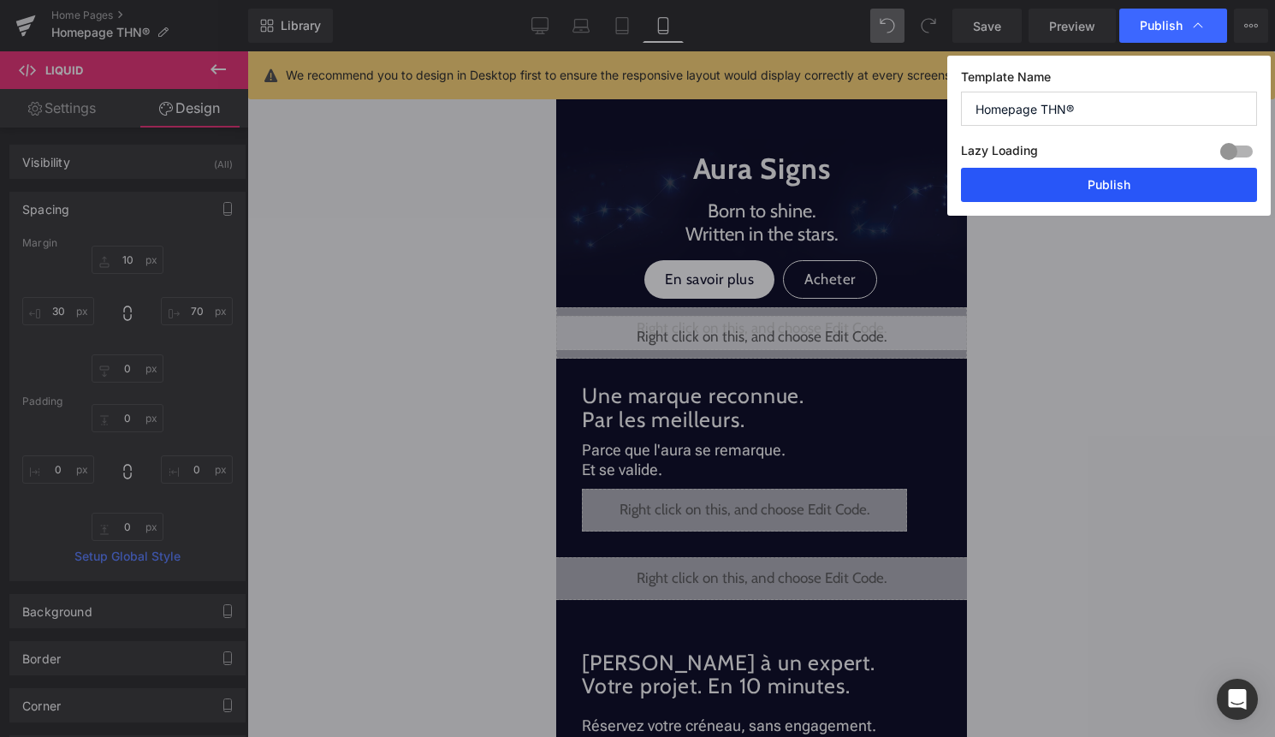
click at [1129, 181] on button "Publish" at bounding box center [1109, 185] width 296 height 34
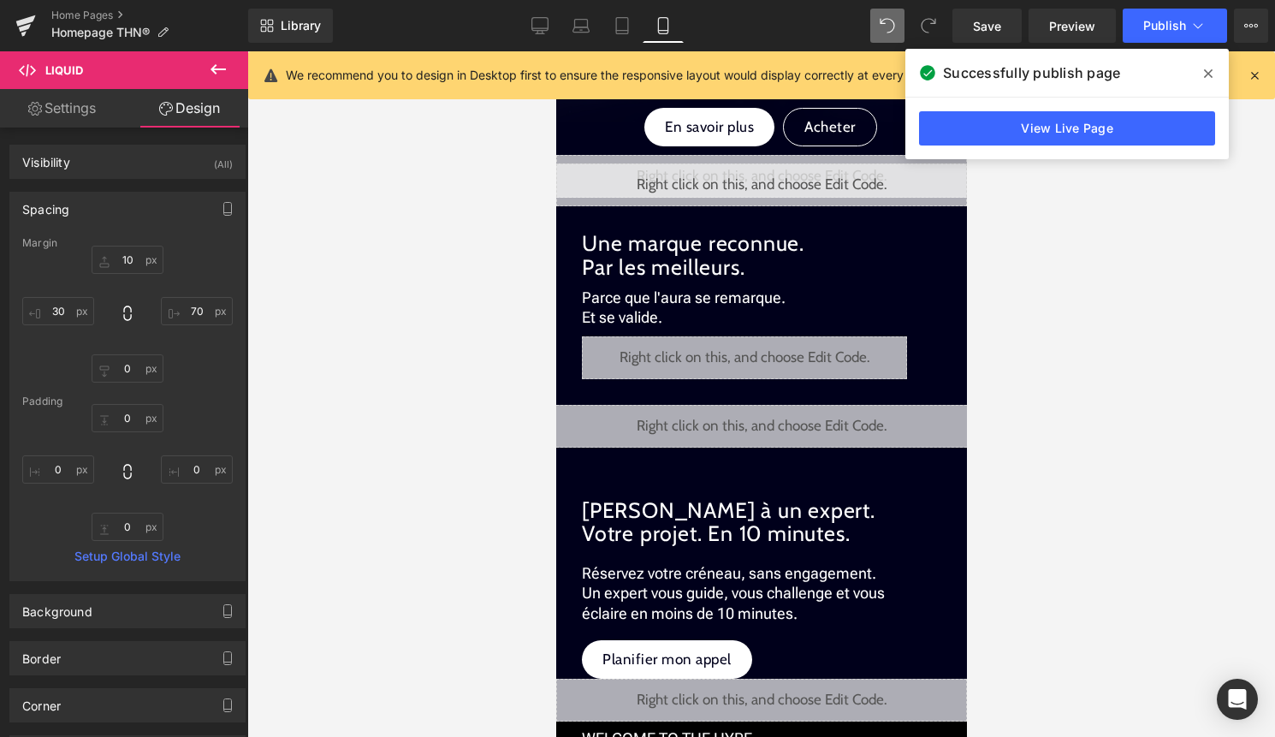
scroll to position [1552, 0]
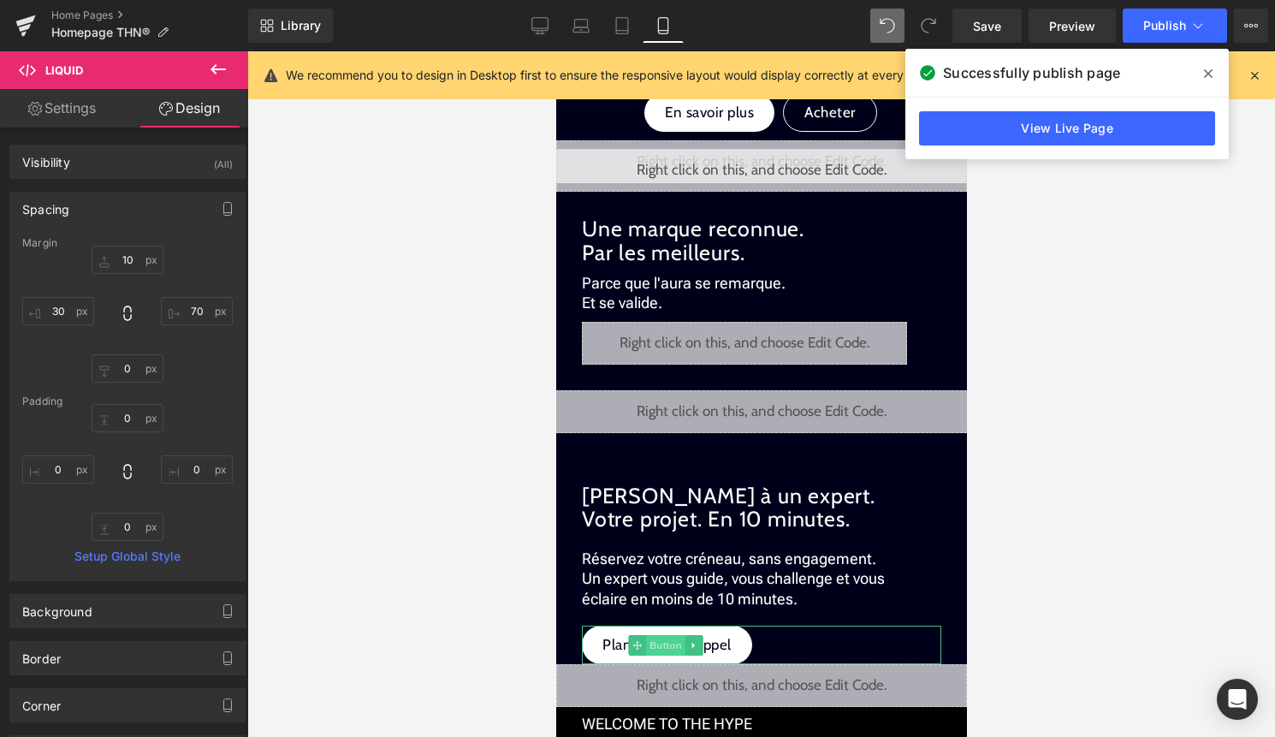
click at [675, 644] on span "Button" at bounding box center [665, 645] width 39 height 21
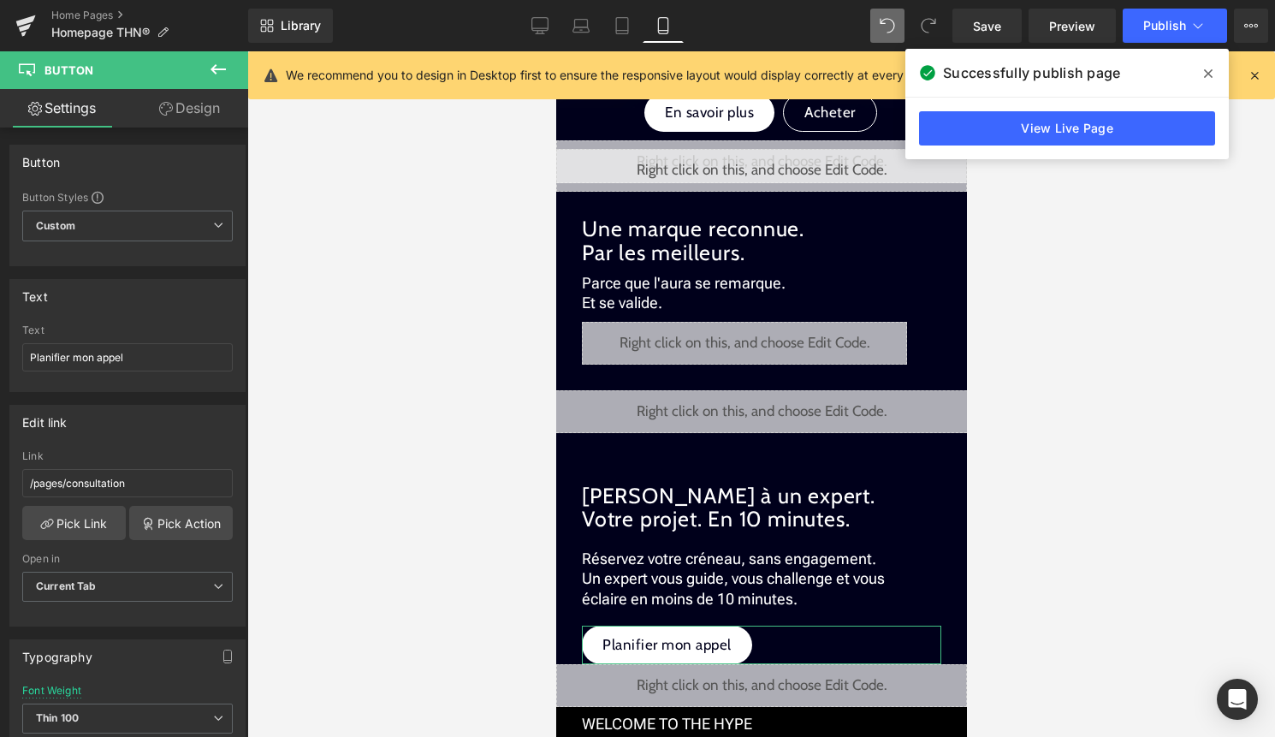
click at [200, 101] on link "Design" at bounding box center [189, 108] width 124 height 38
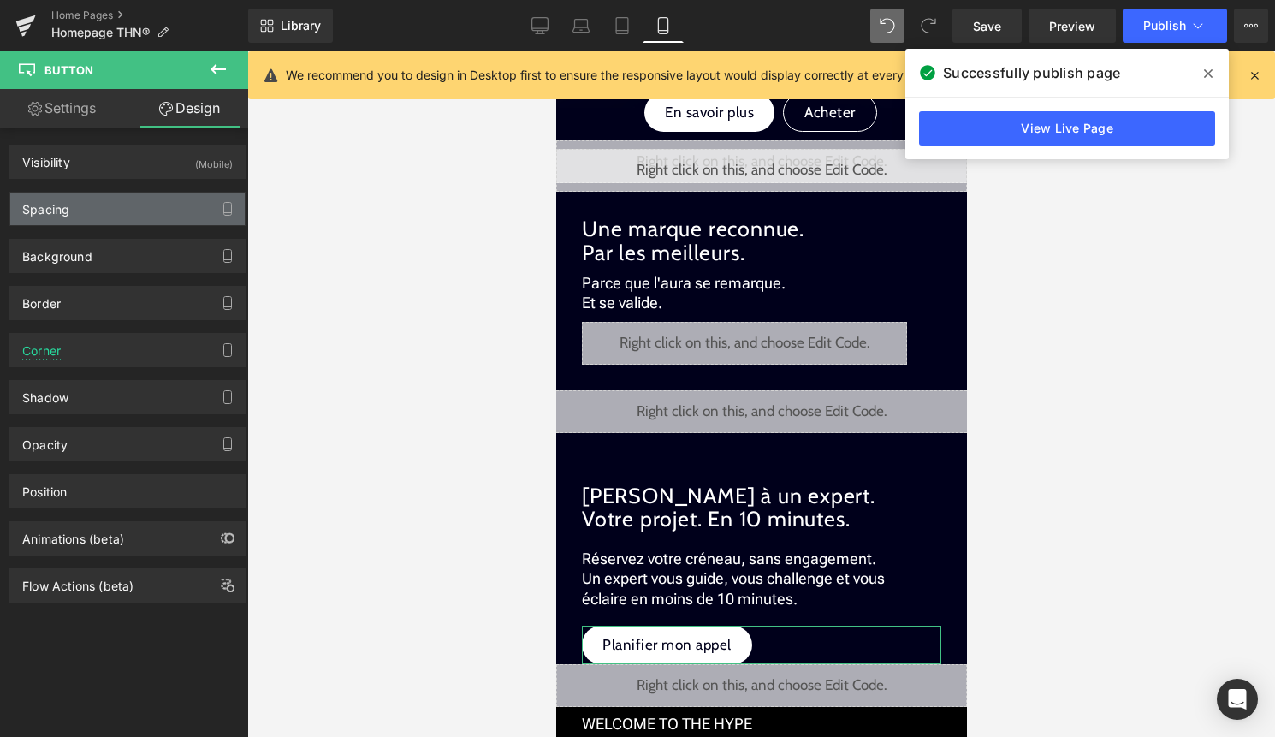
click at [119, 202] on div "Spacing" at bounding box center [127, 208] width 234 height 33
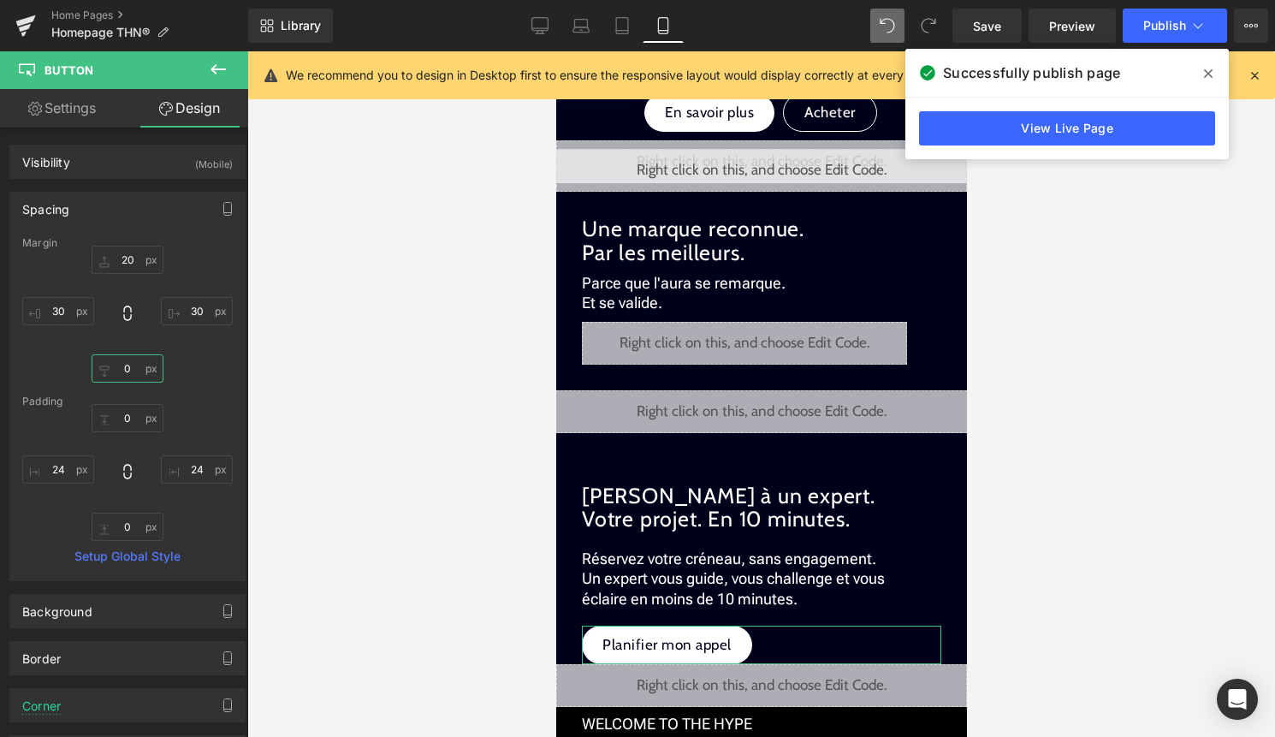
click at [133, 370] on input "0" at bounding box center [128, 368] width 72 height 28
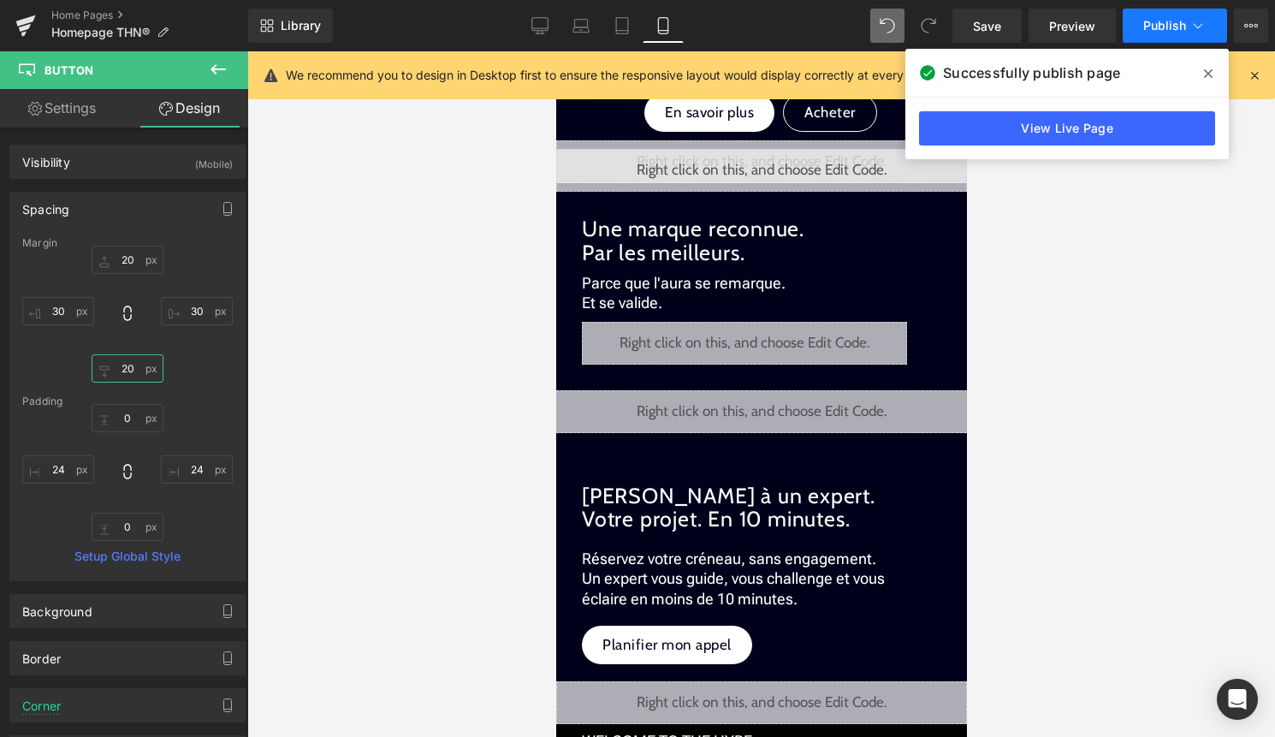
type input "20"
click at [1205, 36] on button "Publish" at bounding box center [1174, 26] width 104 height 34
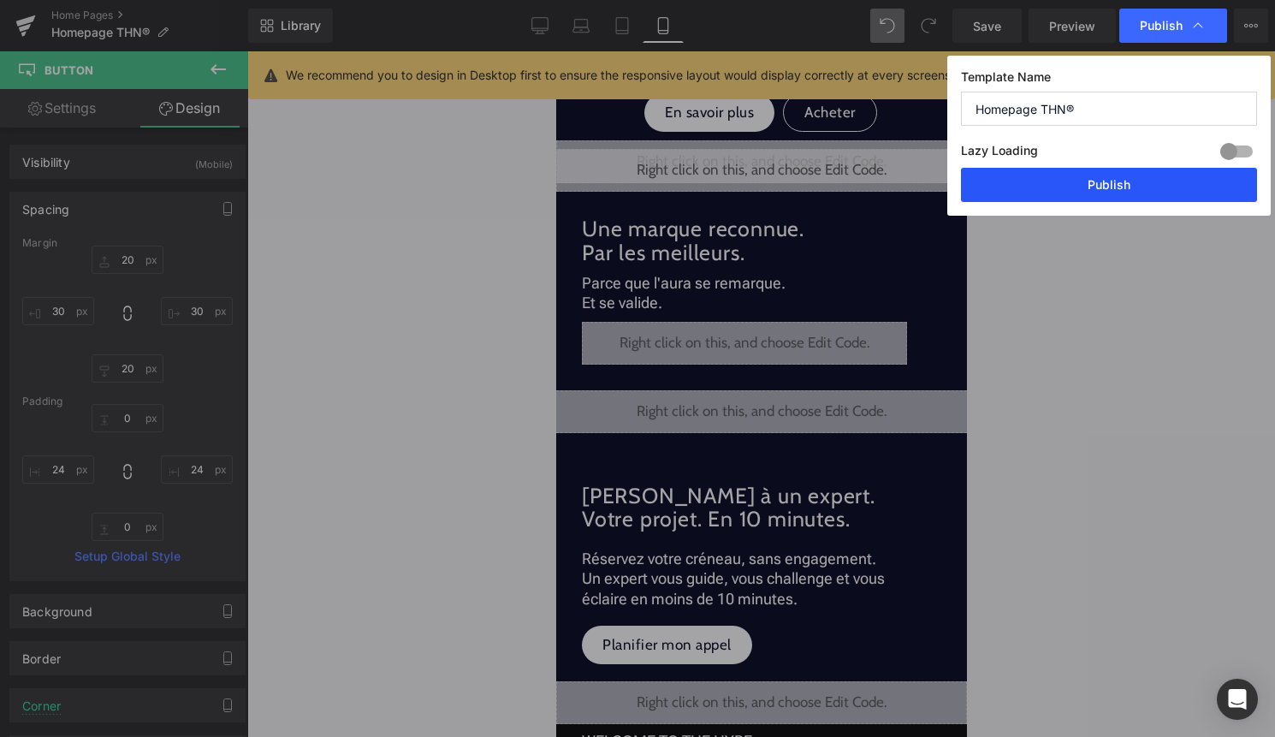
click at [1175, 187] on button "Publish" at bounding box center [1109, 185] width 296 height 34
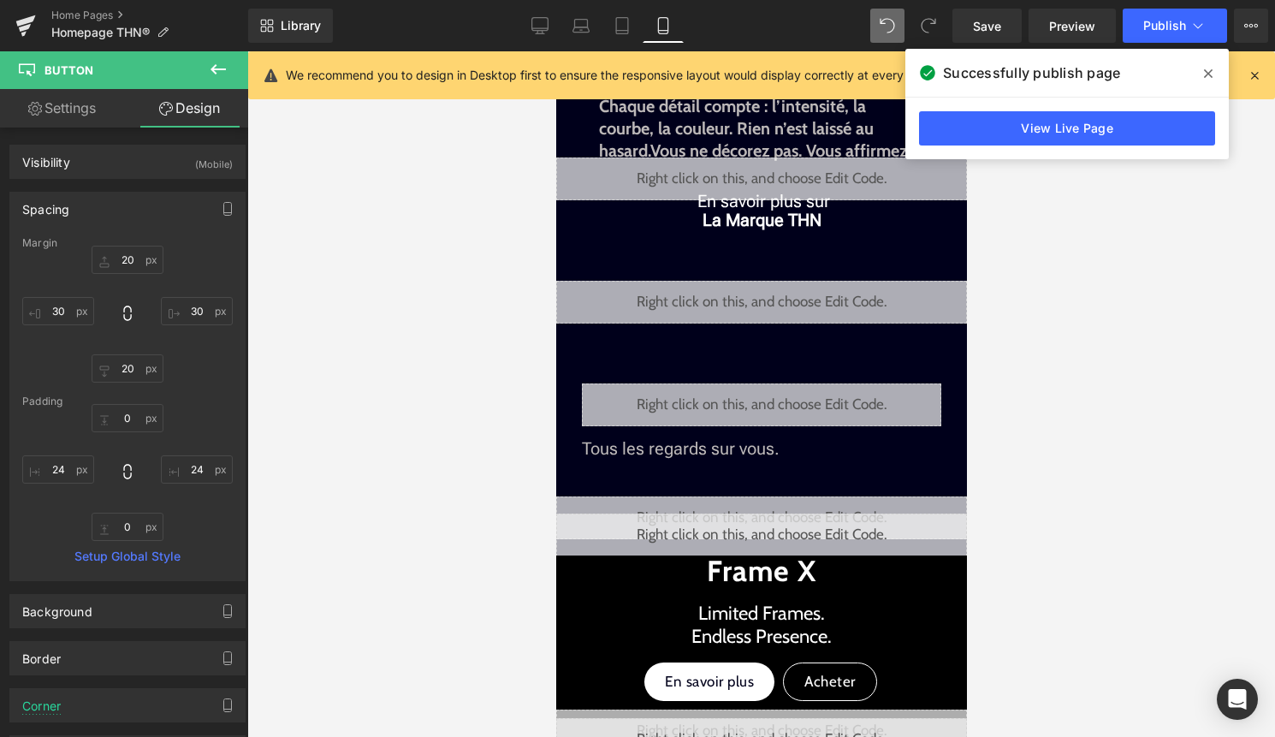
scroll to position [458, 0]
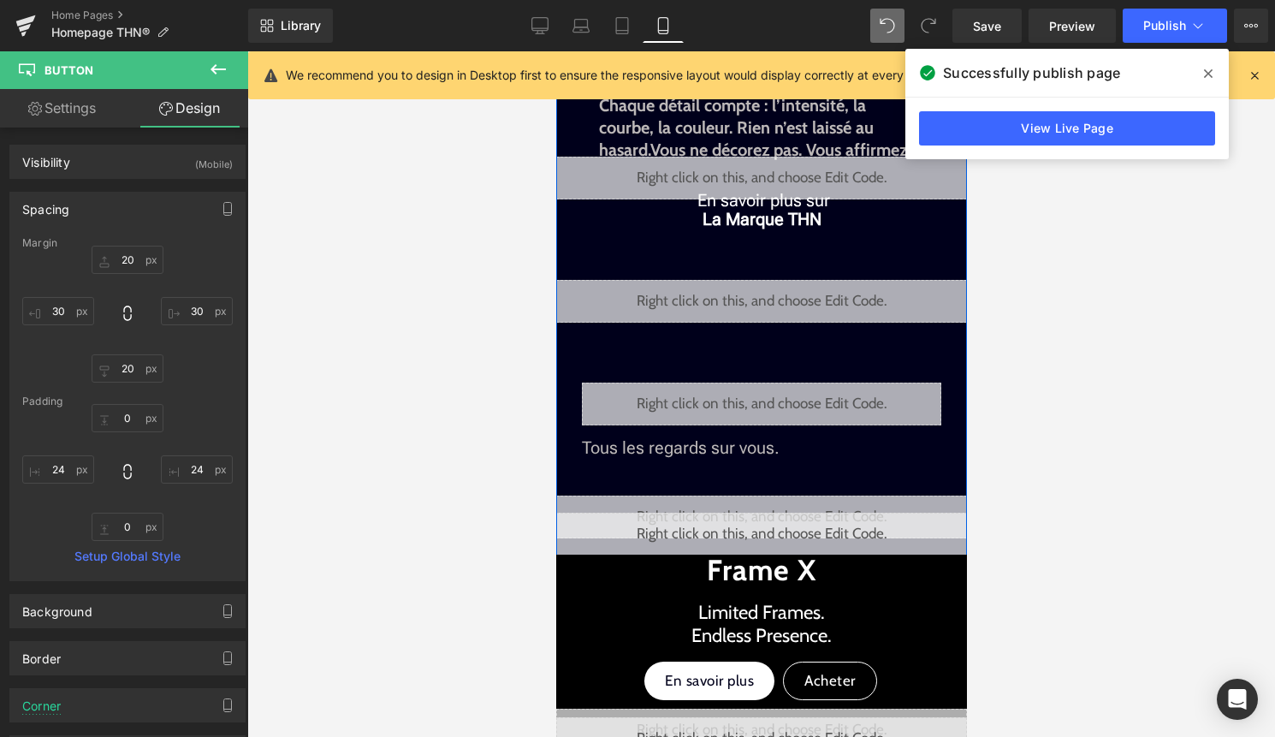
click at [934, 466] on div "Plus qu’un éclairage. Une déclaration de qui vous êtes. Text Block Liquid The H…" at bounding box center [760, 156] width 411 height 798
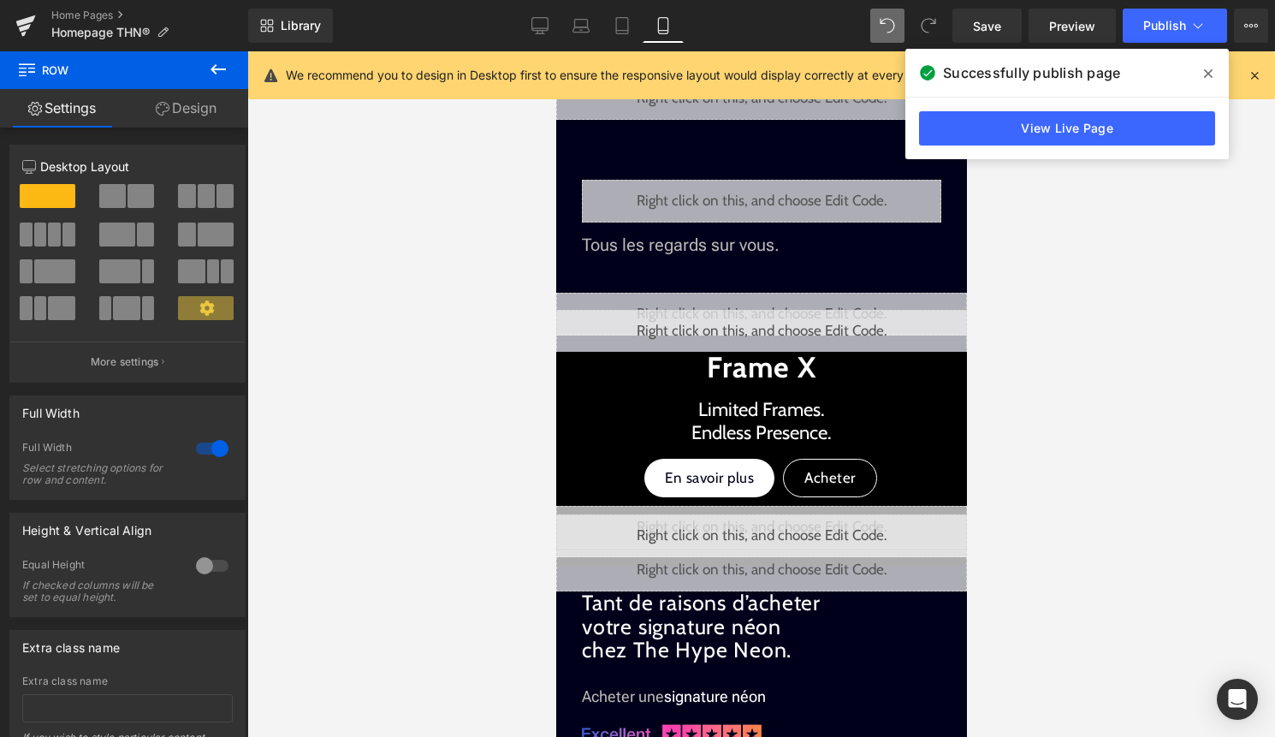
scroll to position [659, 0]
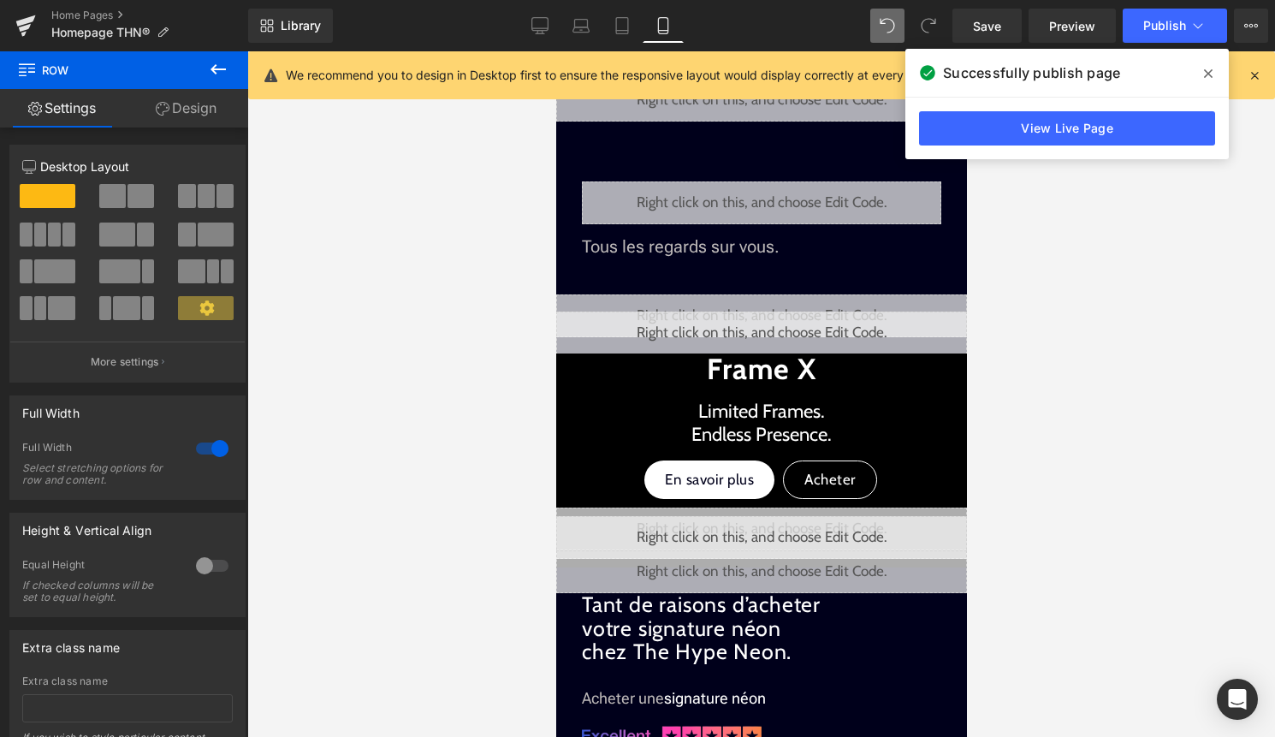
click at [1210, 68] on icon at bounding box center [1208, 74] width 9 height 14
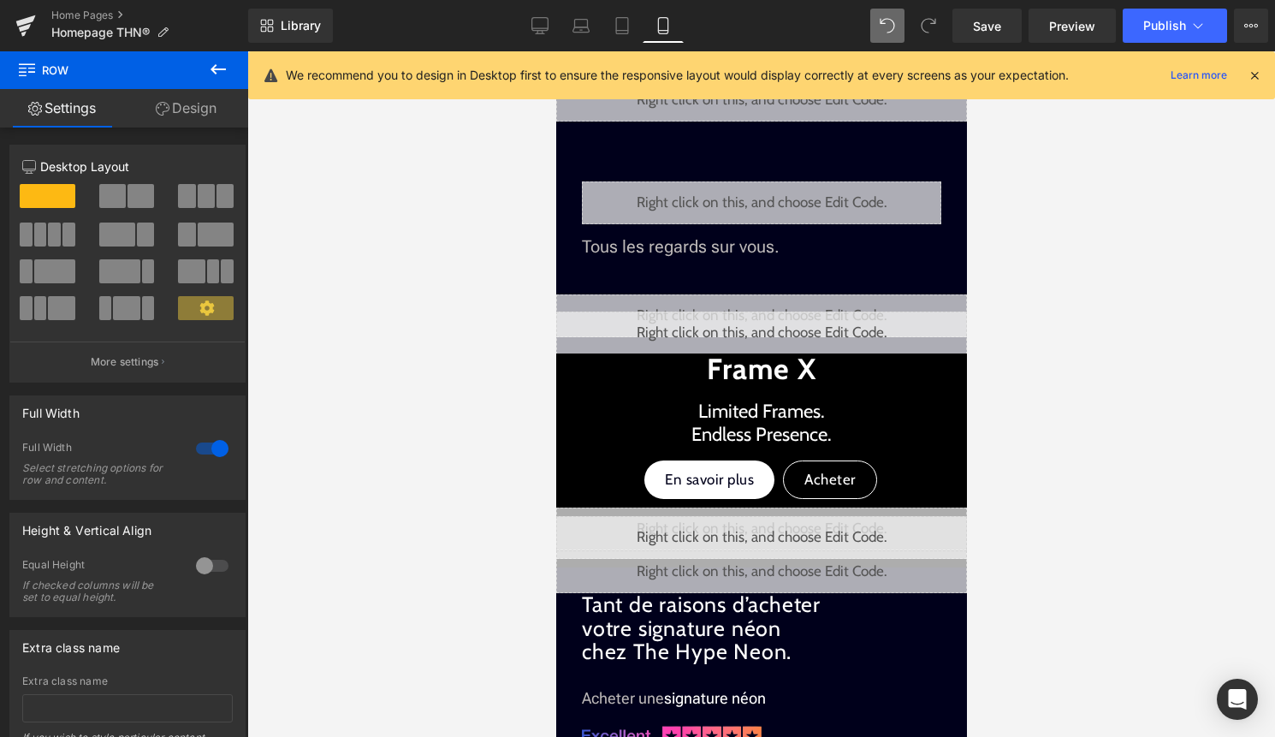
click at [1258, 76] on icon at bounding box center [1253, 75] width 15 height 15
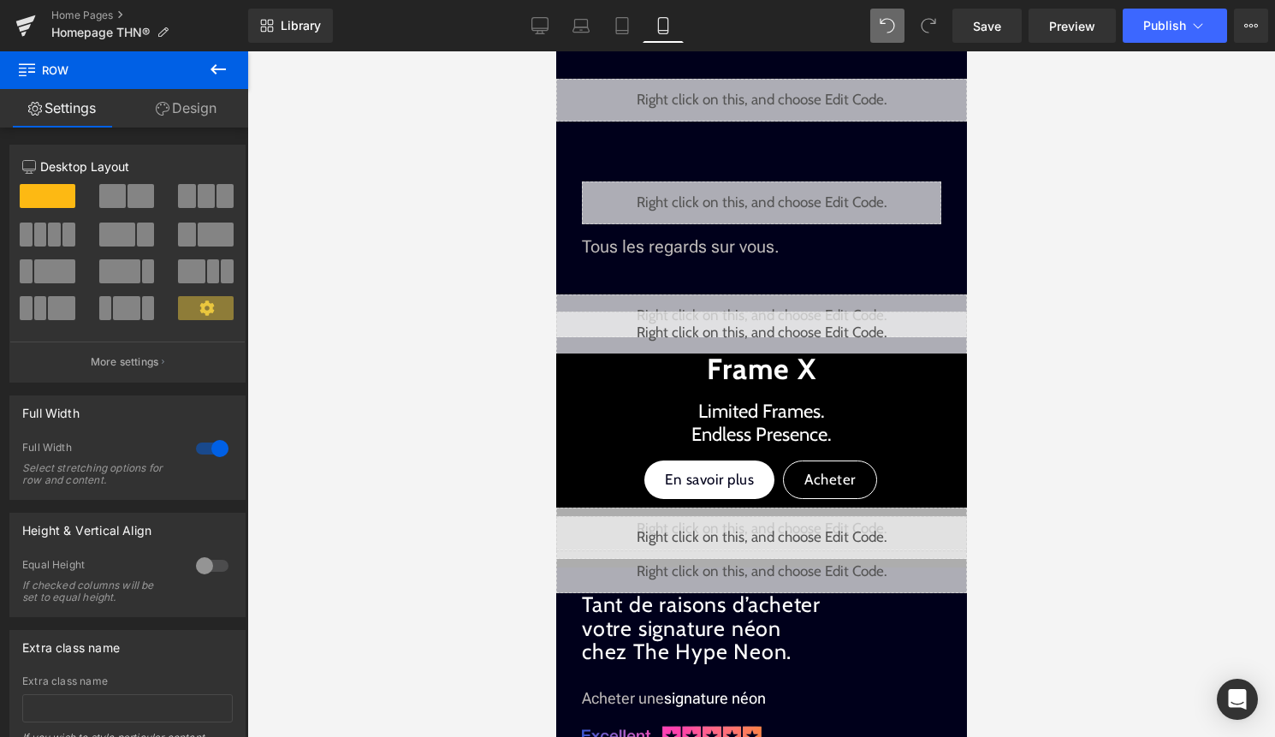
click at [210, 77] on icon at bounding box center [218, 69] width 21 height 21
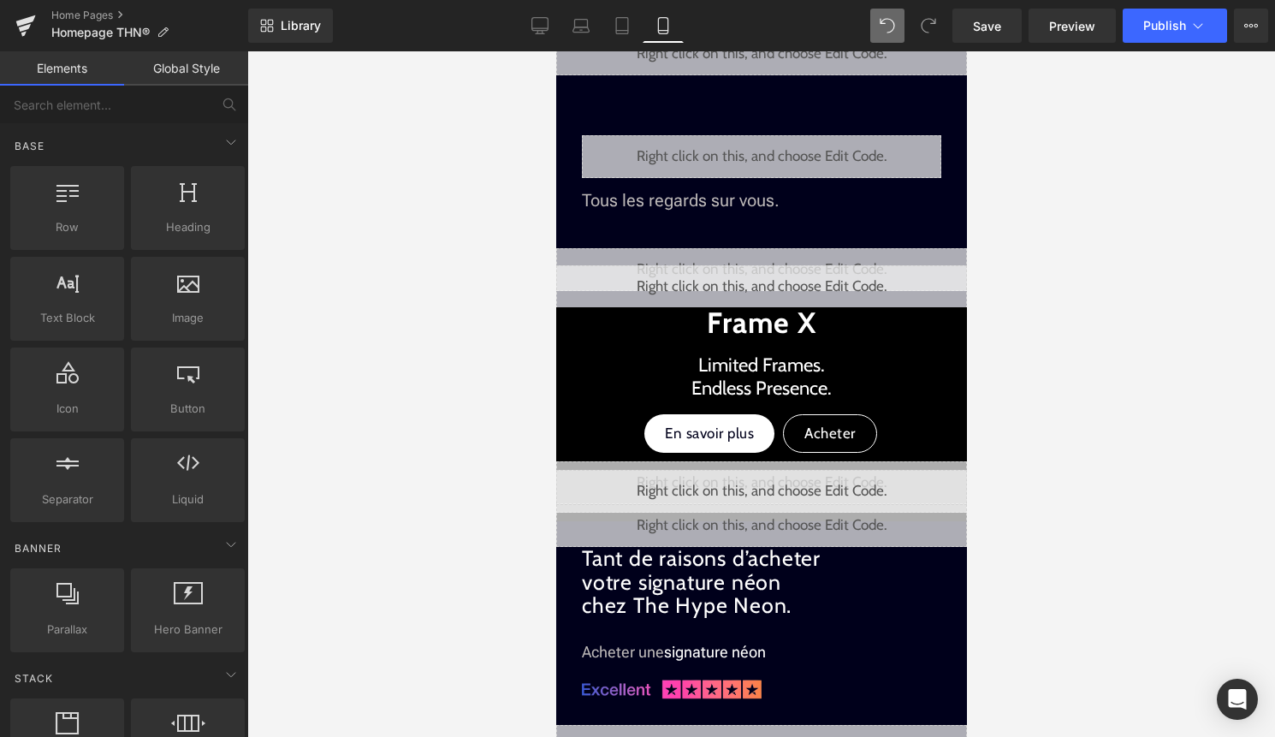
scroll to position [0, 0]
